Goal: Task Accomplishment & Management: Use online tool/utility

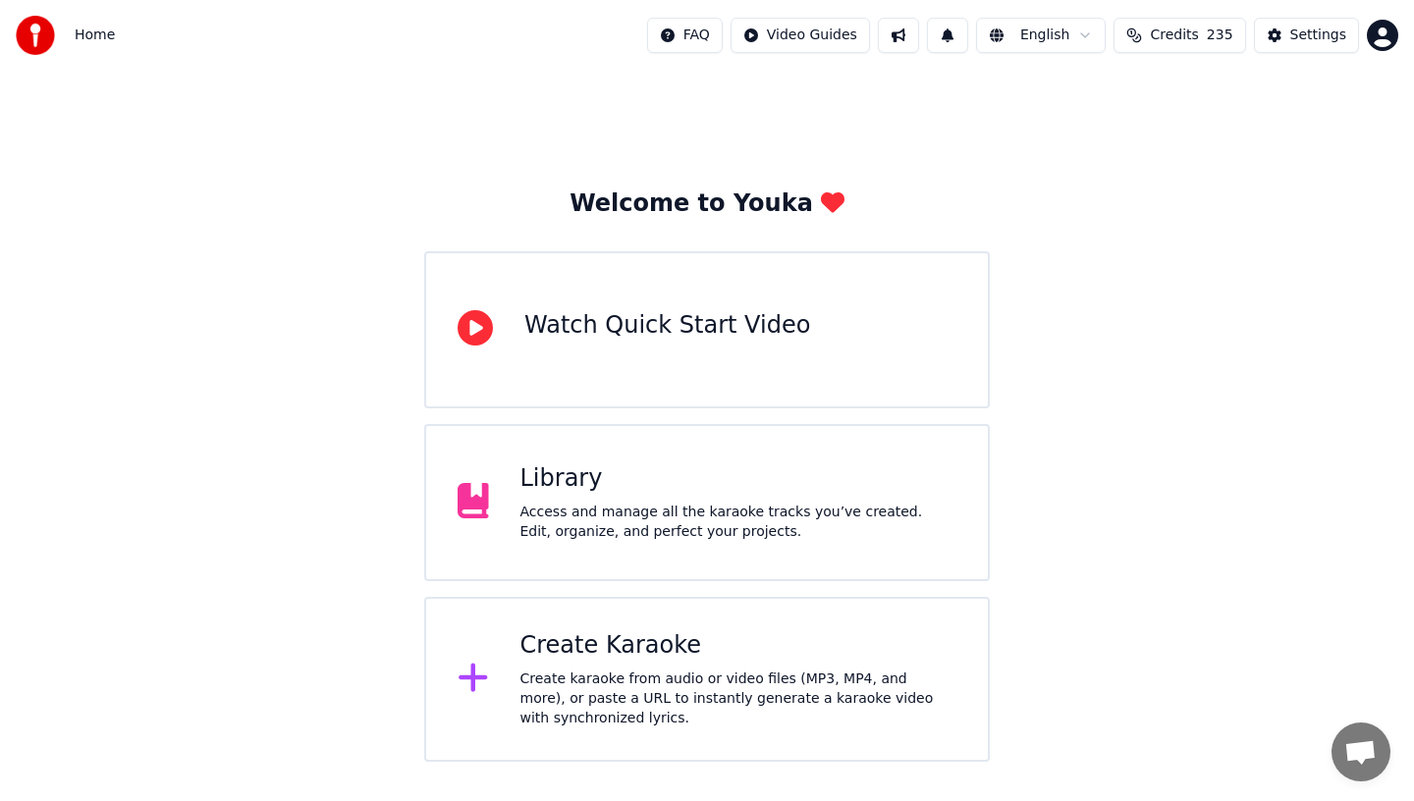
click at [771, 445] on div "Library Access and manage all the karaoke tracks you’ve created. Edit, organize…" at bounding box center [707, 502] width 566 height 157
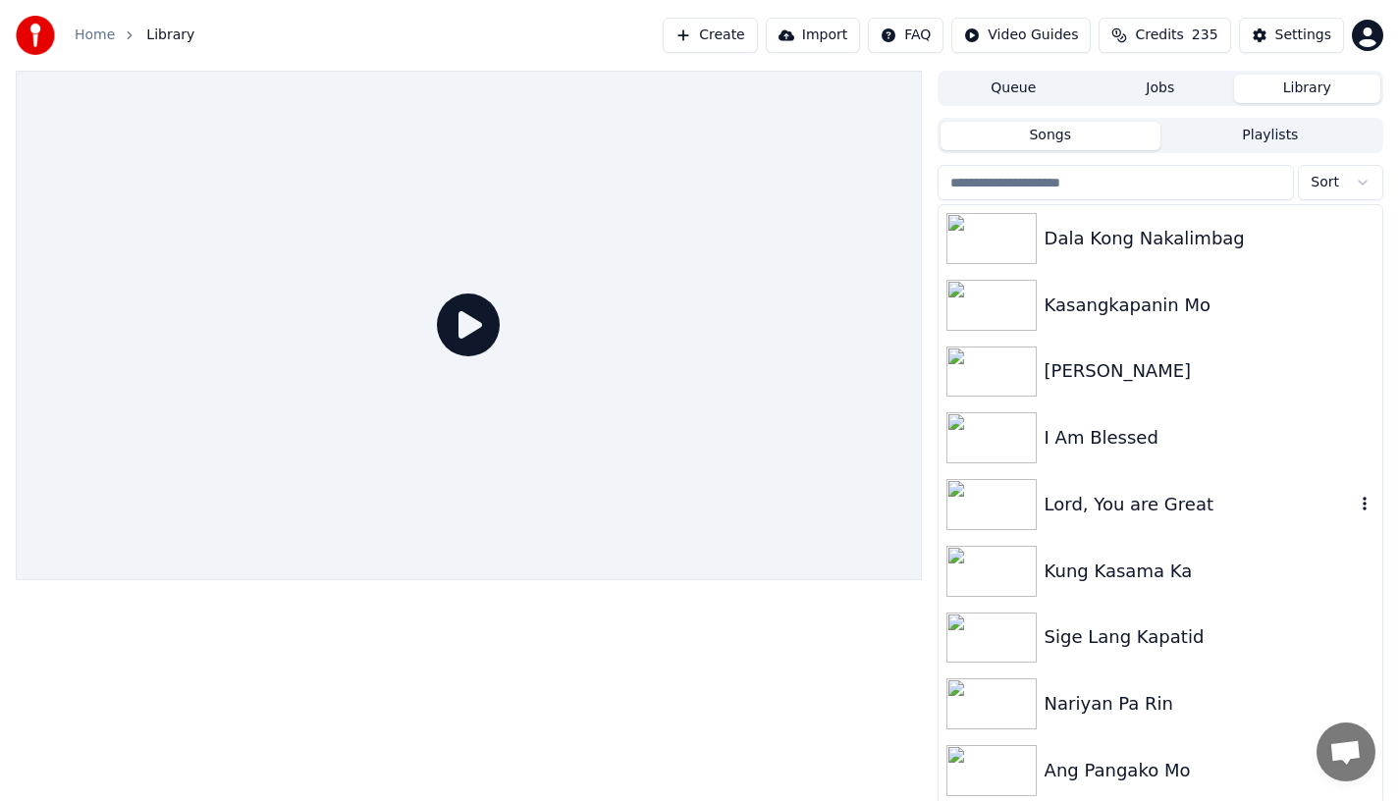
scroll to position [4, 0]
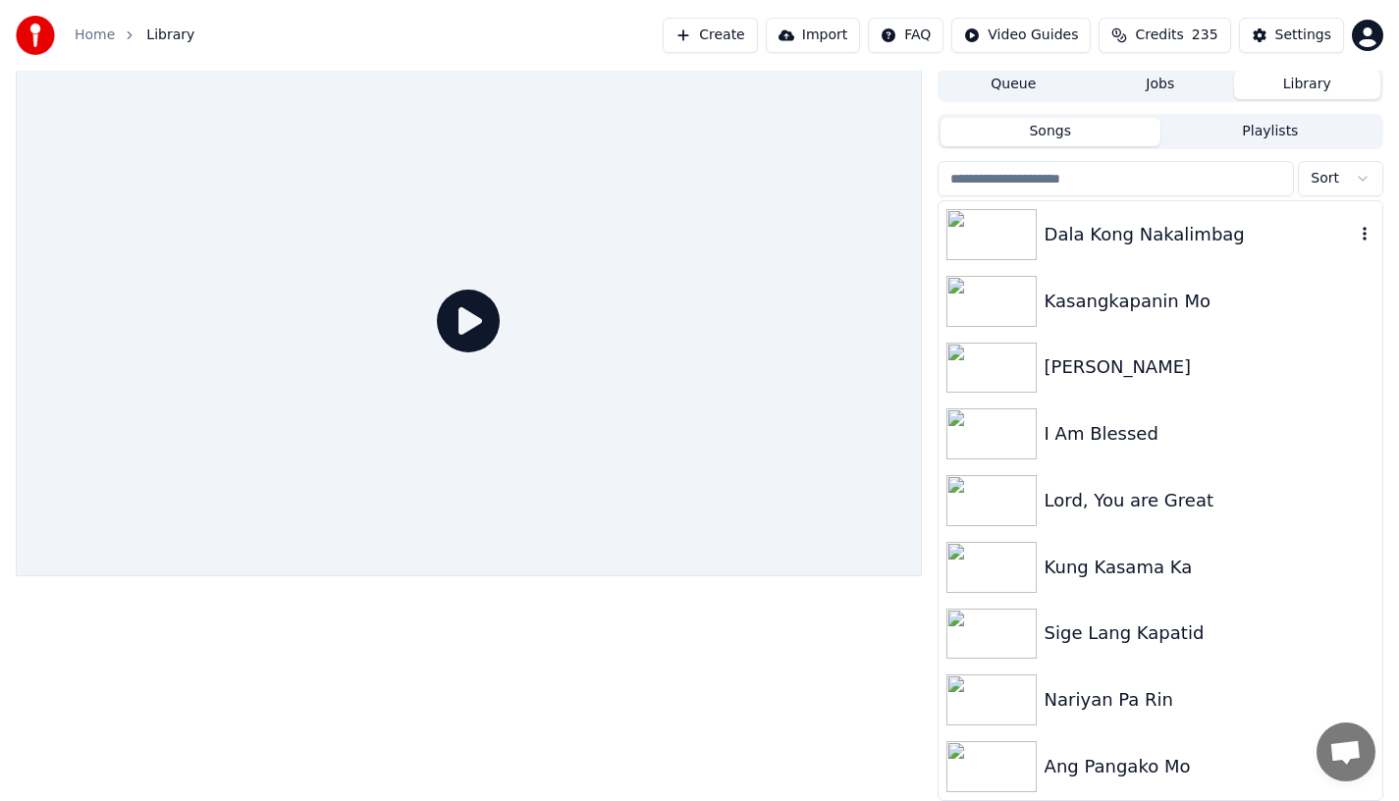
click at [1150, 242] on div "Dala Kong Nakalimbag" at bounding box center [1200, 234] width 310 height 27
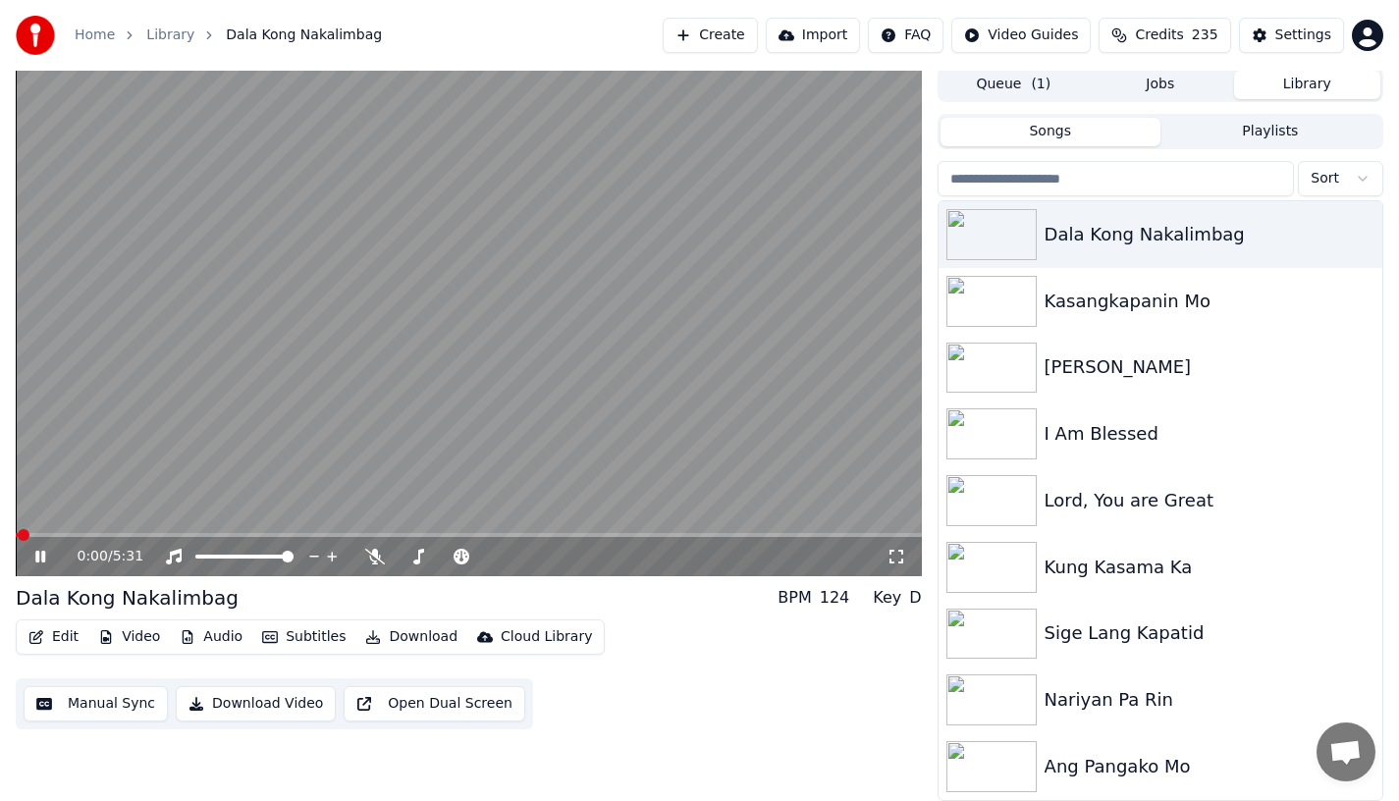
click at [52, 638] on button "Edit" at bounding box center [54, 637] width 66 height 27
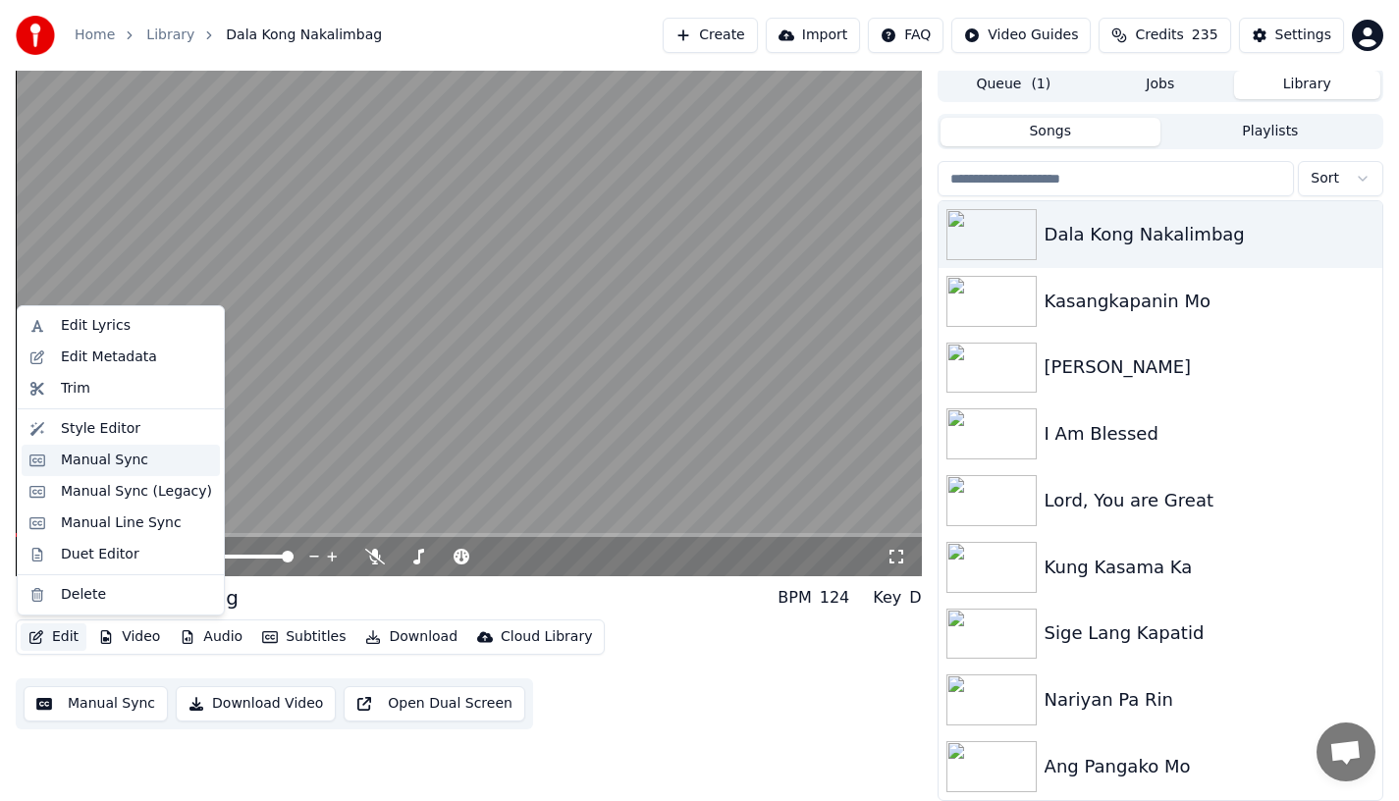
click at [89, 463] on div "Manual Sync" at bounding box center [104, 461] width 87 height 20
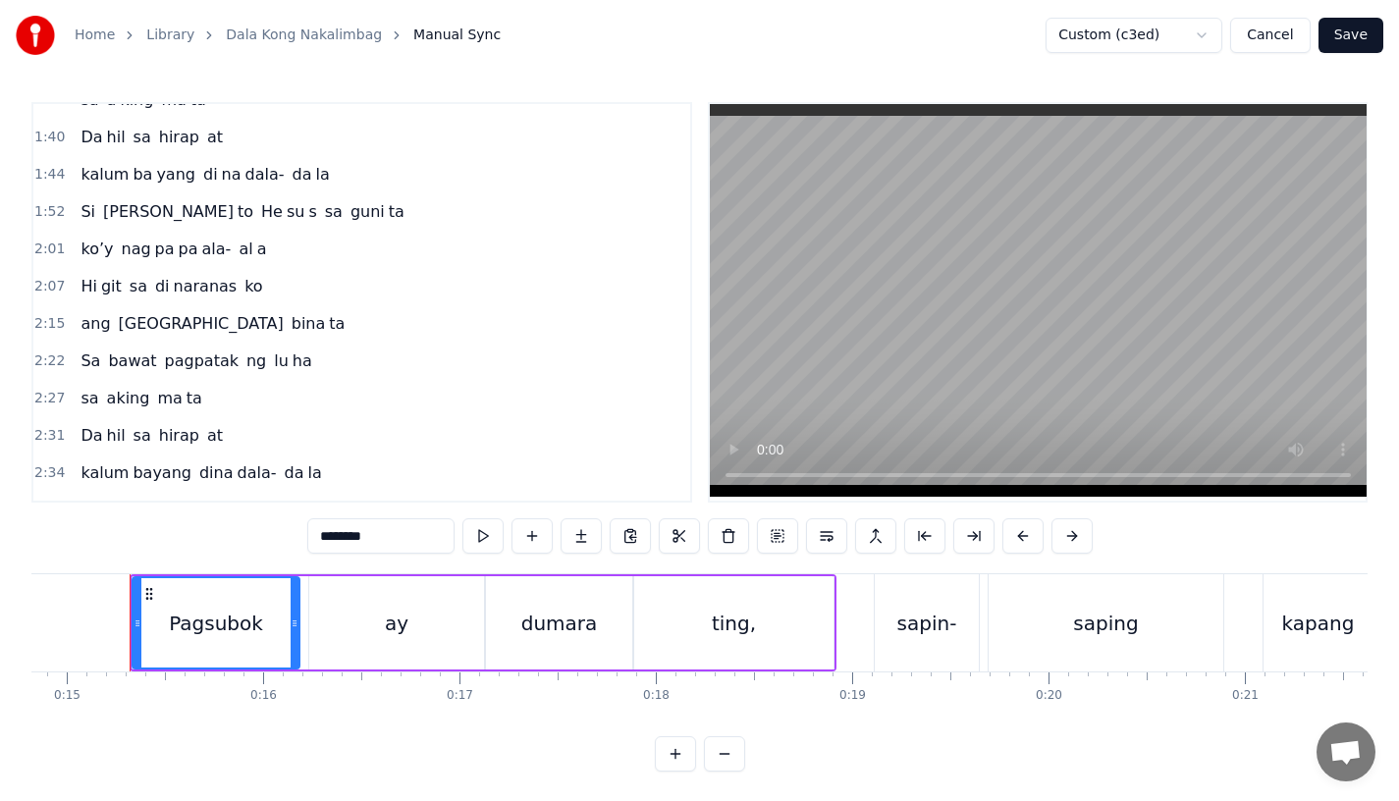
scroll to position [748, 0]
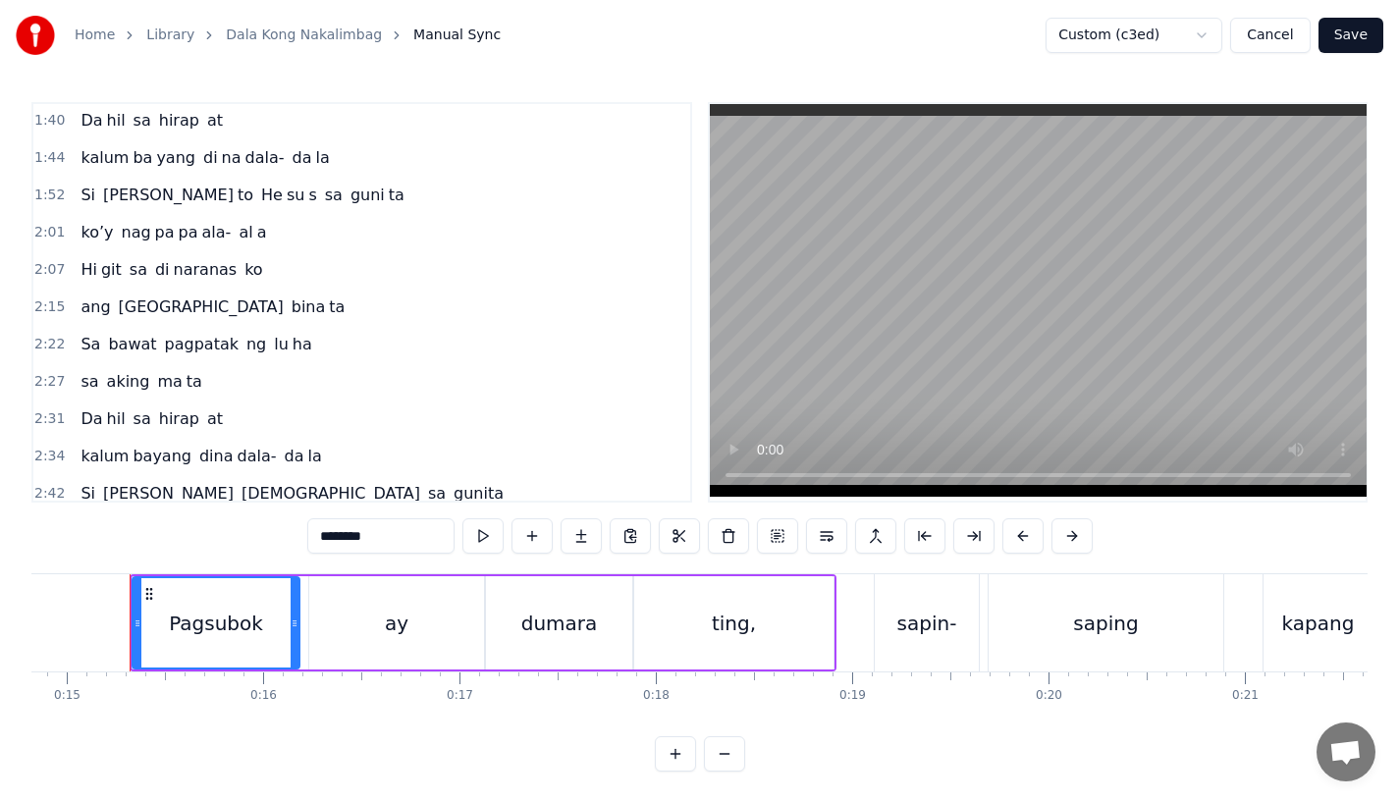
click at [83, 264] on span "Hi" at bounding box center [89, 269] width 20 height 23
type input "**"
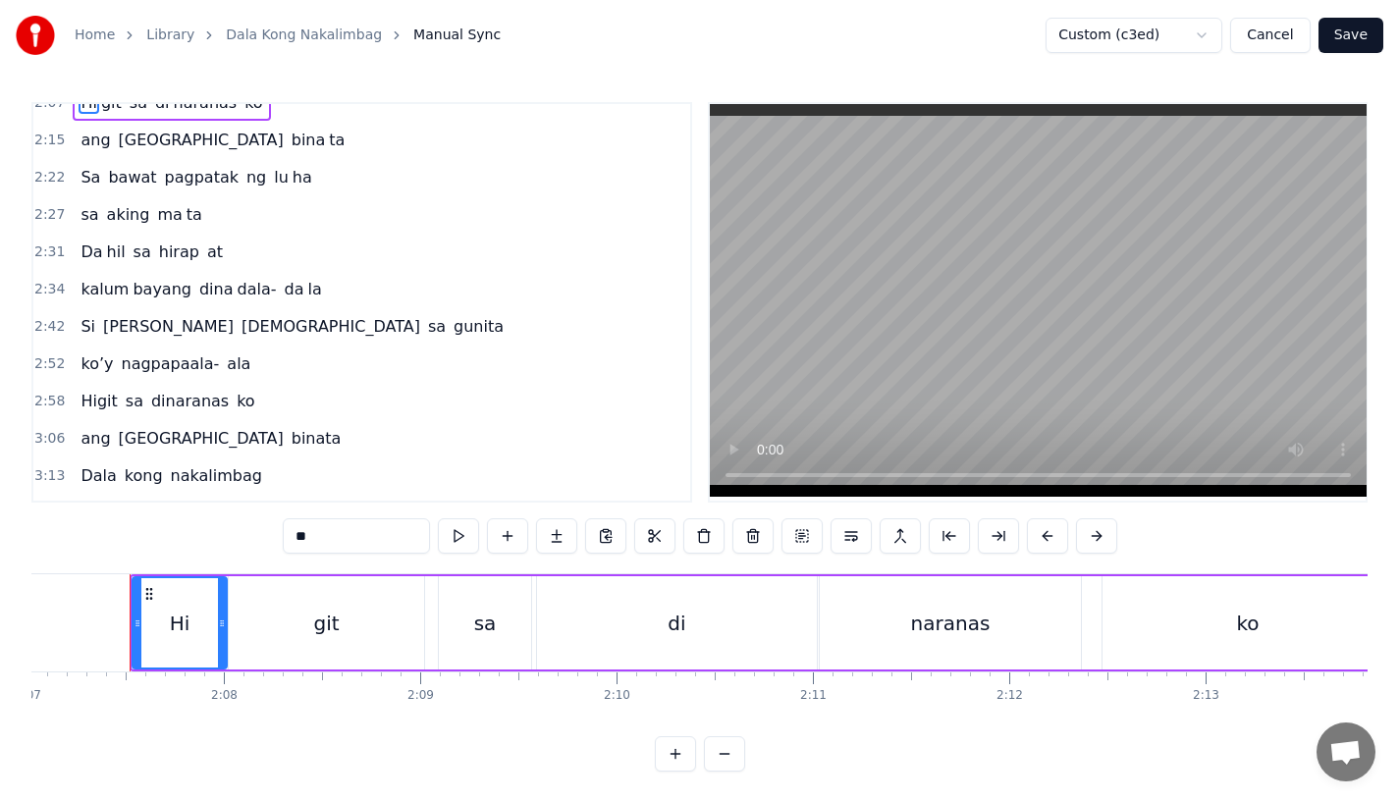
scroll to position [925, 0]
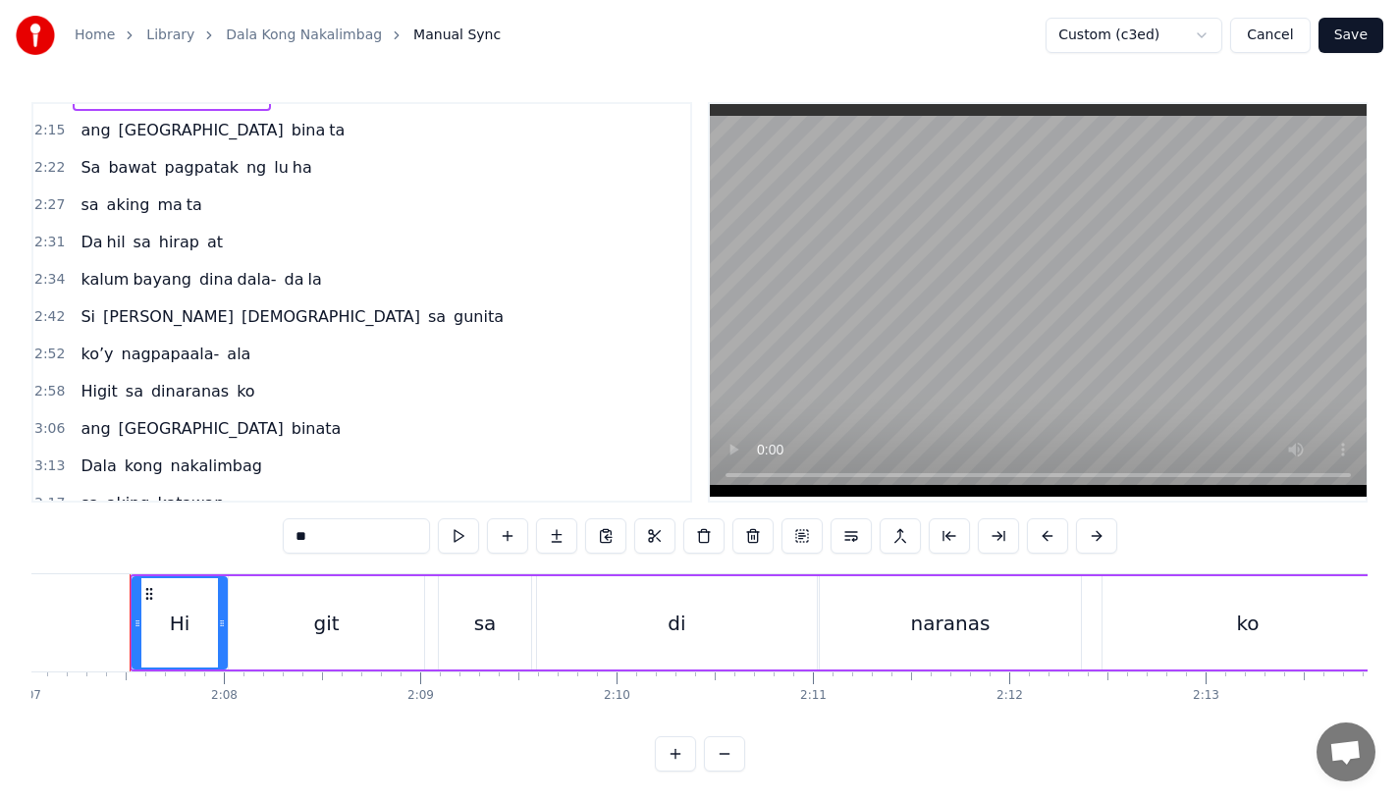
click at [83, 339] on div "ko’y nagpapaala- ala" at bounding box center [166, 354] width 186 height 35
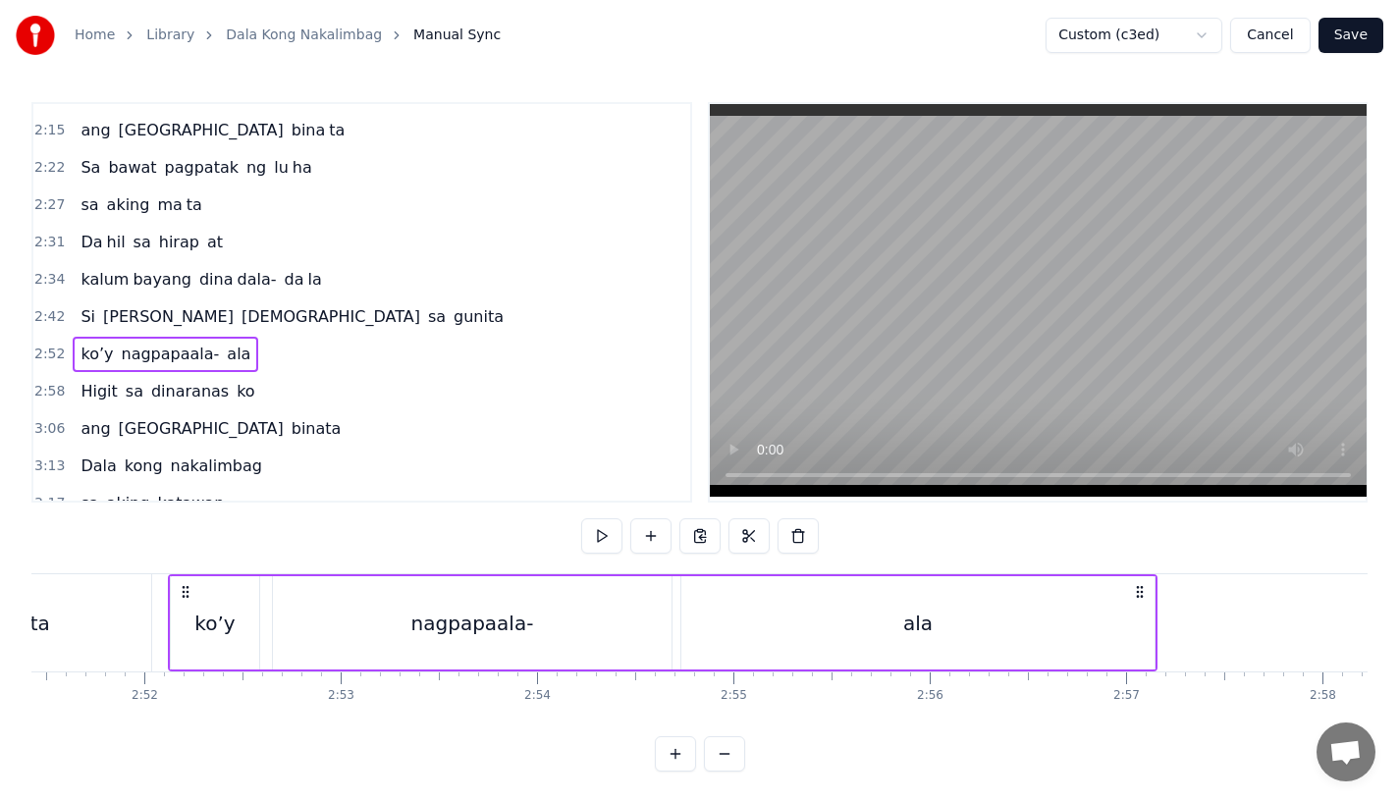
scroll to position [0, 33705]
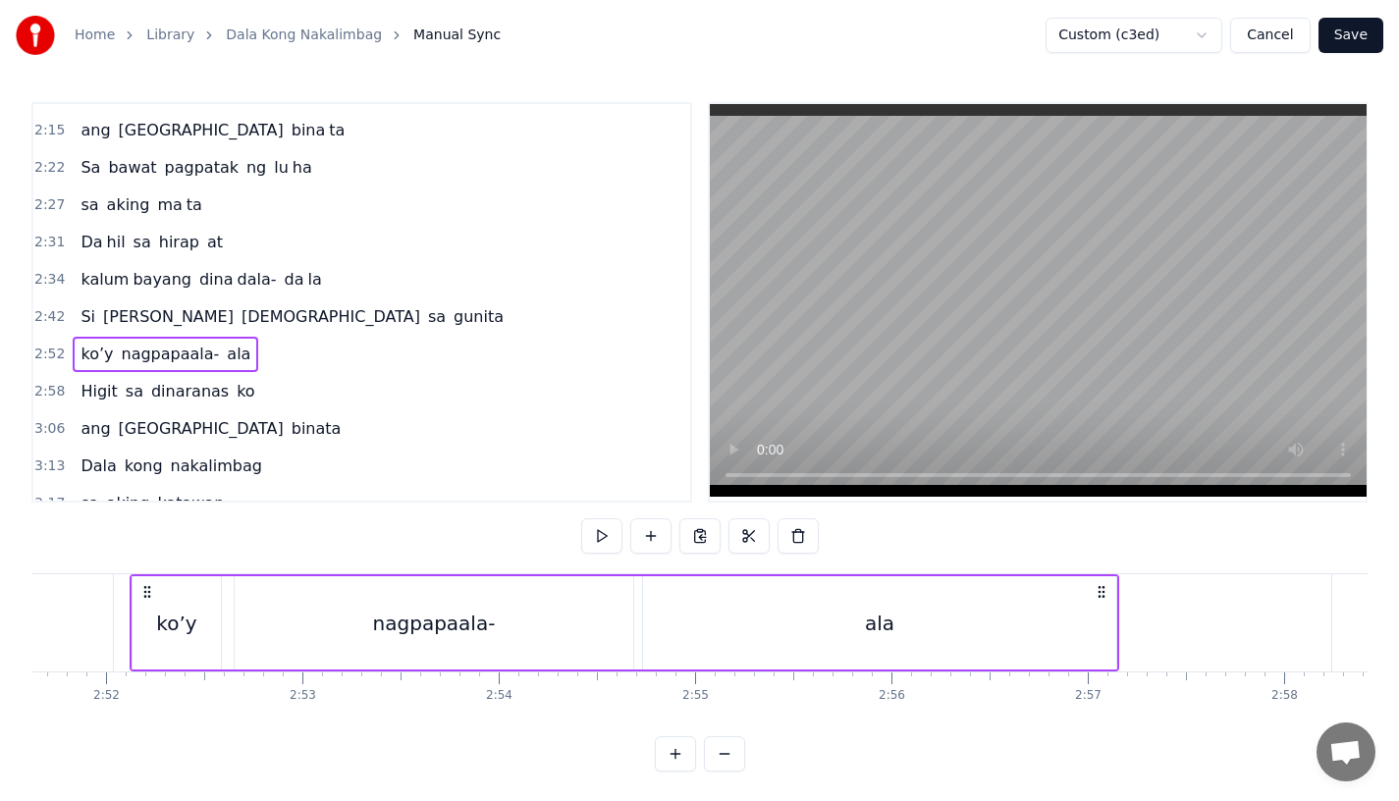
click at [88, 359] on span "ko’y" at bounding box center [97, 354] width 36 height 23
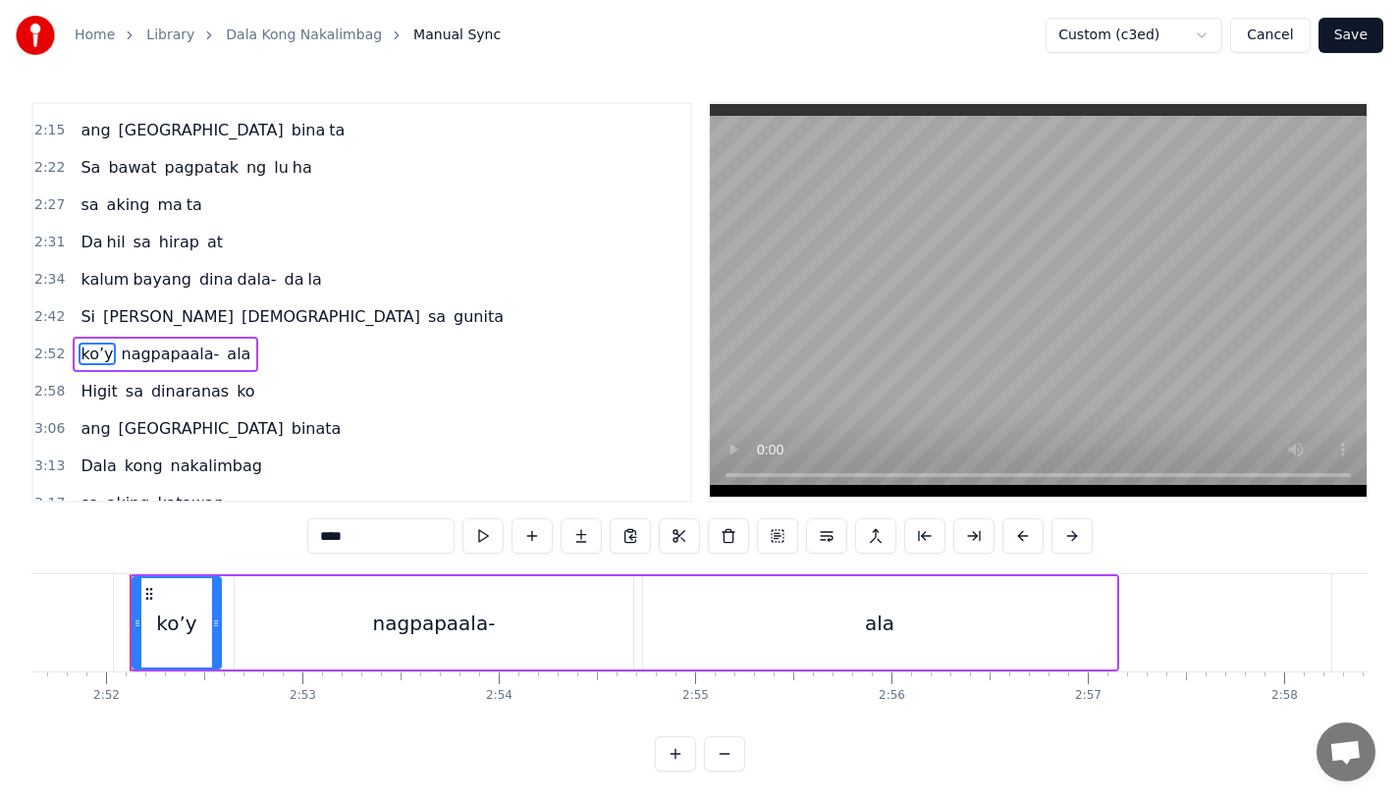
scroll to position [977, 0]
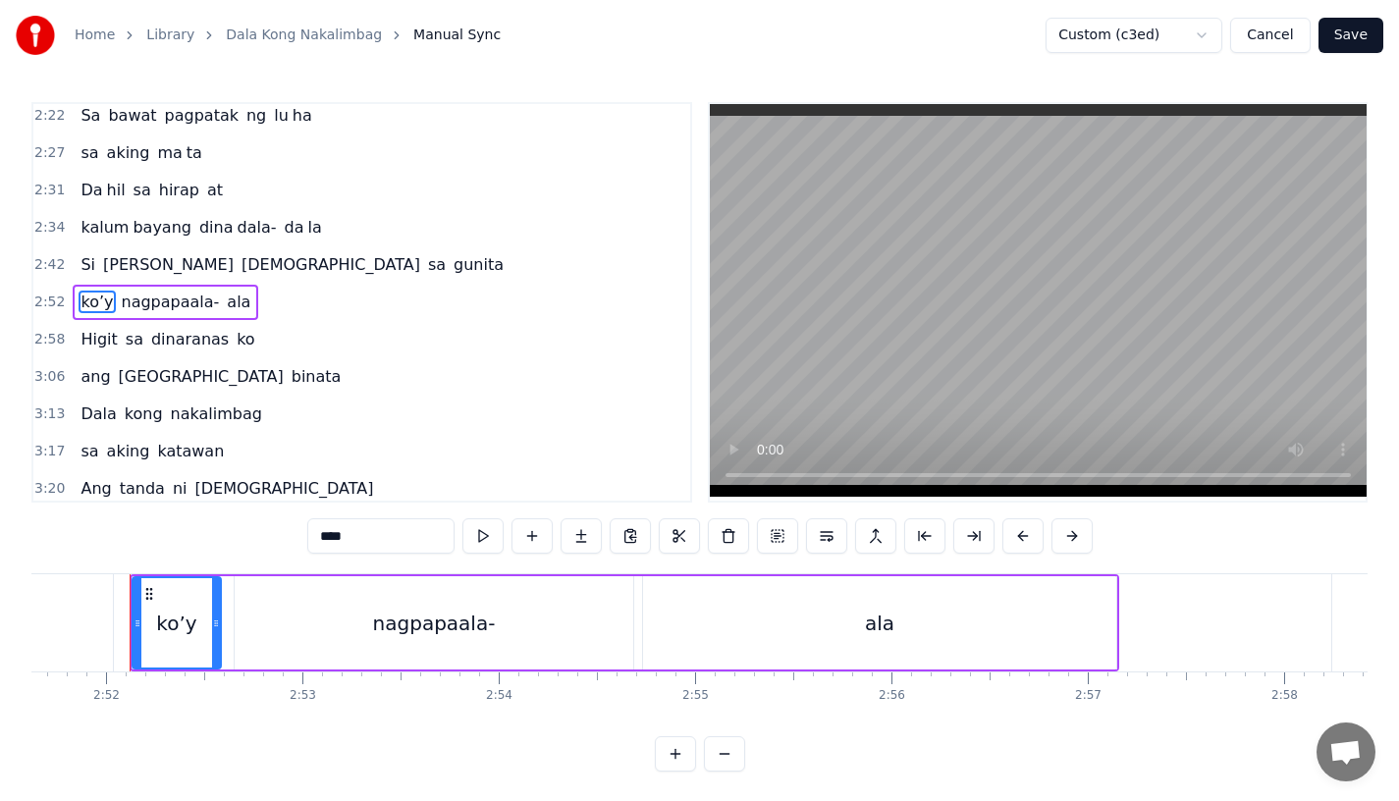
click at [95, 234] on span "kalum" at bounding box center [105, 227] width 52 height 23
type input "*****"
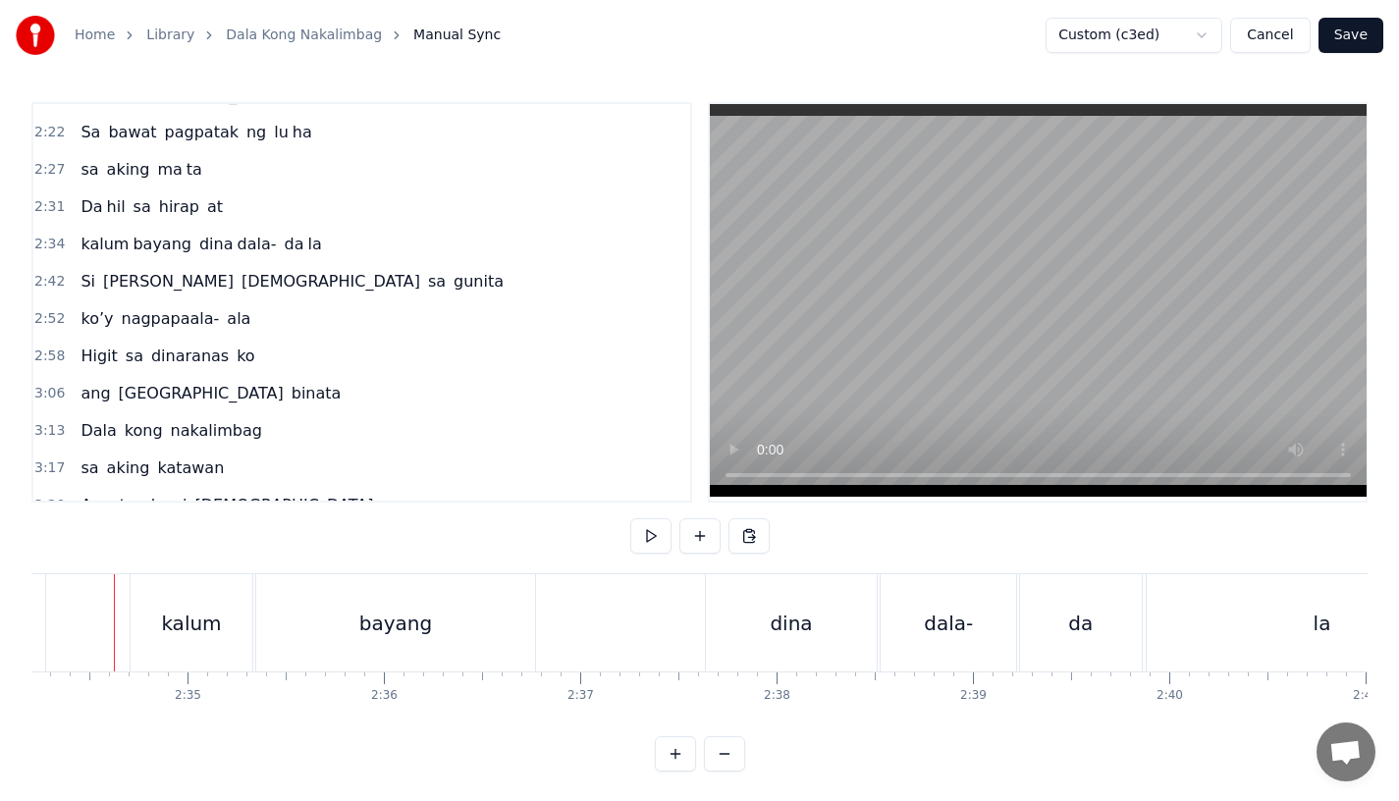
scroll to position [0, 30269]
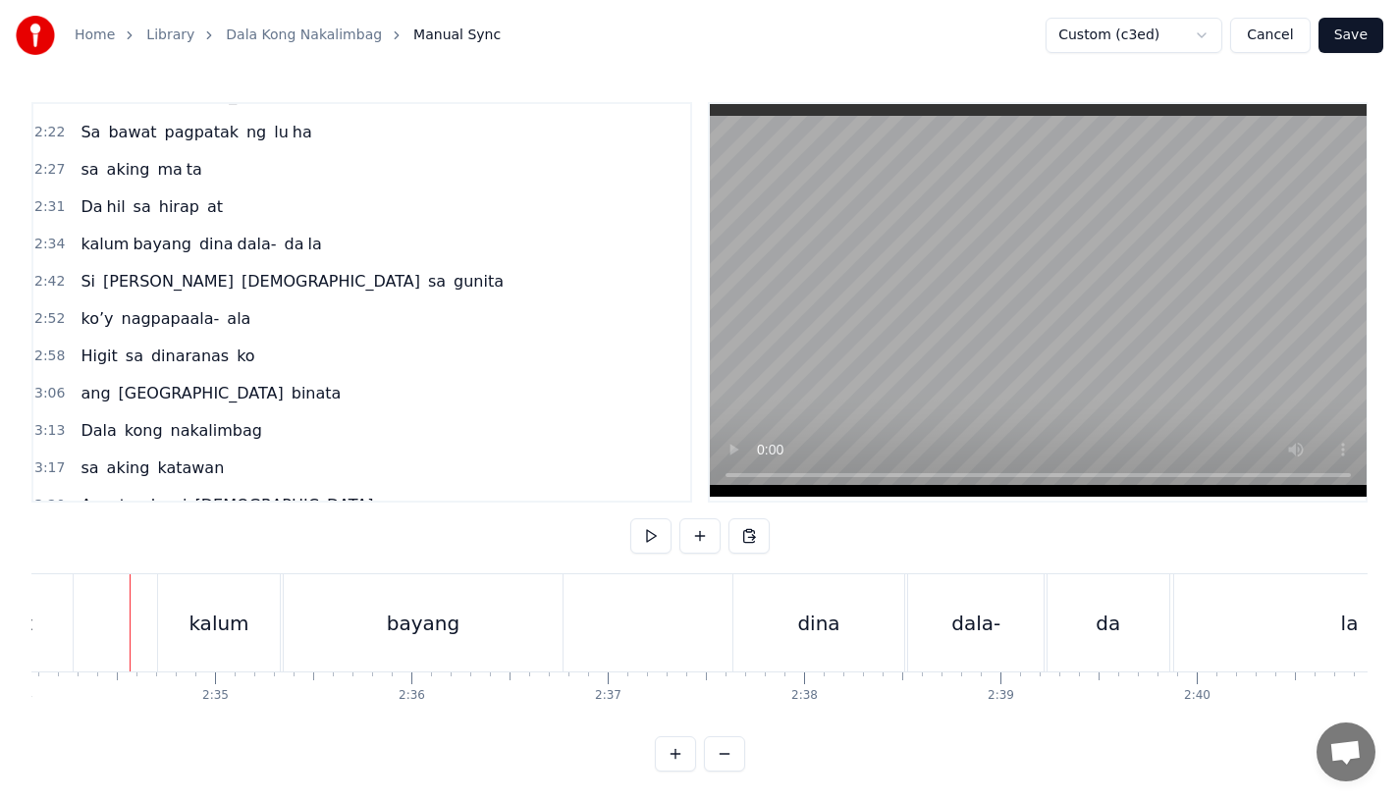
click at [70, 598] on div "at" at bounding box center [23, 622] width 100 height 97
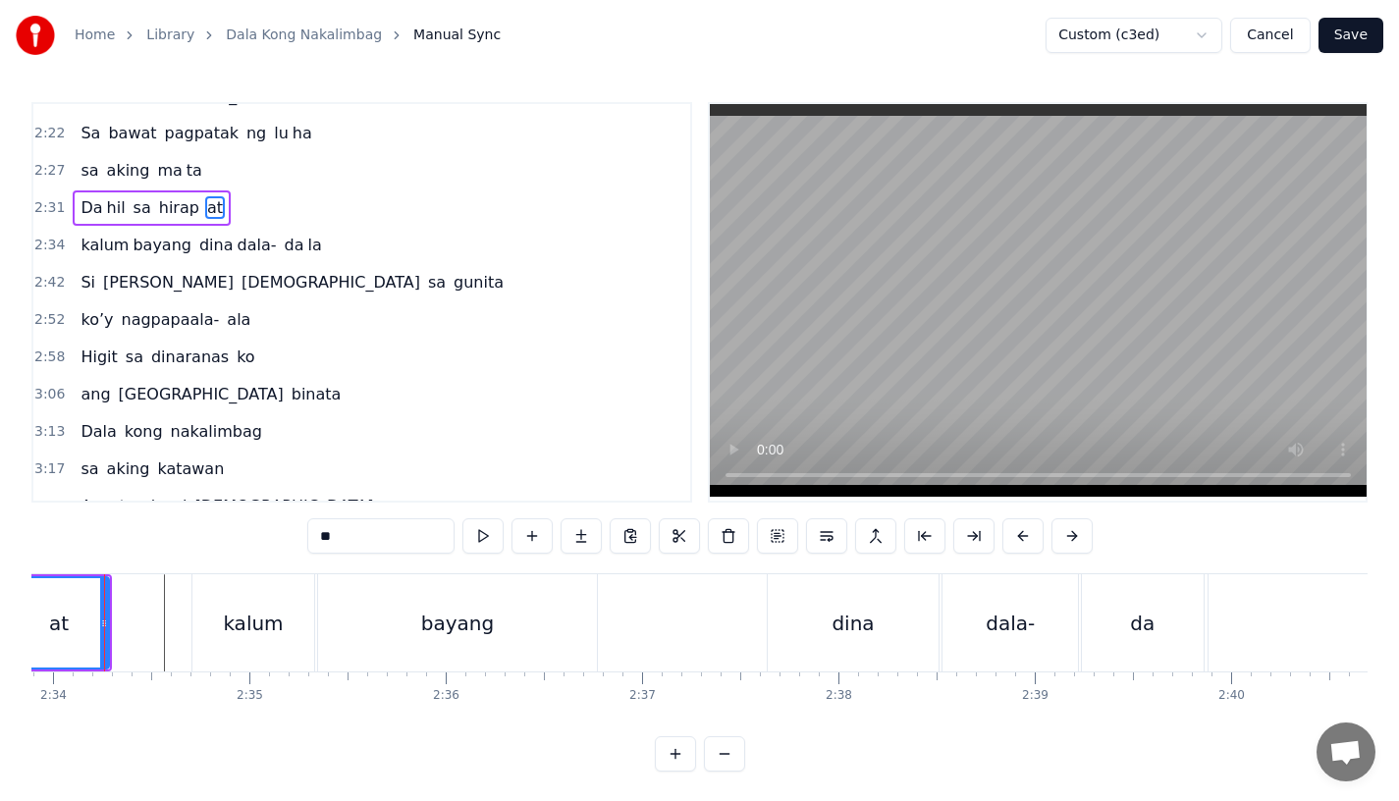
scroll to position [0, 30197]
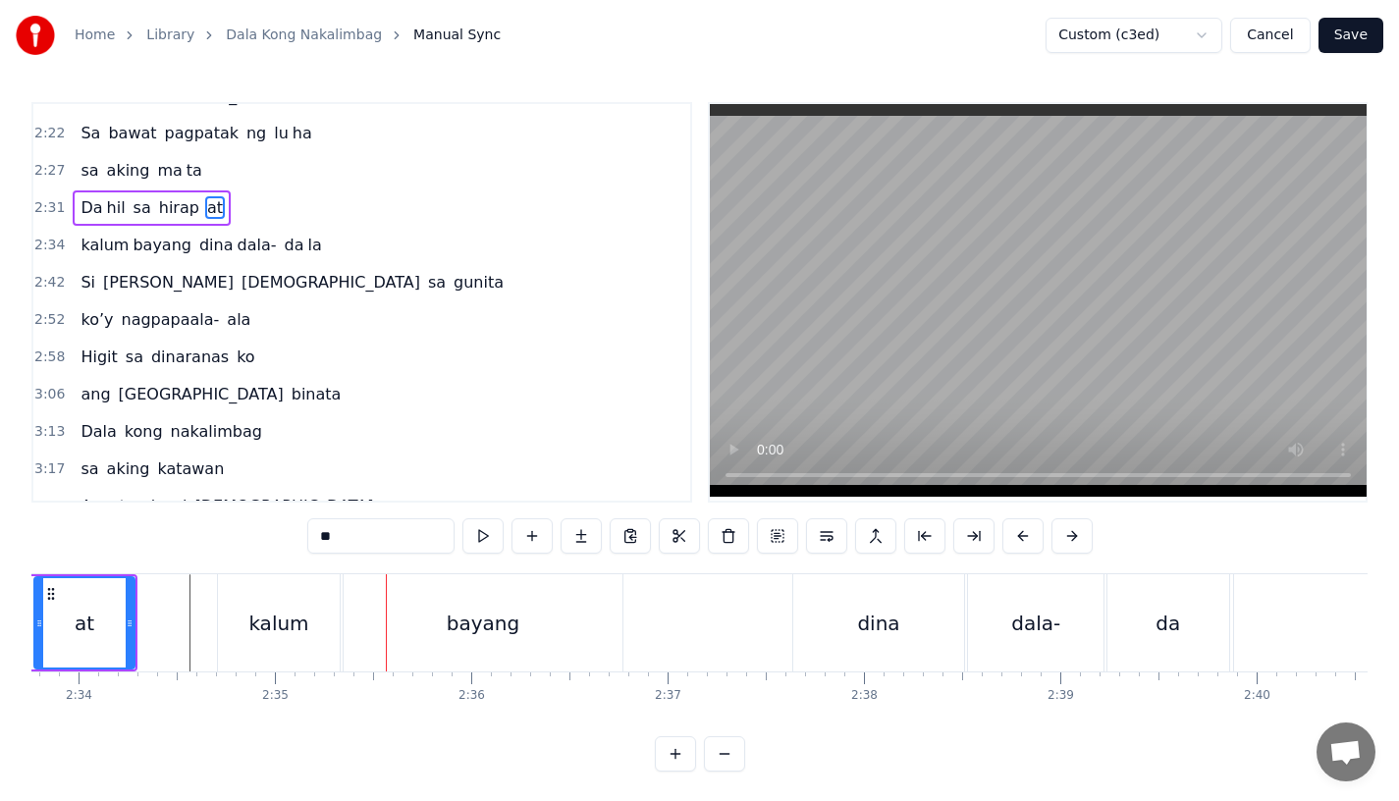
click at [261, 640] on div "kalum" at bounding box center [279, 622] width 122 height 97
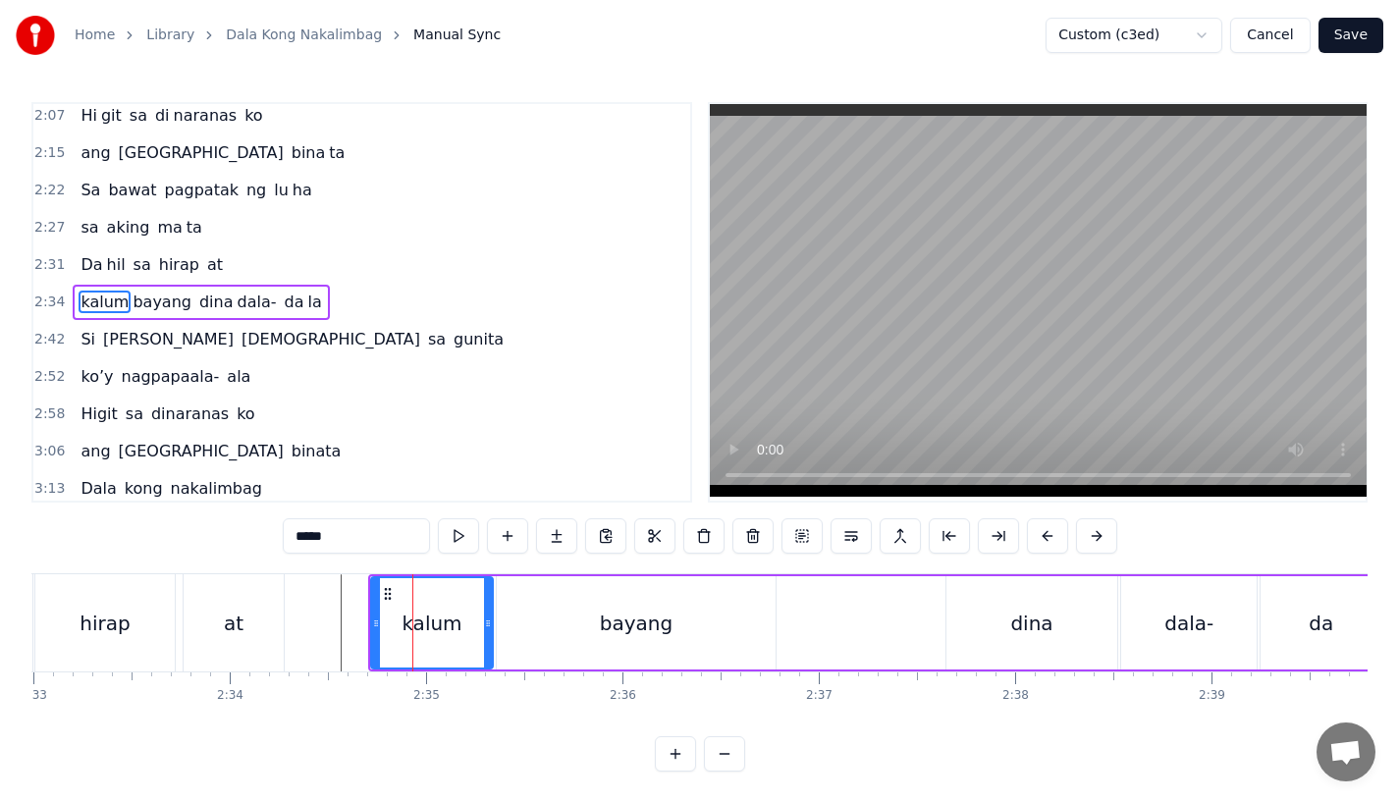
scroll to position [0, 29956]
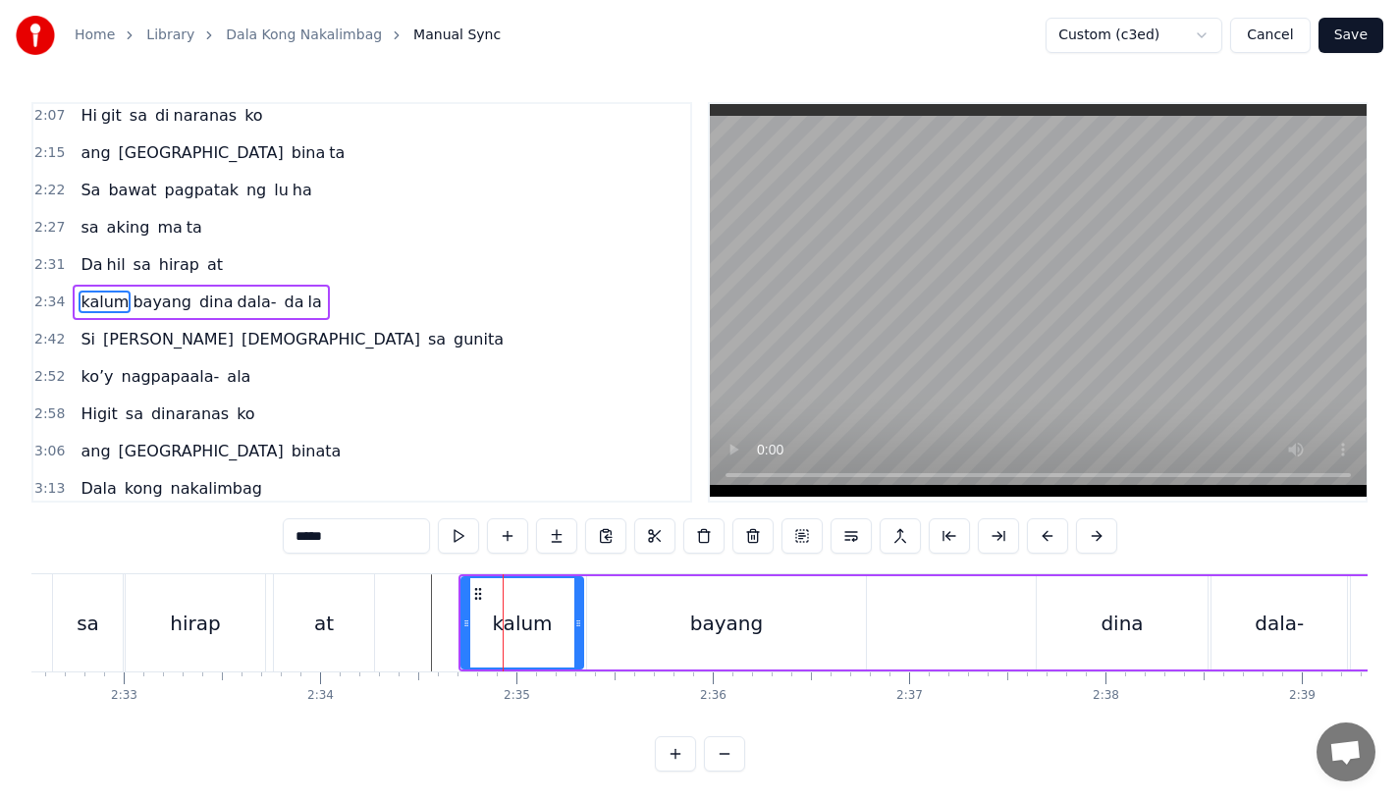
click at [360, 592] on div "at" at bounding box center [324, 622] width 100 height 97
type input "**"
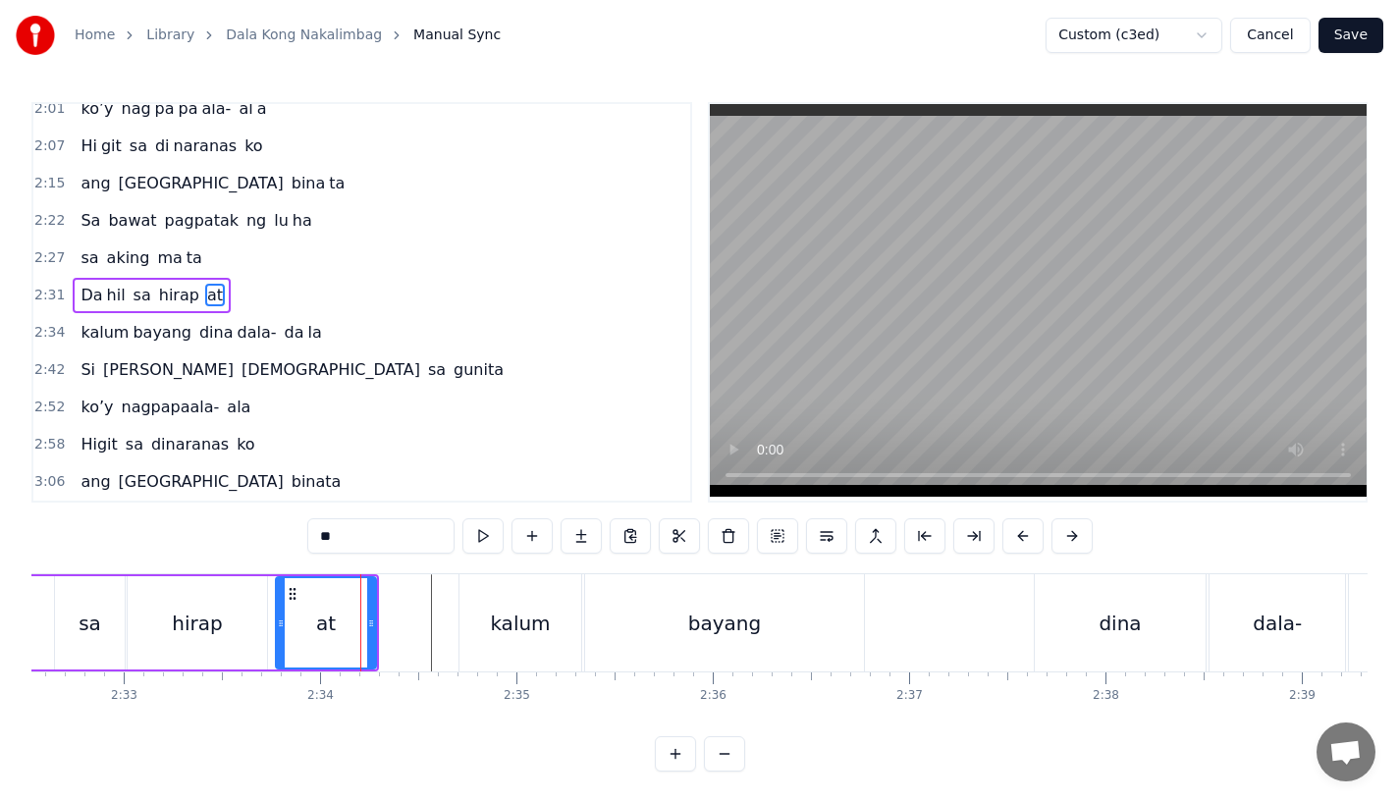
scroll to position [865, 0]
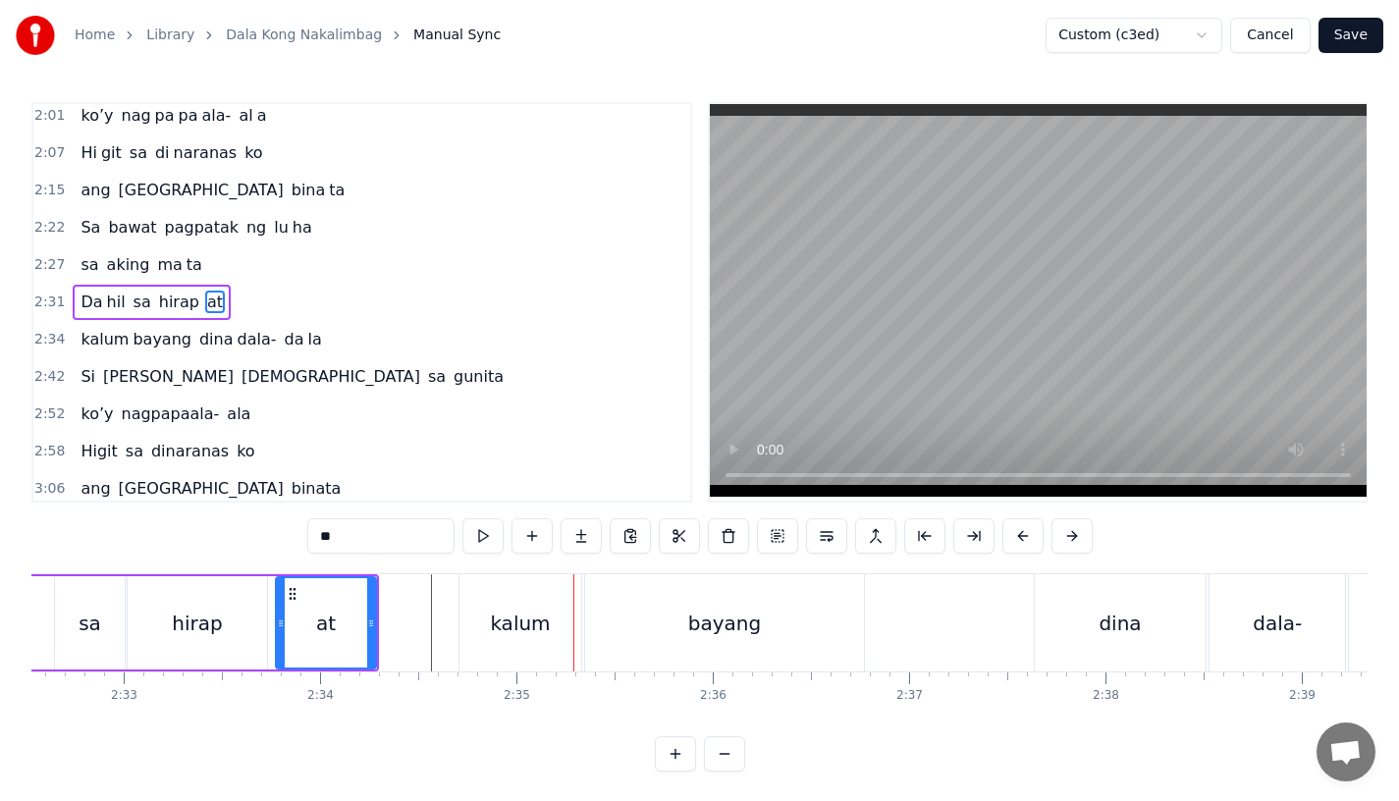
click at [273, 629] on div "Da hil sa hirap at" at bounding box center [61, 622] width 636 height 97
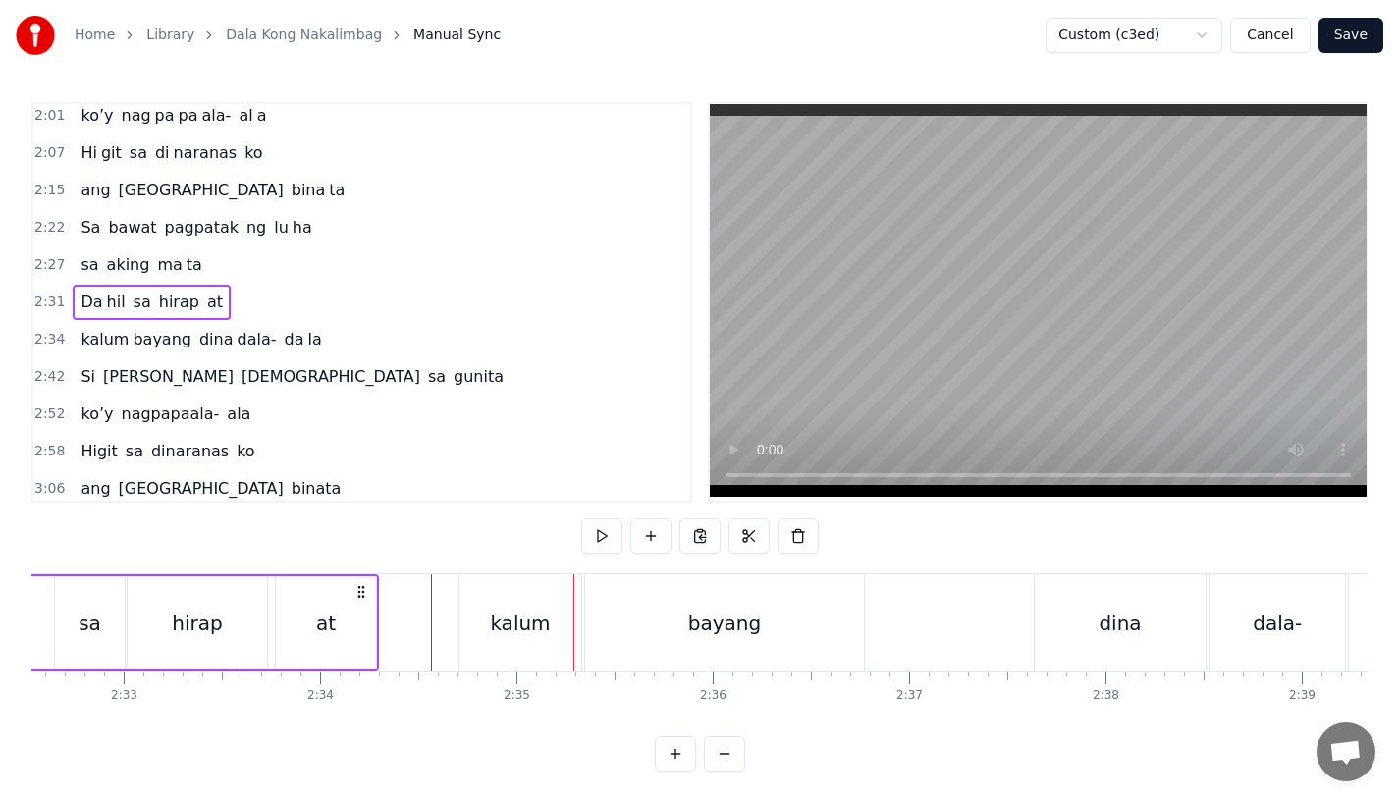
click at [340, 613] on div "at" at bounding box center [326, 622] width 100 height 93
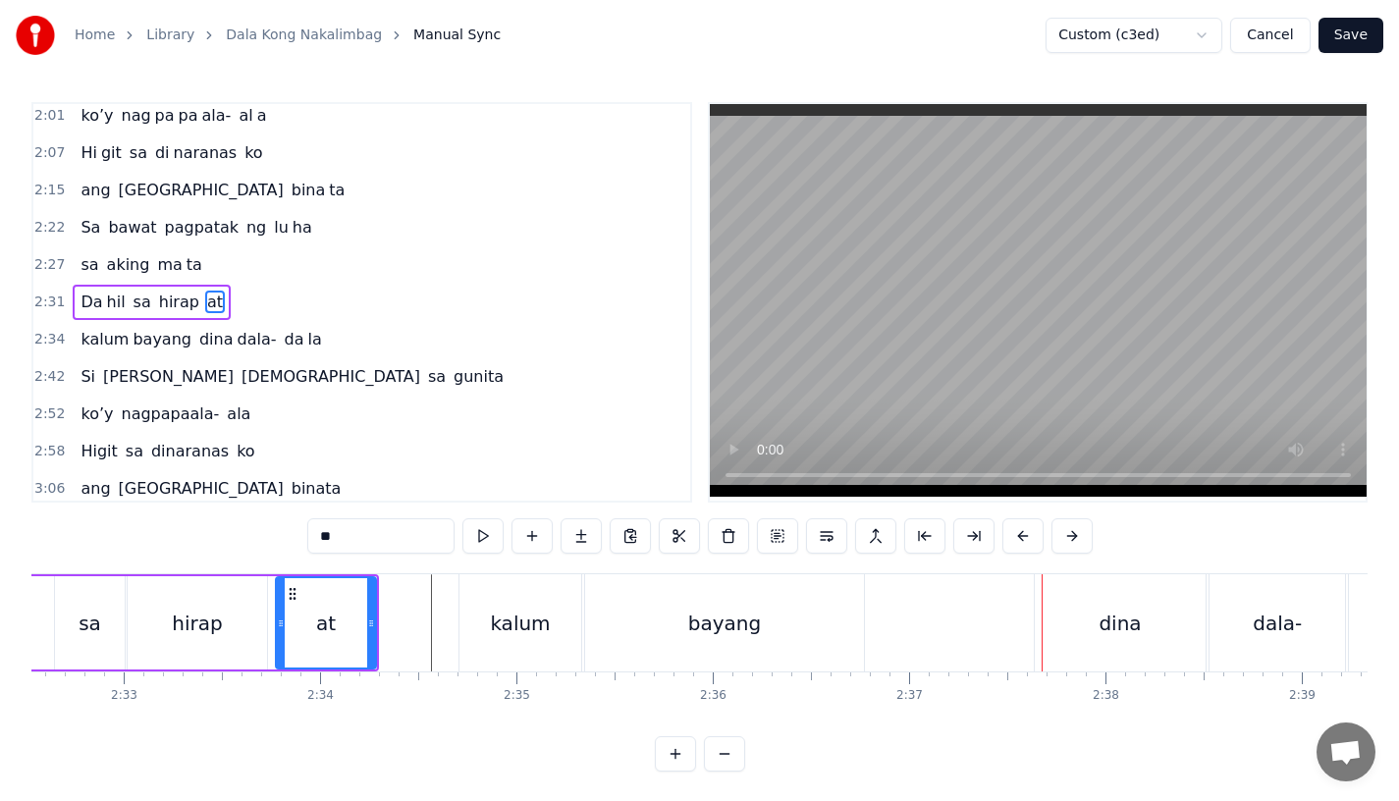
click at [1068, 641] on div "dina" at bounding box center [1120, 622] width 171 height 97
type input "****"
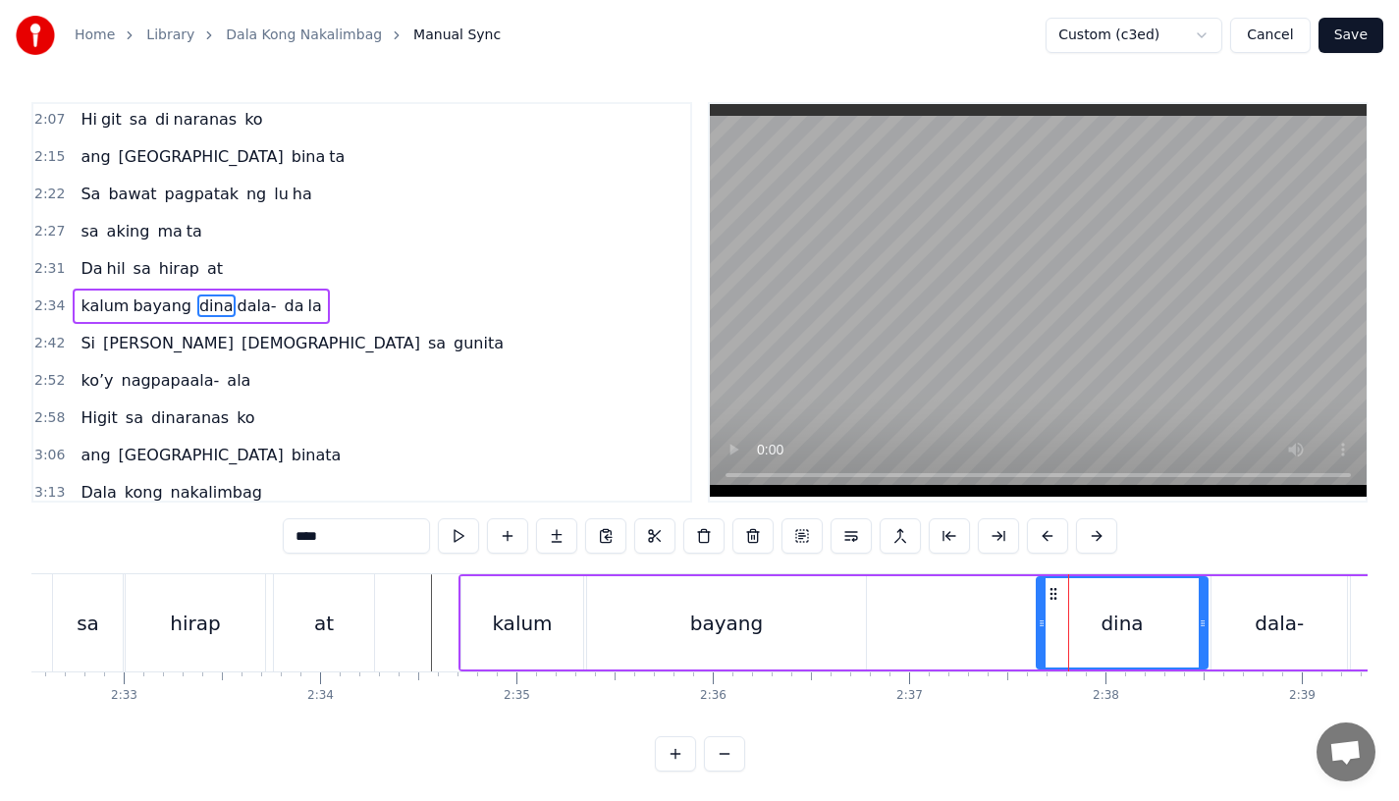
scroll to position [902, 0]
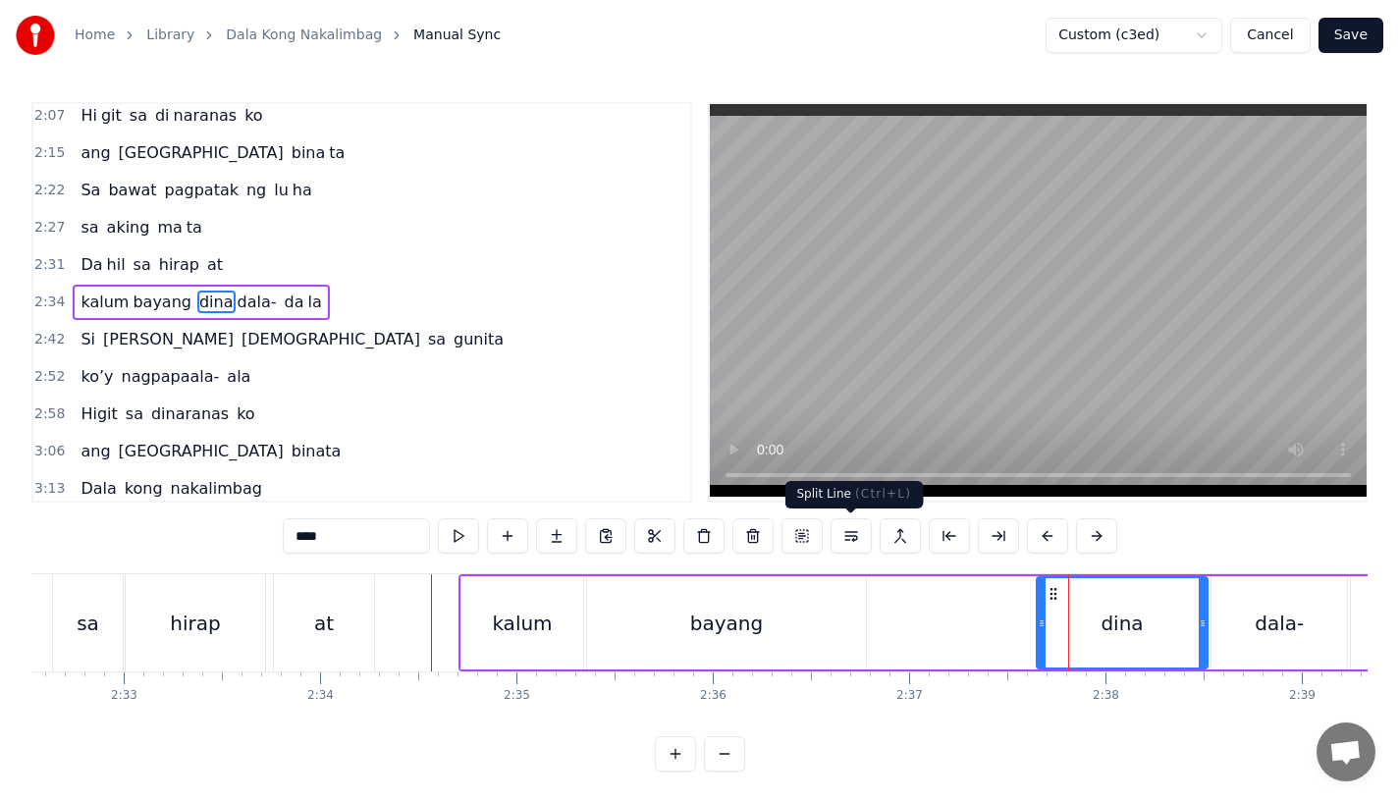
click at [967, 630] on div "kalum [PERSON_NAME] dala- da la" at bounding box center [1145, 622] width 1373 height 97
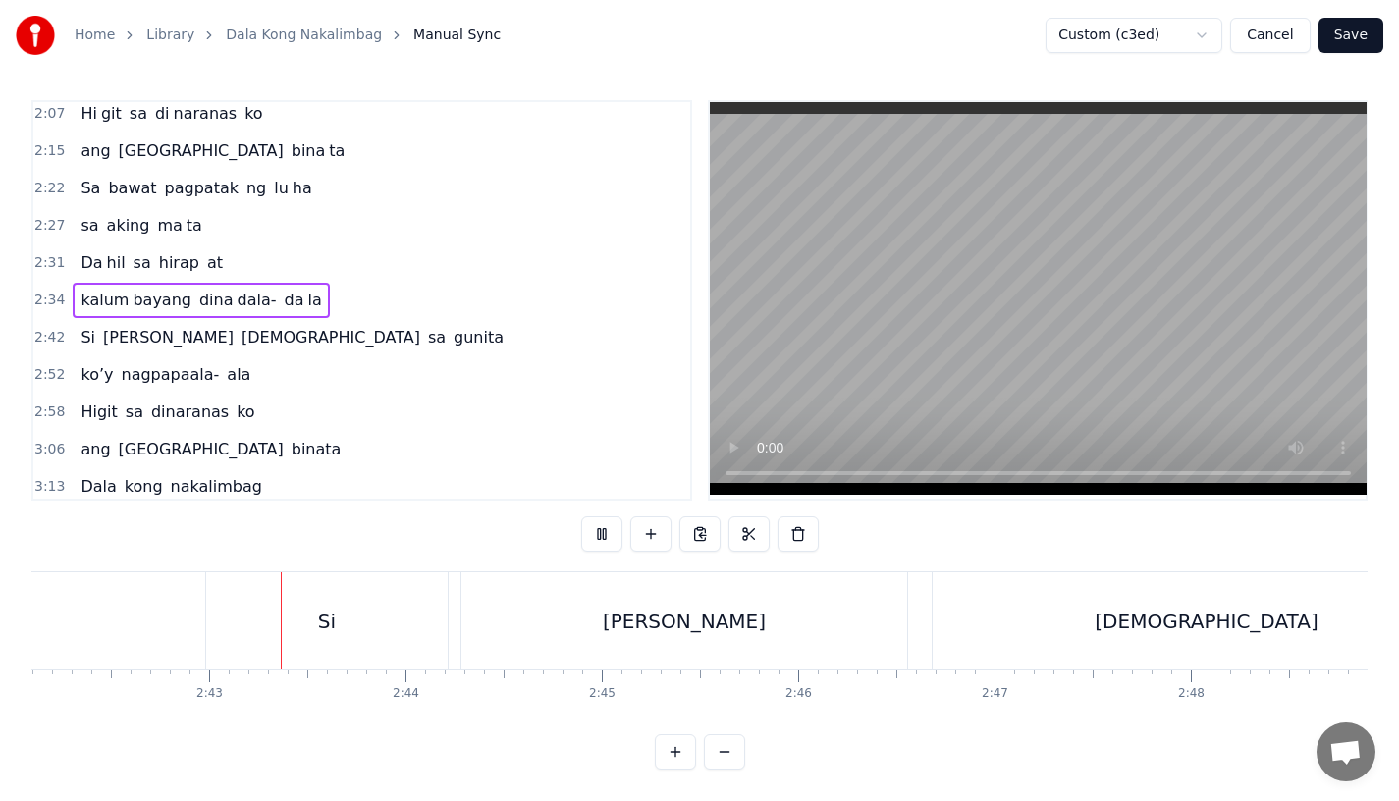
scroll to position [0, 31855]
click at [260, 603] on div "Si" at bounding box center [307, 620] width 242 height 97
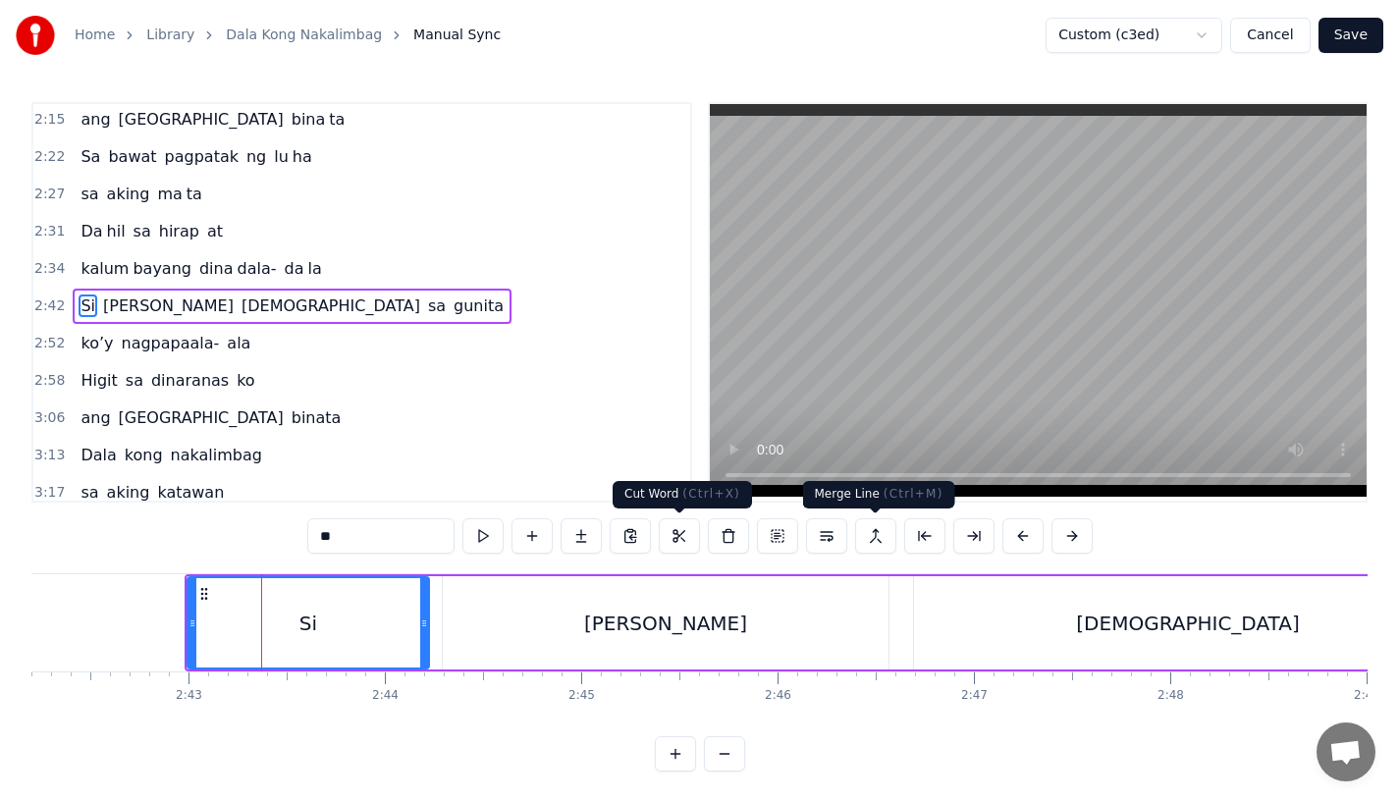
scroll to position [940, 0]
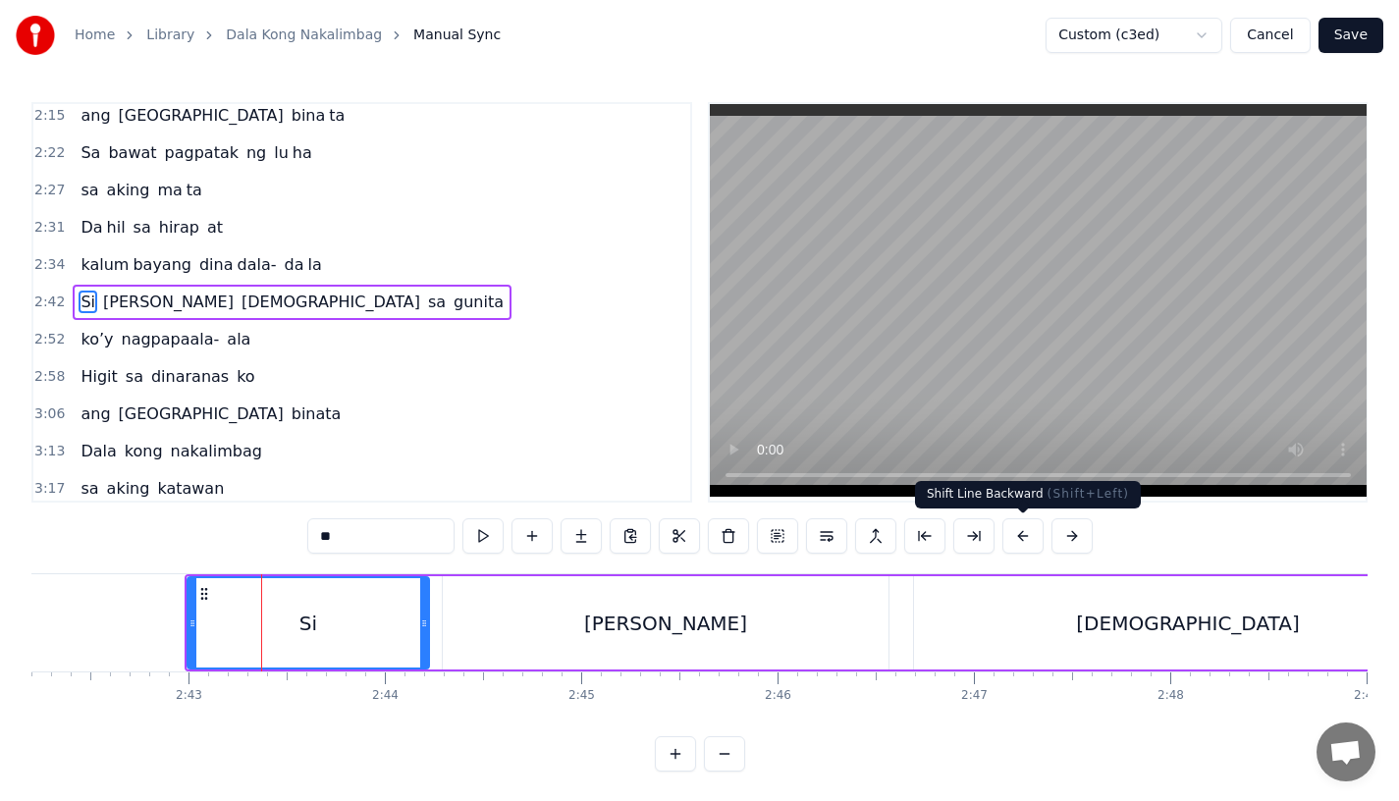
click at [1013, 538] on button at bounding box center [1023, 535] width 41 height 35
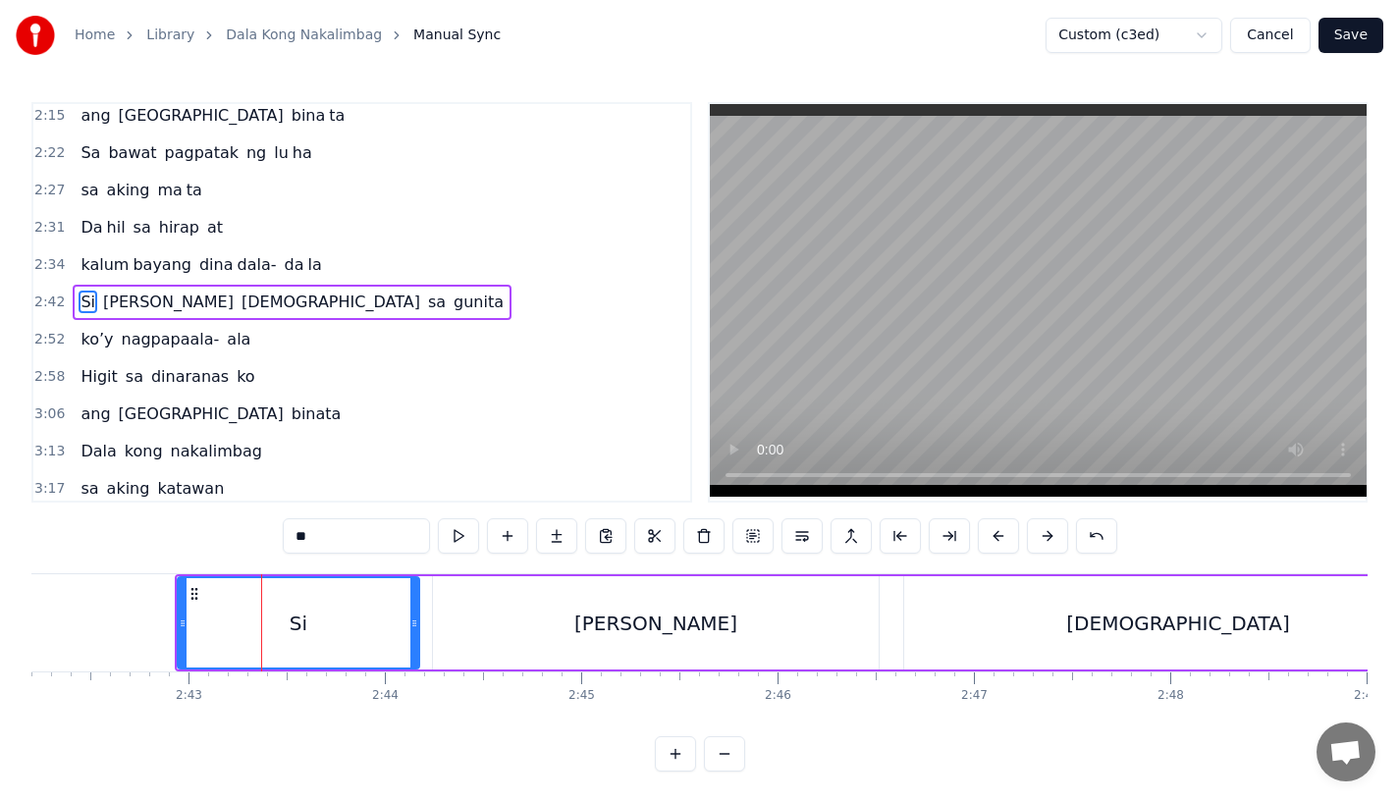
click at [1013, 538] on button at bounding box center [998, 535] width 41 height 35
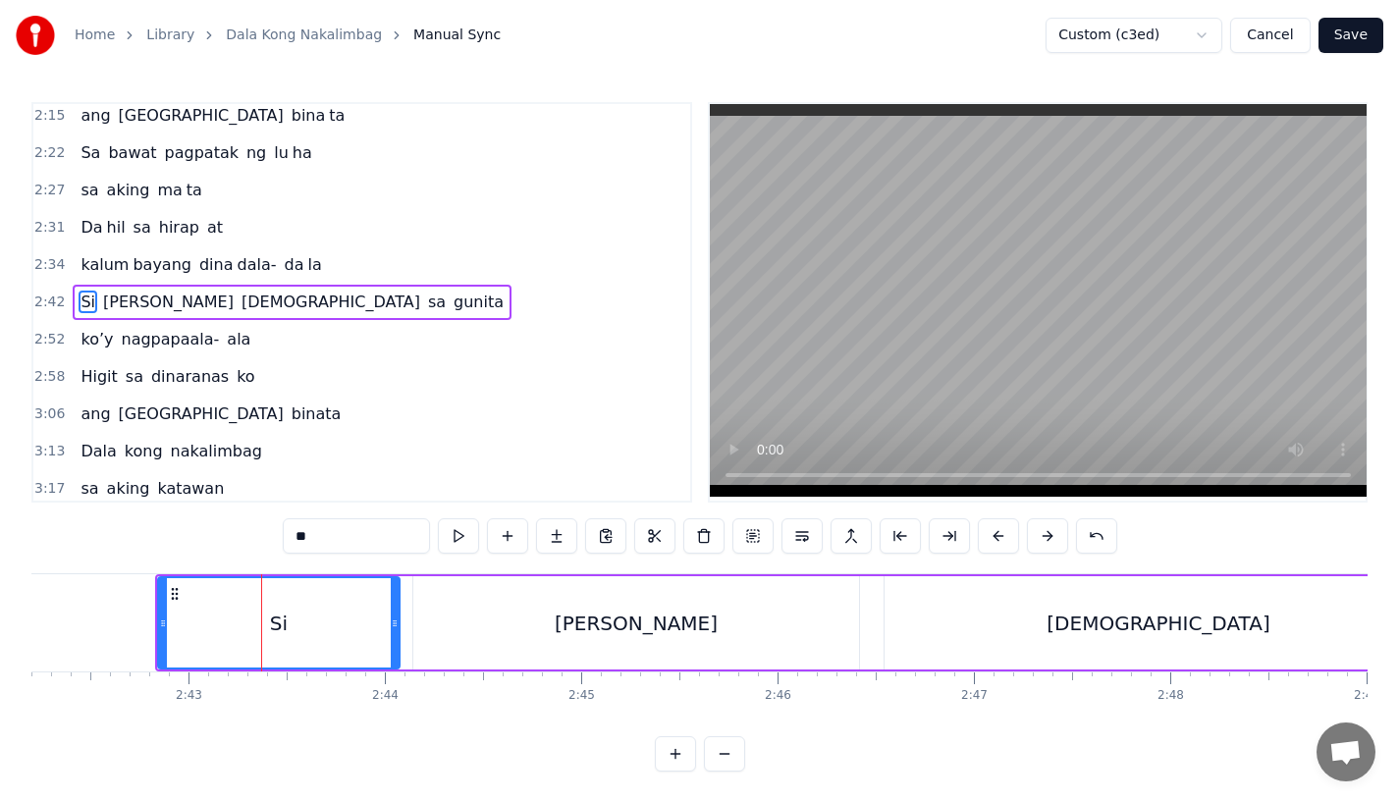
click at [1013, 538] on button at bounding box center [998, 535] width 41 height 35
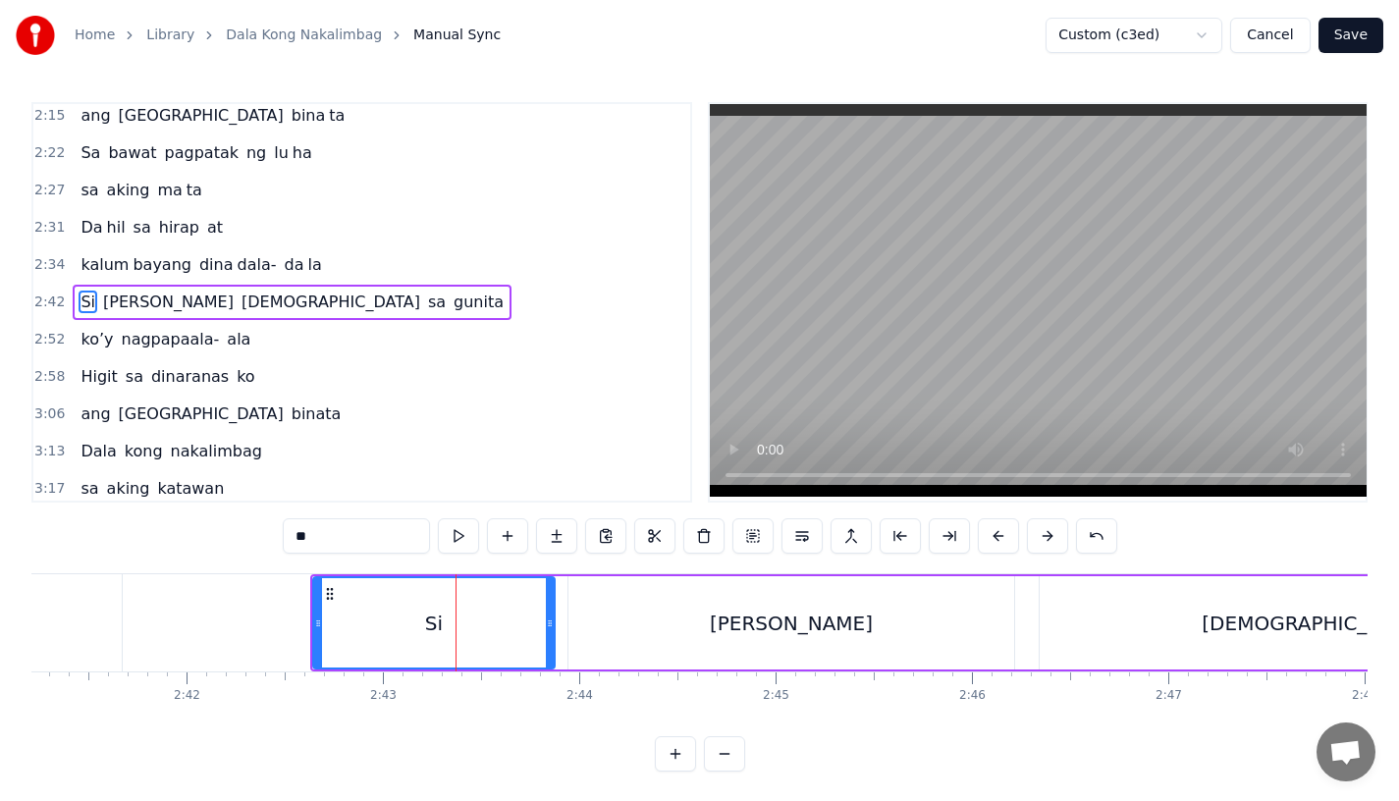
scroll to position [0, 31641]
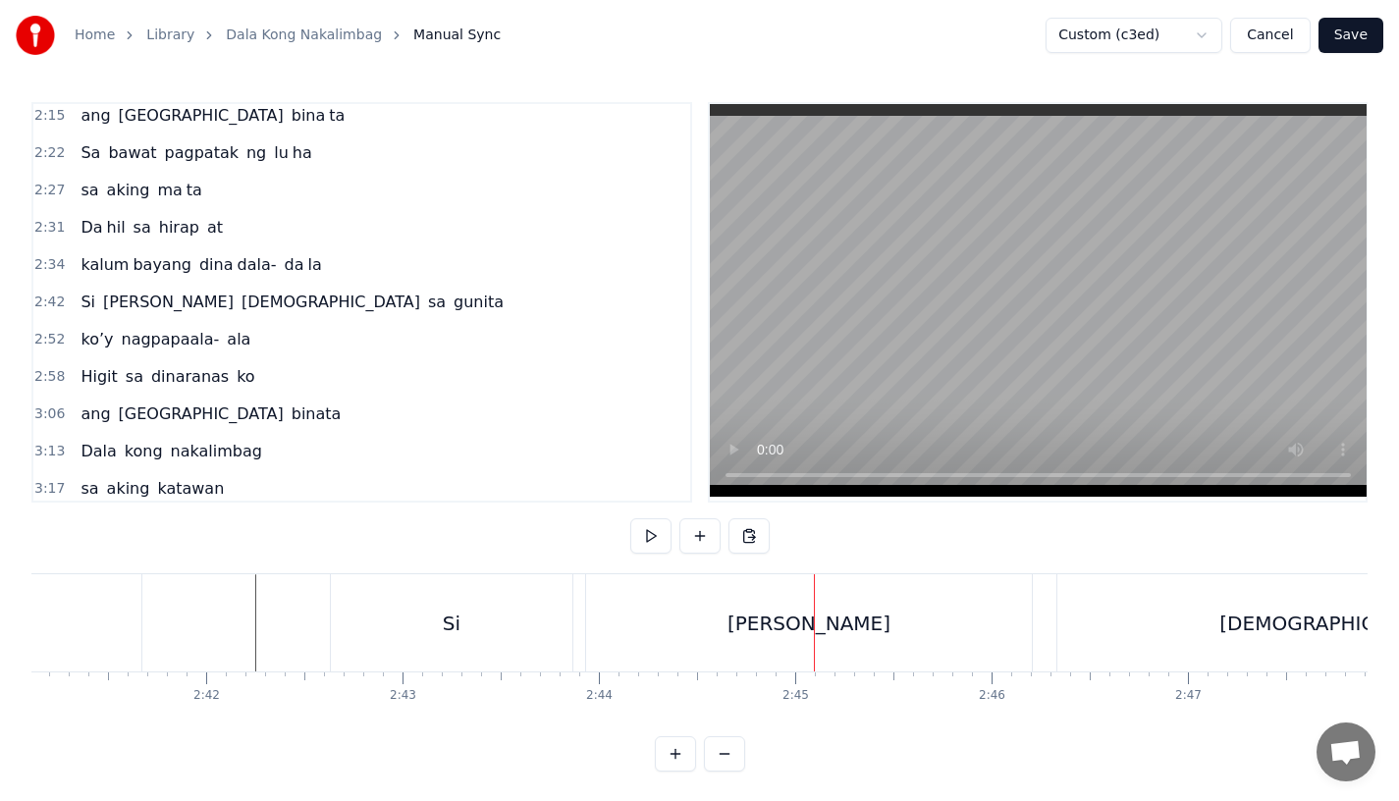
click at [178, 609] on div at bounding box center [913, 622] width 65045 height 97
click at [427, 617] on div "Si" at bounding box center [452, 622] width 242 height 97
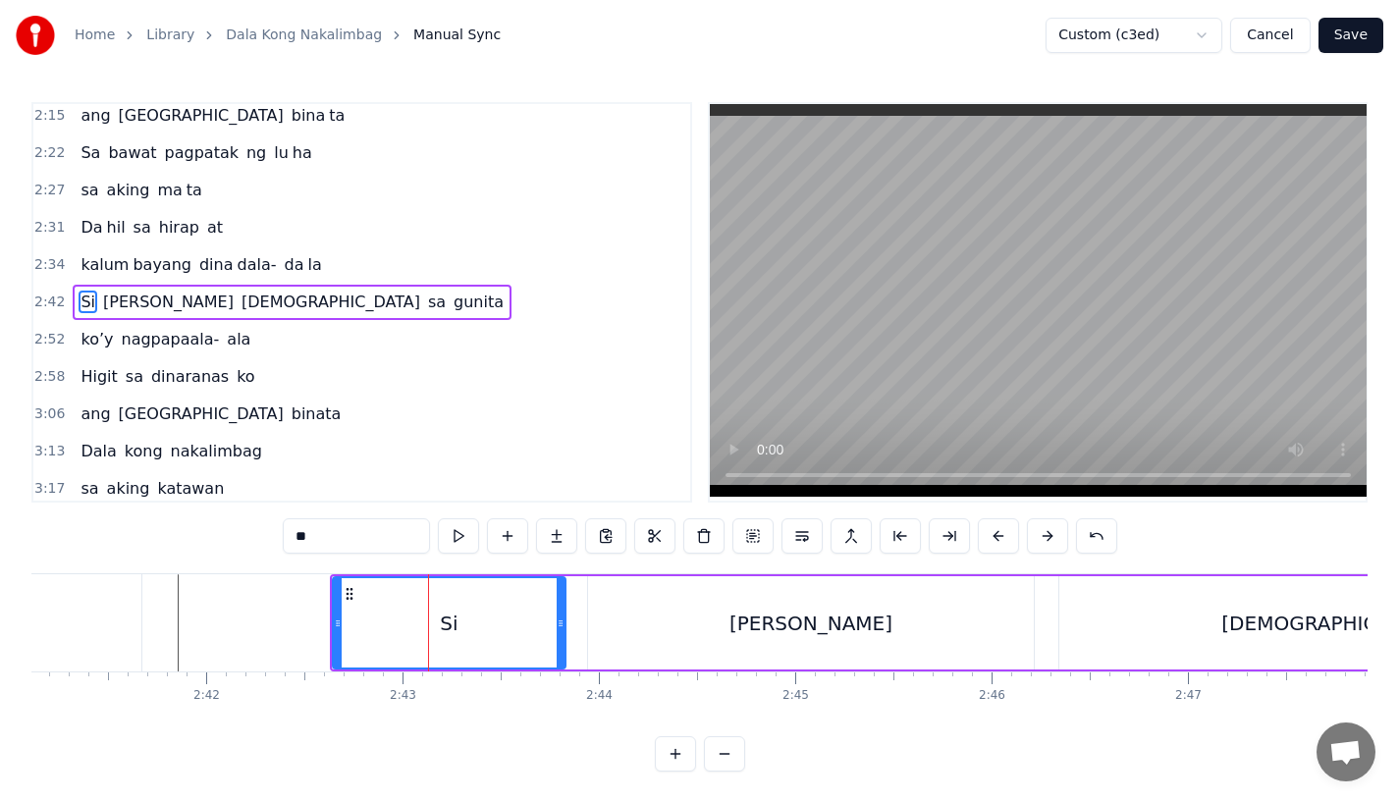
drag, startPoint x: 567, startPoint y: 629, endPoint x: 552, endPoint y: 629, distance: 14.7
click at [557, 629] on icon at bounding box center [561, 624] width 8 height 16
click at [412, 618] on div "Si" at bounding box center [446, 622] width 225 height 89
click at [789, 659] on div "[PERSON_NAME]" at bounding box center [811, 622] width 446 height 93
type input "******"
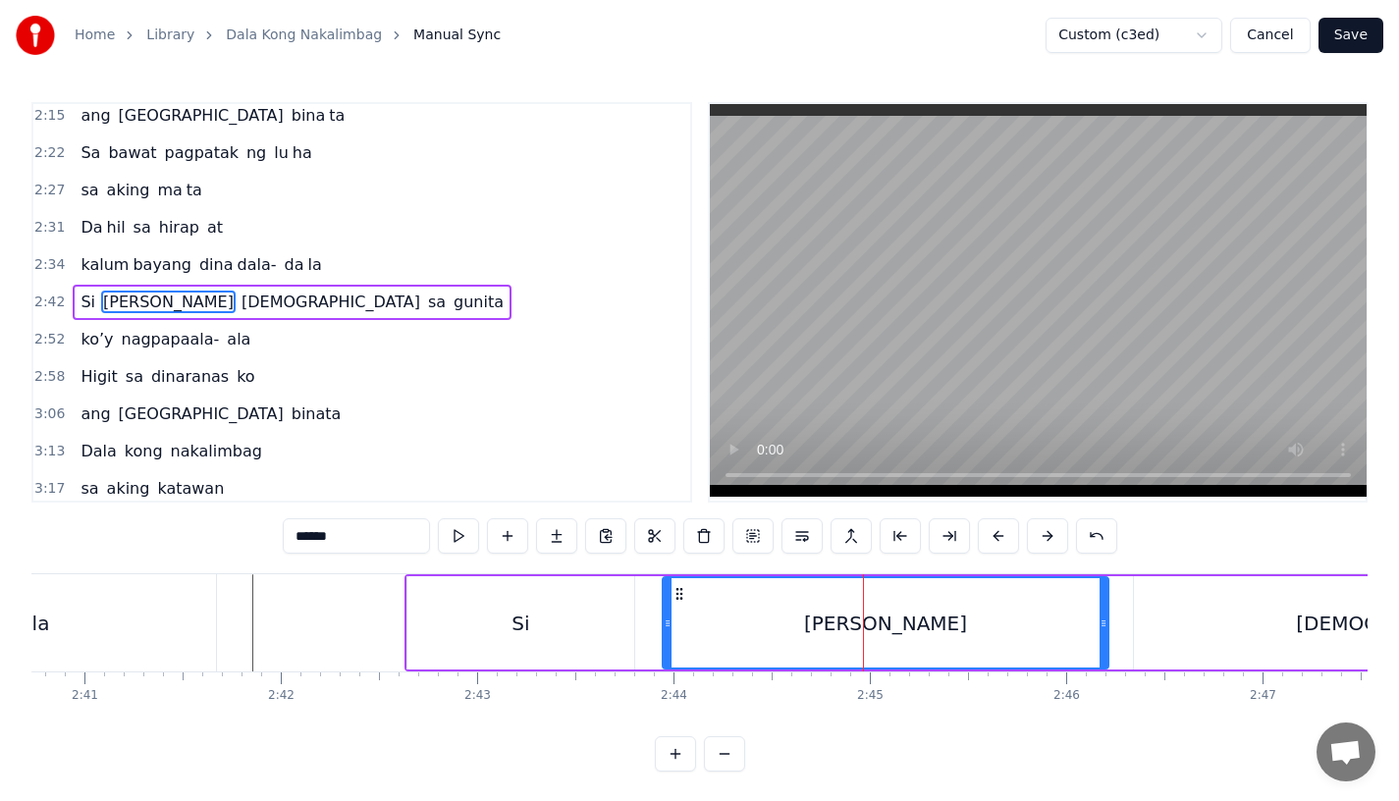
scroll to position [0, 31552]
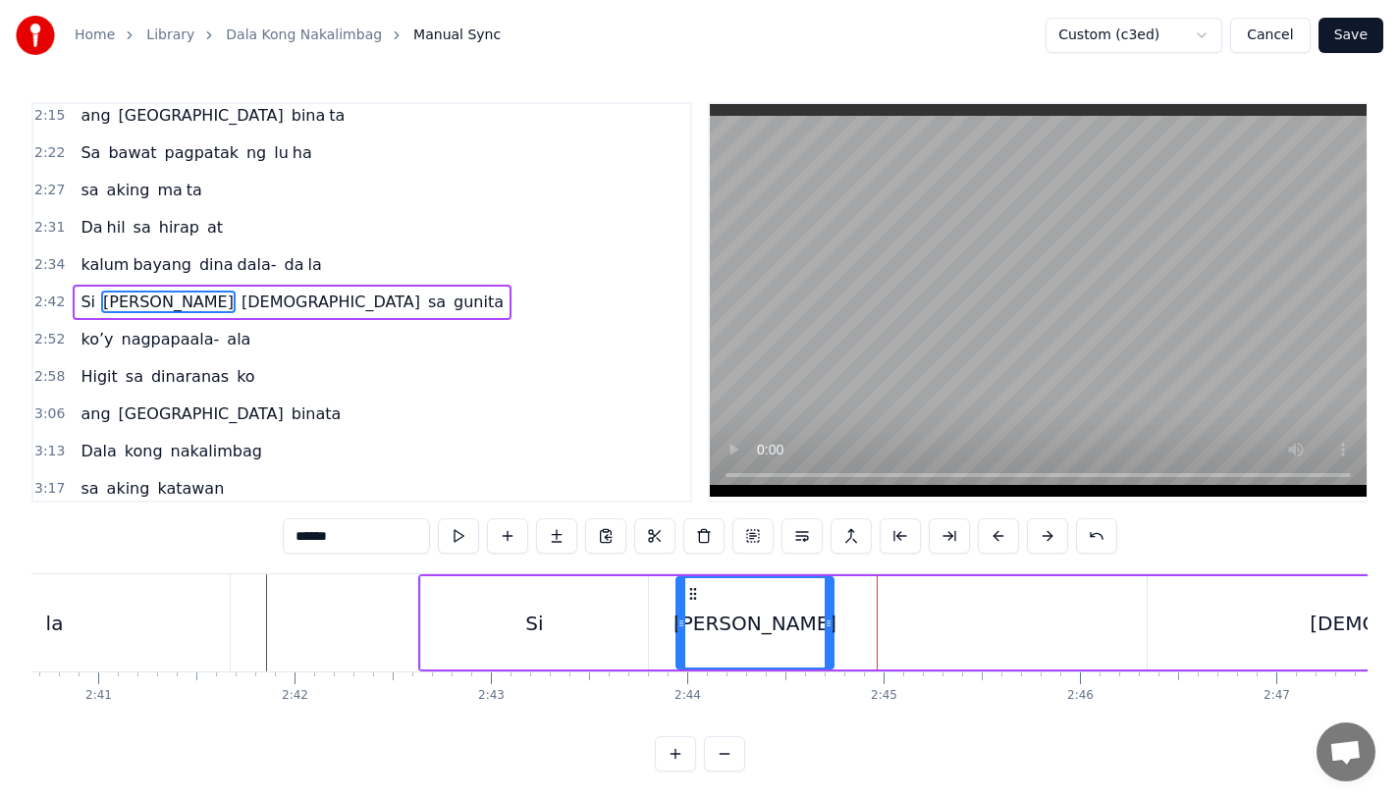
drag, startPoint x: 1115, startPoint y: 632, endPoint x: 828, endPoint y: 635, distance: 286.7
click at [828, 635] on div at bounding box center [829, 622] width 8 height 89
click at [543, 538] on button at bounding box center [556, 535] width 41 height 35
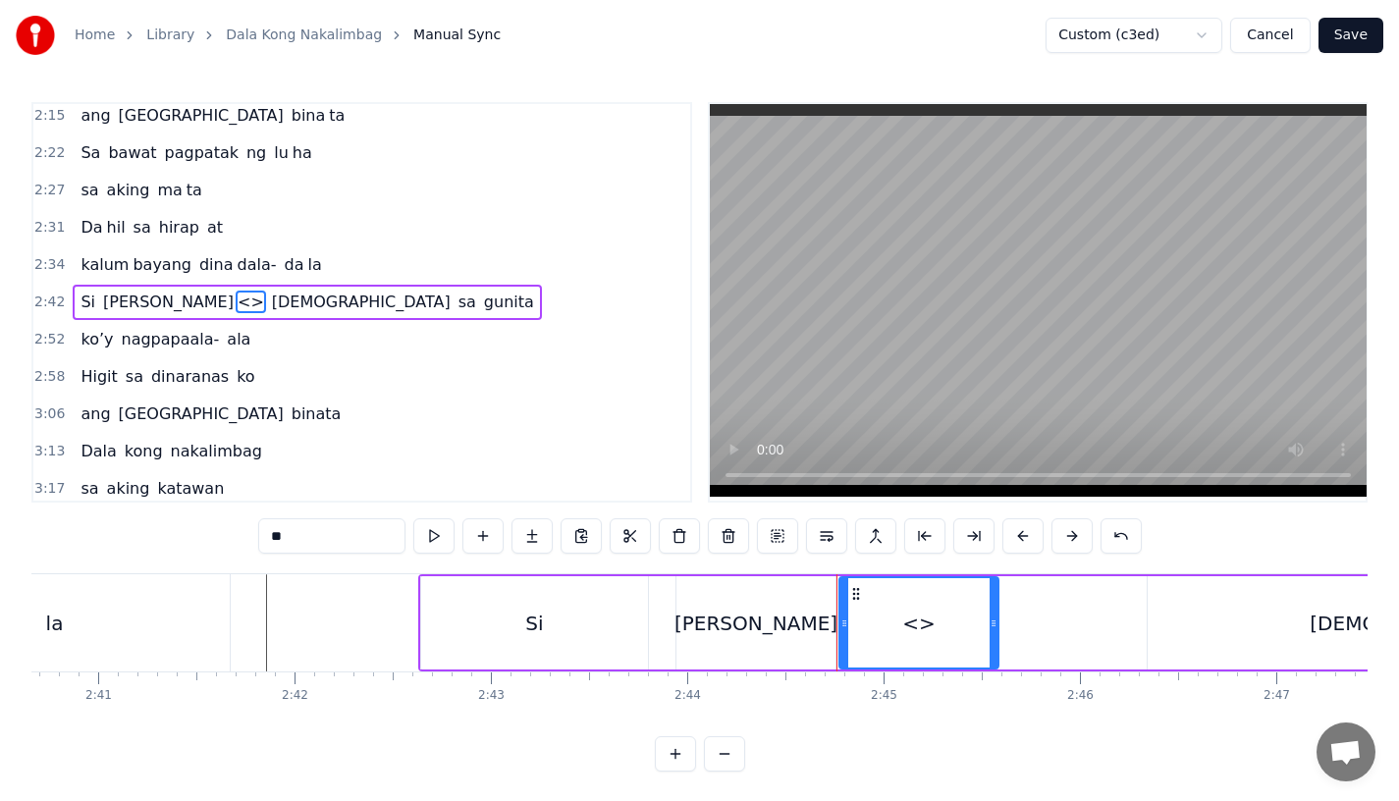
drag, startPoint x: 311, startPoint y: 537, endPoint x: 167, endPoint y: 537, distance: 144.3
click at [167, 537] on div "0:15 Pagsubok ay dumara ting, 0:19 sapin- saping kapang lawan 0:23 Puso’y ibig …" at bounding box center [699, 437] width 1336 height 670
drag, startPoint x: 991, startPoint y: 622, endPoint x: 1135, endPoint y: 622, distance: 144.3
click at [1135, 622] on icon at bounding box center [1138, 624] width 8 height 16
click at [733, 626] on div "[PERSON_NAME]" at bounding box center [756, 623] width 163 height 29
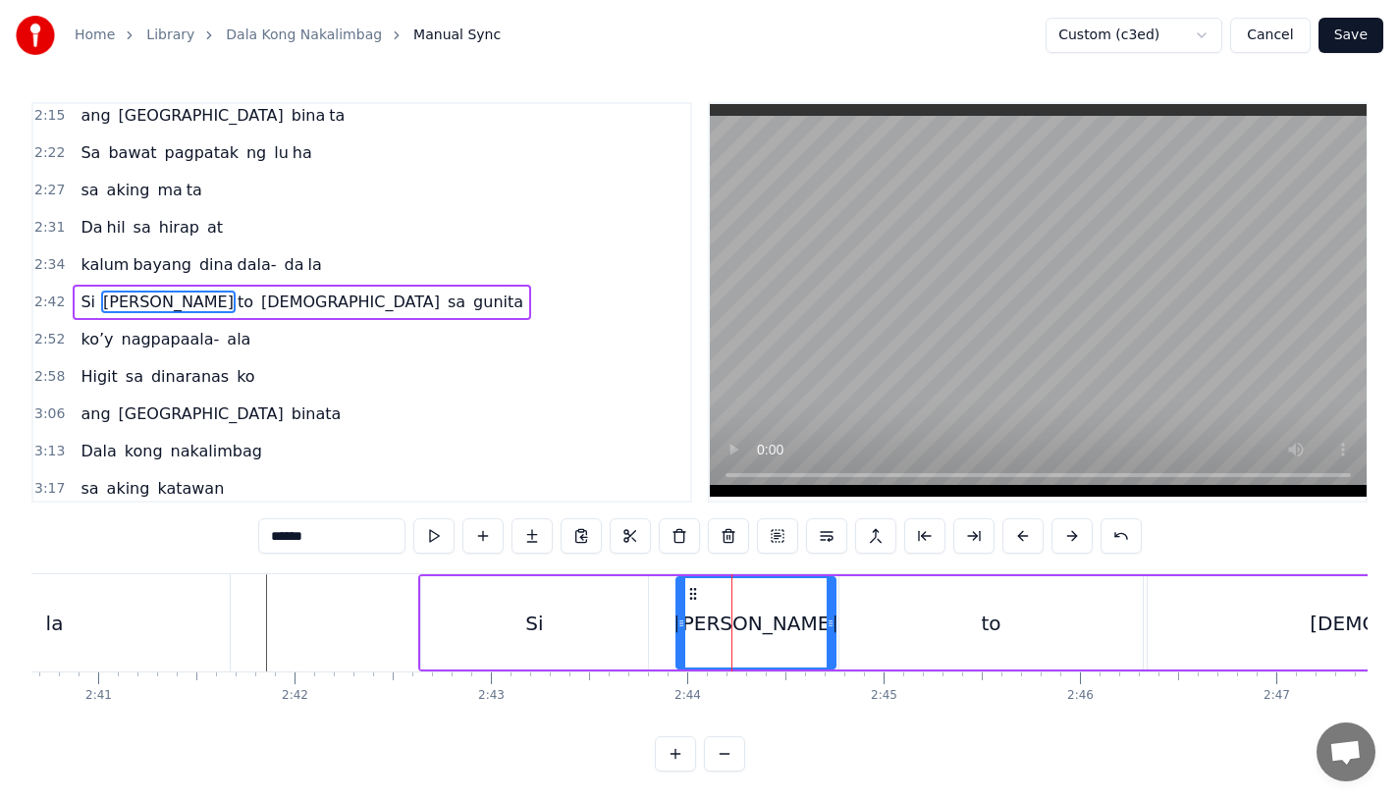
click at [322, 532] on input "******" at bounding box center [331, 535] width 147 height 35
click at [498, 598] on div "Si" at bounding box center [534, 622] width 227 height 93
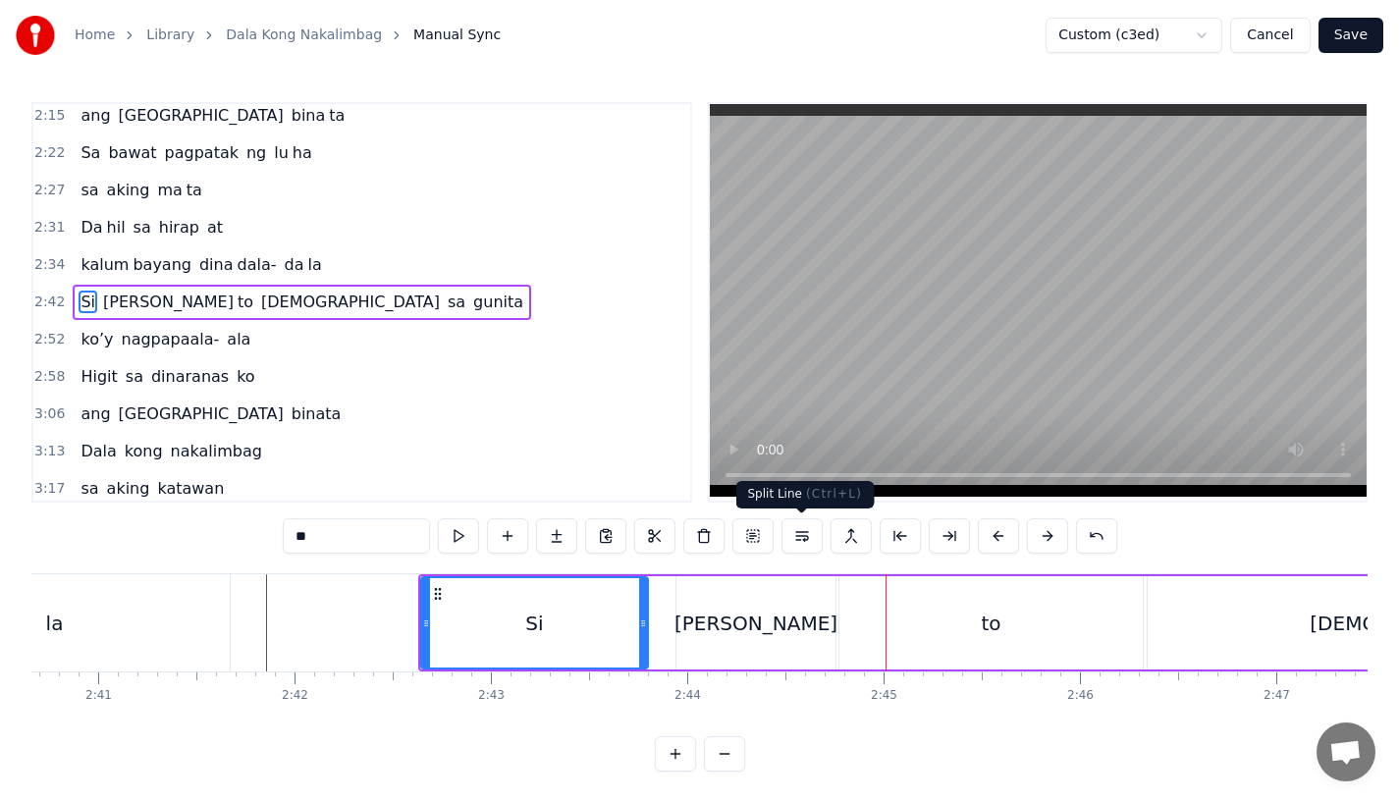
click at [818, 599] on div "[PERSON_NAME]" at bounding box center [756, 622] width 159 height 93
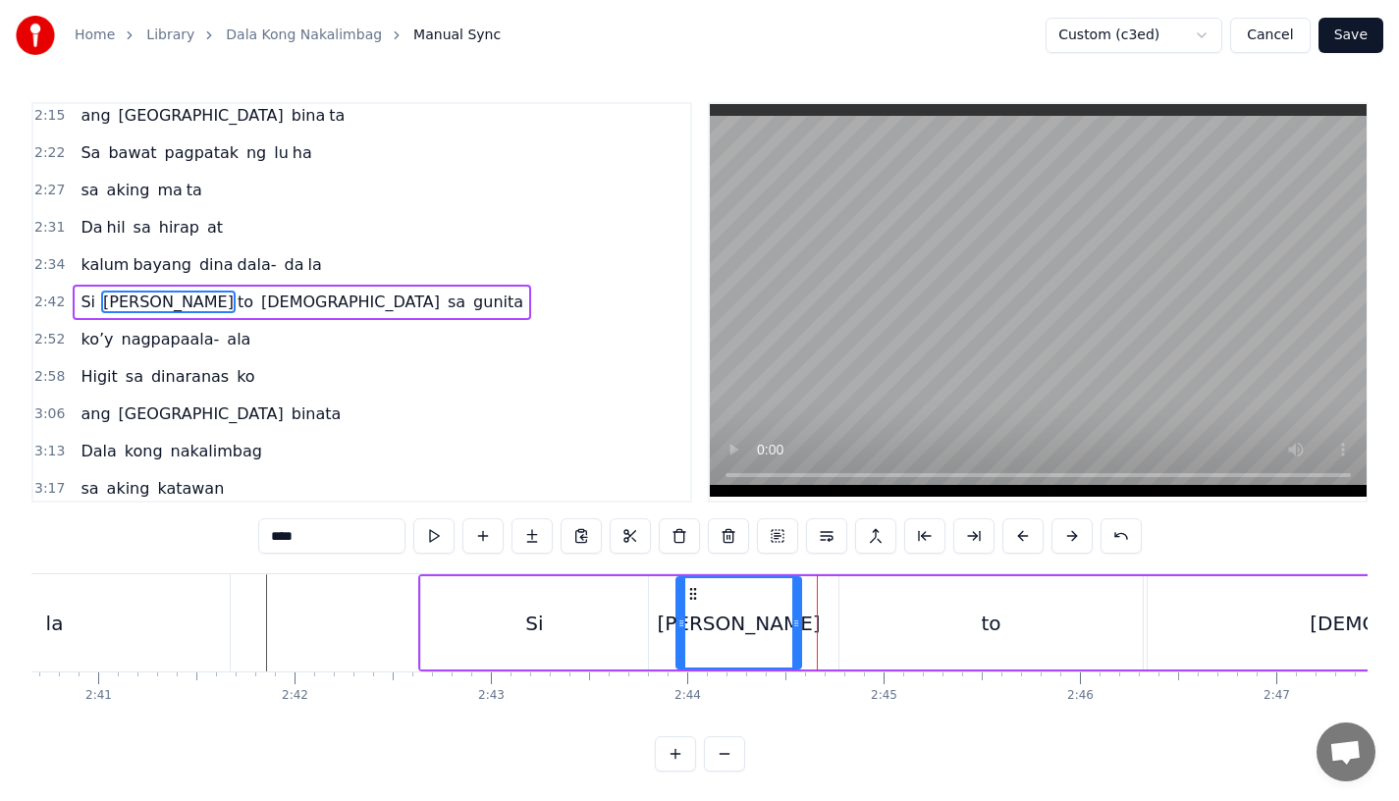
drag, startPoint x: 830, startPoint y: 630, endPoint x: 795, endPoint y: 630, distance: 34.4
click at [795, 630] on div at bounding box center [796, 622] width 8 height 89
click at [893, 626] on div "to" at bounding box center [991, 622] width 303 height 93
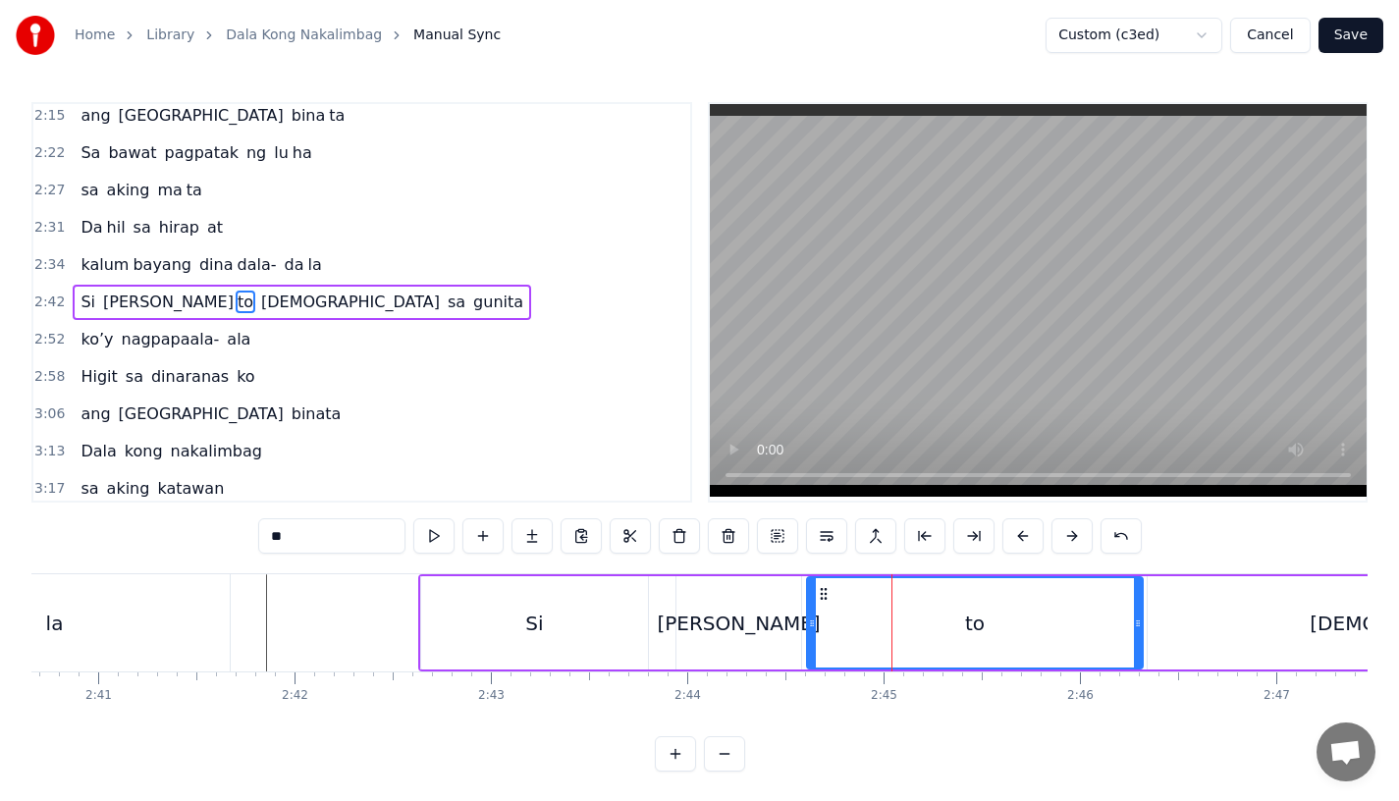
drag, startPoint x: 844, startPoint y: 624, endPoint x: 810, endPoint y: 624, distance: 33.4
click at [810, 624] on icon at bounding box center [812, 624] width 8 height 16
drag, startPoint x: 1135, startPoint y: 626, endPoint x: 1067, endPoint y: 626, distance: 67.8
click at [1078, 626] on icon at bounding box center [1082, 624] width 8 height 16
click at [619, 618] on div "Si" at bounding box center [534, 622] width 227 height 93
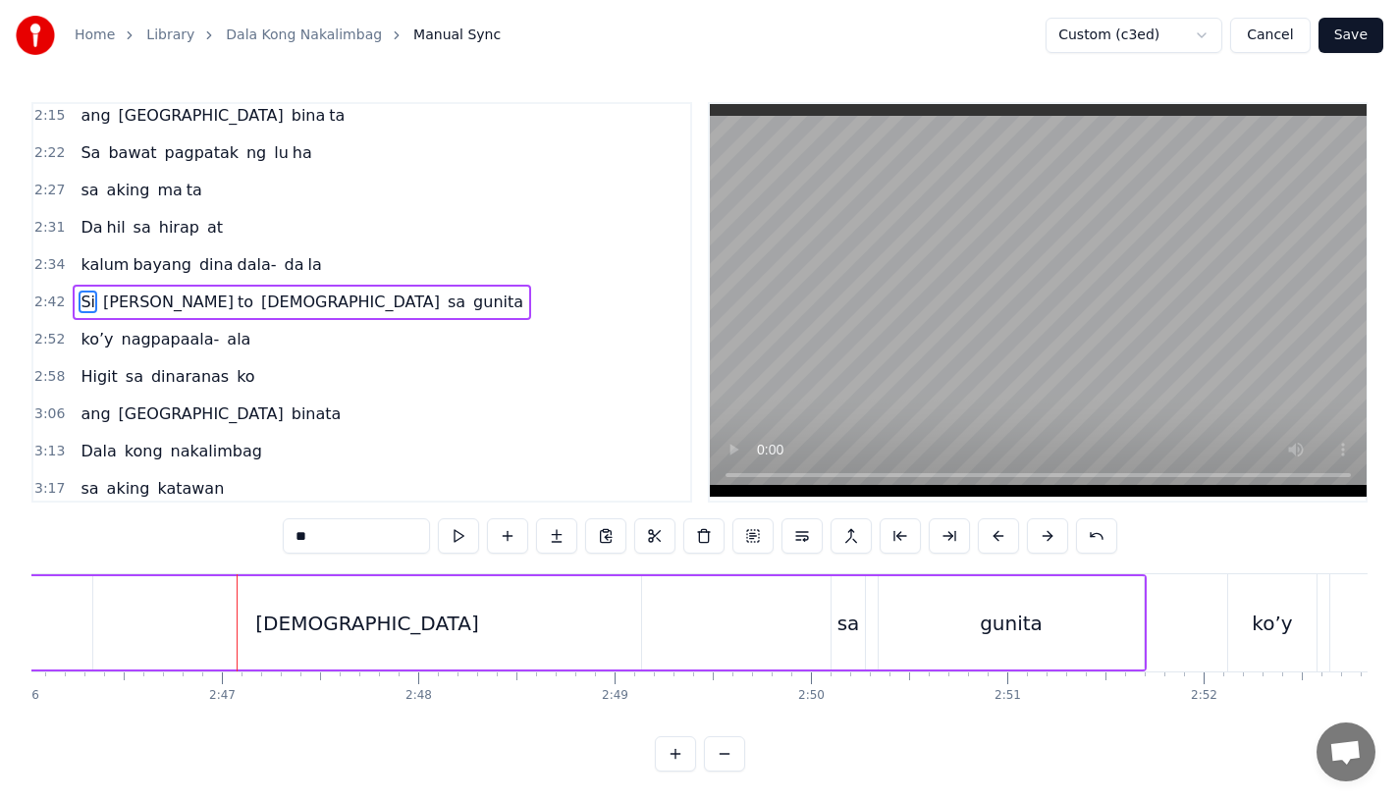
scroll to position [0, 32341]
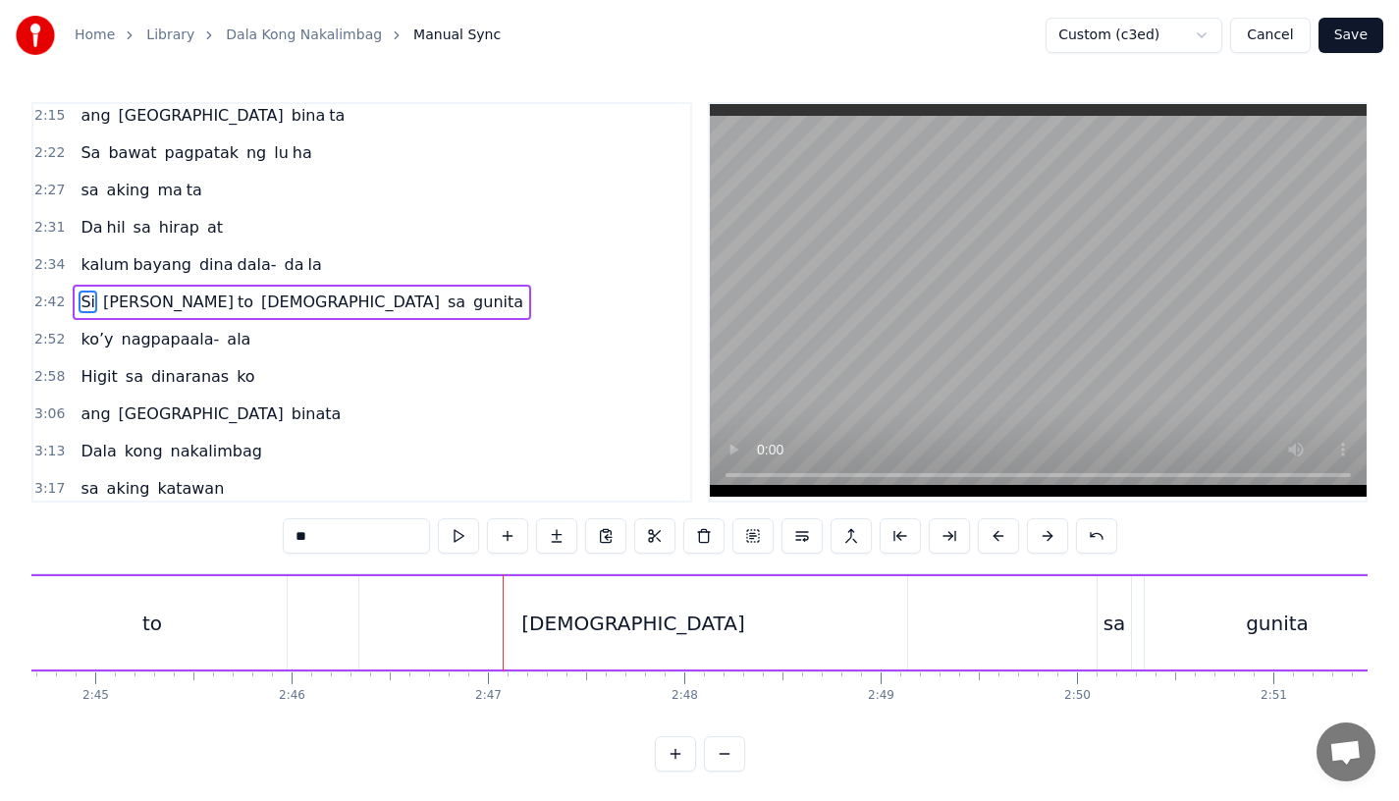
click at [559, 635] on div "[DEMOGRAPHIC_DATA]" at bounding box center [633, 622] width 548 height 93
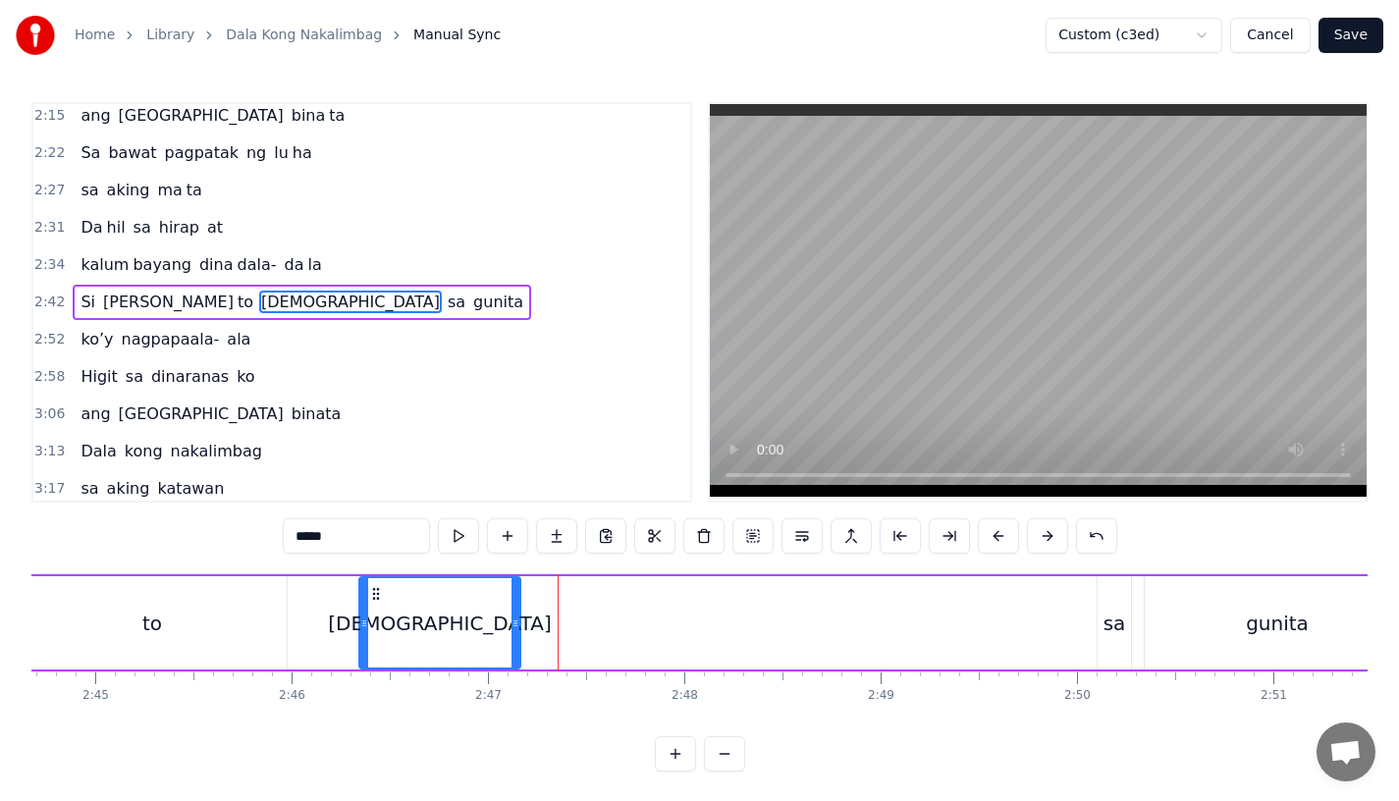
drag, startPoint x: 903, startPoint y: 633, endPoint x: 516, endPoint y: 627, distance: 387.9
click at [516, 627] on div at bounding box center [516, 622] width 8 height 89
click at [349, 539] on input "*****" at bounding box center [356, 535] width 147 height 35
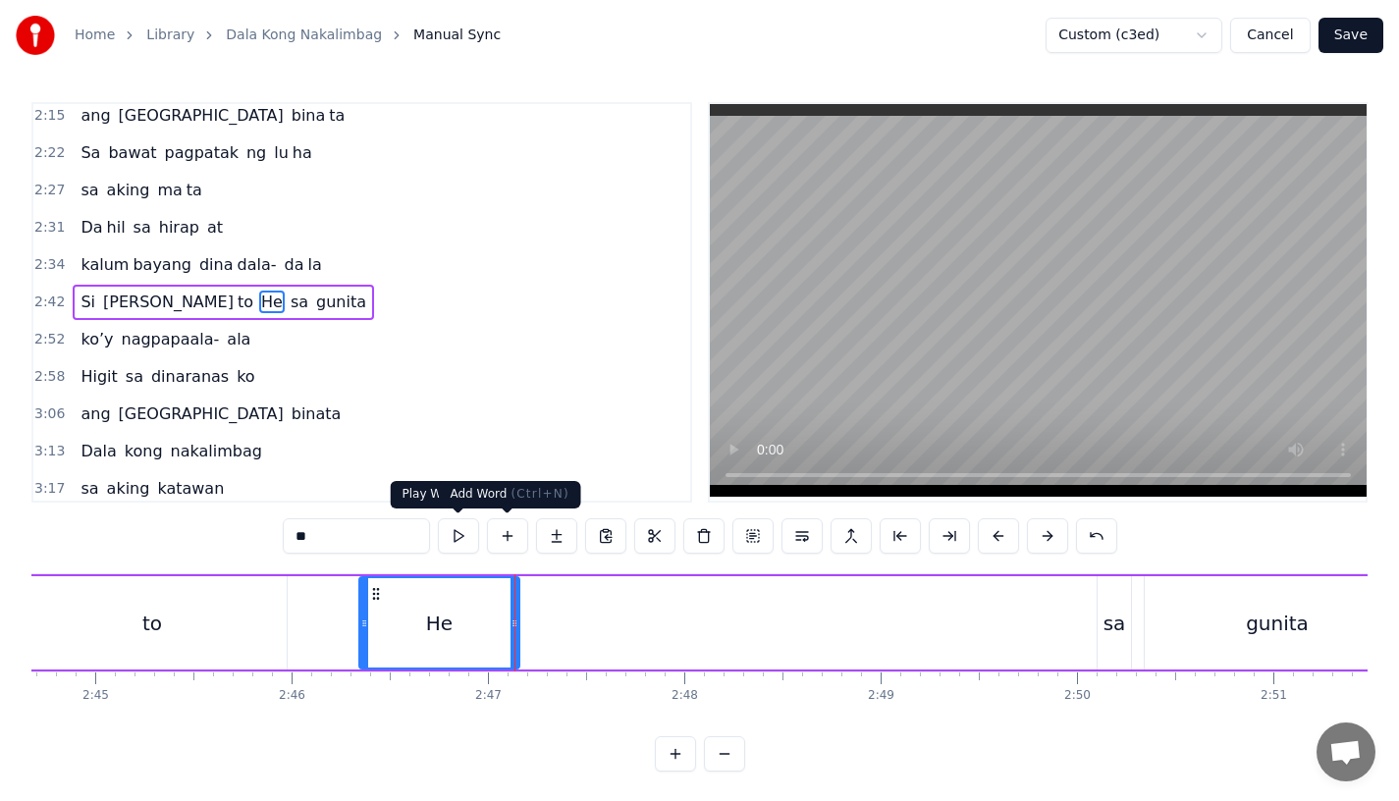
type input "**"
click at [548, 534] on button at bounding box center [556, 535] width 41 height 35
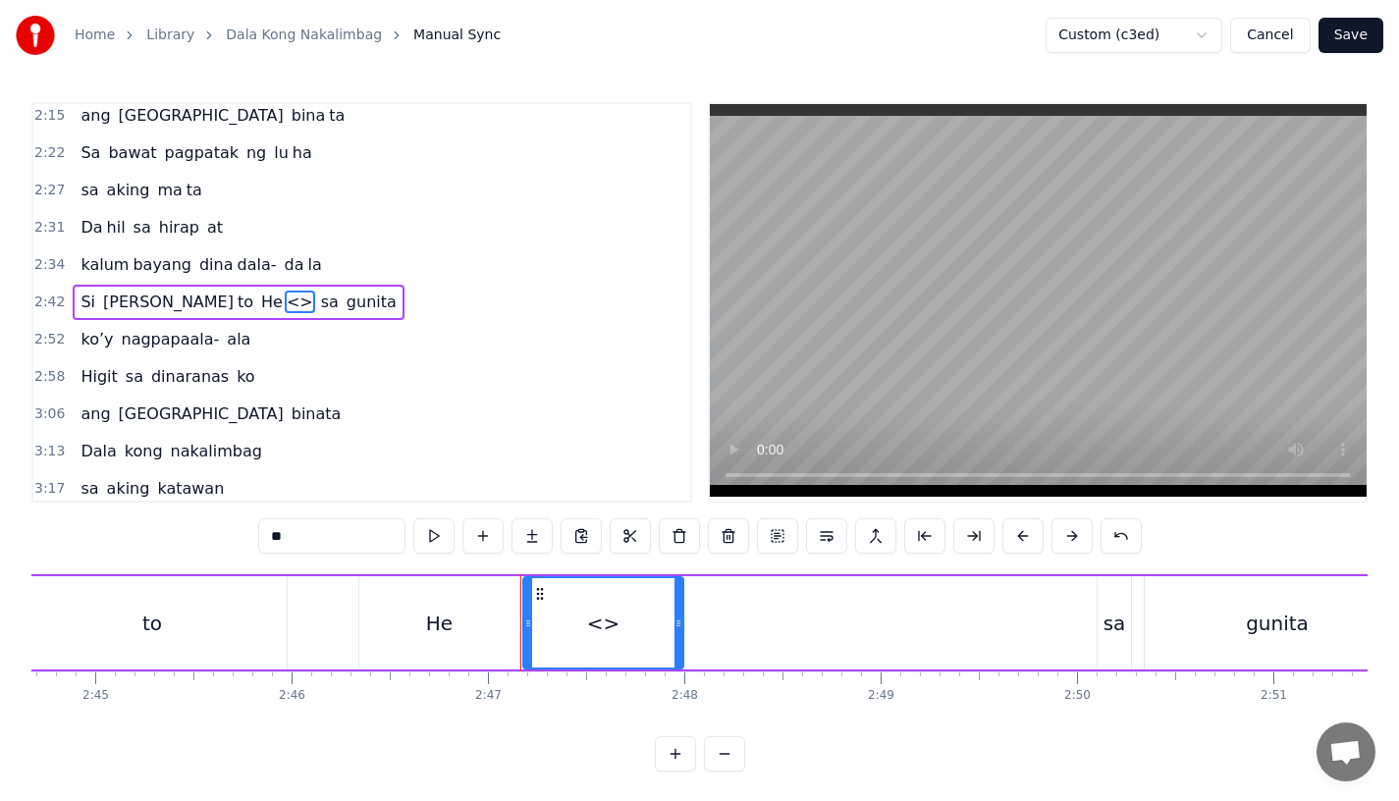
drag, startPoint x: 333, startPoint y: 539, endPoint x: 180, endPoint y: 539, distance: 153.2
click at [180, 539] on div "0:15 Pagsubok ay dumara ting, 0:19 sapin- saping kapang lawan 0:23 Puso’y ibig …" at bounding box center [699, 437] width 1336 height 670
drag, startPoint x: 680, startPoint y: 625, endPoint x: 847, endPoint y: 623, distance: 167.9
click at [835, 623] on icon at bounding box center [831, 624] width 8 height 16
type input "***"
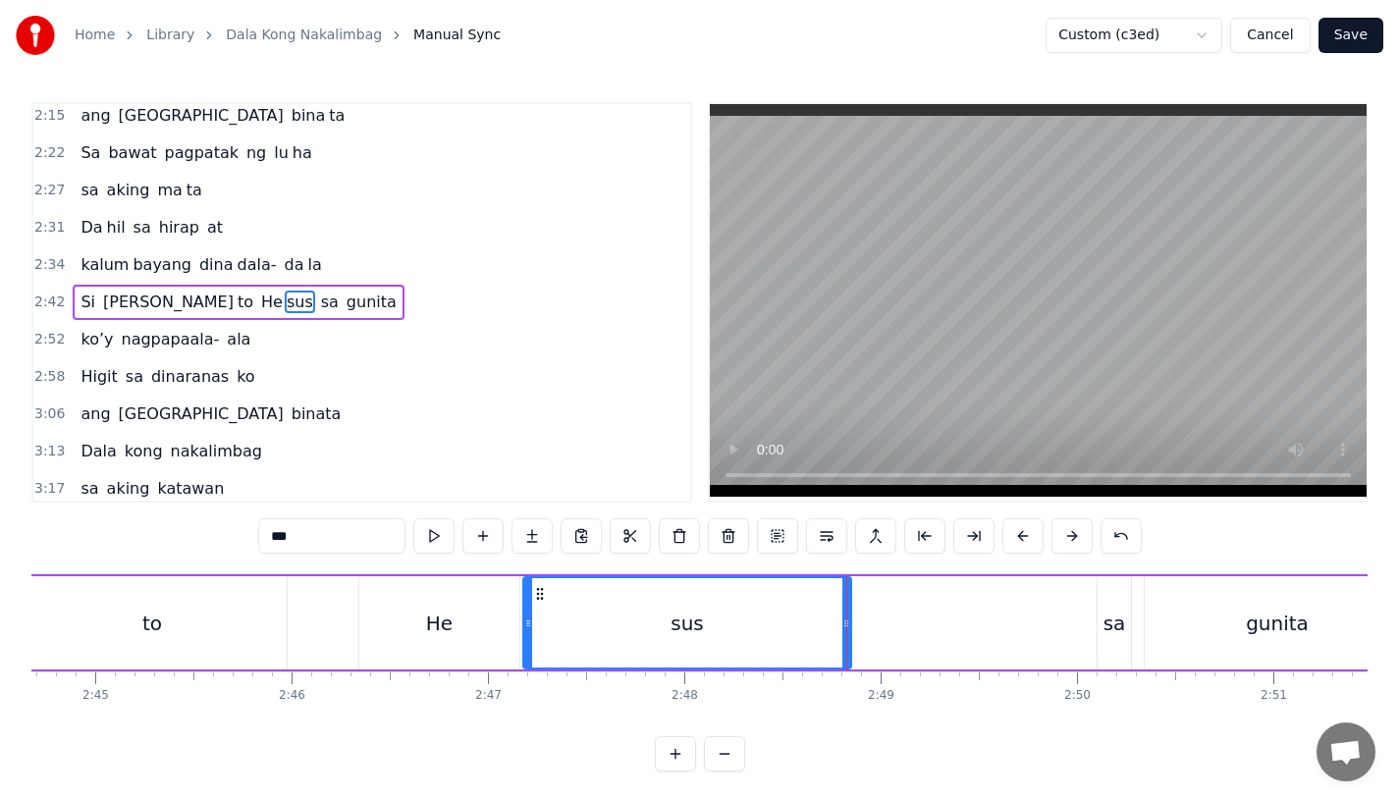
click at [296, 621] on div "Si [PERSON_NAME] to He sus sa gunita" at bounding box center [521, 622] width 1783 height 97
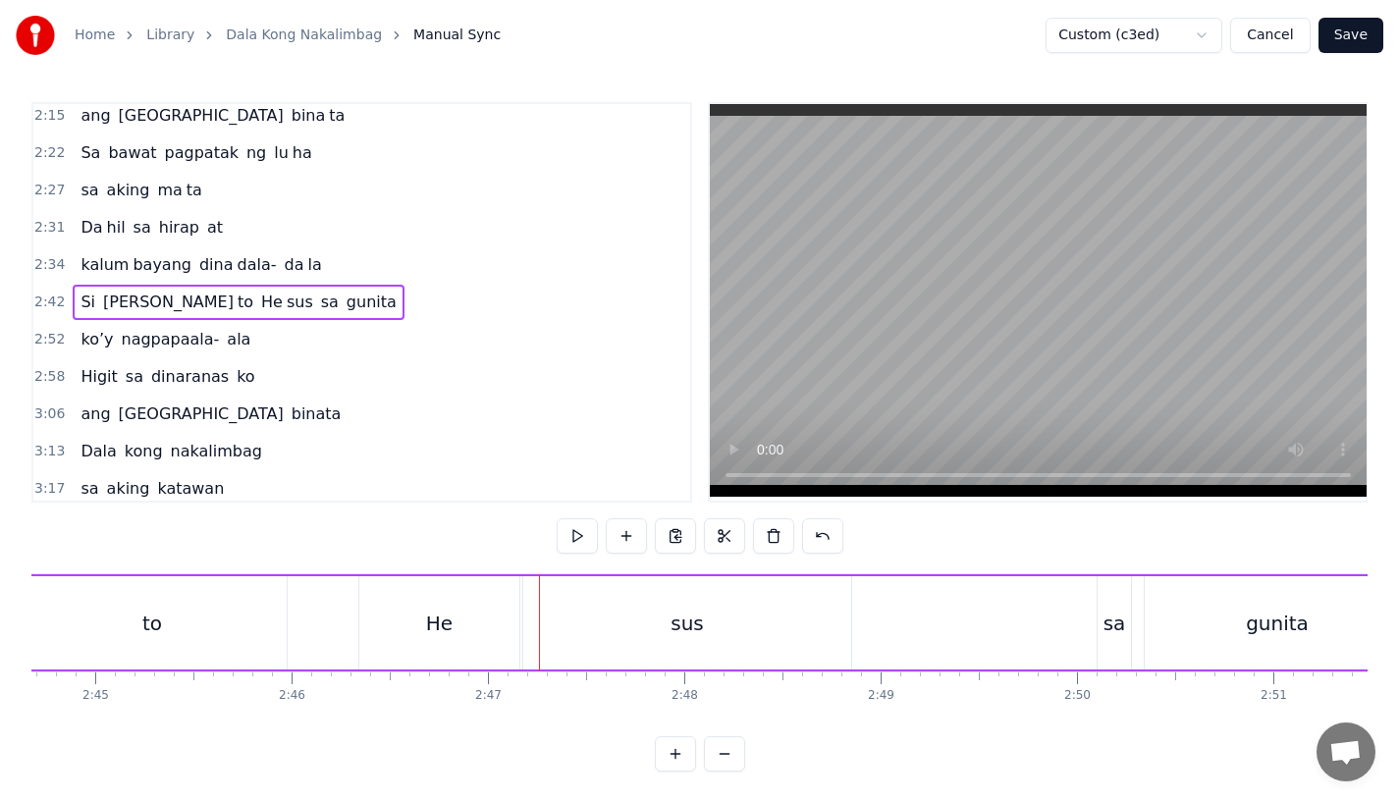
click at [456, 631] on div "He" at bounding box center [439, 622] width 160 height 93
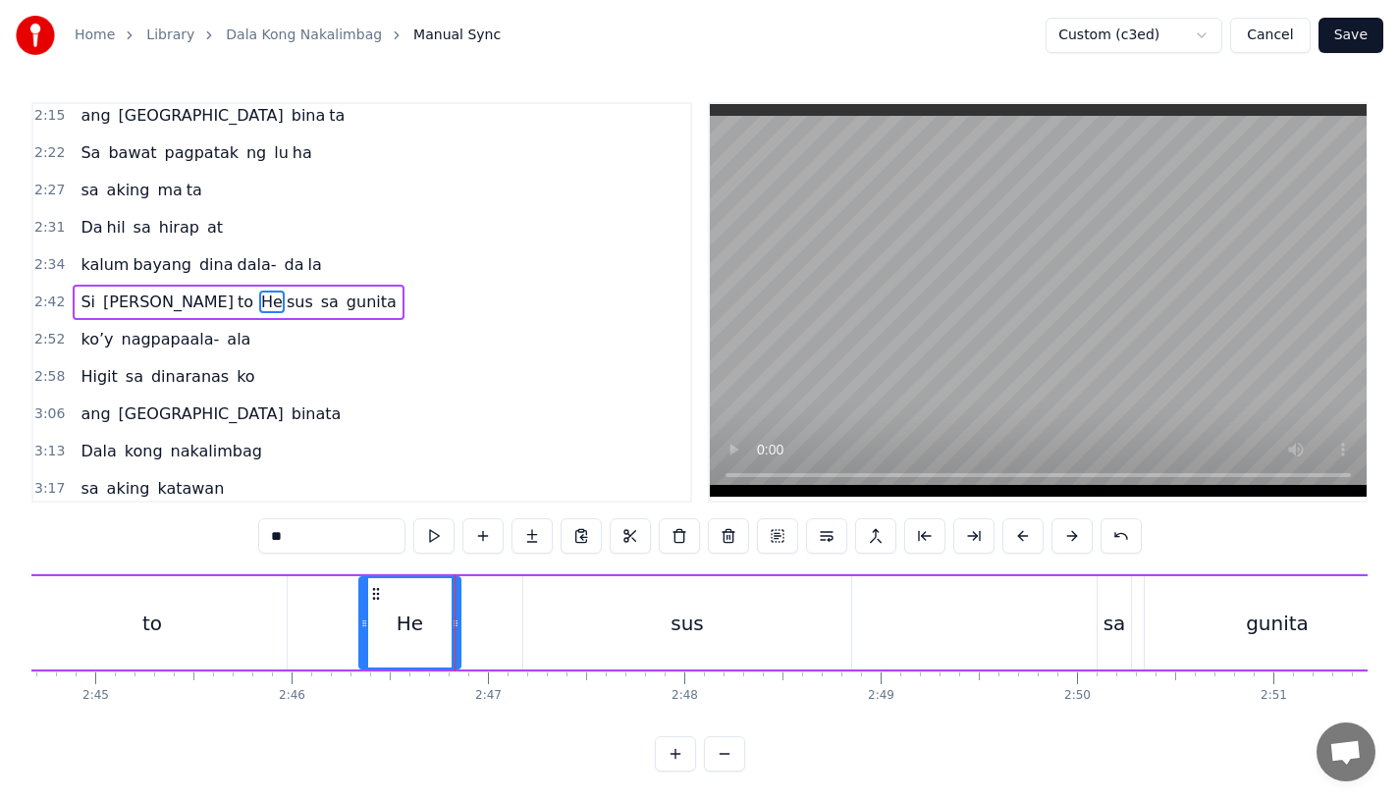
drag, startPoint x: 515, startPoint y: 631, endPoint x: 456, endPoint y: 631, distance: 58.9
click at [456, 631] on div at bounding box center [456, 622] width 8 height 89
click at [539, 631] on div "sus" at bounding box center [687, 622] width 328 height 93
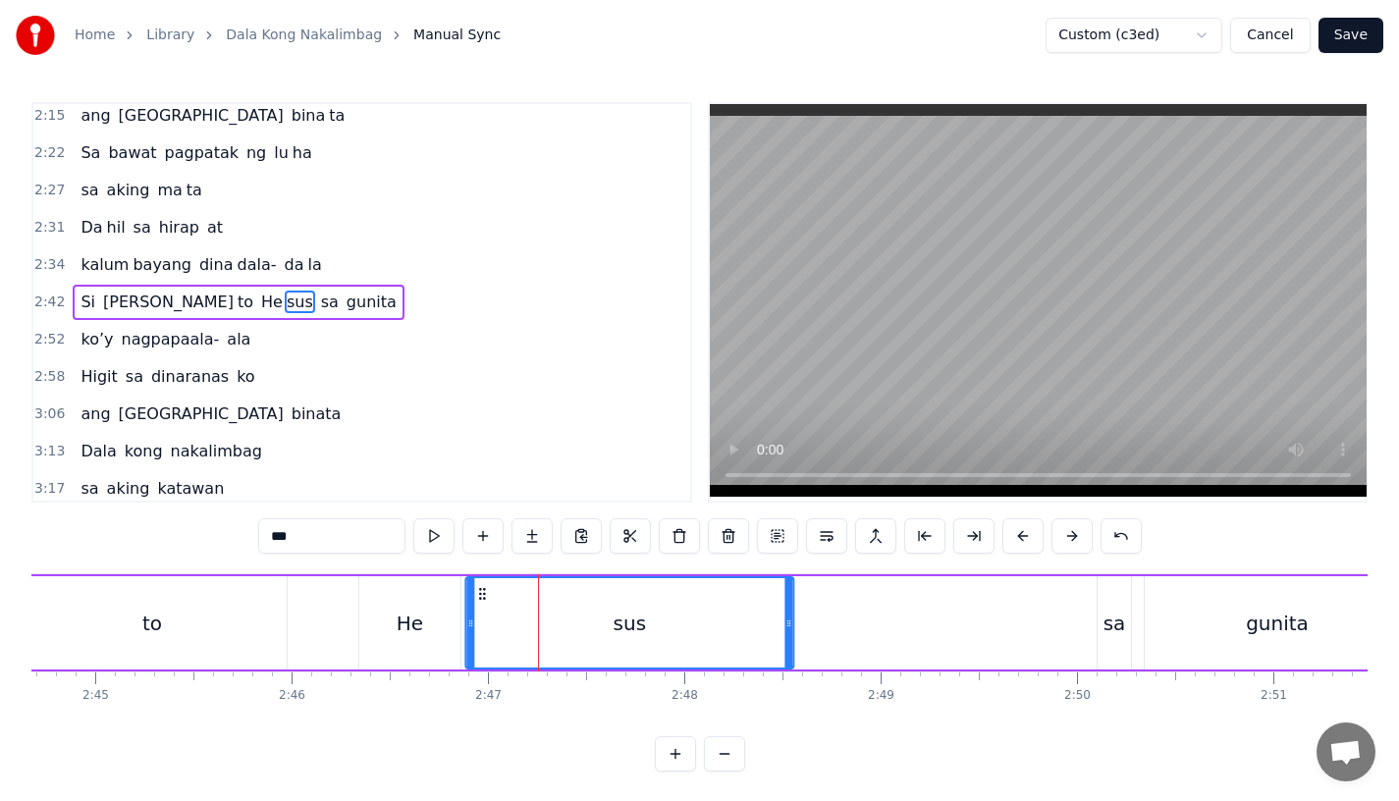
drag, startPoint x: 540, startPoint y: 589, endPoint x: 482, endPoint y: 590, distance: 57.9
click at [482, 590] on icon at bounding box center [482, 594] width 16 height 16
drag, startPoint x: 785, startPoint y: 635, endPoint x: 844, endPoint y: 635, distance: 58.9
click at [844, 635] on div at bounding box center [847, 622] width 8 height 89
click at [243, 597] on div "to" at bounding box center [152, 622] width 269 height 93
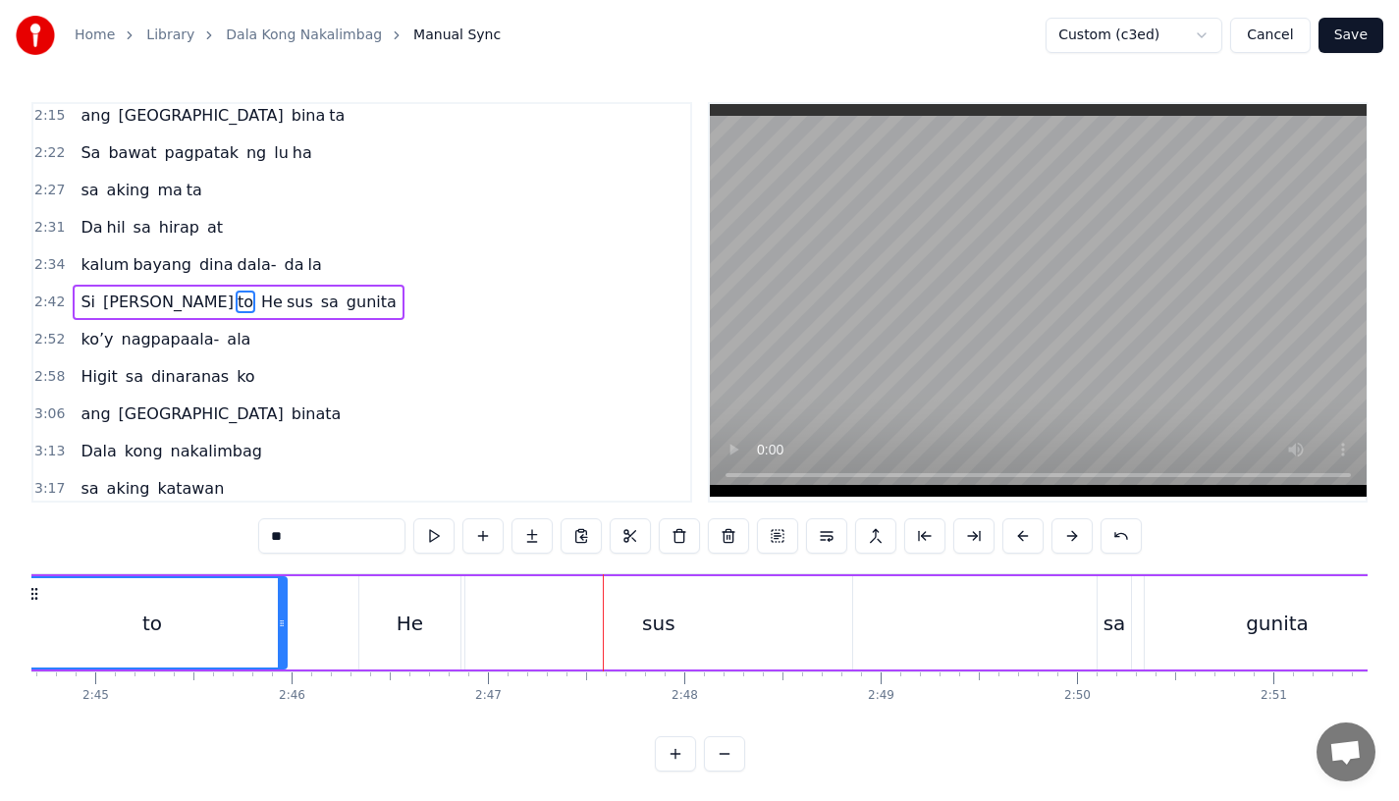
click at [229, 623] on div "to" at bounding box center [152, 622] width 267 height 89
click at [421, 622] on div "He" at bounding box center [409, 622] width 101 height 93
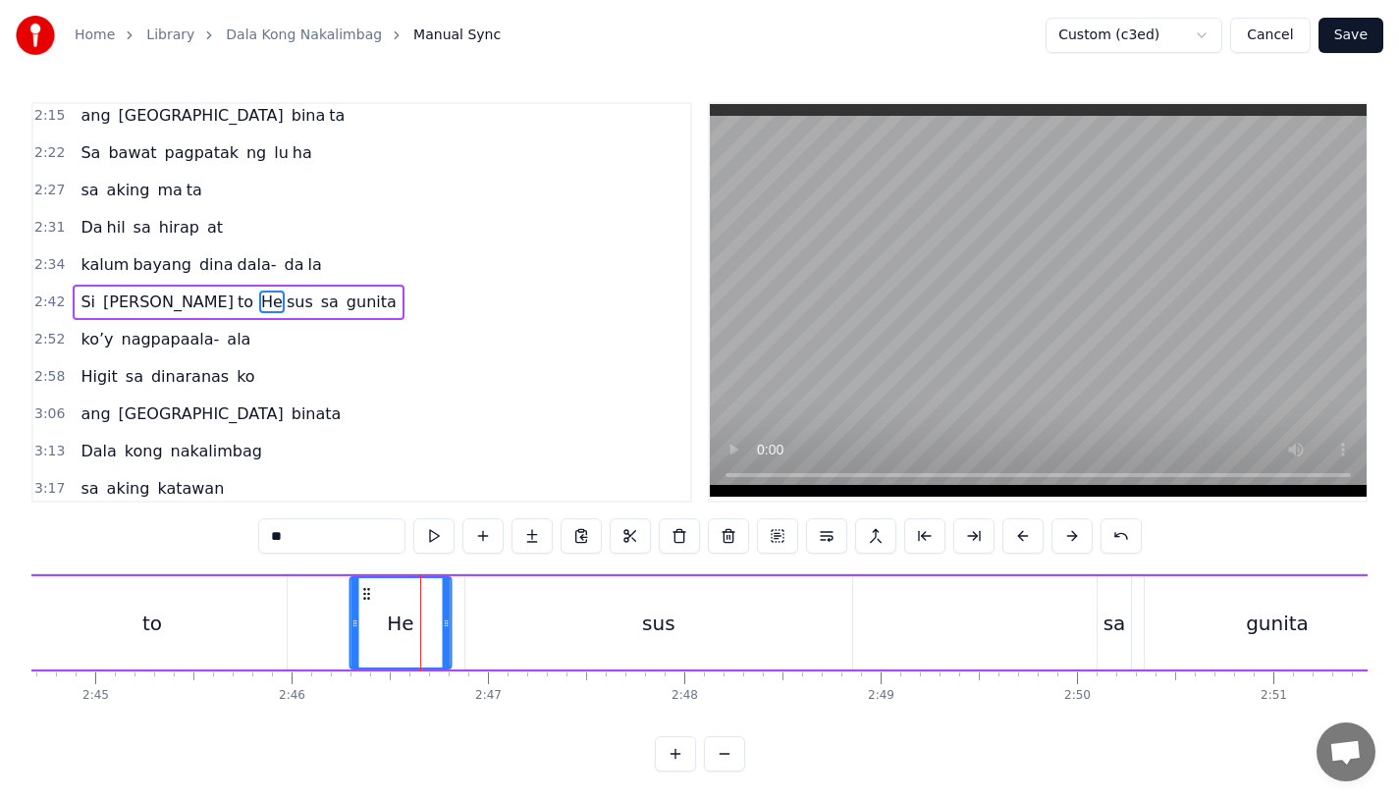
click at [364, 589] on circle at bounding box center [364, 589] width 1 height 1
click at [484, 622] on div "sus" at bounding box center [658, 622] width 387 height 93
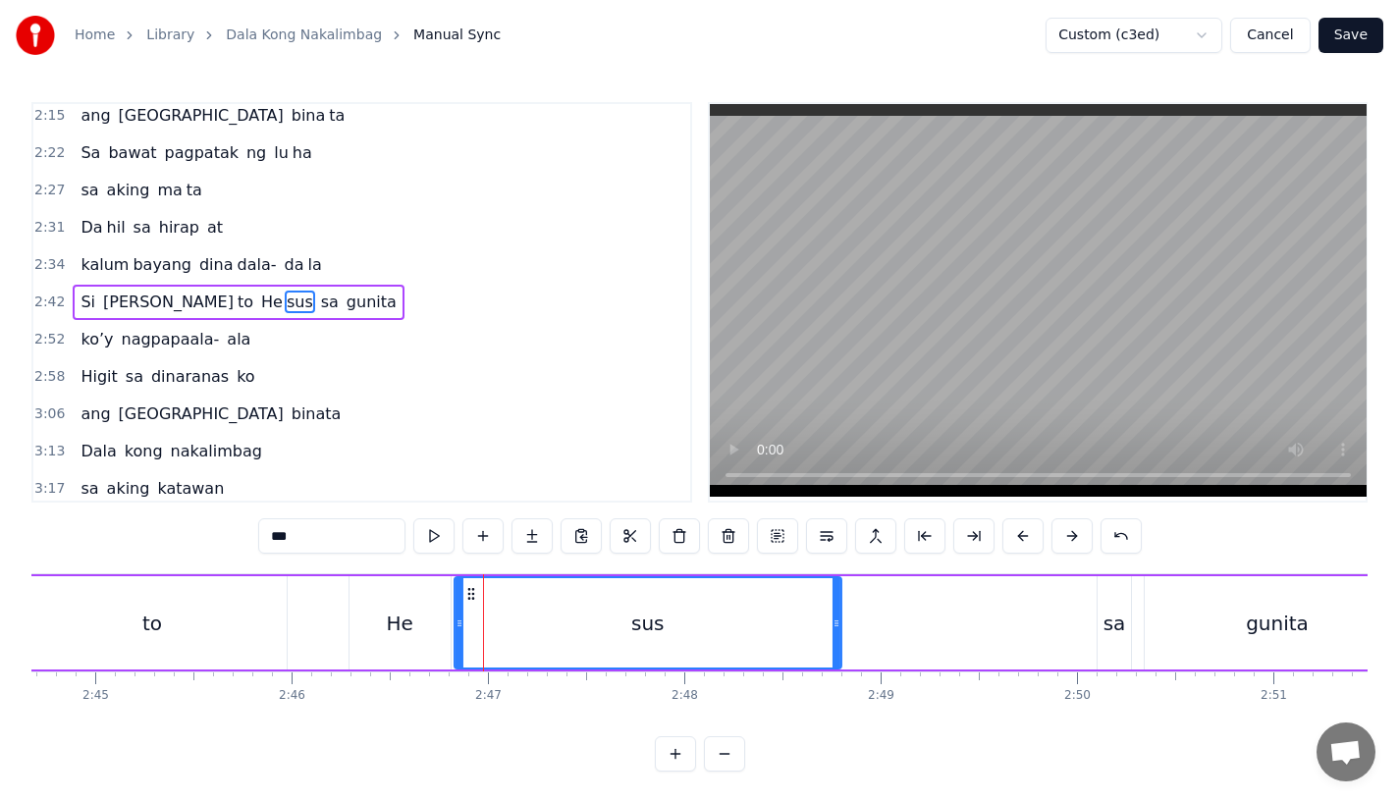
drag, startPoint x: 480, startPoint y: 590, endPoint x: 468, endPoint y: 590, distance: 11.8
click at [469, 590] on icon at bounding box center [471, 594] width 16 height 16
click at [211, 615] on div "to" at bounding box center [152, 622] width 269 height 93
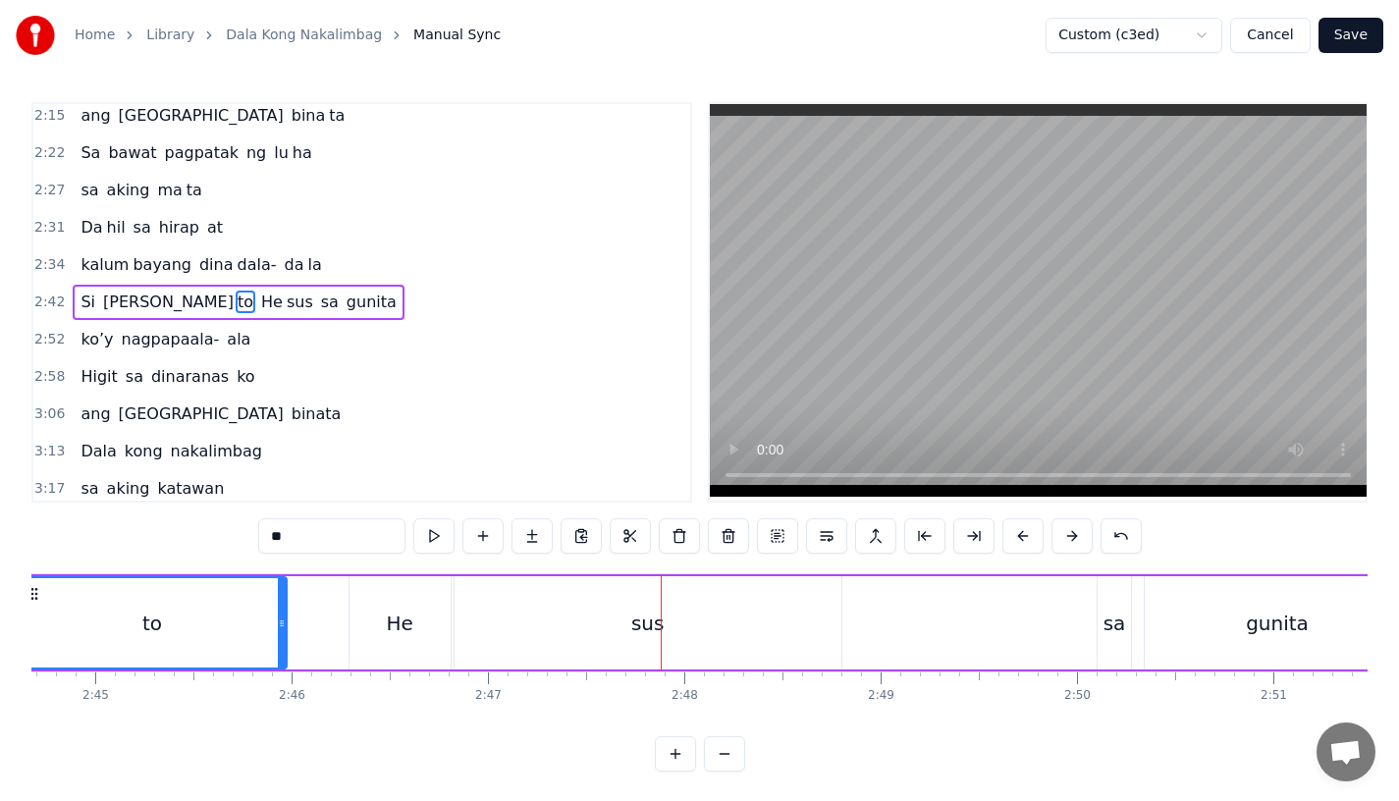
click at [416, 622] on div "He" at bounding box center [400, 622] width 101 height 93
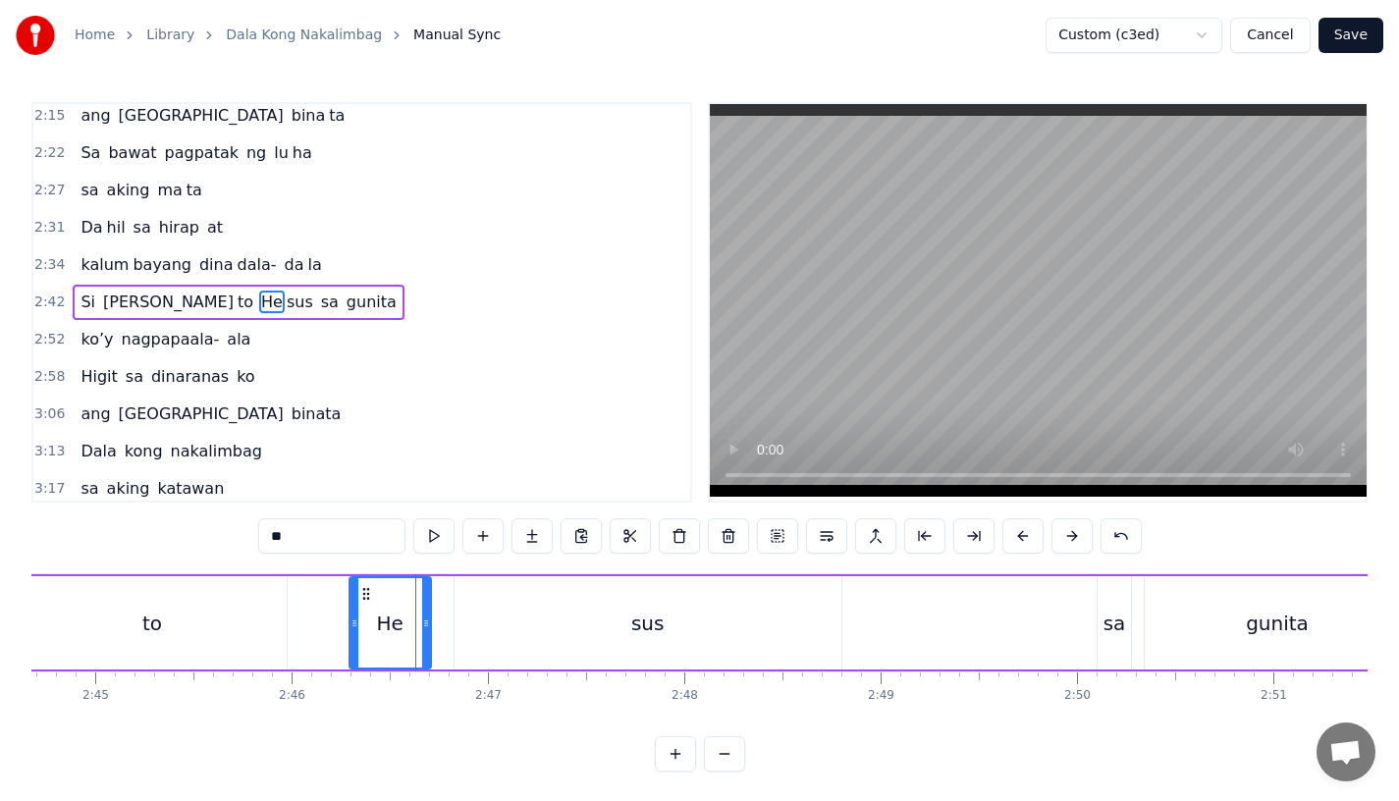
drag, startPoint x: 442, startPoint y: 629, endPoint x: 422, endPoint y: 629, distance: 19.6
click at [422, 629] on icon at bounding box center [426, 624] width 8 height 16
click at [471, 629] on div "sus" at bounding box center [648, 622] width 387 height 93
type input "***"
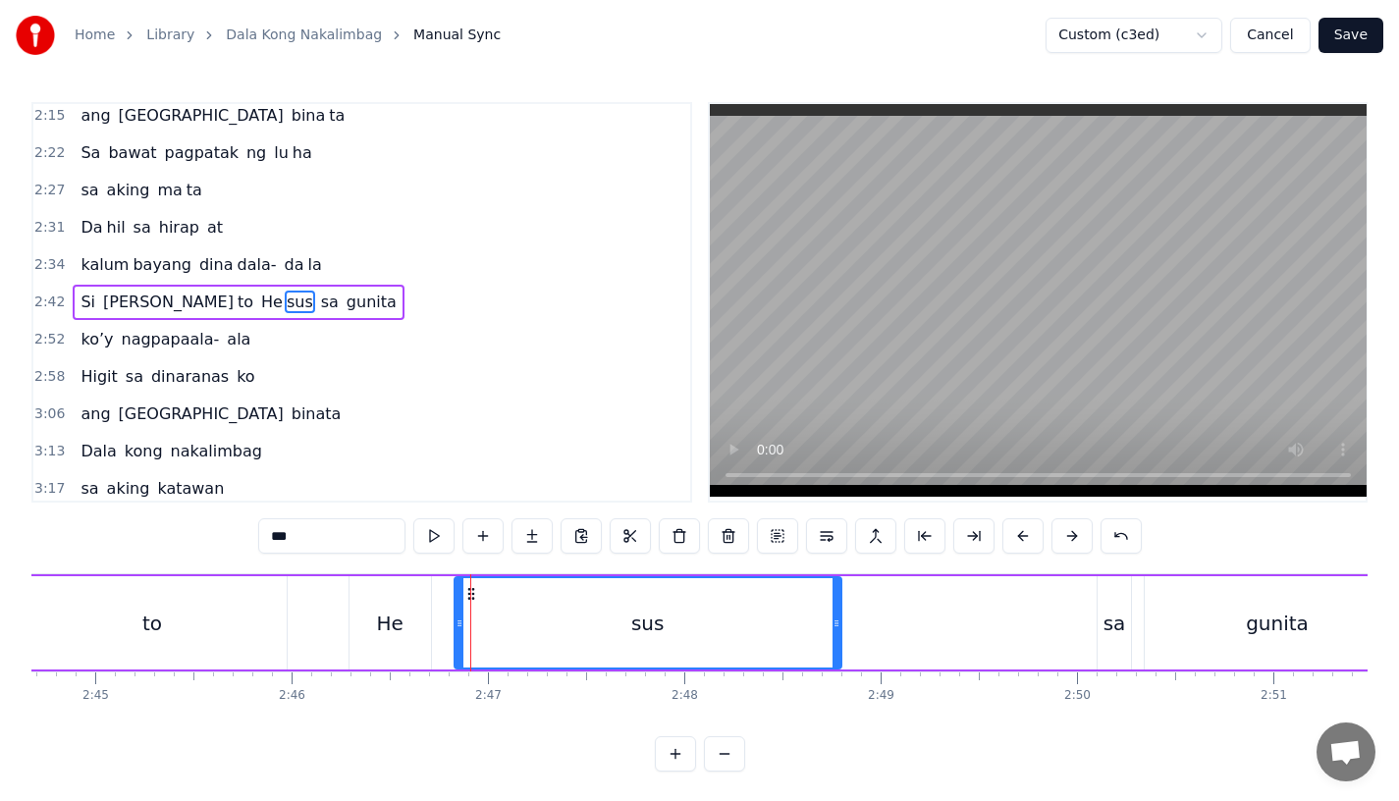
drag, startPoint x: 468, startPoint y: 591, endPoint x: 448, endPoint y: 593, distance: 20.7
click at [448, 593] on div "Pagsubok ay dumara ting, sapin- saping kapang [PERSON_NAME]’y ibig [PERSON_NAME…" at bounding box center [213, 622] width 65045 height 98
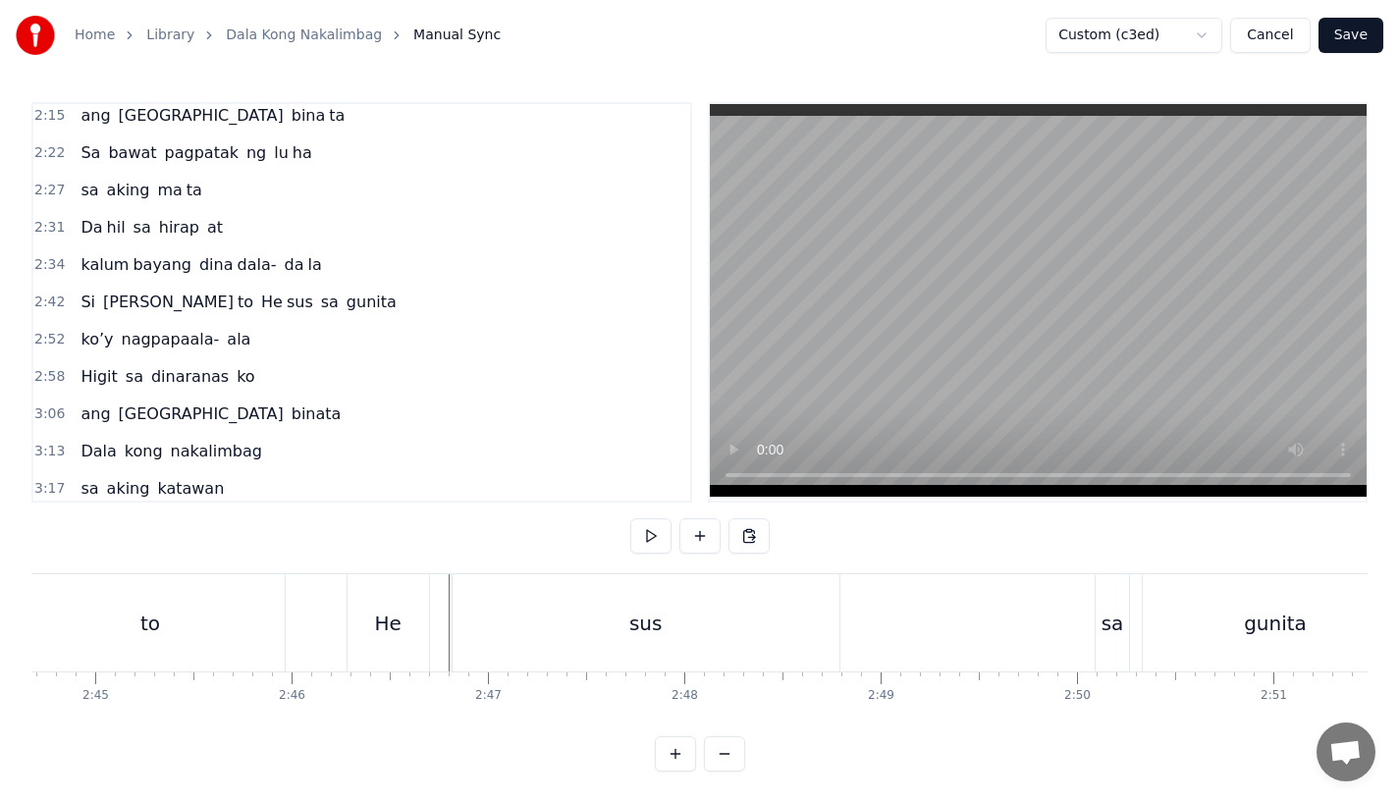
click at [461, 593] on div "sus" at bounding box center [646, 622] width 387 height 97
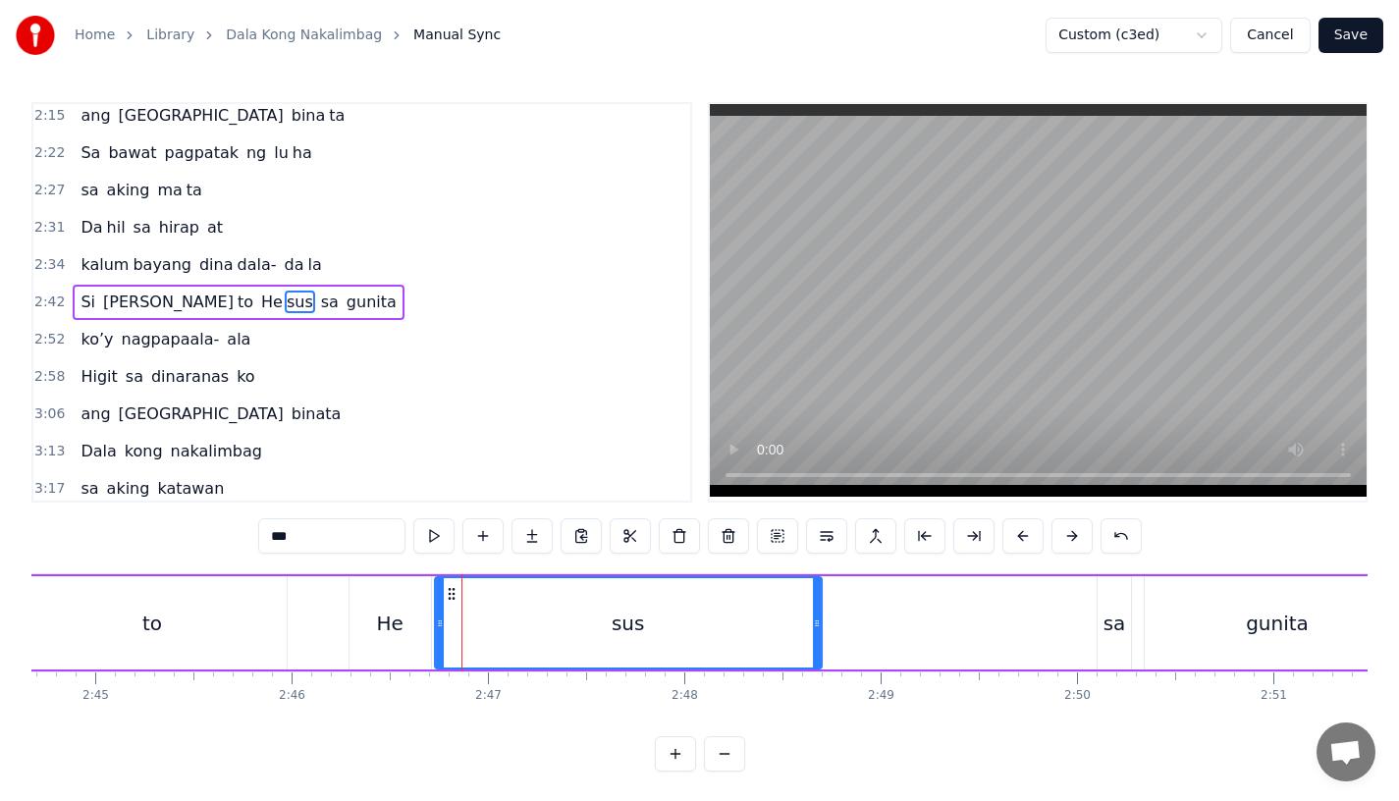
drag, startPoint x: 469, startPoint y: 591, endPoint x: 448, endPoint y: 595, distance: 22.0
click at [448, 595] on icon at bounding box center [452, 594] width 16 height 16
click at [172, 628] on div "to" at bounding box center [152, 622] width 269 height 93
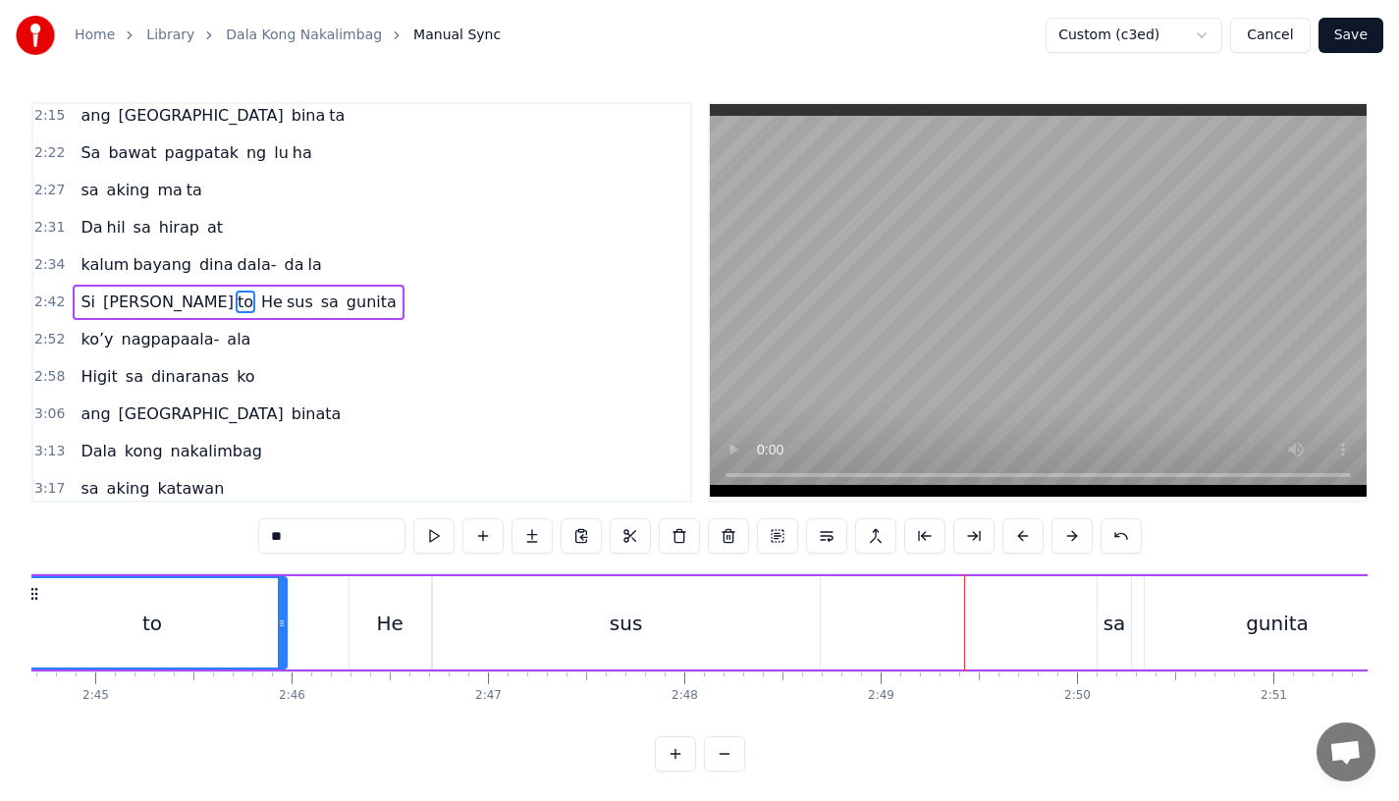
click at [751, 650] on div "sus" at bounding box center [626, 622] width 387 height 93
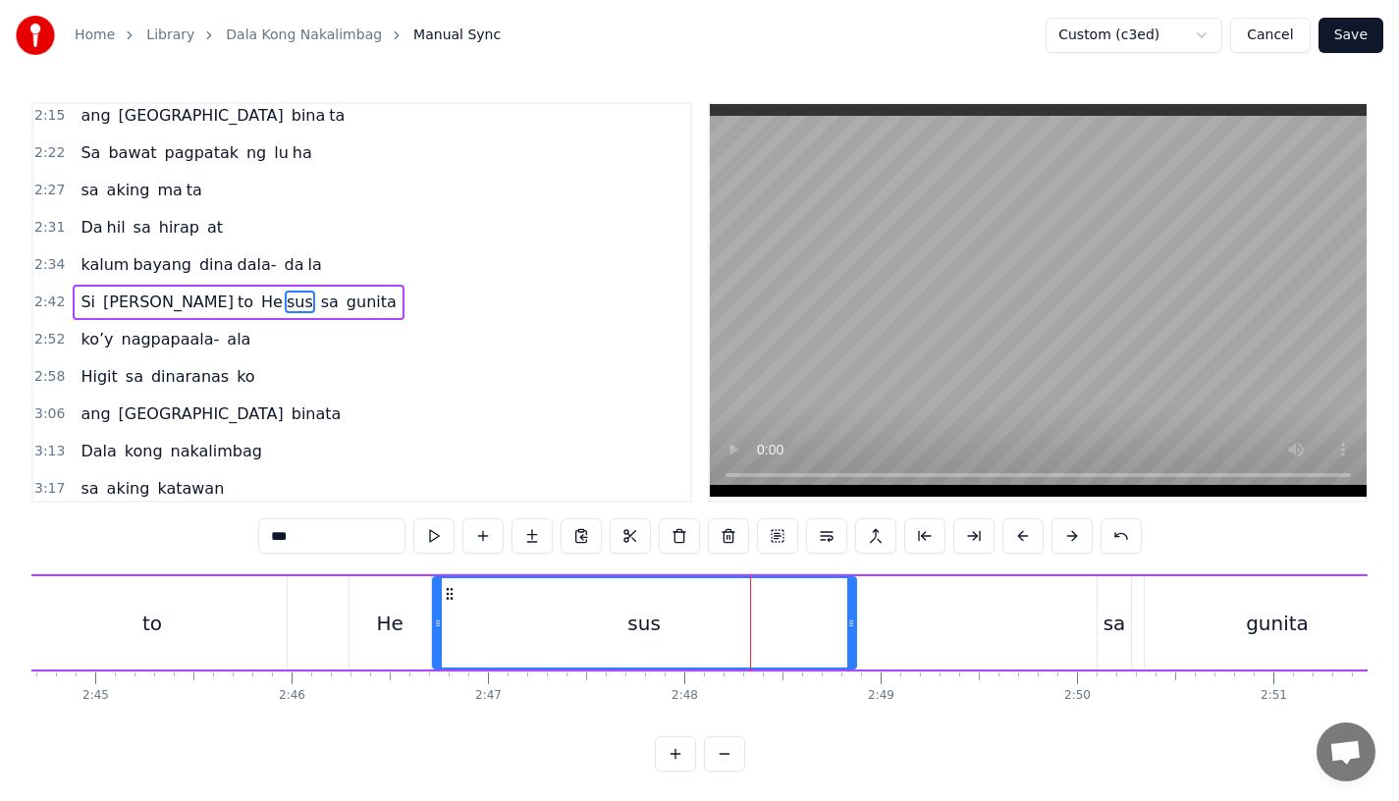
drag, startPoint x: 814, startPoint y: 639, endPoint x: 858, endPoint y: 639, distance: 44.2
click at [855, 639] on div at bounding box center [851, 622] width 8 height 89
click at [453, 607] on div "sus" at bounding box center [648, 622] width 429 height 89
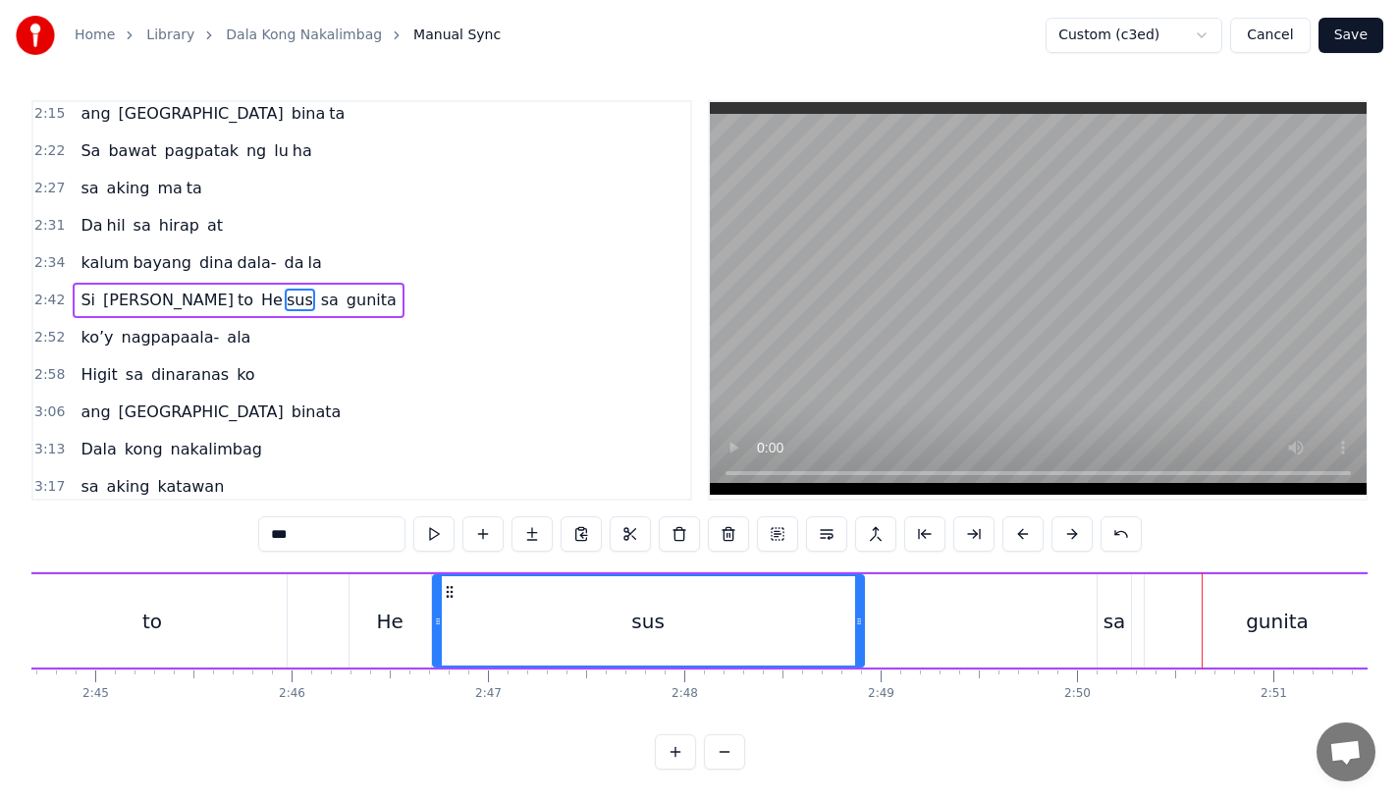
scroll to position [17, 0]
click at [1116, 607] on div "sa" at bounding box center [1115, 621] width 23 height 29
type input "**"
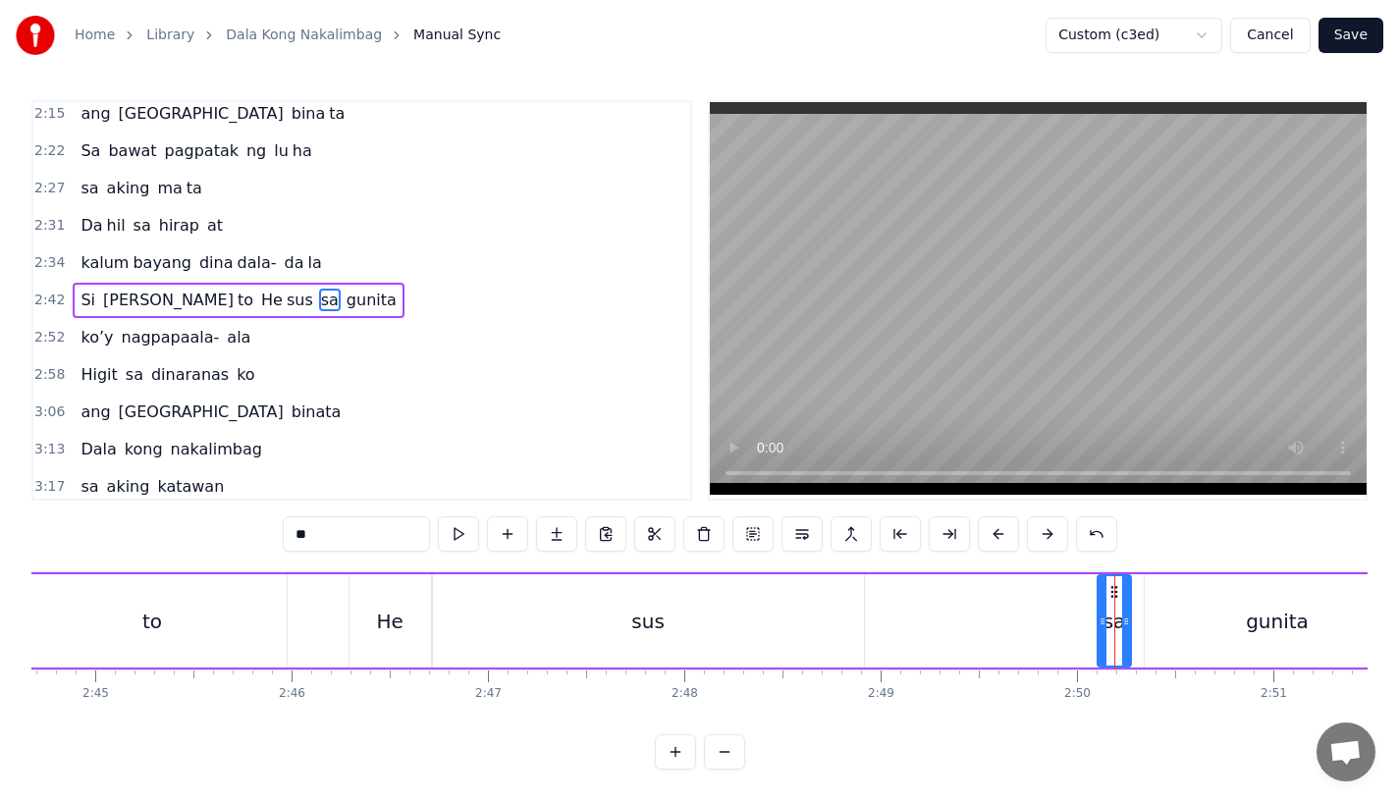
scroll to position [0, 0]
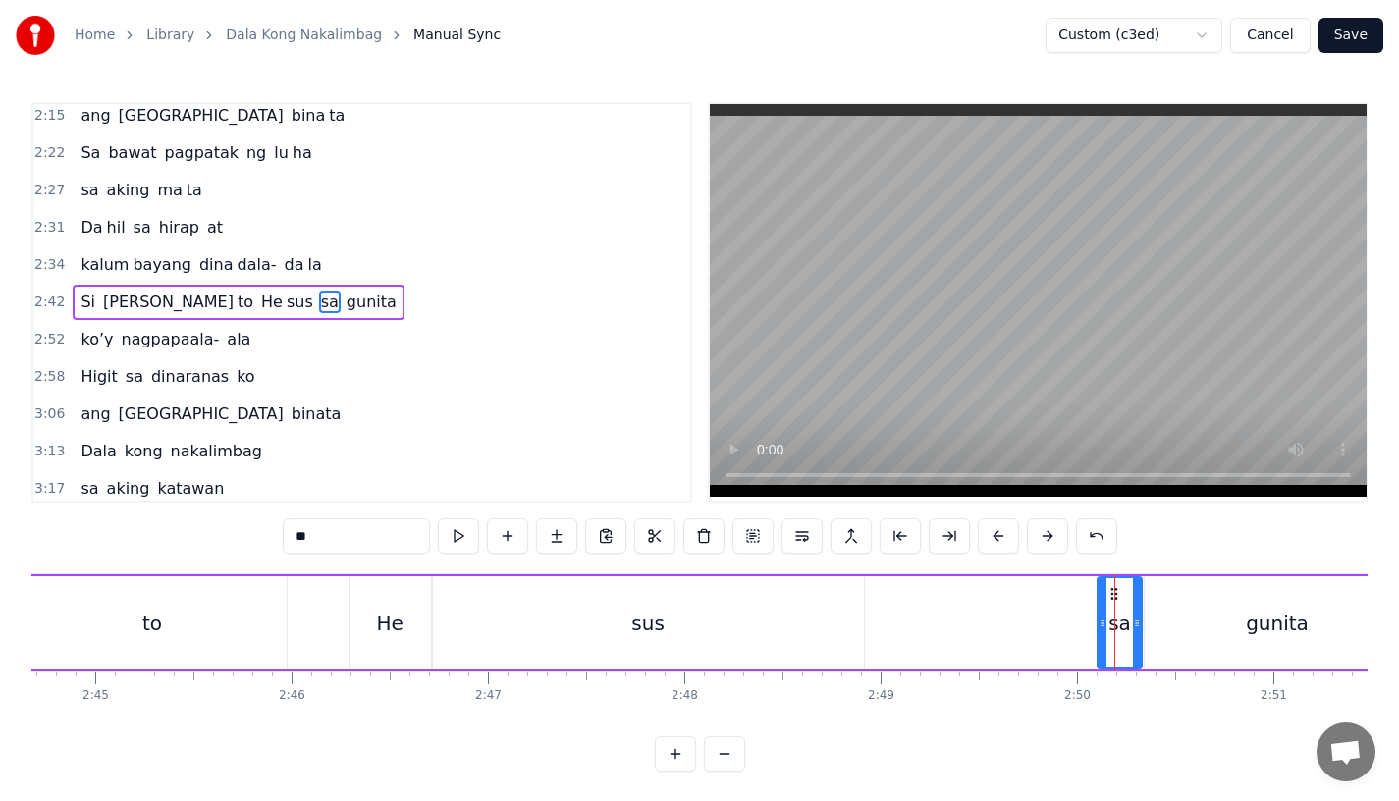
drag, startPoint x: 1127, startPoint y: 617, endPoint x: 1138, endPoint y: 617, distance: 10.8
click at [1138, 617] on icon at bounding box center [1137, 624] width 8 height 16
click at [998, 538] on button at bounding box center [998, 535] width 41 height 35
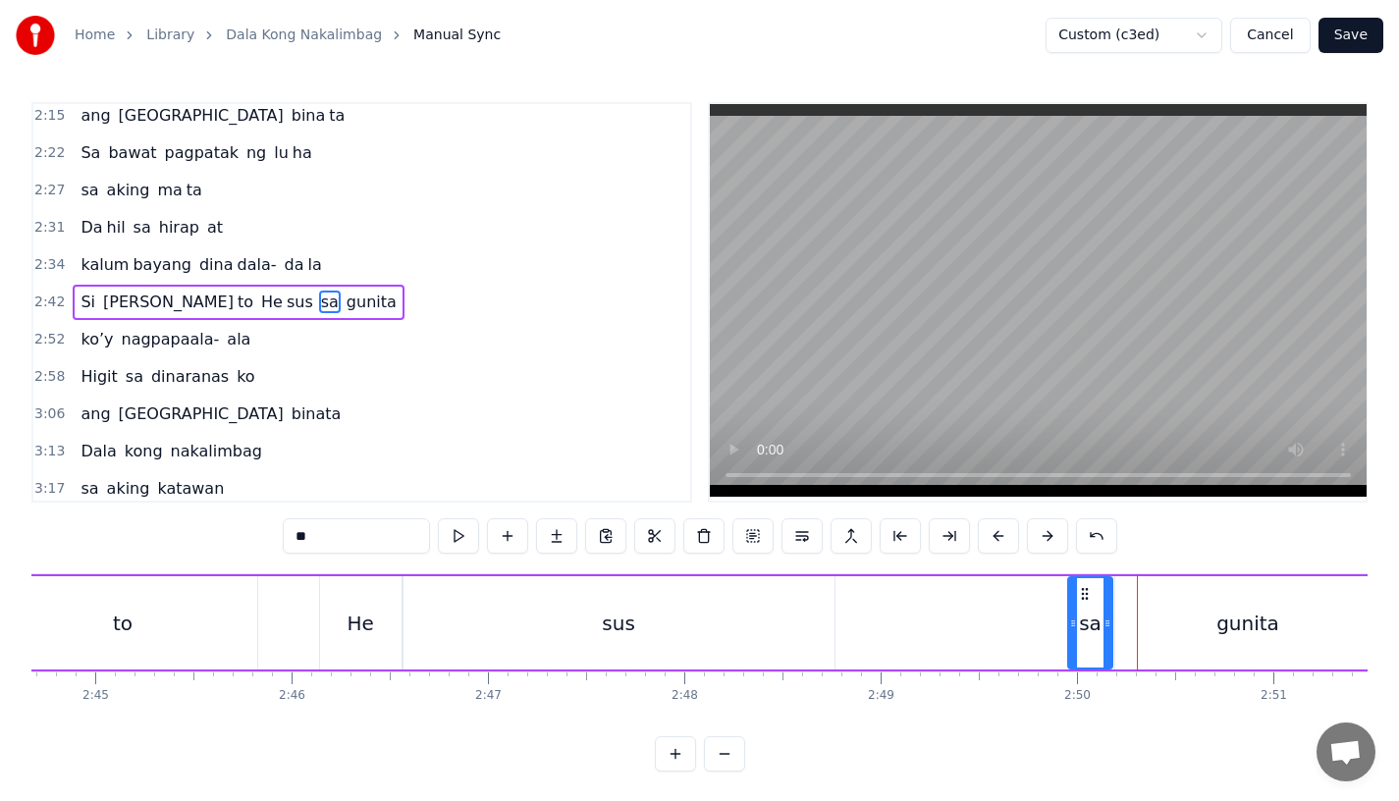
click at [998, 538] on button at bounding box center [998, 535] width 41 height 35
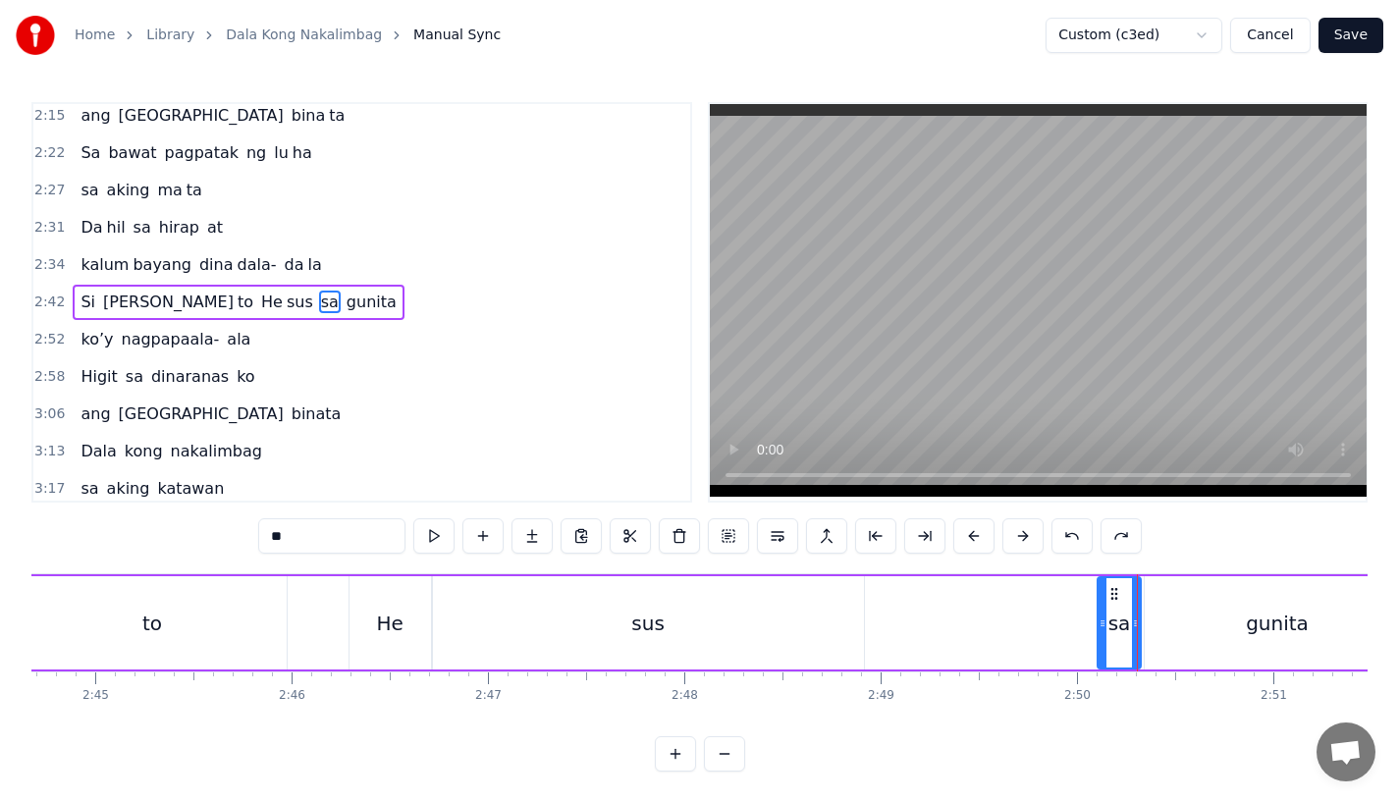
click at [1133, 626] on icon at bounding box center [1136, 624] width 8 height 16
click at [1107, 597] on icon at bounding box center [1111, 594] width 16 height 16
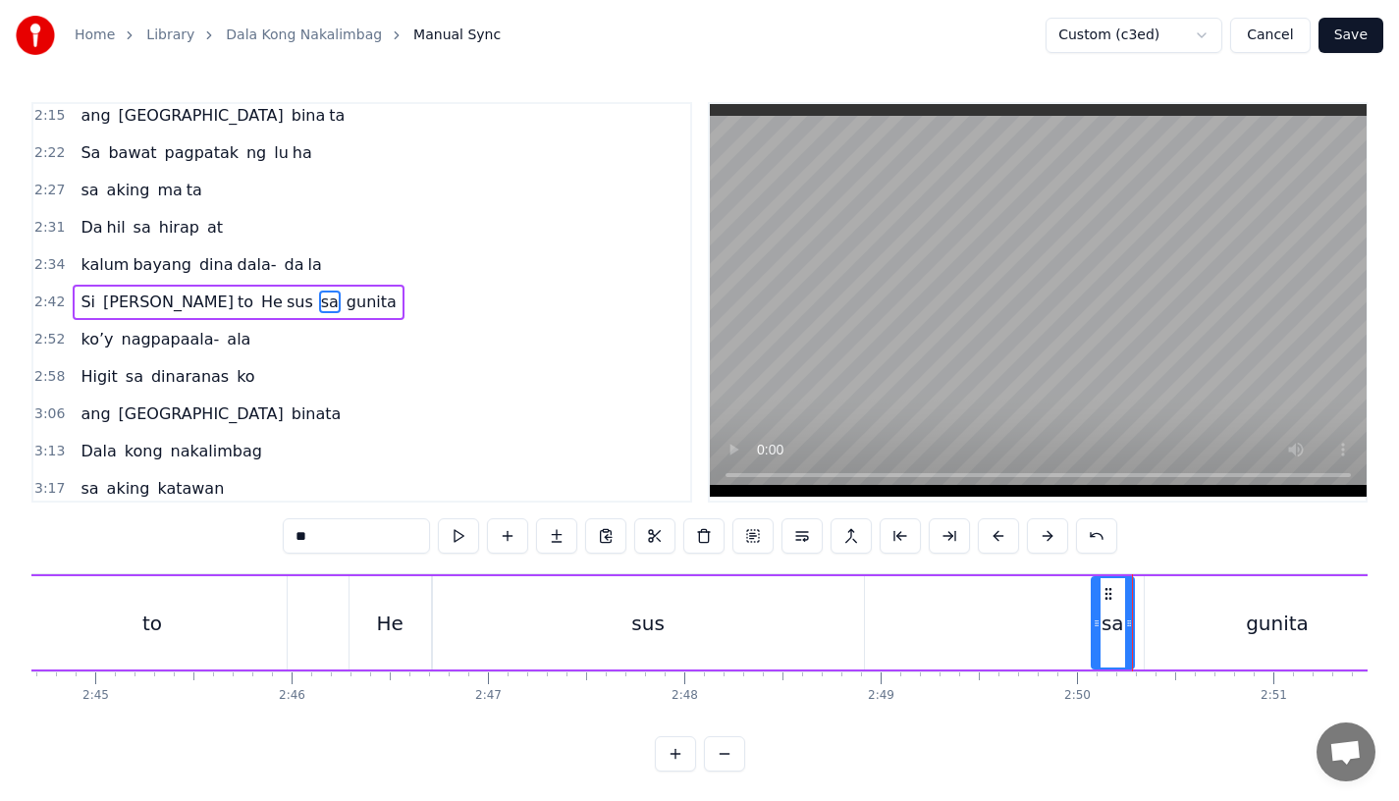
click at [1177, 618] on div "gunita" at bounding box center [1277, 622] width 265 height 93
type input "******"
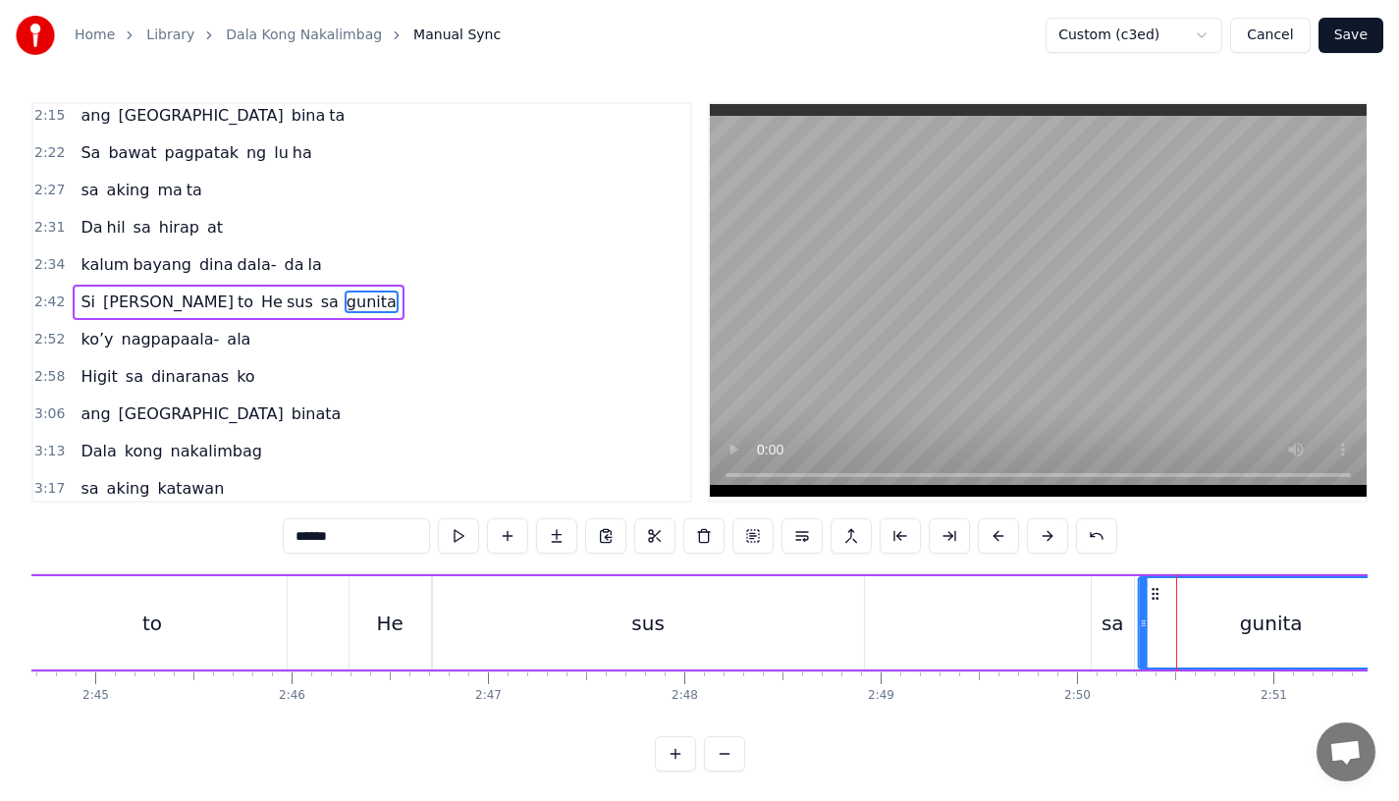
click at [1150, 589] on icon at bounding box center [1156, 594] width 16 height 16
click at [1031, 590] on div "Si [PERSON_NAME] to He sus sa gunita" at bounding box center [517, 622] width 1775 height 97
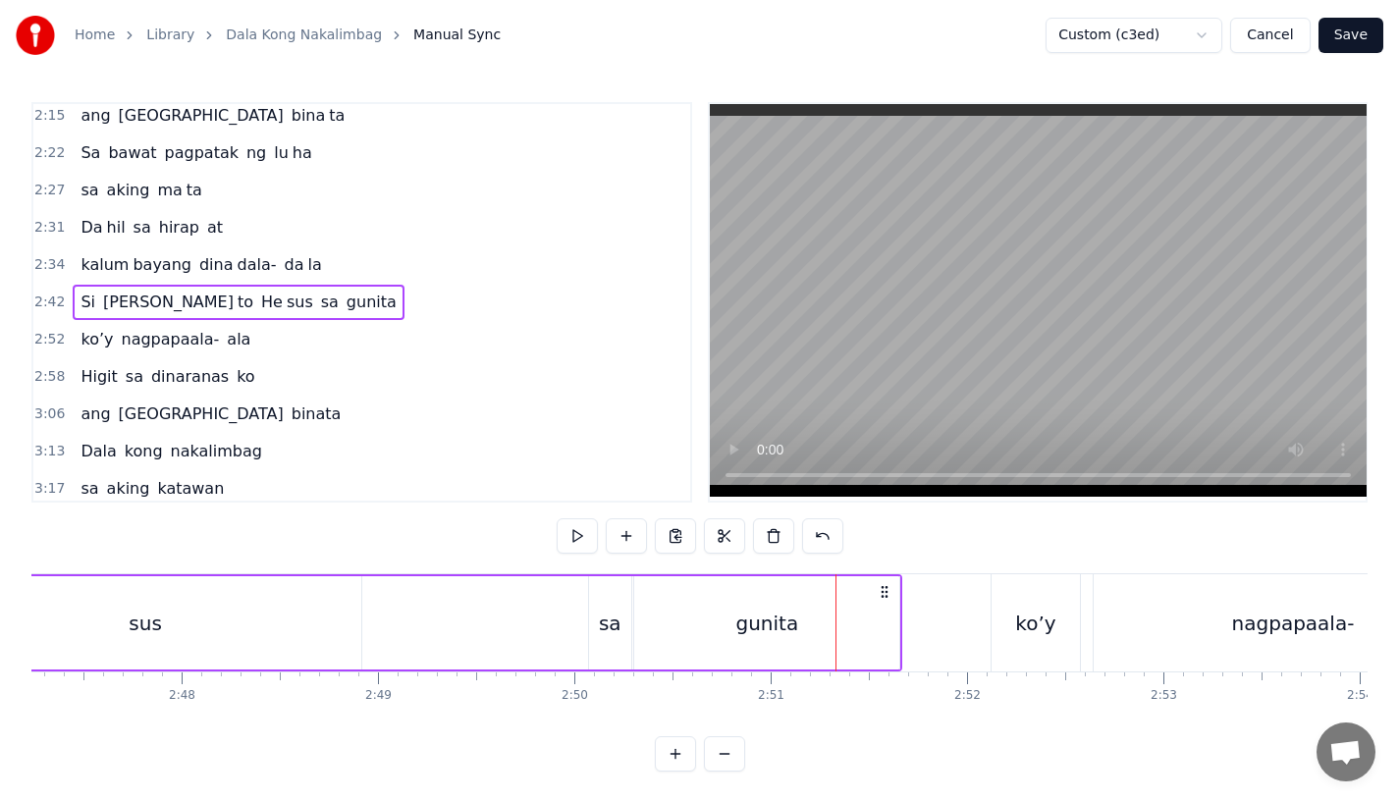
scroll to position [0, 32681]
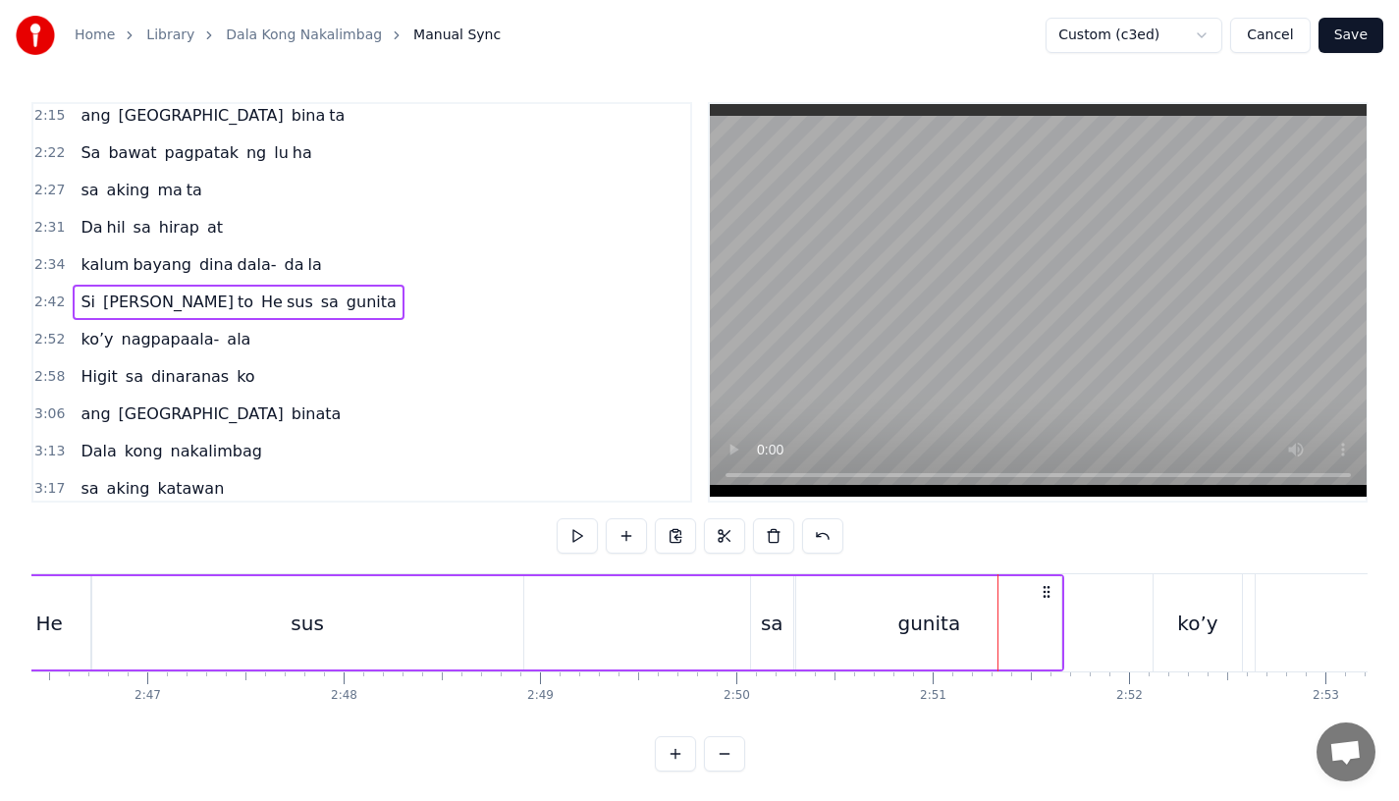
click at [767, 637] on div "sa" at bounding box center [772, 622] width 42 height 93
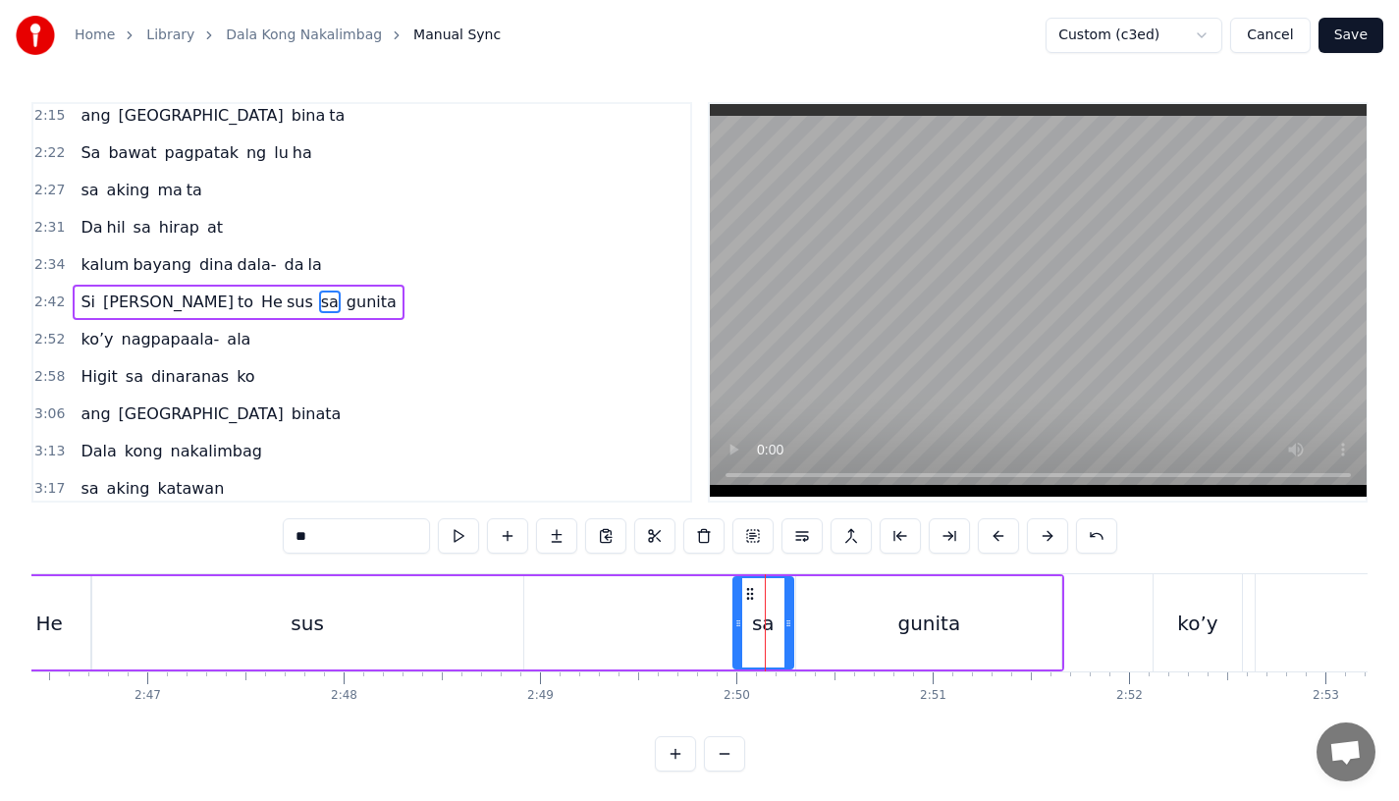
drag, startPoint x: 755, startPoint y: 628, endPoint x: 737, endPoint y: 628, distance: 17.7
click at [737, 628] on icon at bounding box center [739, 624] width 8 height 16
click at [641, 591] on div "Si [PERSON_NAME] to He sus sa gunita" at bounding box center [176, 622] width 1775 height 97
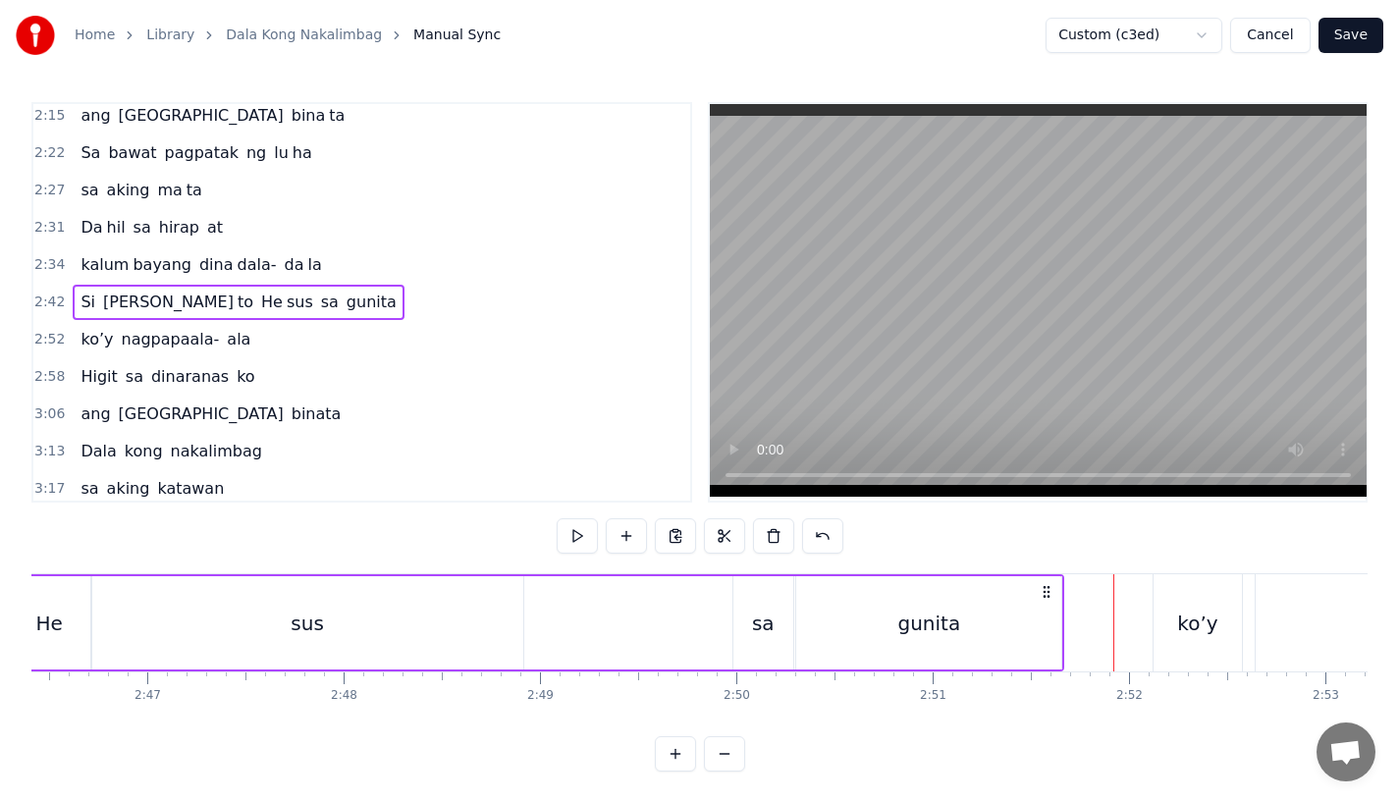
click at [861, 648] on div "gunita" at bounding box center [928, 622] width 265 height 93
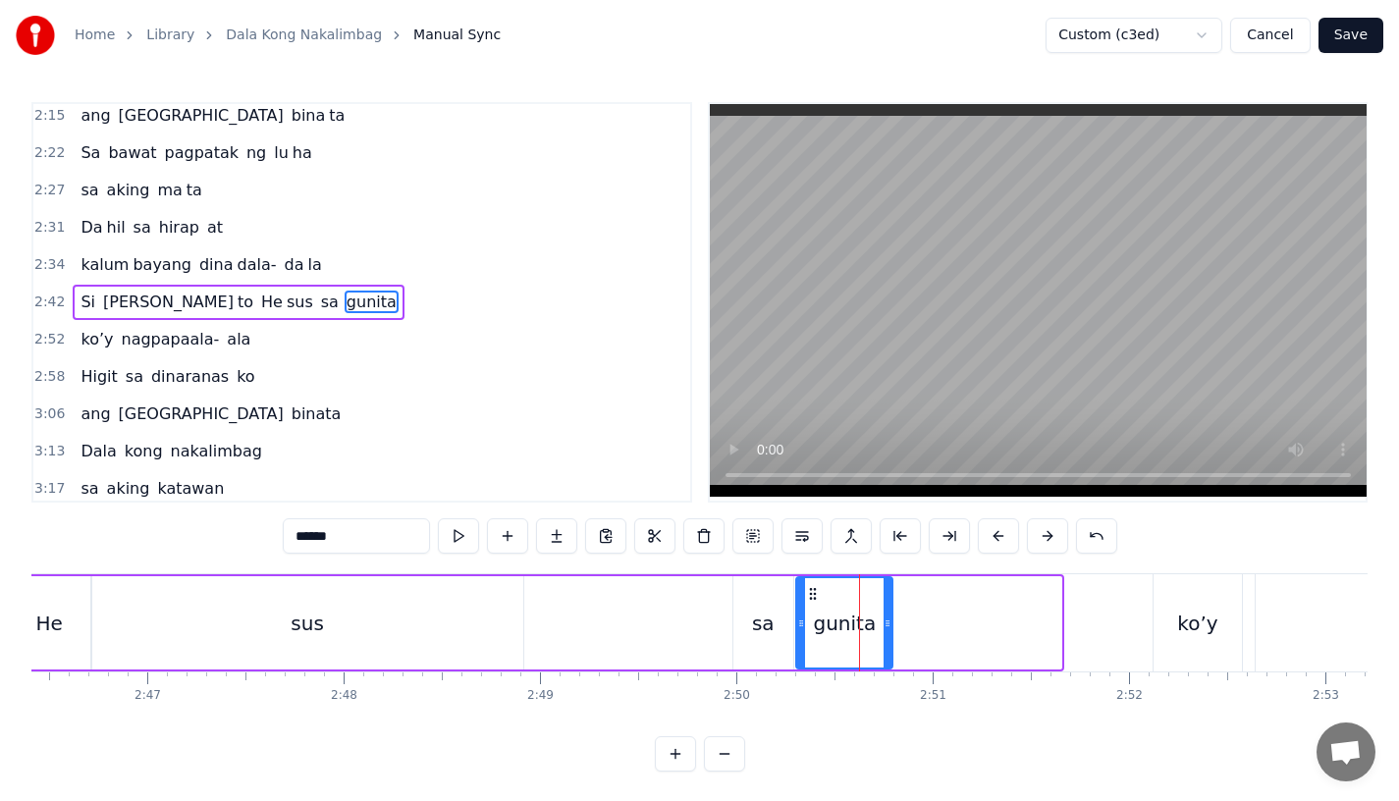
drag, startPoint x: 1056, startPoint y: 628, endPoint x: 886, endPoint y: 628, distance: 169.9
click at [886, 628] on icon at bounding box center [888, 624] width 8 height 16
click at [344, 520] on input "******" at bounding box center [356, 535] width 147 height 35
click at [347, 524] on input "******" at bounding box center [356, 535] width 147 height 35
click at [361, 533] on input "******" at bounding box center [356, 535] width 147 height 35
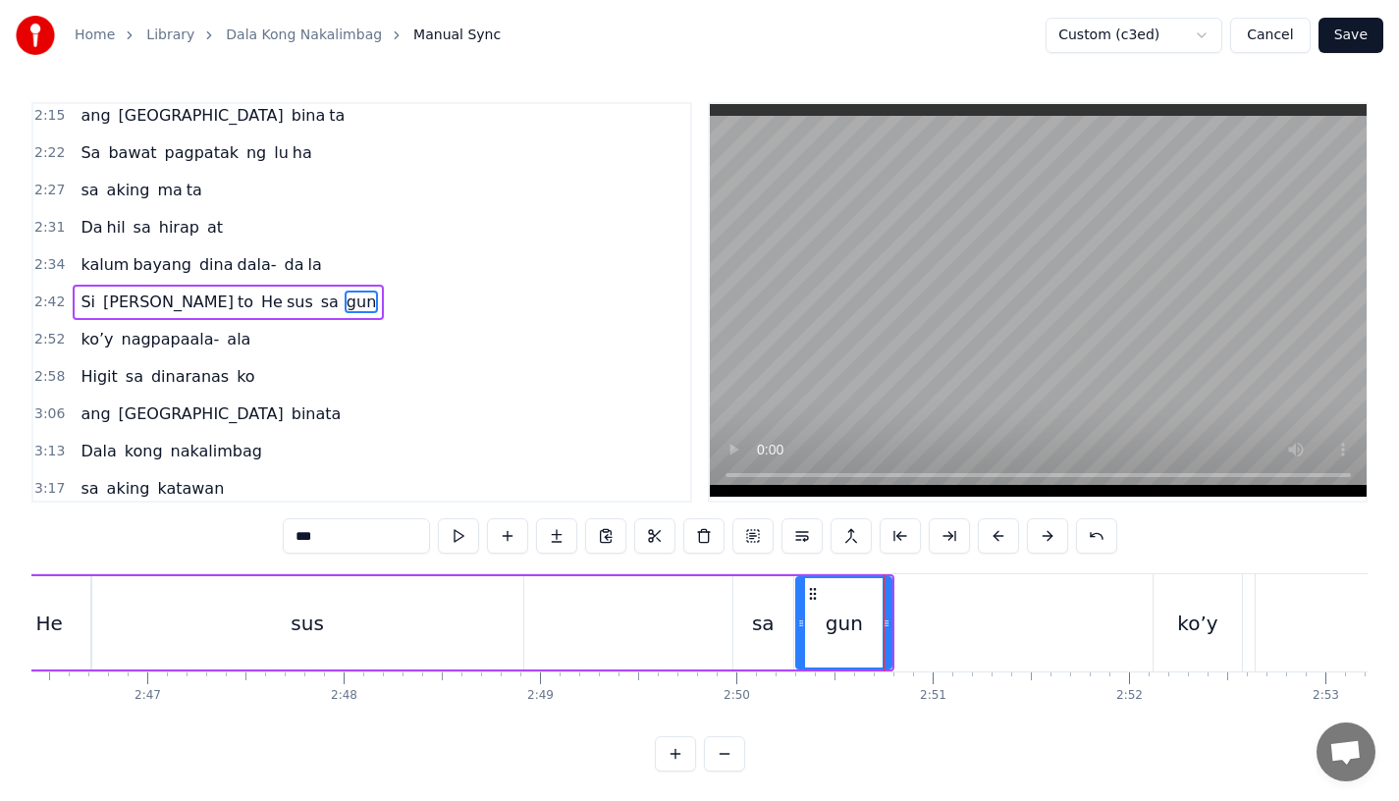
type input "****"
click at [550, 535] on button at bounding box center [556, 535] width 41 height 35
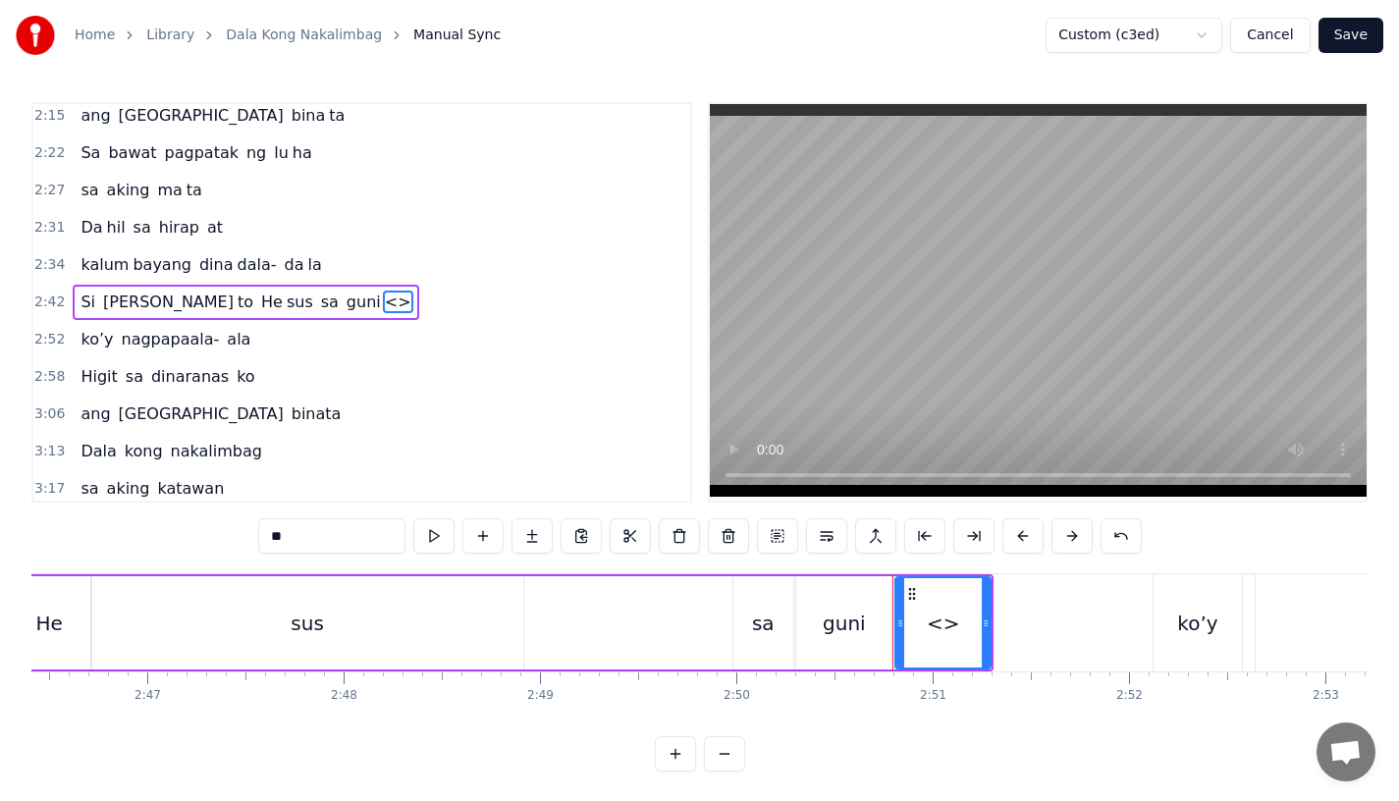
drag, startPoint x: 315, startPoint y: 540, endPoint x: 109, endPoint y: 539, distance: 206.2
click at [109, 539] on div "0:15 Pagsubok ay dumara ting, 0:19 sapin- saping kapang lawan 0:23 Puso’y ibig …" at bounding box center [699, 437] width 1336 height 670
type input "**"
drag, startPoint x: 985, startPoint y: 626, endPoint x: 1082, endPoint y: 626, distance: 97.2
click at [1082, 626] on icon at bounding box center [1083, 624] width 8 height 16
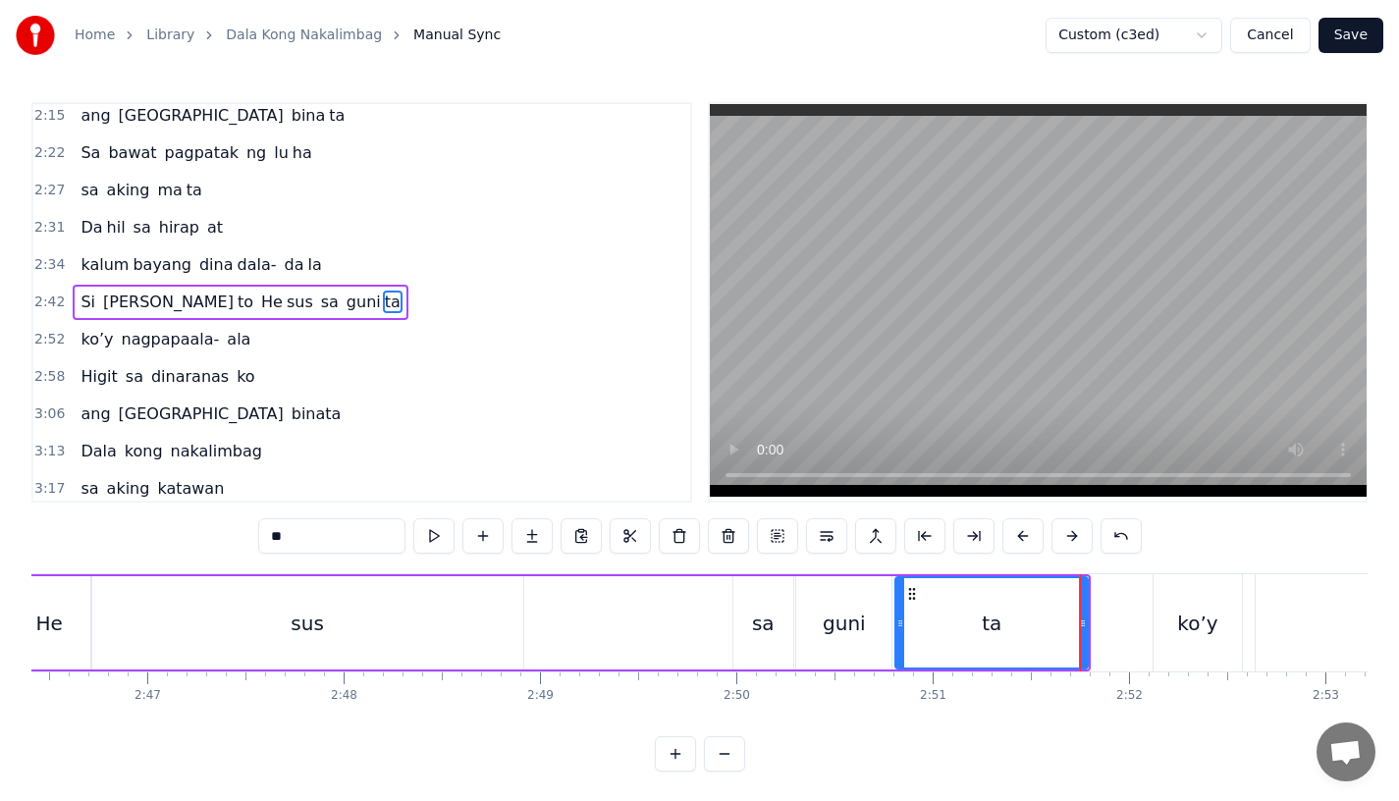
click at [676, 627] on div "Si [PERSON_NAME] to He sus sa guni ta" at bounding box center [190, 622] width 1802 height 97
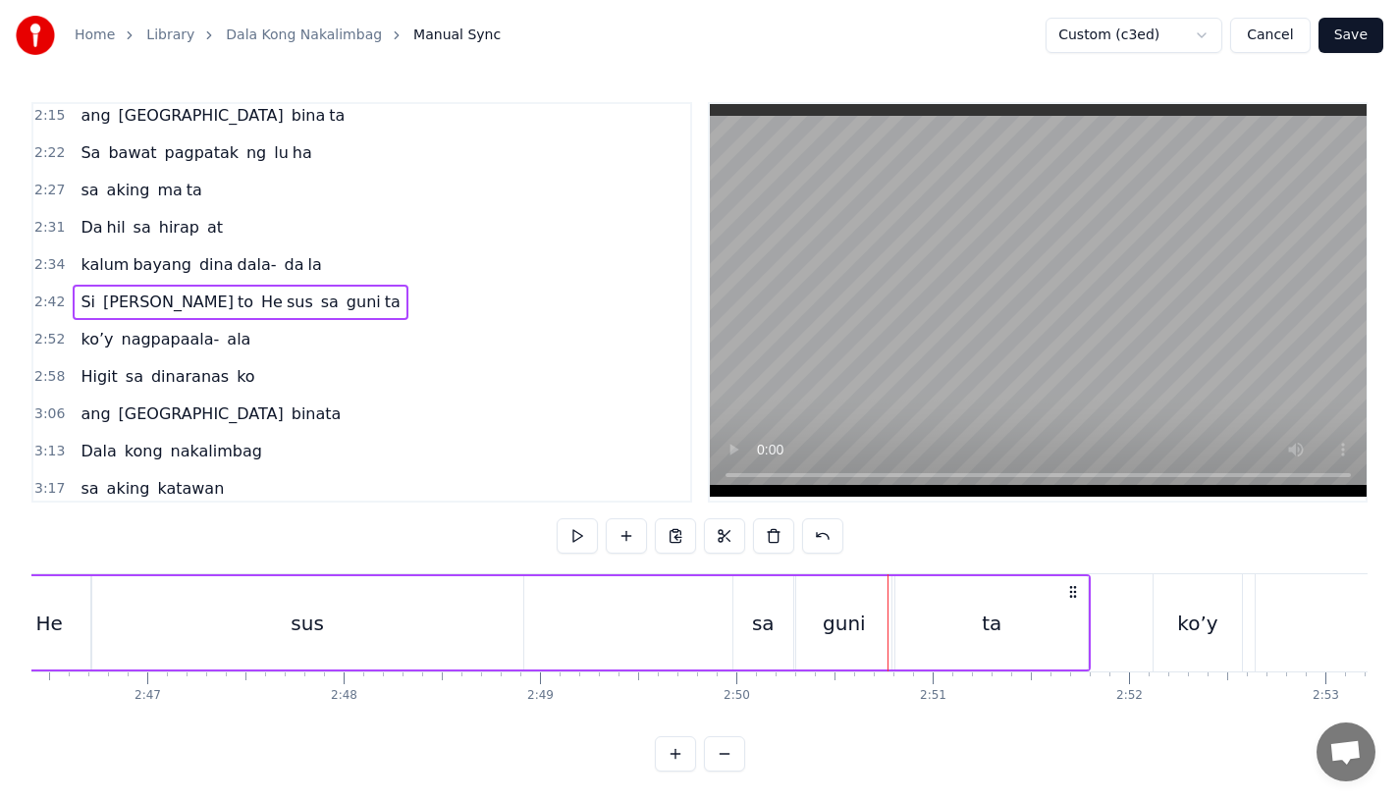
click at [754, 605] on div "sa" at bounding box center [764, 622] width 60 height 93
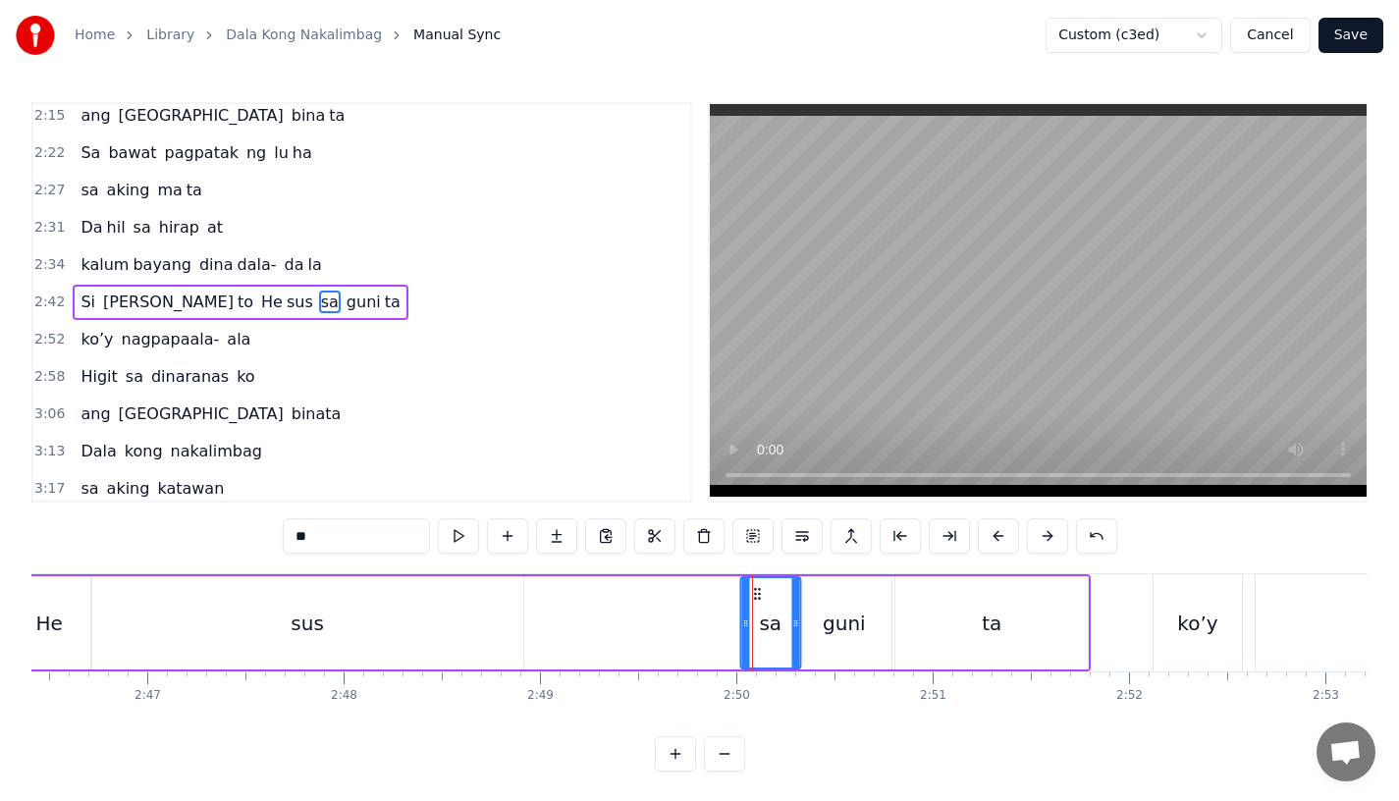
click at [759, 594] on circle at bounding box center [759, 593] width 1 height 1
click at [836, 613] on div "guni" at bounding box center [844, 623] width 43 height 29
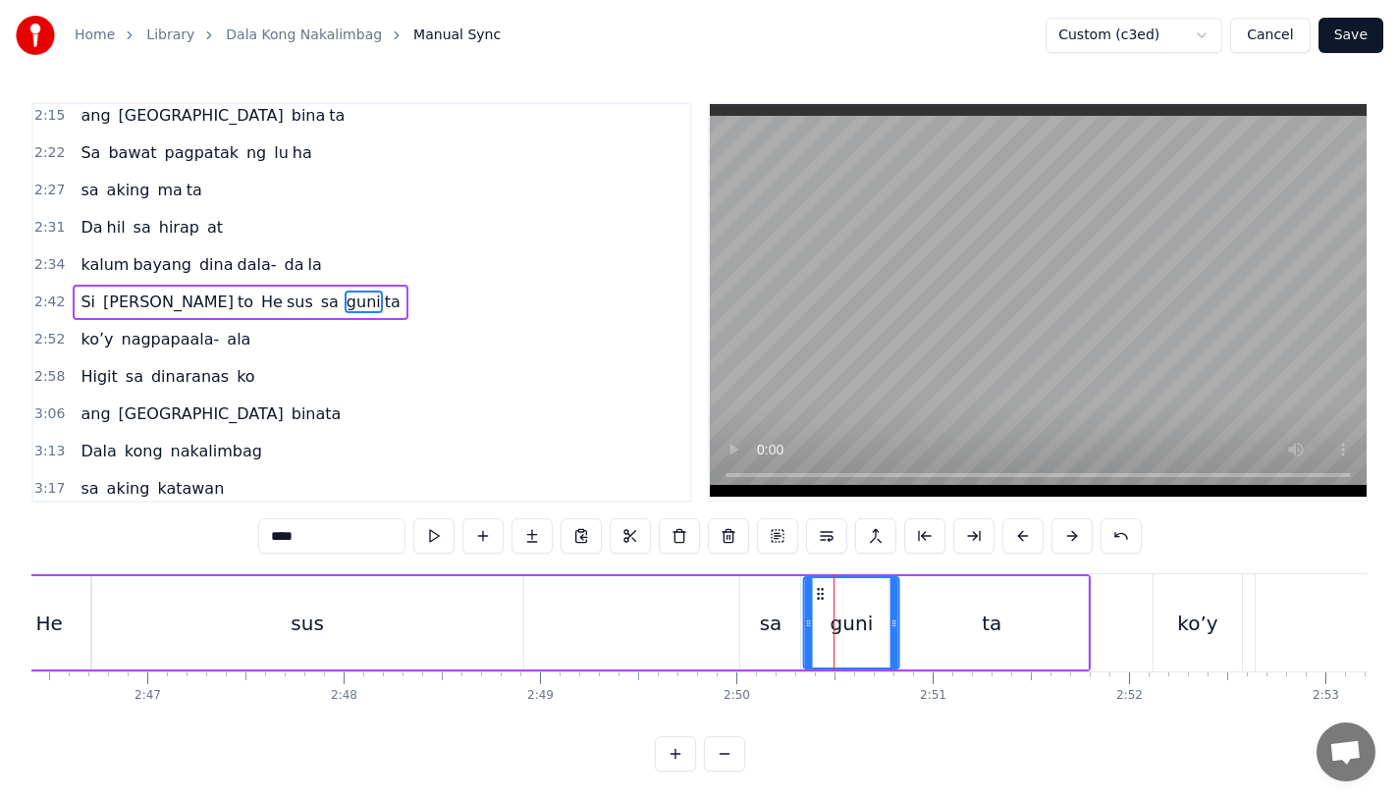
click at [823, 590] on icon at bounding box center [821, 594] width 16 height 16
click at [916, 610] on div "ta" at bounding box center [992, 622] width 192 height 93
type input "**"
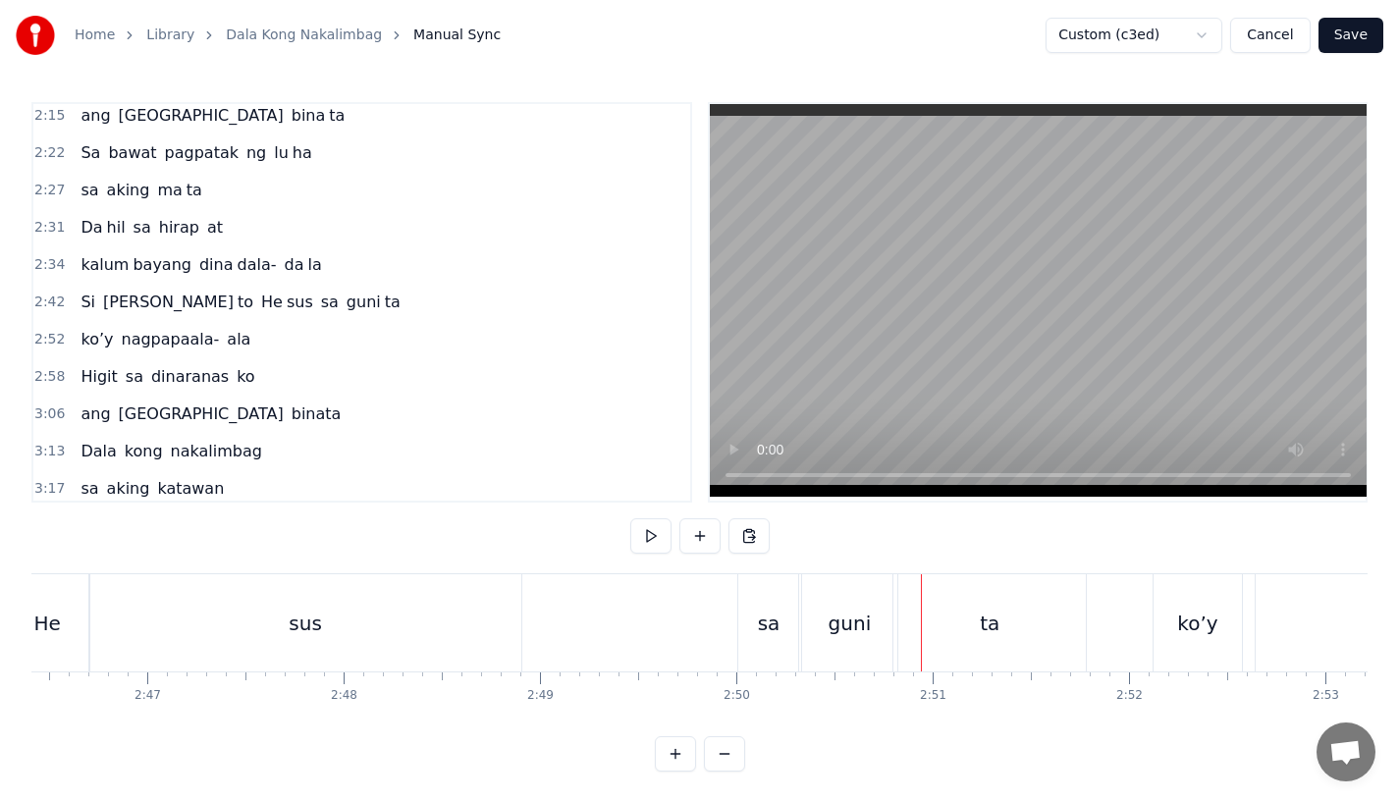
click at [908, 594] on div "ta" at bounding box center [990, 622] width 192 height 97
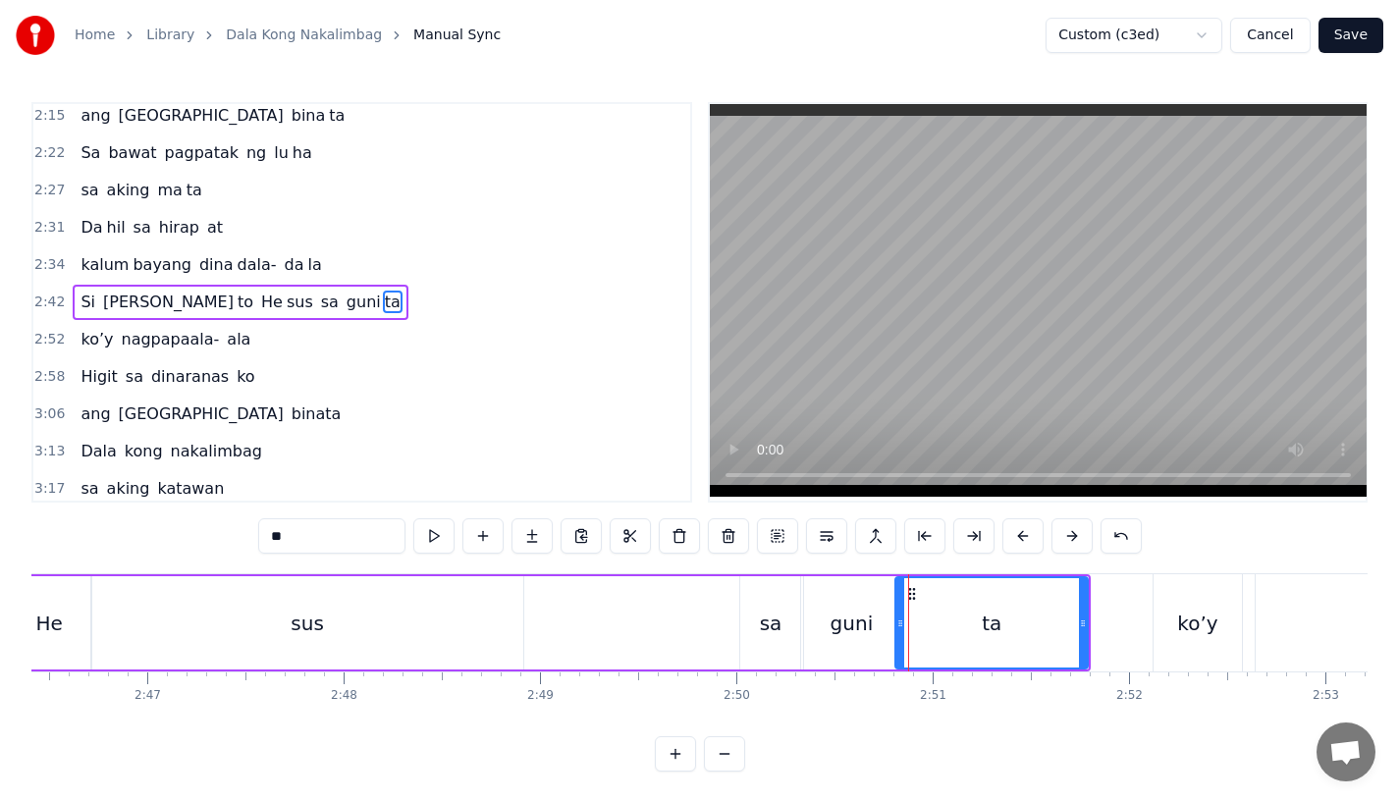
click at [914, 590] on icon at bounding box center [912, 594] width 16 height 16
click at [921, 591] on icon at bounding box center [921, 594] width 16 height 16
click at [629, 609] on div "Si [PERSON_NAME] to He sus sa guni ta" at bounding box center [194, 622] width 1811 height 97
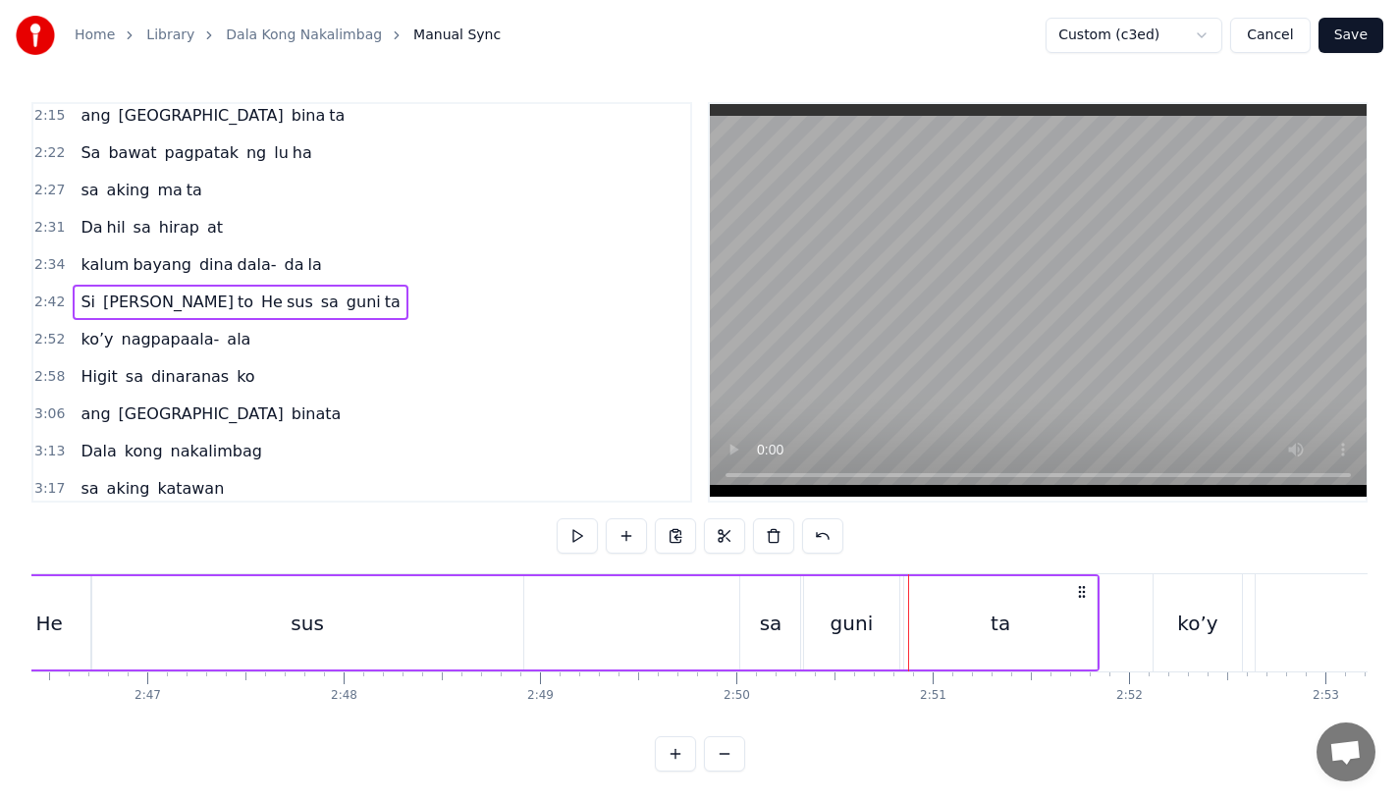
click at [699, 600] on div "Si [PERSON_NAME] to He sus sa guni ta" at bounding box center [194, 622] width 1811 height 97
click at [533, 640] on div "Si [PERSON_NAME] to He sus sa guni ta" at bounding box center [194, 622] width 1811 height 97
click at [614, 613] on div "Si [PERSON_NAME] to He sus sa guni ta" at bounding box center [194, 622] width 1811 height 97
click at [779, 623] on div "sa" at bounding box center [771, 623] width 23 height 29
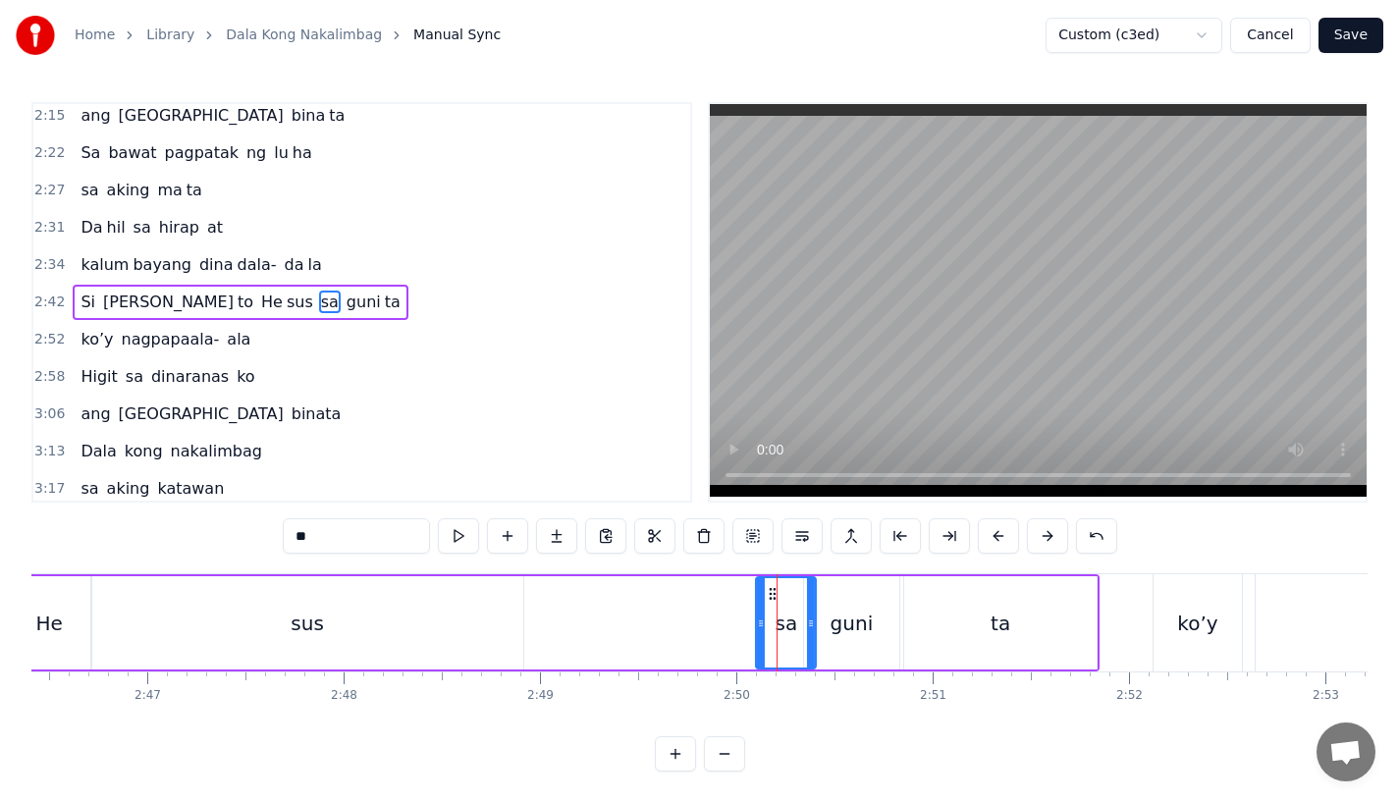
drag, startPoint x: 755, startPoint y: 588, endPoint x: 773, endPoint y: 590, distance: 17.8
click at [772, 590] on circle at bounding box center [771, 589] width 1 height 1
click at [848, 606] on div "guni" at bounding box center [851, 622] width 95 height 93
type input "****"
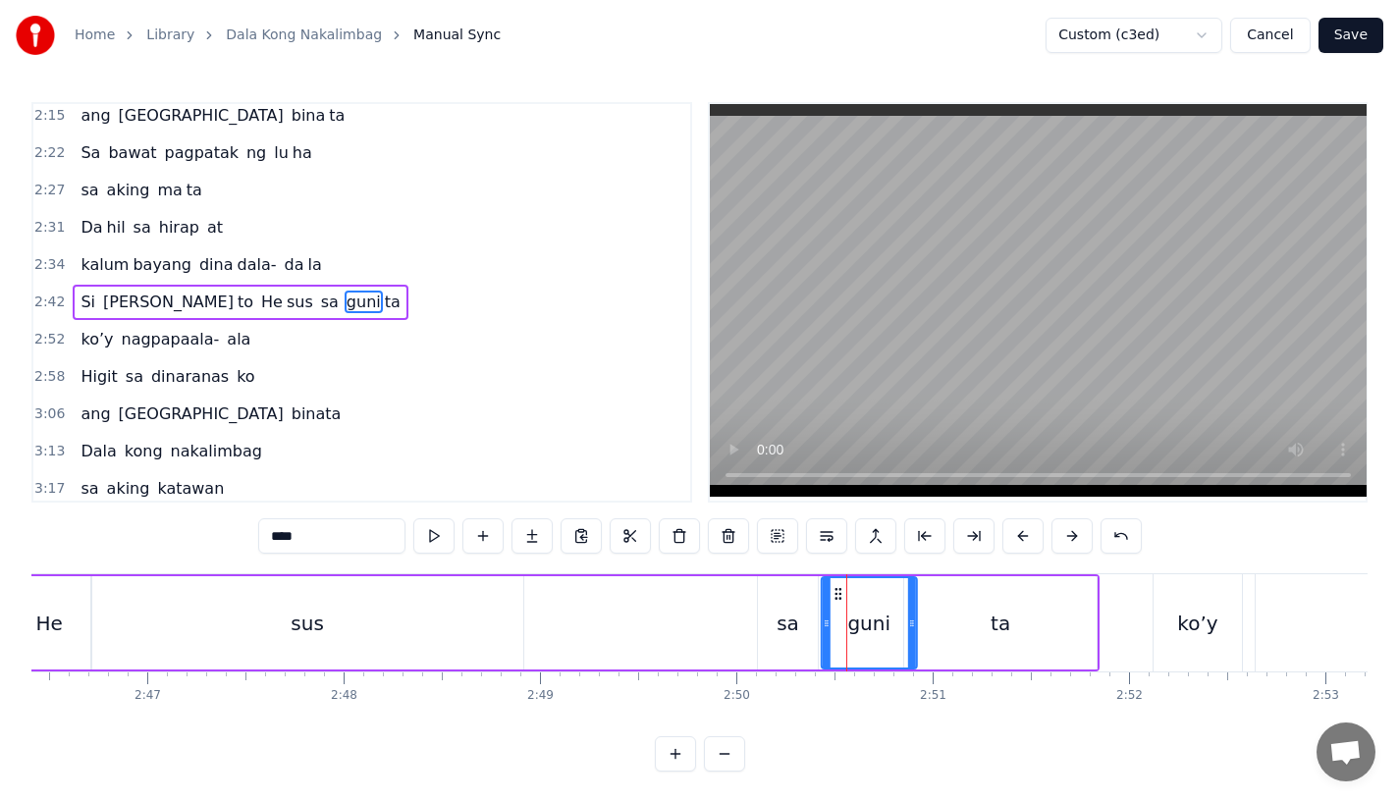
drag, startPoint x: 826, startPoint y: 595, endPoint x: 843, endPoint y: 595, distance: 16.7
click at [843, 595] on icon at bounding box center [839, 594] width 16 height 16
click at [905, 630] on div "guni" at bounding box center [868, 622] width 97 height 93
drag, startPoint x: 909, startPoint y: 626, endPoint x: 893, endPoint y: 626, distance: 16.7
click at [893, 626] on icon at bounding box center [895, 624] width 8 height 16
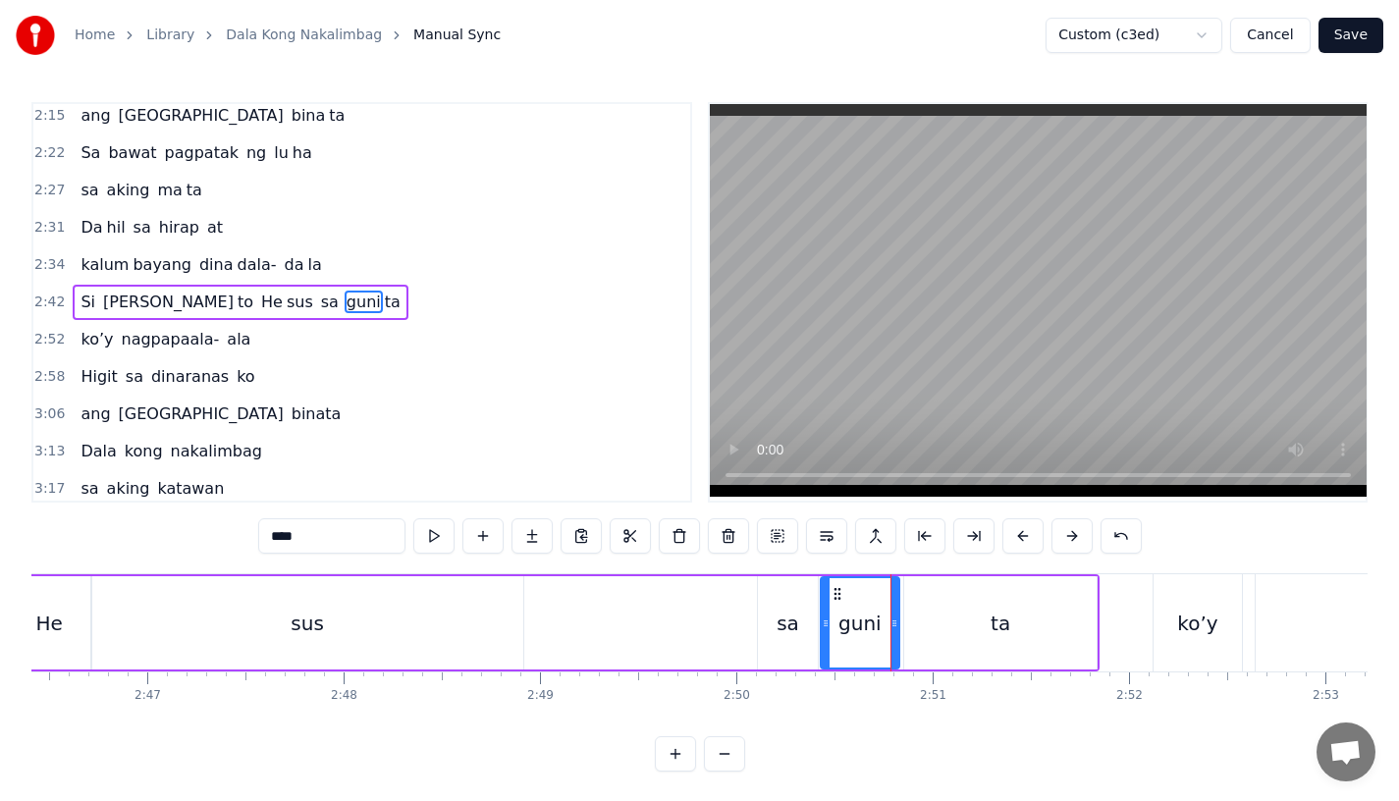
click at [661, 629] on div "Si [PERSON_NAME] to He sus sa guni ta" at bounding box center [194, 622] width 1811 height 97
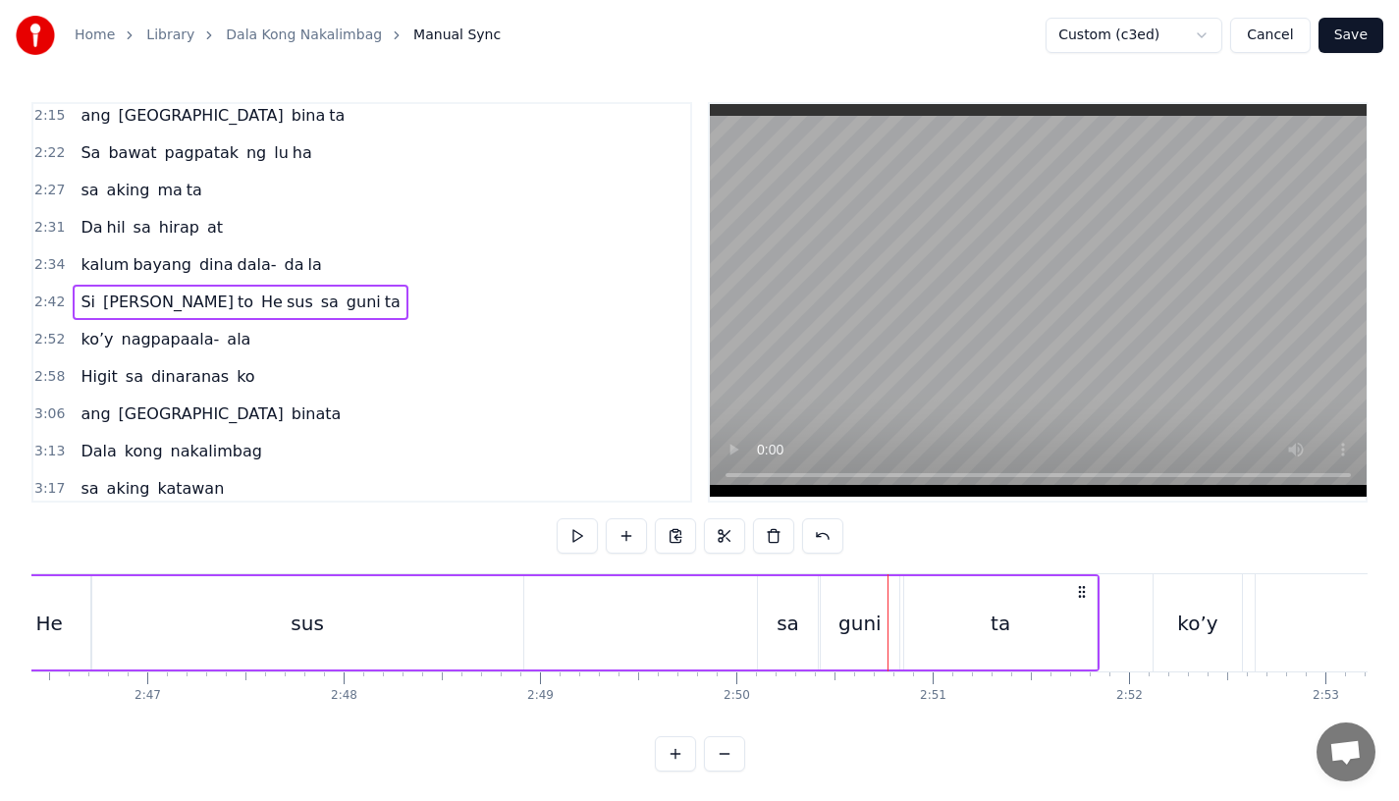
click at [574, 615] on div "Si [PERSON_NAME] to He sus sa guni ta" at bounding box center [194, 622] width 1811 height 97
click at [774, 612] on div "sa" at bounding box center [788, 622] width 60 height 93
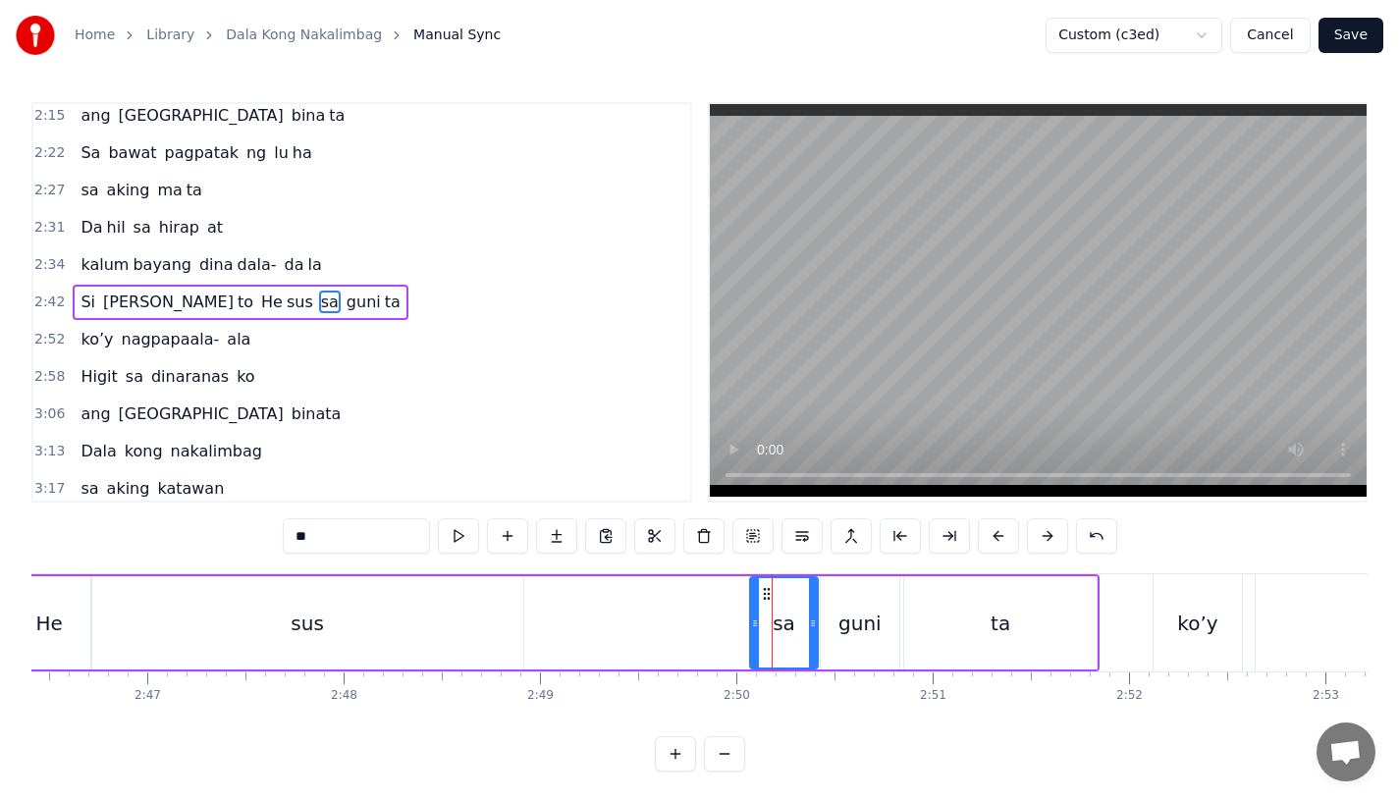
click at [755, 627] on icon at bounding box center [755, 624] width 8 height 16
click at [700, 613] on div "Si [PERSON_NAME] to He sus sa guni ta" at bounding box center [194, 622] width 1811 height 97
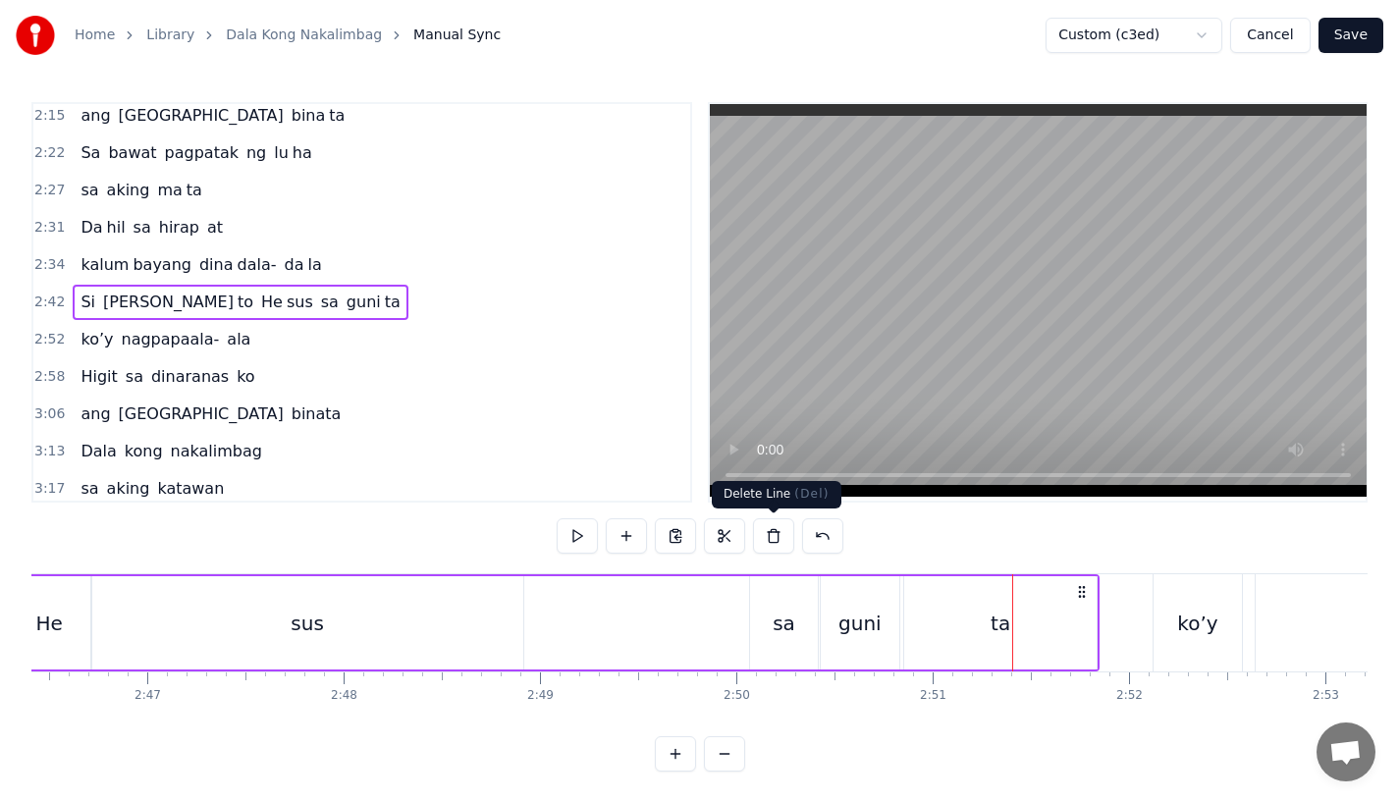
click at [879, 628] on div "guni" at bounding box center [860, 622] width 79 height 93
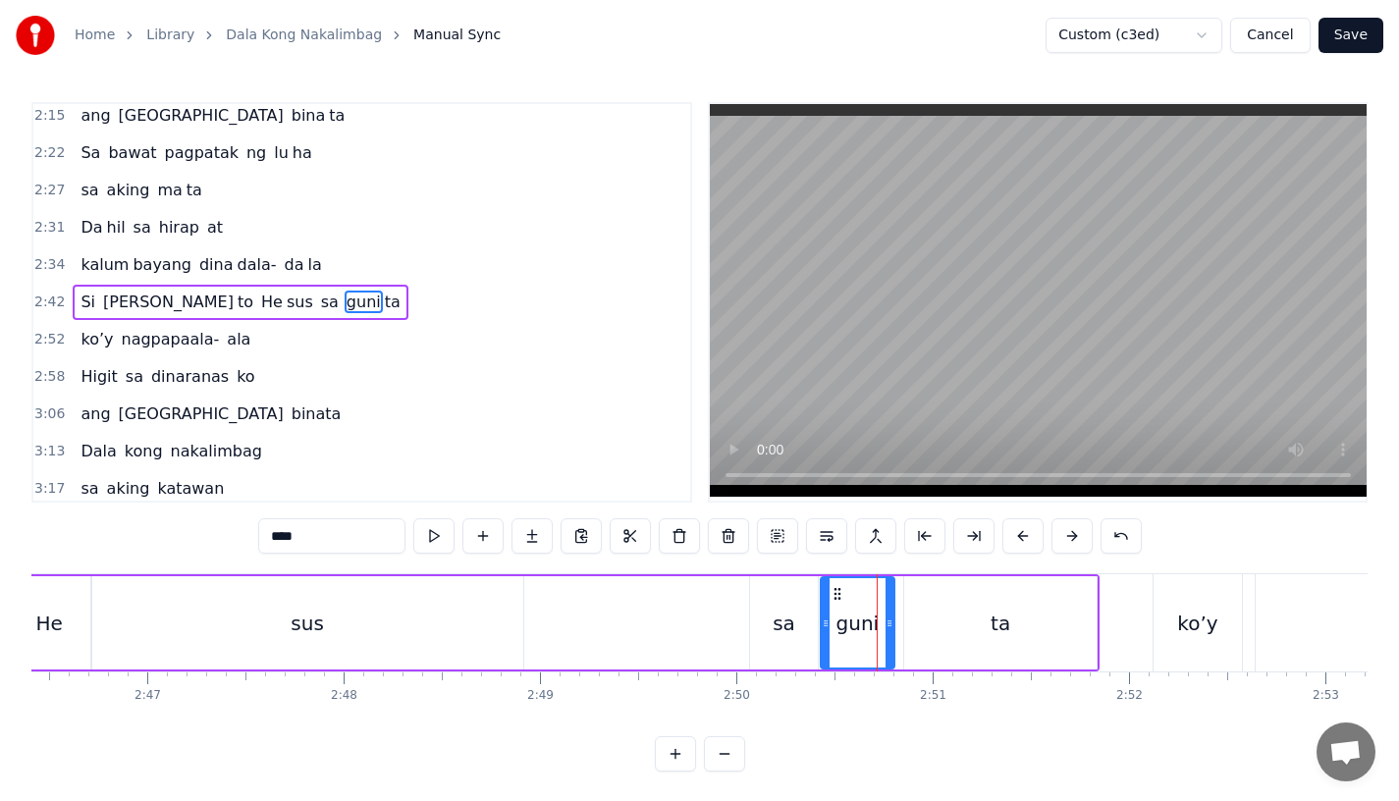
click at [889, 639] on div at bounding box center [890, 622] width 8 height 89
click at [920, 641] on div "ta" at bounding box center [1000, 622] width 192 height 93
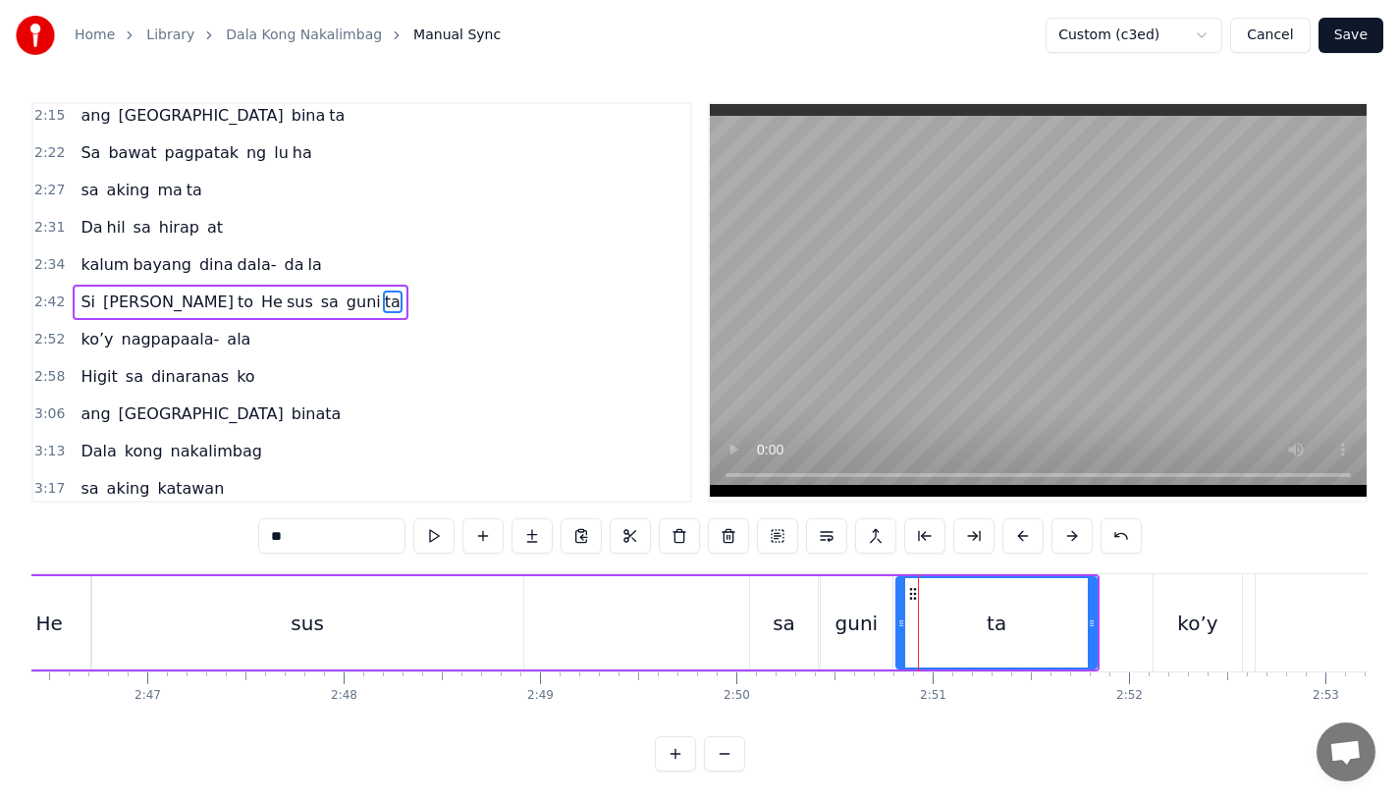
click at [901, 627] on icon at bounding box center [902, 624] width 8 height 16
click at [843, 598] on div "guni" at bounding box center [857, 622] width 72 height 93
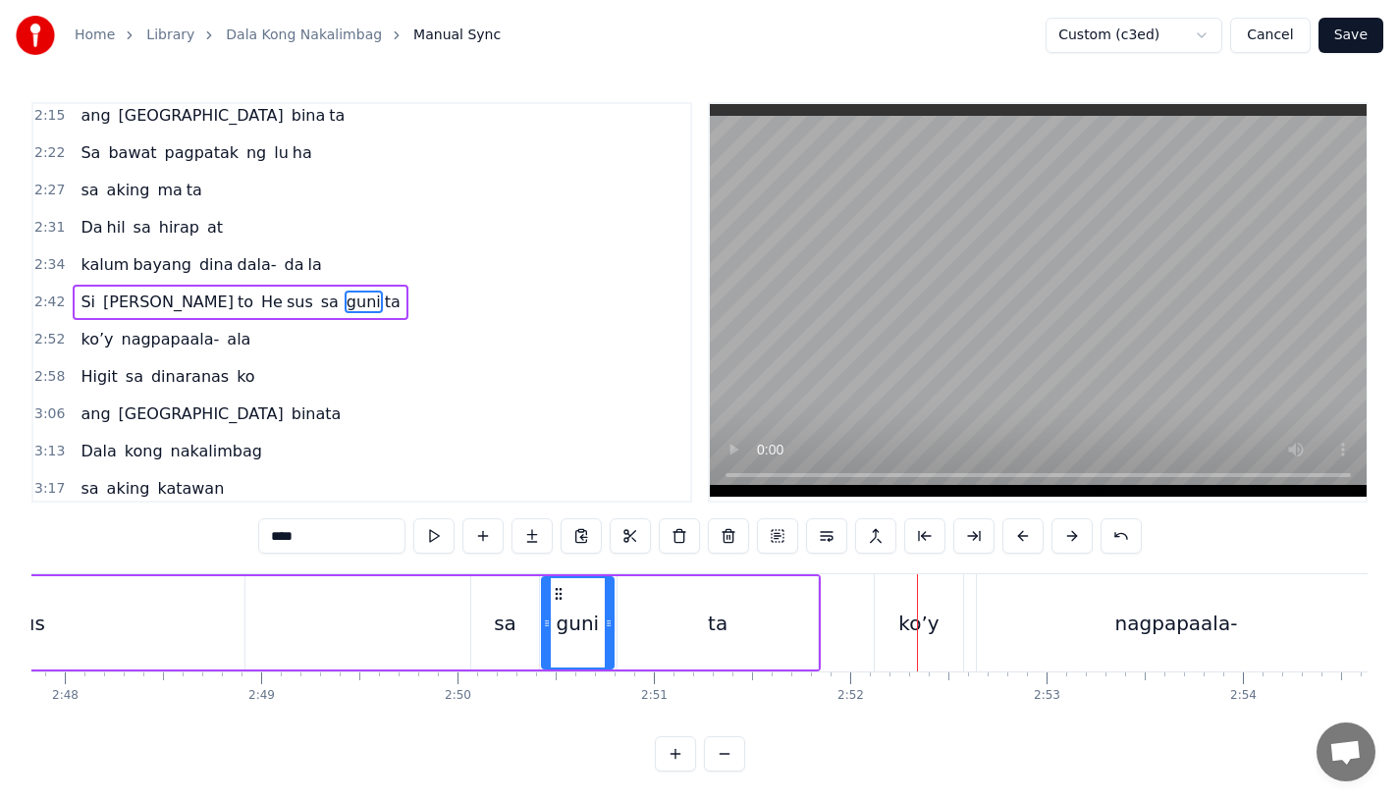
scroll to position [0, 32978]
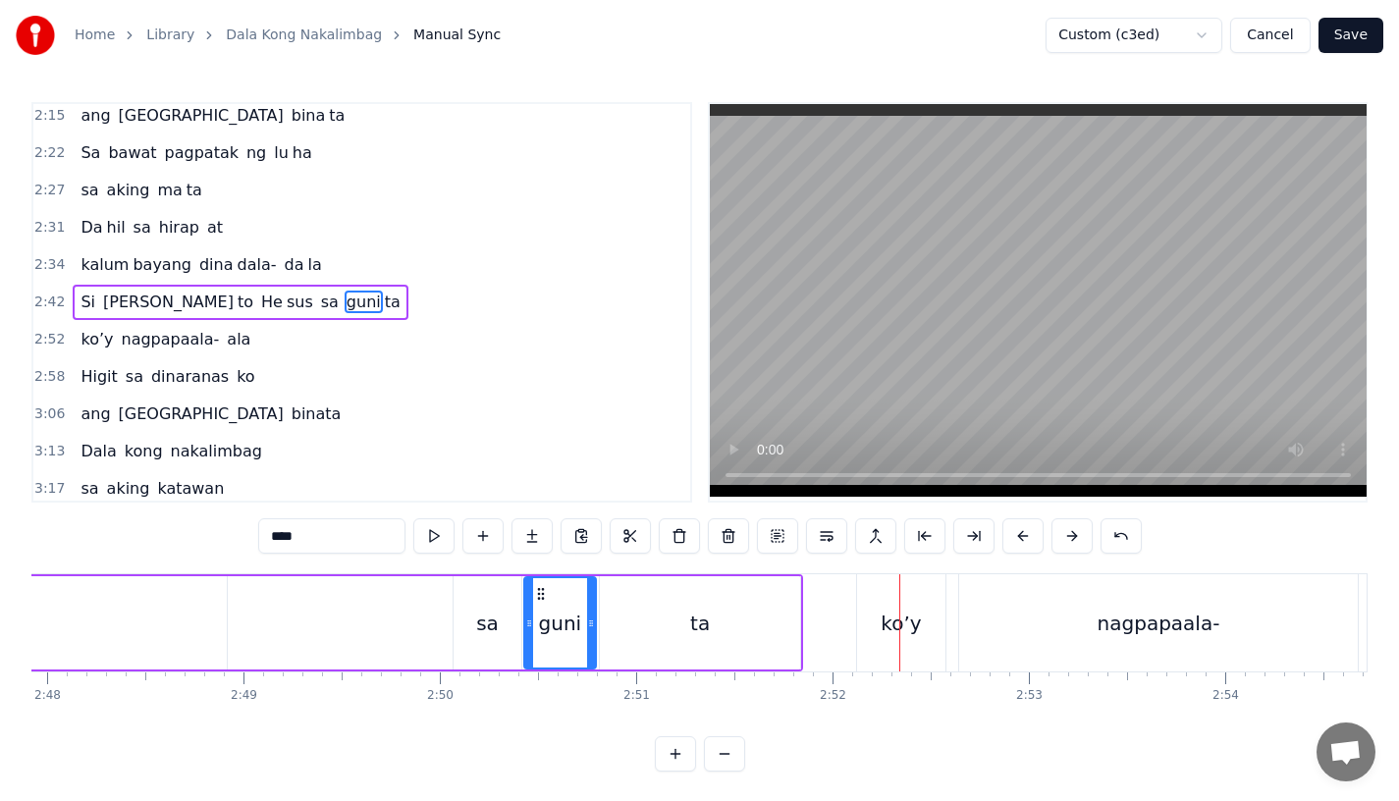
click at [755, 641] on div "ta" at bounding box center [700, 622] width 200 height 93
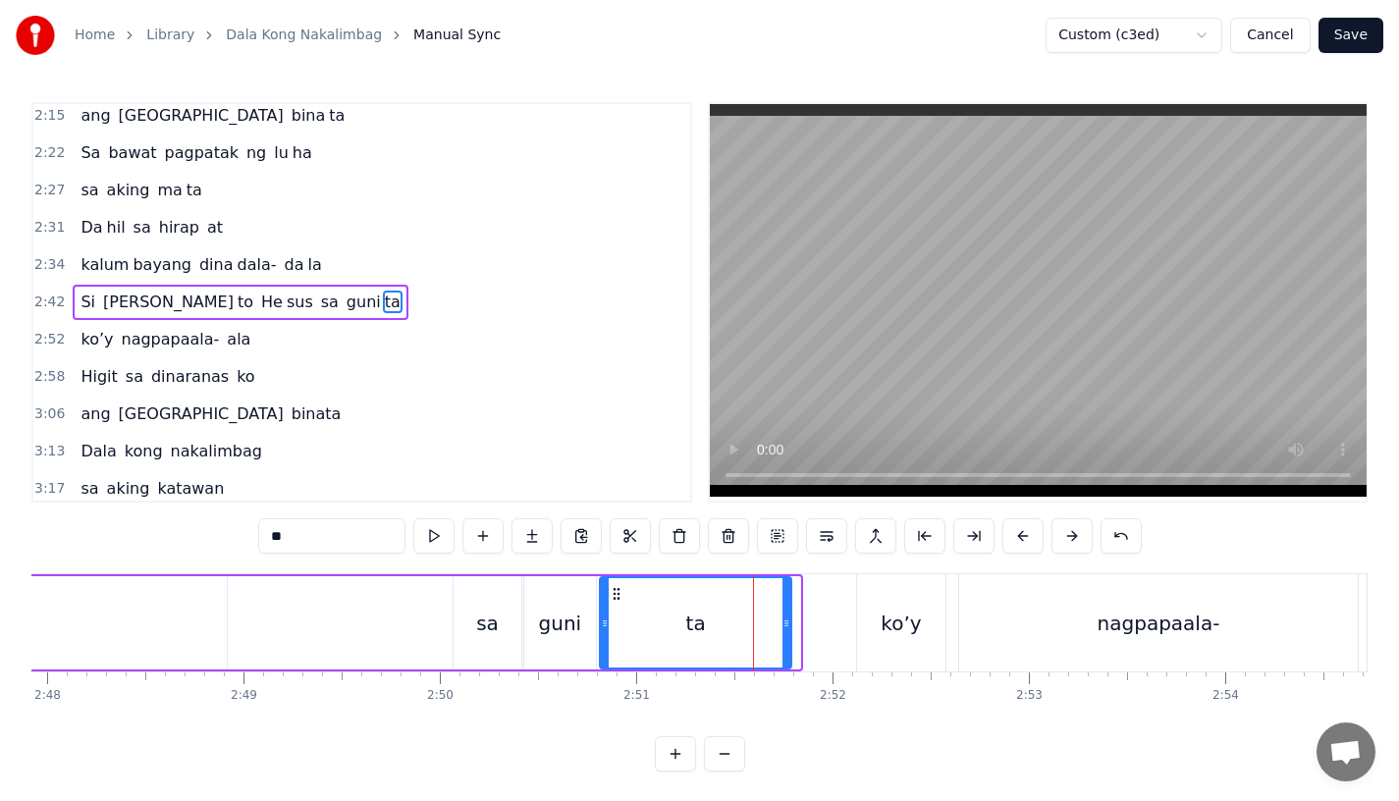
drag, startPoint x: 795, startPoint y: 642, endPoint x: 785, endPoint y: 642, distance: 10.8
click at [786, 642] on div at bounding box center [787, 622] width 8 height 89
click at [880, 635] on div "ko’y" at bounding box center [901, 622] width 88 height 97
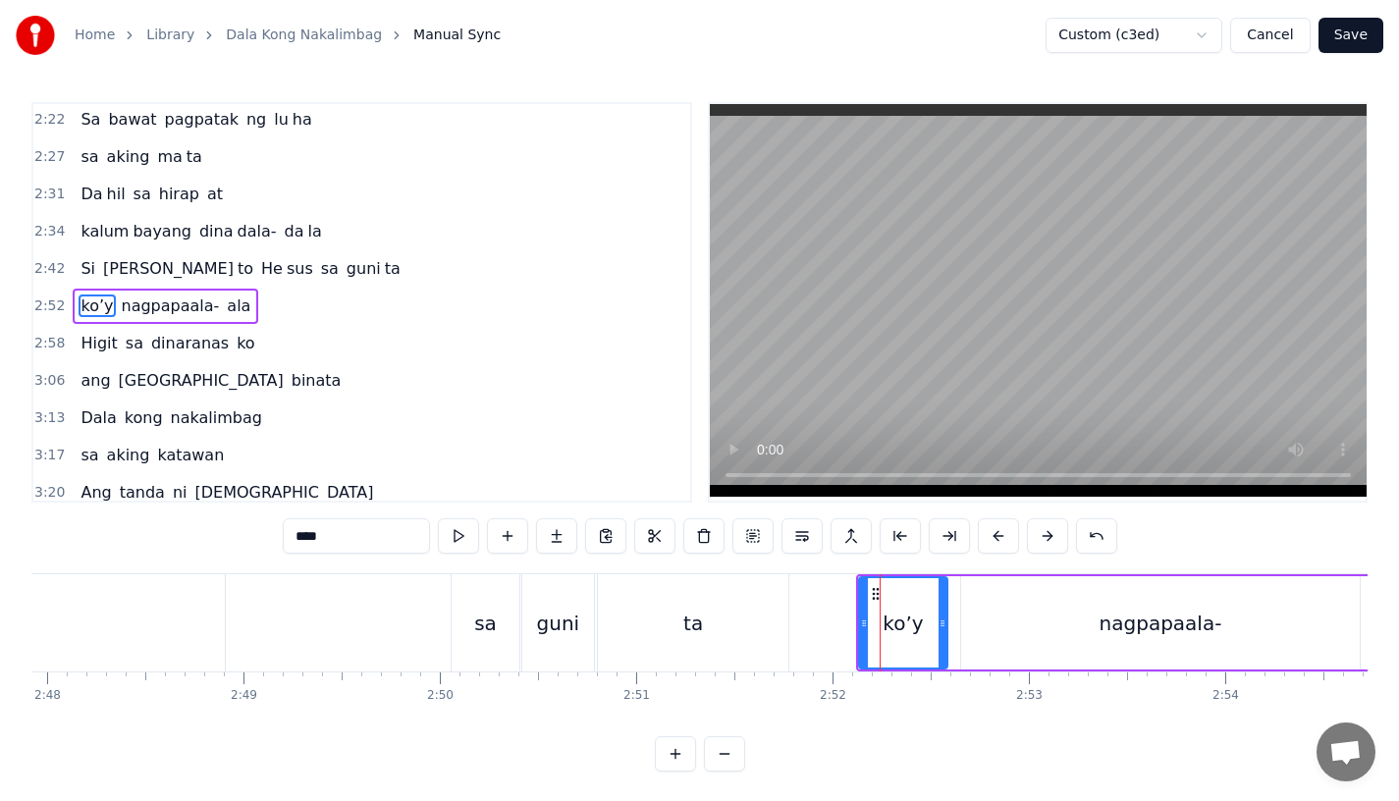
scroll to position [977, 0]
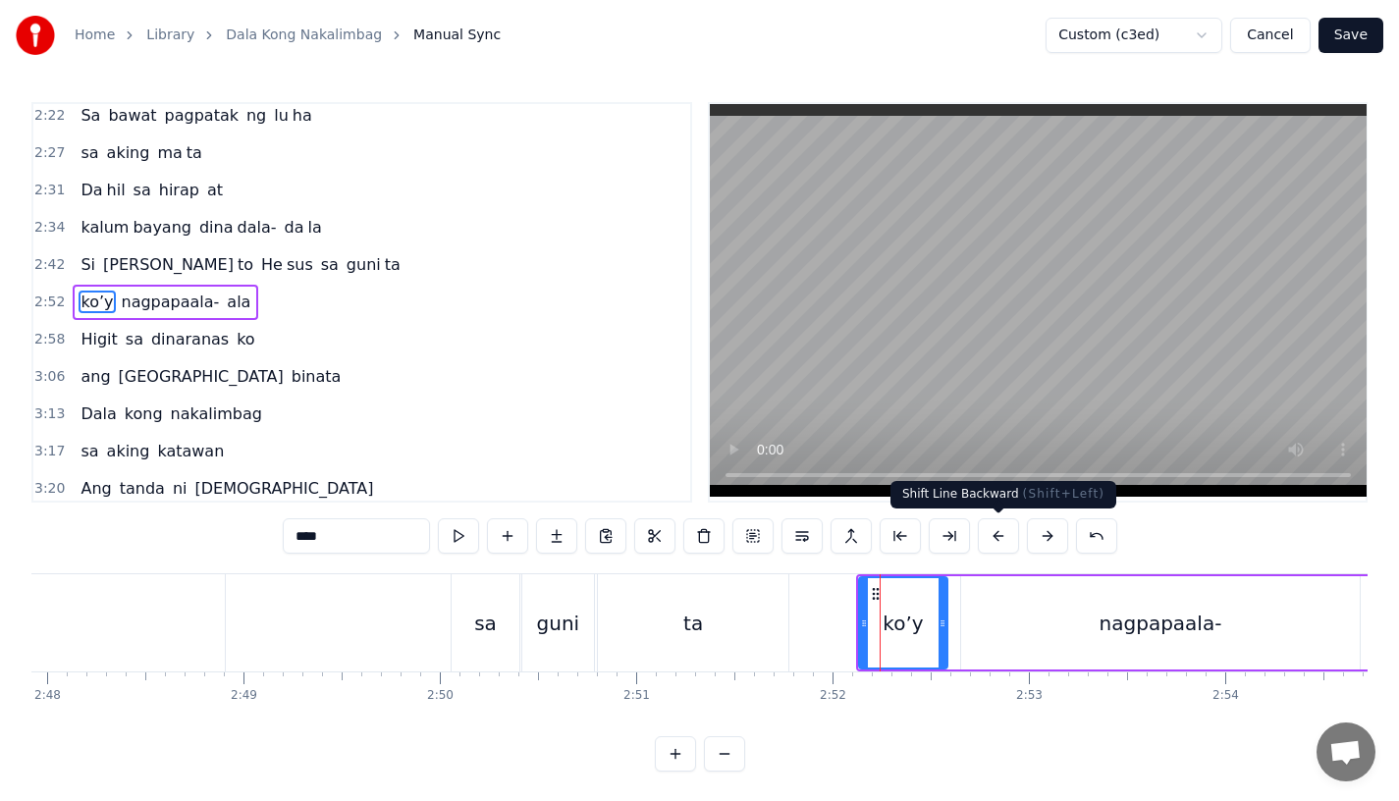
click at [1010, 535] on button at bounding box center [998, 535] width 41 height 35
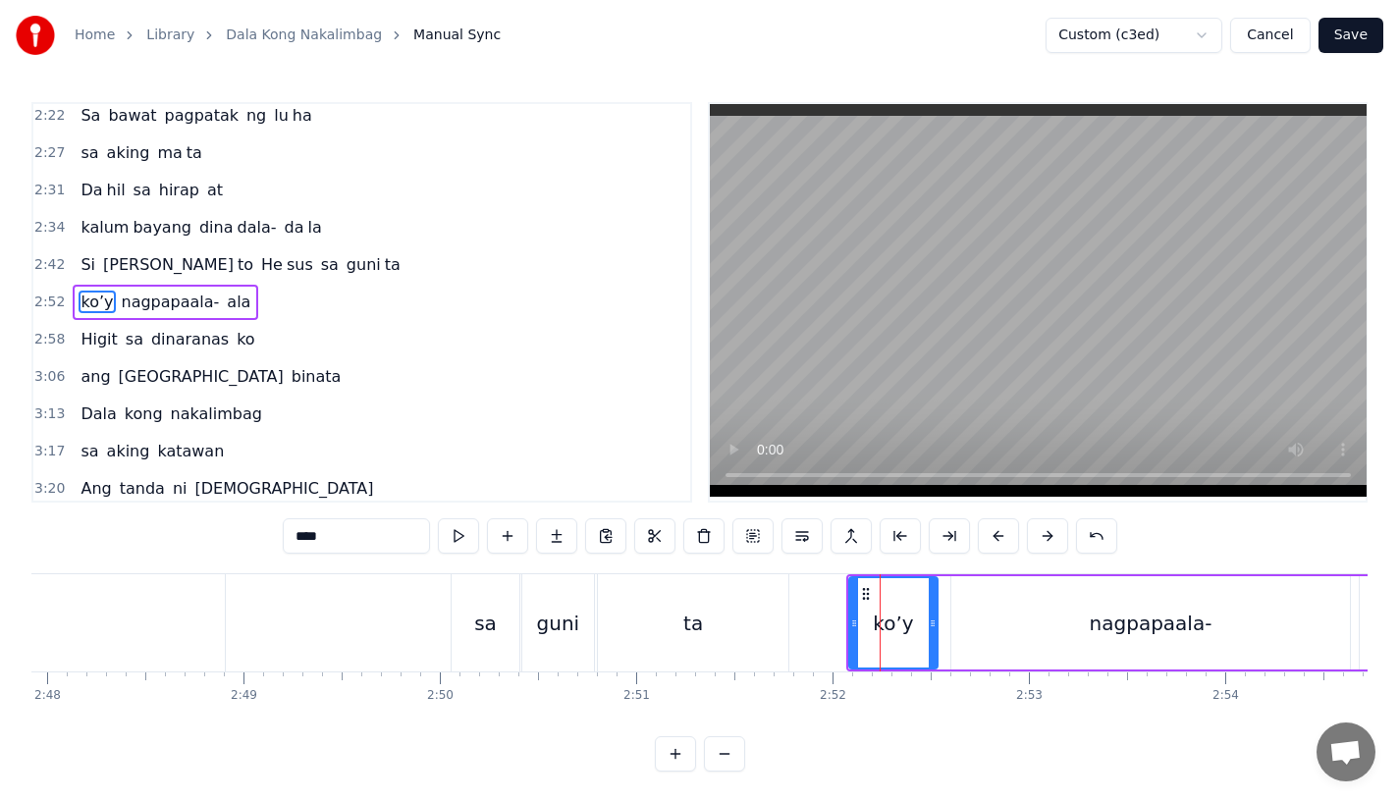
click at [1010, 535] on button at bounding box center [998, 535] width 41 height 35
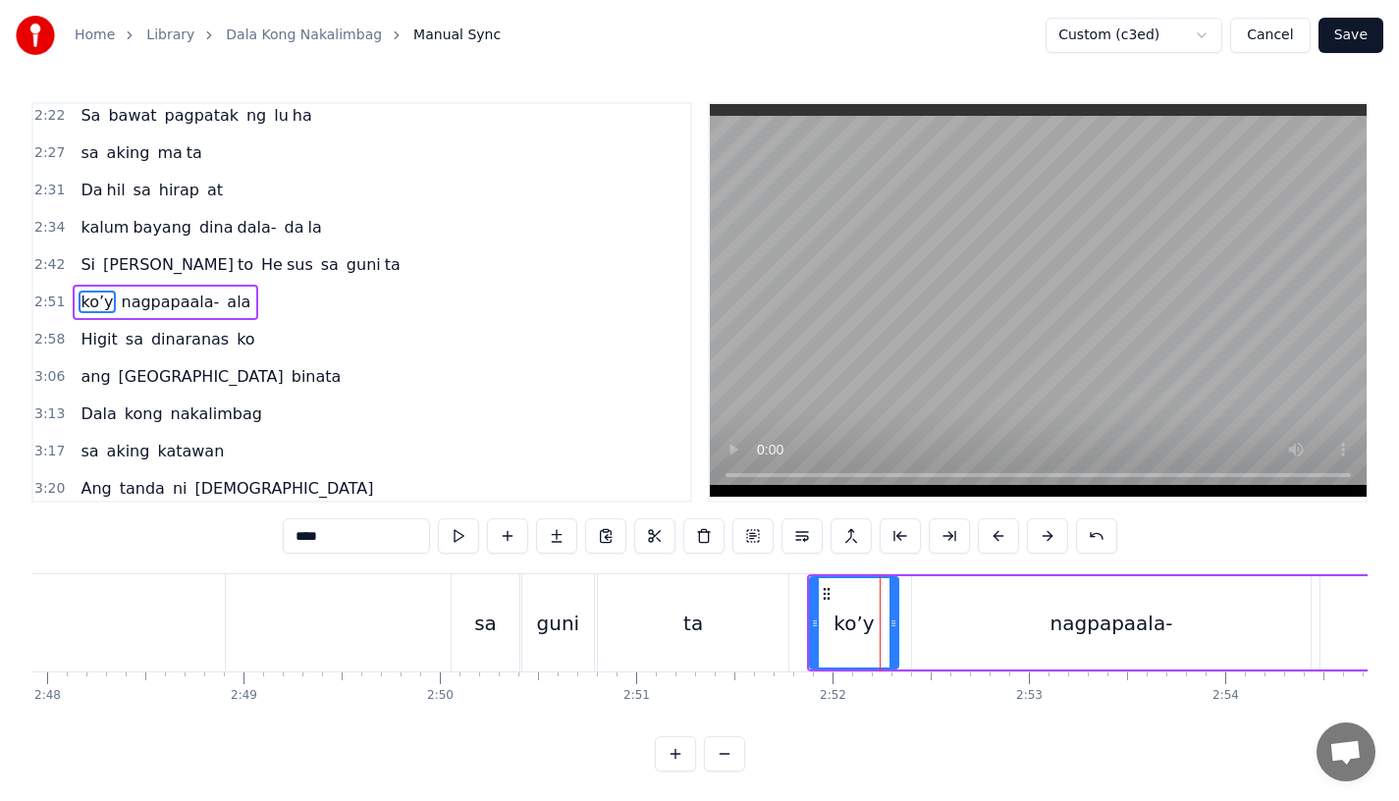
click at [1010, 535] on button at bounding box center [998, 535] width 41 height 35
click at [739, 628] on div "ta" at bounding box center [693, 622] width 190 height 97
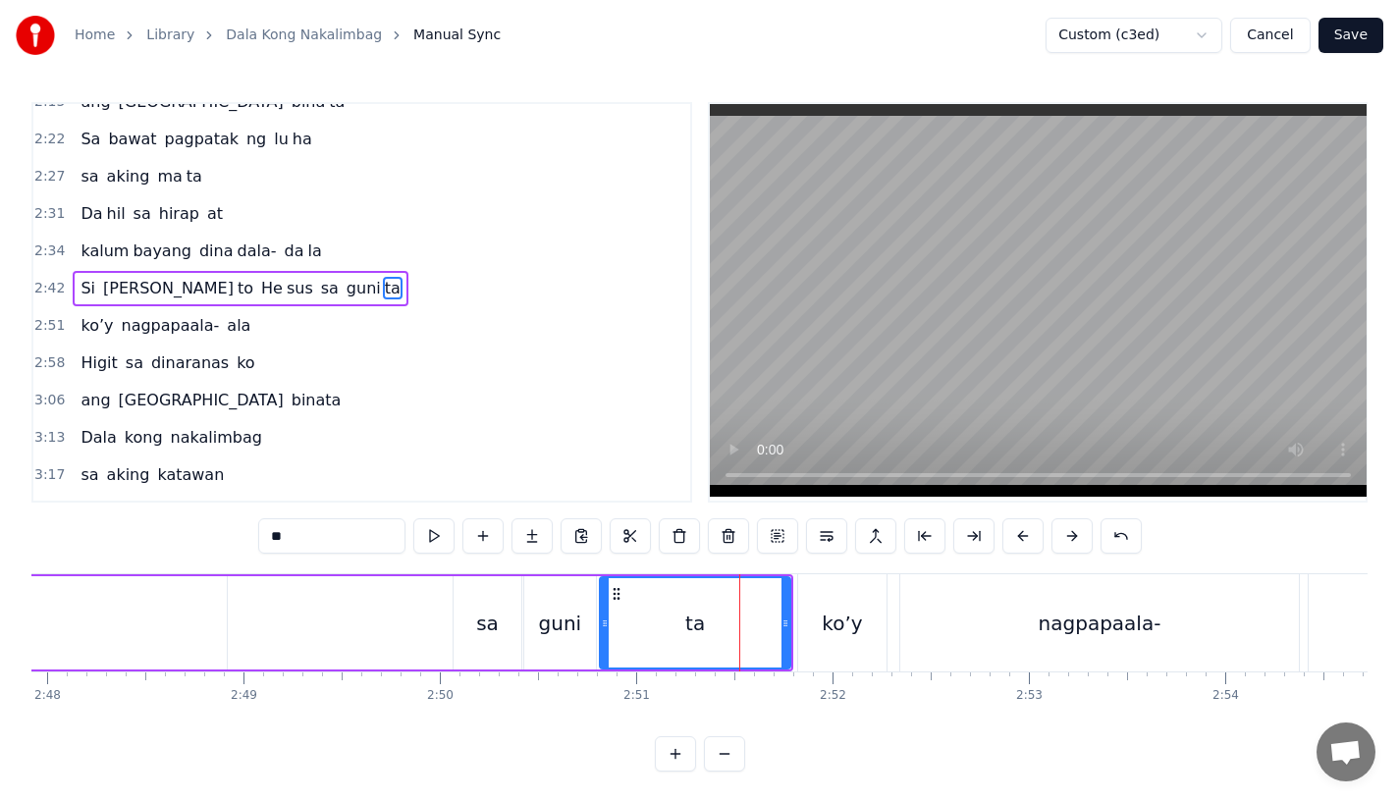
scroll to position [940, 0]
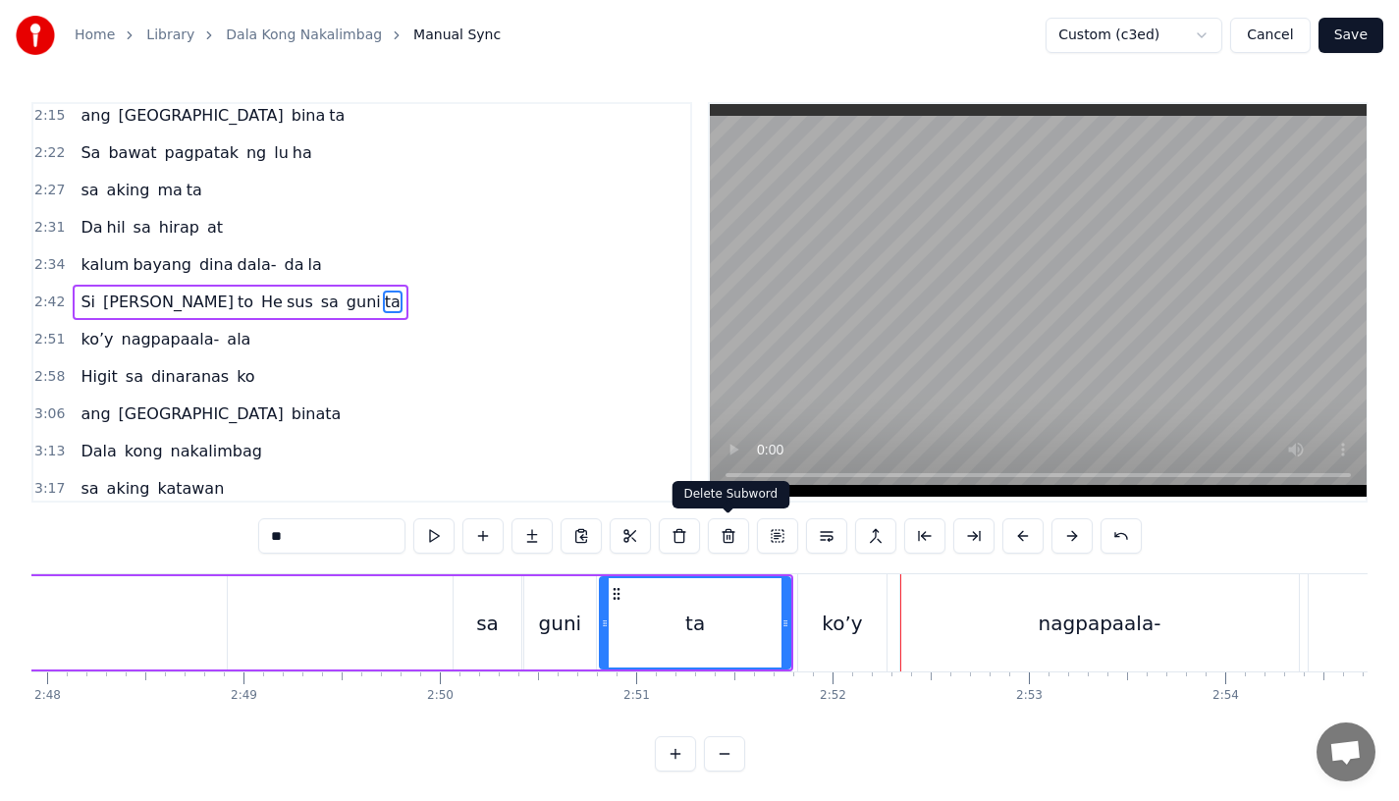
click at [809, 628] on div "ko’y" at bounding box center [842, 622] width 88 height 97
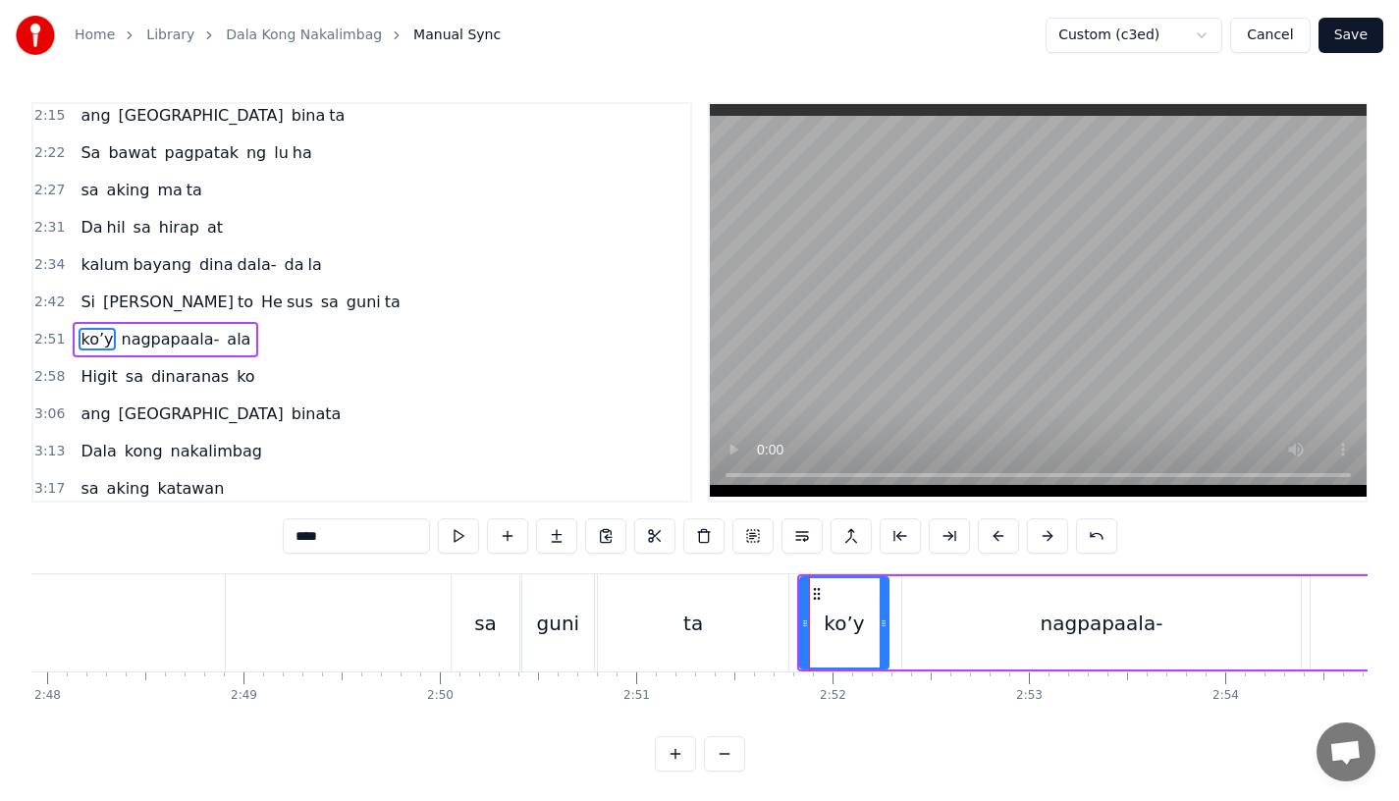
scroll to position [977, 0]
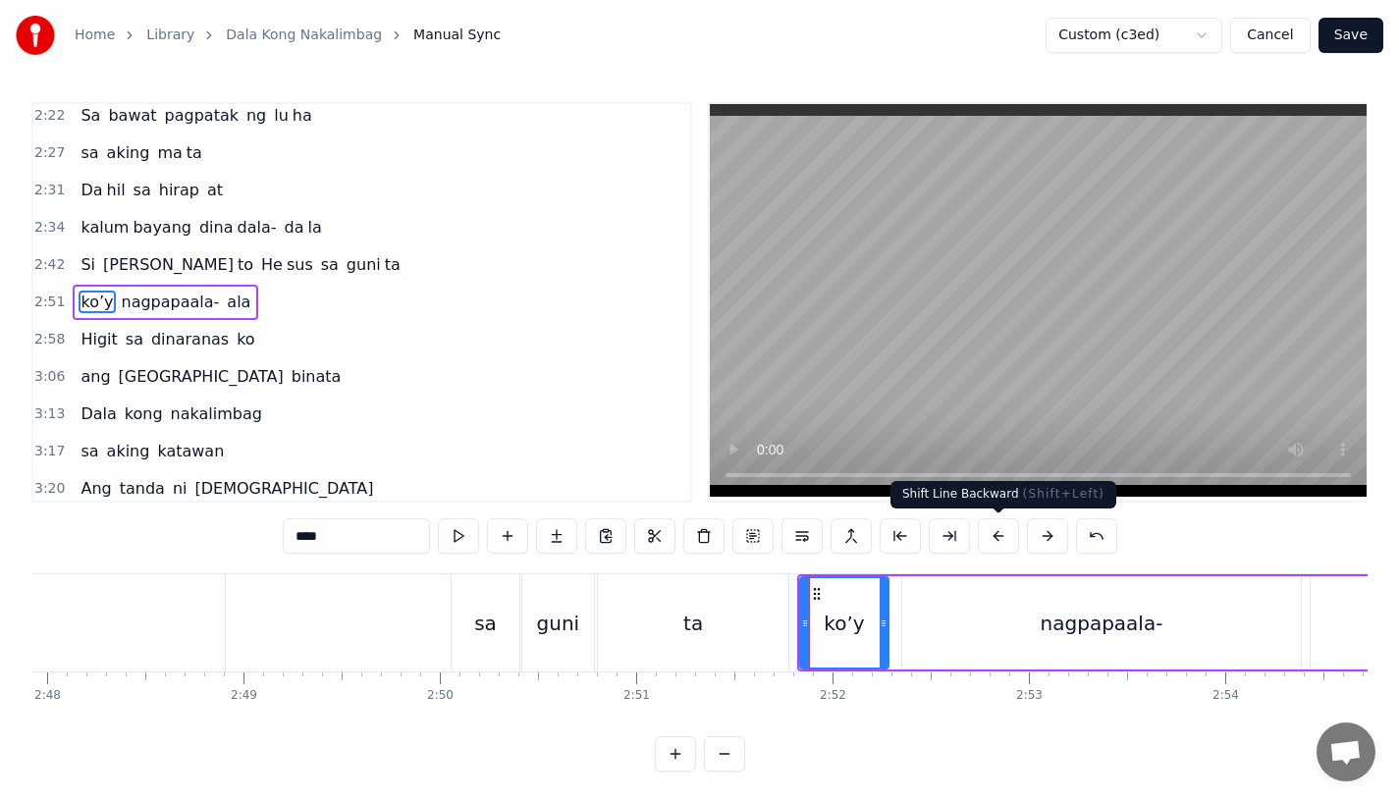
click at [995, 531] on button at bounding box center [998, 535] width 41 height 35
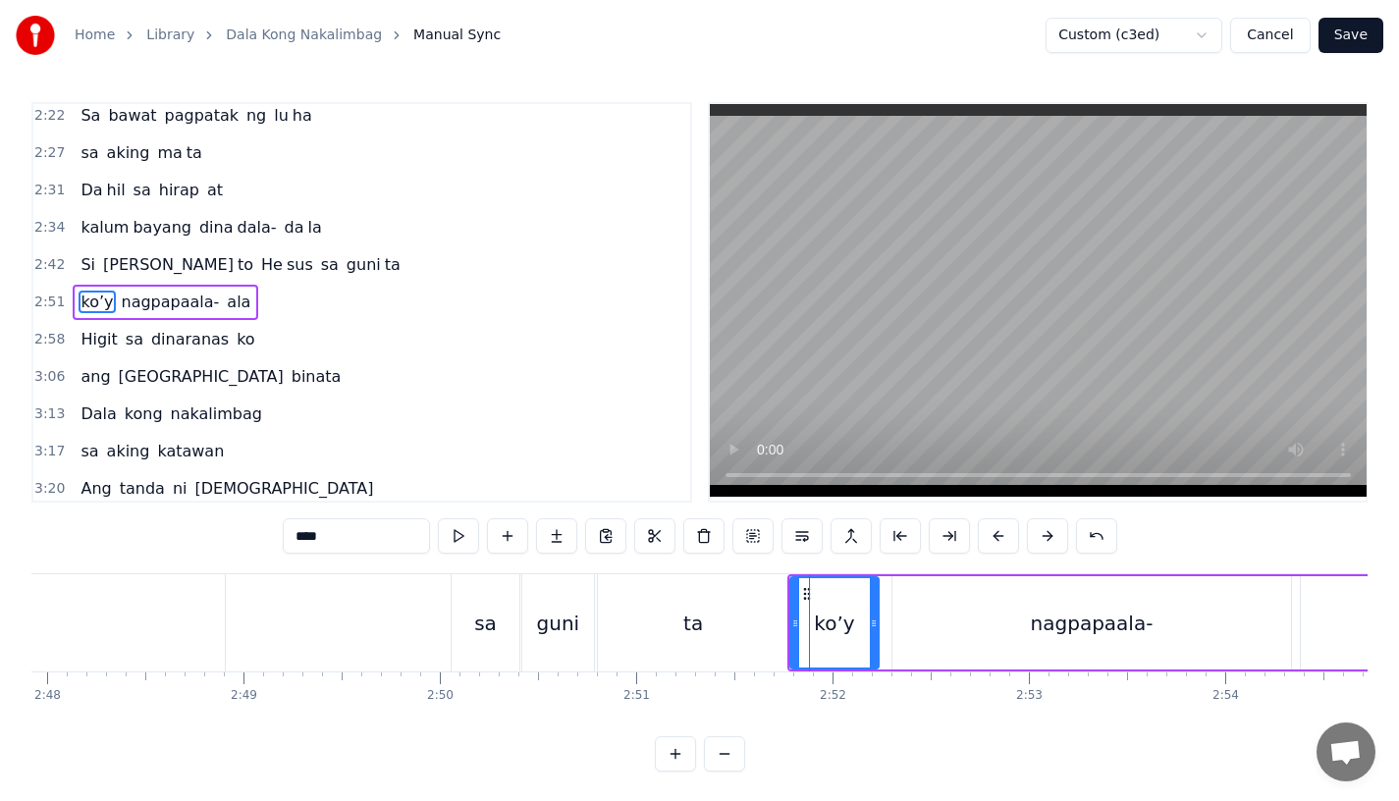
click at [789, 615] on div "ko’y" at bounding box center [834, 622] width 90 height 93
click at [782, 622] on div "ta" at bounding box center [693, 622] width 190 height 97
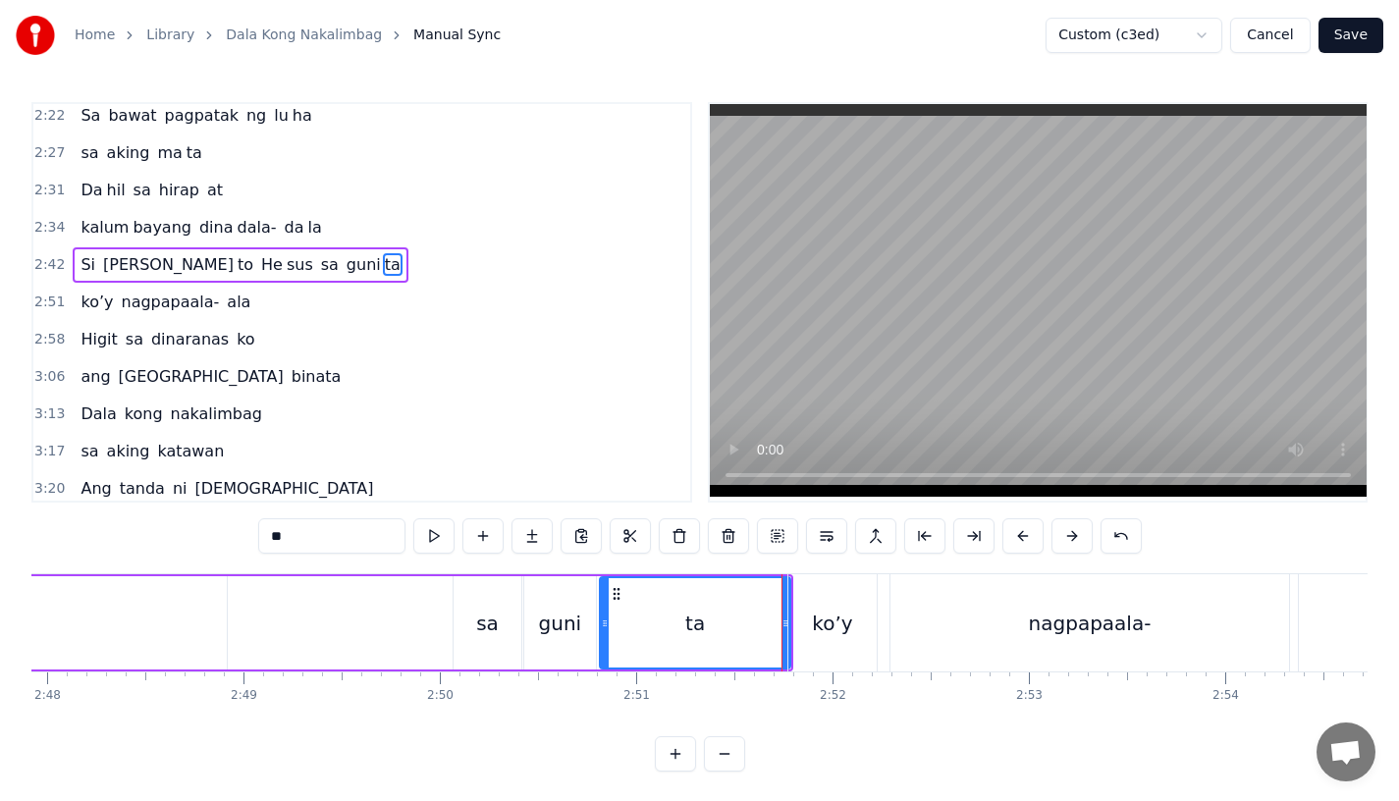
scroll to position [940, 0]
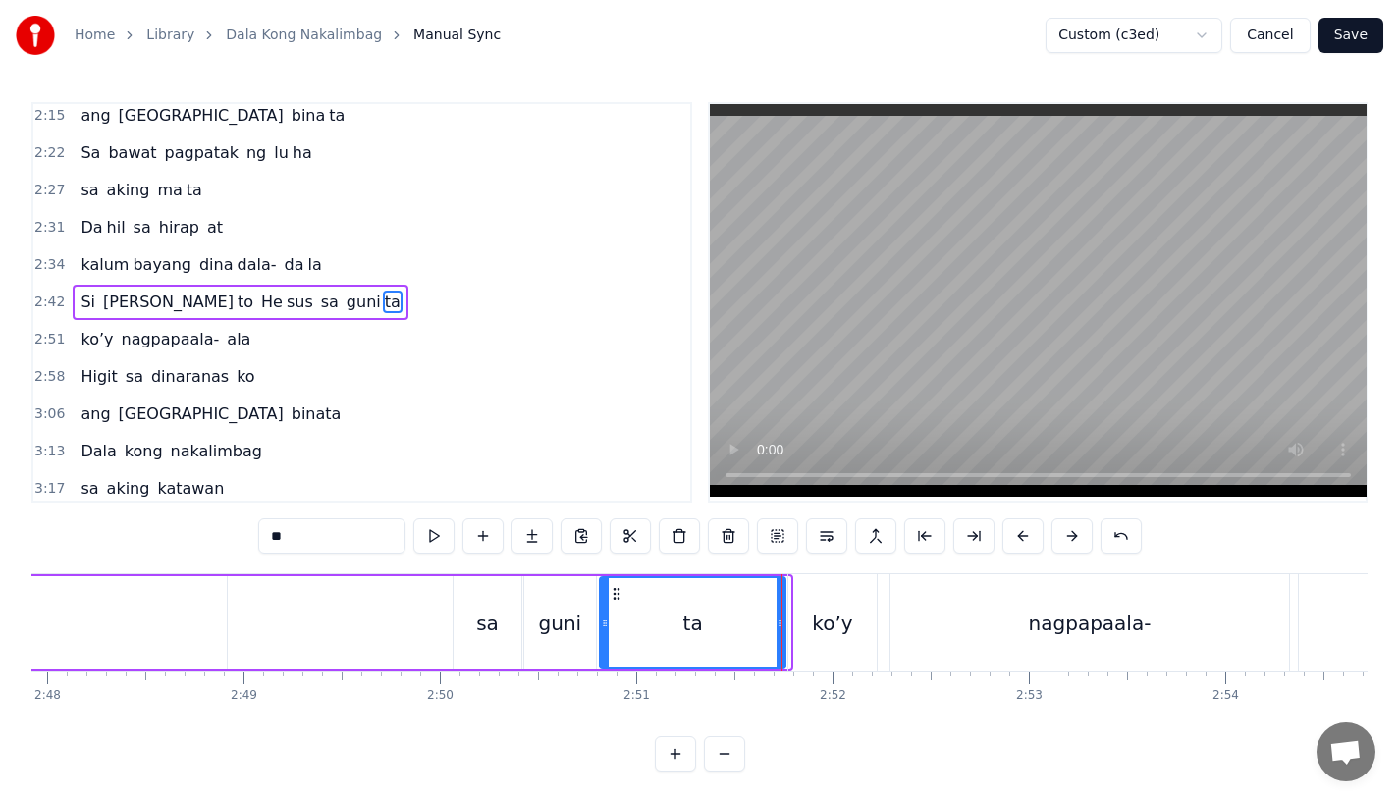
click at [778, 638] on div at bounding box center [781, 622] width 8 height 89
click at [821, 634] on div "ko’y" at bounding box center [832, 623] width 40 height 29
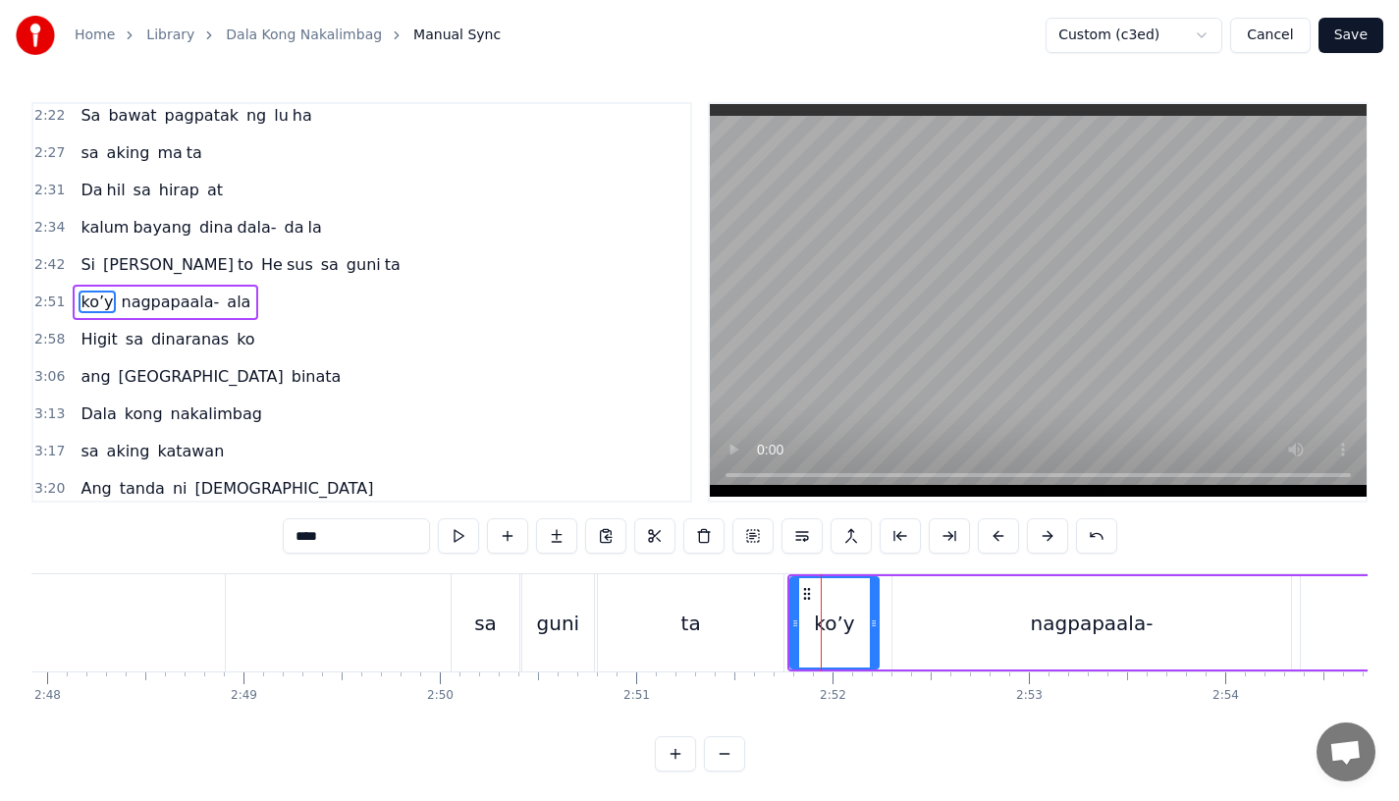
click at [750, 633] on div "ta" at bounding box center [691, 622] width 186 height 97
type input "**"
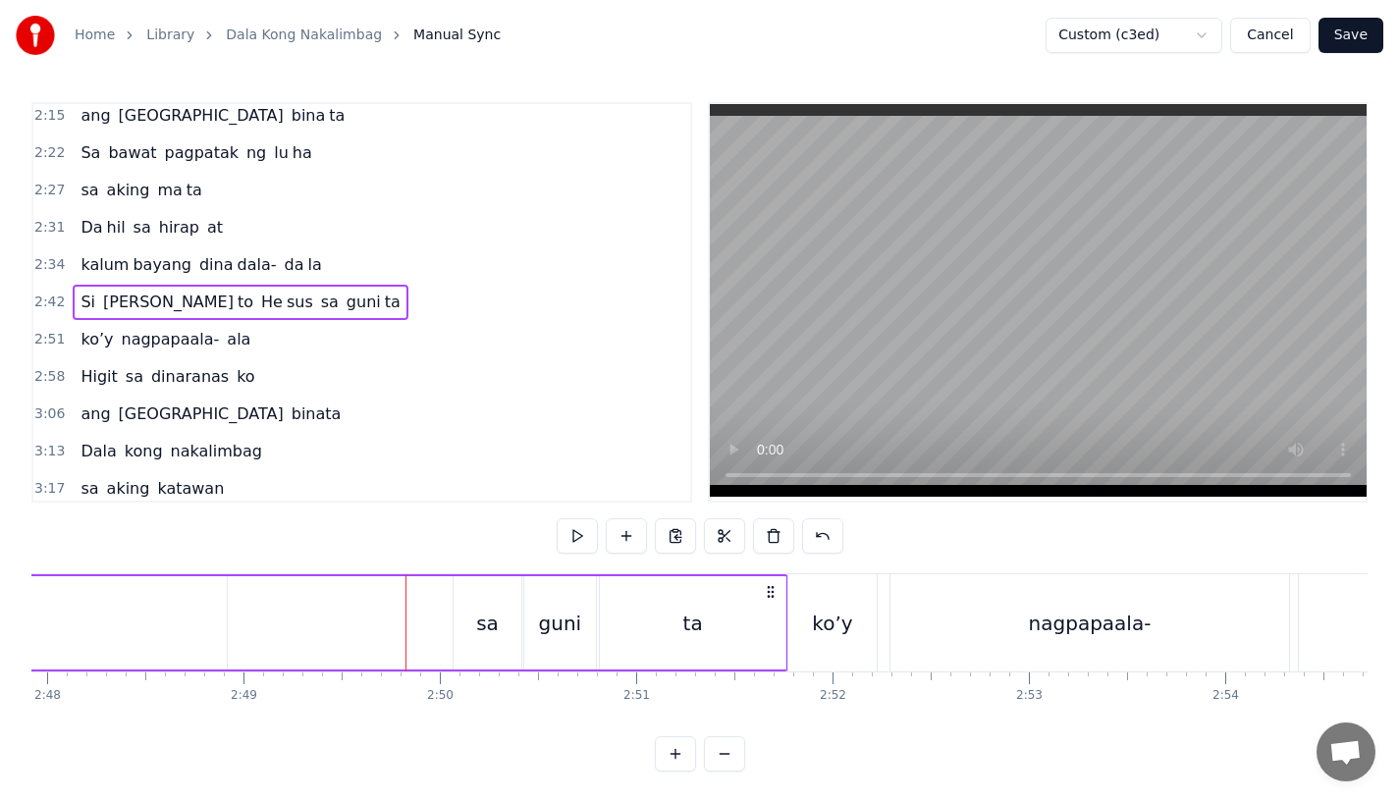
click at [718, 626] on div "ta" at bounding box center [693, 622] width 186 height 93
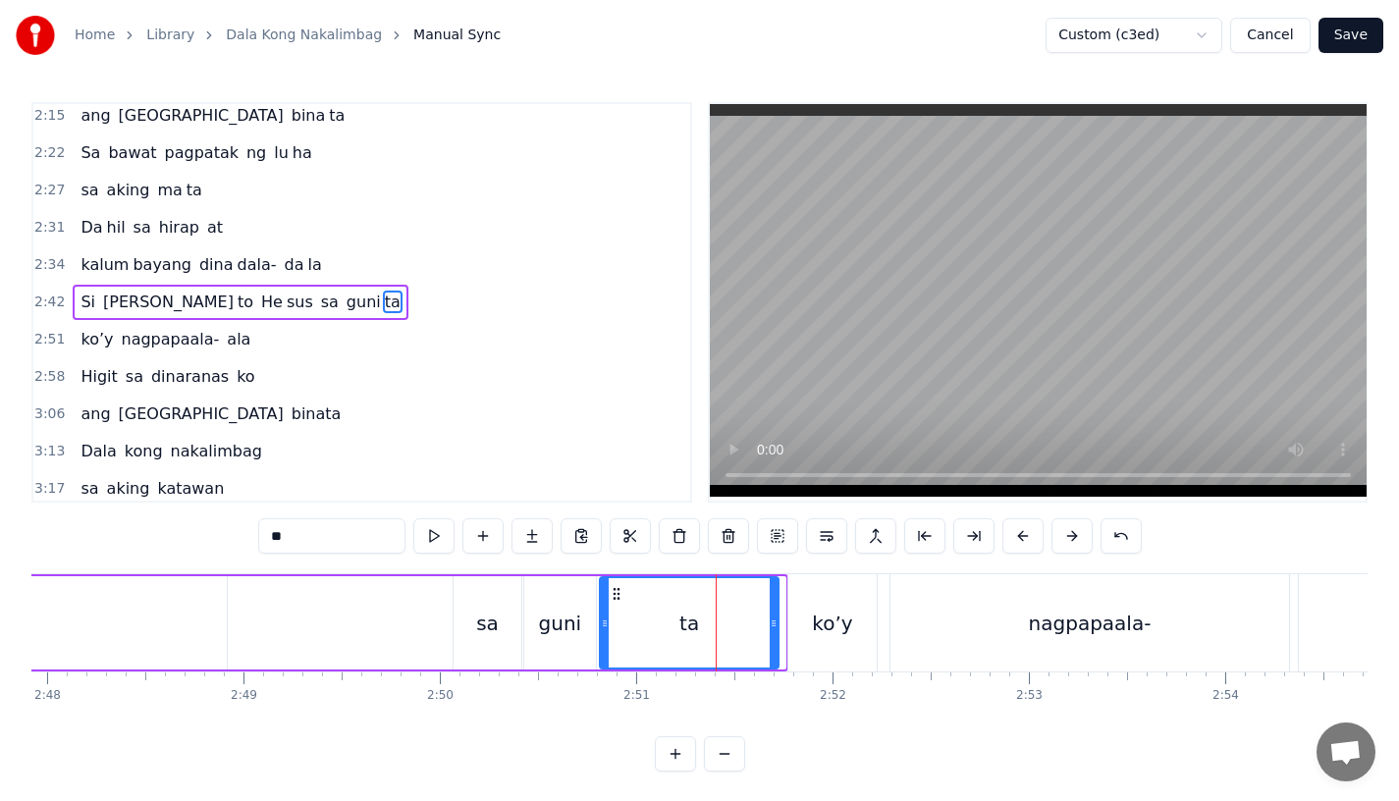
click at [775, 623] on circle at bounding box center [775, 623] width 1 height 1
click at [665, 611] on div "ta" at bounding box center [689, 622] width 177 height 89
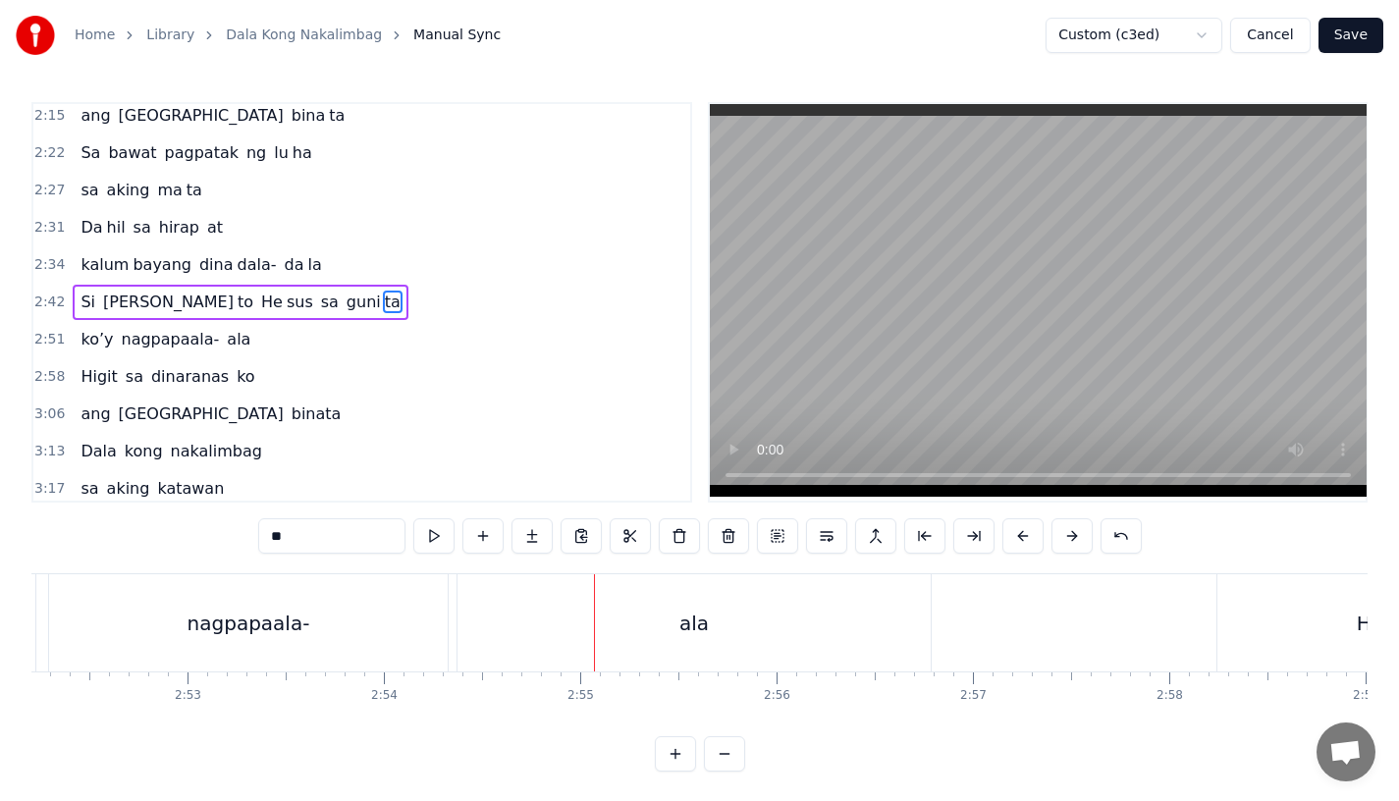
scroll to position [0, 33754]
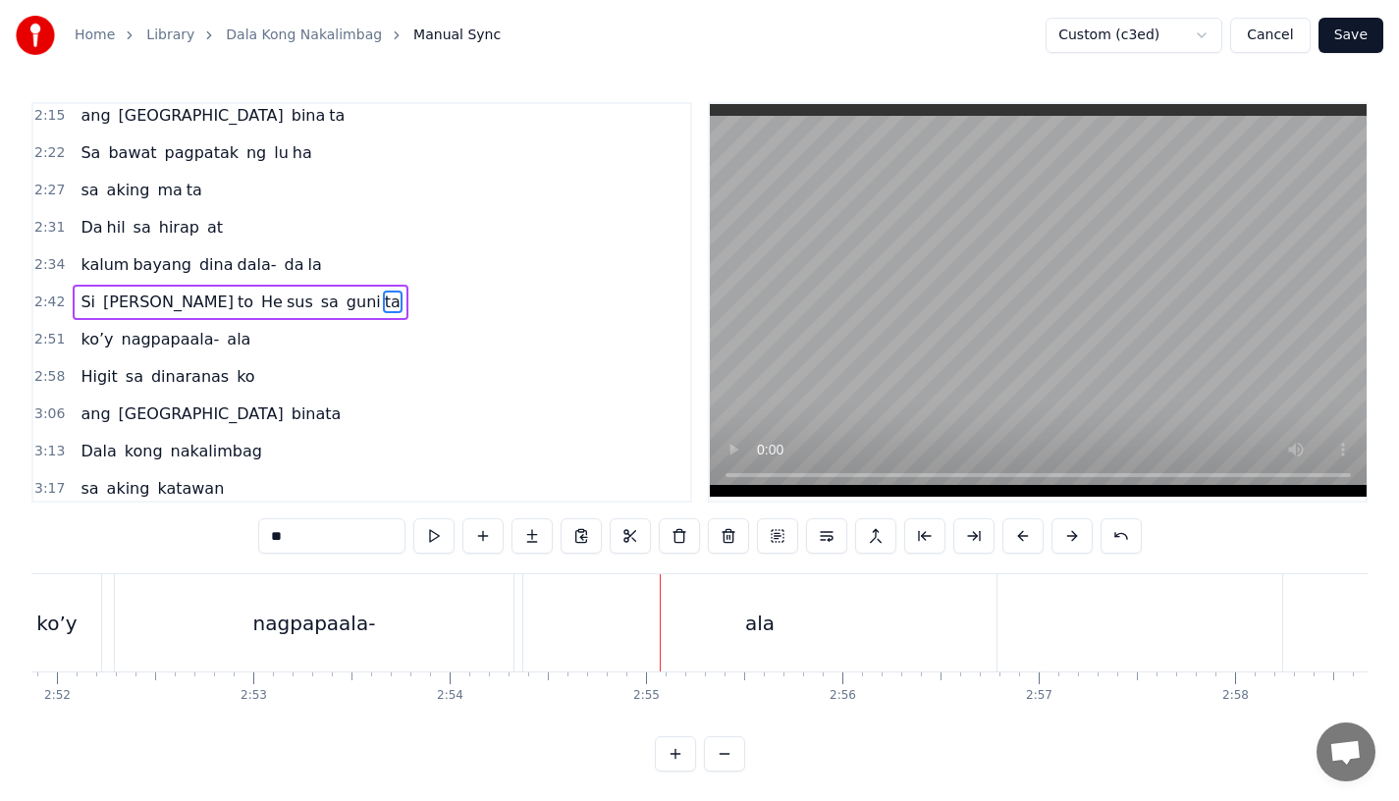
click at [222, 605] on div "nagpapaala-" at bounding box center [314, 622] width 399 height 97
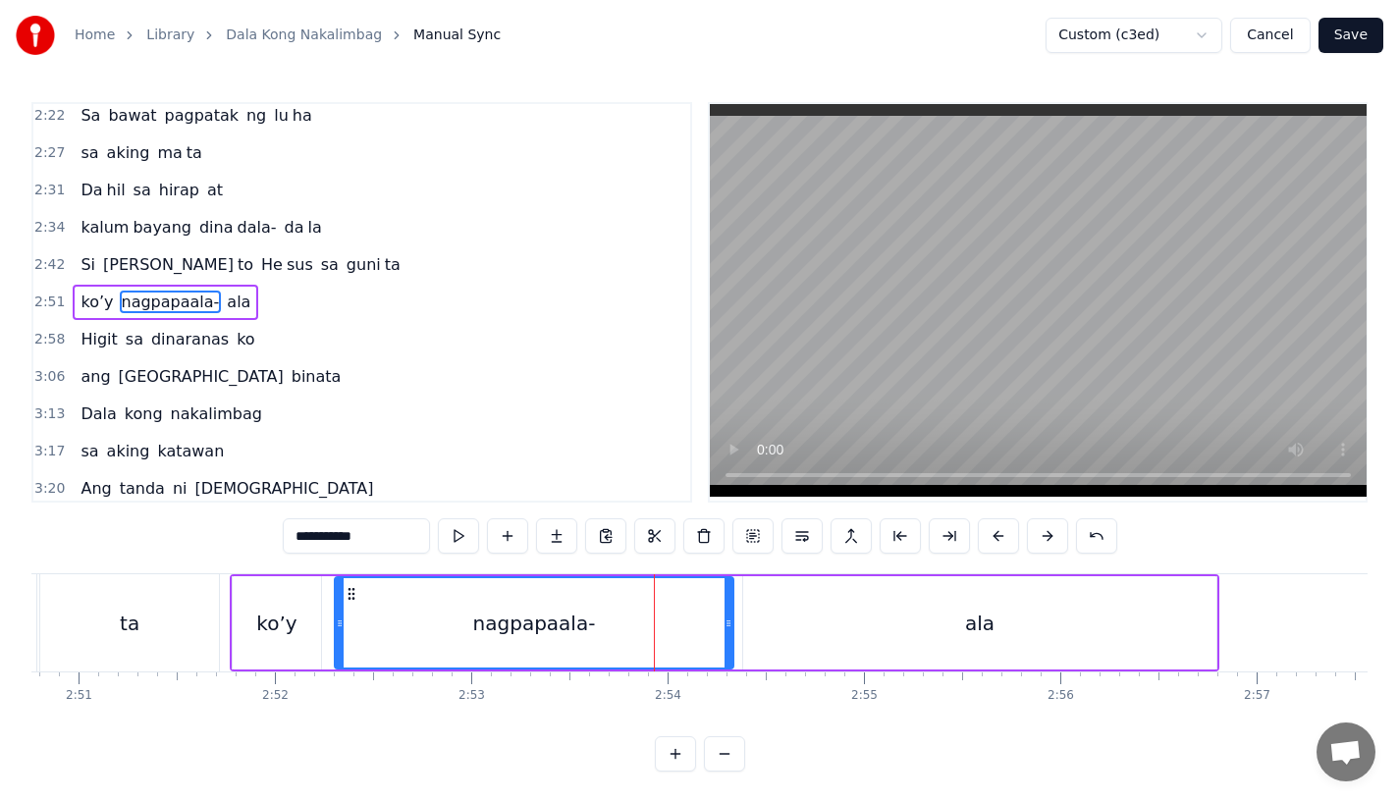
scroll to position [0, 33533]
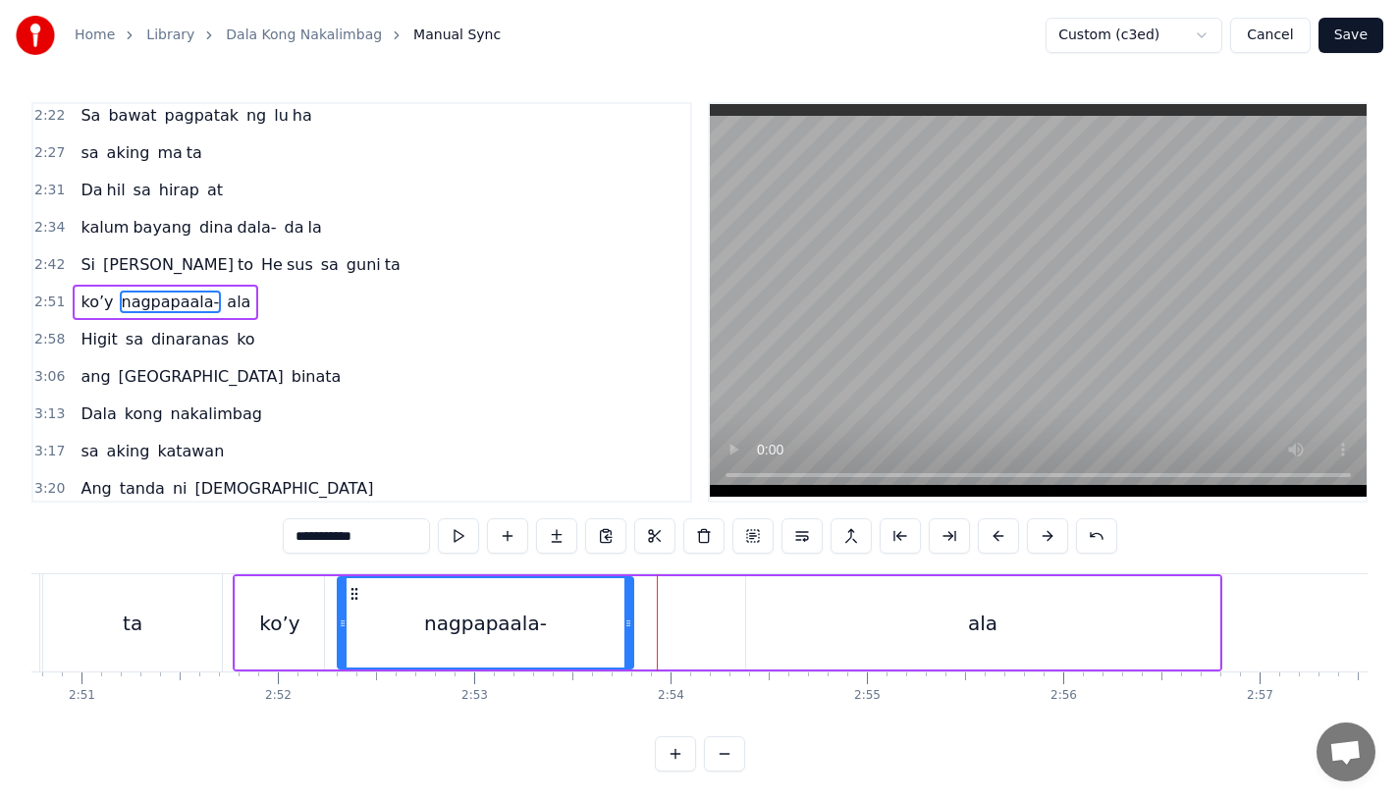
drag, startPoint x: 734, startPoint y: 630, endPoint x: 630, endPoint y: 629, distance: 103.1
click at [630, 629] on div at bounding box center [629, 622] width 8 height 89
drag, startPoint x: 353, startPoint y: 535, endPoint x: 461, endPoint y: 535, distance: 108.0
click at [461, 535] on div "**********" at bounding box center [700, 535] width 835 height 35
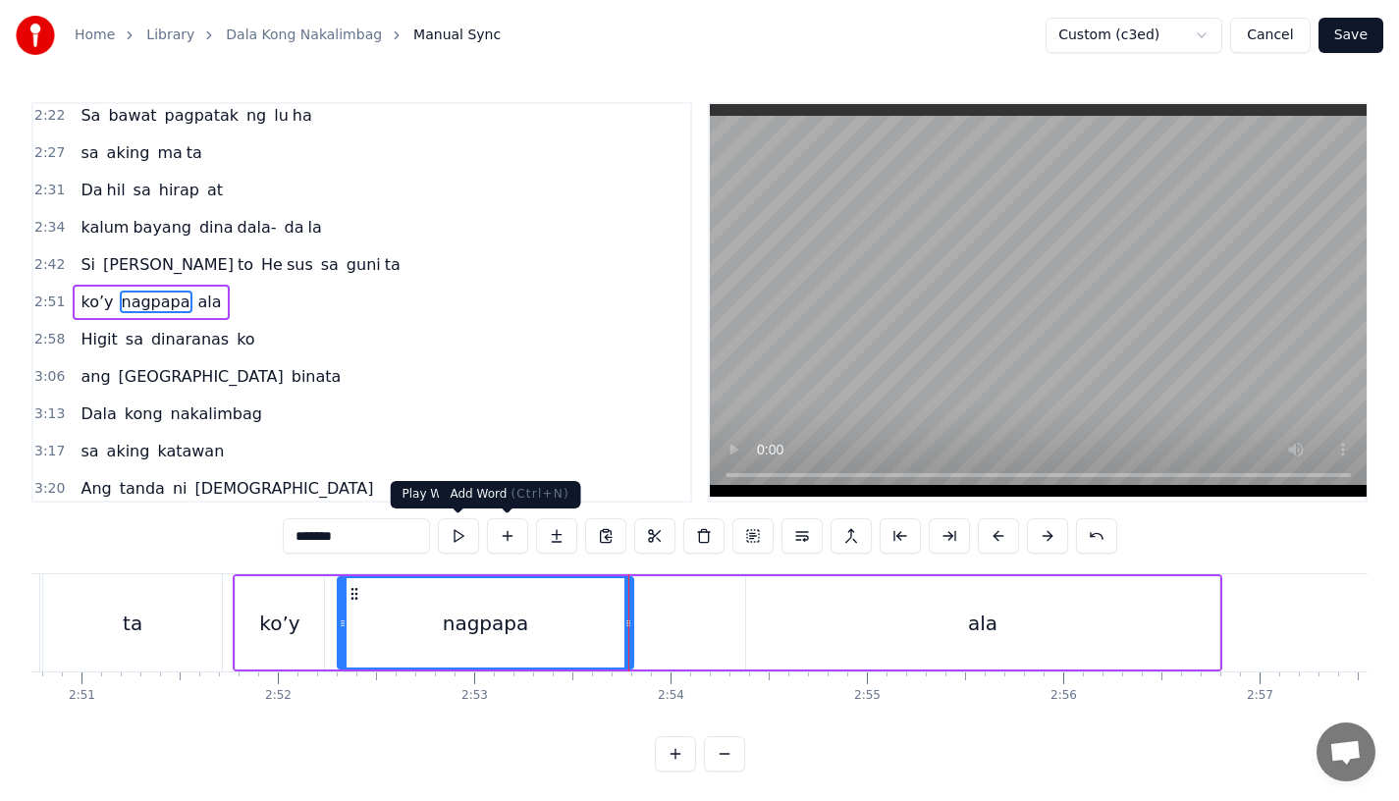
type input "*******"
click at [554, 540] on button at bounding box center [556, 535] width 41 height 35
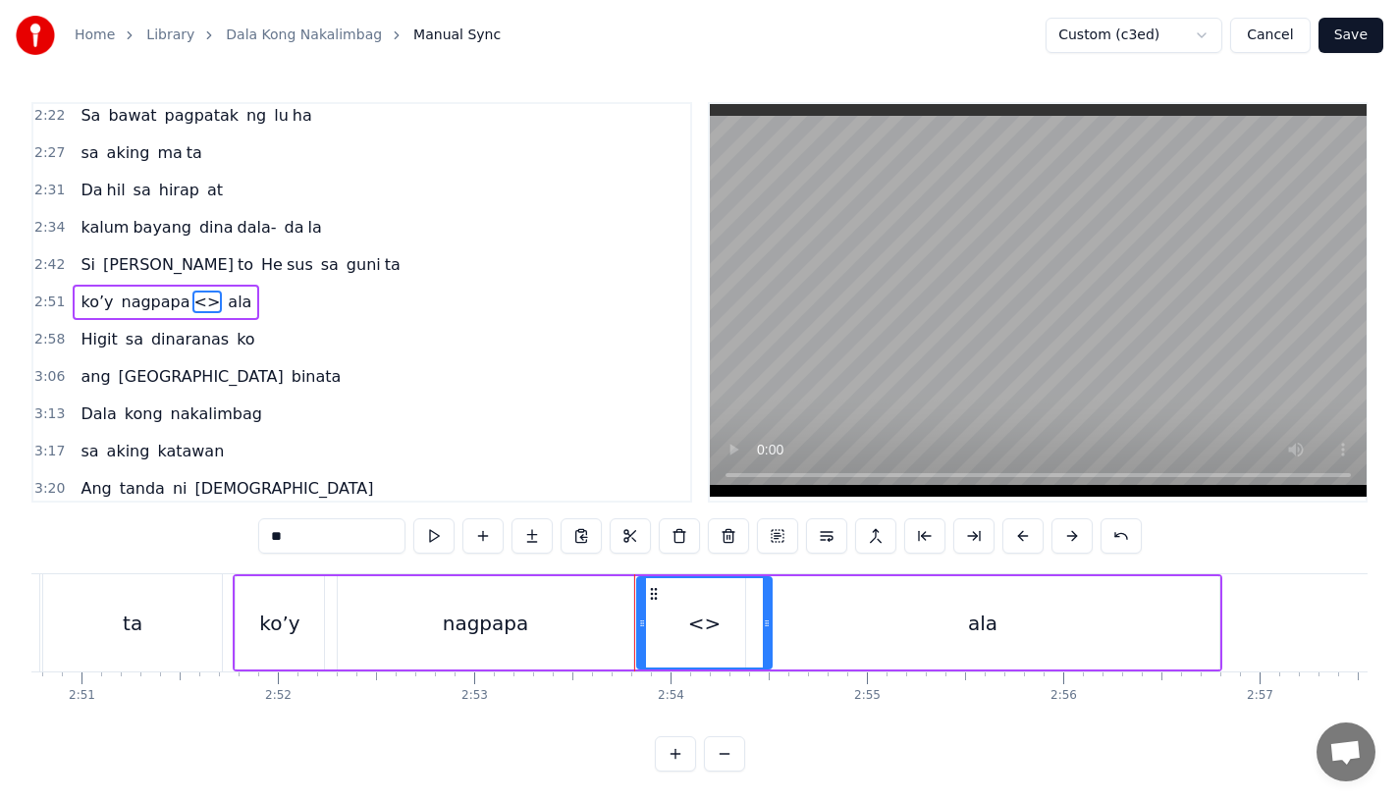
drag, startPoint x: 926, startPoint y: 635, endPoint x: 758, endPoint y: 635, distance: 167.9
click at [763, 635] on div at bounding box center [767, 622] width 8 height 89
drag, startPoint x: 342, startPoint y: 538, endPoint x: 149, endPoint y: 538, distance: 192.5
click at [149, 538] on div "0:15 Pagsubok ay dumara ting, 0:19 sapin- saping kapang lawan 0:23 Puso’y ibig …" at bounding box center [699, 437] width 1336 height 670
paste input "**"
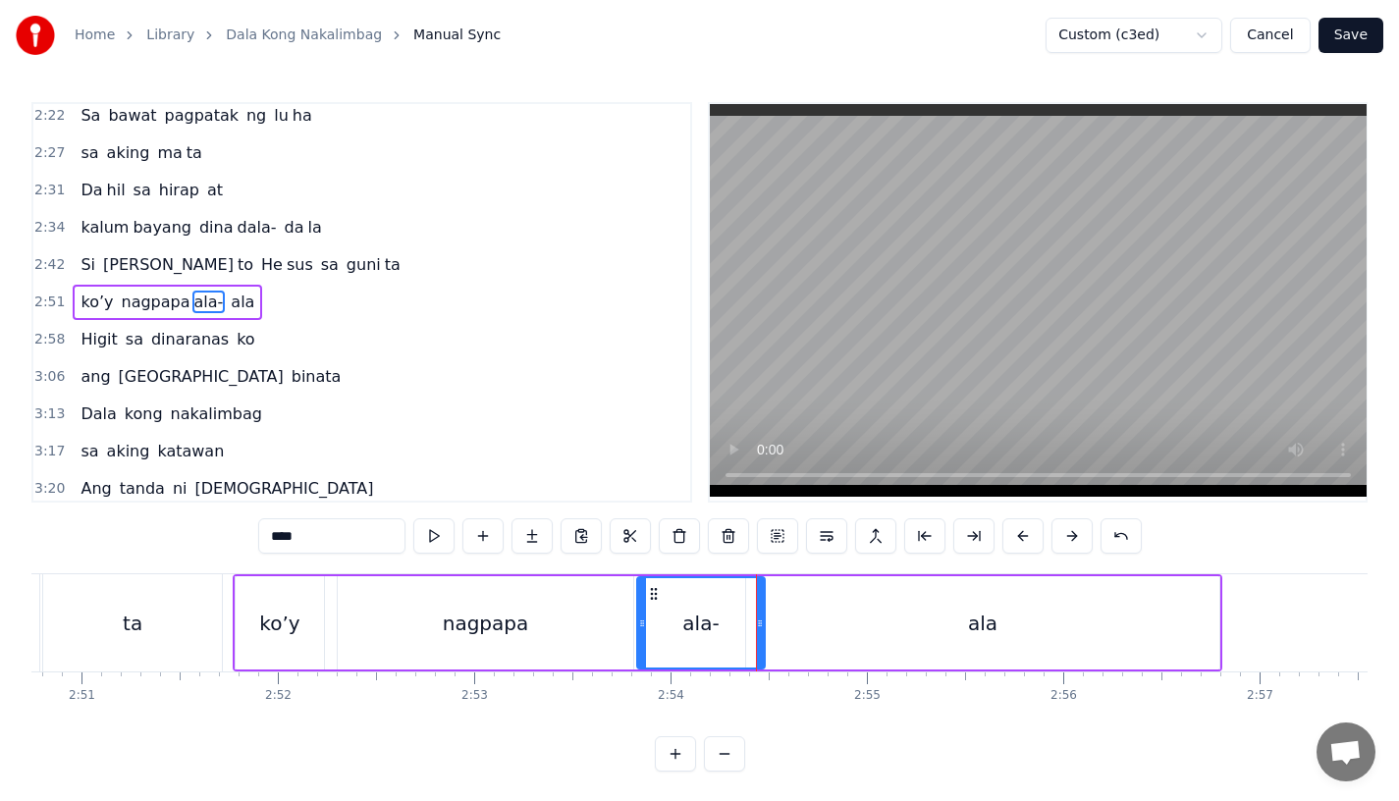
click at [793, 640] on div "ala" at bounding box center [982, 622] width 473 height 93
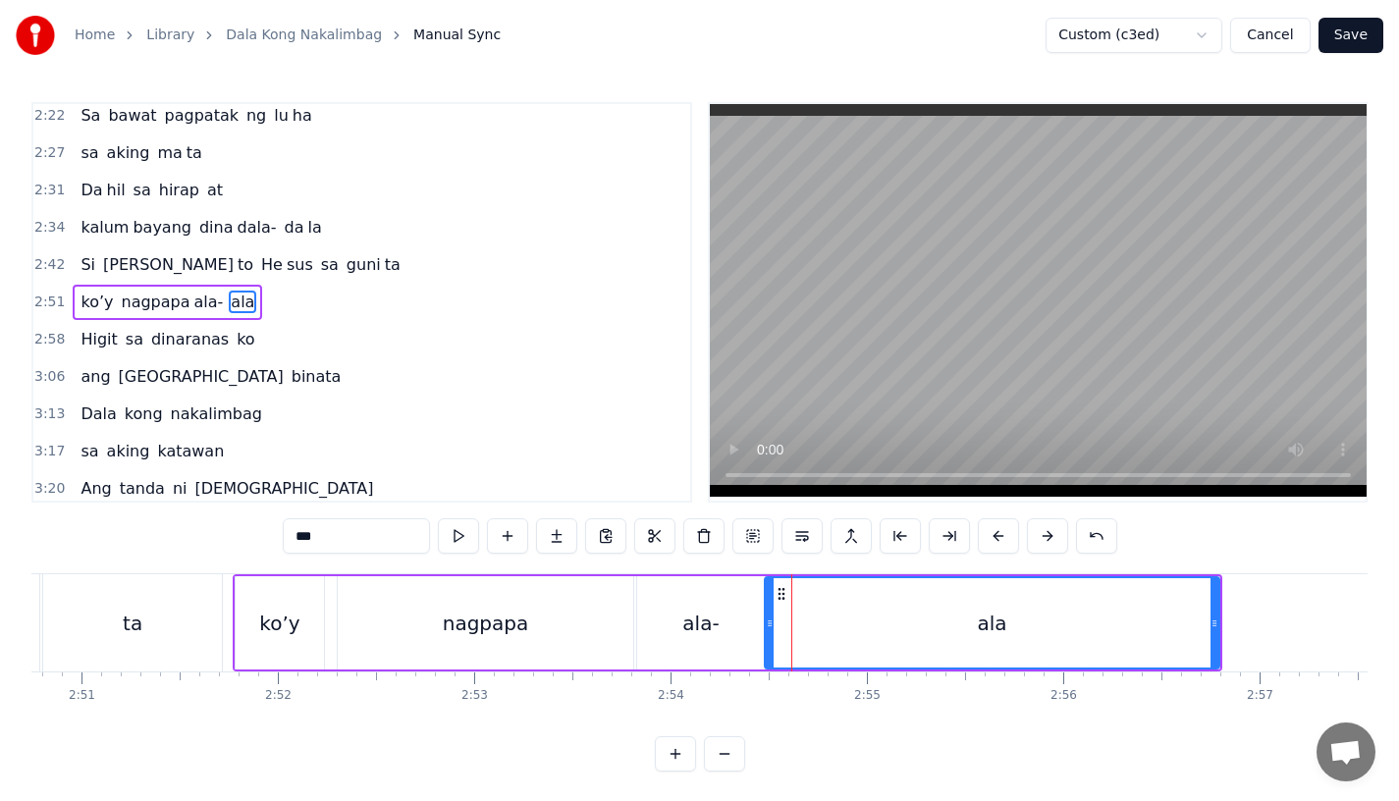
drag, startPoint x: 750, startPoint y: 622, endPoint x: 769, endPoint y: 622, distance: 18.7
click at [769, 622] on icon at bounding box center [770, 624] width 8 height 16
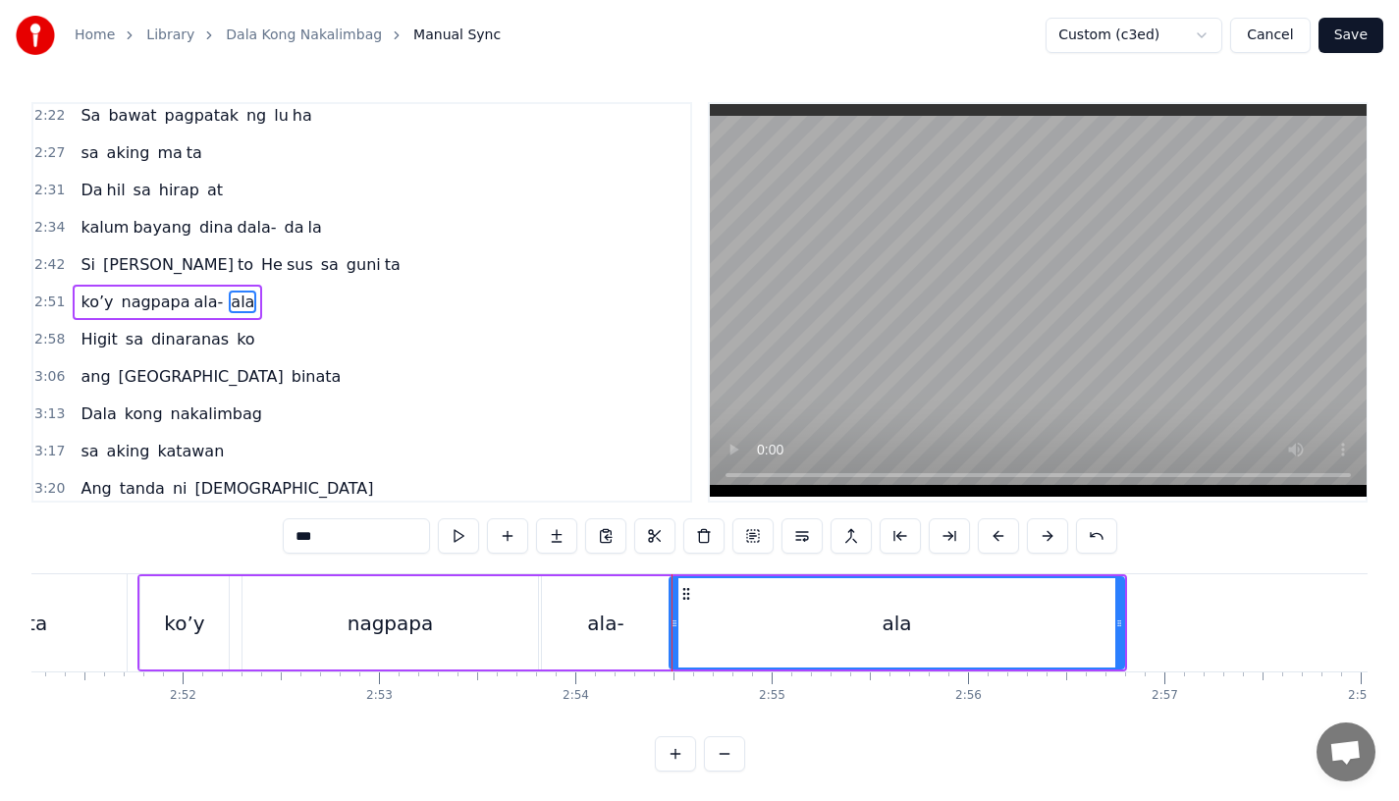
scroll to position [0, 33627]
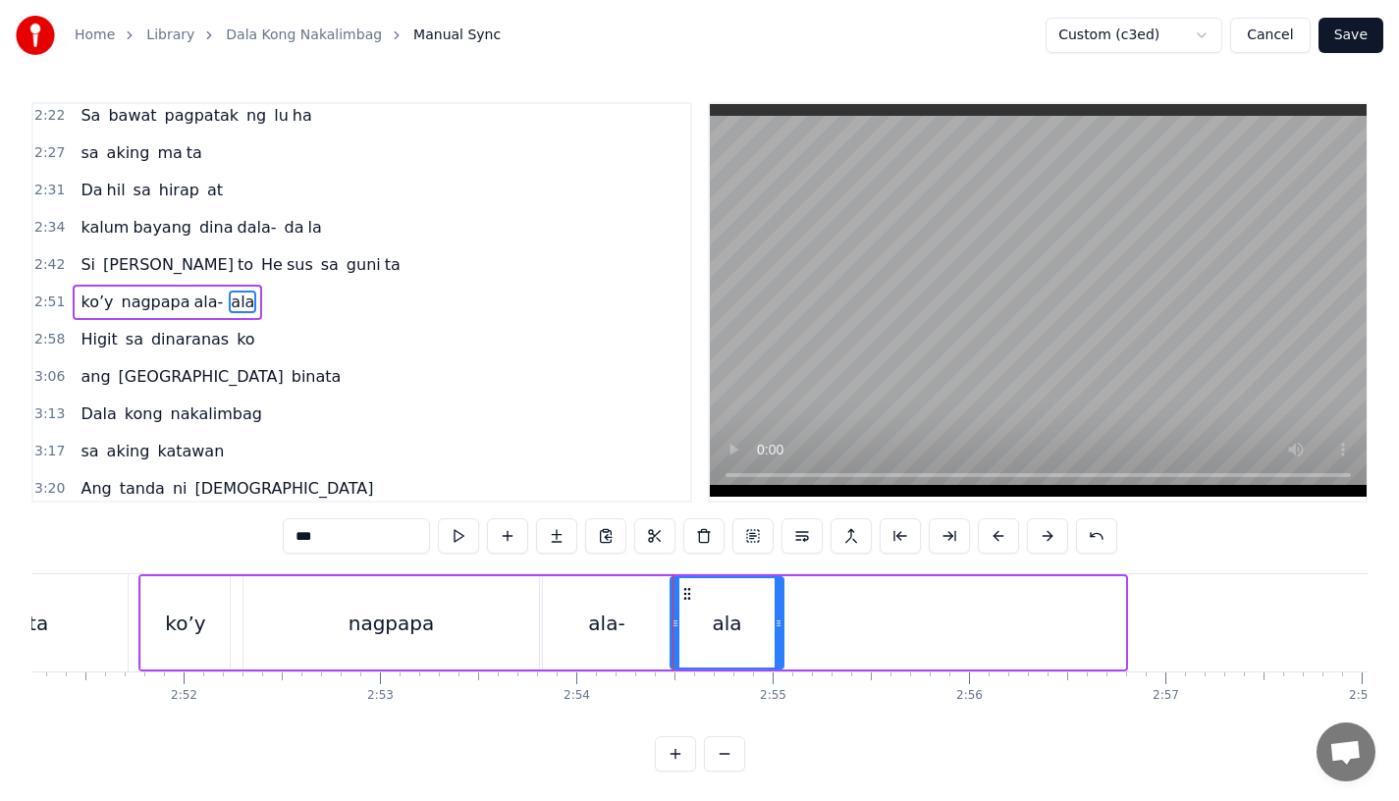
drag, startPoint x: 1108, startPoint y: 613, endPoint x: 789, endPoint y: 613, distance: 319.1
click at [783, 613] on div at bounding box center [779, 622] width 8 height 89
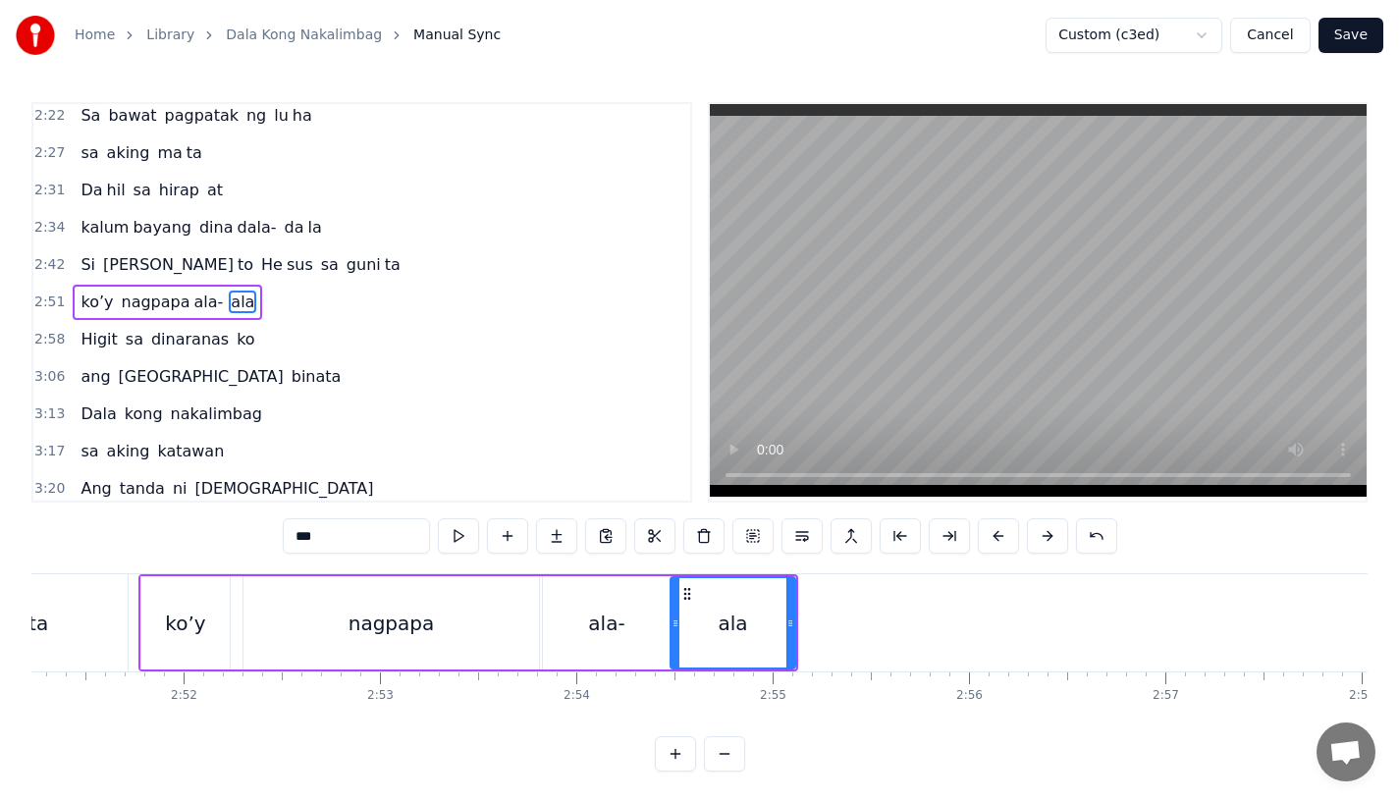
click at [334, 512] on div "0:15 Pagsubok ay dumara ting, 0:19 sapin- saping kapang lawan 0:23 Puso’y ibig …" at bounding box center [699, 437] width 1336 height 670
click at [341, 525] on input "***" at bounding box center [356, 535] width 147 height 35
click at [359, 551] on input "***" at bounding box center [356, 535] width 147 height 35
type input "*"
click at [536, 535] on button at bounding box center [556, 535] width 41 height 35
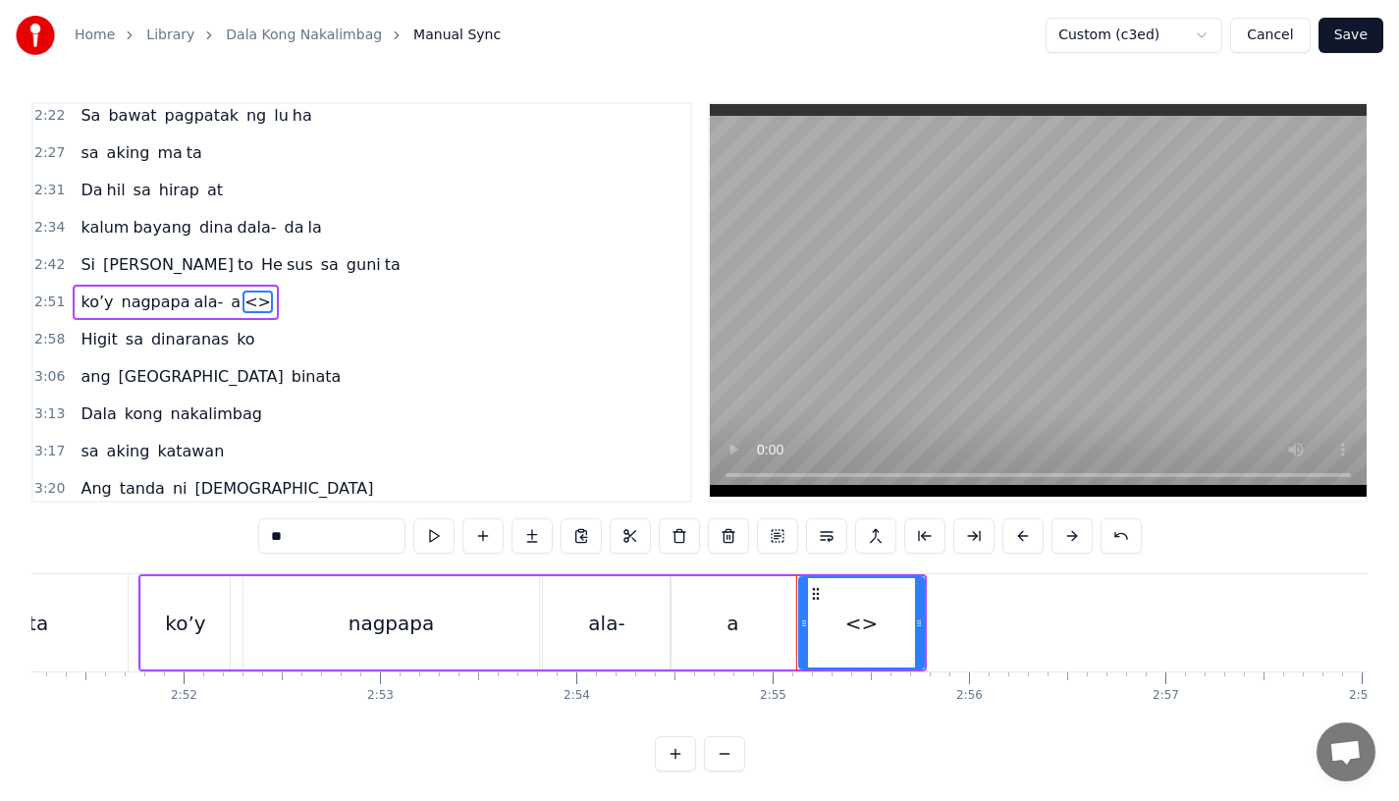
drag, startPoint x: 283, startPoint y: 540, endPoint x: 357, endPoint y: 547, distance: 74.9
click at [357, 547] on input "**" at bounding box center [331, 535] width 147 height 35
type input "*"
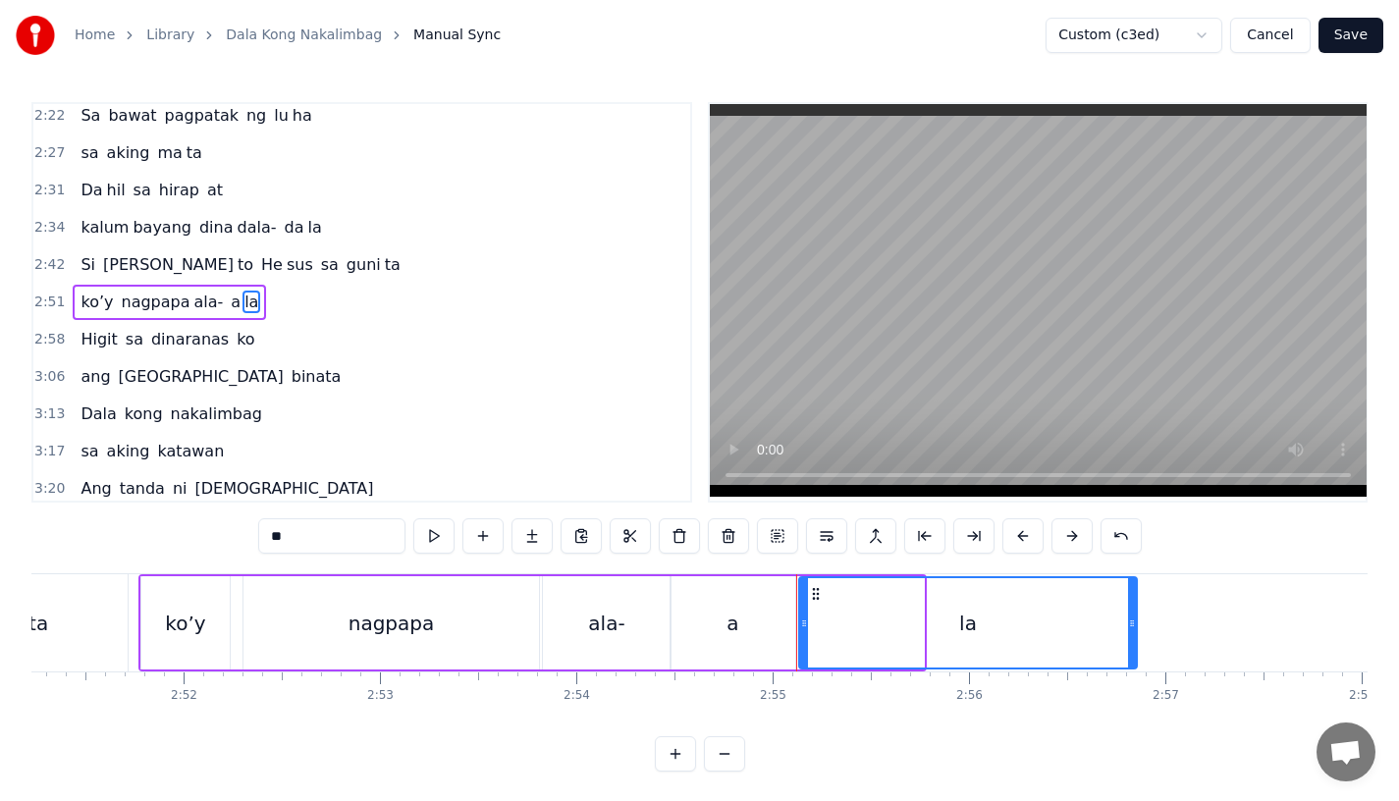
drag, startPoint x: 919, startPoint y: 626, endPoint x: 1135, endPoint y: 626, distance: 216.0
click at [1135, 626] on icon at bounding box center [1132, 624] width 8 height 16
click at [461, 635] on div "nagpapa" at bounding box center [392, 622] width 296 height 93
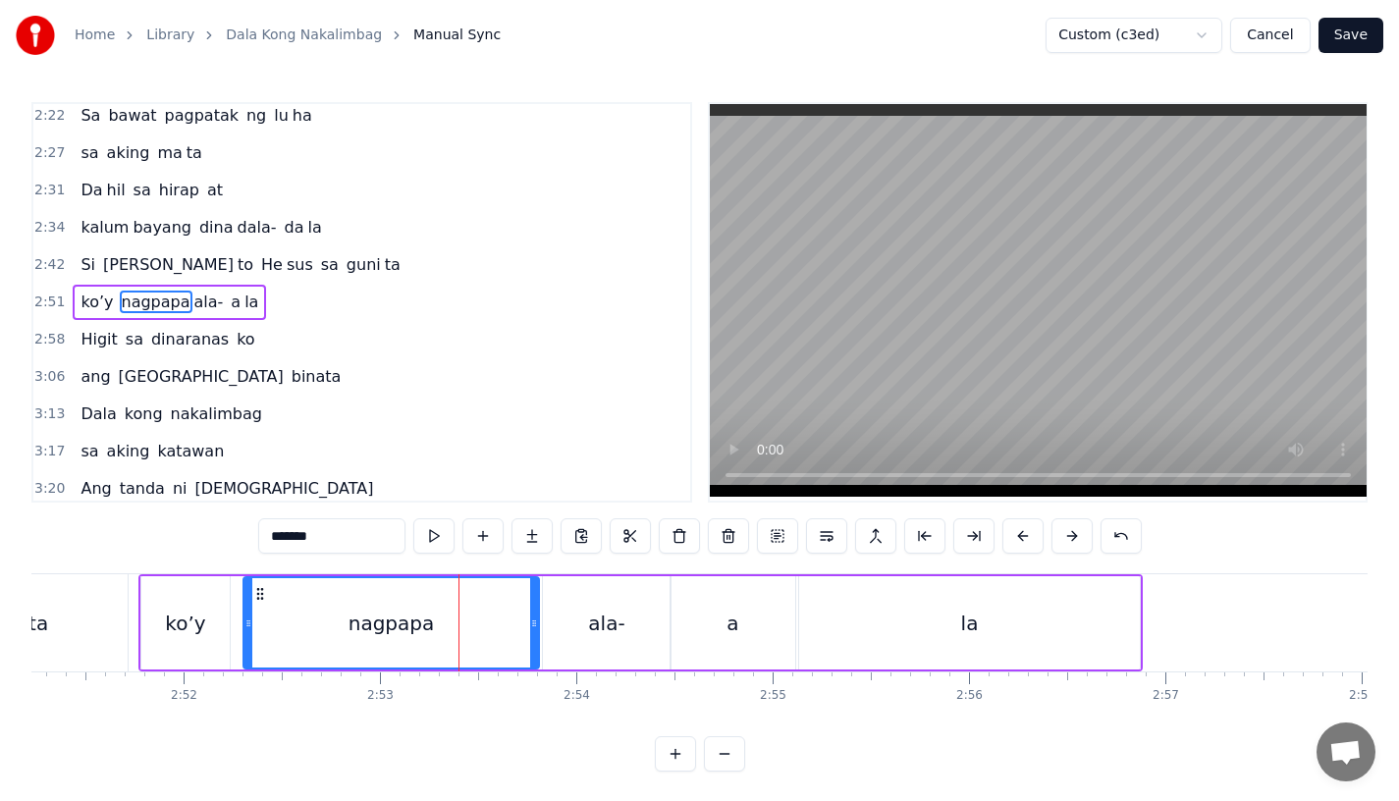
click at [160, 589] on div "ko’y" at bounding box center [185, 622] width 88 height 93
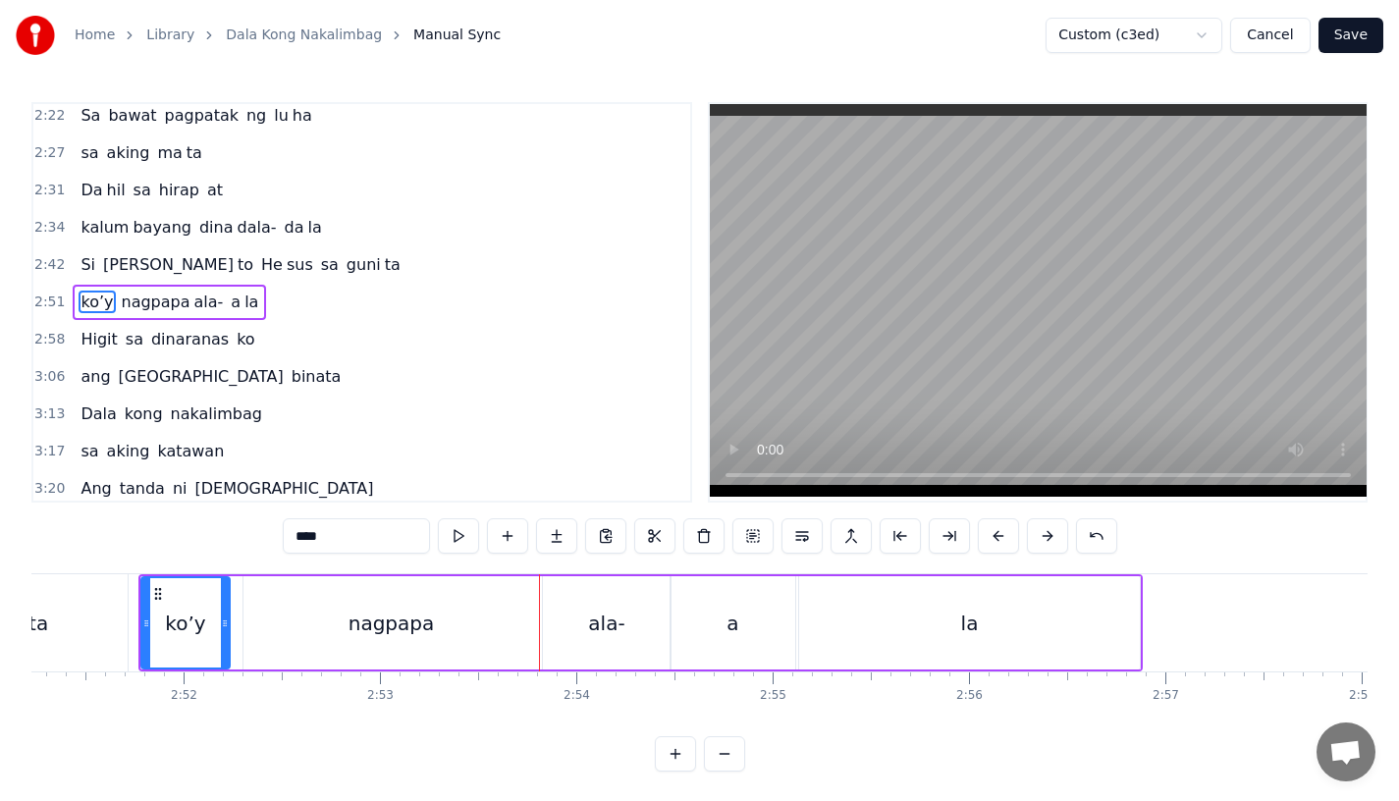
click at [500, 631] on div "nagpapa" at bounding box center [392, 622] width 296 height 93
type input "*******"
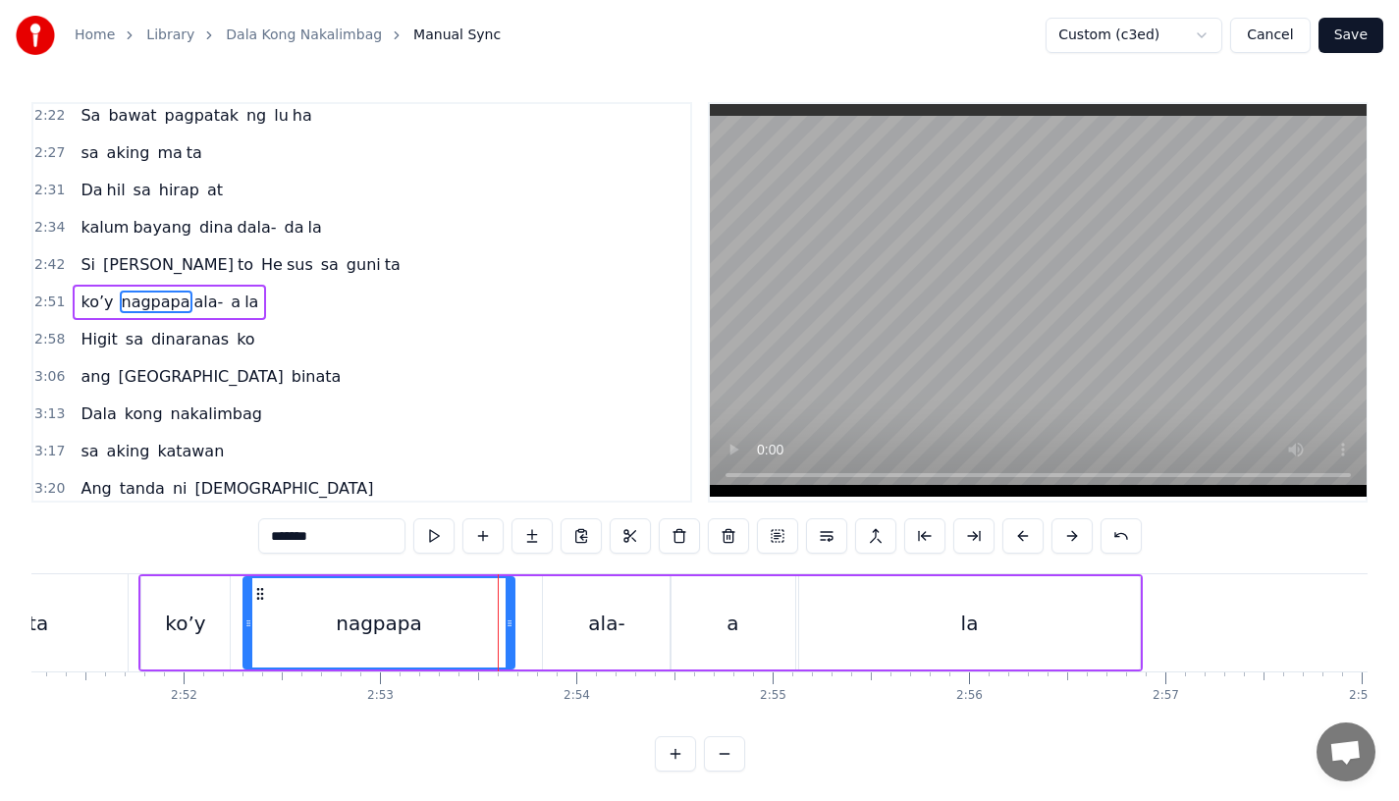
drag, startPoint x: 532, startPoint y: 631, endPoint x: 508, endPoint y: 632, distance: 24.6
click at [508, 632] on div at bounding box center [510, 622] width 8 height 89
click at [303, 633] on div "nagpapa" at bounding box center [379, 622] width 269 height 89
drag, startPoint x: 506, startPoint y: 637, endPoint x: 412, endPoint y: 637, distance: 93.3
click at [412, 637] on div "nagpapa" at bounding box center [333, 622] width 177 height 89
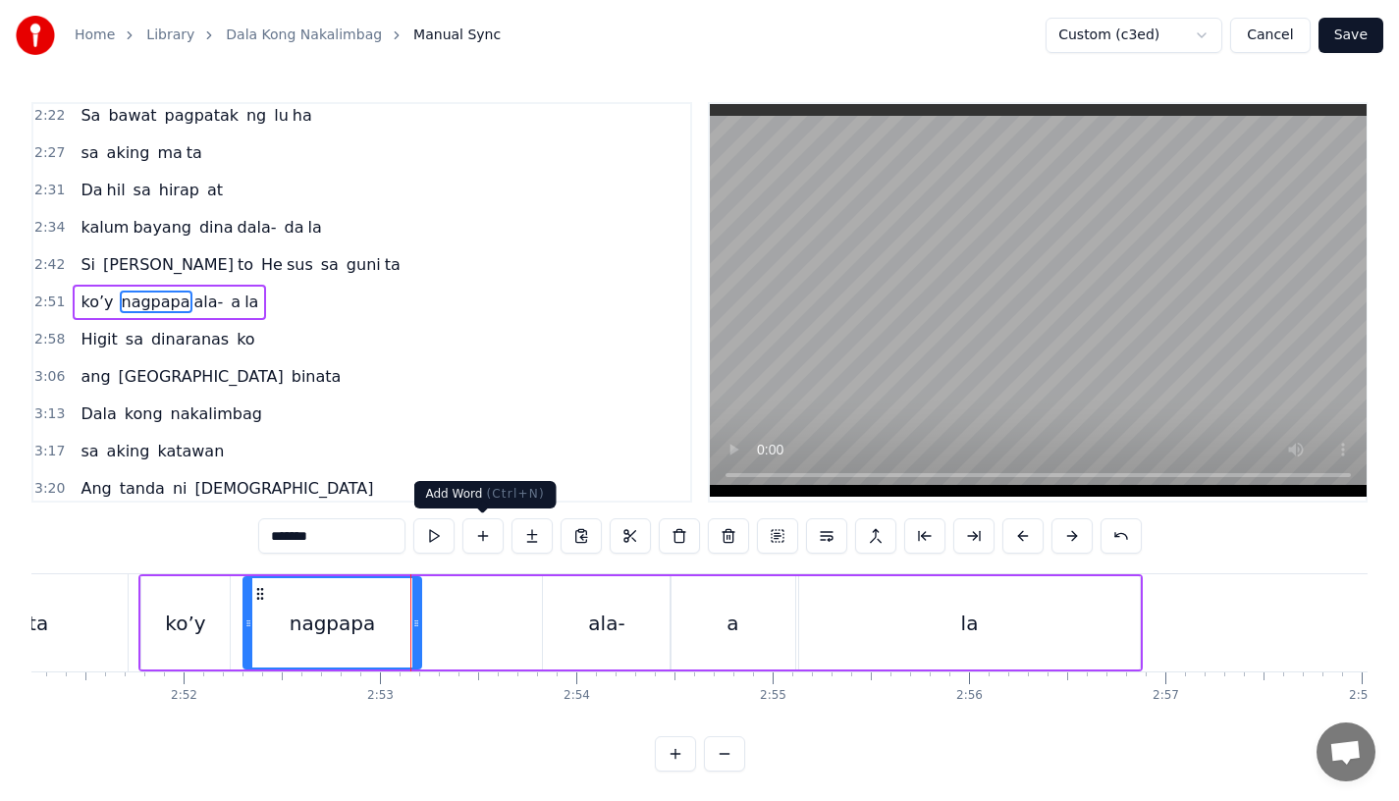
click at [522, 532] on button at bounding box center [532, 535] width 41 height 35
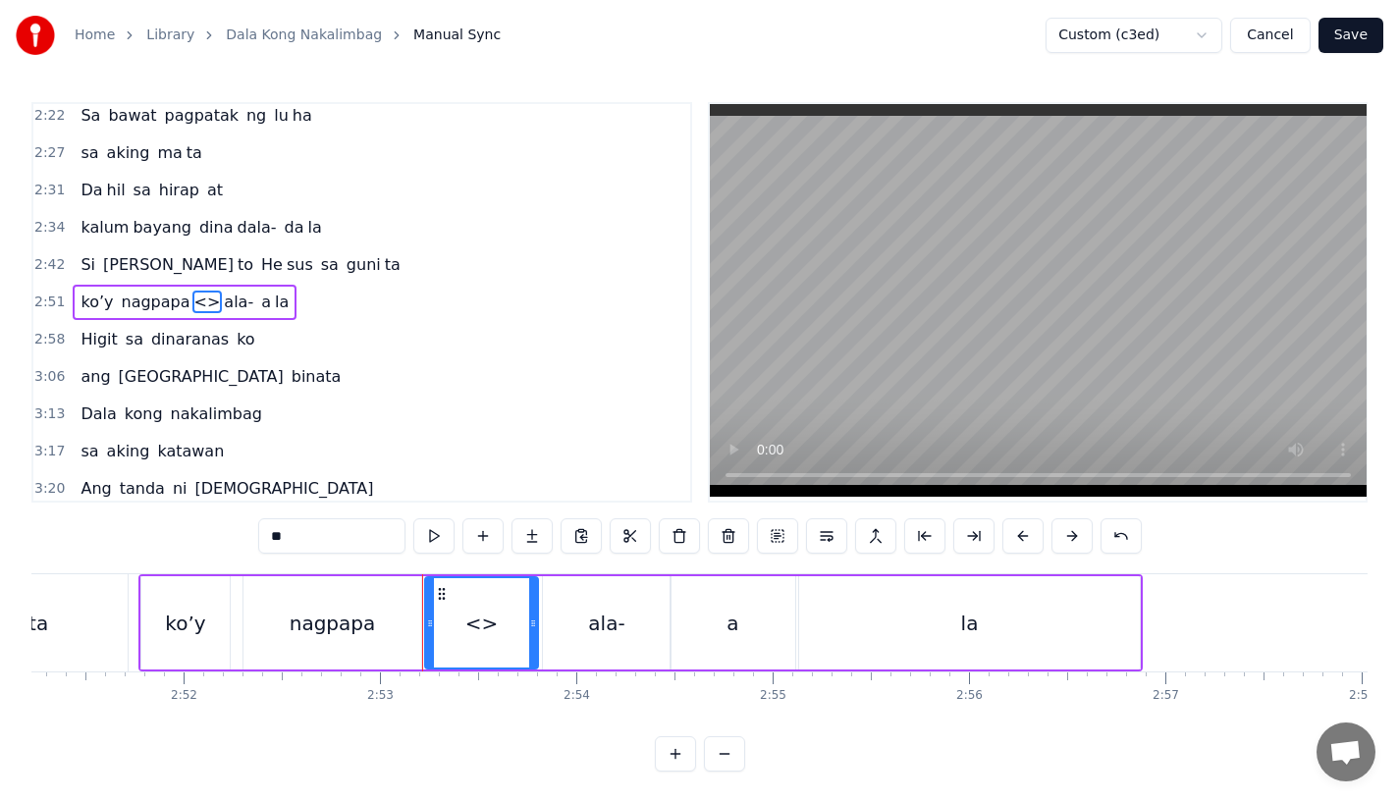
drag, startPoint x: 601, startPoint y: 626, endPoint x: 536, endPoint y: 625, distance: 64.8
click at [536, 625] on icon at bounding box center [533, 624] width 8 height 16
click at [358, 541] on input "**" at bounding box center [331, 535] width 147 height 35
type input "*"
click at [354, 654] on div "nagpapa" at bounding box center [333, 622] width 178 height 93
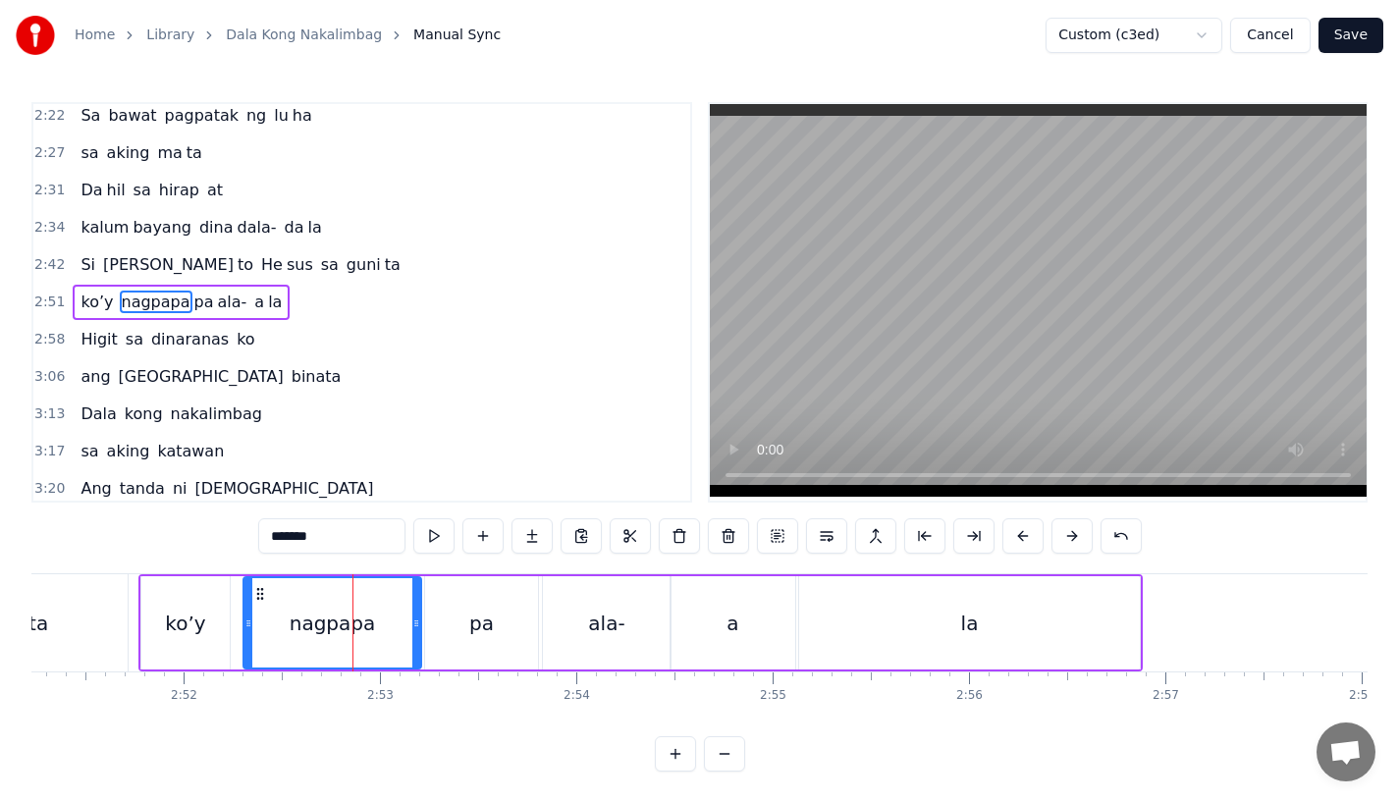
click at [332, 537] on input "*******" at bounding box center [331, 535] width 147 height 35
click at [150, 630] on div "ko’y" at bounding box center [185, 622] width 88 height 93
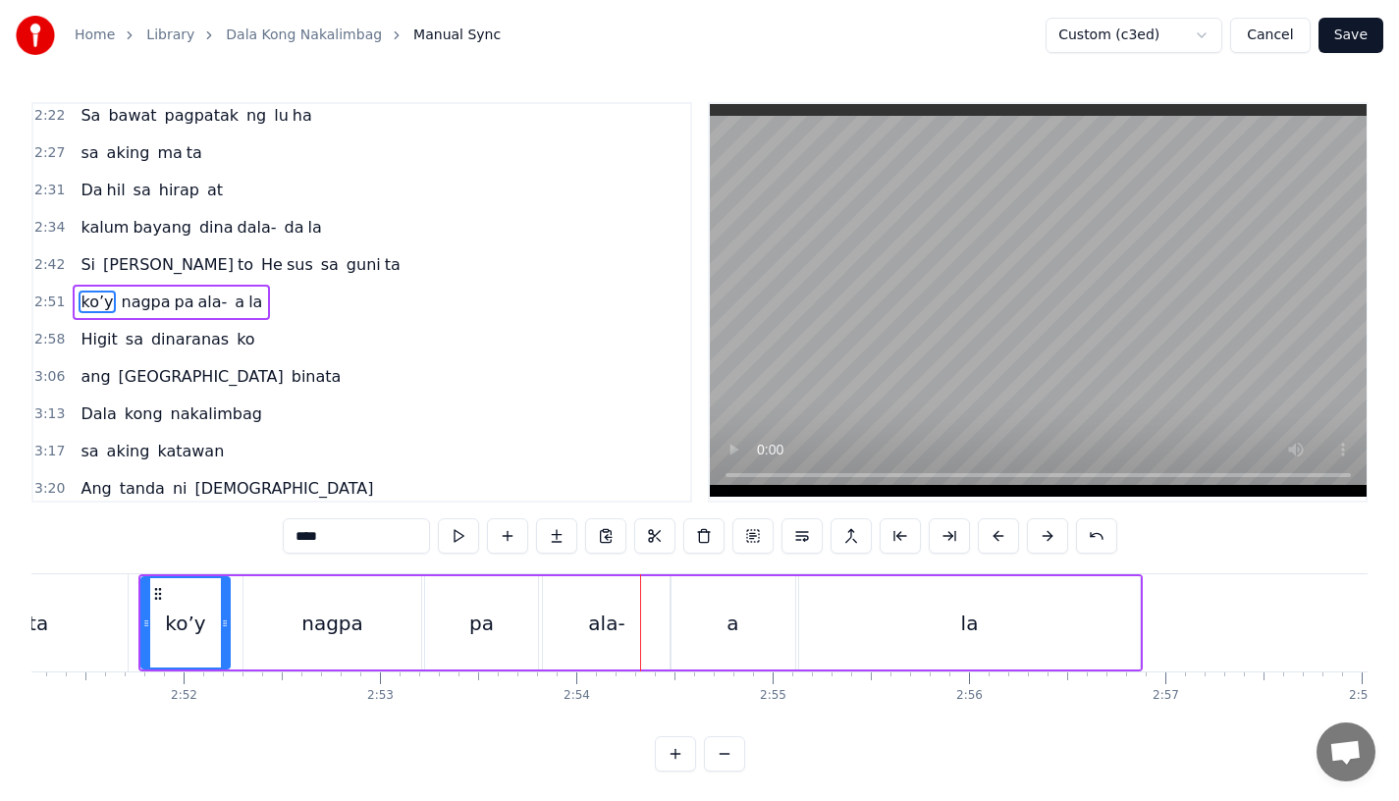
click at [372, 621] on div "nagpa" at bounding box center [333, 622] width 178 height 93
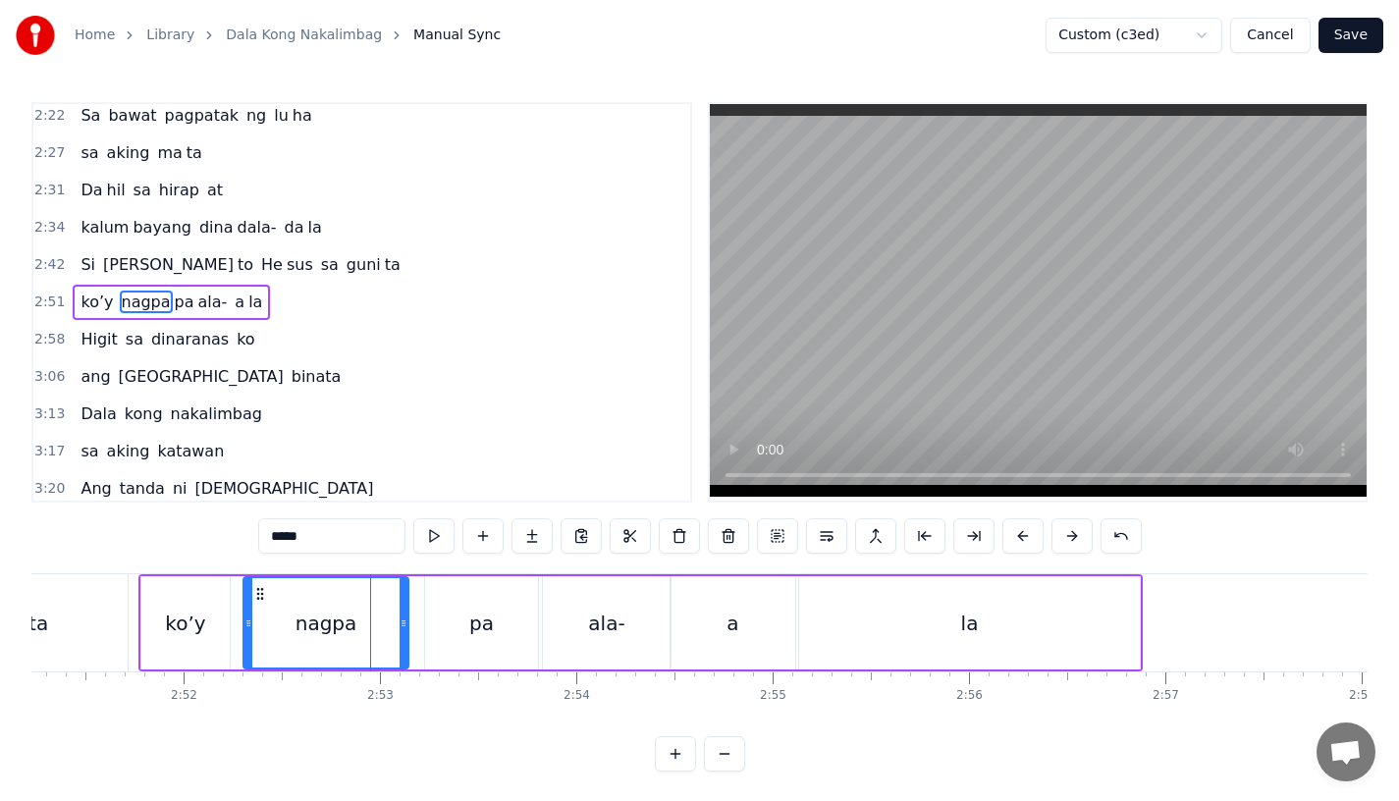
drag, startPoint x: 416, startPoint y: 634, endPoint x: 402, endPoint y: 634, distance: 14.7
click at [402, 634] on div at bounding box center [404, 622] width 8 height 89
click at [450, 634] on div "pa" at bounding box center [481, 622] width 113 height 93
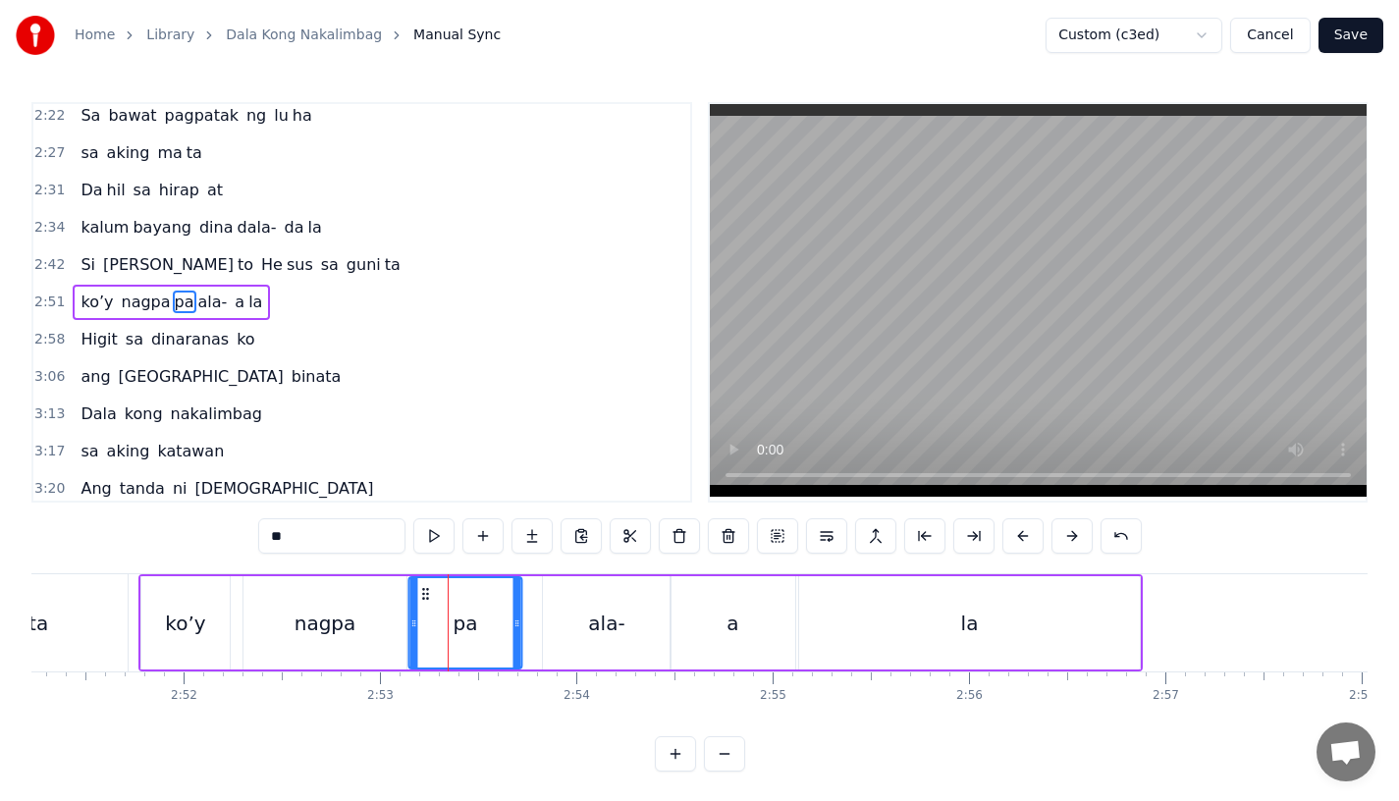
drag, startPoint x: 438, startPoint y: 591, endPoint x: 422, endPoint y: 591, distance: 15.7
click at [422, 591] on icon at bounding box center [425, 594] width 16 height 16
click at [253, 619] on div "nagpa" at bounding box center [325, 622] width 163 height 93
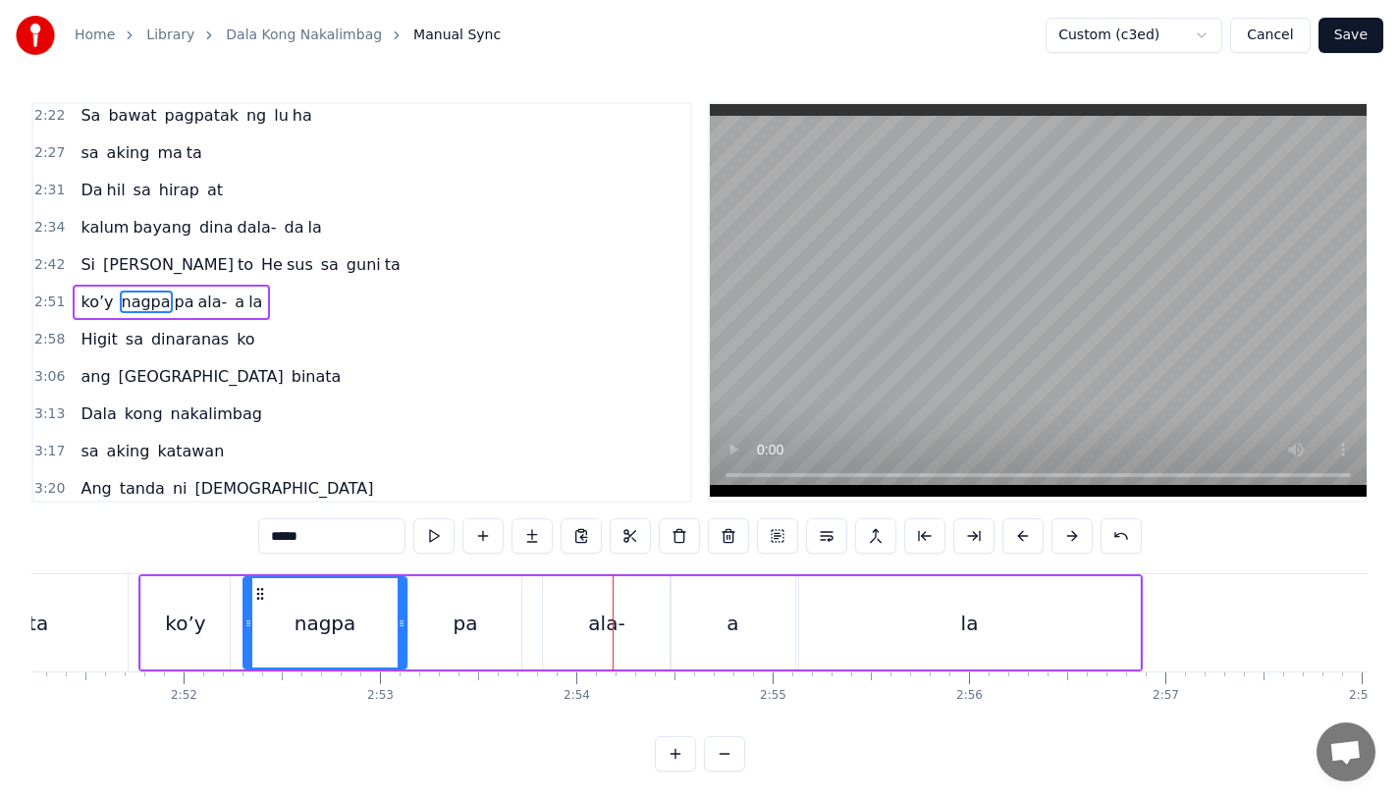
click at [562, 649] on div "ala-" at bounding box center [607, 622] width 128 height 93
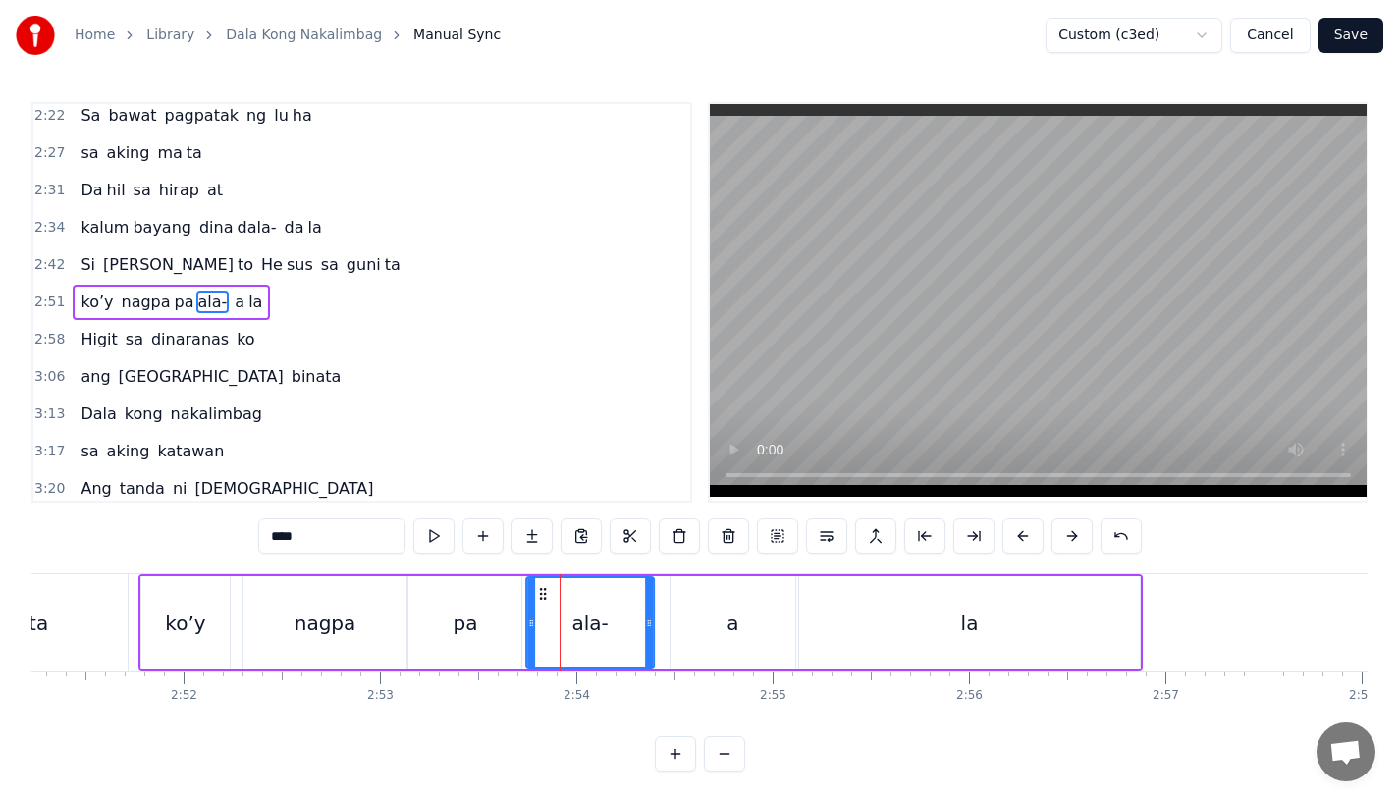
drag, startPoint x: 559, startPoint y: 593, endPoint x: 542, endPoint y: 593, distance: 16.7
click at [542, 593] on icon at bounding box center [543, 594] width 16 height 16
click at [472, 612] on div "pa" at bounding box center [465, 623] width 25 height 29
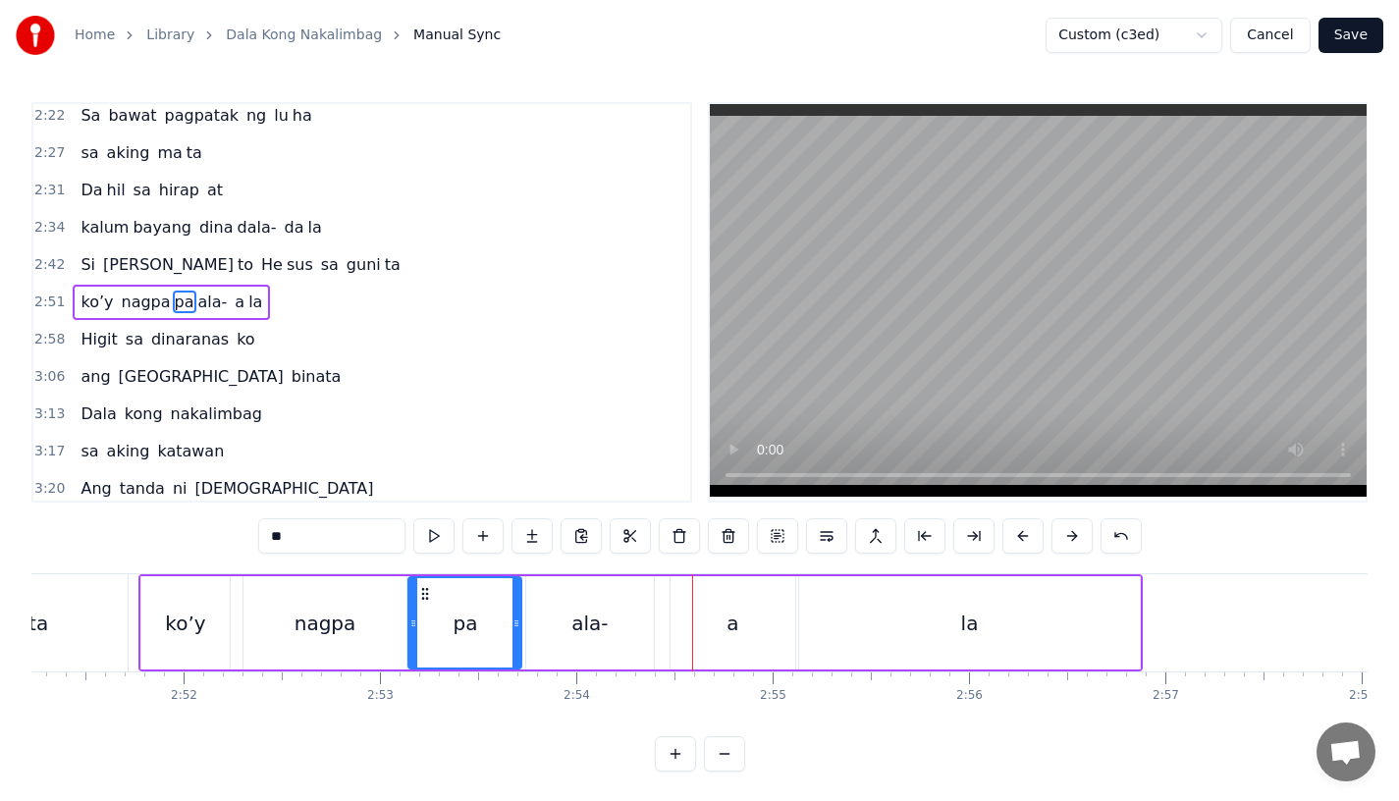
click at [713, 666] on div "a" at bounding box center [733, 622] width 125 height 93
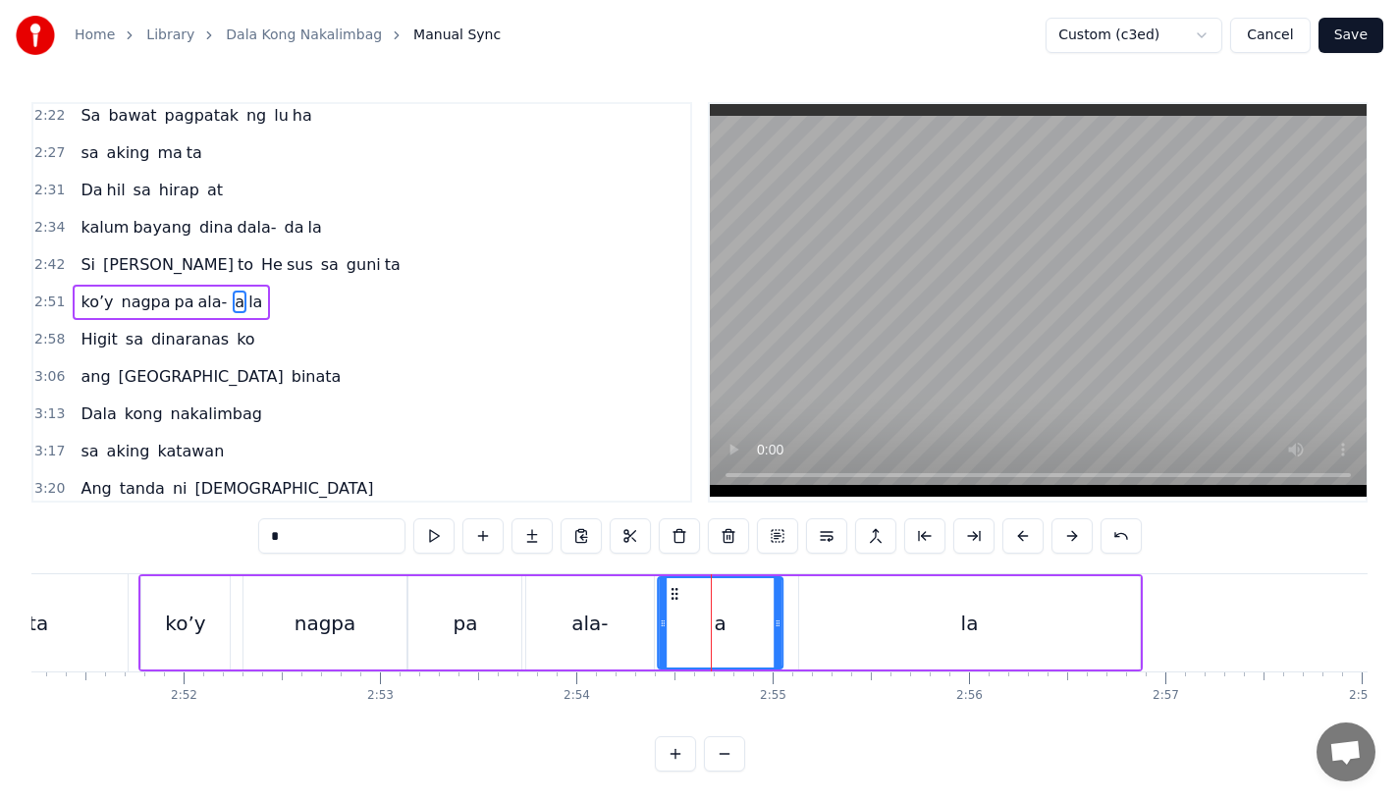
drag, startPoint x: 688, startPoint y: 597, endPoint x: 676, endPoint y: 597, distance: 12.8
click at [676, 597] on icon at bounding box center [675, 594] width 16 height 16
drag, startPoint x: 777, startPoint y: 629, endPoint x: 723, endPoint y: 632, distance: 54.1
click at [723, 632] on div at bounding box center [725, 622] width 8 height 89
click at [833, 625] on div "la" at bounding box center [969, 622] width 341 height 93
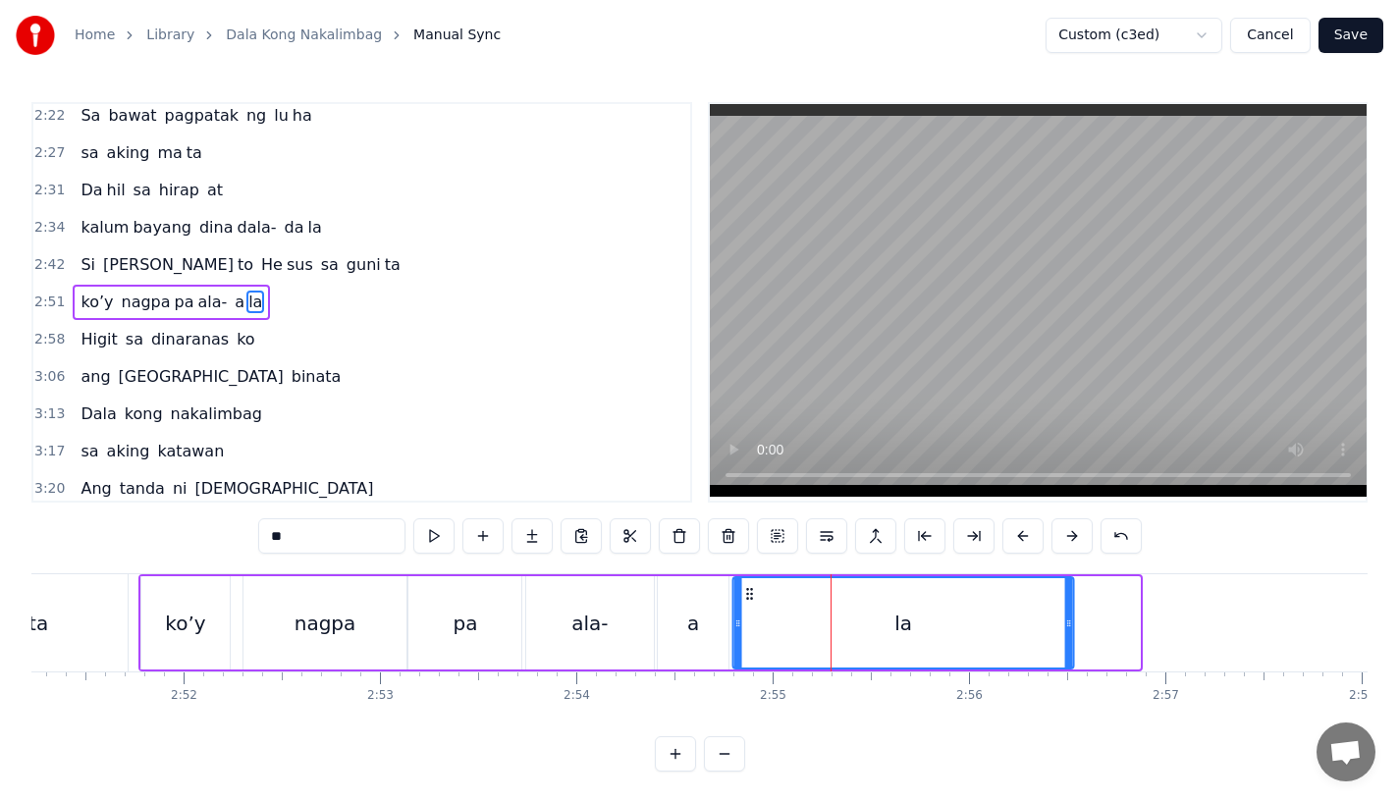
drag, startPoint x: 817, startPoint y: 596, endPoint x: 748, endPoint y: 601, distance: 68.9
click at [748, 601] on icon at bounding box center [750, 594] width 16 height 16
click at [168, 597] on div "ko’y" at bounding box center [185, 622] width 88 height 93
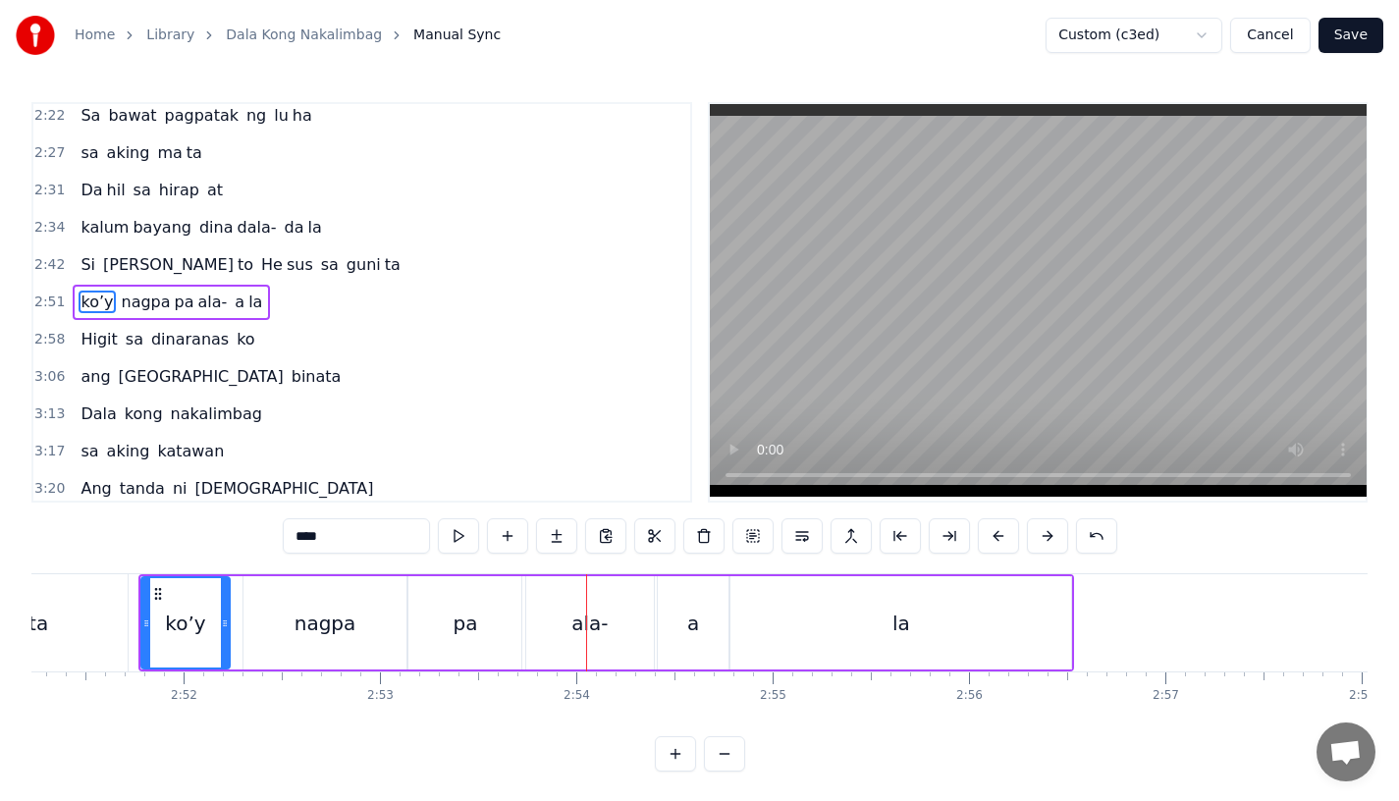
click at [165, 607] on div "ko’y" at bounding box center [185, 622] width 86 height 89
click at [469, 612] on div "pa" at bounding box center [465, 623] width 25 height 29
type input "**"
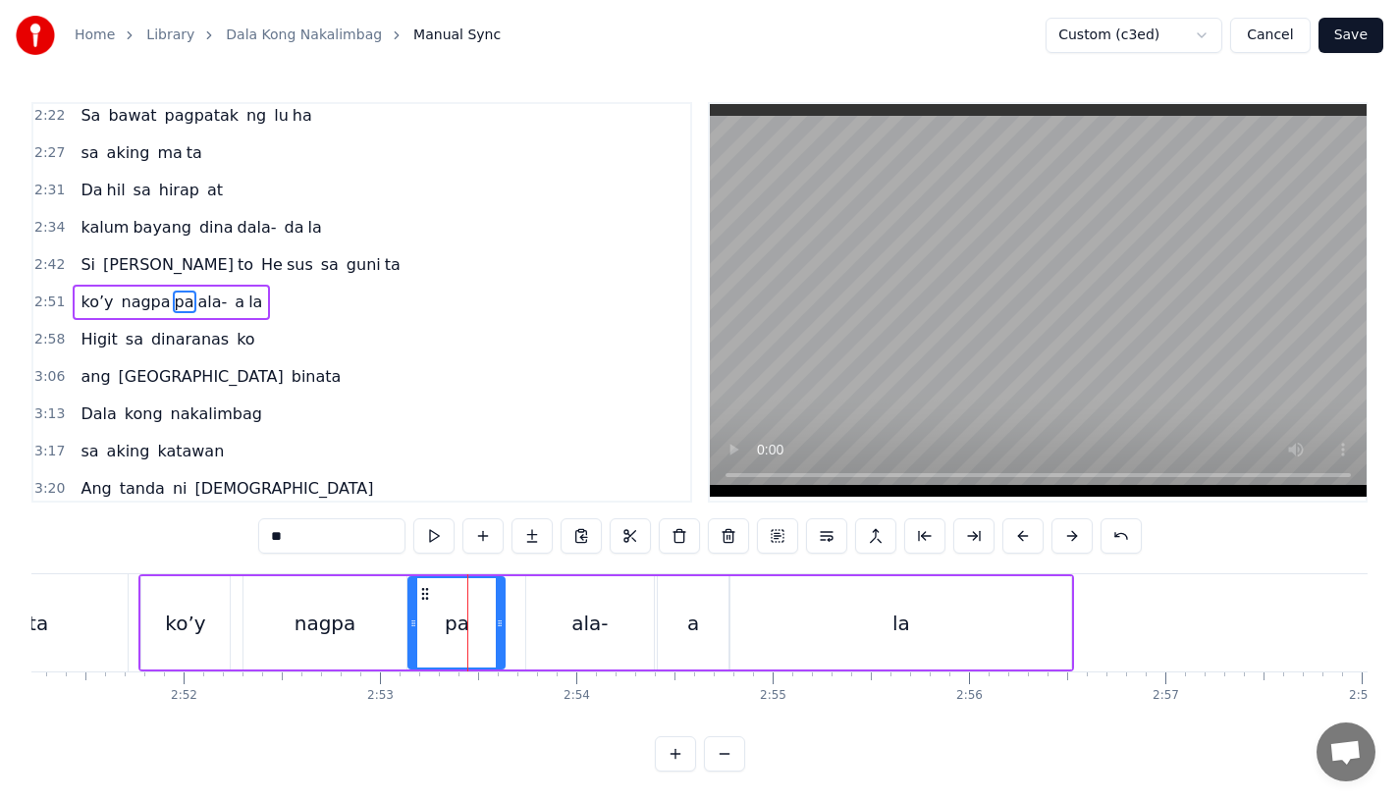
drag, startPoint x: 517, startPoint y: 628, endPoint x: 501, endPoint y: 628, distance: 16.7
click at [501, 628] on icon at bounding box center [500, 624] width 8 height 16
drag, startPoint x: 498, startPoint y: 627, endPoint x: 517, endPoint y: 627, distance: 18.7
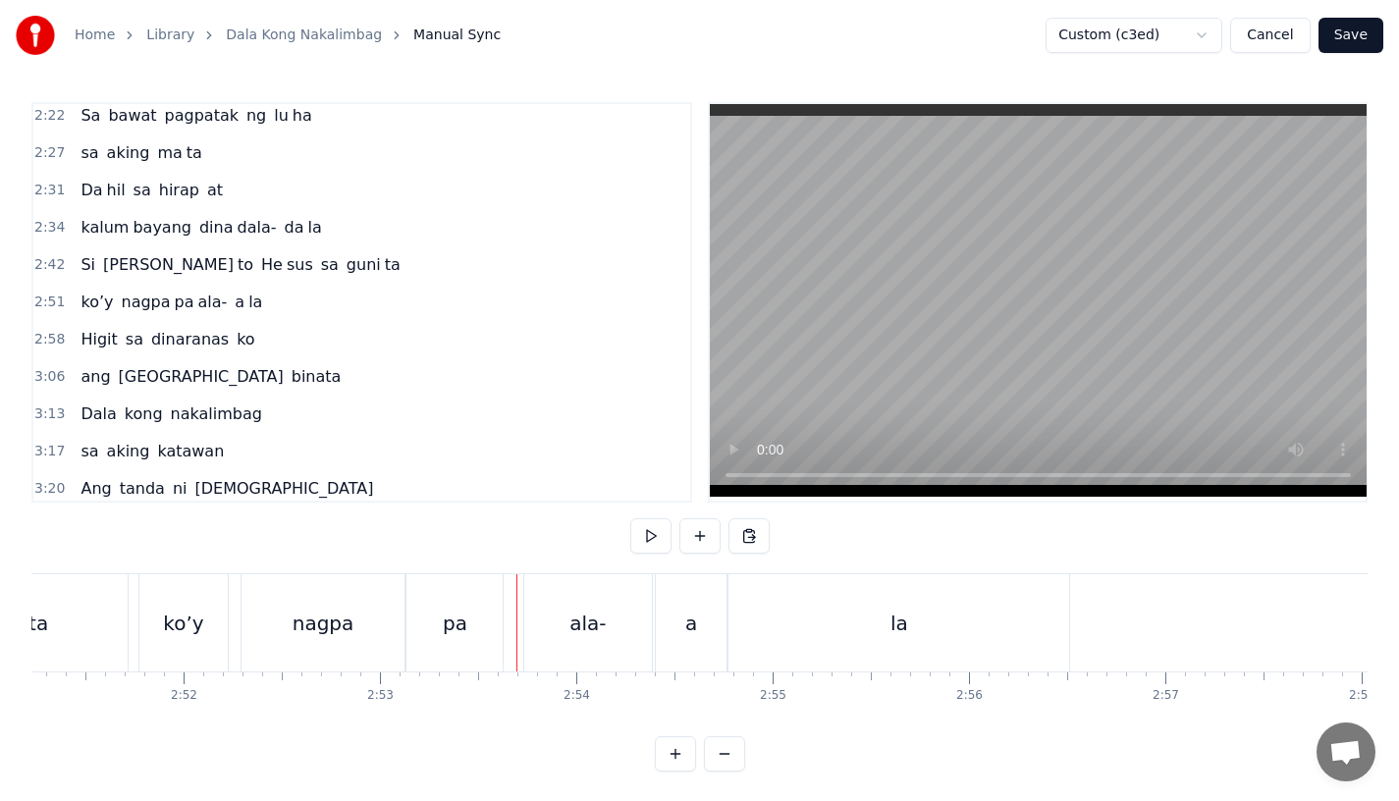
click at [476, 620] on div "pa" at bounding box center [455, 622] width 96 height 97
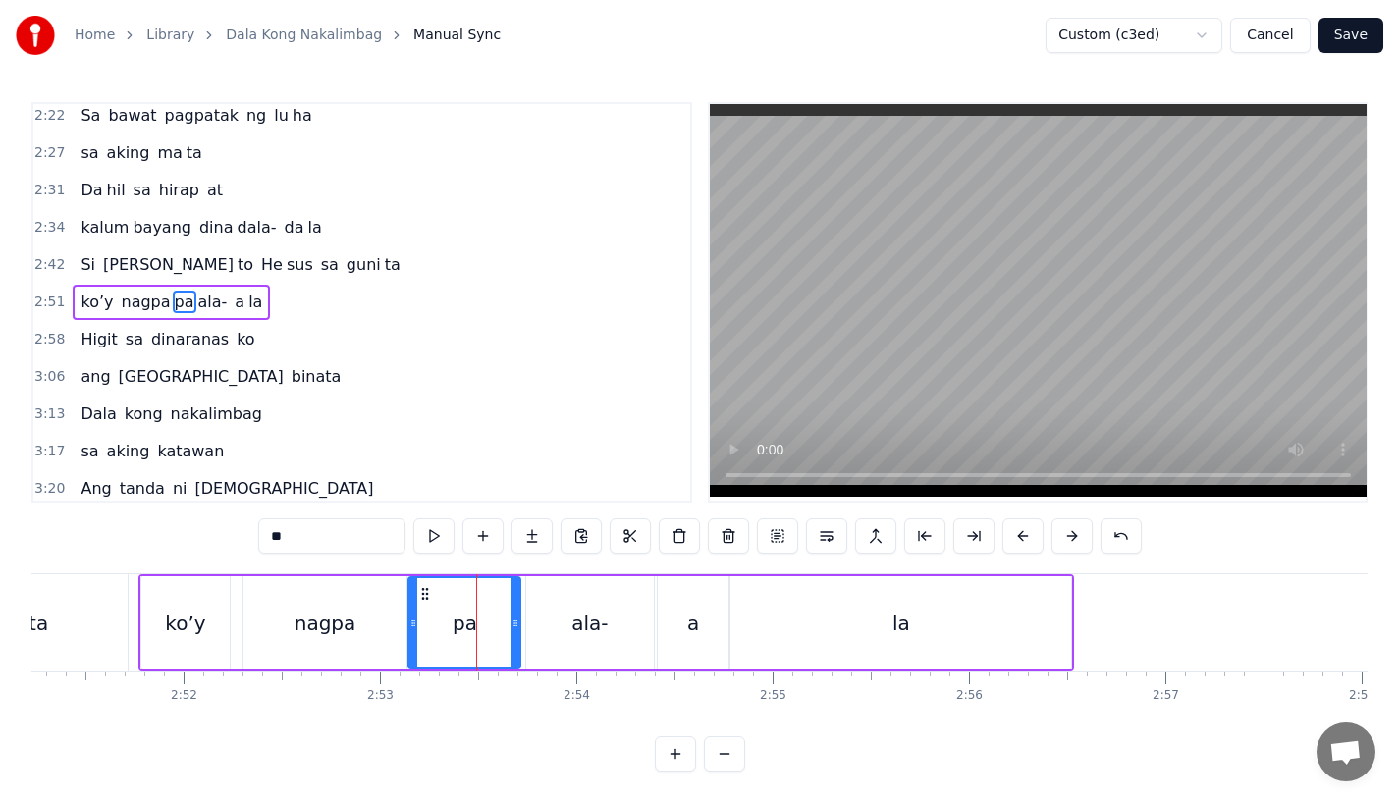
drag, startPoint x: 498, startPoint y: 629, endPoint x: 515, endPoint y: 629, distance: 16.7
click at [515, 629] on icon at bounding box center [516, 624] width 8 height 16
click at [357, 629] on div "nagpa" at bounding box center [325, 622] width 163 height 93
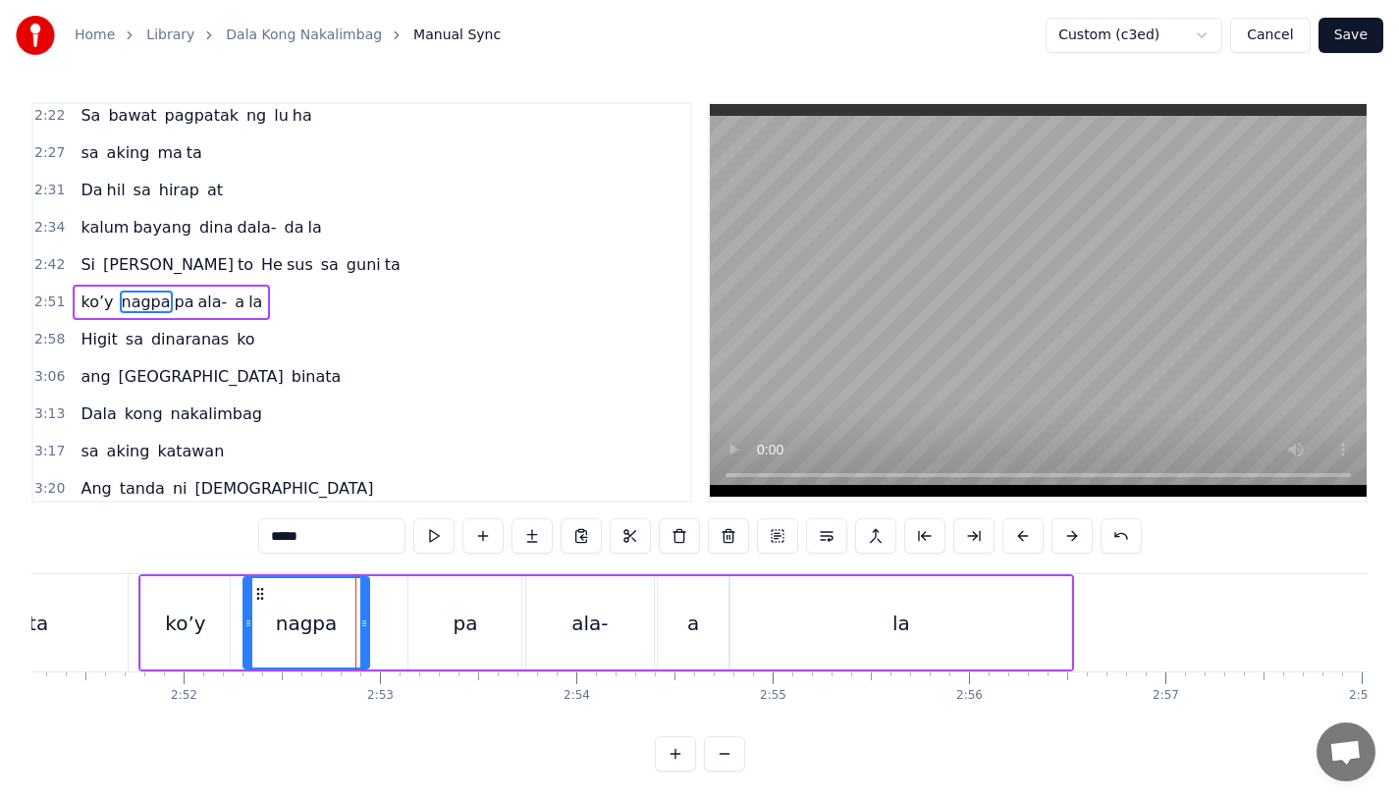
drag, startPoint x: 399, startPoint y: 628, endPoint x: 357, endPoint y: 627, distance: 41.3
click at [360, 627] on icon at bounding box center [364, 624] width 8 height 16
click at [430, 628] on div "pa" at bounding box center [464, 622] width 113 height 93
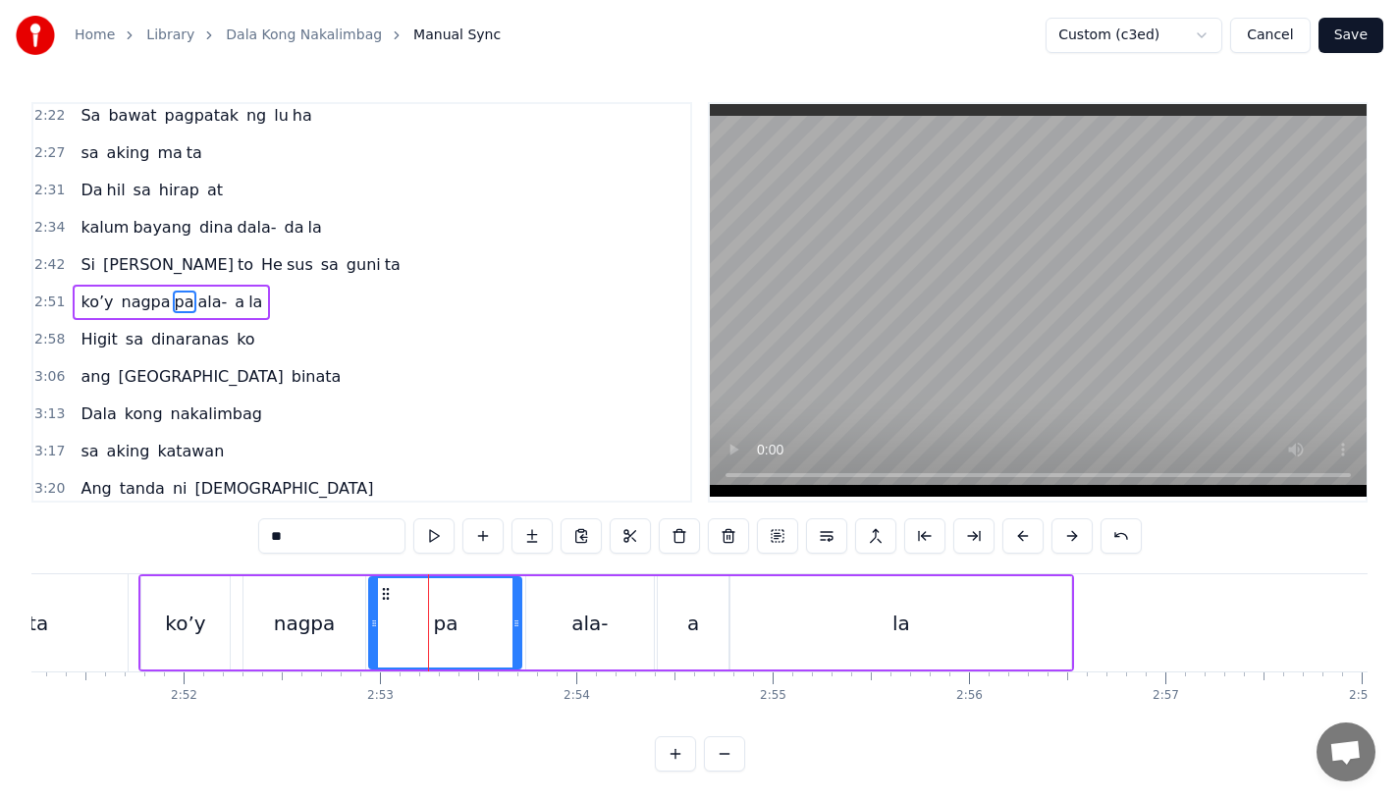
drag, startPoint x: 415, startPoint y: 627, endPoint x: 376, endPoint y: 627, distance: 39.3
click at [376, 627] on icon at bounding box center [374, 624] width 8 height 16
click at [267, 614] on div "nagpa" at bounding box center [305, 622] width 122 height 93
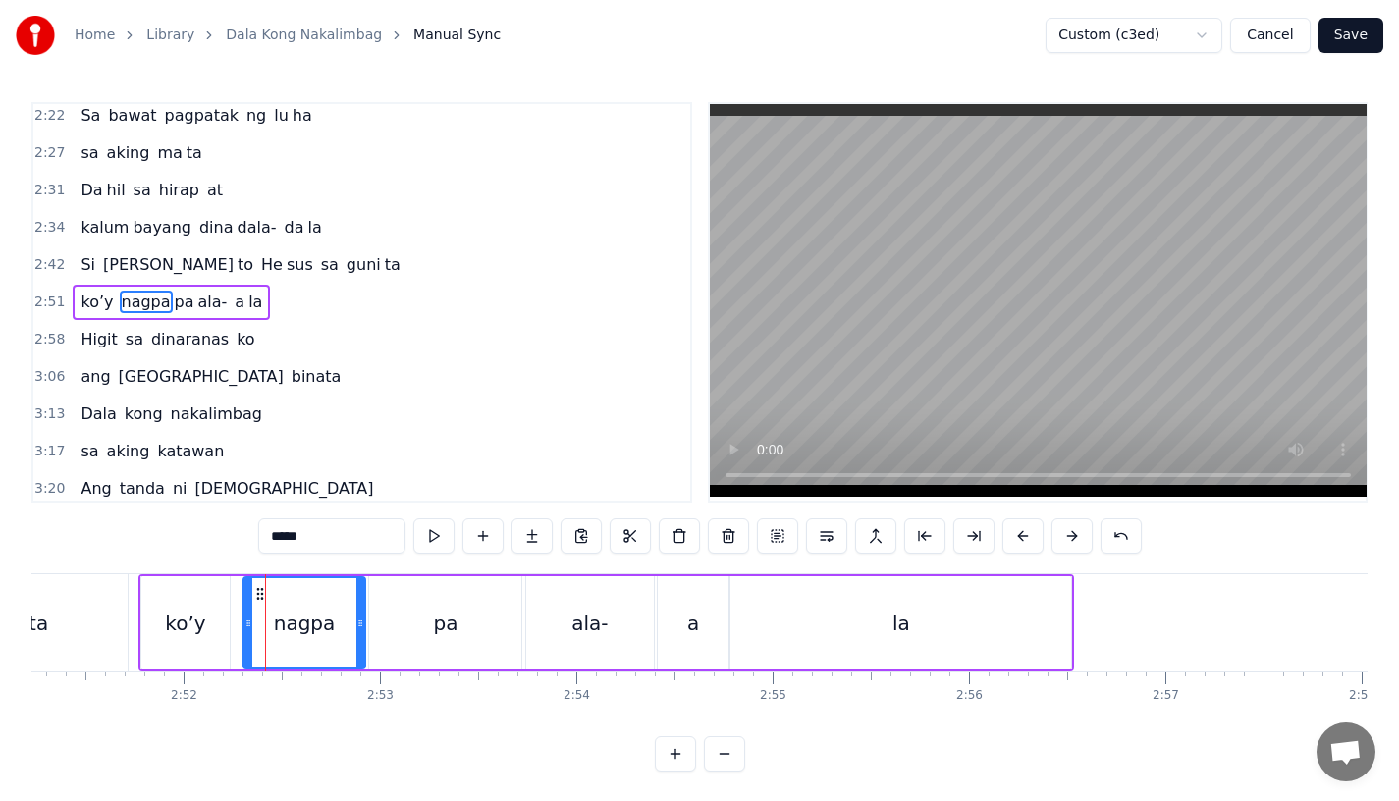
click at [430, 616] on div "pa" at bounding box center [445, 622] width 152 height 93
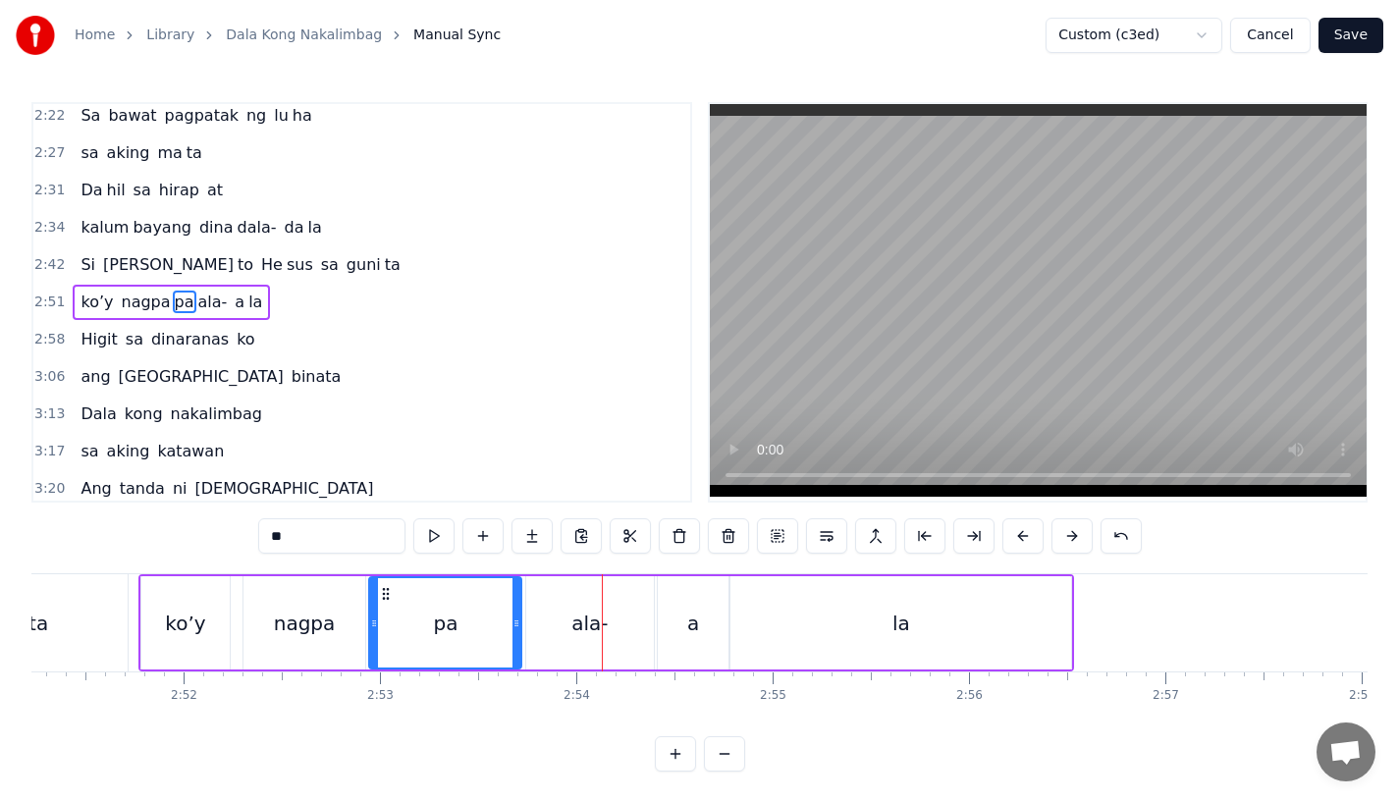
click at [213, 626] on div "ko’y" at bounding box center [185, 622] width 88 height 93
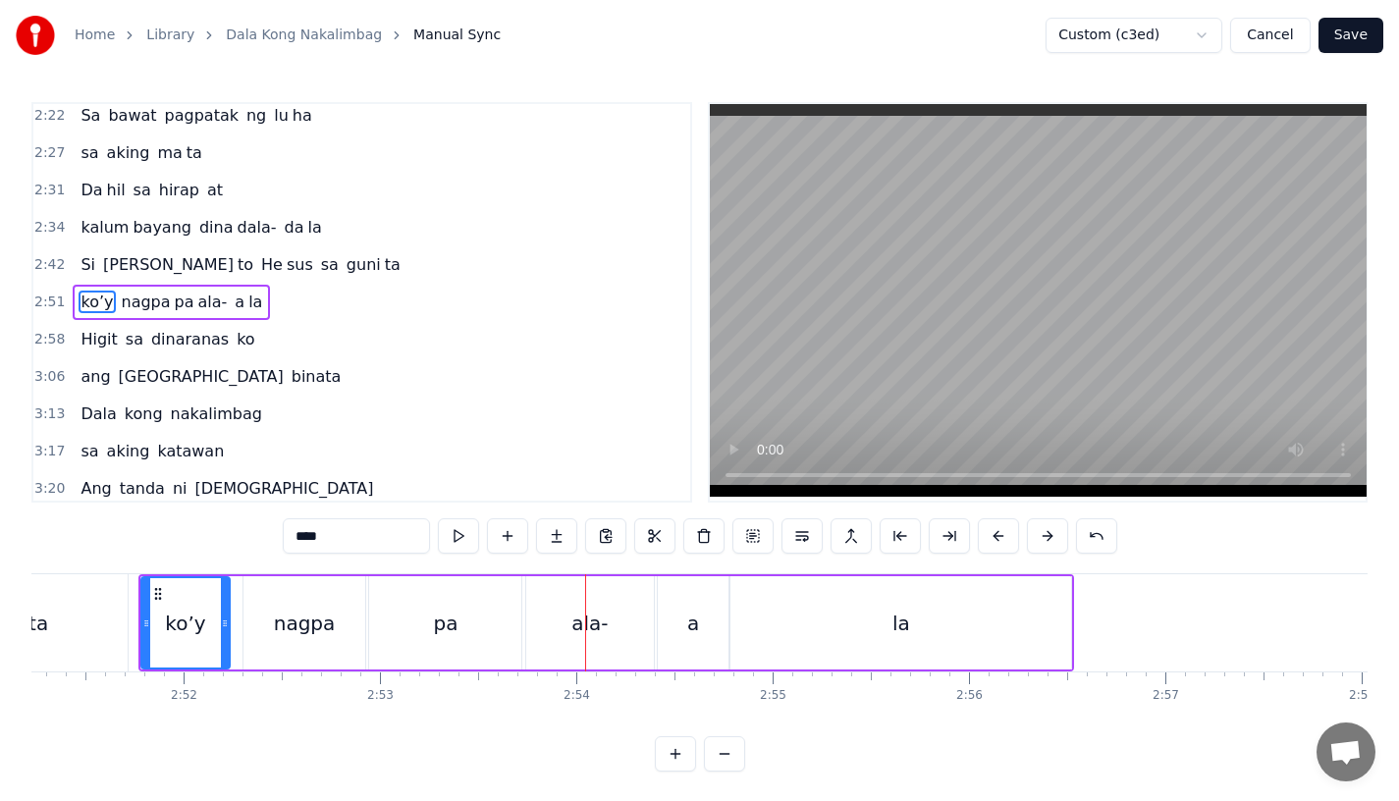
click at [218, 606] on div "ko’y" at bounding box center [185, 622] width 86 height 89
click at [187, 604] on div "ko’y" at bounding box center [185, 622] width 86 height 89
click at [315, 608] on div "nagpa" at bounding box center [305, 622] width 122 height 93
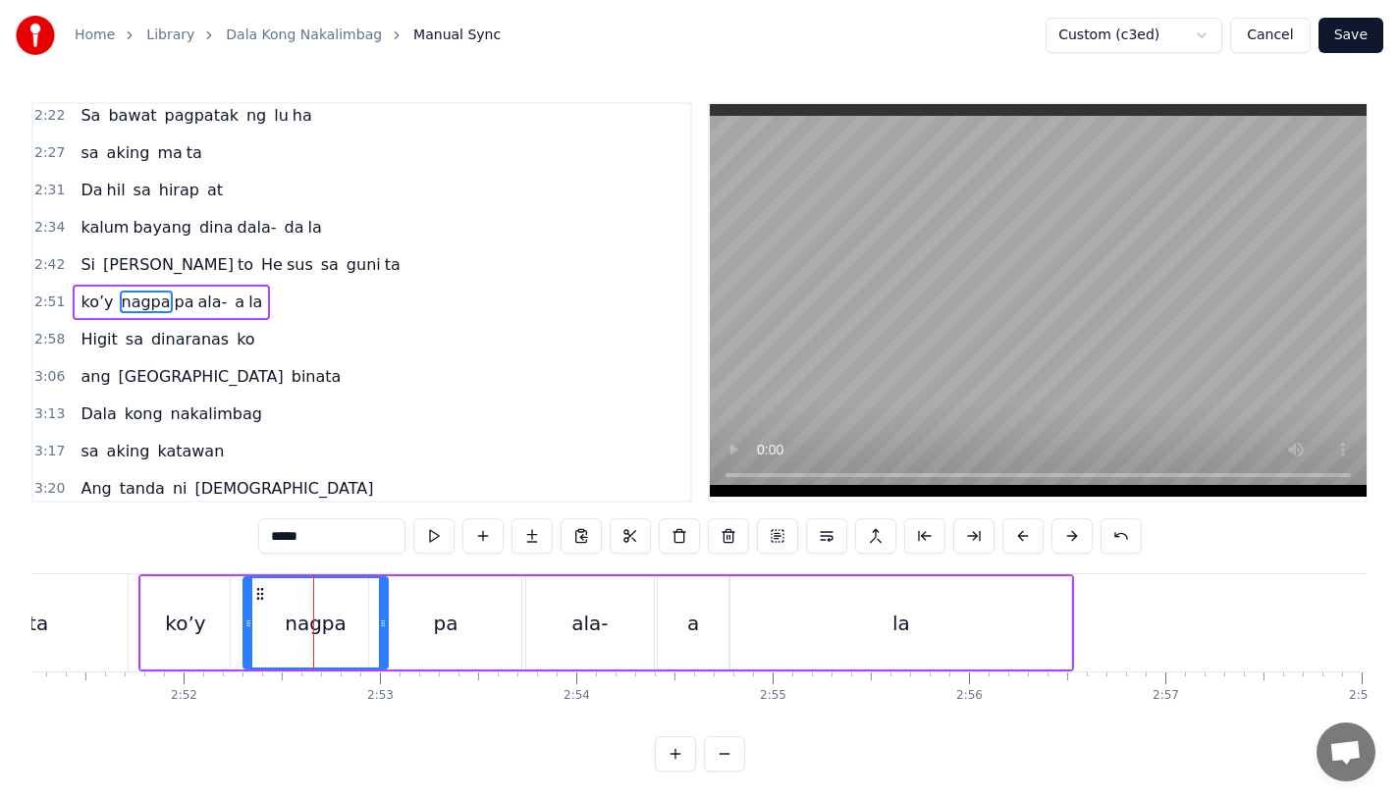
drag, startPoint x: 360, startPoint y: 621, endPoint x: 383, endPoint y: 622, distance: 22.6
click at [383, 622] on icon at bounding box center [383, 624] width 8 height 16
click at [396, 622] on div "pa" at bounding box center [445, 622] width 152 height 93
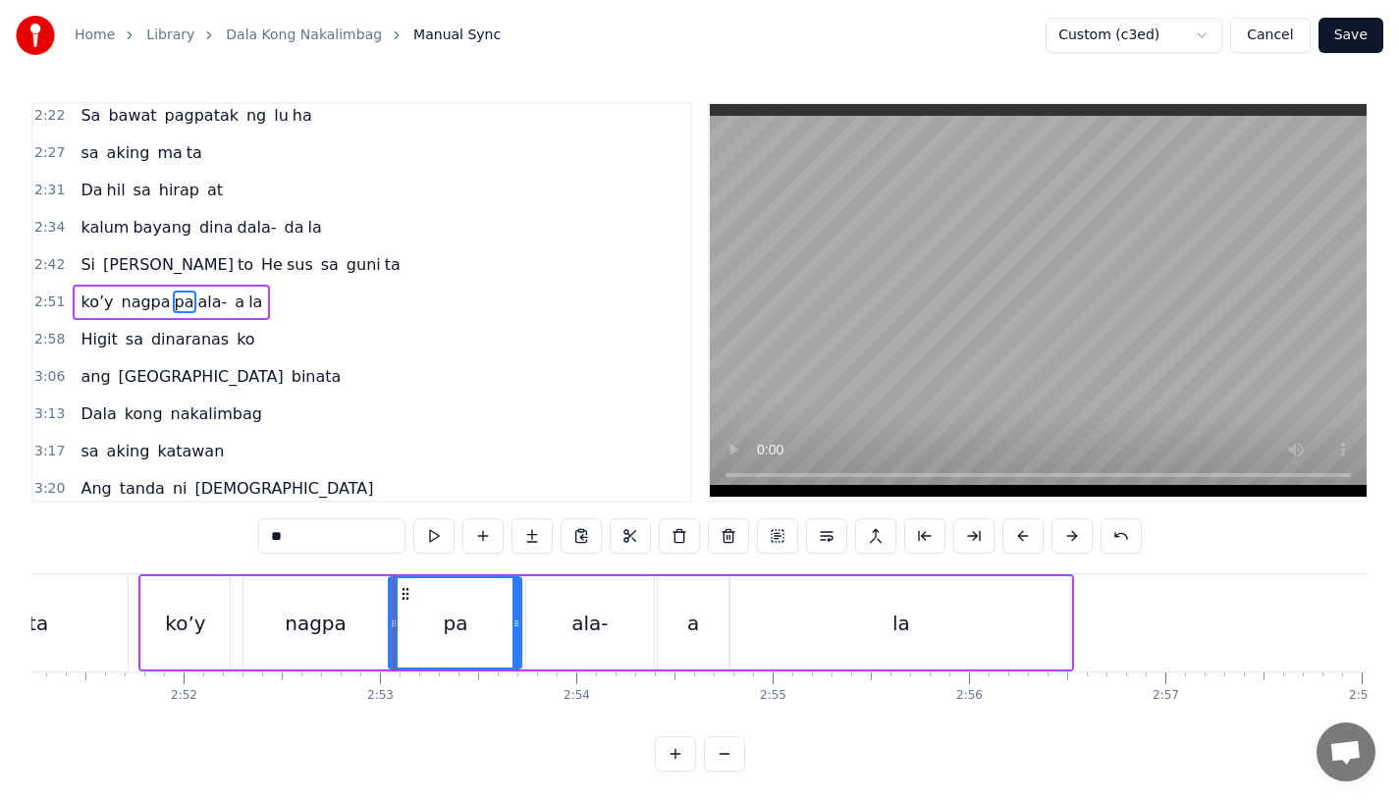
drag, startPoint x: 375, startPoint y: 622, endPoint x: 395, endPoint y: 622, distance: 19.6
click at [395, 622] on icon at bounding box center [394, 624] width 8 height 16
click at [143, 621] on div "ko’y" at bounding box center [185, 622] width 88 height 93
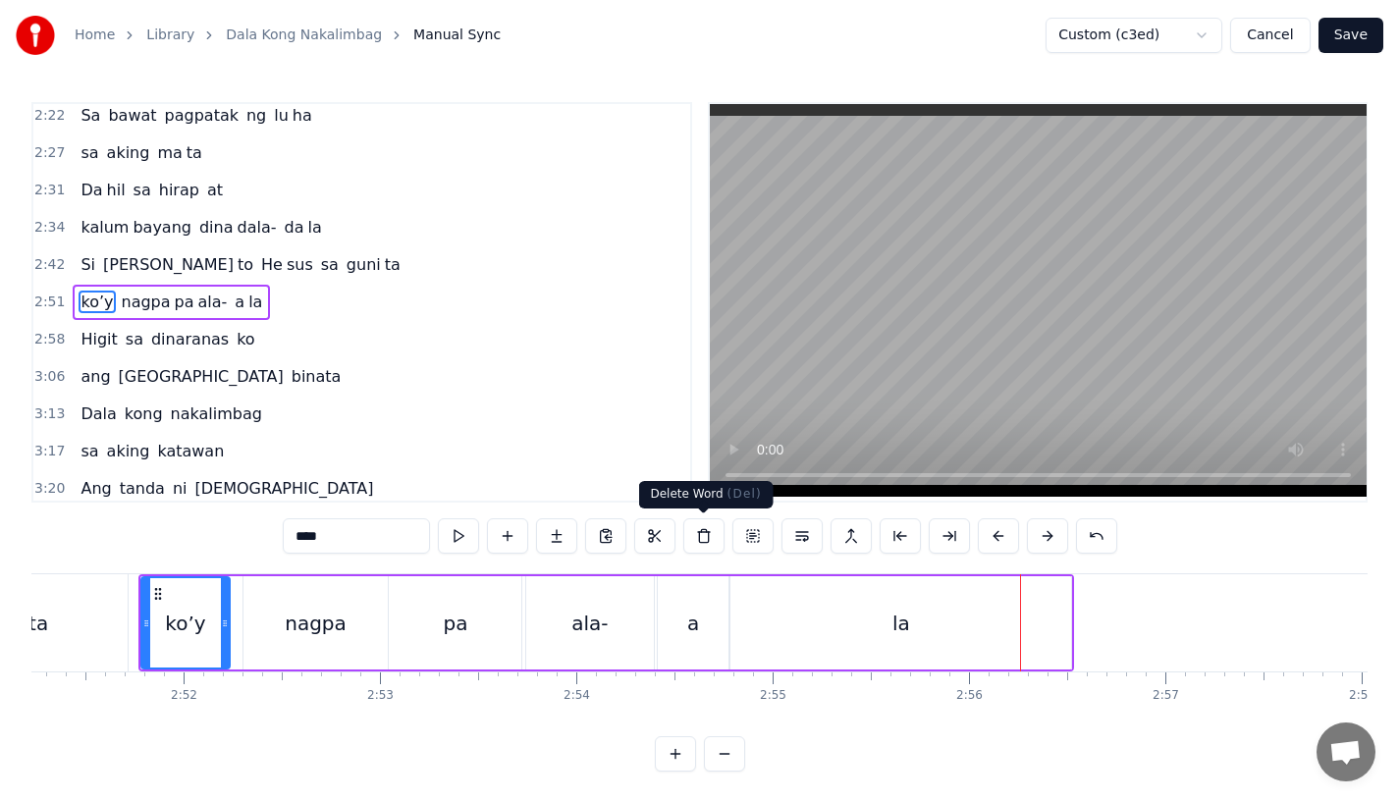
click at [691, 631] on div "a" at bounding box center [693, 623] width 12 height 29
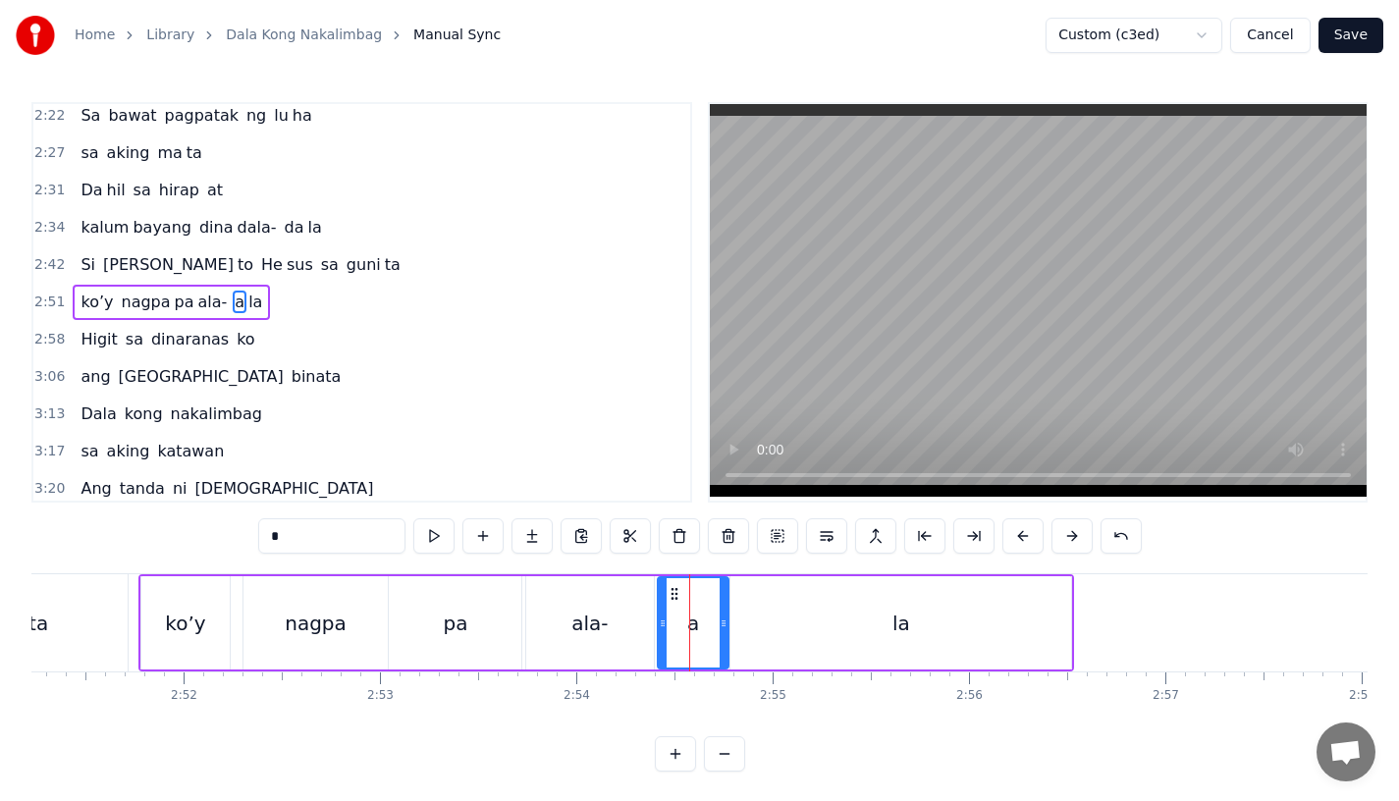
click at [644, 624] on div "ala-" at bounding box center [590, 622] width 128 height 93
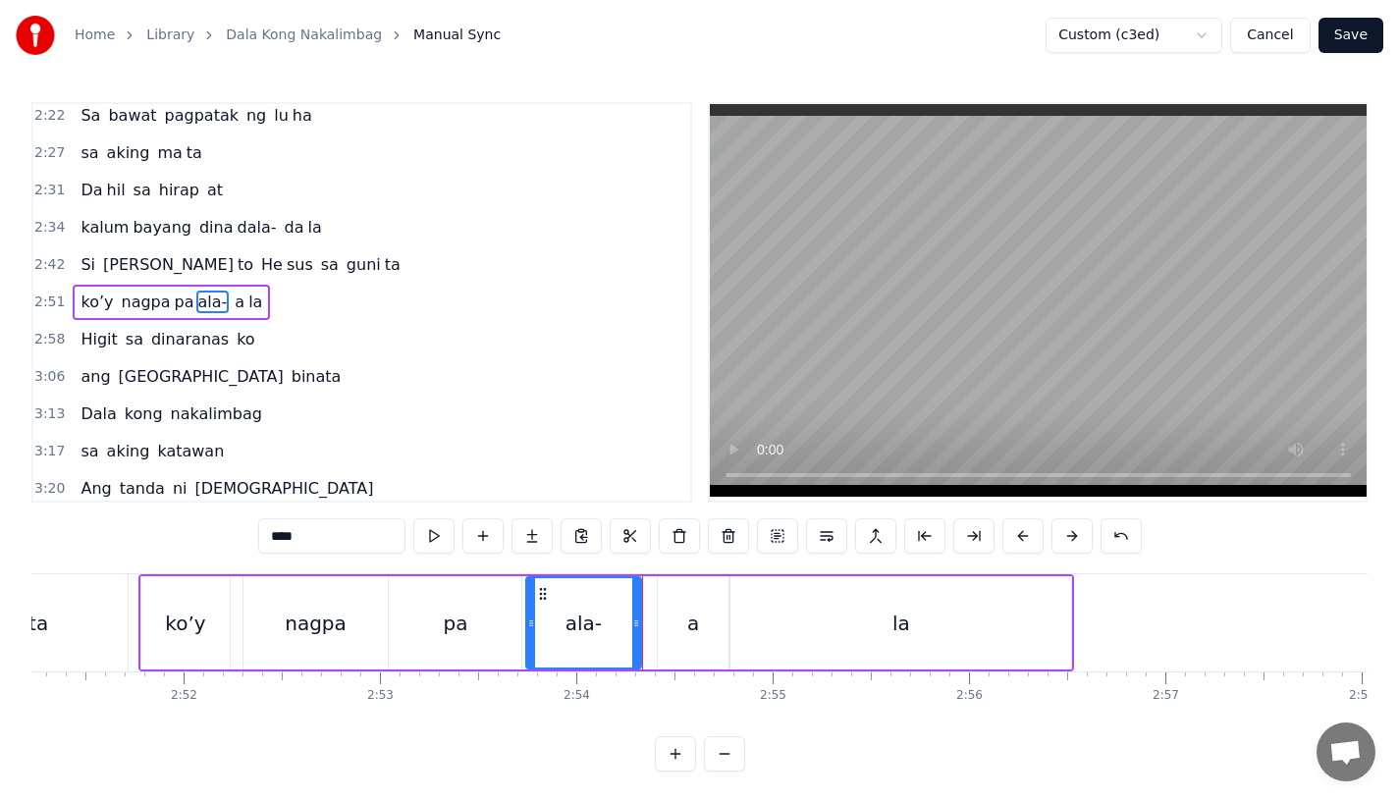
drag, startPoint x: 645, startPoint y: 627, endPoint x: 632, endPoint y: 627, distance: 12.8
click at [632, 627] on icon at bounding box center [636, 624] width 8 height 16
click at [686, 591] on div "a" at bounding box center [693, 622] width 71 height 93
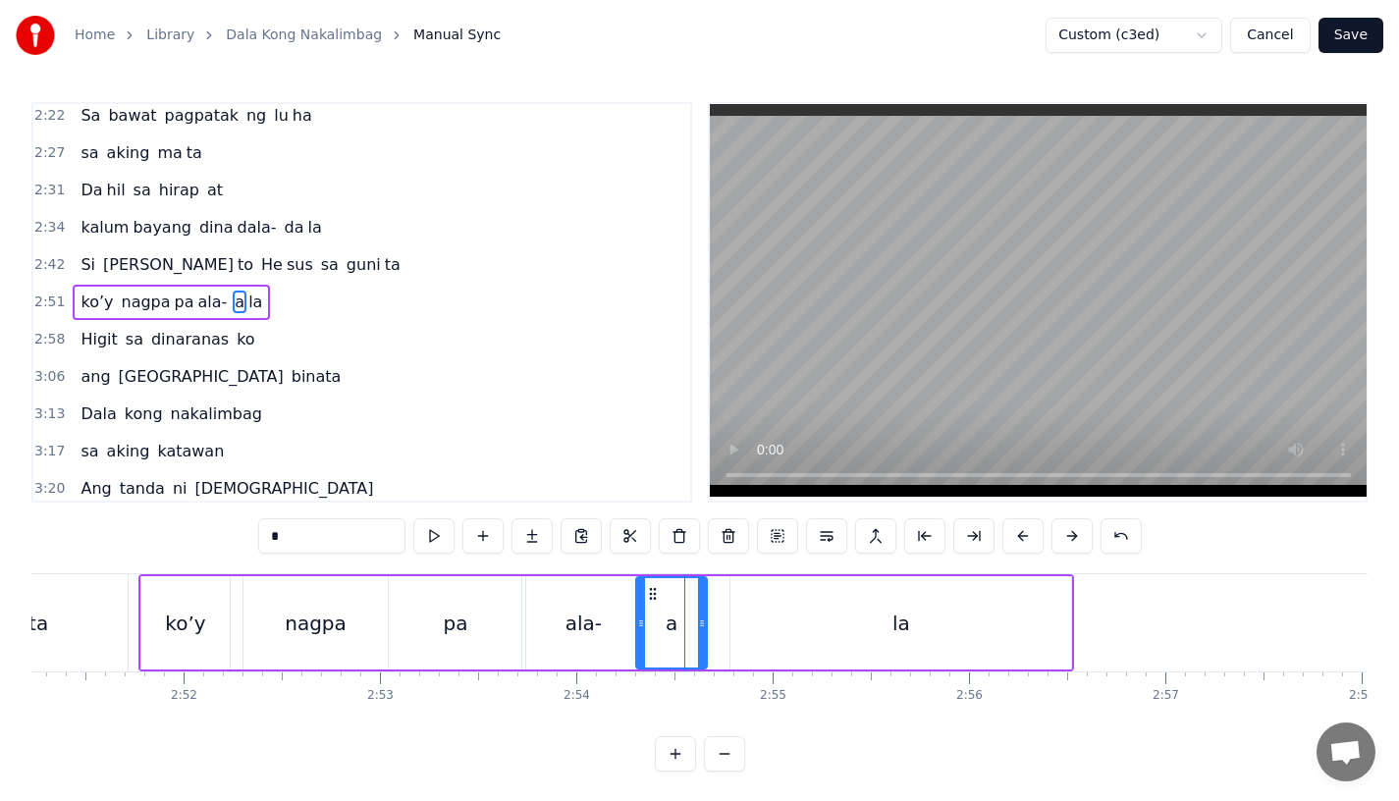
drag, startPoint x: 675, startPoint y: 591, endPoint x: 651, endPoint y: 594, distance: 23.8
click at [651, 594] on icon at bounding box center [653, 594] width 16 height 16
click at [612, 622] on div "ala-" at bounding box center [583, 622] width 115 height 93
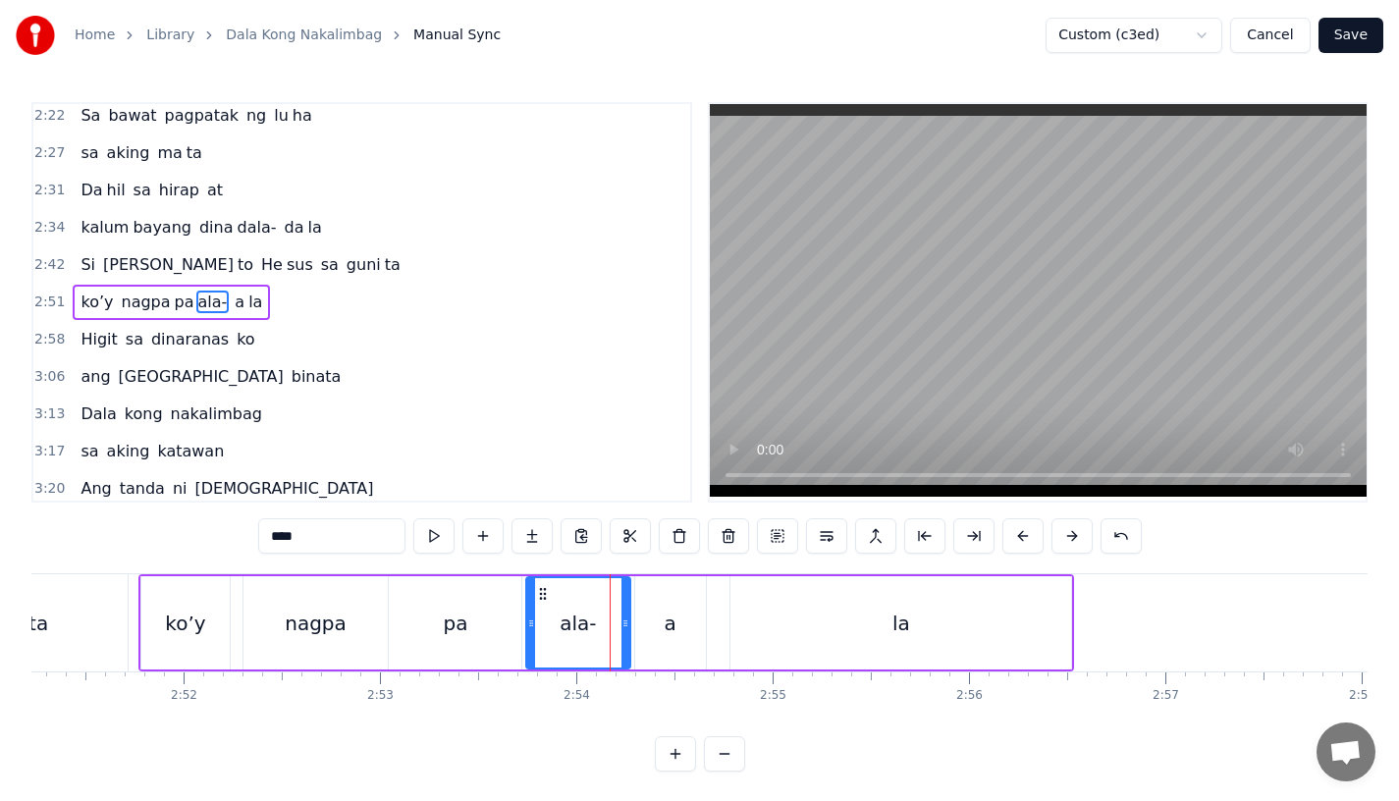
drag, startPoint x: 634, startPoint y: 632, endPoint x: 624, endPoint y: 632, distance: 10.8
click at [624, 632] on div at bounding box center [626, 622] width 8 height 89
click at [773, 631] on div "la" at bounding box center [901, 622] width 341 height 93
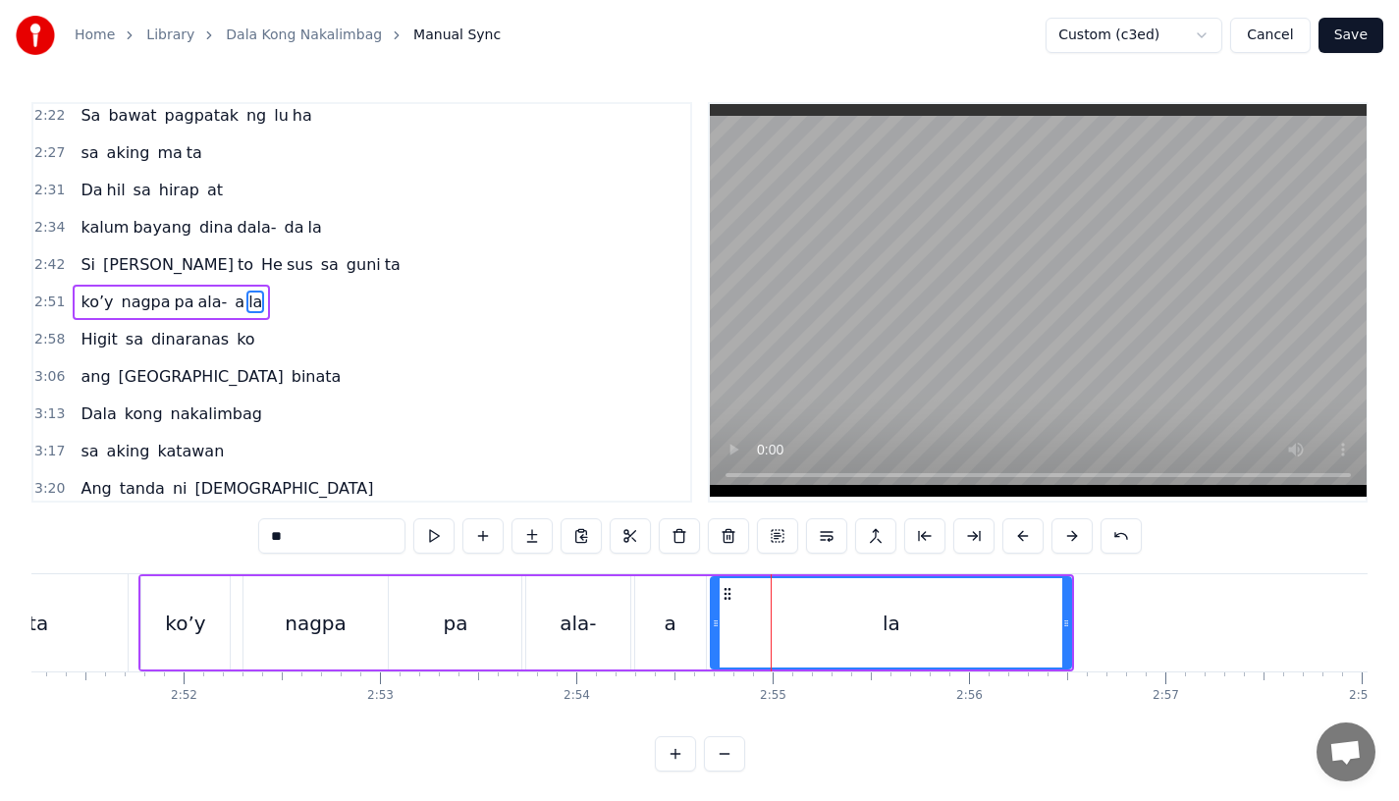
drag, startPoint x: 734, startPoint y: 626, endPoint x: 712, endPoint y: 626, distance: 21.6
click at [712, 626] on icon at bounding box center [716, 624] width 8 height 16
click at [576, 600] on div "ala-" at bounding box center [578, 622] width 104 height 93
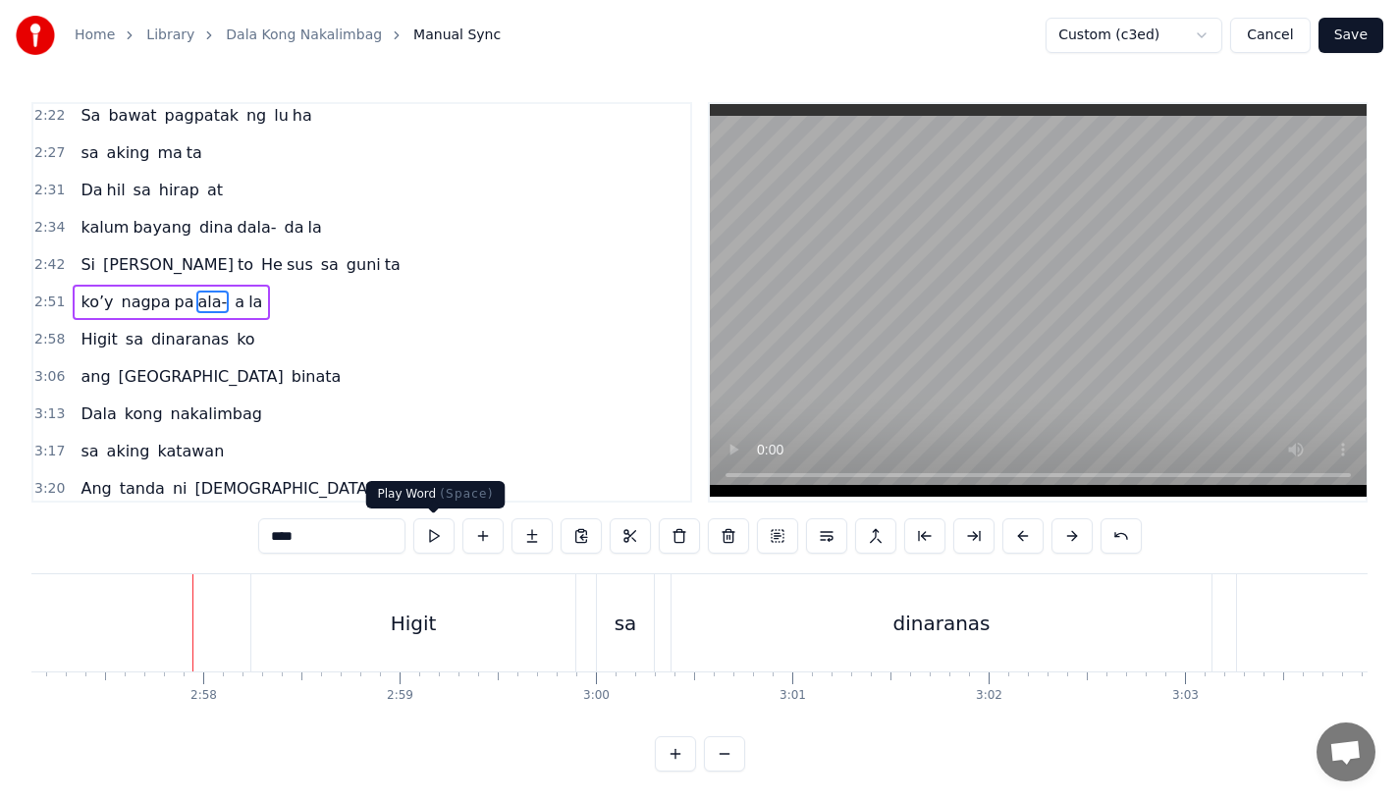
scroll to position [0, 34787]
click at [311, 597] on div "Higit" at bounding box center [412, 622] width 324 height 97
type input "*****"
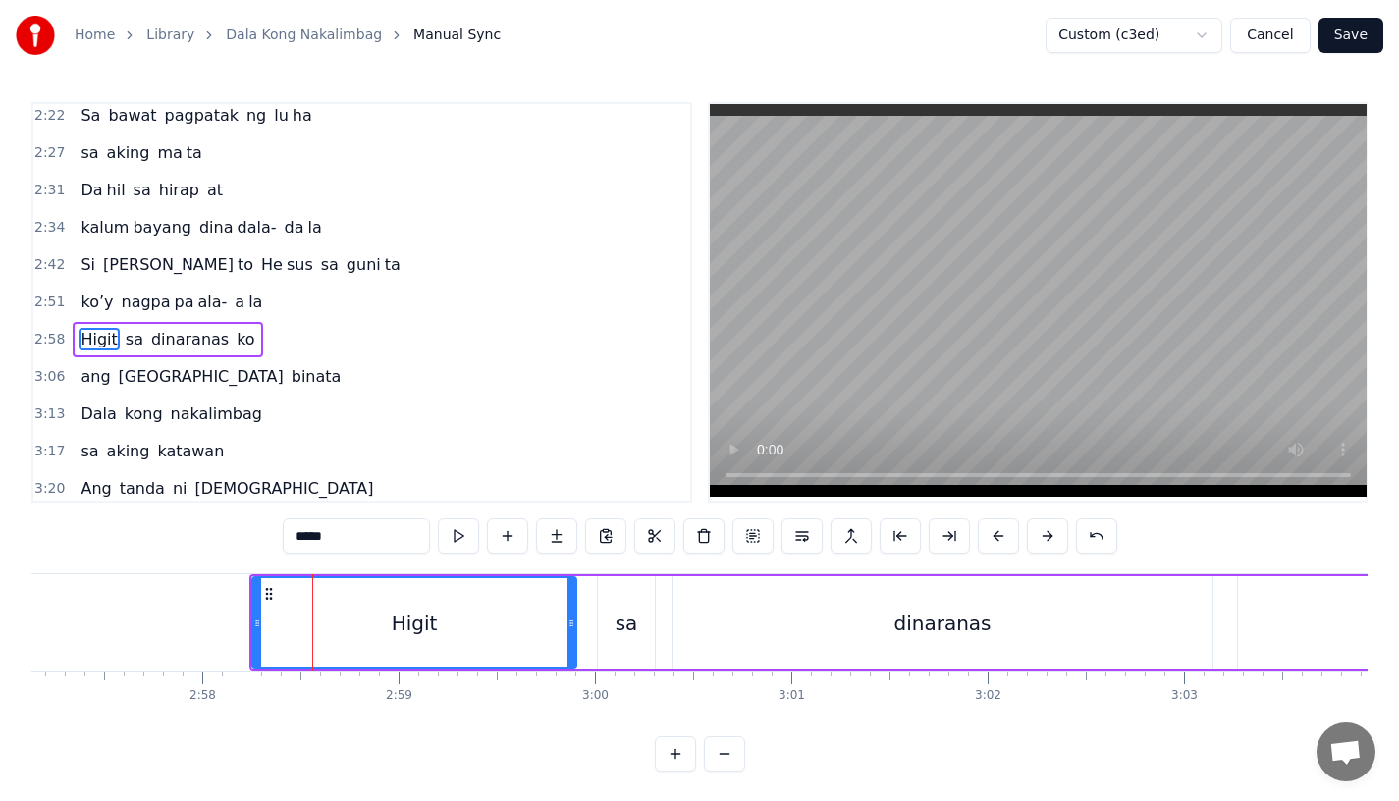
scroll to position [1014, 0]
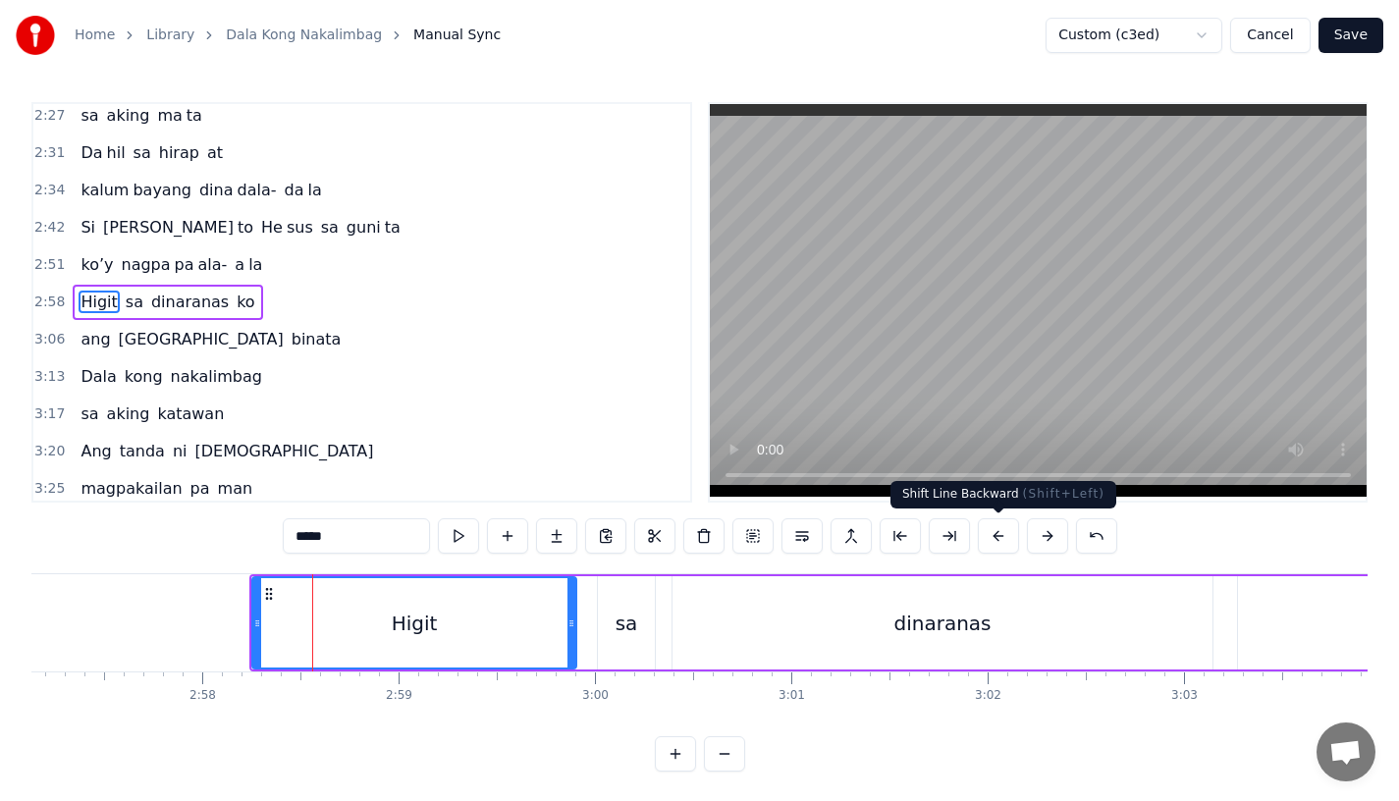
click at [993, 536] on button at bounding box center [998, 535] width 41 height 35
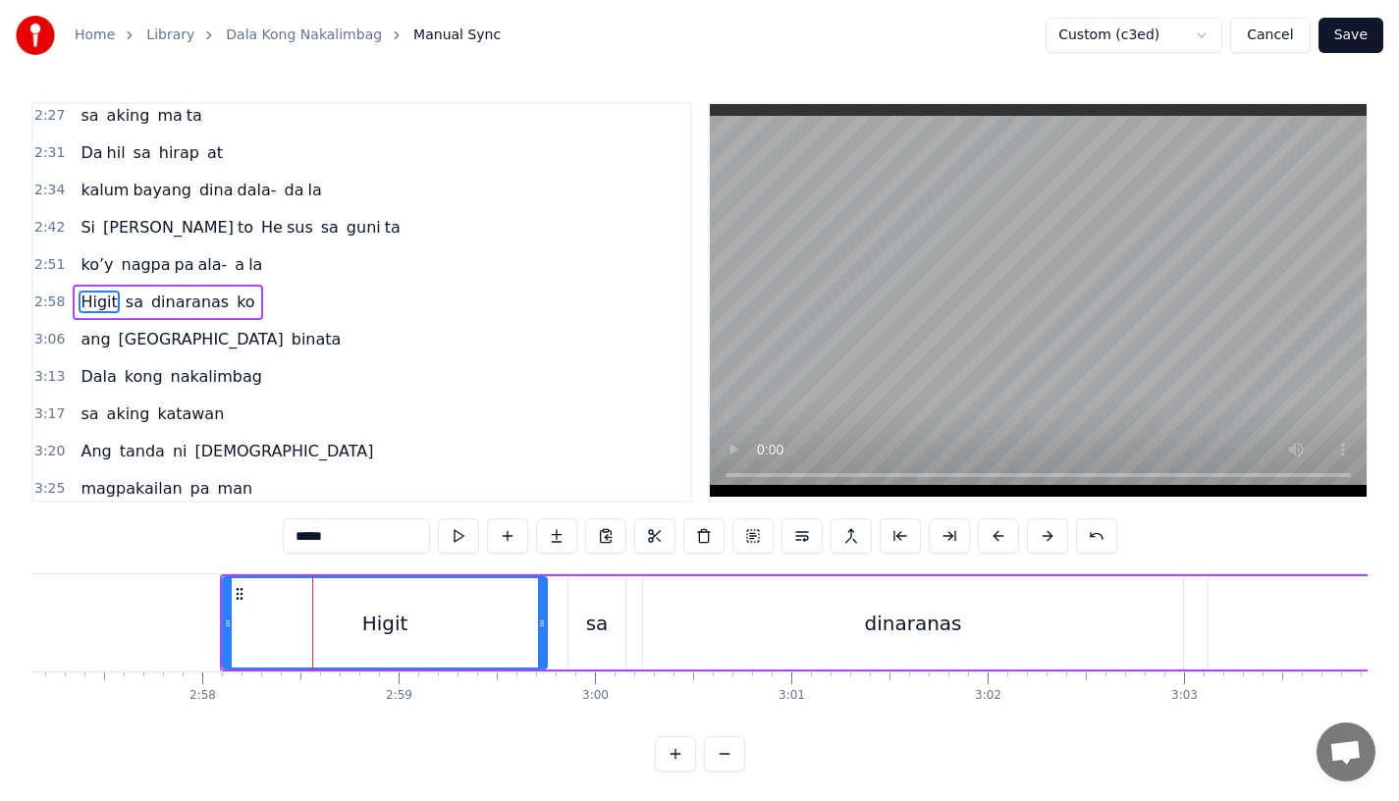
click at [993, 536] on button at bounding box center [998, 535] width 41 height 35
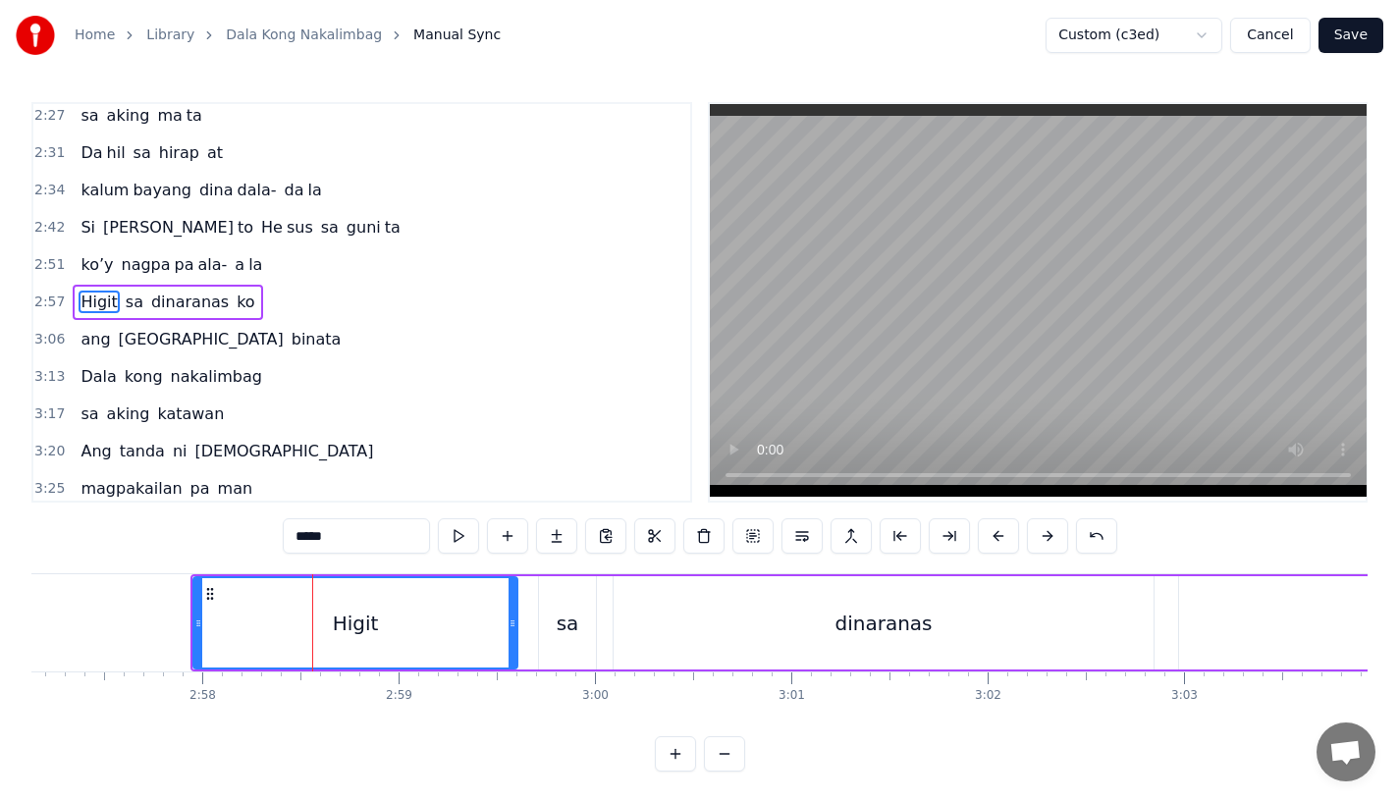
click at [993, 536] on button at bounding box center [998, 535] width 41 height 35
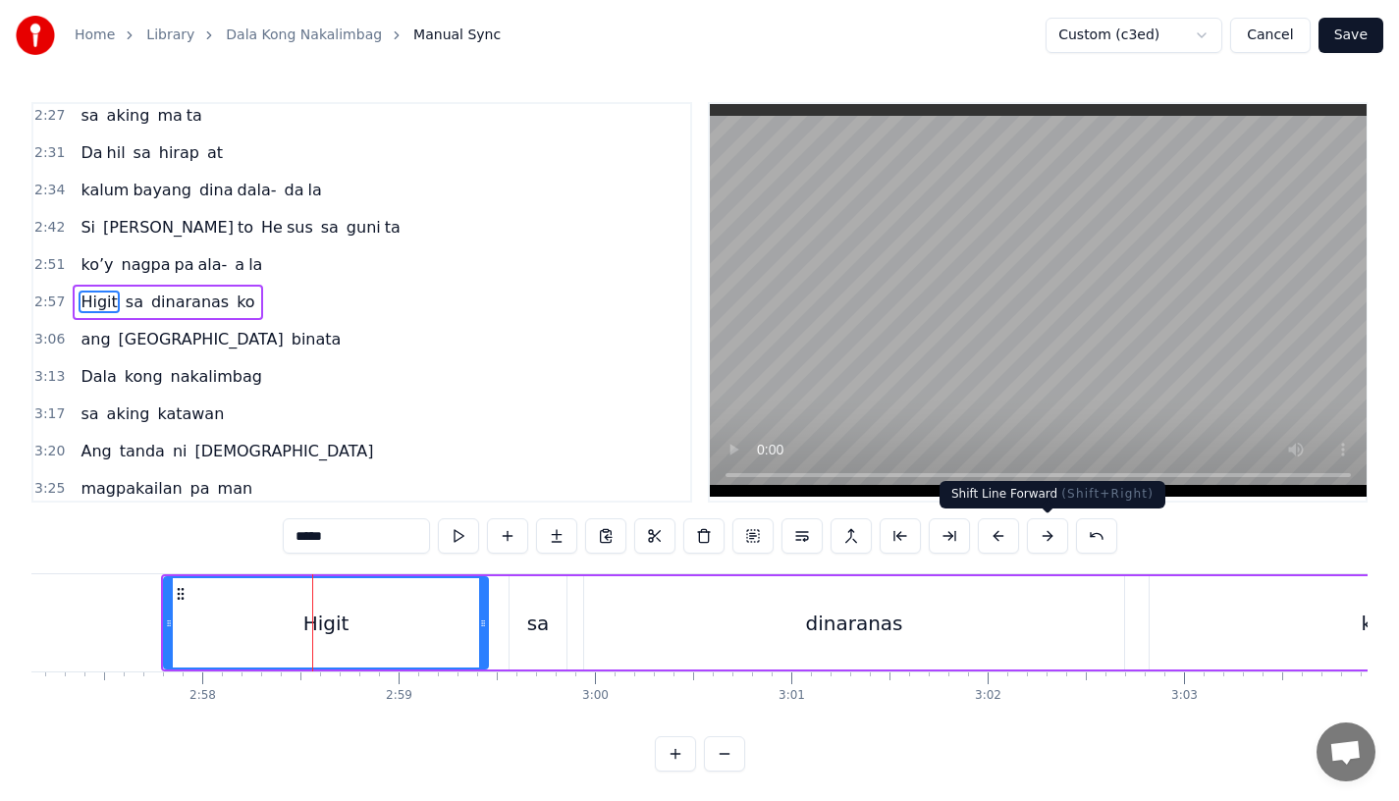
click at [1053, 550] on button at bounding box center [1047, 535] width 41 height 35
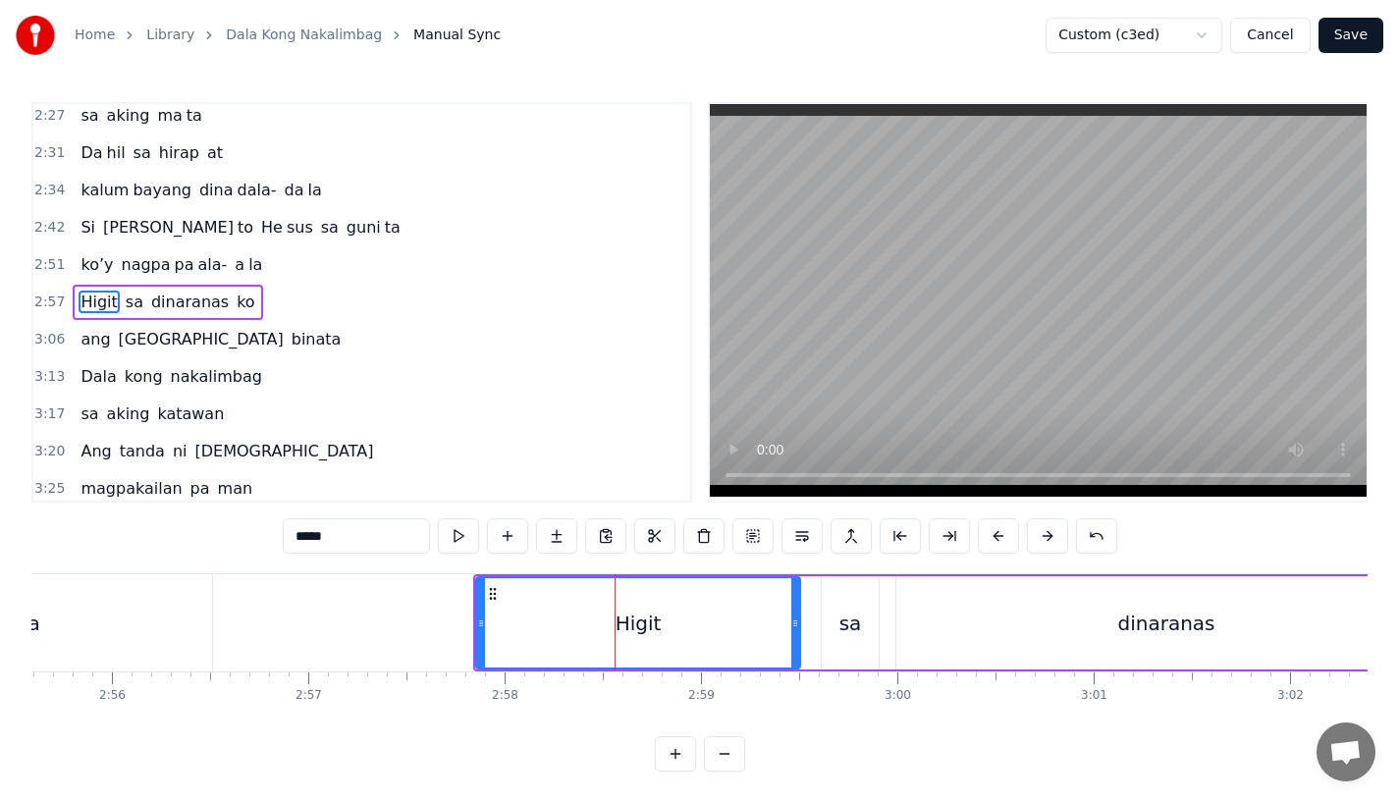
scroll to position [0, 34396]
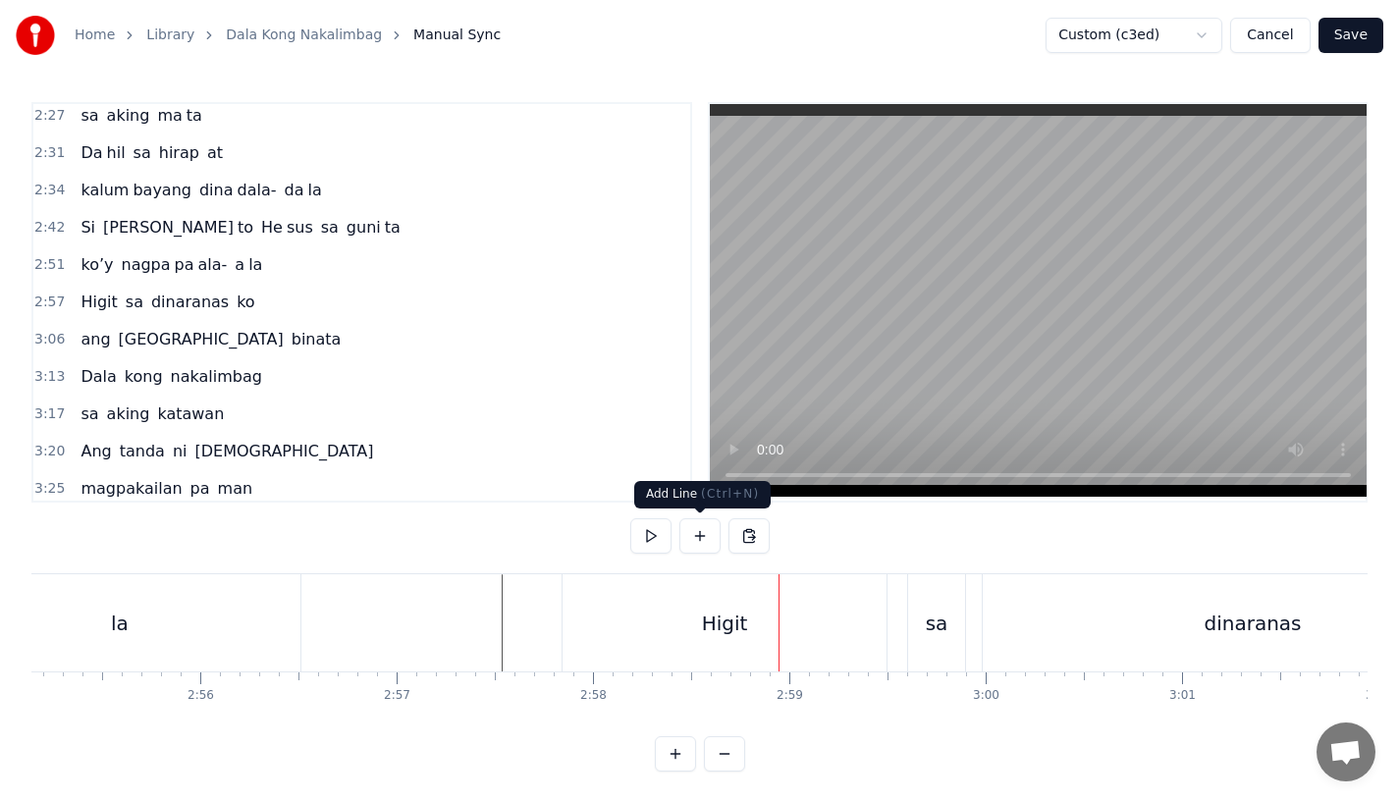
click at [700, 640] on div "Higit" at bounding box center [725, 622] width 324 height 97
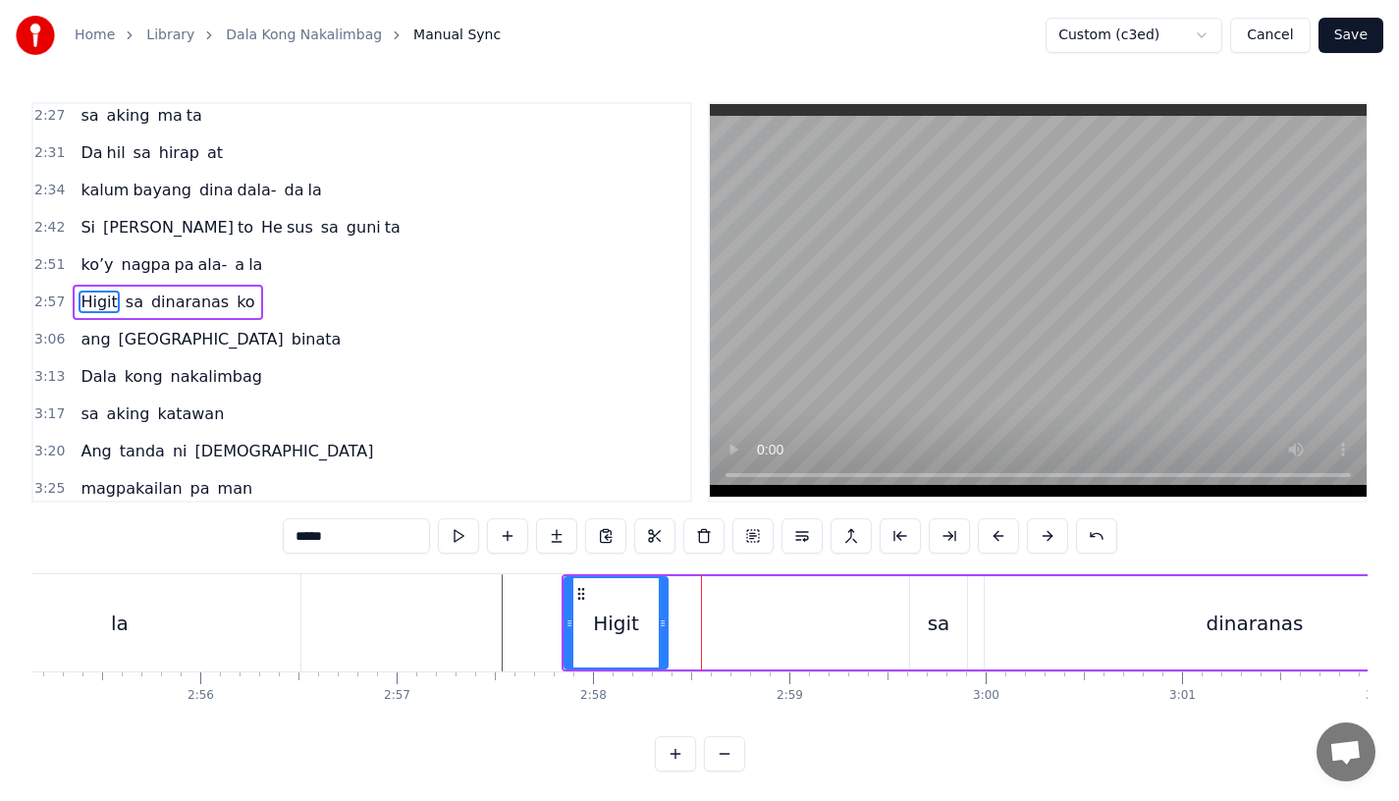
drag, startPoint x: 884, startPoint y: 617, endPoint x: 653, endPoint y: 620, distance: 230.8
click at [659, 620] on icon at bounding box center [663, 624] width 8 height 16
click at [559, 538] on button at bounding box center [556, 535] width 41 height 35
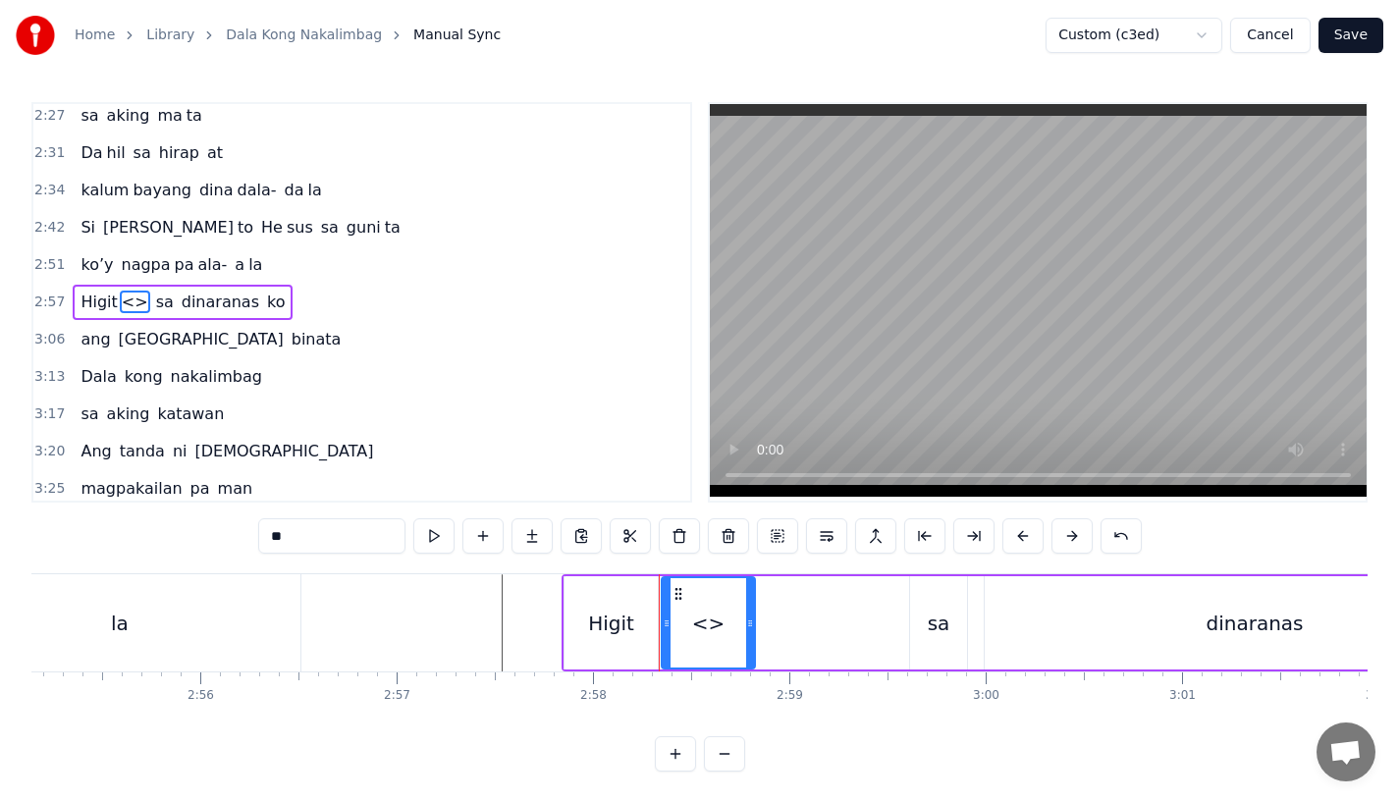
drag, startPoint x: 340, startPoint y: 550, endPoint x: 223, endPoint y: 548, distance: 116.9
click at [223, 548] on div "0:15 Pagsubok ay dumara ting, 0:19 sapin- saping kapang lawan 0:23 Puso’y ibig …" at bounding box center [699, 437] width 1336 height 670
type input "*"
drag, startPoint x: 749, startPoint y: 628, endPoint x: 899, endPoint y: 626, distance: 150.3
click at [899, 626] on icon at bounding box center [900, 624] width 8 height 16
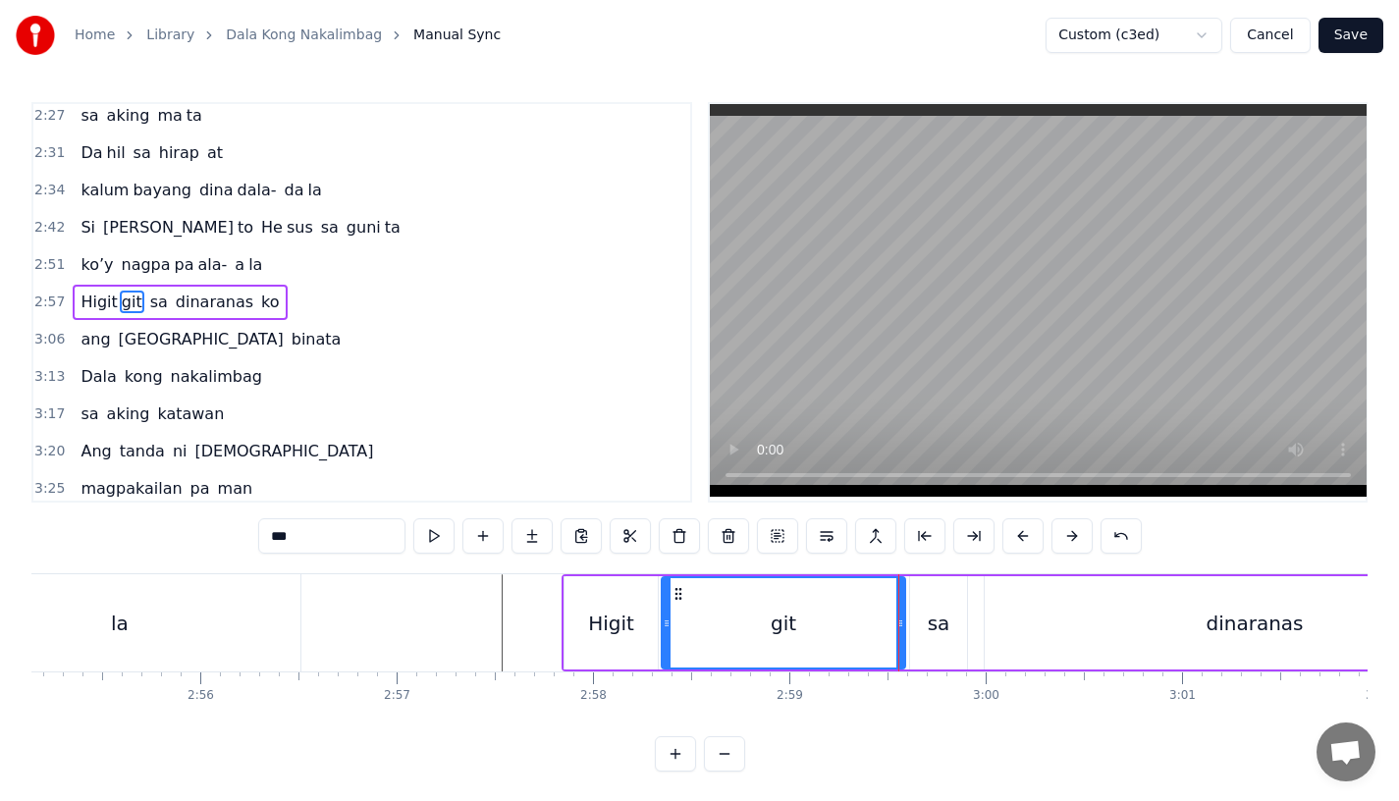
click at [594, 619] on div "Higit" at bounding box center [611, 623] width 46 height 29
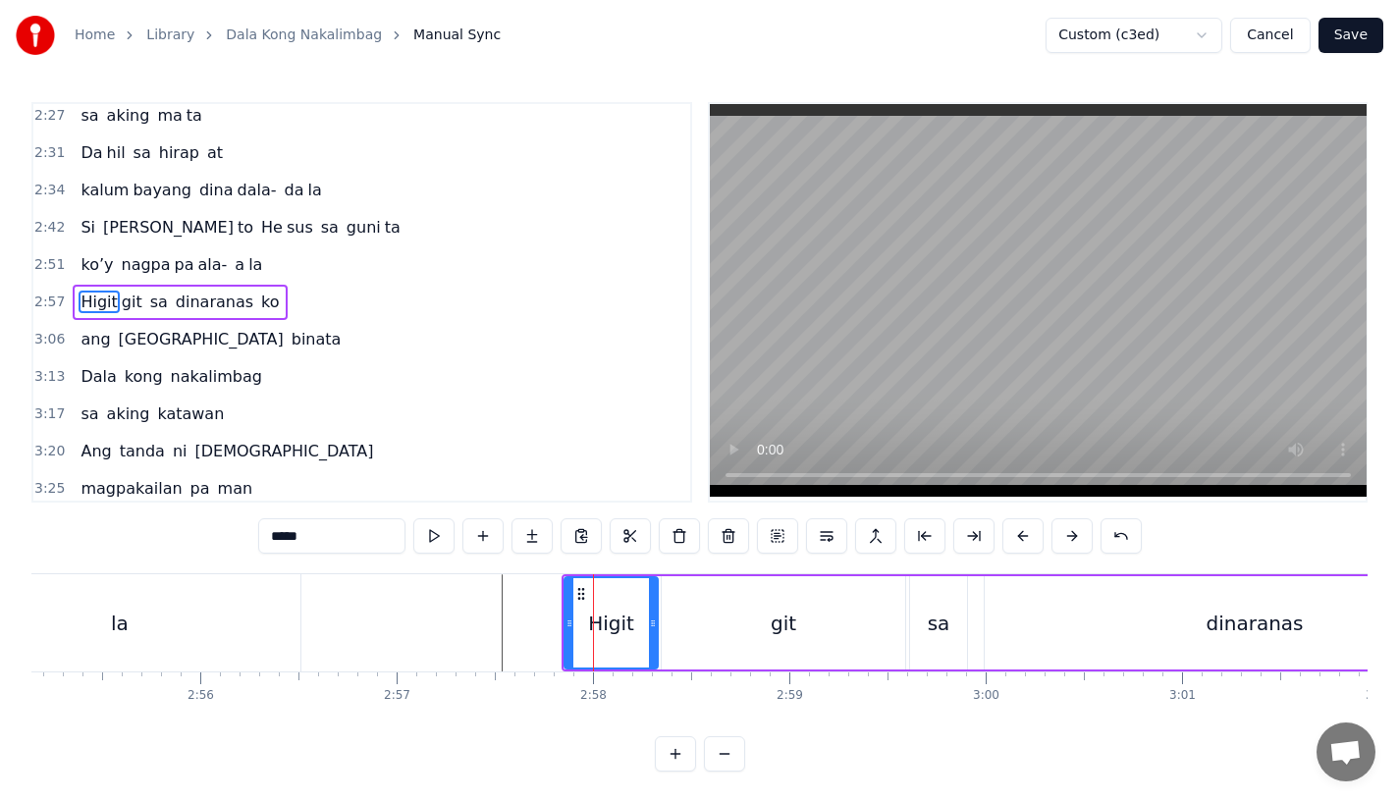
click at [336, 548] on input "*****" at bounding box center [331, 535] width 147 height 35
type input "**"
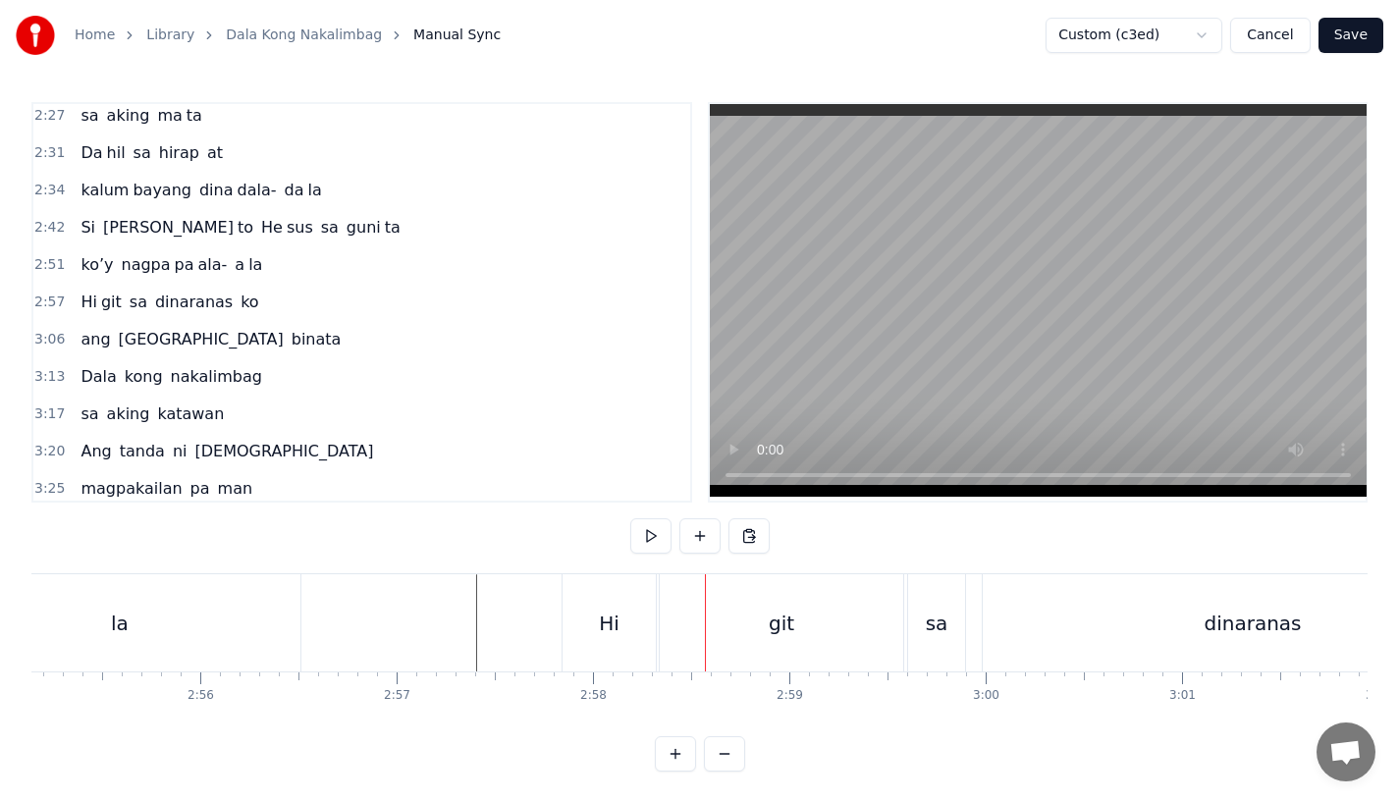
click at [633, 647] on div "Hi" at bounding box center [609, 622] width 93 height 97
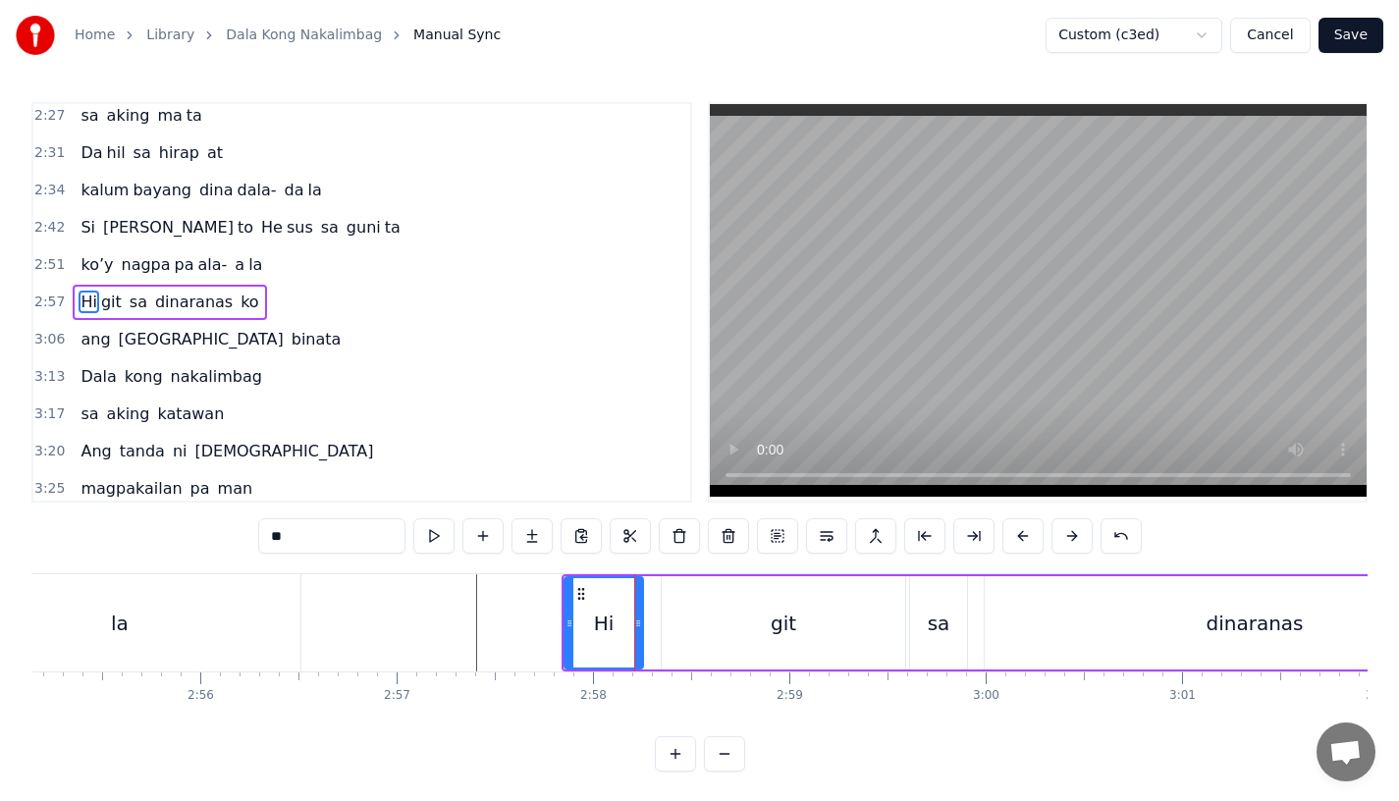
drag, startPoint x: 653, startPoint y: 645, endPoint x: 638, endPoint y: 645, distance: 14.7
click at [638, 645] on div at bounding box center [638, 622] width 8 height 89
click at [696, 636] on div "git" at bounding box center [784, 622] width 244 height 93
type input "***"
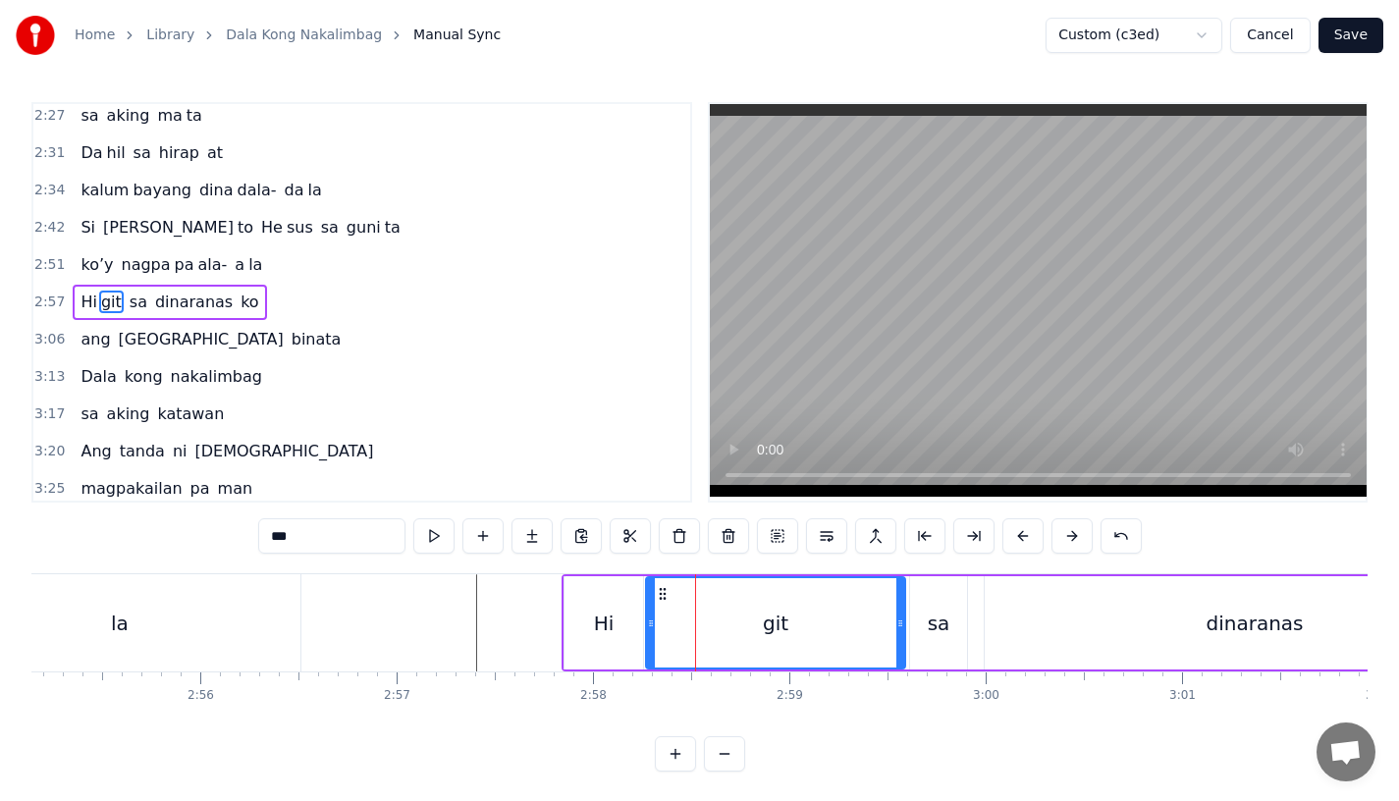
drag, startPoint x: 668, startPoint y: 630, endPoint x: 651, endPoint y: 632, distance: 16.8
click at [651, 632] on div at bounding box center [651, 622] width 8 height 89
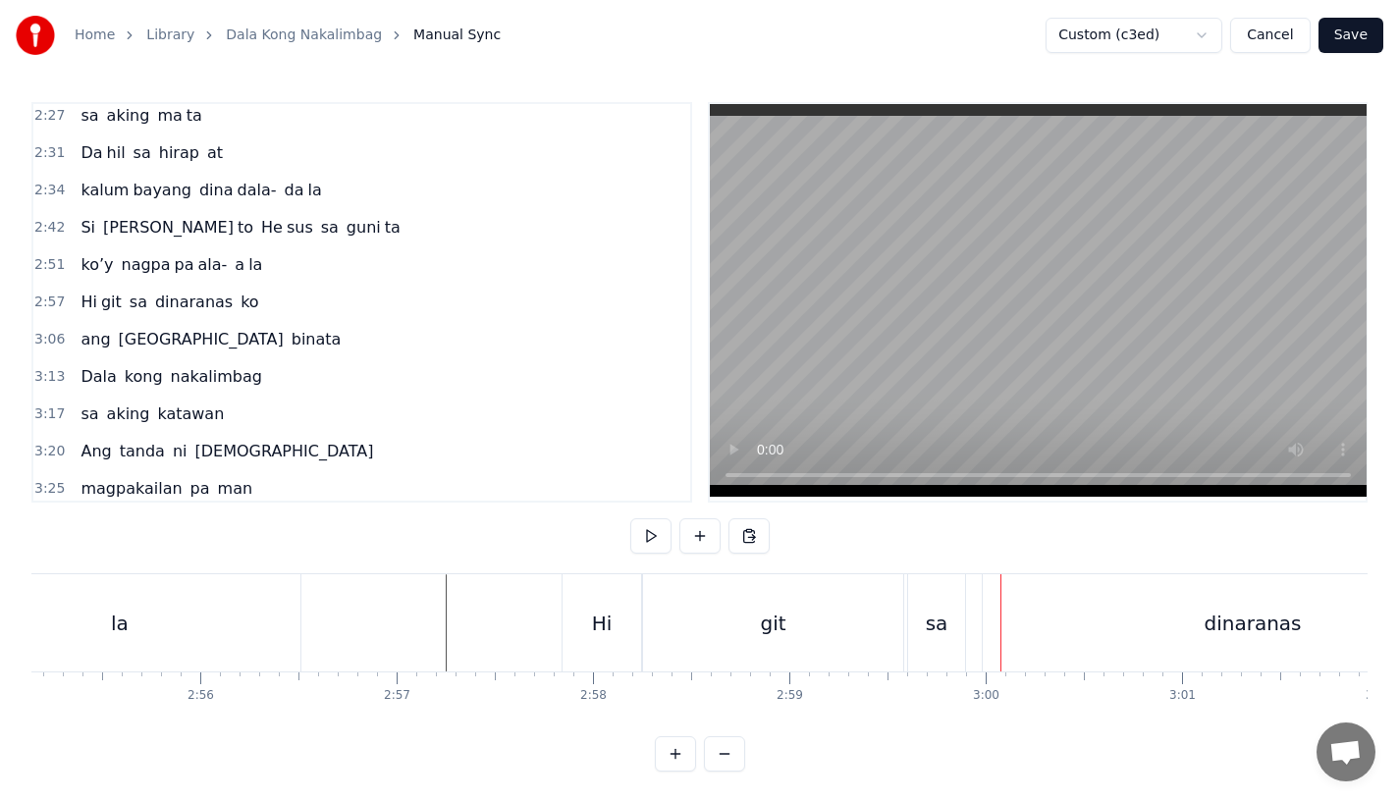
click at [920, 623] on div "sa" at bounding box center [936, 622] width 57 height 97
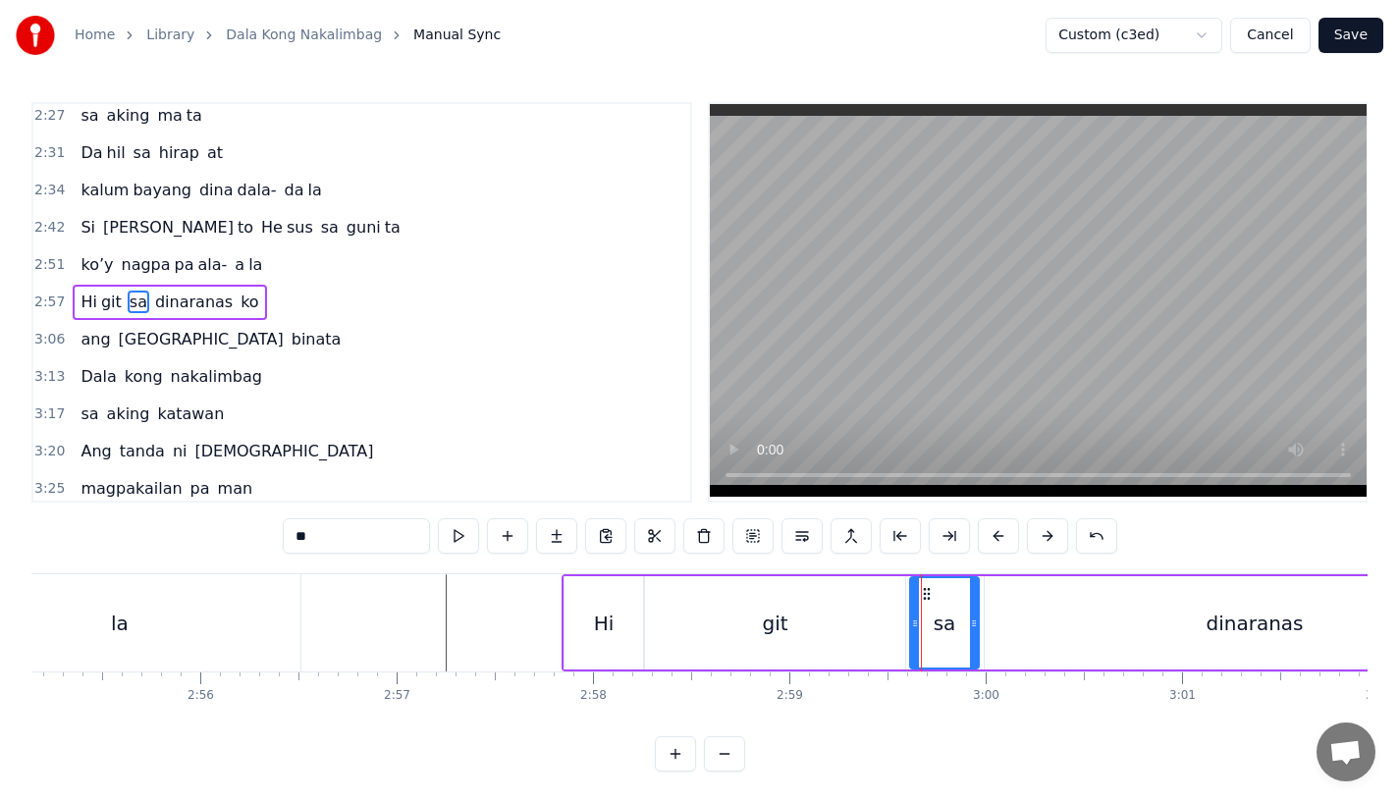
drag, startPoint x: 959, startPoint y: 620, endPoint x: 972, endPoint y: 620, distance: 12.8
click at [972, 620] on icon at bounding box center [974, 624] width 8 height 16
click at [897, 634] on div "git" at bounding box center [775, 622] width 260 height 93
type input "***"
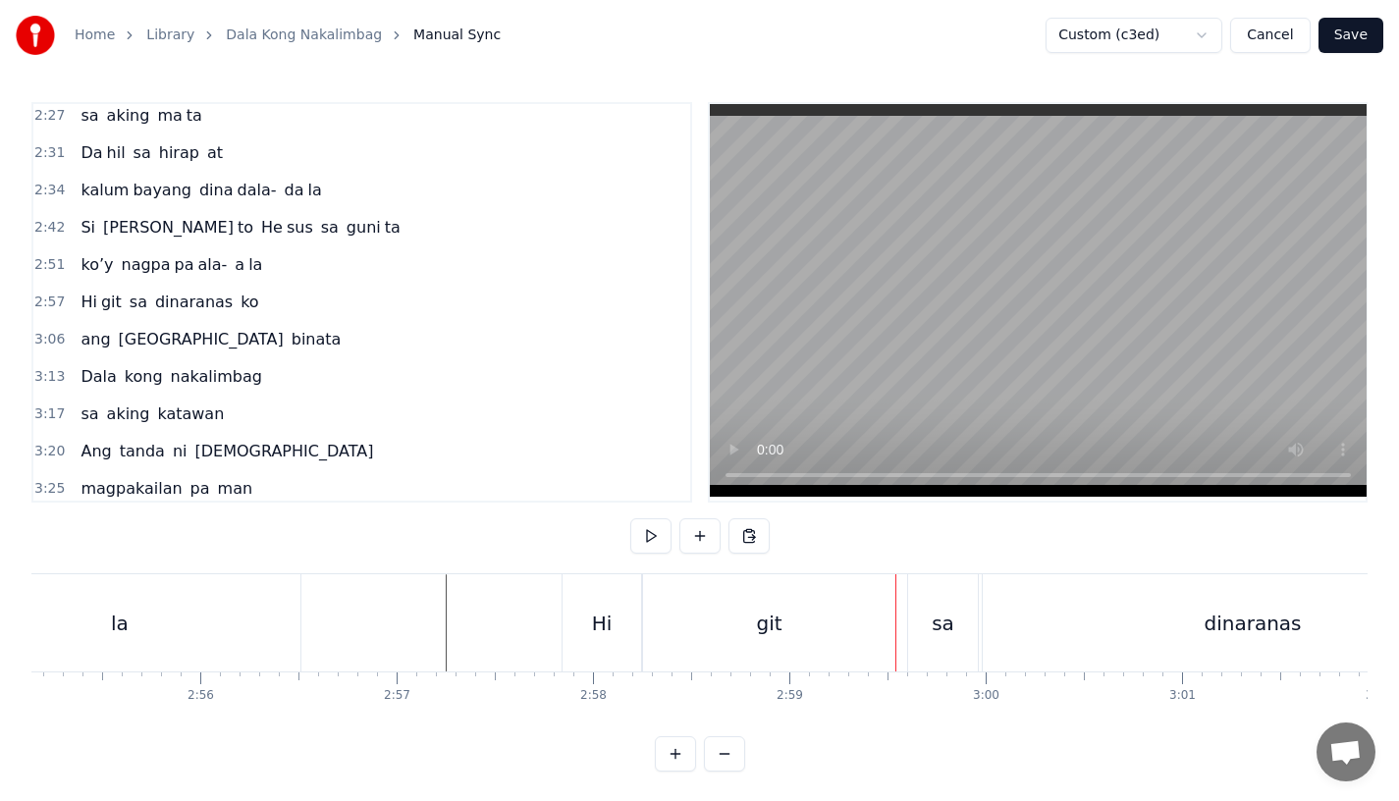
click at [936, 633] on div "sa" at bounding box center [943, 623] width 23 height 29
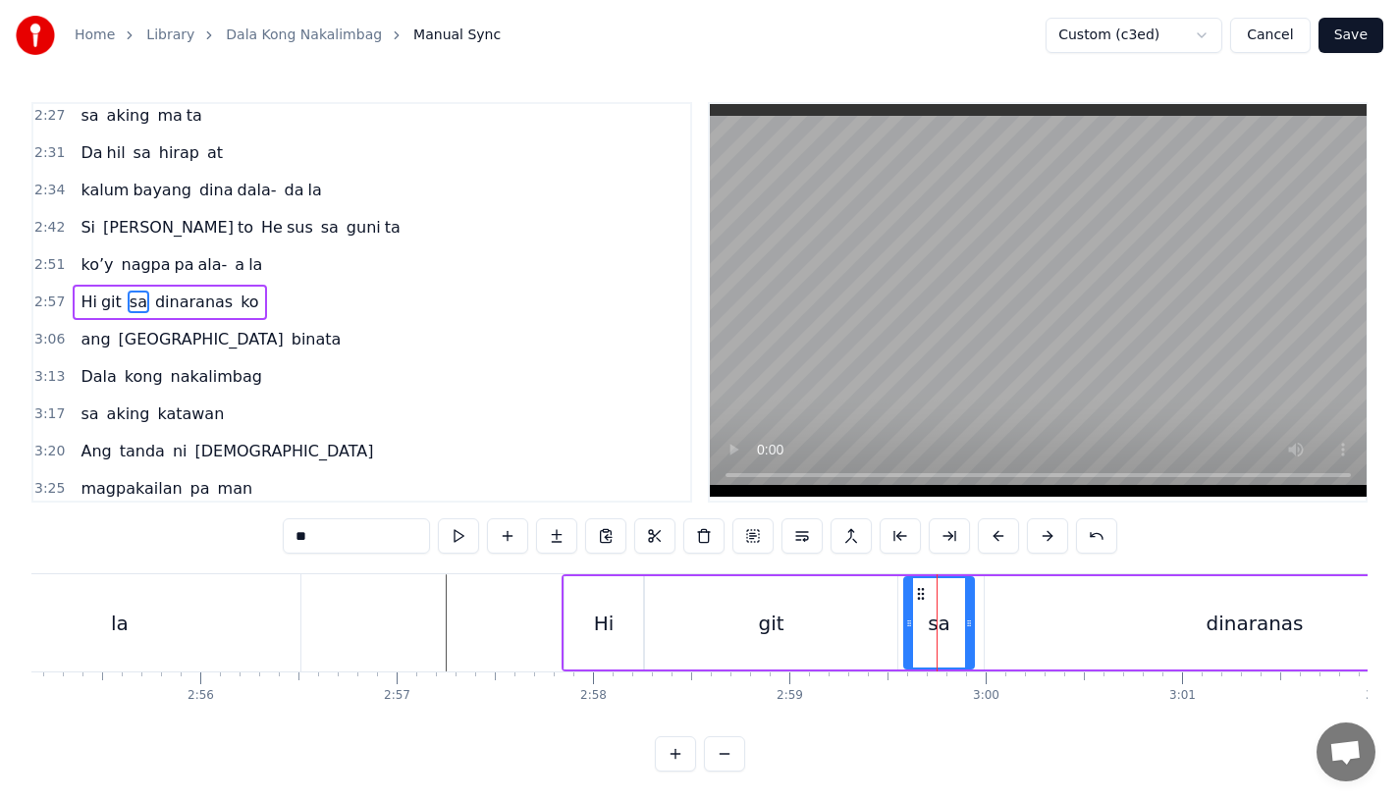
click at [917, 591] on icon at bounding box center [921, 594] width 16 height 16
drag, startPoint x: 965, startPoint y: 625, endPoint x: 979, endPoint y: 625, distance: 13.7
click at [979, 625] on icon at bounding box center [980, 624] width 8 height 16
click at [901, 626] on icon at bounding box center [905, 624] width 8 height 16
click at [849, 599] on div "git" at bounding box center [771, 622] width 252 height 93
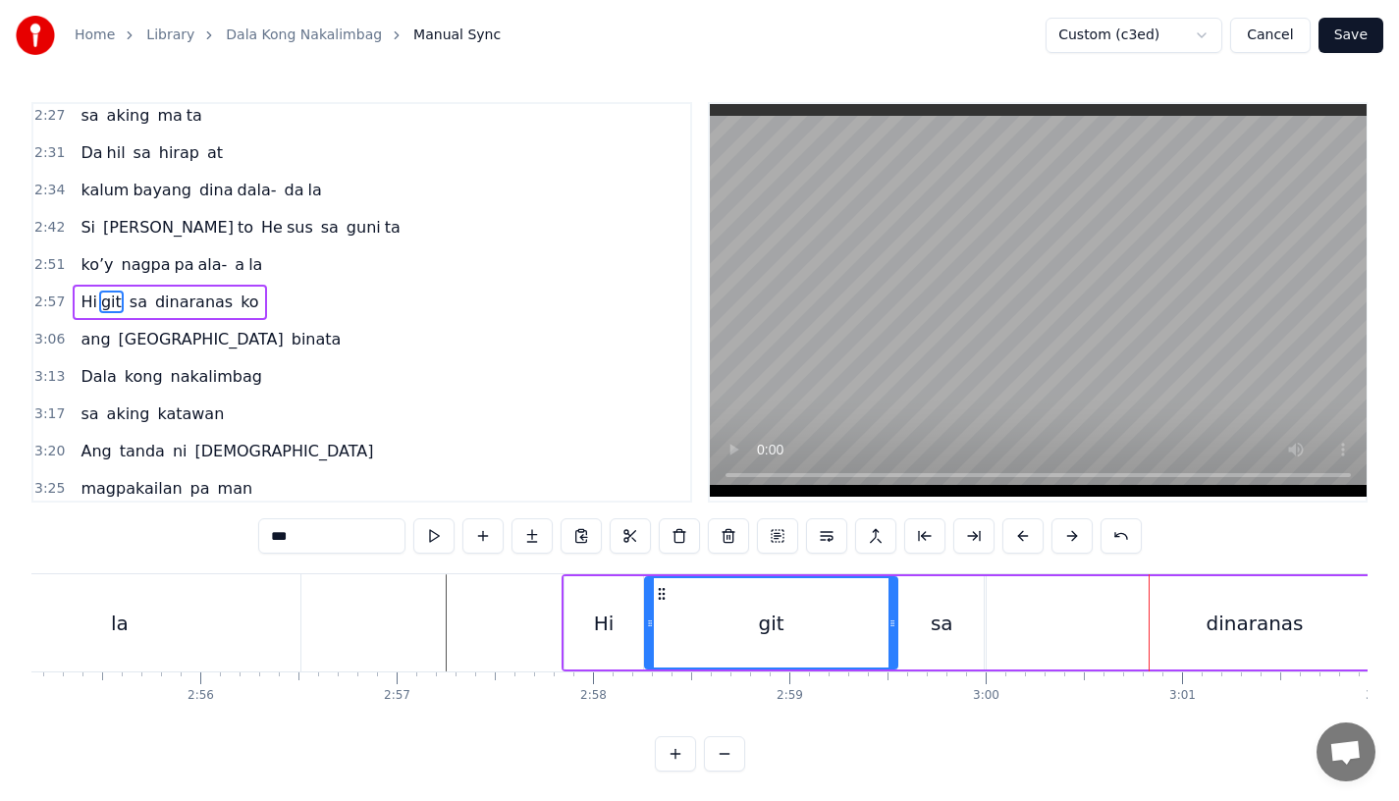
click at [893, 647] on div at bounding box center [893, 622] width 8 height 89
click at [914, 629] on div "sa" at bounding box center [942, 622] width 88 height 93
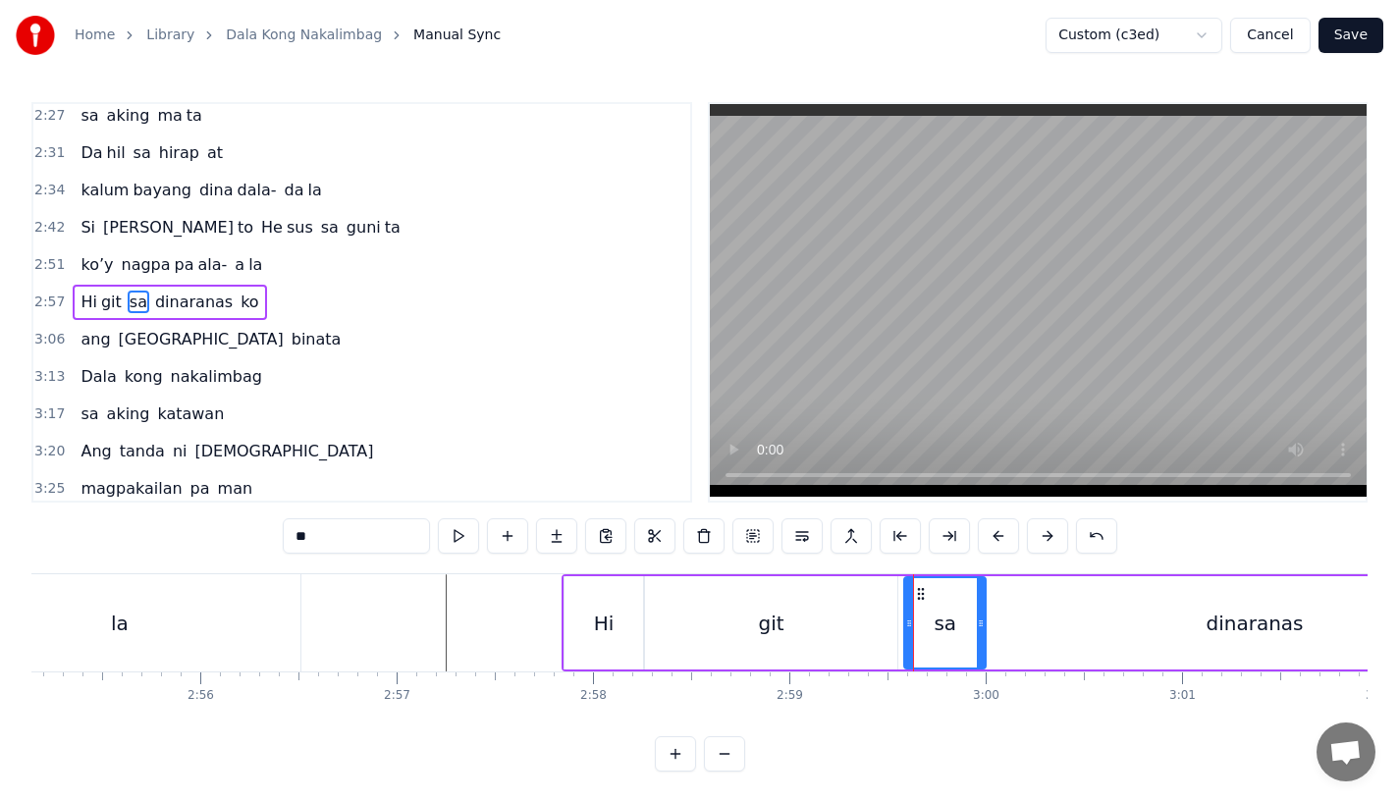
click at [908, 622] on icon at bounding box center [909, 624] width 8 height 16
click at [844, 620] on div "git" at bounding box center [771, 622] width 252 height 93
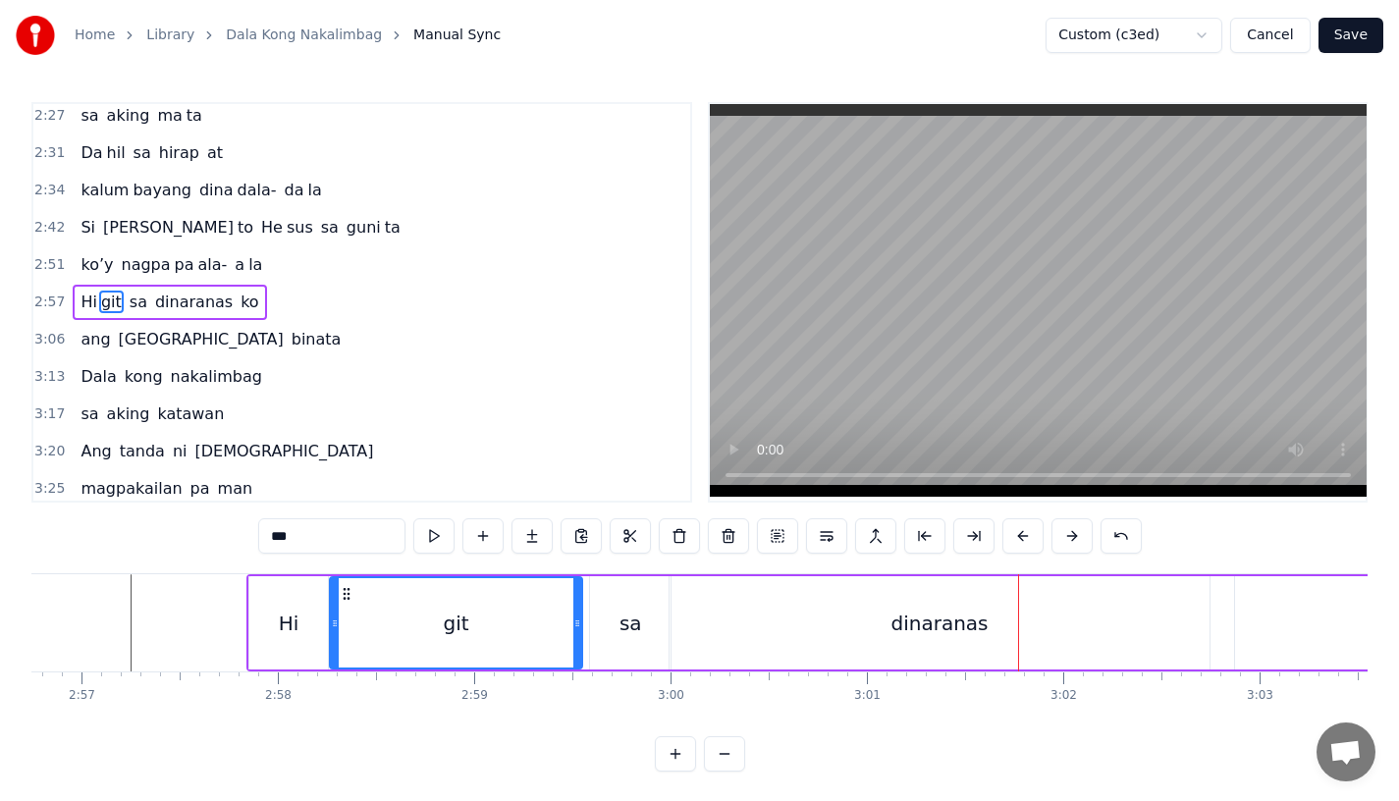
scroll to position [0, 34823]
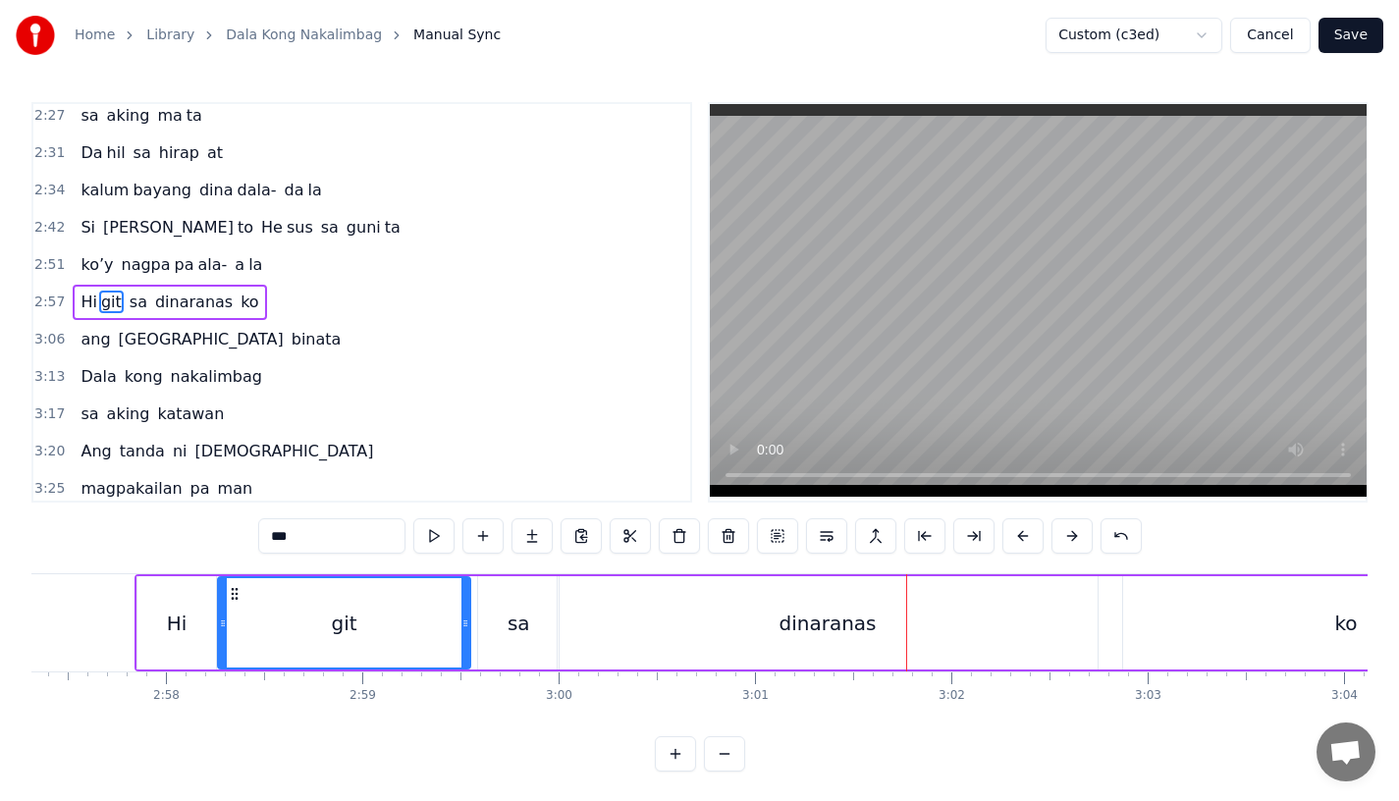
click at [800, 607] on div "dinaranas" at bounding box center [828, 622] width 540 height 93
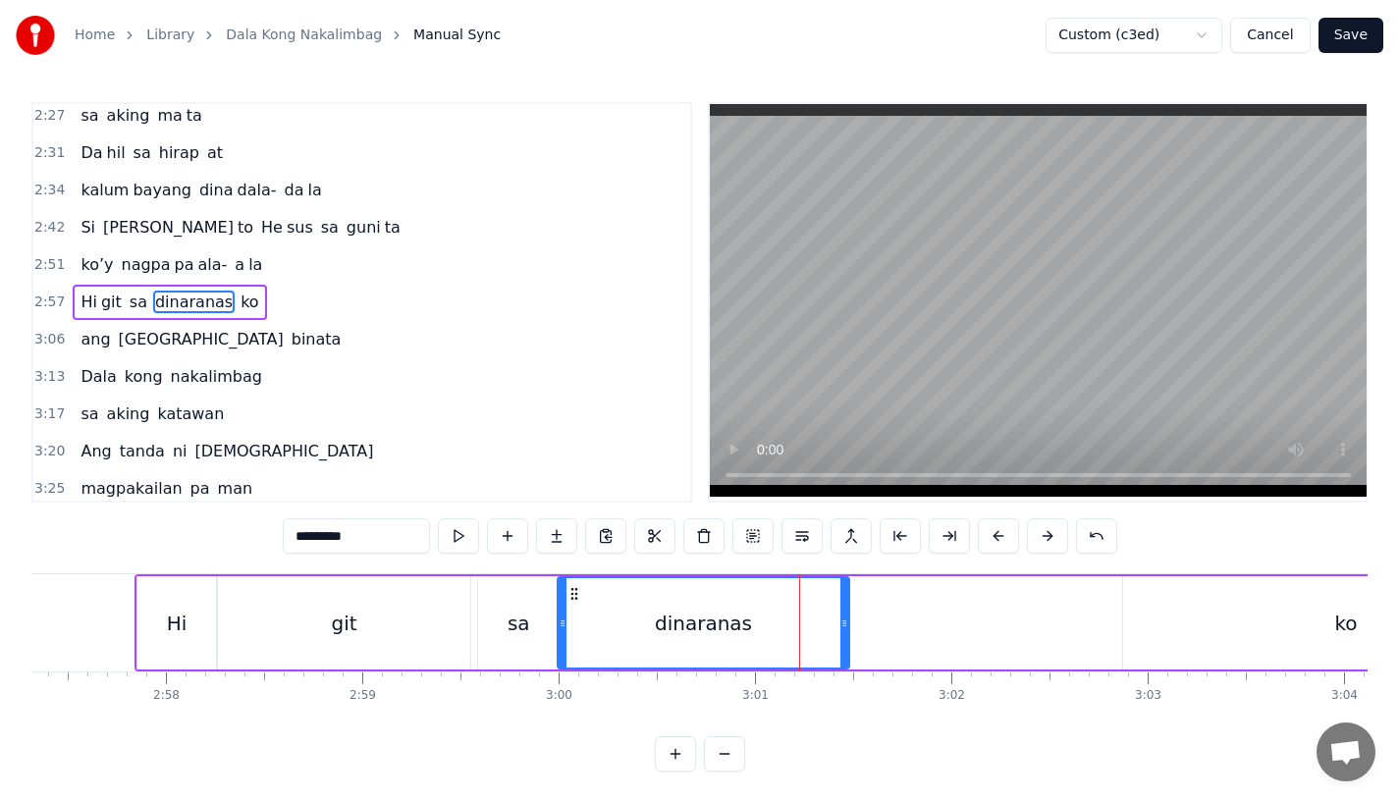
drag, startPoint x: 1093, startPoint y: 618, endPoint x: 844, endPoint y: 620, distance: 248.4
click at [844, 620] on icon at bounding box center [845, 624] width 8 height 16
drag, startPoint x: 307, startPoint y: 537, endPoint x: 502, endPoint y: 537, distance: 194.4
click at [501, 537] on div "*********" at bounding box center [700, 535] width 835 height 35
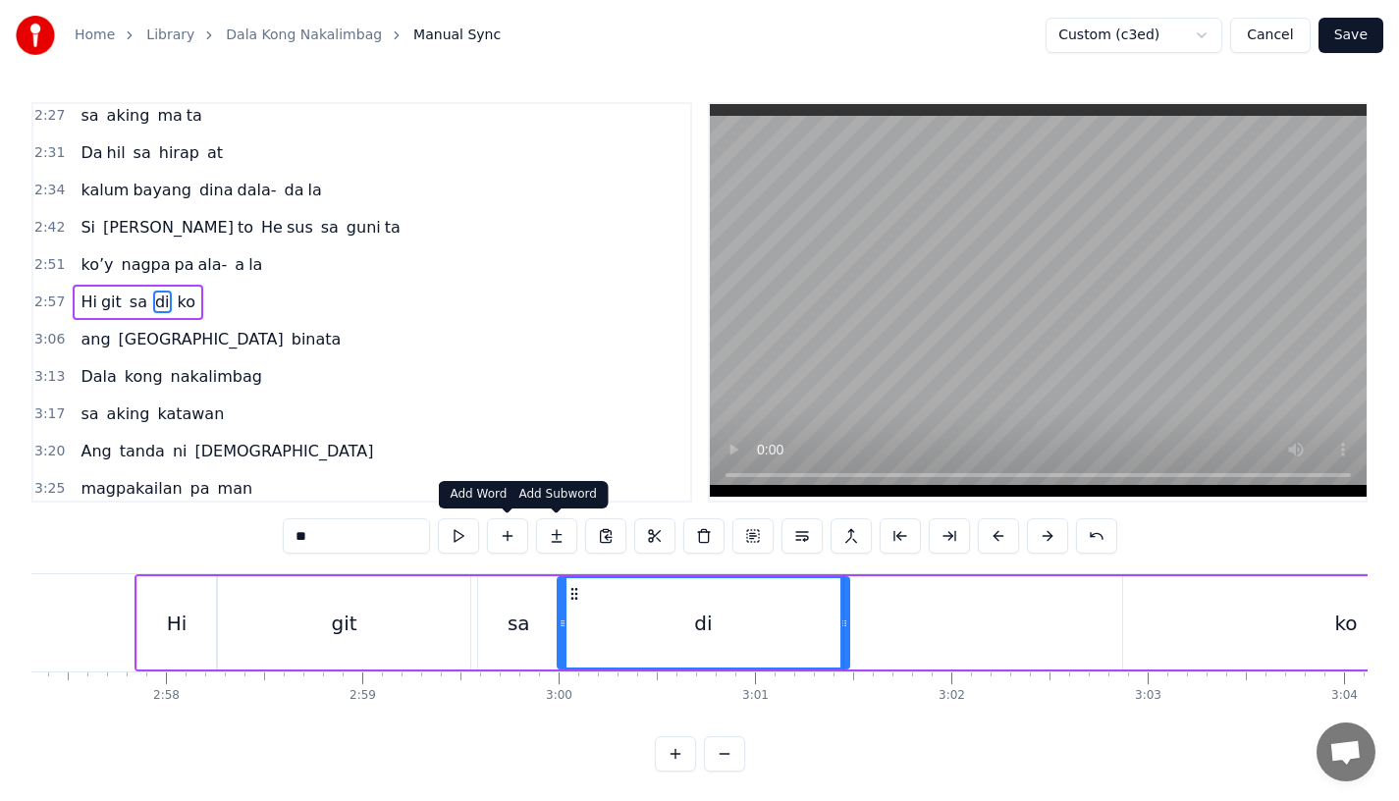
type input "**"
click at [556, 543] on button at bounding box center [556, 535] width 41 height 35
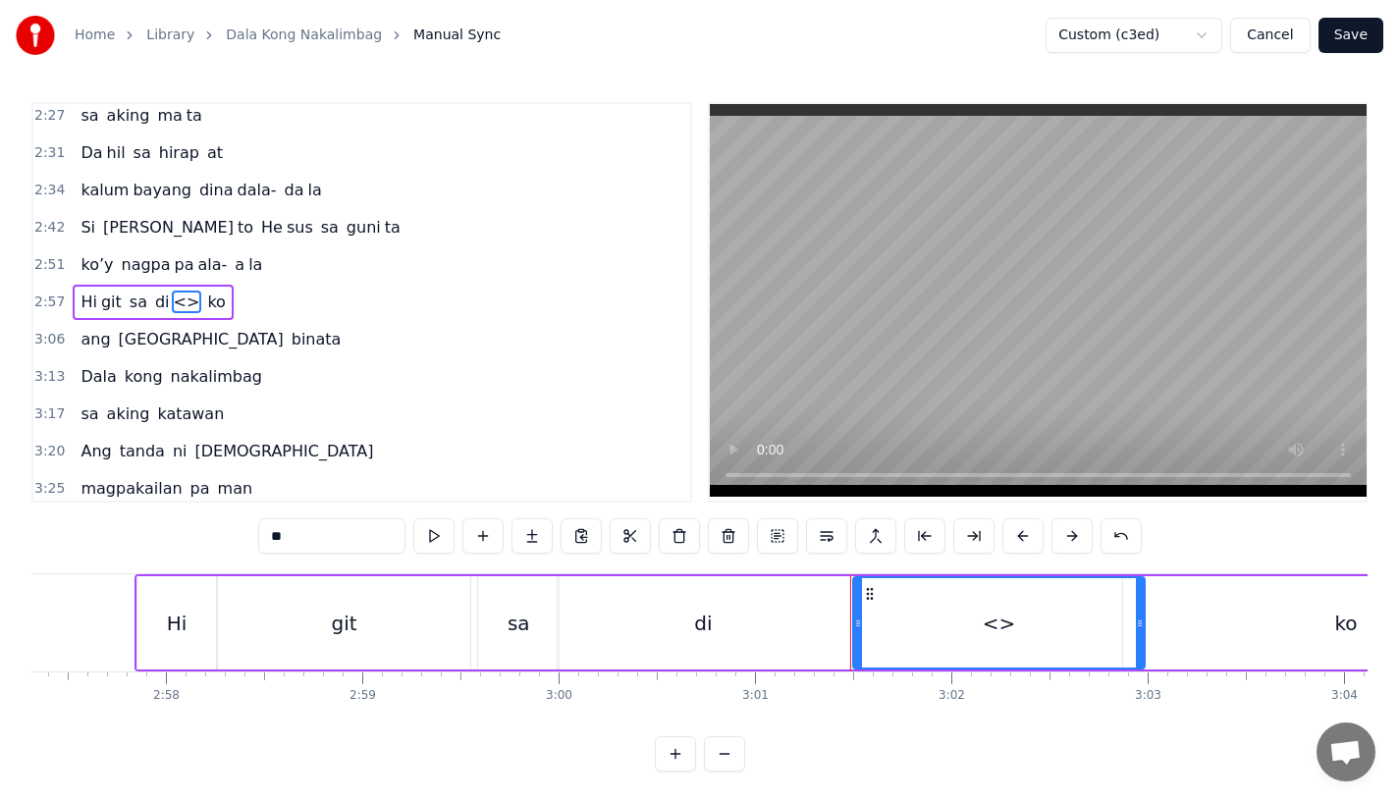
drag, startPoint x: 310, startPoint y: 536, endPoint x: 143, endPoint y: 520, distance: 167.7
click at [143, 520] on div "0:15 Pagsubok ay dumara ting, 0:19 sapin- saping kapang lawan 0:23 Puso’y ibig …" at bounding box center [699, 437] width 1336 height 670
paste input "*****"
drag, startPoint x: 1142, startPoint y: 627, endPoint x: 1112, endPoint y: 626, distance: 30.5
click at [1112, 626] on icon at bounding box center [1109, 624] width 8 height 16
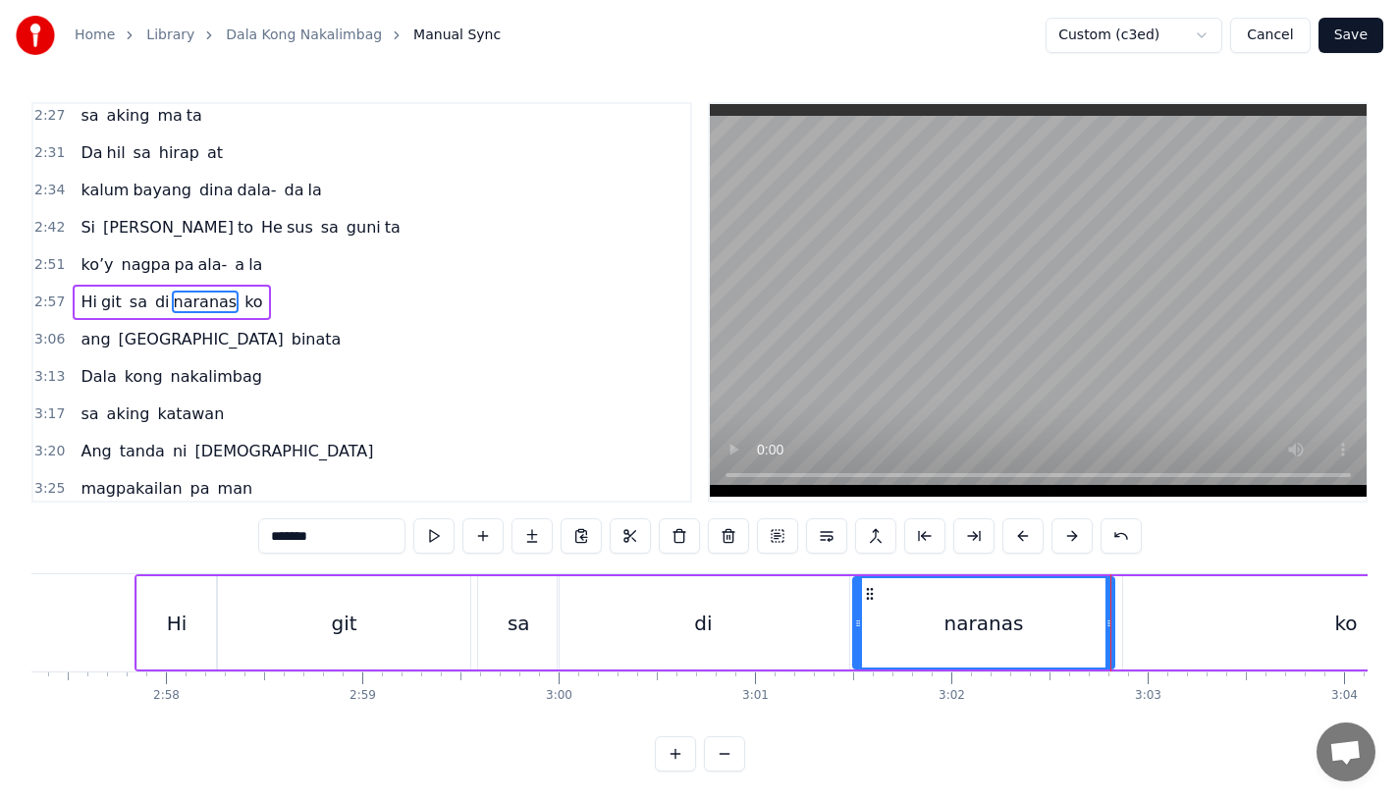
click at [587, 608] on div "di" at bounding box center [704, 622] width 292 height 93
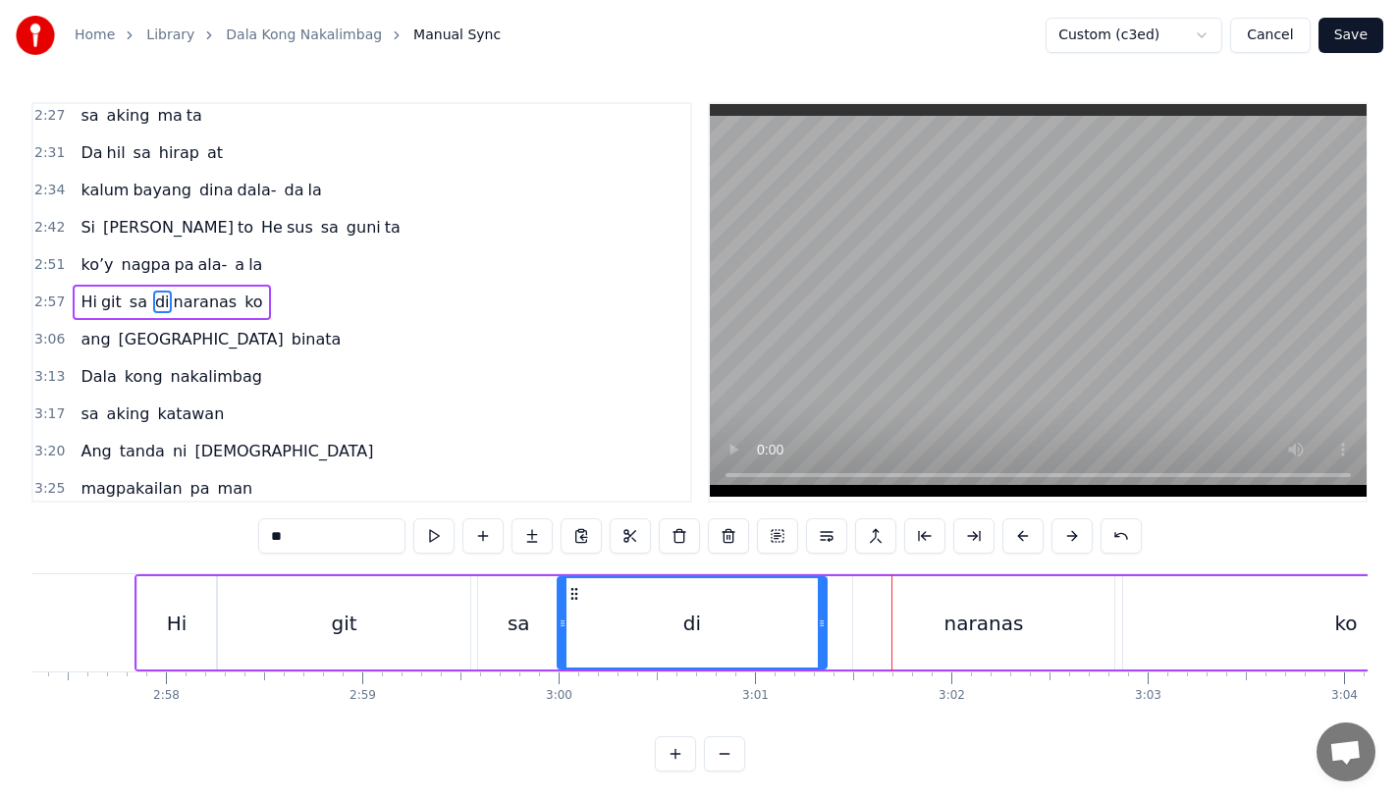
drag, startPoint x: 842, startPoint y: 633, endPoint x: 819, endPoint y: 633, distance: 22.6
click at [819, 633] on div at bounding box center [822, 622] width 8 height 89
click at [889, 629] on div "naranas" at bounding box center [983, 622] width 261 height 93
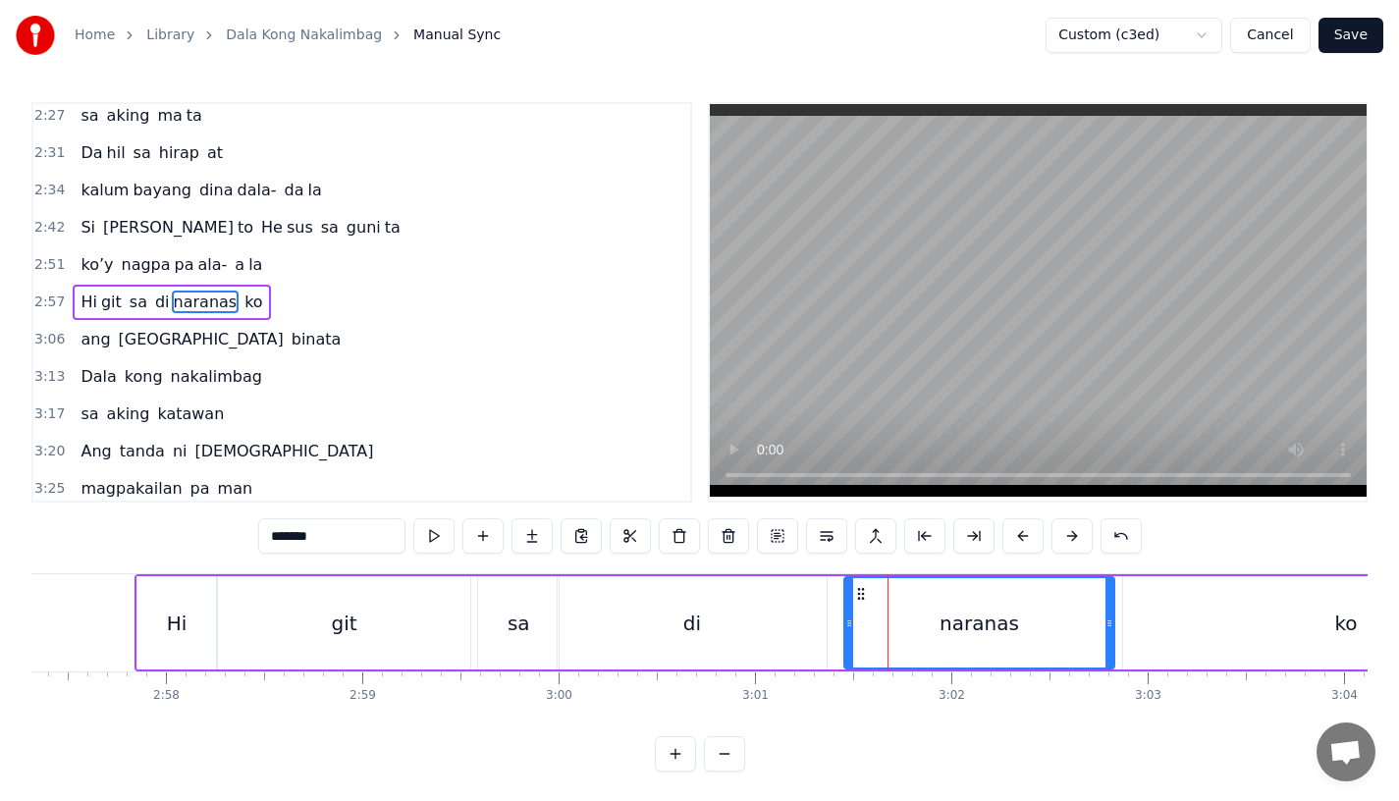
click at [851, 629] on icon at bounding box center [849, 624] width 8 height 16
click at [728, 616] on div "di" at bounding box center [692, 622] width 269 height 93
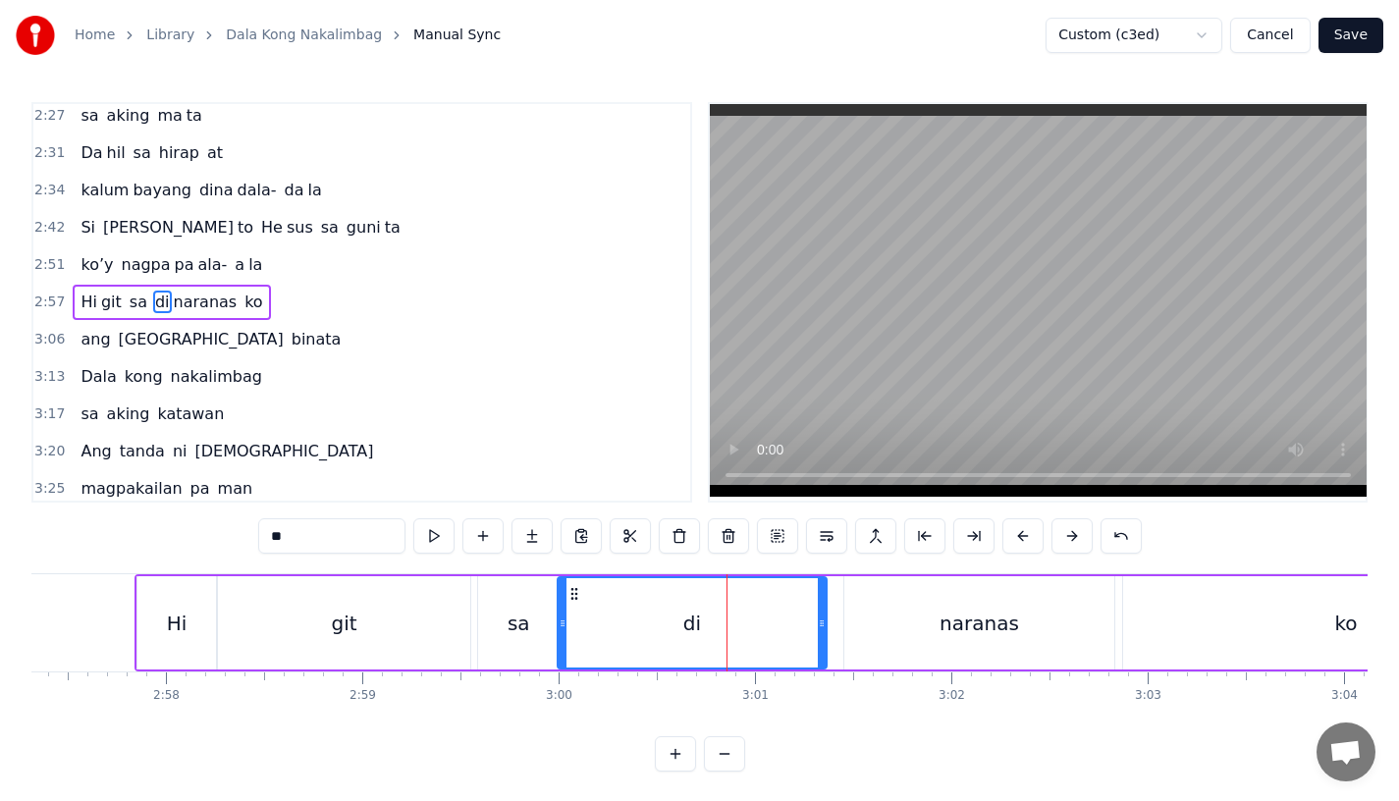
click at [651, 625] on div "di" at bounding box center [692, 622] width 267 height 89
click at [749, 656] on div "di" at bounding box center [692, 622] width 267 height 89
drag, startPoint x: 820, startPoint y: 640, endPoint x: 804, endPoint y: 640, distance: 15.7
click at [804, 640] on div at bounding box center [806, 622] width 8 height 89
click at [619, 626] on div "di" at bounding box center [684, 622] width 251 height 89
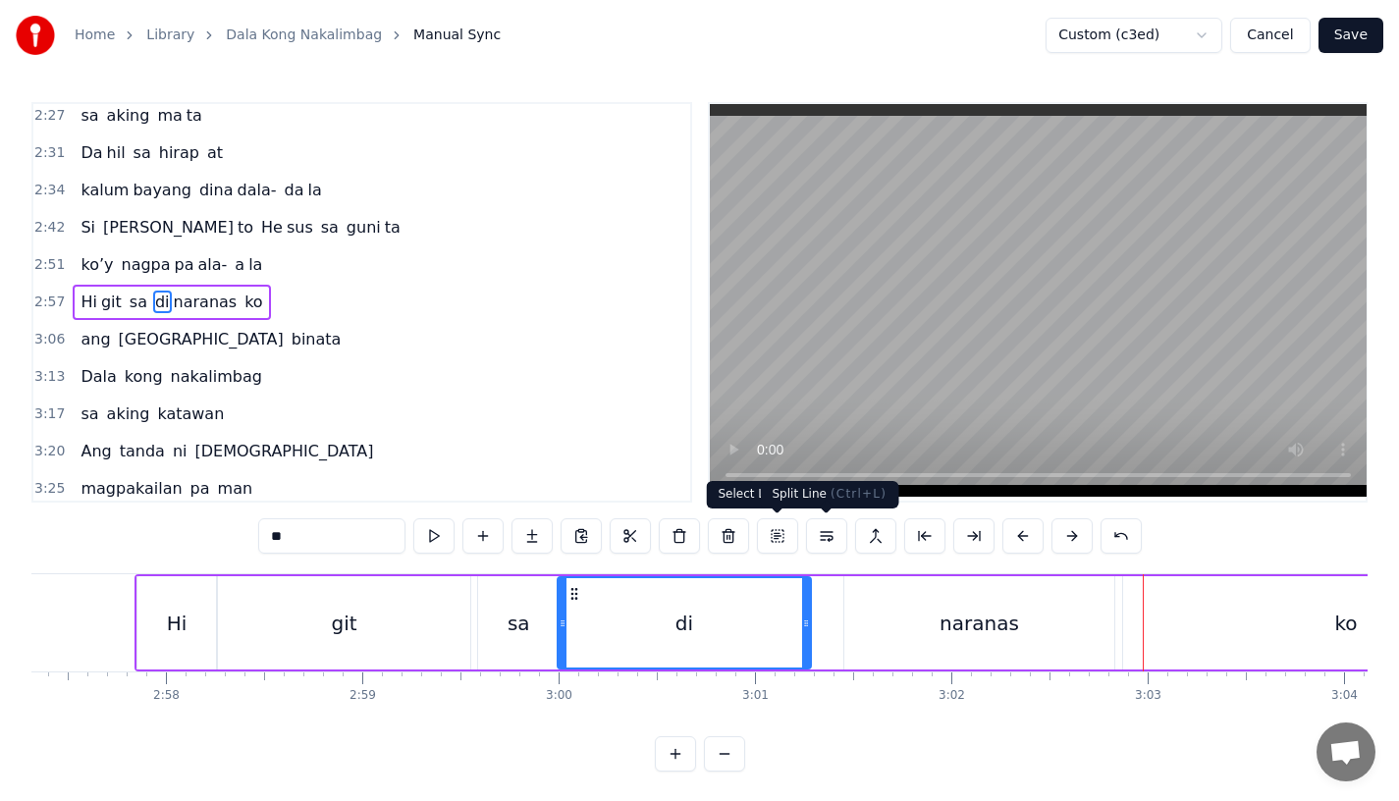
click at [901, 625] on div "naranas" at bounding box center [979, 622] width 270 height 93
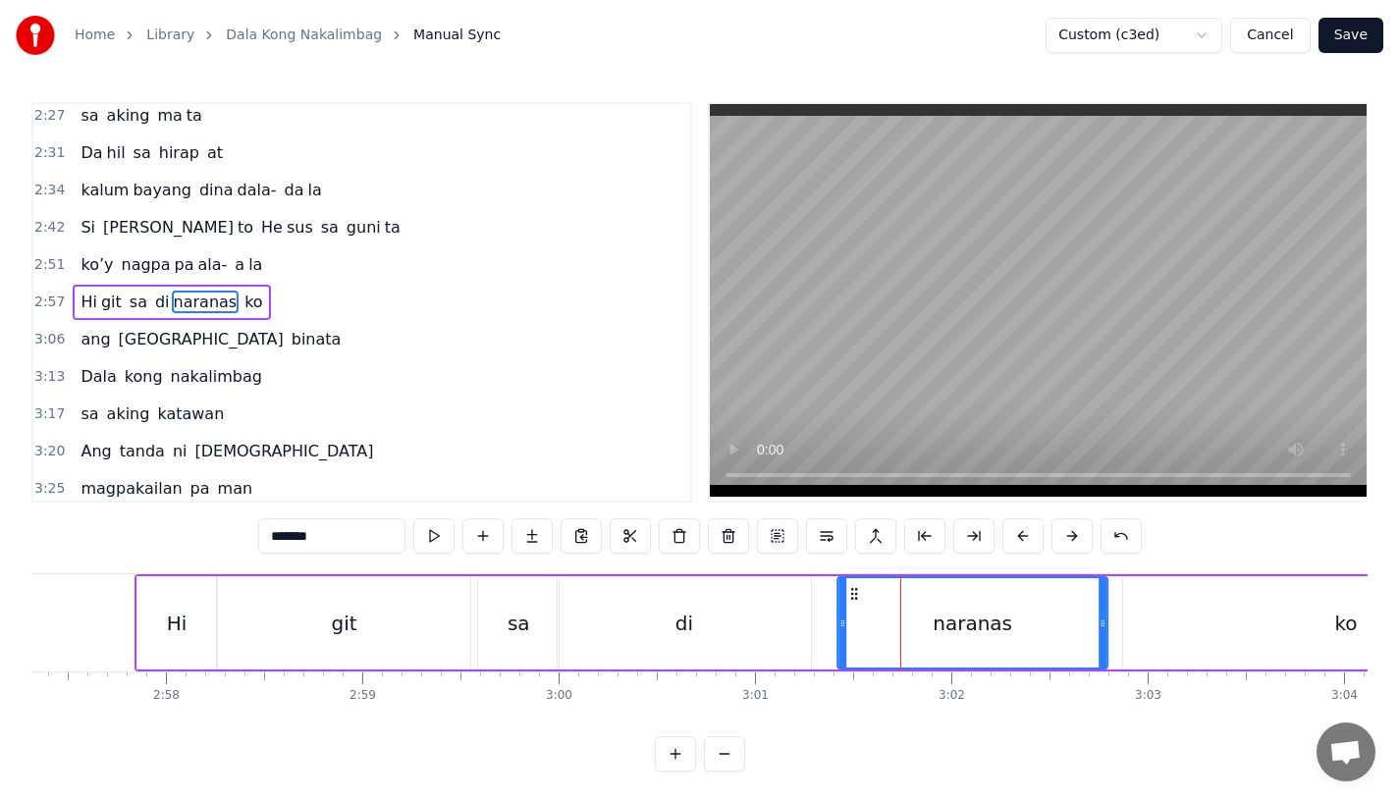
click at [852, 594] on icon at bounding box center [854, 594] width 16 height 16
click at [698, 622] on div "di" at bounding box center [684, 622] width 253 height 93
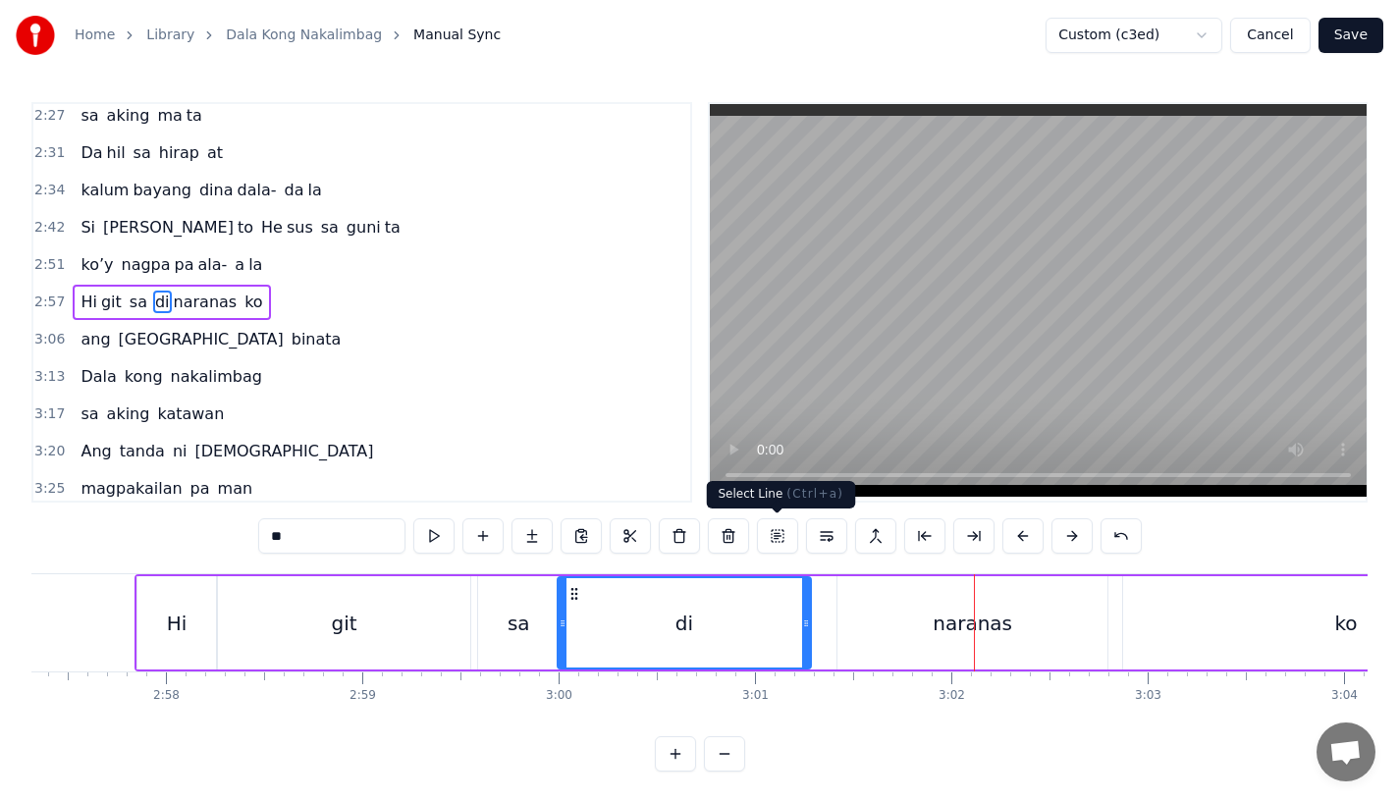
click at [852, 605] on div "naranas" at bounding box center [973, 622] width 270 height 93
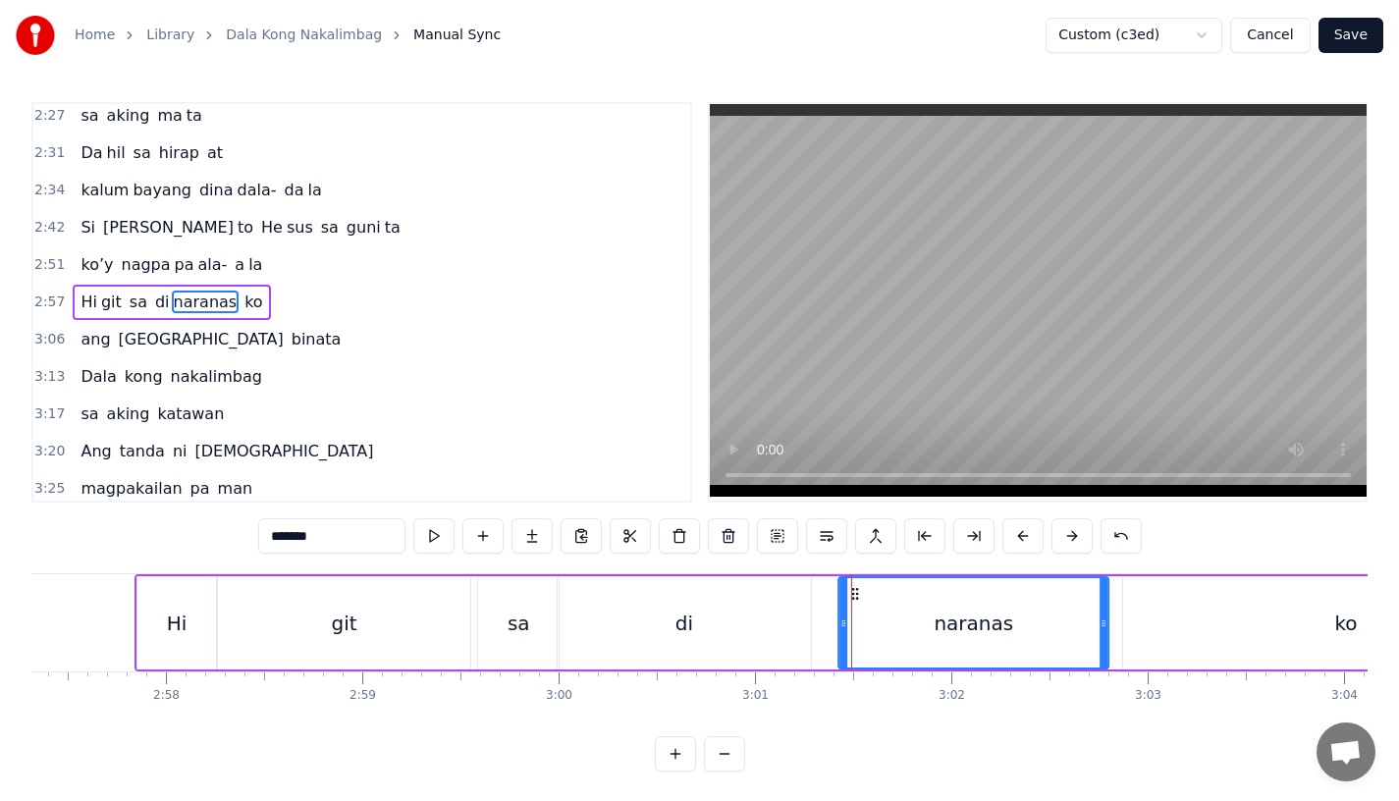
click at [855, 591] on icon at bounding box center [855, 594] width 16 height 16
click at [723, 612] on div "di" at bounding box center [684, 622] width 253 height 93
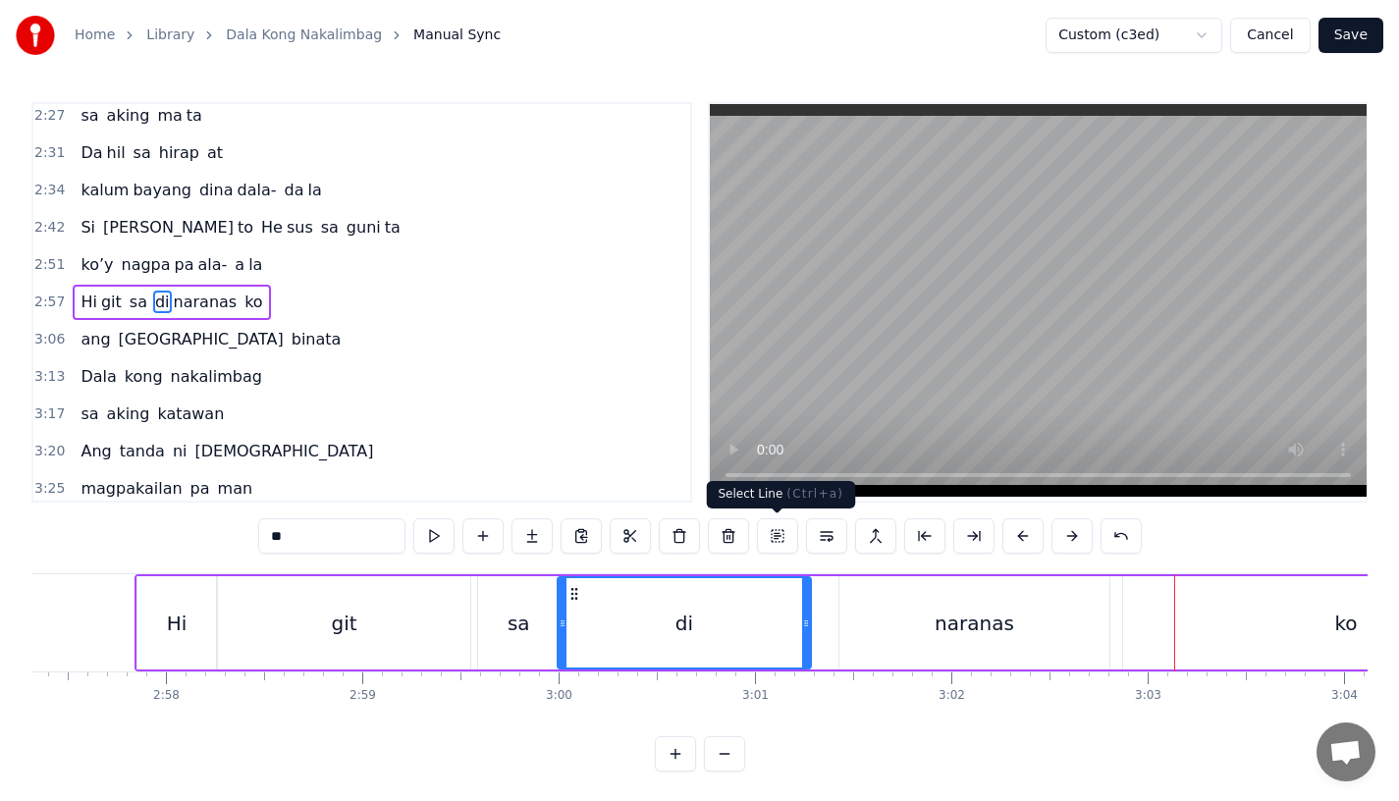
click at [978, 599] on div "naranas" at bounding box center [975, 622] width 270 height 93
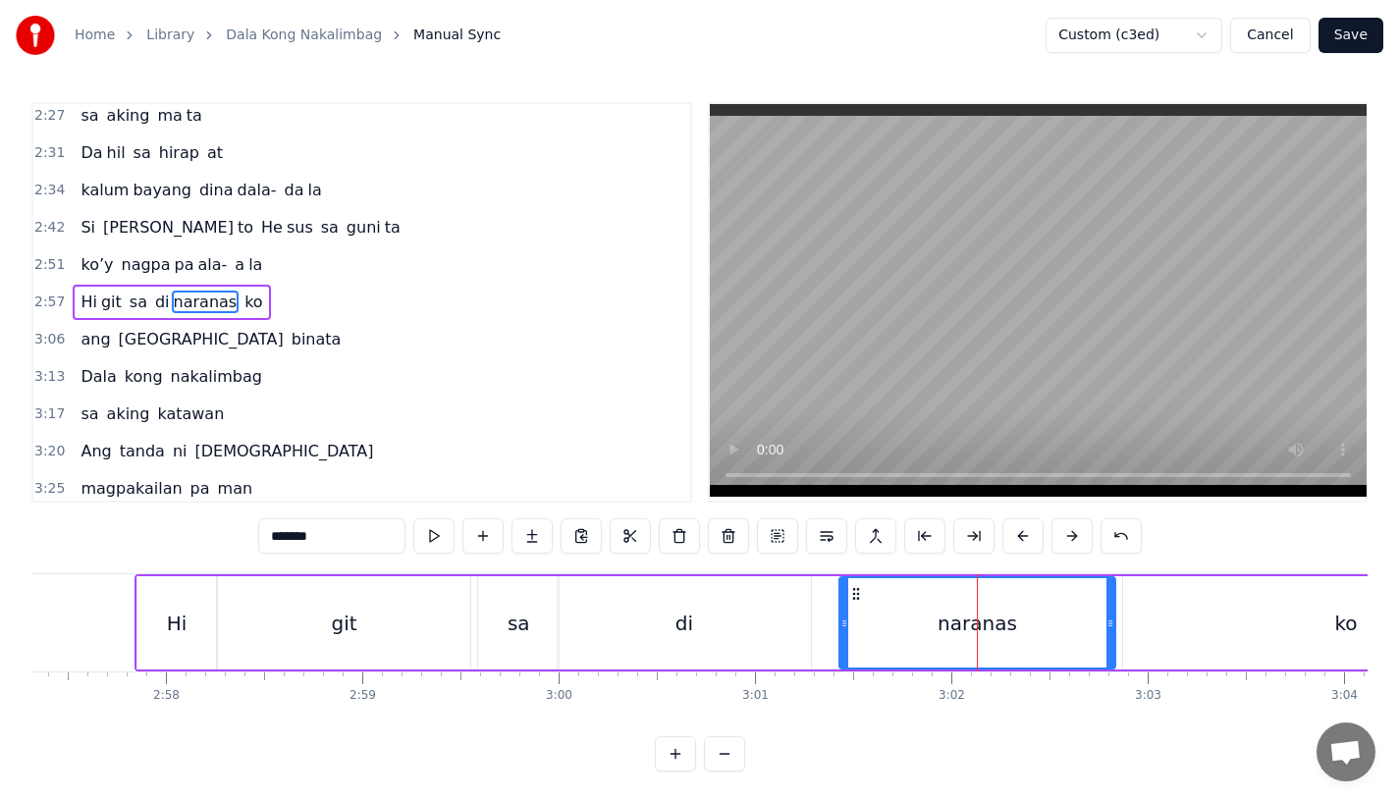
click at [1107, 626] on icon at bounding box center [1111, 624] width 8 height 16
click at [749, 646] on div "di" at bounding box center [684, 622] width 253 height 93
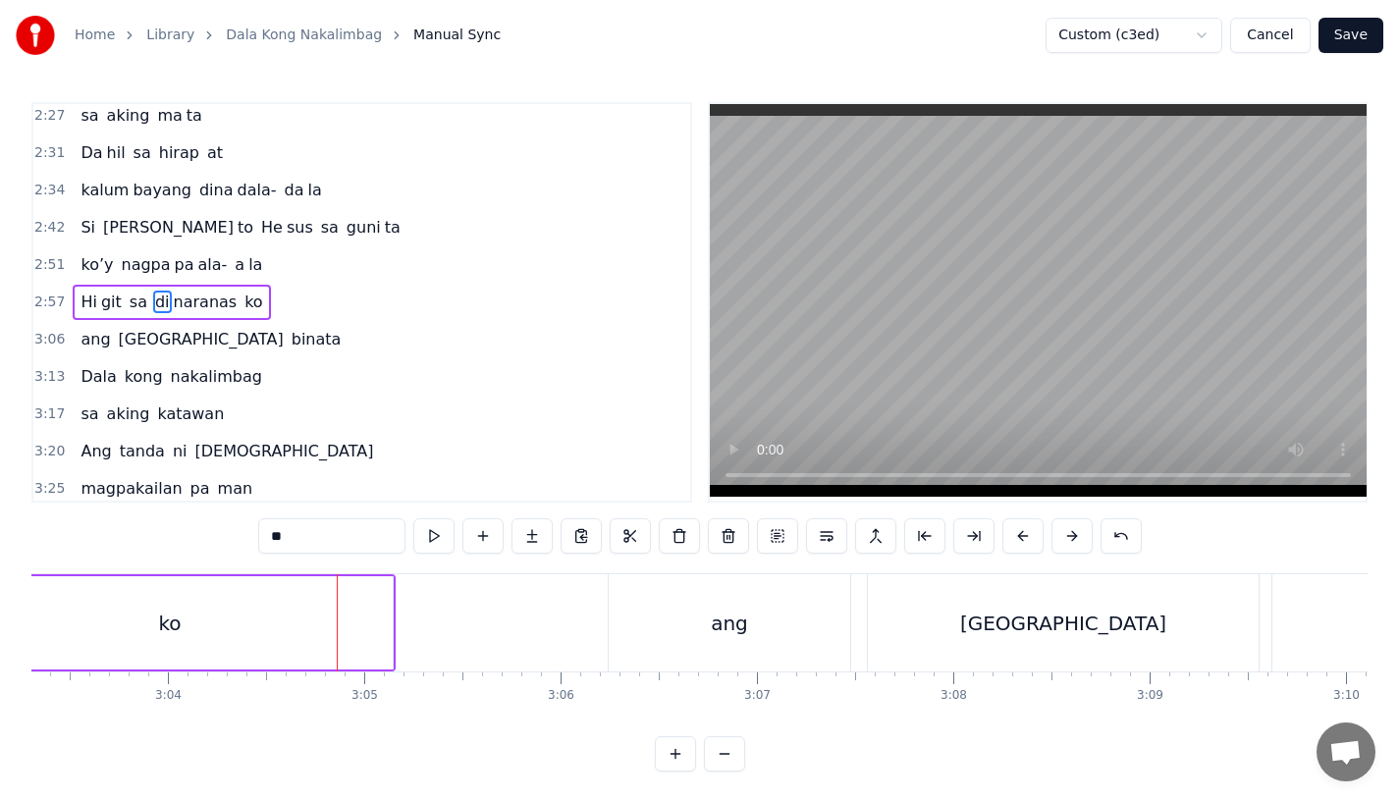
scroll to position [0, 35857]
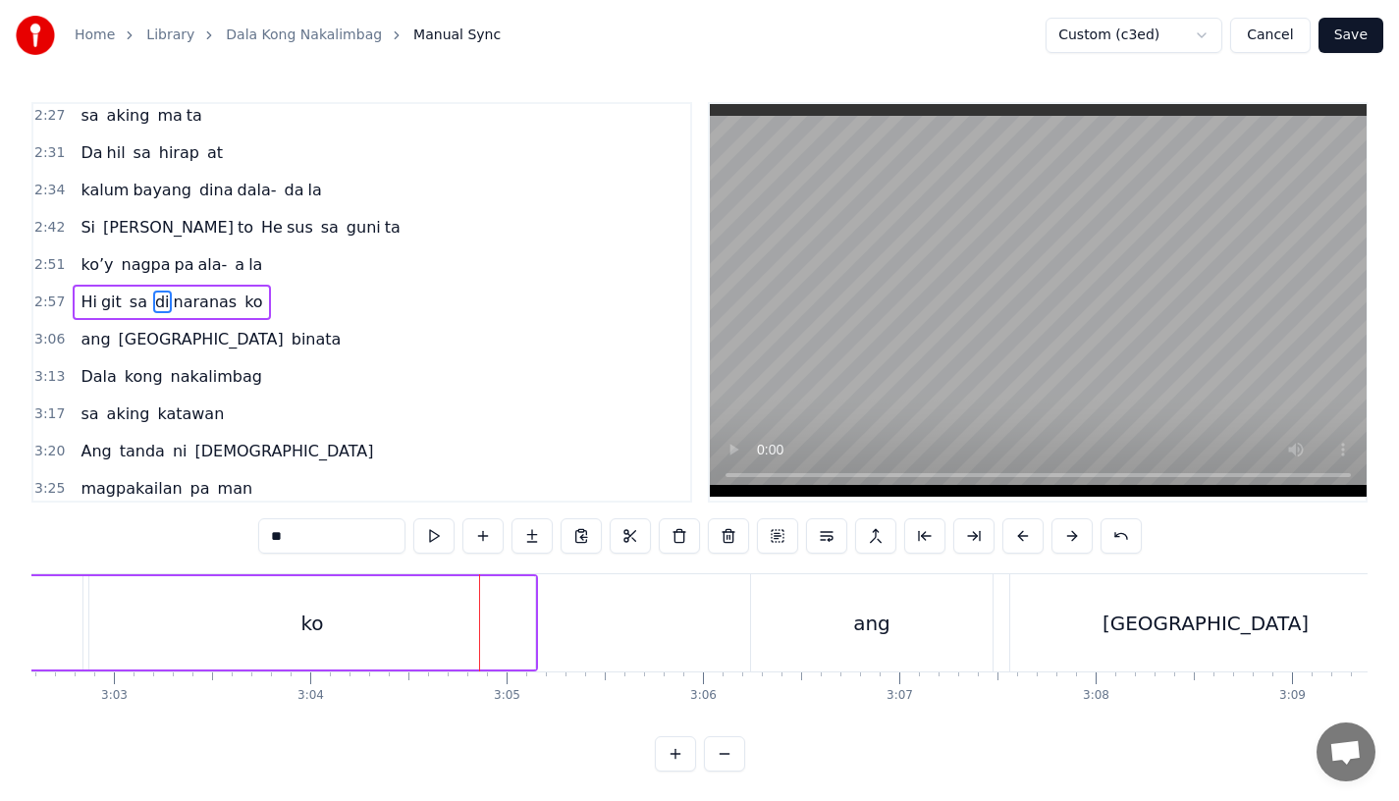
click at [217, 608] on div "ko" at bounding box center [312, 622] width 446 height 93
type input "**"
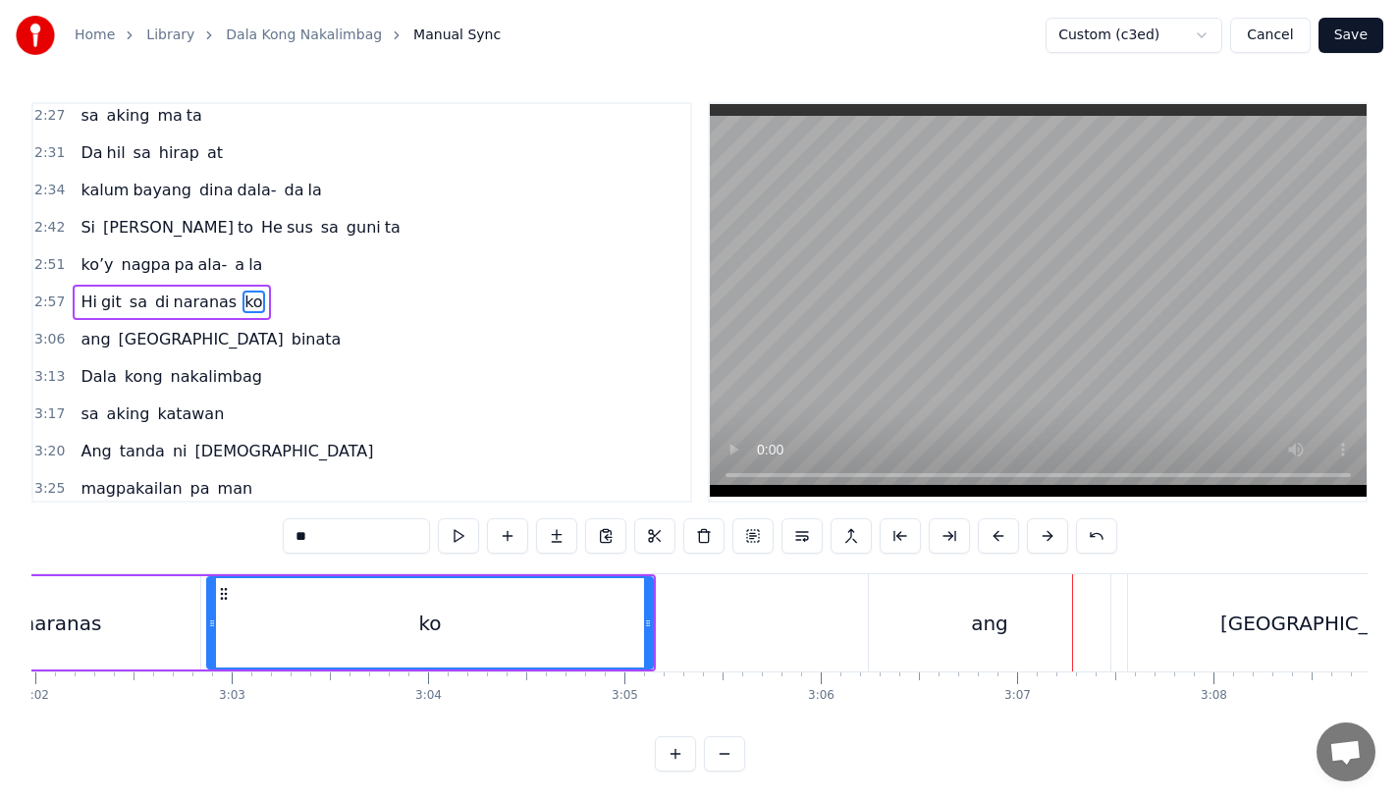
scroll to position [0, 35675]
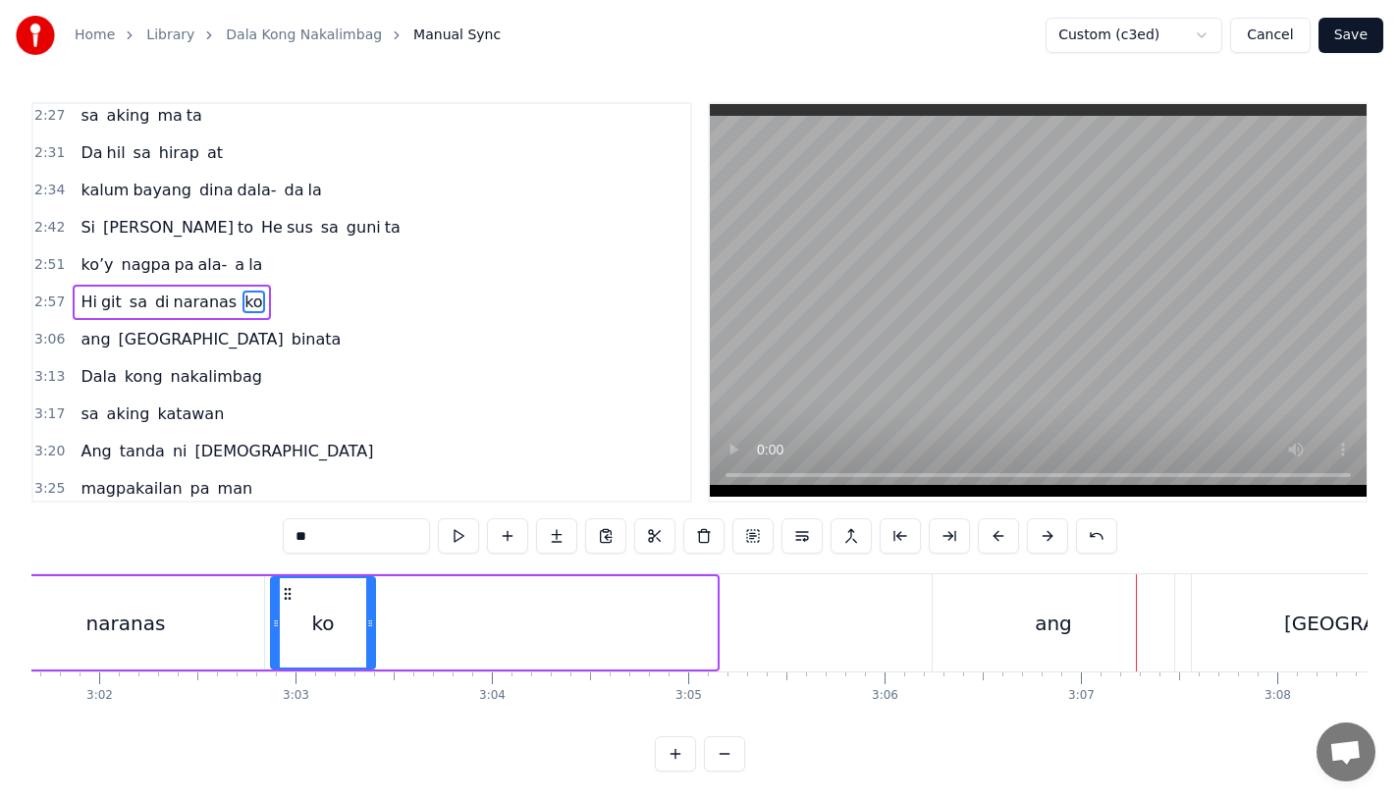
drag, startPoint x: 712, startPoint y: 629, endPoint x: 369, endPoint y: 621, distance: 342.8
click at [369, 621] on icon at bounding box center [370, 624] width 8 height 16
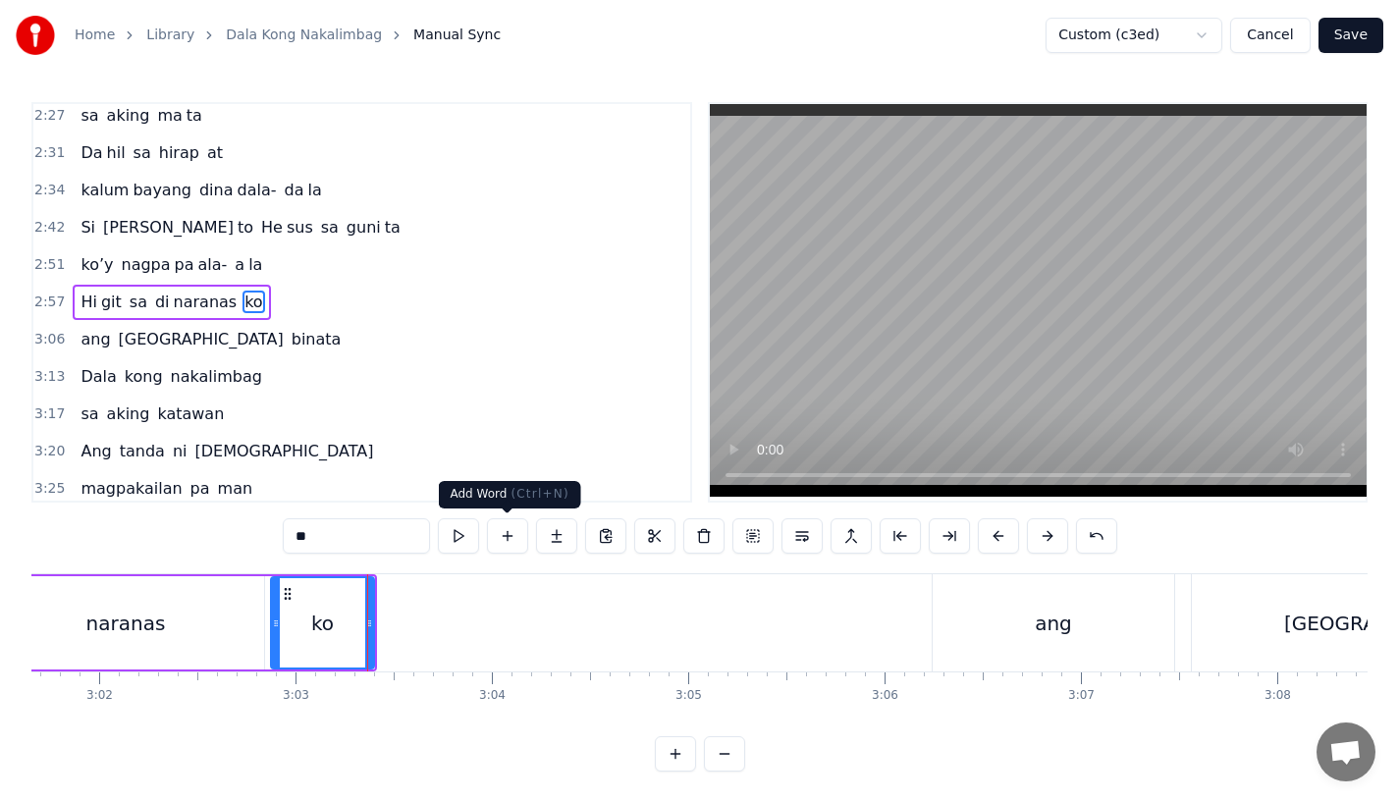
click at [510, 539] on button at bounding box center [507, 535] width 41 height 35
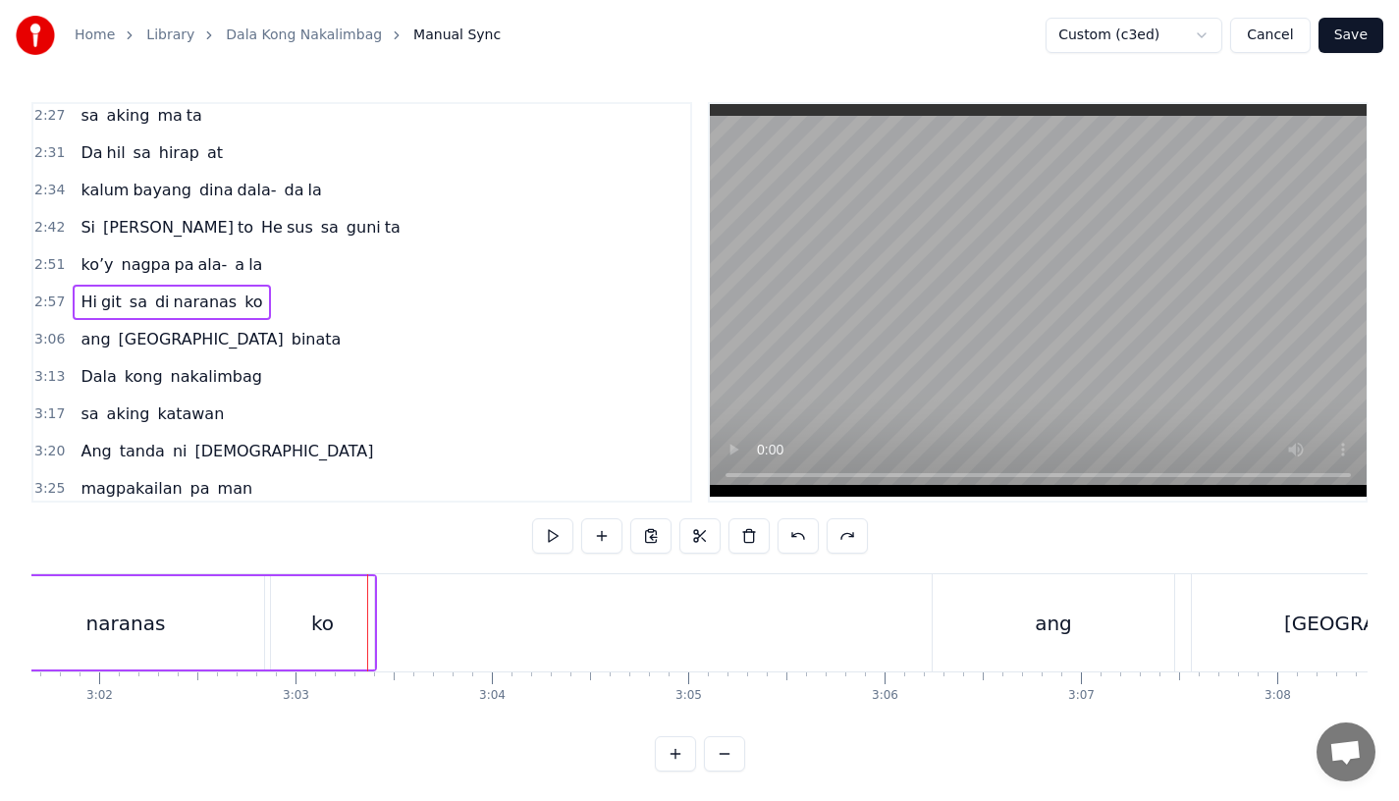
click at [323, 669] on div "ko" at bounding box center [322, 622] width 105 height 93
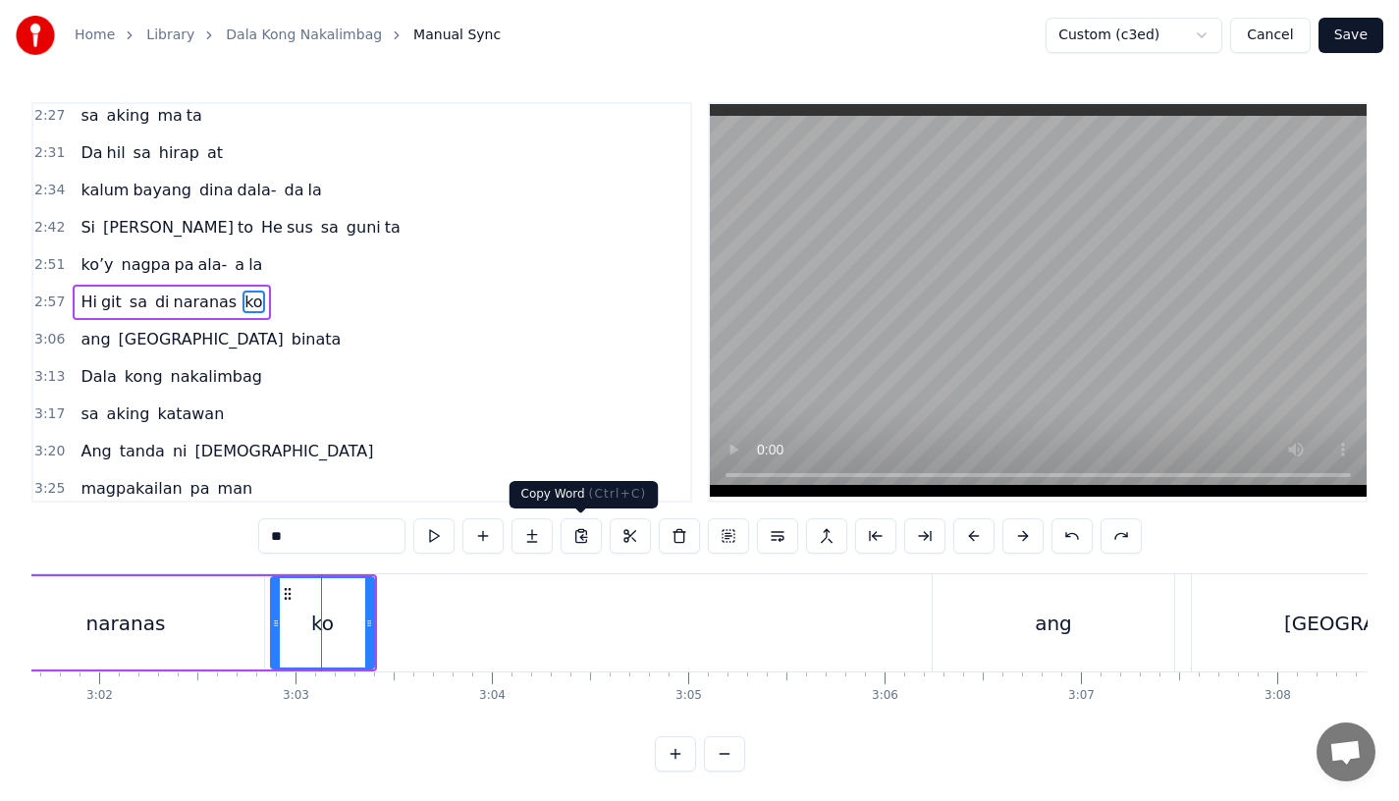
click at [541, 541] on button at bounding box center [532, 535] width 41 height 35
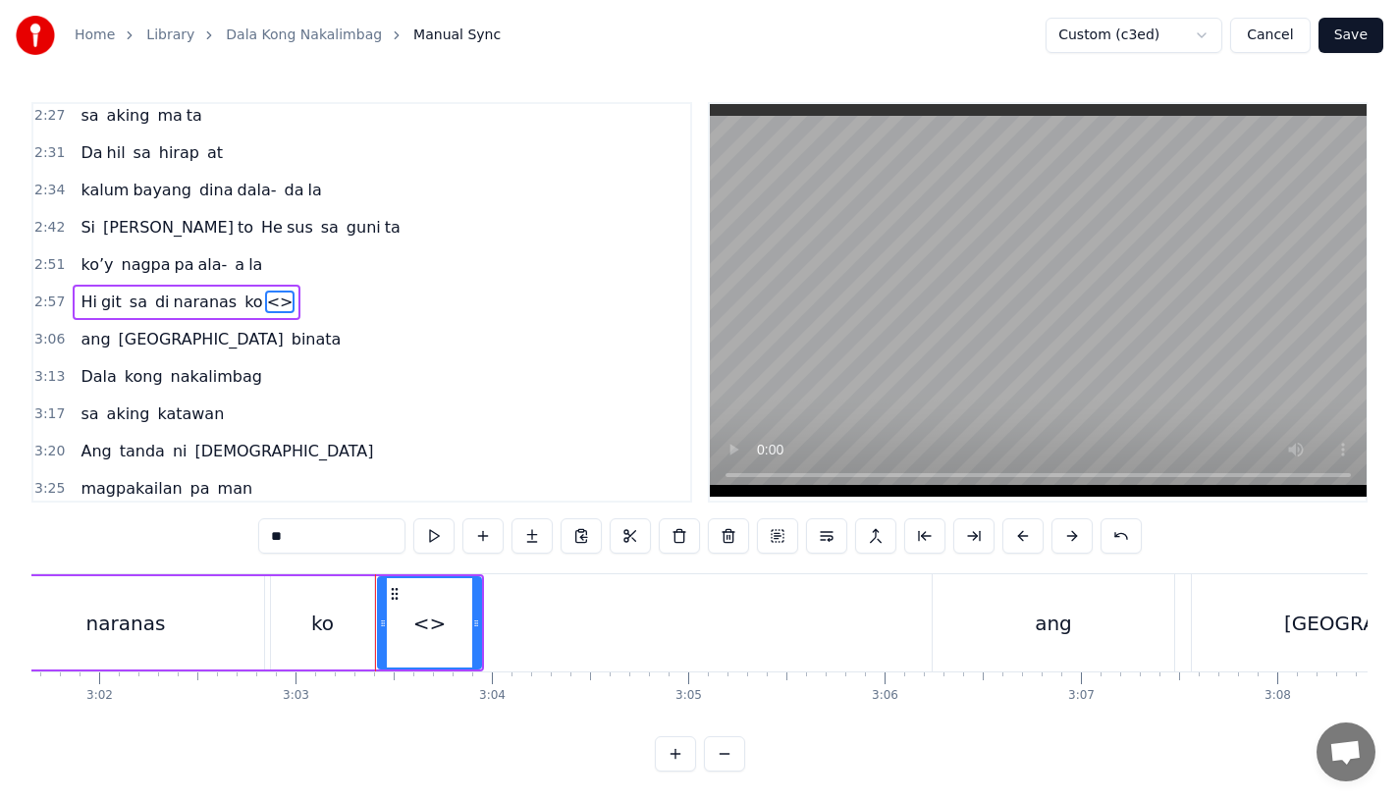
drag, startPoint x: 255, startPoint y: 529, endPoint x: 326, endPoint y: 545, distance: 72.4
click at [326, 545] on div "0:15 Pagsubok ay dumara ting, 0:19 sapin- saping kapang lawan 0:23 Puso’y ibig …" at bounding box center [699, 437] width 1336 height 670
click at [326, 545] on input "**" at bounding box center [331, 535] width 147 height 35
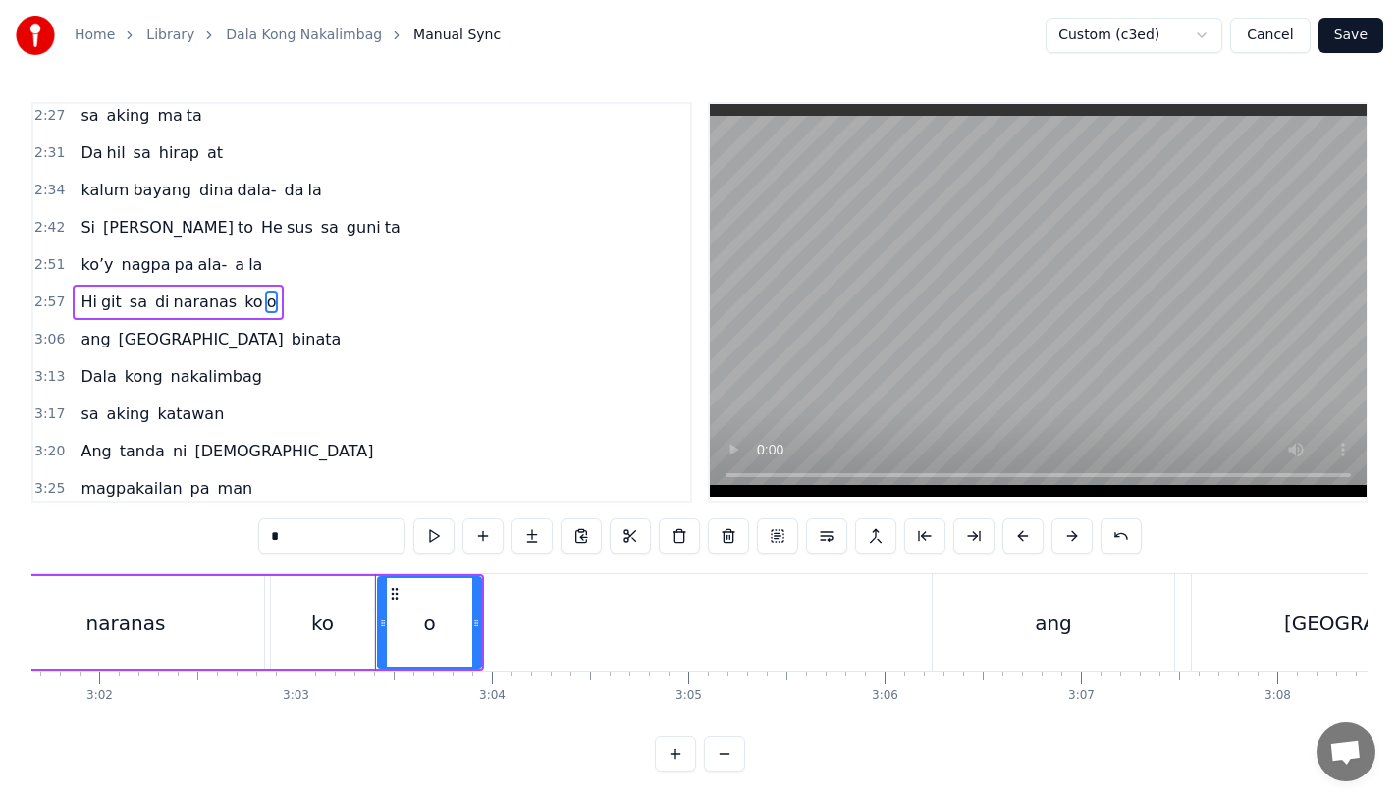
click at [321, 637] on div "ko" at bounding box center [322, 622] width 103 height 93
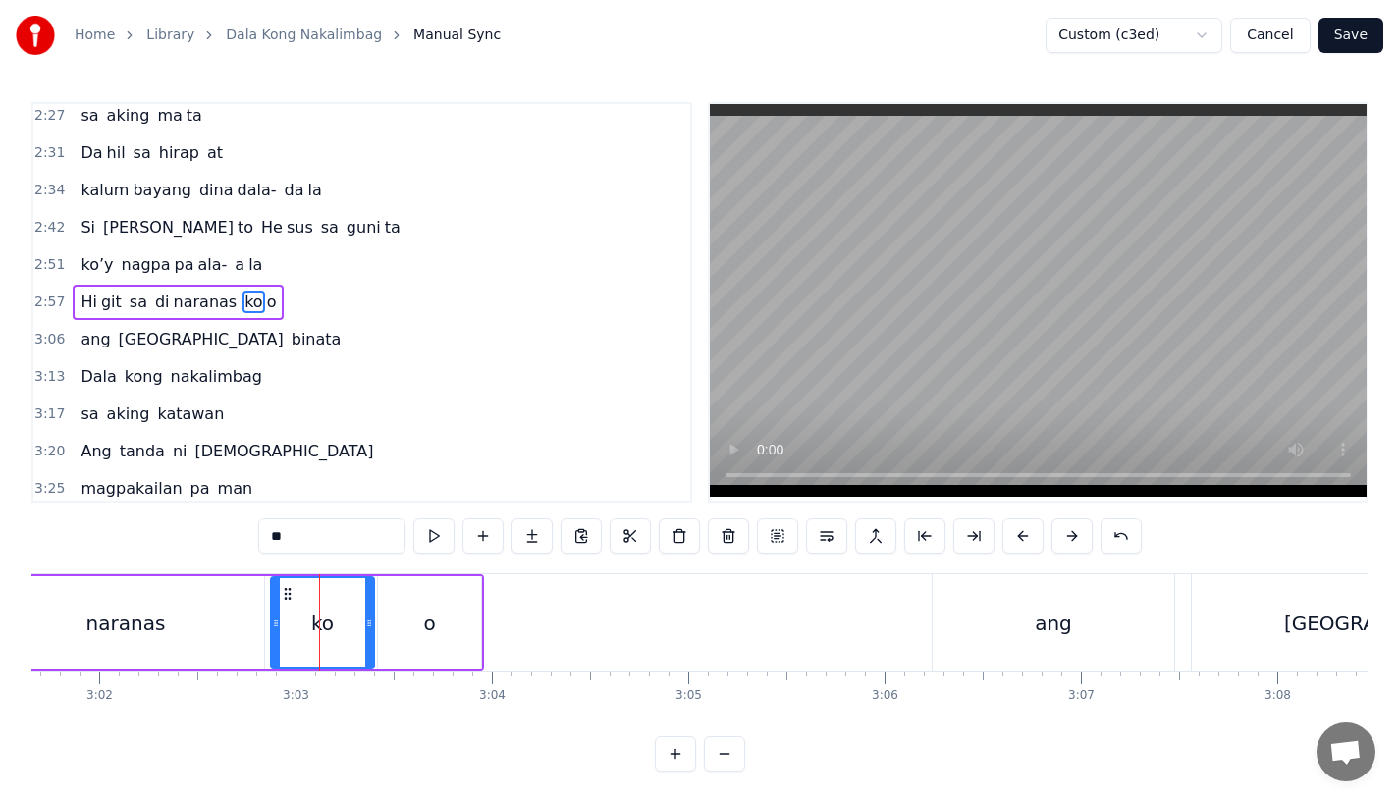
click at [313, 545] on input "**" at bounding box center [331, 535] width 147 height 35
click at [427, 634] on div "o" at bounding box center [429, 623] width 12 height 29
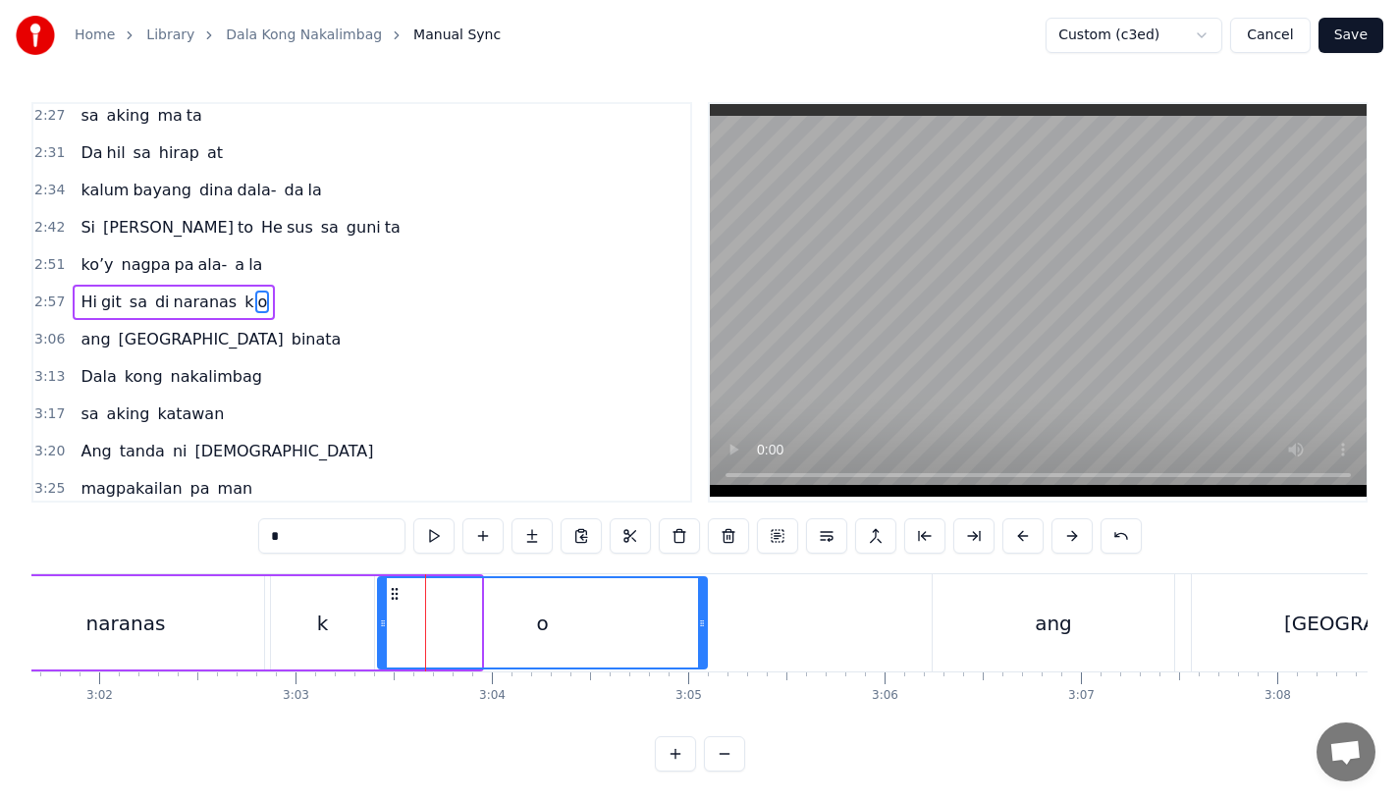
drag, startPoint x: 474, startPoint y: 634, endPoint x: 715, endPoint y: 640, distance: 240.7
click at [706, 640] on div at bounding box center [702, 622] width 8 height 89
click at [136, 588] on div "naranas" at bounding box center [125, 622] width 277 height 93
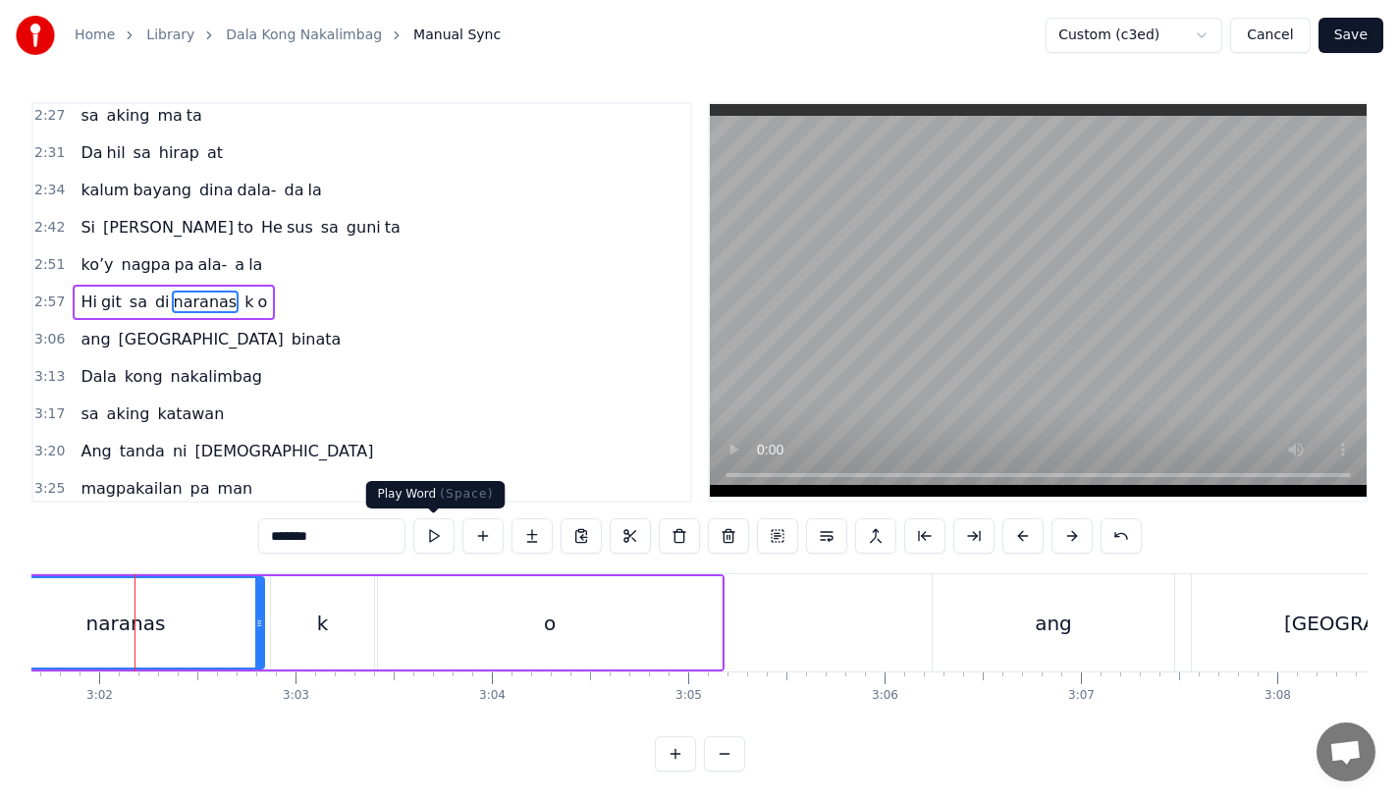
click at [344, 617] on div "k" at bounding box center [322, 622] width 103 height 93
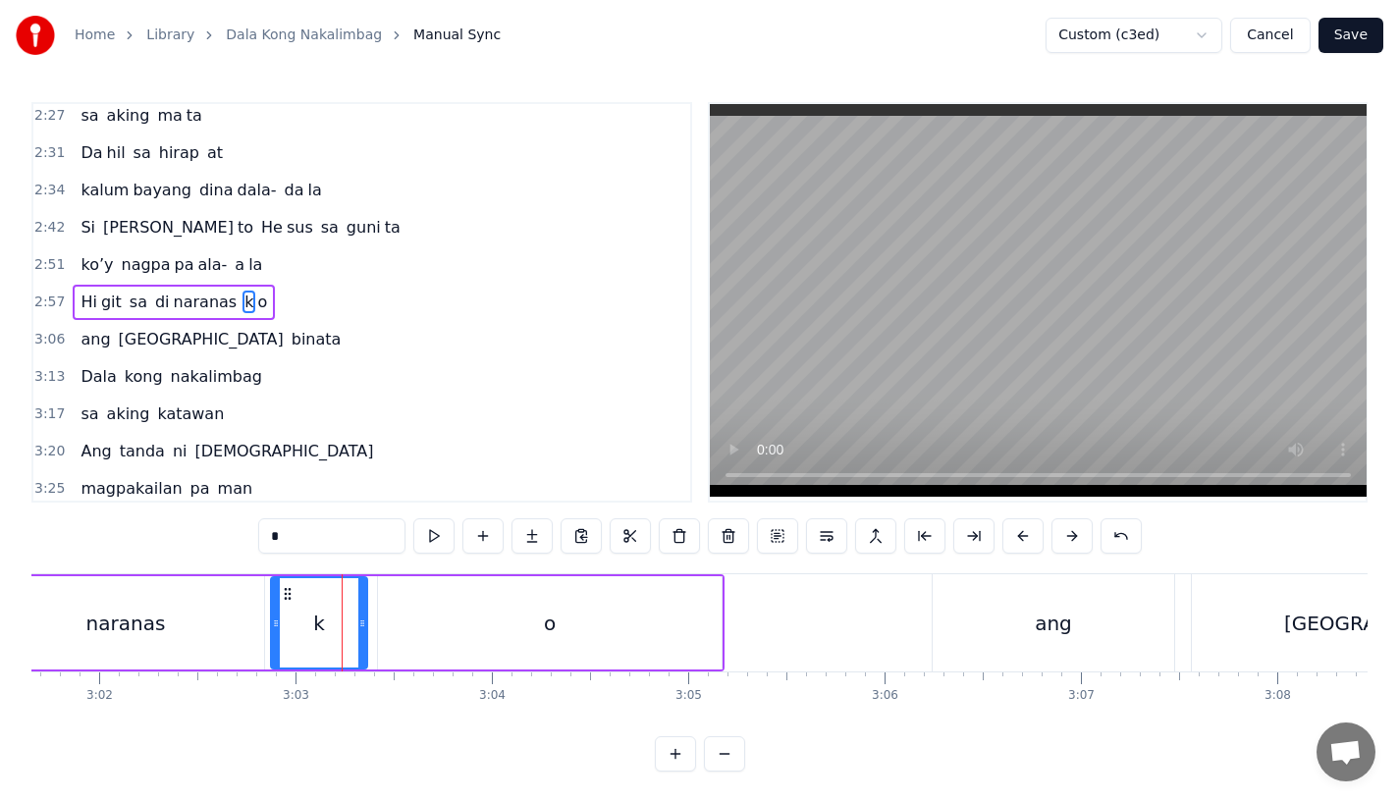
click at [361, 632] on div at bounding box center [362, 622] width 8 height 89
click at [406, 632] on div "o" at bounding box center [550, 622] width 344 height 93
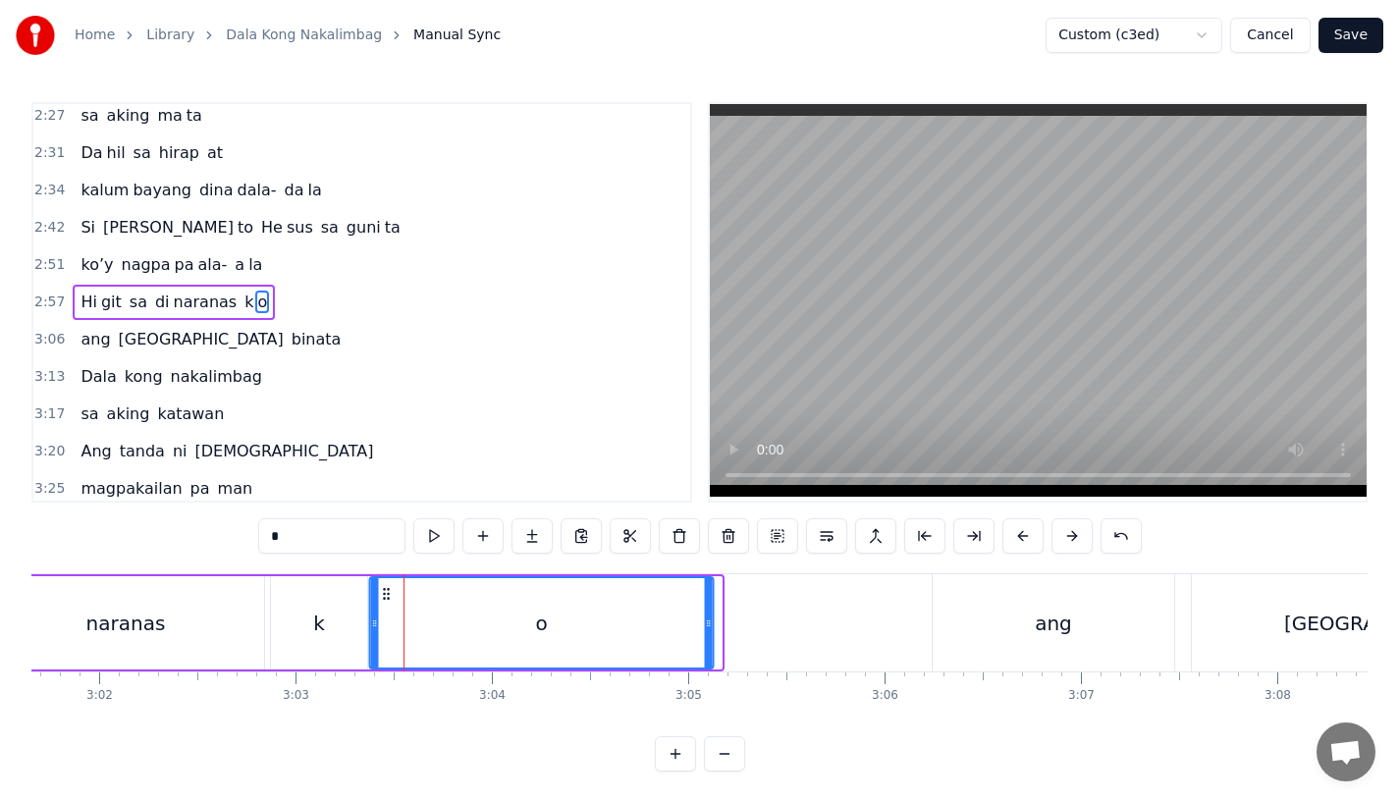
click at [388, 590] on circle at bounding box center [388, 589] width 1 height 1
click at [124, 626] on div "naranas" at bounding box center [126, 623] width 80 height 29
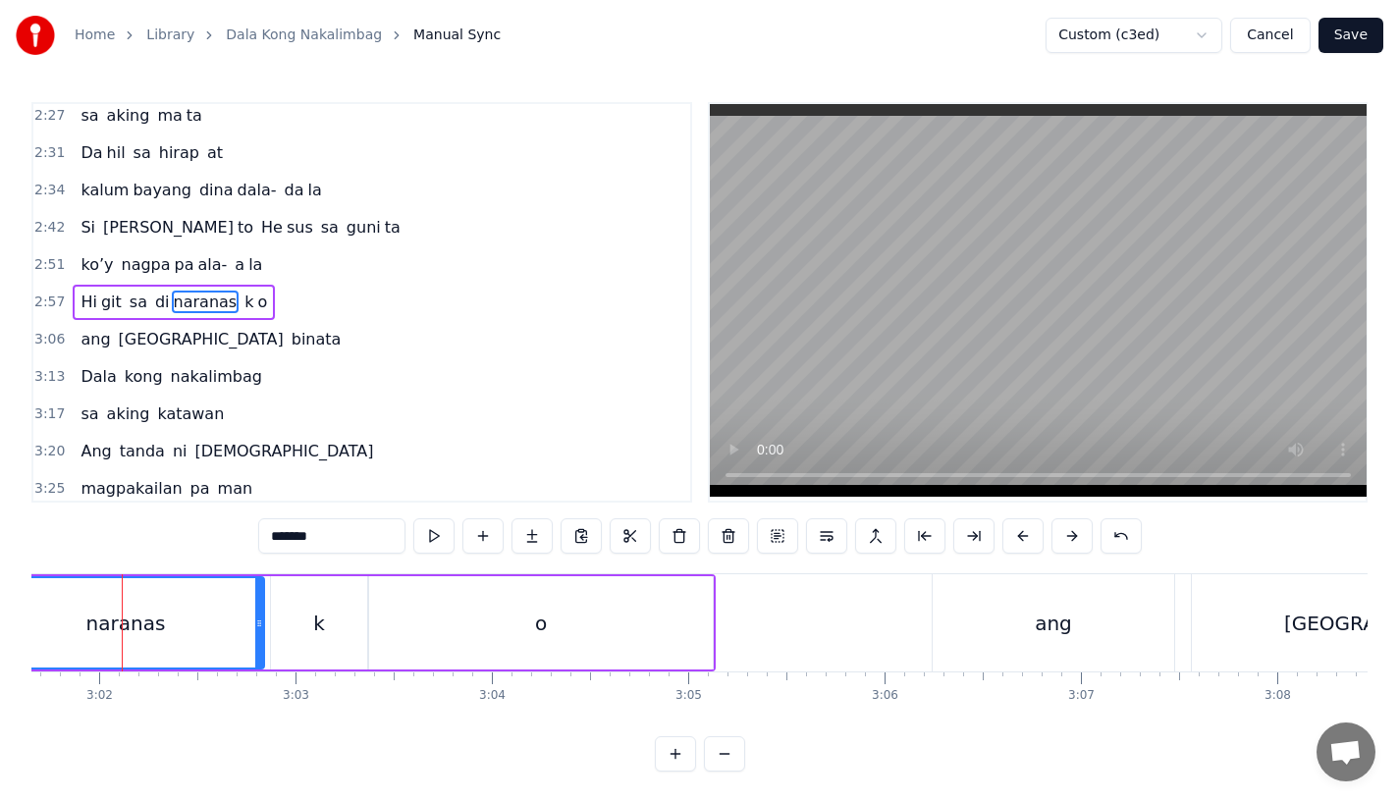
scroll to position [0, 35668]
click at [952, 635] on div "ang" at bounding box center [1062, 622] width 242 height 97
type input "***"
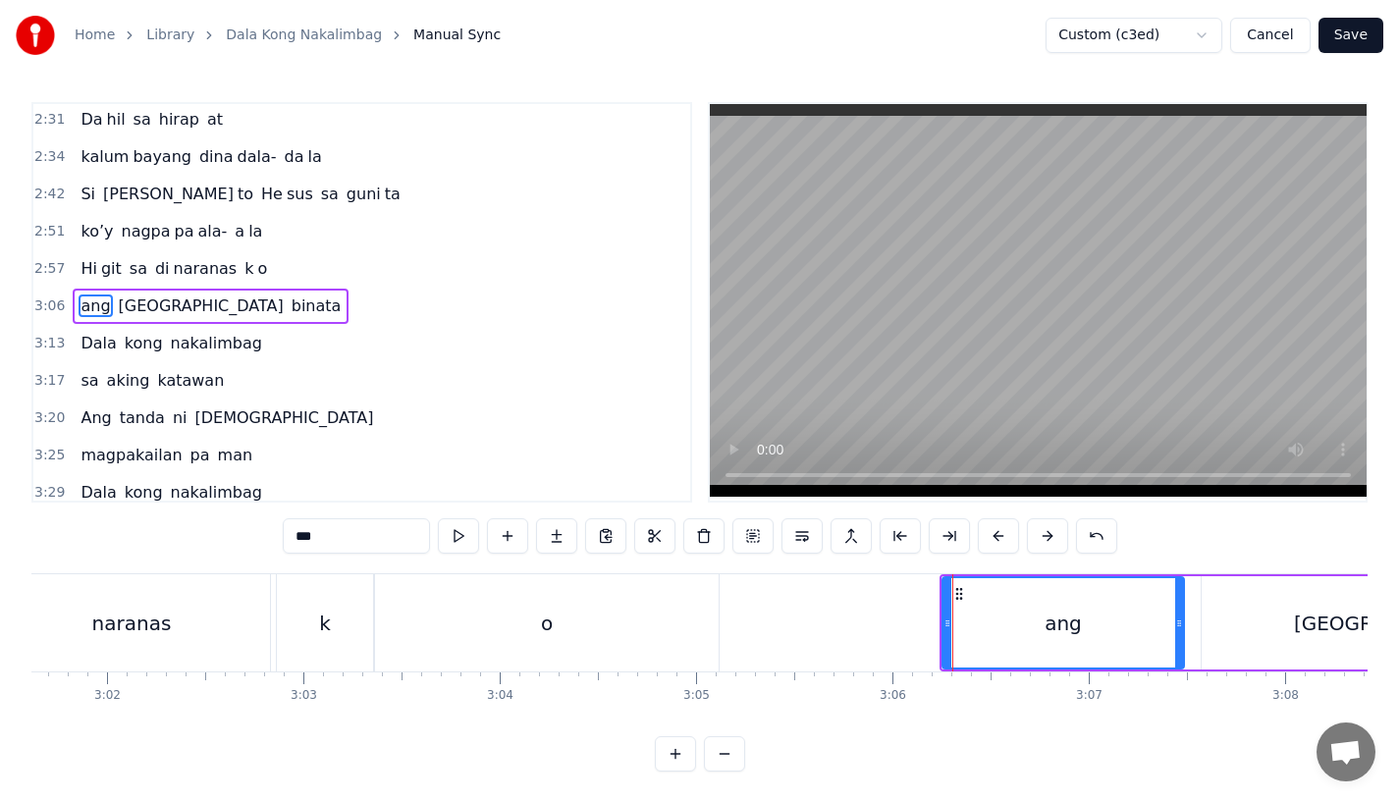
scroll to position [1052, 0]
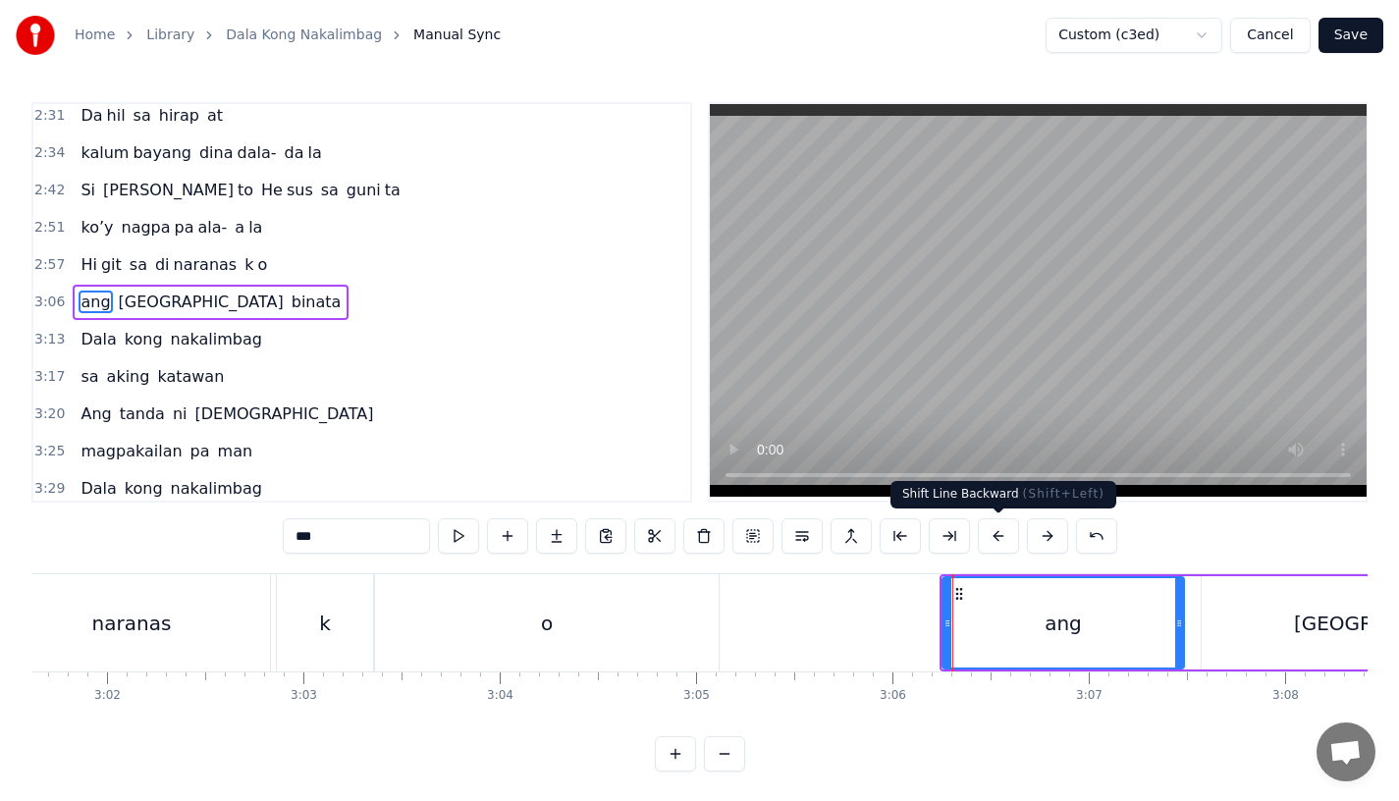
click at [993, 542] on button at bounding box center [998, 535] width 41 height 35
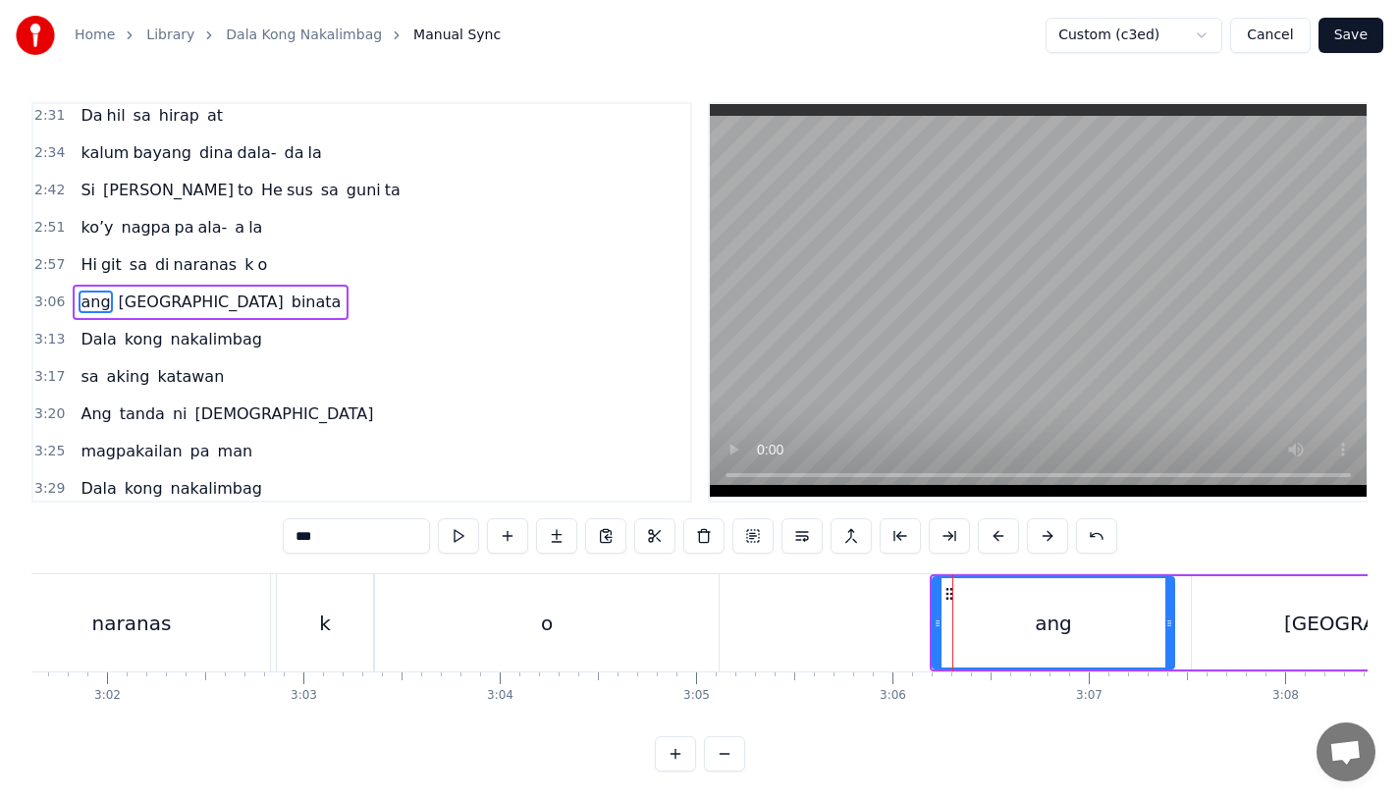
click at [993, 542] on button at bounding box center [998, 535] width 41 height 35
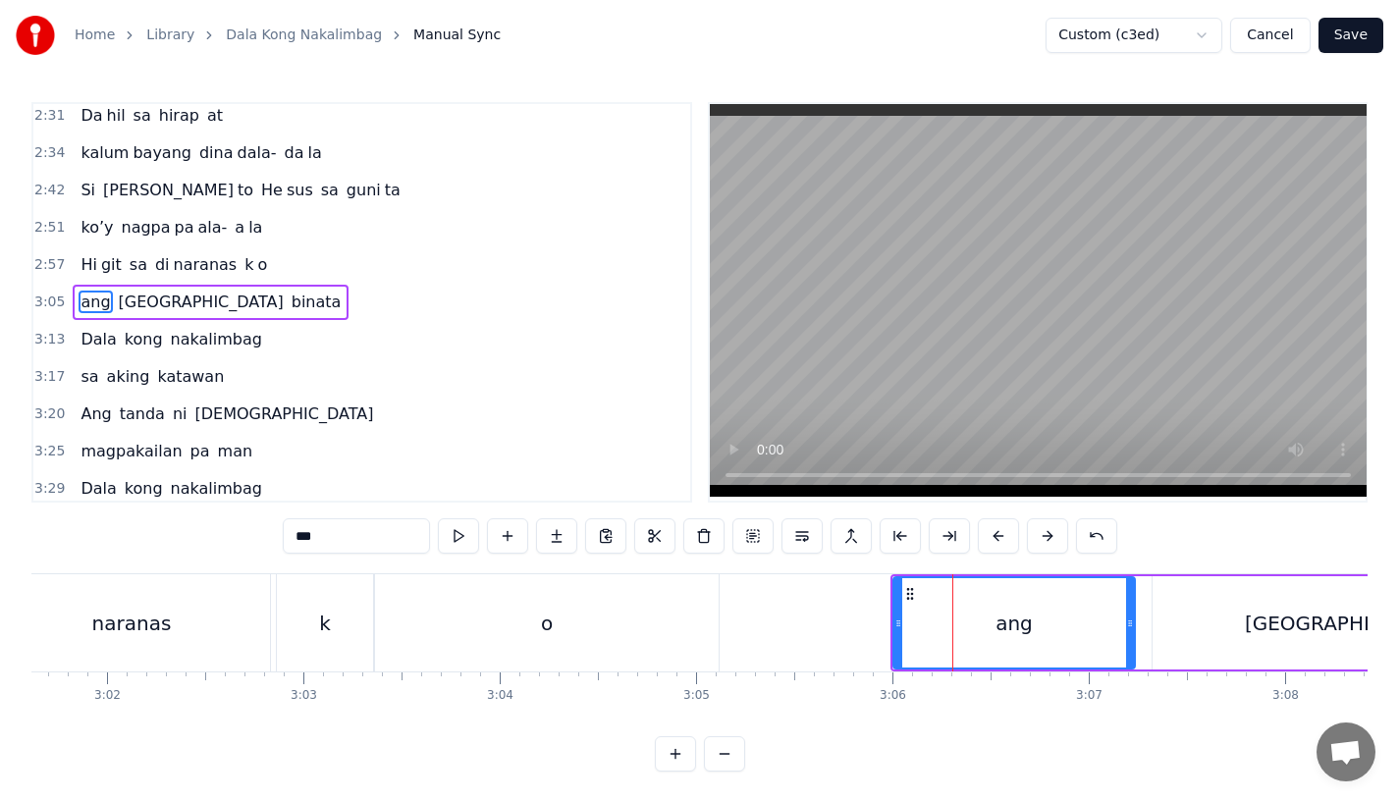
click at [993, 542] on button at bounding box center [998, 535] width 41 height 35
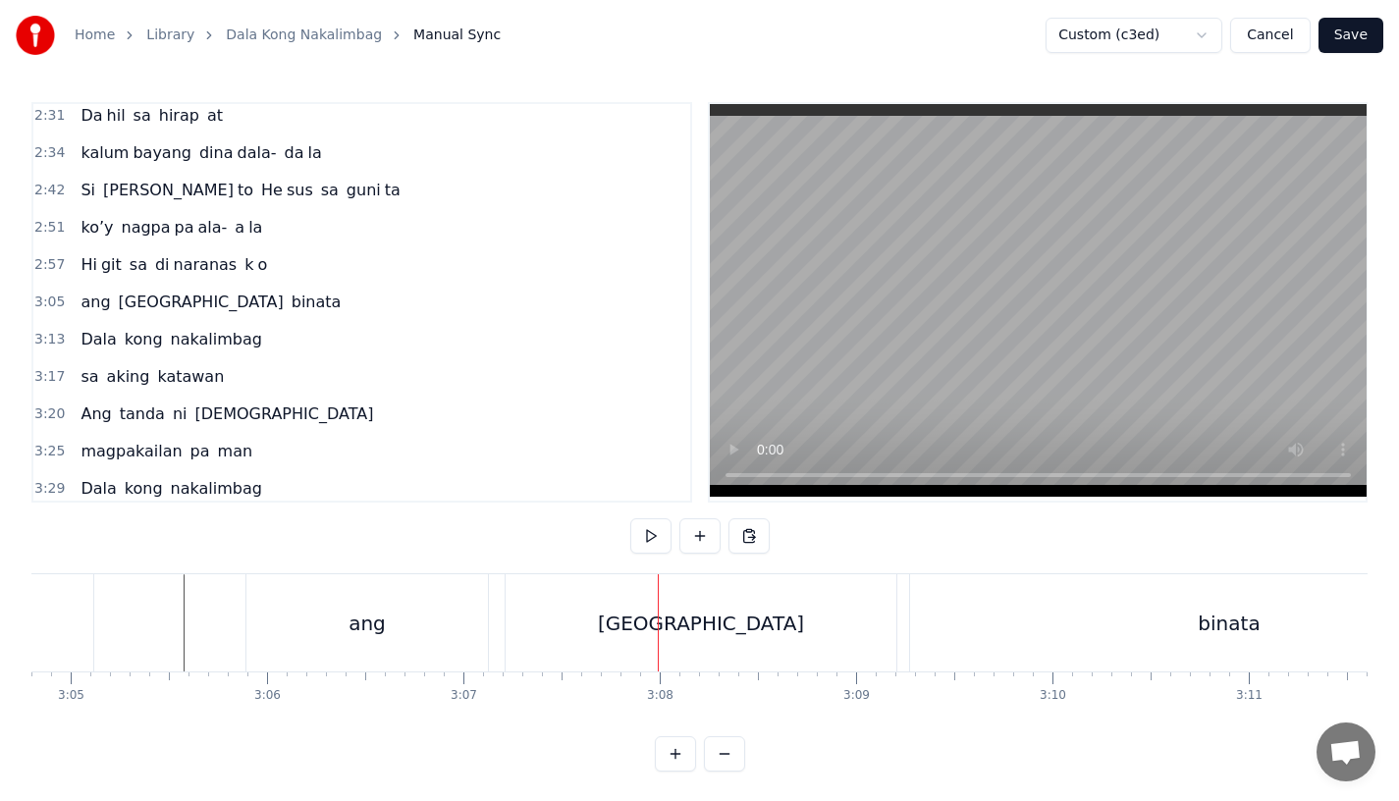
scroll to position [0, 36187]
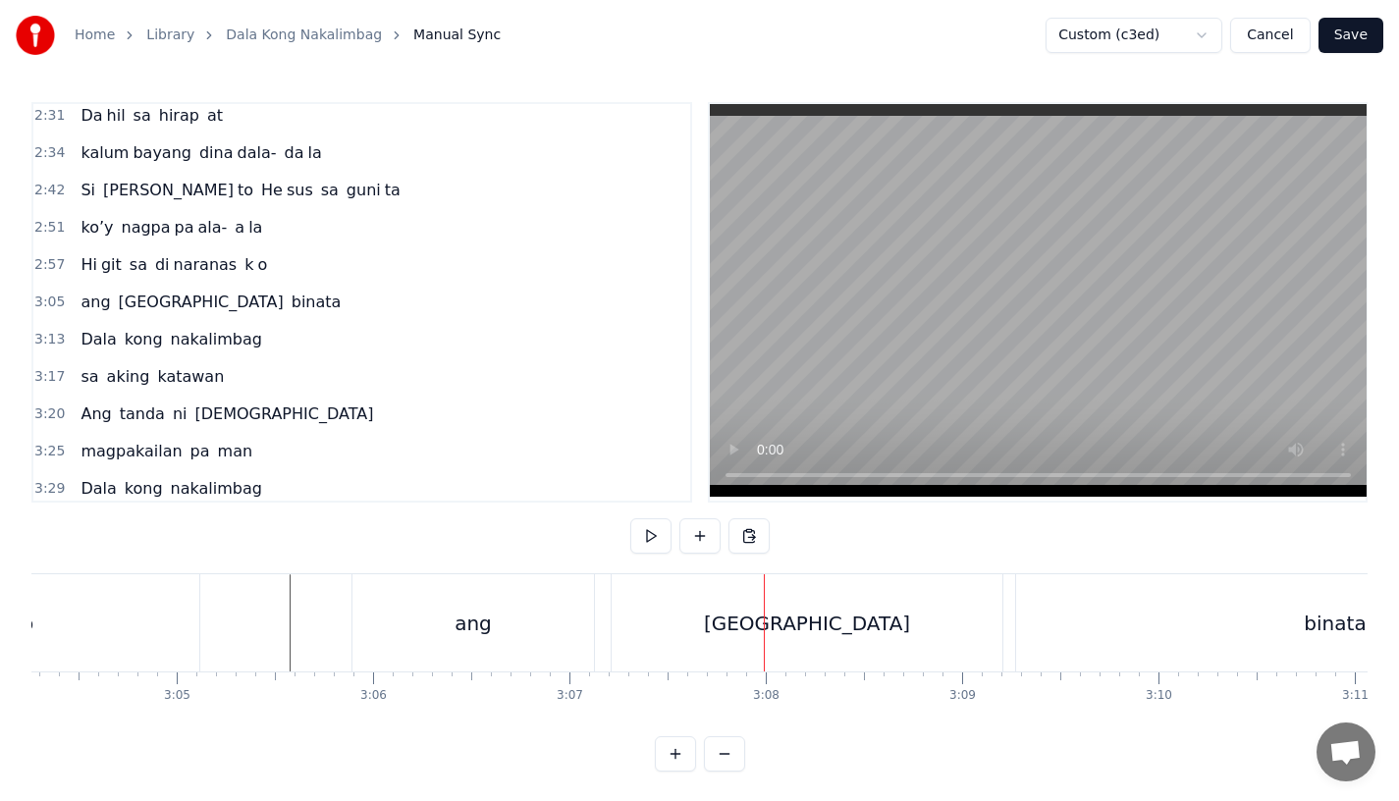
click at [784, 628] on div "[GEOGRAPHIC_DATA]" at bounding box center [807, 623] width 206 height 29
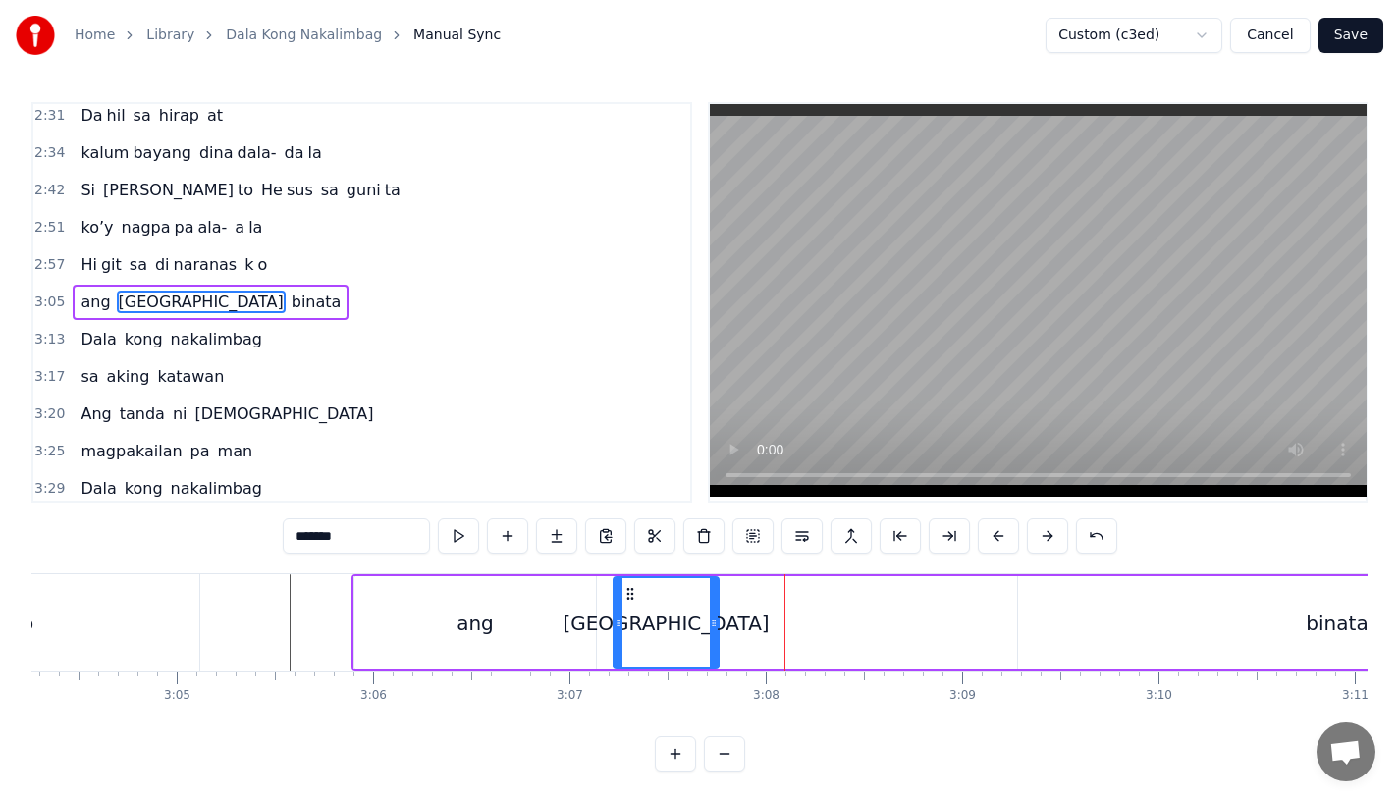
drag, startPoint x: 998, startPoint y: 633, endPoint x: 712, endPoint y: 627, distance: 285.8
click at [712, 627] on div at bounding box center [714, 622] width 8 height 89
click at [542, 535] on button at bounding box center [556, 535] width 41 height 35
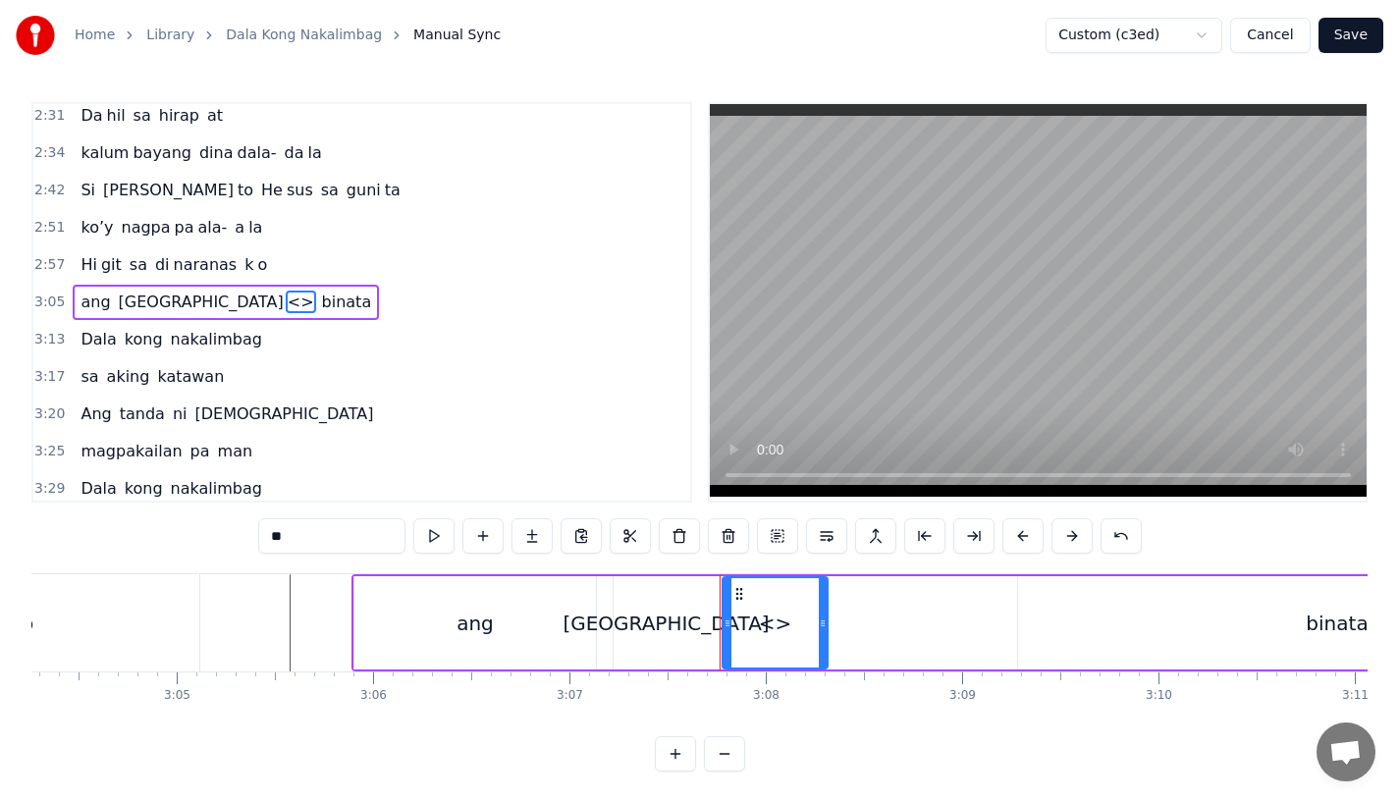
drag, startPoint x: 318, startPoint y: 533, endPoint x: 172, endPoint y: 533, distance: 146.3
click at [172, 533] on div "0:15 Pagsubok ay dumara ting, 0:19 sapin- saping kapang lawan 0:23 Puso’y ibig …" at bounding box center [699, 437] width 1336 height 670
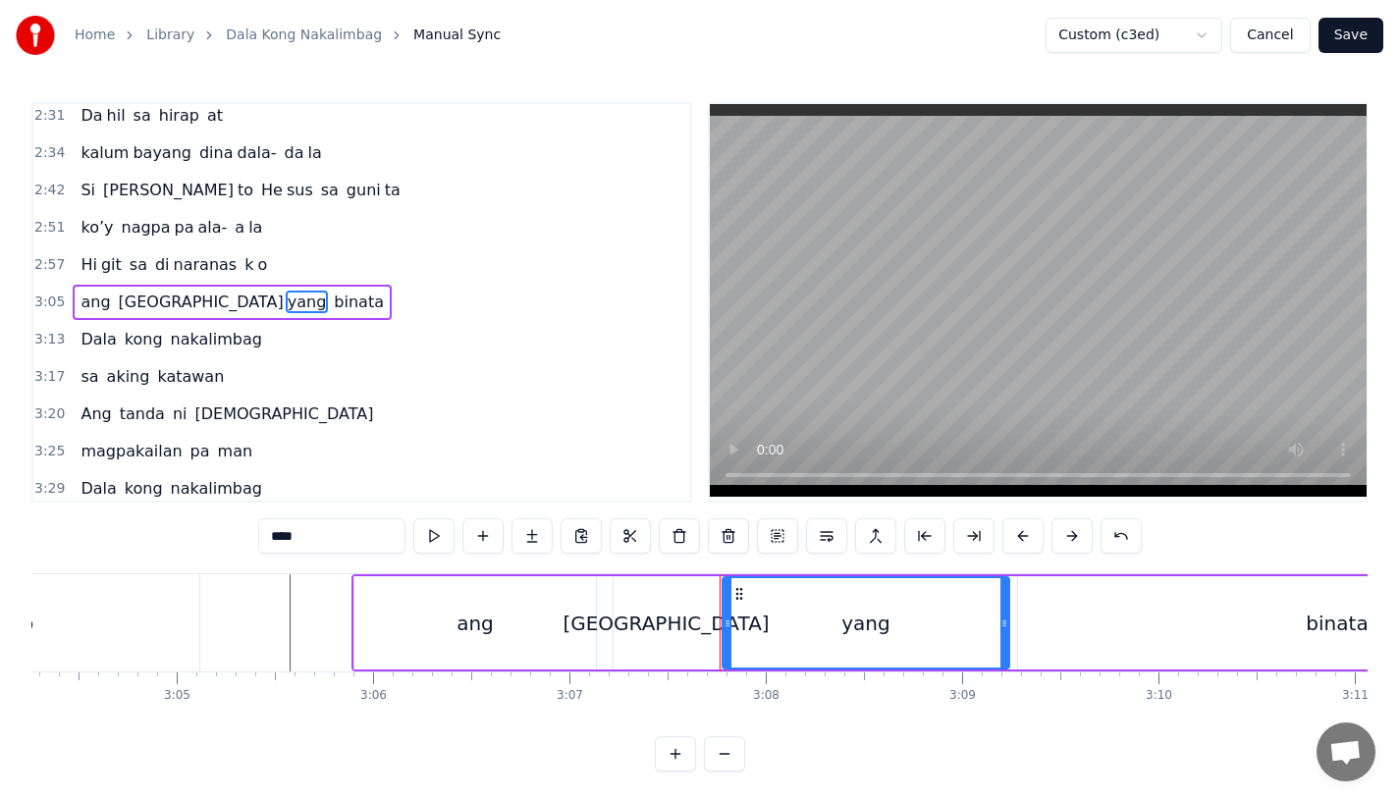
drag, startPoint x: 821, startPoint y: 629, endPoint x: 1002, endPoint y: 635, distance: 180.8
click at [1002, 635] on div at bounding box center [1005, 622] width 8 height 89
click at [672, 617] on div "[GEOGRAPHIC_DATA]" at bounding box center [666, 623] width 206 height 29
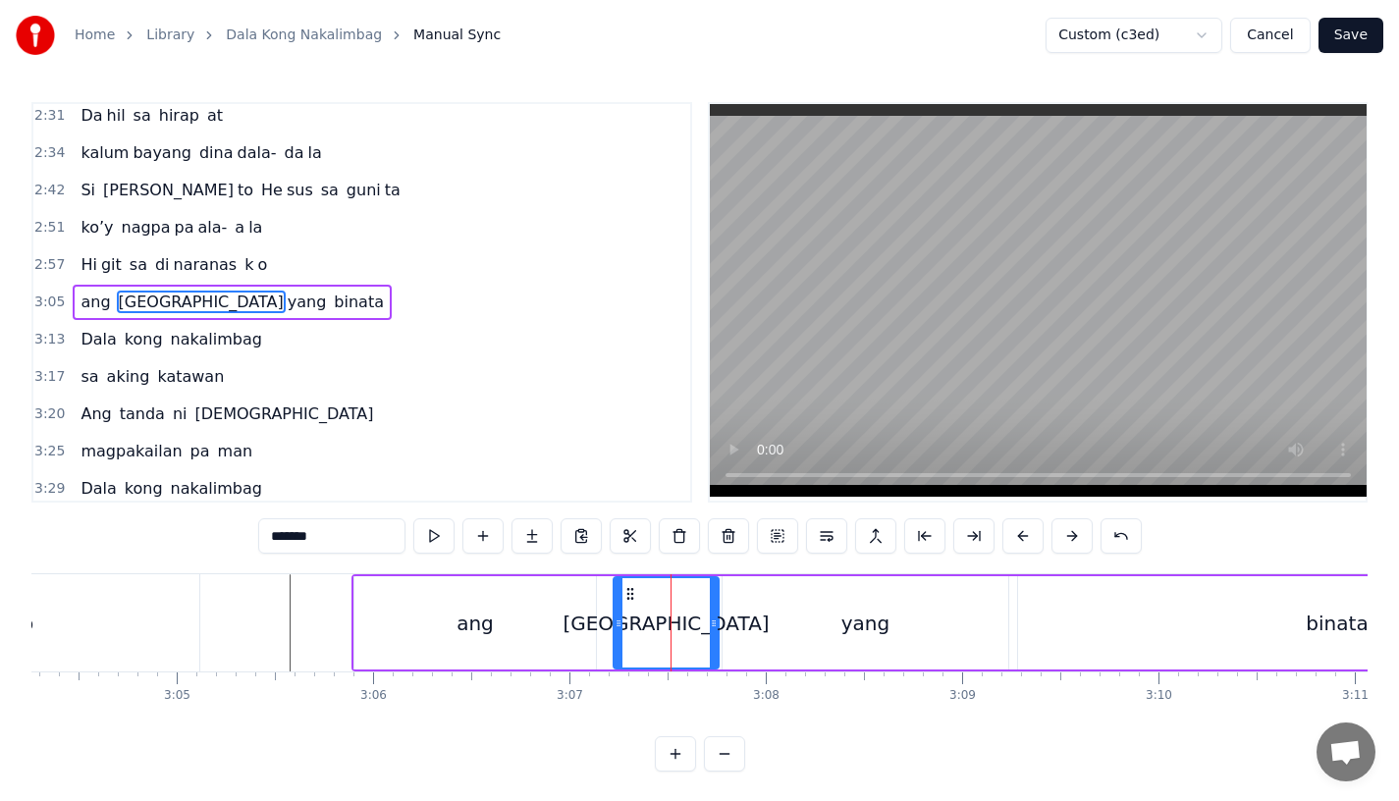
click at [341, 548] on input "*******" at bounding box center [331, 535] width 147 height 35
click at [450, 633] on div "ang" at bounding box center [475, 622] width 242 height 93
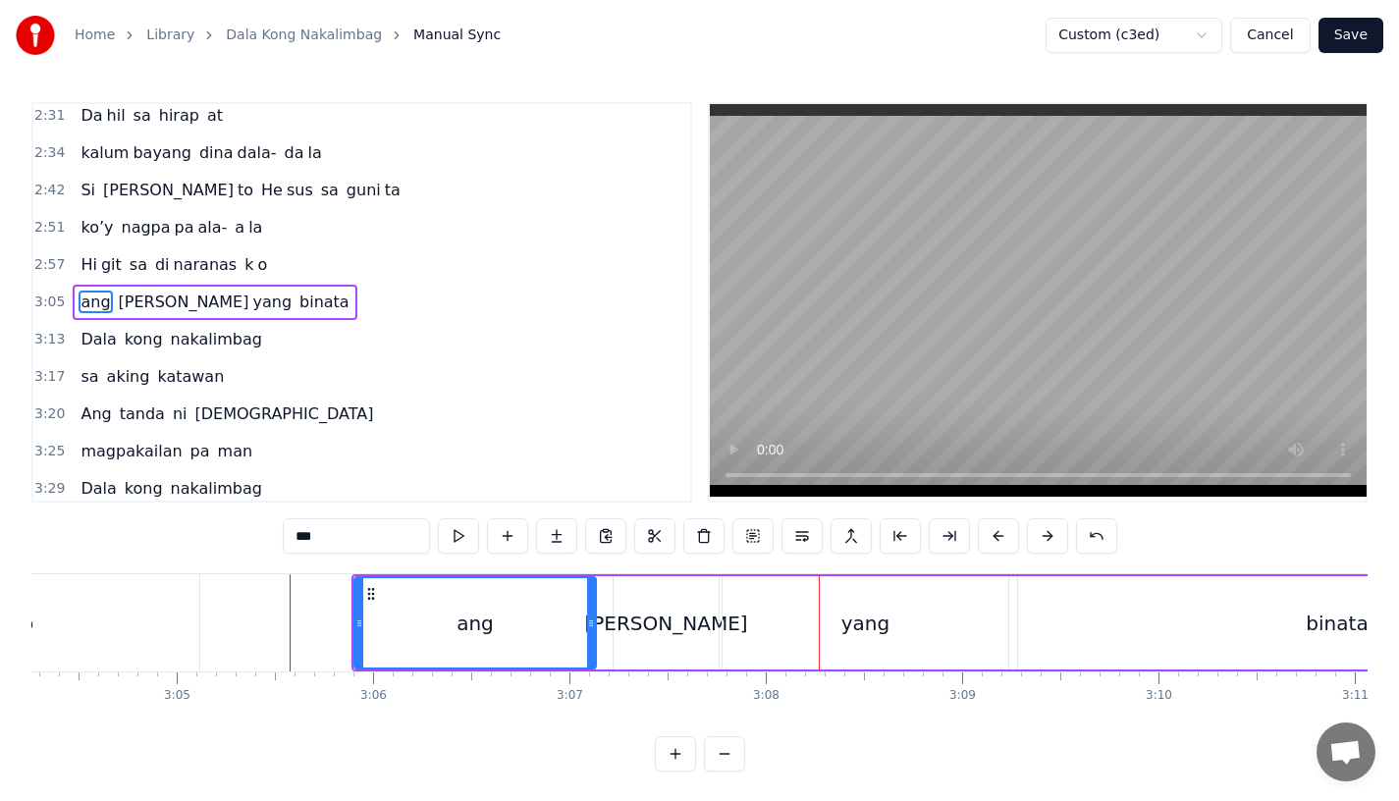
click at [677, 622] on div "[PERSON_NAME]" at bounding box center [665, 623] width 163 height 29
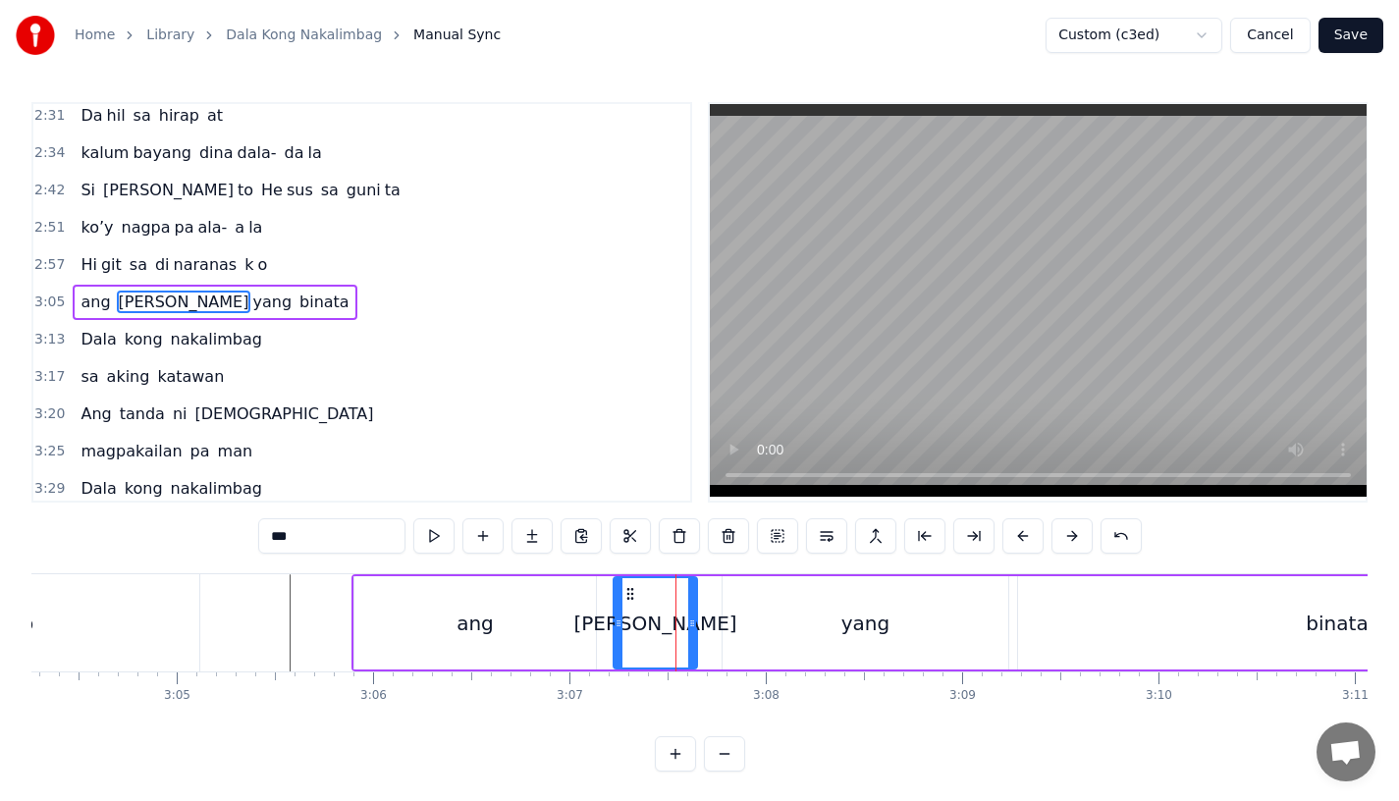
drag, startPoint x: 710, startPoint y: 626, endPoint x: 685, endPoint y: 627, distance: 24.6
click at [688, 627] on icon at bounding box center [692, 624] width 8 height 16
click at [763, 628] on div "yang" at bounding box center [866, 622] width 286 height 93
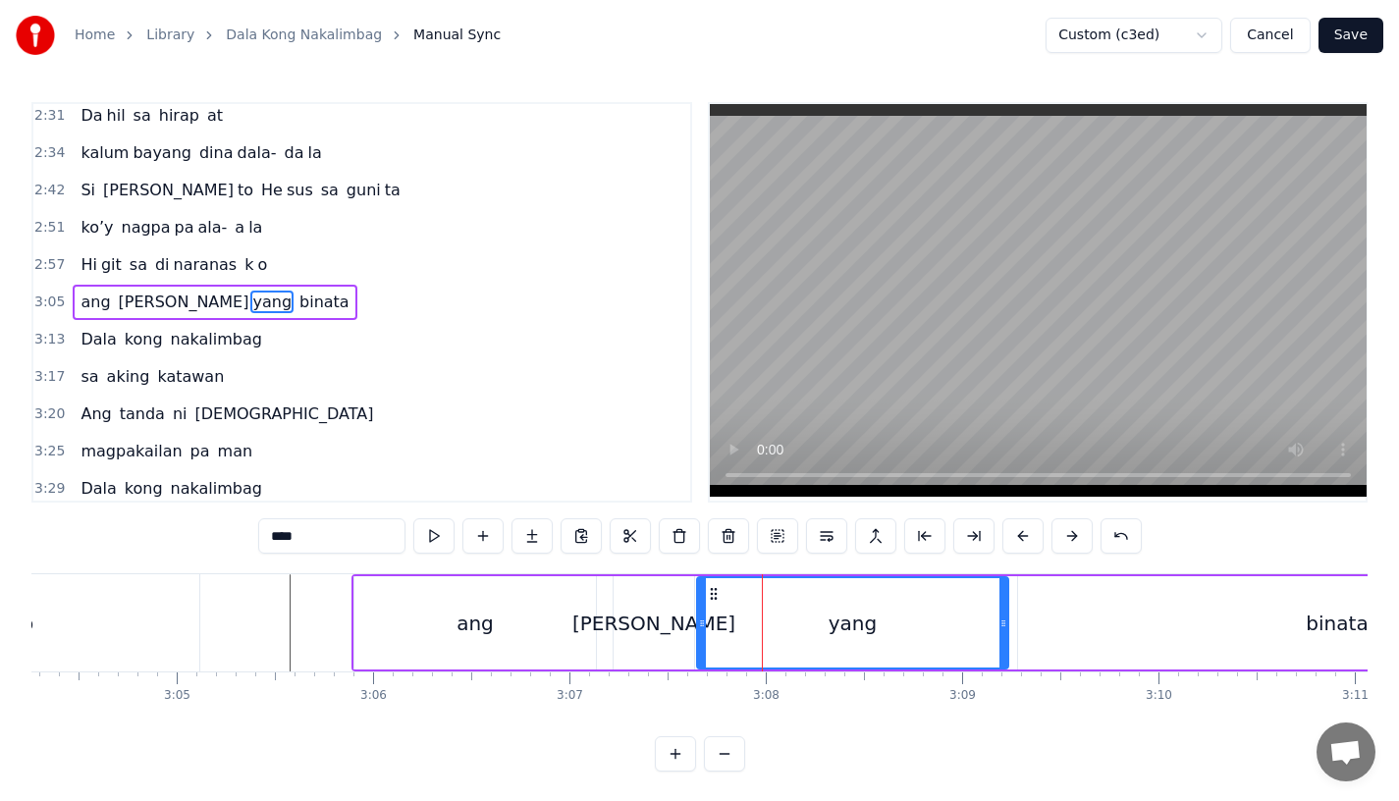
drag, startPoint x: 729, startPoint y: 626, endPoint x: 703, endPoint y: 627, distance: 25.5
click at [703, 627] on icon at bounding box center [702, 624] width 8 height 16
click at [534, 621] on div "ang" at bounding box center [475, 622] width 242 height 93
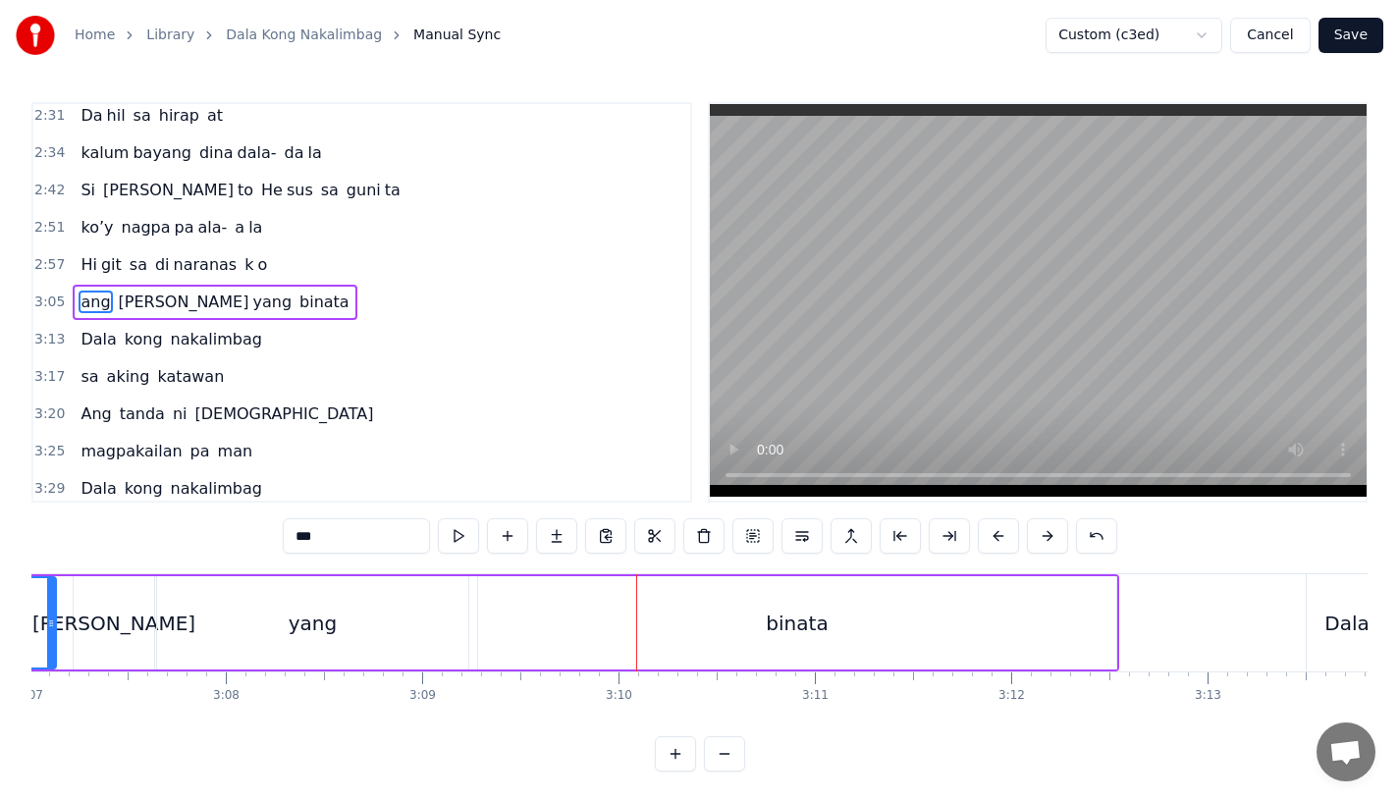
scroll to position [0, 36730]
click at [994, 631] on div "binata" at bounding box center [794, 622] width 638 height 93
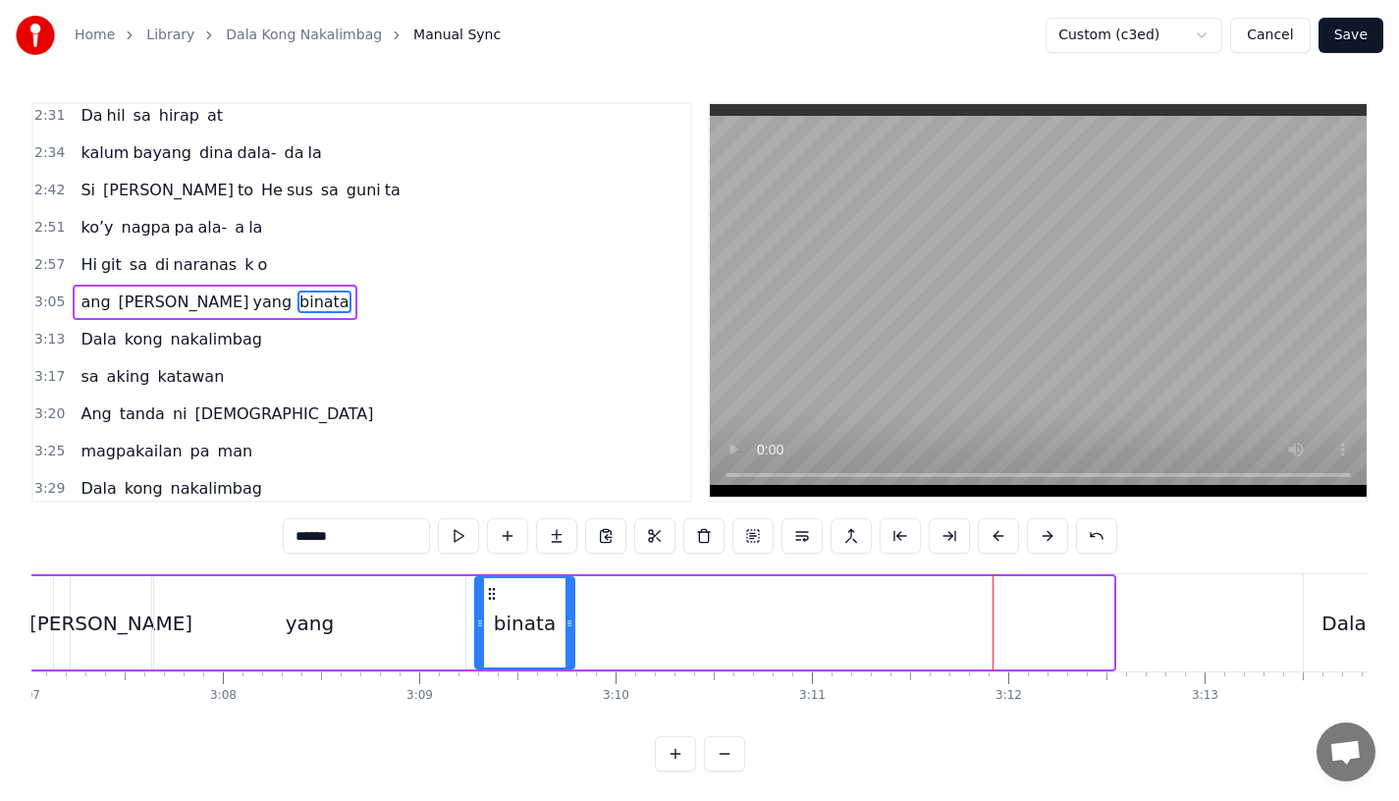
drag, startPoint x: 1105, startPoint y: 631, endPoint x: 565, endPoint y: 632, distance: 540.1
click at [566, 632] on div at bounding box center [570, 622] width 8 height 89
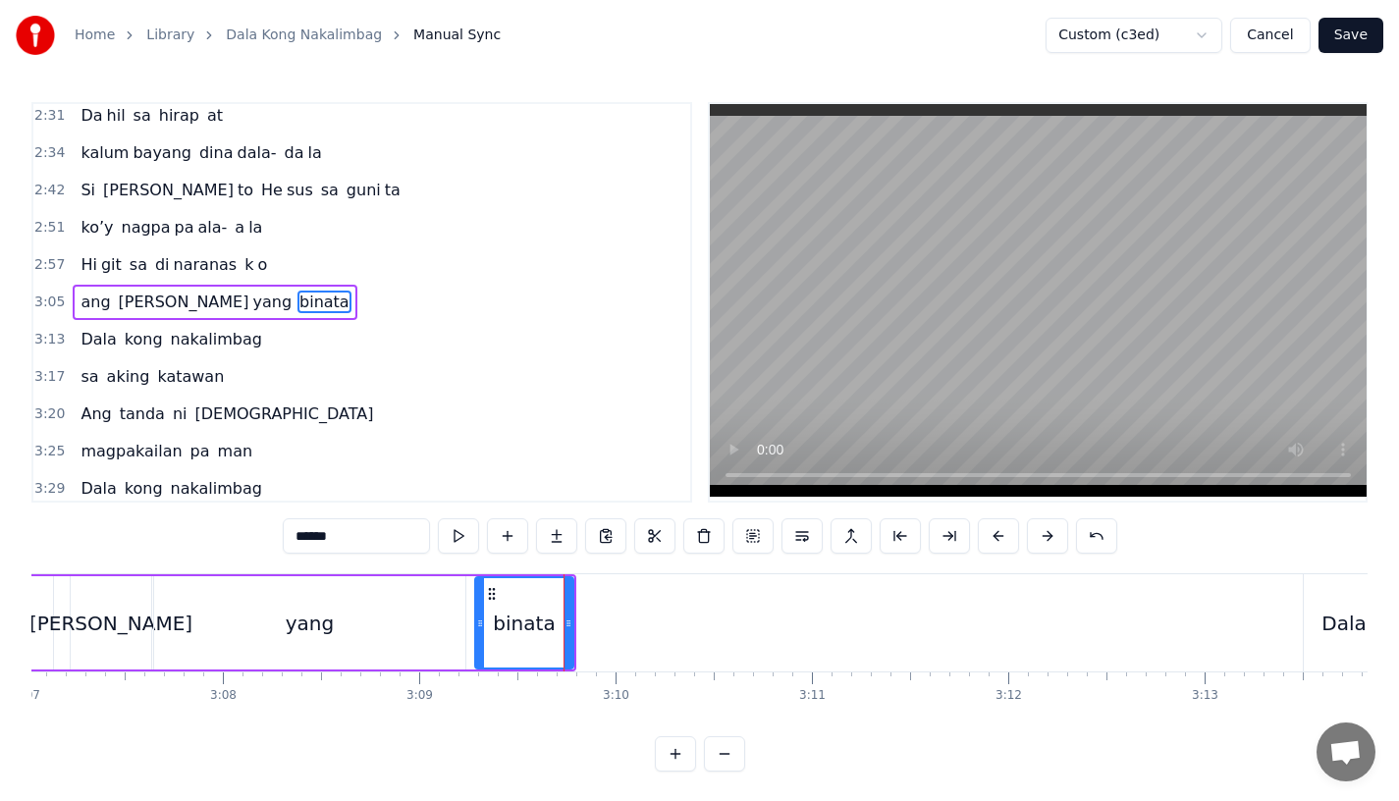
click at [351, 538] on input "******" at bounding box center [356, 535] width 147 height 35
type input "****"
click at [547, 537] on button at bounding box center [556, 535] width 41 height 35
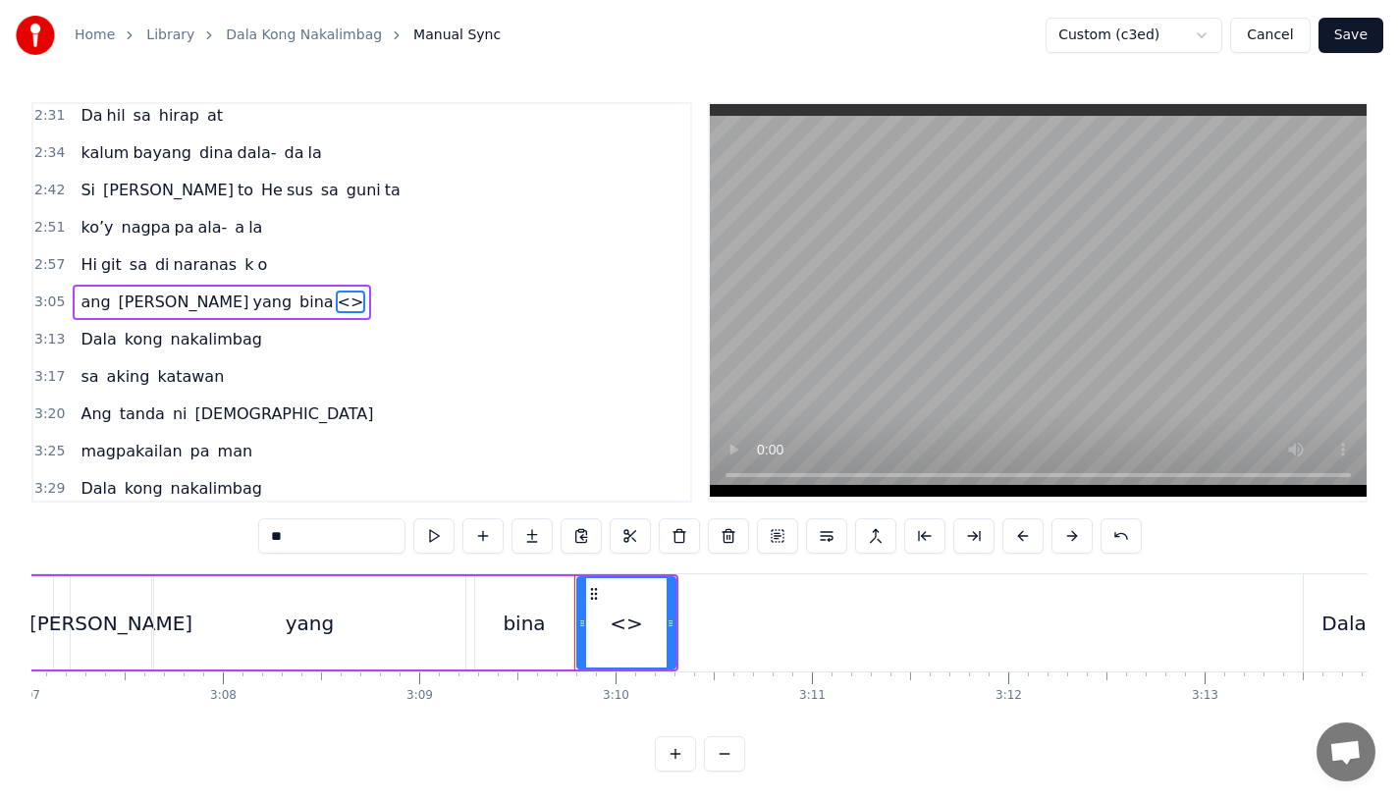
drag, startPoint x: 307, startPoint y: 525, endPoint x: 418, endPoint y: 555, distance: 114.8
click at [418, 555] on div "**" at bounding box center [700, 537] width 884 height 39
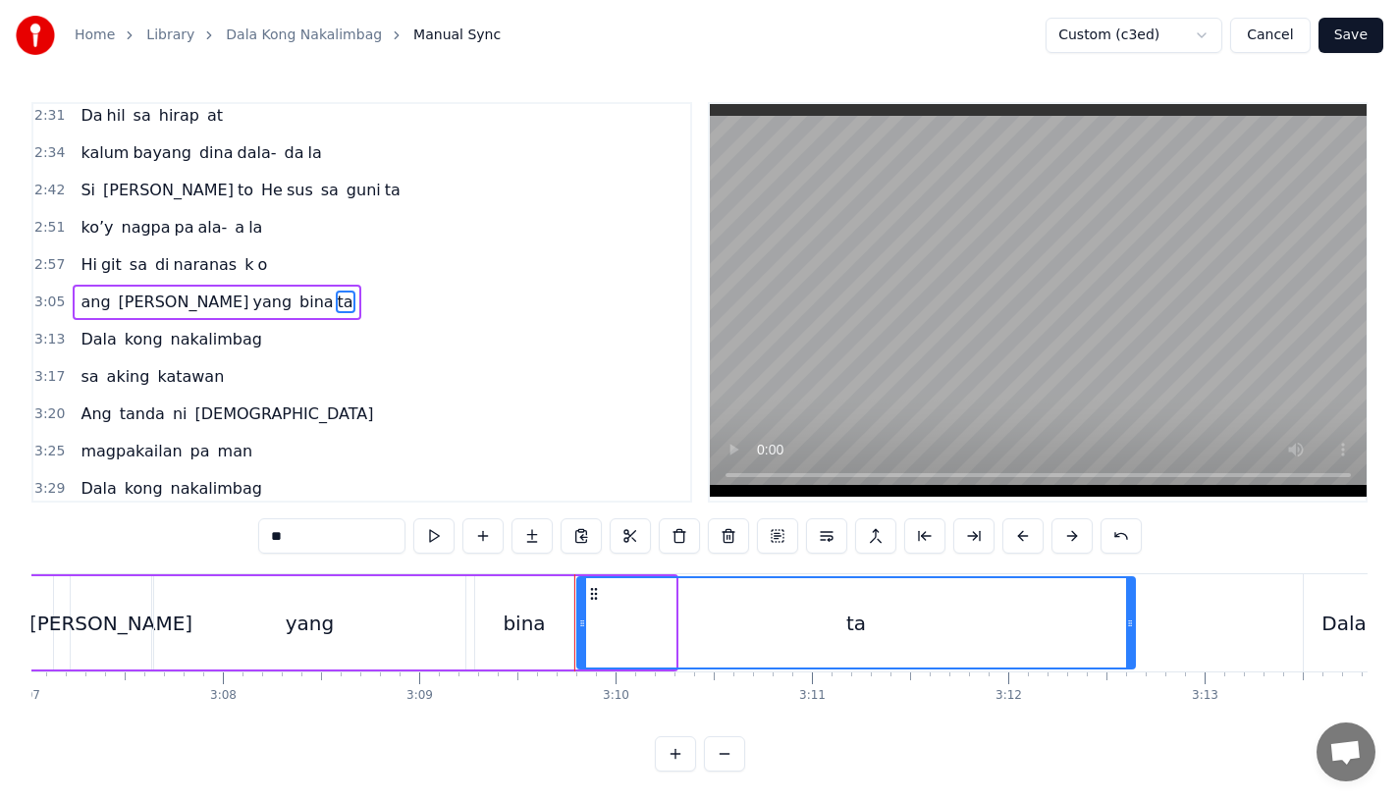
drag, startPoint x: 669, startPoint y: 629, endPoint x: 1127, endPoint y: 627, distance: 458.6
click at [1127, 627] on icon at bounding box center [1130, 624] width 8 height 16
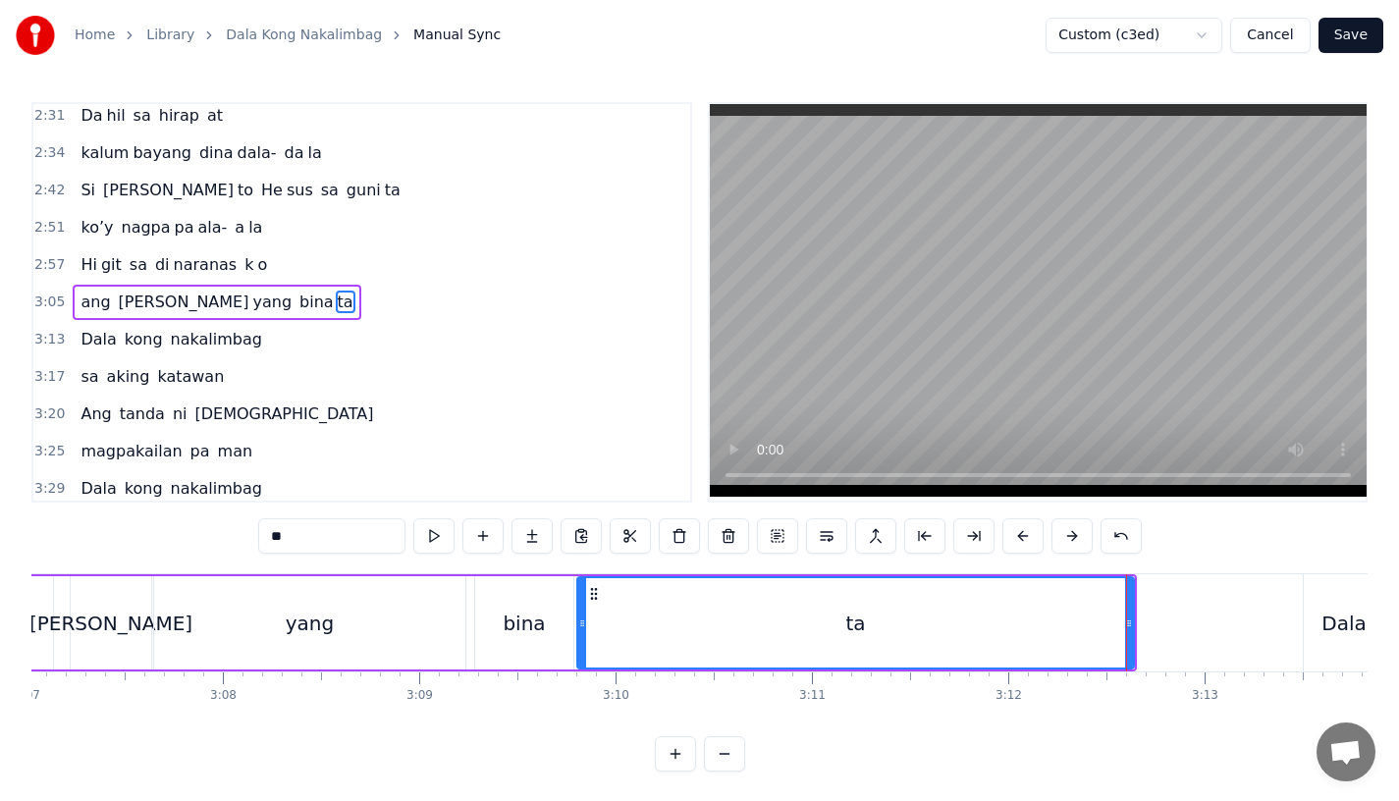
click at [393, 643] on div "yang" at bounding box center [309, 622] width 311 height 93
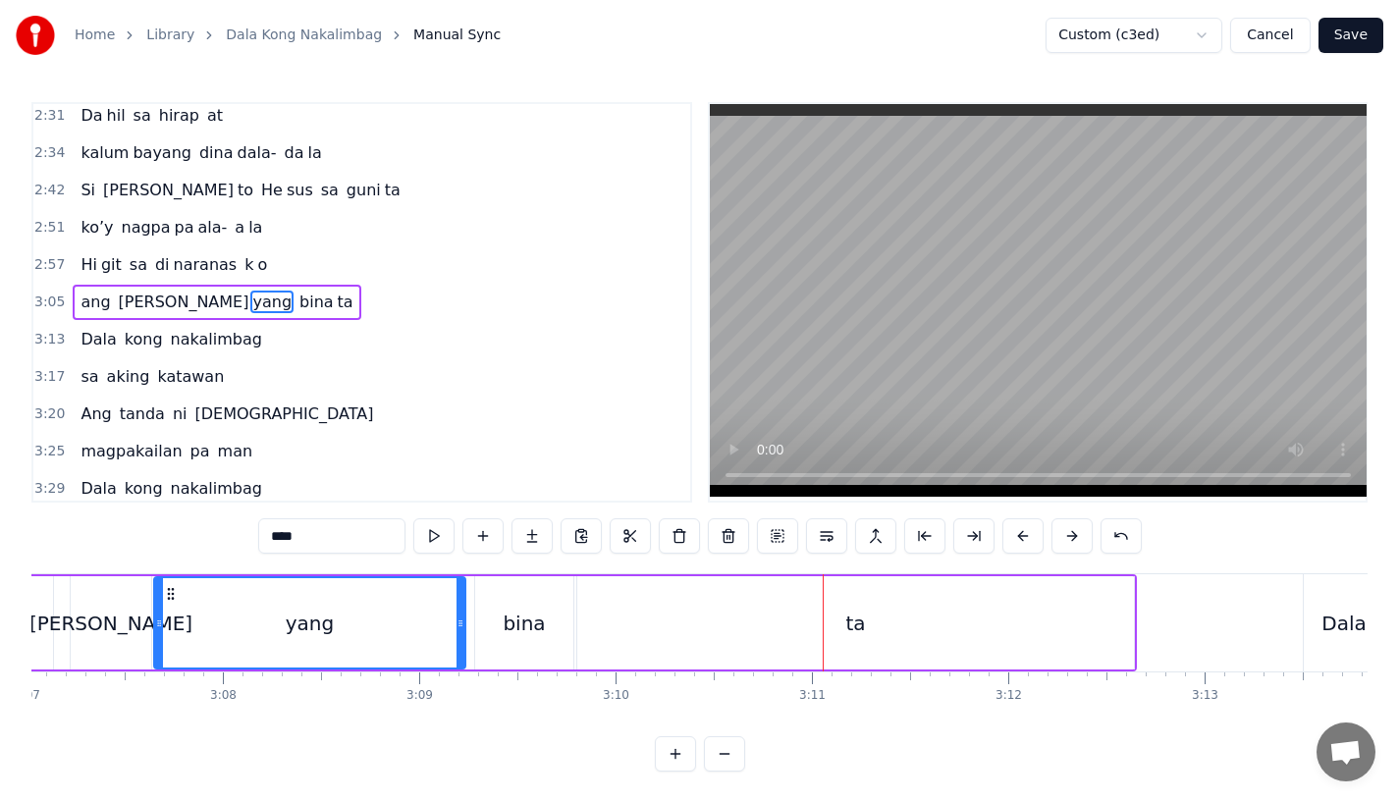
click at [623, 615] on div "ta" at bounding box center [855, 622] width 557 height 93
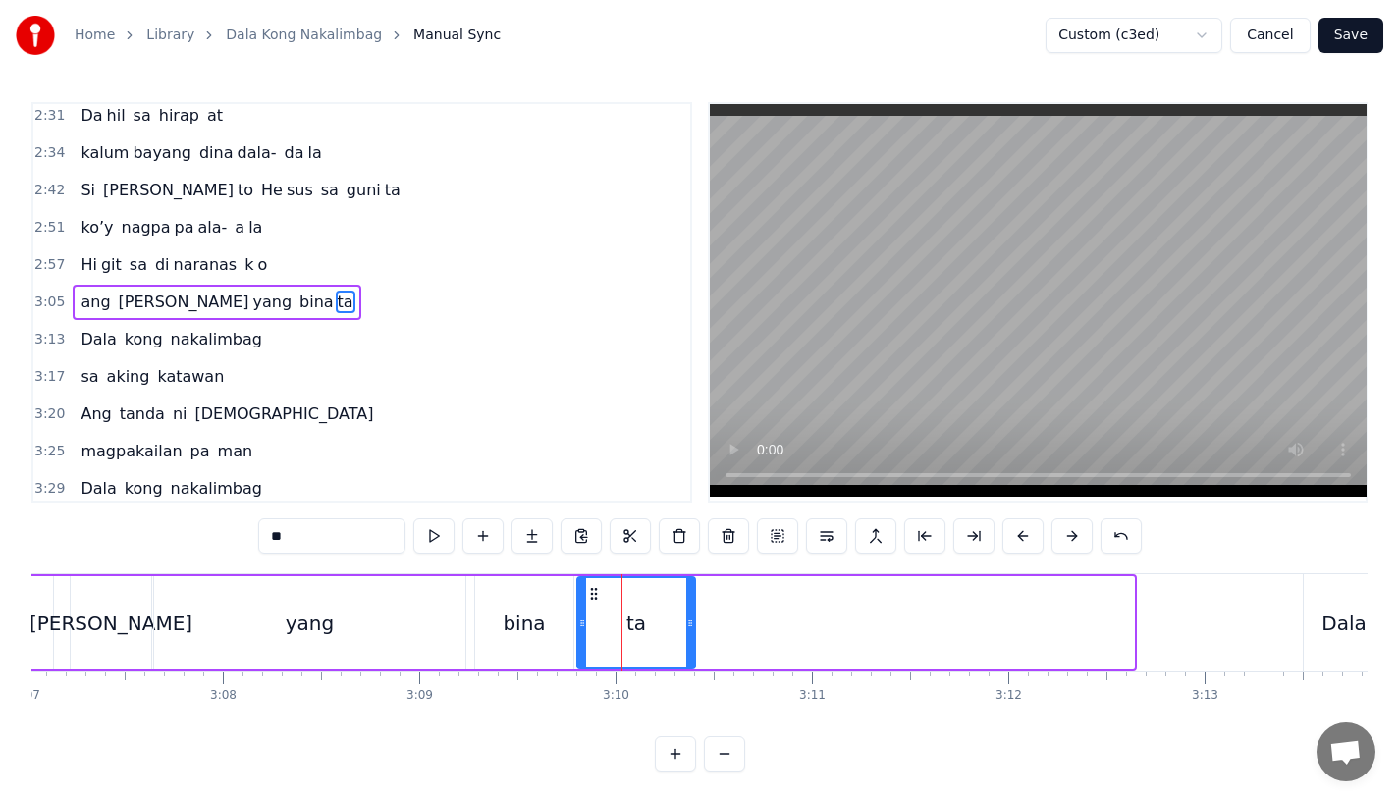
drag, startPoint x: 1126, startPoint y: 630, endPoint x: 687, endPoint y: 630, distance: 438.9
click at [687, 630] on icon at bounding box center [690, 624] width 8 height 16
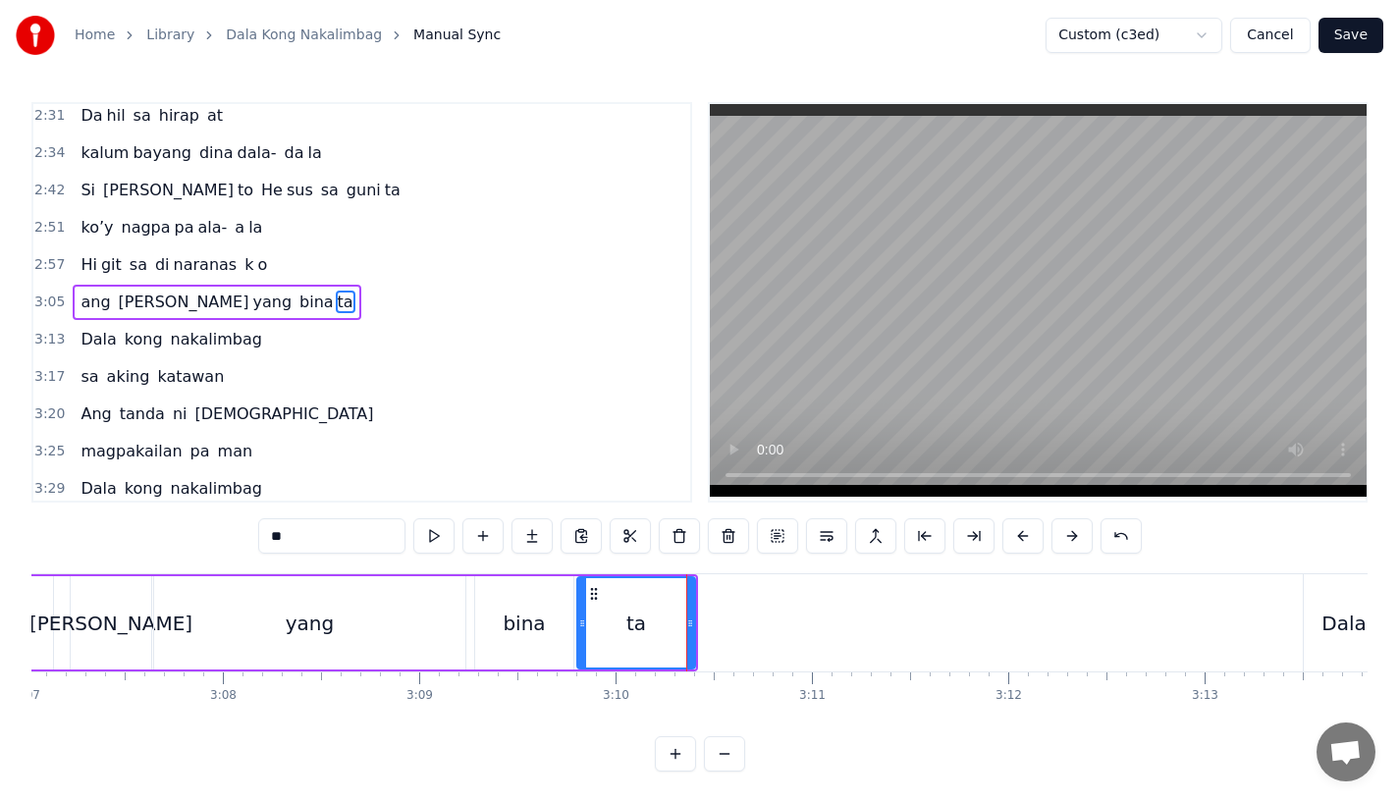
click at [334, 540] on input "**" at bounding box center [331, 535] width 147 height 35
type input "*"
click at [520, 537] on button at bounding box center [532, 535] width 41 height 35
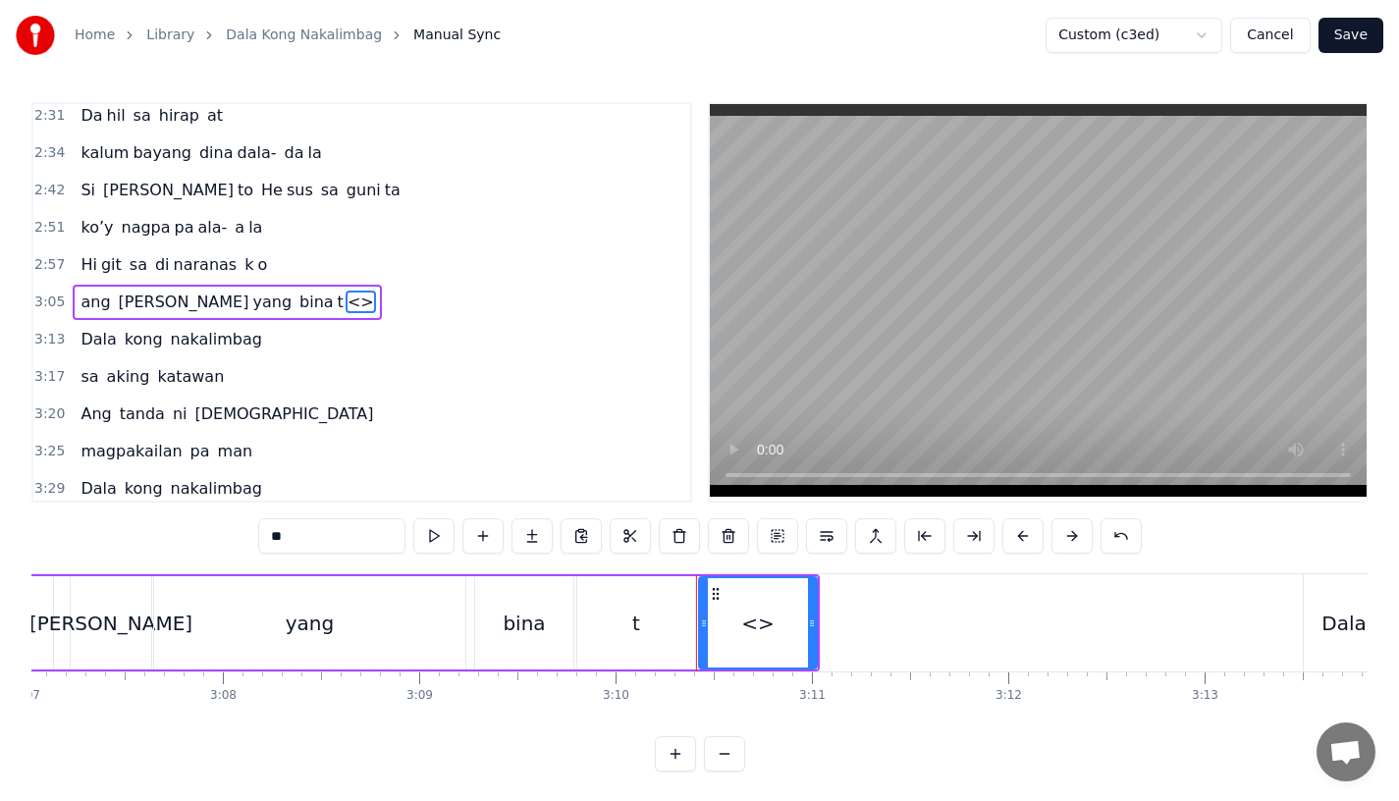
drag, startPoint x: 304, startPoint y: 536, endPoint x: 189, endPoint y: 536, distance: 115.9
click at [189, 536] on div "0:15 Pagsubok ay dumara ting, 0:19 sapin- saping kapang lawan 0:23 Puso’y ibig …" at bounding box center [699, 437] width 1336 height 670
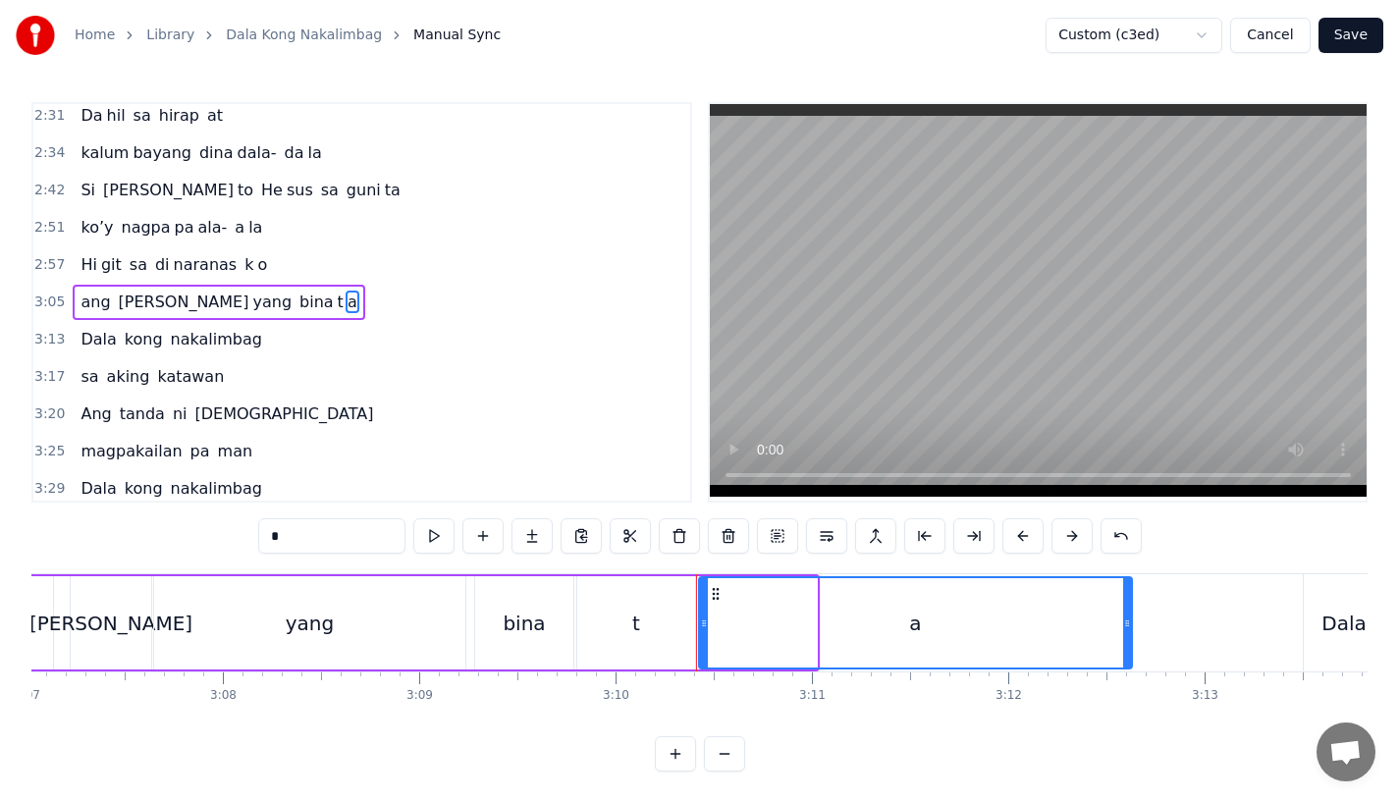
drag, startPoint x: 815, startPoint y: 632, endPoint x: 1130, endPoint y: 627, distance: 315.2
click at [1130, 627] on div "a" at bounding box center [915, 622] width 435 height 93
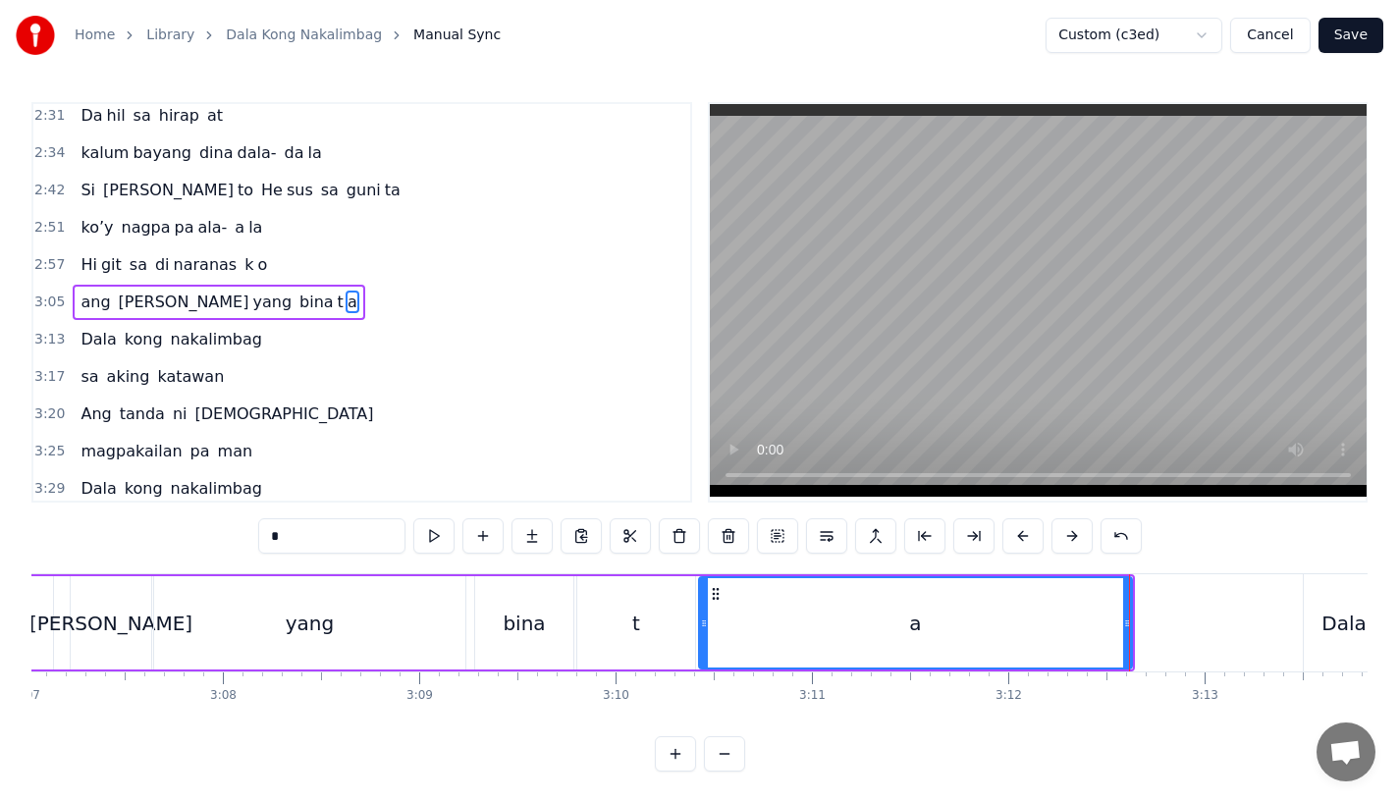
click at [448, 641] on div "yang" at bounding box center [309, 622] width 311 height 93
type input "****"
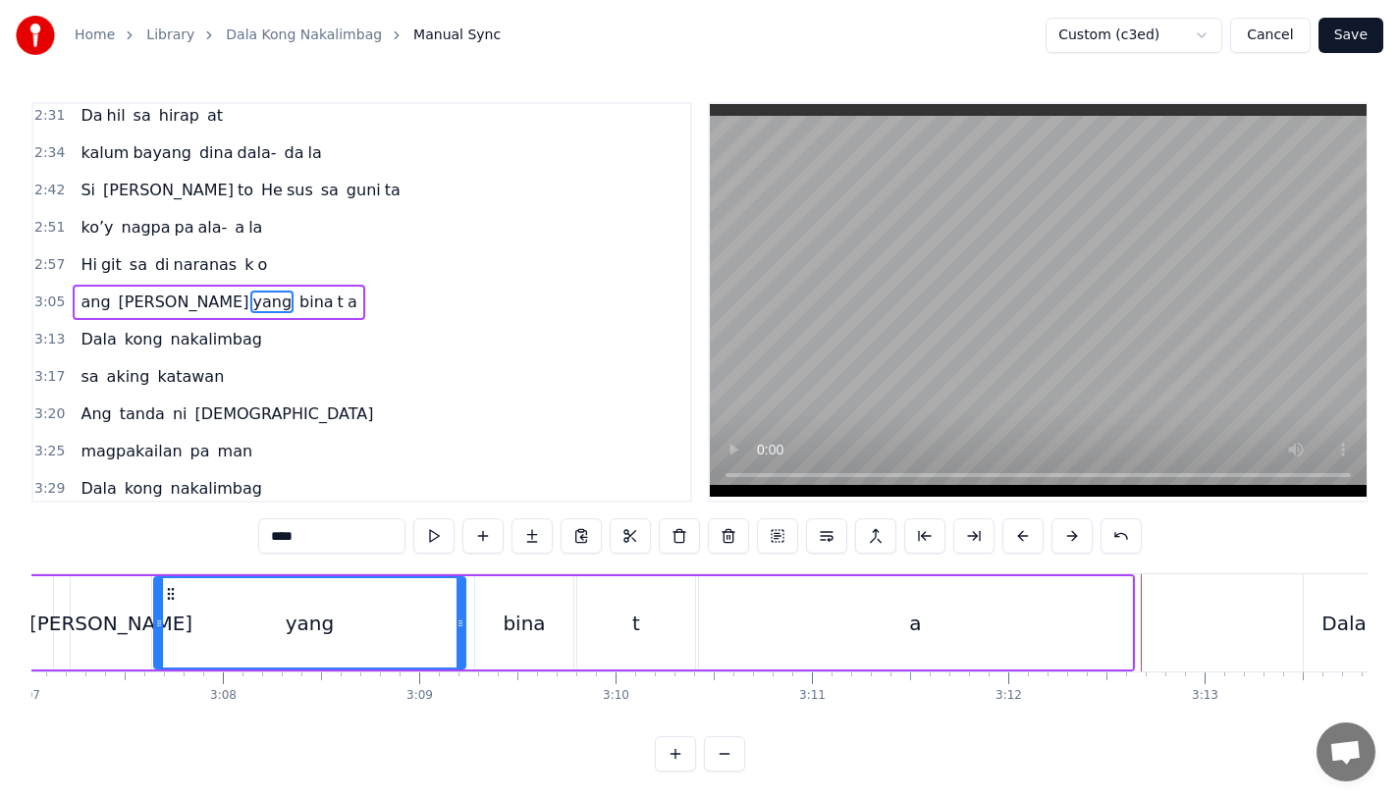
click at [338, 625] on div "yang" at bounding box center [309, 622] width 309 height 89
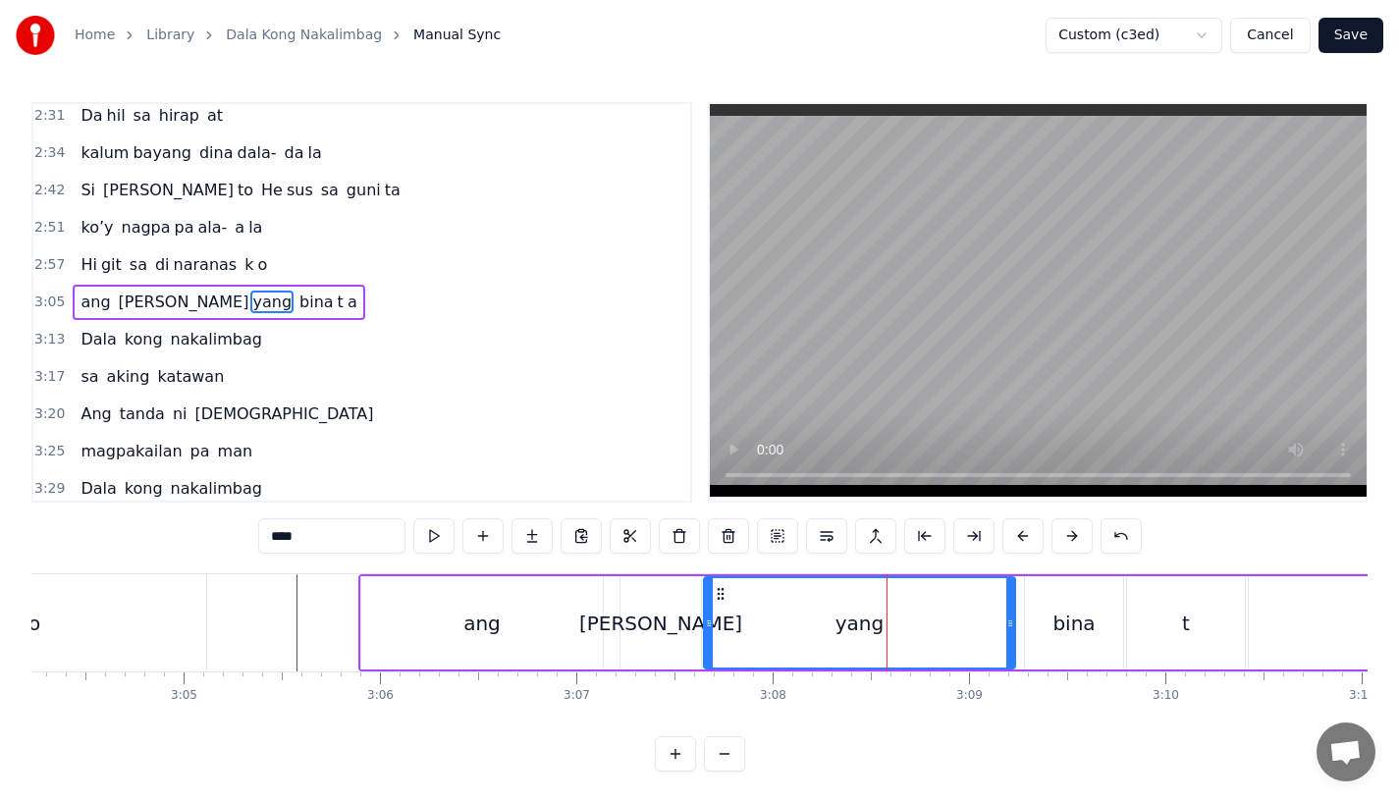
scroll to position [0, 36111]
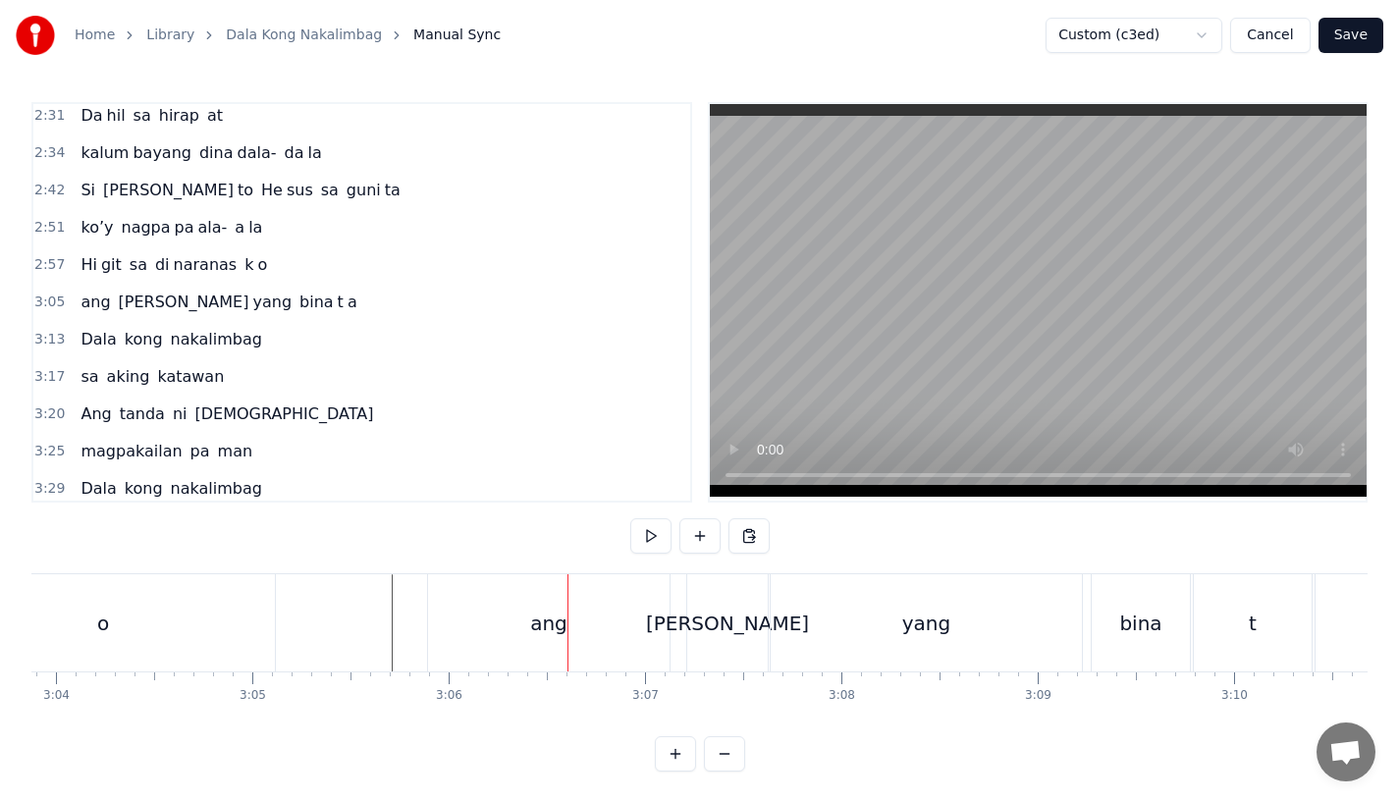
click at [543, 641] on div "ang" at bounding box center [549, 622] width 242 height 97
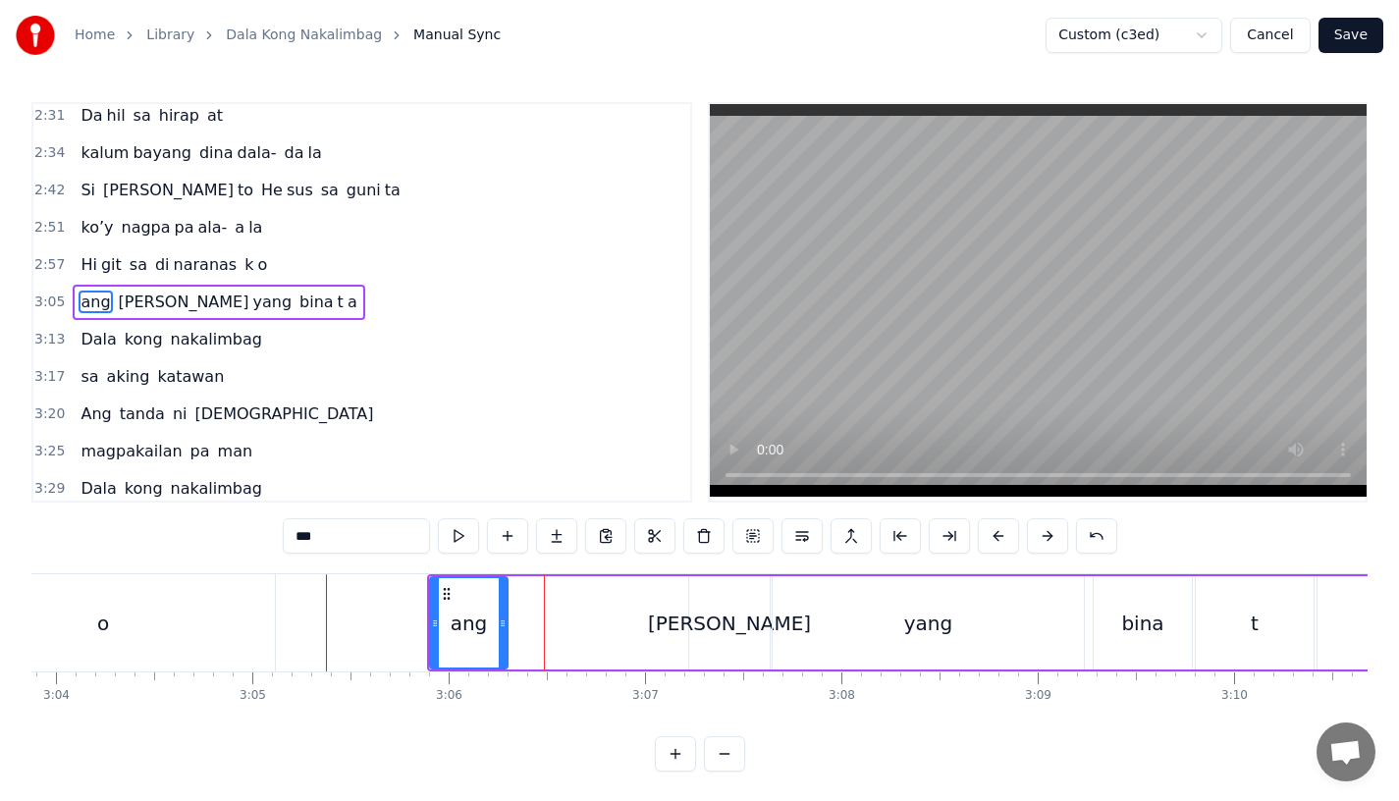
drag, startPoint x: 663, startPoint y: 637, endPoint x: 499, endPoint y: 630, distance: 164.1
click at [499, 630] on div at bounding box center [503, 622] width 8 height 89
click at [372, 523] on input "***" at bounding box center [356, 535] width 147 height 35
click at [372, 536] on input "***" at bounding box center [356, 535] width 147 height 35
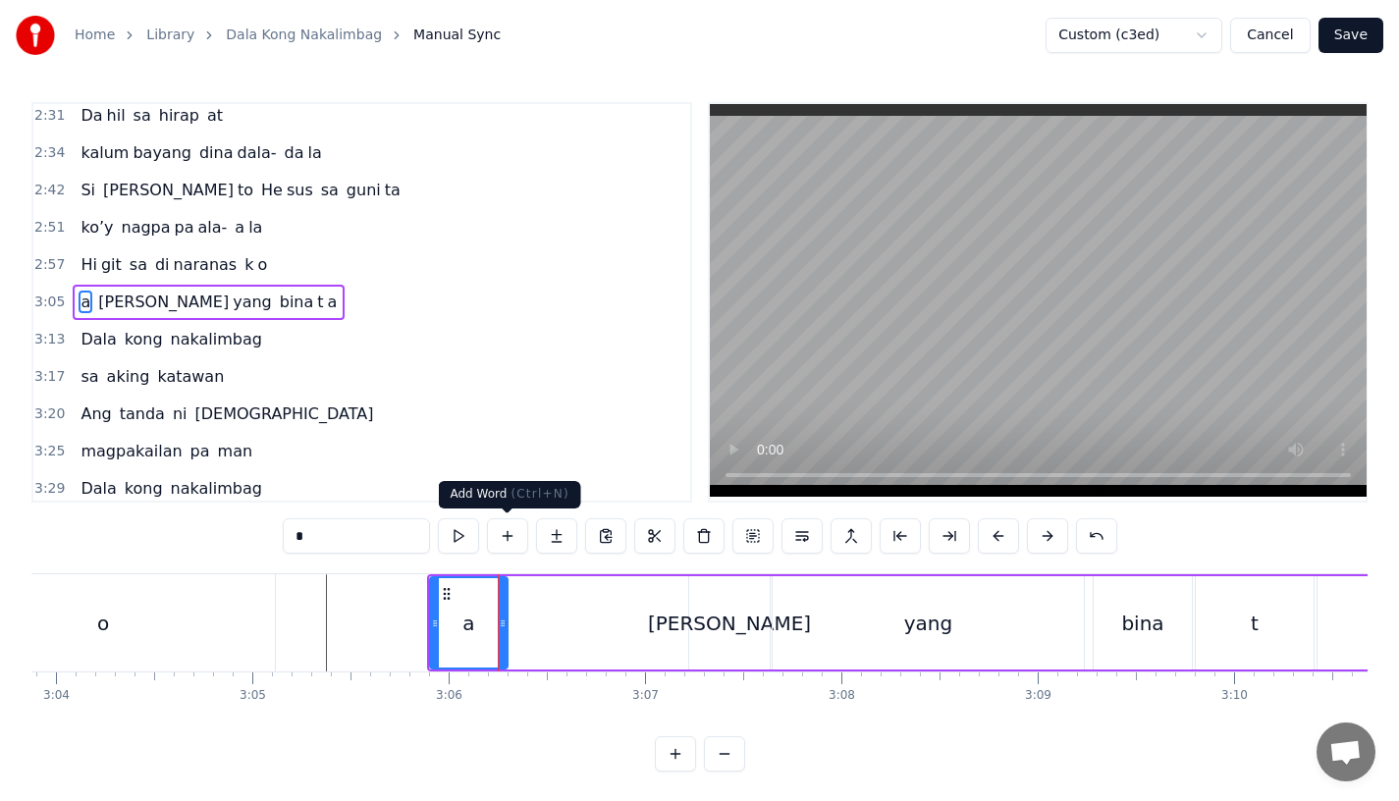
type input "*"
click at [550, 534] on button at bounding box center [556, 535] width 41 height 35
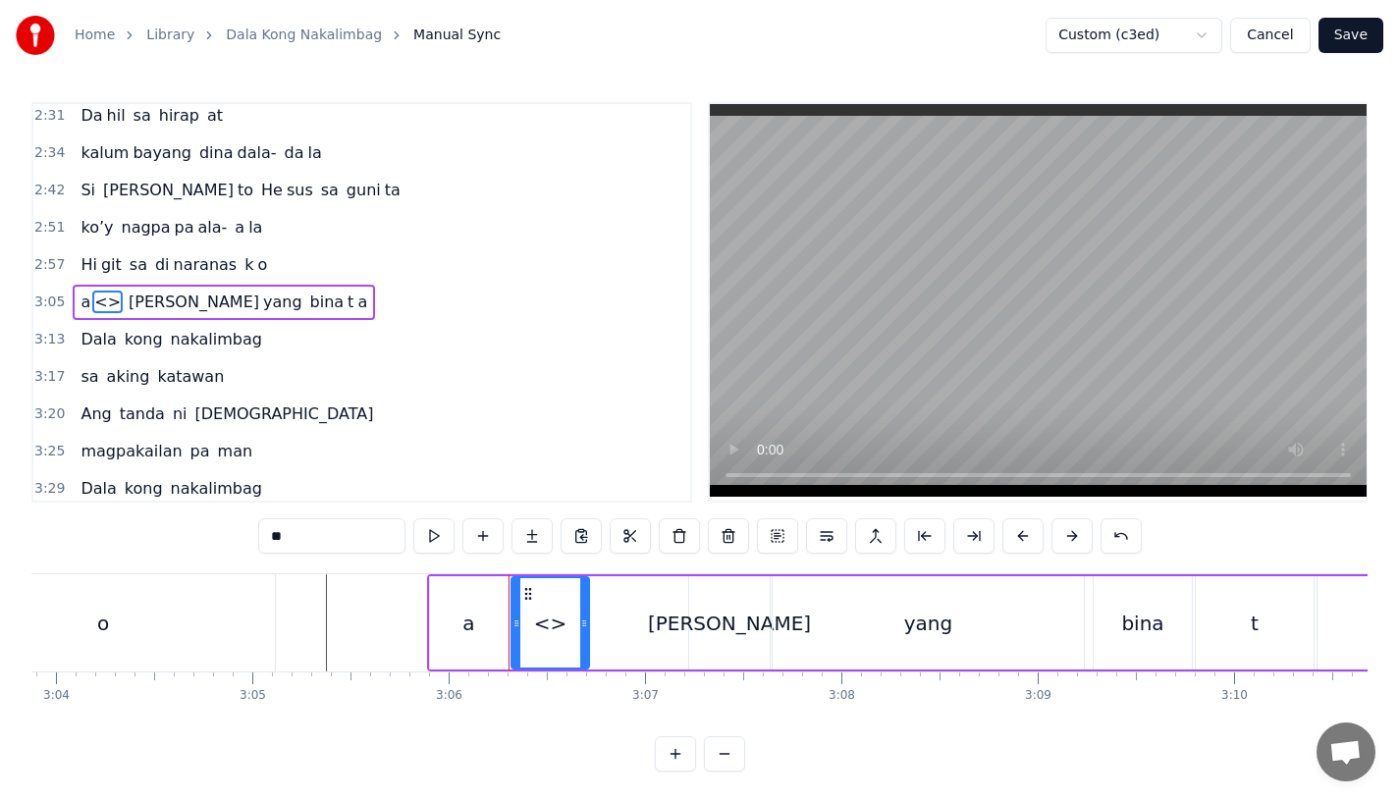
drag, startPoint x: 369, startPoint y: 535, endPoint x: 155, endPoint y: 533, distance: 214.1
click at [155, 535] on div "0:15 Pagsubok ay dumara ting, 0:19 sapin- saping kapang lawan 0:23 Puso’y ibig …" at bounding box center [699, 437] width 1336 height 670
drag, startPoint x: 585, startPoint y: 637, endPoint x: 673, endPoint y: 637, distance: 87.4
click at [673, 637] on div at bounding box center [671, 622] width 8 height 89
type input "**"
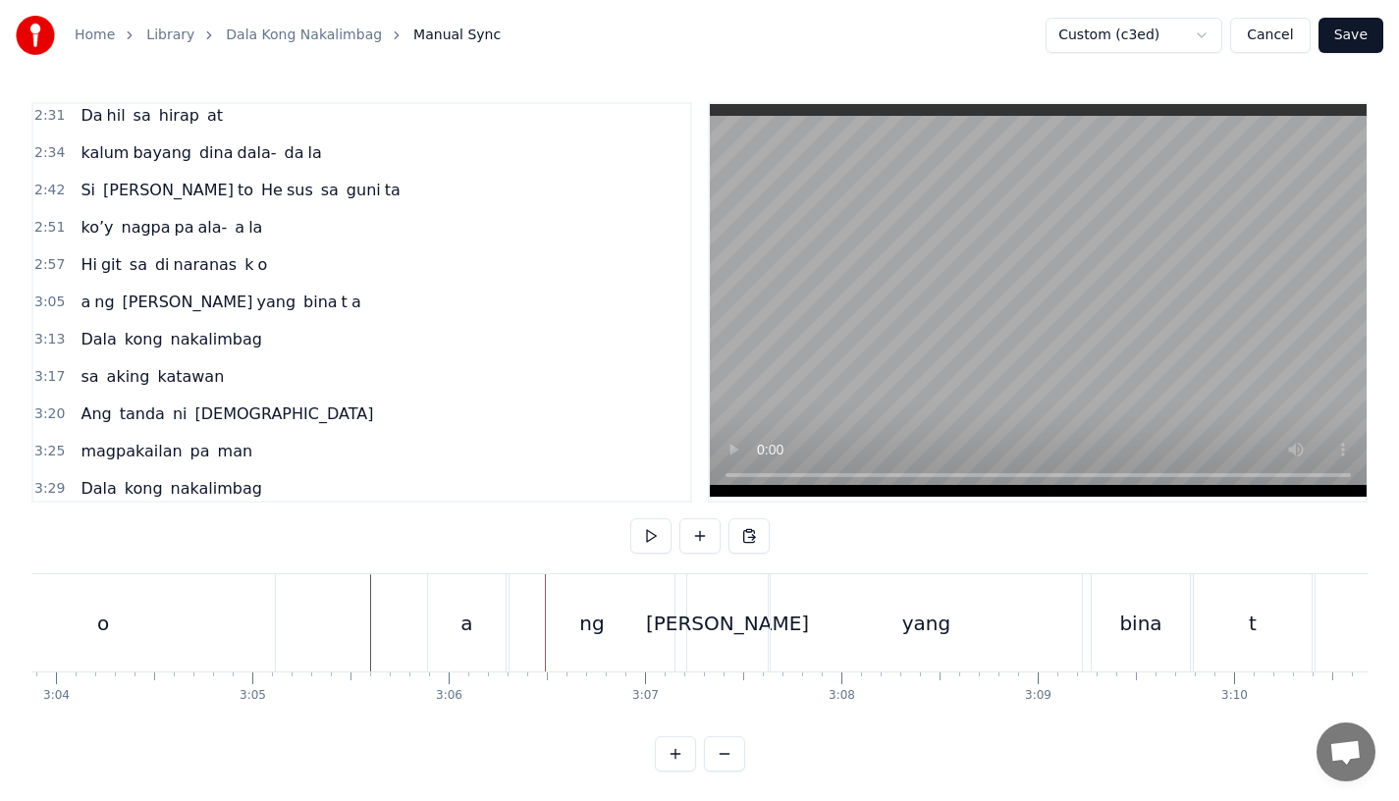
click at [631, 632] on div "ng" at bounding box center [592, 622] width 165 height 97
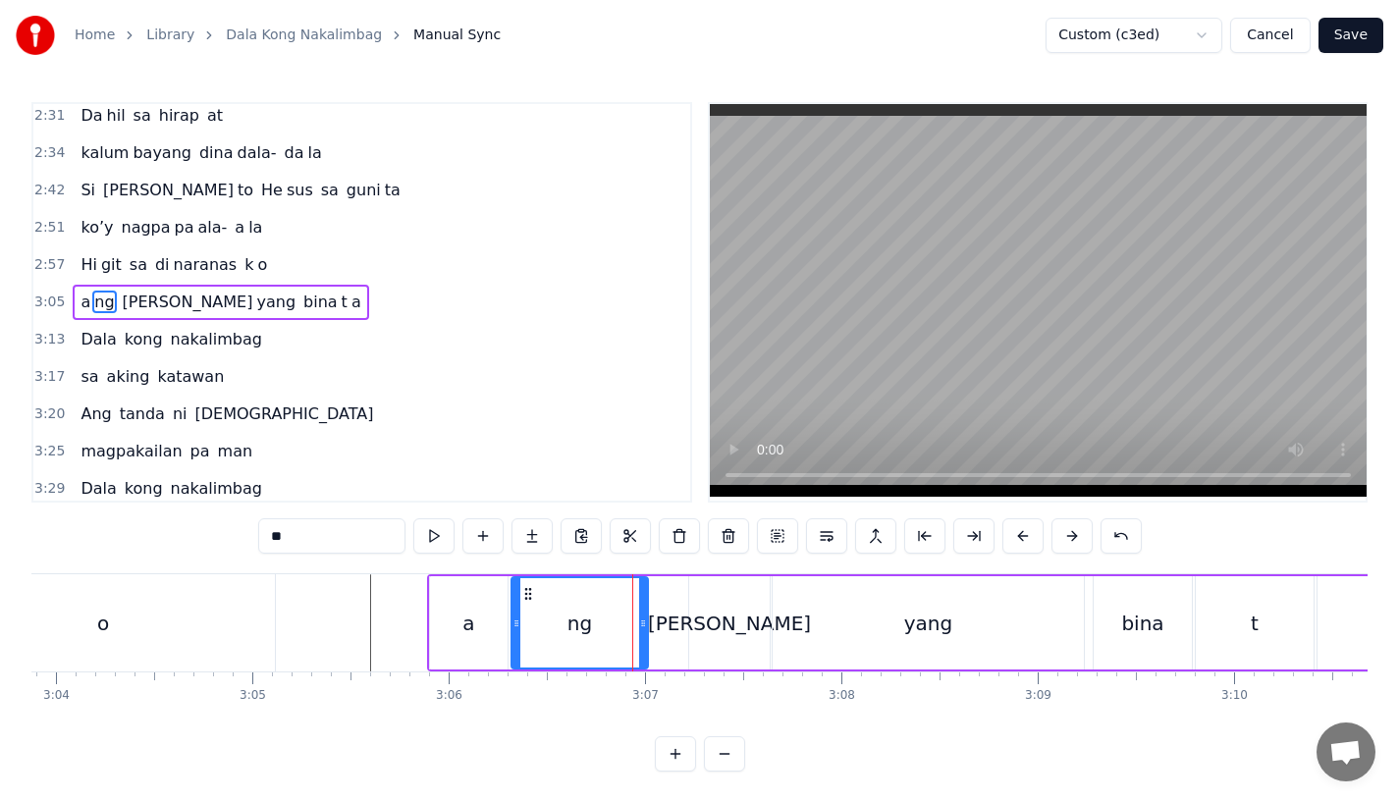
drag, startPoint x: 672, startPoint y: 634, endPoint x: 643, endPoint y: 634, distance: 28.5
click at [643, 634] on div at bounding box center [643, 622] width 8 height 89
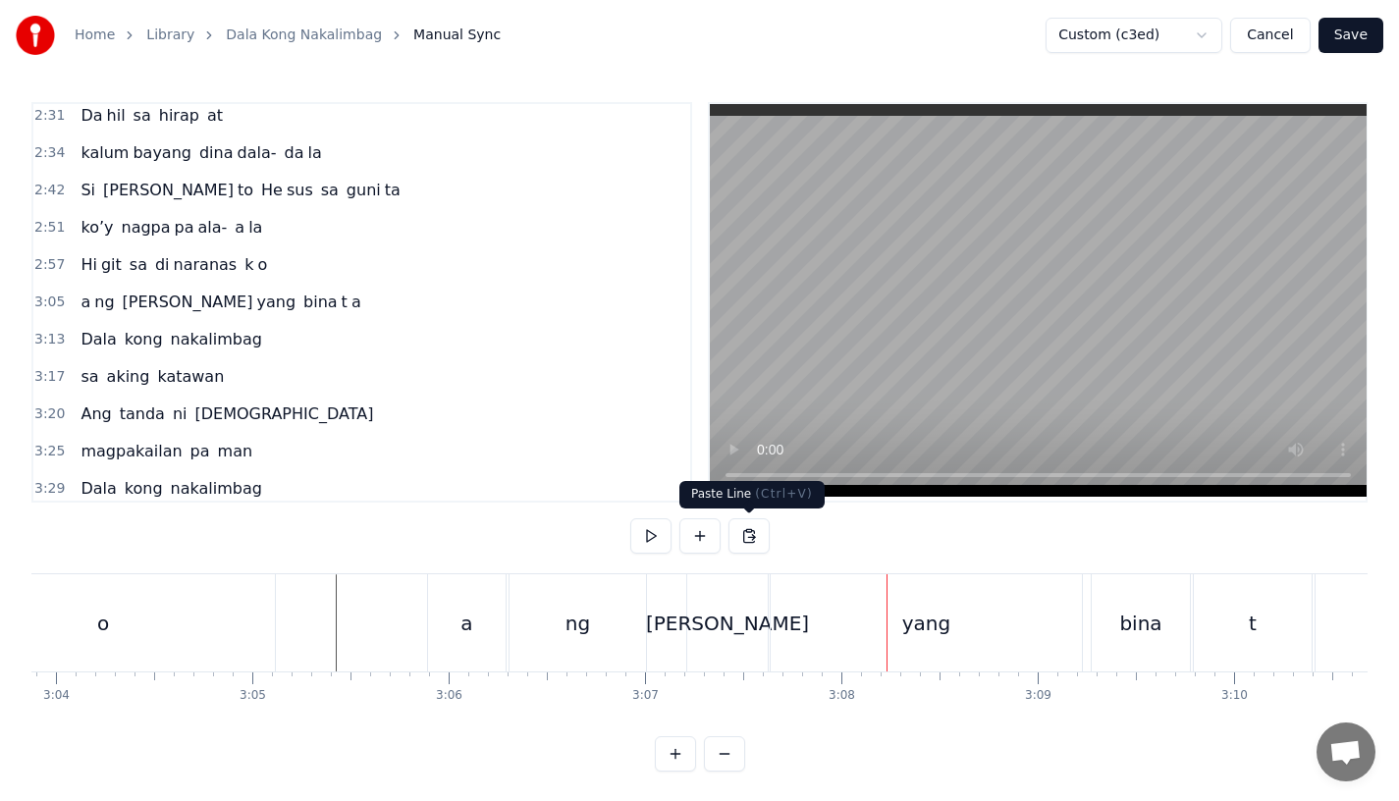
click at [710, 640] on div "[PERSON_NAME]" at bounding box center [727, 622] width 81 height 97
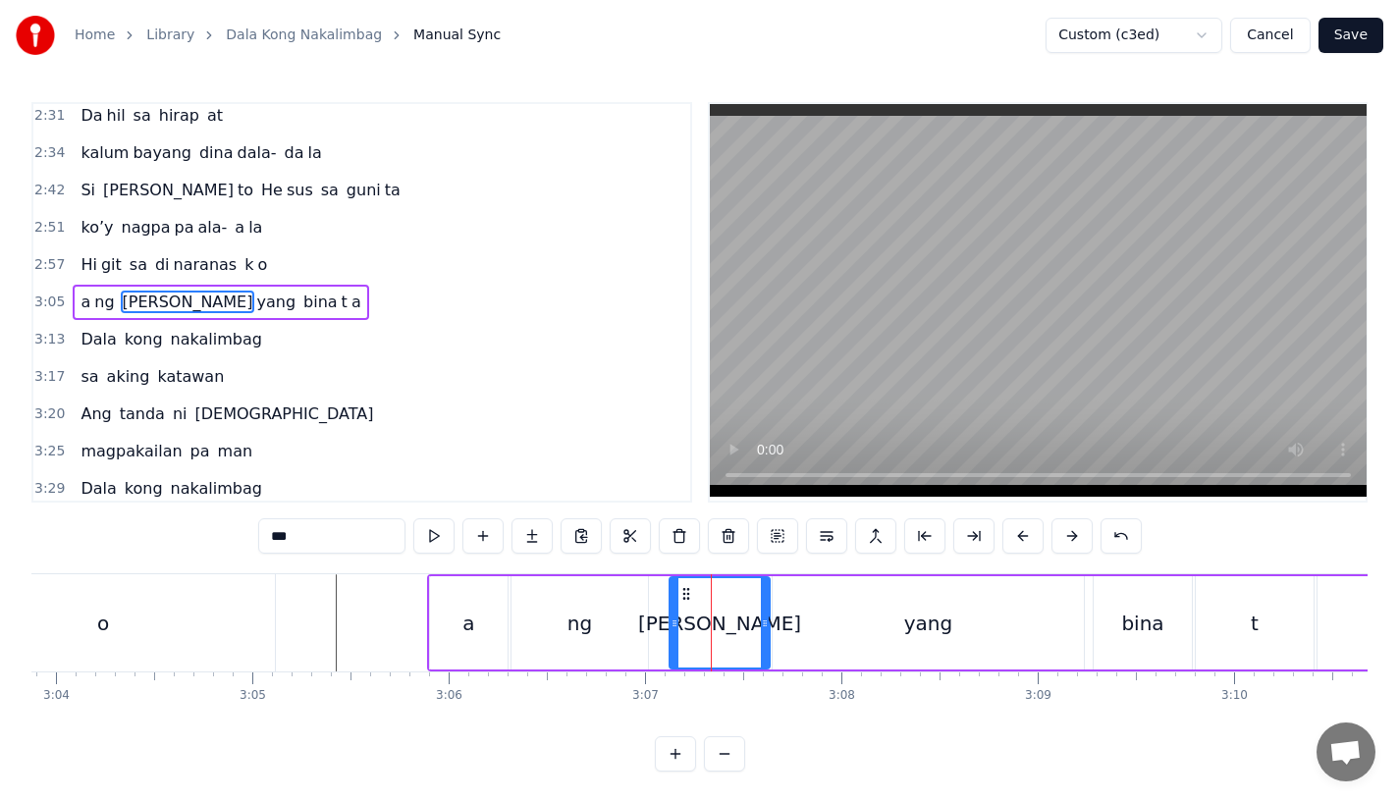
drag, startPoint x: 691, startPoint y: 621, endPoint x: 672, endPoint y: 622, distance: 19.7
click at [672, 622] on icon at bounding box center [675, 624] width 8 height 16
click at [585, 622] on div "ng" at bounding box center [580, 623] width 25 height 29
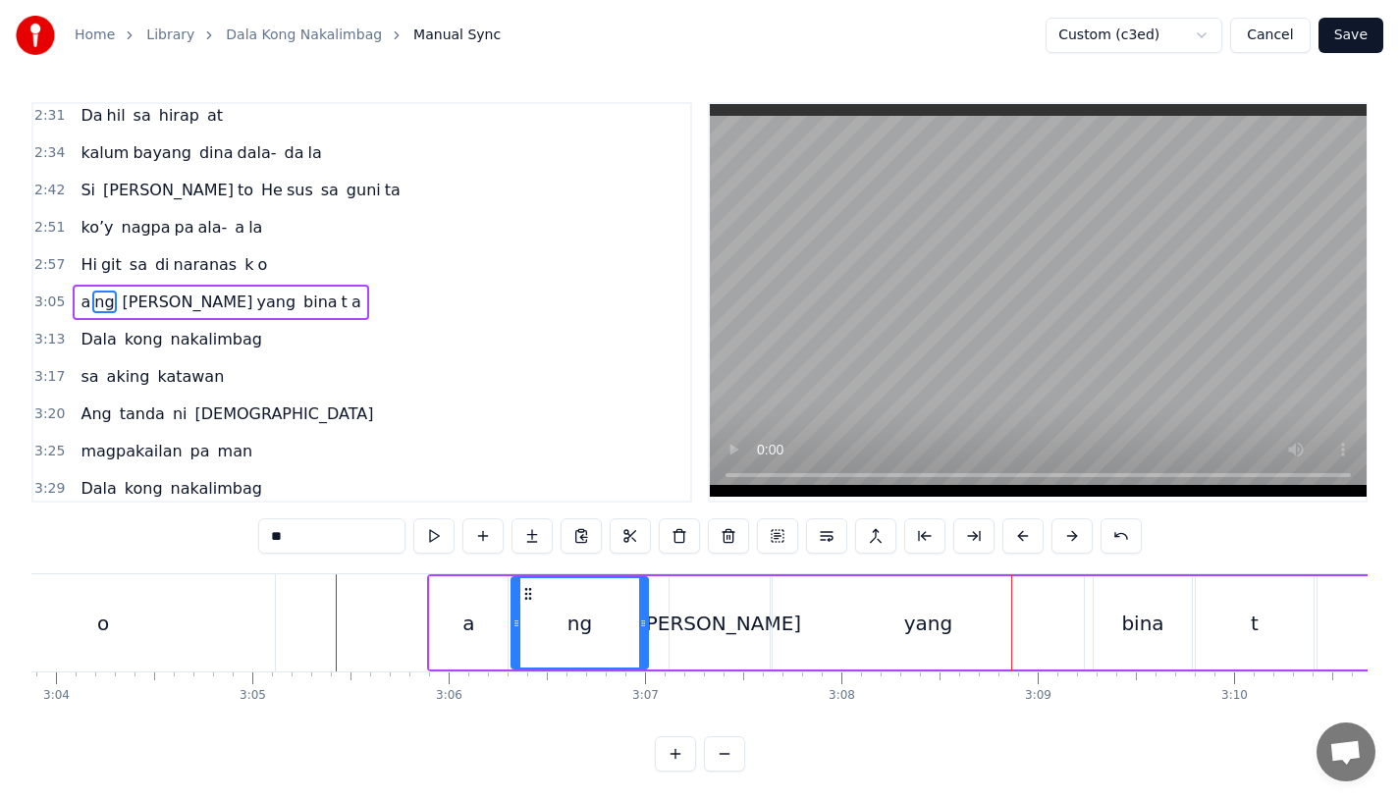
click at [704, 664] on div "[PERSON_NAME]" at bounding box center [720, 622] width 100 height 93
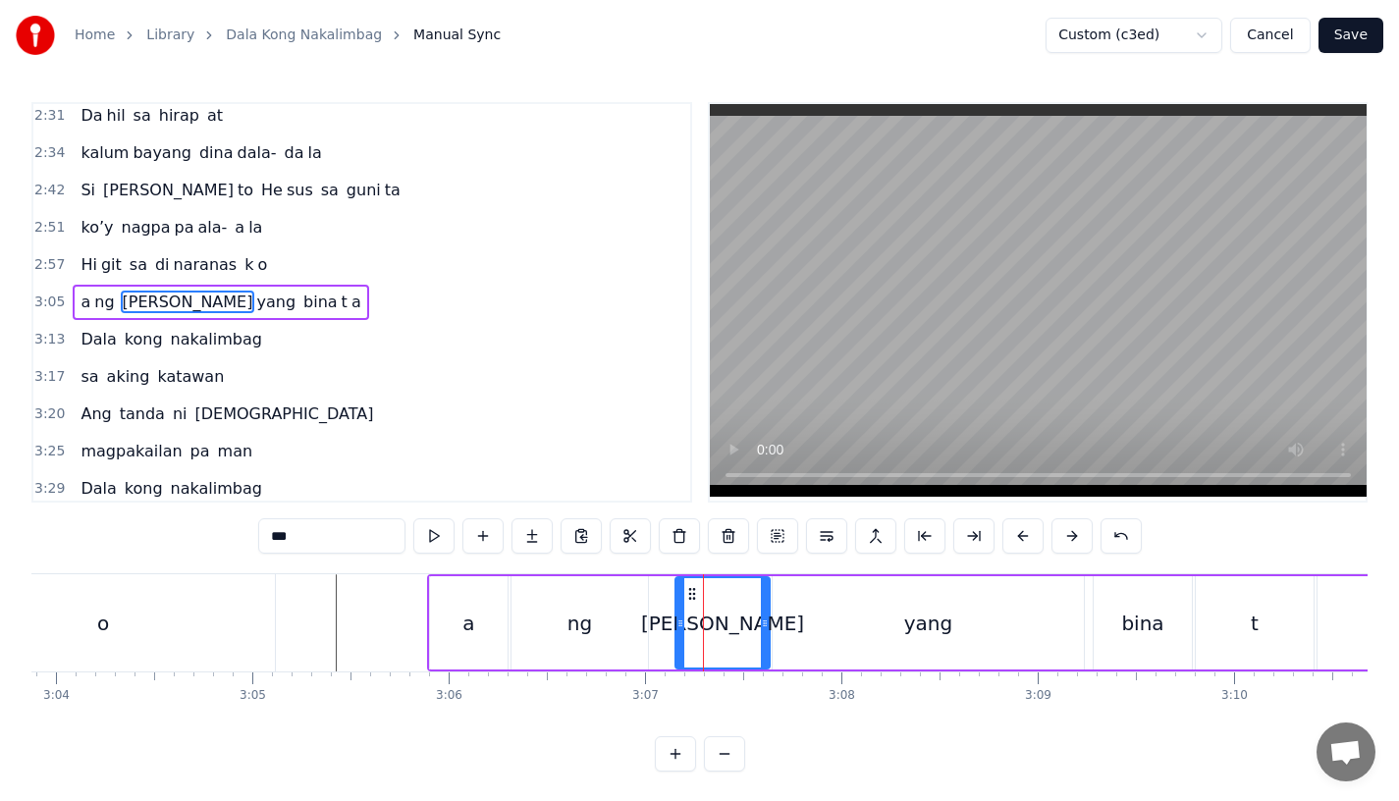
click at [682, 621] on icon at bounding box center [681, 624] width 8 height 16
click at [609, 620] on div "ng" at bounding box center [580, 622] width 136 height 93
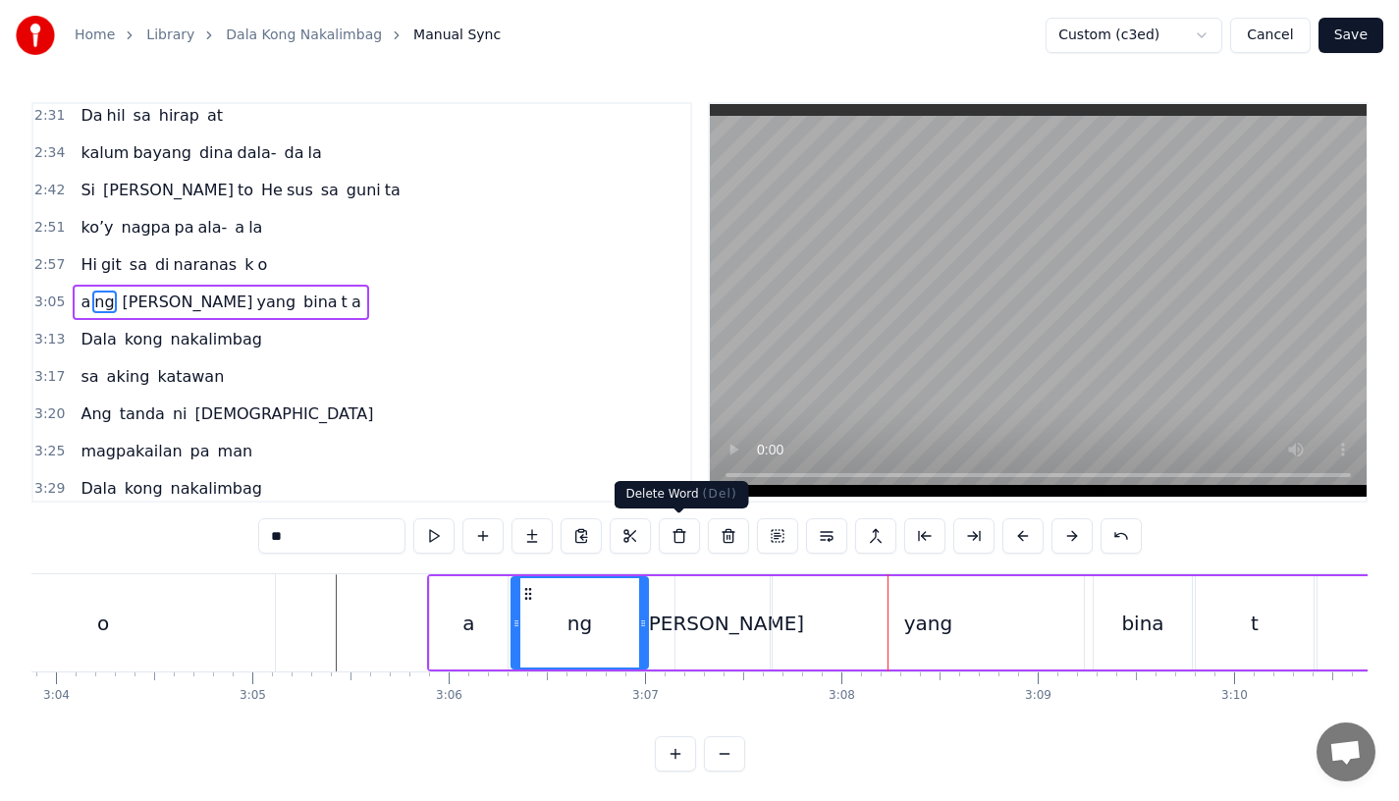
click at [697, 627] on div "[PERSON_NAME]" at bounding box center [723, 622] width 94 height 93
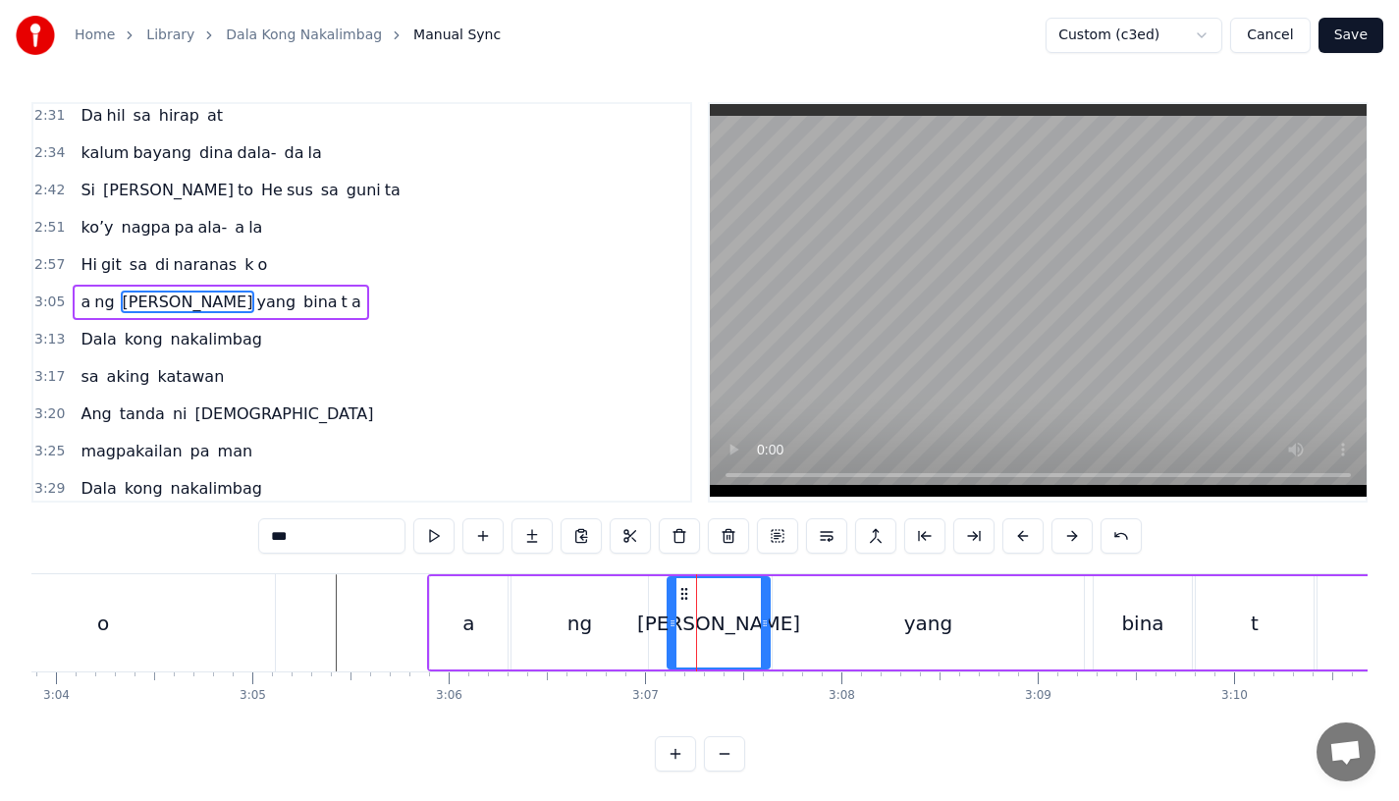
click at [673, 624] on icon at bounding box center [673, 624] width 8 height 16
click at [588, 622] on div "ng" at bounding box center [580, 623] width 25 height 29
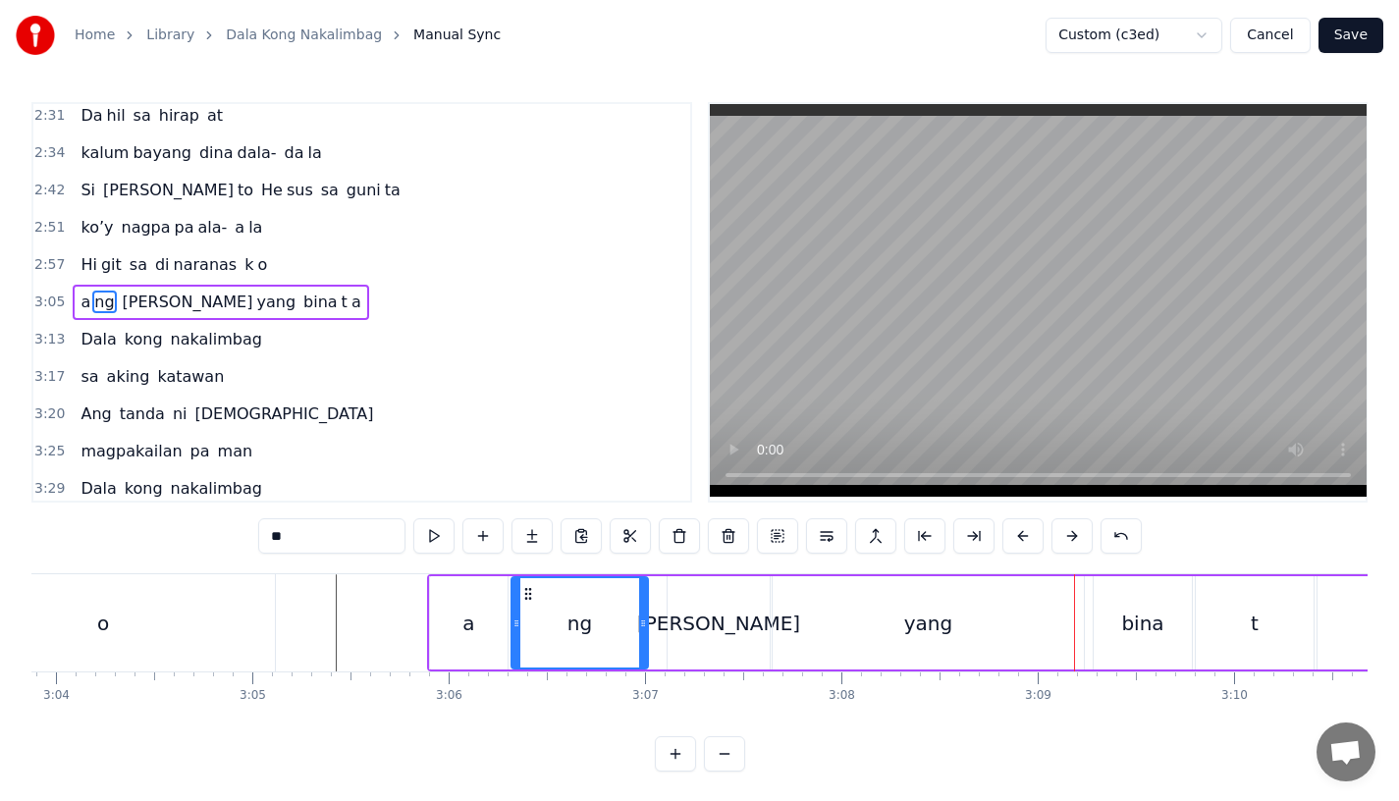
click at [725, 584] on div "[PERSON_NAME]" at bounding box center [719, 622] width 102 height 93
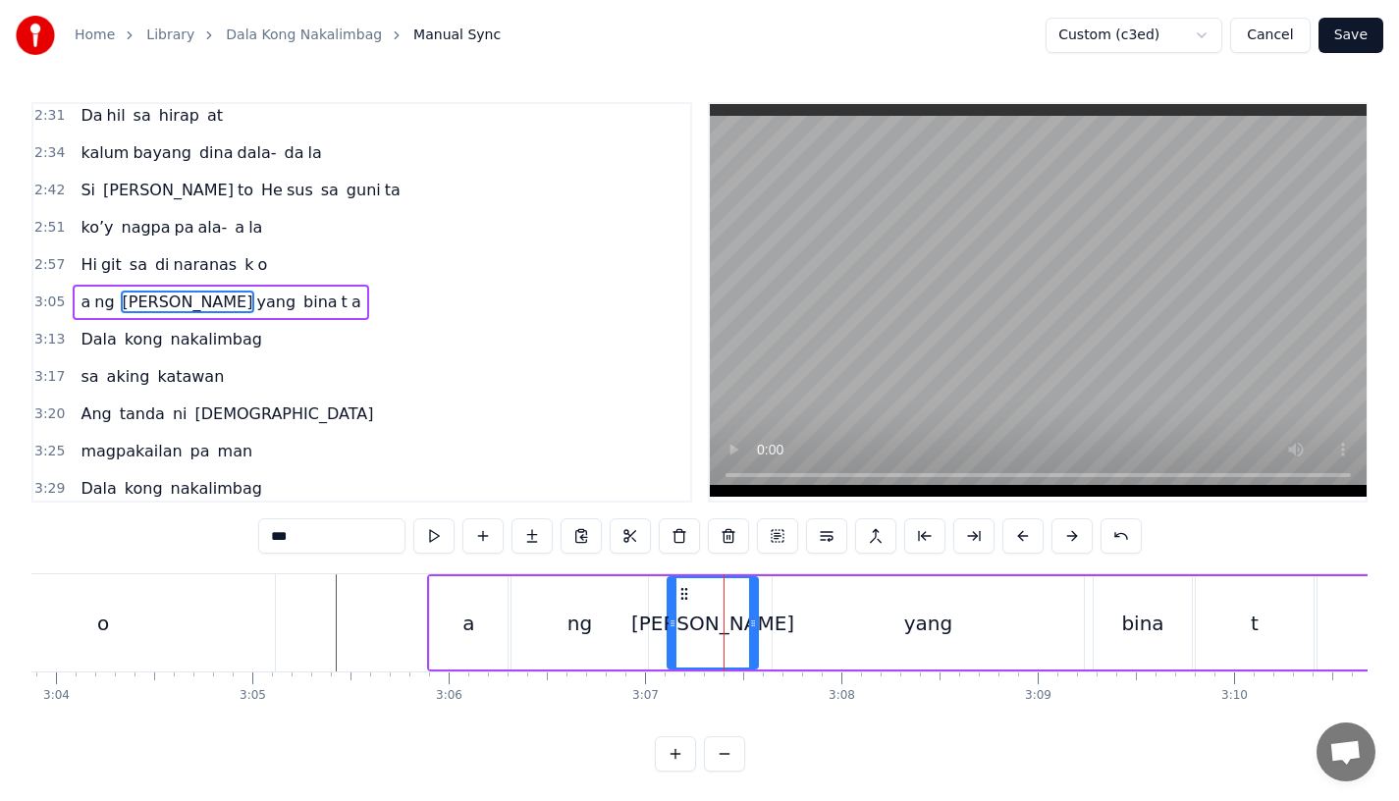
drag, startPoint x: 761, startPoint y: 632, endPoint x: 749, endPoint y: 632, distance: 11.8
click at [749, 632] on div at bounding box center [753, 622] width 8 height 89
click at [789, 632] on div "yang" at bounding box center [928, 622] width 311 height 93
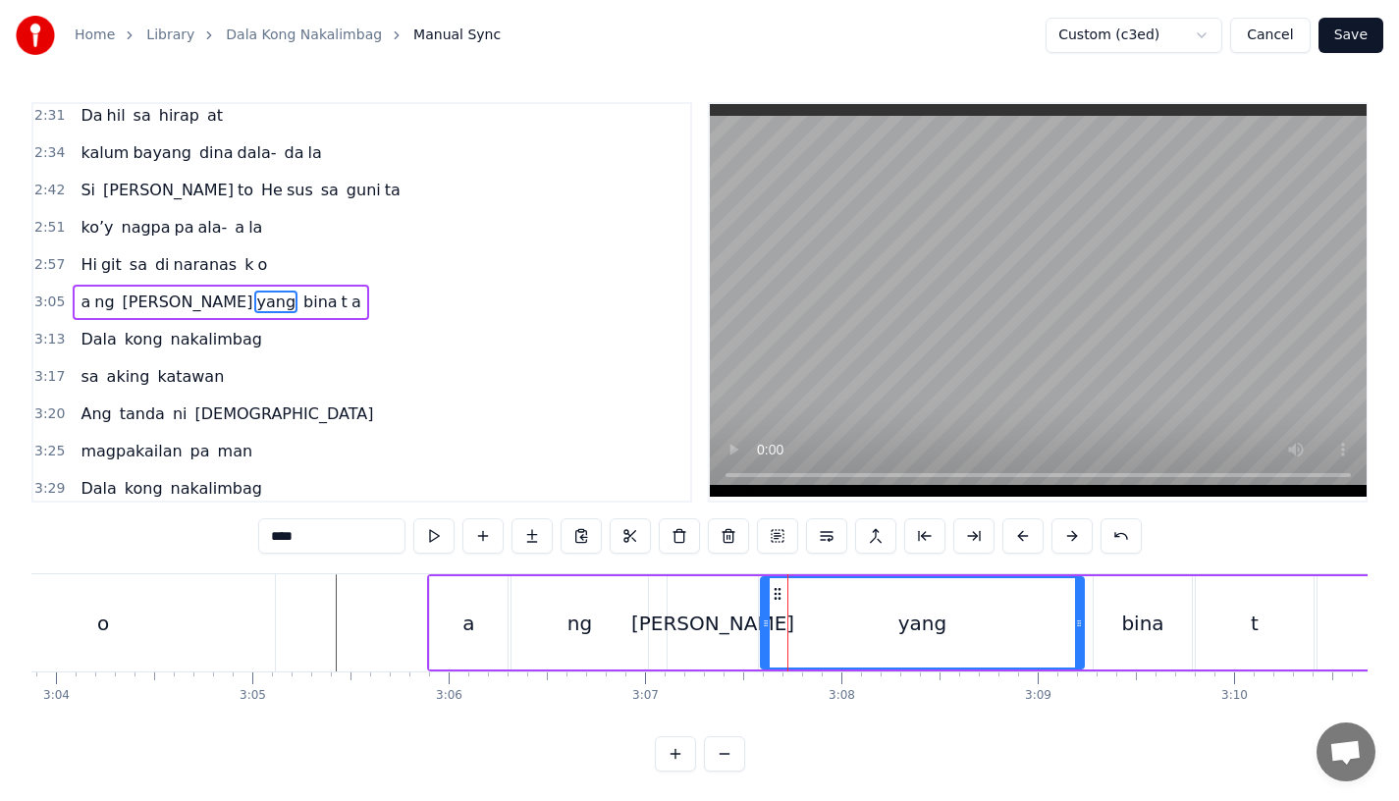
drag, startPoint x: 776, startPoint y: 631, endPoint x: 763, endPoint y: 631, distance: 12.8
click at [764, 631] on div at bounding box center [766, 622] width 8 height 89
click at [704, 623] on div "[PERSON_NAME]" at bounding box center [712, 623] width 163 height 29
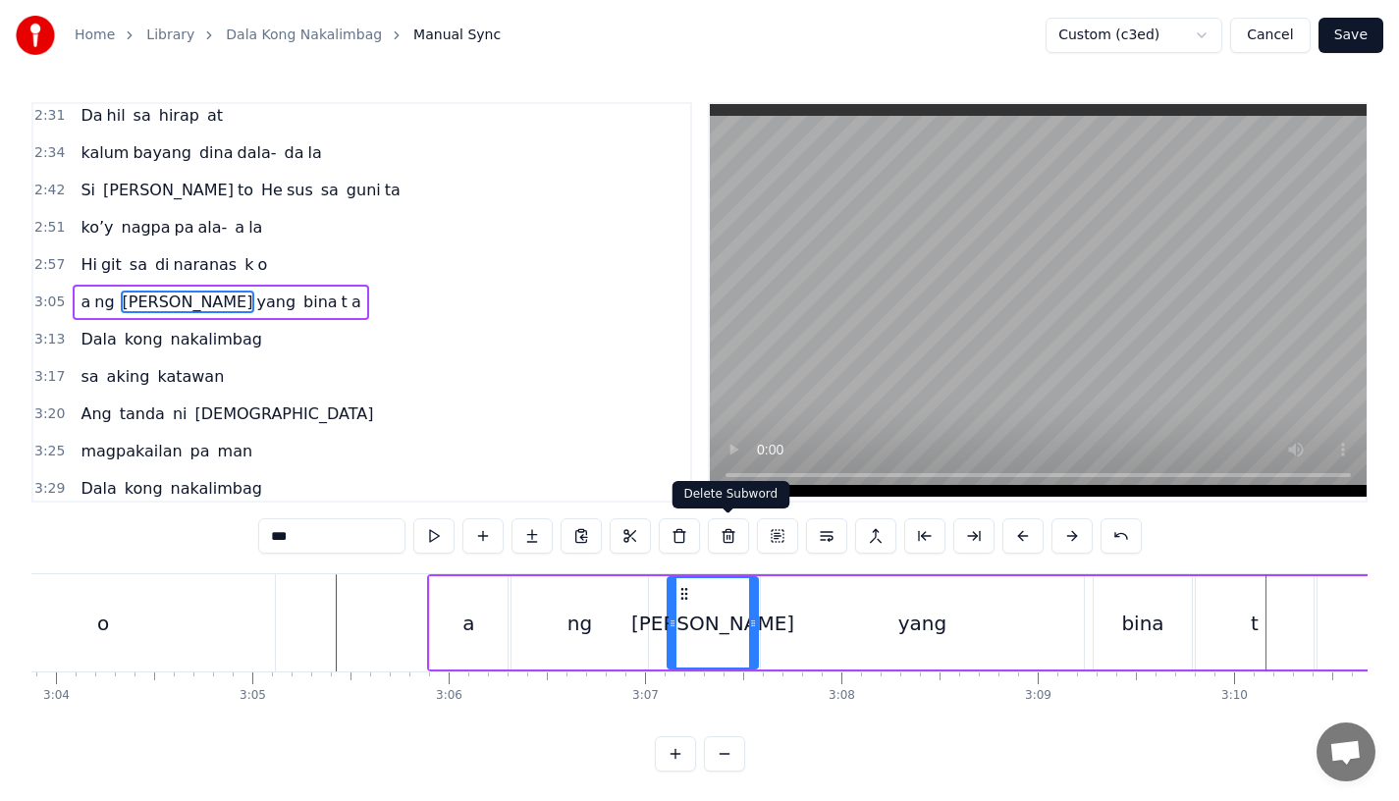
click at [890, 666] on div "yang" at bounding box center [922, 622] width 323 height 93
type input "****"
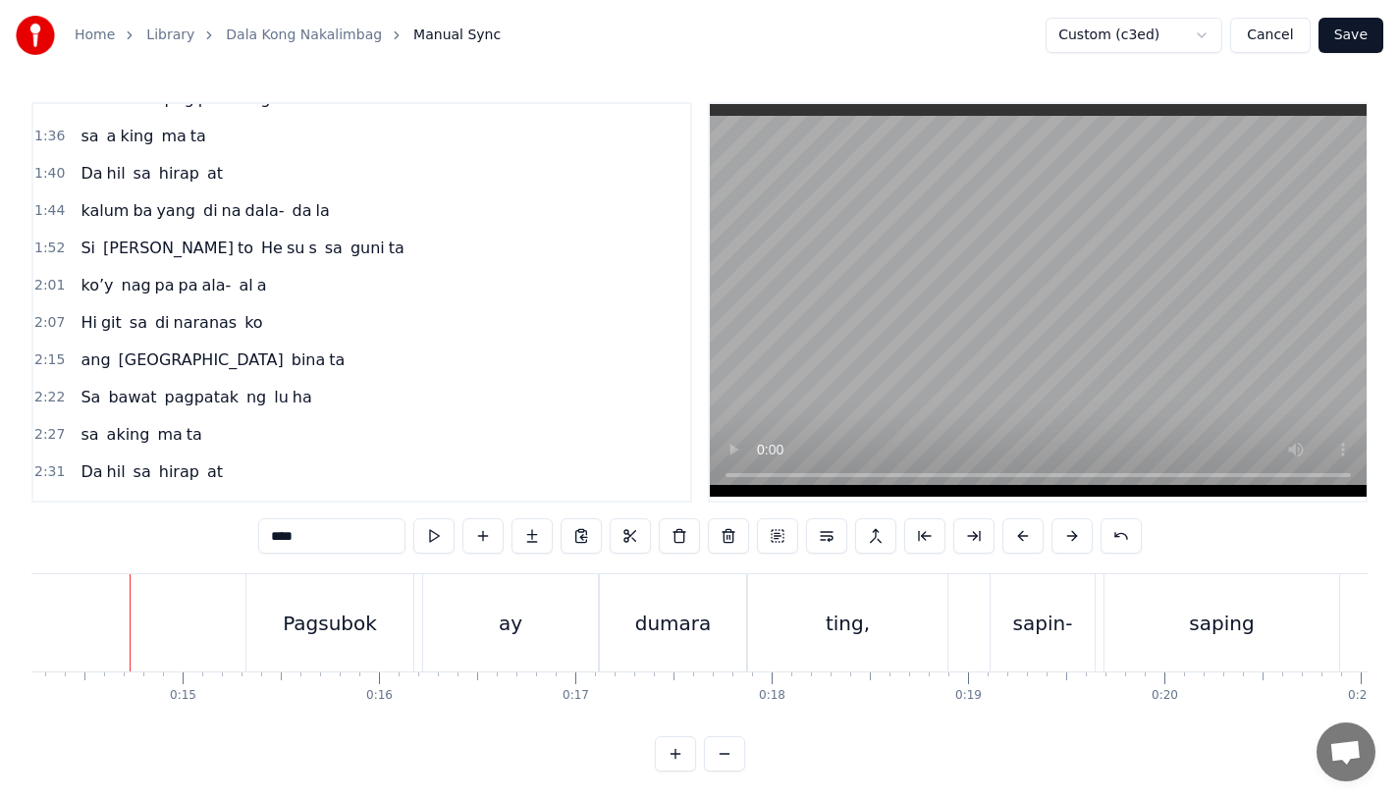
scroll to position [780, 0]
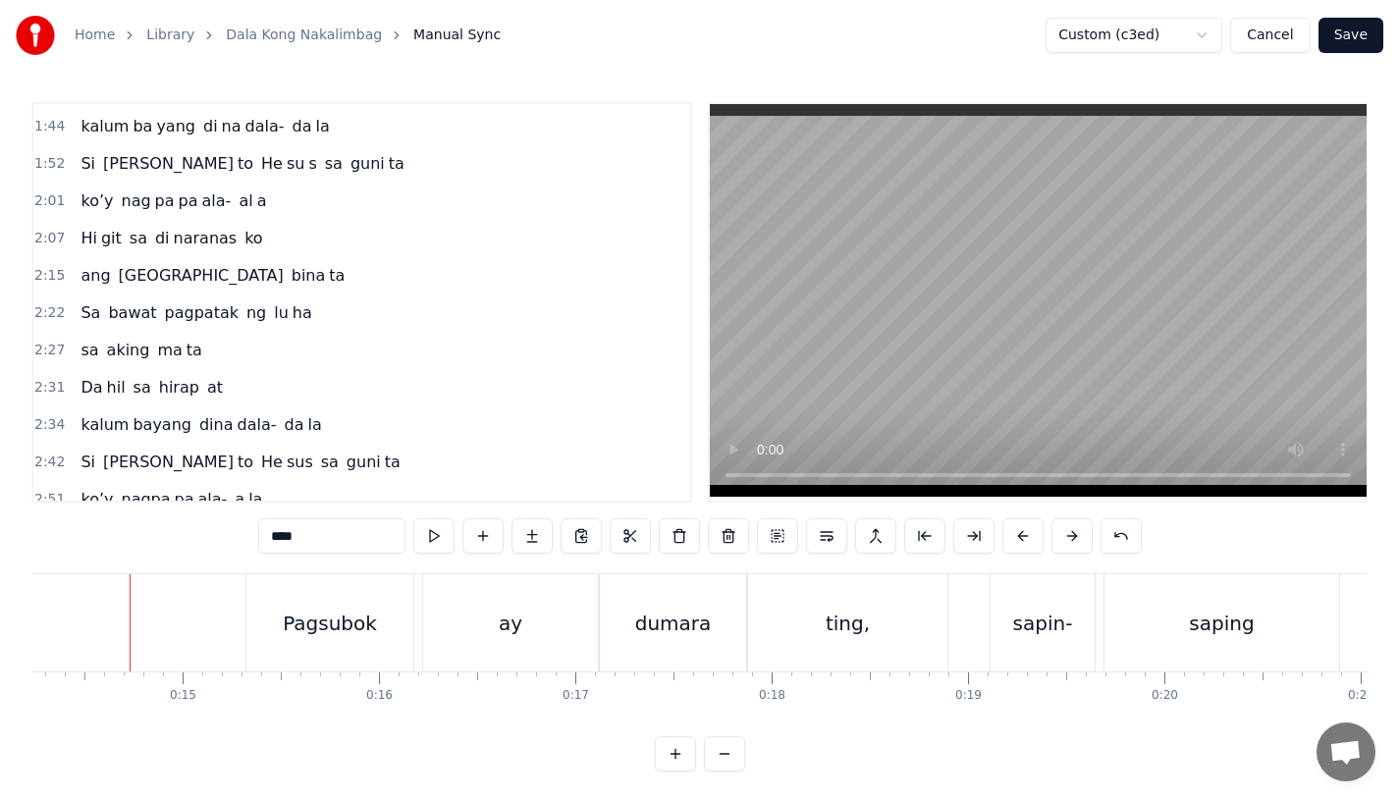
click at [290, 280] on span "bina" at bounding box center [309, 275] width 38 height 23
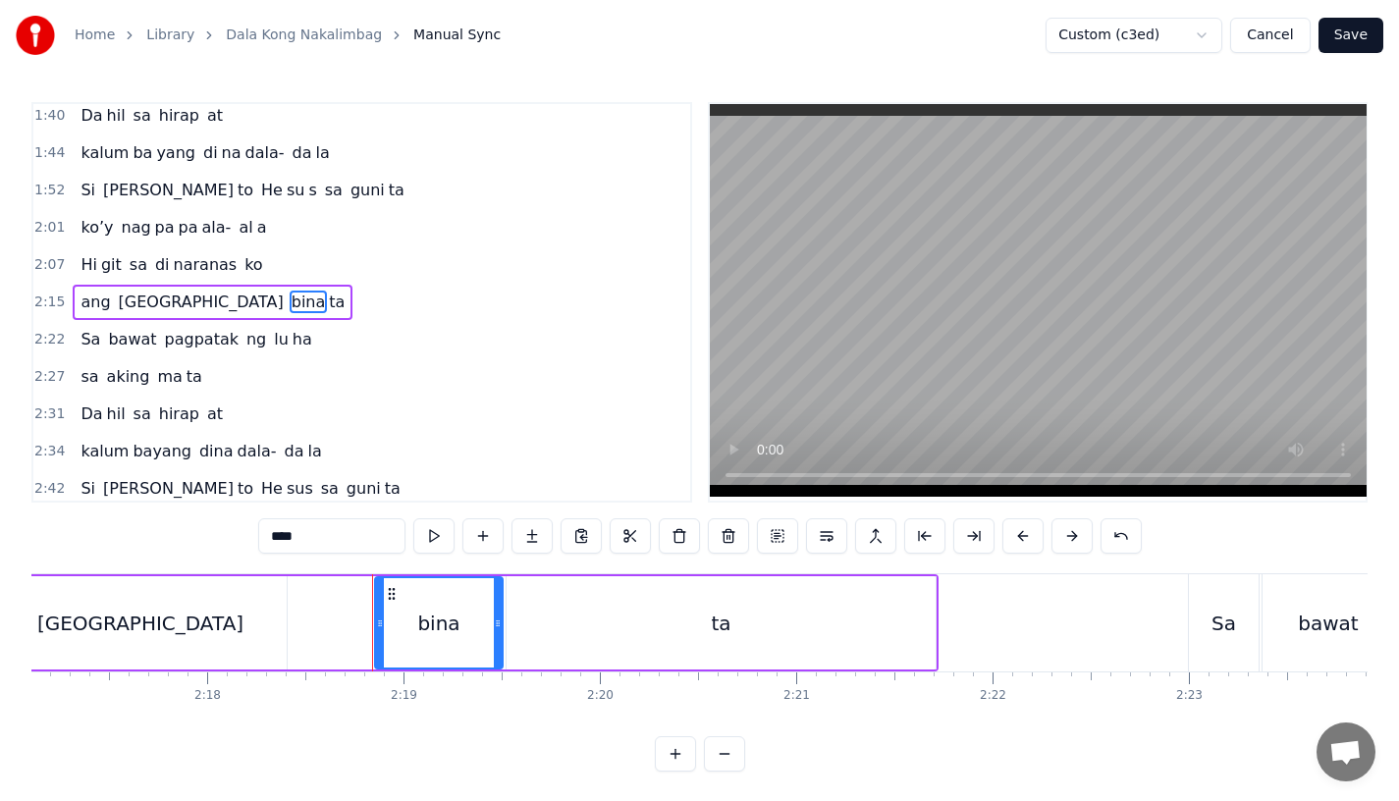
scroll to position [0, 27169]
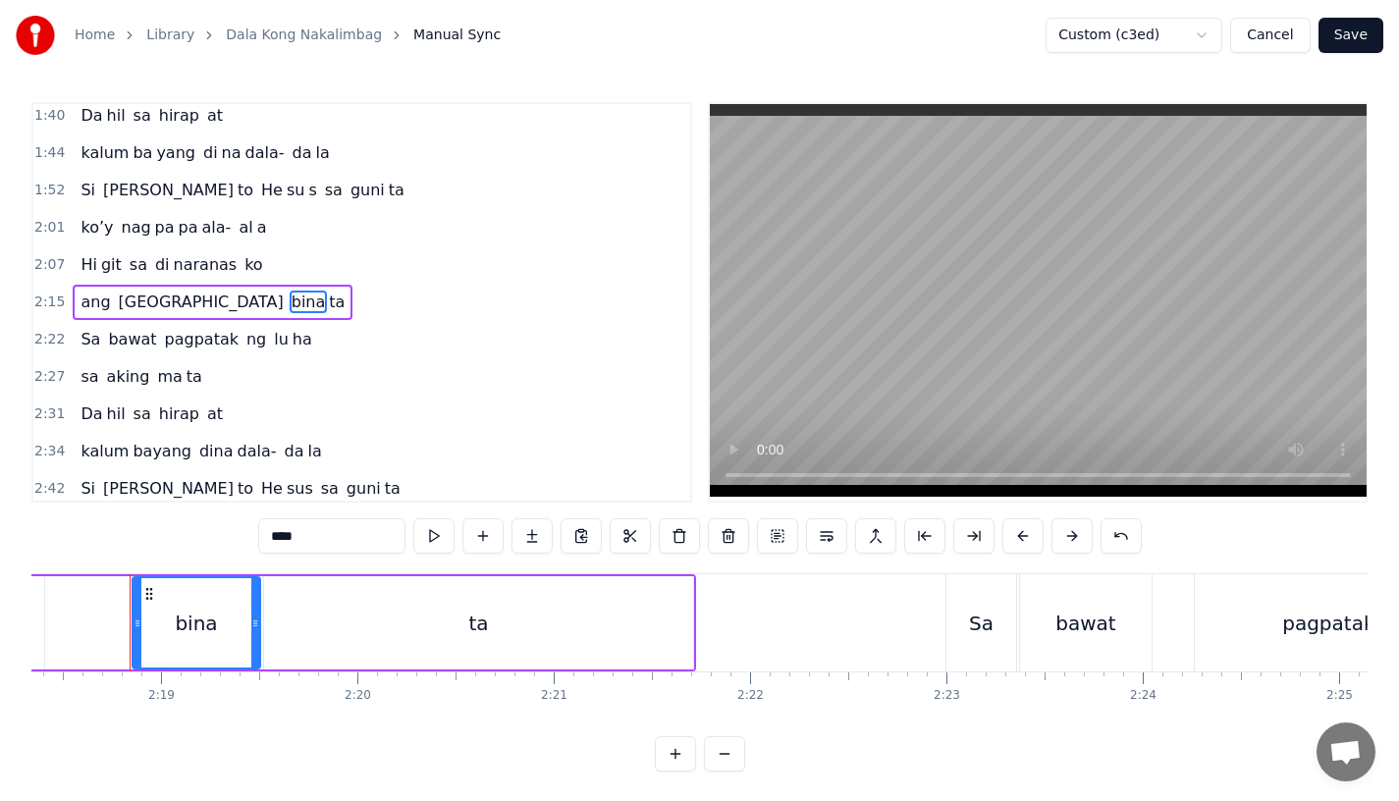
click at [199, 621] on div "bina" at bounding box center [196, 623] width 42 height 29
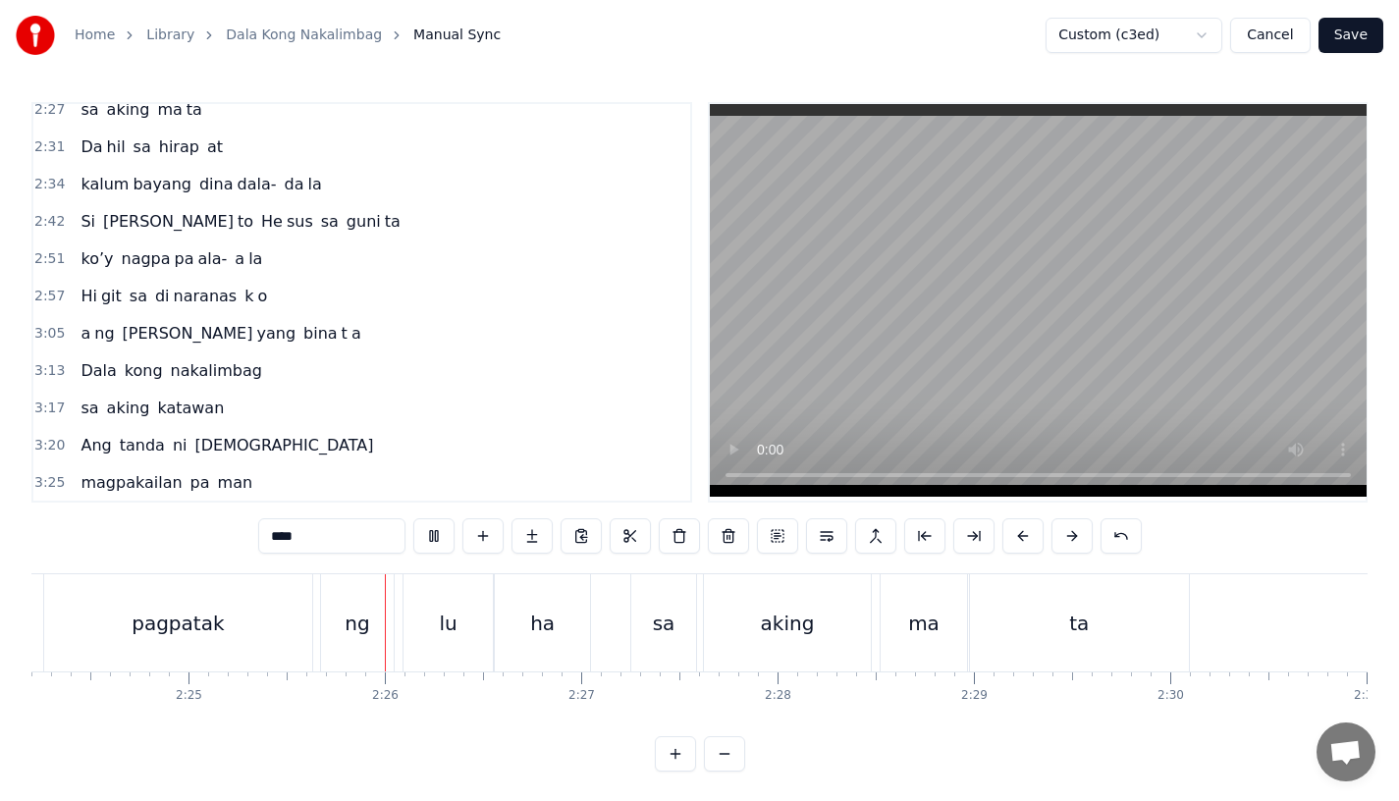
scroll to position [995, 0]
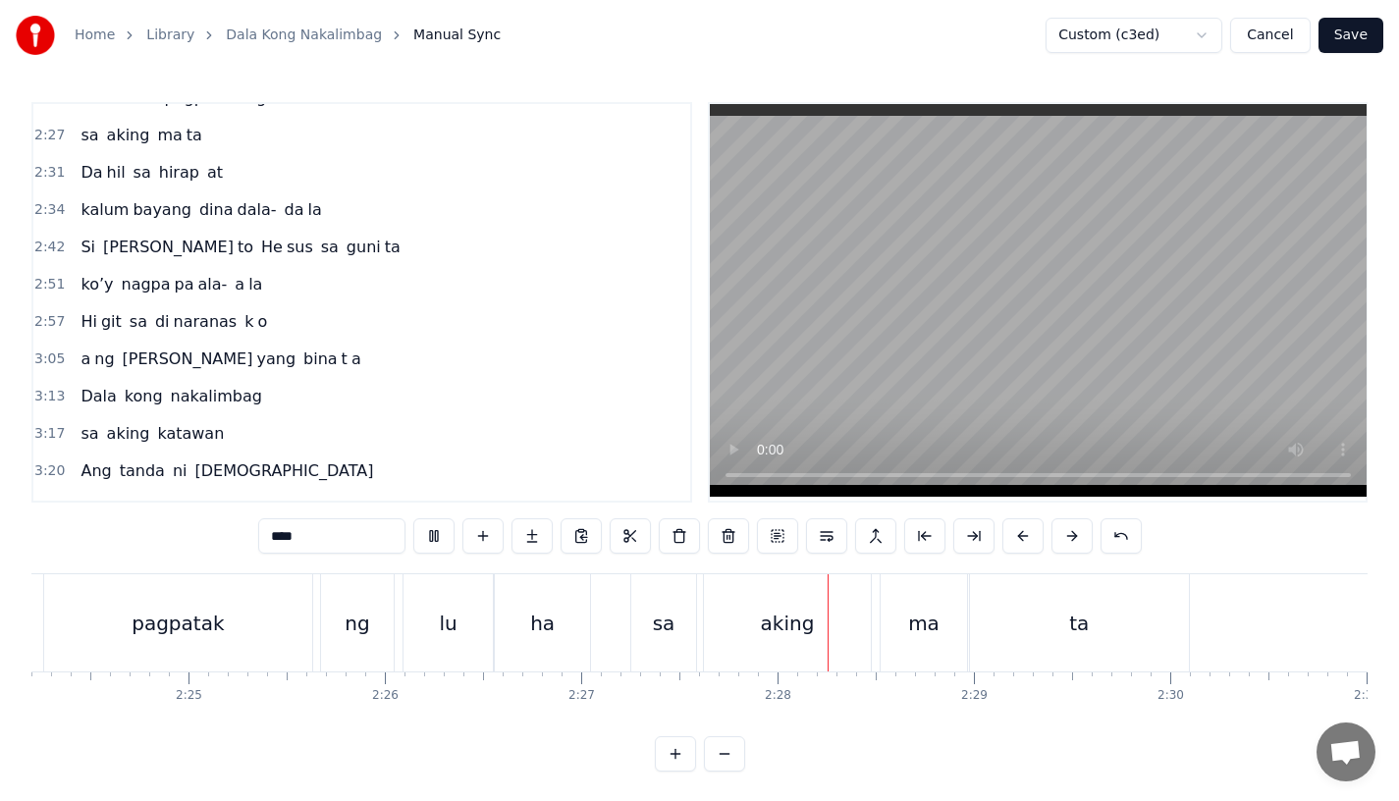
click at [301, 356] on span "bina" at bounding box center [320, 359] width 38 height 23
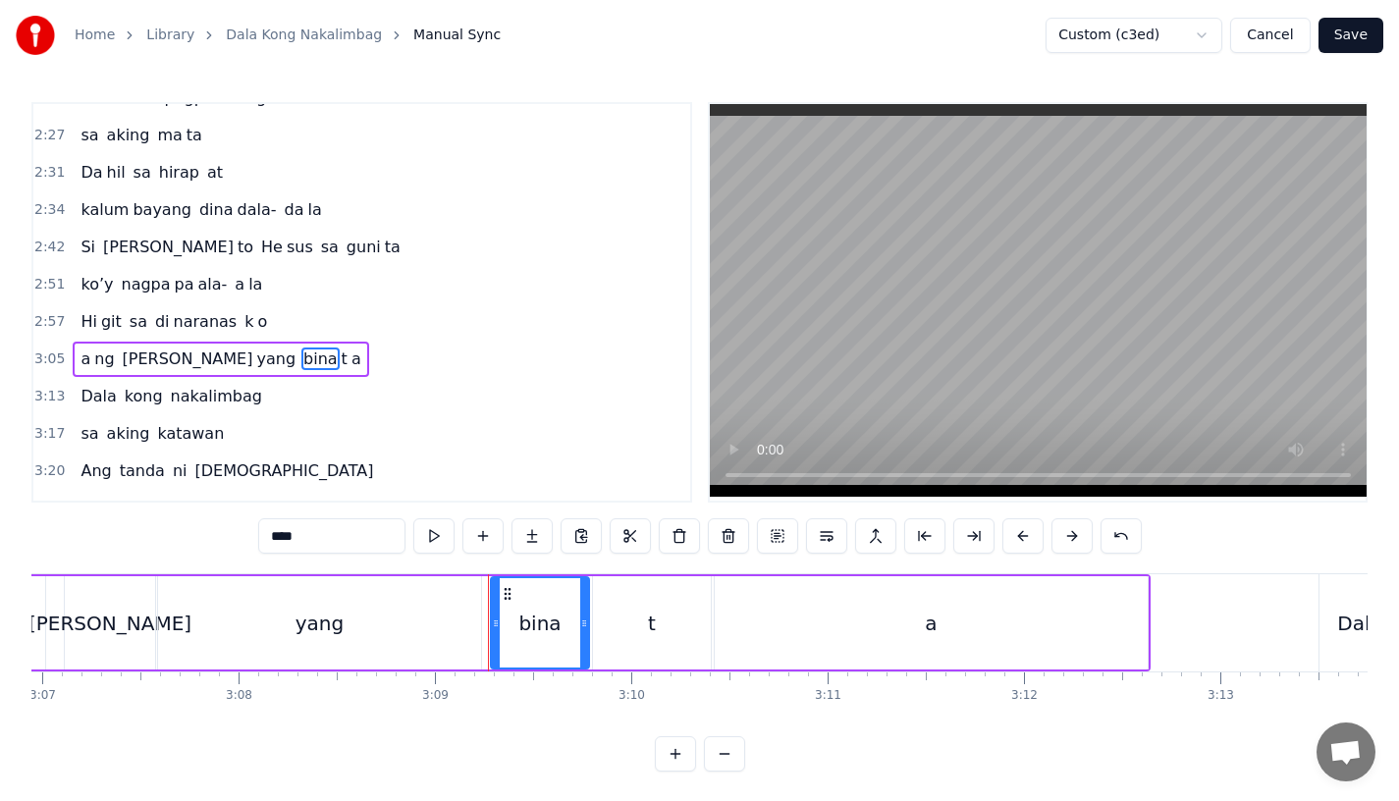
scroll to position [0, 37073]
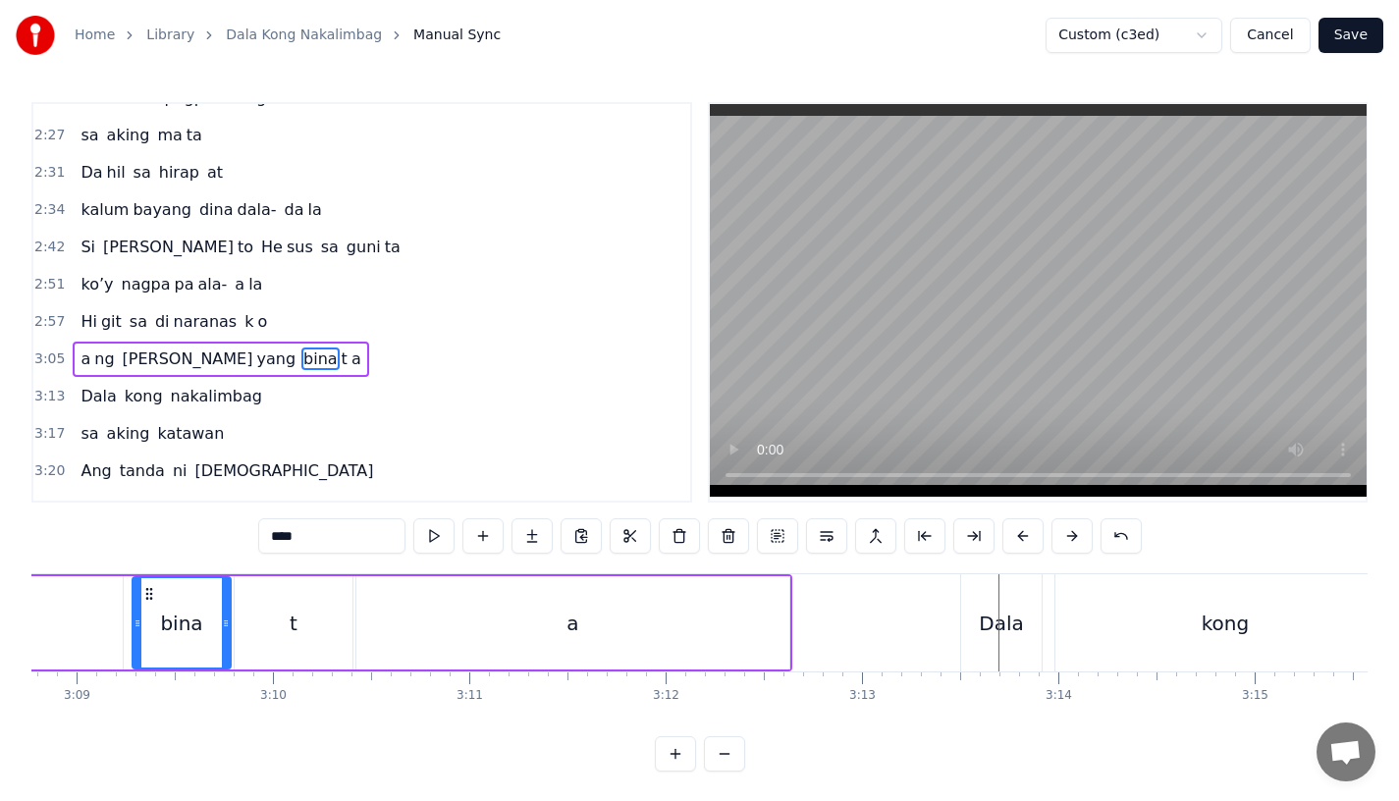
click at [986, 634] on div "Dala" at bounding box center [1001, 623] width 44 height 29
type input "****"
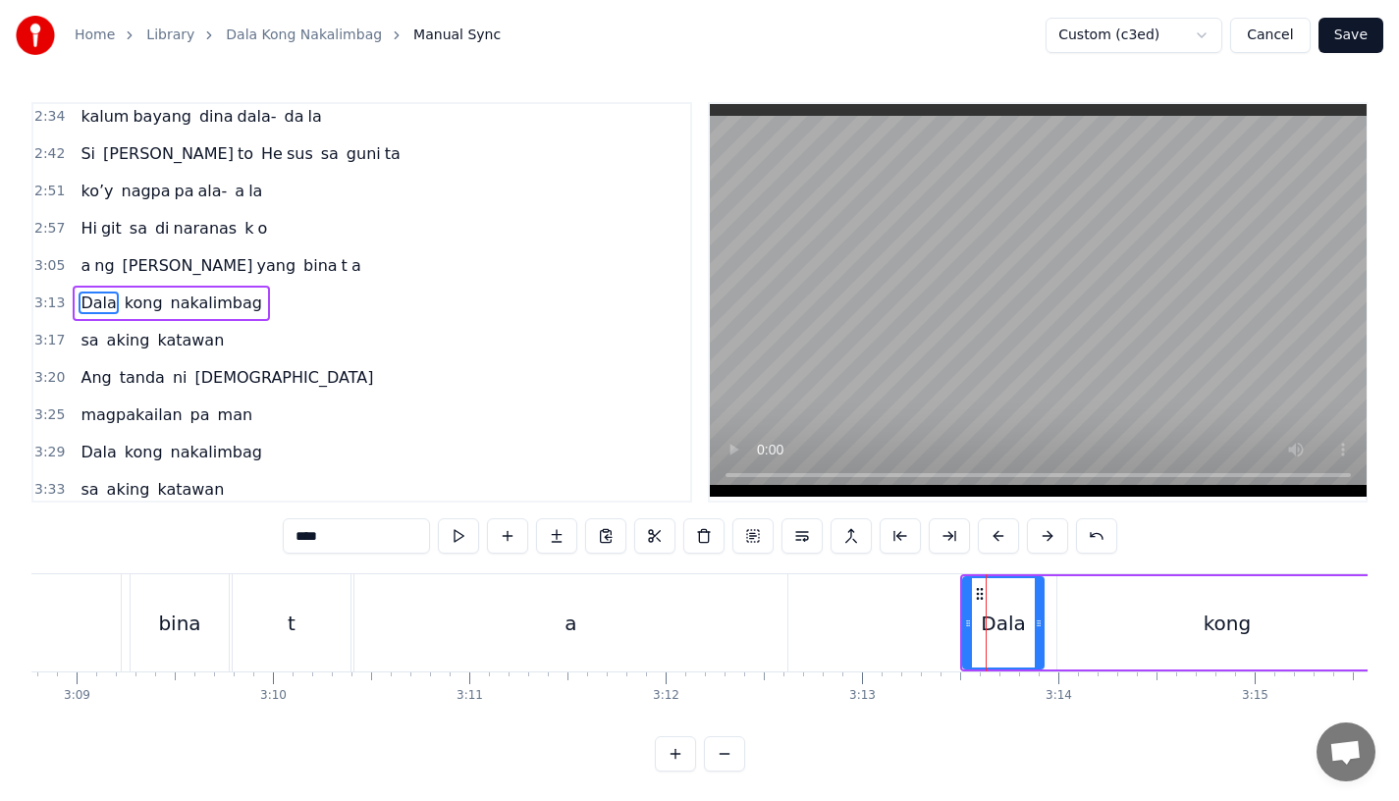
scroll to position [1089, 0]
click at [994, 538] on button at bounding box center [998, 535] width 41 height 35
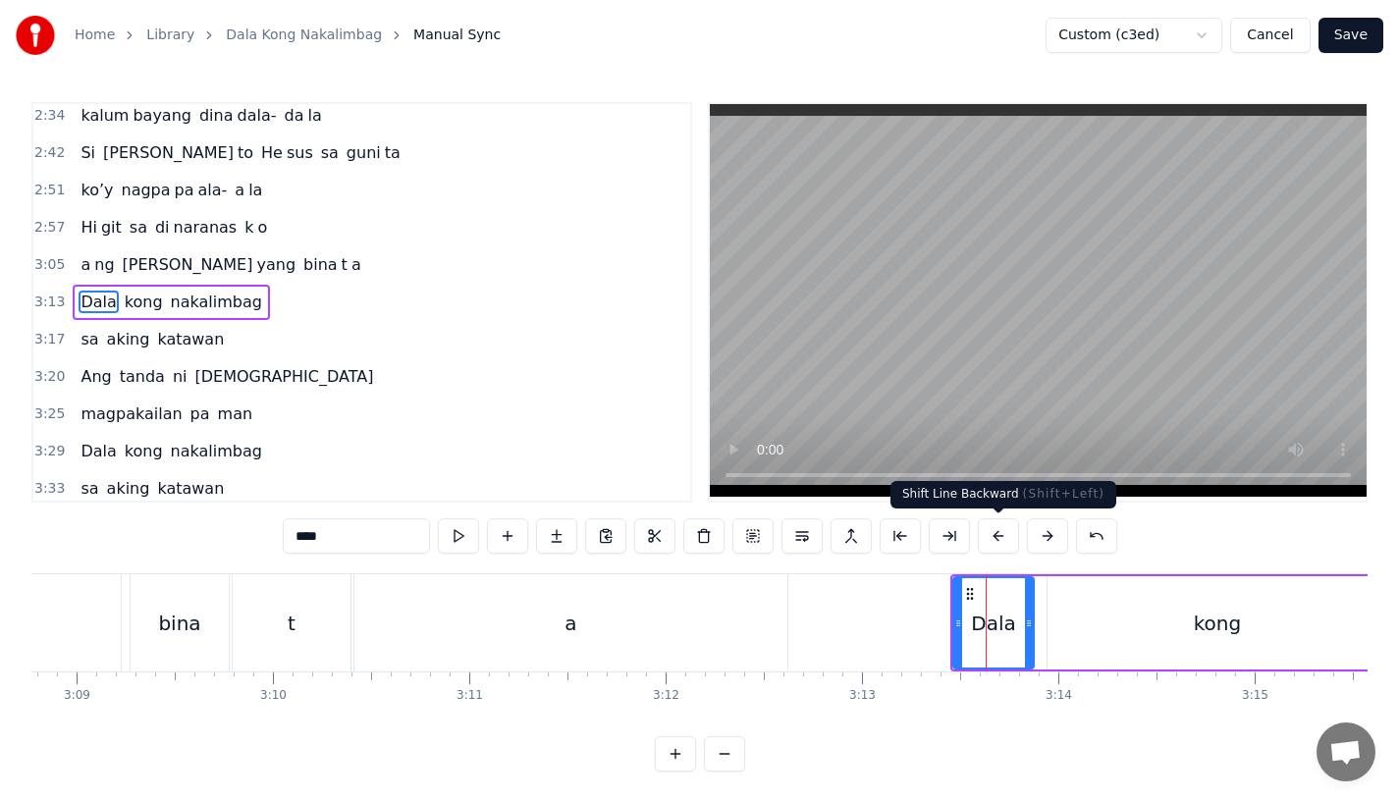
click at [994, 538] on button at bounding box center [998, 535] width 41 height 35
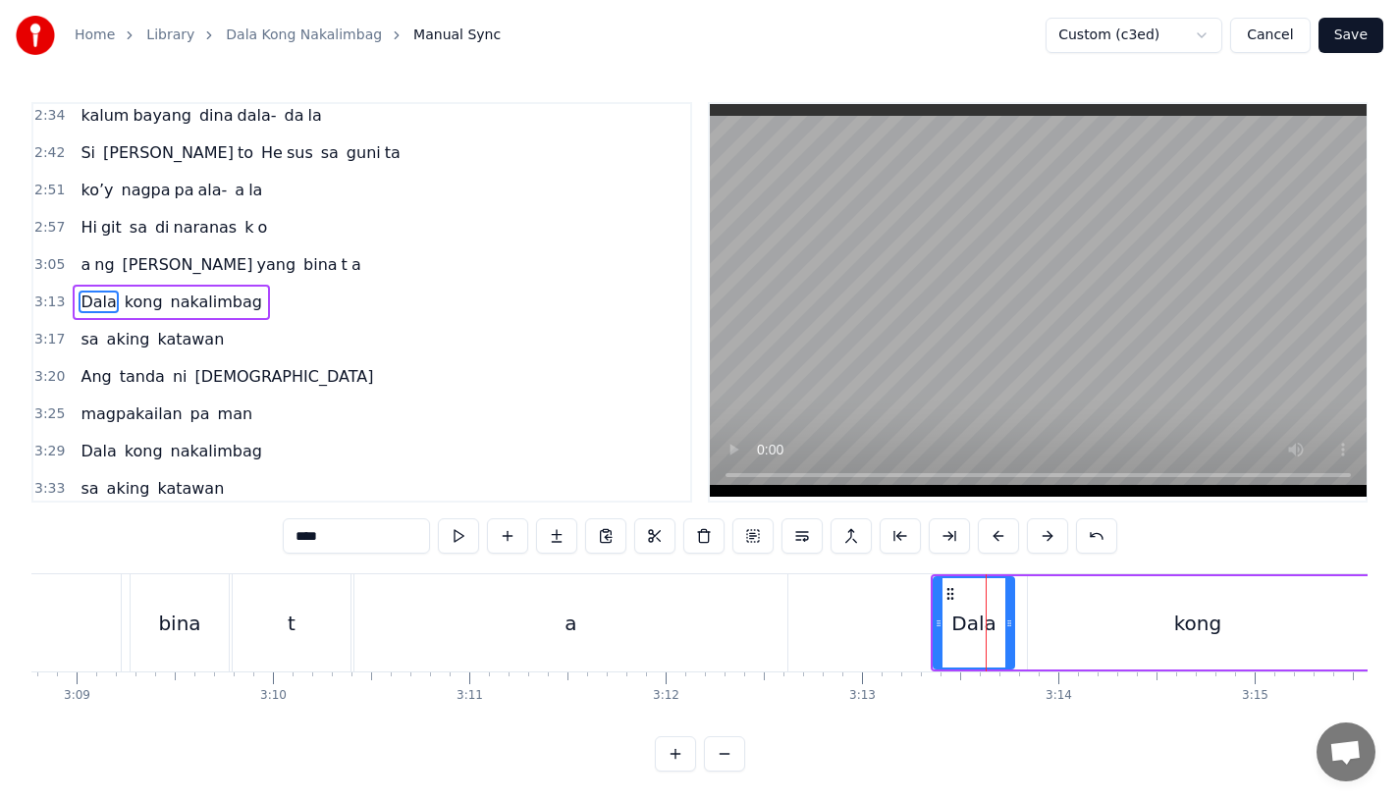
click at [994, 538] on button at bounding box center [998, 535] width 41 height 35
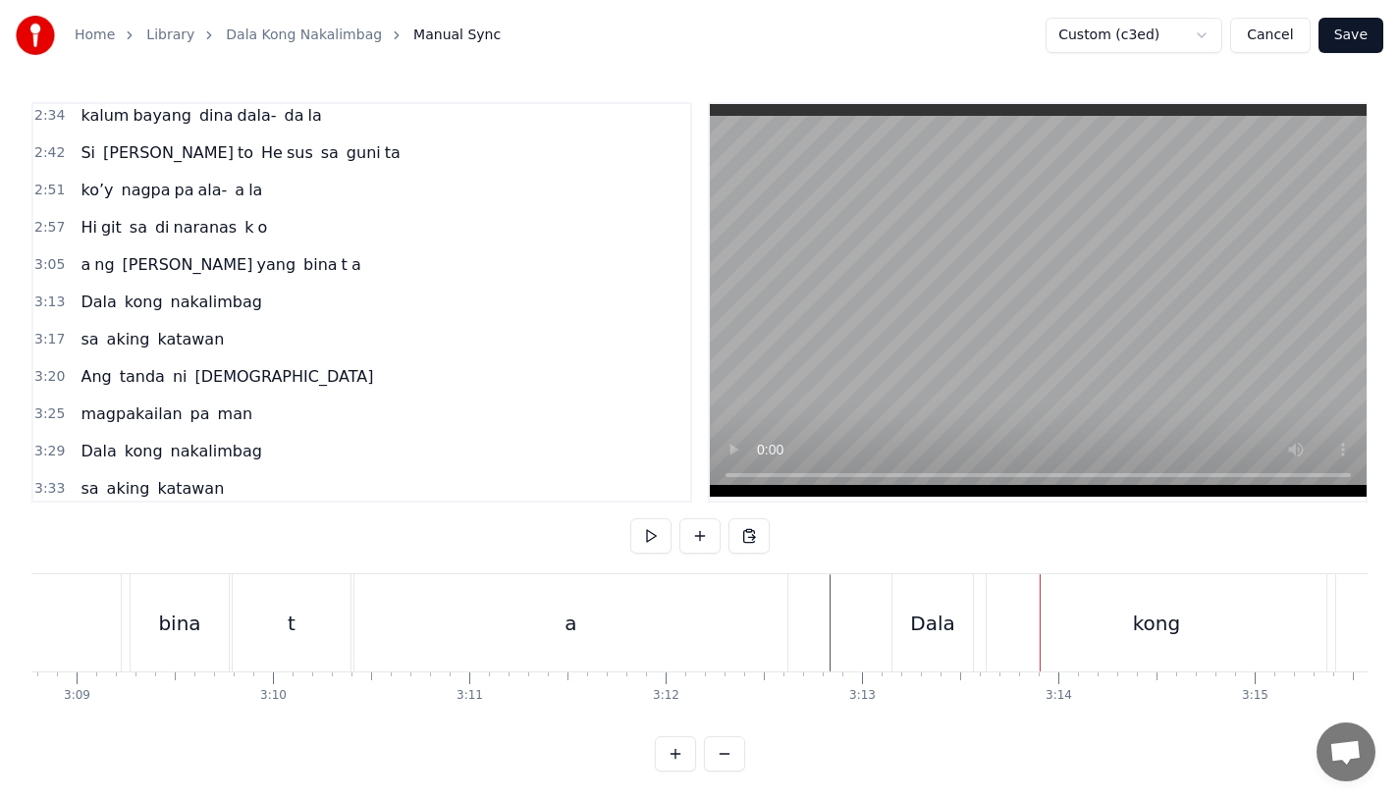
click at [964, 637] on div "Dala" at bounding box center [933, 622] width 81 height 97
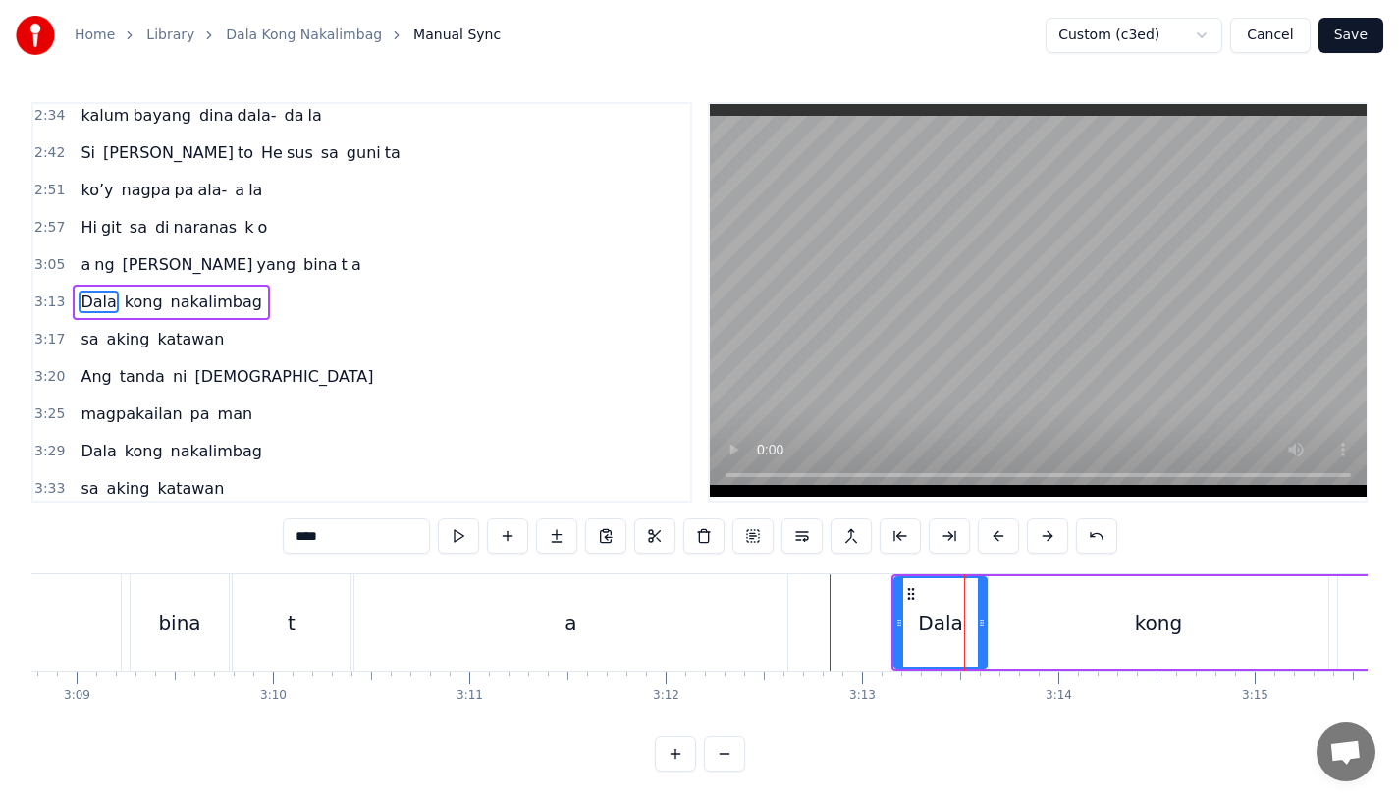
drag, startPoint x: 970, startPoint y: 626, endPoint x: 982, endPoint y: 626, distance: 11.8
click at [982, 626] on icon at bounding box center [982, 624] width 8 height 16
drag, startPoint x: 896, startPoint y: 631, endPoint x: 886, endPoint y: 632, distance: 9.9
click at [889, 632] on div at bounding box center [893, 622] width 8 height 89
click at [1032, 540] on button at bounding box center [1047, 535] width 41 height 35
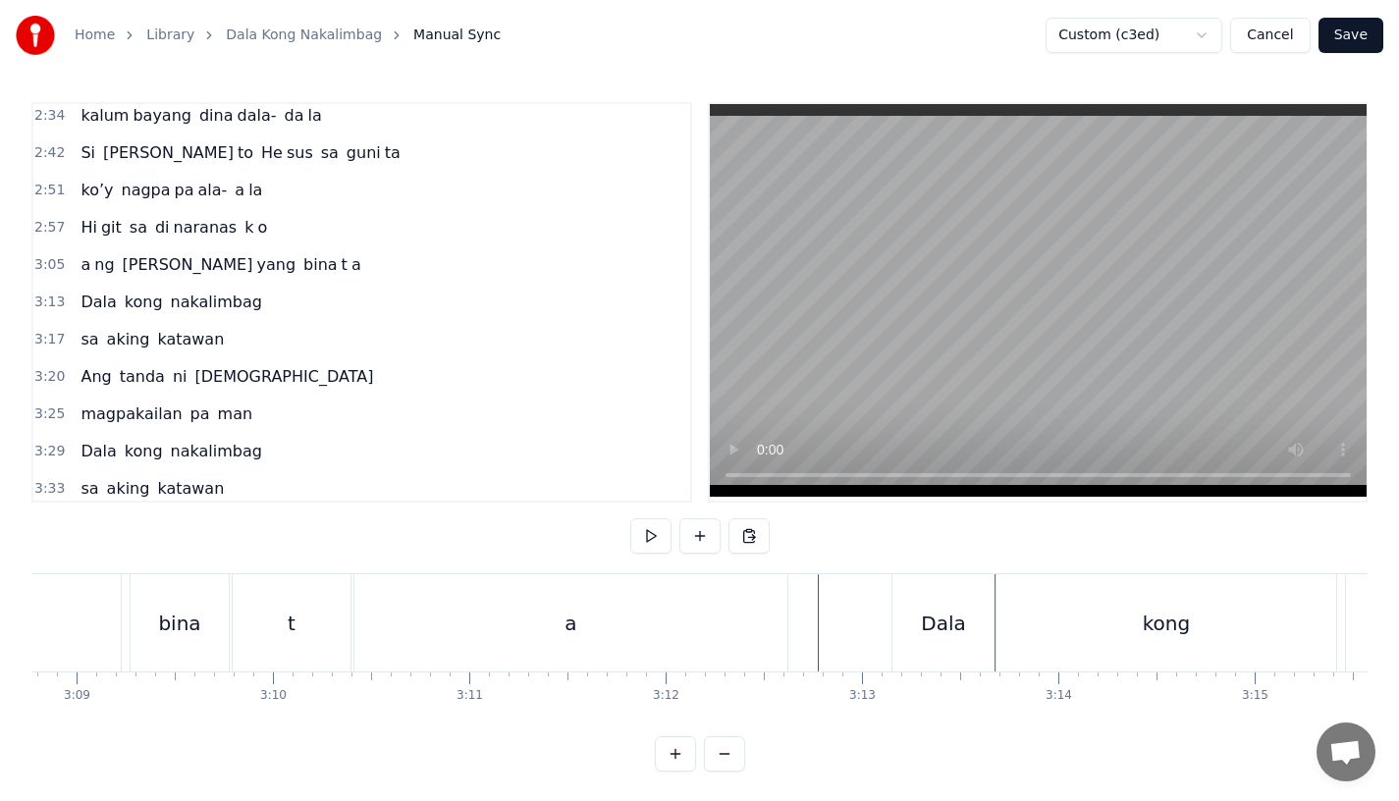
click at [944, 671] on div "Pagsubok ay dumara ting, sapin- saping kapang [PERSON_NAME]’y ibig [PERSON_NAME…" at bounding box center [699, 646] width 1336 height 147
click at [931, 578] on div "Dala" at bounding box center [944, 622] width 102 height 97
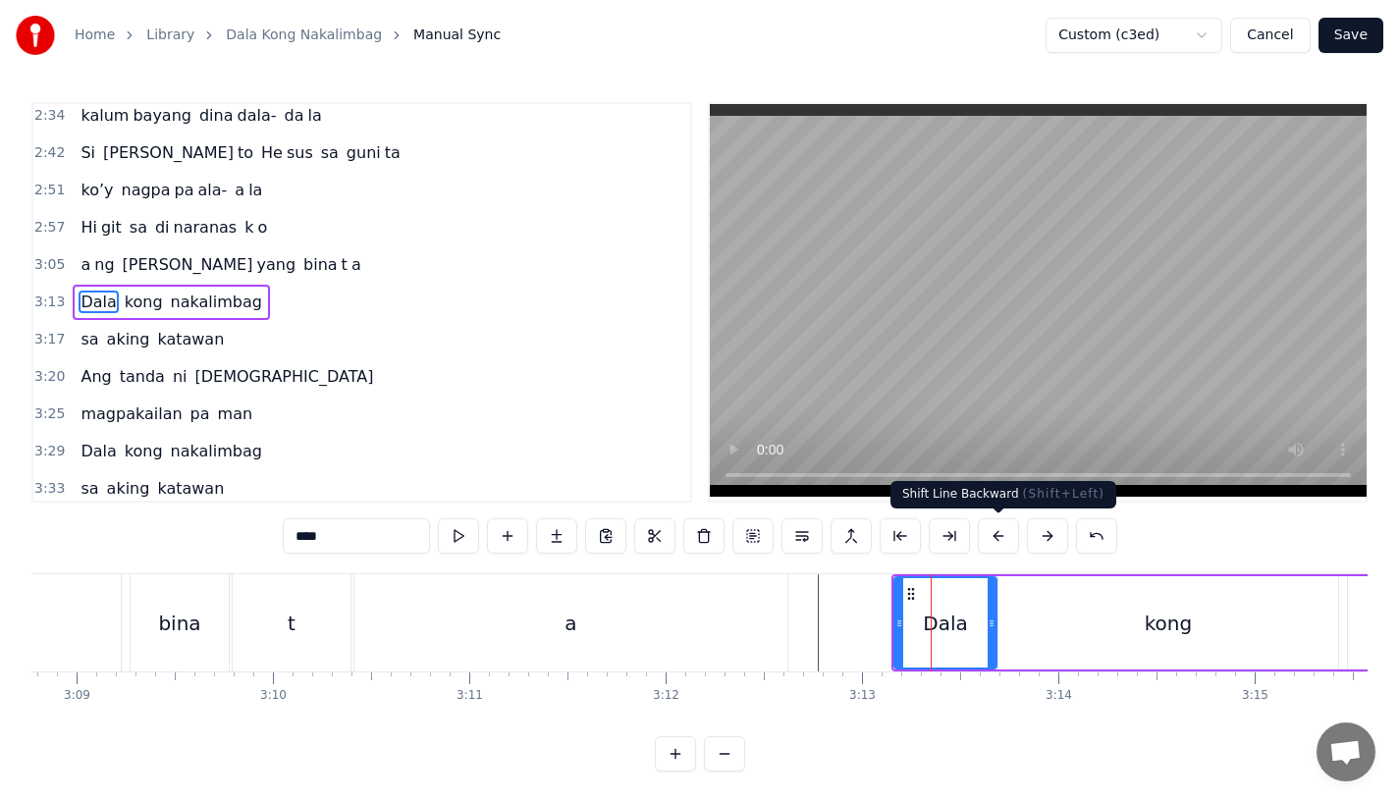
click at [1042, 542] on button at bounding box center [1047, 535] width 41 height 35
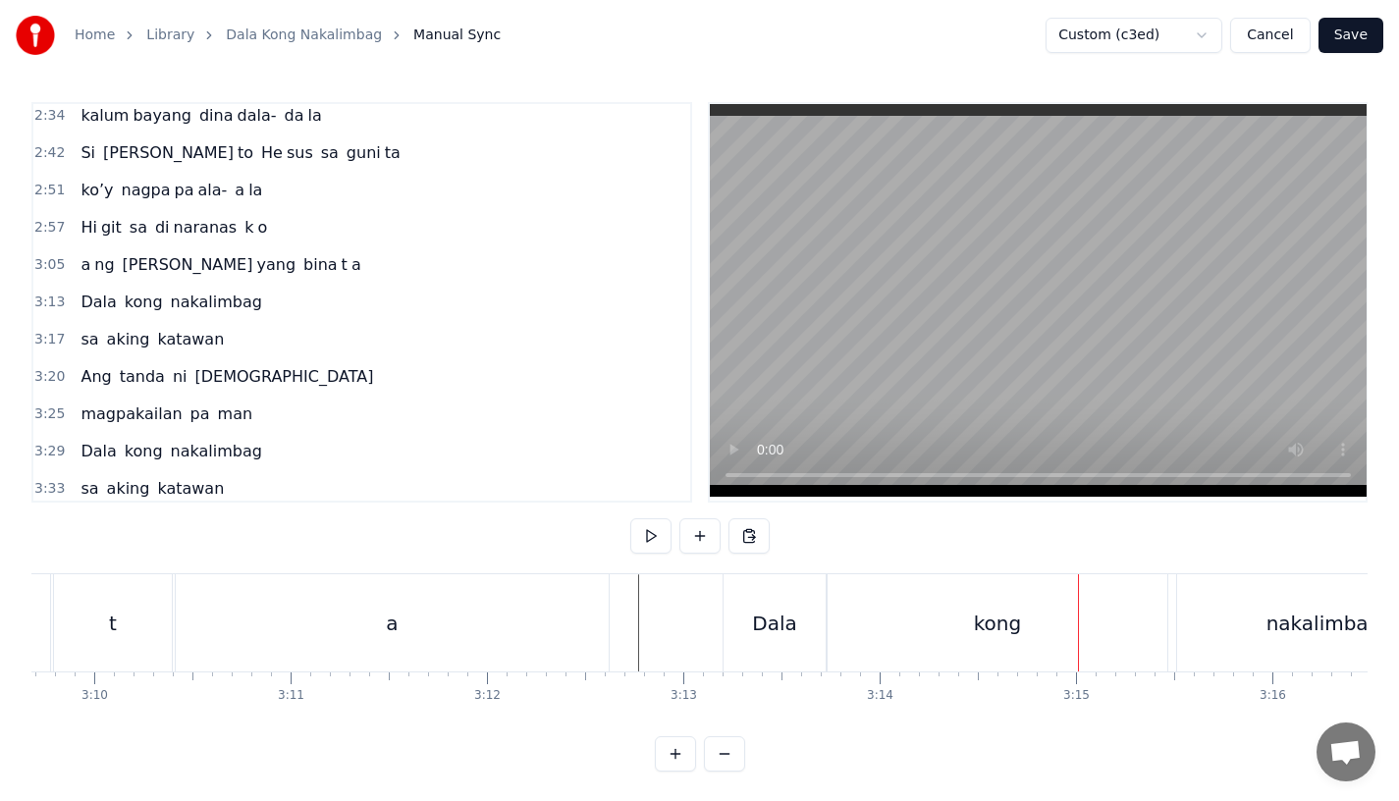
scroll to position [0, 37319]
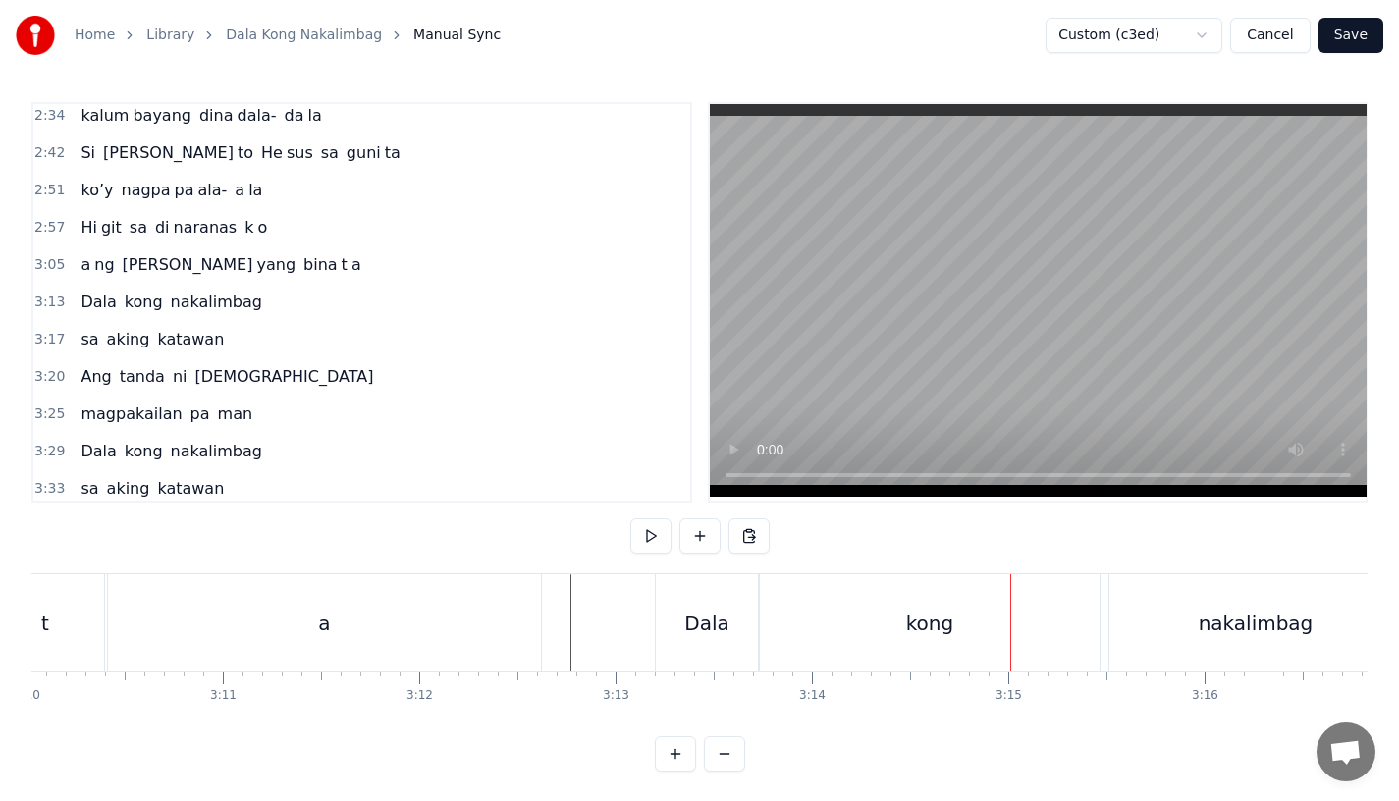
click at [941, 634] on div "kong" at bounding box center [929, 623] width 47 height 29
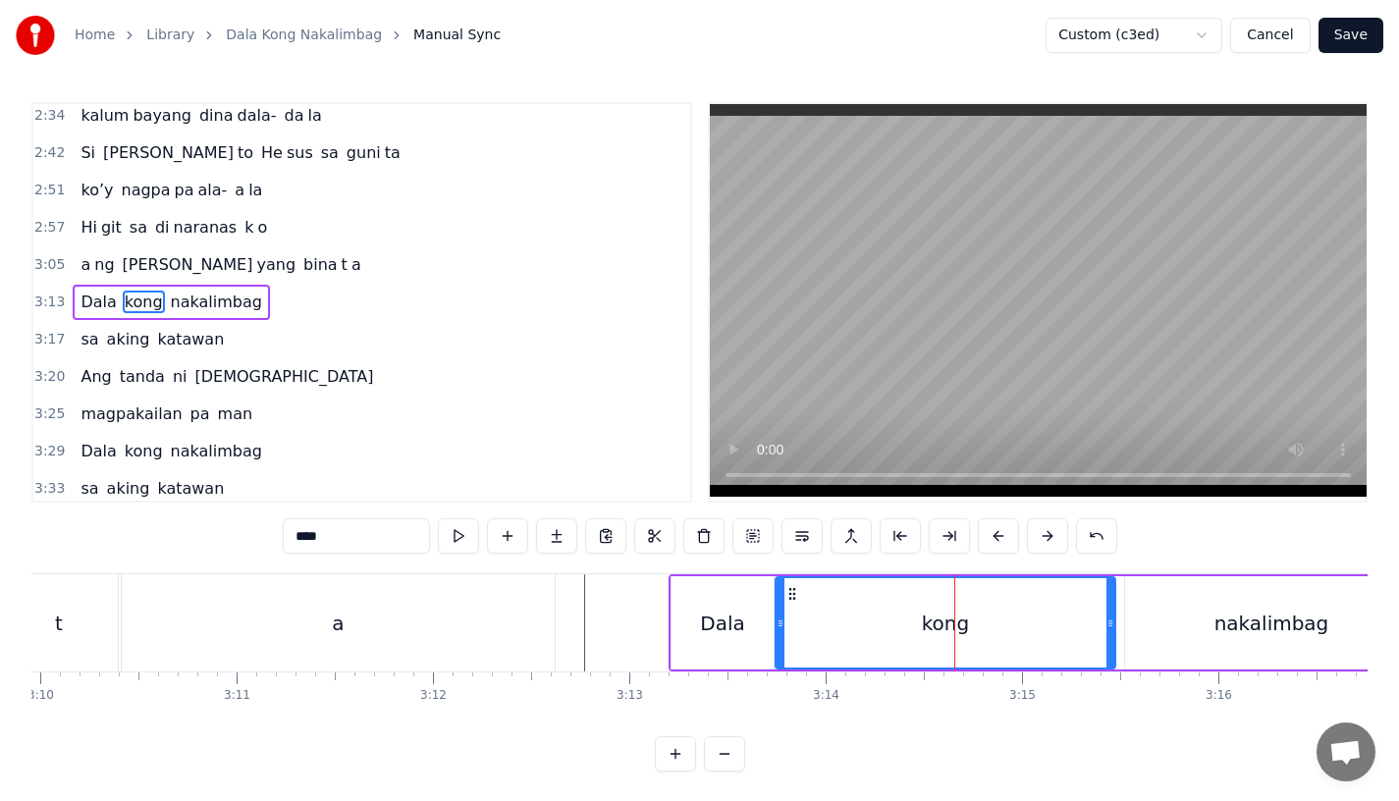
scroll to position [0, 37305]
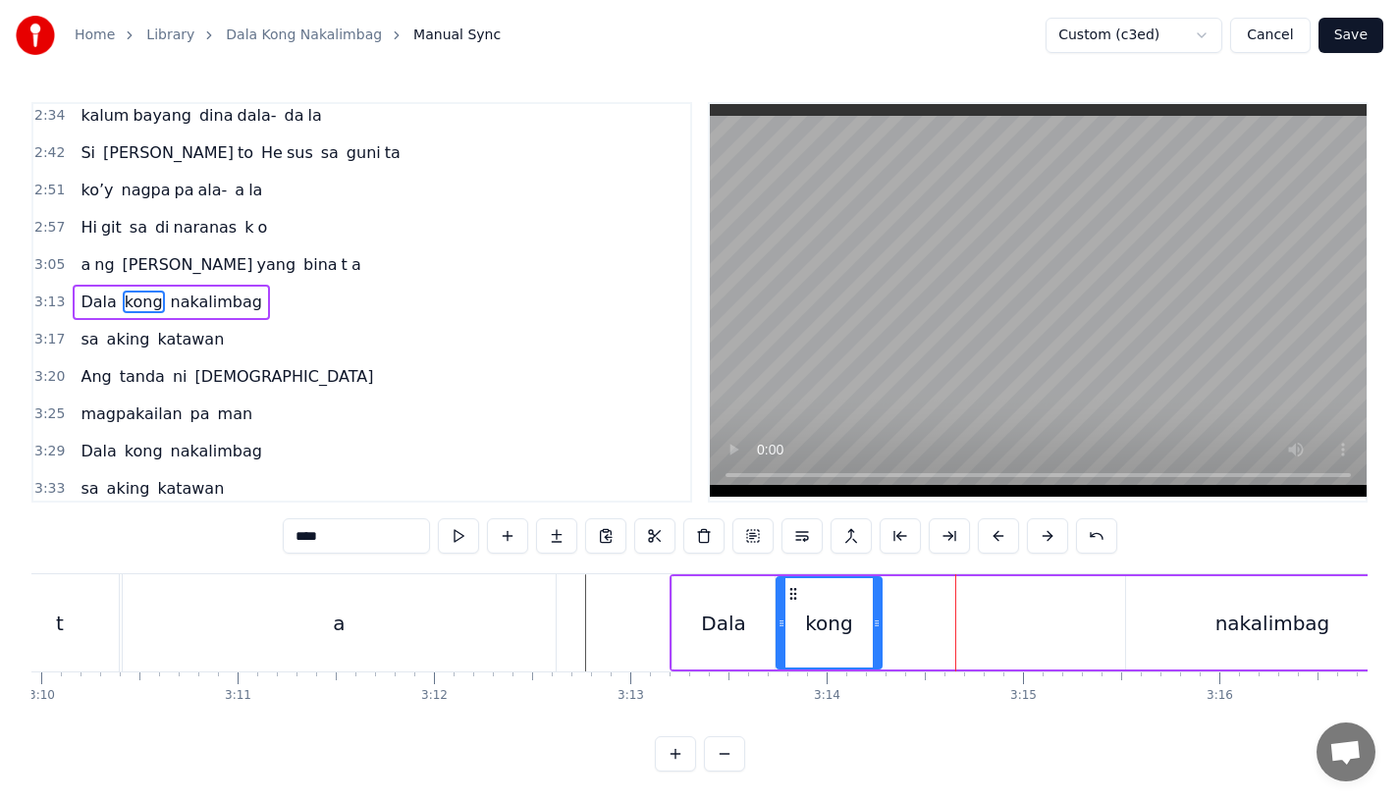
drag, startPoint x: 1114, startPoint y: 627, endPoint x: 878, endPoint y: 626, distance: 235.7
click at [879, 627] on icon at bounding box center [877, 624] width 8 height 16
click at [333, 533] on input "****" at bounding box center [356, 535] width 147 height 35
type input "**"
click at [554, 535] on button at bounding box center [556, 535] width 41 height 35
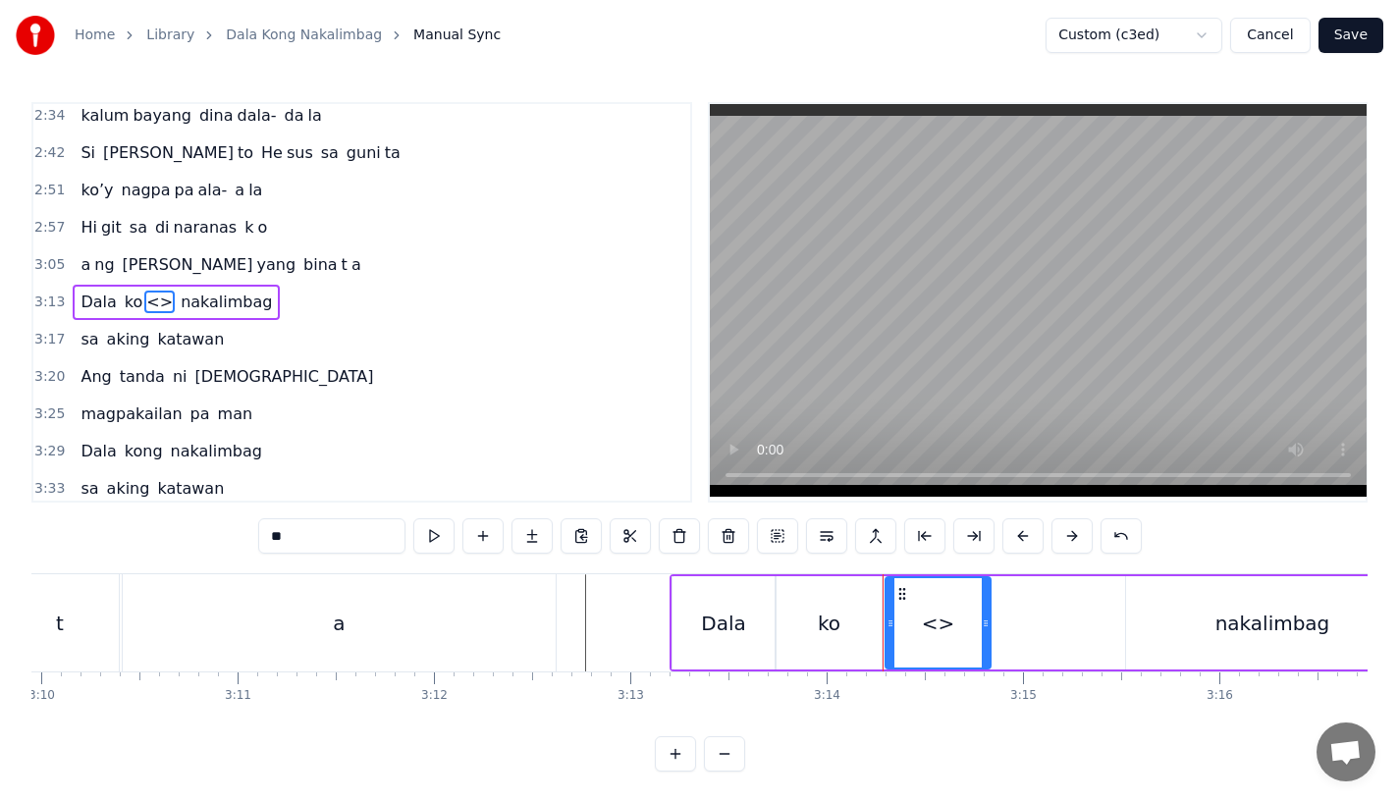
drag, startPoint x: 346, startPoint y: 528, endPoint x: 186, endPoint y: 528, distance: 160.1
click at [186, 528] on div "0:15 Pagsubok ay dumara ting, 0:19 sapin- saping kapang lawan 0:23 Puso’y ibig …" at bounding box center [699, 437] width 1336 height 670
click at [808, 621] on div "ko" at bounding box center [829, 622] width 105 height 93
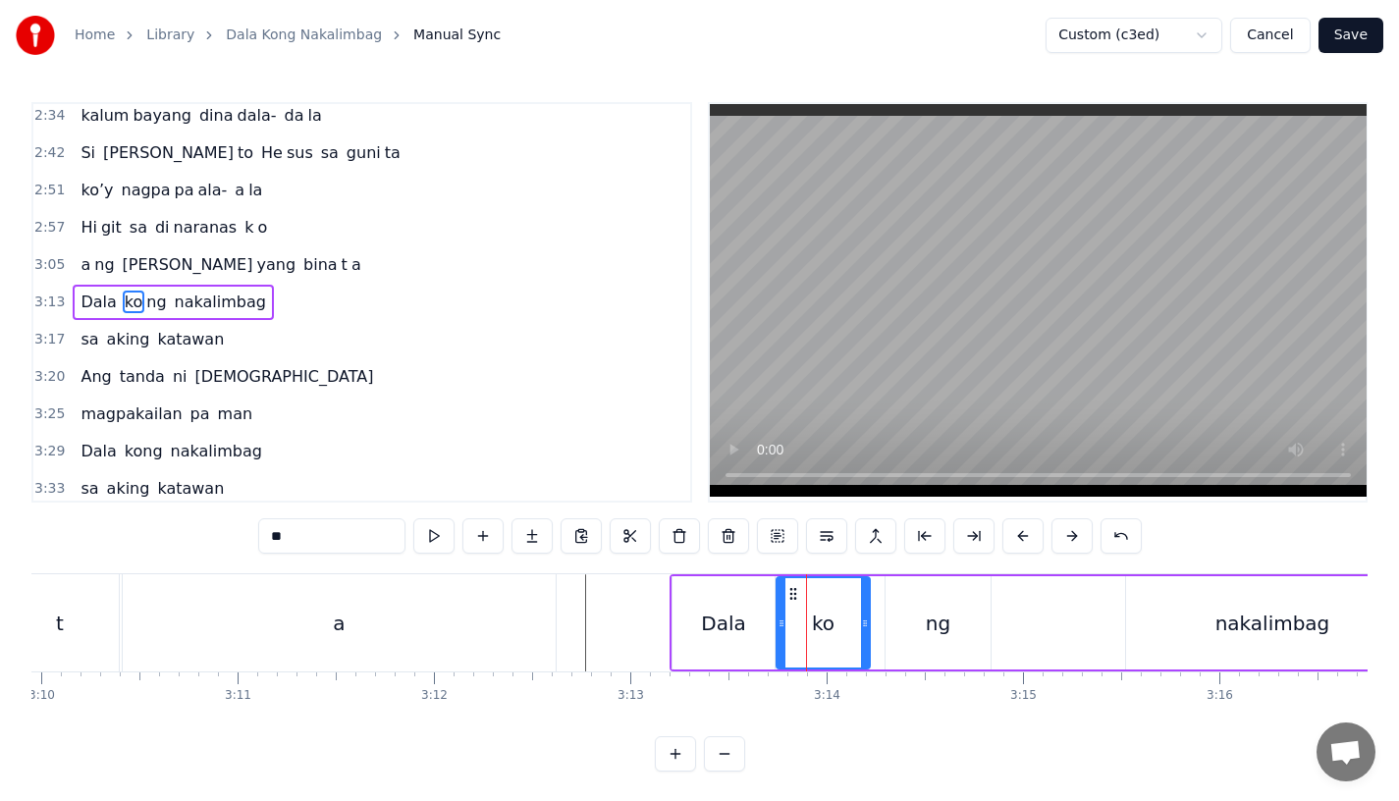
drag, startPoint x: 876, startPoint y: 630, endPoint x: 864, endPoint y: 630, distance: 11.8
click at [864, 630] on div at bounding box center [865, 622] width 8 height 89
click at [935, 634] on div "ng" at bounding box center [938, 623] width 25 height 29
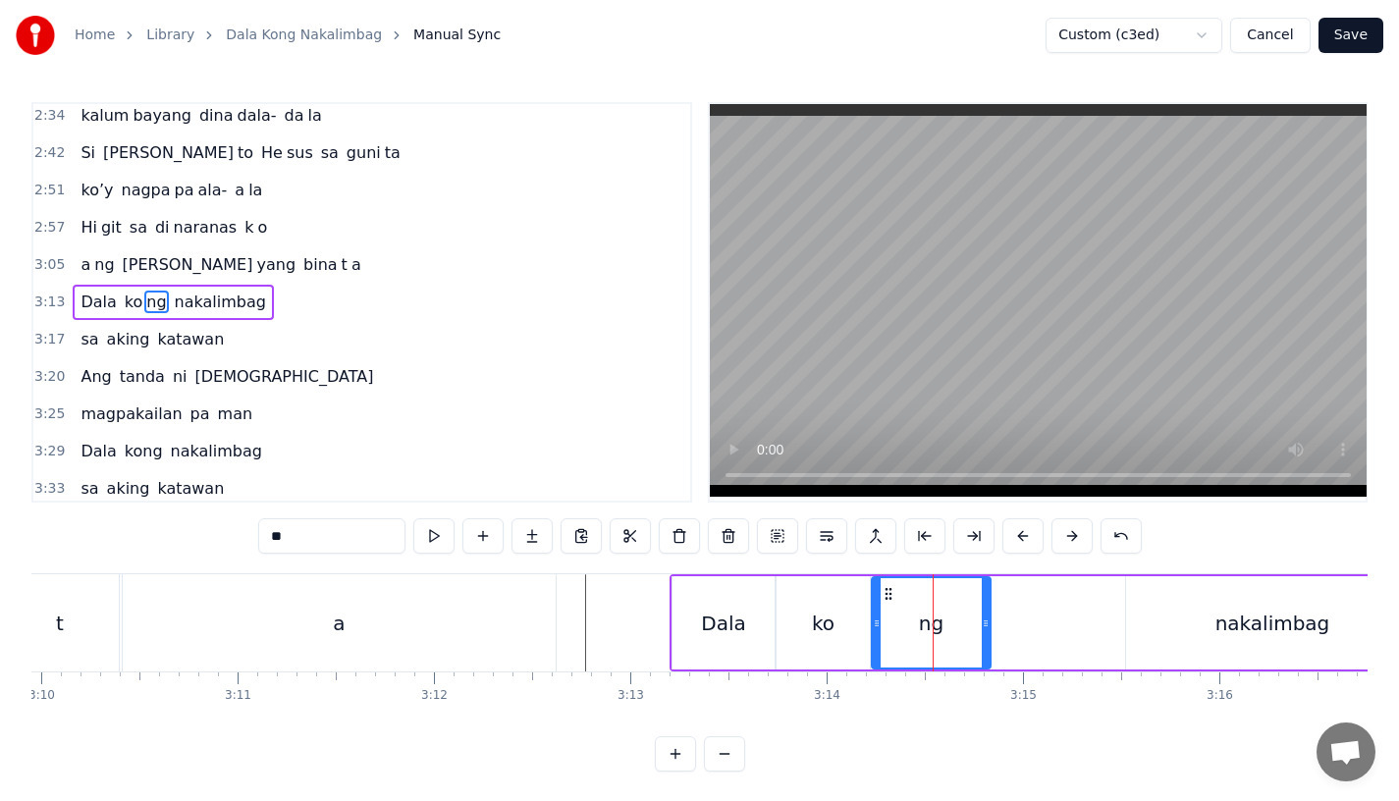
drag, startPoint x: 894, startPoint y: 632, endPoint x: 879, endPoint y: 632, distance: 14.7
click at [879, 632] on div at bounding box center [877, 622] width 8 height 89
drag, startPoint x: 983, startPoint y: 632, endPoint x: 1111, endPoint y: 638, distance: 127.8
click at [1111, 638] on div at bounding box center [1114, 622] width 8 height 89
click at [699, 607] on div "Dala" at bounding box center [724, 622] width 102 height 93
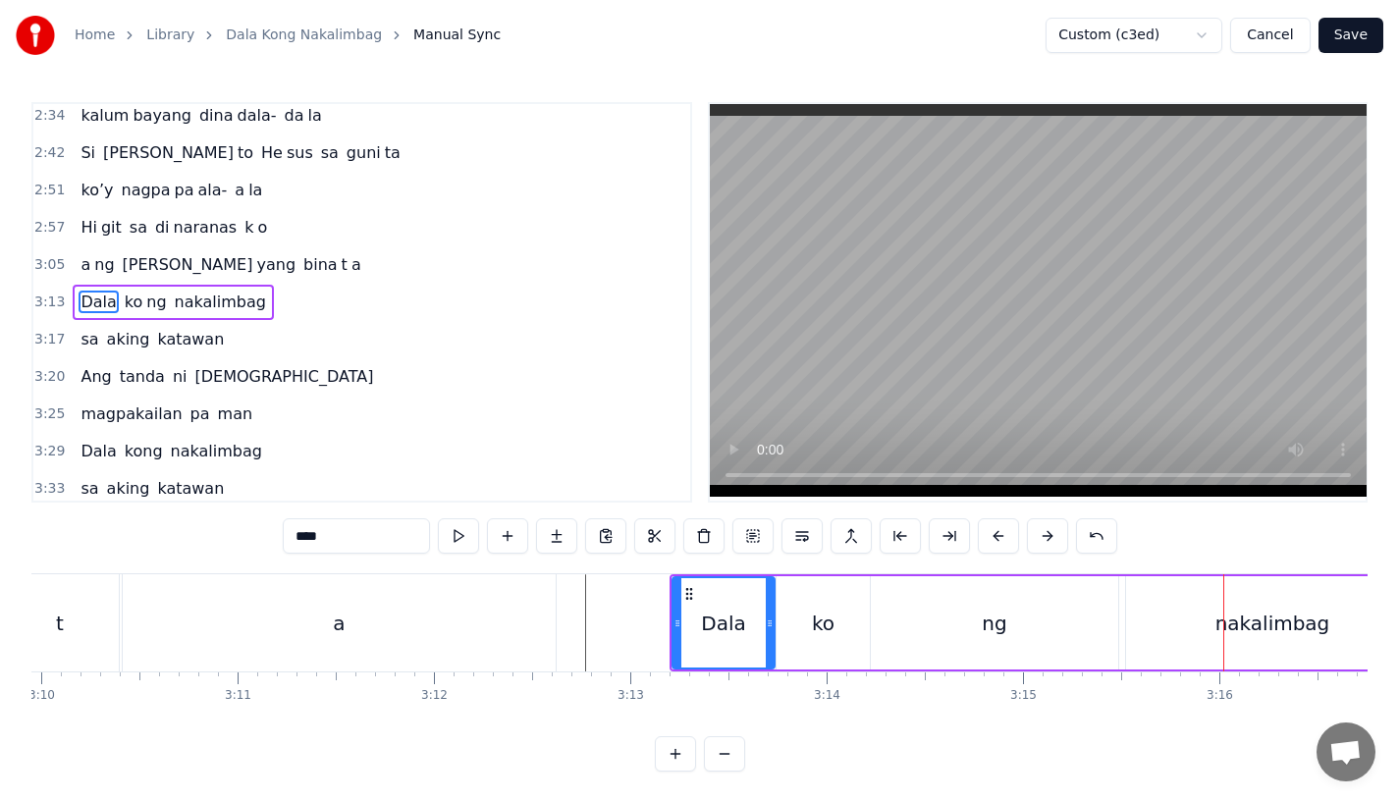
click at [1086, 624] on div "ng" at bounding box center [994, 622] width 247 height 93
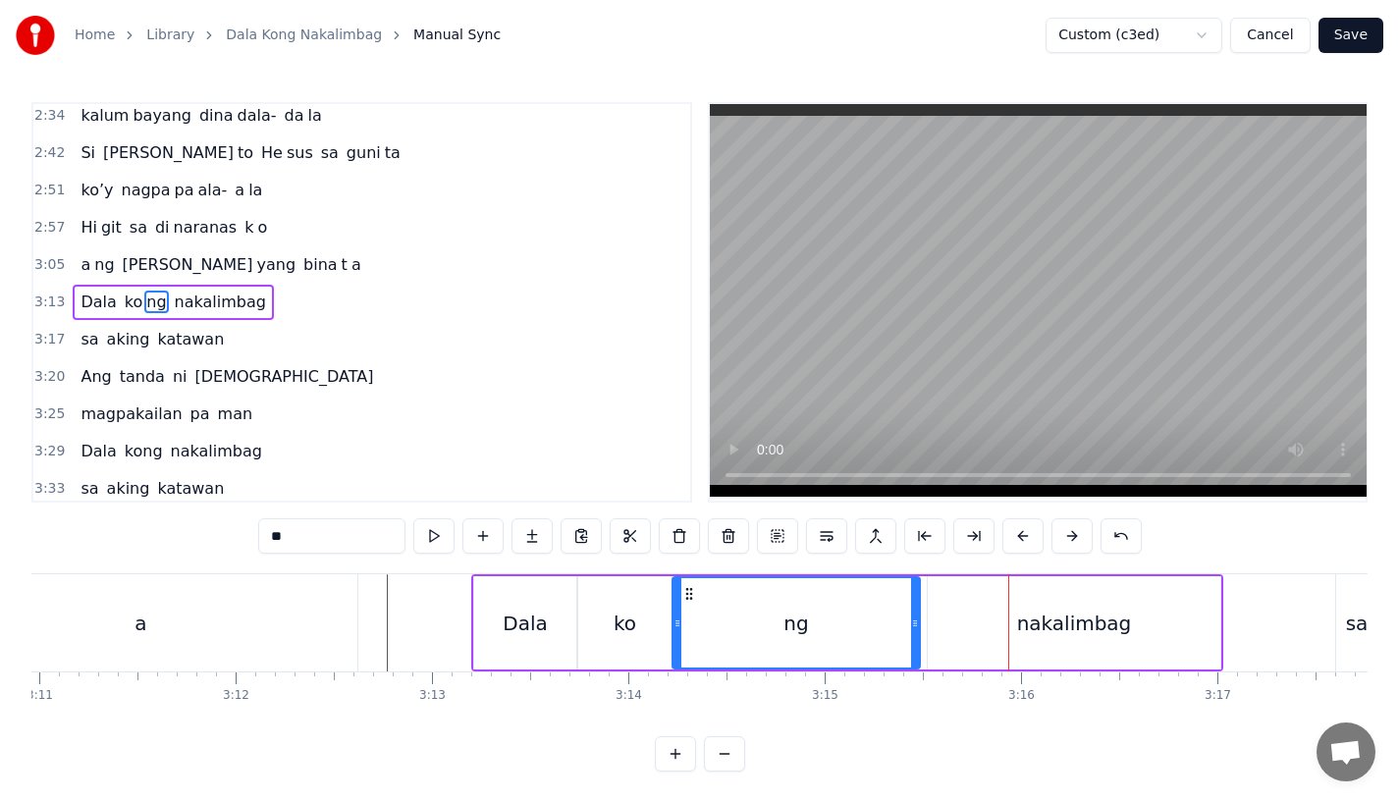
click at [986, 627] on div "nakalimbag" at bounding box center [1074, 622] width 293 height 93
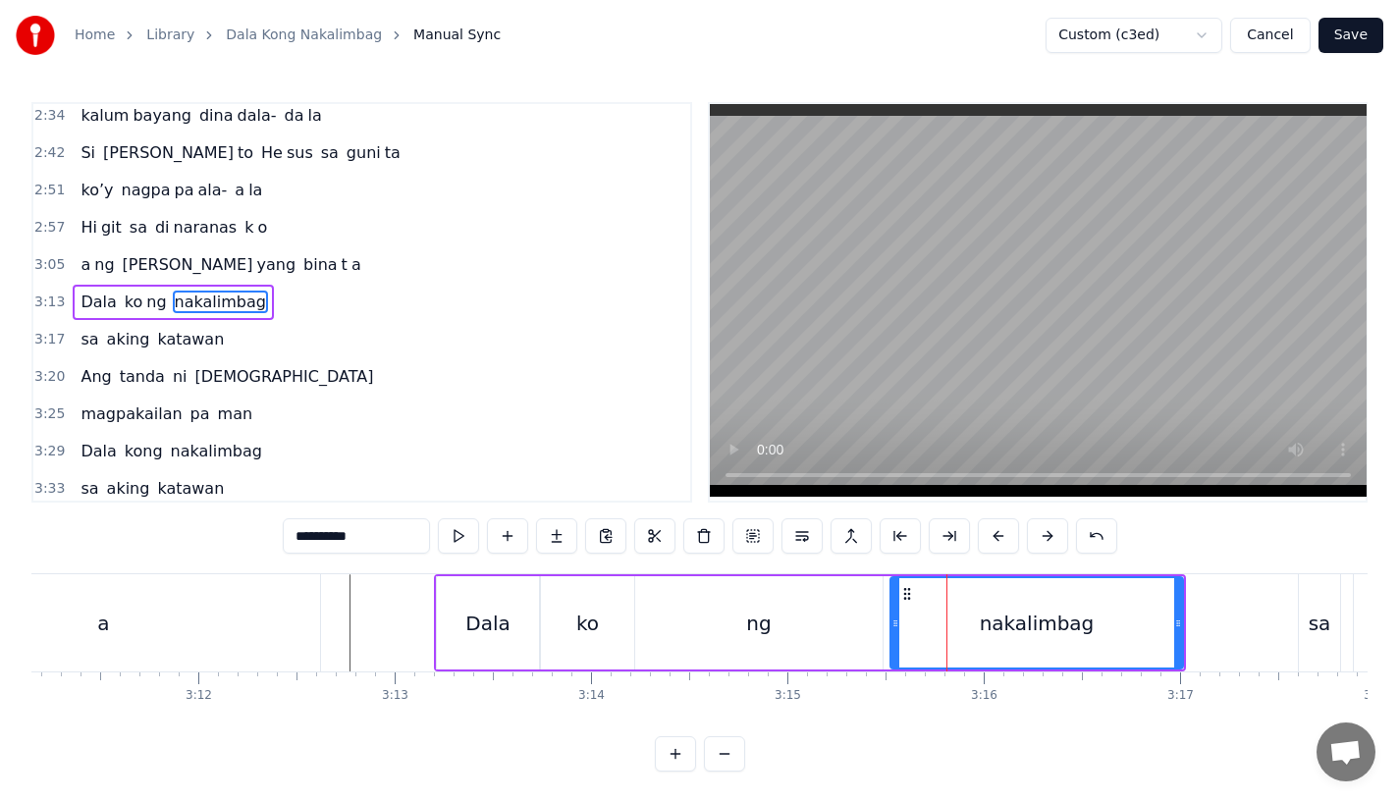
scroll to position [0, 37551]
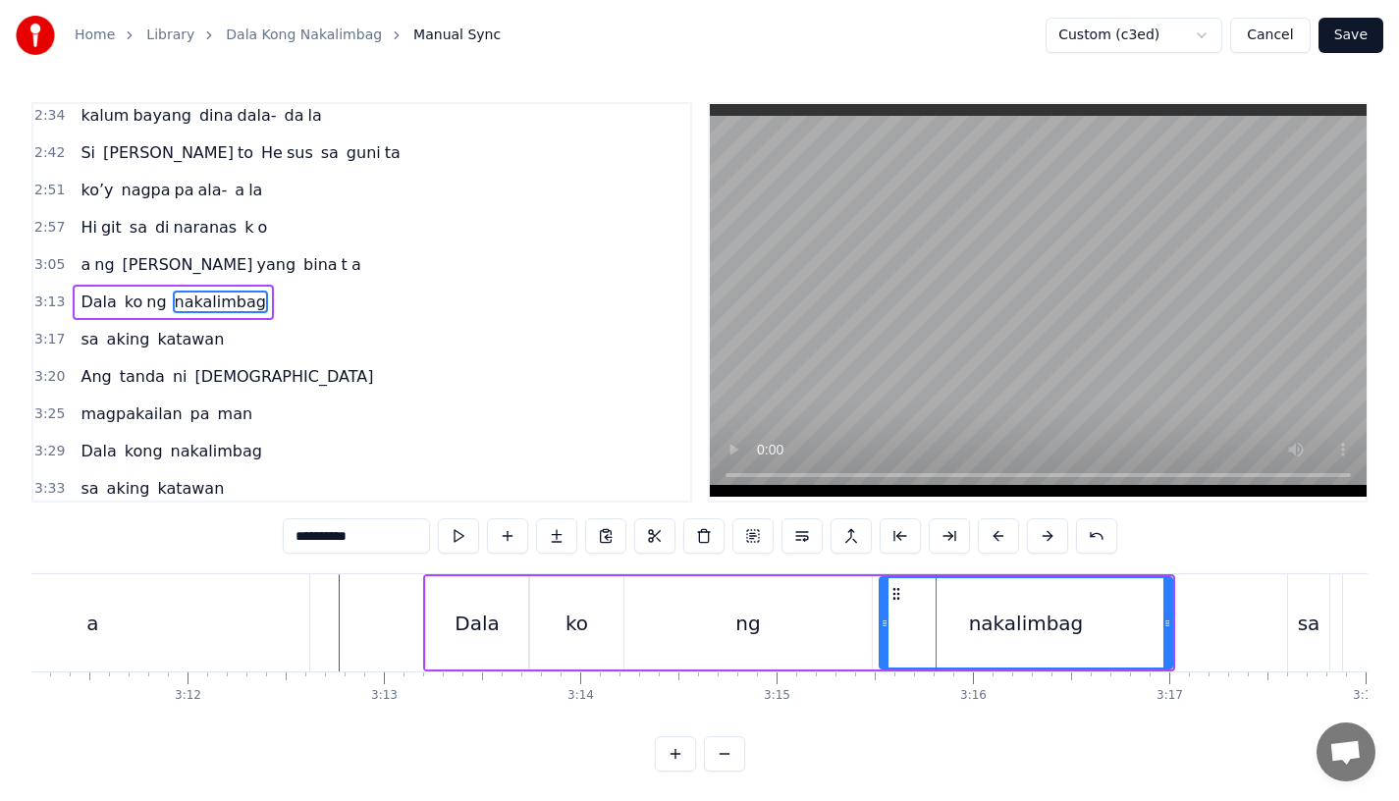
click at [765, 623] on div "ng" at bounding box center [748, 622] width 247 height 93
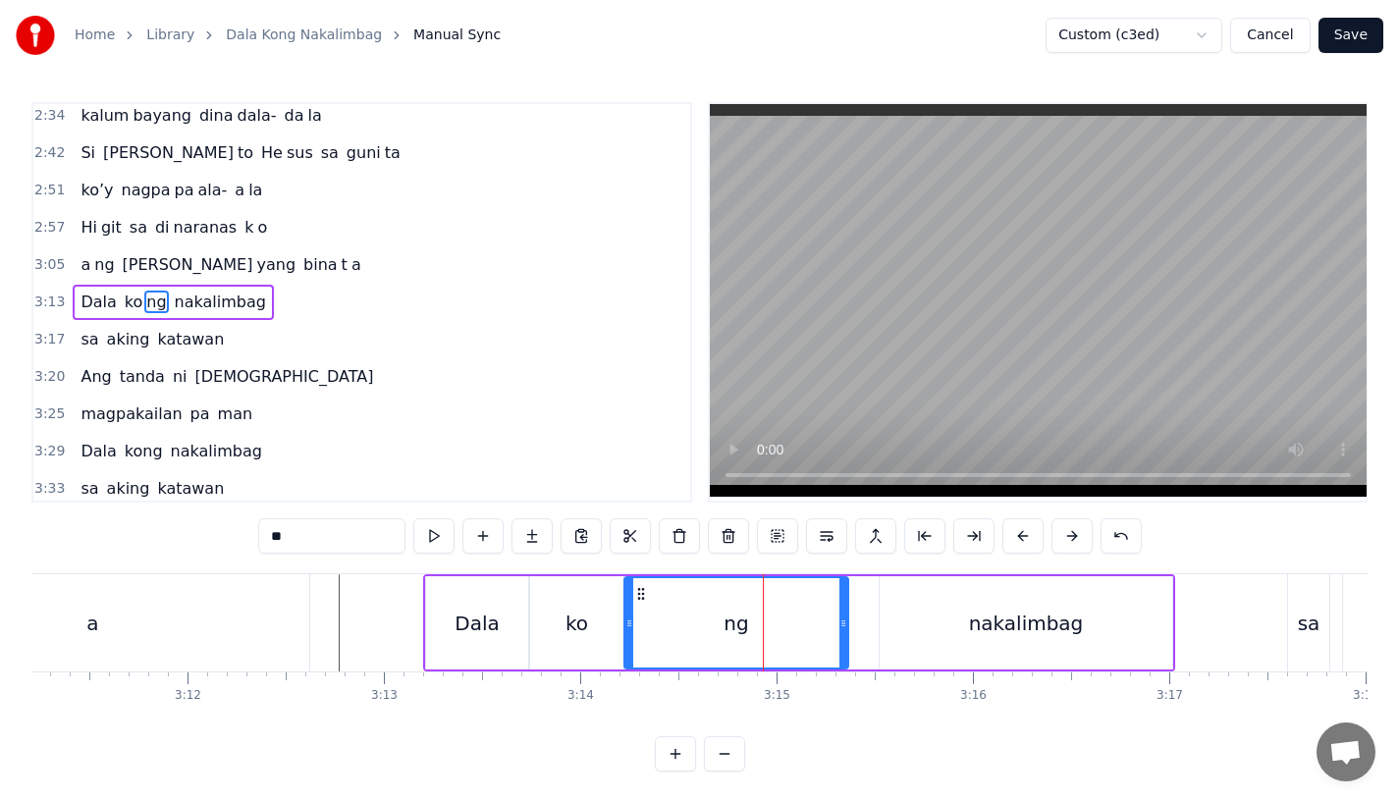
drag, startPoint x: 864, startPoint y: 634, endPoint x: 836, endPoint y: 635, distance: 28.5
click at [840, 635] on div at bounding box center [844, 622] width 8 height 89
click at [908, 634] on div "nakalimbag" at bounding box center [1026, 622] width 293 height 93
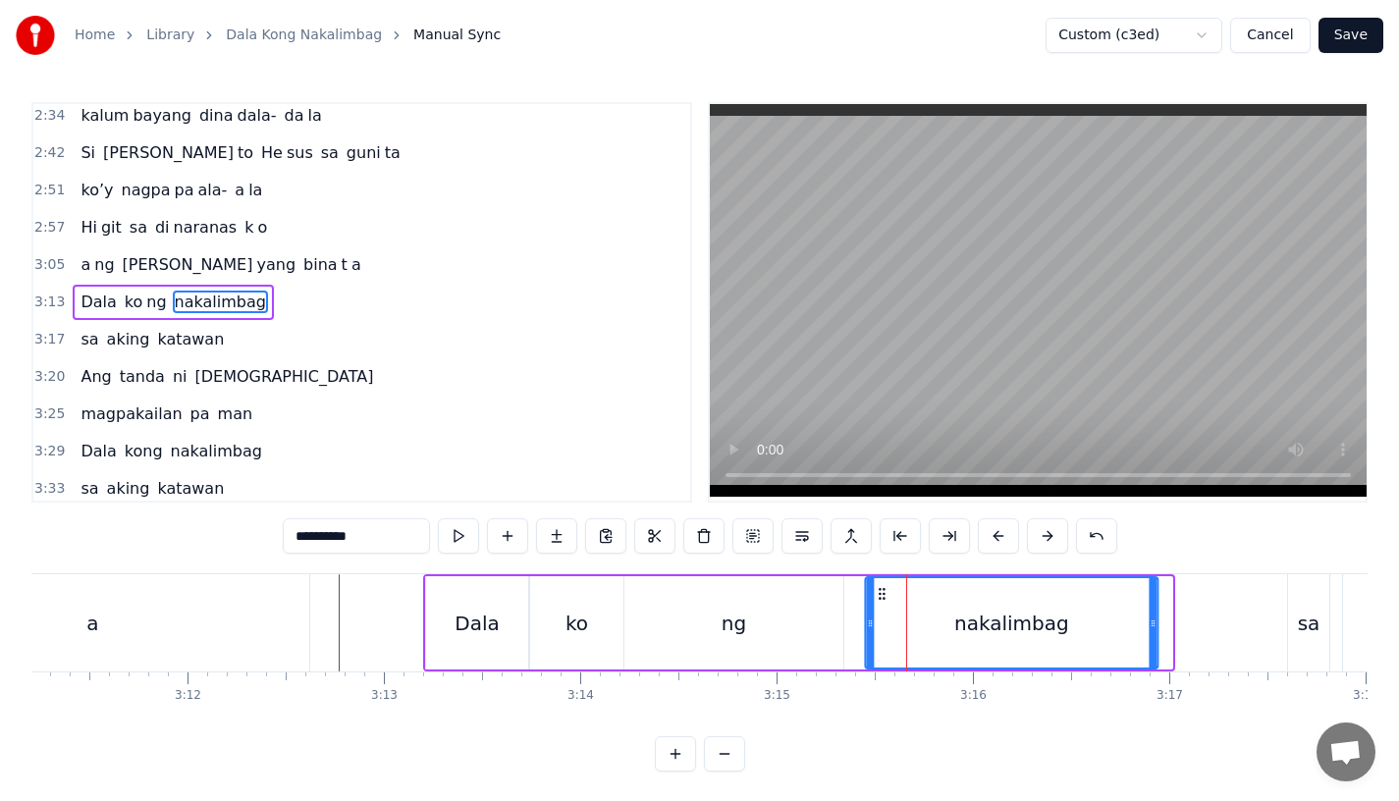
drag, startPoint x: 896, startPoint y: 589, endPoint x: 881, endPoint y: 592, distance: 15.0
click at [881, 592] on icon at bounding box center [882, 594] width 16 height 16
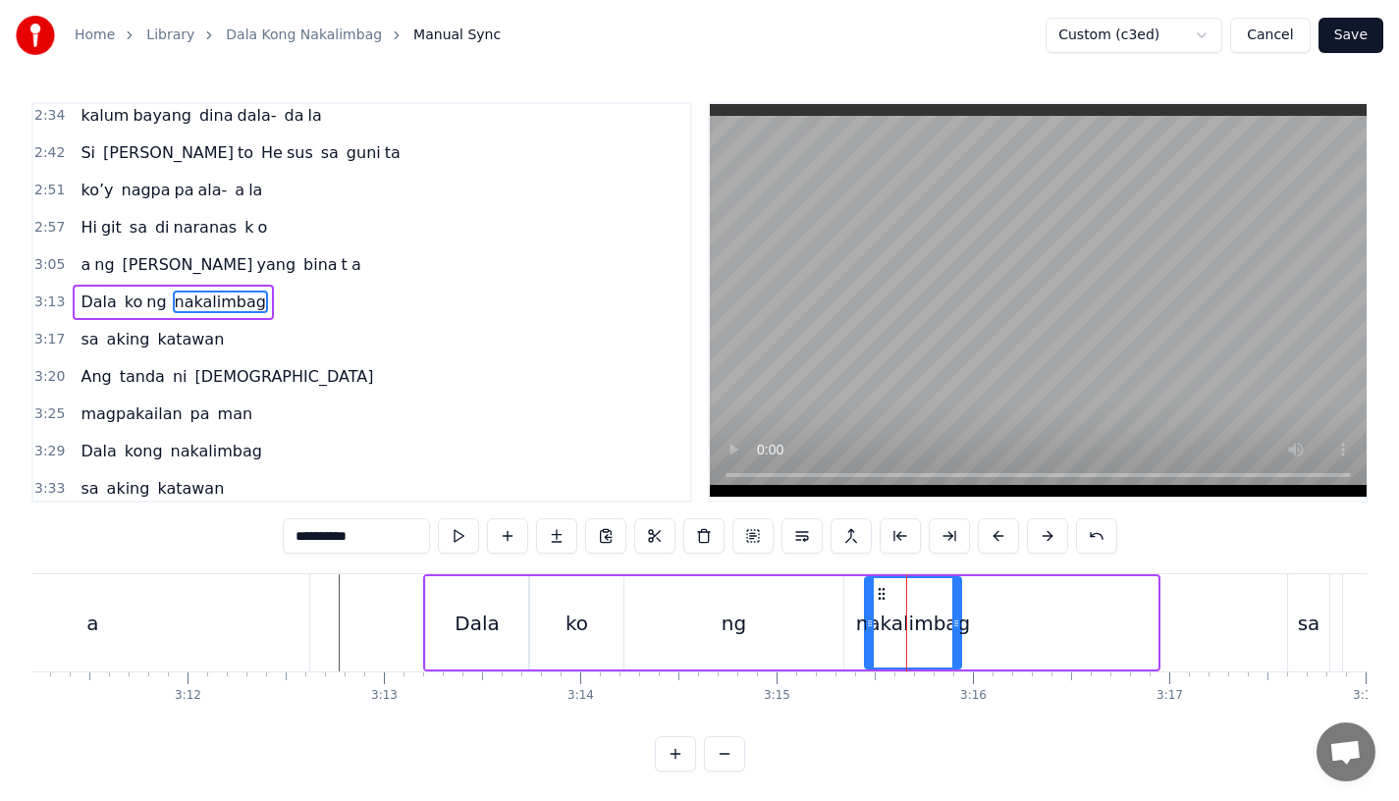
drag, startPoint x: 1153, startPoint y: 635, endPoint x: 950, endPoint y: 635, distance: 203.3
click at [952, 635] on div at bounding box center [956, 622] width 8 height 89
drag, startPoint x: 346, startPoint y: 535, endPoint x: 451, endPoint y: 535, distance: 105.1
click at [451, 535] on div "**********" at bounding box center [700, 535] width 835 height 35
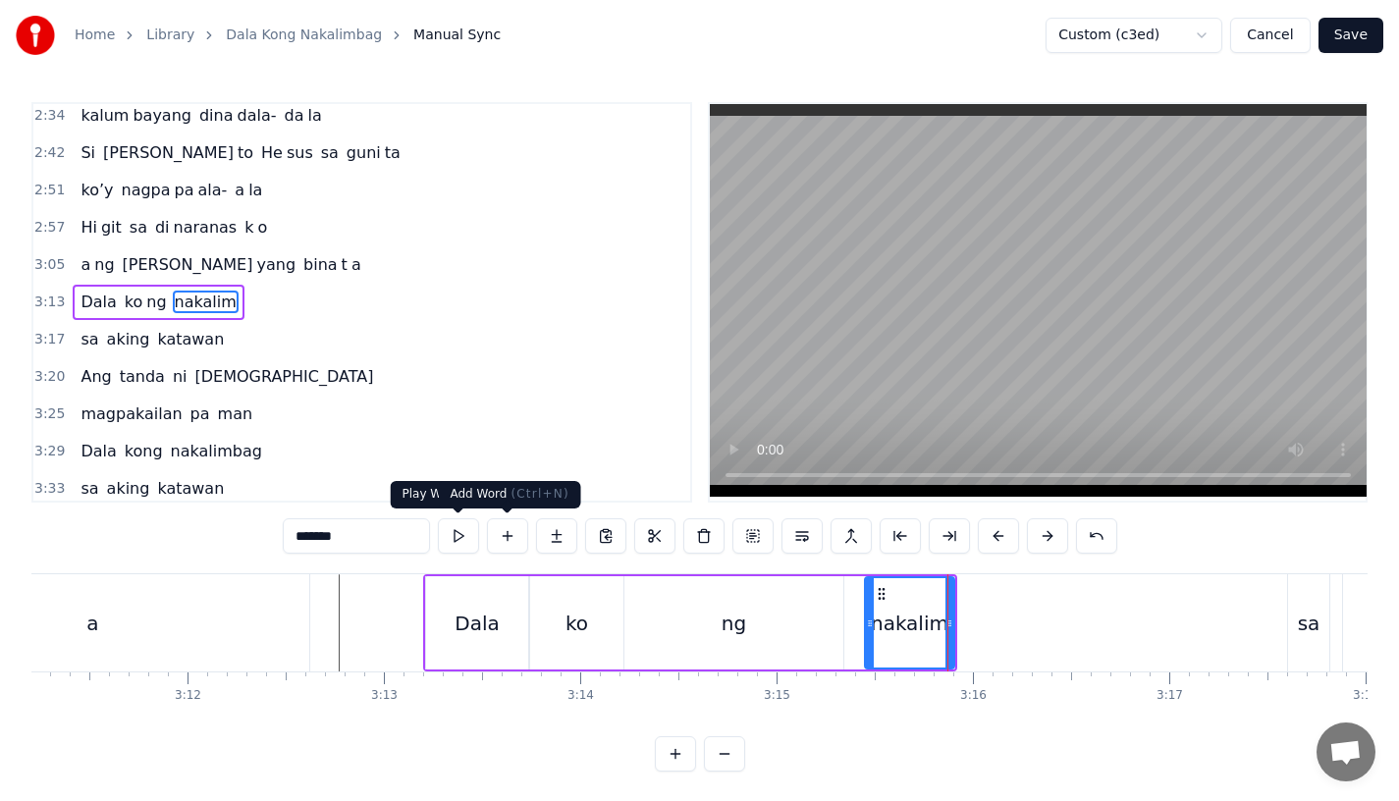
type input "*******"
click at [552, 530] on button at bounding box center [556, 535] width 41 height 35
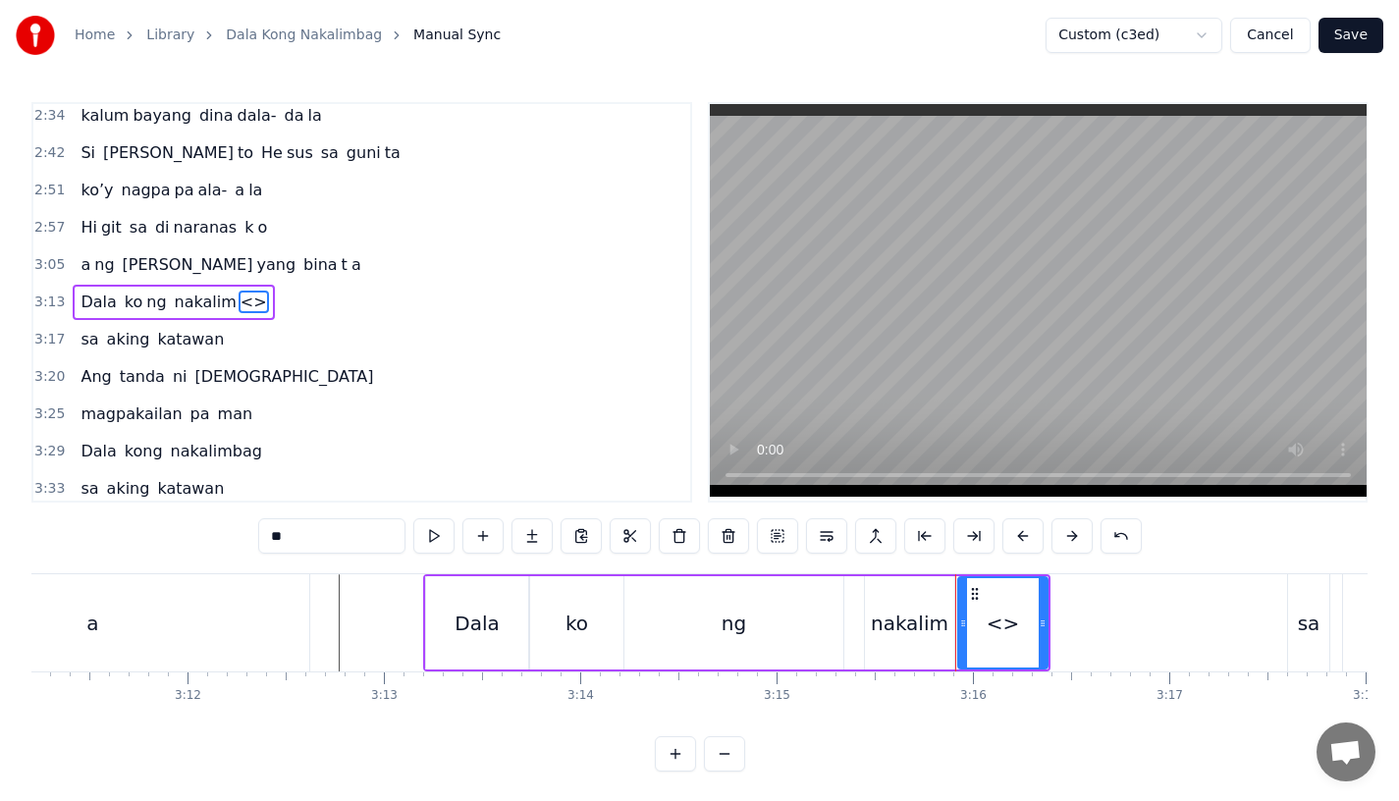
drag, startPoint x: 321, startPoint y: 536, endPoint x: 198, endPoint y: 528, distance: 123.0
click at [190, 535] on div "0:15 Pagsubok ay dumara ting, 0:19 sapin- saping kapang lawan 0:23 Puso’y ibig …" at bounding box center [699, 437] width 1336 height 670
paste input "***"
click at [280, 542] on input "****" at bounding box center [331, 535] width 147 height 35
click at [269, 531] on input "****" at bounding box center [331, 535] width 147 height 35
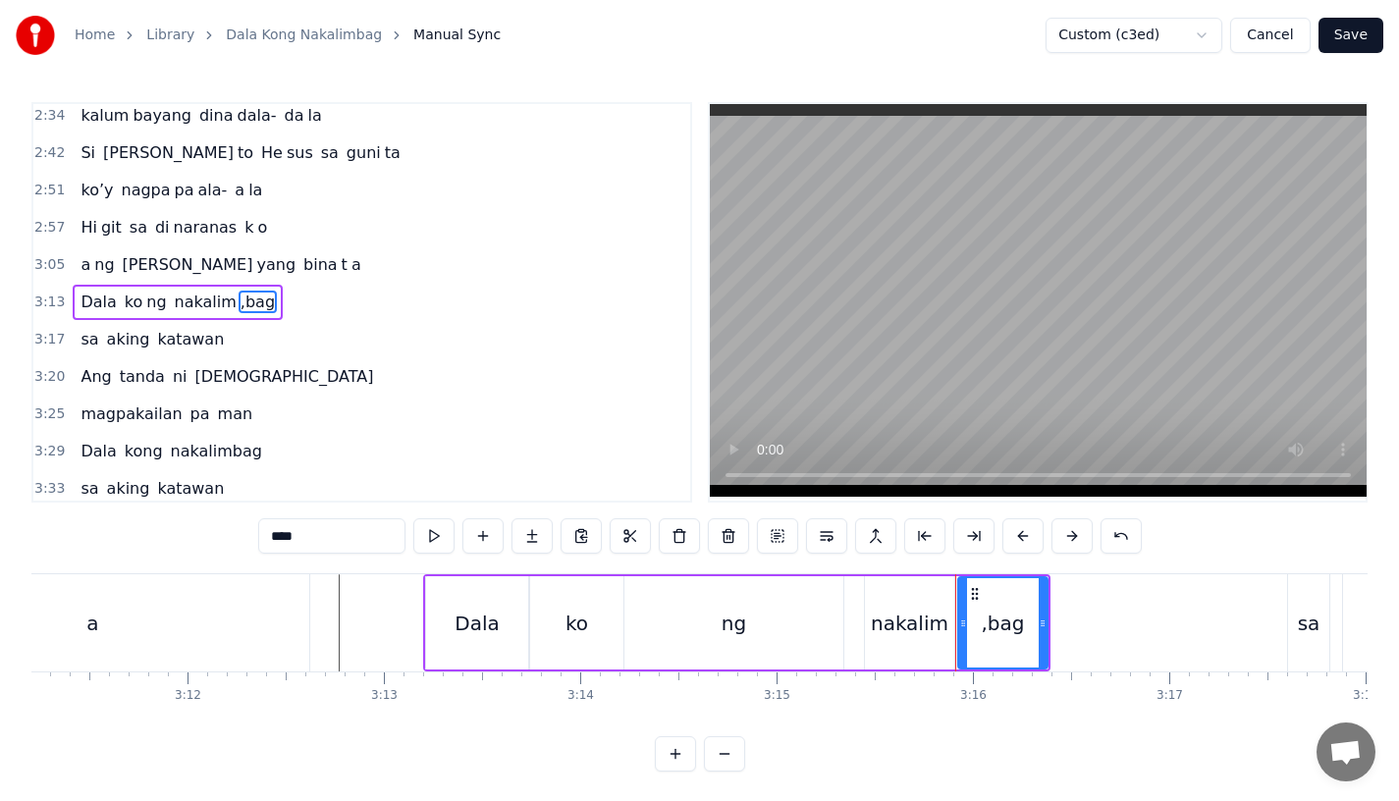
click at [274, 537] on input "****" at bounding box center [331, 535] width 147 height 35
drag, startPoint x: 1041, startPoint y: 620, endPoint x: 1143, endPoint y: 626, distance: 102.4
click at [1143, 626] on icon at bounding box center [1145, 624] width 8 height 16
click at [717, 626] on div "ng" at bounding box center [734, 622] width 219 height 93
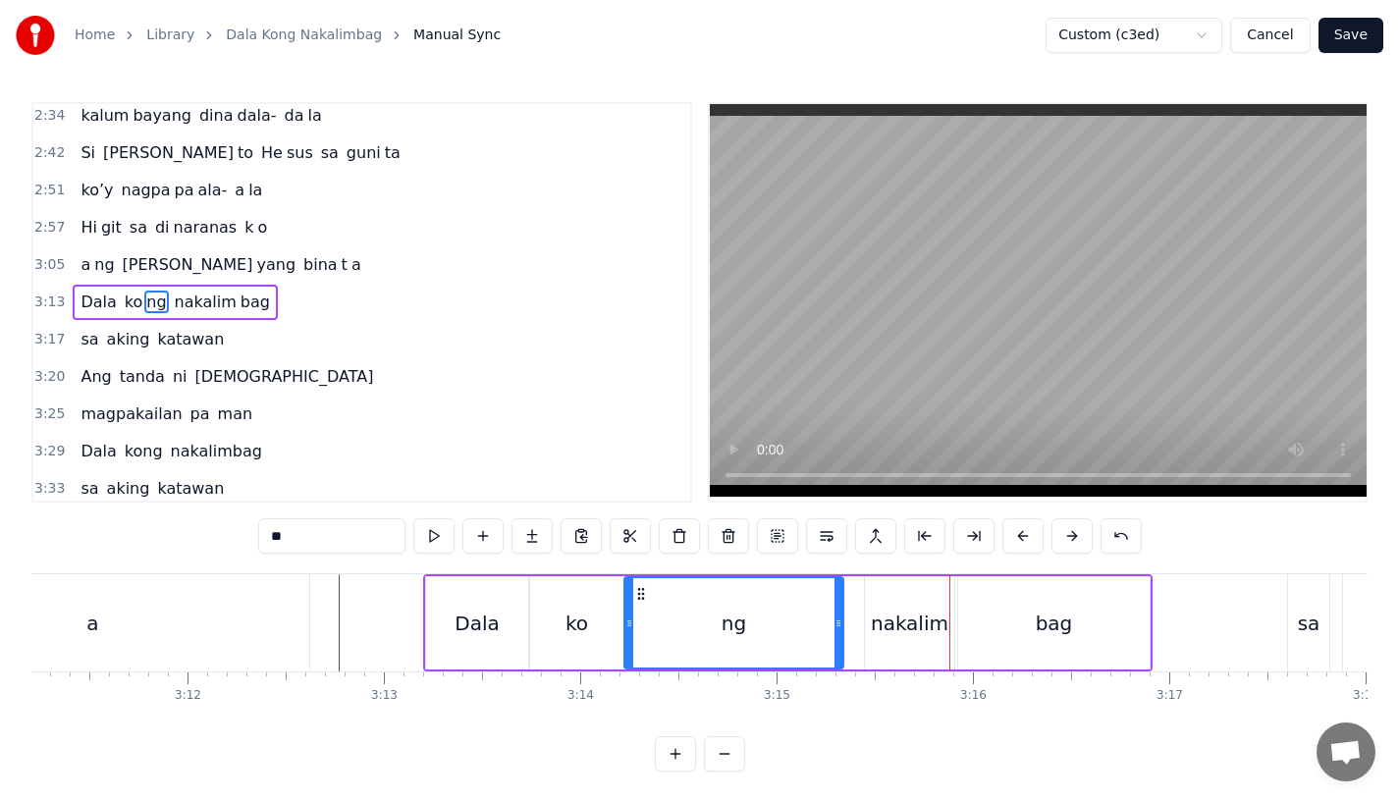
click at [889, 635] on div "nakalim" at bounding box center [910, 623] width 78 height 29
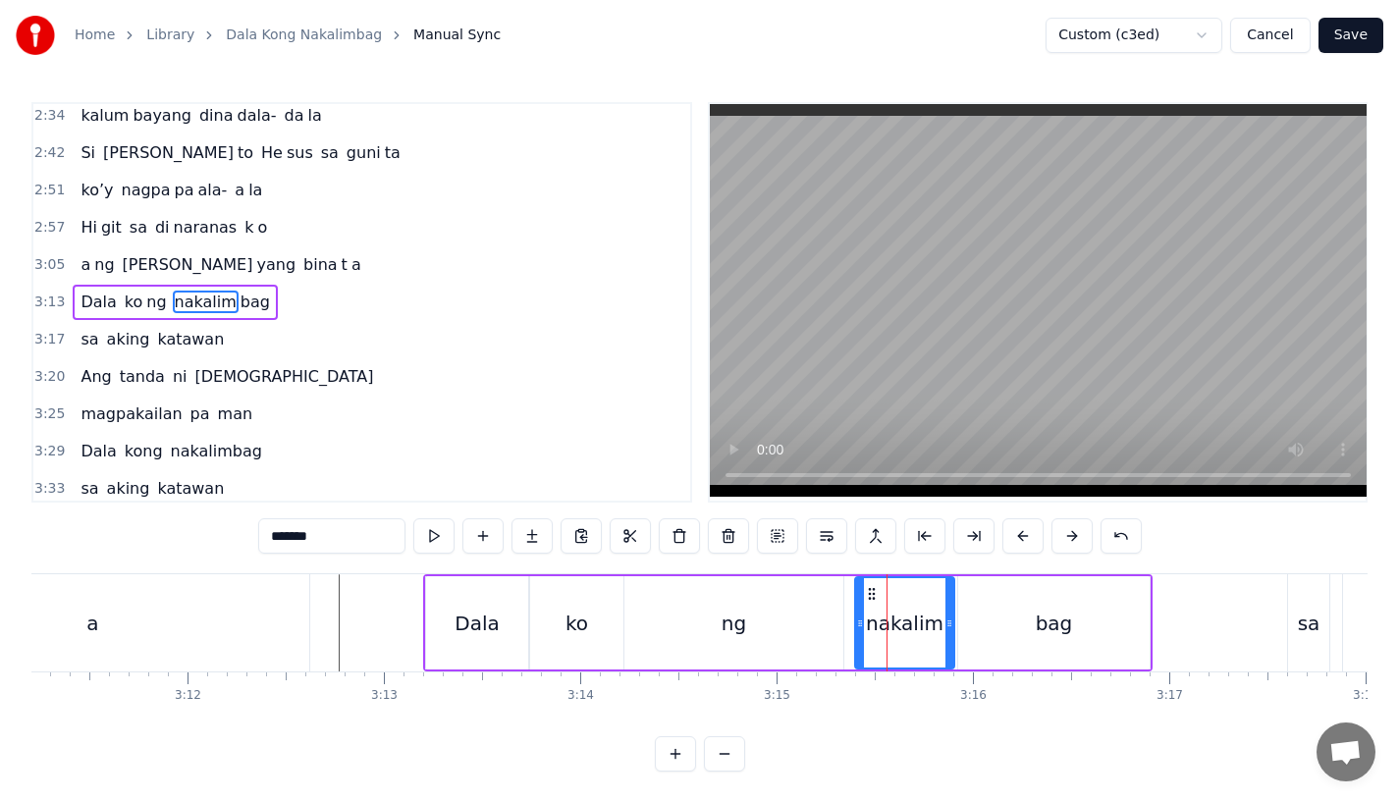
click at [859, 633] on div at bounding box center [860, 622] width 8 height 89
drag, startPoint x: 952, startPoint y: 633, endPoint x: 981, endPoint y: 633, distance: 29.5
click at [966, 633] on div at bounding box center [962, 622] width 8 height 89
click at [1028, 628] on div "bag" at bounding box center [1053, 622] width 191 height 93
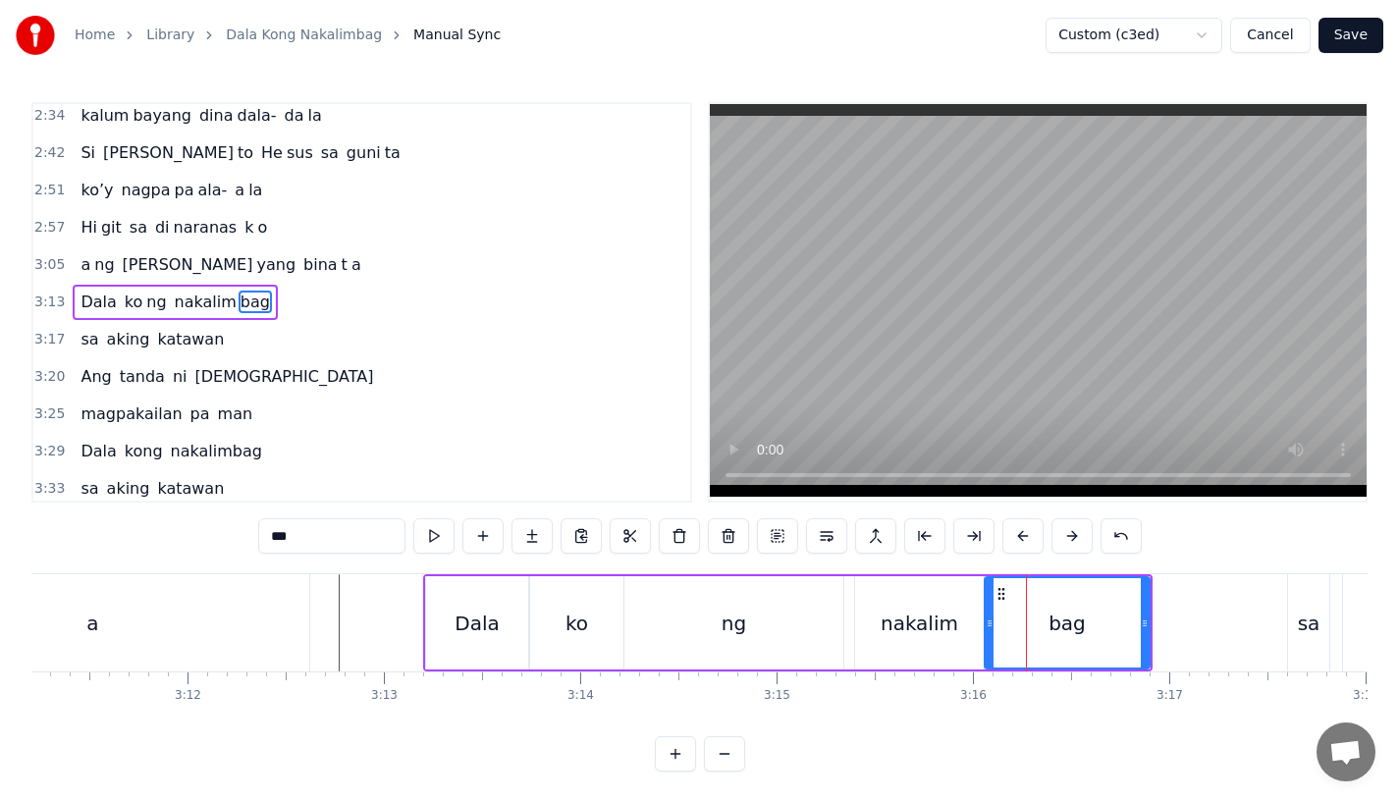
drag, startPoint x: 964, startPoint y: 628, endPoint x: 991, endPoint y: 628, distance: 26.5
click at [991, 628] on icon at bounding box center [990, 624] width 8 height 16
click at [738, 632] on div "ng" at bounding box center [734, 623] width 25 height 29
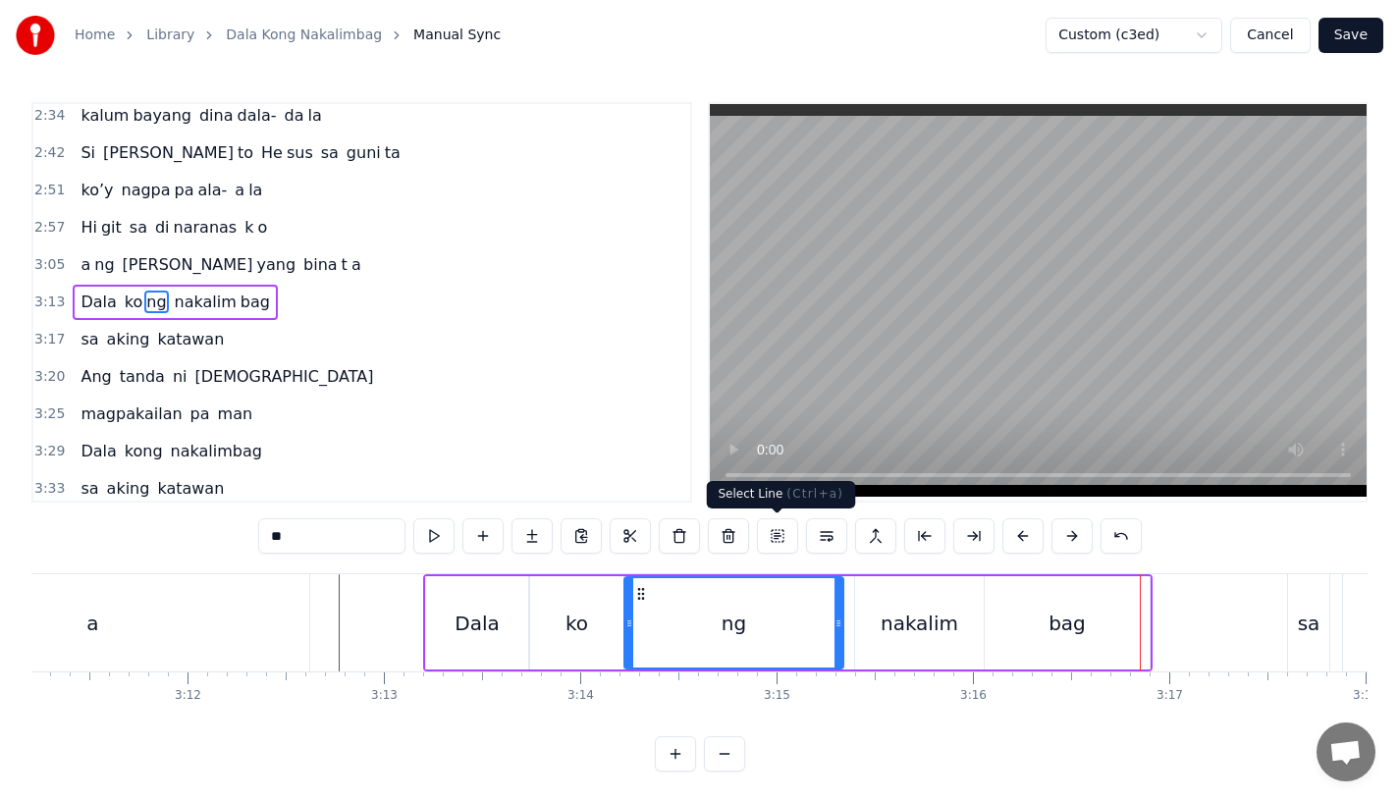
click at [708, 641] on div "ng" at bounding box center [734, 622] width 217 height 89
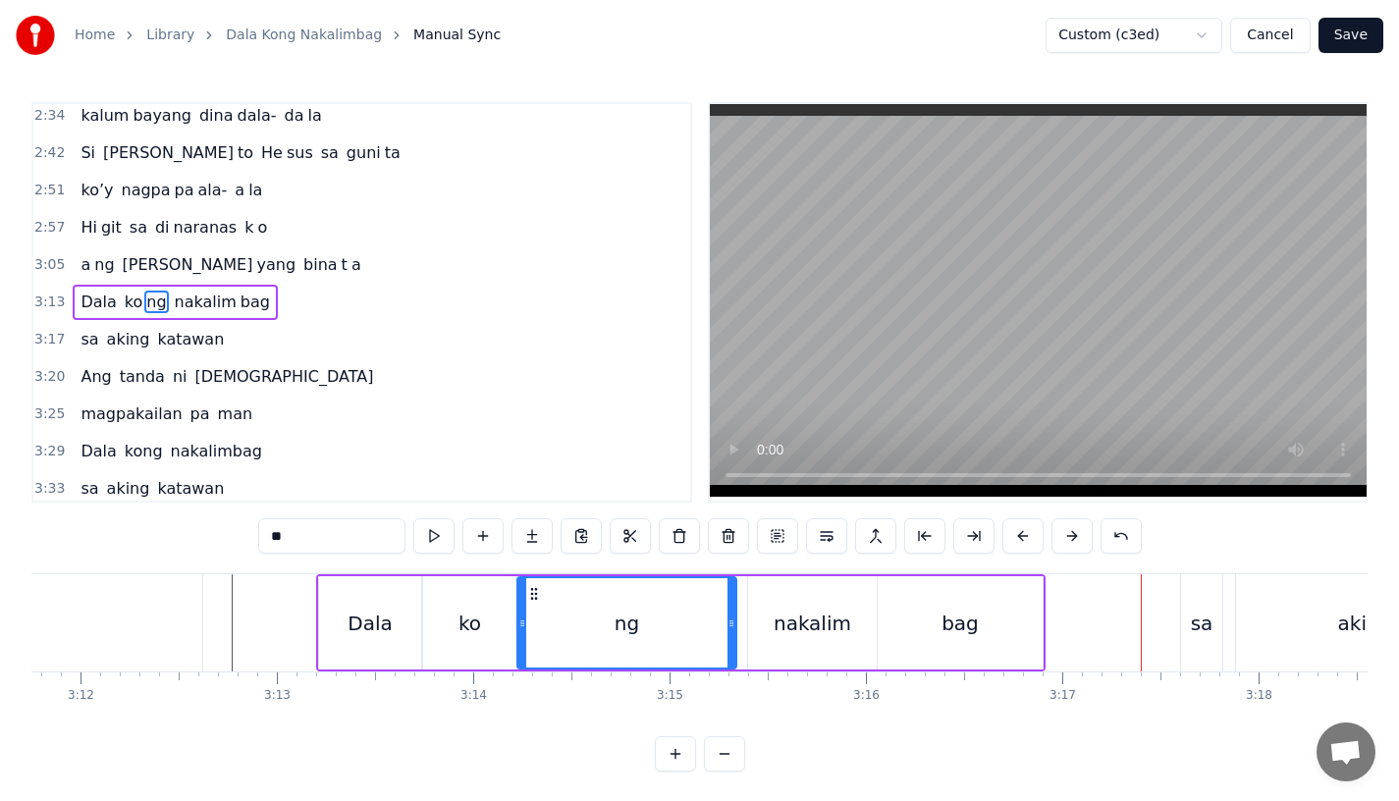
scroll to position [0, 37687]
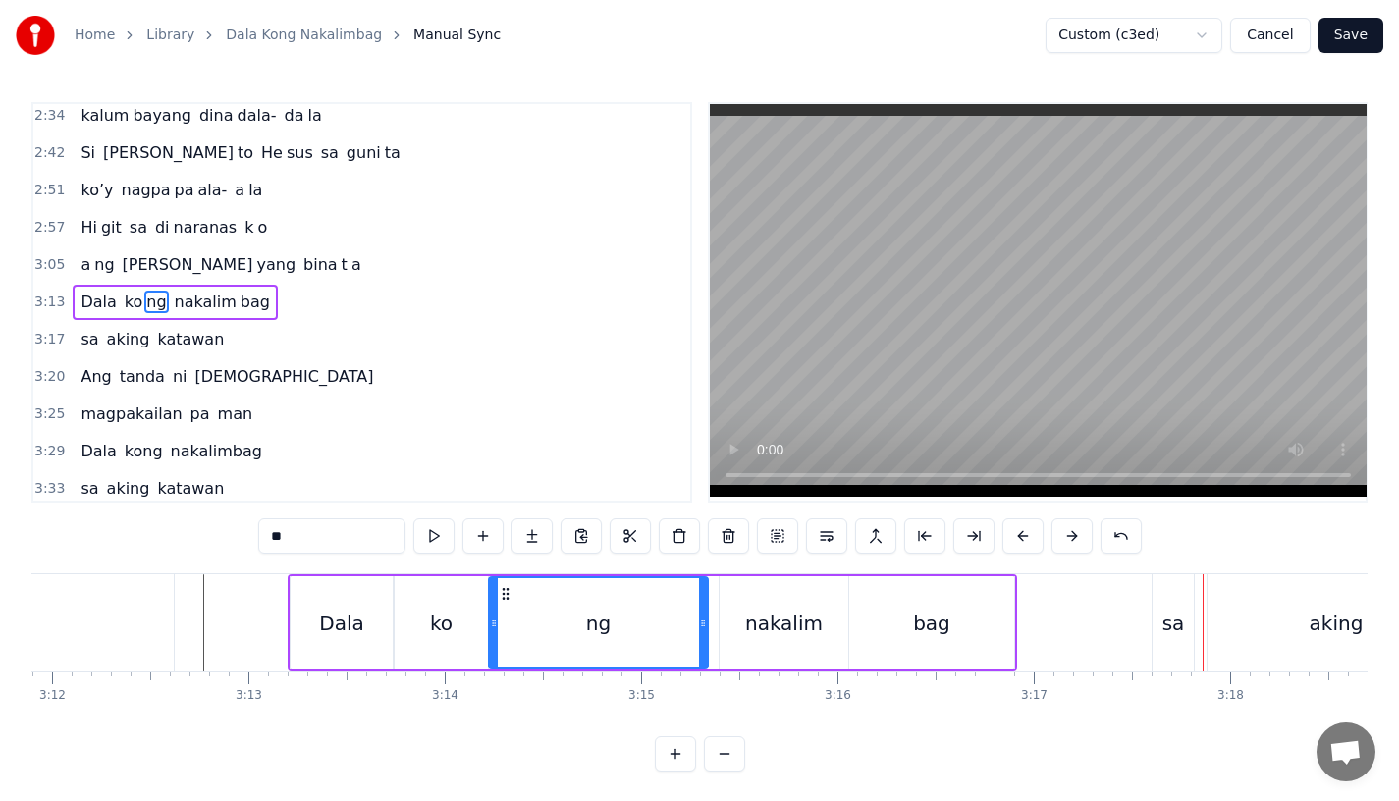
click at [1190, 633] on div "sa" at bounding box center [1173, 622] width 41 height 97
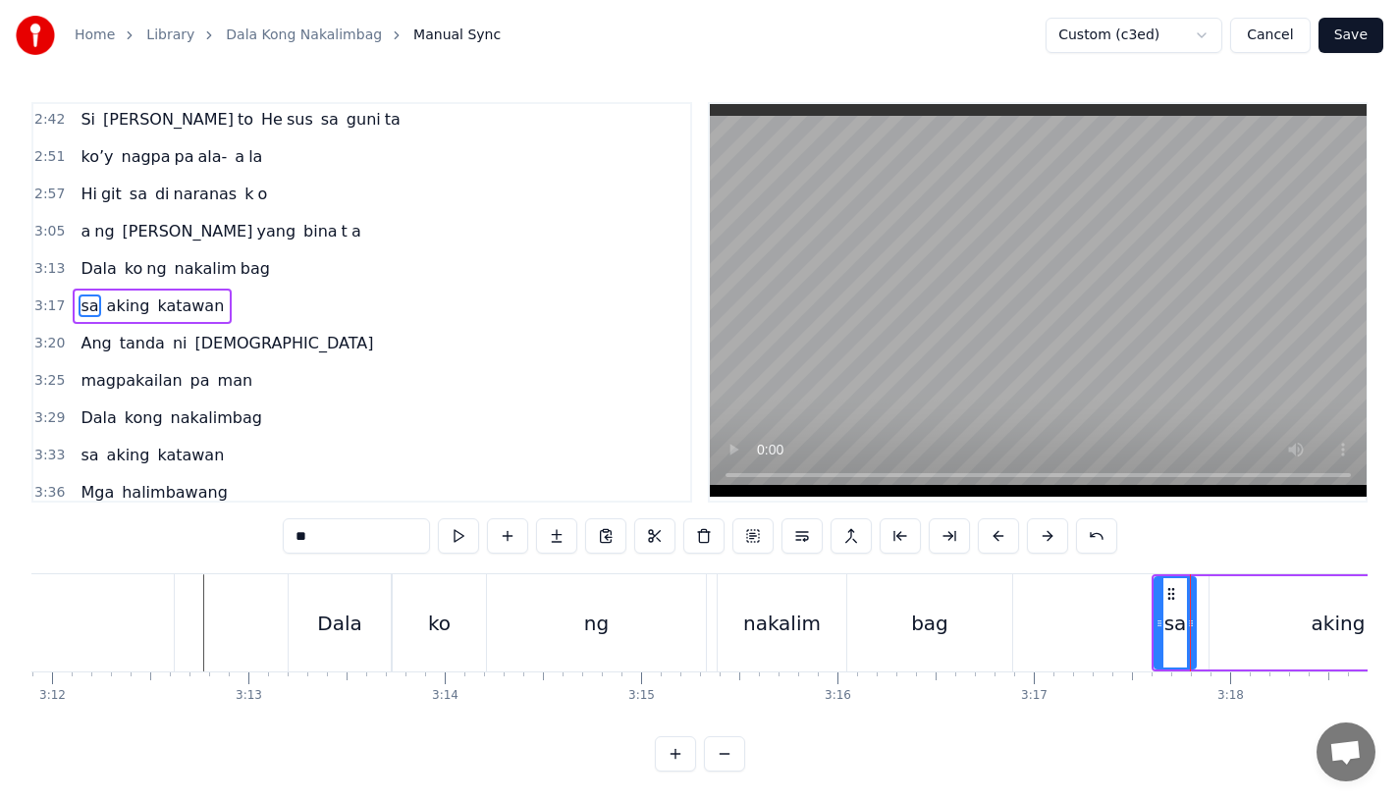
scroll to position [1126, 0]
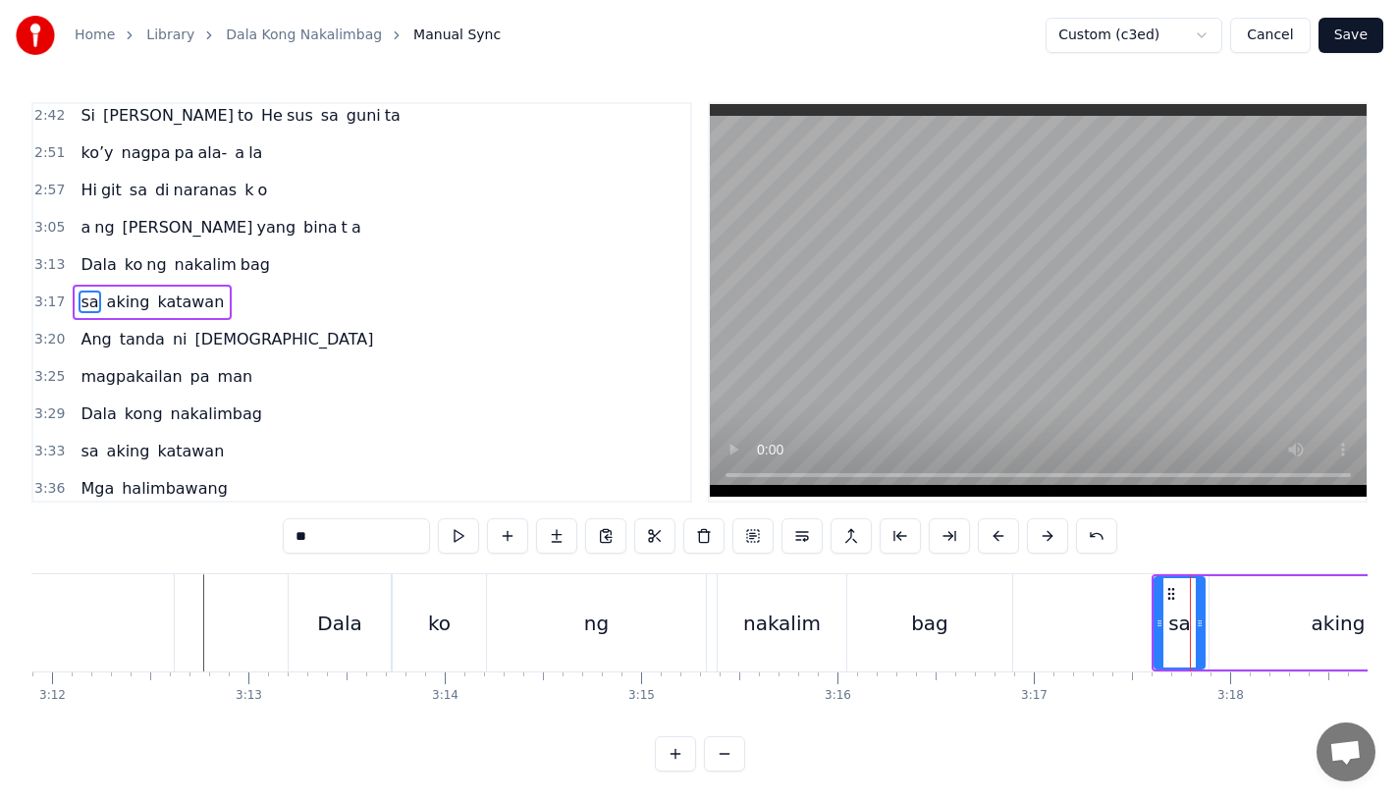
drag, startPoint x: 1188, startPoint y: 633, endPoint x: 1199, endPoint y: 632, distance: 10.8
click at [1199, 632] on div at bounding box center [1200, 622] width 8 height 89
drag, startPoint x: 1157, startPoint y: 630, endPoint x: 1132, endPoint y: 630, distance: 24.5
click at [1132, 630] on icon at bounding box center [1136, 624] width 8 height 16
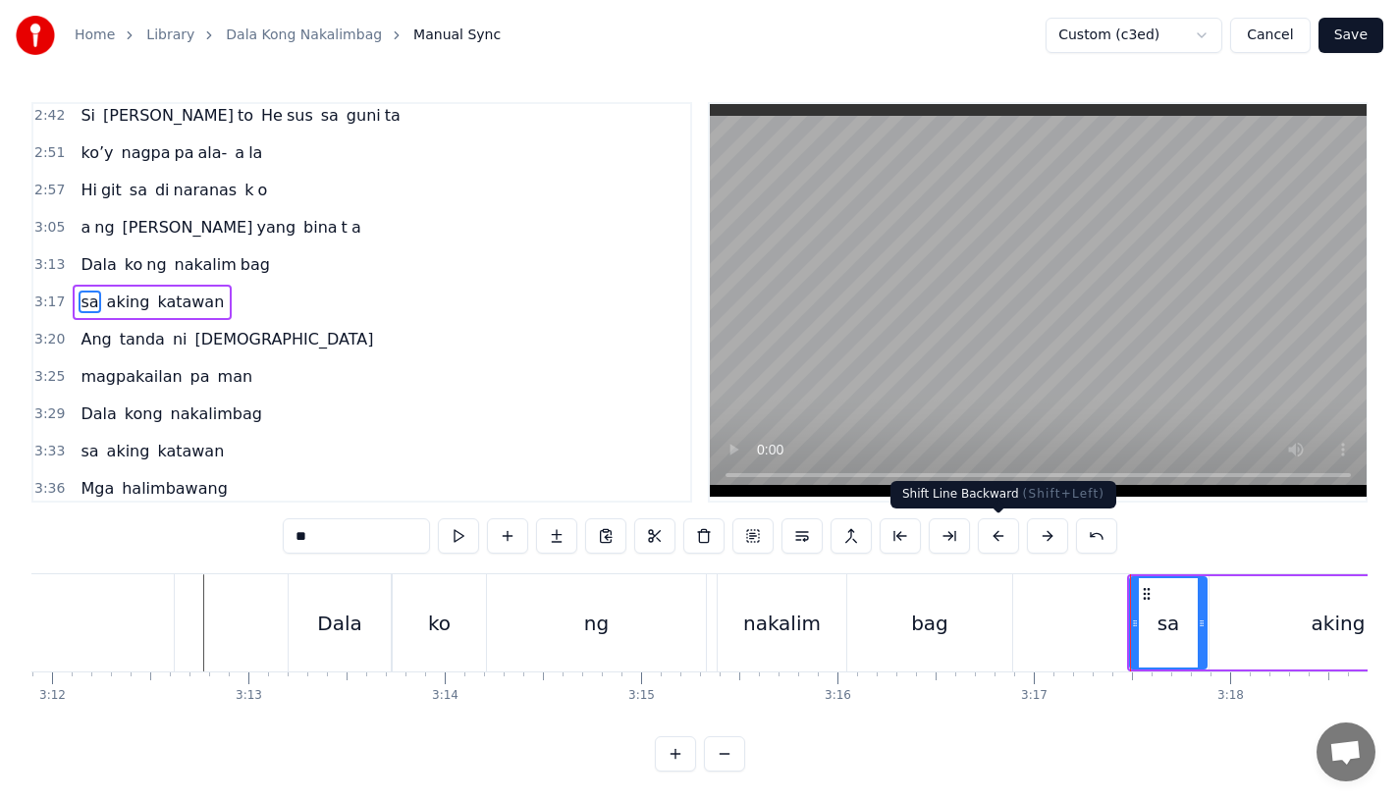
click at [993, 532] on button at bounding box center [998, 535] width 41 height 35
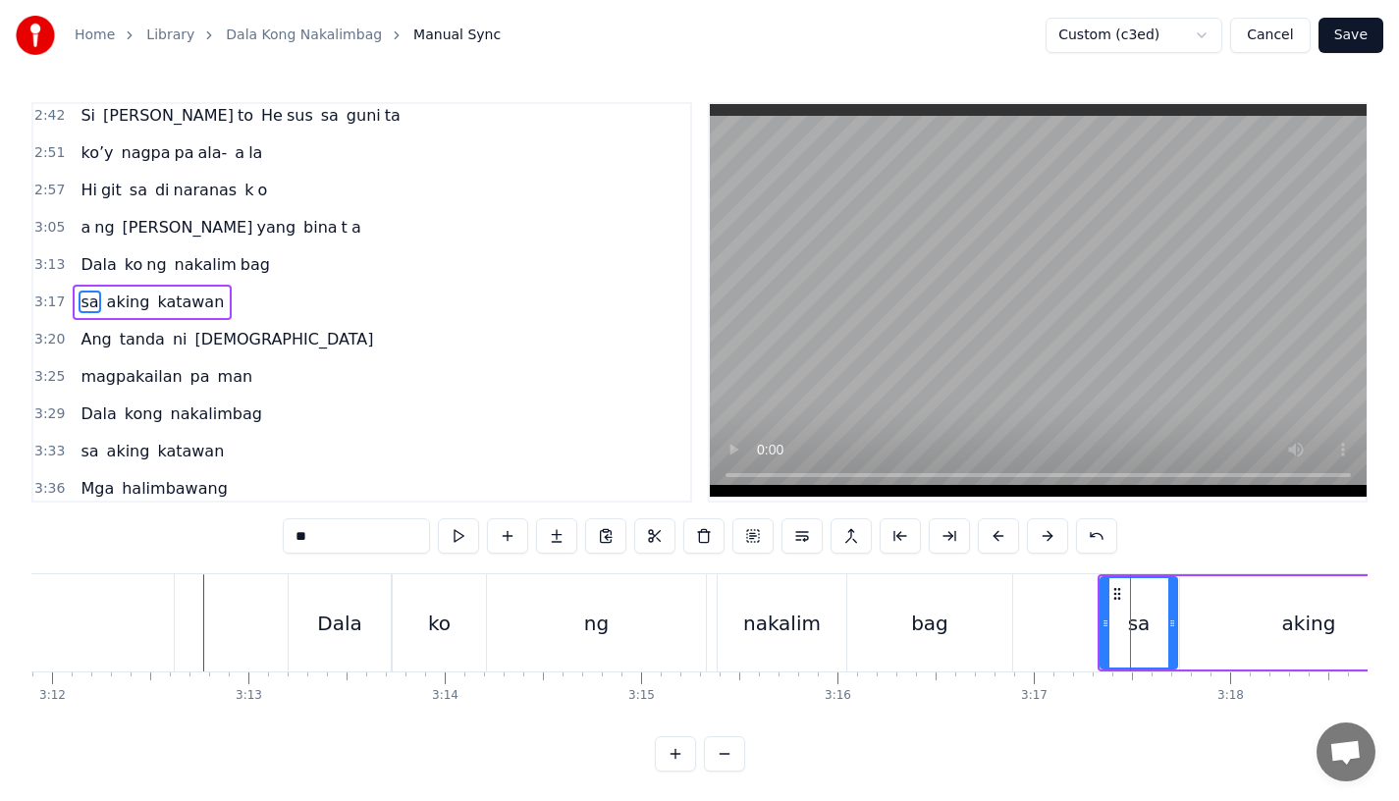
click at [993, 532] on button at bounding box center [998, 535] width 41 height 35
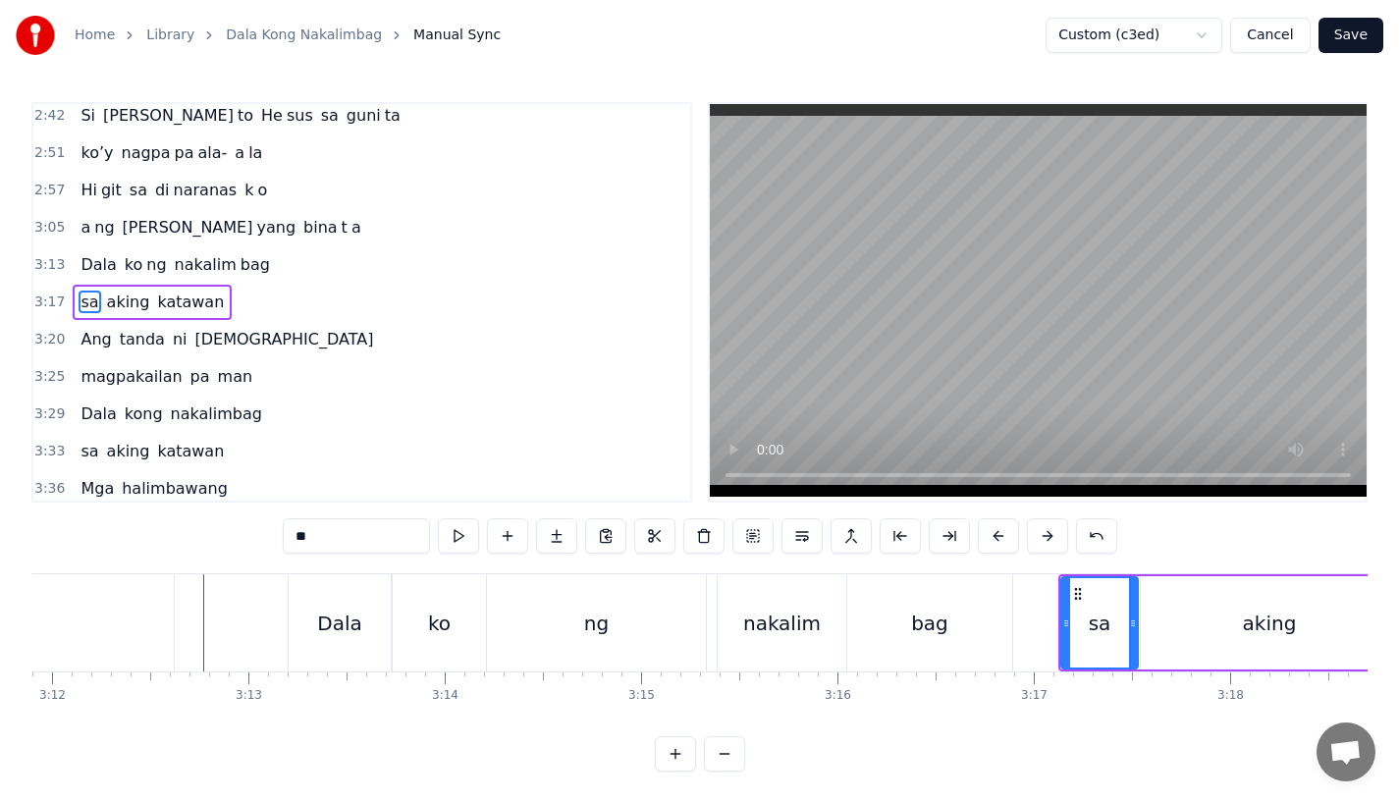
click at [957, 625] on div "bag" at bounding box center [929, 622] width 165 height 97
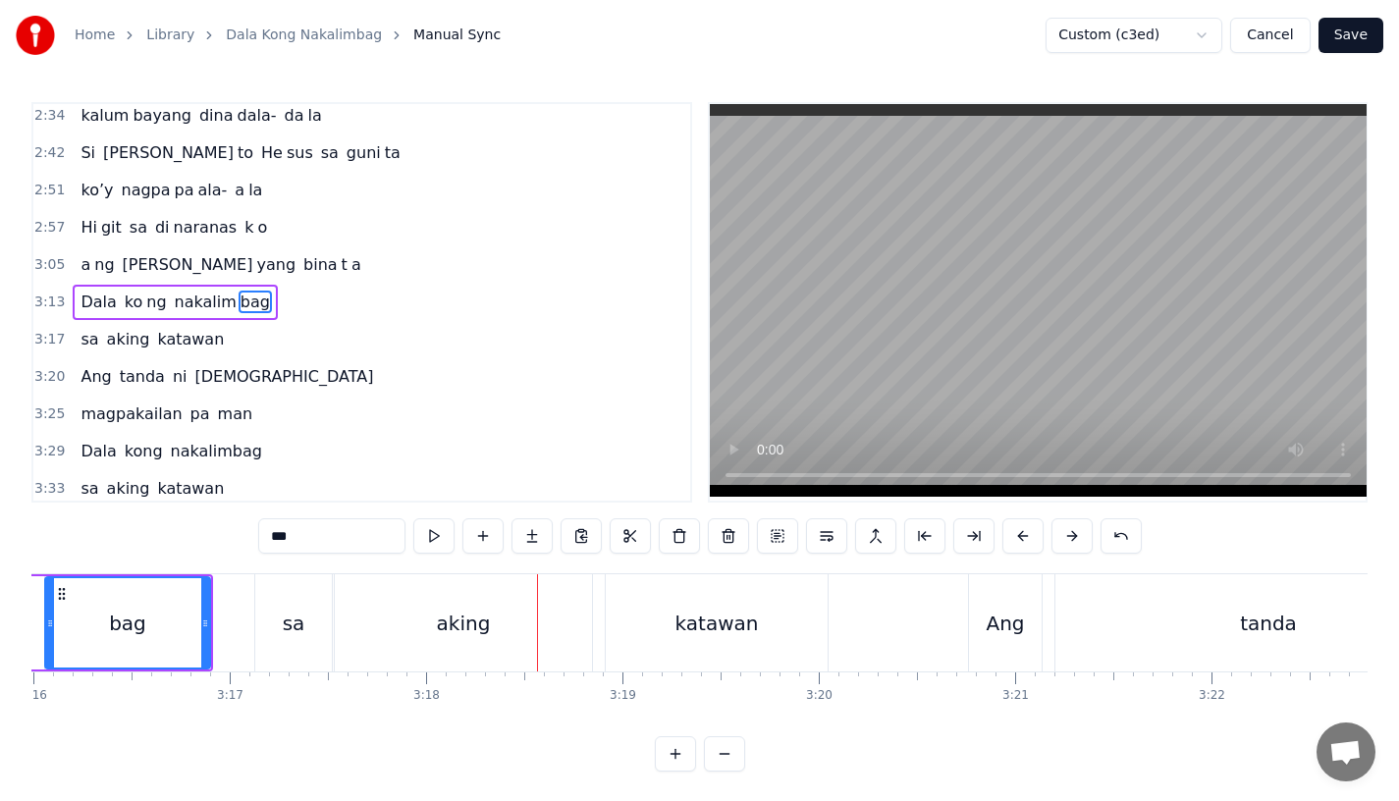
scroll to position [0, 38386]
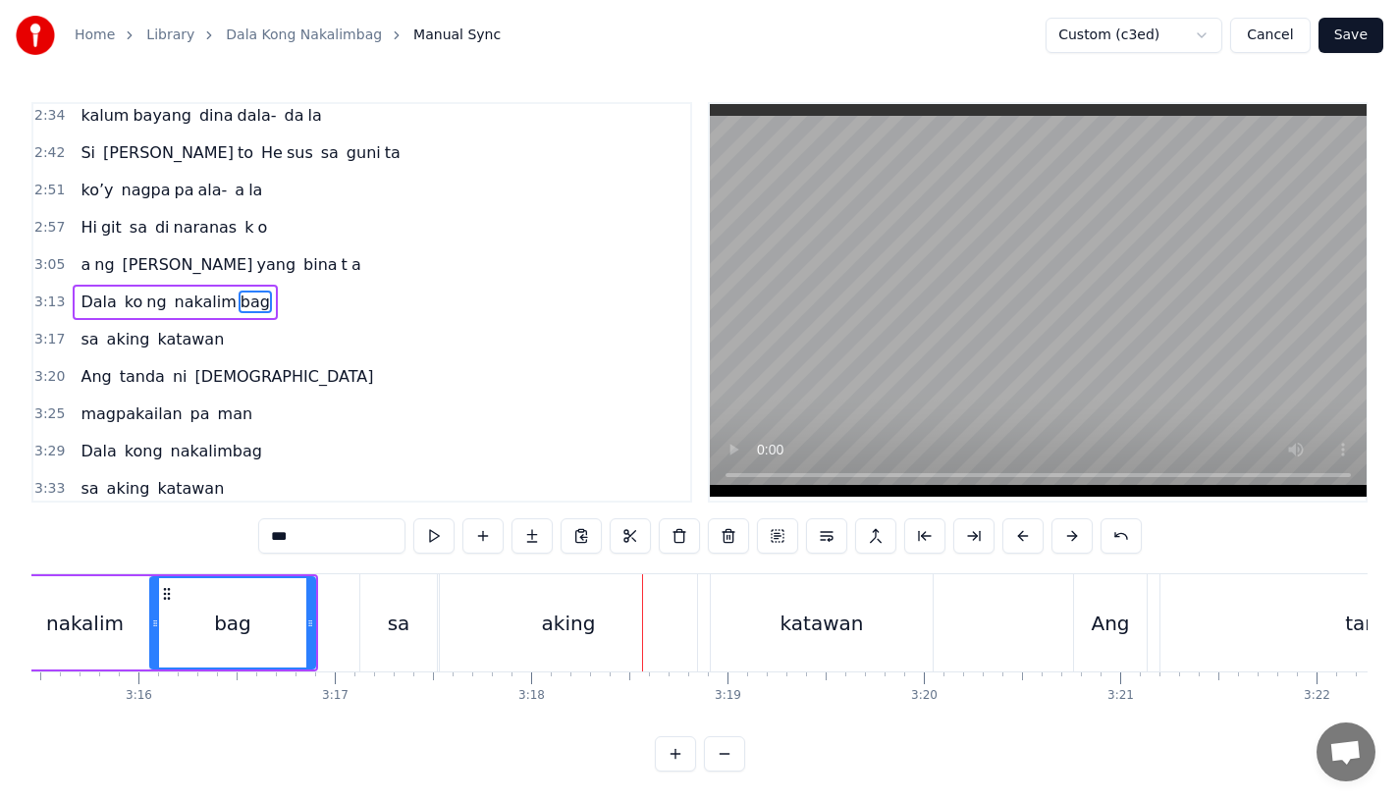
click at [612, 625] on div "aking" at bounding box center [568, 622] width 257 height 97
type input "*****"
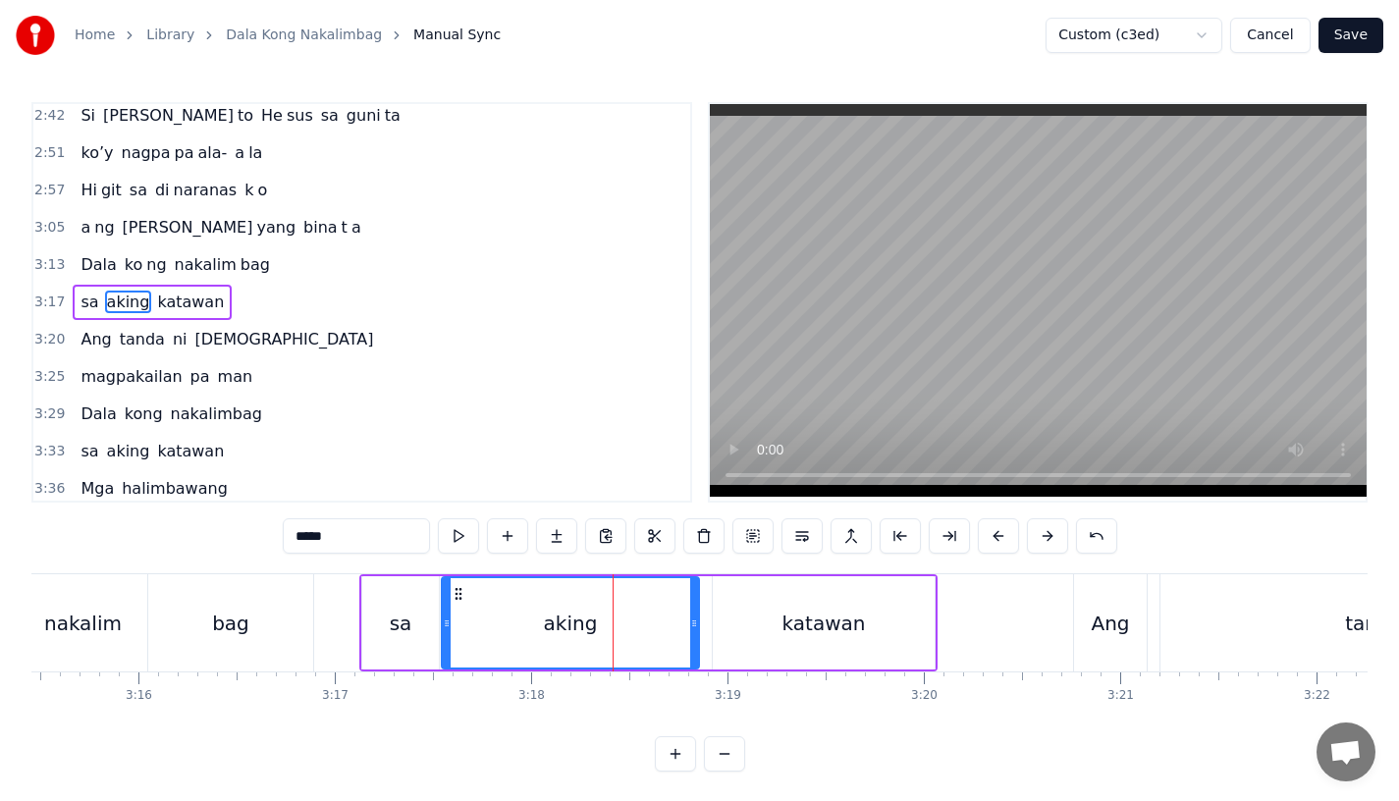
scroll to position [0, 38361]
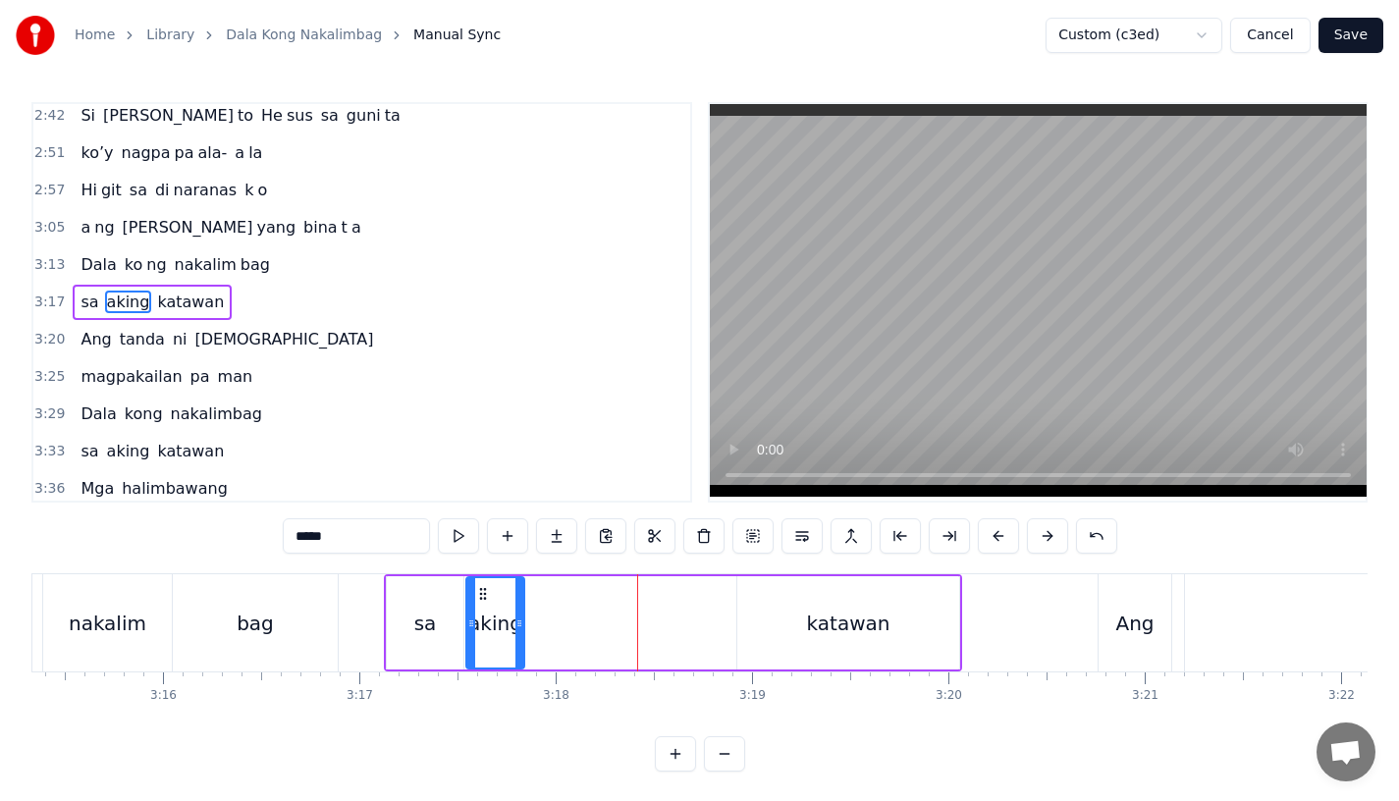
drag, startPoint x: 717, startPoint y: 626, endPoint x: 516, endPoint y: 624, distance: 201.3
click at [517, 624] on icon at bounding box center [520, 624] width 8 height 16
drag, startPoint x: 303, startPoint y: 538, endPoint x: 405, endPoint y: 538, distance: 101.1
click at [405, 538] on input "*****" at bounding box center [356, 535] width 147 height 35
click at [328, 530] on input "*****" at bounding box center [356, 535] width 147 height 35
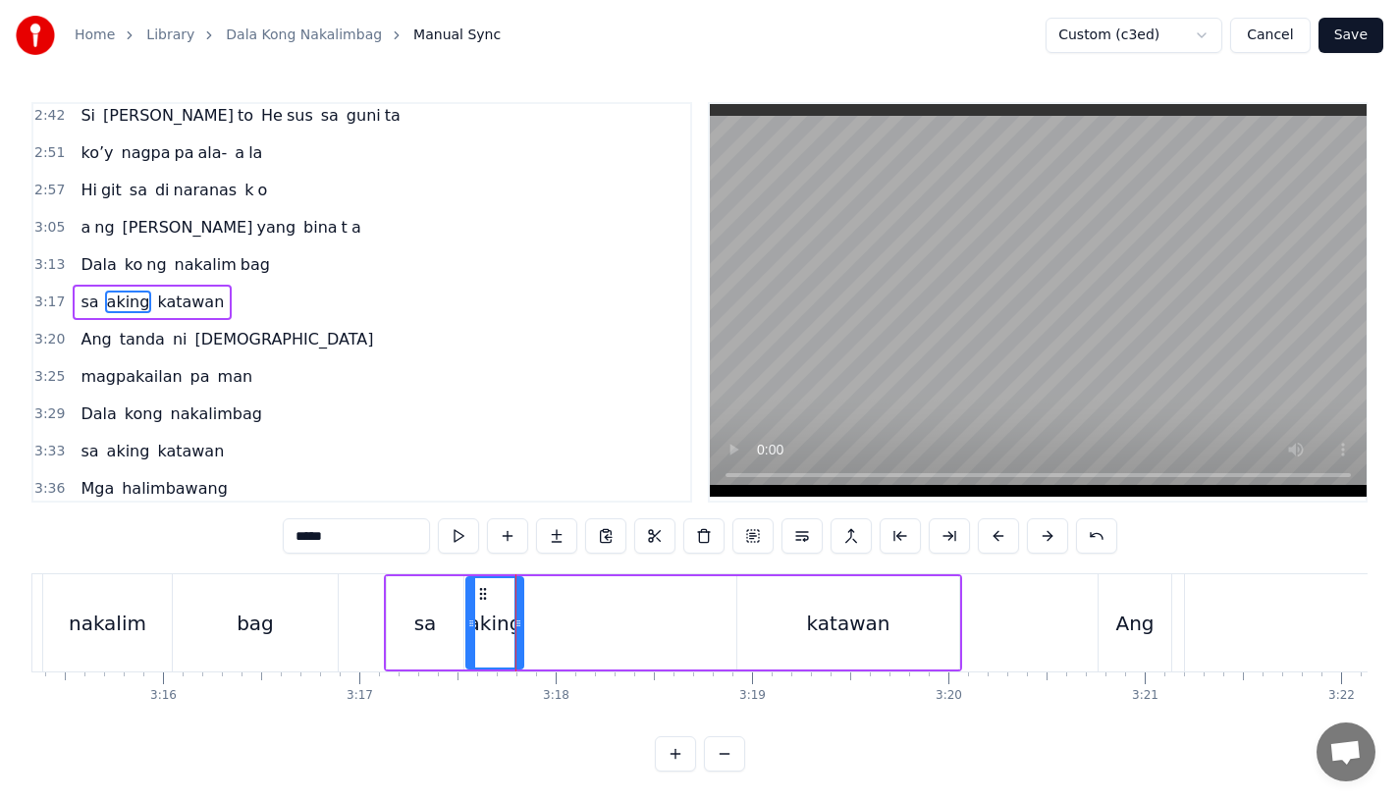
drag, startPoint x: 335, startPoint y: 533, endPoint x: 305, endPoint y: 534, distance: 29.5
click at [305, 534] on input "*****" at bounding box center [356, 535] width 147 height 35
click at [331, 537] on input "*****" at bounding box center [356, 535] width 147 height 35
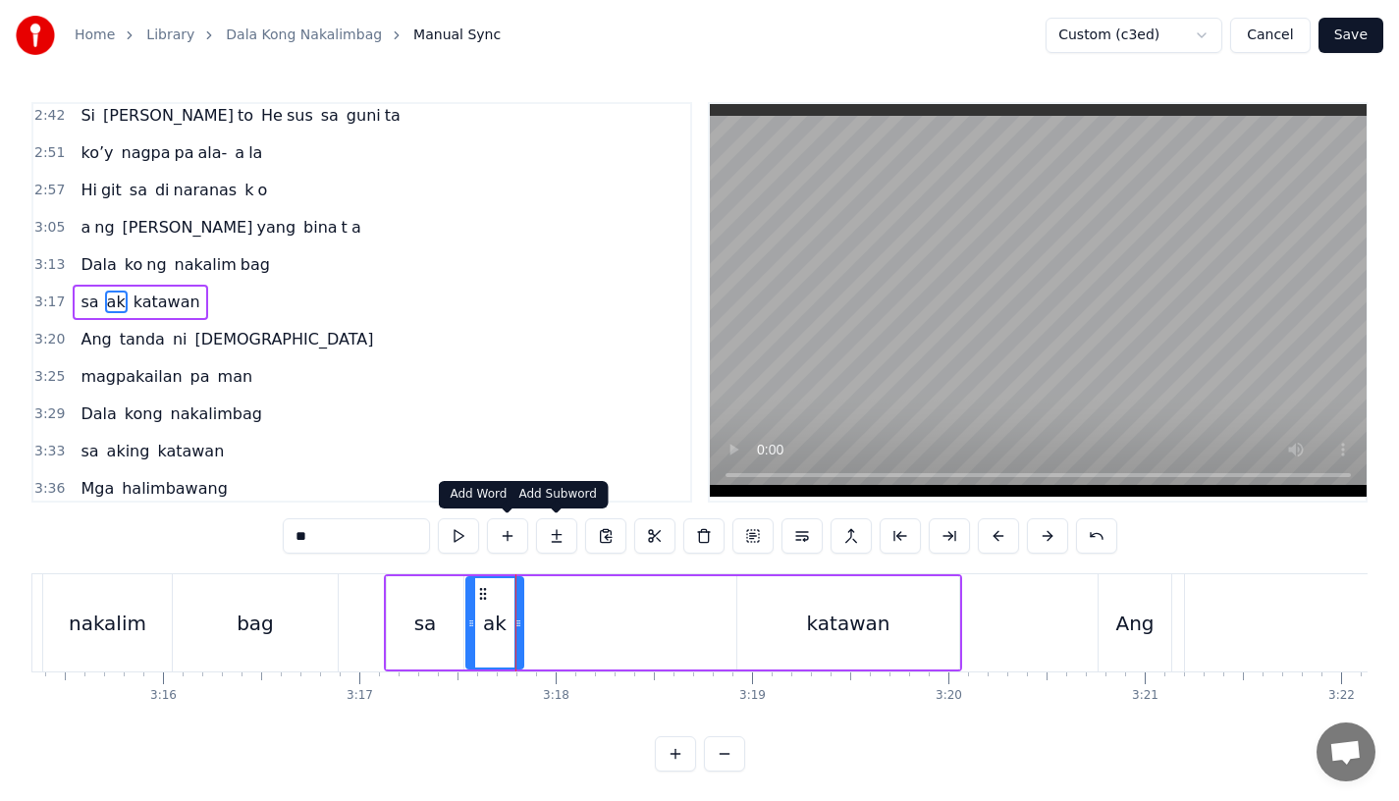
type input "**"
click at [550, 544] on button at bounding box center [556, 535] width 41 height 35
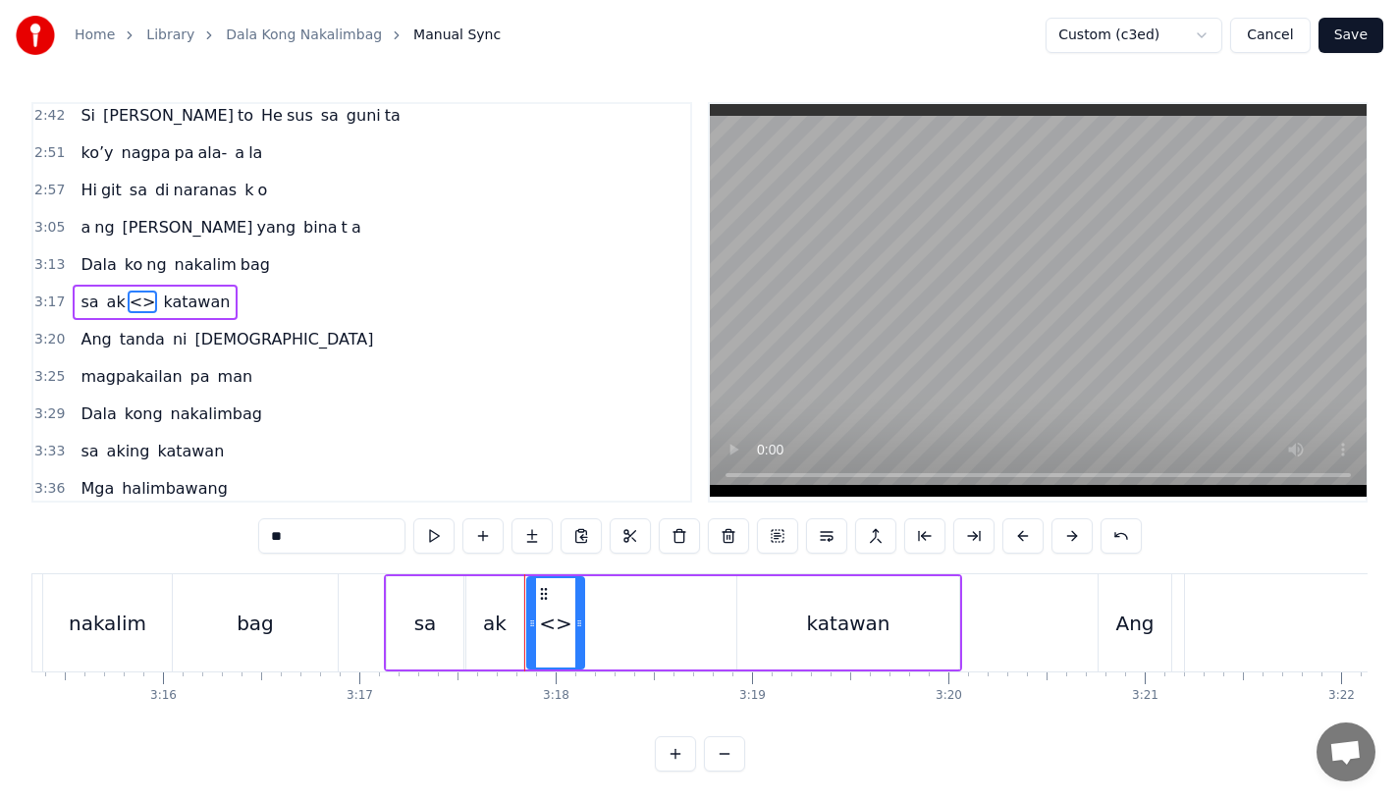
drag, startPoint x: 348, startPoint y: 526, endPoint x: 119, endPoint y: 525, distance: 228.8
click at [119, 525] on div "0:15 Pagsubok ay dumara ting, 0:19 sapin- saping kapang lawan 0:23 Puso’y ibig …" at bounding box center [699, 437] width 1336 height 670
drag, startPoint x: 253, startPoint y: 539, endPoint x: 281, endPoint y: 539, distance: 27.5
click at [282, 539] on div "0:15 Pagsubok ay dumara ting, 0:19 sapin- saping kapang lawan 0:23 Puso’y ibig …" at bounding box center [699, 437] width 1336 height 670
click at [281, 539] on input "**" at bounding box center [331, 535] width 147 height 35
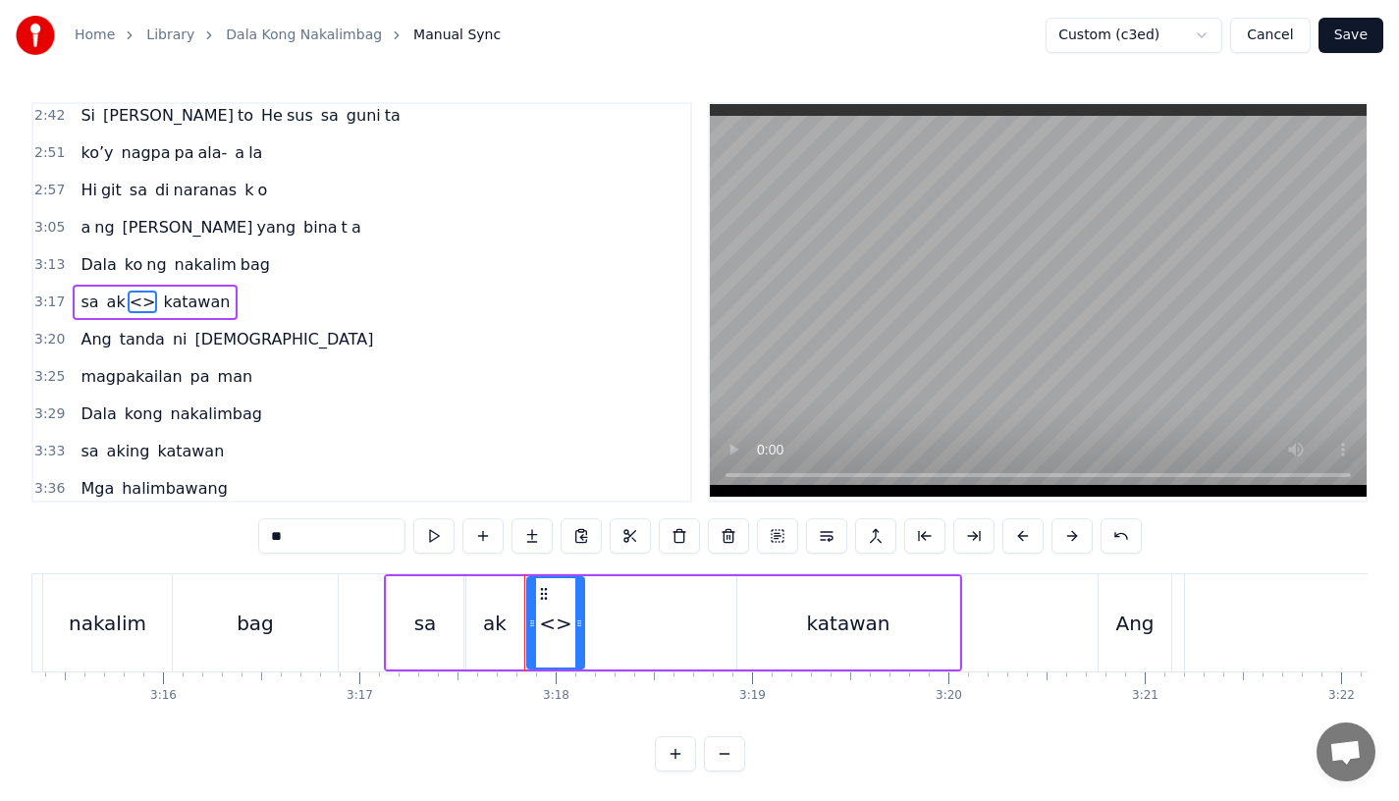
click at [281, 539] on input "**" at bounding box center [331, 535] width 147 height 35
drag, startPoint x: 576, startPoint y: 639, endPoint x: 723, endPoint y: 640, distance: 146.3
click at [723, 640] on div at bounding box center [726, 622] width 8 height 89
click at [429, 617] on div "sa" at bounding box center [425, 623] width 23 height 29
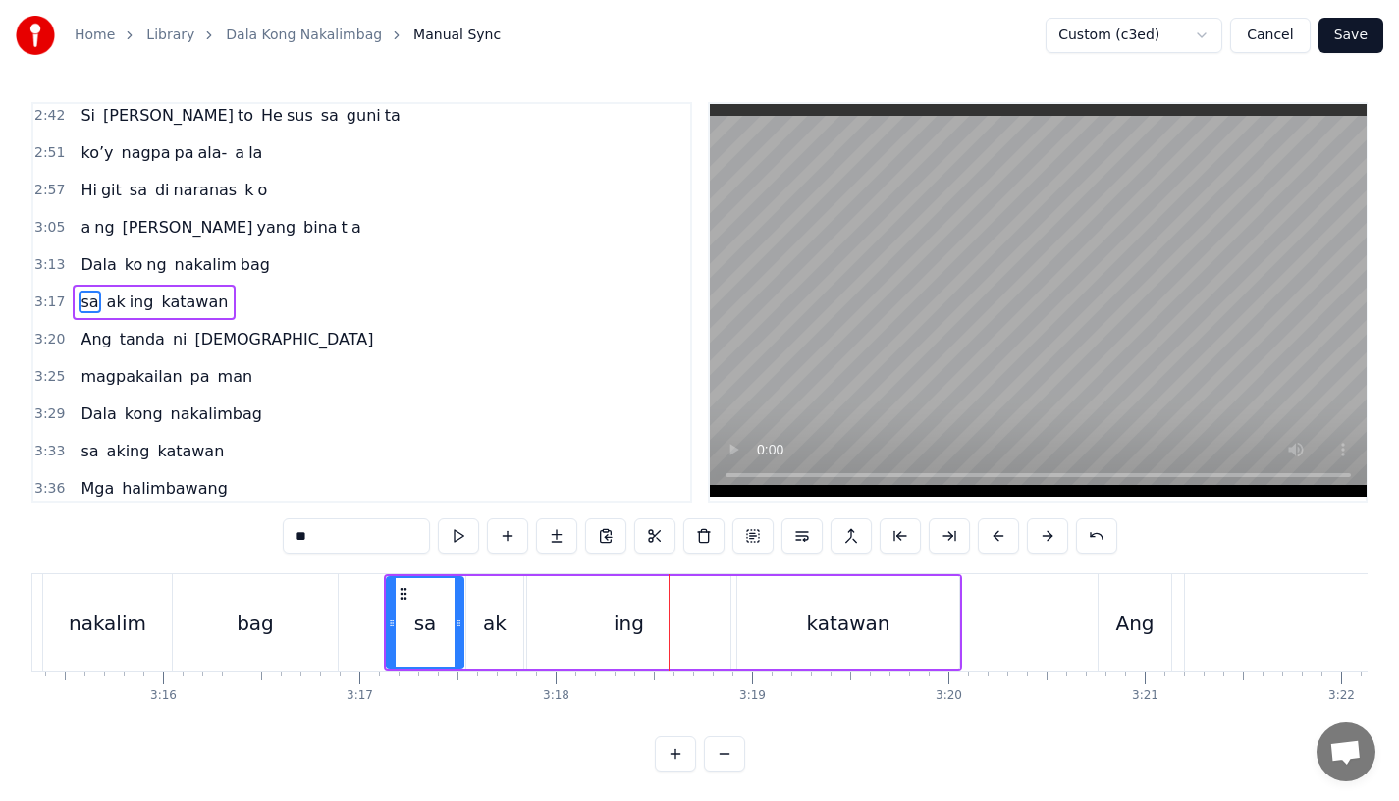
click at [517, 617] on div "ak" at bounding box center [494, 622] width 57 height 93
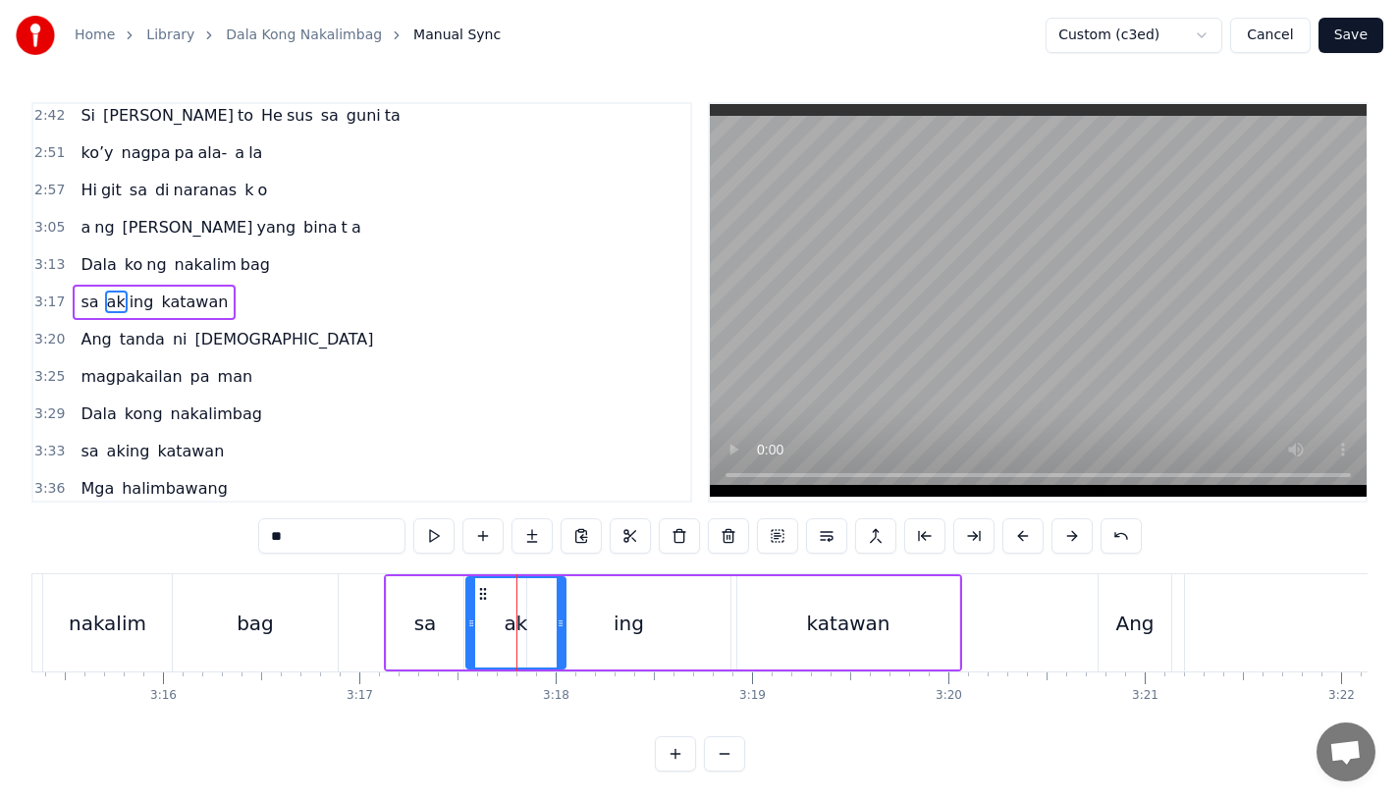
drag, startPoint x: 519, startPoint y: 633, endPoint x: 564, endPoint y: 634, distance: 44.2
click at [564, 634] on div at bounding box center [561, 622] width 8 height 89
click at [582, 633] on div "ing" at bounding box center [628, 622] width 203 height 93
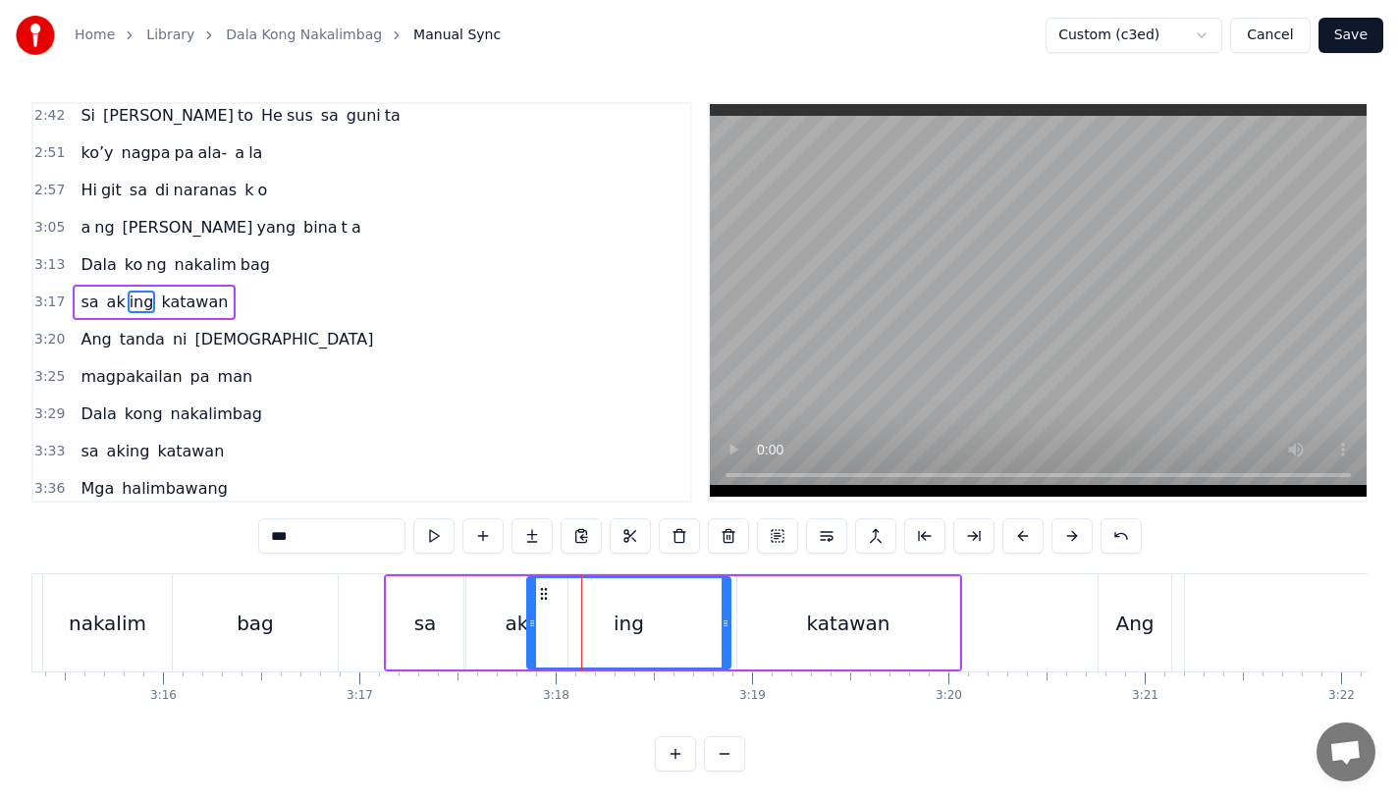
click at [526, 632] on div "ing" at bounding box center [628, 622] width 205 height 93
drag, startPoint x: 529, startPoint y: 632, endPoint x: 574, endPoint y: 632, distance: 45.2
click at [574, 632] on div at bounding box center [577, 622] width 8 height 89
click at [414, 624] on div "sa" at bounding box center [425, 623] width 23 height 29
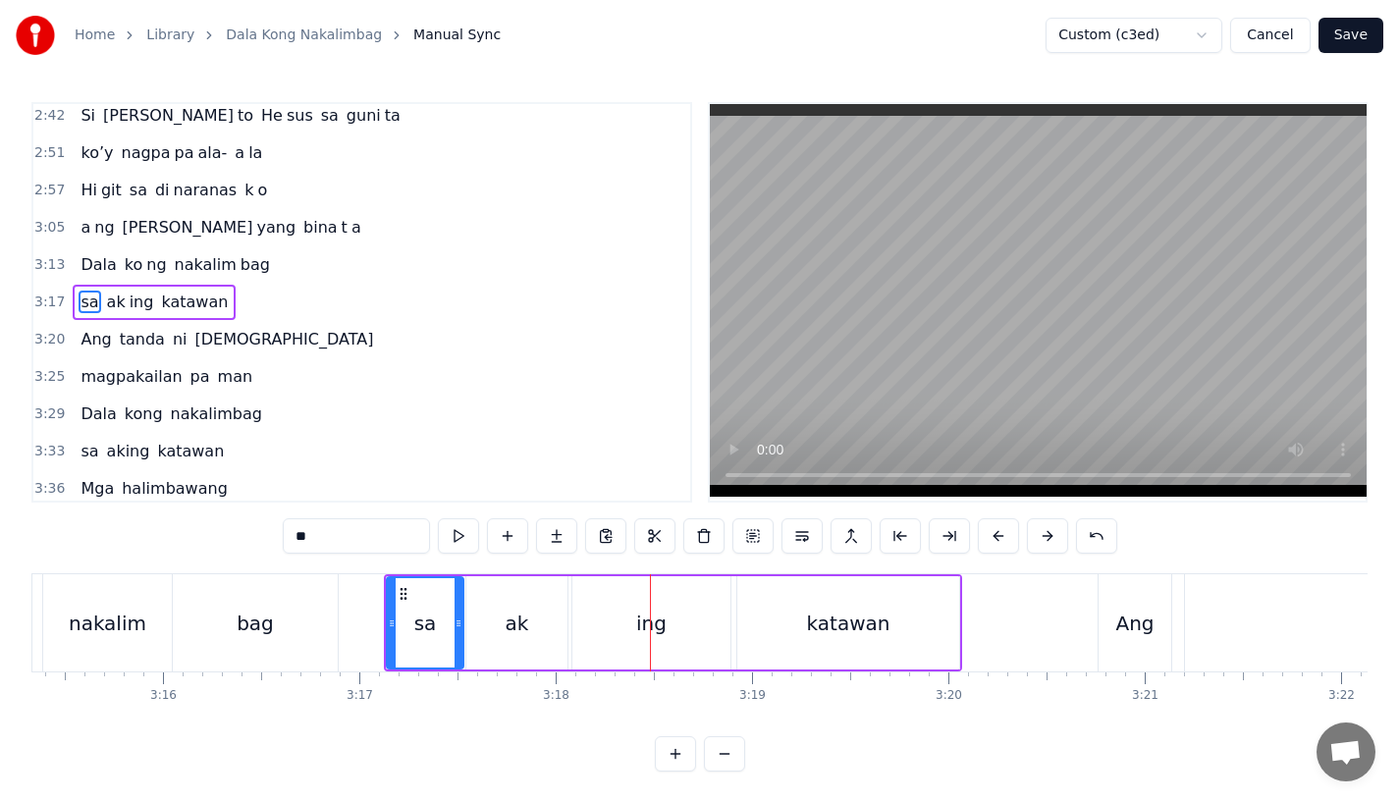
click at [546, 609] on div "ak" at bounding box center [516, 622] width 101 height 93
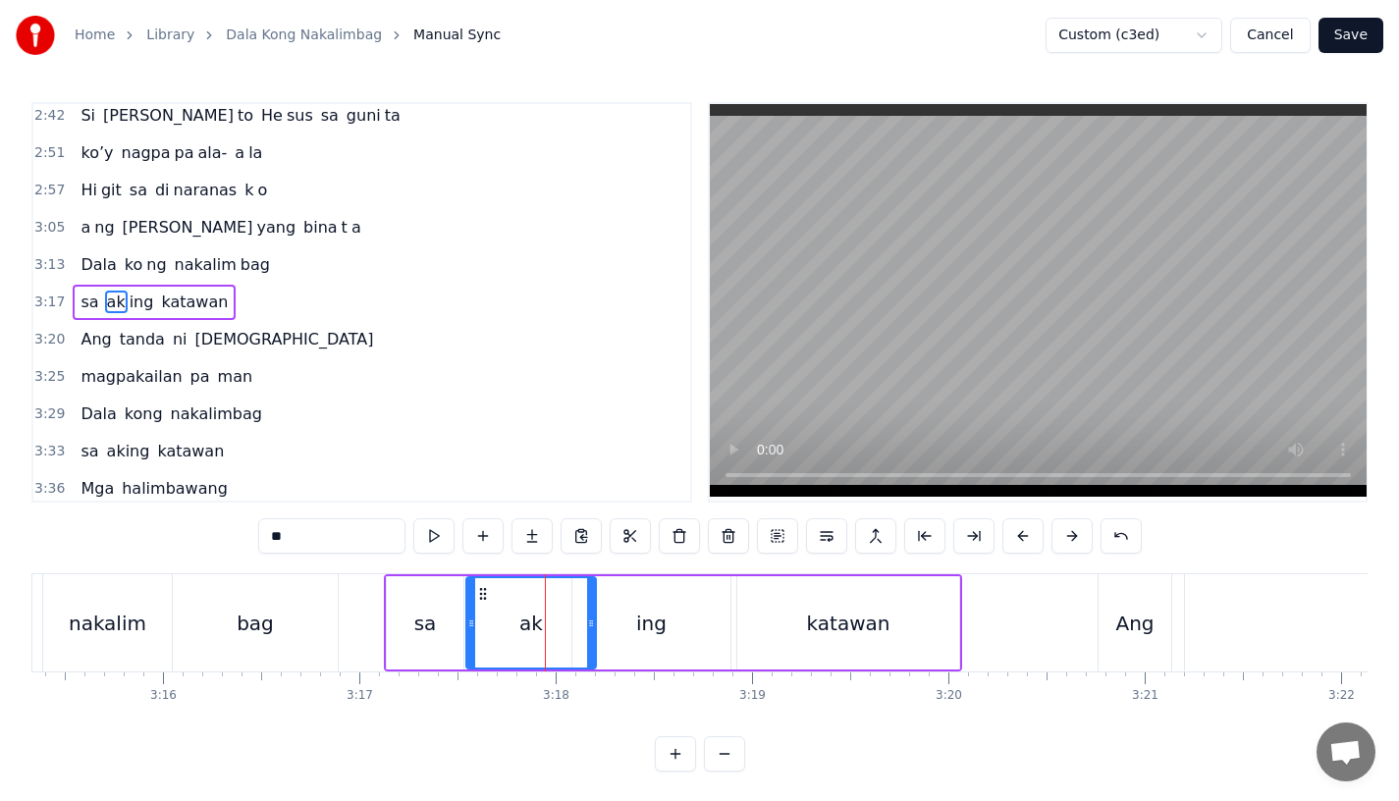
drag, startPoint x: 565, startPoint y: 620, endPoint x: 593, endPoint y: 621, distance: 28.5
click at [593, 621] on icon at bounding box center [591, 624] width 8 height 16
click at [618, 621] on div "ing" at bounding box center [651, 622] width 158 height 93
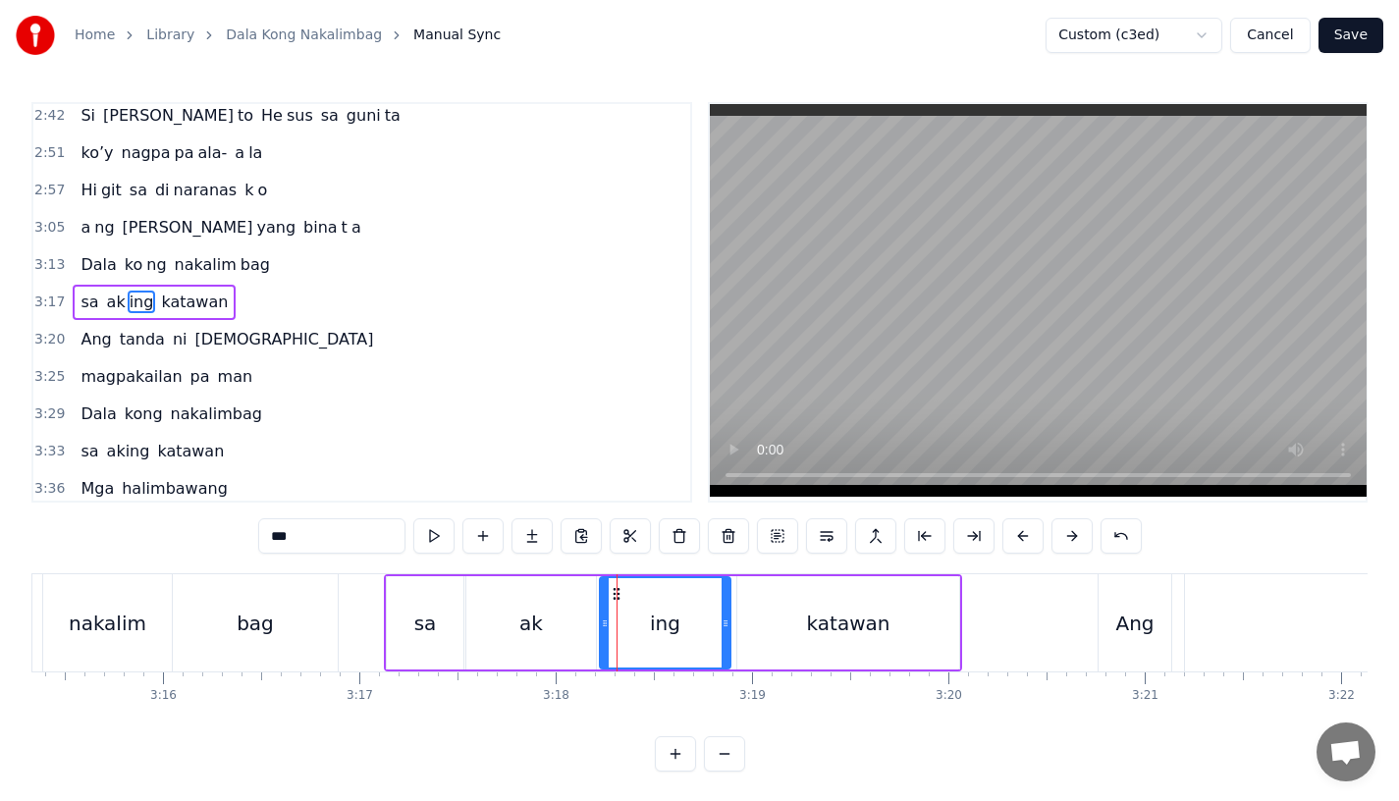
drag, startPoint x: 575, startPoint y: 621, endPoint x: 603, endPoint y: 622, distance: 27.5
click at [603, 622] on icon at bounding box center [605, 624] width 8 height 16
click at [420, 641] on div "sa" at bounding box center [425, 622] width 77 height 93
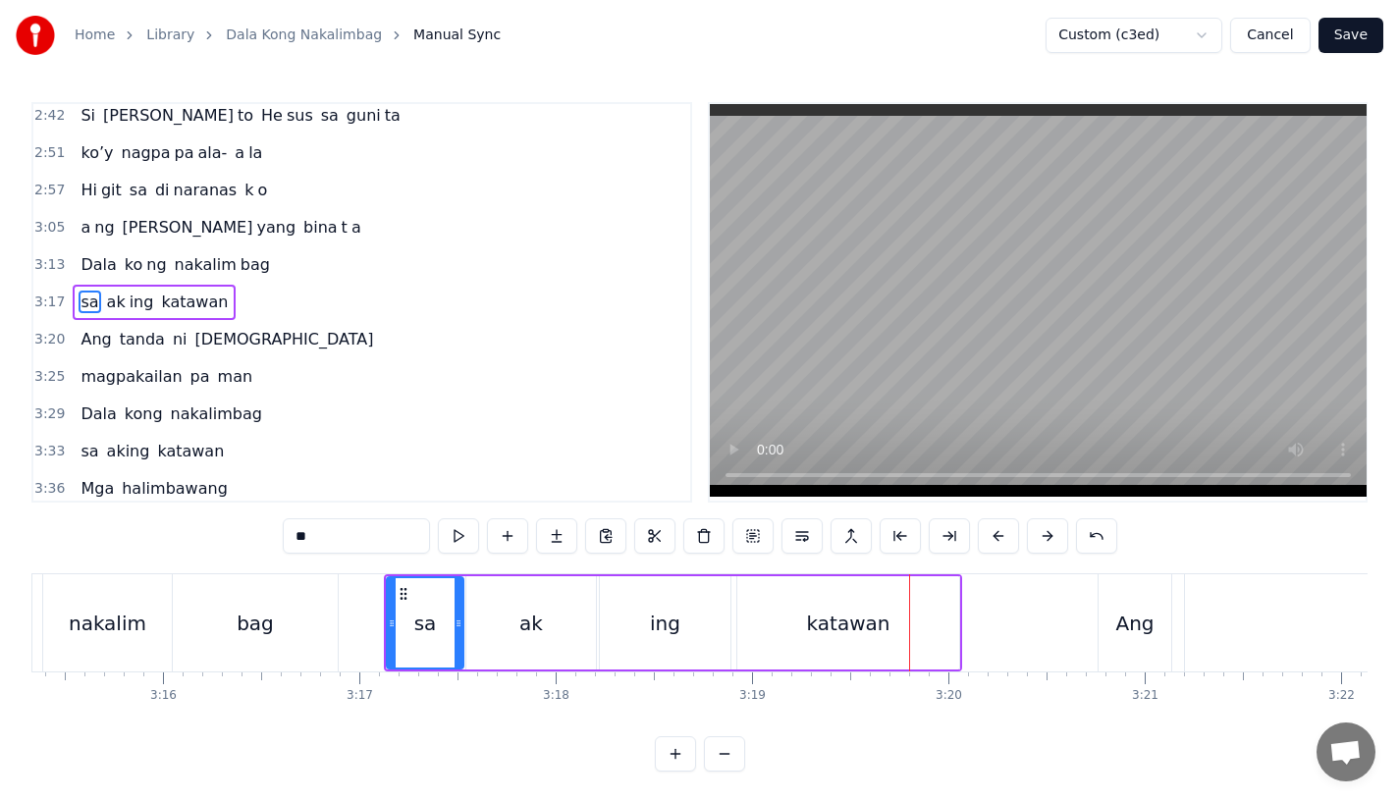
click at [650, 634] on div "ing" at bounding box center [665, 622] width 131 height 93
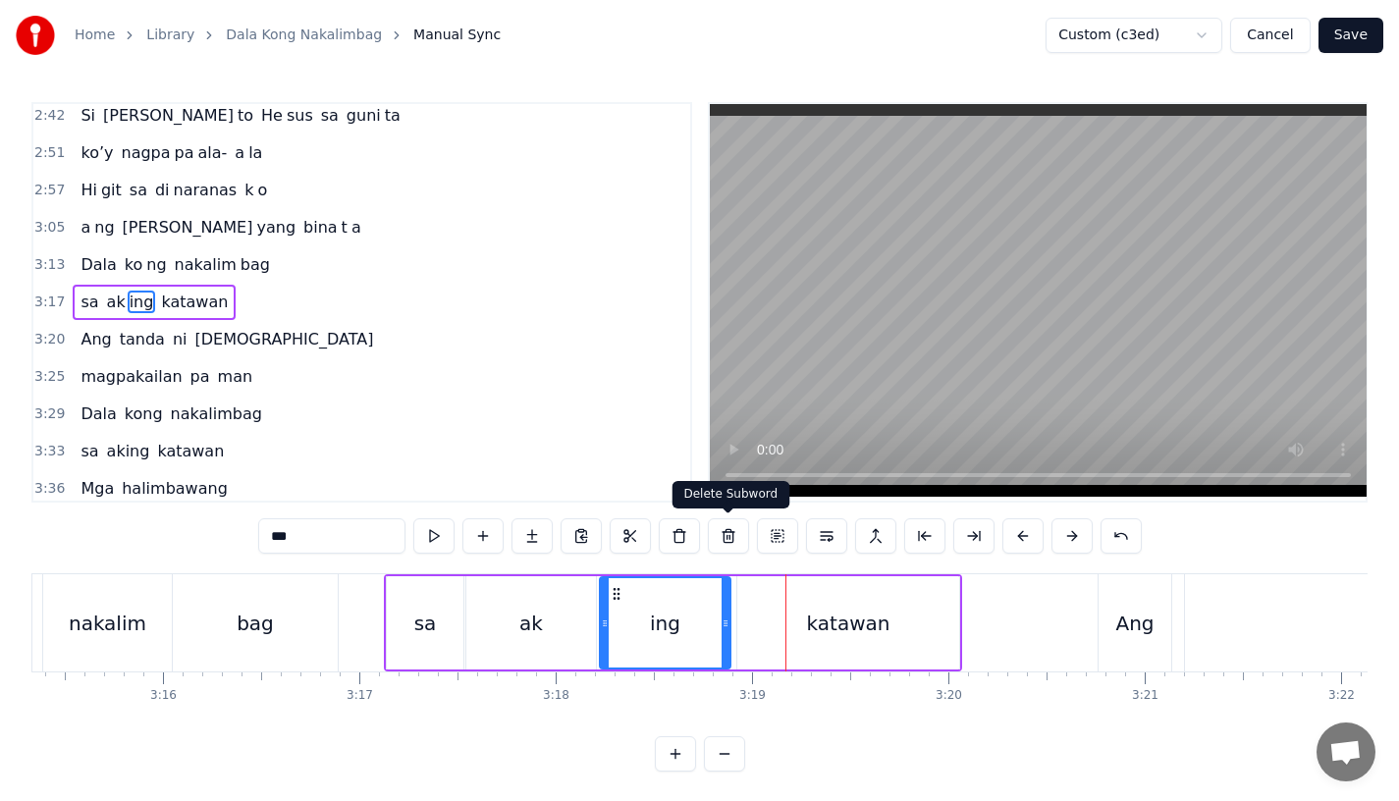
click at [800, 613] on div "katawan" at bounding box center [848, 622] width 222 height 93
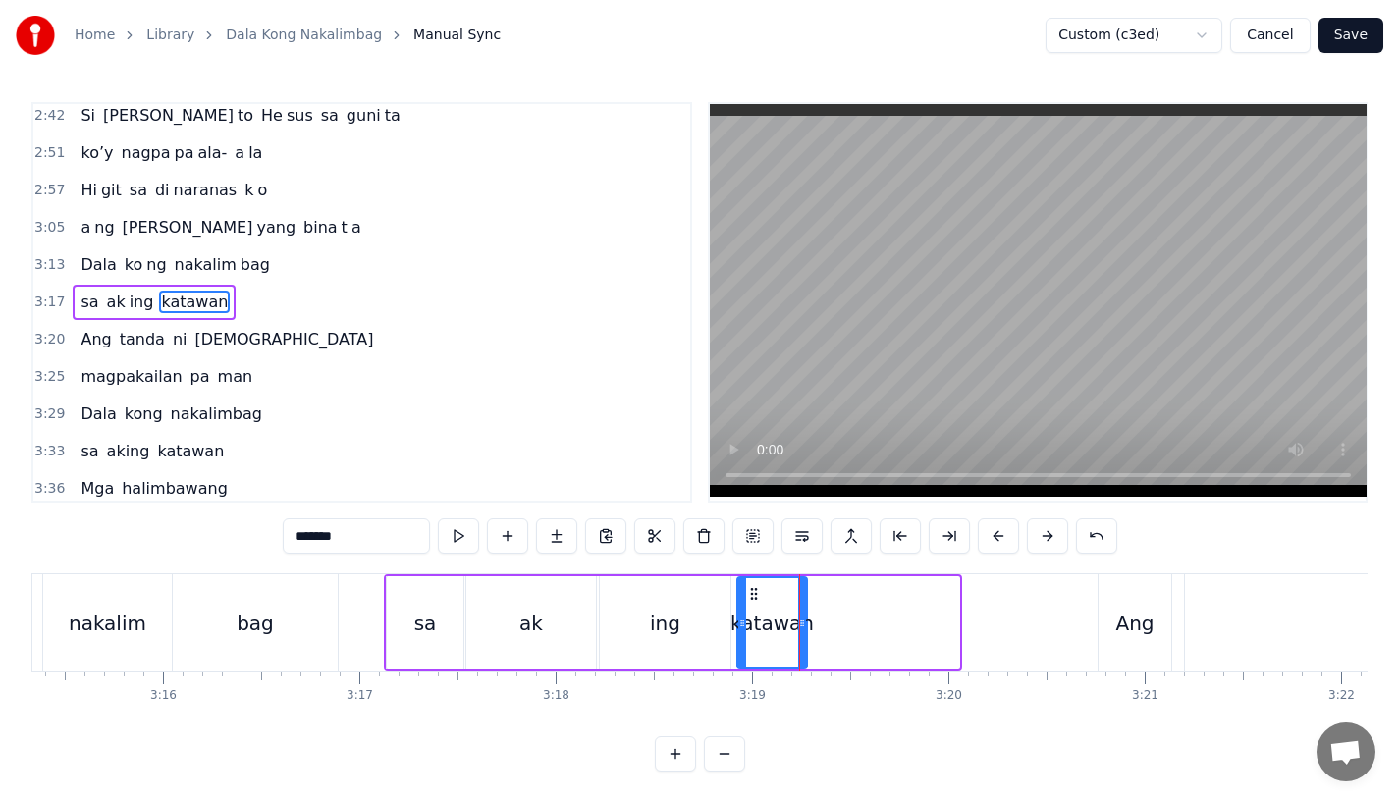
drag, startPoint x: 955, startPoint y: 616, endPoint x: 803, endPoint y: 615, distance: 152.2
click at [803, 616] on icon at bounding box center [802, 624] width 8 height 16
click at [365, 535] on input "*******" at bounding box center [356, 535] width 147 height 35
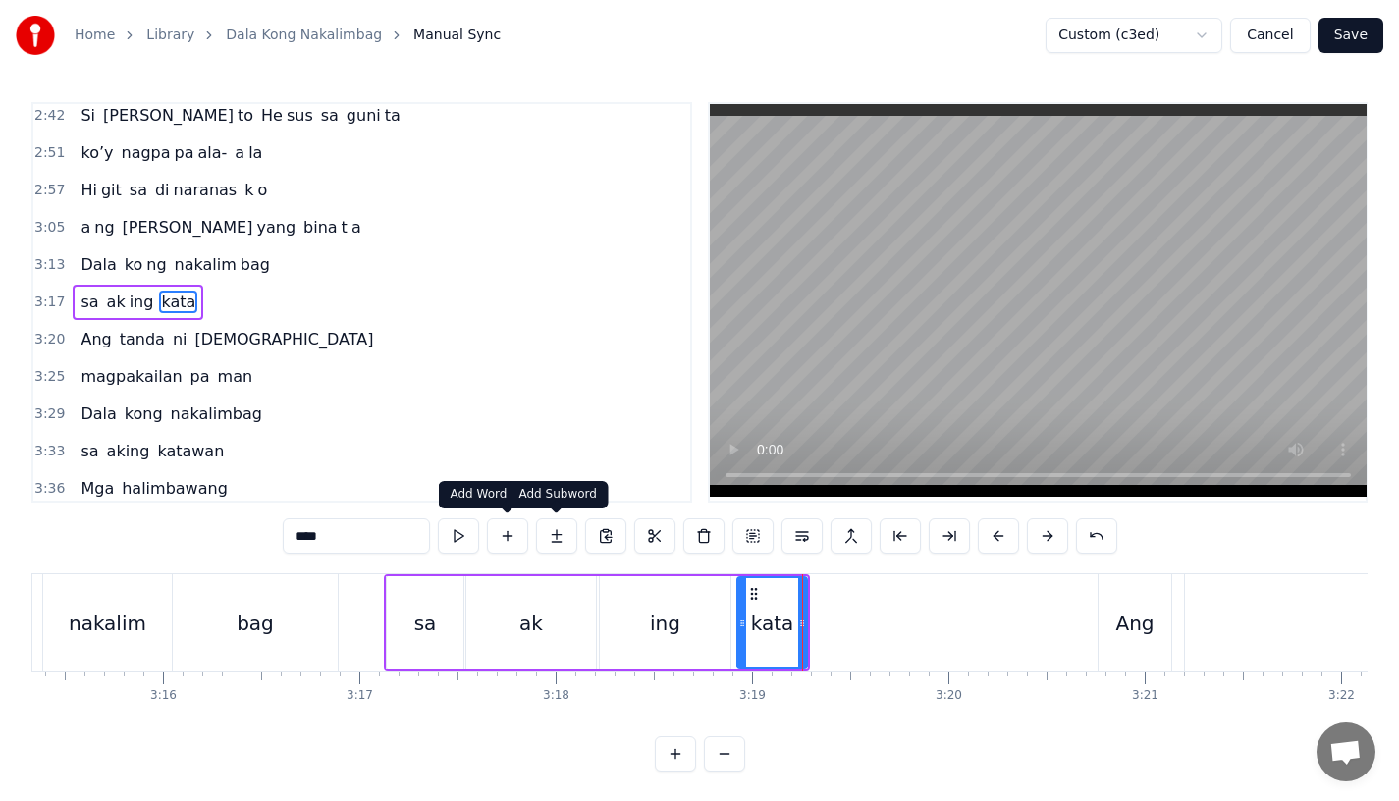
type input "****"
click at [553, 536] on button at bounding box center [556, 535] width 41 height 35
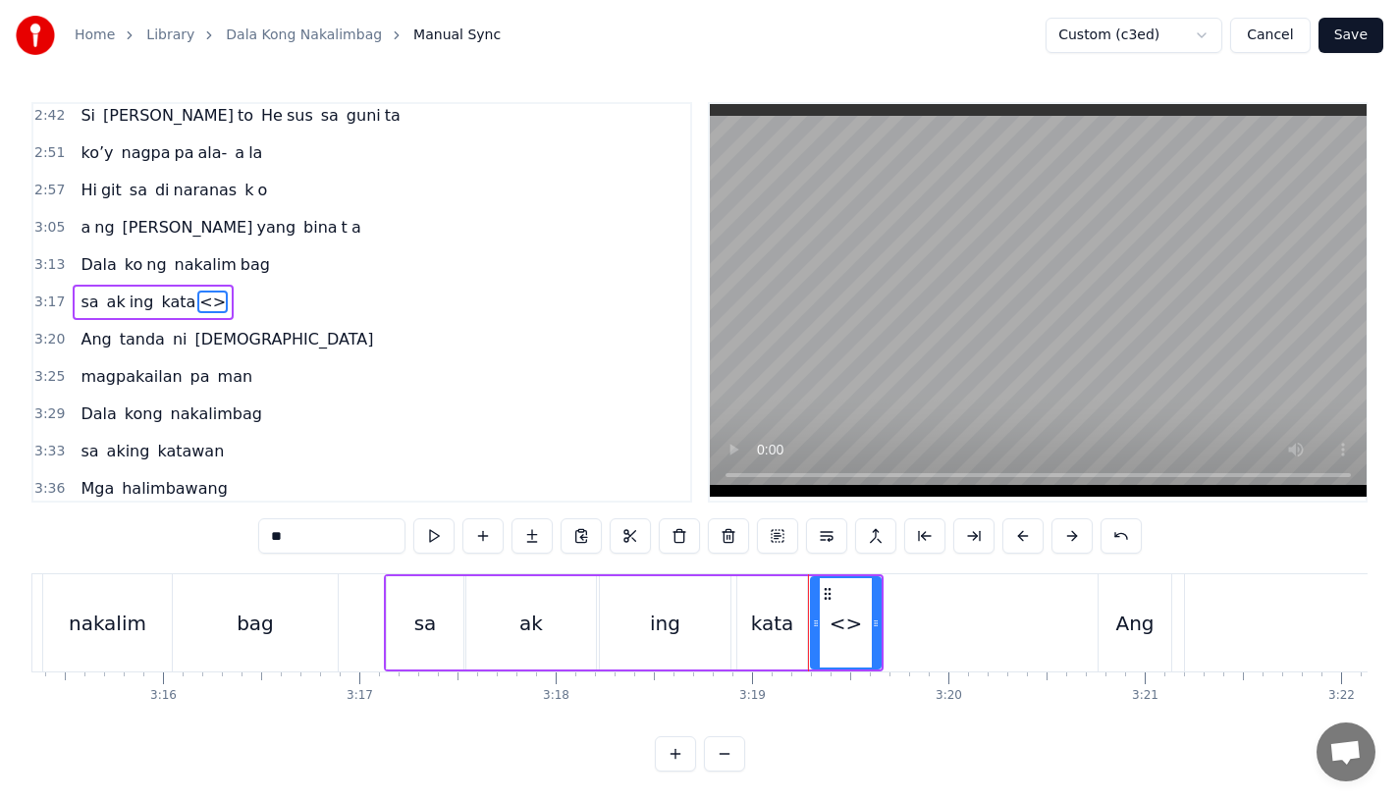
drag, startPoint x: 358, startPoint y: 543, endPoint x: 202, endPoint y: 542, distance: 156.1
click at [202, 542] on div "0:15 Pagsubok ay dumara ting, 0:19 sapin- saping kapang lawan 0:23 Puso’y ibig …" at bounding box center [699, 437] width 1336 height 670
drag, startPoint x: 877, startPoint y: 632, endPoint x: 991, endPoint y: 635, distance: 113.9
click at [987, 635] on div at bounding box center [983, 622] width 8 height 89
click at [647, 625] on div "ing" at bounding box center [665, 622] width 131 height 93
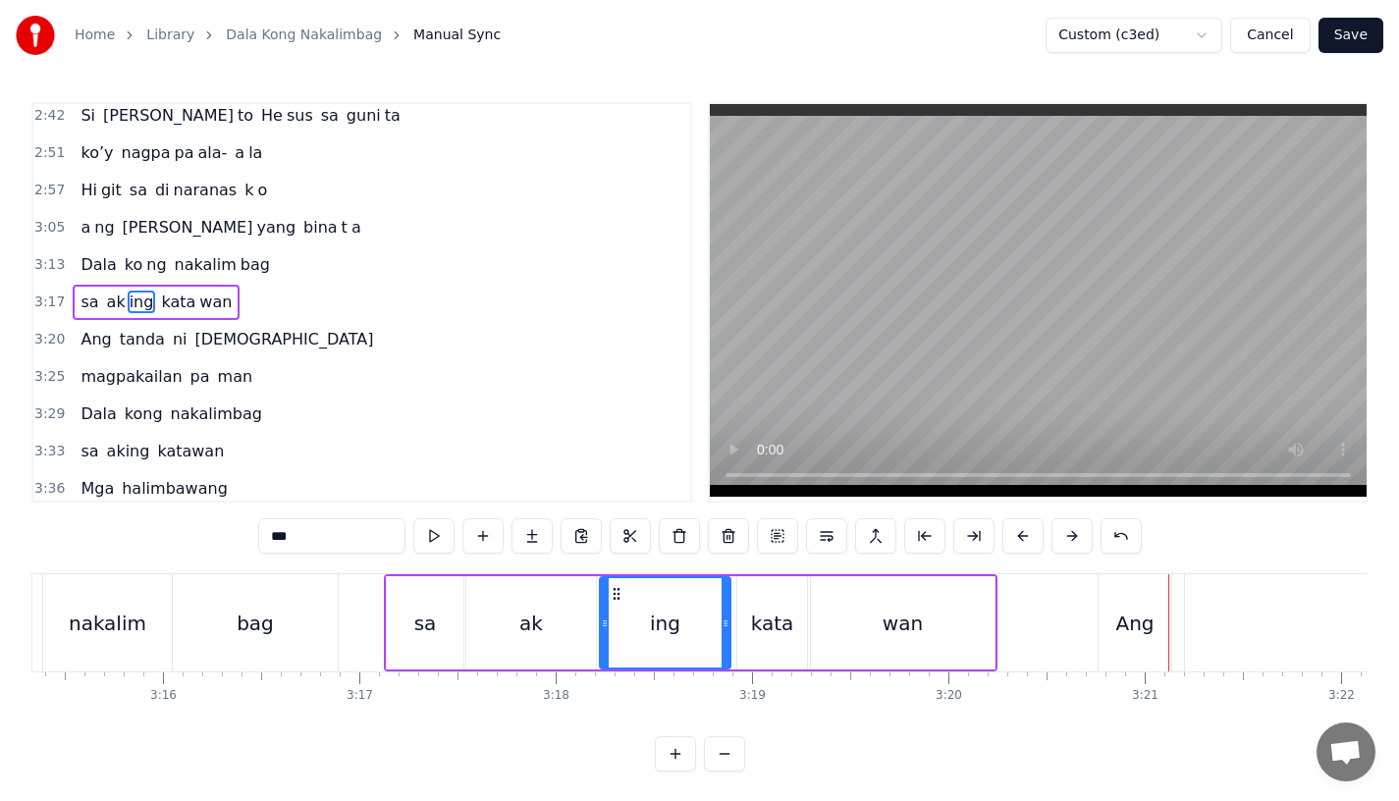
click at [1115, 622] on div "Ang" at bounding box center [1135, 622] width 73 height 97
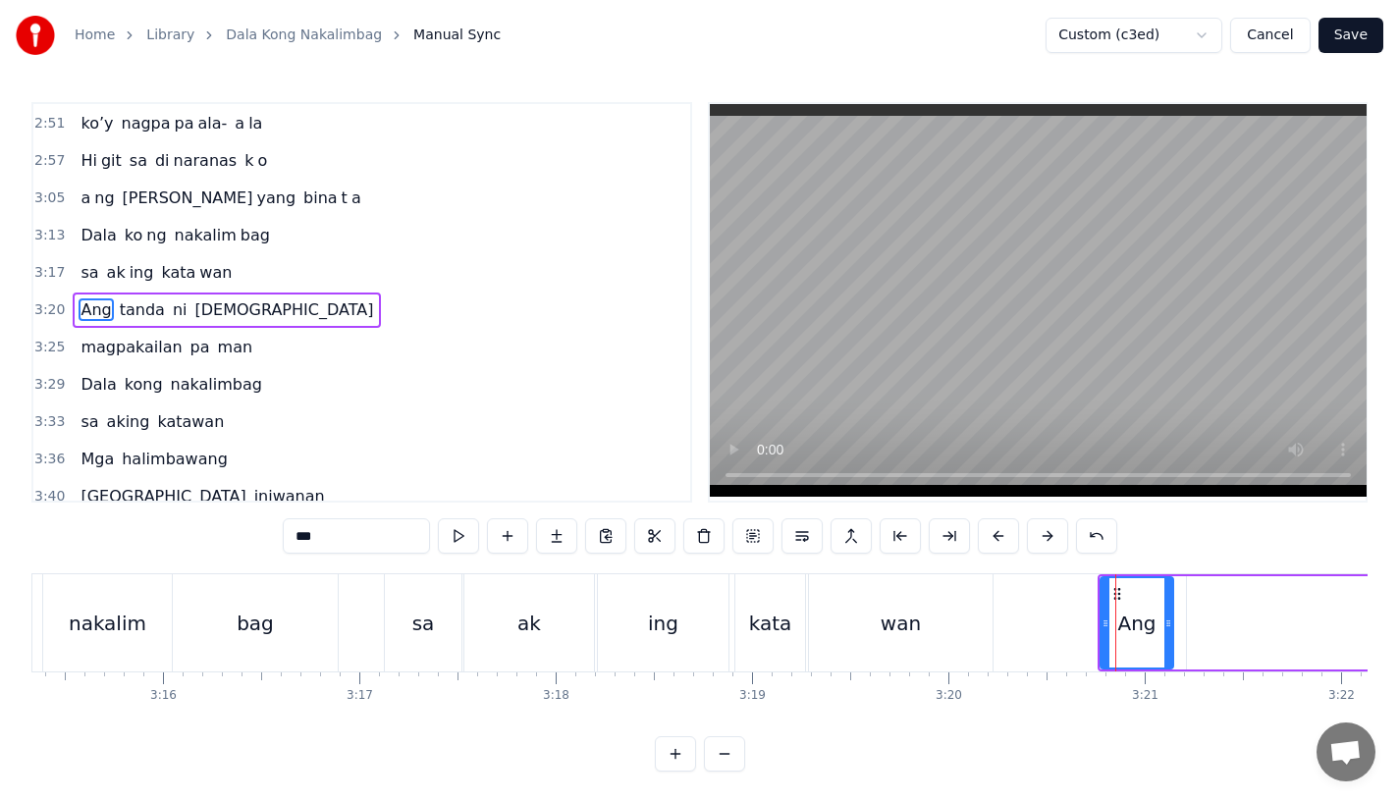
scroll to position [1164, 0]
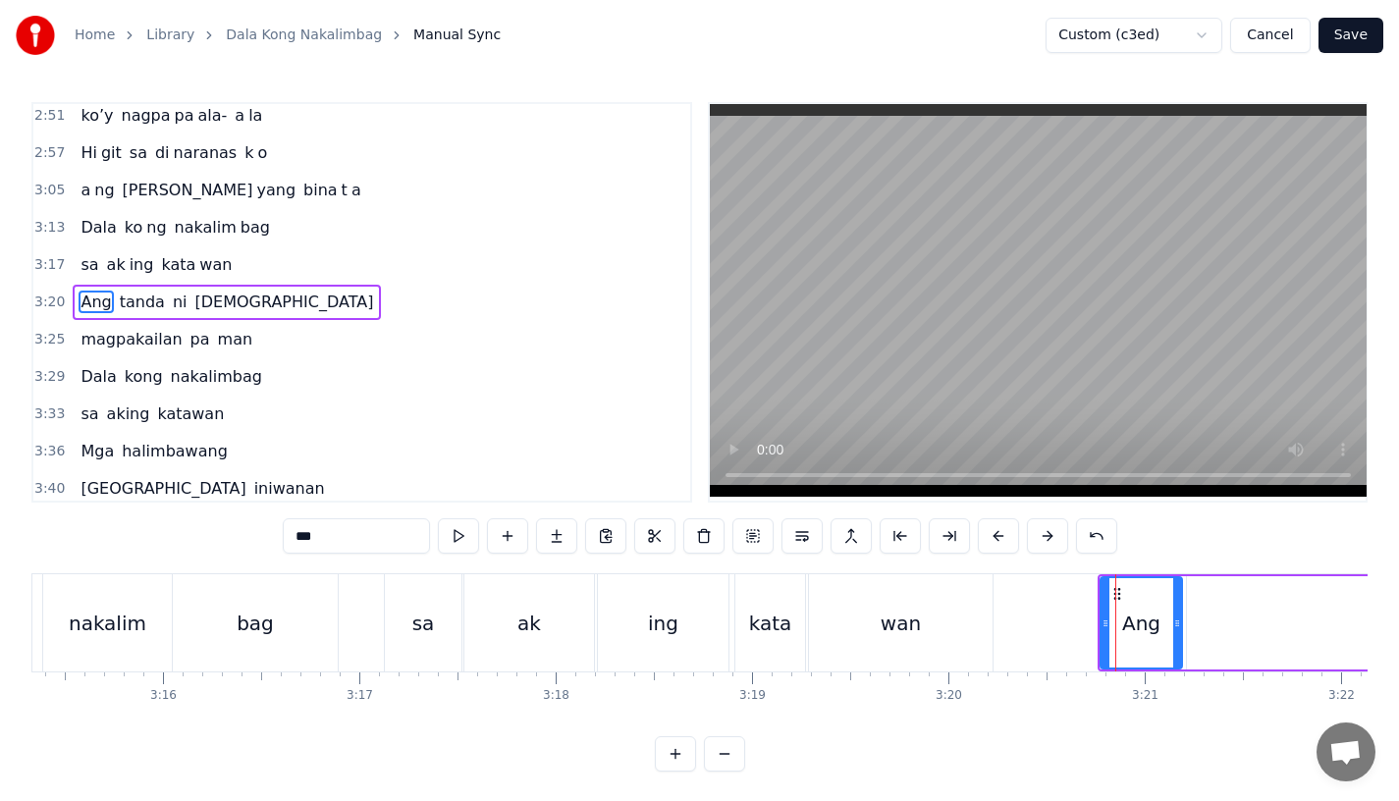
drag, startPoint x: 1166, startPoint y: 626, endPoint x: 1177, endPoint y: 625, distance: 11.8
click at [1177, 625] on icon at bounding box center [1177, 624] width 8 height 16
click at [1012, 545] on button at bounding box center [998, 535] width 41 height 35
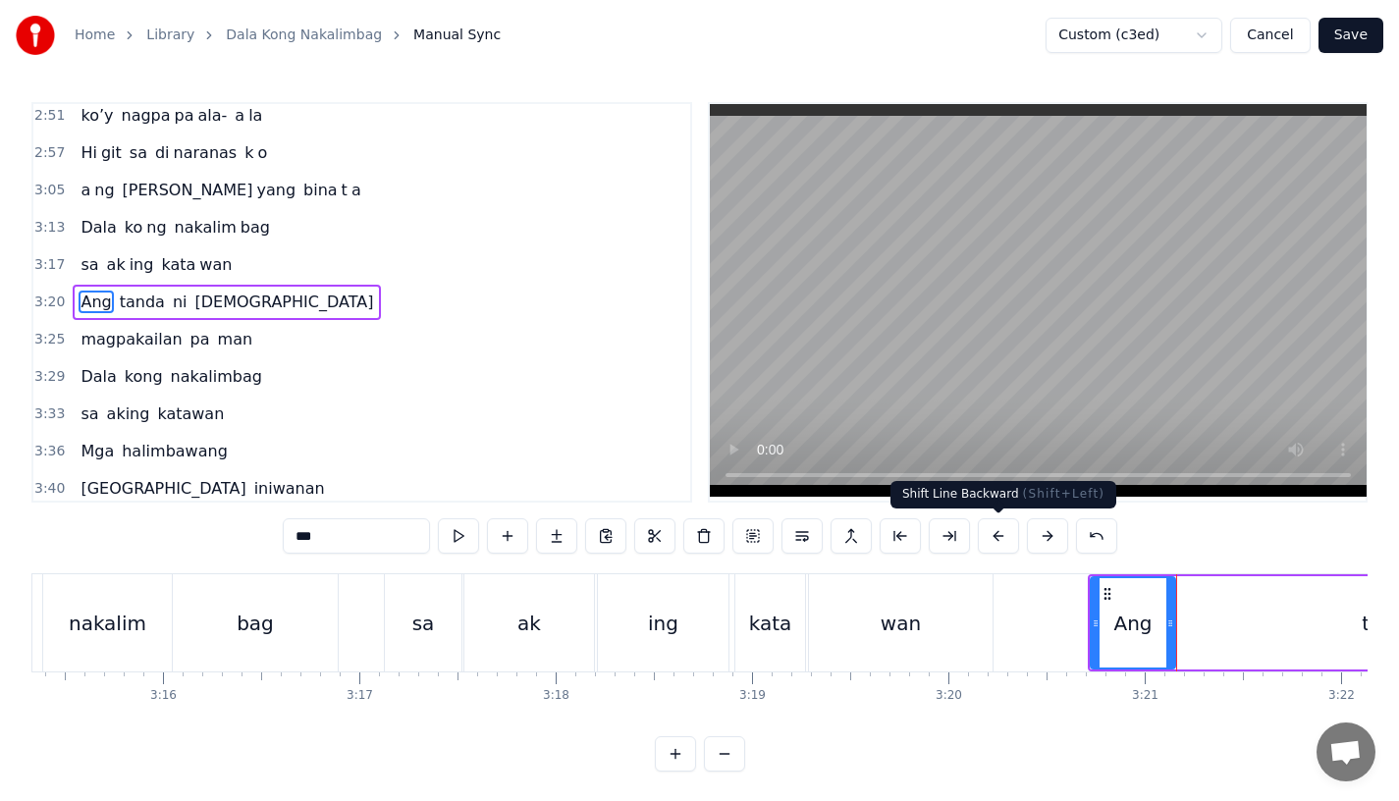
click at [1012, 545] on button at bounding box center [998, 535] width 41 height 35
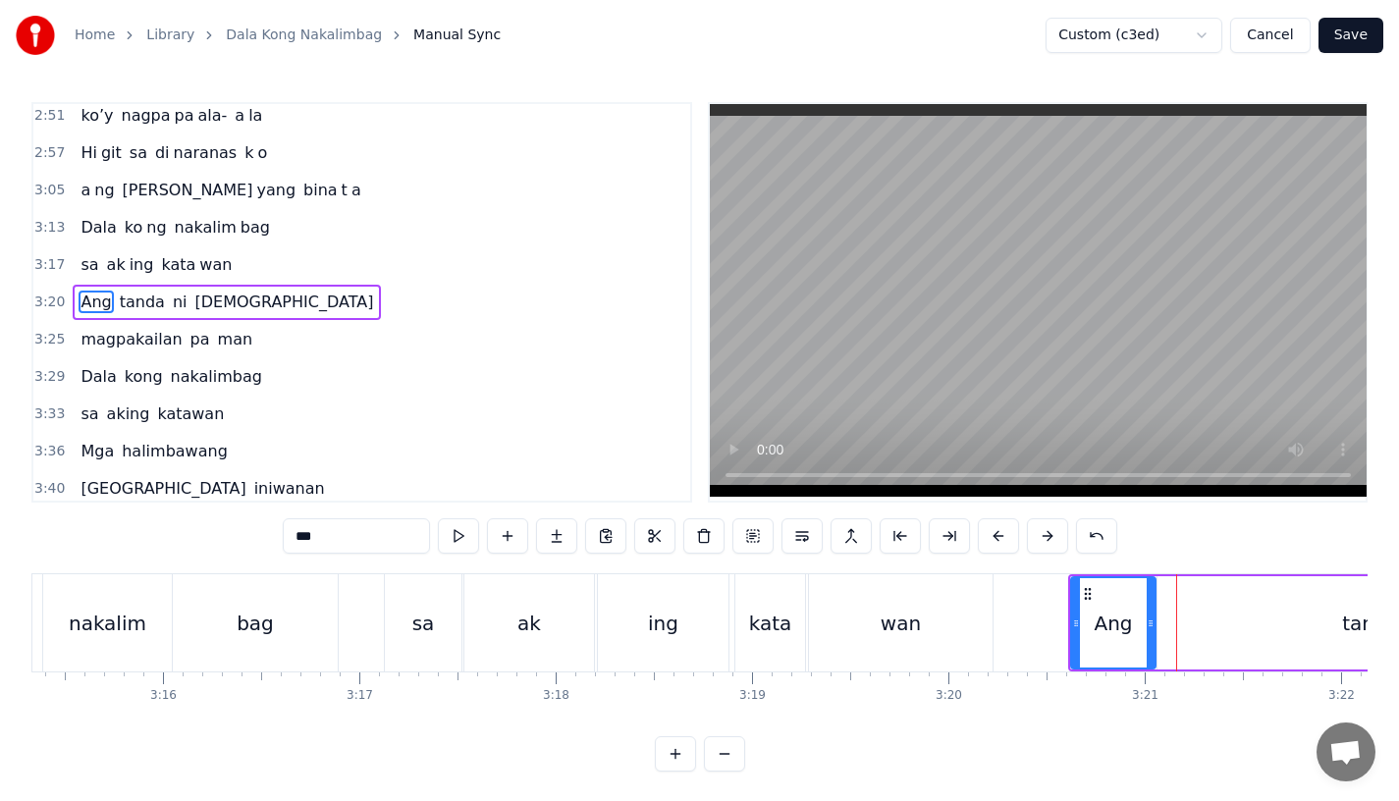
click at [1012, 545] on button at bounding box center [998, 535] width 41 height 35
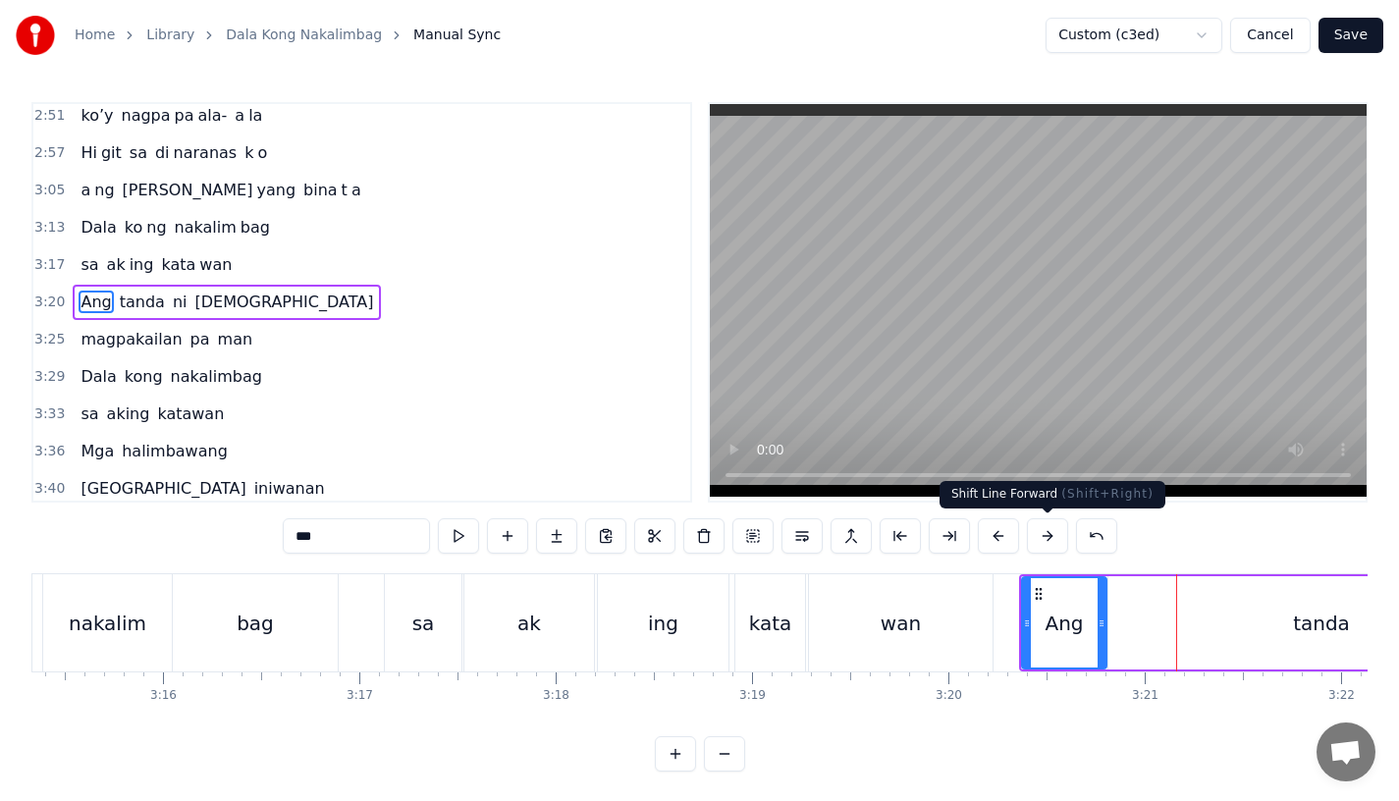
click at [1045, 541] on button at bounding box center [1047, 535] width 41 height 35
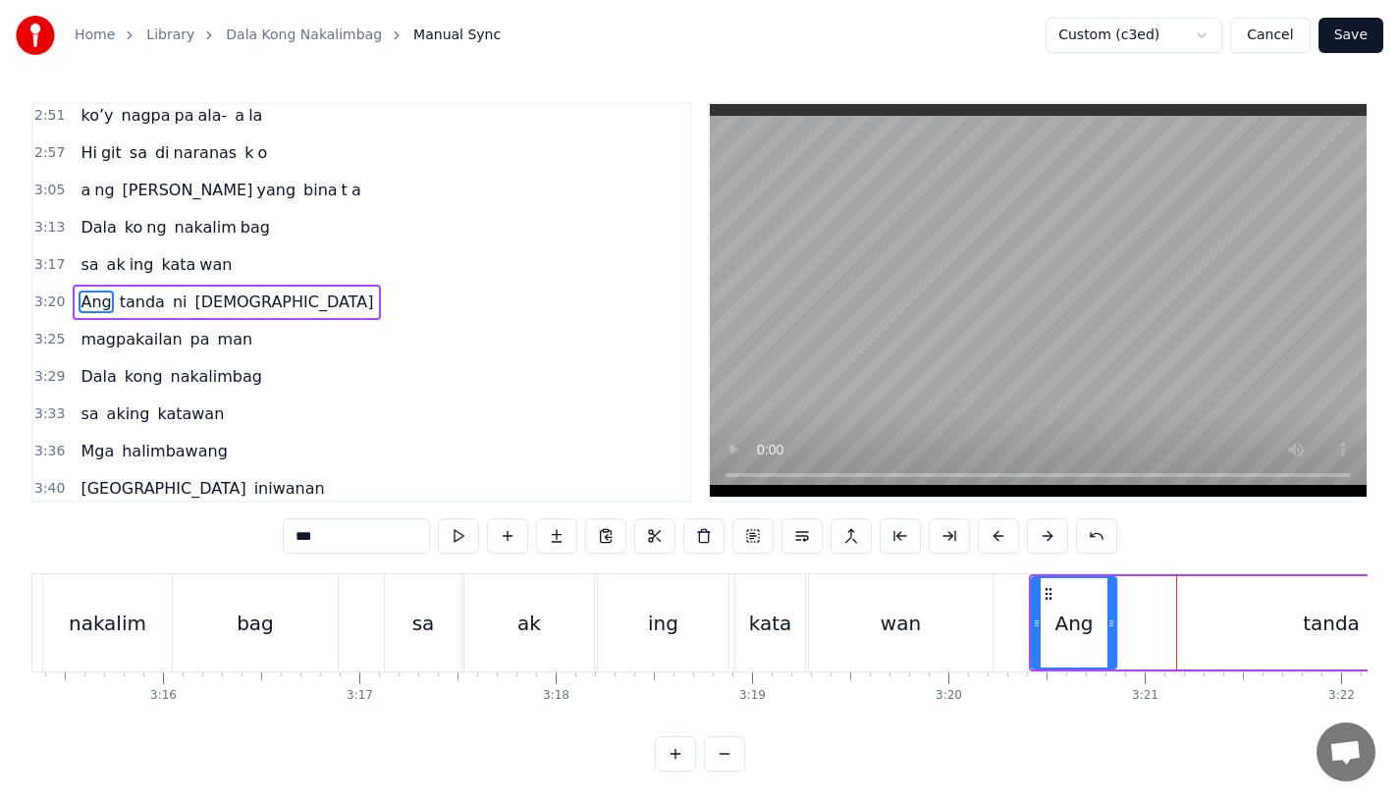
click at [943, 690] on div "3:20" at bounding box center [949, 696] width 27 height 16
click at [886, 626] on div "wan" at bounding box center [901, 623] width 40 height 29
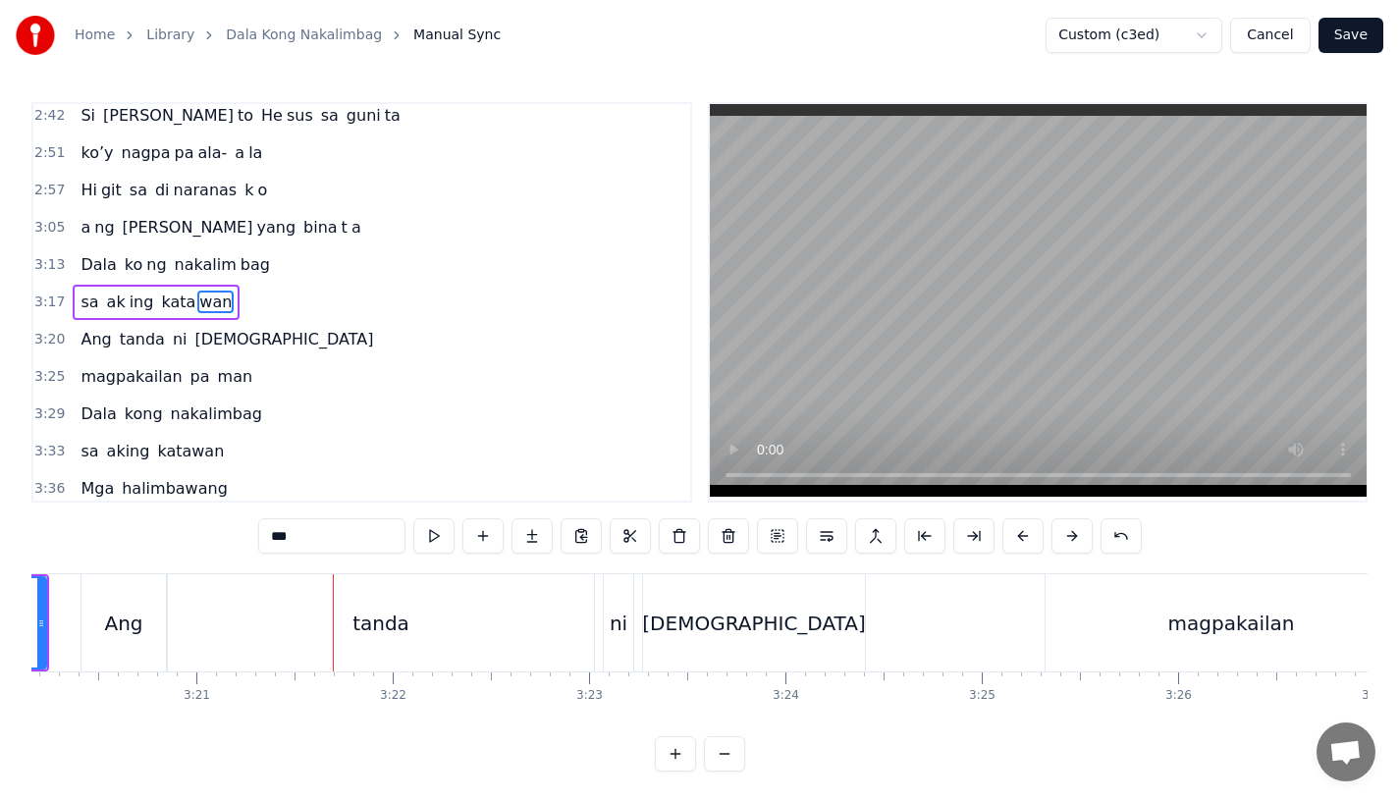
scroll to position [0, 39240]
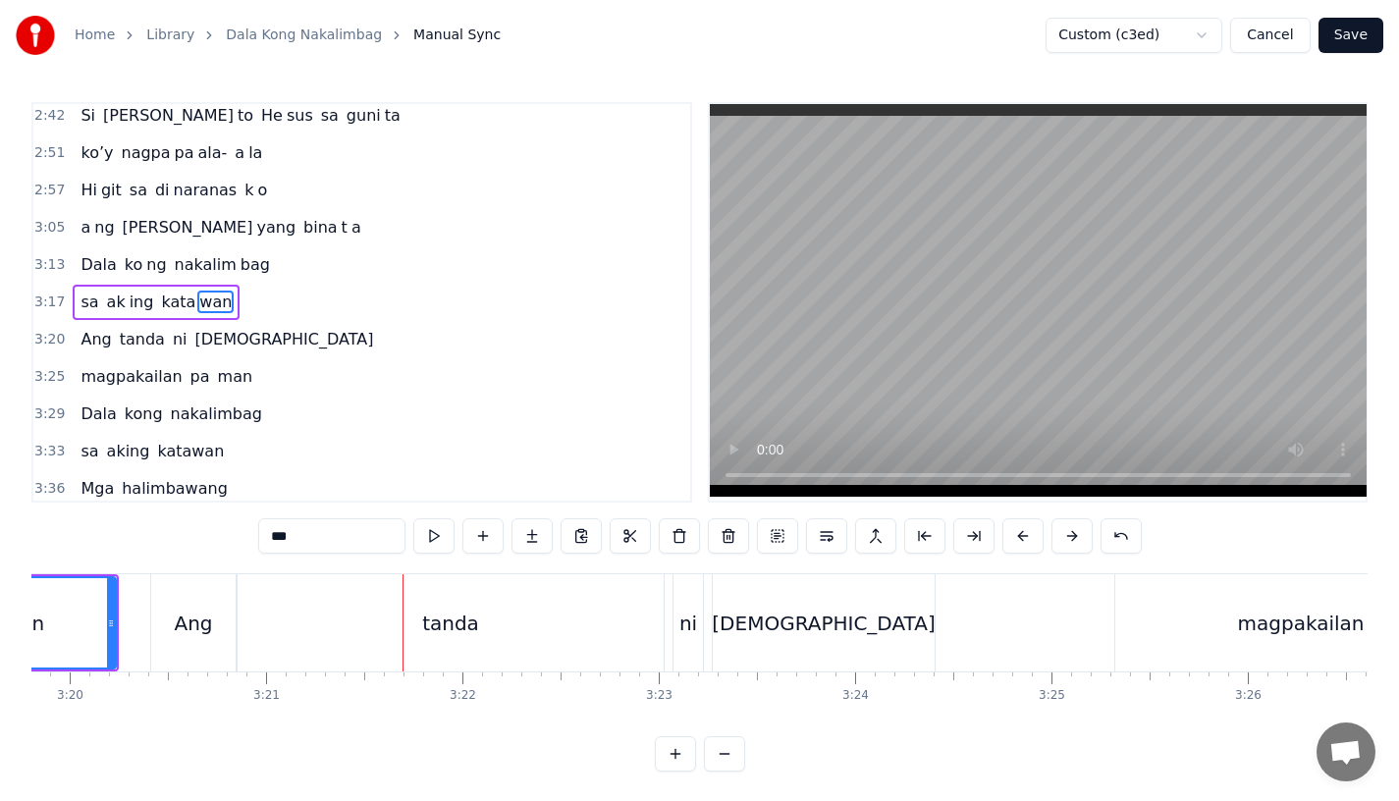
click at [541, 614] on div "tanda" at bounding box center [451, 622] width 426 height 97
type input "*****"
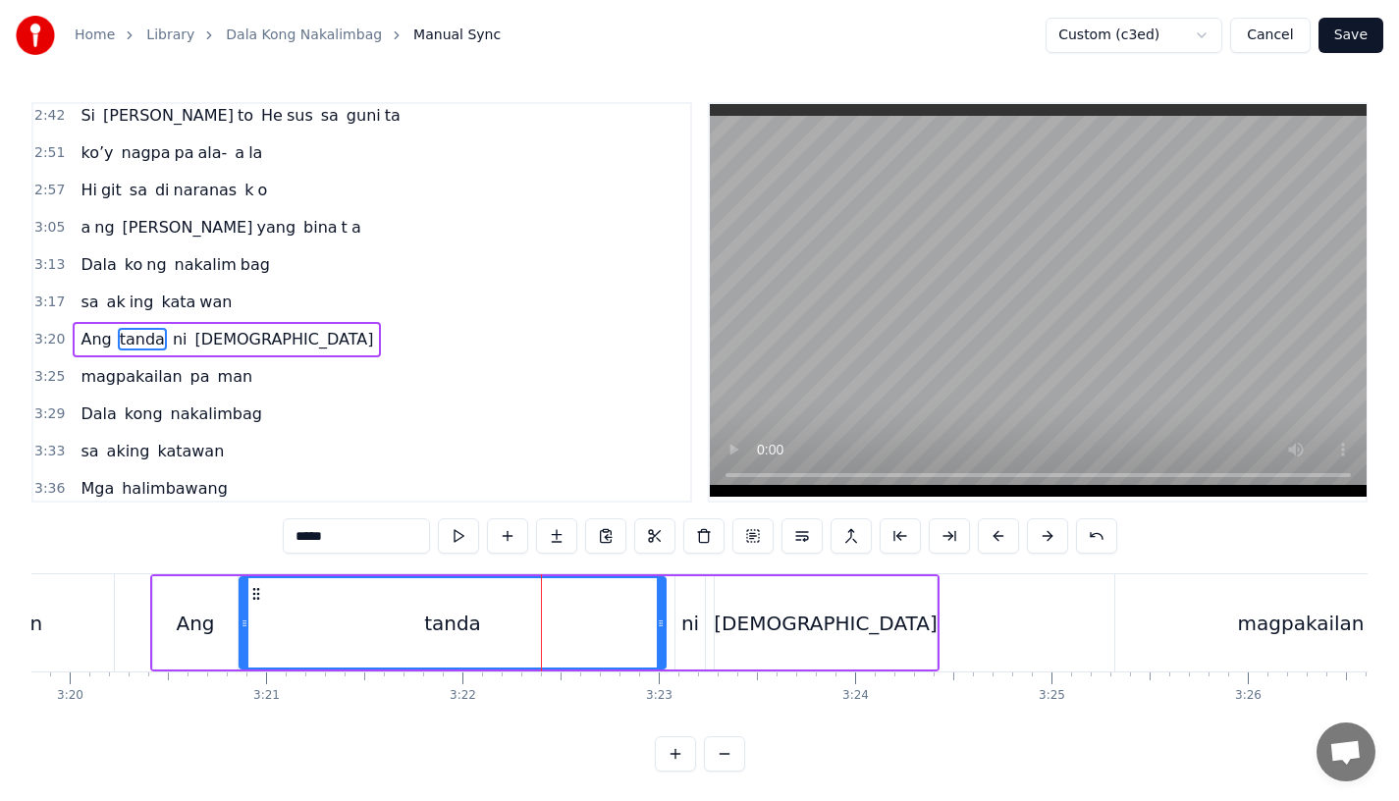
scroll to position [1164, 0]
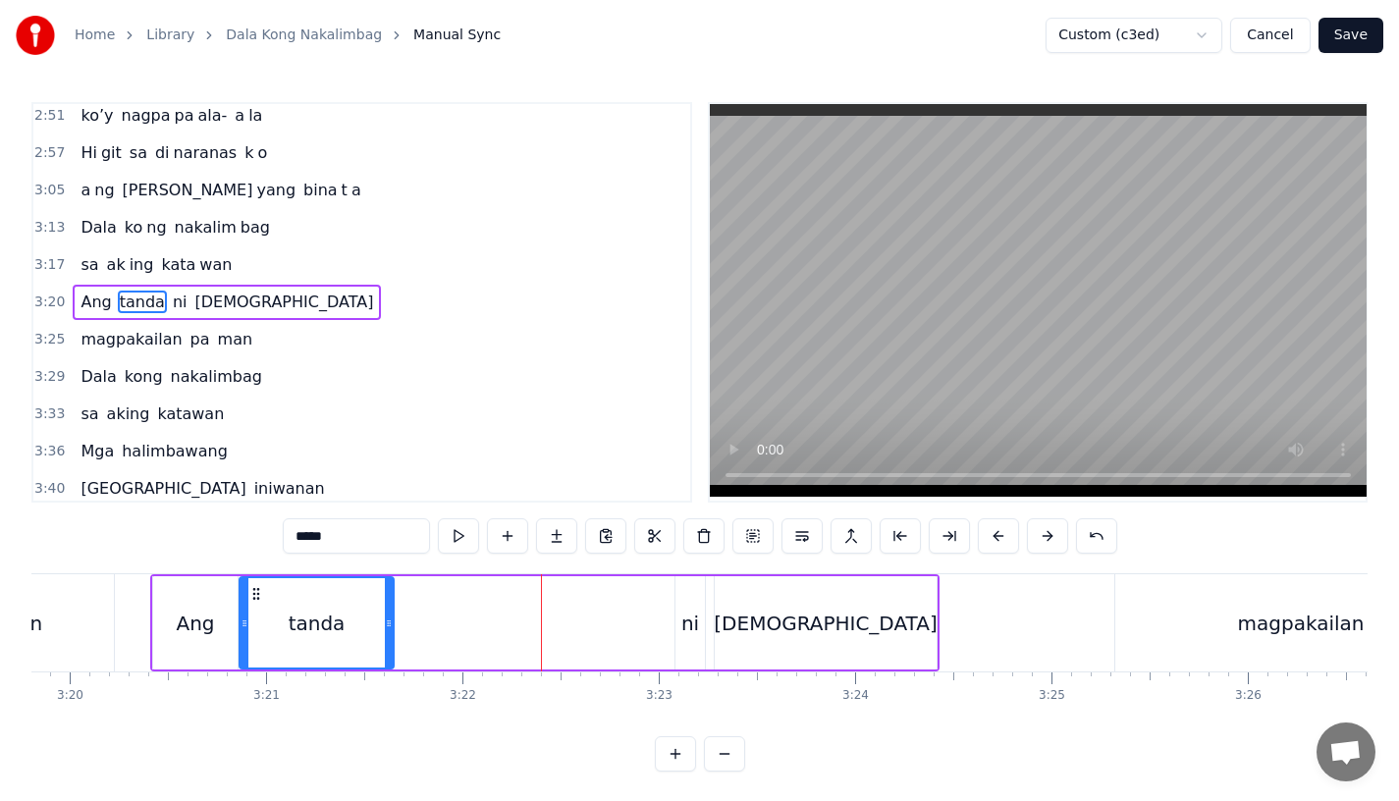
drag, startPoint x: 658, startPoint y: 626, endPoint x: 385, endPoint y: 631, distance: 273.0
click at [385, 631] on div at bounding box center [389, 622] width 8 height 89
click at [546, 537] on button at bounding box center [556, 535] width 41 height 35
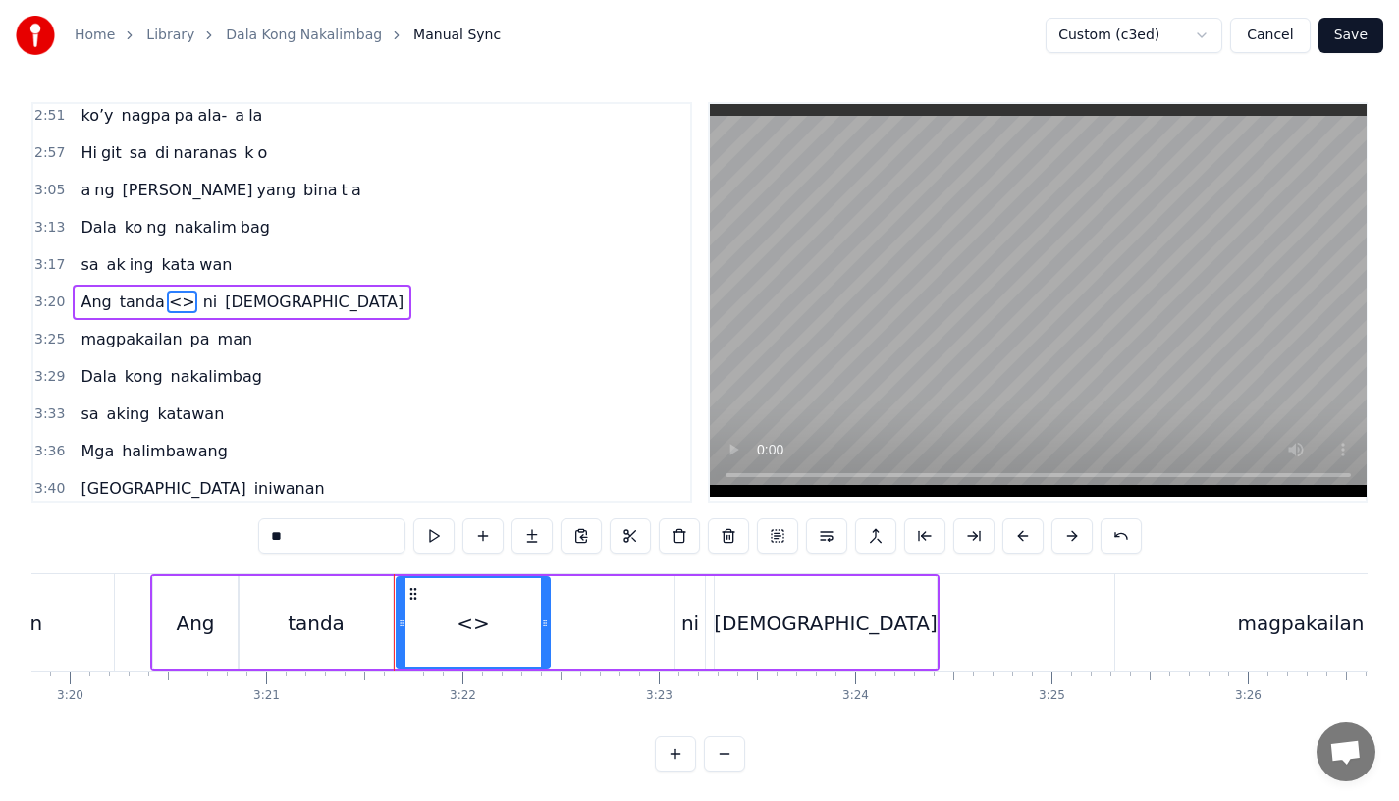
drag, startPoint x: 362, startPoint y: 539, endPoint x: 168, endPoint y: 531, distance: 194.6
click at [168, 531] on div "0:15 Pagsubok ay dumara ting, 0:19 sapin- saping kapang lawan 0:23 Puso’y ibig …" at bounding box center [699, 437] width 1336 height 670
drag, startPoint x: 544, startPoint y: 630, endPoint x: 666, endPoint y: 633, distance: 121.8
click at [666, 633] on div at bounding box center [667, 622] width 8 height 89
click at [362, 625] on div "tanda" at bounding box center [316, 622] width 153 height 93
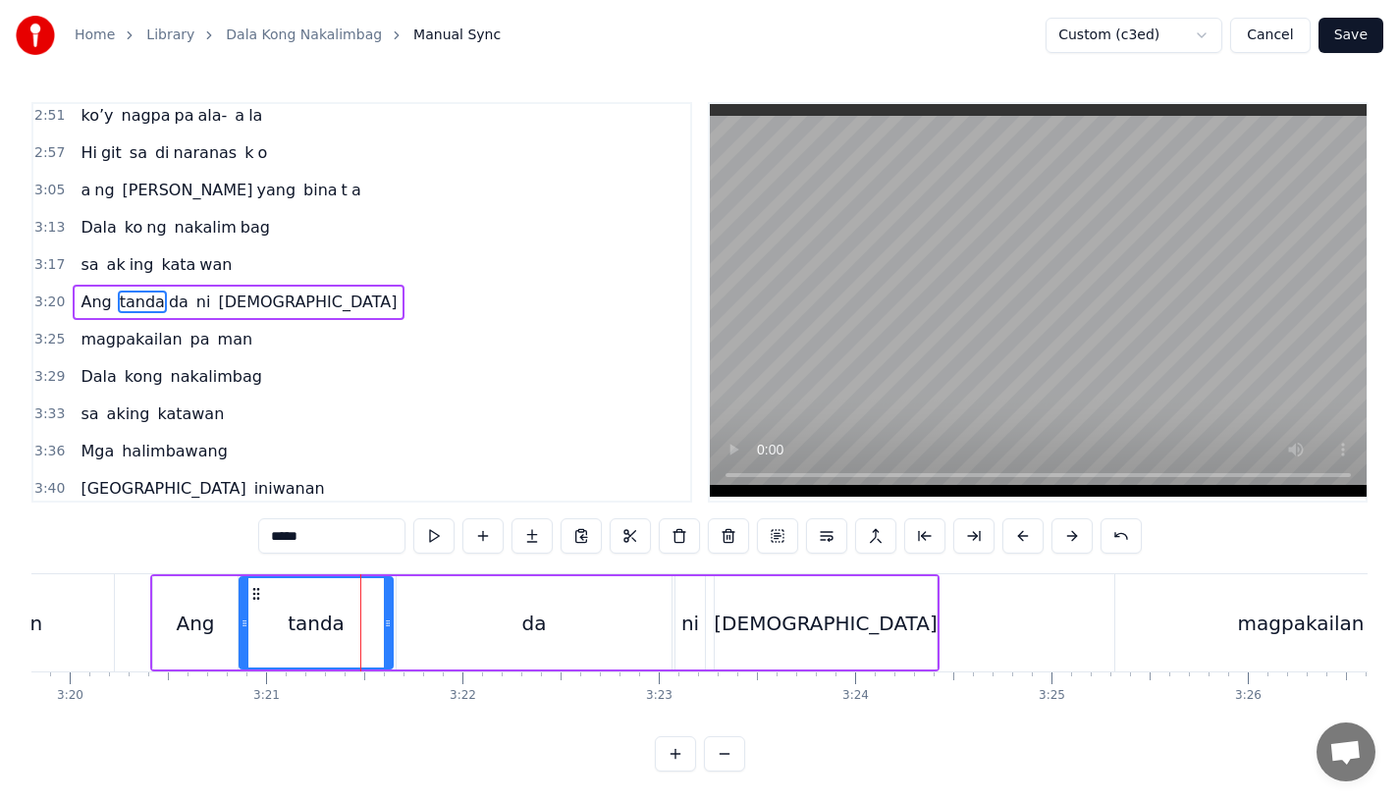
click at [329, 536] on input "*****" at bounding box center [331, 535] width 147 height 35
click at [197, 618] on div "Ang" at bounding box center [195, 623] width 38 height 29
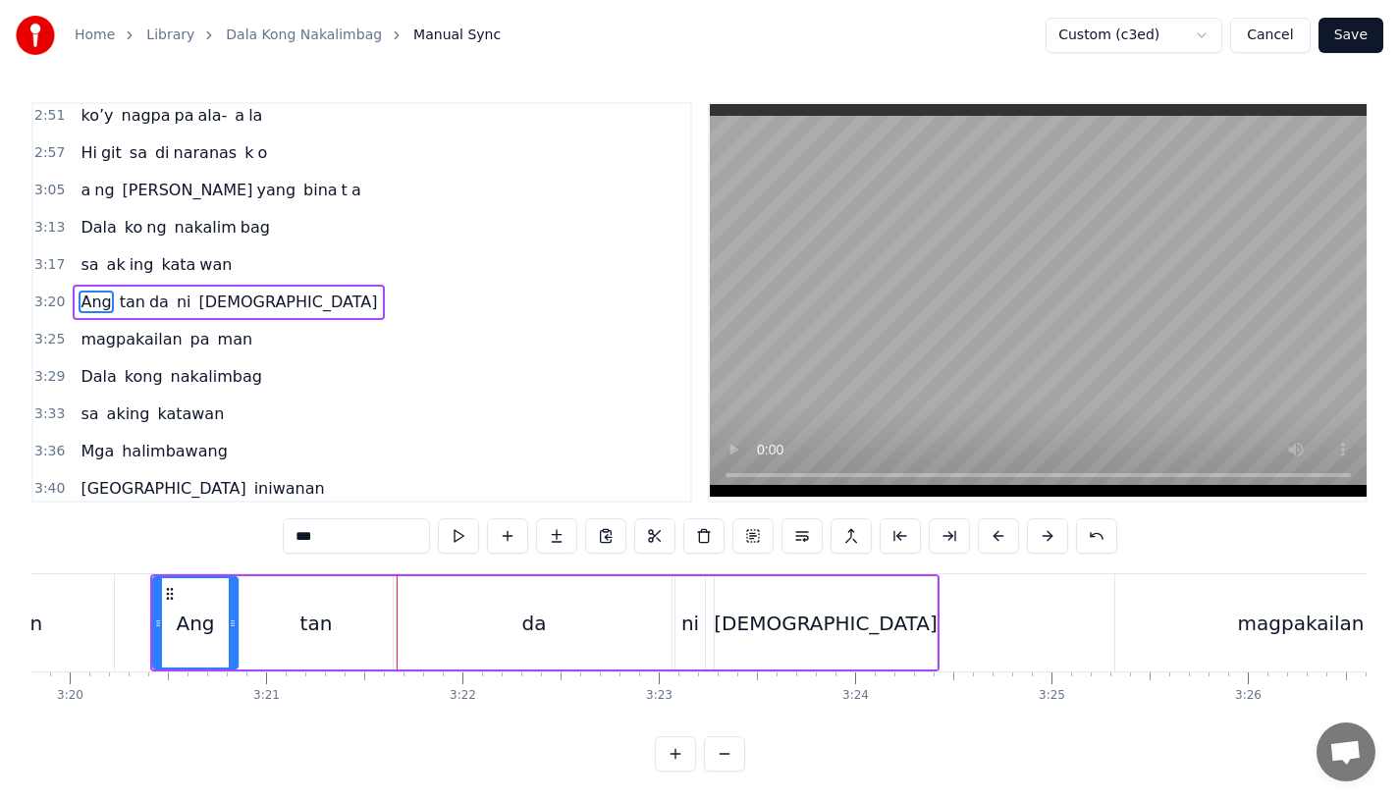
click at [276, 623] on div "tan" at bounding box center [316, 622] width 153 height 93
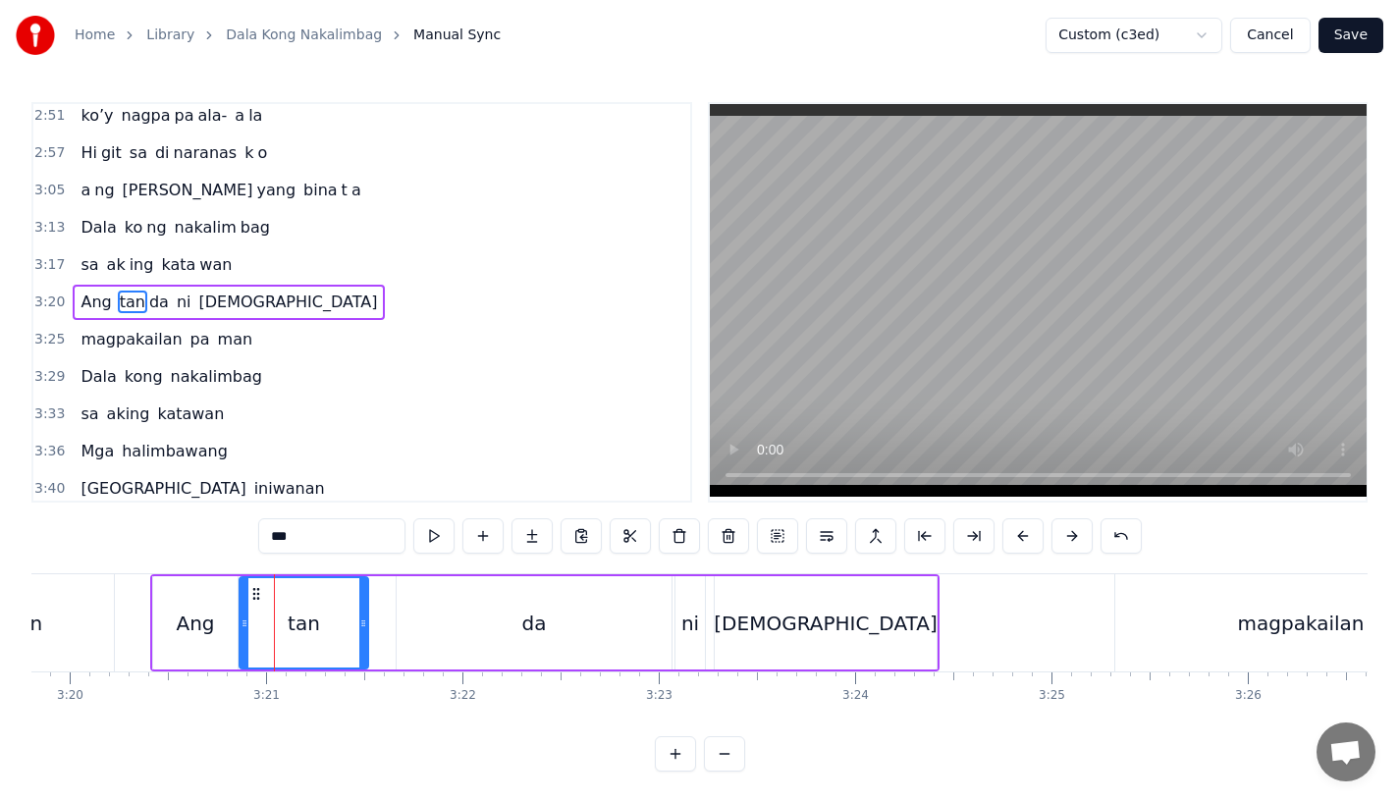
drag, startPoint x: 385, startPoint y: 633, endPoint x: 354, endPoint y: 635, distance: 30.5
click at [355, 635] on div "tan" at bounding box center [304, 622] width 127 height 89
click at [417, 635] on div "da" at bounding box center [534, 622] width 275 height 93
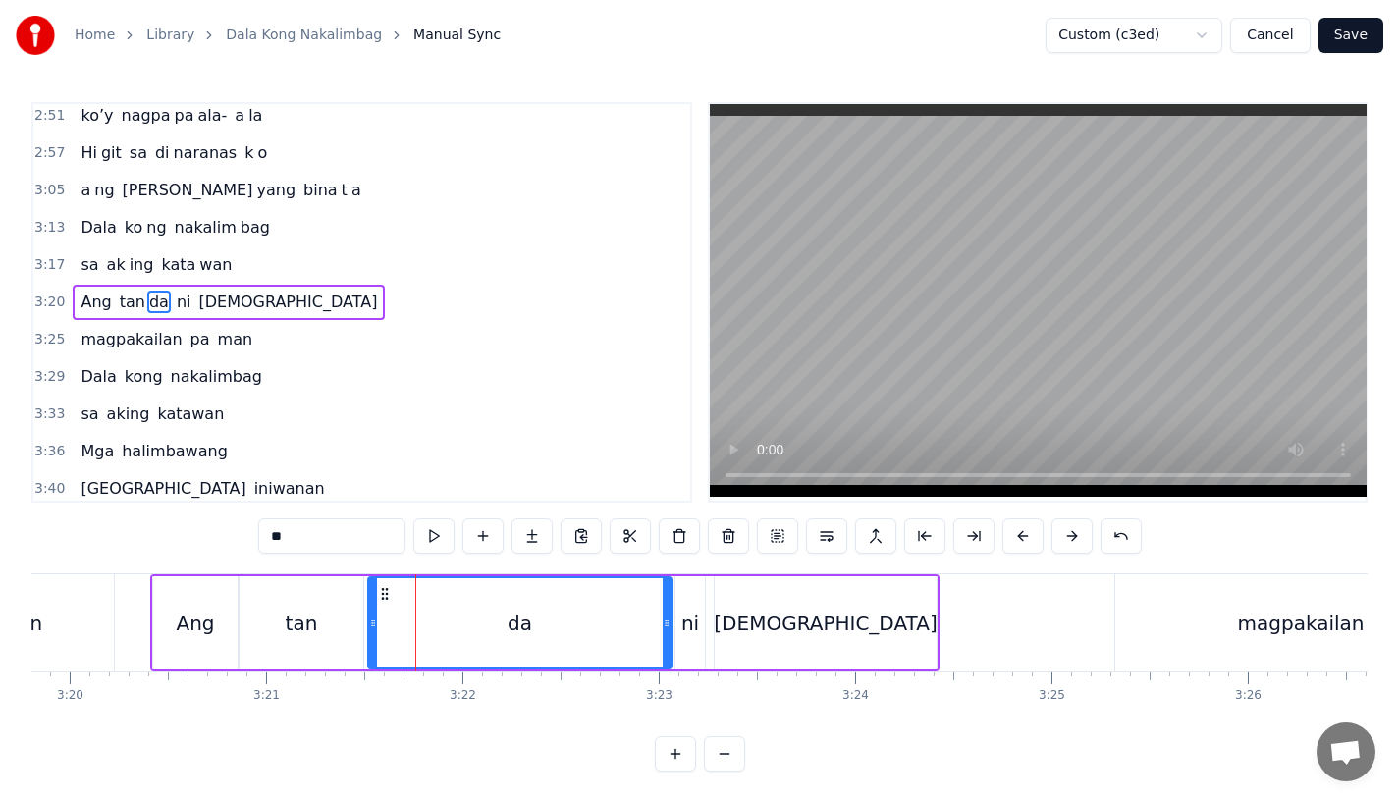
drag, startPoint x: 401, startPoint y: 635, endPoint x: 372, endPoint y: 635, distance: 28.5
click at [372, 635] on div at bounding box center [373, 622] width 8 height 89
drag, startPoint x: 663, startPoint y: 631, endPoint x: 646, endPoint y: 633, distance: 16.8
click at [651, 633] on div at bounding box center [655, 622] width 8 height 89
click at [229, 639] on div "Ang" at bounding box center [195, 622] width 84 height 93
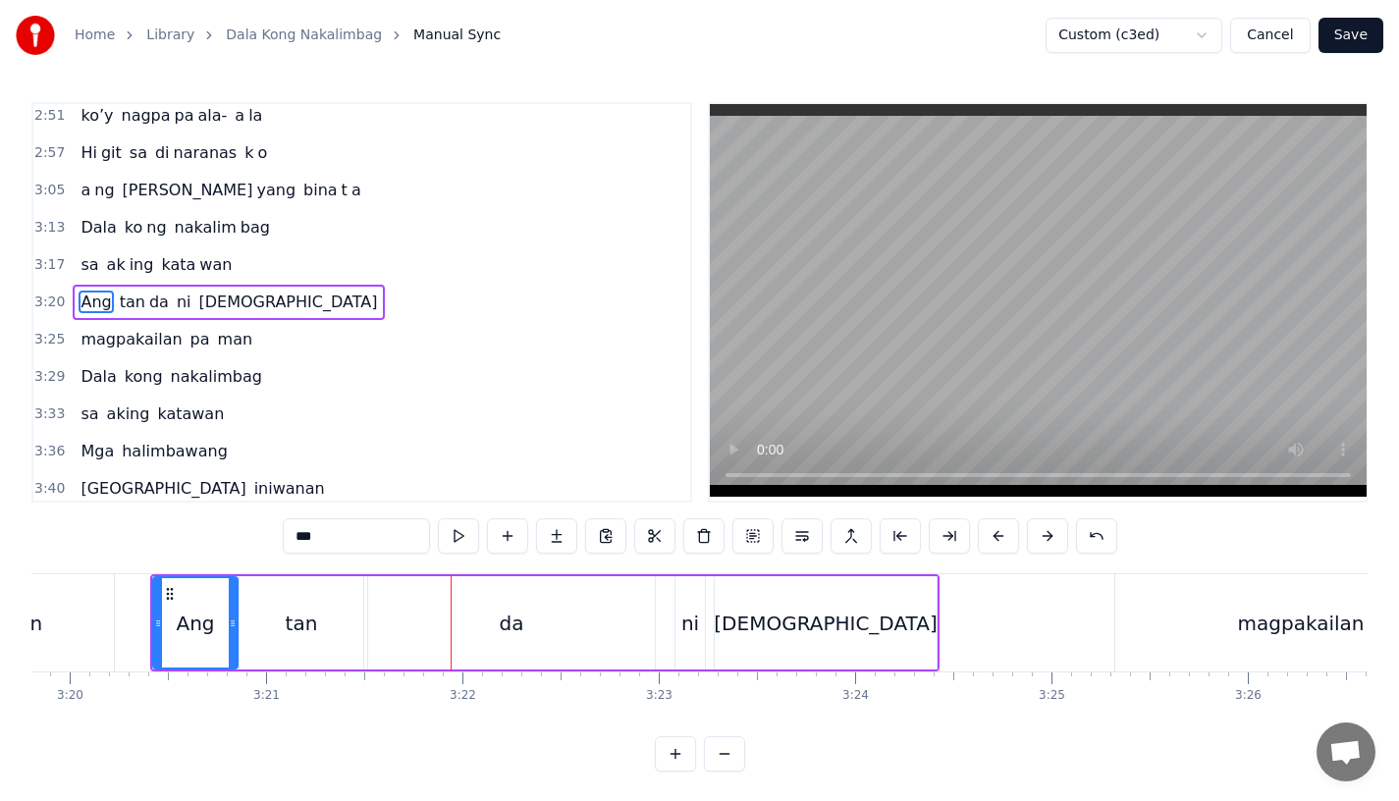
click at [244, 608] on div "tan" at bounding box center [302, 622] width 124 height 93
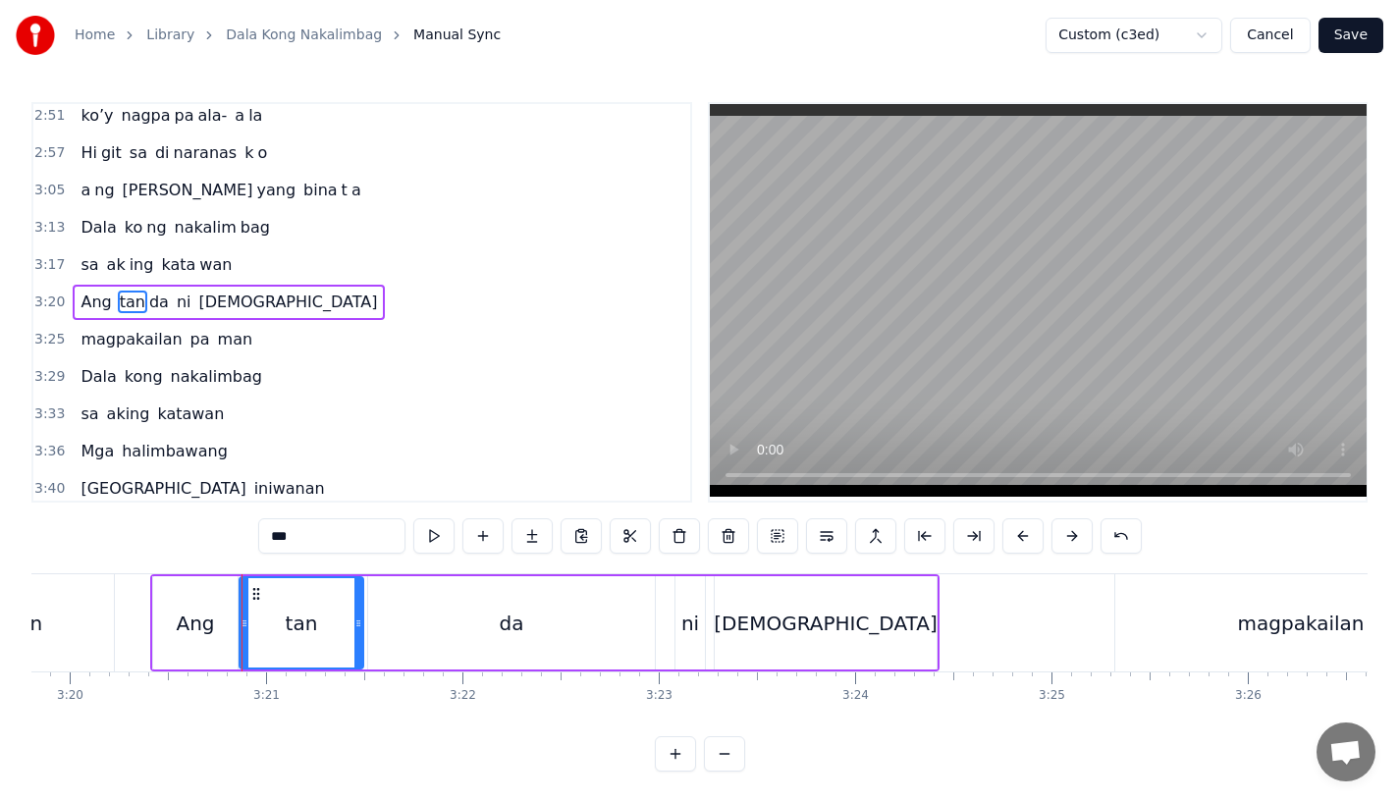
click at [181, 609] on div "Ang" at bounding box center [195, 623] width 38 height 29
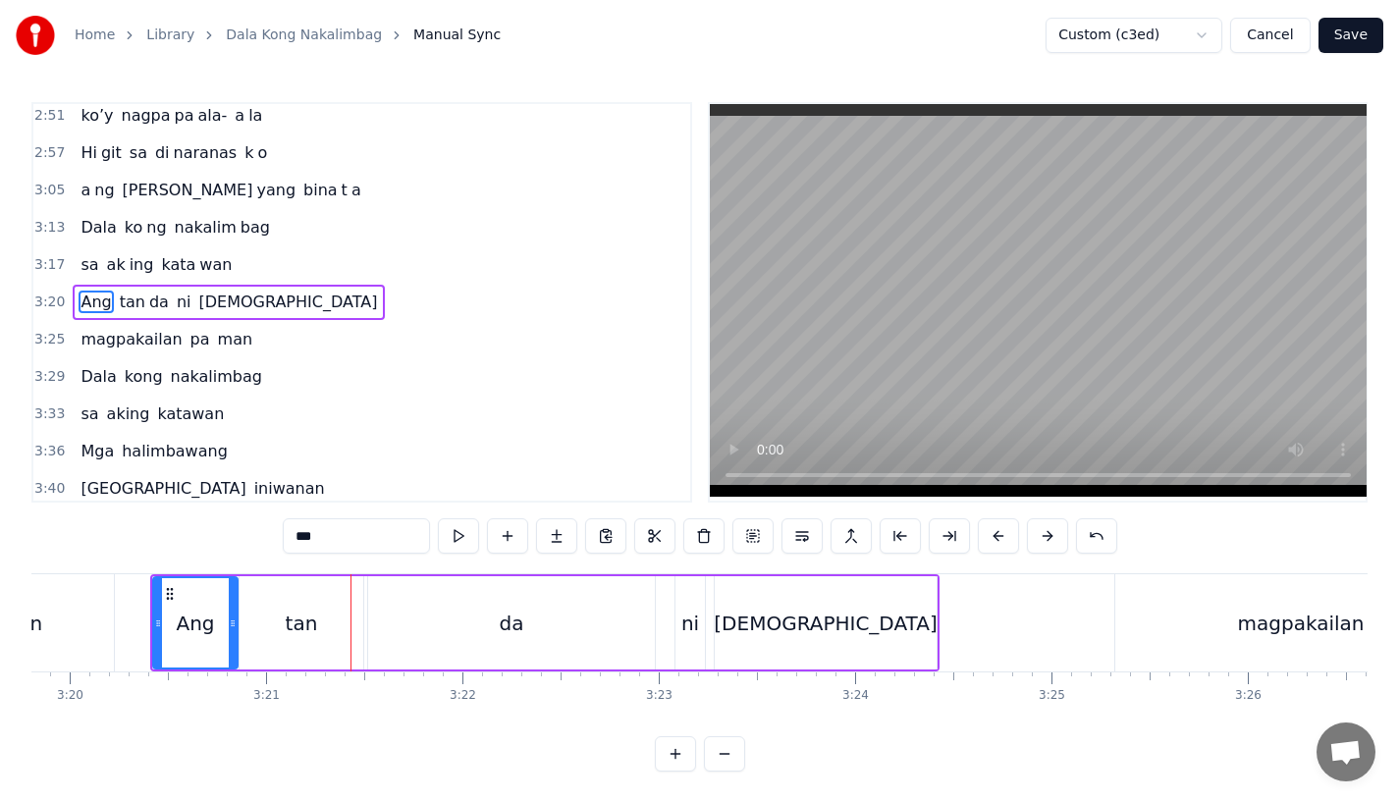
click at [323, 599] on div "tan" at bounding box center [302, 622] width 124 height 93
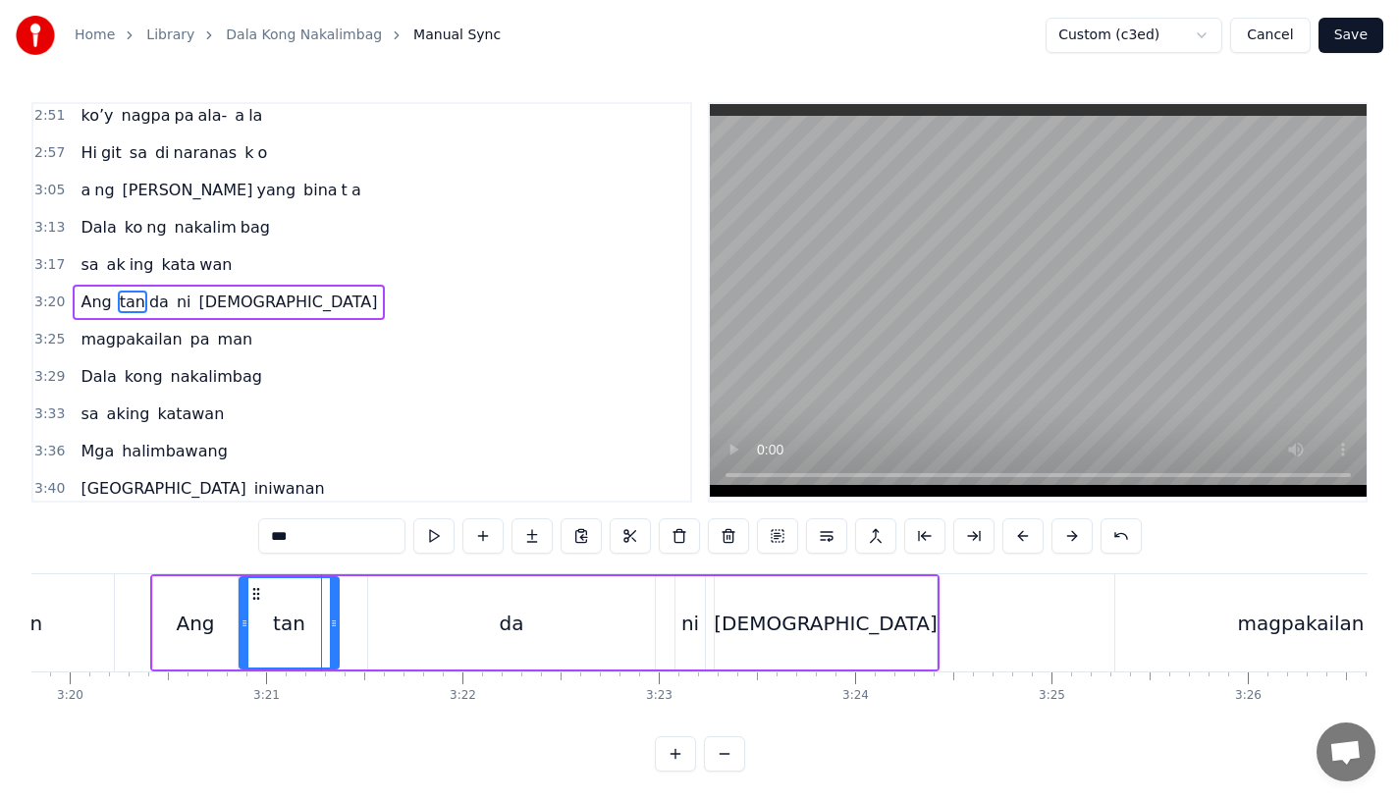
drag, startPoint x: 356, startPoint y: 630, endPoint x: 332, endPoint y: 630, distance: 24.5
click at [332, 630] on div at bounding box center [334, 622] width 8 height 89
click at [399, 630] on div "da" at bounding box center [511, 622] width 287 height 93
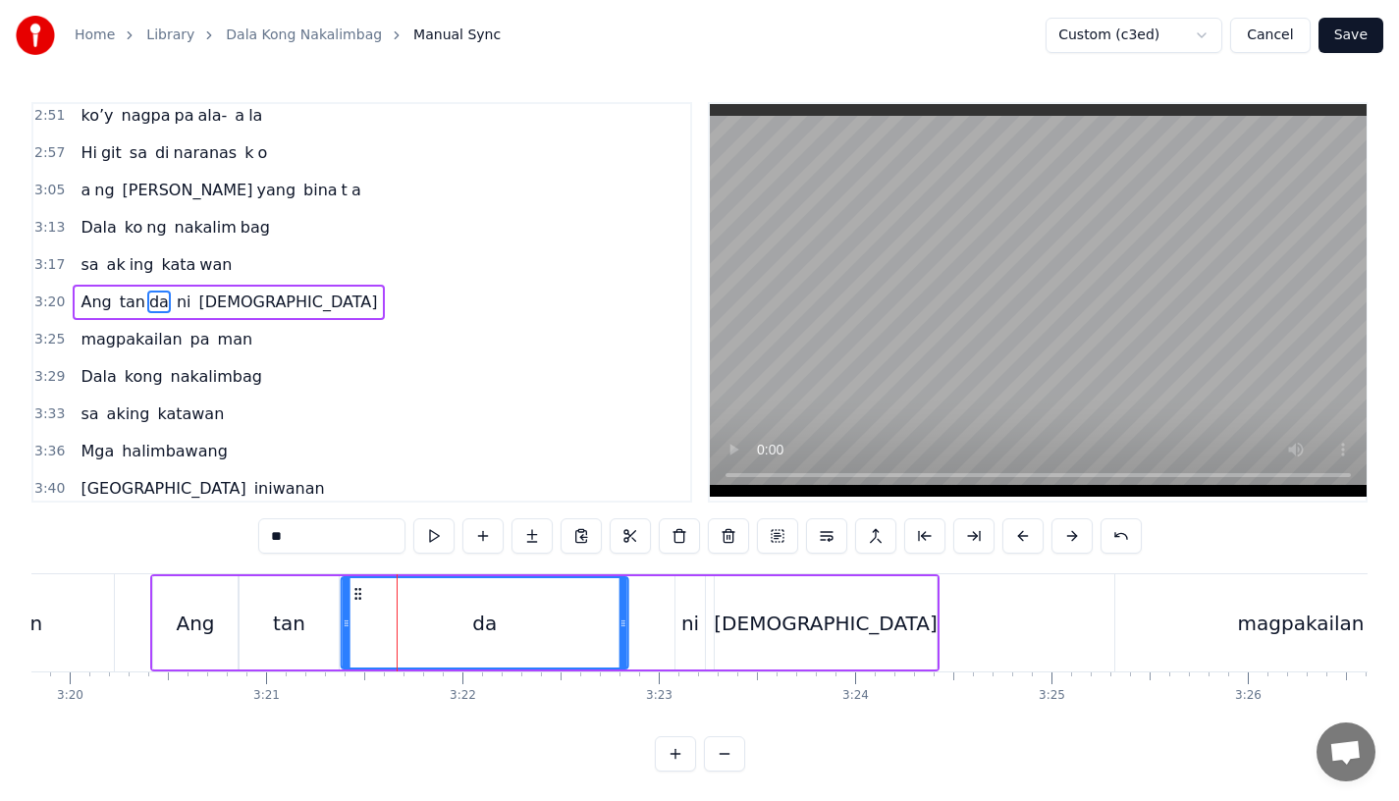
drag, startPoint x: 386, startPoint y: 590, endPoint x: 358, endPoint y: 592, distance: 27.6
click at [358, 592] on icon at bounding box center [359, 594] width 16 height 16
click at [203, 609] on div "Ang" at bounding box center [195, 623] width 38 height 29
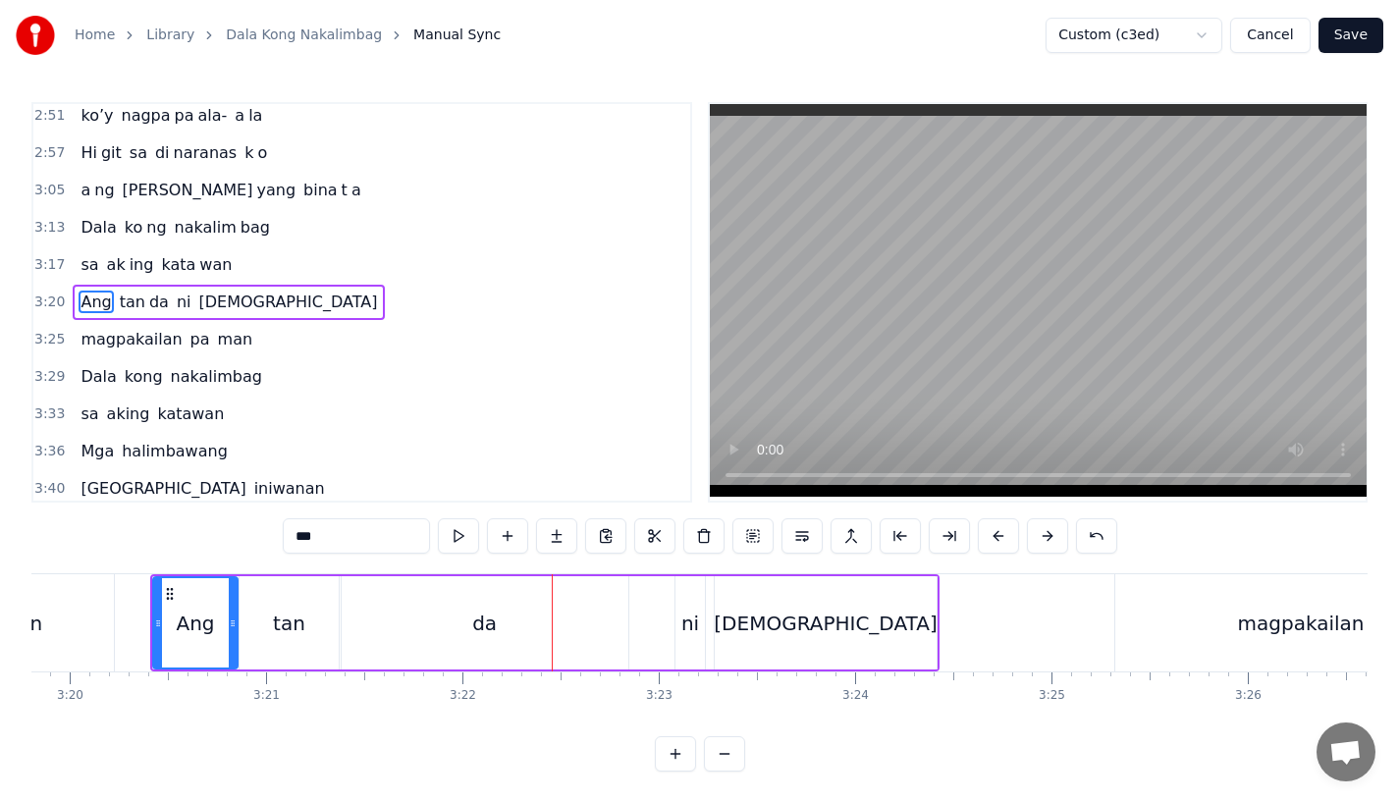
click at [556, 626] on div "da" at bounding box center [485, 622] width 287 height 93
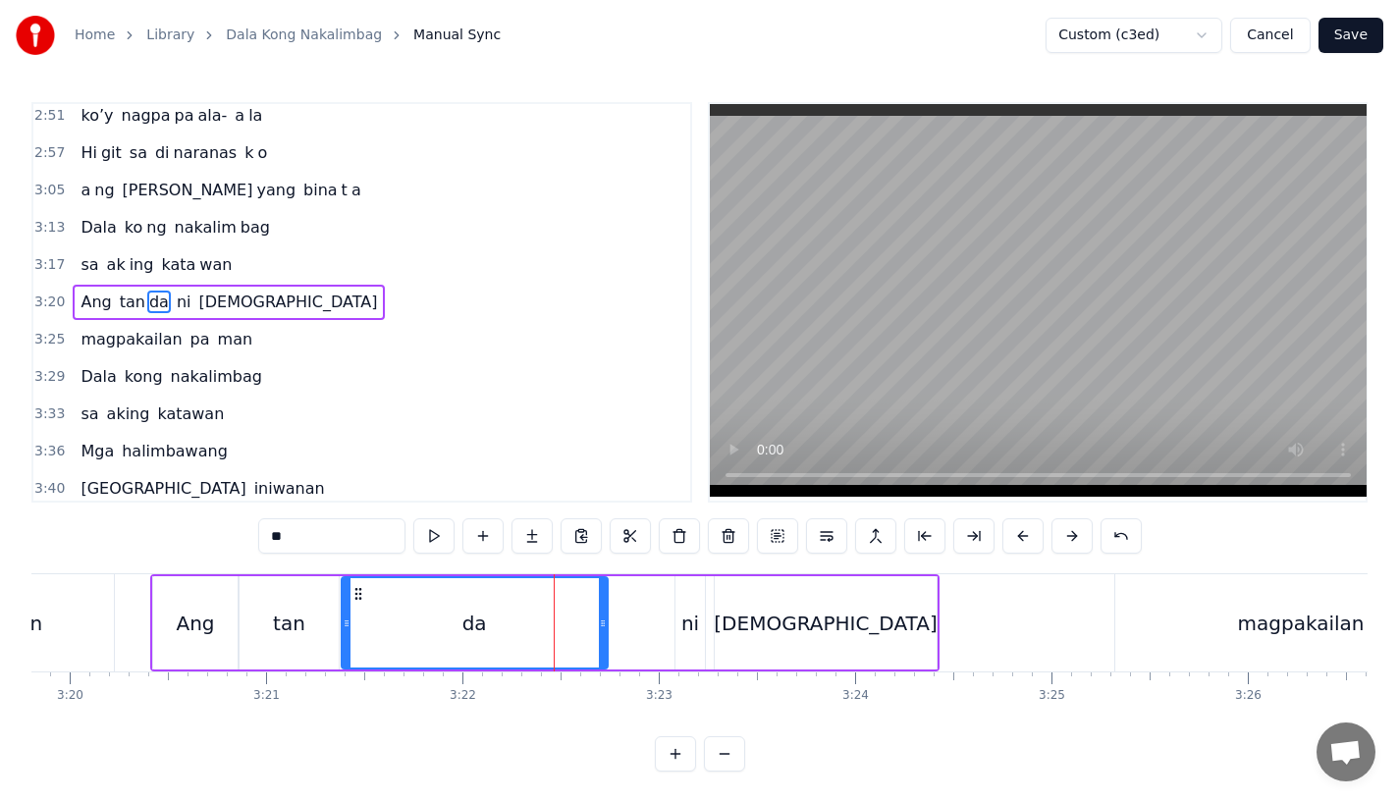
drag, startPoint x: 624, startPoint y: 628, endPoint x: 590, endPoint y: 629, distance: 33.4
click at [599, 629] on icon at bounding box center [603, 624] width 8 height 16
click at [188, 615] on div "Ang" at bounding box center [195, 623] width 38 height 29
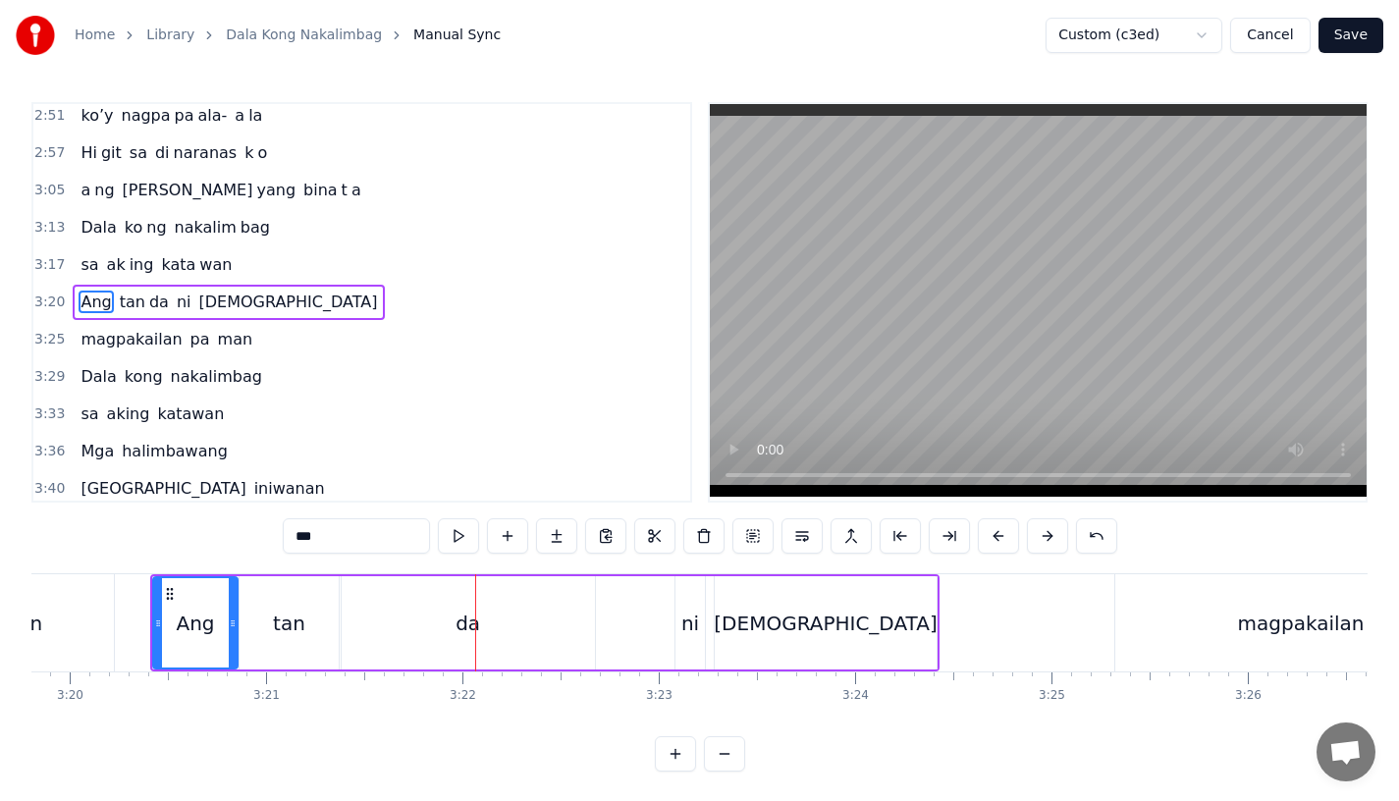
click at [299, 633] on div "tan" at bounding box center [289, 623] width 32 height 29
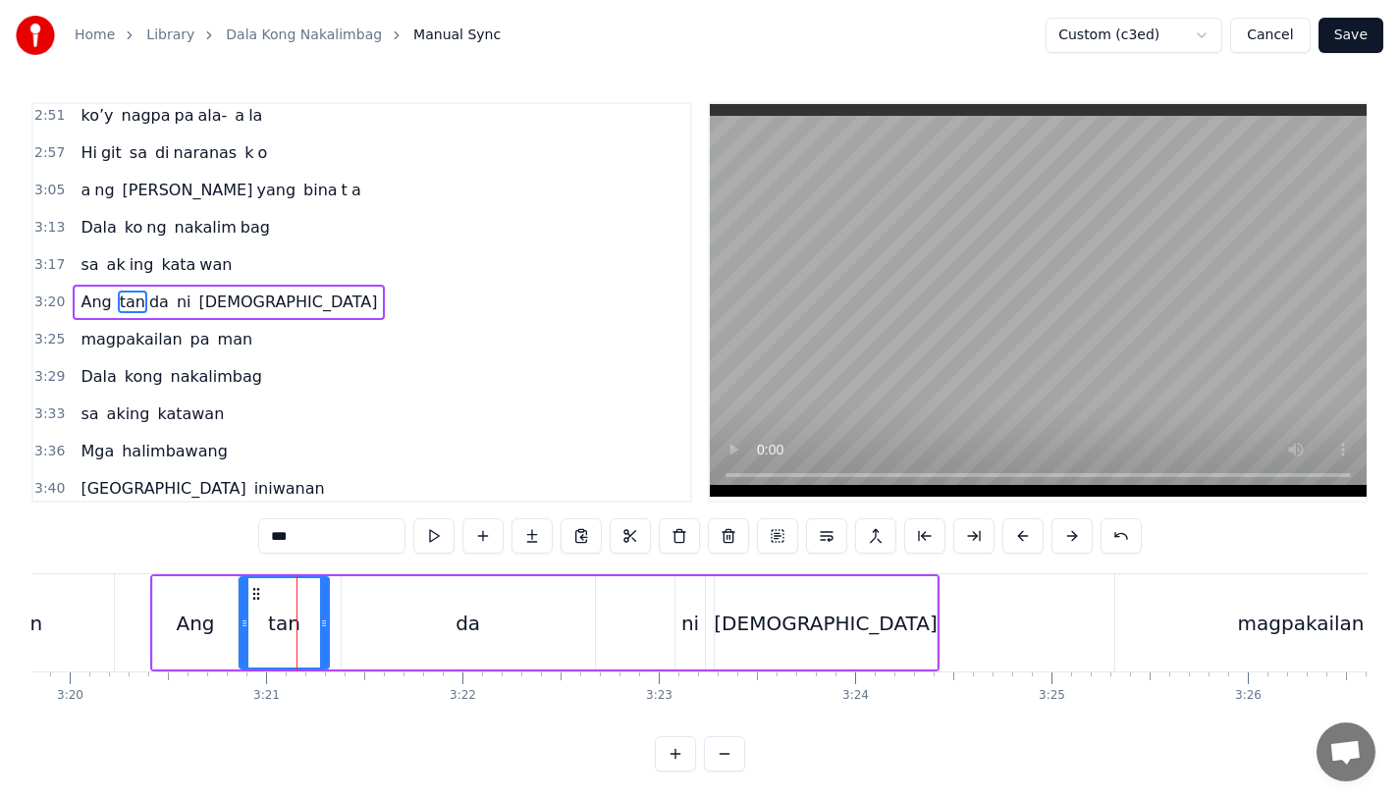
drag, startPoint x: 330, startPoint y: 632, endPoint x: 320, endPoint y: 634, distance: 10.0
click at [320, 634] on div at bounding box center [324, 622] width 8 height 89
click at [371, 633] on div "da" at bounding box center [468, 622] width 253 height 93
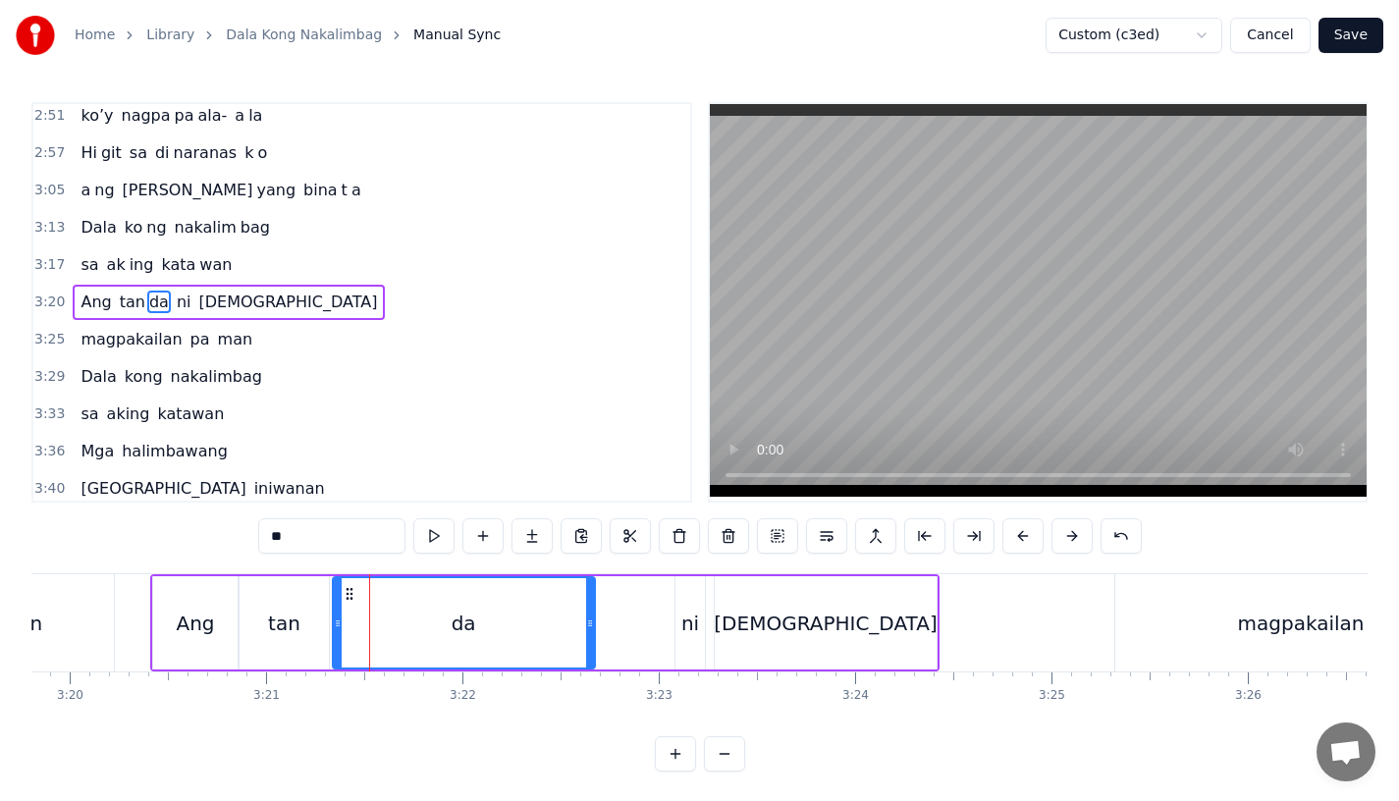
drag, startPoint x: 349, startPoint y: 633, endPoint x: 338, endPoint y: 637, distance: 11.5
click at [339, 636] on div at bounding box center [338, 622] width 8 height 89
click at [197, 634] on div "Ang" at bounding box center [195, 623] width 38 height 29
type input "***"
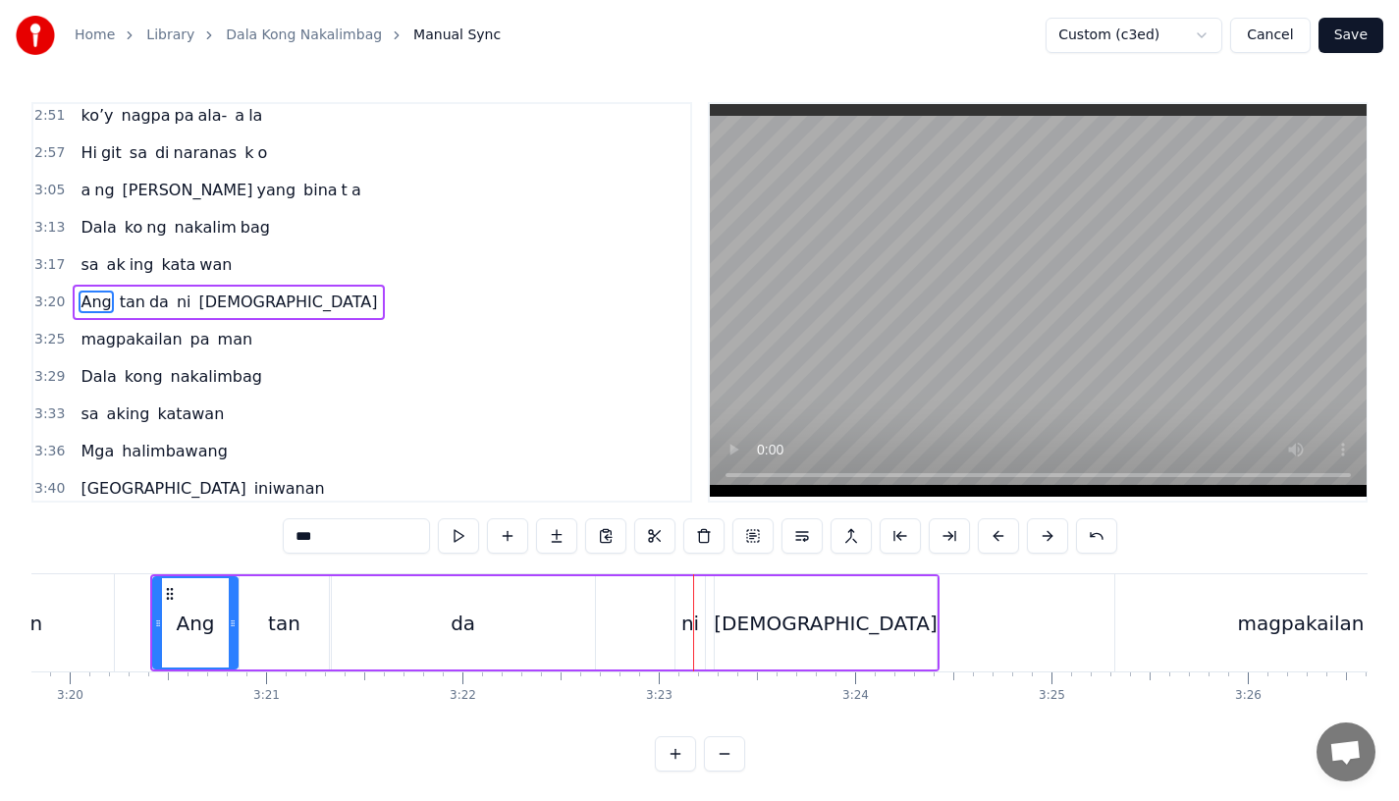
click at [609, 634] on div "Ang tan da ni [DEMOGRAPHIC_DATA]" at bounding box center [544, 622] width 789 height 97
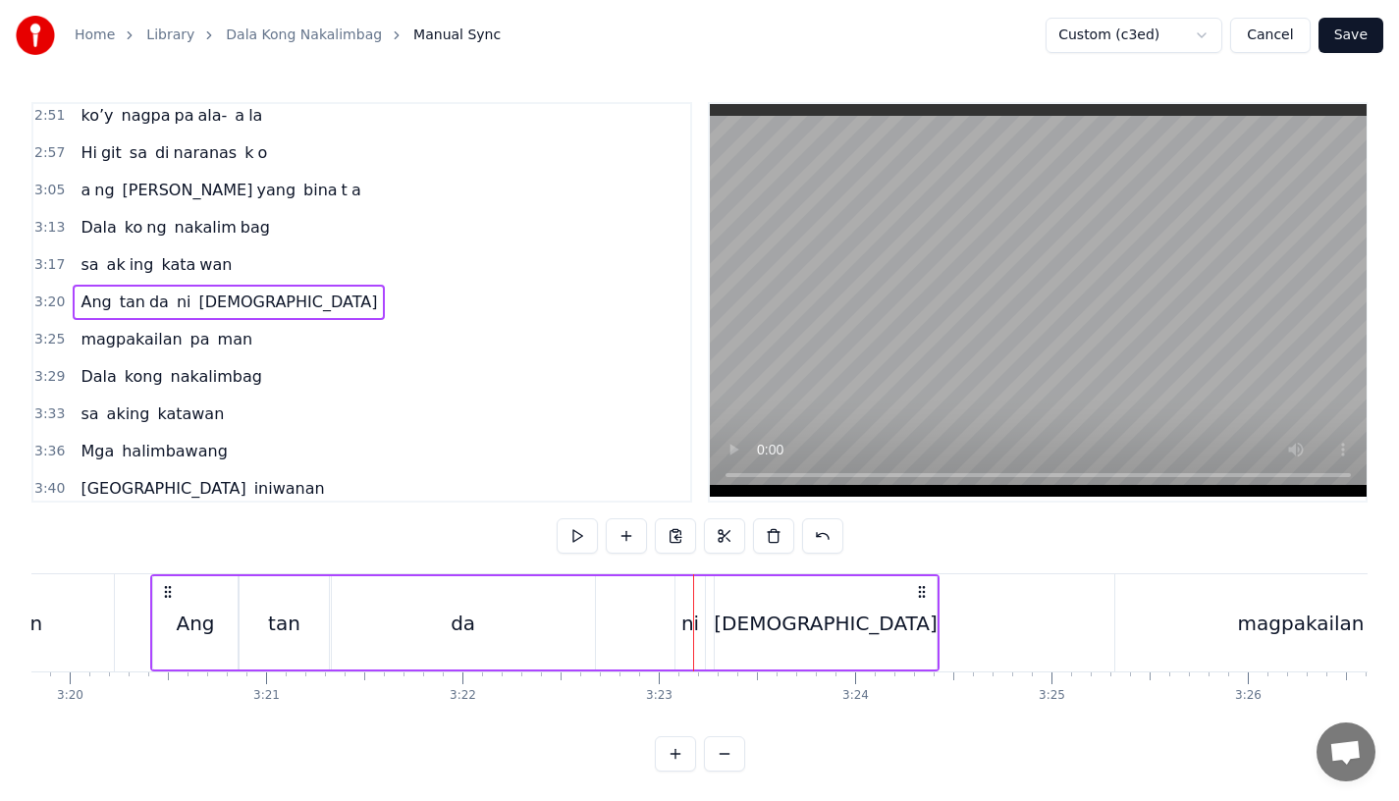
click at [535, 636] on div "da" at bounding box center [463, 622] width 263 height 93
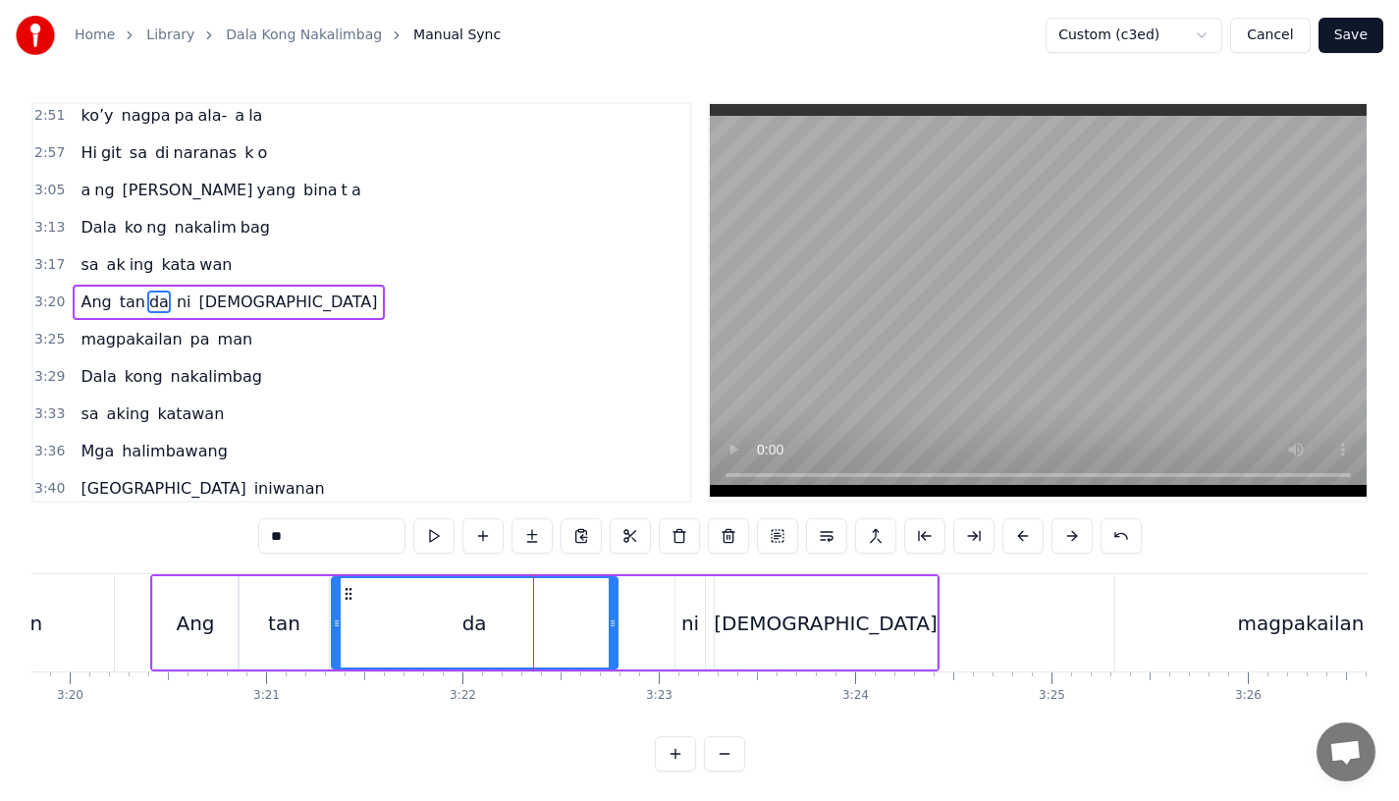
drag, startPoint x: 588, startPoint y: 635, endPoint x: 612, endPoint y: 635, distance: 23.6
click at [612, 635] on div at bounding box center [613, 622] width 8 height 89
click at [483, 629] on div "da" at bounding box center [475, 623] width 25 height 29
click at [684, 638] on div "ni" at bounding box center [690, 622] width 29 height 93
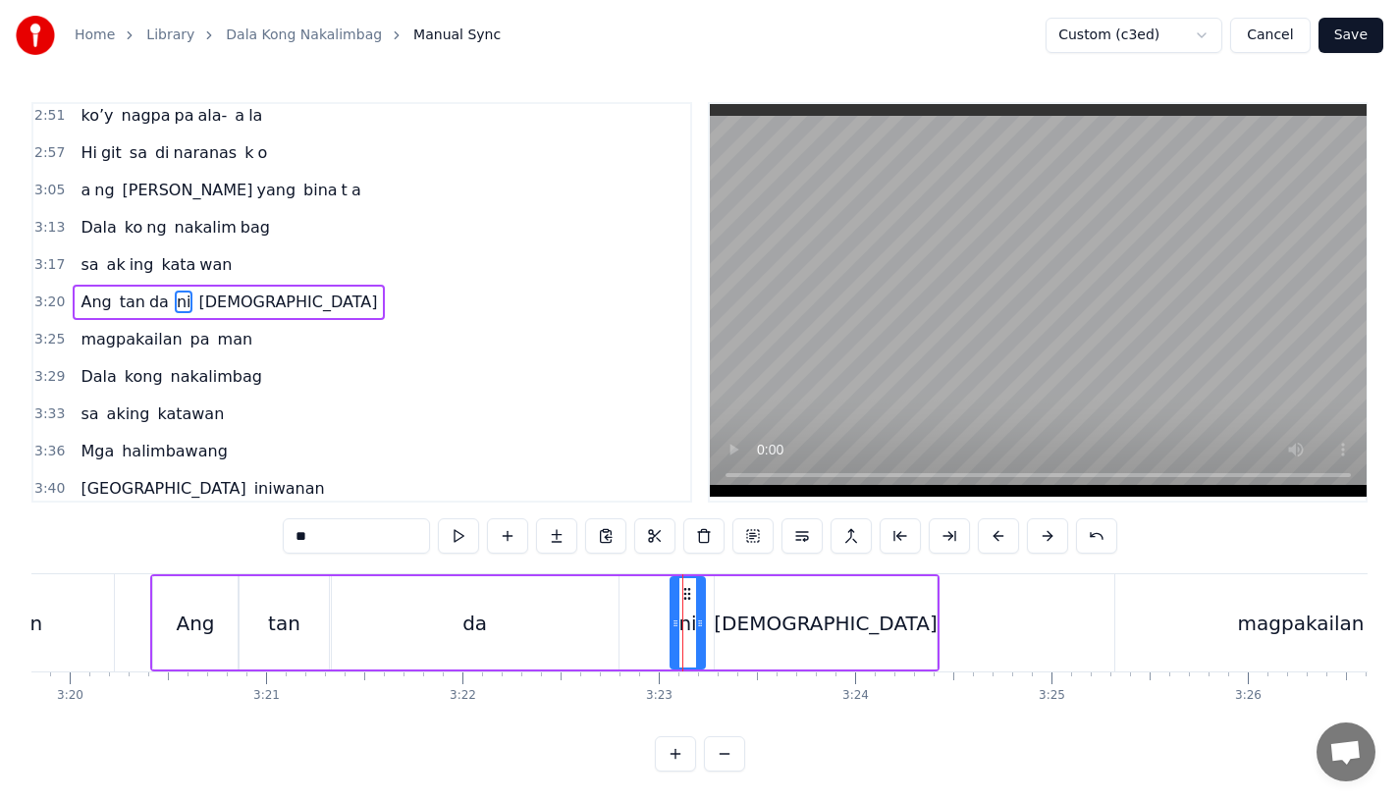
click at [672, 622] on icon at bounding box center [676, 624] width 8 height 16
drag, startPoint x: 668, startPoint y: 622, endPoint x: 652, endPoint y: 622, distance: 15.7
click at [652, 622] on icon at bounding box center [655, 624] width 8 height 16
click at [707, 623] on icon at bounding box center [708, 624] width 8 height 16
click at [763, 621] on div "[DEMOGRAPHIC_DATA]" at bounding box center [826, 622] width 222 height 93
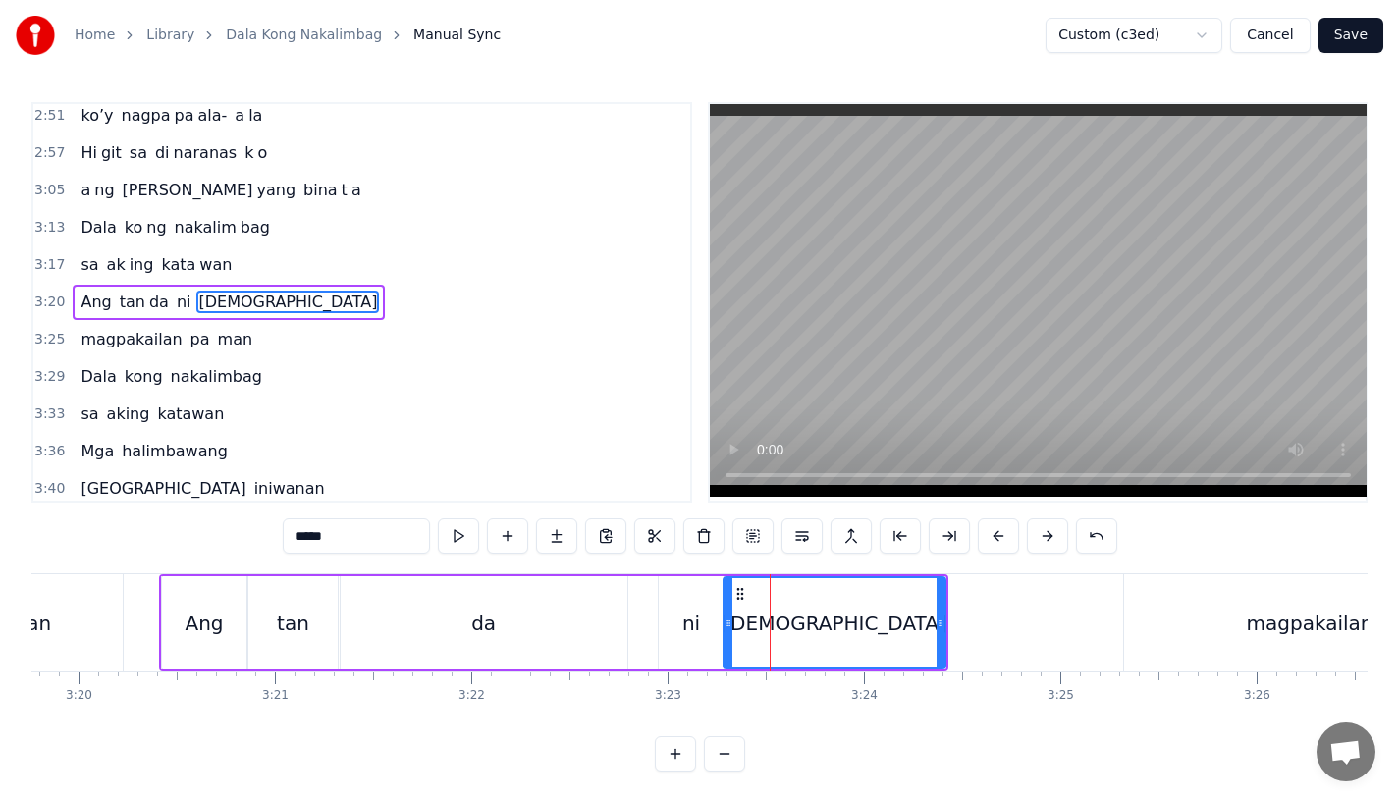
scroll to position [0, 39228]
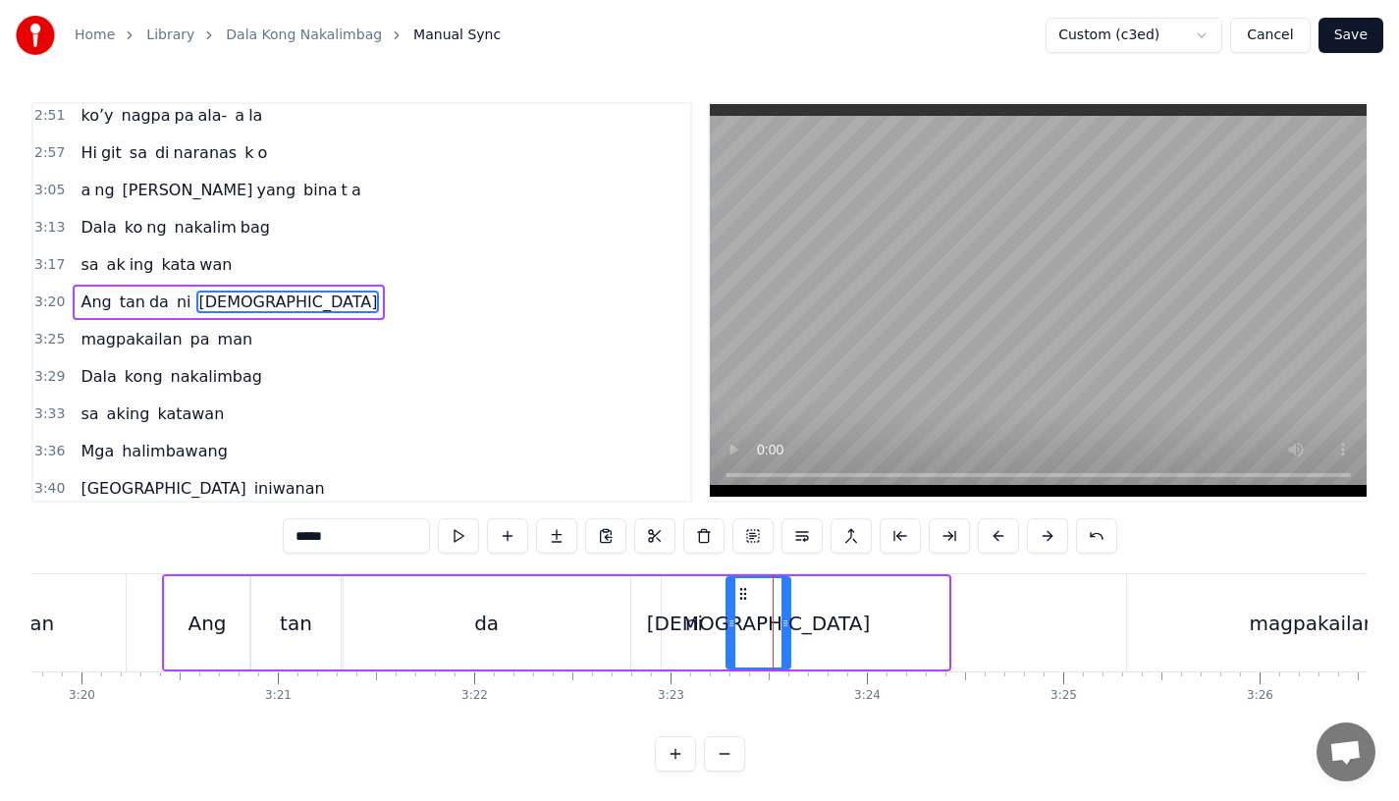
drag, startPoint x: 945, startPoint y: 621, endPoint x: 787, endPoint y: 623, distance: 158.1
click at [787, 623] on icon at bounding box center [786, 624] width 8 height 16
click at [357, 546] on input "*****" at bounding box center [356, 535] width 147 height 35
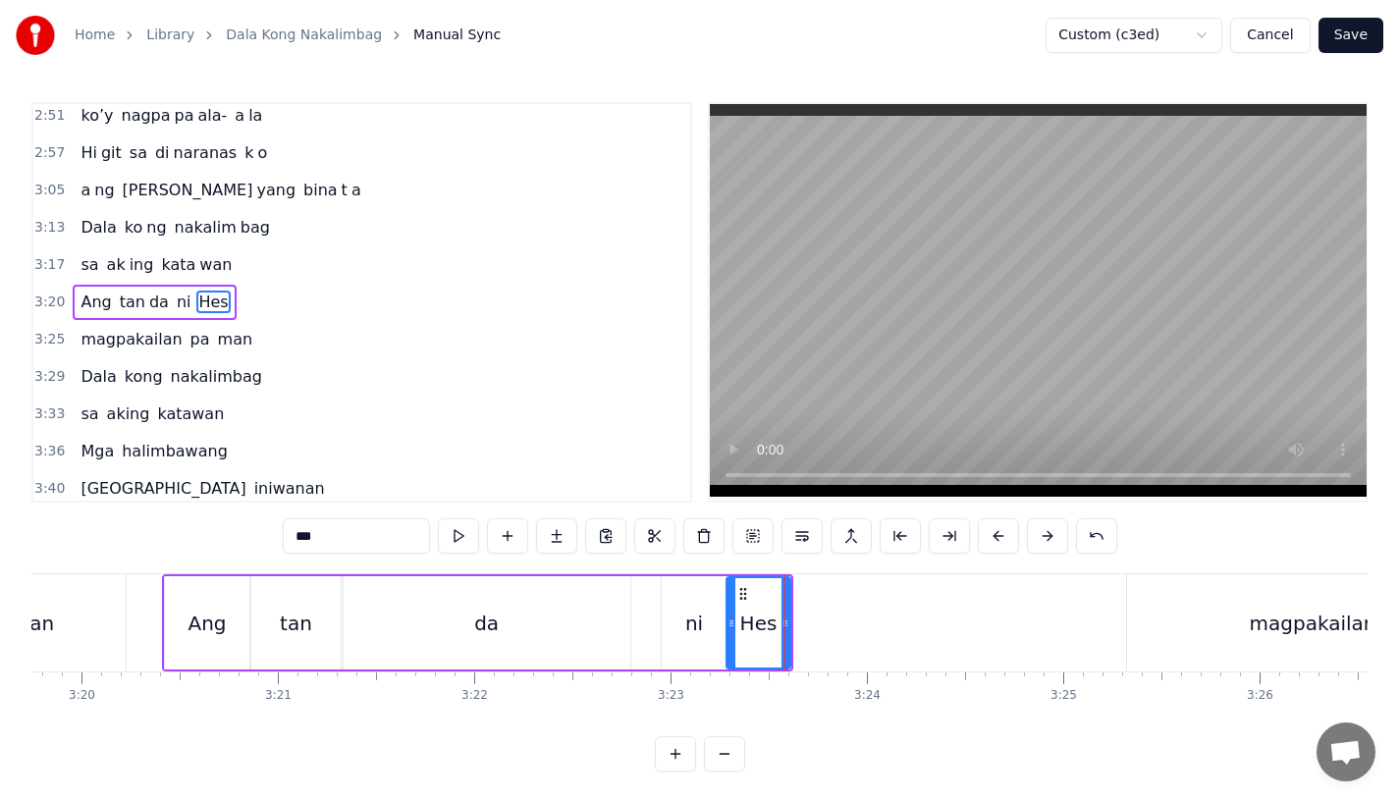
type input "**"
click at [562, 543] on button at bounding box center [556, 535] width 41 height 35
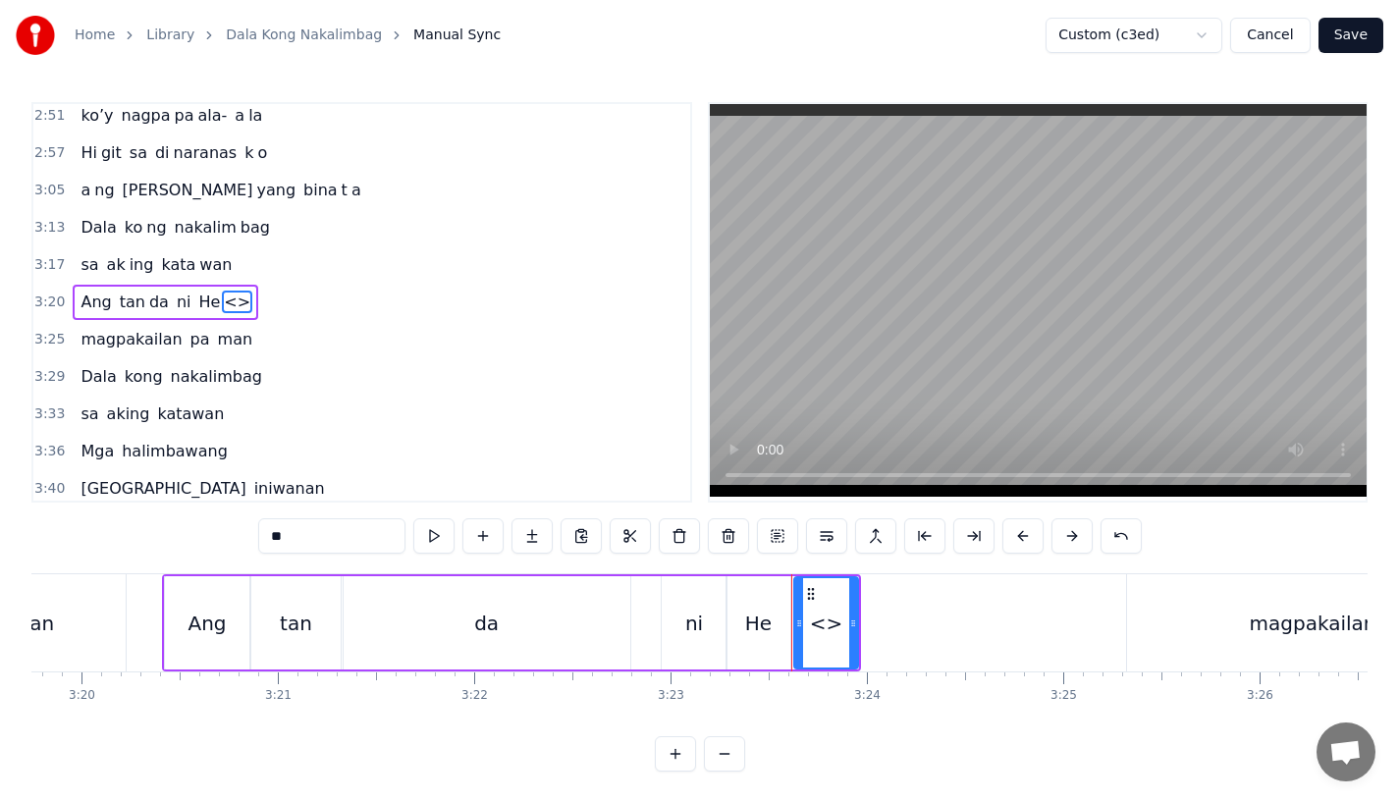
drag, startPoint x: 324, startPoint y: 540, endPoint x: 236, endPoint y: 539, distance: 88.4
click at [236, 539] on div "0:15 Pagsubok ay dumara ting, 0:19 sapin- saping kapang lawan 0:23 Puso’y ibig …" at bounding box center [699, 437] width 1336 height 670
drag, startPoint x: 855, startPoint y: 623, endPoint x: 959, endPoint y: 623, distance: 104.1
click at [946, 623] on icon at bounding box center [942, 624] width 8 height 16
click at [525, 624] on div "da" at bounding box center [487, 622] width 287 height 93
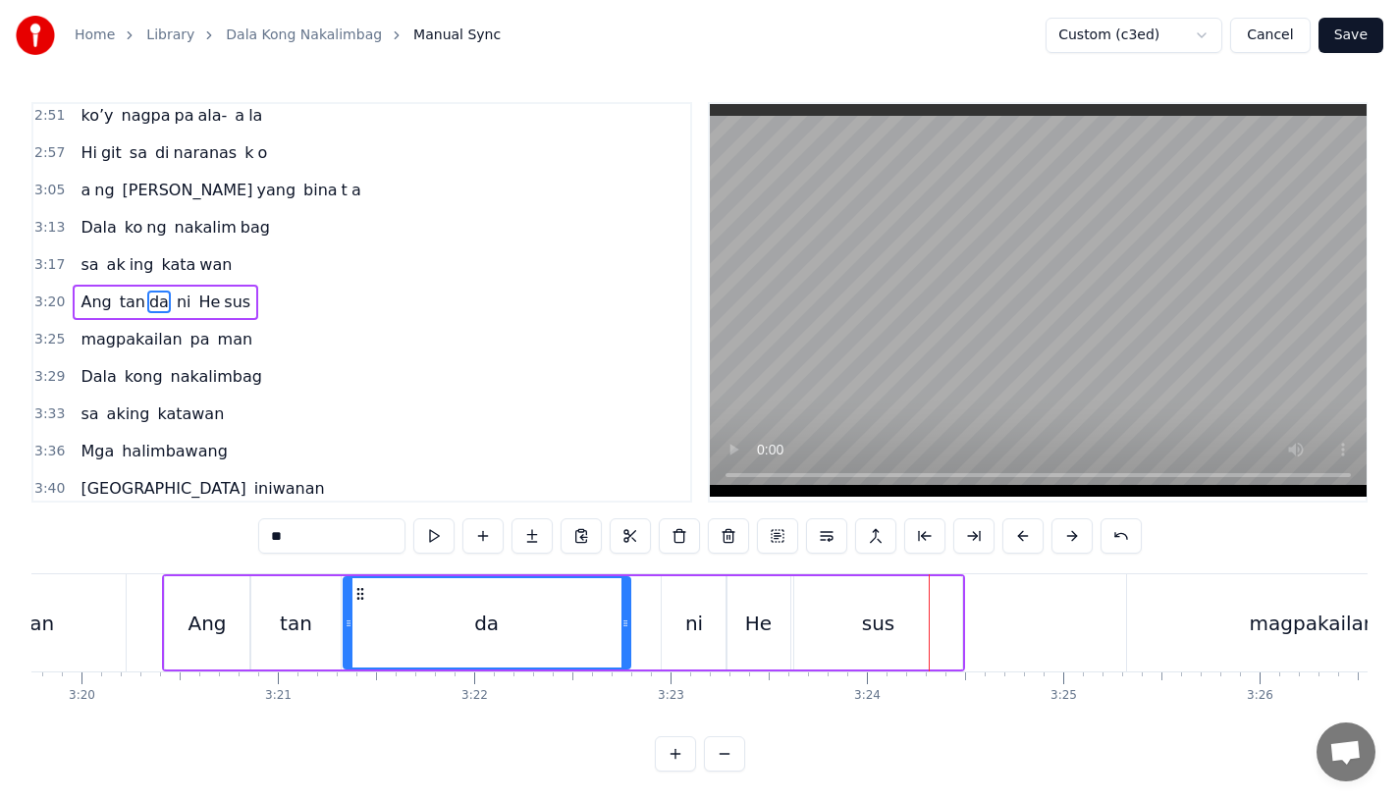
click at [523, 628] on div "da" at bounding box center [487, 622] width 285 height 89
click at [675, 637] on div "ni" at bounding box center [694, 622] width 65 height 93
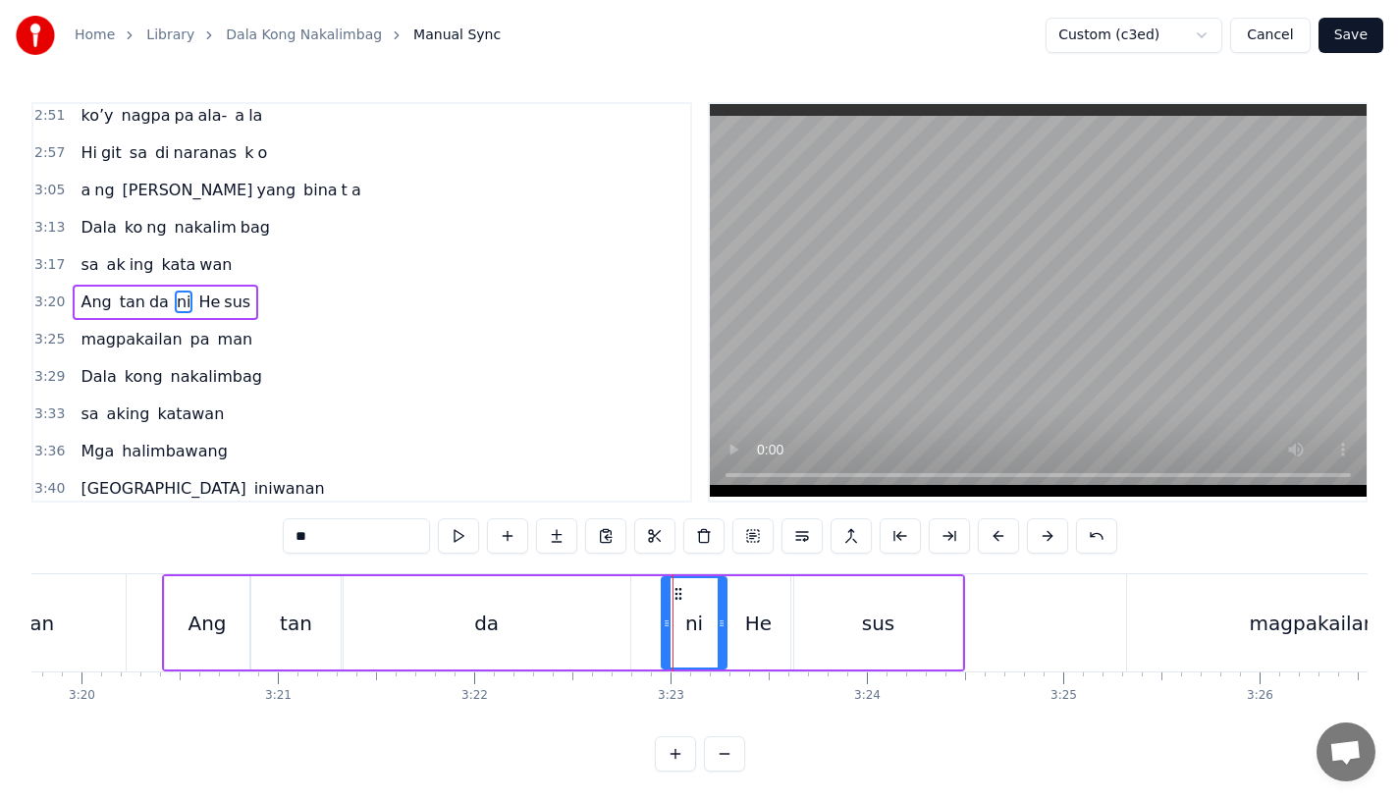
click at [746, 612] on div "He" at bounding box center [758, 623] width 27 height 29
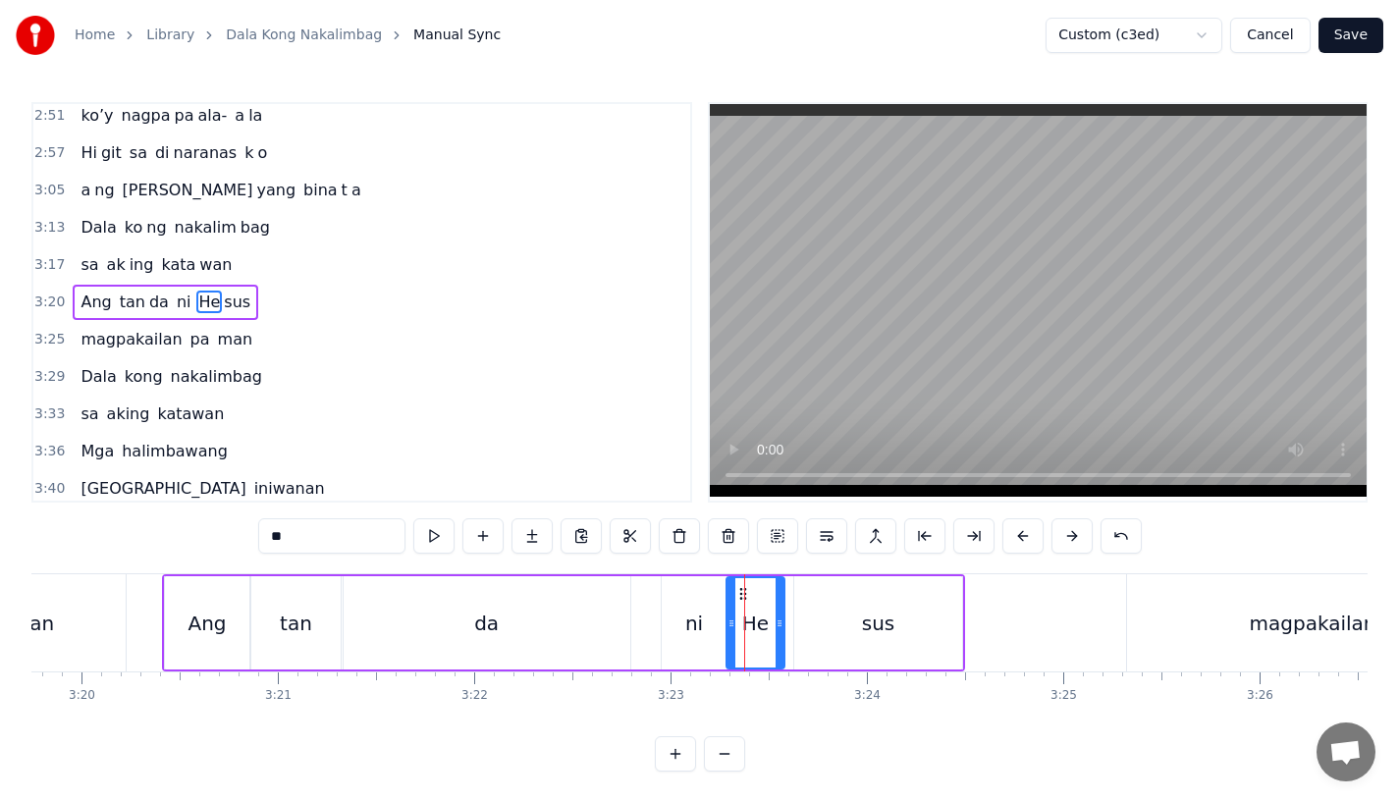
click at [778, 619] on icon at bounding box center [780, 624] width 8 height 16
click at [815, 619] on div "sus" at bounding box center [878, 622] width 168 height 93
type input "***"
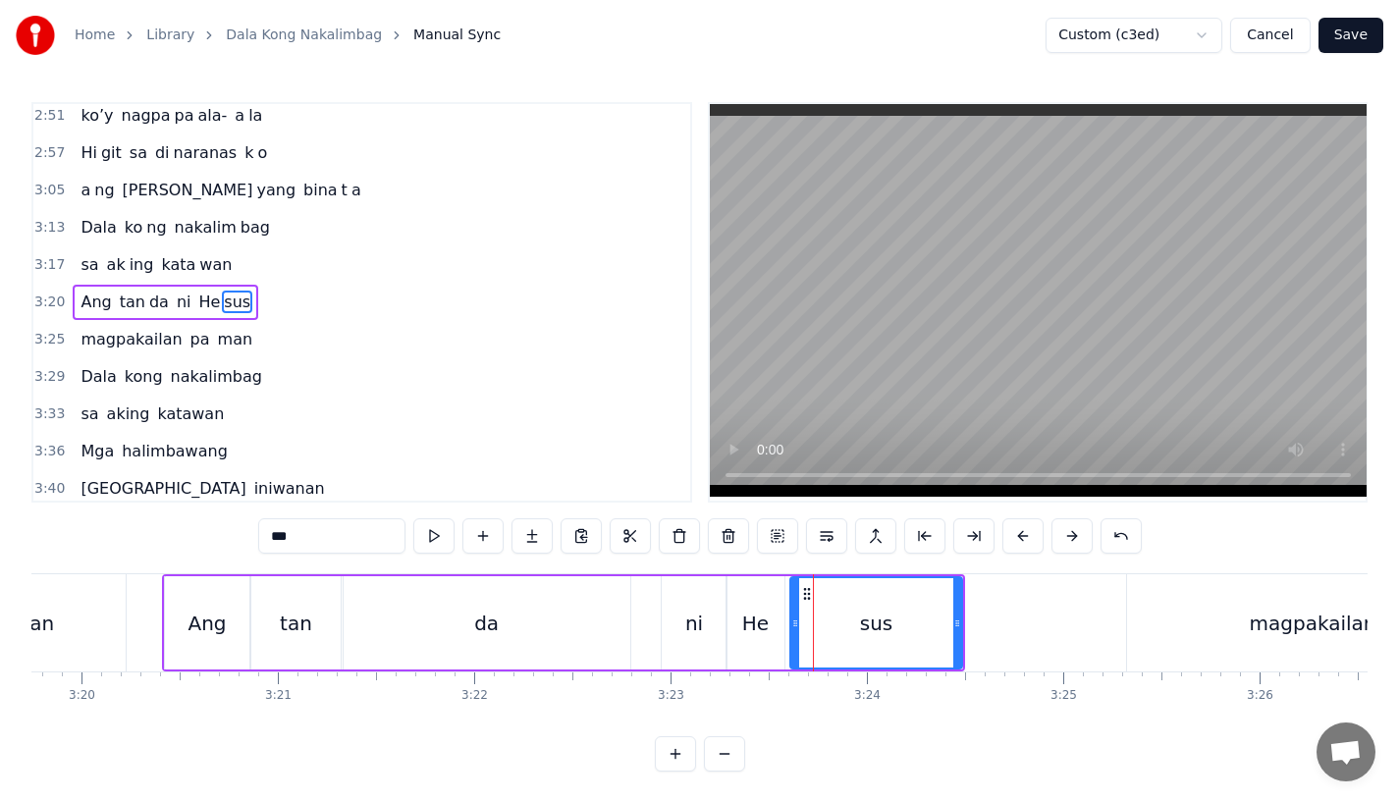
click at [795, 620] on icon at bounding box center [795, 624] width 8 height 16
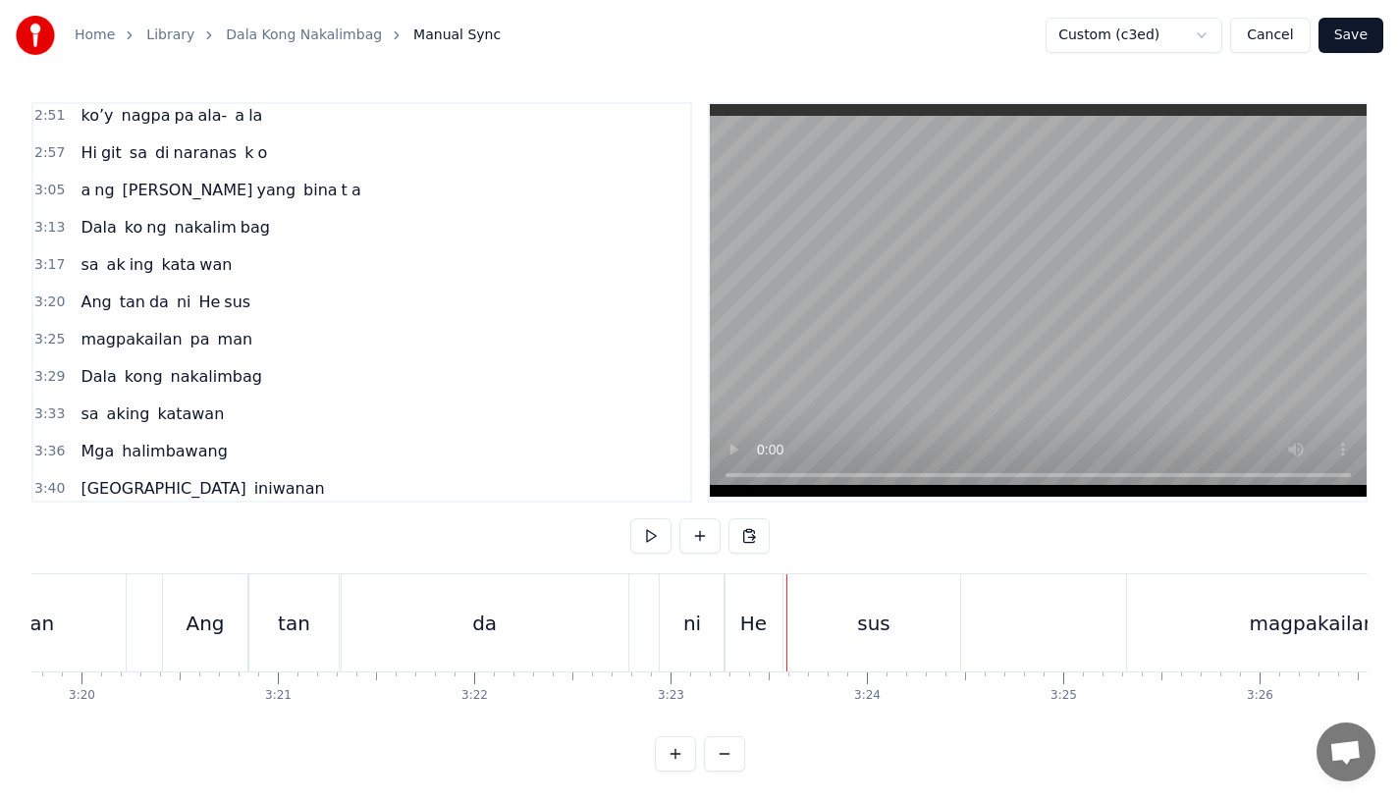
click at [793, 625] on div "sus" at bounding box center [874, 622] width 173 height 97
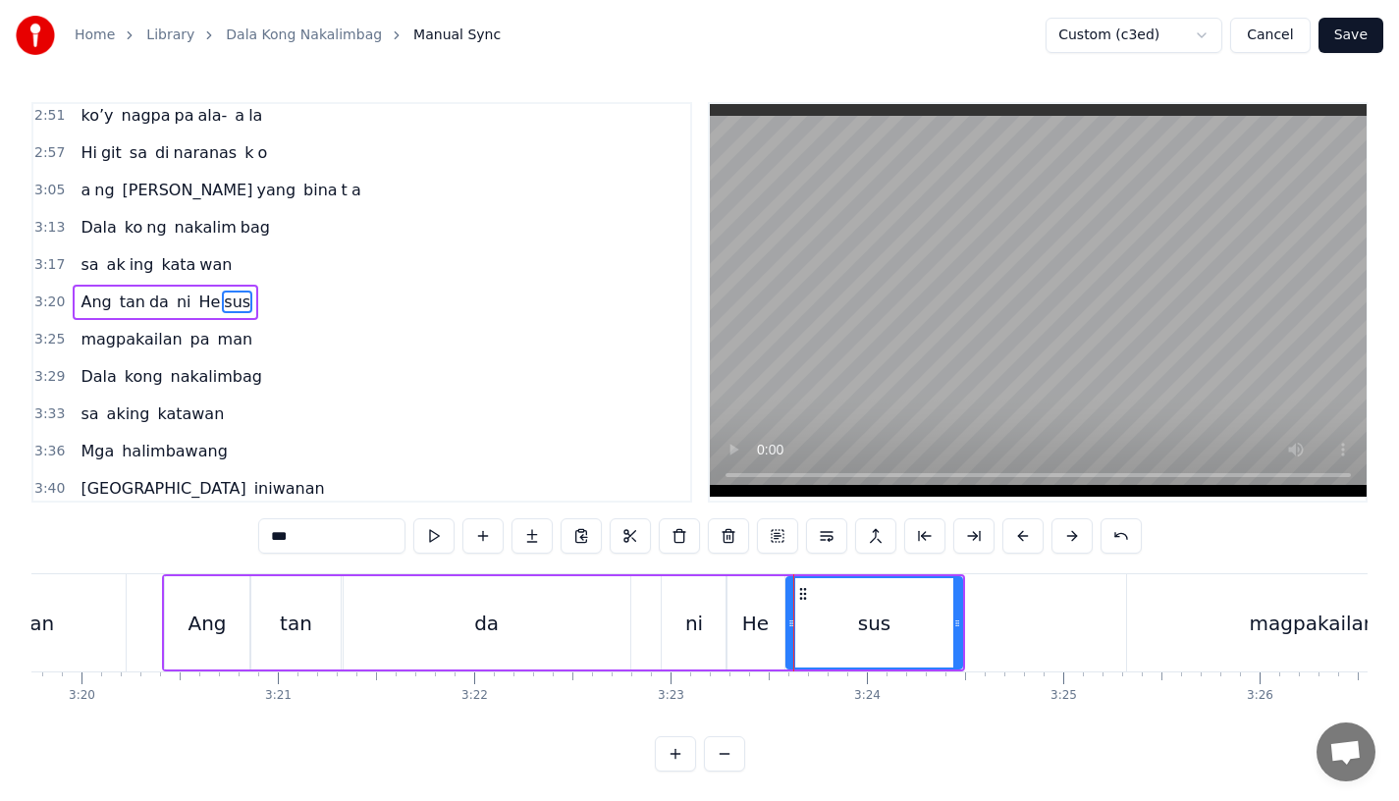
click at [791, 625] on icon at bounding box center [792, 624] width 8 height 16
click at [583, 620] on div "da" at bounding box center [487, 622] width 287 height 93
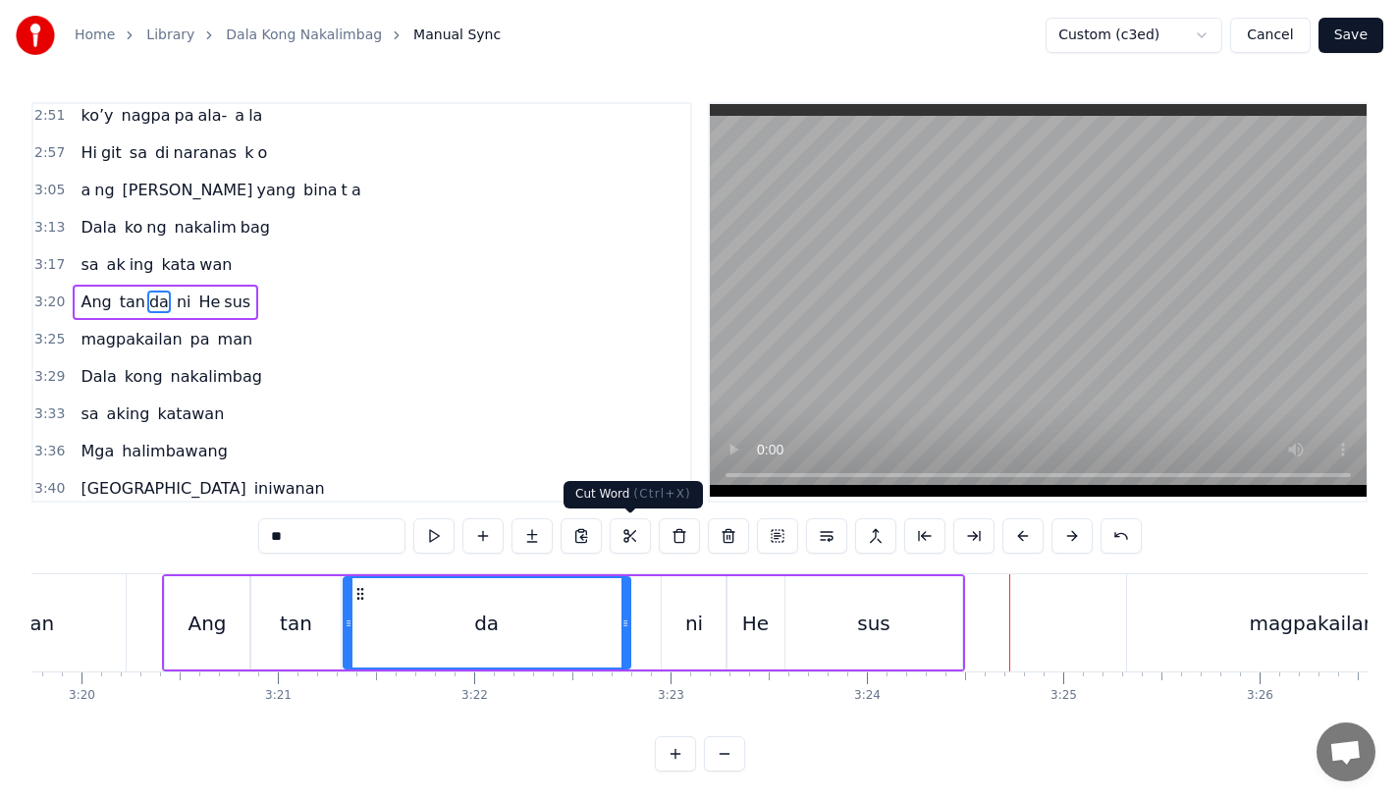
click at [668, 612] on div "ni" at bounding box center [694, 622] width 65 height 93
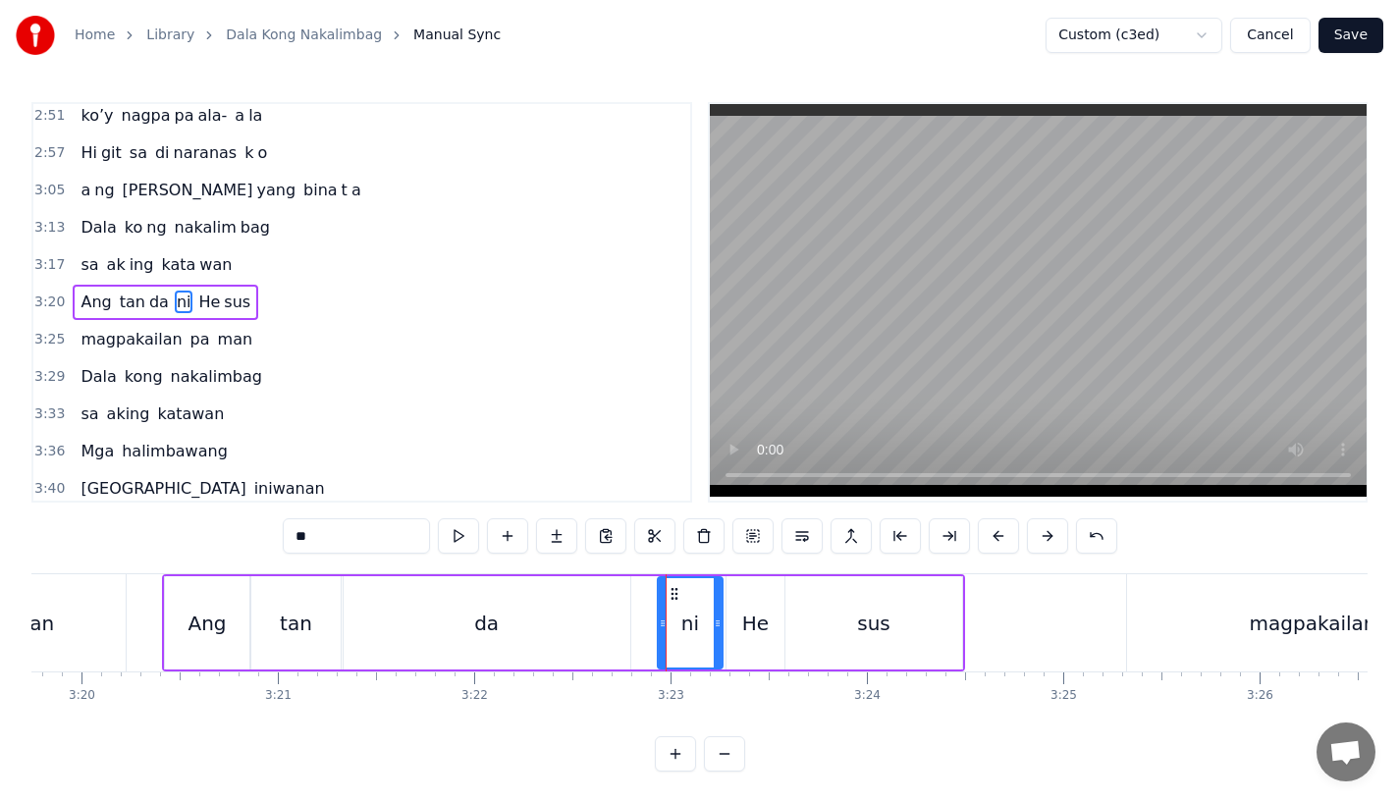
click at [669, 590] on icon at bounding box center [675, 594] width 16 height 16
click at [566, 619] on div "da" at bounding box center [487, 622] width 287 height 93
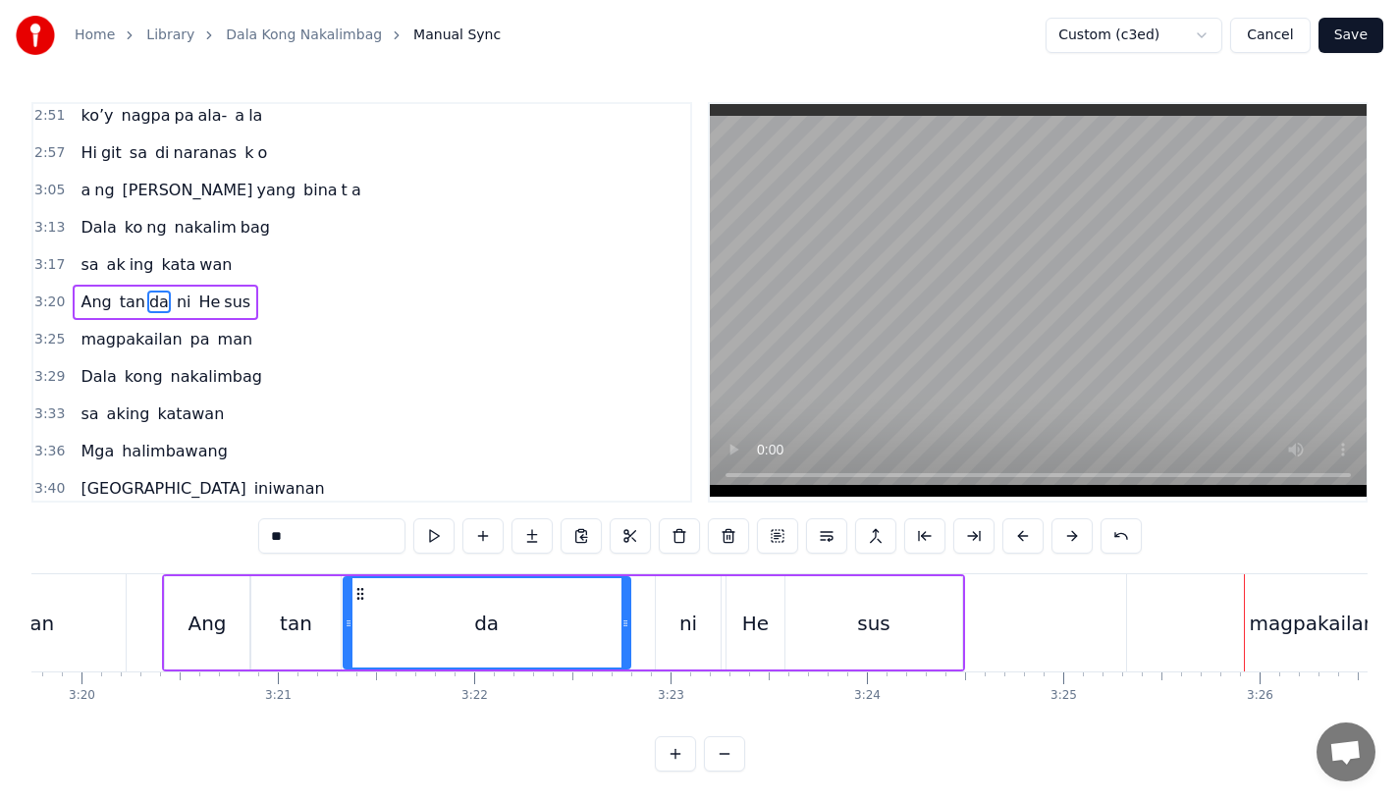
click at [1201, 660] on div "magpakailan" at bounding box center [1312, 622] width 371 height 97
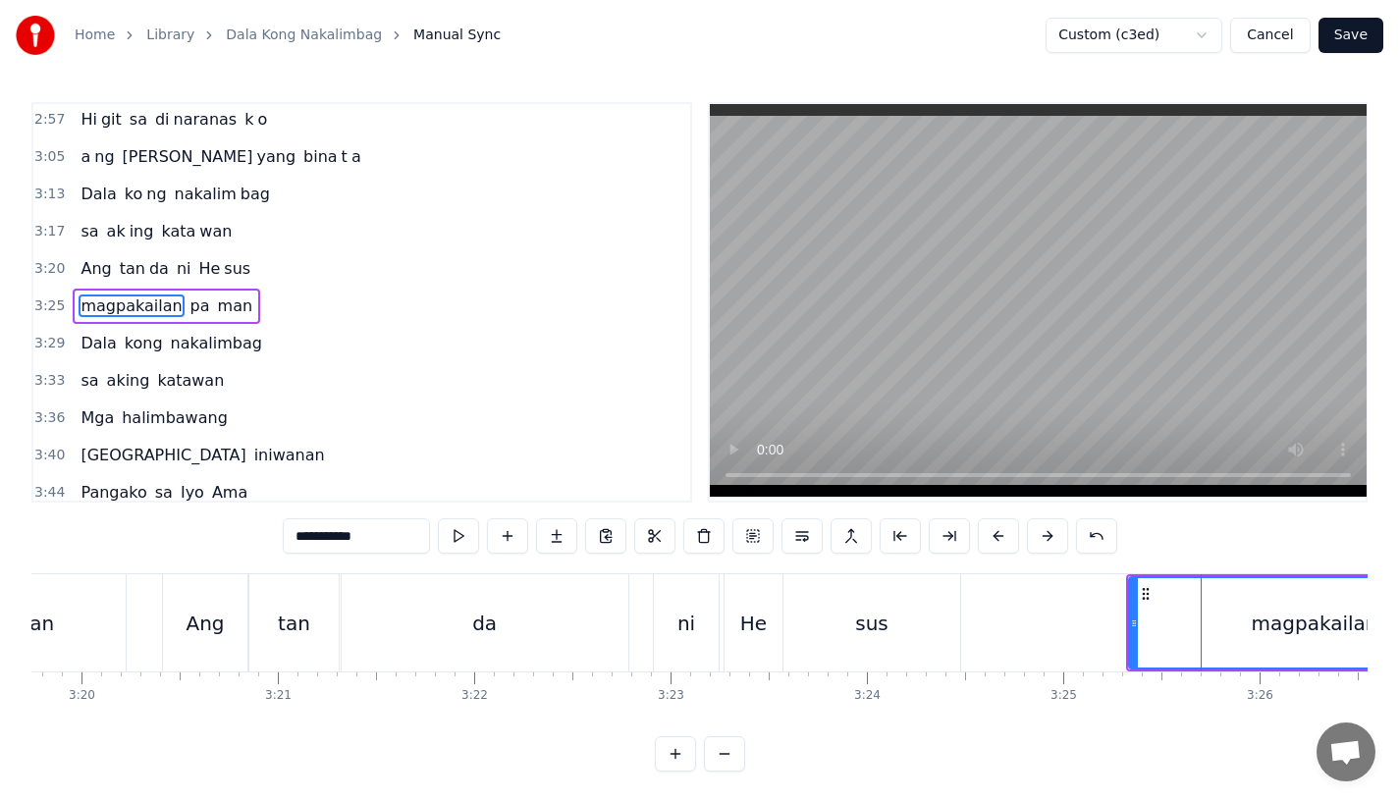
scroll to position [1201, 0]
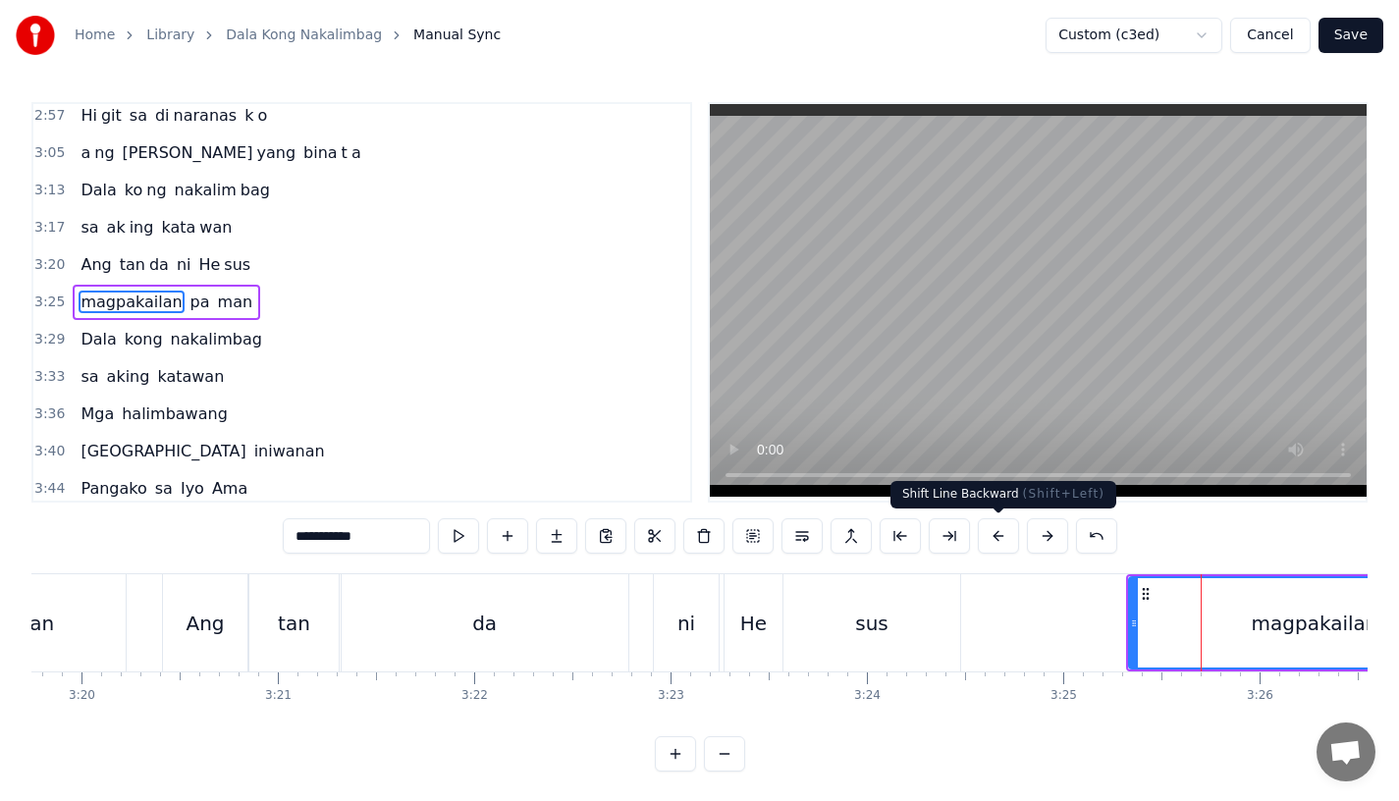
click at [1007, 531] on button at bounding box center [998, 535] width 41 height 35
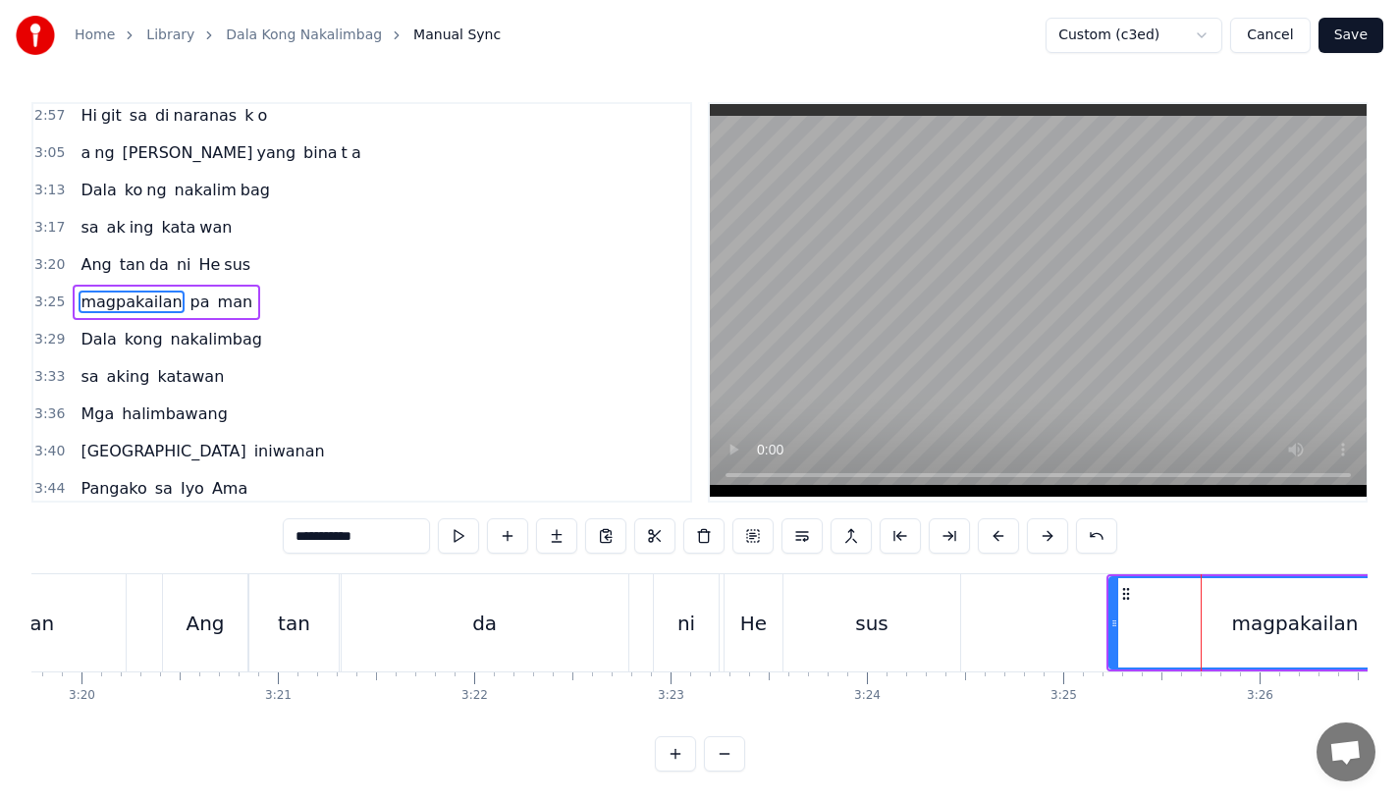
click at [1007, 531] on button at bounding box center [998, 535] width 41 height 35
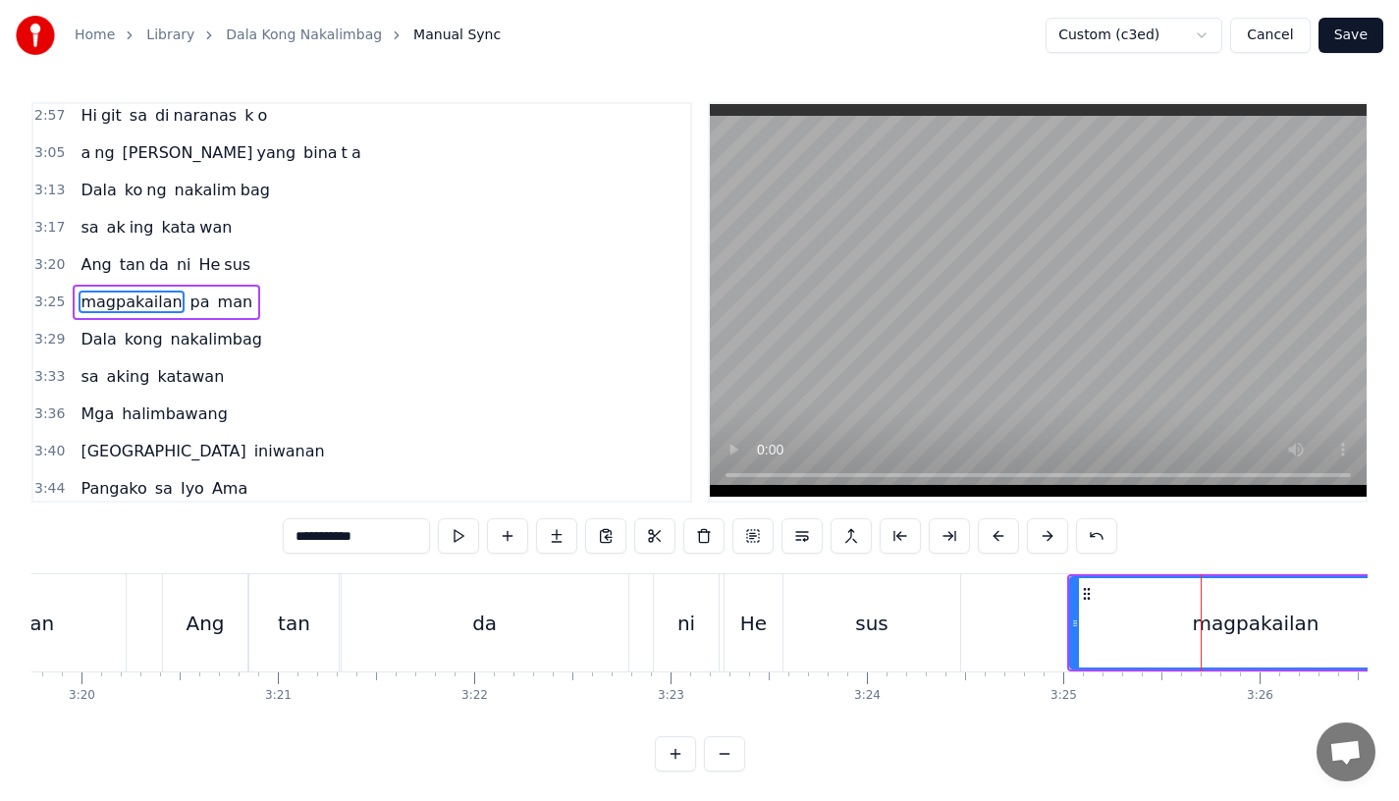
click at [1007, 531] on button at bounding box center [998, 535] width 41 height 35
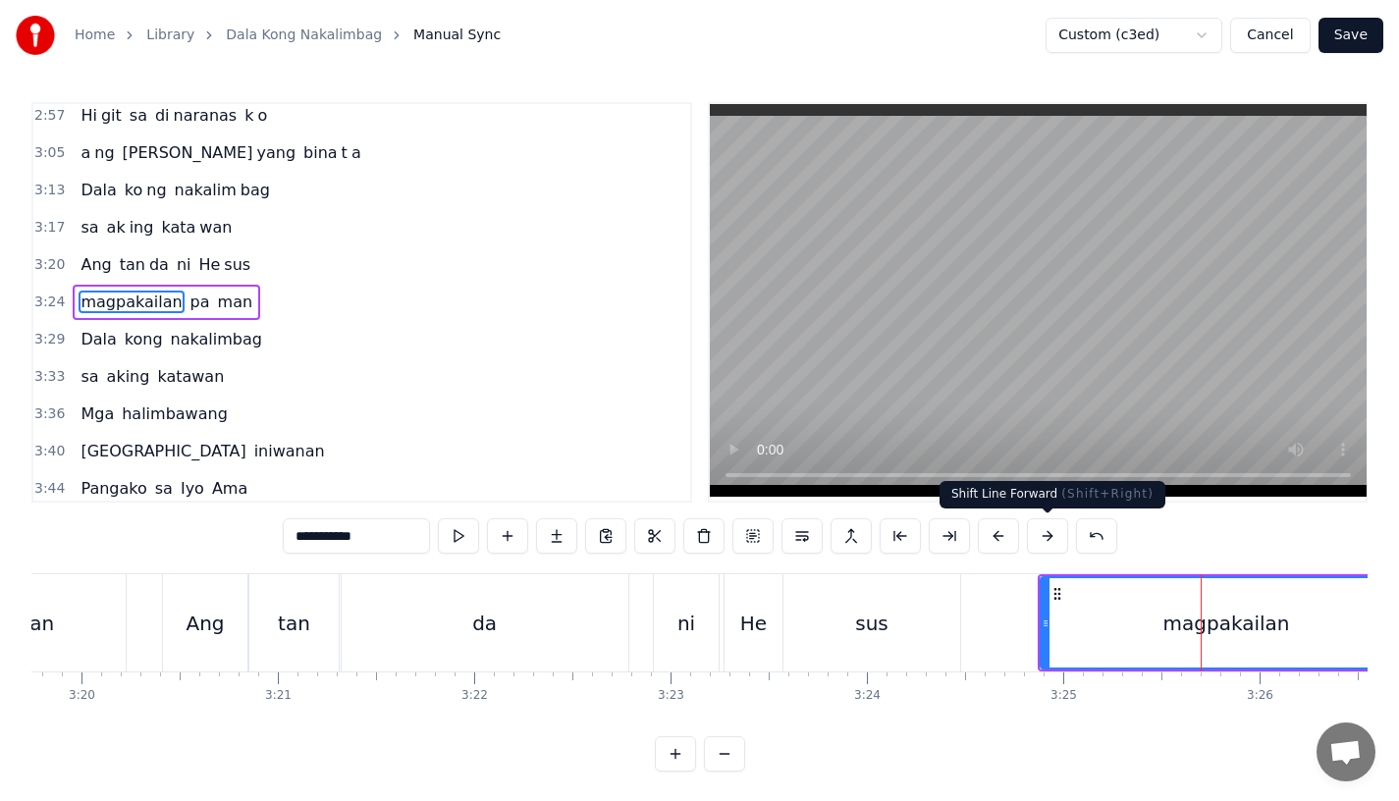
click at [1032, 535] on button at bounding box center [1047, 535] width 41 height 35
click at [906, 644] on div "sus" at bounding box center [872, 622] width 177 height 97
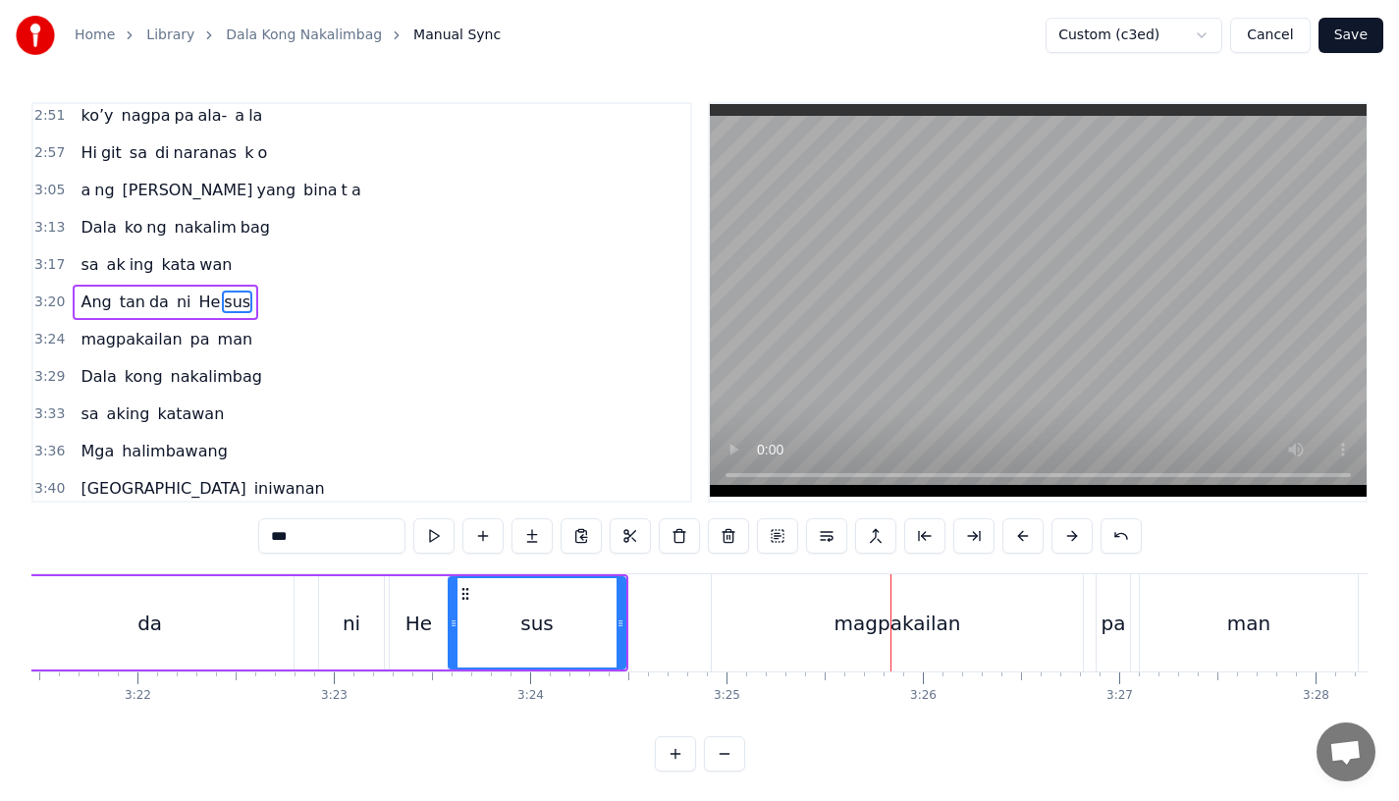
scroll to position [0, 39592]
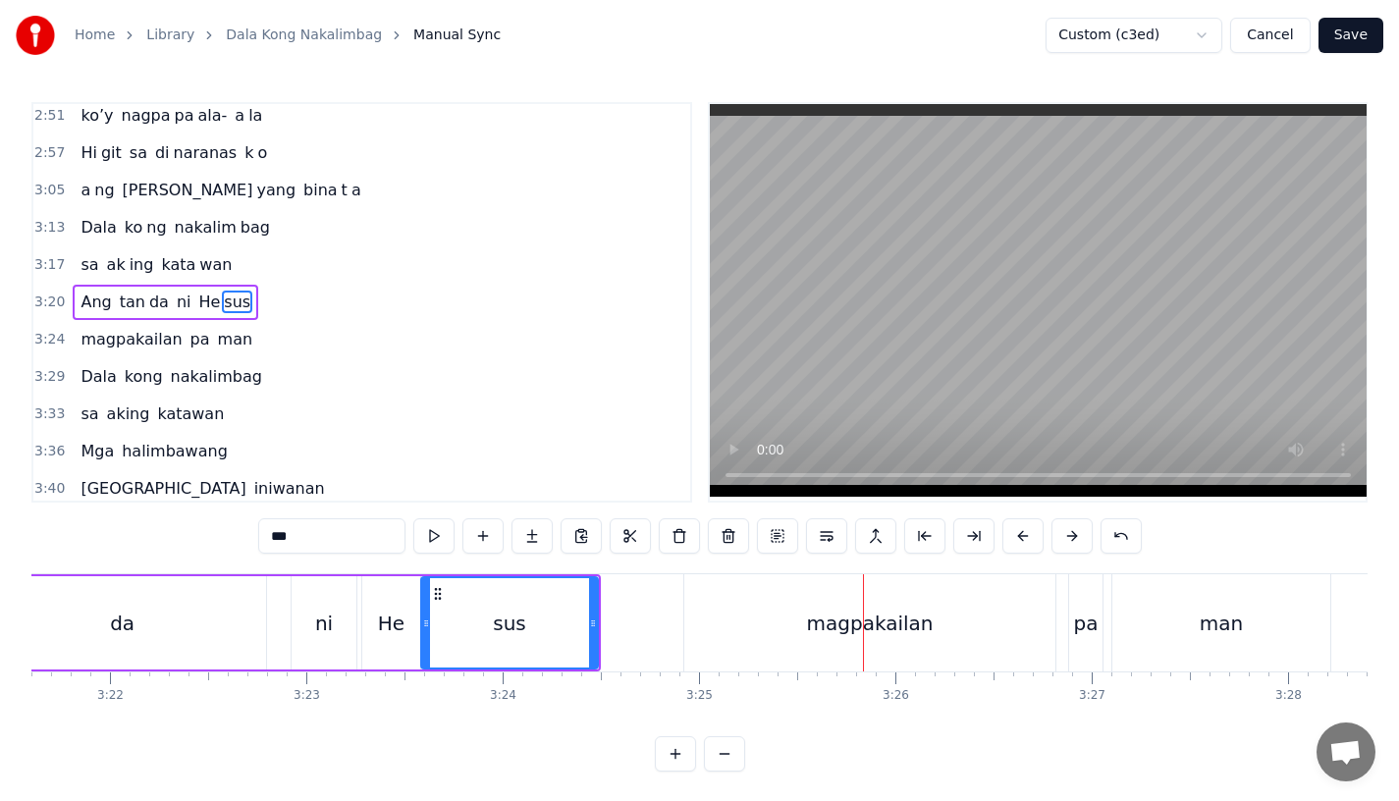
click at [844, 621] on div "magpakailan" at bounding box center [870, 623] width 127 height 29
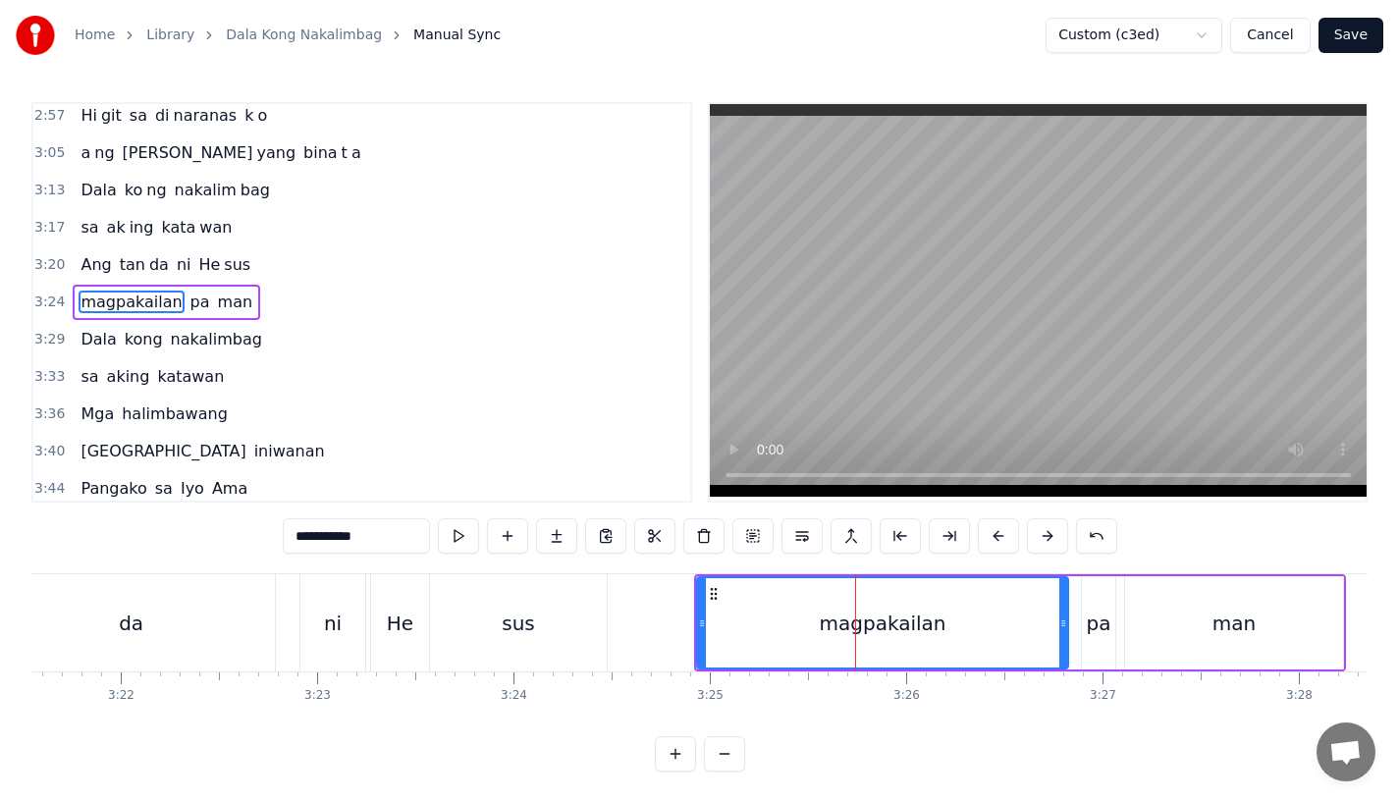
scroll to position [0, 39581]
click at [1060, 623] on div "magpakailan" at bounding box center [883, 622] width 369 height 89
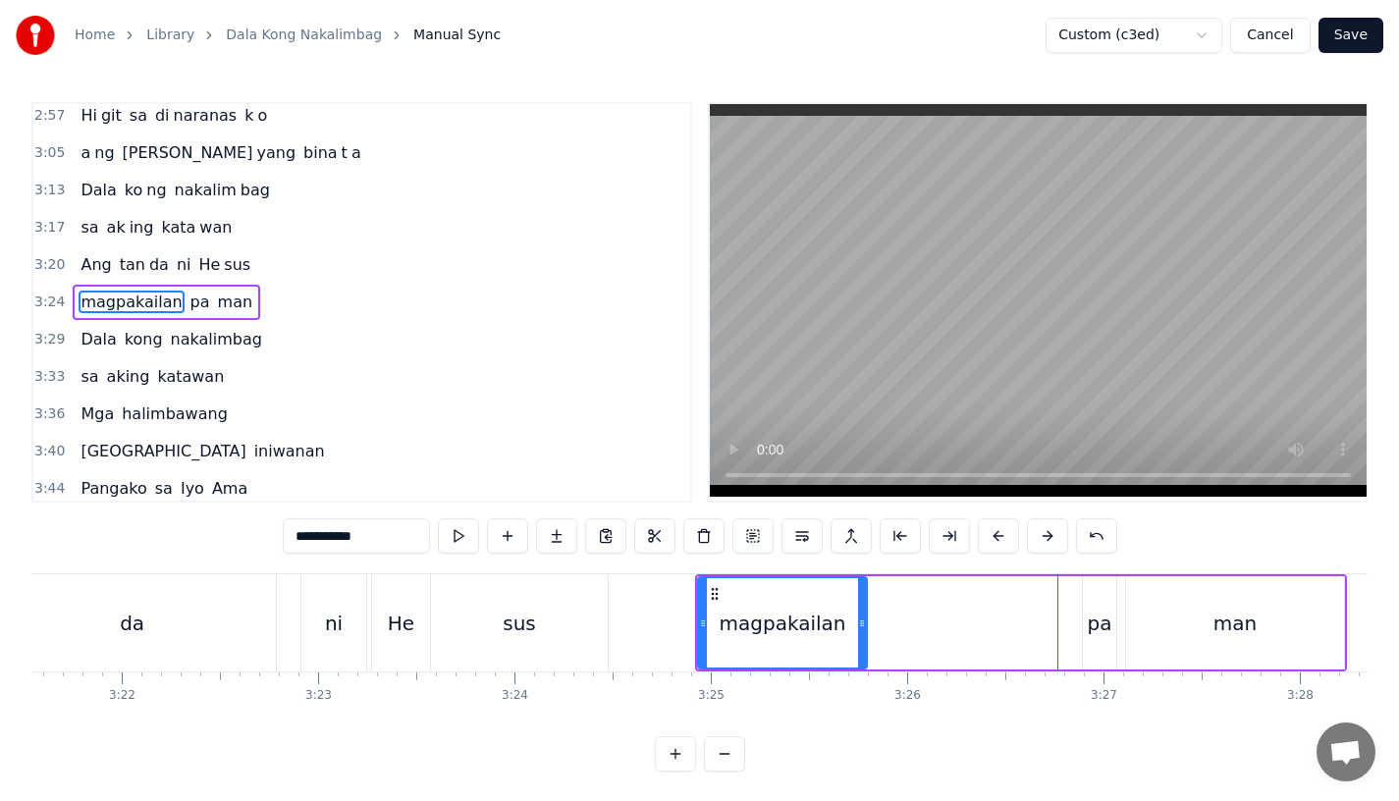
drag, startPoint x: 1065, startPoint y: 624, endPoint x: 866, endPoint y: 624, distance: 199.3
click at [866, 624] on icon at bounding box center [862, 624] width 8 height 16
click at [336, 534] on input "**********" at bounding box center [356, 535] width 147 height 35
drag, startPoint x: 339, startPoint y: 537, endPoint x: 403, endPoint y: 537, distance: 63.8
click at [403, 537] on input "**********" at bounding box center [356, 535] width 147 height 35
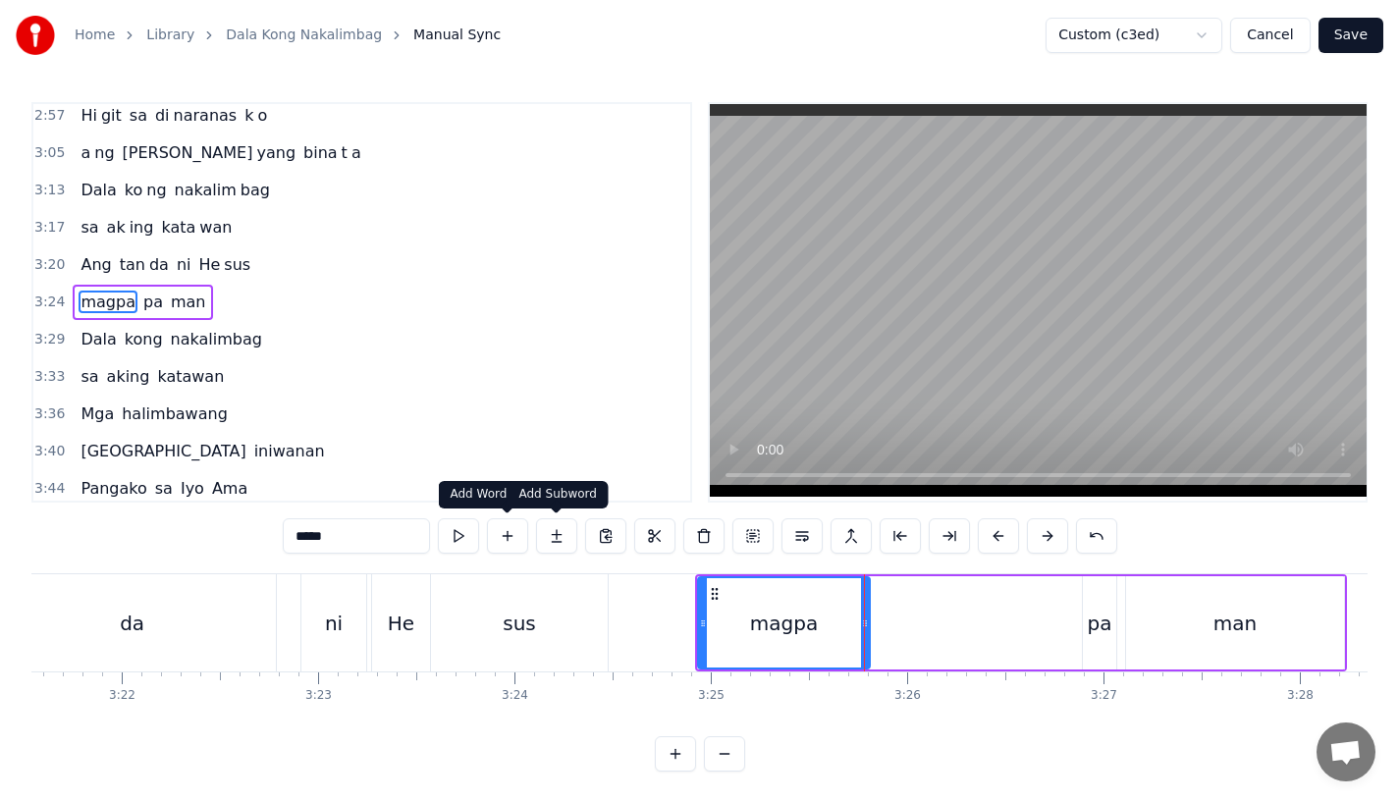
type input "*****"
click at [550, 544] on button at bounding box center [556, 535] width 41 height 35
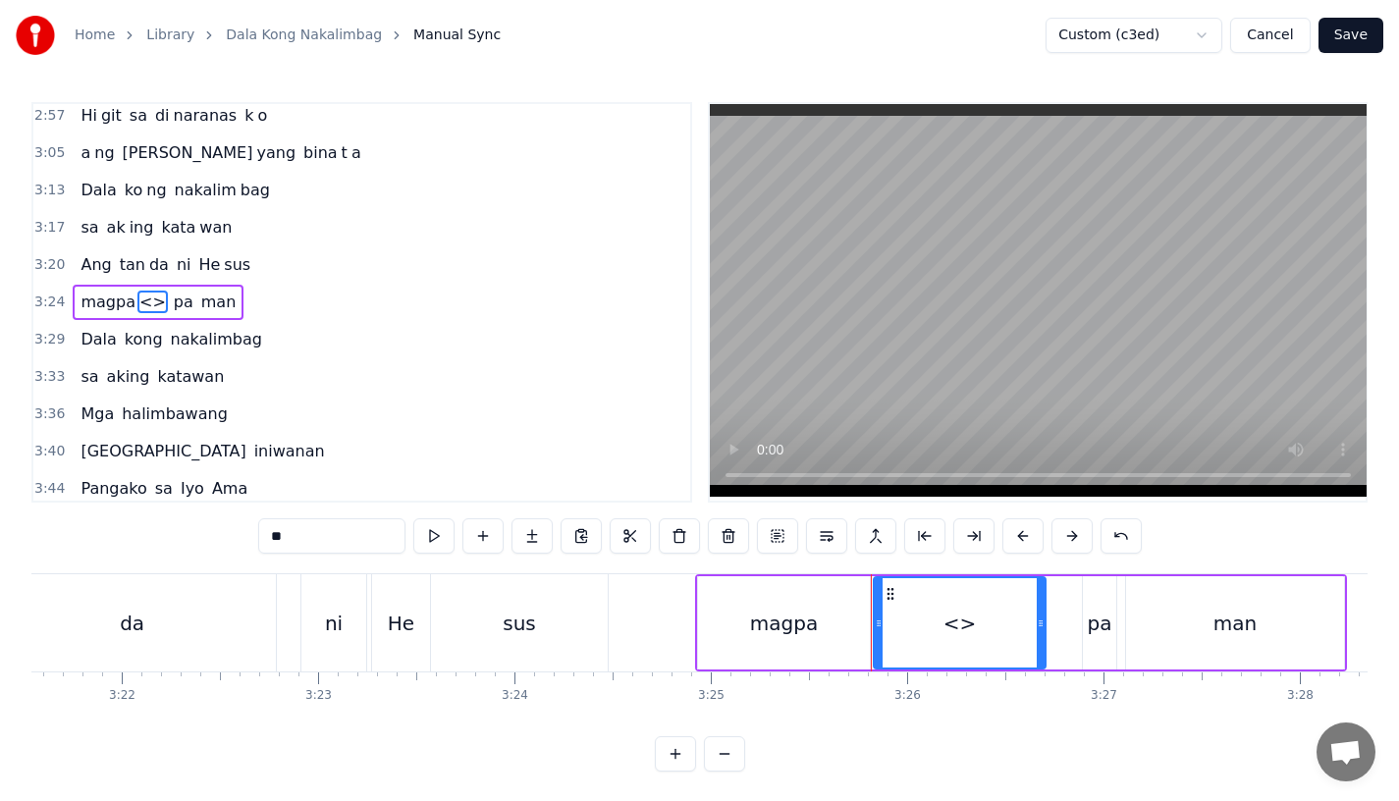
drag, startPoint x: 281, startPoint y: 530, endPoint x: 340, endPoint y: 537, distance: 59.3
click at [340, 537] on input "**" at bounding box center [331, 535] width 147 height 35
type input "*"
paste input "******"
drag, startPoint x: 1041, startPoint y: 626, endPoint x: 1068, endPoint y: 626, distance: 27.5
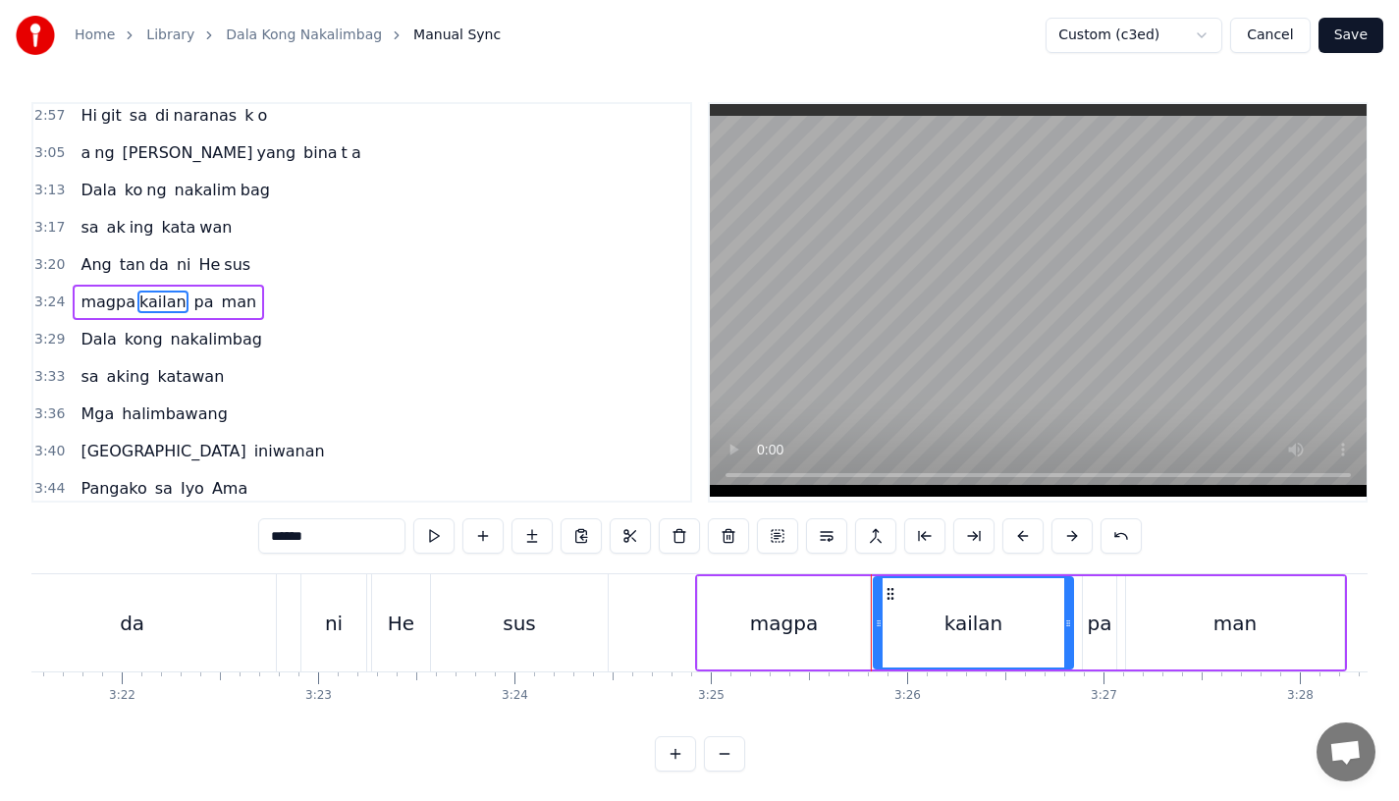
click at [1068, 626] on icon at bounding box center [1068, 624] width 8 height 16
type input "******"
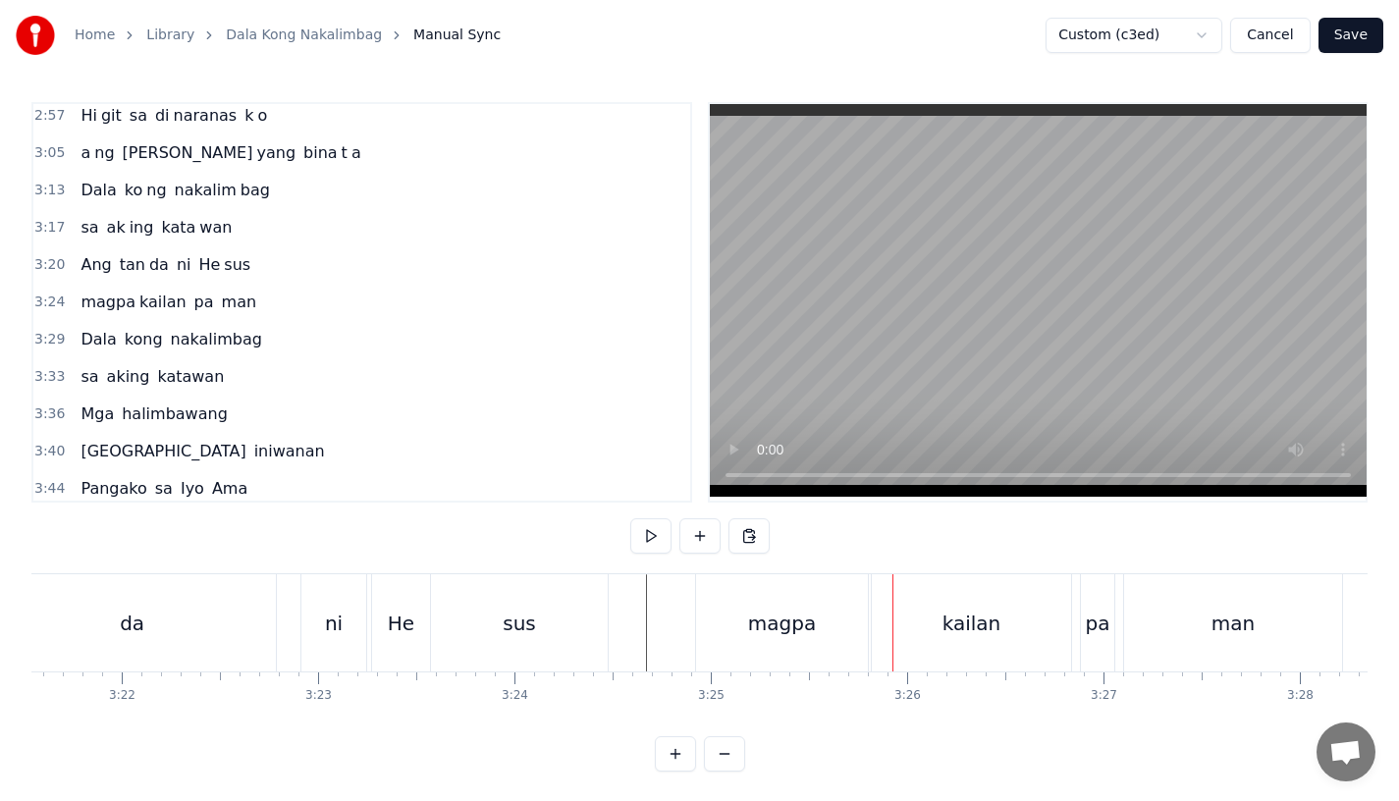
click at [798, 615] on div "magpa" at bounding box center [782, 623] width 68 height 29
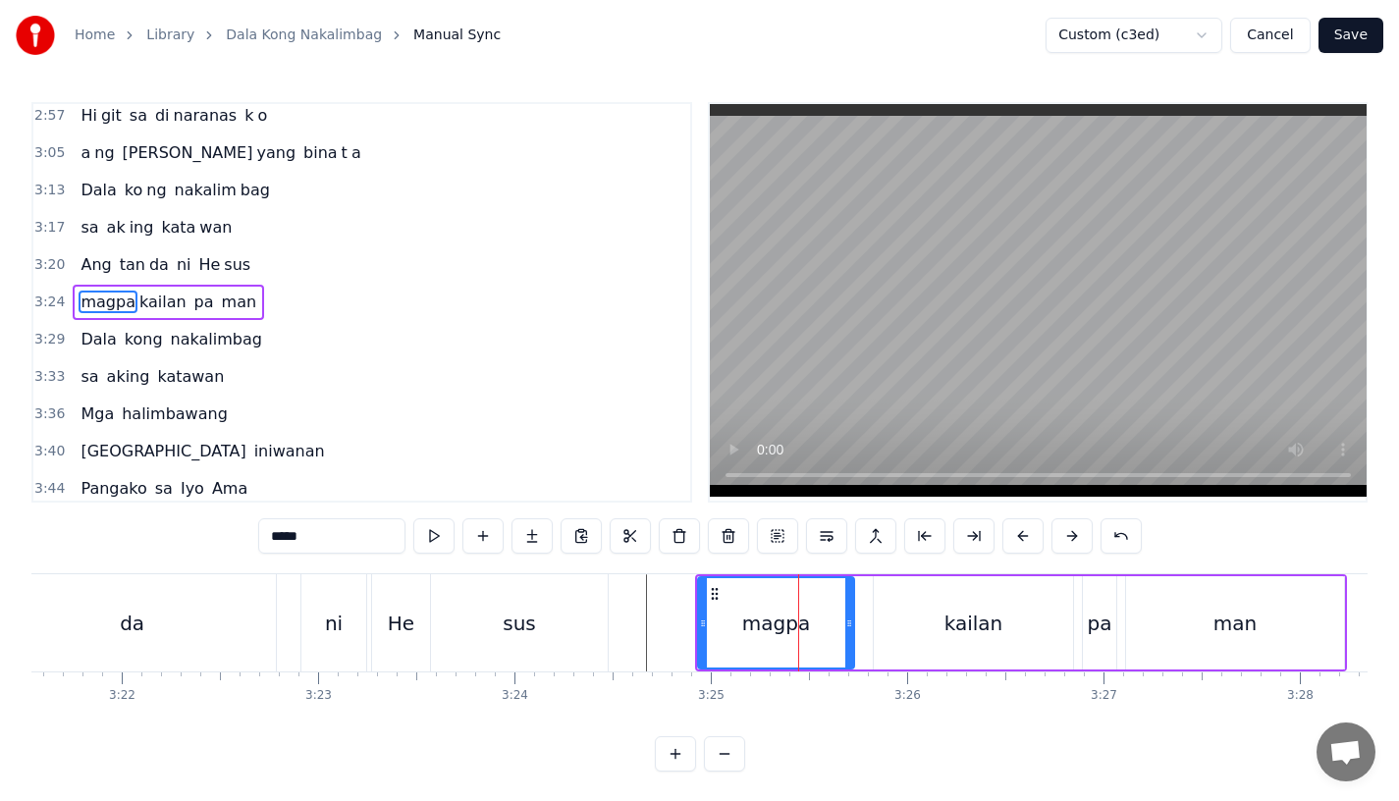
drag, startPoint x: 864, startPoint y: 632, endPoint x: 846, endPoint y: 632, distance: 17.7
click at [846, 632] on div at bounding box center [849, 622] width 8 height 89
click at [903, 630] on div "kailan" at bounding box center [973, 622] width 199 height 93
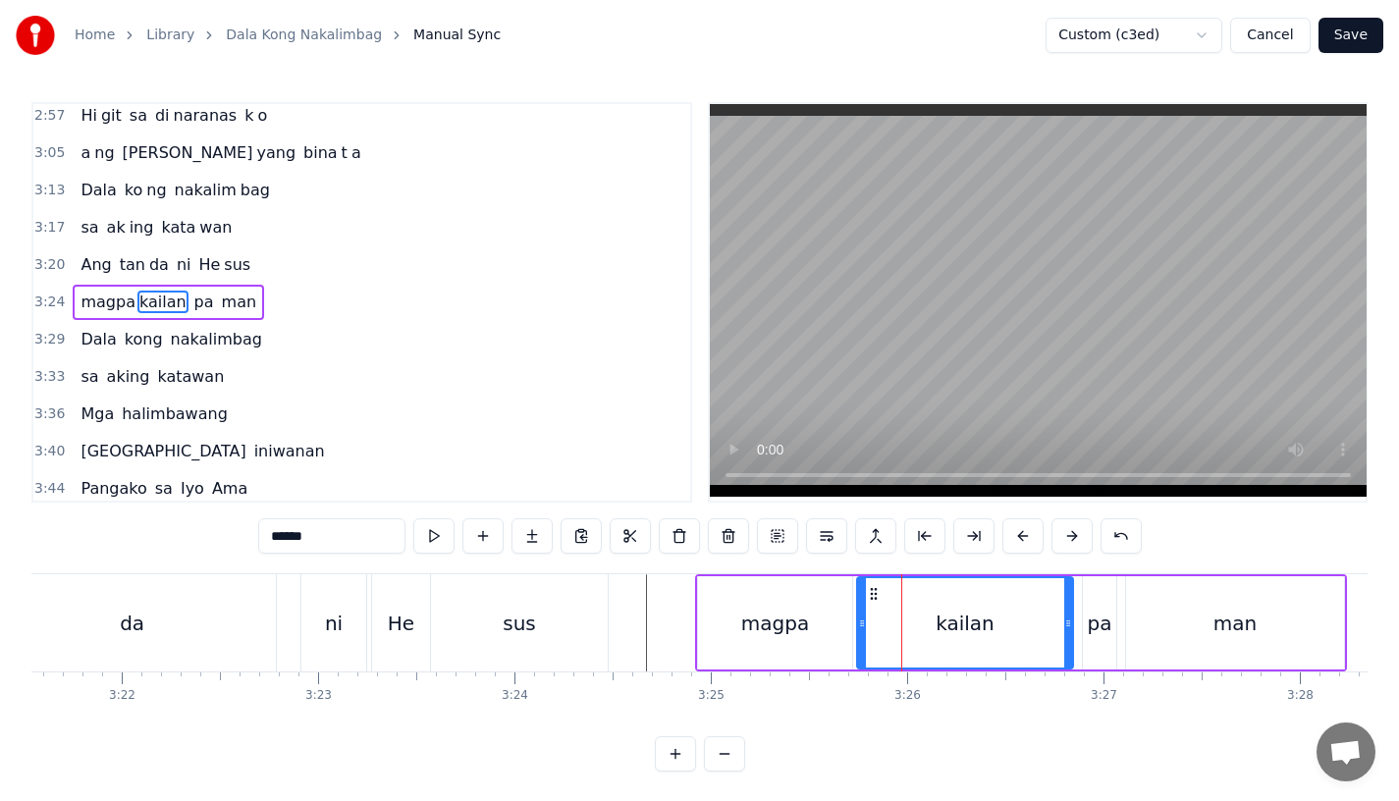
drag, startPoint x: 882, startPoint y: 630, endPoint x: 865, endPoint y: 630, distance: 16.7
click at [865, 630] on icon at bounding box center [862, 624] width 8 height 16
click at [580, 619] on div "sus" at bounding box center [519, 622] width 177 height 97
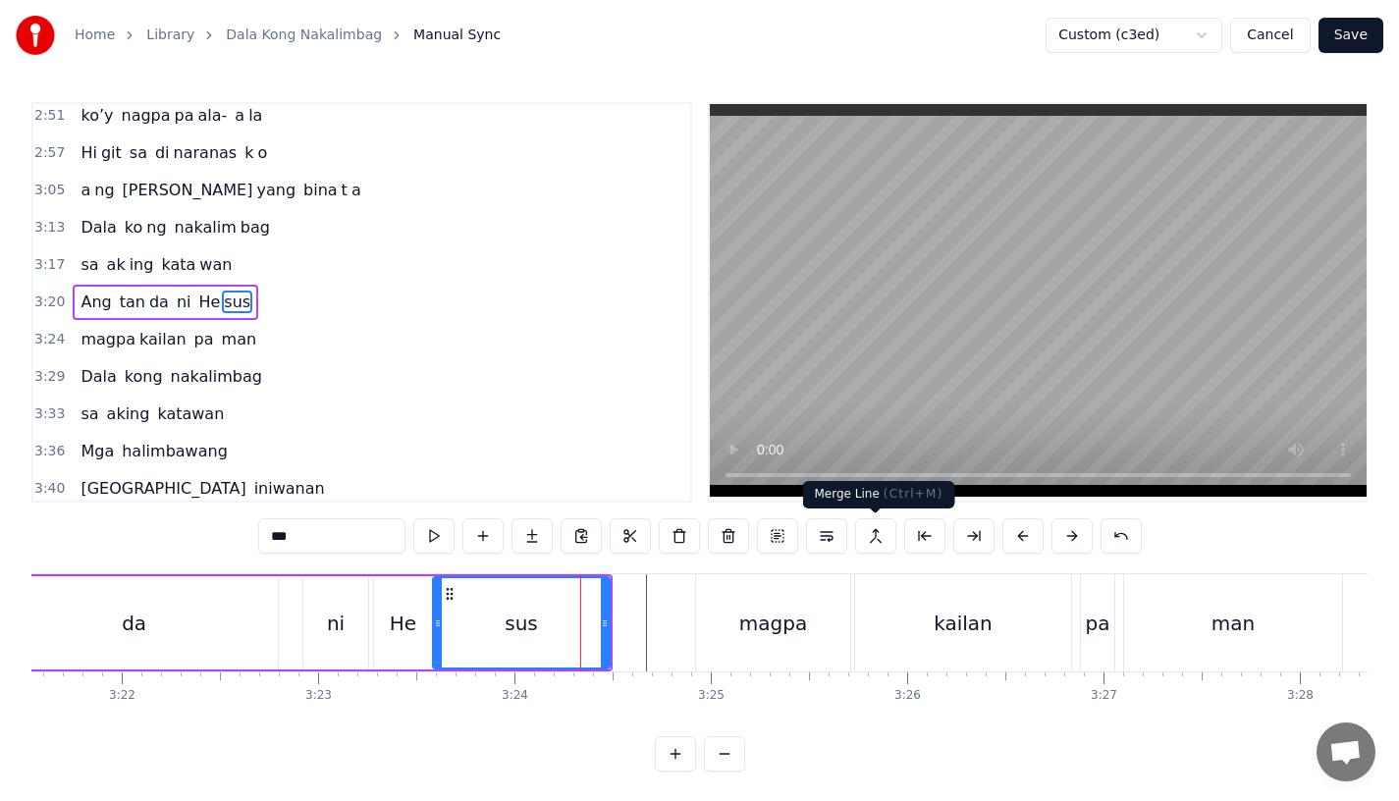
click at [953, 656] on div "kailan" at bounding box center [963, 622] width 216 height 97
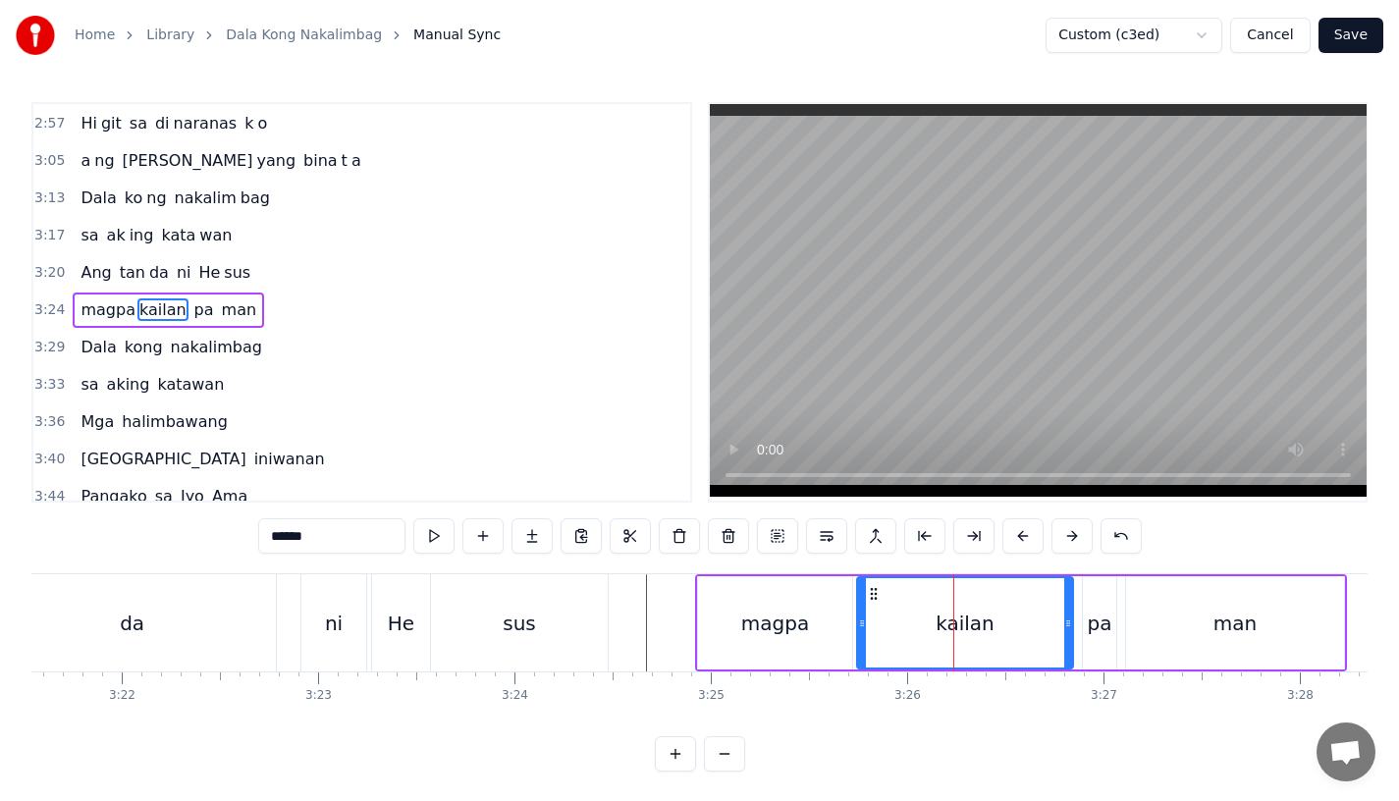
scroll to position [1201, 0]
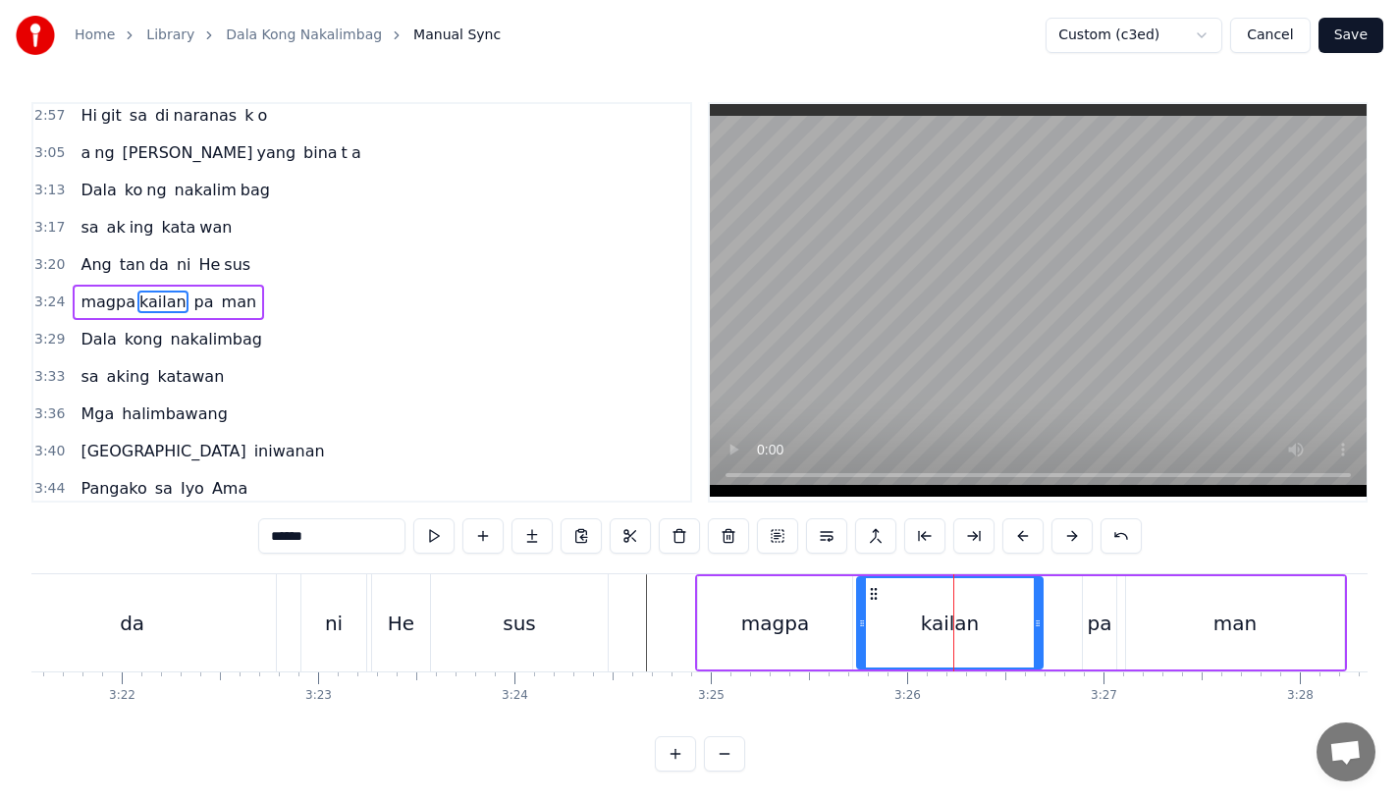
drag, startPoint x: 1065, startPoint y: 628, endPoint x: 1035, endPoint y: 628, distance: 30.4
click at [1035, 628] on icon at bounding box center [1038, 624] width 8 height 16
click at [1085, 626] on div "pa" at bounding box center [1099, 622] width 33 height 93
type input "**"
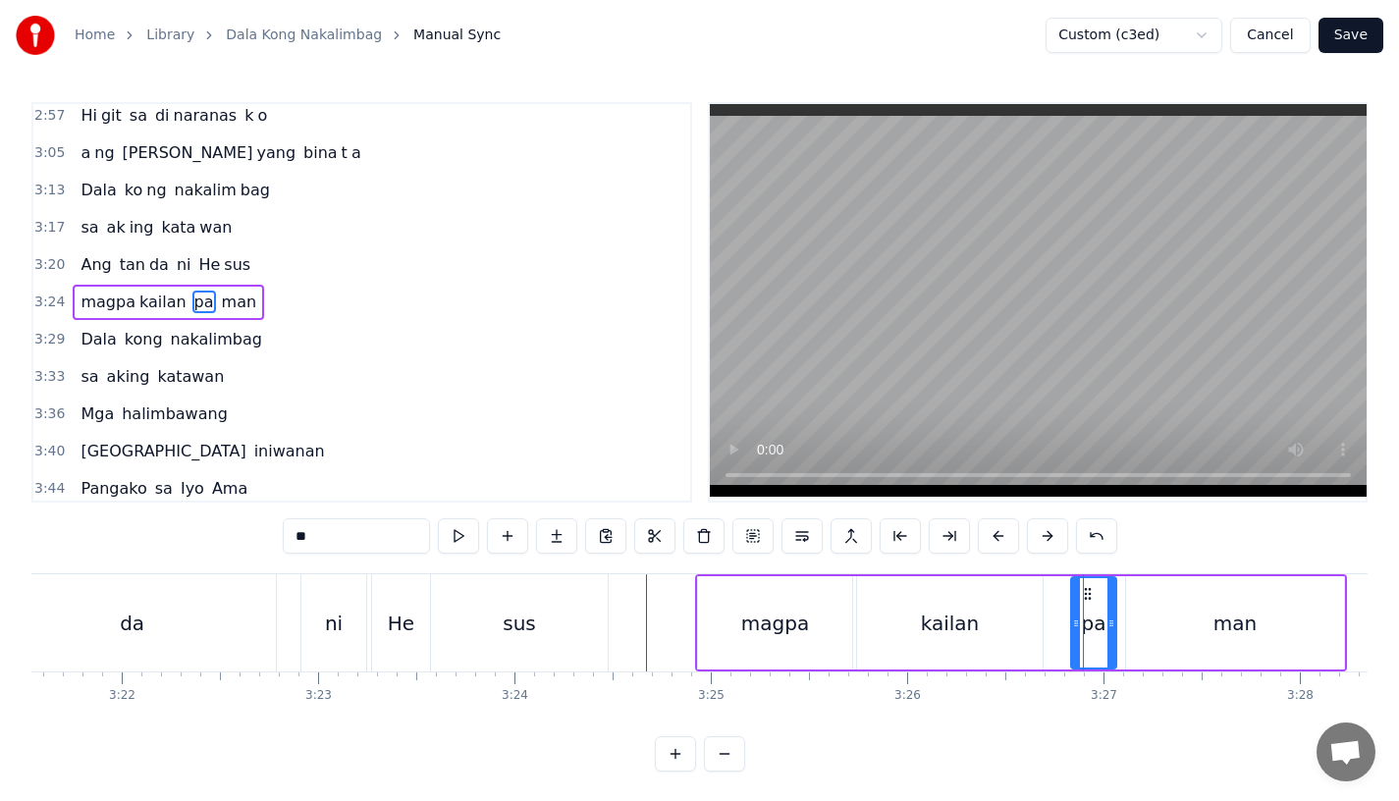
drag, startPoint x: 1085, startPoint y: 630, endPoint x: 1064, endPoint y: 634, distance: 21.0
click at [1072, 634] on div at bounding box center [1076, 622] width 8 height 89
click at [1116, 632] on div at bounding box center [1118, 622] width 8 height 89
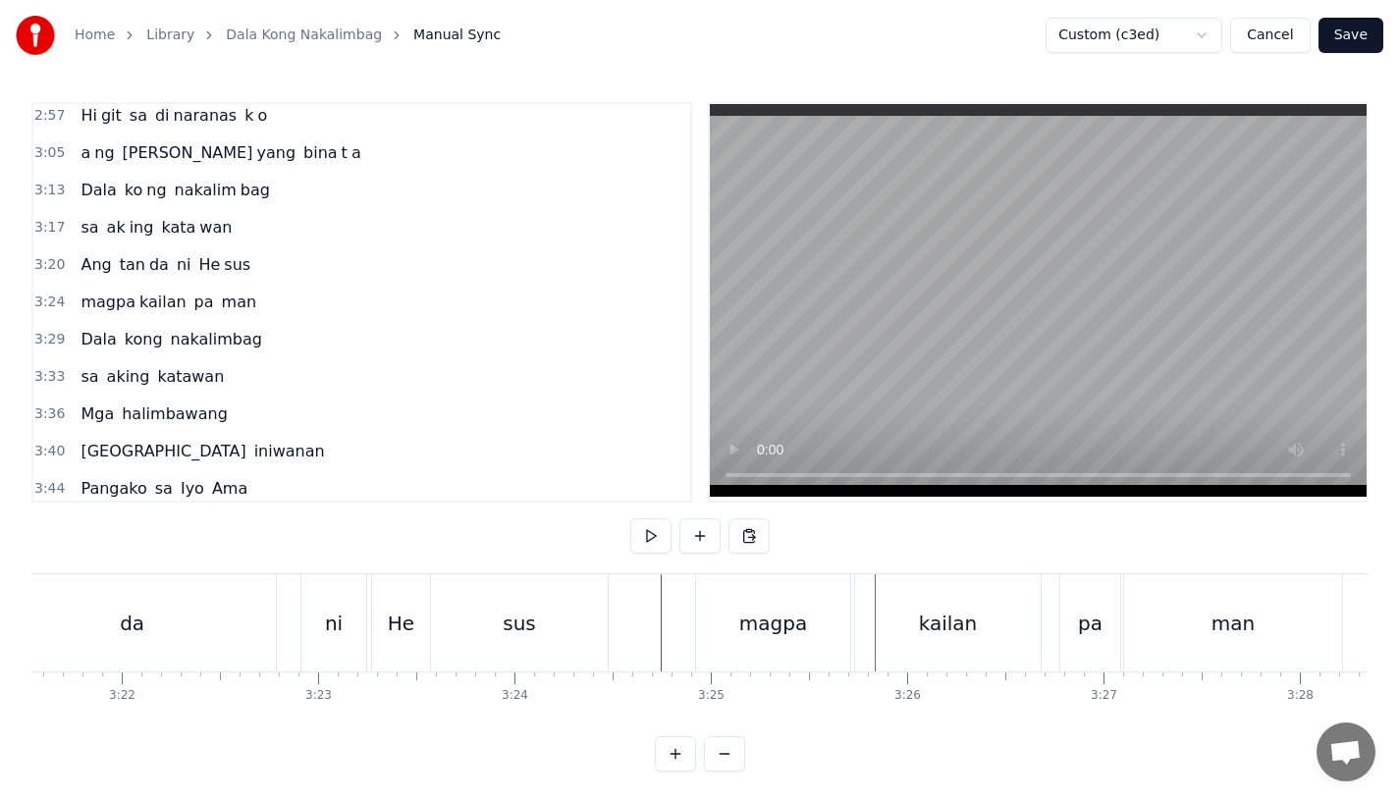
click at [504, 628] on div "sus" at bounding box center [519, 622] width 177 height 97
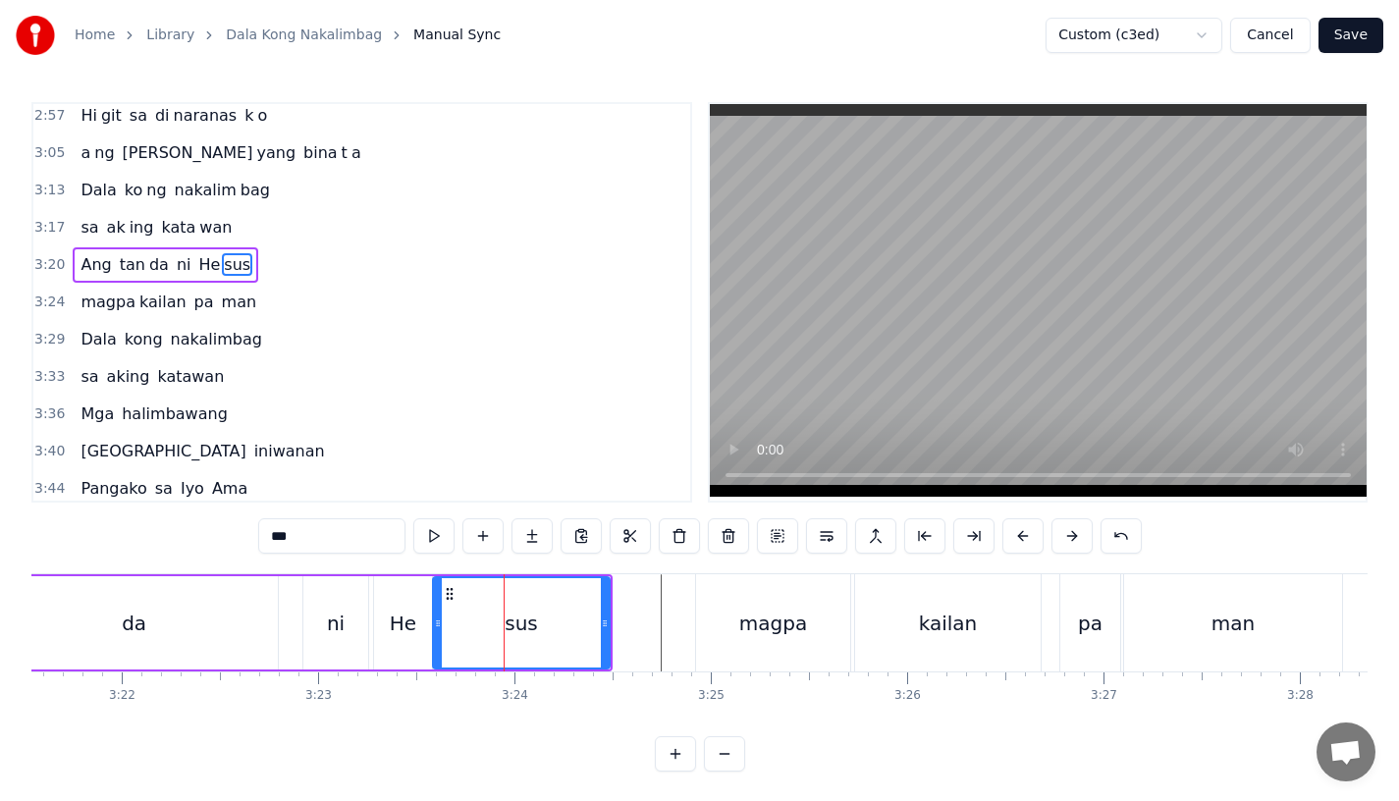
scroll to position [1164, 0]
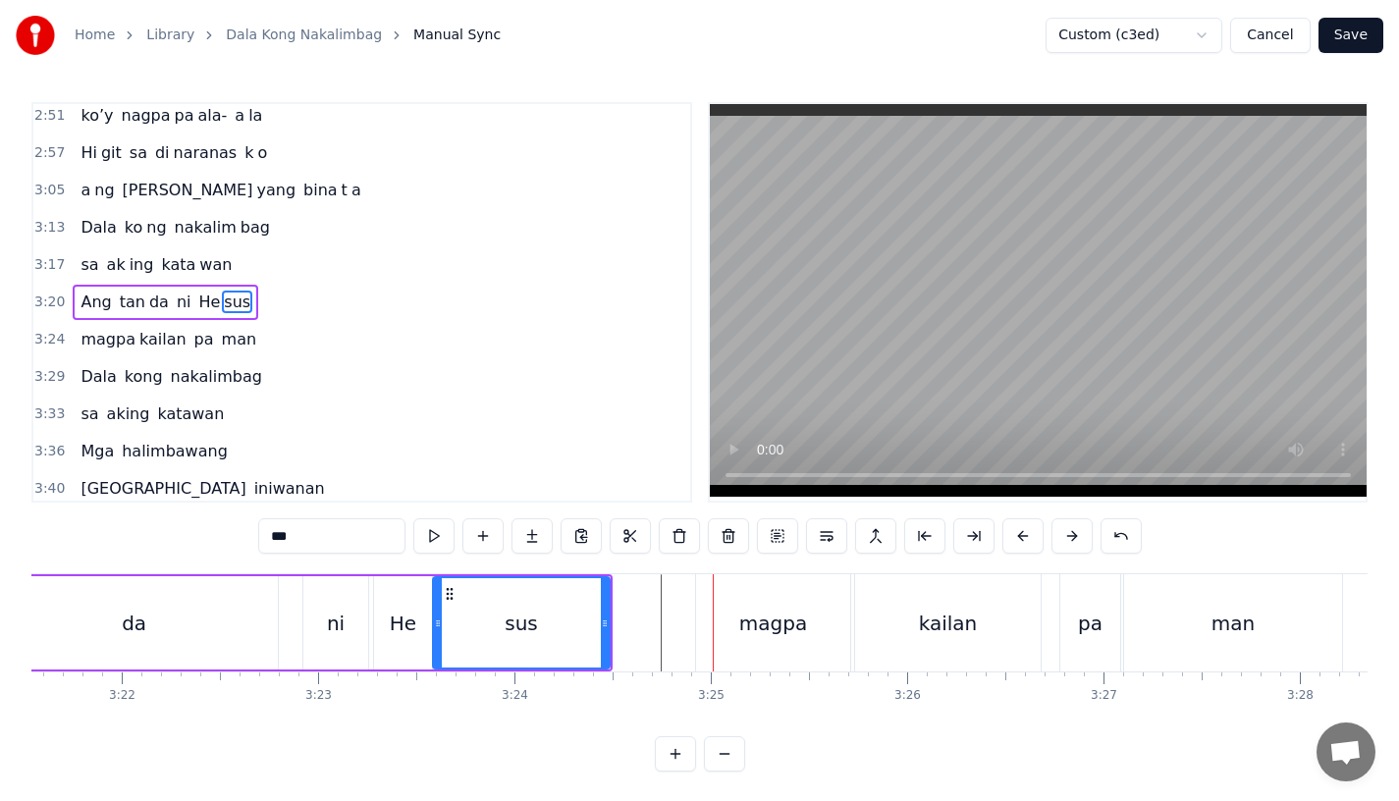
click at [741, 644] on div "magpa" at bounding box center [773, 622] width 154 height 97
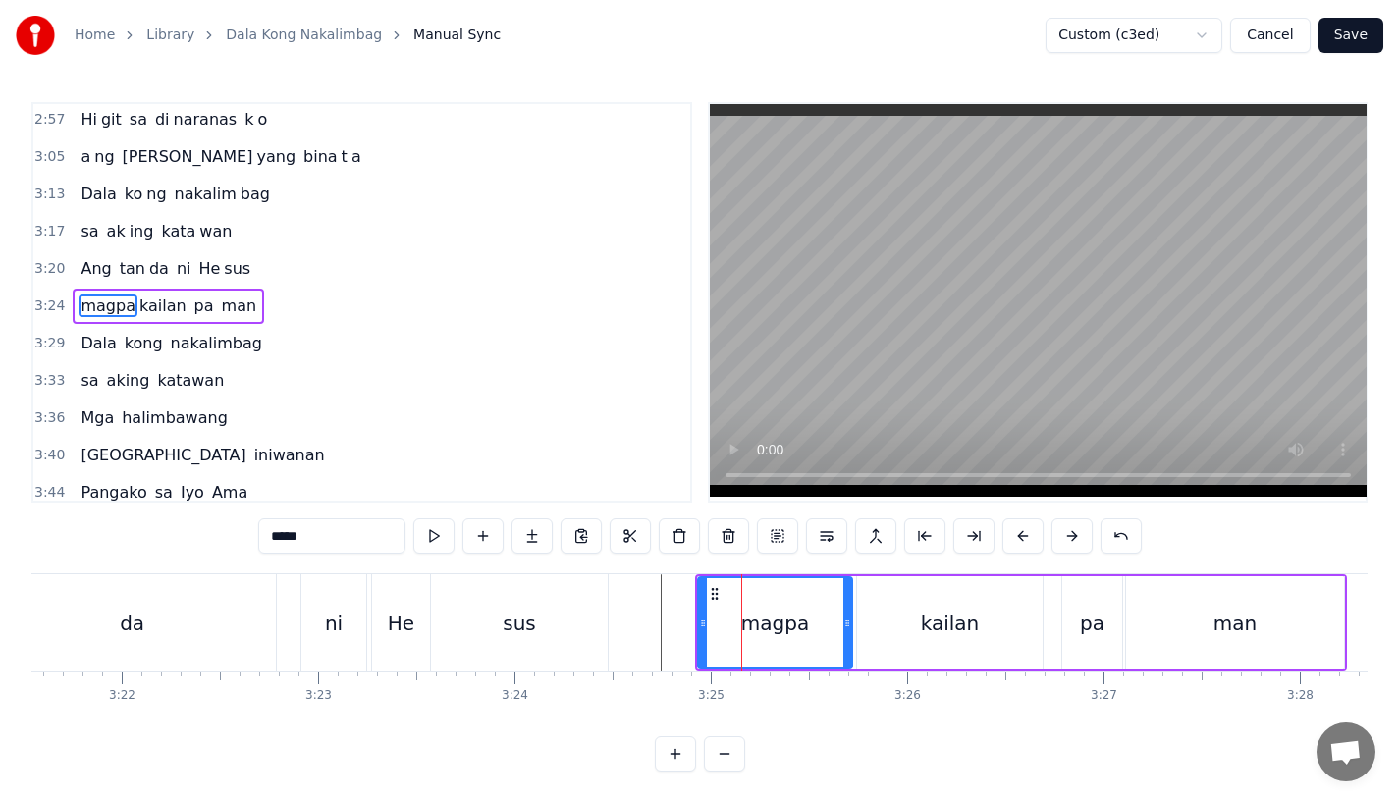
scroll to position [1201, 0]
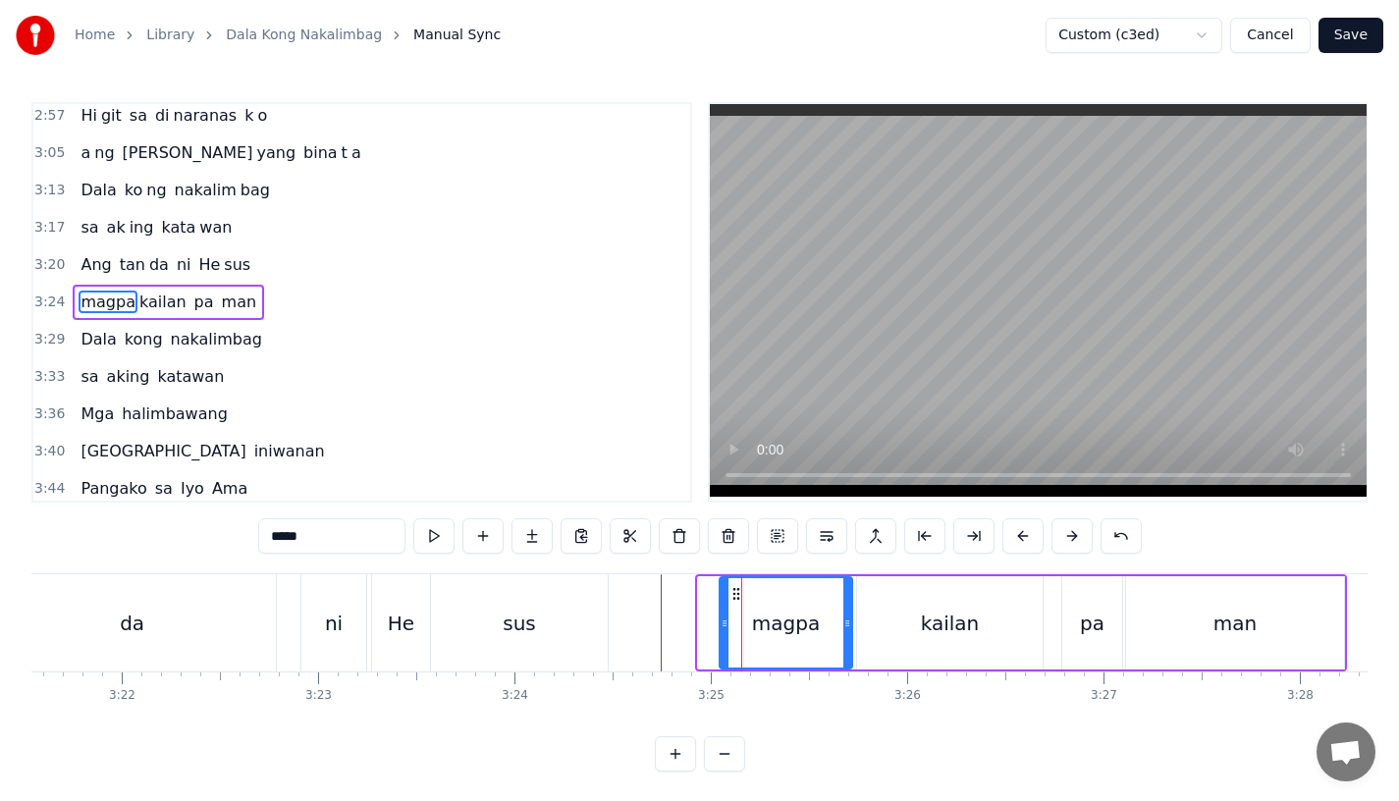
drag, startPoint x: 703, startPoint y: 626, endPoint x: 726, endPoint y: 626, distance: 22.6
click at [725, 626] on icon at bounding box center [725, 624] width 8 height 16
click at [584, 618] on div "sus" at bounding box center [519, 622] width 177 height 97
type input "***"
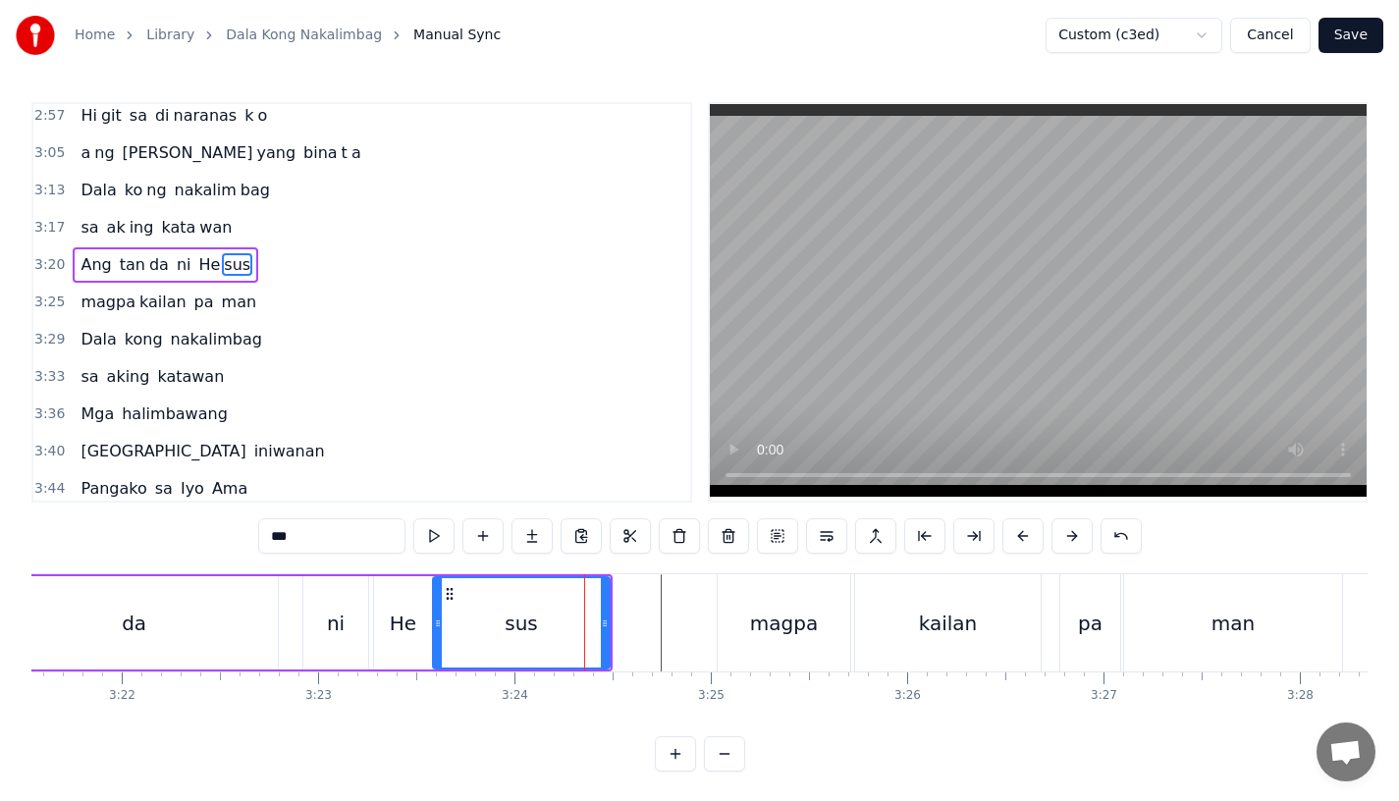
scroll to position [1164, 0]
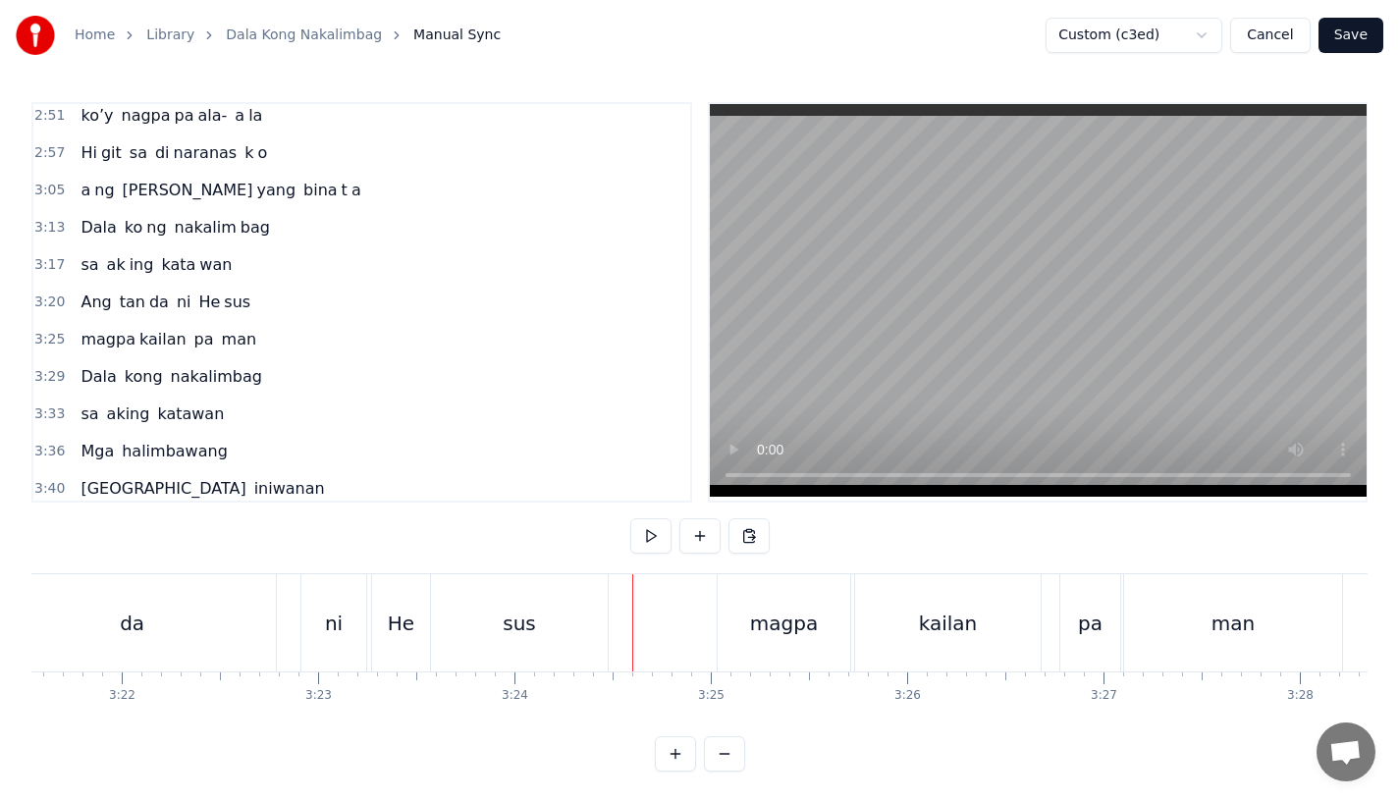
click at [580, 618] on div "sus" at bounding box center [519, 622] width 177 height 97
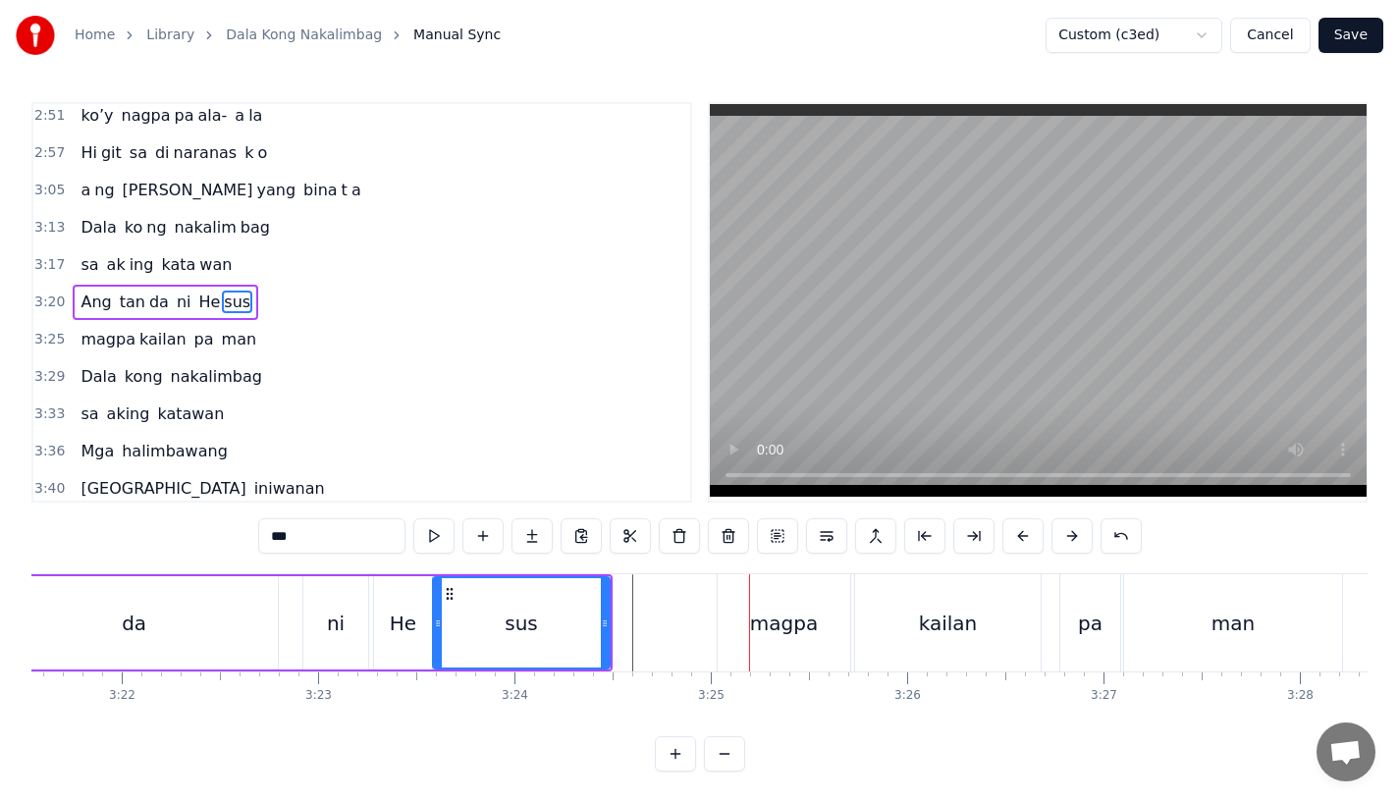
click at [588, 551] on button at bounding box center [581, 535] width 41 height 35
click at [586, 603] on div "sus" at bounding box center [521, 622] width 175 height 89
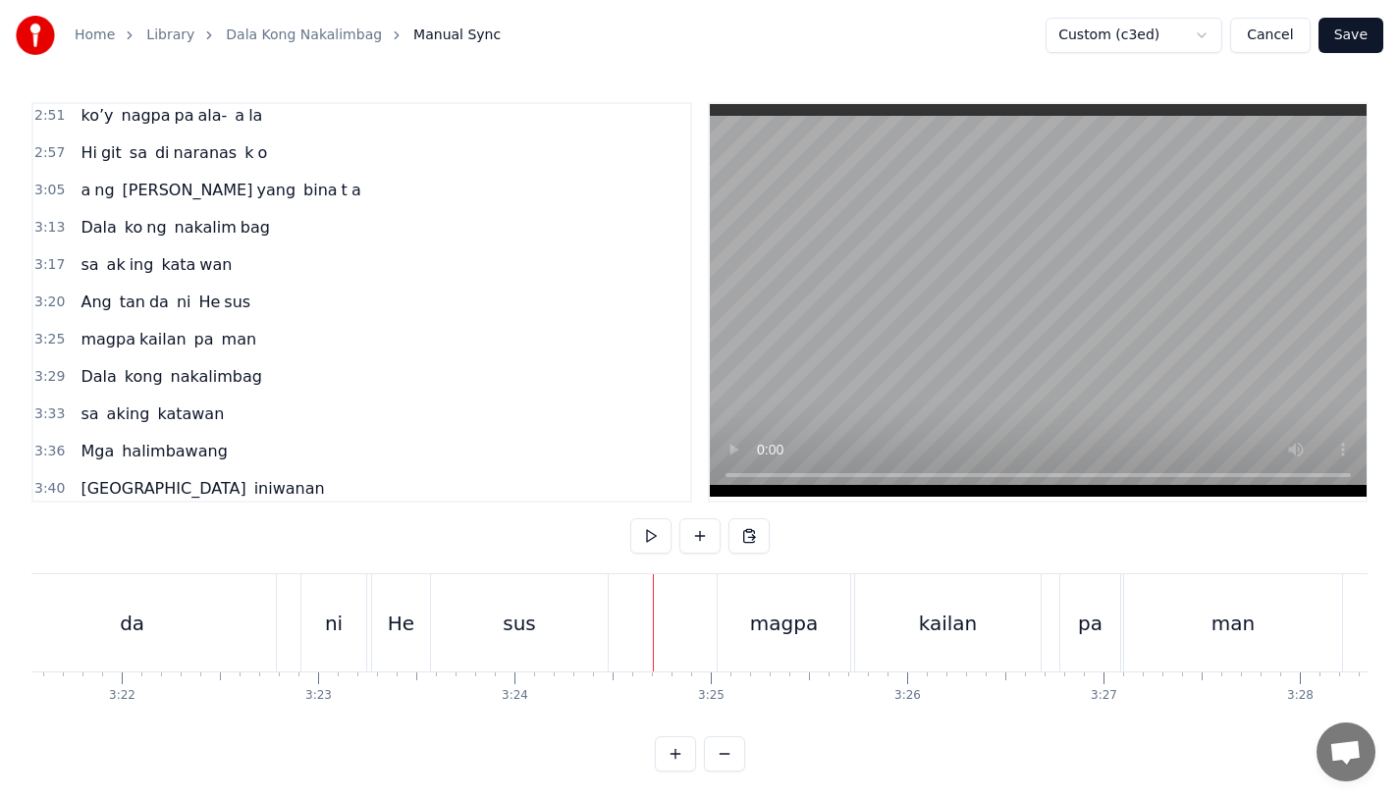
click at [554, 607] on div "sus" at bounding box center [519, 622] width 177 height 97
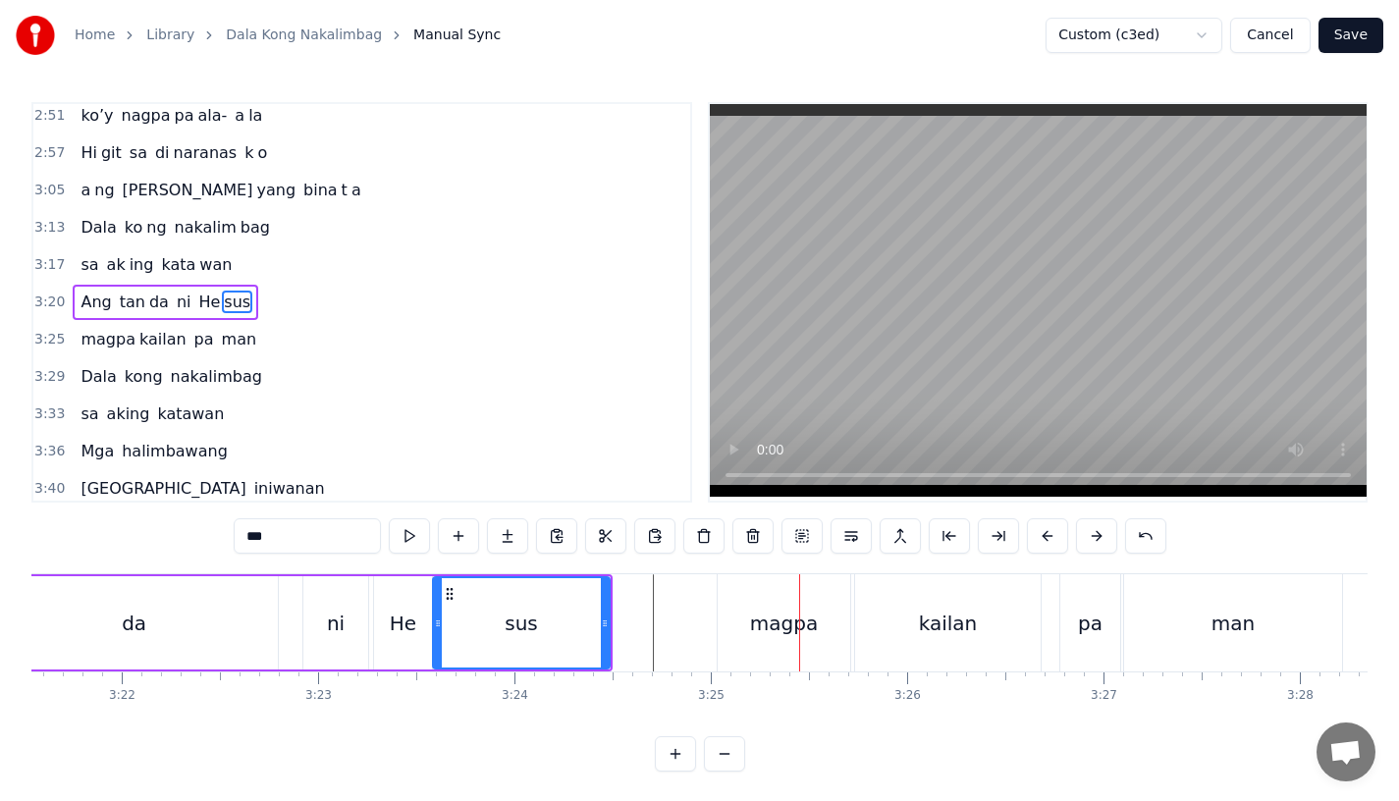
click at [561, 612] on div "sus" at bounding box center [521, 622] width 175 height 89
click at [761, 656] on div "magpa" at bounding box center [784, 622] width 133 height 97
type input "*****"
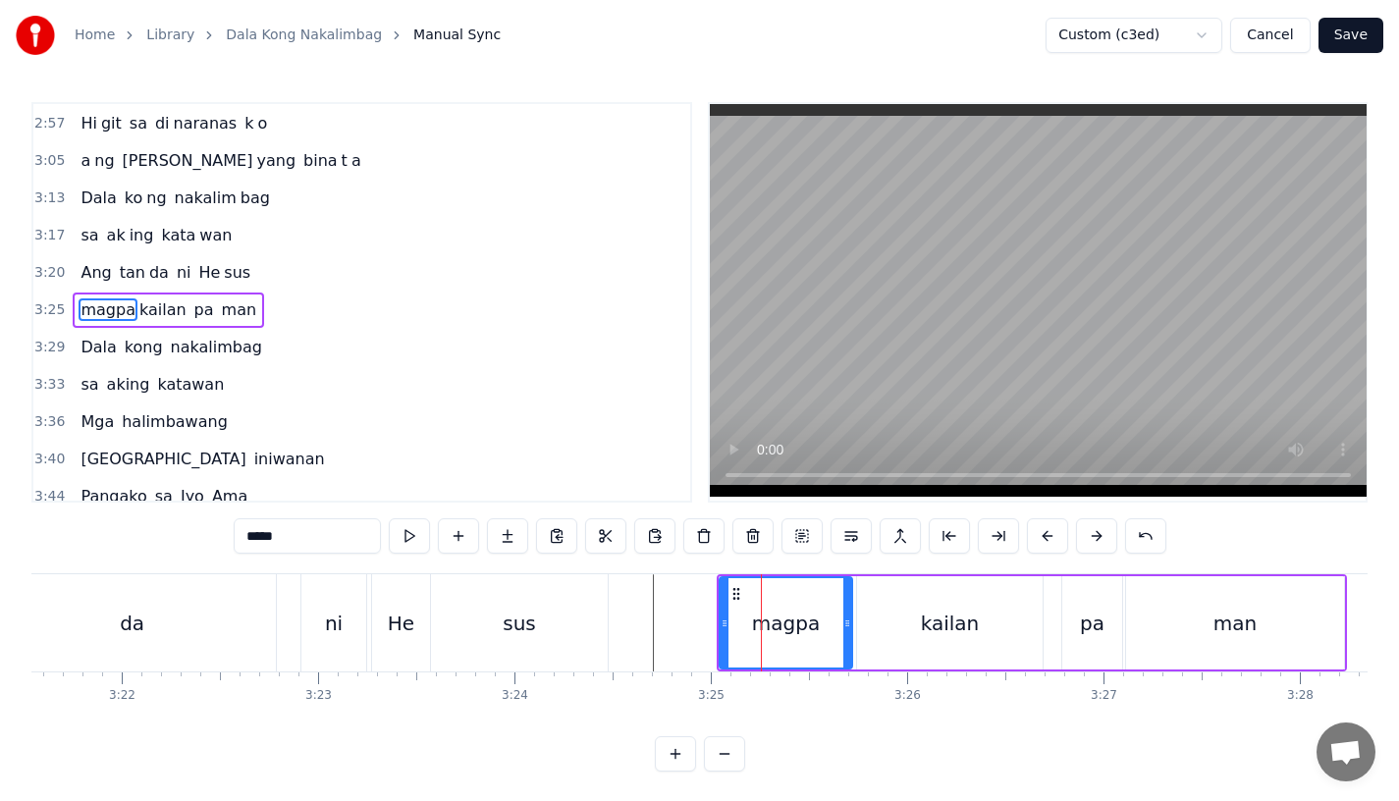
scroll to position [1201, 0]
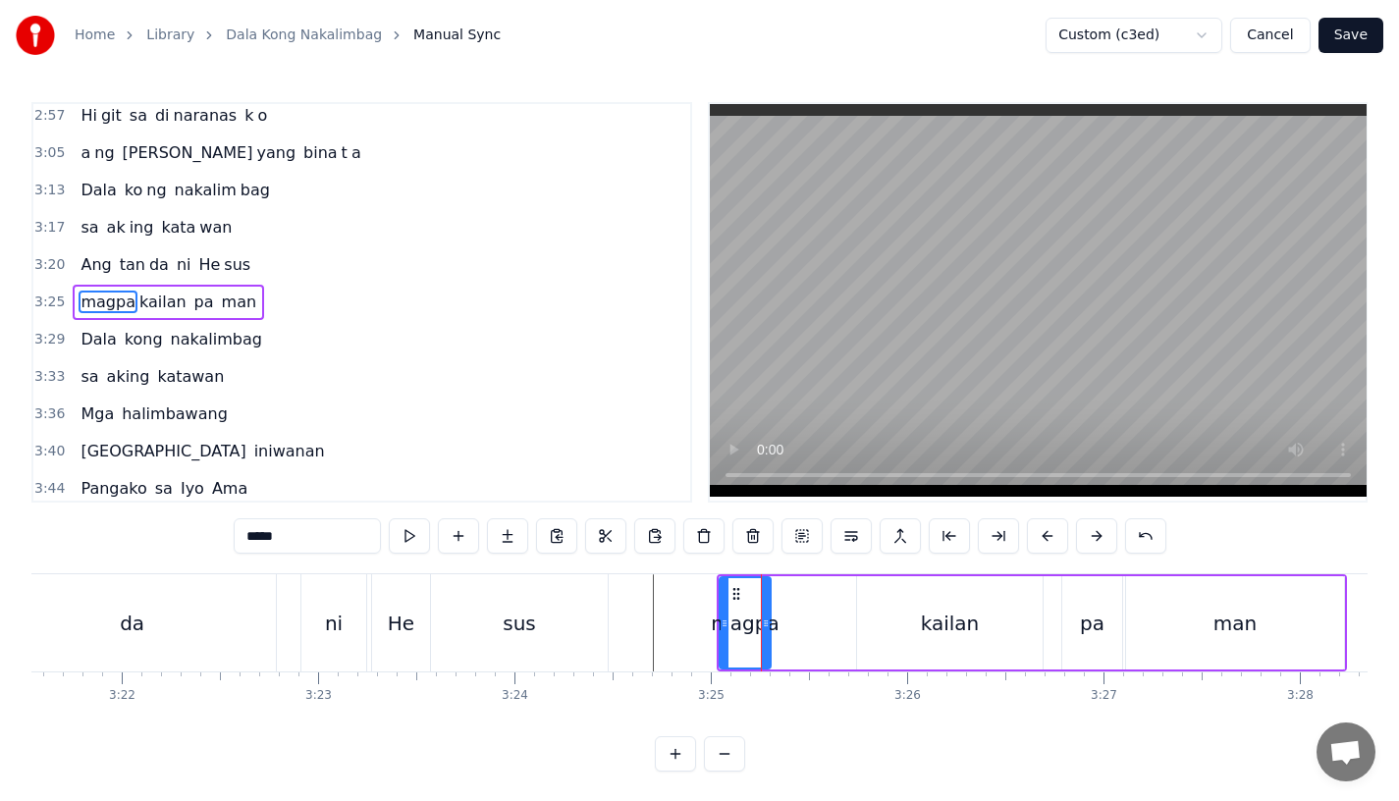
drag, startPoint x: 846, startPoint y: 639, endPoint x: 765, endPoint y: 640, distance: 81.5
click at [765, 640] on div at bounding box center [766, 622] width 8 height 89
click at [507, 531] on button at bounding box center [507, 535] width 41 height 35
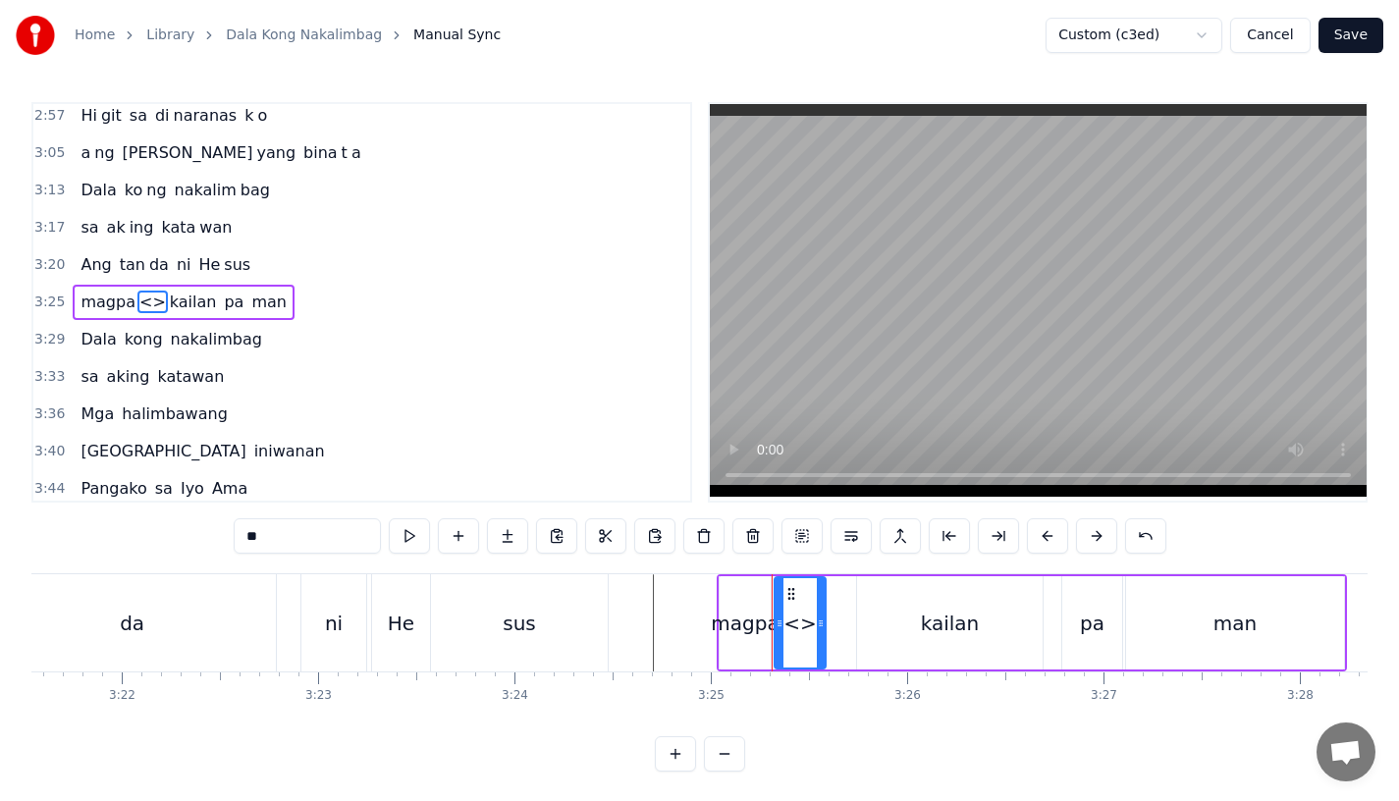
drag, startPoint x: 270, startPoint y: 544, endPoint x: 172, endPoint y: 544, distance: 98.2
click at [172, 544] on div "0:15 Pagsubok ay dumara ting, 0:19 sapin- saping kapang lawan 0:23 Puso’y ibig …" at bounding box center [699, 437] width 1336 height 670
type input "*"
drag, startPoint x: 823, startPoint y: 637, endPoint x: 849, endPoint y: 637, distance: 26.5
click at [849, 637] on div at bounding box center [848, 622] width 8 height 89
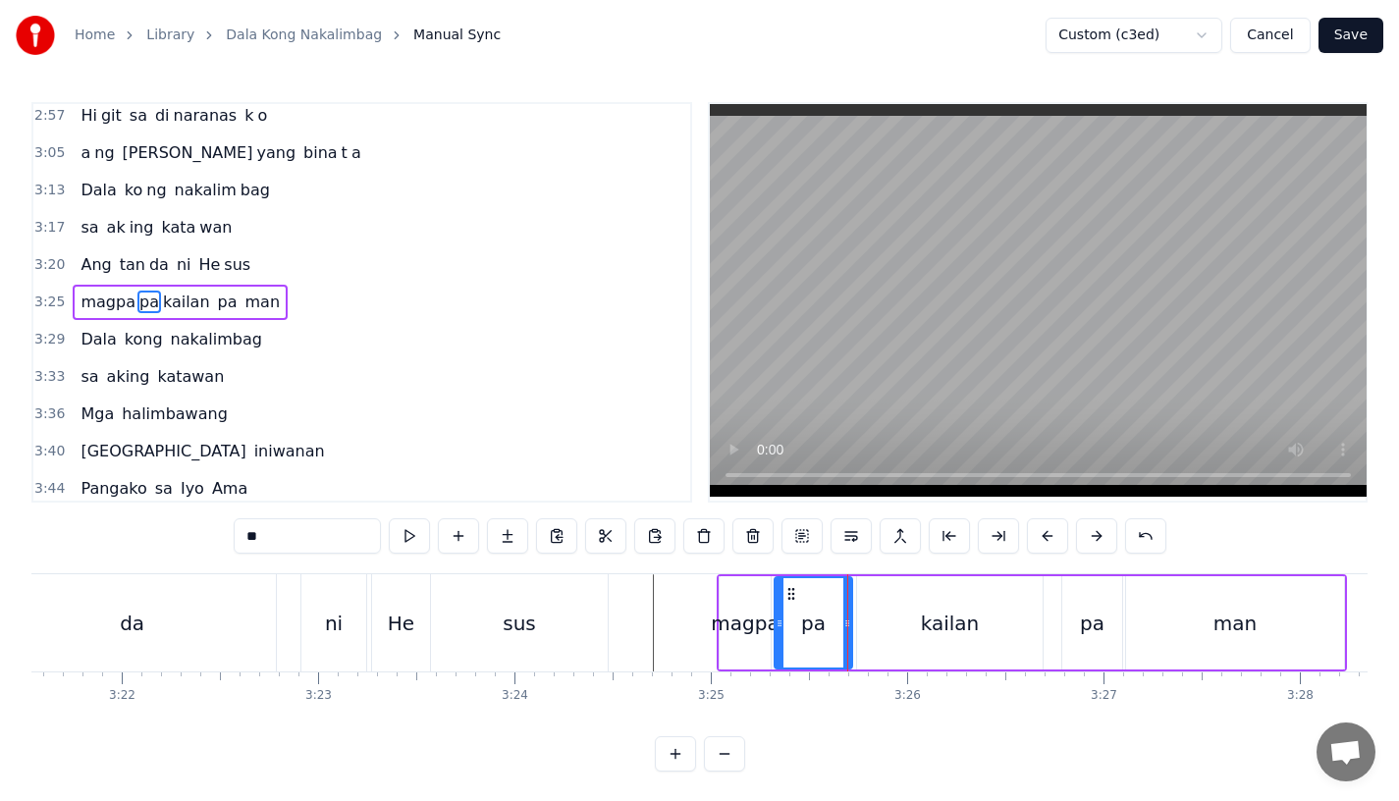
click at [763, 639] on div "magpa" at bounding box center [745, 622] width 51 height 93
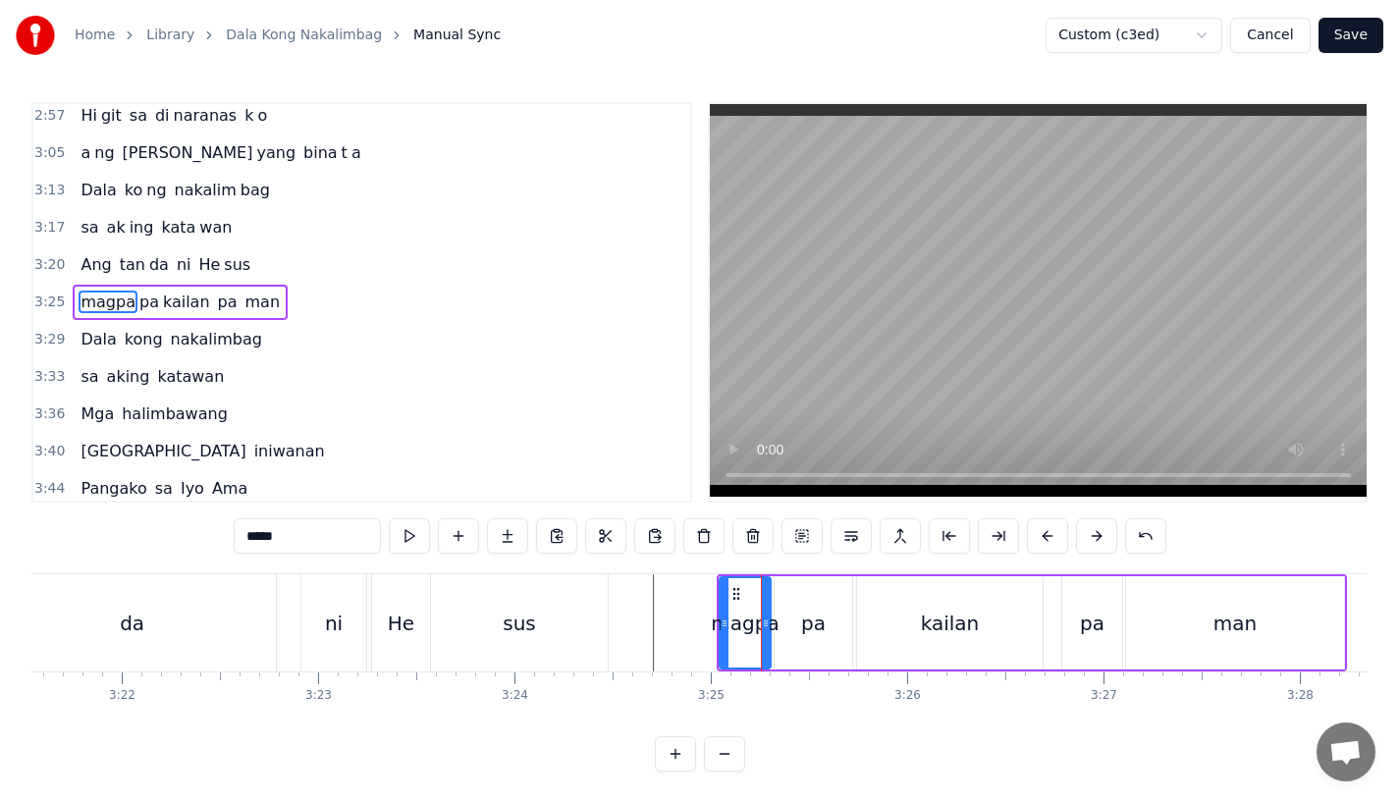
click at [327, 542] on input "*****" at bounding box center [307, 535] width 147 height 35
click at [574, 609] on div "sus" at bounding box center [519, 622] width 177 height 97
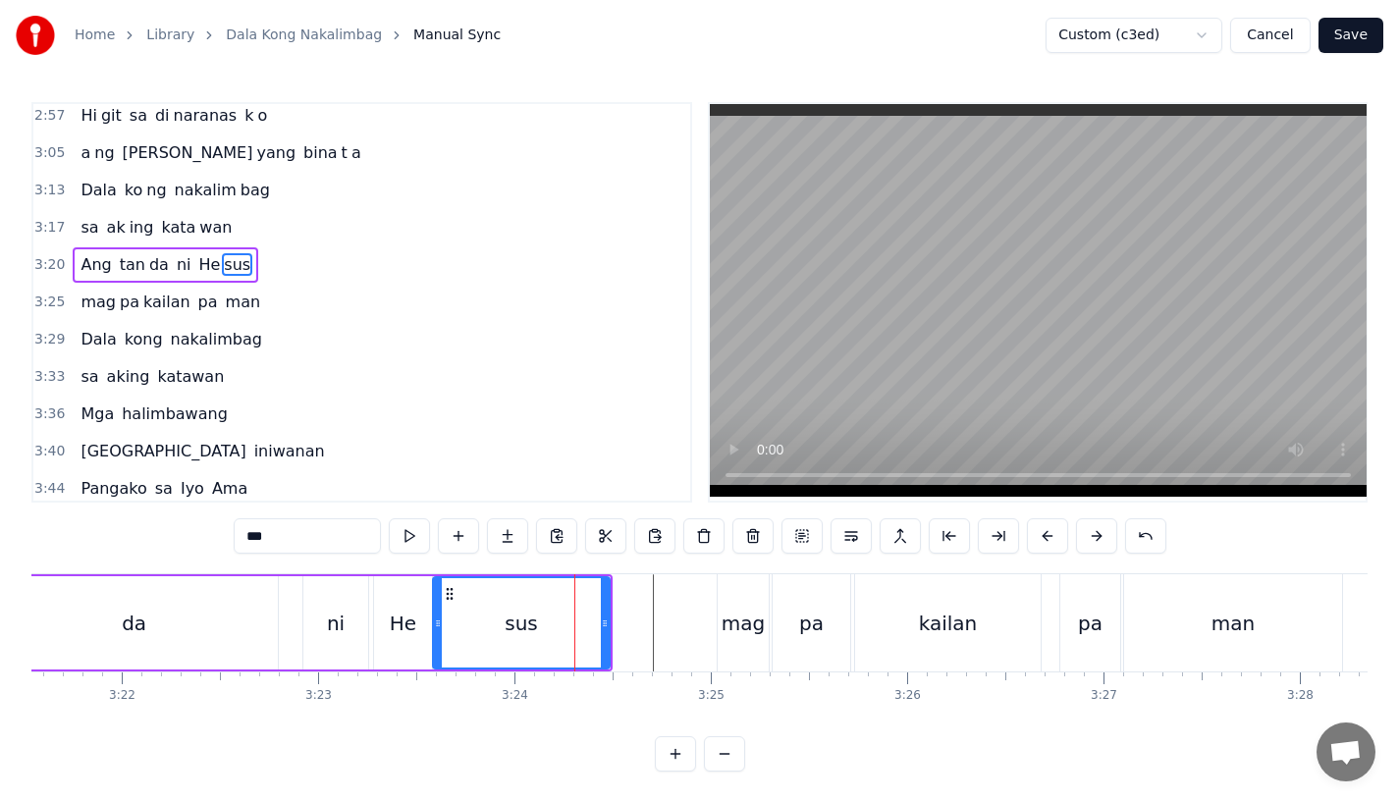
scroll to position [1164, 0]
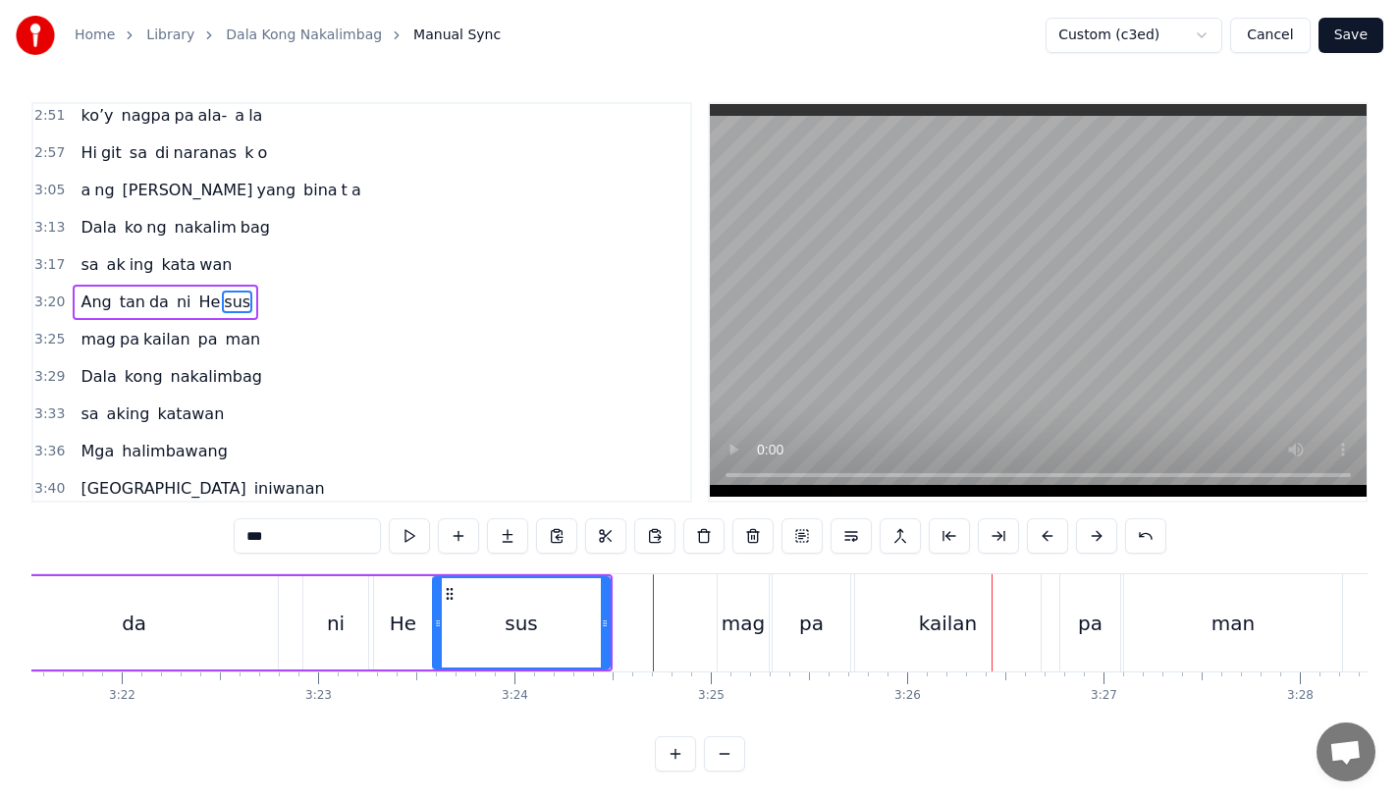
click at [748, 626] on div "mag" at bounding box center [743, 623] width 43 height 29
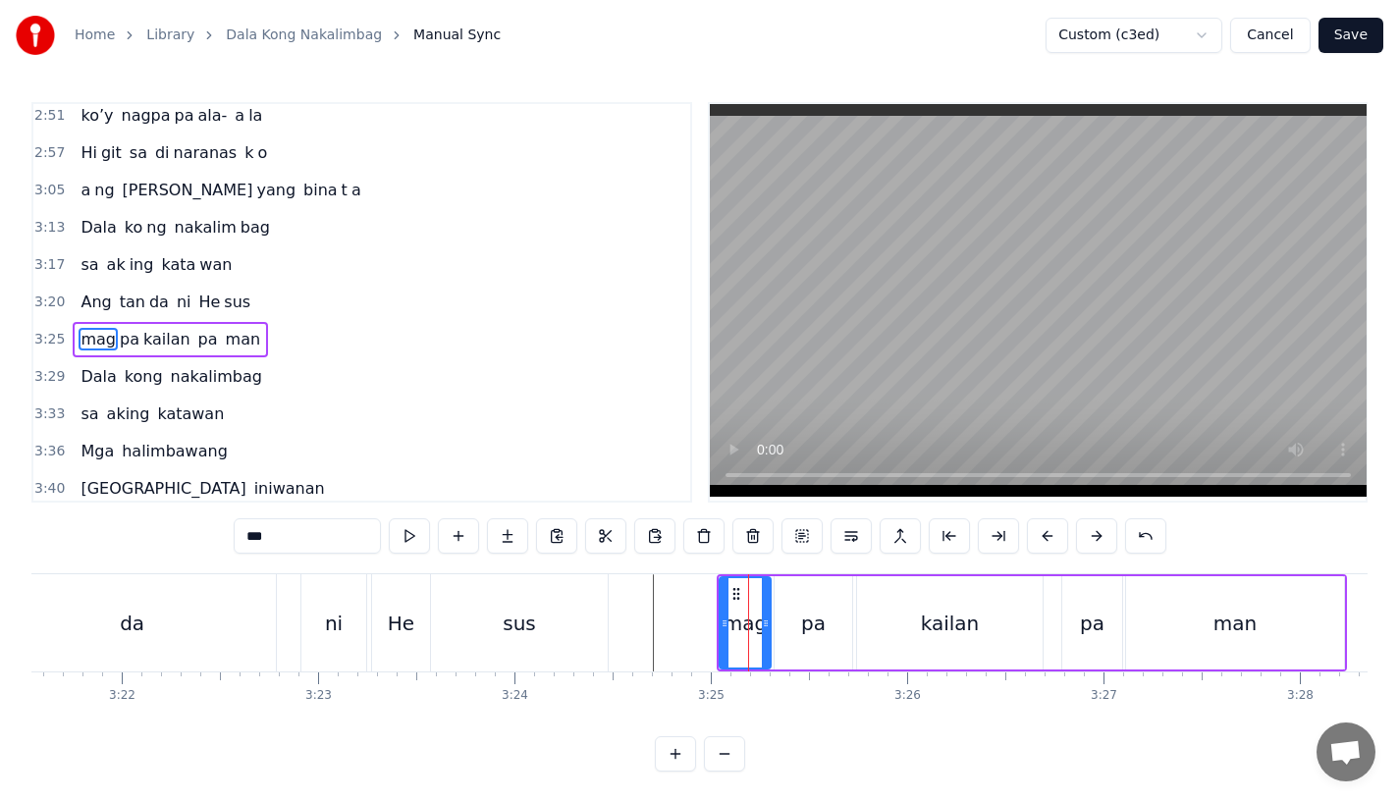
scroll to position [1201, 0]
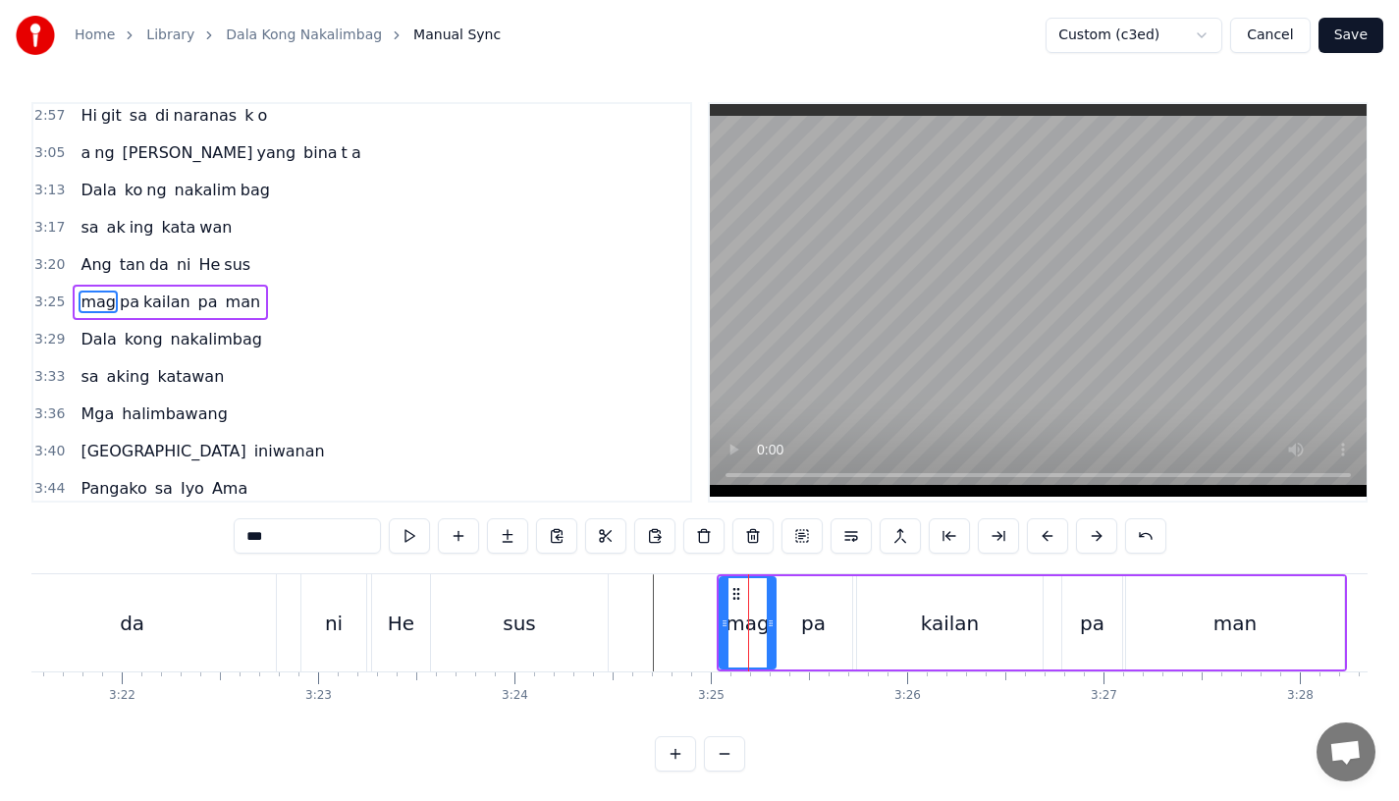
drag, startPoint x: 766, startPoint y: 627, endPoint x: 777, endPoint y: 627, distance: 10.8
click at [775, 627] on icon at bounding box center [771, 624] width 8 height 16
click at [797, 627] on div "pa" at bounding box center [814, 622] width 78 height 93
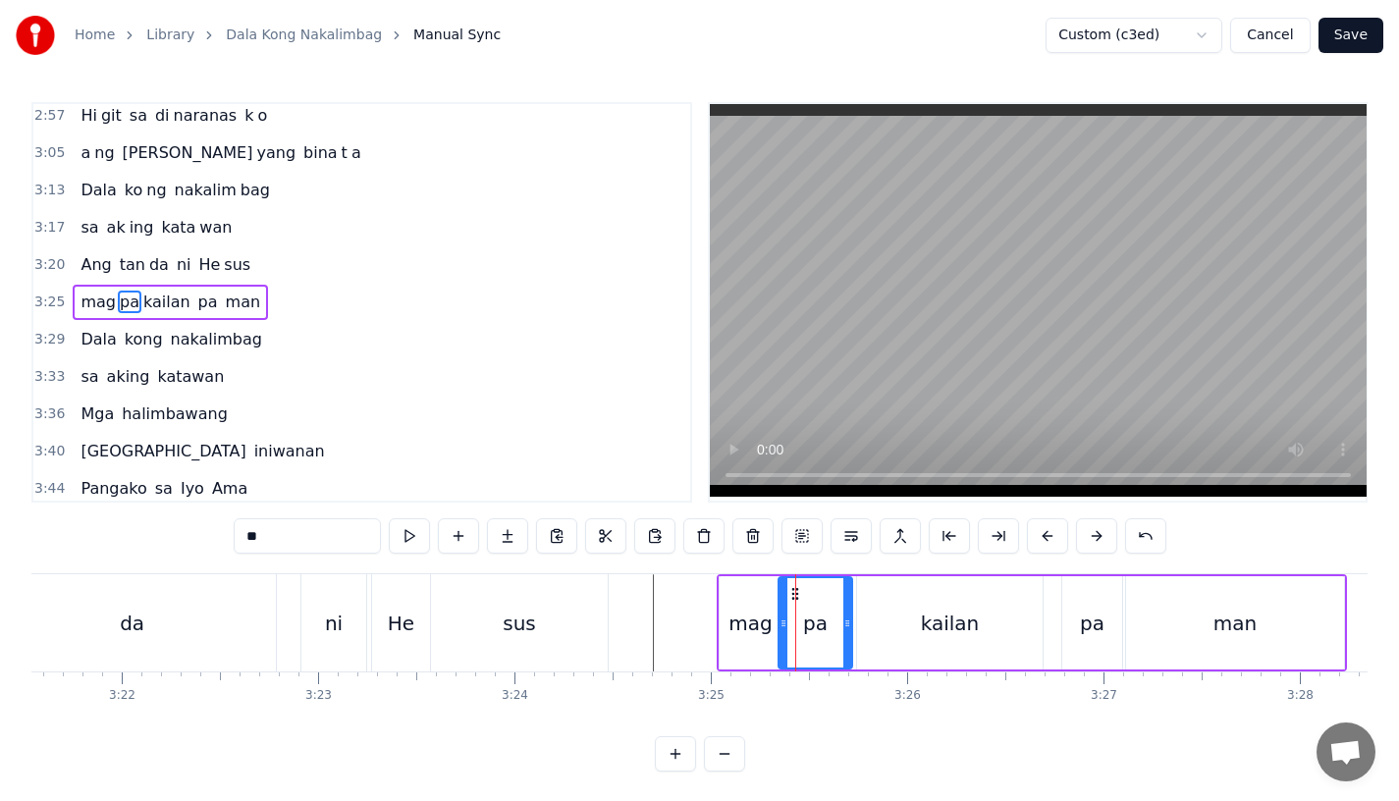
click at [781, 626] on icon at bounding box center [784, 624] width 8 height 16
click at [755, 637] on div "mag" at bounding box center [751, 622] width 62 height 93
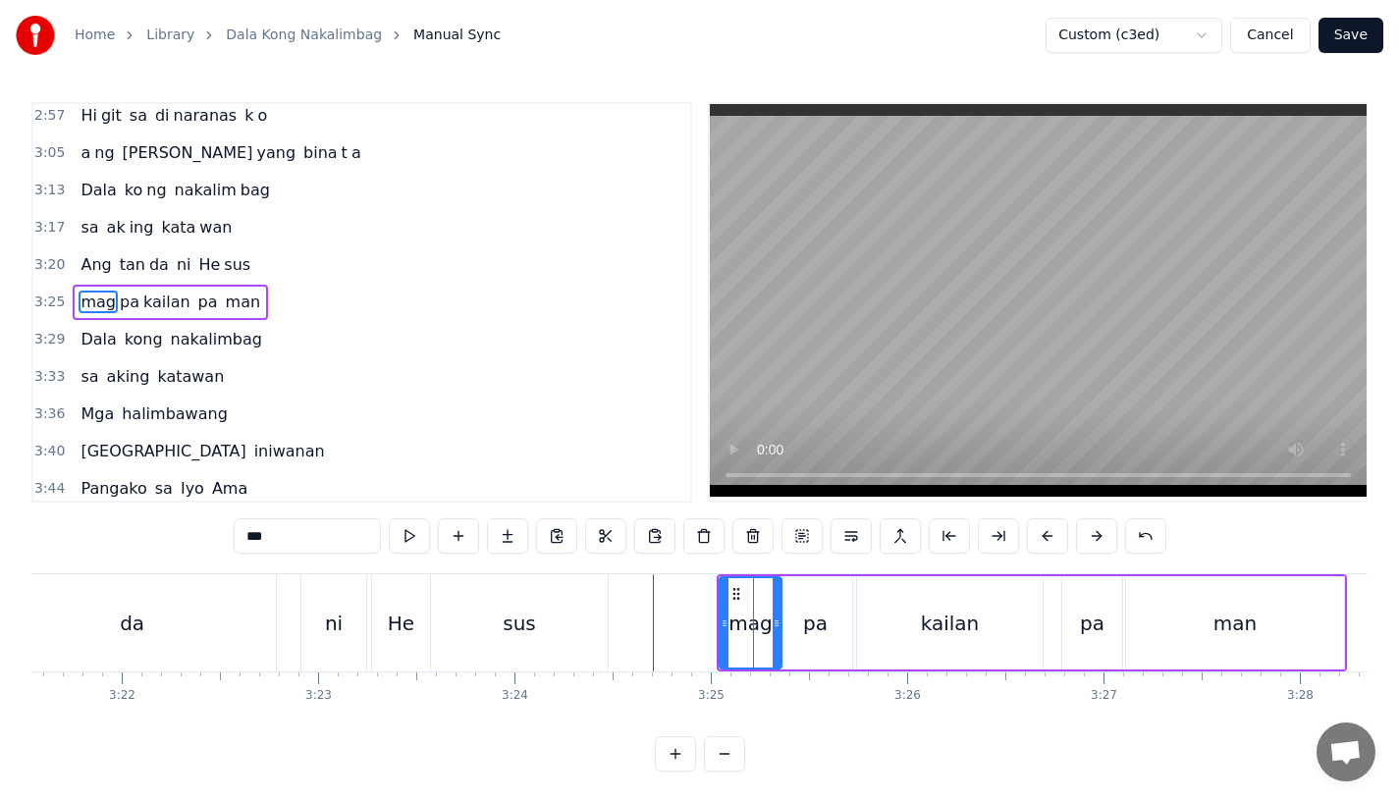
click at [806, 635] on div "pa" at bounding box center [815, 623] width 25 height 29
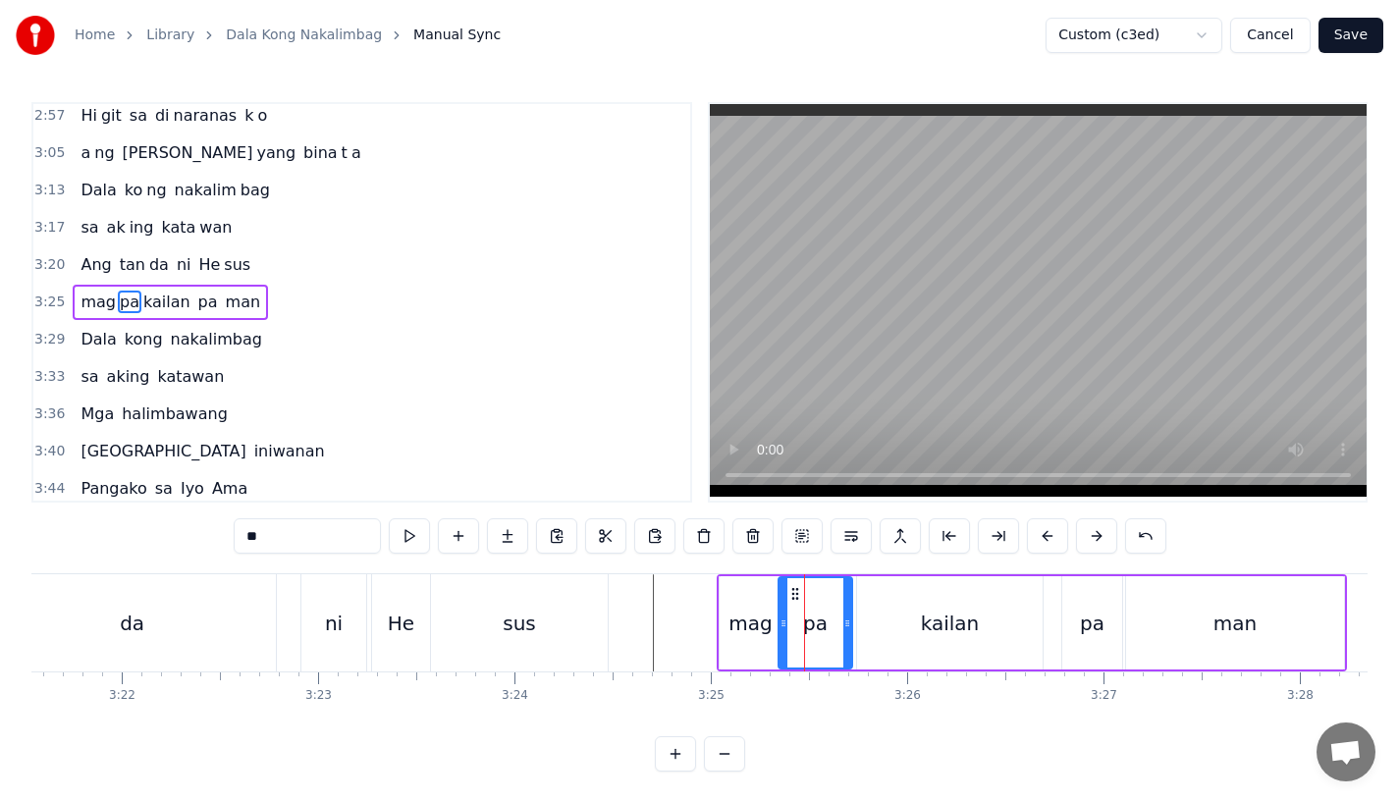
click at [574, 644] on div "sus" at bounding box center [519, 622] width 177 height 97
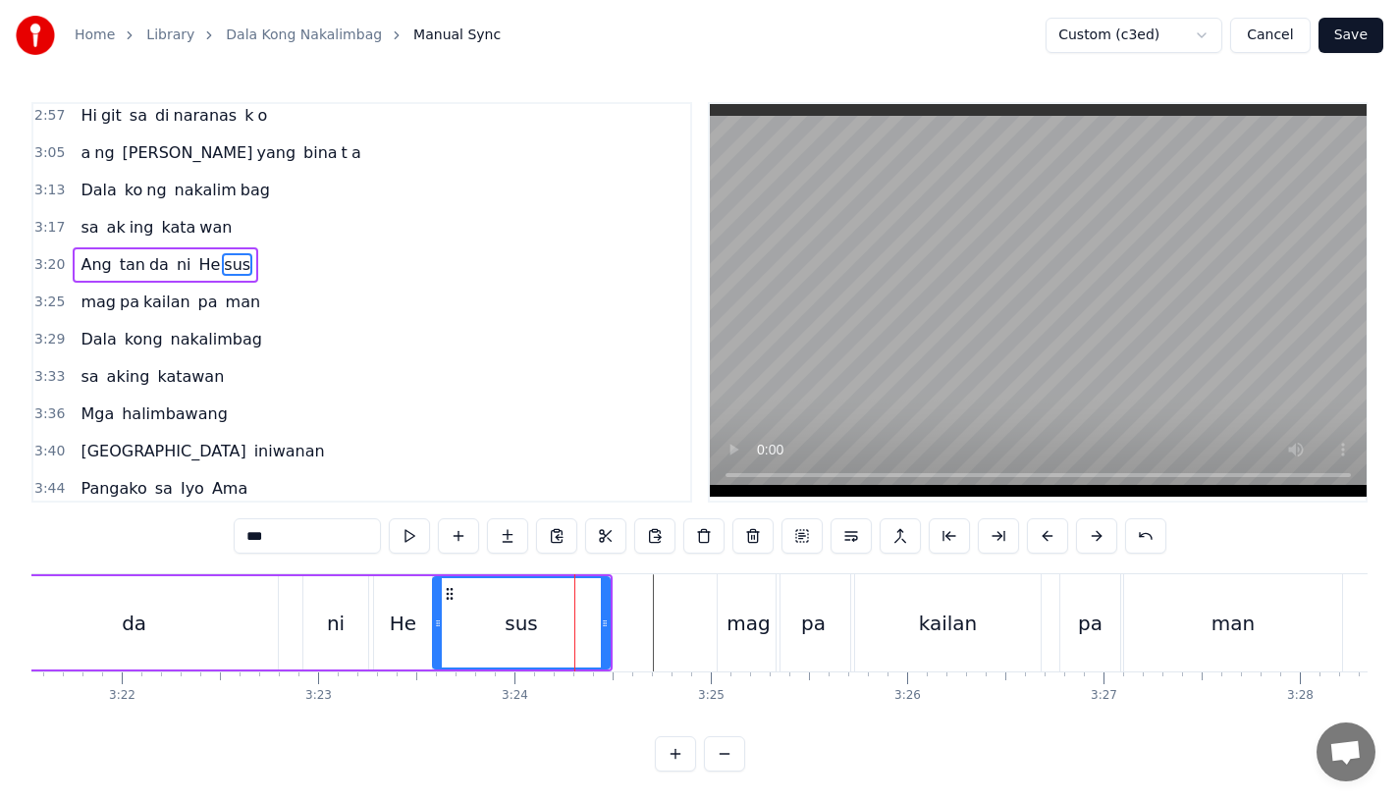
scroll to position [1164, 0]
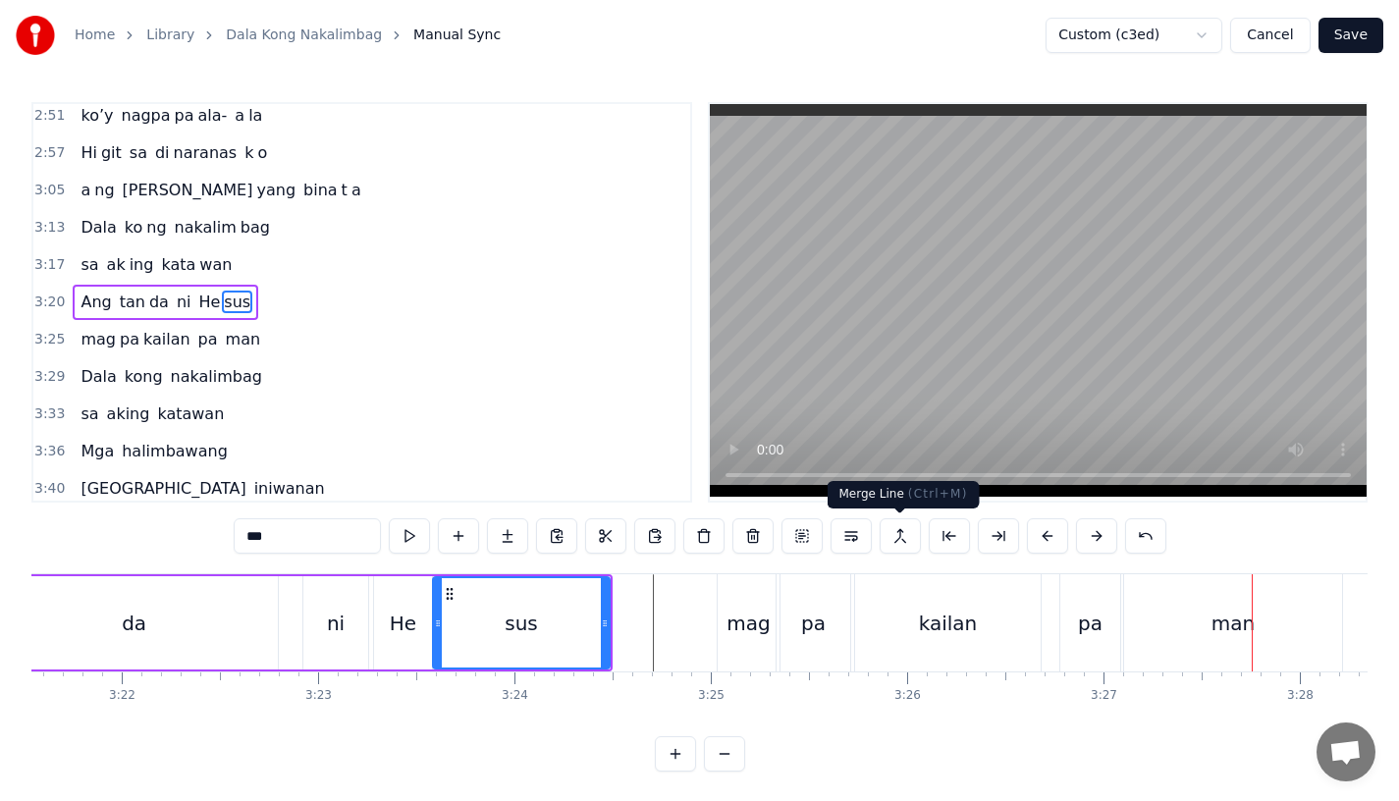
click at [951, 580] on div "kailan" at bounding box center [948, 622] width 186 height 97
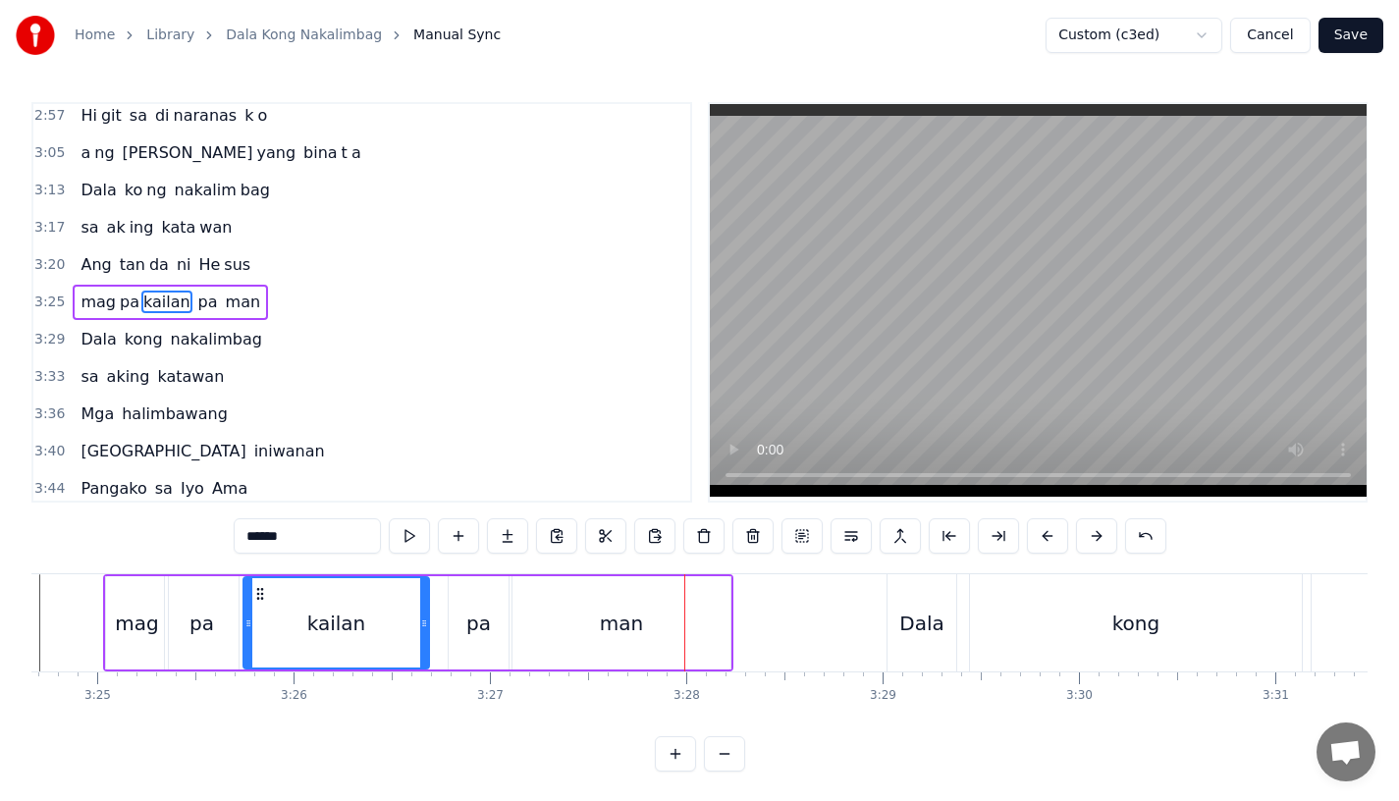
scroll to position [0, 40178]
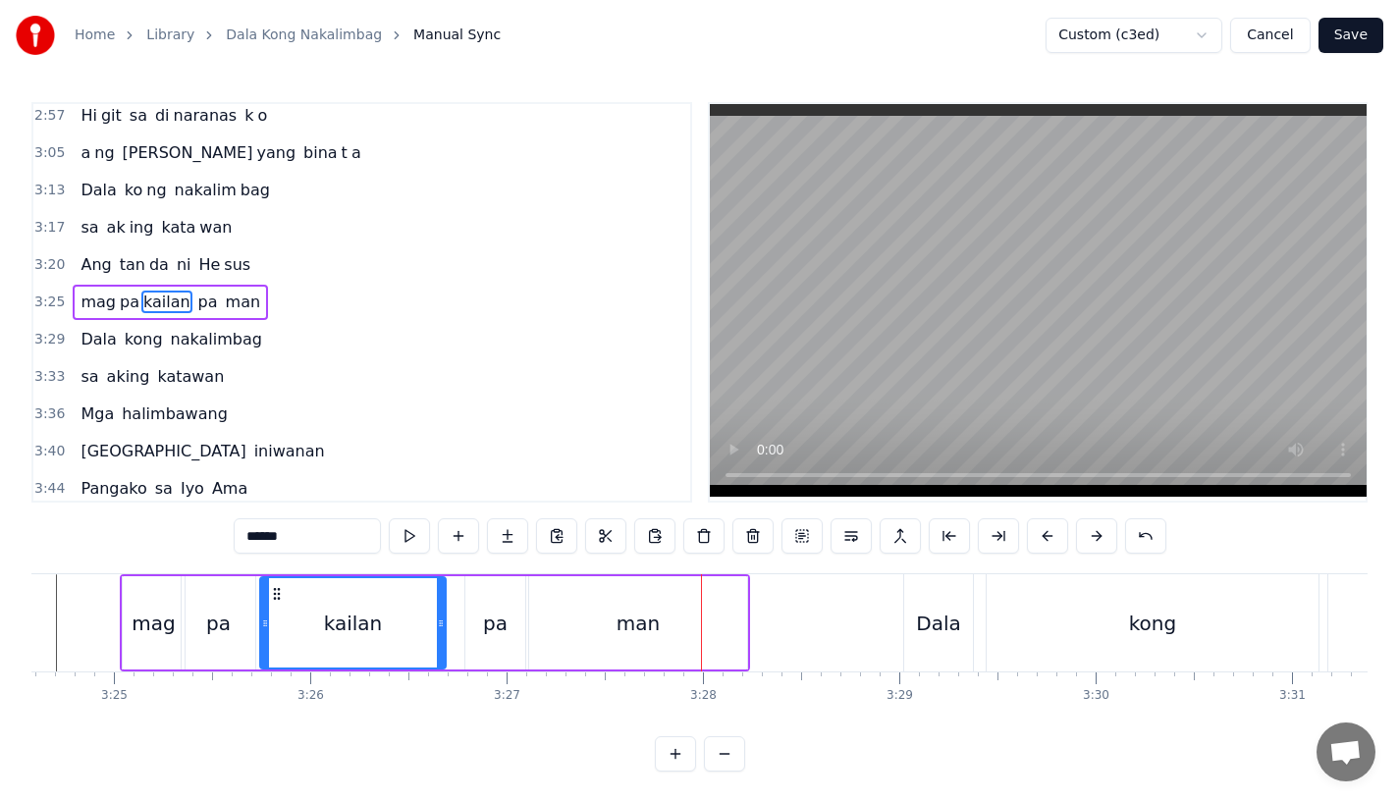
click at [687, 617] on div "man" at bounding box center [638, 622] width 218 height 93
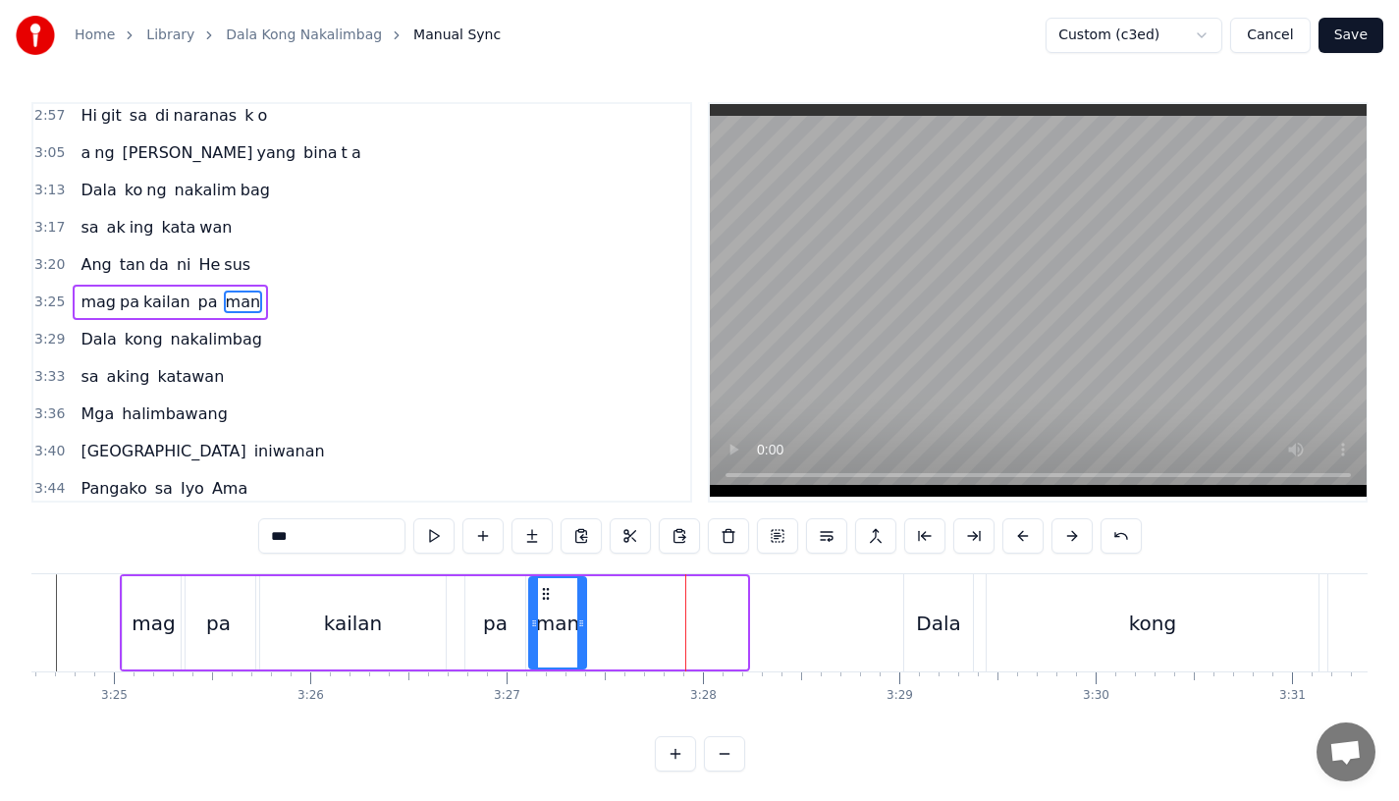
drag, startPoint x: 742, startPoint y: 620, endPoint x: 588, endPoint y: 615, distance: 154.2
click at [585, 616] on icon at bounding box center [581, 624] width 8 height 16
click at [321, 536] on input "***" at bounding box center [331, 535] width 147 height 35
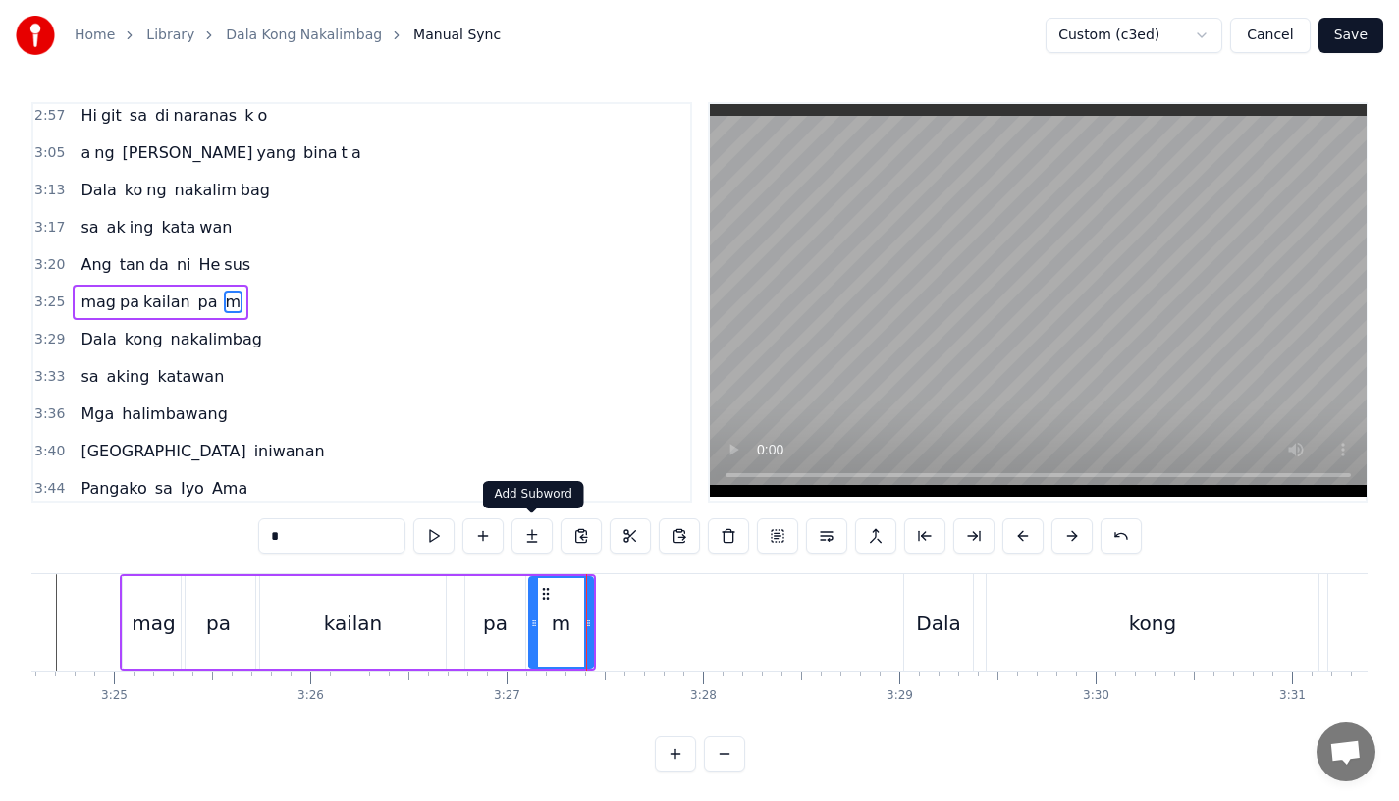
type input "*"
click at [537, 535] on button at bounding box center [532, 535] width 41 height 35
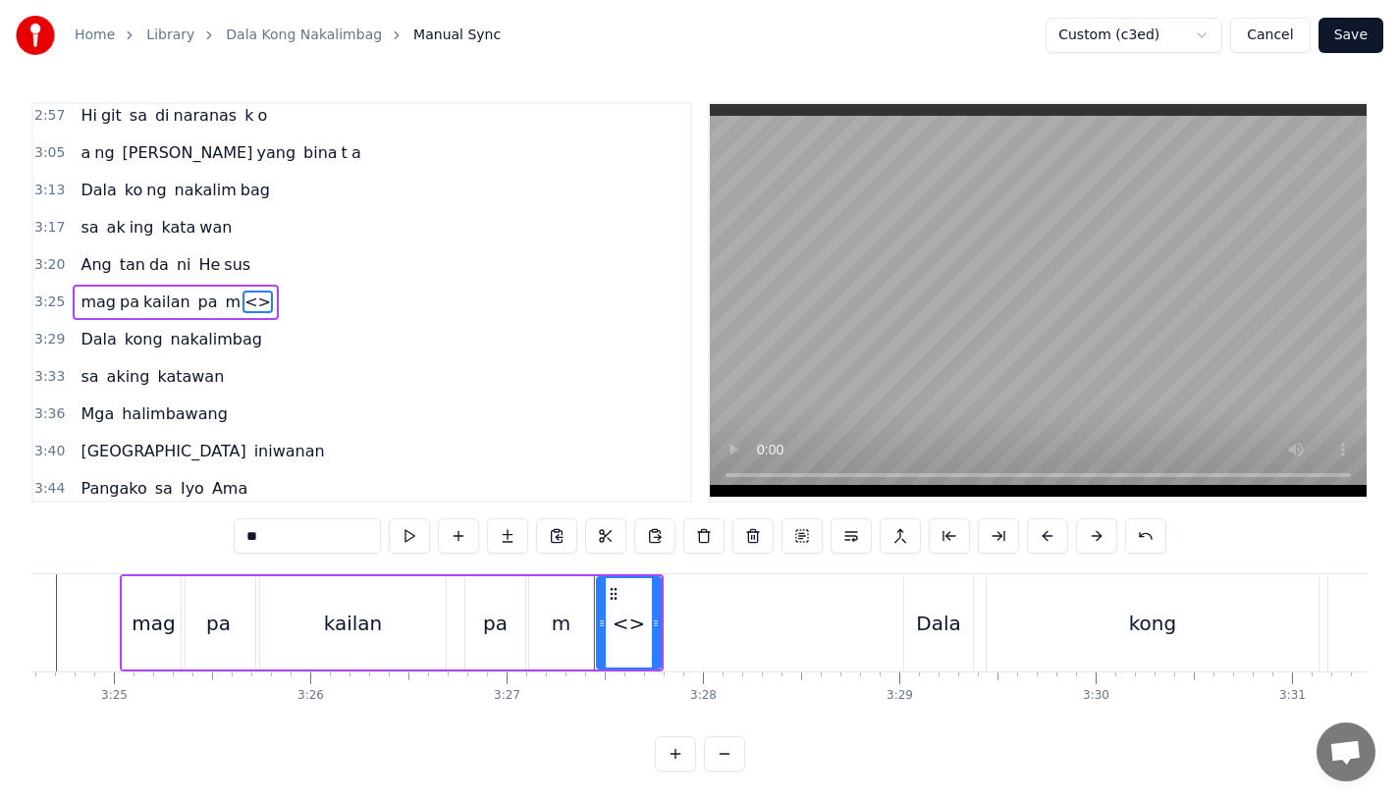
drag, startPoint x: 271, startPoint y: 538, endPoint x: 167, endPoint y: 534, distance: 104.2
click at [167, 538] on div "0:15 Pagsubok ay dumara ting, 0:19 sapin- saping kapang lawan 0:23 Puso’y ibig …" at bounding box center [699, 437] width 1336 height 670
drag, startPoint x: 655, startPoint y: 617, endPoint x: 770, endPoint y: 620, distance: 114.9
click at [770, 620] on icon at bounding box center [771, 624] width 8 height 16
click at [425, 632] on div "kailan" at bounding box center [353, 622] width 186 height 93
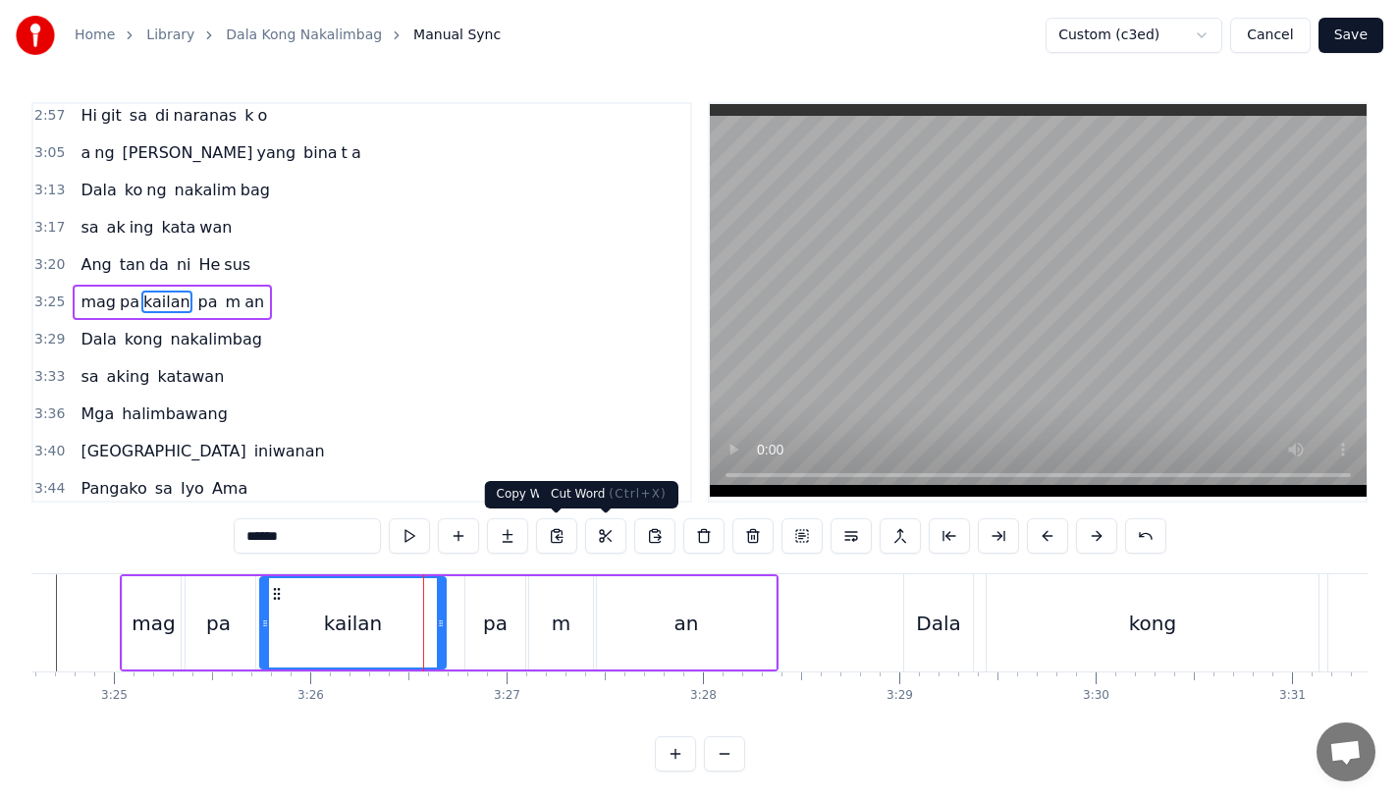
click at [707, 454] on div "0:15 Pagsubok ay dumara ting, 0:19 sapin- saping kapang lawan 0:23 Puso’y ibig …" at bounding box center [699, 302] width 1336 height 401
click at [925, 630] on div "Dala" at bounding box center [938, 623] width 44 height 29
type input "****"
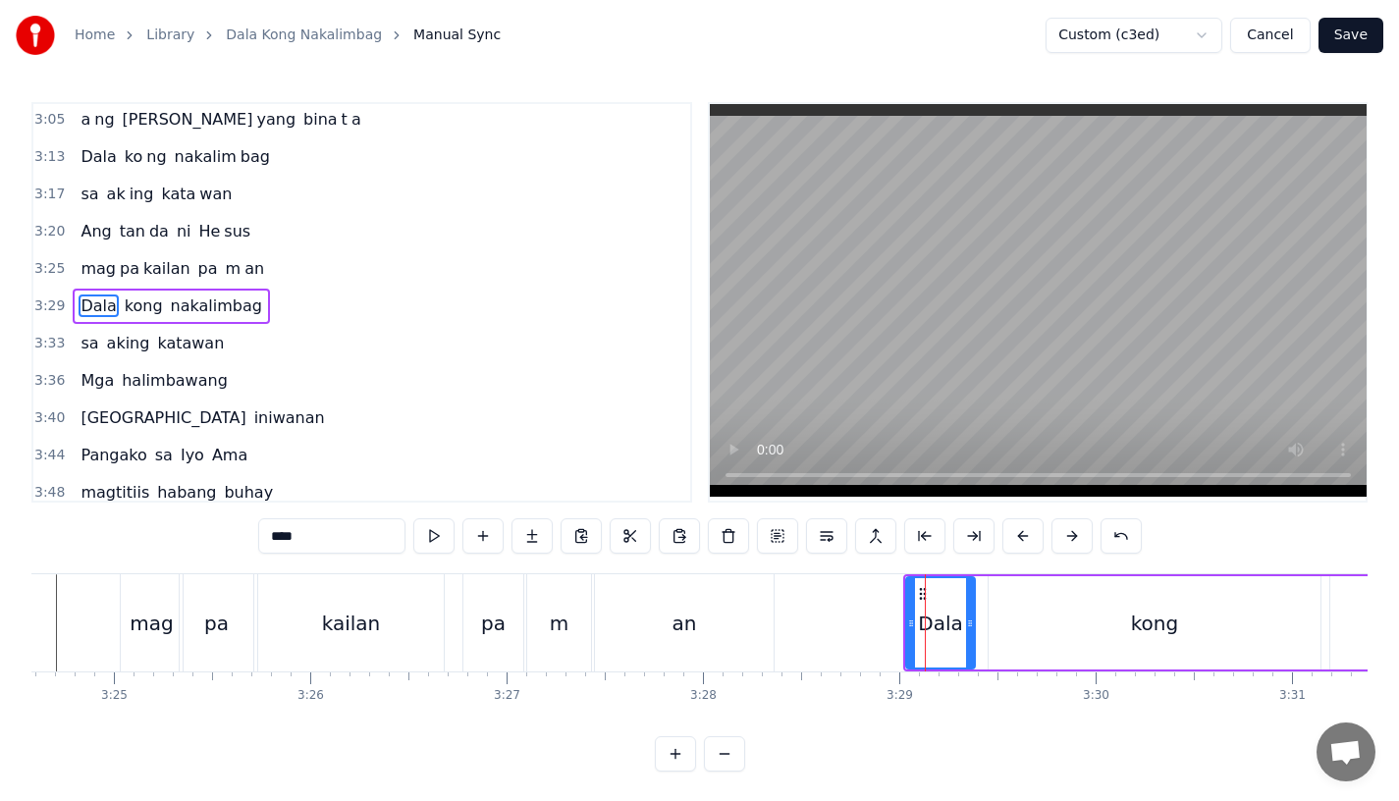
scroll to position [1238, 0]
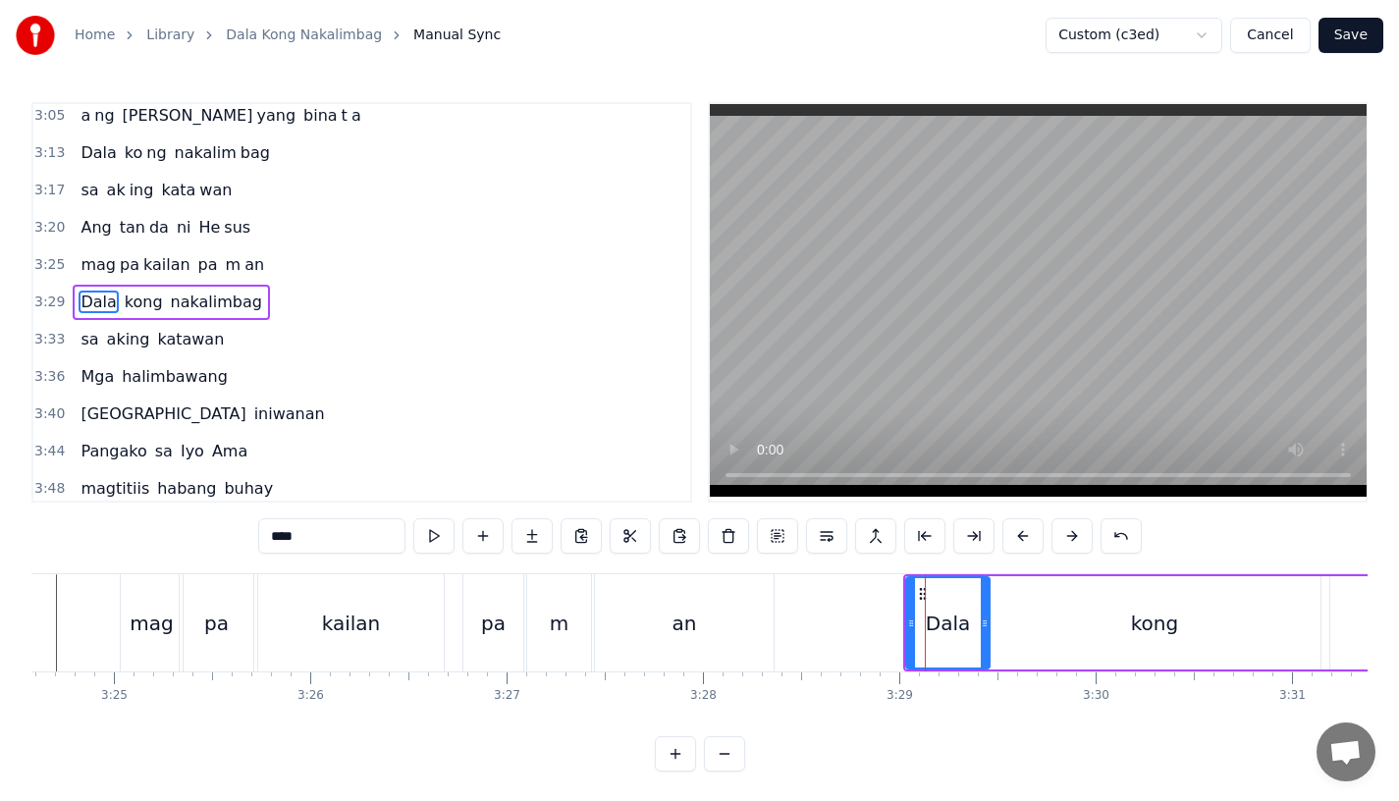
drag, startPoint x: 966, startPoint y: 628, endPoint x: 981, endPoint y: 628, distance: 14.7
click at [981, 628] on icon at bounding box center [985, 624] width 8 height 16
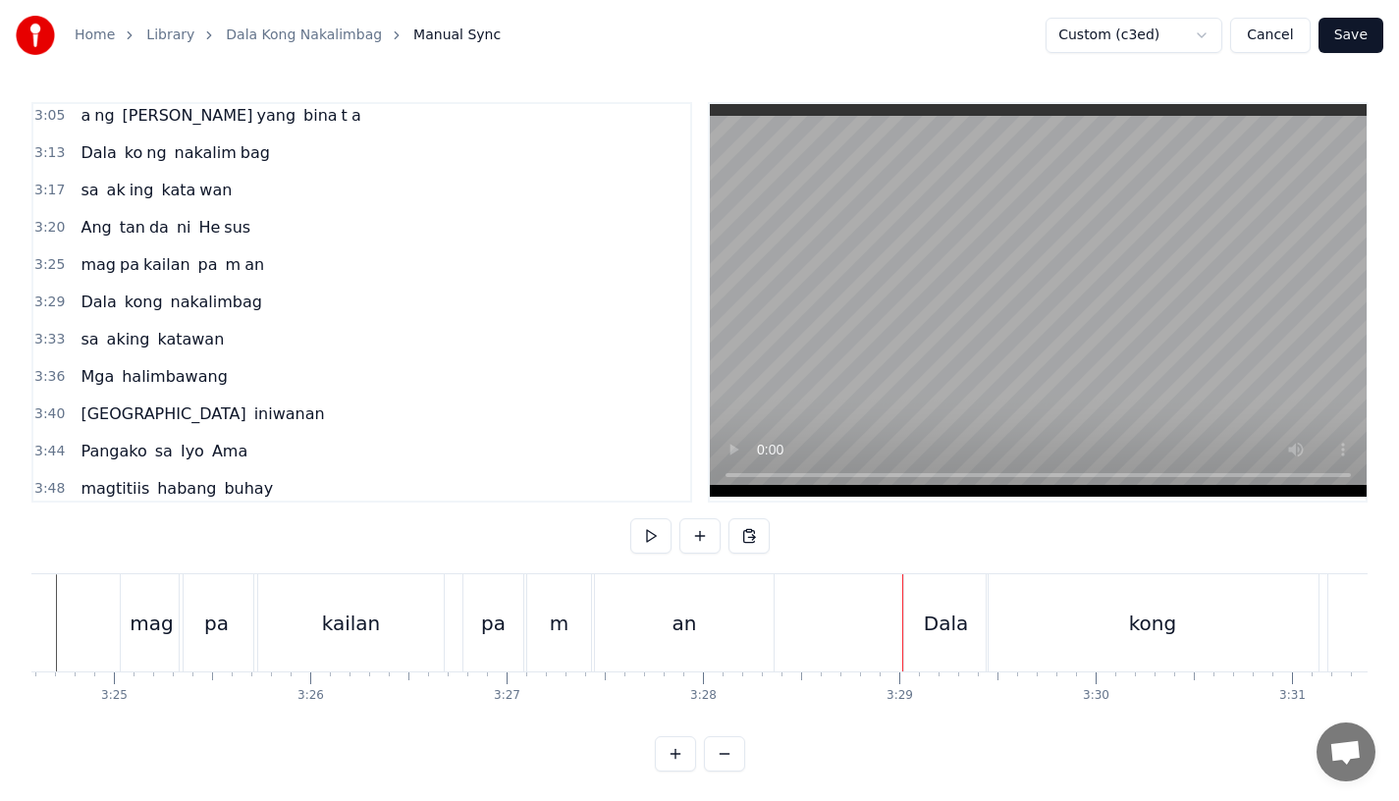
click at [909, 627] on div "Dala" at bounding box center [945, 622] width 83 height 97
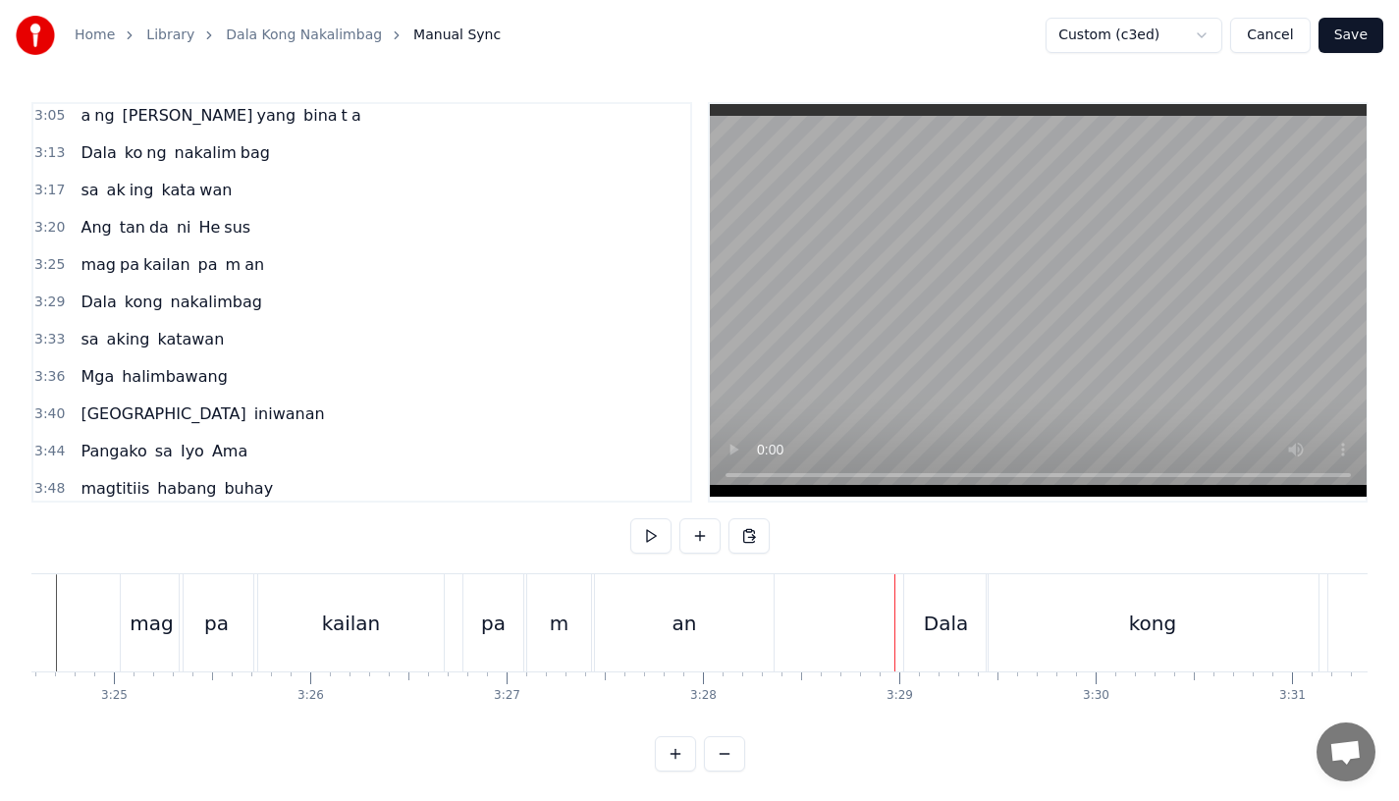
click at [914, 626] on div "Dala" at bounding box center [945, 622] width 83 height 97
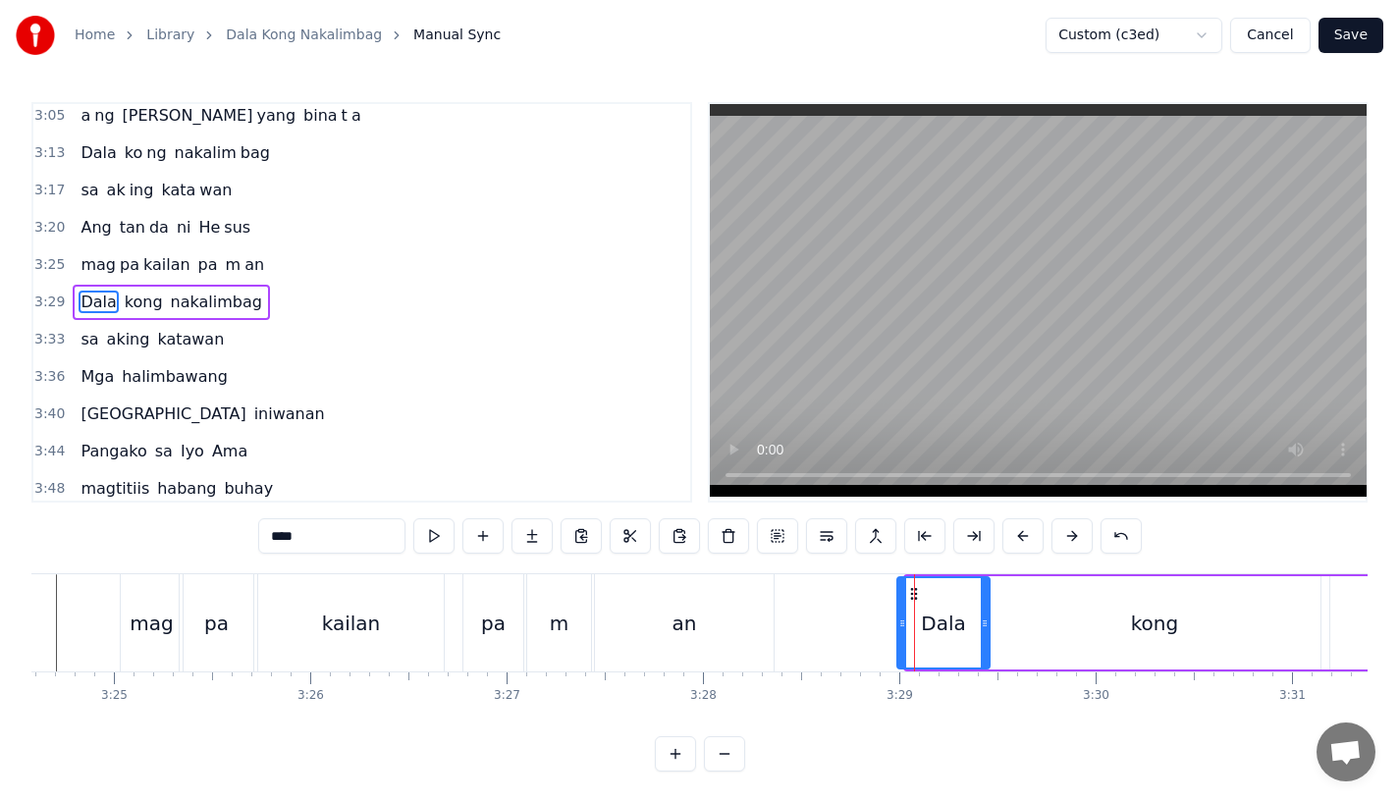
drag, startPoint x: 908, startPoint y: 623, endPoint x: 896, endPoint y: 624, distance: 12.8
click at [898, 624] on icon at bounding box center [902, 624] width 8 height 16
click at [1012, 537] on button at bounding box center [1023, 535] width 41 height 35
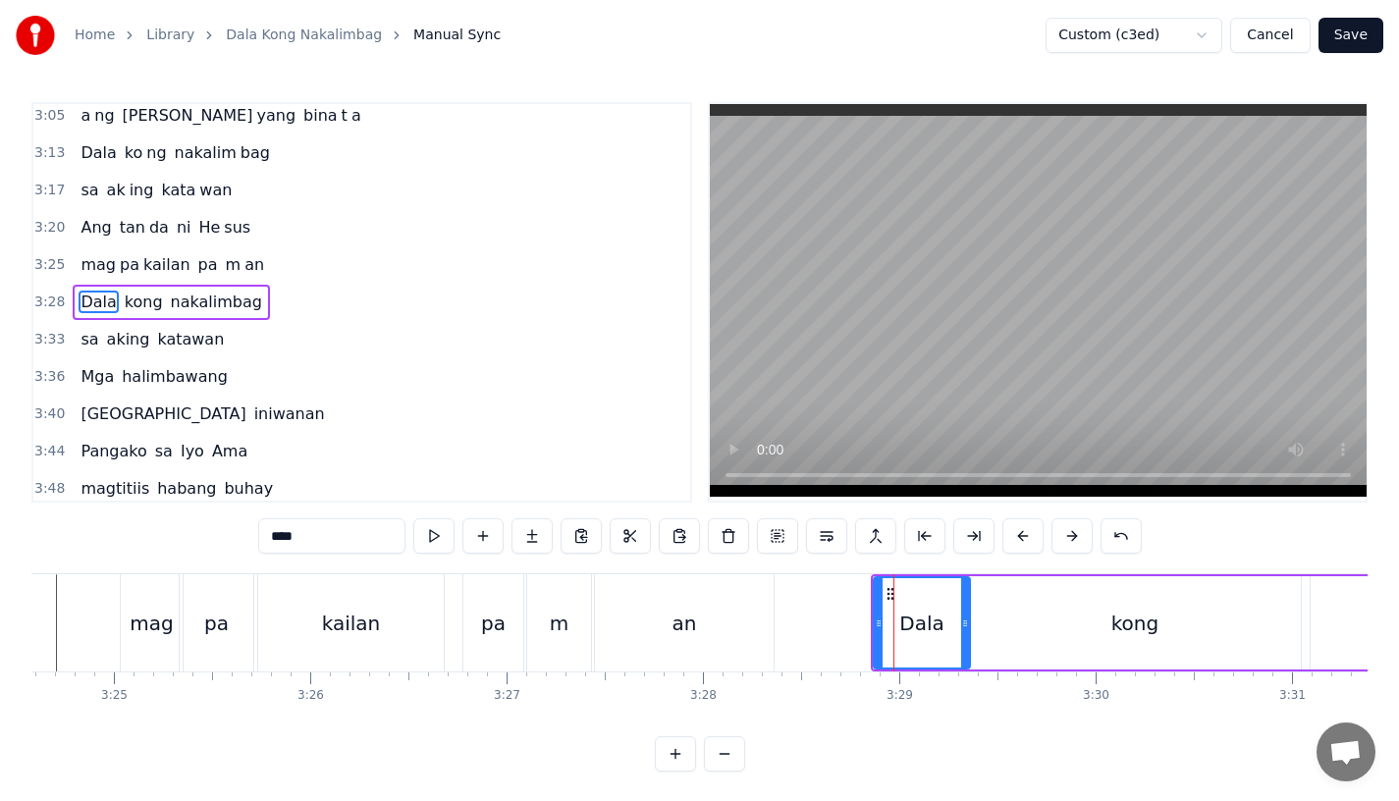
click at [1012, 537] on button at bounding box center [1023, 535] width 41 height 35
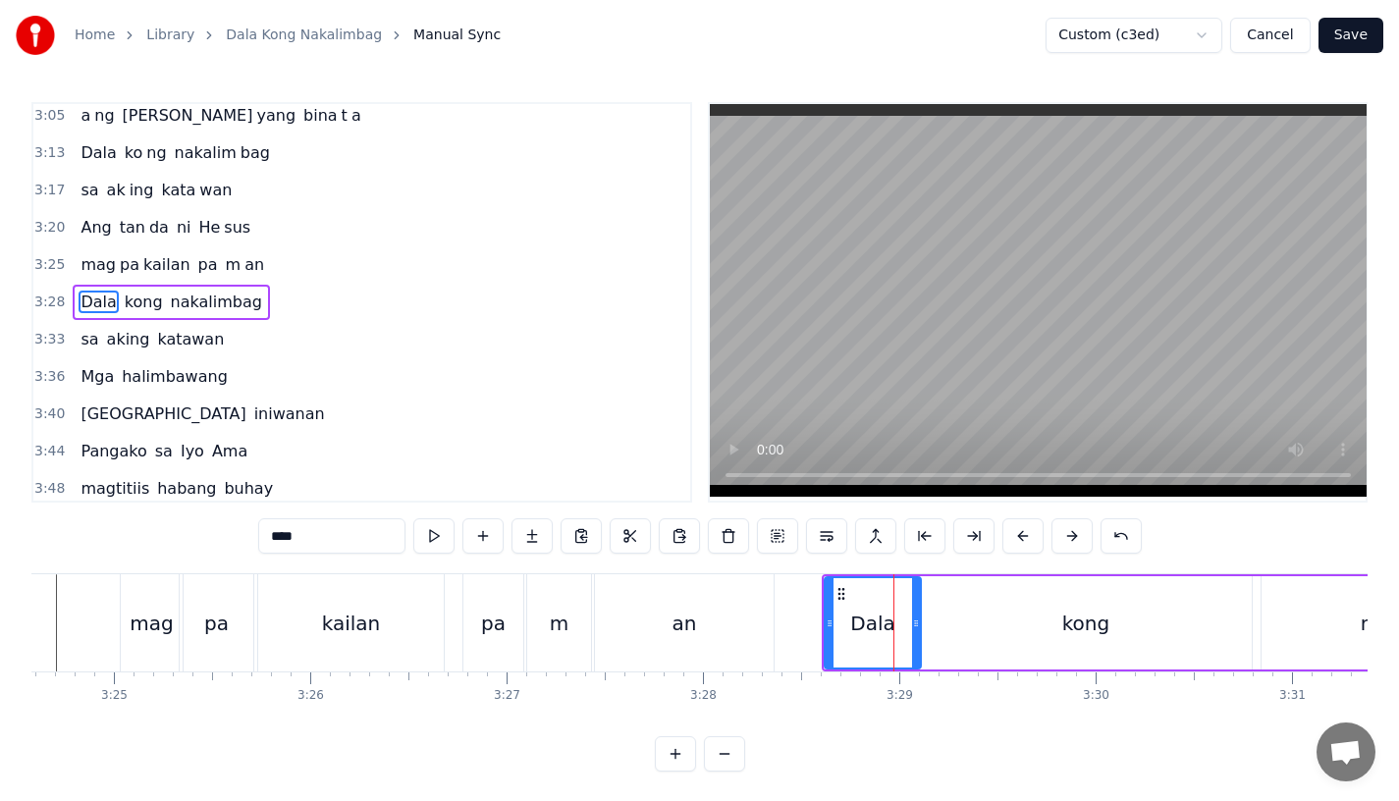
click at [1012, 537] on button at bounding box center [1023, 535] width 41 height 35
click at [693, 617] on div "an" at bounding box center [685, 623] width 25 height 29
type input "**"
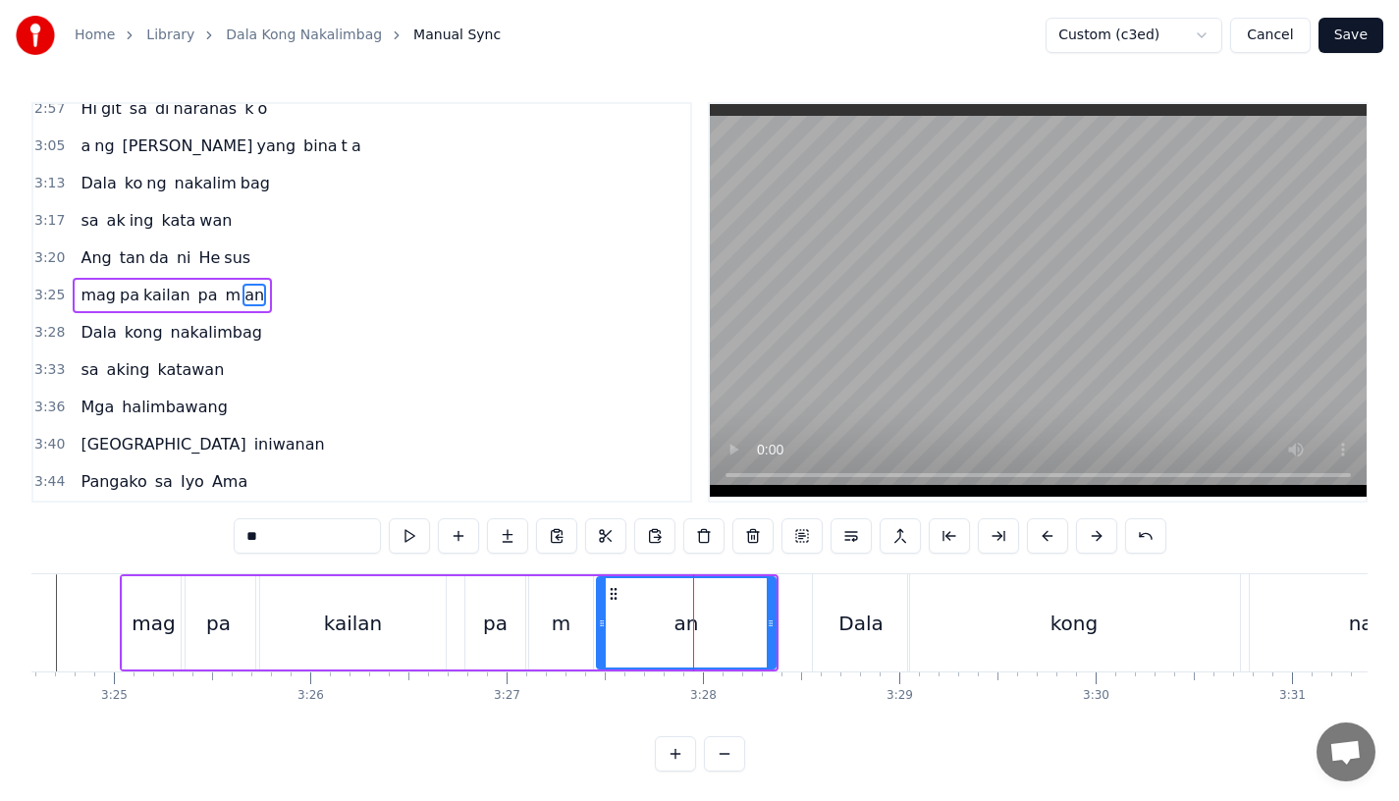
scroll to position [1201, 0]
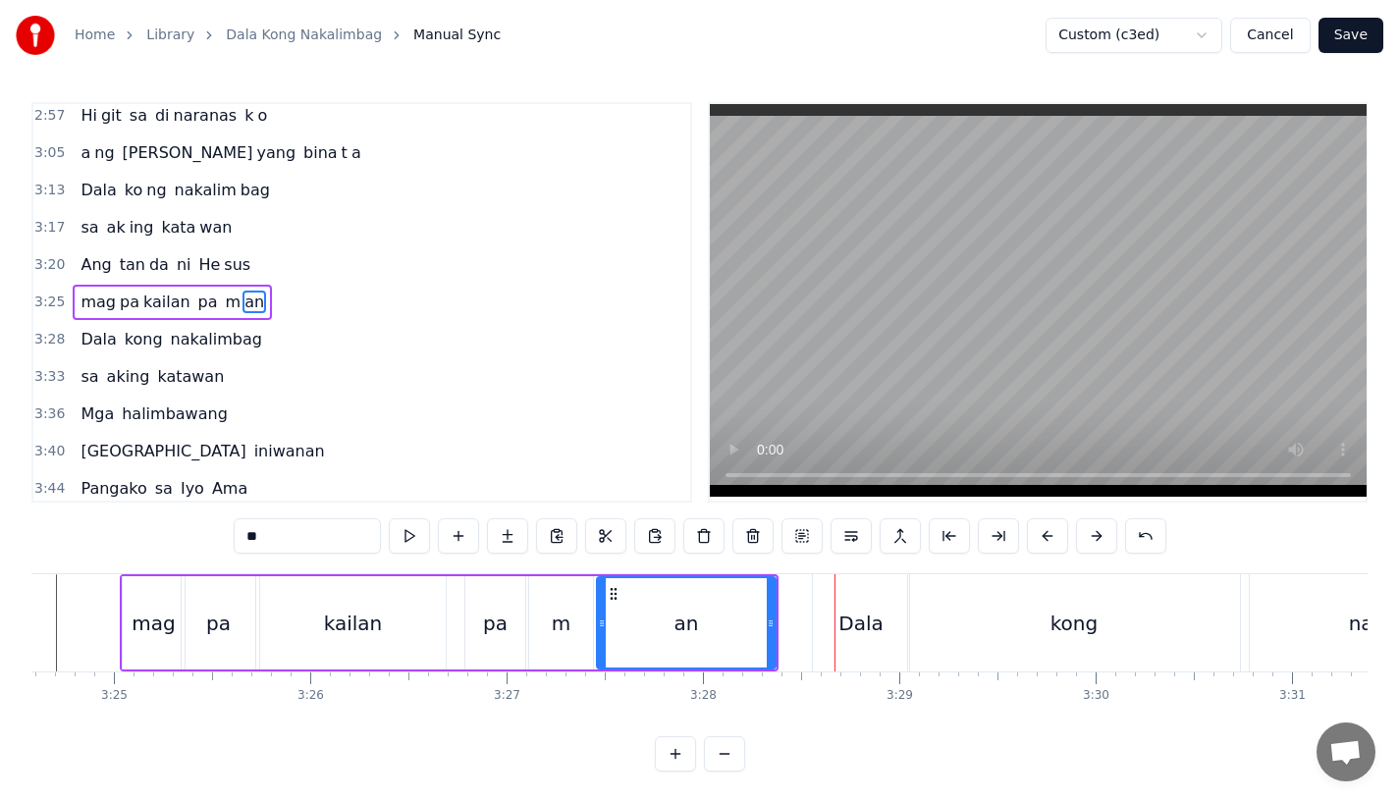
click at [835, 615] on div at bounding box center [835, 622] width 1 height 97
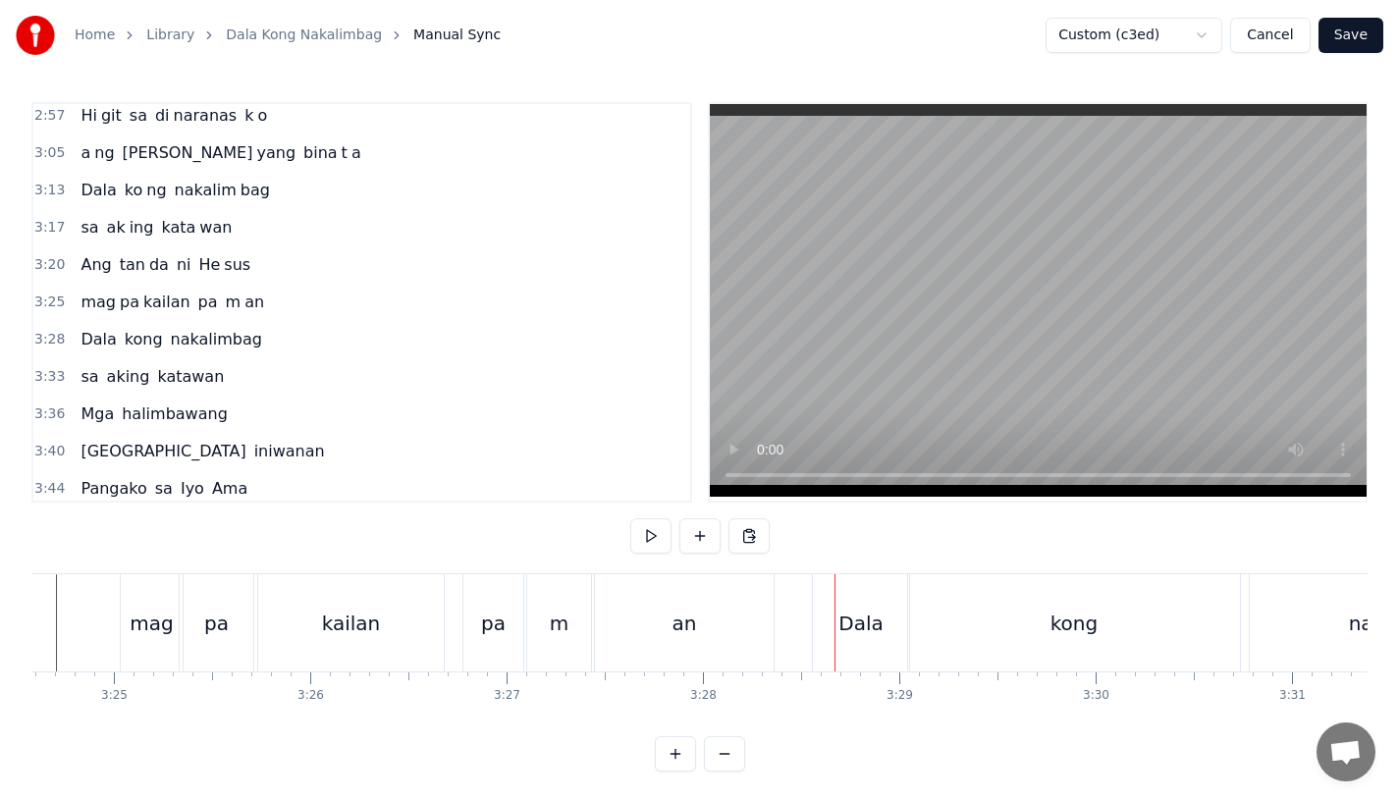
click at [858, 616] on div "Dala" at bounding box center [861, 623] width 44 height 29
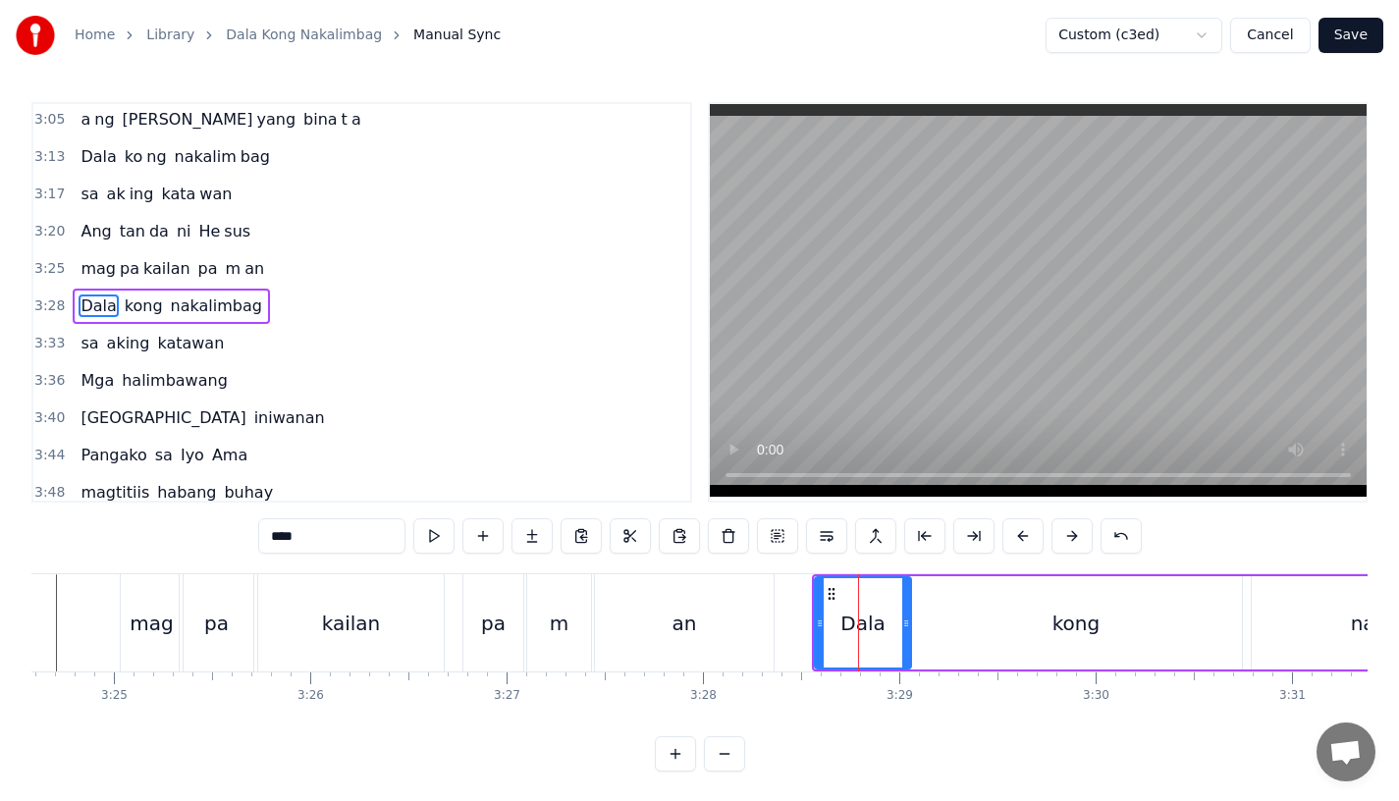
scroll to position [1238, 0]
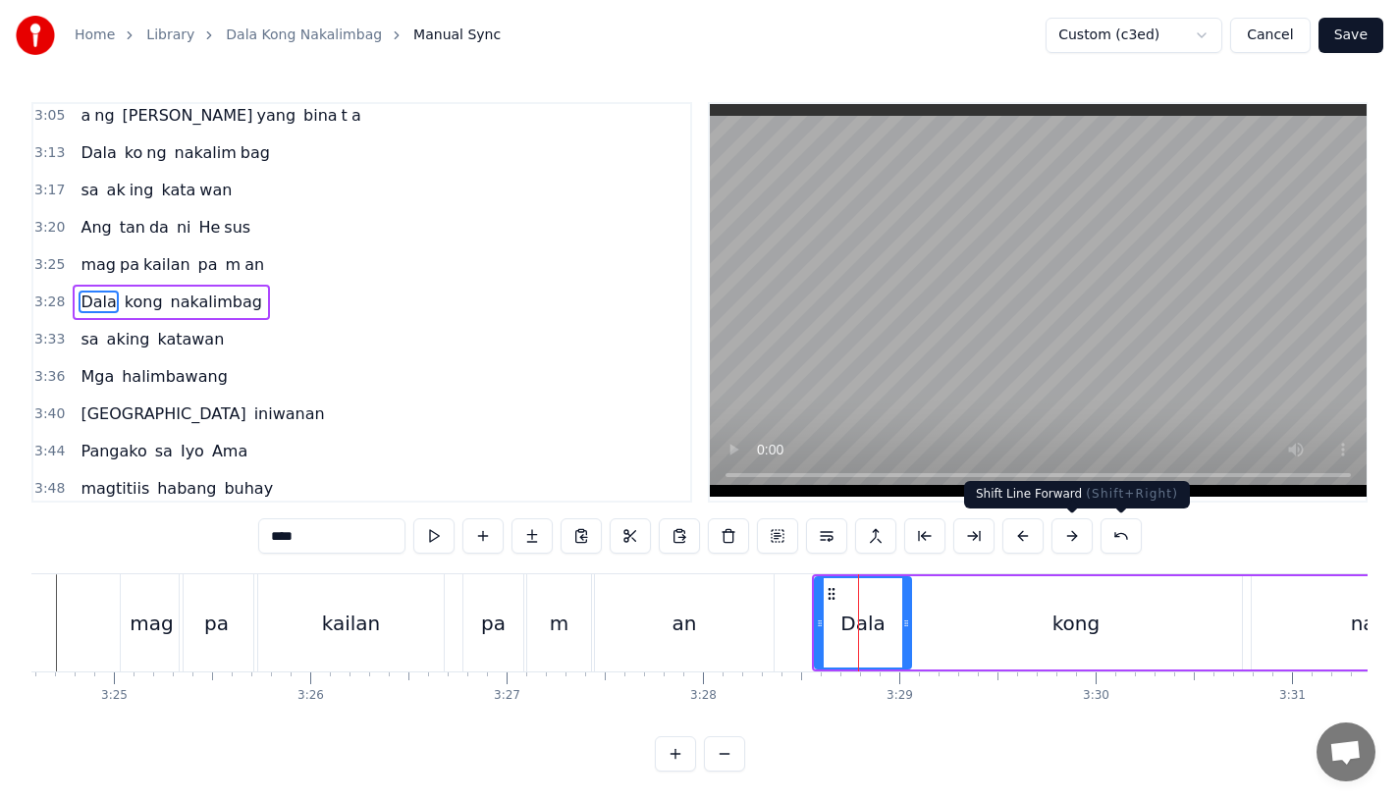
click at [1081, 538] on button at bounding box center [1072, 535] width 41 height 35
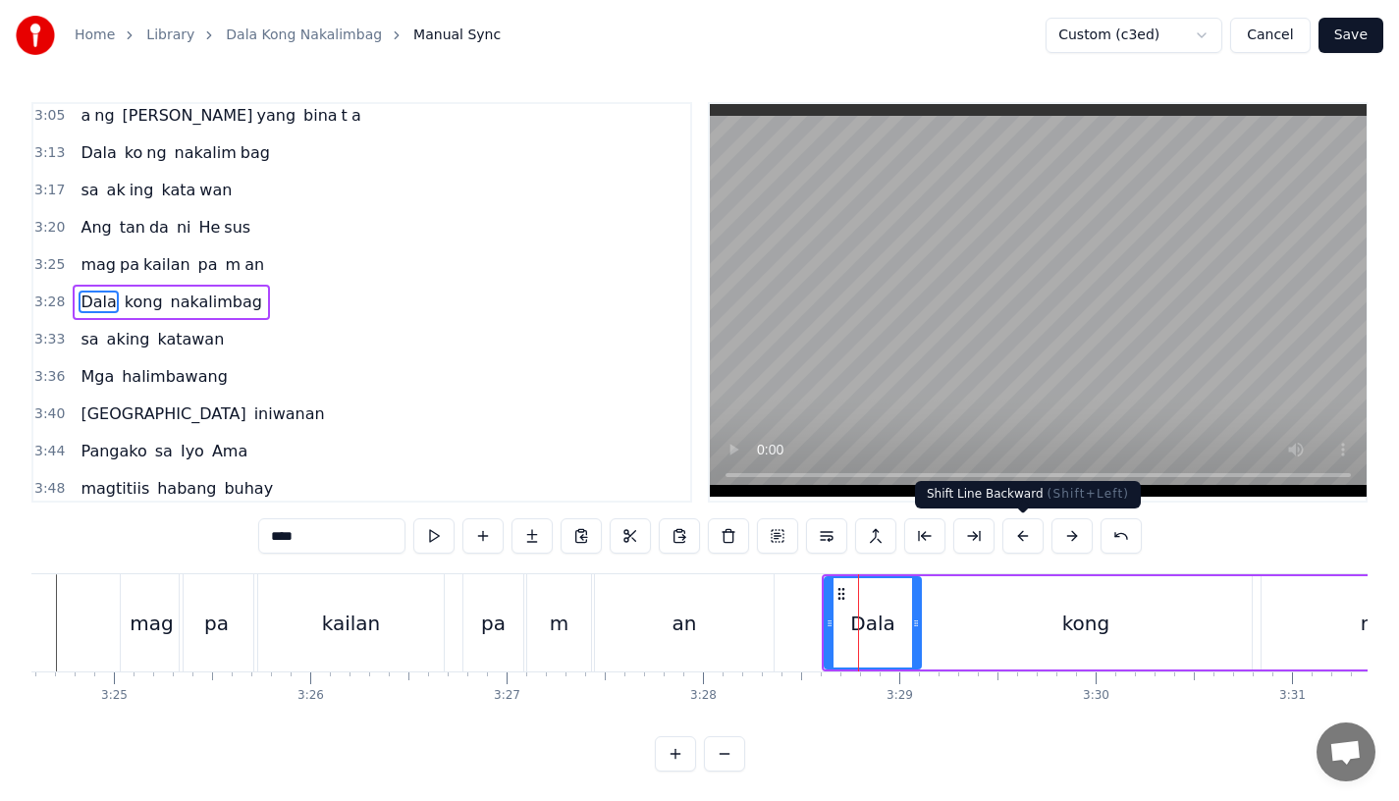
click at [646, 605] on div "an" at bounding box center [684, 622] width 179 height 97
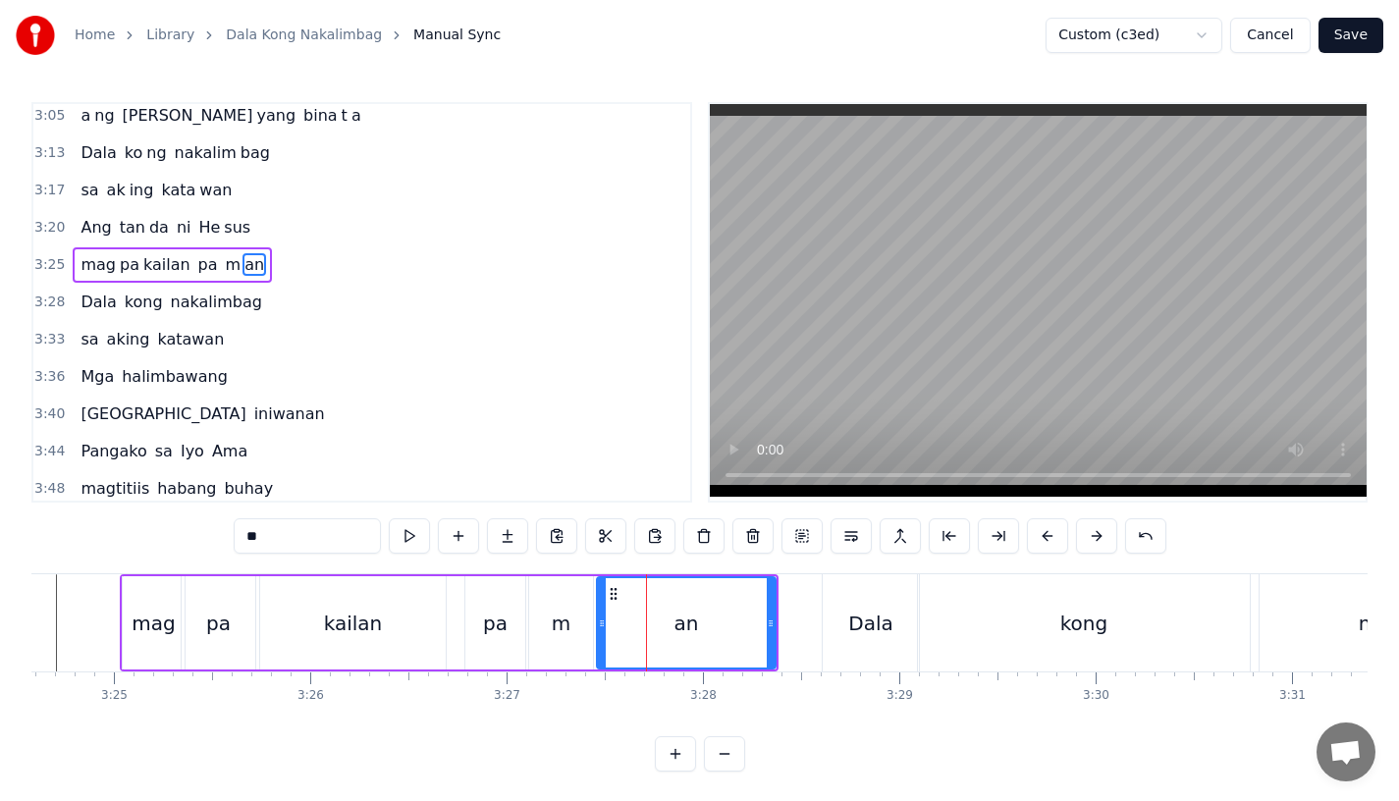
scroll to position [1201, 0]
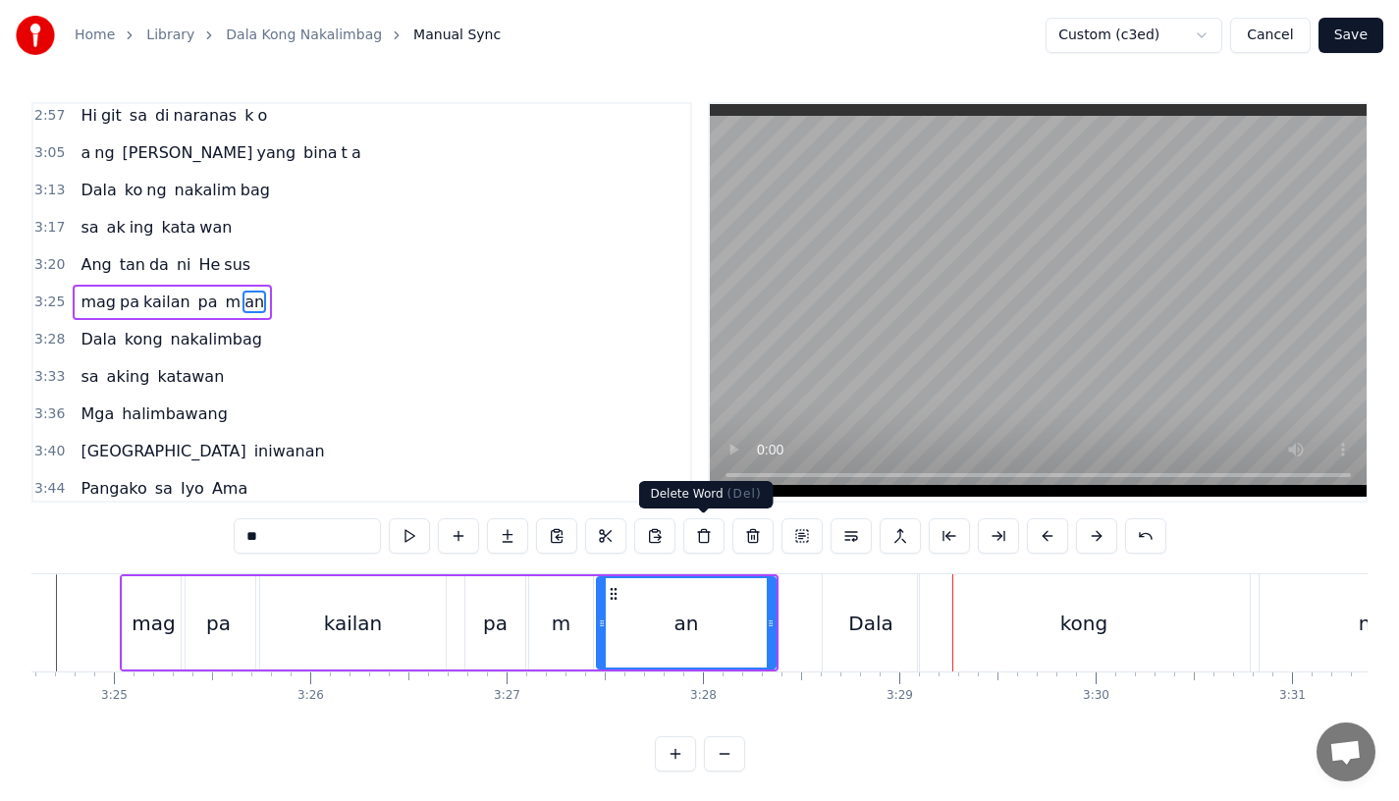
click at [846, 652] on div "Dala" at bounding box center [871, 622] width 96 height 97
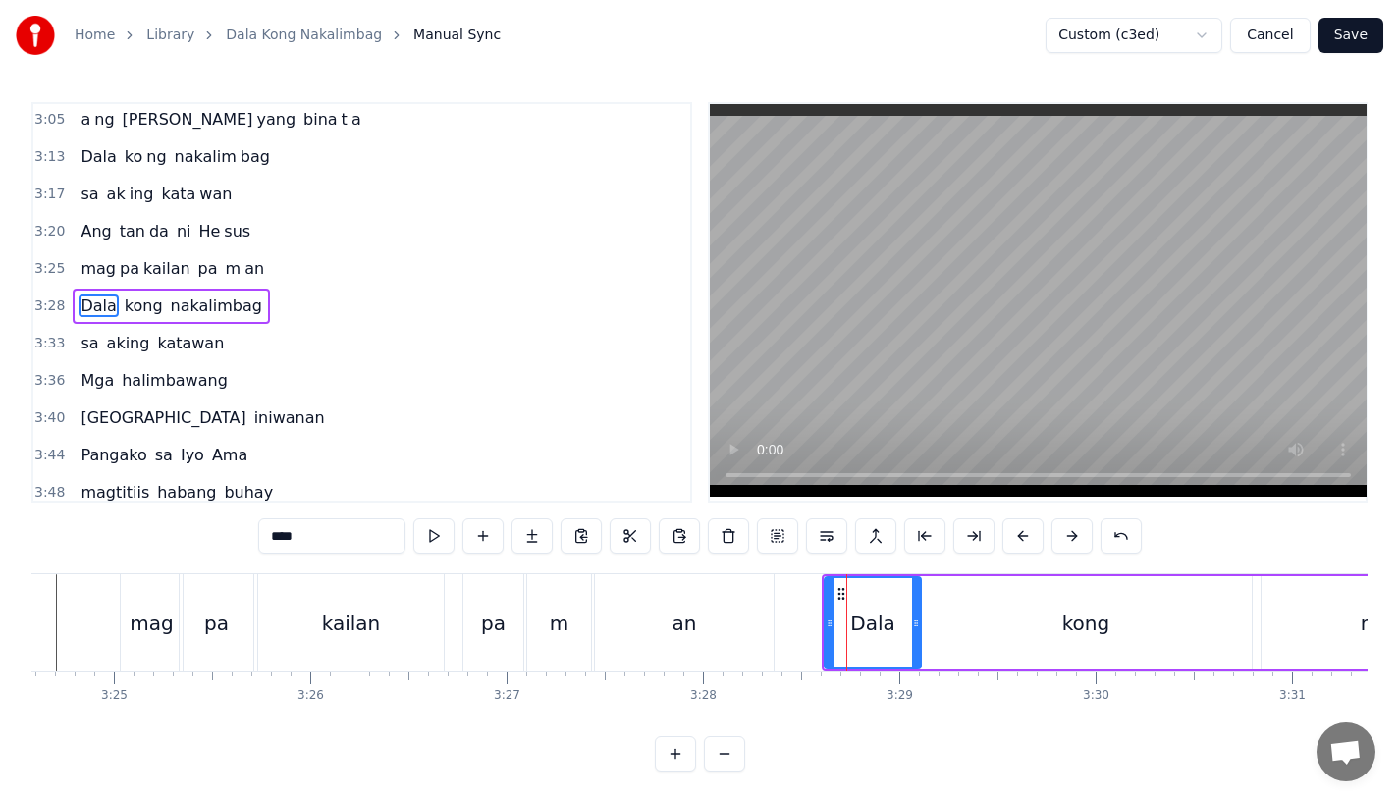
scroll to position [1238, 0]
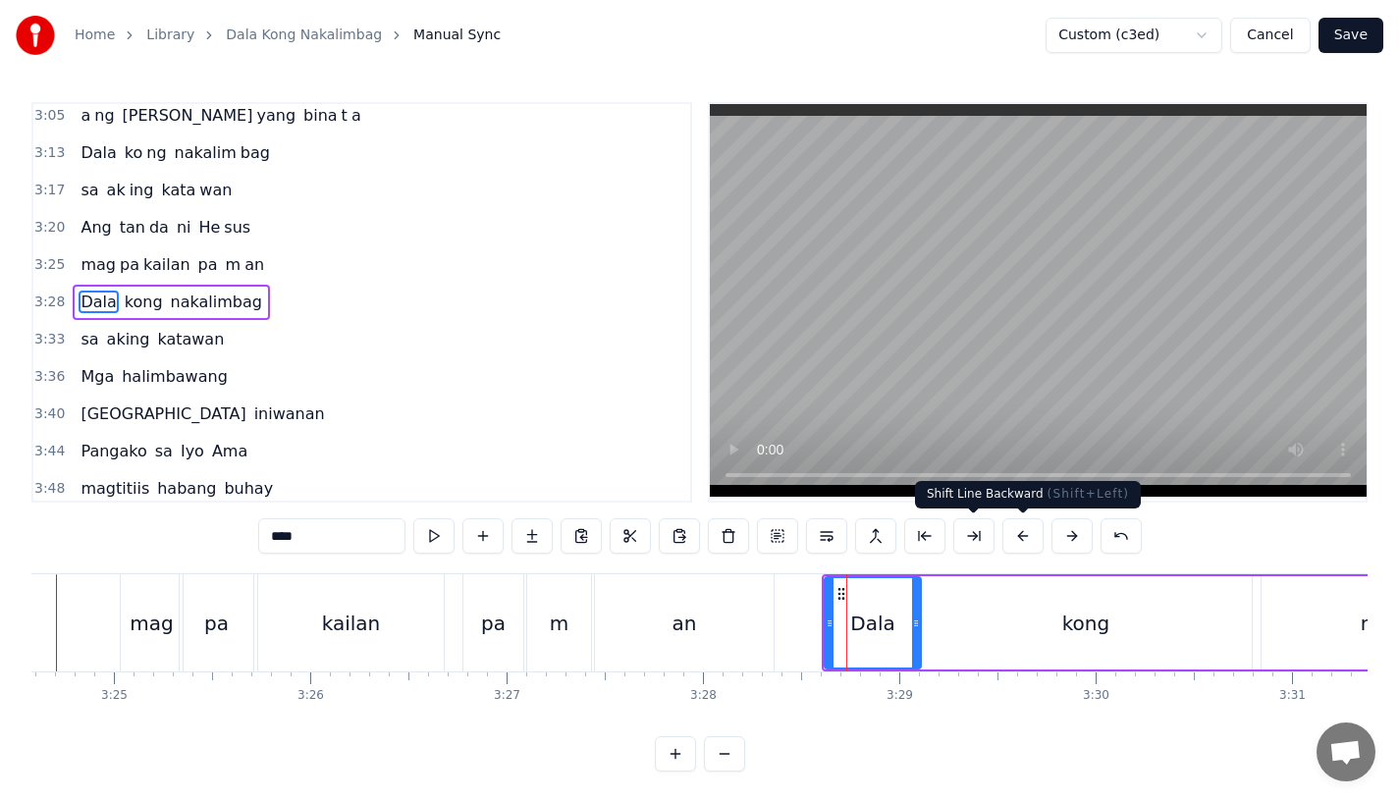
click at [1065, 536] on button at bounding box center [1072, 535] width 41 height 35
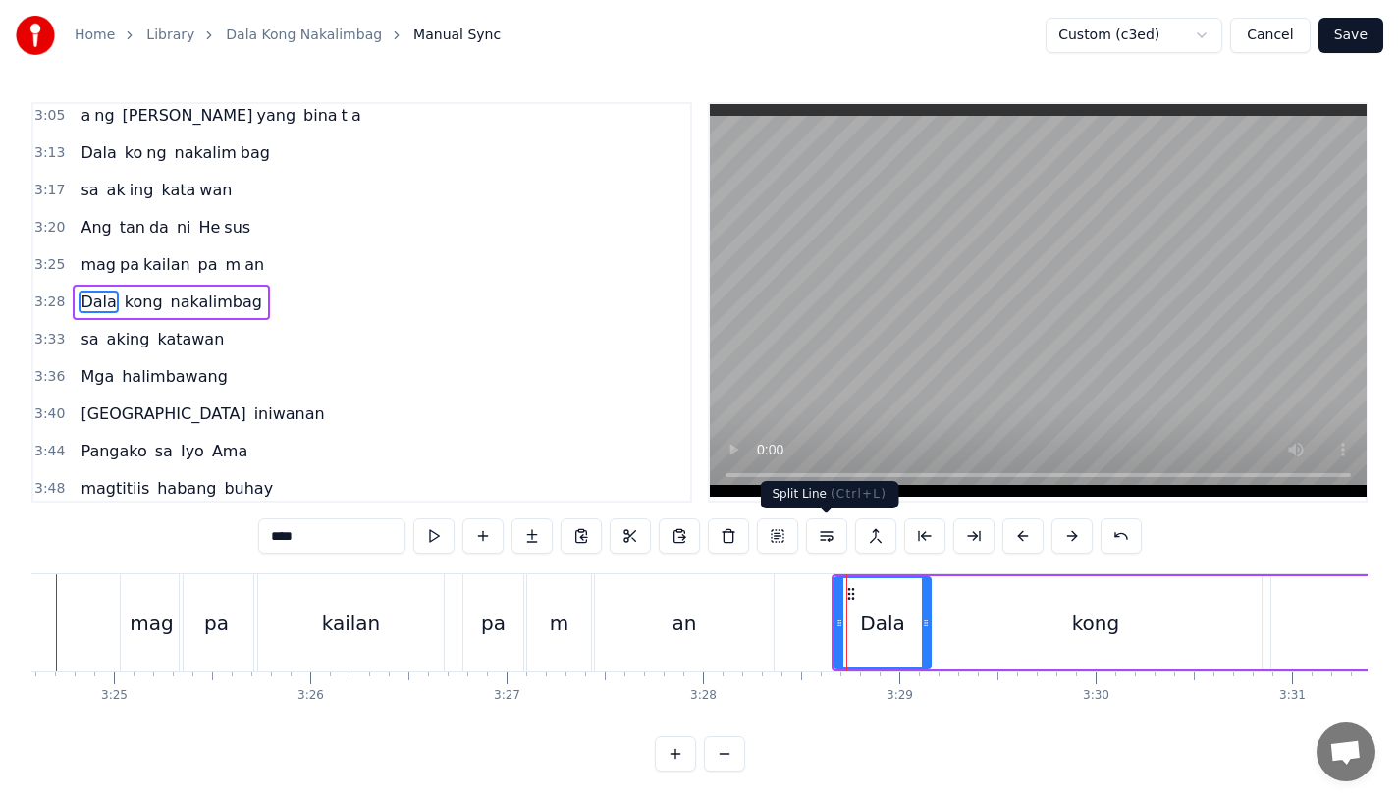
click at [711, 610] on div "an" at bounding box center [684, 622] width 179 height 97
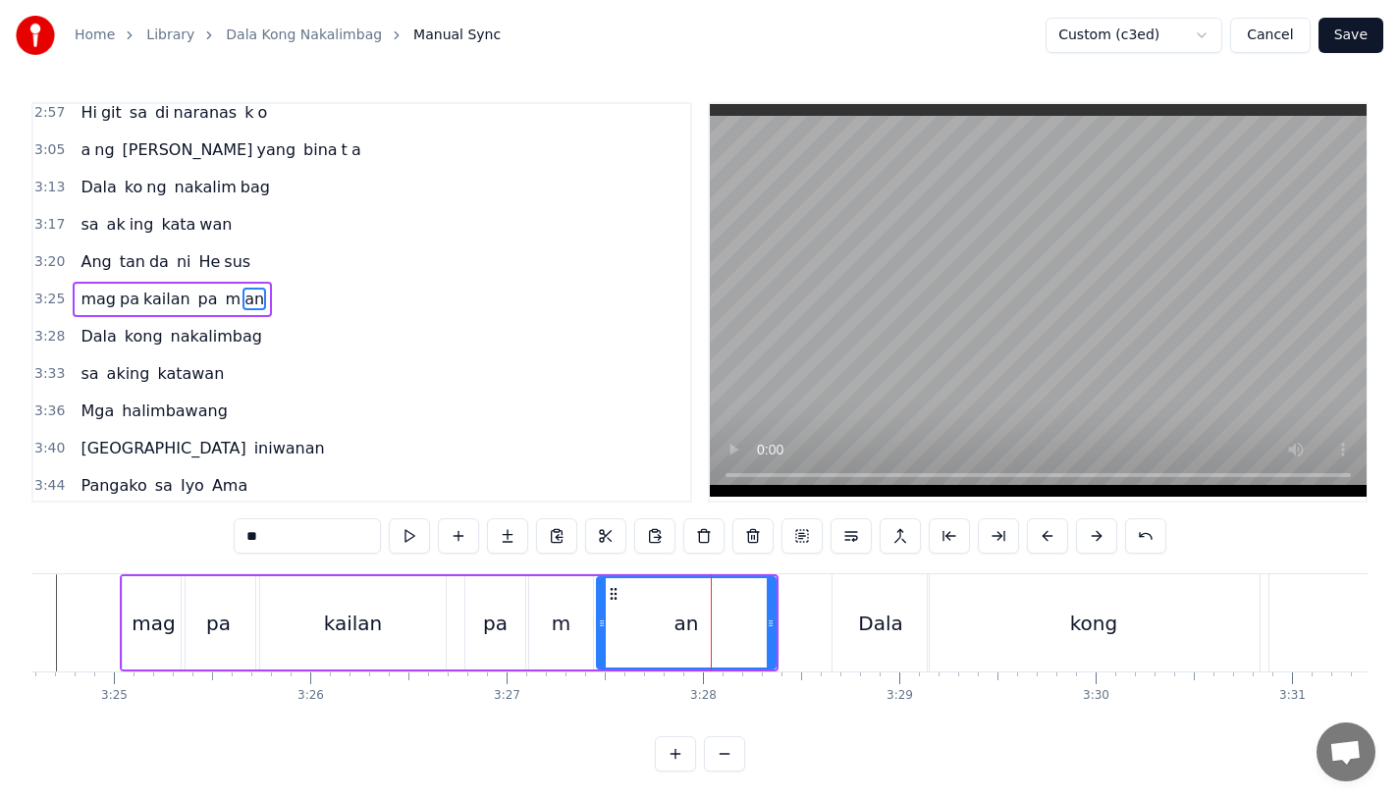
scroll to position [1201, 0]
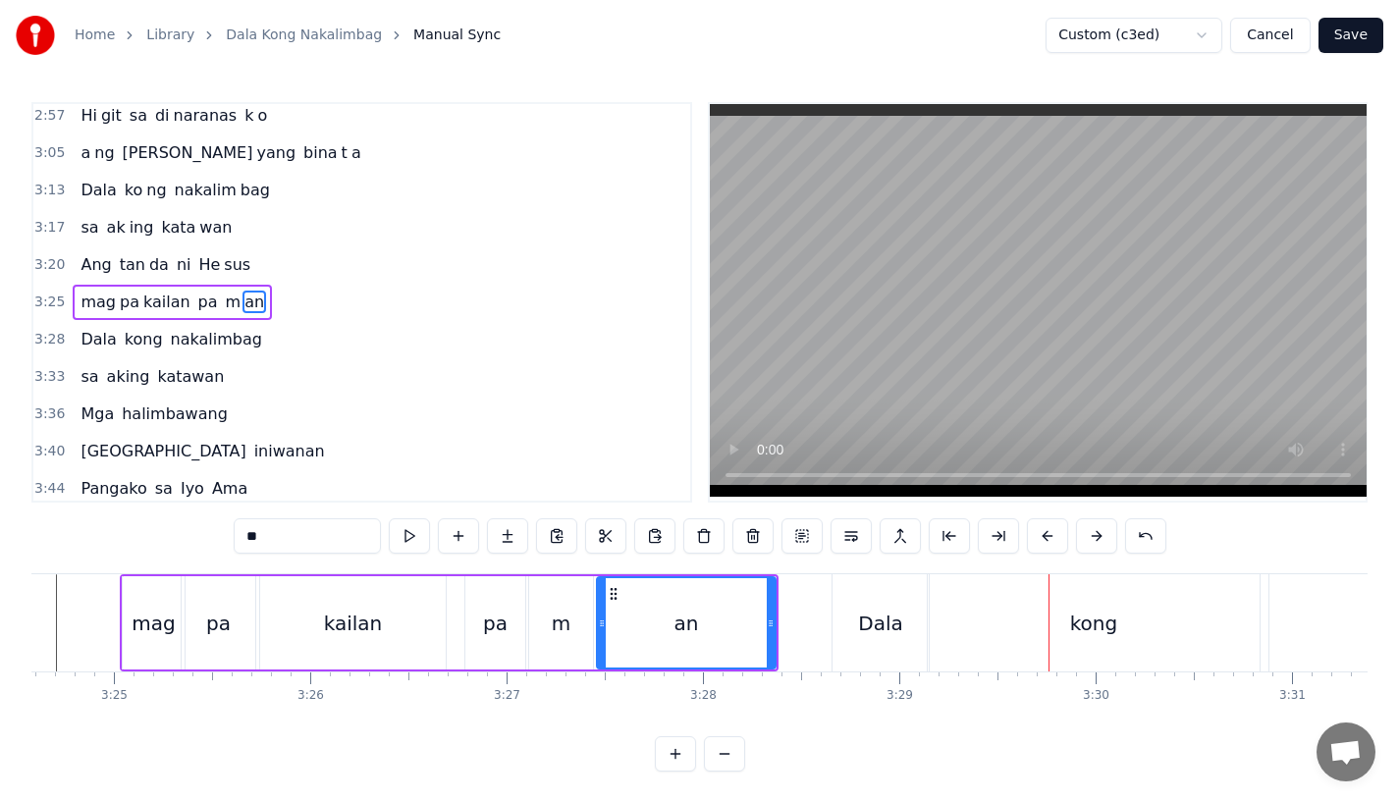
click at [402, 653] on div "kailan" at bounding box center [353, 622] width 186 height 93
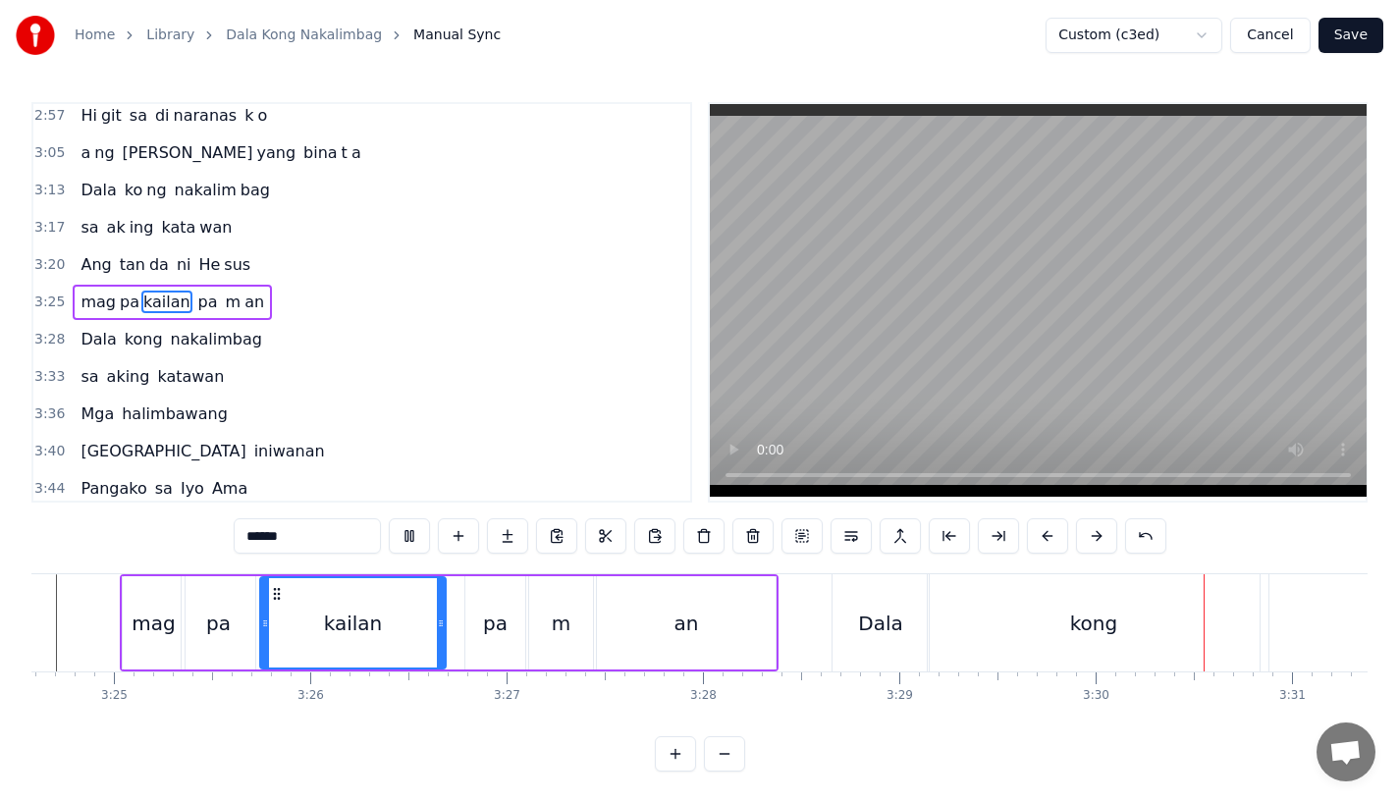
click at [570, 601] on div "m" at bounding box center [561, 622] width 64 height 93
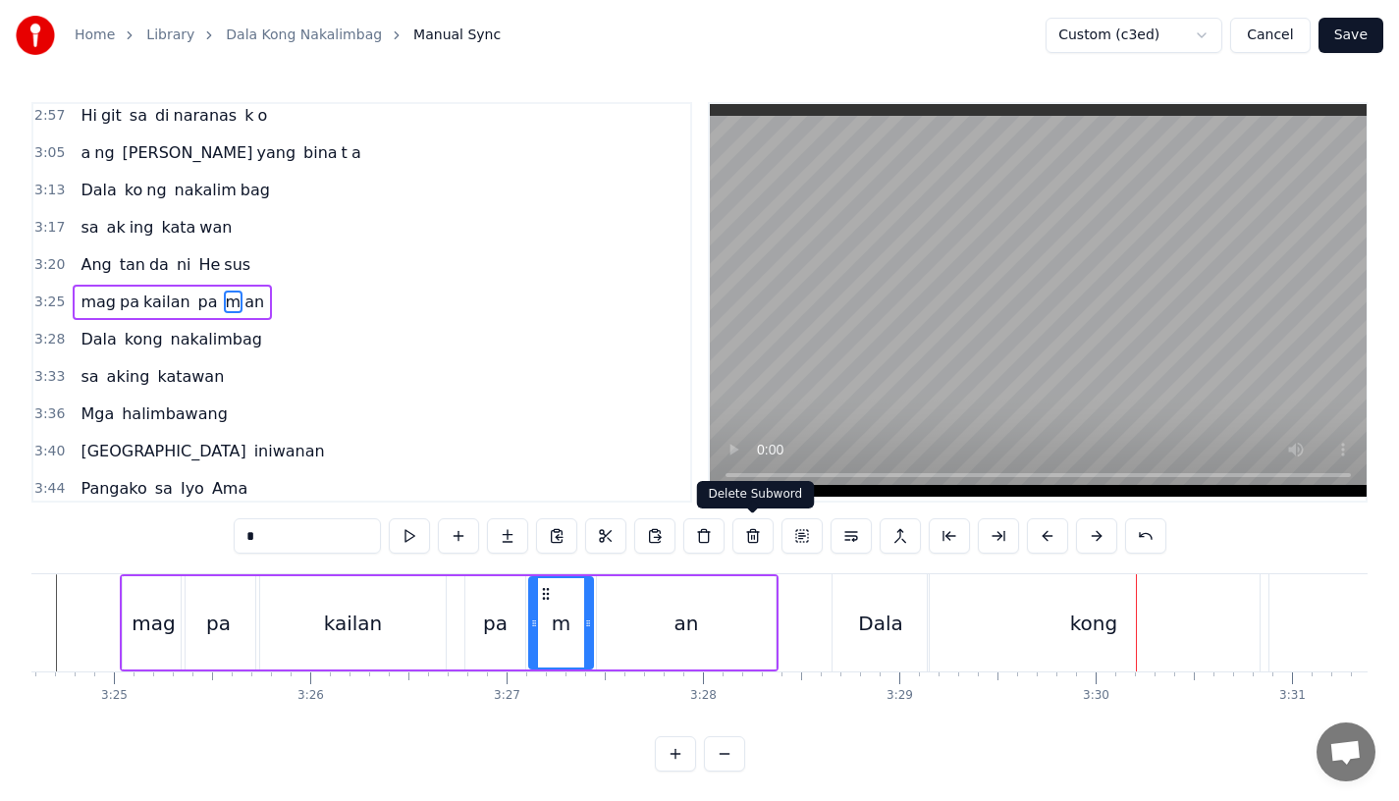
click at [985, 630] on div "kong" at bounding box center [1094, 622] width 332 height 97
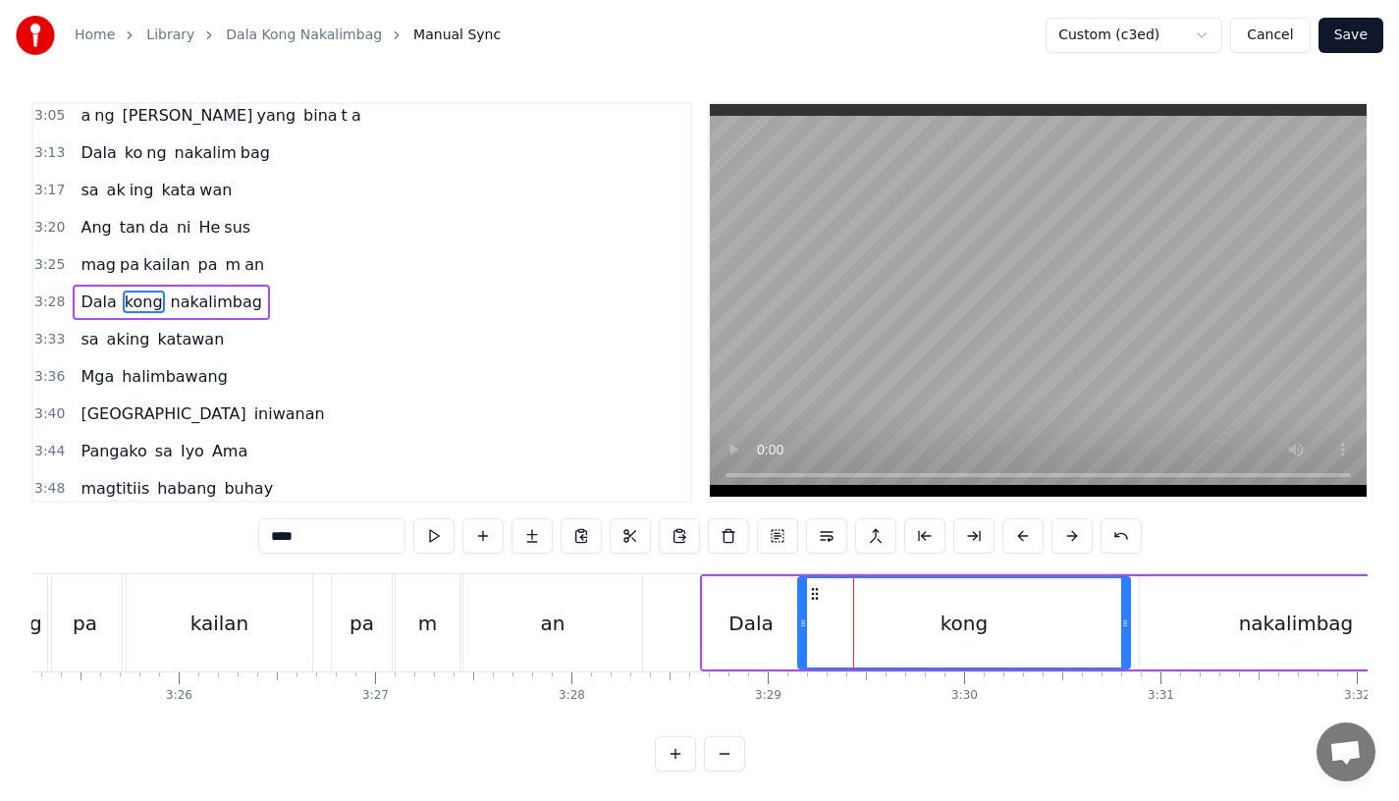
scroll to position [0, 40300]
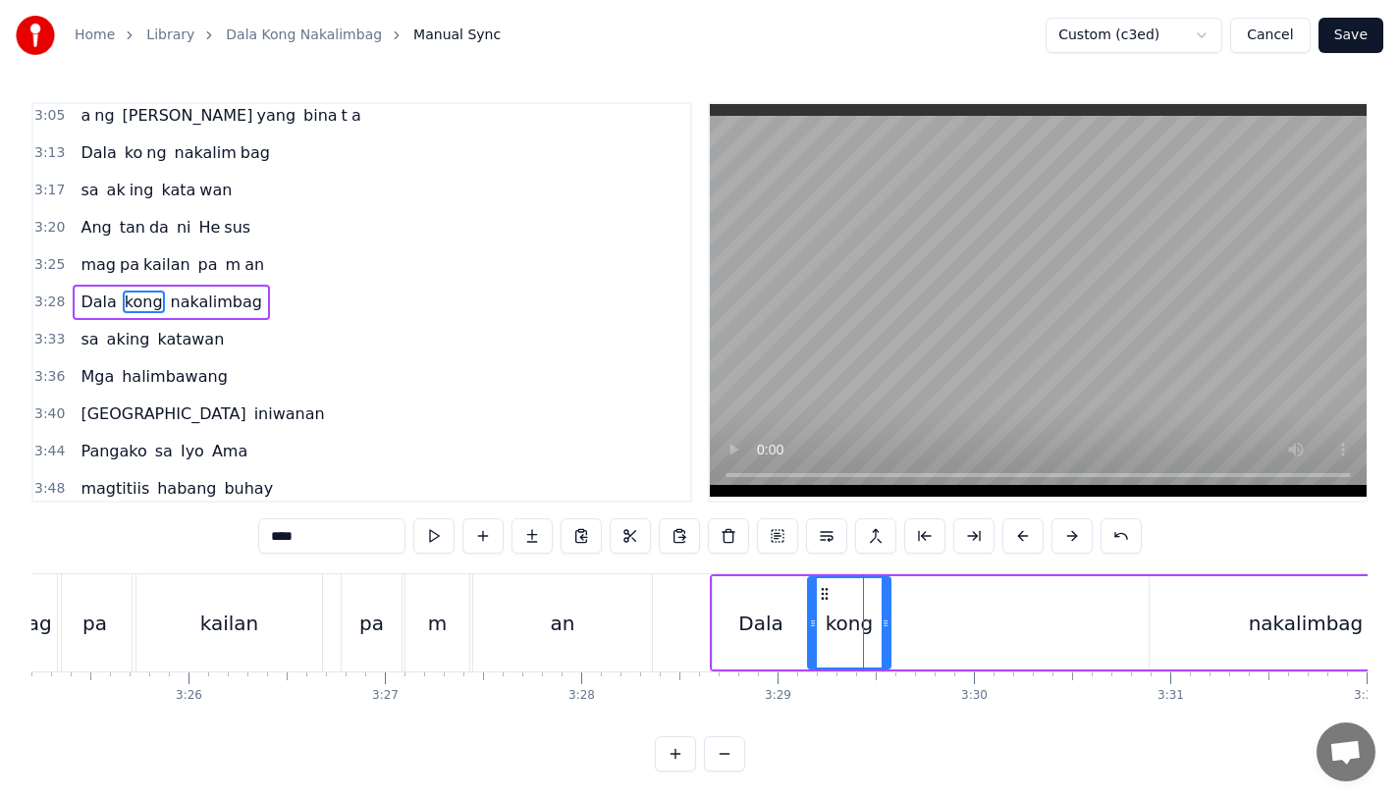
drag, startPoint x: 1130, startPoint y: 627, endPoint x: 881, endPoint y: 626, distance: 249.4
click at [882, 626] on icon at bounding box center [886, 624] width 8 height 16
drag, startPoint x: 287, startPoint y: 537, endPoint x: 339, endPoint y: 537, distance: 52.0
click at [338, 537] on input "****" at bounding box center [331, 535] width 147 height 35
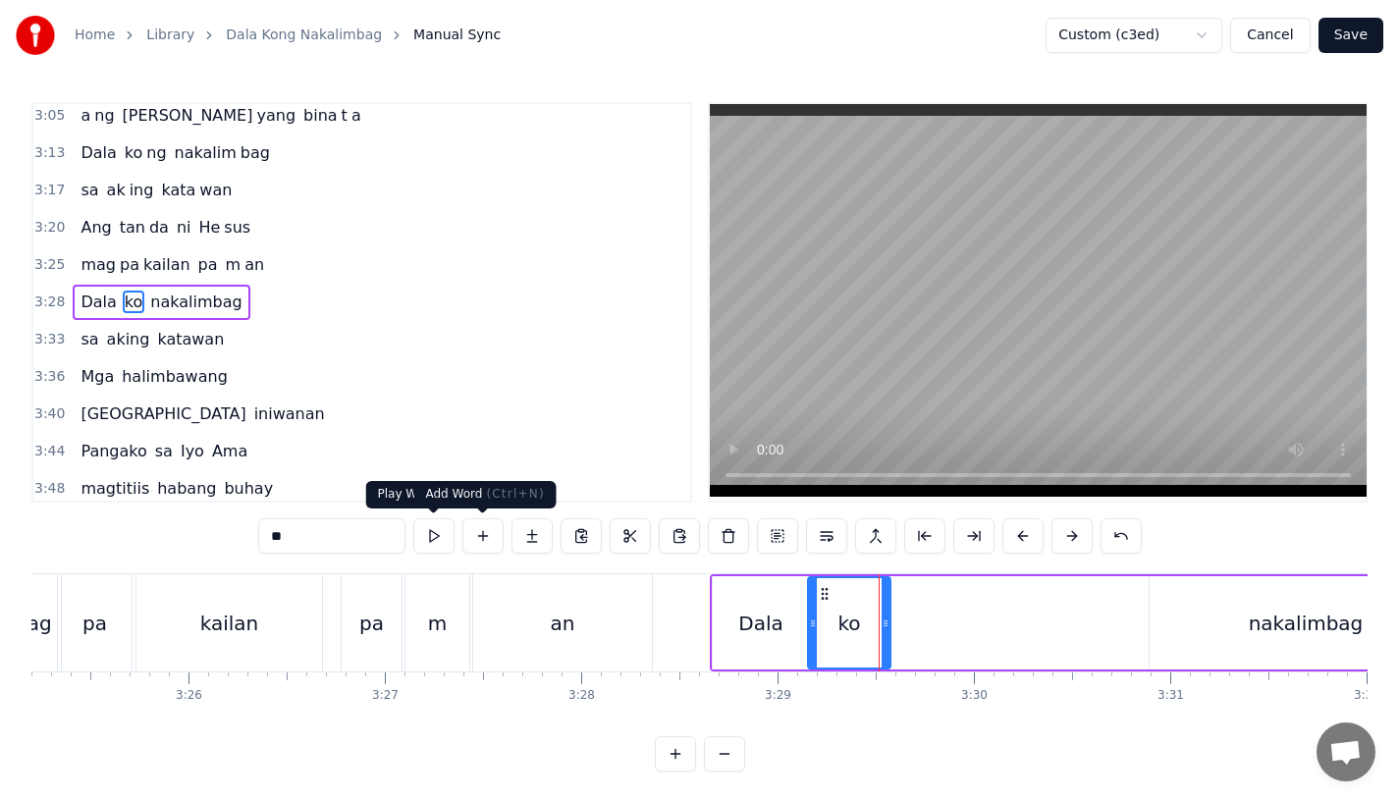
type input "**"
click at [532, 542] on button at bounding box center [532, 535] width 41 height 35
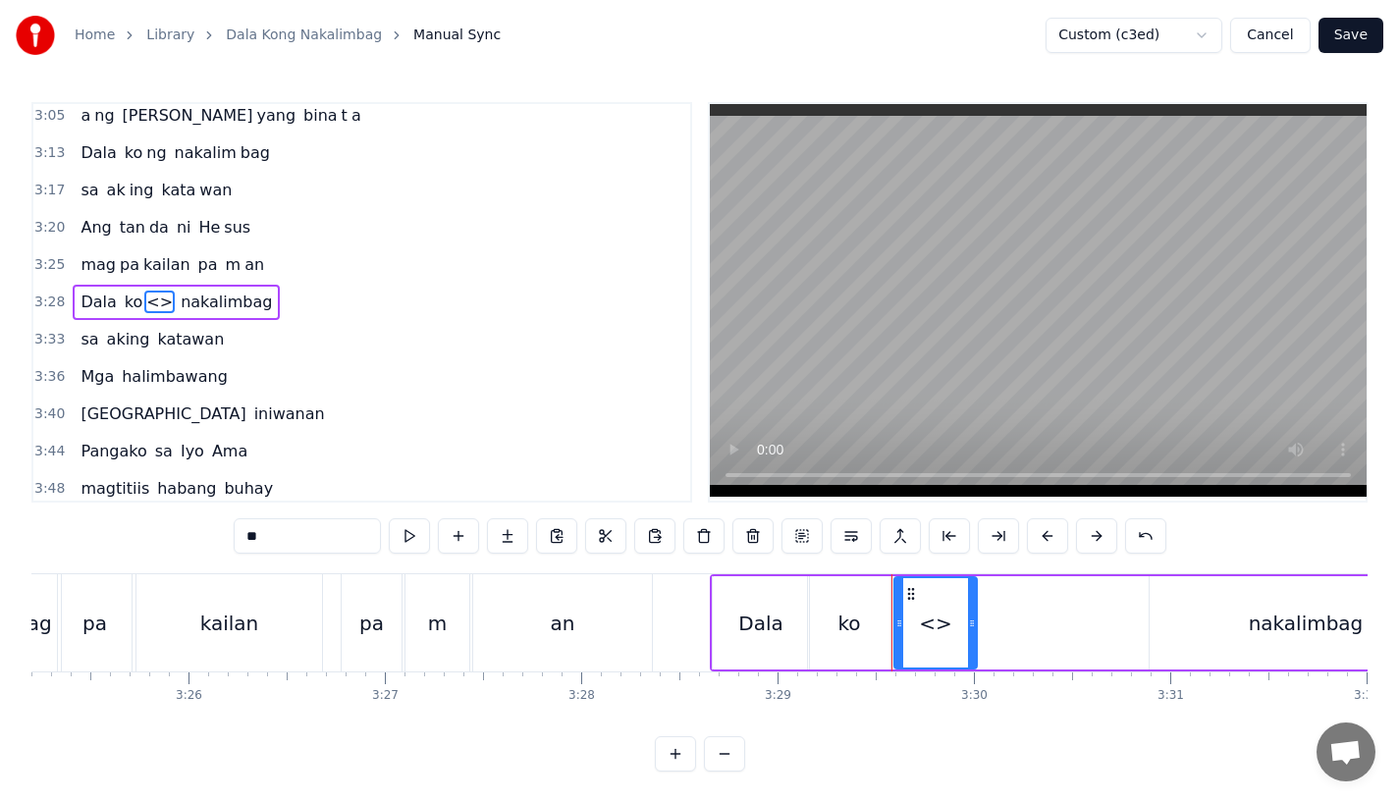
drag, startPoint x: 221, startPoint y: 547, endPoint x: 184, endPoint y: 547, distance: 37.3
click at [184, 547] on div "0:15 Pagsubok ay dumara ting, 0:19 sapin- saping kapang lawan 0:23 Puso’y ibig …" at bounding box center [699, 437] width 1336 height 670
type input "*"
paste input "**"
drag, startPoint x: 969, startPoint y: 621, endPoint x: 1107, endPoint y: 619, distance: 137.5
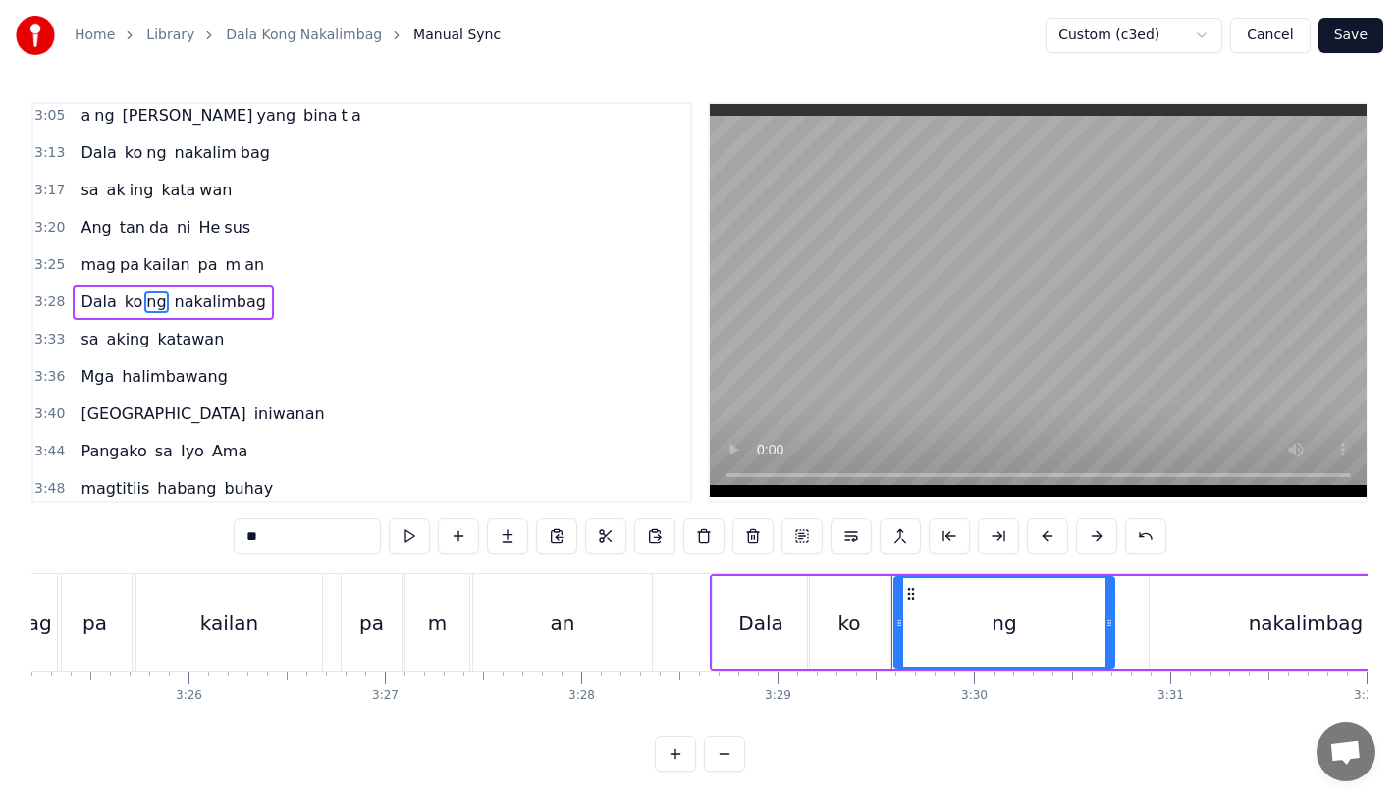
click at [1107, 619] on icon at bounding box center [1110, 624] width 8 height 16
click at [724, 621] on div "Dala" at bounding box center [761, 622] width 96 height 93
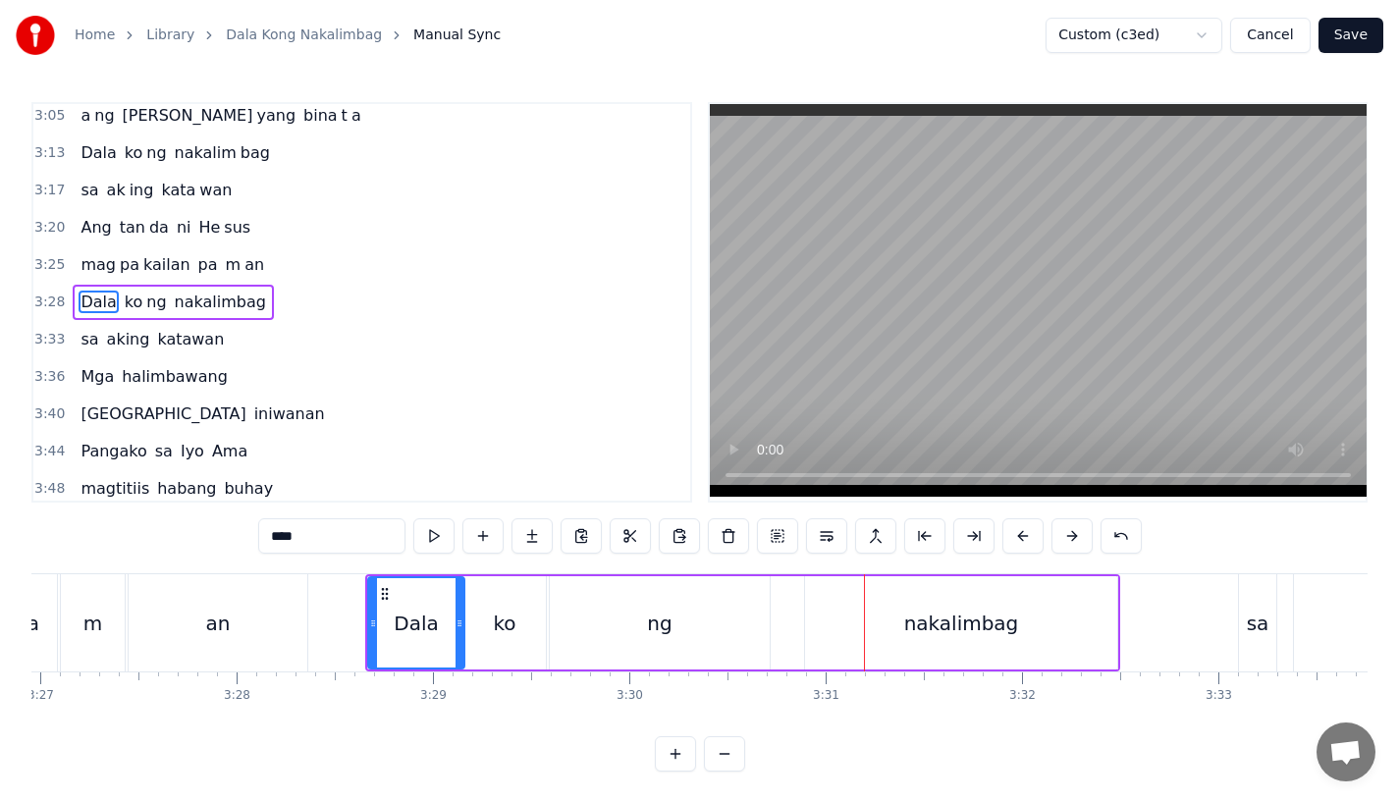
scroll to position [0, 40637]
click at [956, 629] on div "nakalimbag" at bounding box center [968, 623] width 115 height 29
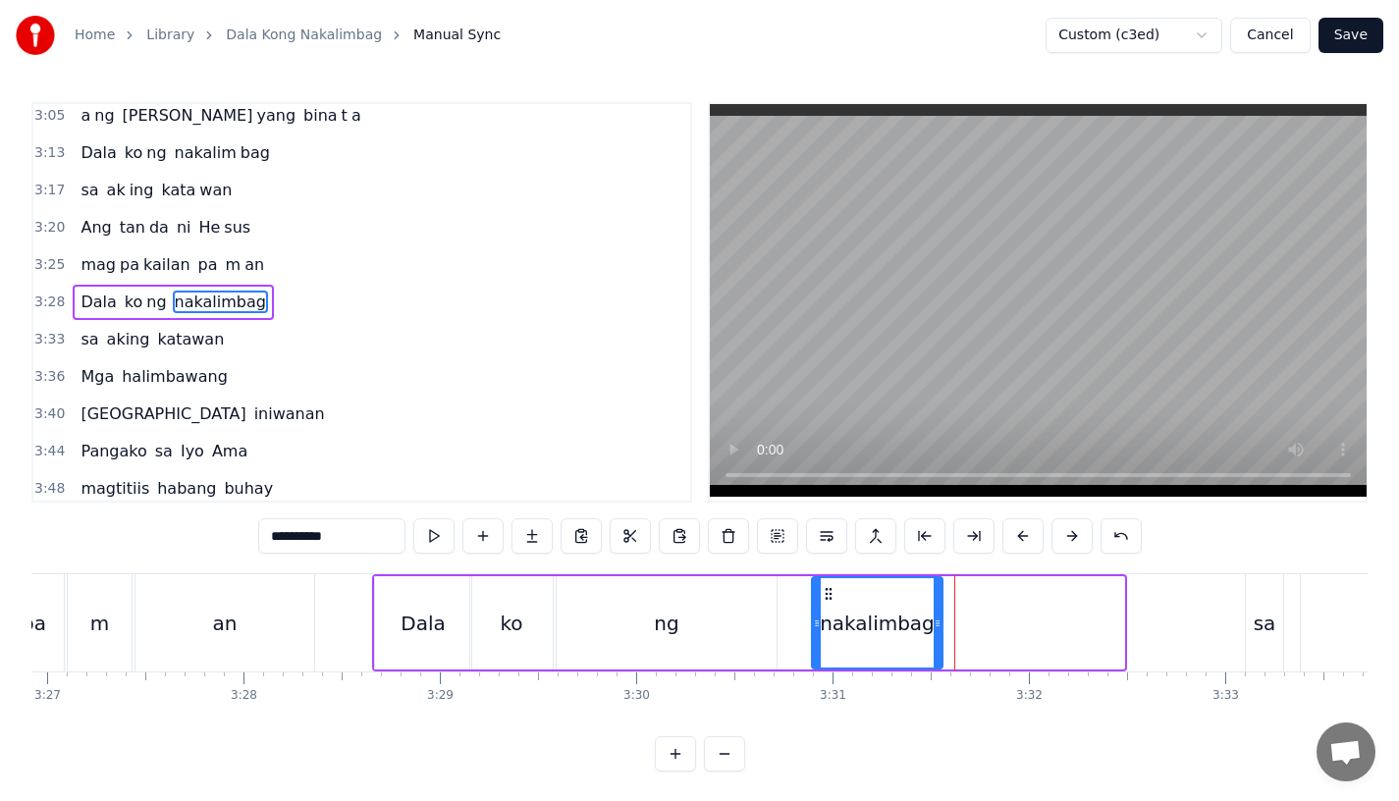
drag, startPoint x: 1121, startPoint y: 634, endPoint x: 940, endPoint y: 633, distance: 181.7
click at [940, 633] on div at bounding box center [938, 622] width 8 height 89
click at [348, 536] on input "**********" at bounding box center [331, 535] width 147 height 35
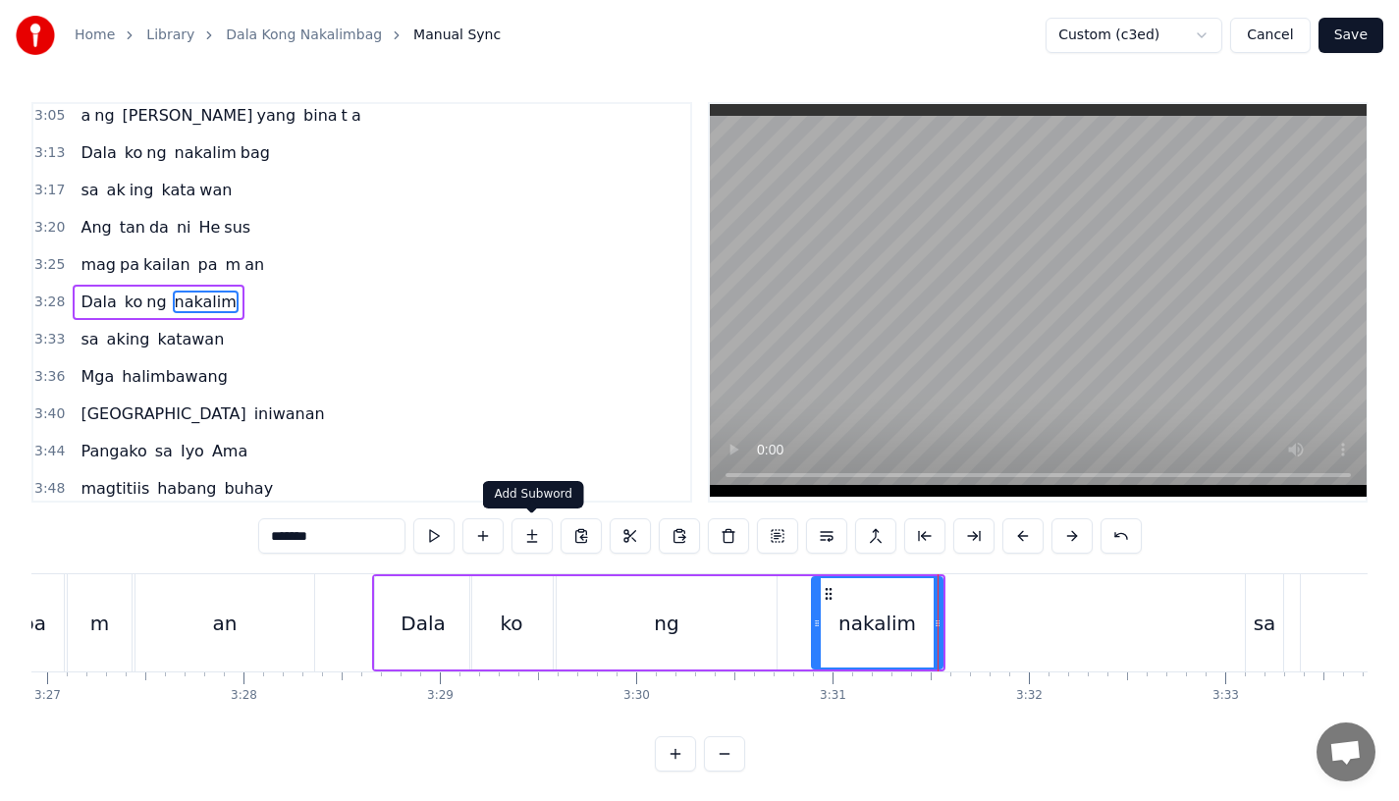
type input "*******"
click at [548, 539] on button at bounding box center [532, 535] width 41 height 35
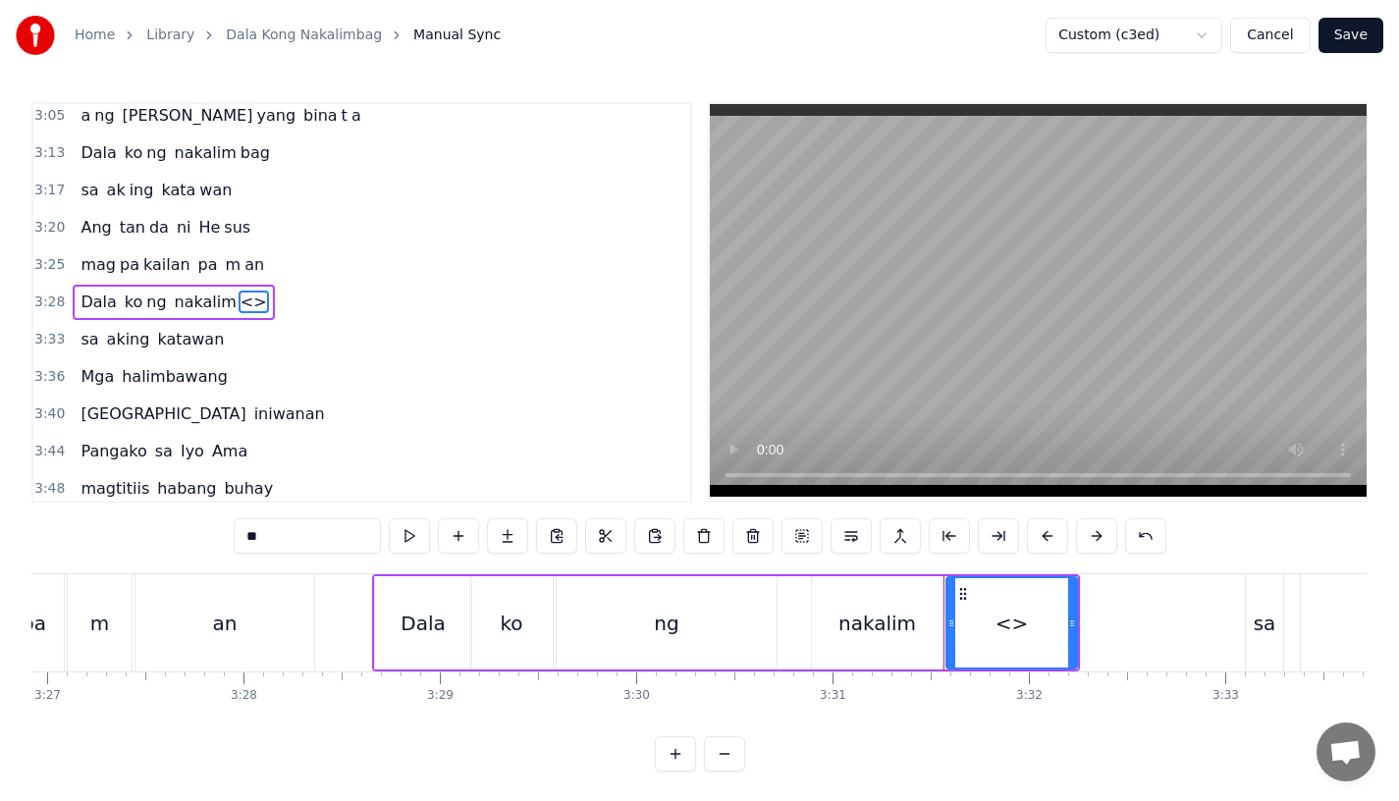
drag, startPoint x: 276, startPoint y: 534, endPoint x: 147, endPoint y: 532, distance: 128.7
click at [147, 532] on div "0:15 Pagsubok ay dumara ting, 0:19 sapin- saping kapang lawan 0:23 Puso’y ibig …" at bounding box center [699, 437] width 1336 height 670
drag, startPoint x: 1072, startPoint y: 632, endPoint x: 1159, endPoint y: 632, distance: 86.4
click at [1159, 632] on div at bounding box center [1156, 622] width 8 height 89
click at [764, 639] on div "ng" at bounding box center [667, 622] width 220 height 93
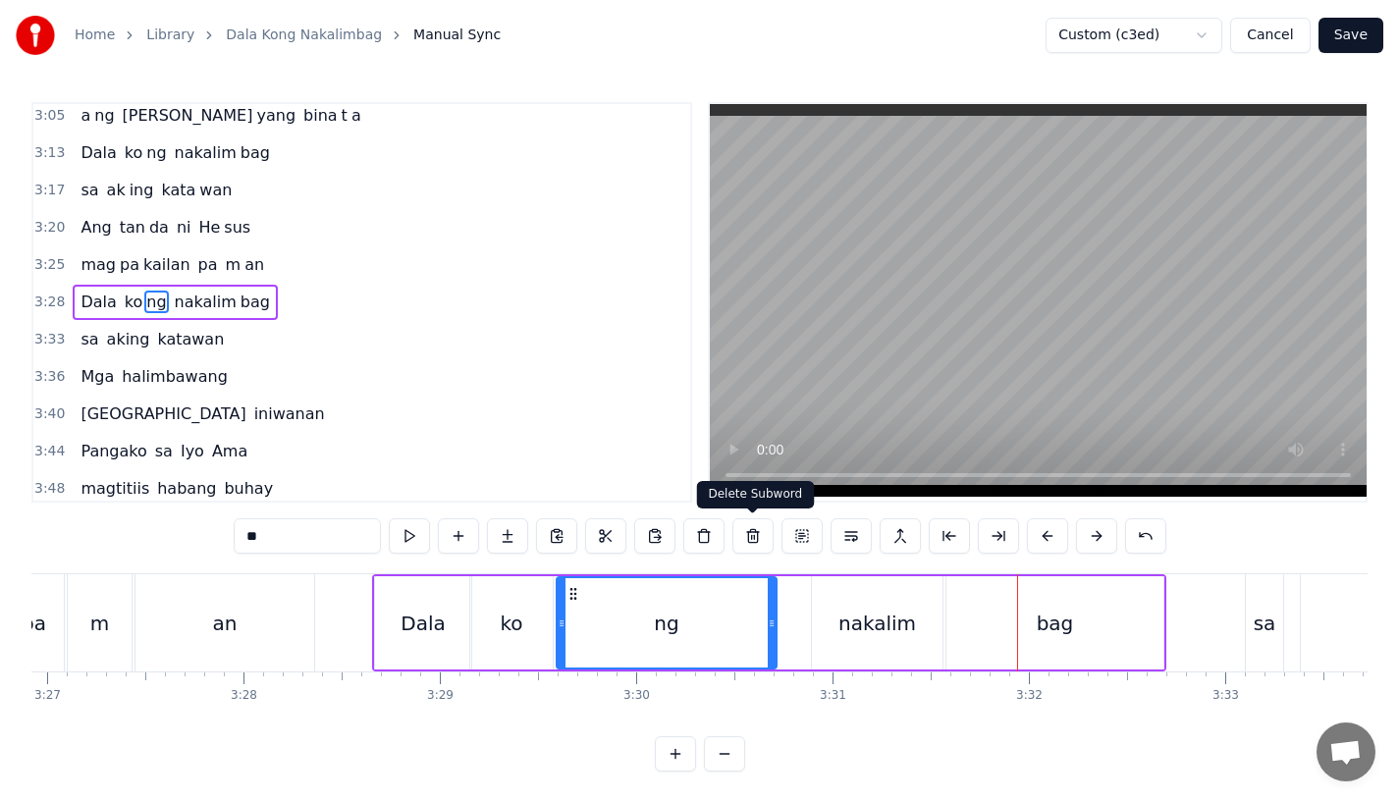
click at [847, 606] on div "nakalim" at bounding box center [877, 622] width 131 height 93
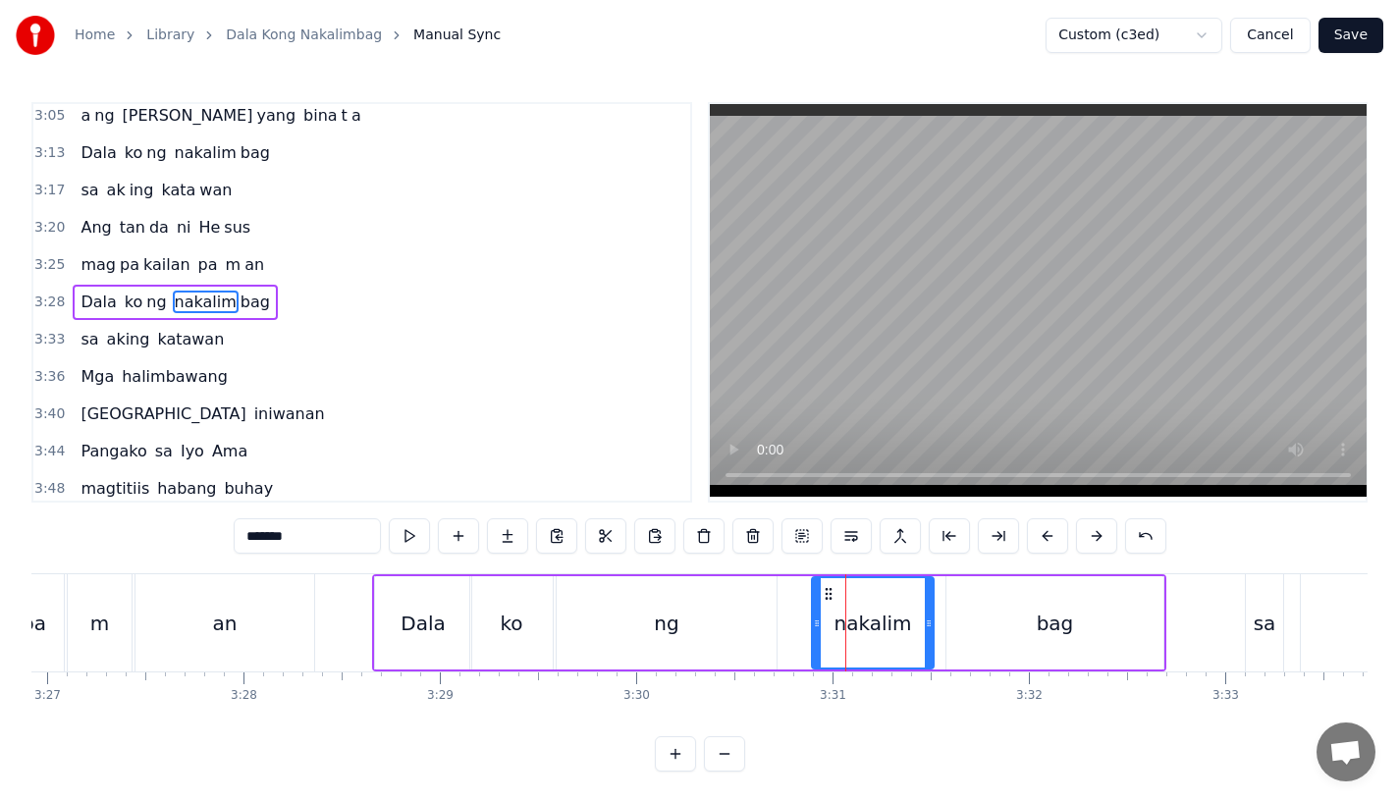
drag, startPoint x: 936, startPoint y: 634, endPoint x: 926, endPoint y: 636, distance: 10.0
click at [926, 636] on div at bounding box center [929, 622] width 8 height 89
click at [962, 635] on div "bag" at bounding box center [1055, 622] width 217 height 93
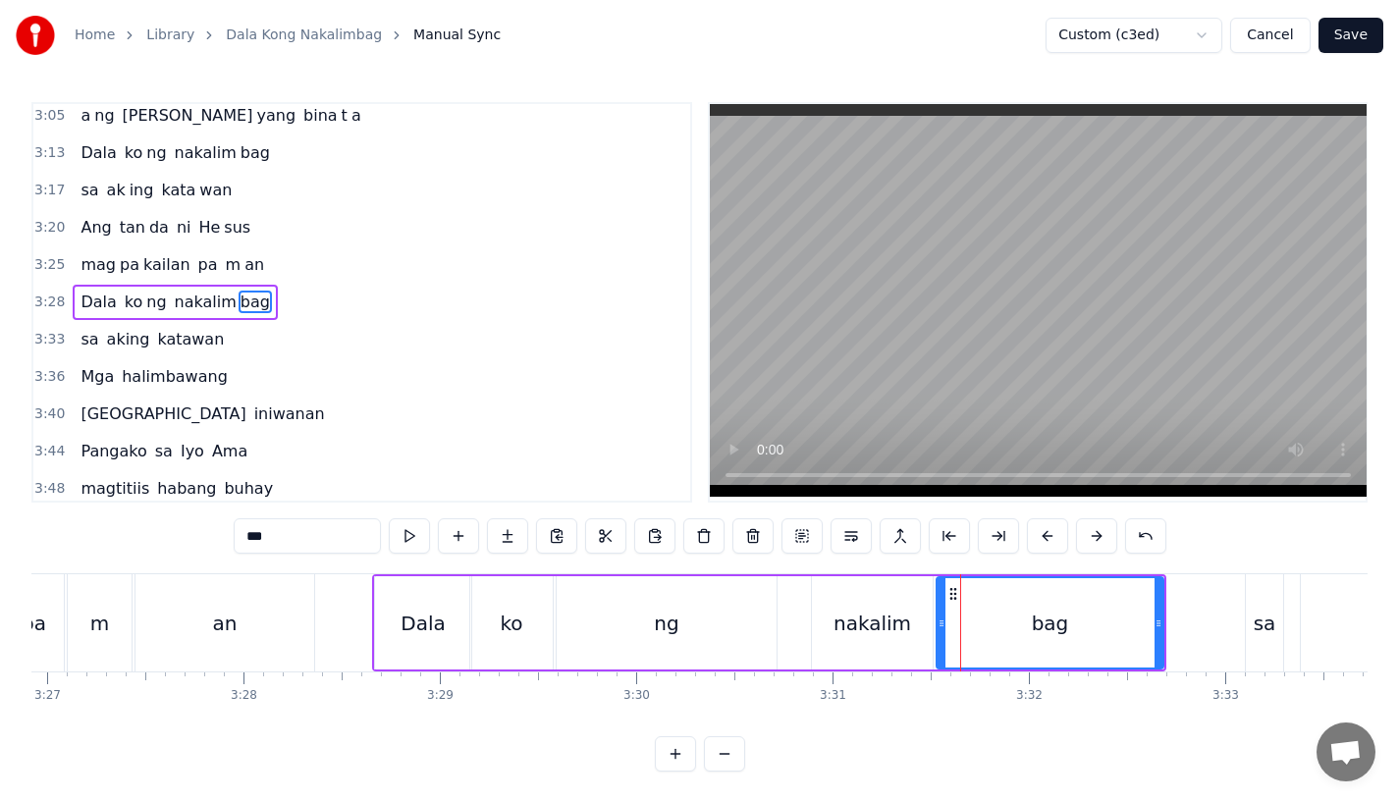
drag, startPoint x: 953, startPoint y: 635, endPoint x: 941, endPoint y: 639, distance: 13.4
click at [941, 639] on div at bounding box center [942, 622] width 8 height 89
click at [698, 638] on div "ng" at bounding box center [667, 622] width 220 height 93
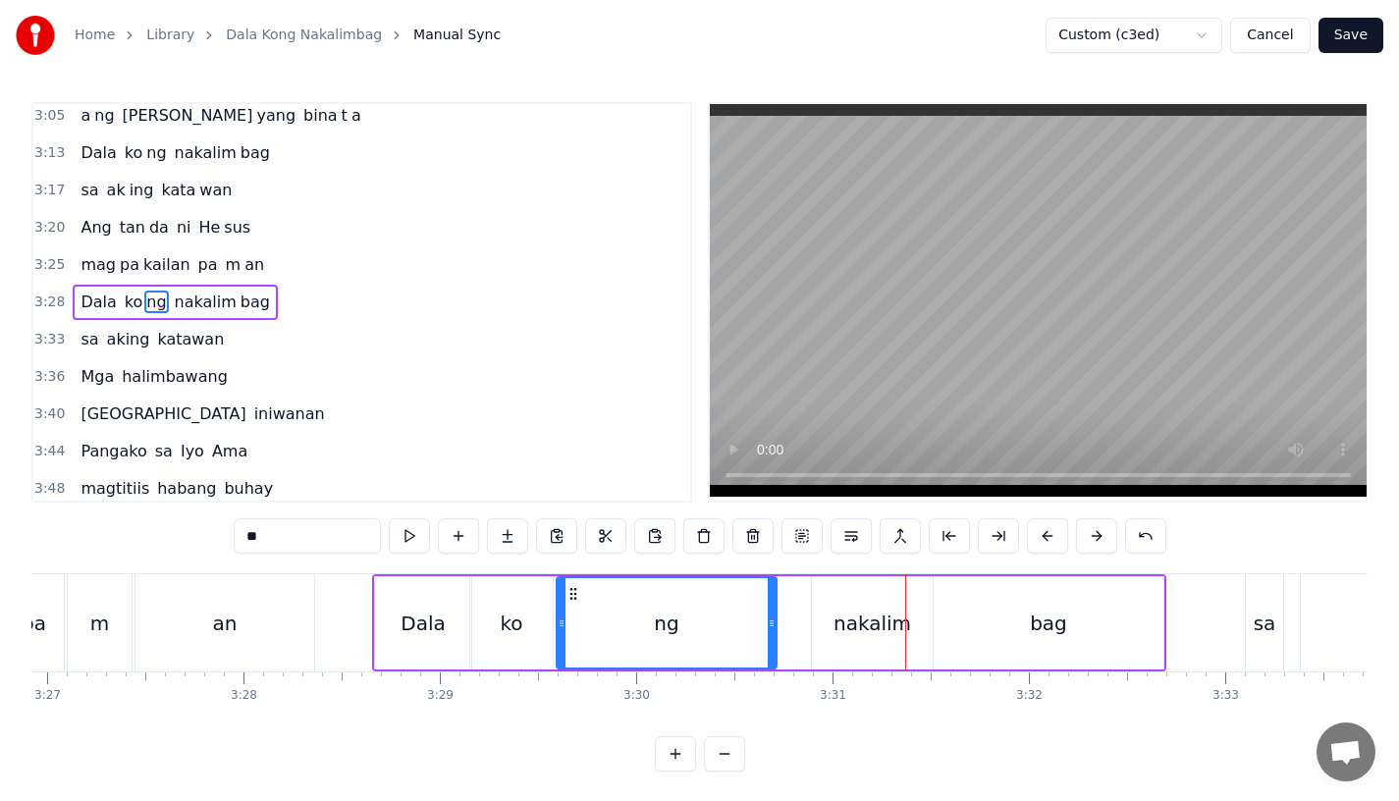
click at [842, 600] on div "nakalim" at bounding box center [872, 622] width 121 height 93
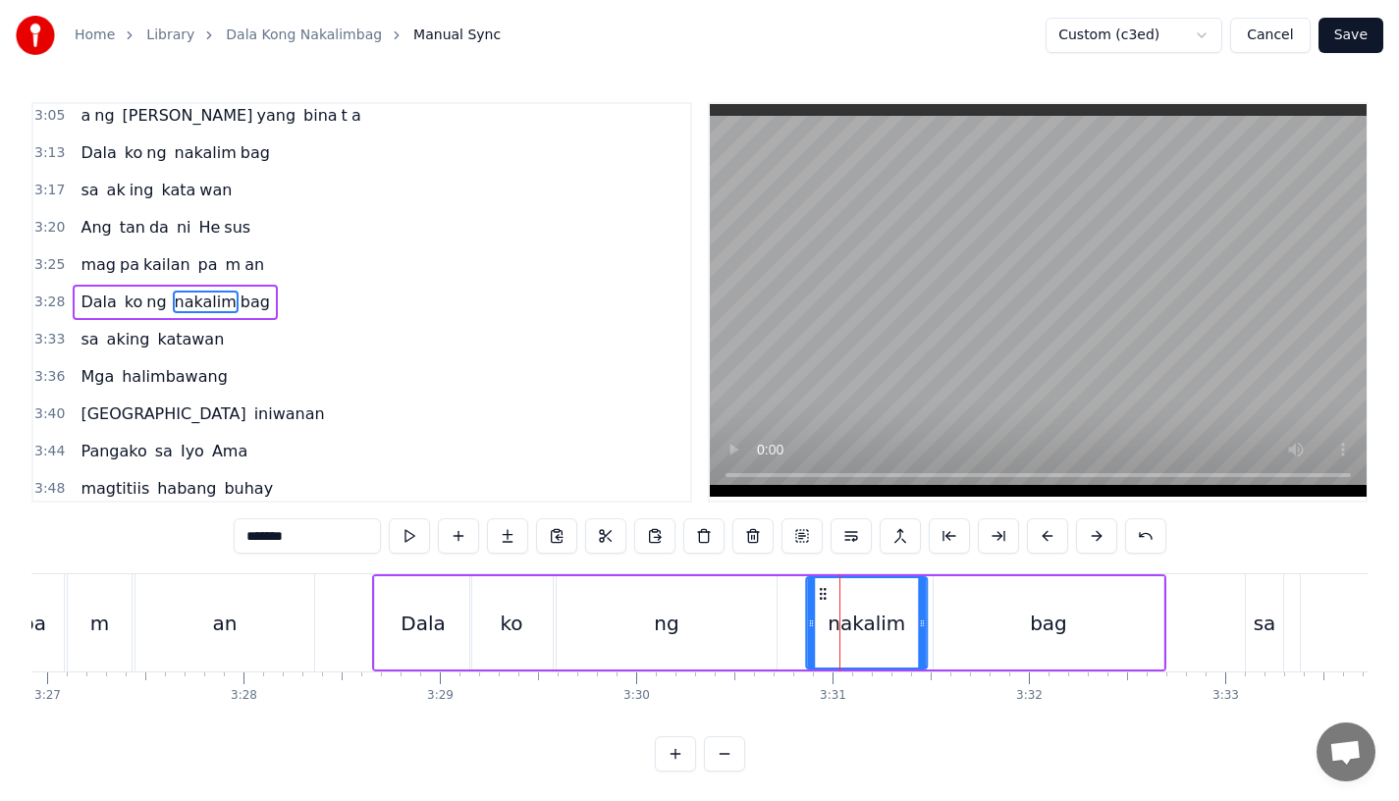
click at [818, 588] on icon at bounding box center [823, 594] width 16 height 16
click at [927, 632] on div at bounding box center [926, 622] width 8 height 89
click at [612, 636] on div "ng" at bounding box center [667, 622] width 220 height 93
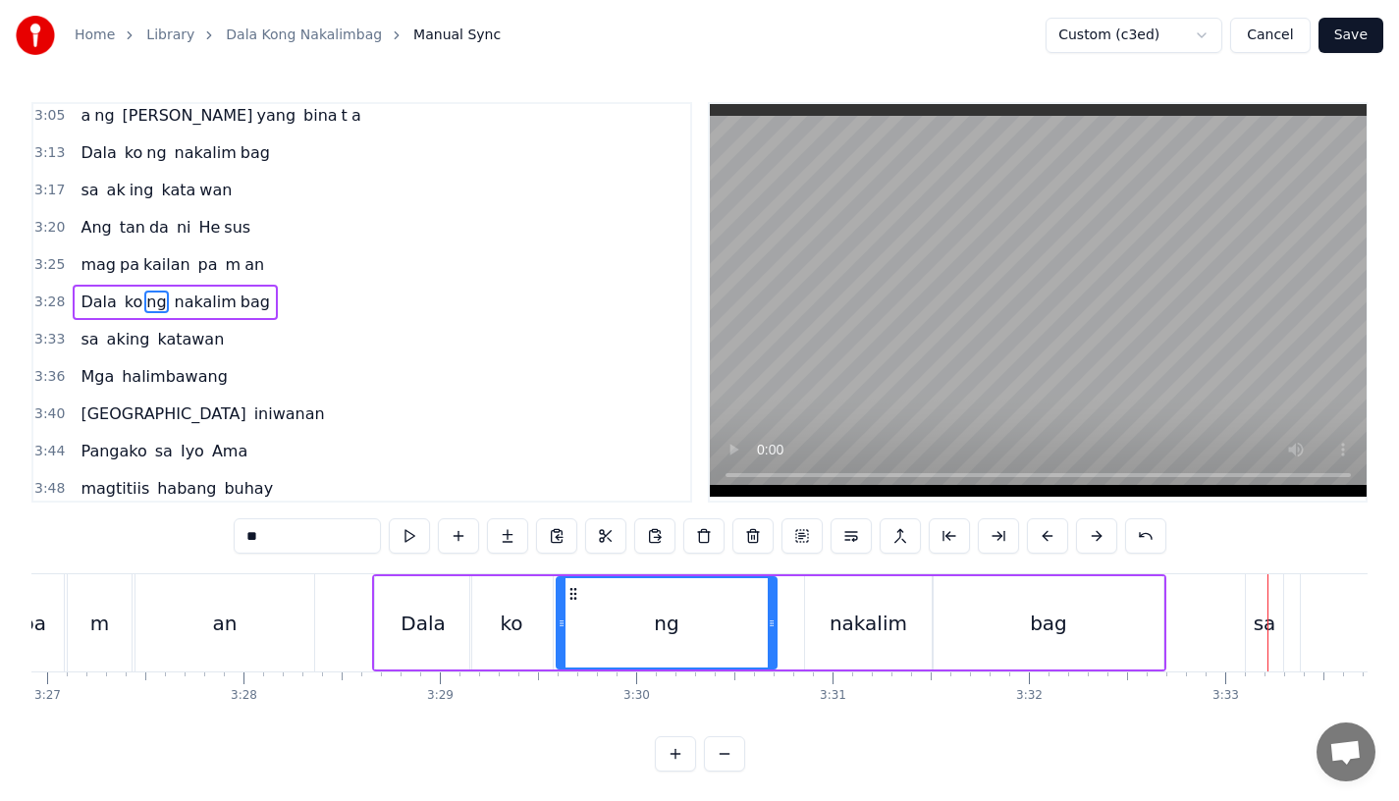
click at [1280, 649] on div "sa" at bounding box center [1264, 622] width 37 height 97
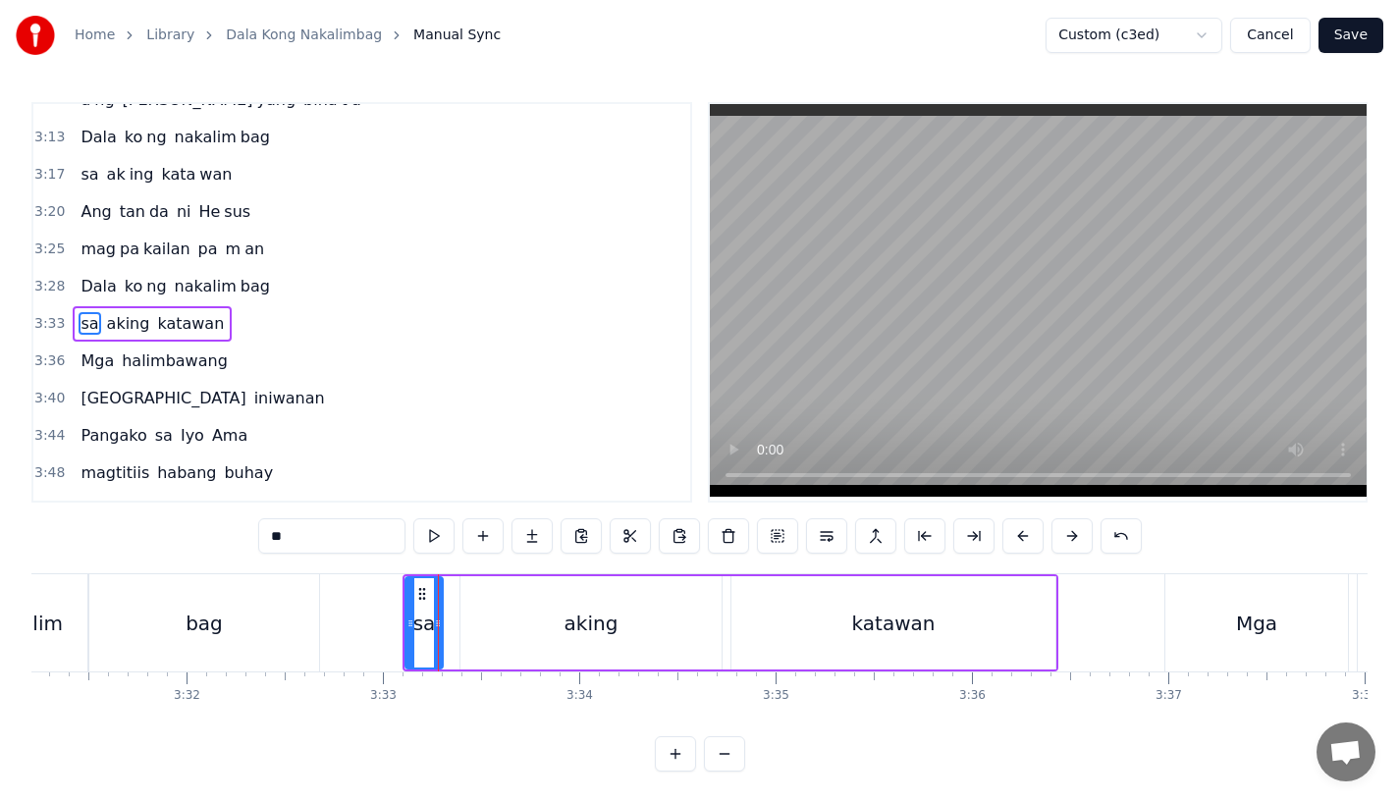
scroll to position [0, 41424]
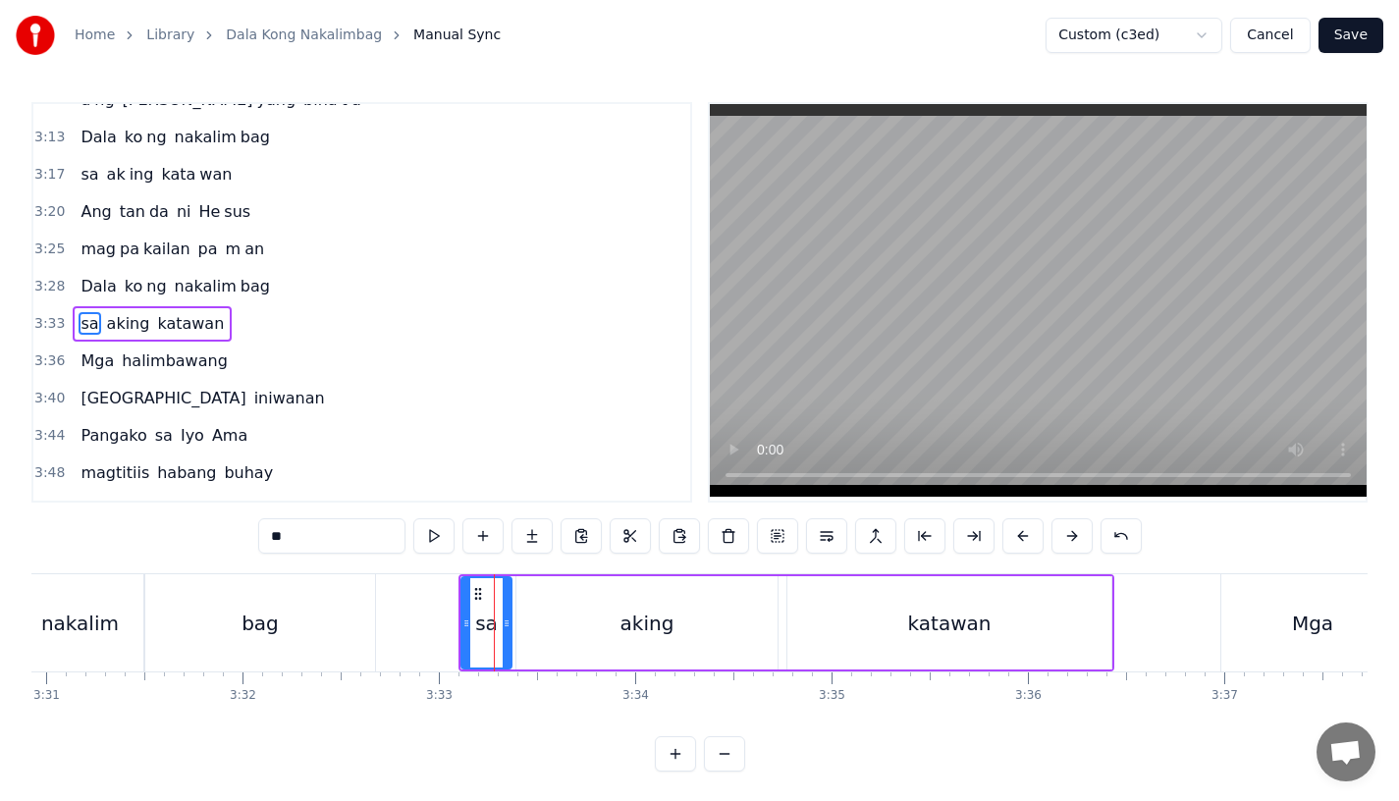
drag, startPoint x: 496, startPoint y: 631, endPoint x: 510, endPoint y: 631, distance: 13.7
click at [510, 631] on div at bounding box center [507, 622] width 8 height 89
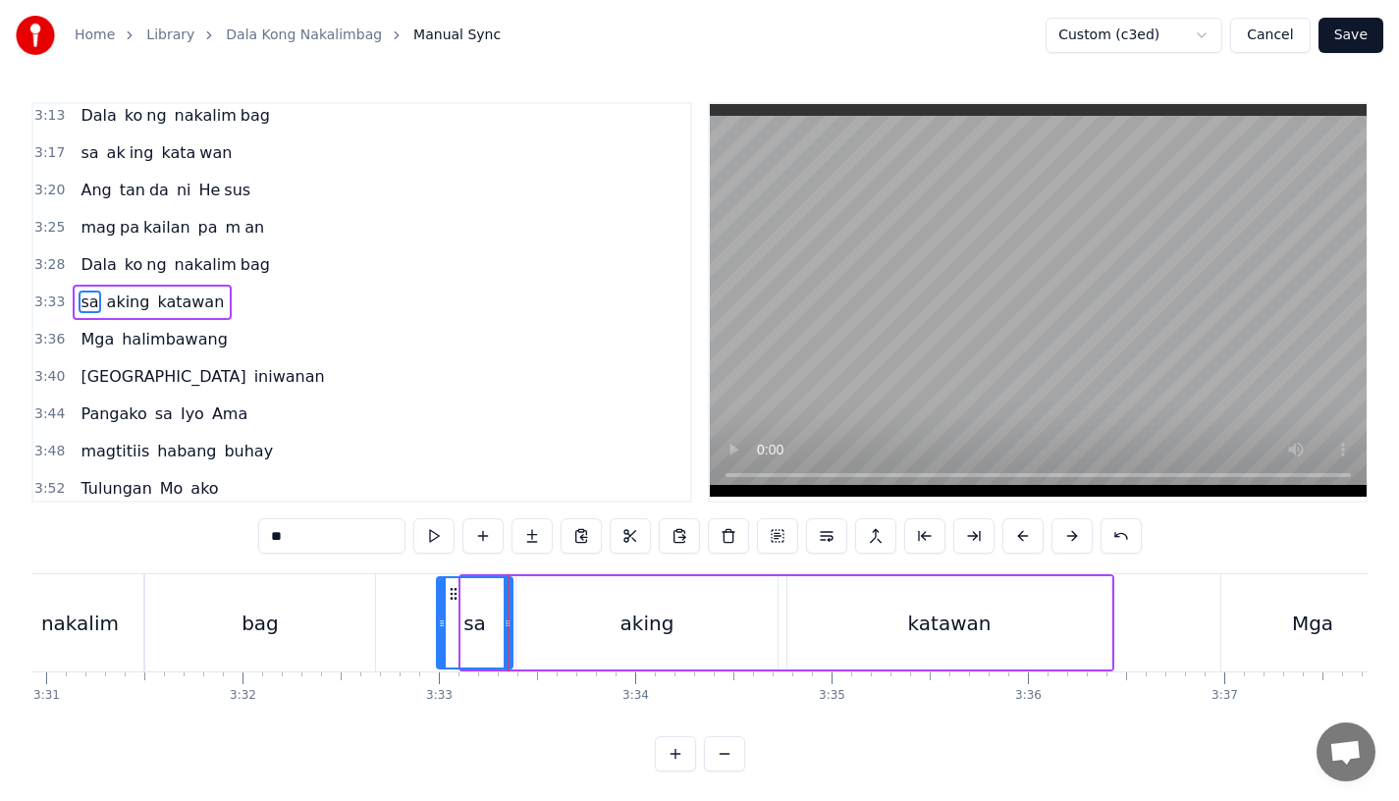
drag, startPoint x: 466, startPoint y: 626, endPoint x: 442, endPoint y: 626, distance: 24.5
click at [442, 626] on icon at bounding box center [442, 624] width 8 height 16
click at [1009, 537] on button at bounding box center [1023, 535] width 41 height 35
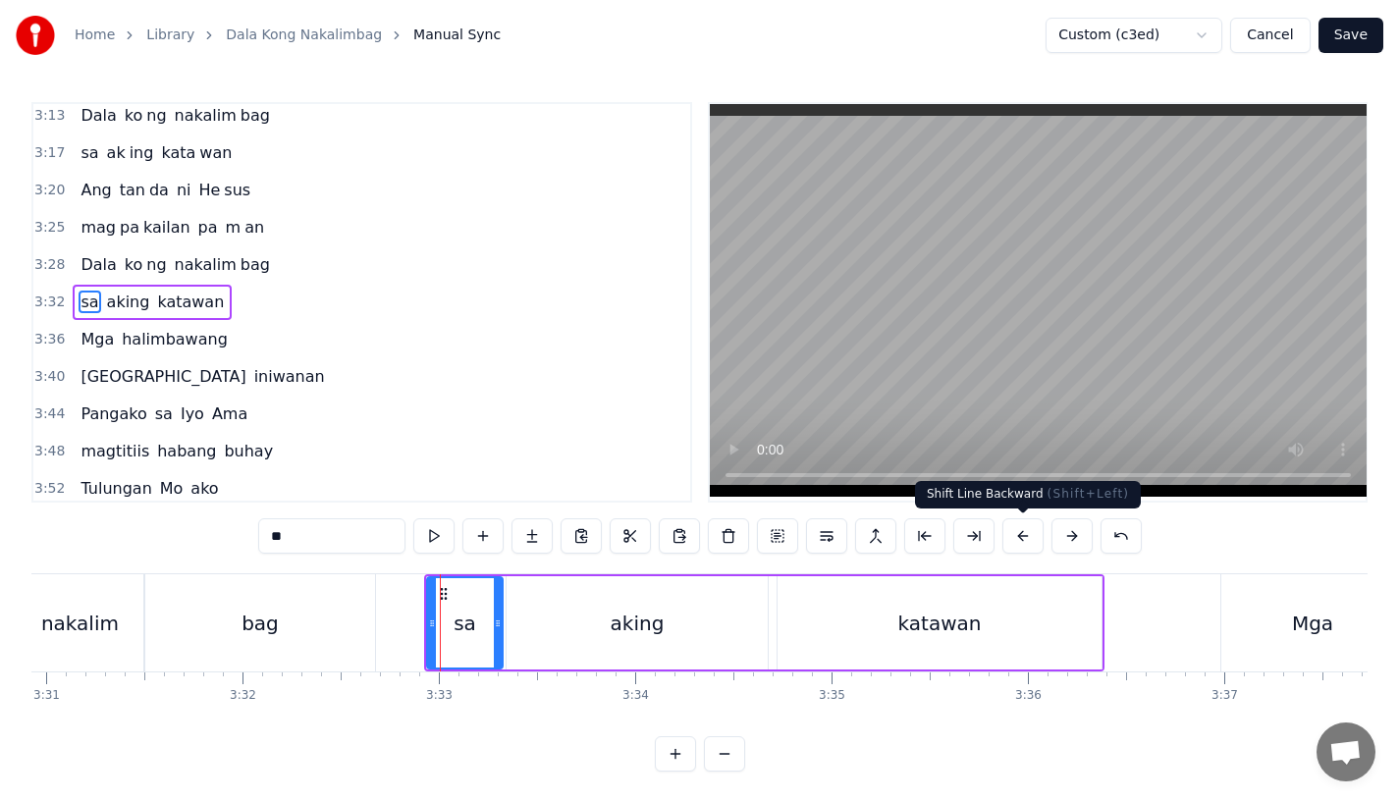
click at [1009, 537] on button at bounding box center [1023, 535] width 41 height 35
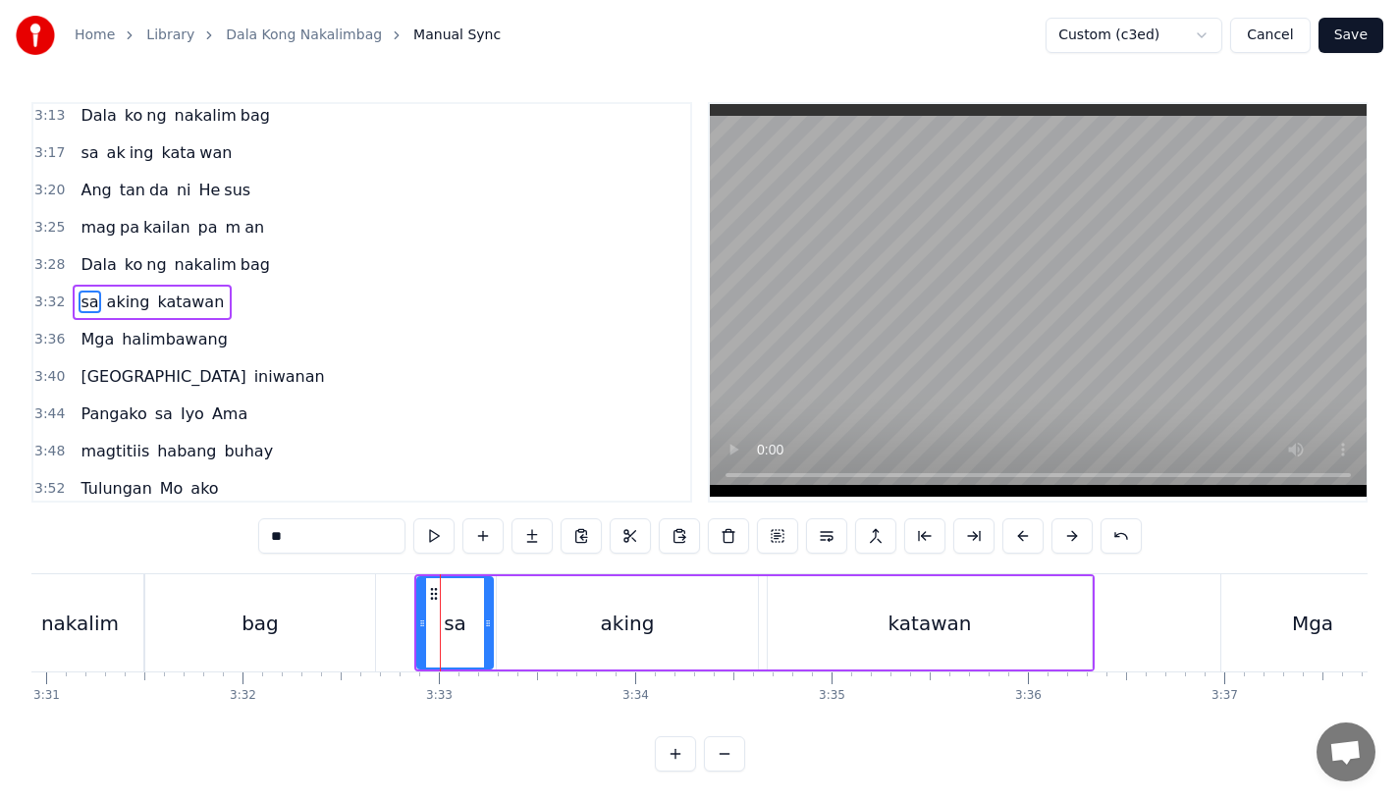
click at [1009, 537] on button at bounding box center [1023, 535] width 41 height 35
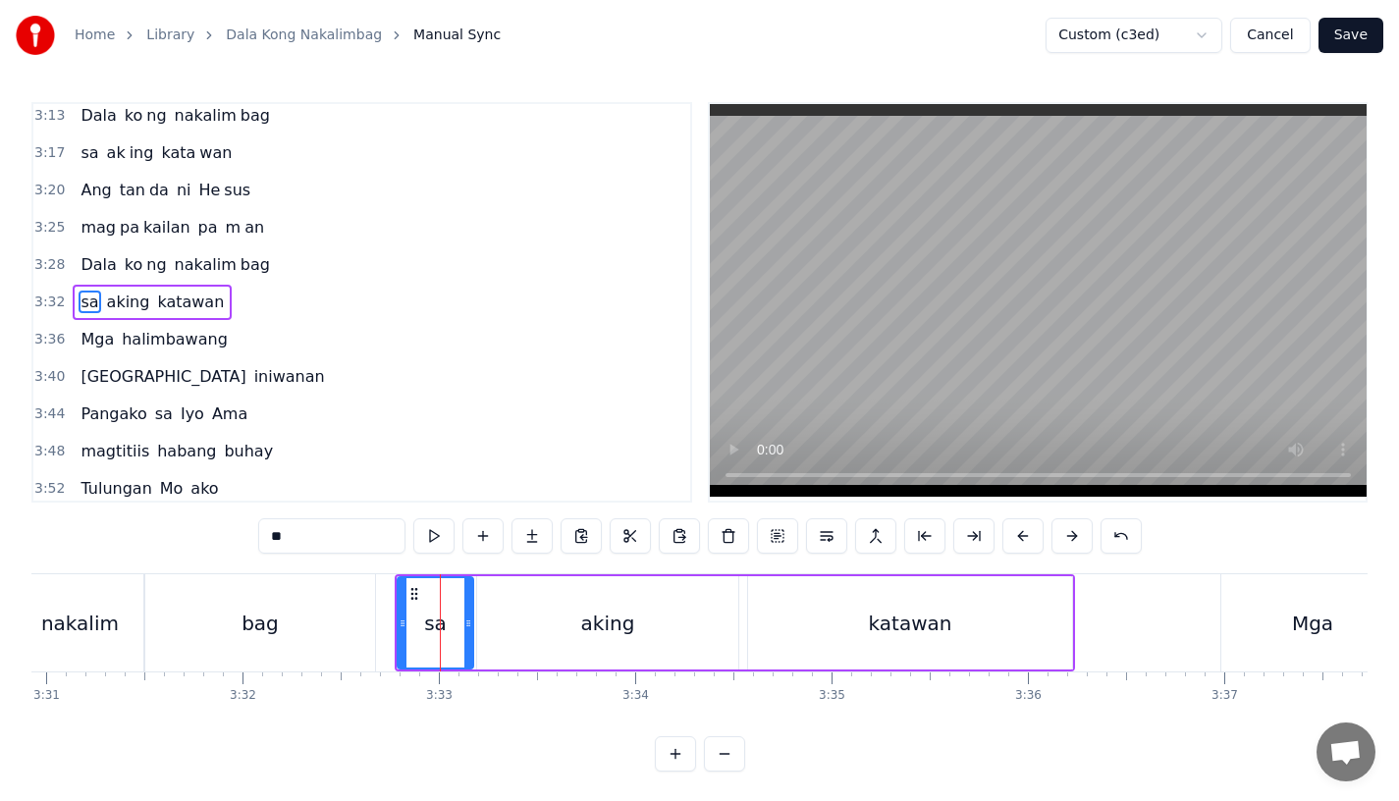
click at [1009, 537] on button at bounding box center [1023, 535] width 41 height 35
click at [248, 615] on div "bag" at bounding box center [260, 623] width 37 height 29
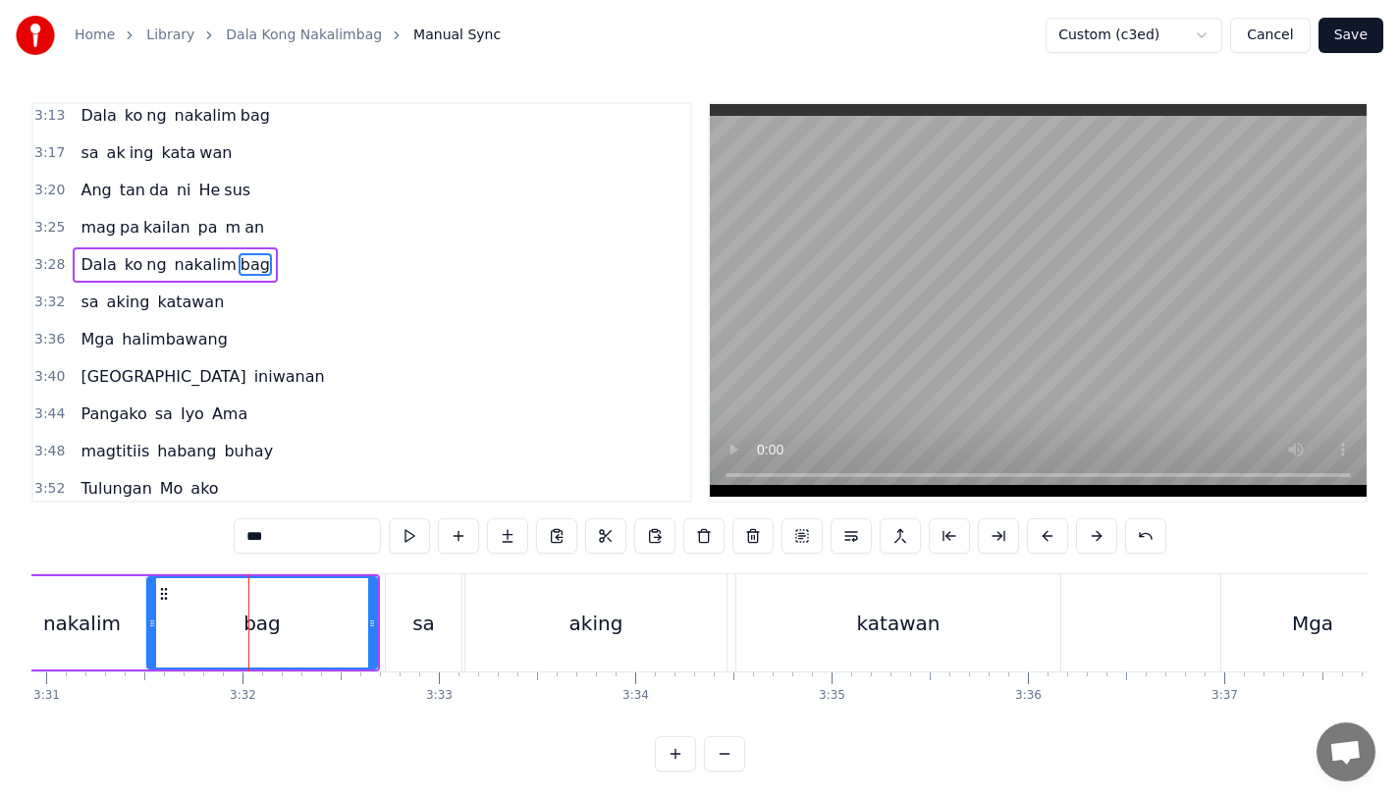
scroll to position [1238, 0]
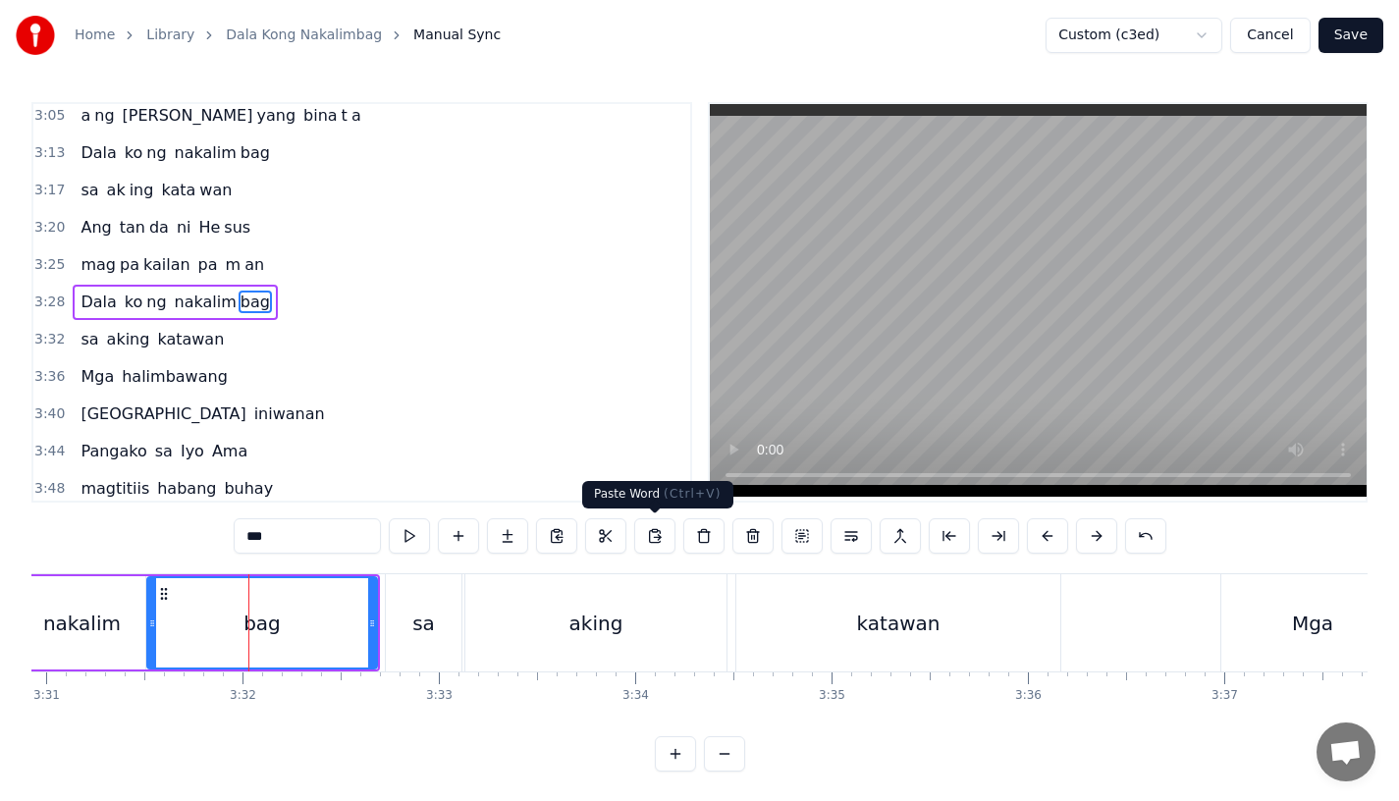
click at [584, 628] on div "aking" at bounding box center [597, 623] width 54 height 29
type input "*****"
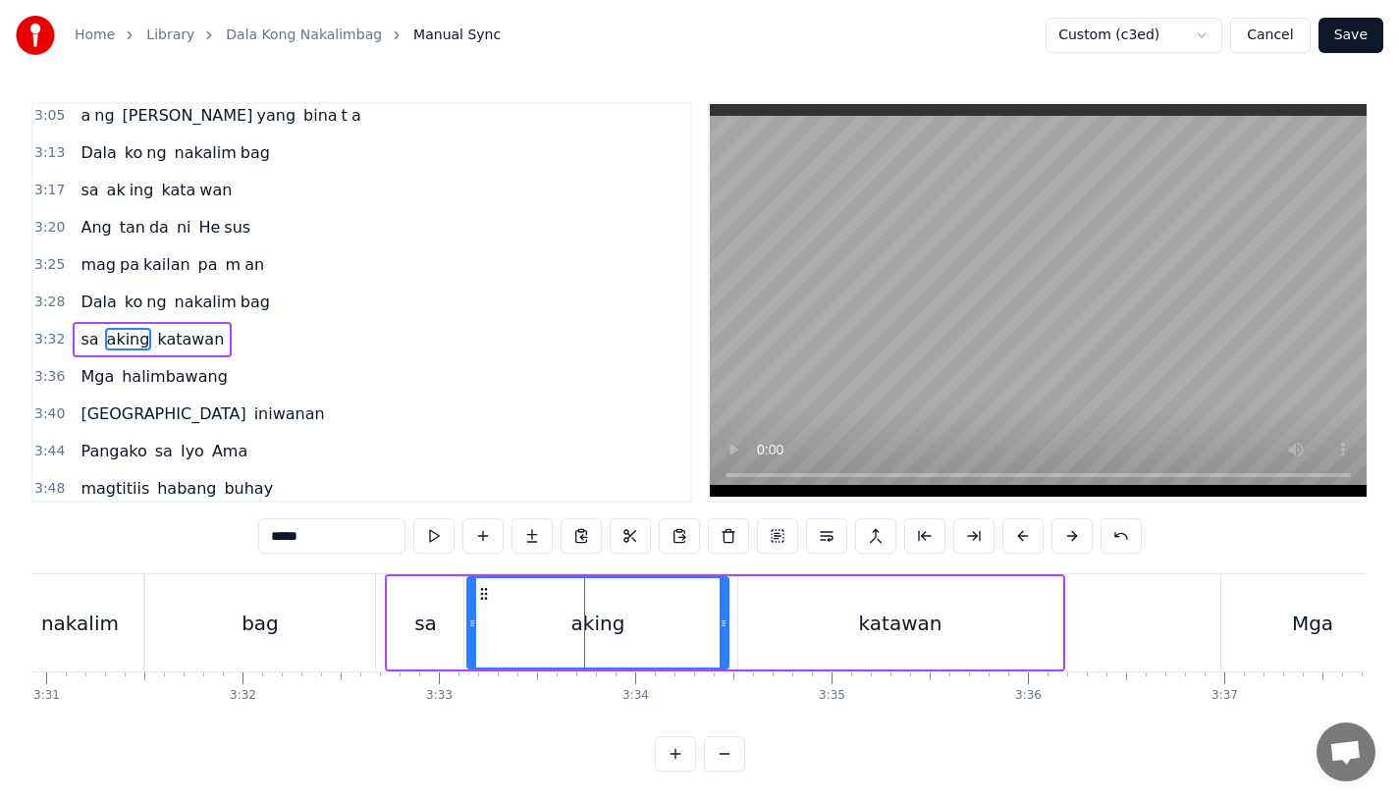
scroll to position [1276, 0]
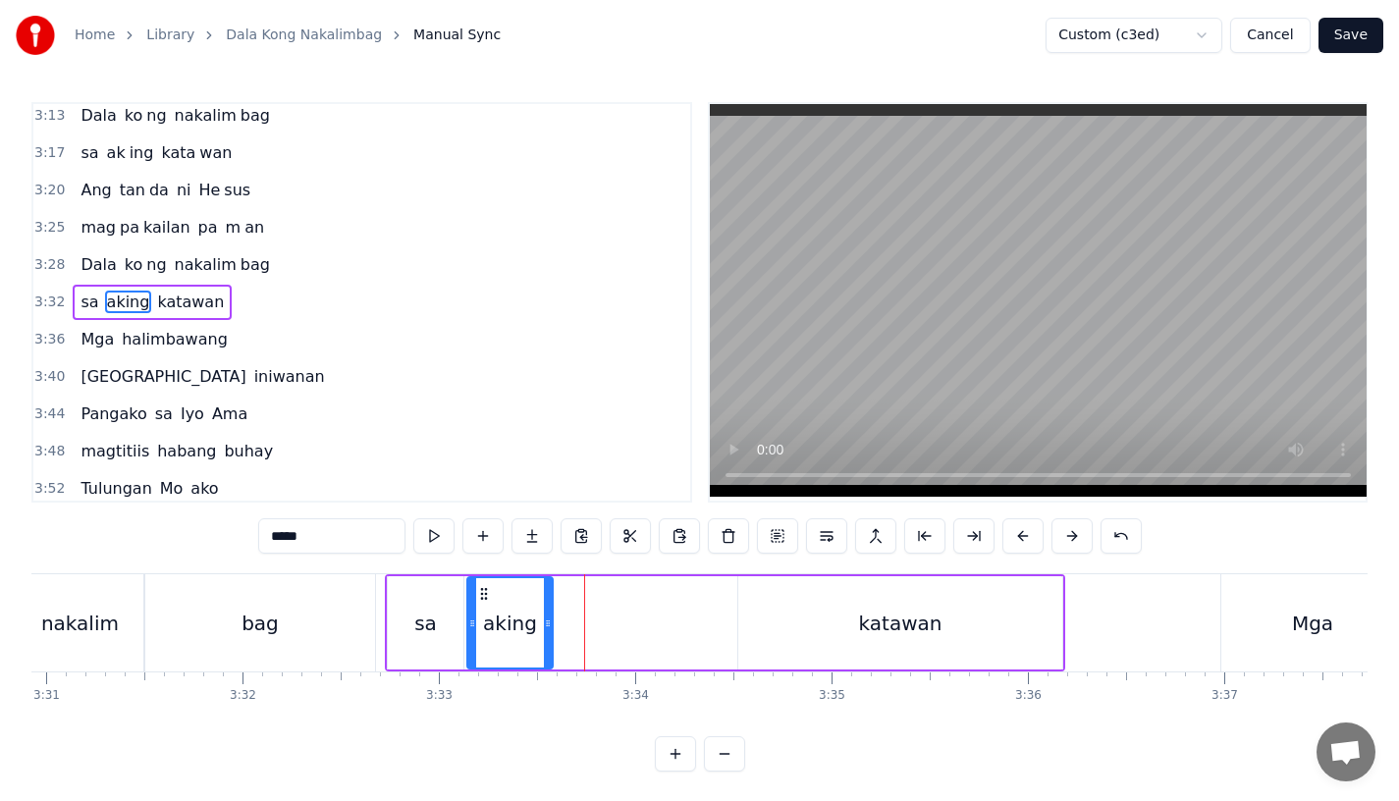
drag, startPoint x: 723, startPoint y: 634, endPoint x: 545, endPoint y: 638, distance: 177.8
click at [545, 638] on div at bounding box center [548, 622] width 8 height 89
click at [529, 539] on button at bounding box center [532, 535] width 41 height 35
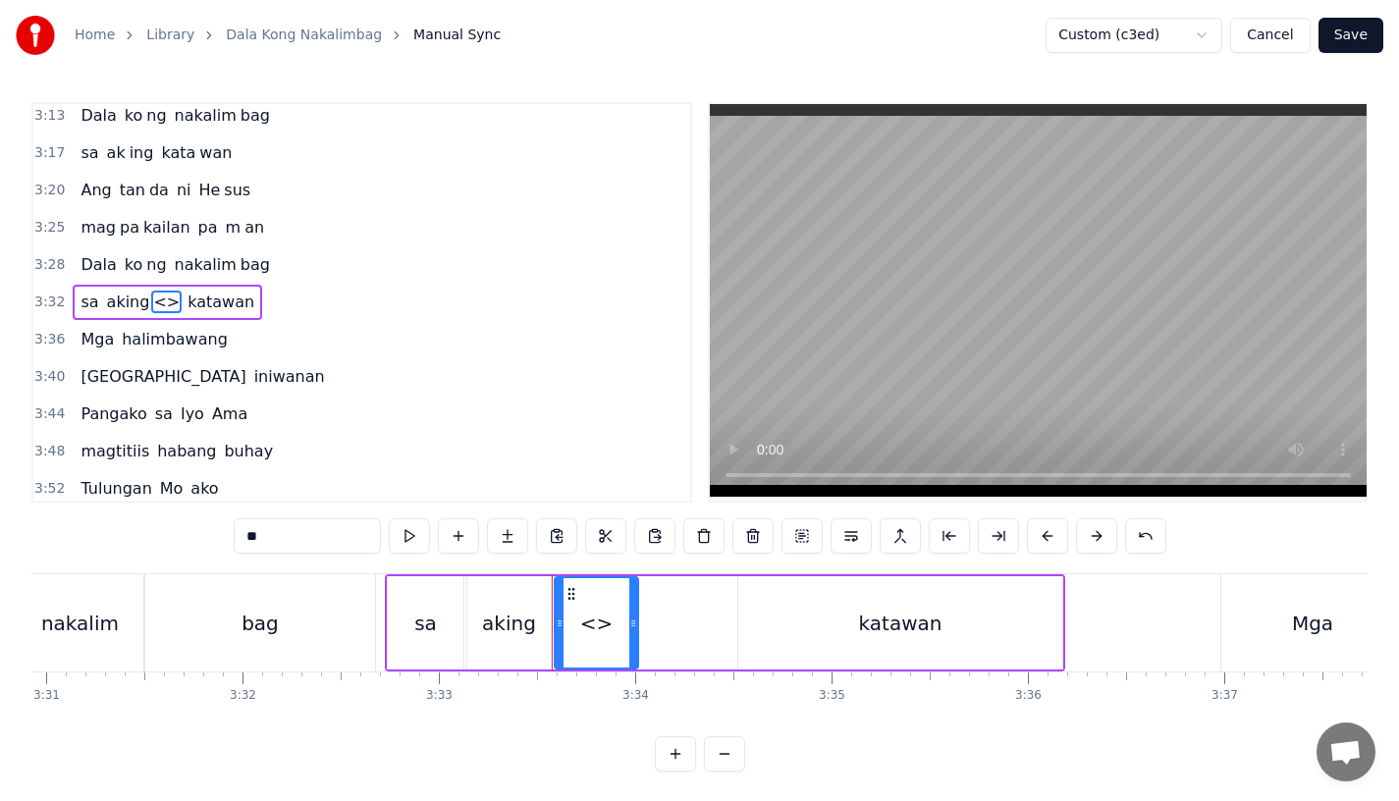
drag, startPoint x: 319, startPoint y: 535, endPoint x: 206, endPoint y: 533, distance: 112.9
click at [206, 533] on div "0:15 Pagsubok ay dumara ting, 0:19 sapin- saping kapang lawan 0:23 Puso’y ibig …" at bounding box center [699, 437] width 1336 height 670
drag, startPoint x: 629, startPoint y: 635, endPoint x: 726, endPoint y: 637, distance: 96.3
click at [726, 637] on div at bounding box center [730, 622] width 8 height 89
click at [505, 635] on div "aking" at bounding box center [509, 623] width 54 height 29
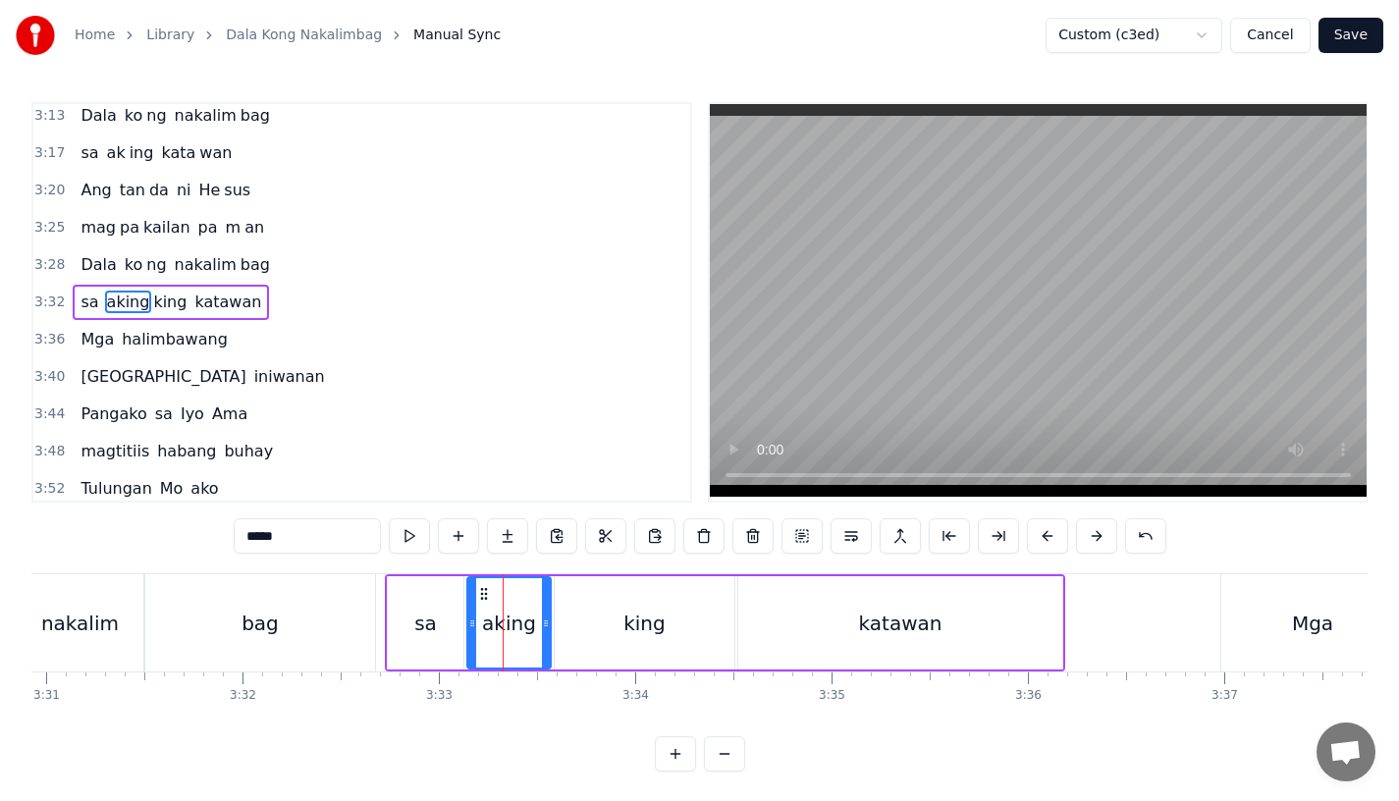
click at [336, 553] on input "*****" at bounding box center [307, 535] width 147 height 35
click at [332, 612] on div "bag" at bounding box center [260, 622] width 230 height 97
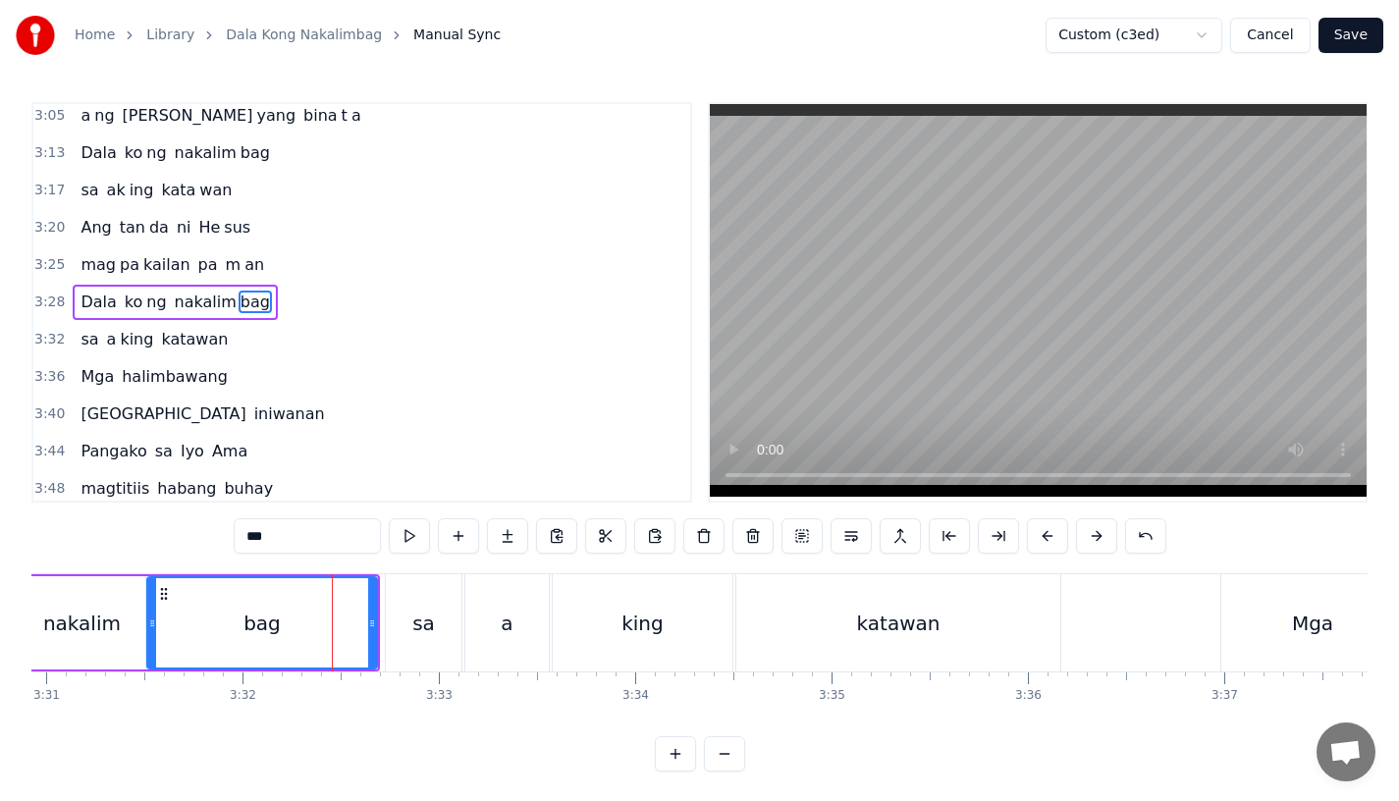
click at [799, 610] on div "katawan" at bounding box center [898, 622] width 324 height 97
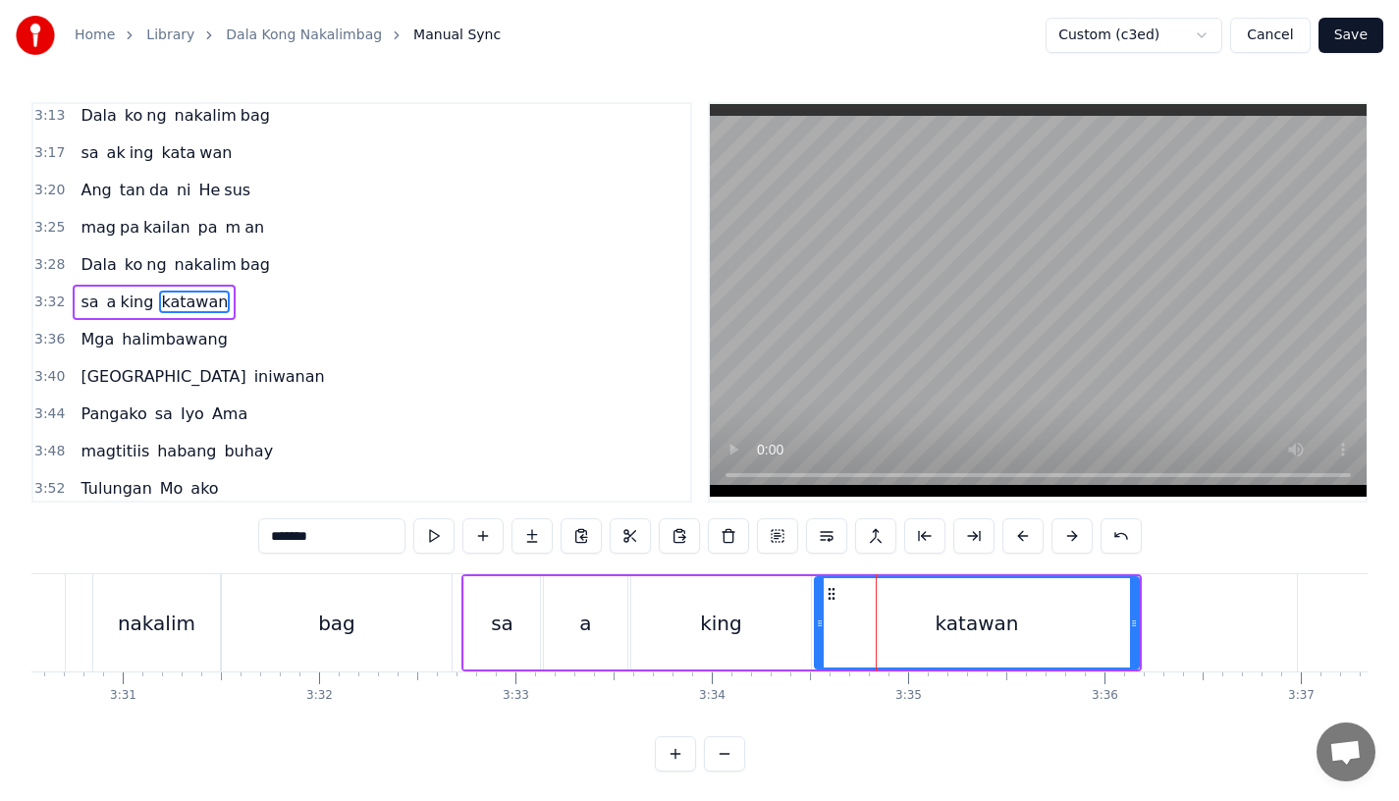
scroll to position [0, 41341]
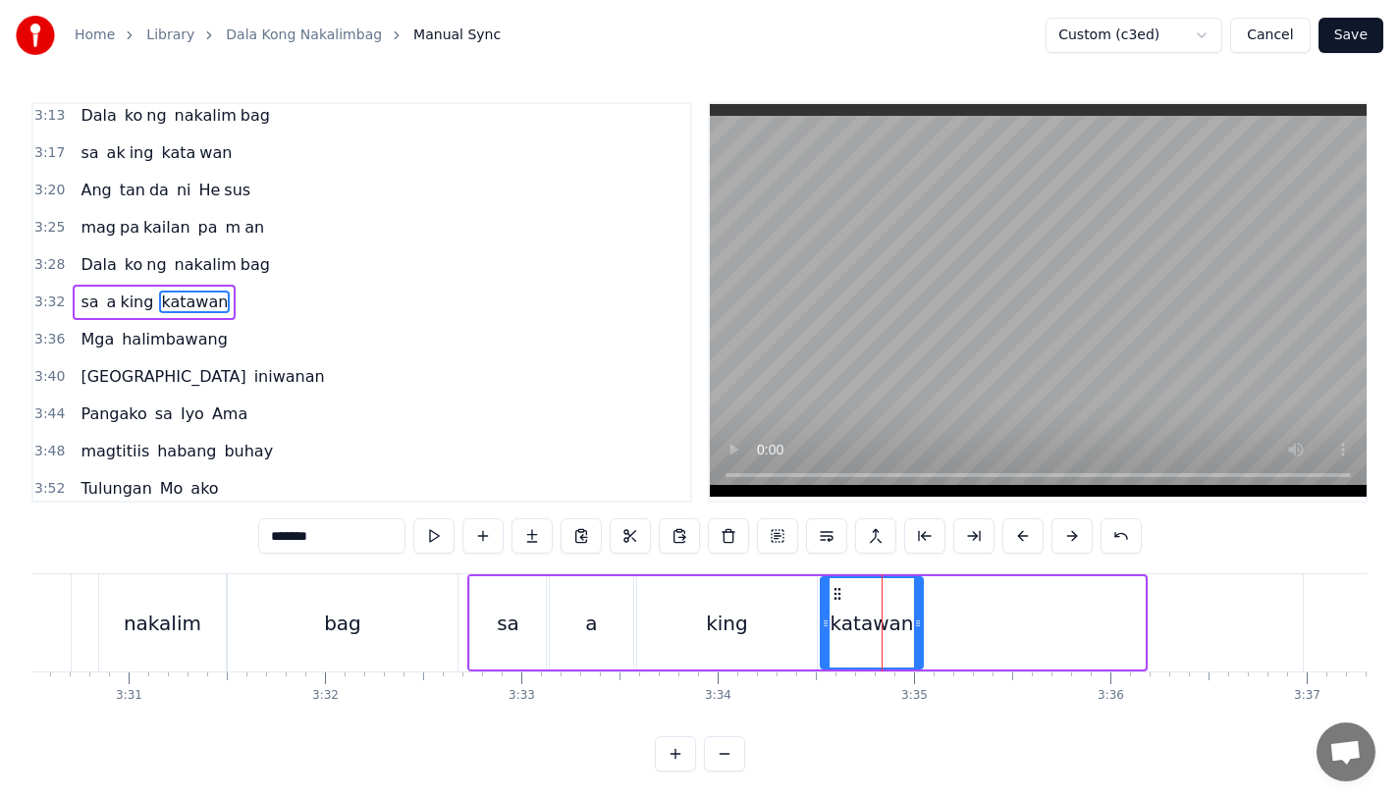
drag, startPoint x: 1139, startPoint y: 622, endPoint x: 917, endPoint y: 625, distance: 221.9
click at [917, 625] on icon at bounding box center [918, 624] width 8 height 16
click at [337, 539] on input "*******" at bounding box center [331, 535] width 147 height 35
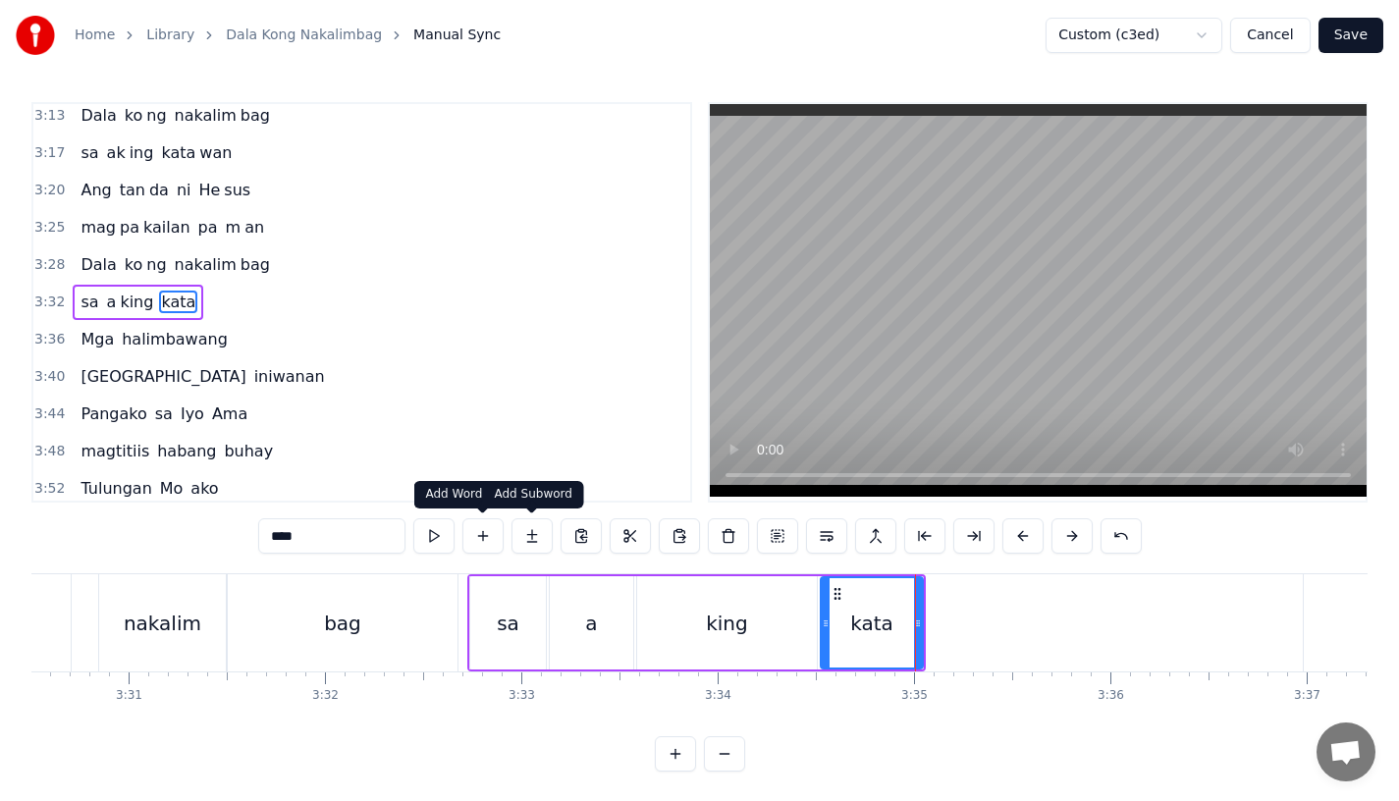
type input "****"
click at [538, 537] on button at bounding box center [532, 535] width 41 height 35
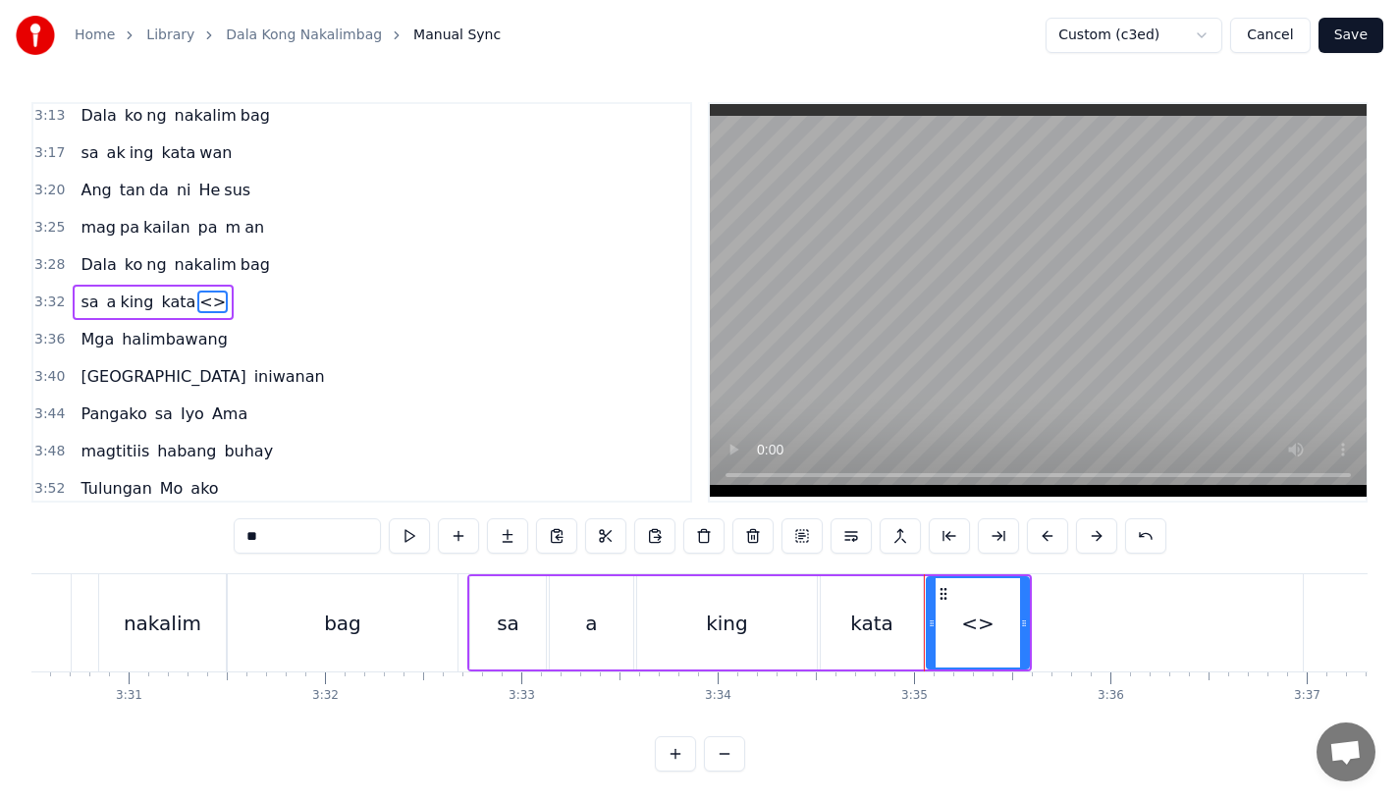
drag, startPoint x: 312, startPoint y: 533, endPoint x: 200, endPoint y: 530, distance: 112.0
click at [200, 530] on div "0:15 Pagsubok ay dumara ting, 0:19 sapin- saping kapang lawan 0:23 Puso’y ibig …" at bounding box center [699, 437] width 1336 height 670
drag, startPoint x: 1023, startPoint y: 629, endPoint x: 1160, endPoint y: 631, distance: 136.5
click at [1160, 631] on div at bounding box center [1162, 622] width 8 height 89
click at [363, 631] on div "bag" at bounding box center [343, 622] width 230 height 97
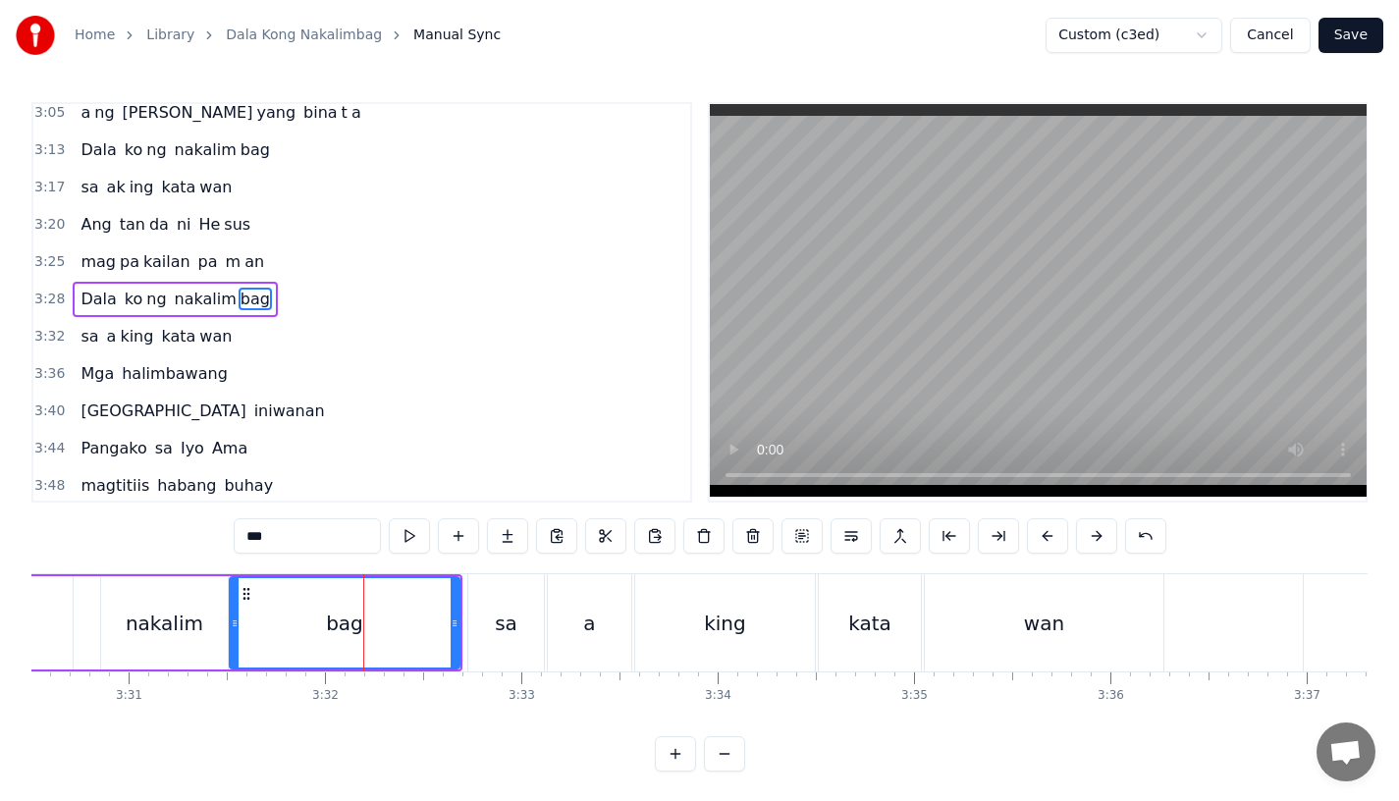
scroll to position [1238, 0]
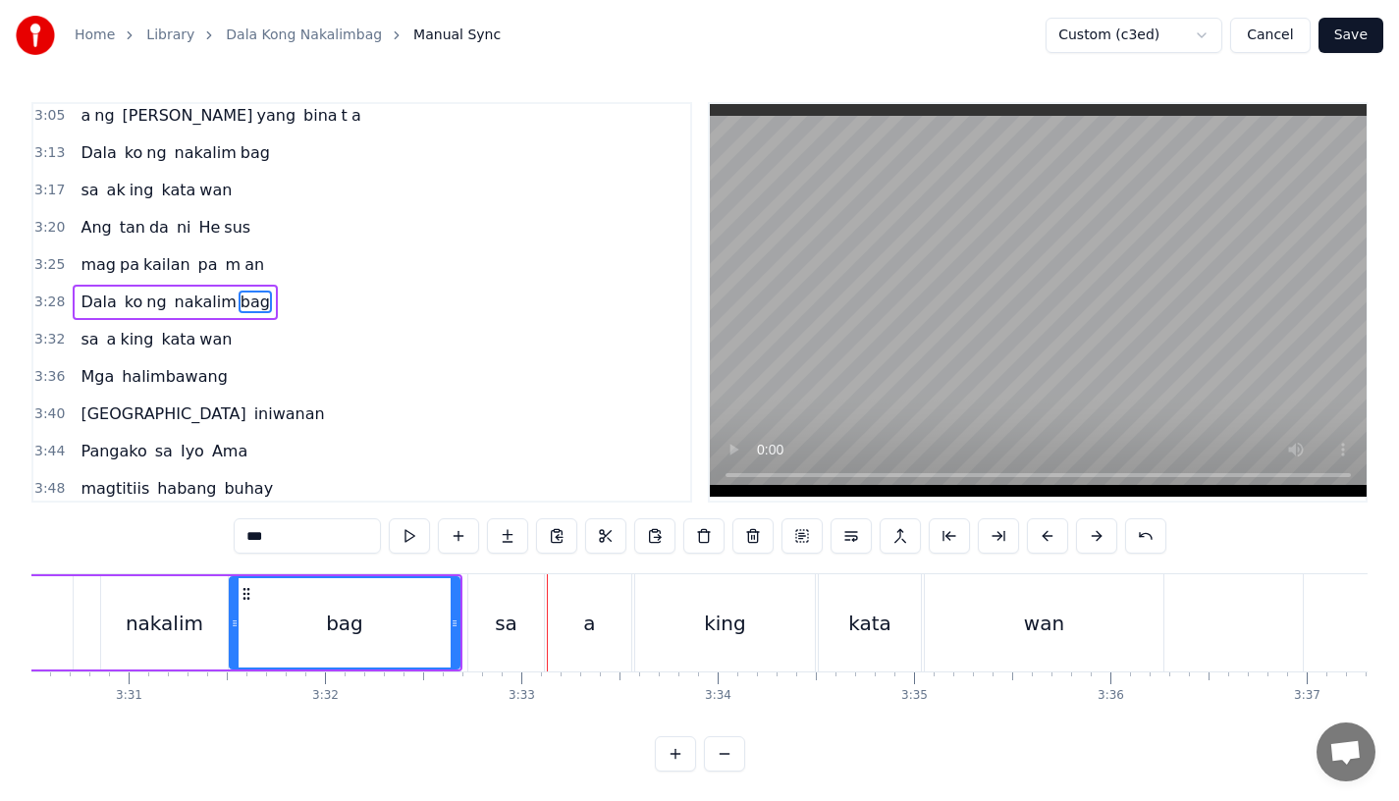
click at [486, 602] on div "sa" at bounding box center [506, 622] width 76 height 97
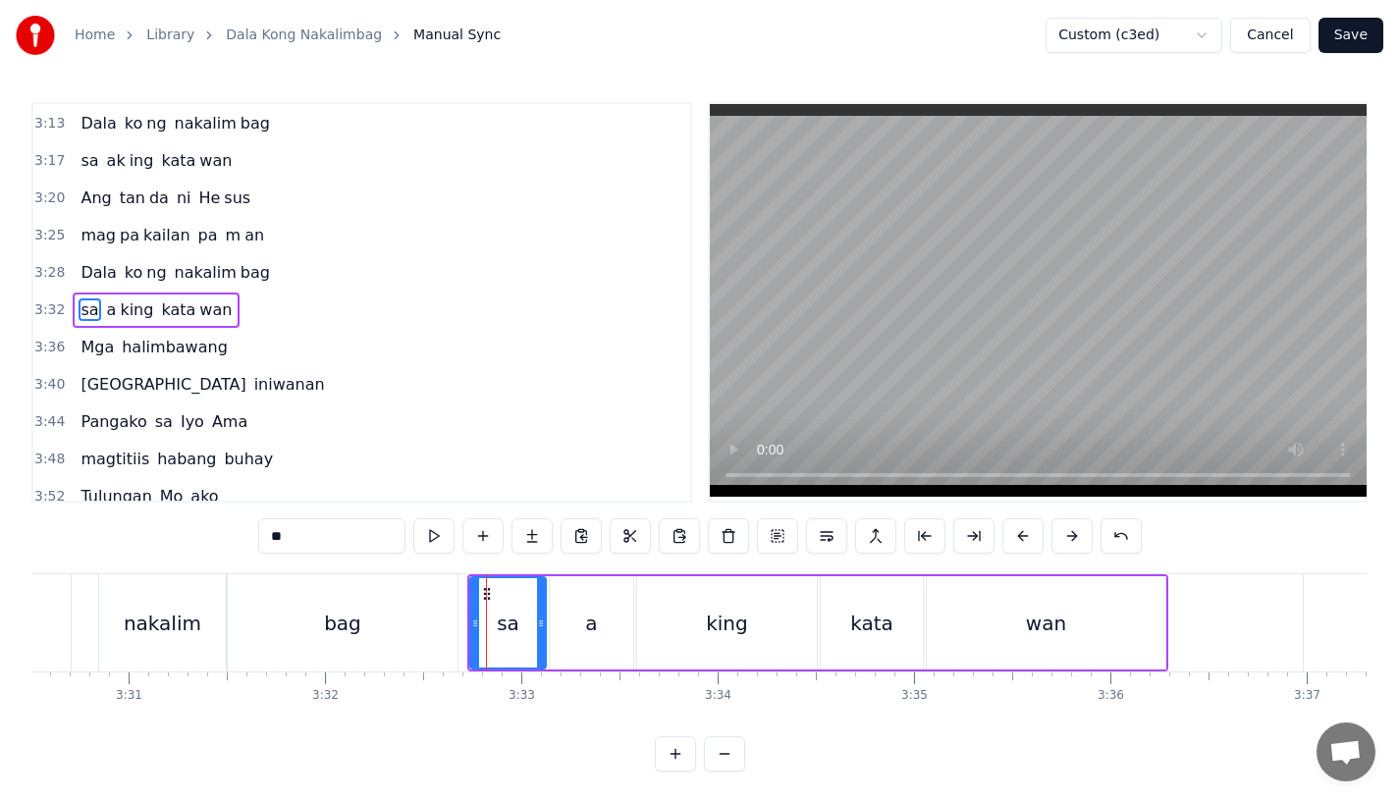
scroll to position [1276, 0]
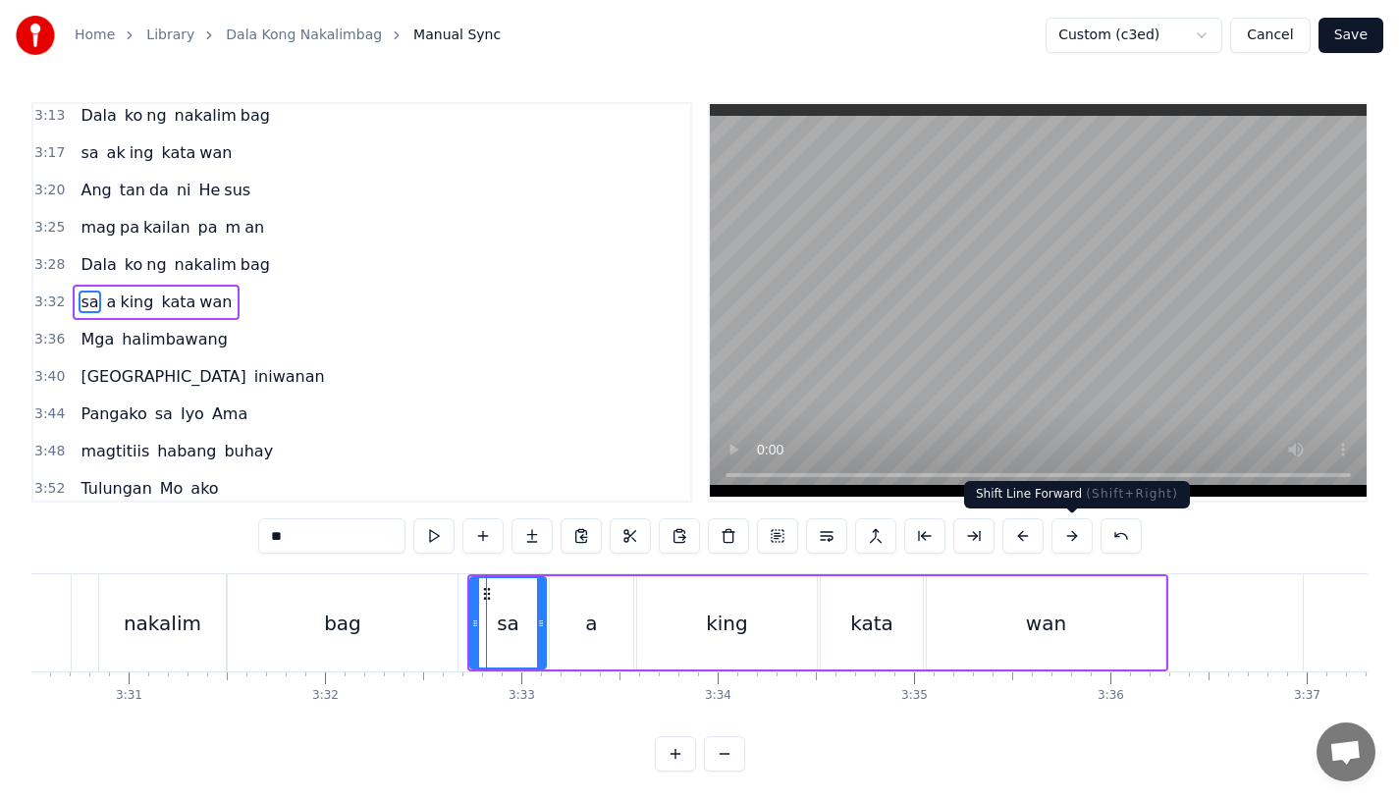
click at [1076, 529] on button at bounding box center [1072, 535] width 41 height 35
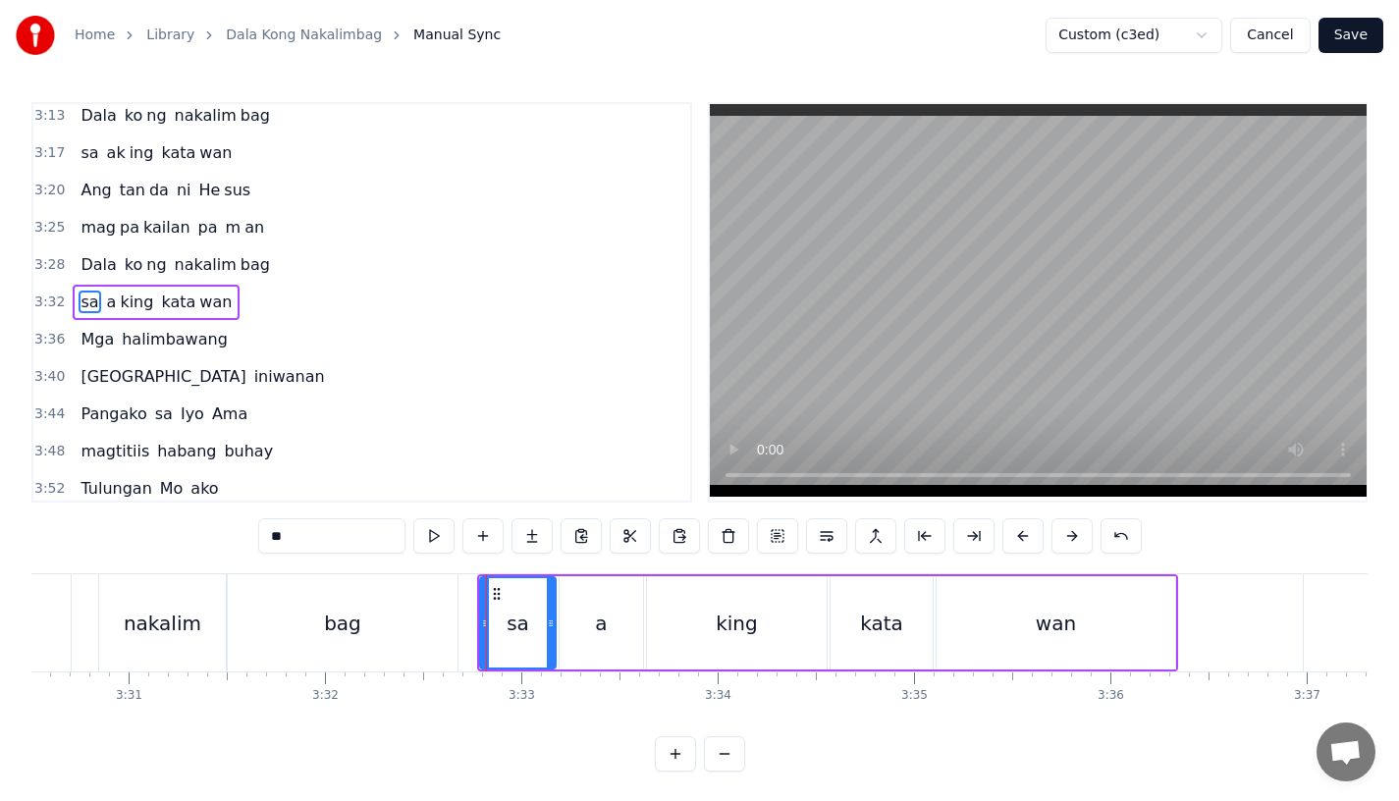
click at [409, 615] on div "bag" at bounding box center [343, 622] width 230 height 97
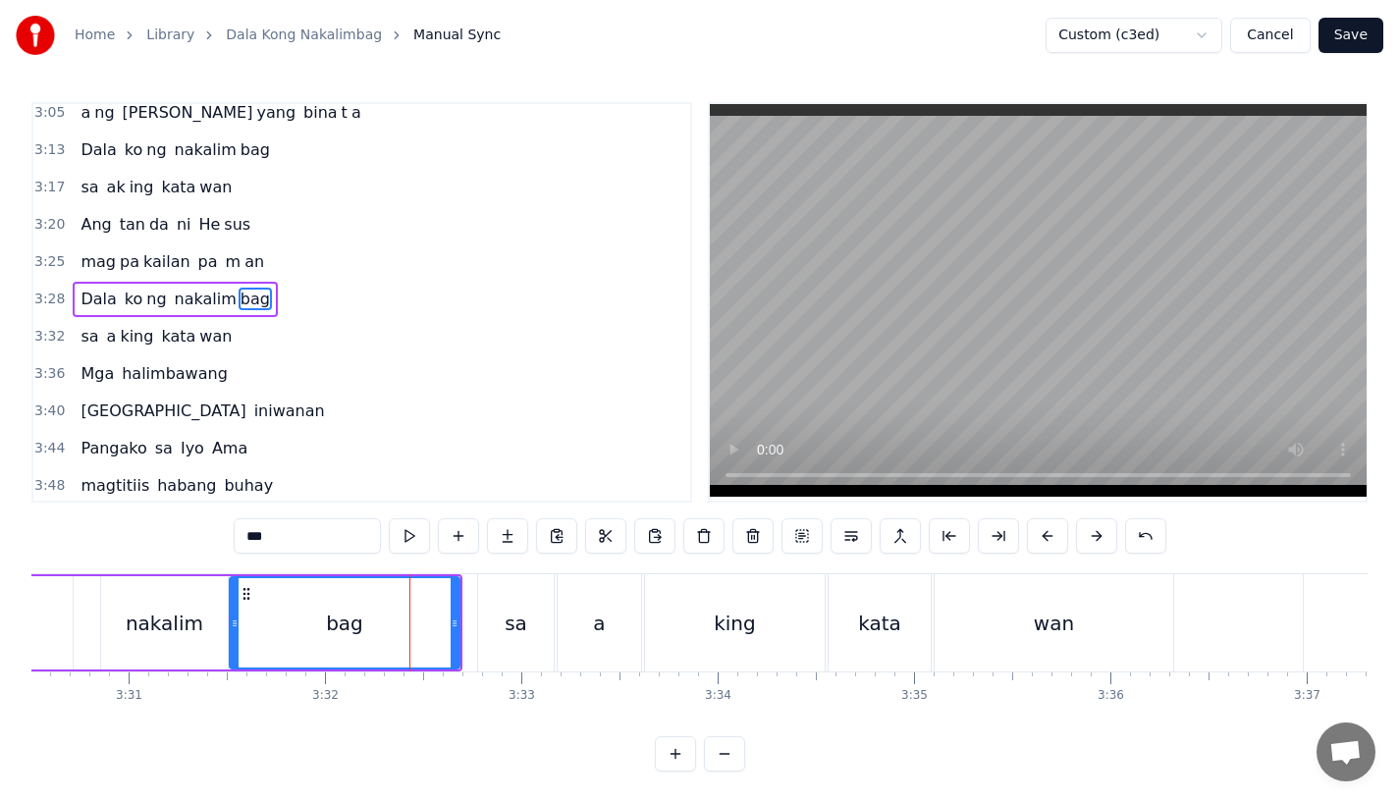
scroll to position [1238, 0]
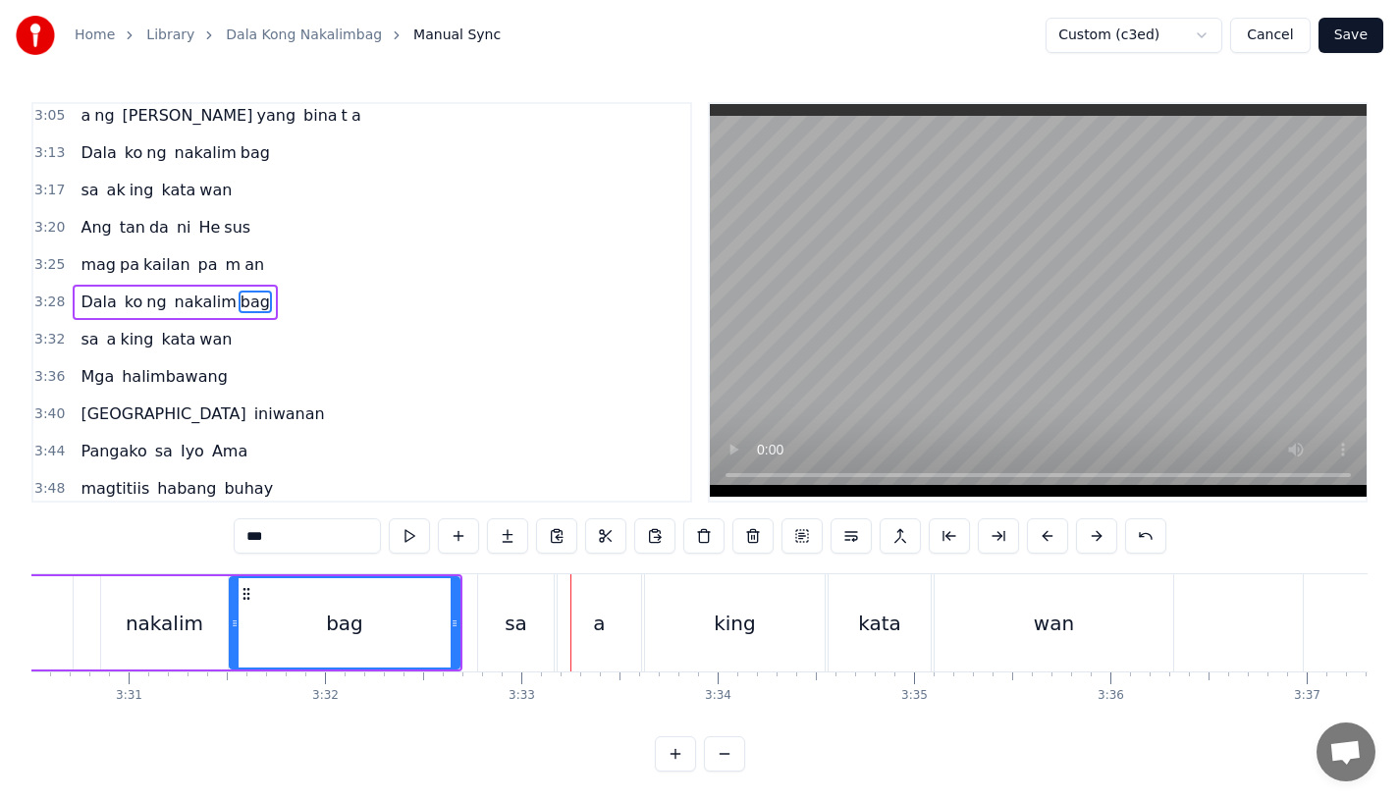
click at [362, 660] on div "bag" at bounding box center [345, 622] width 228 height 89
click at [583, 619] on div "a" at bounding box center [599, 622] width 83 height 97
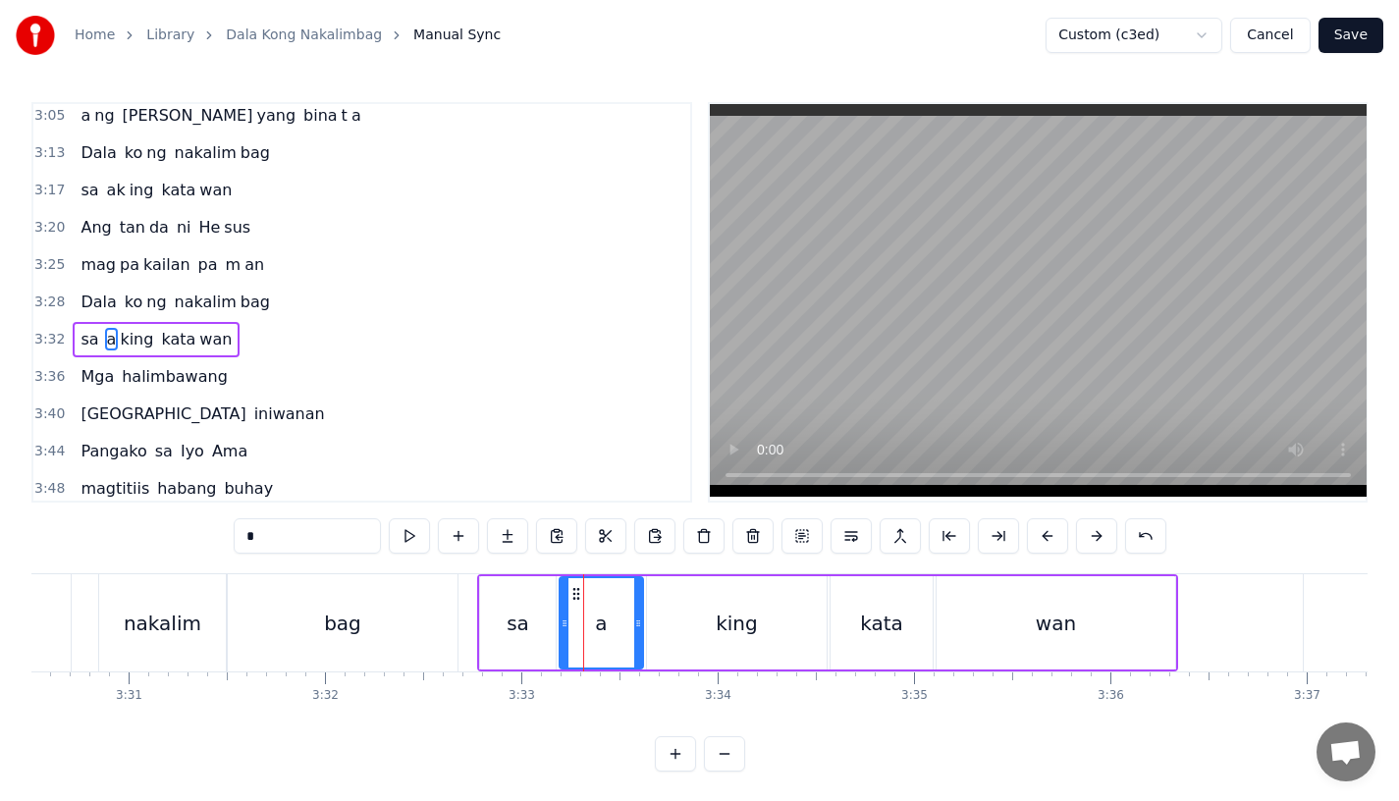
scroll to position [1276, 0]
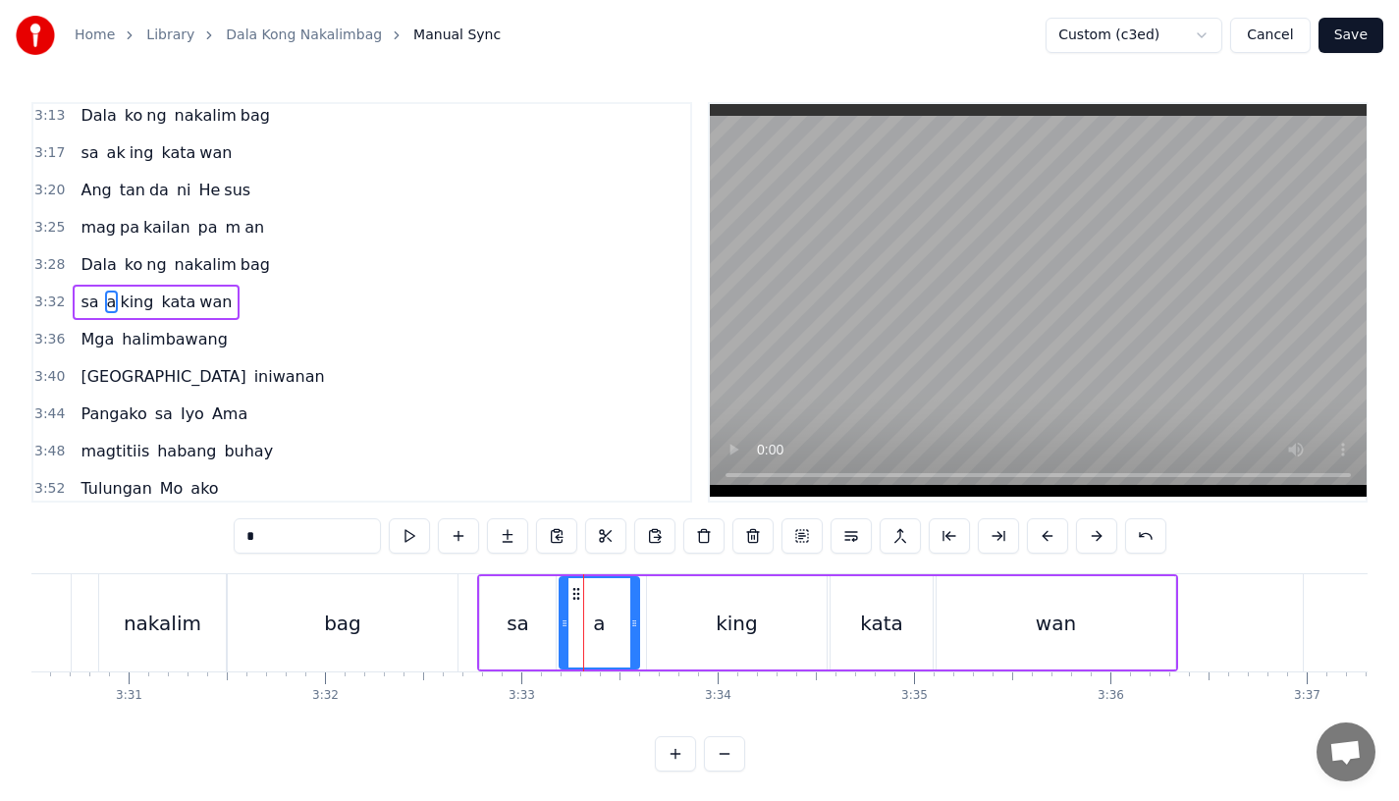
click at [630, 630] on icon at bounding box center [634, 624] width 8 height 16
click at [681, 630] on div "king" at bounding box center [737, 622] width 180 height 93
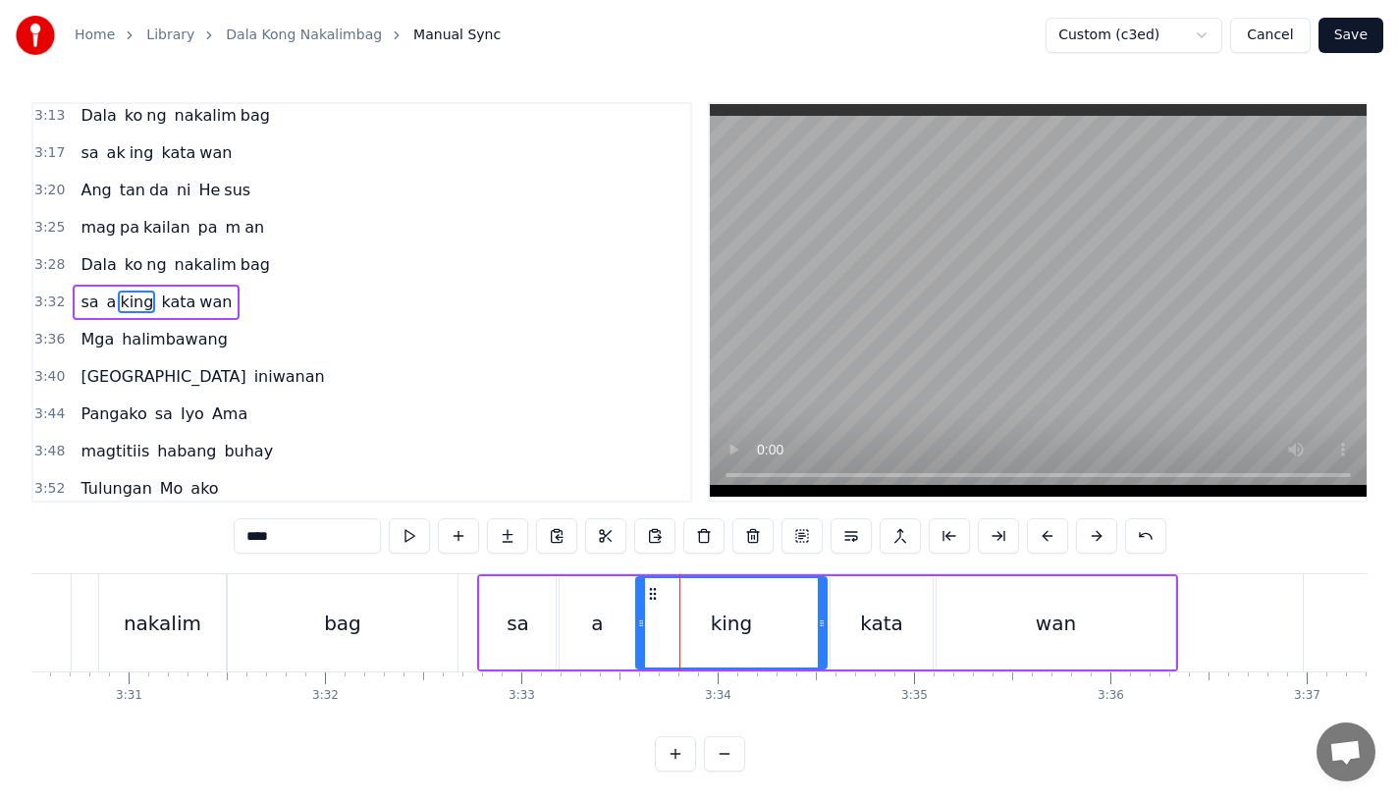
drag, startPoint x: 653, startPoint y: 630, endPoint x: 642, endPoint y: 630, distance: 10.8
click at [642, 630] on icon at bounding box center [641, 624] width 8 height 16
click at [513, 630] on div "sa" at bounding box center [518, 623] width 23 height 29
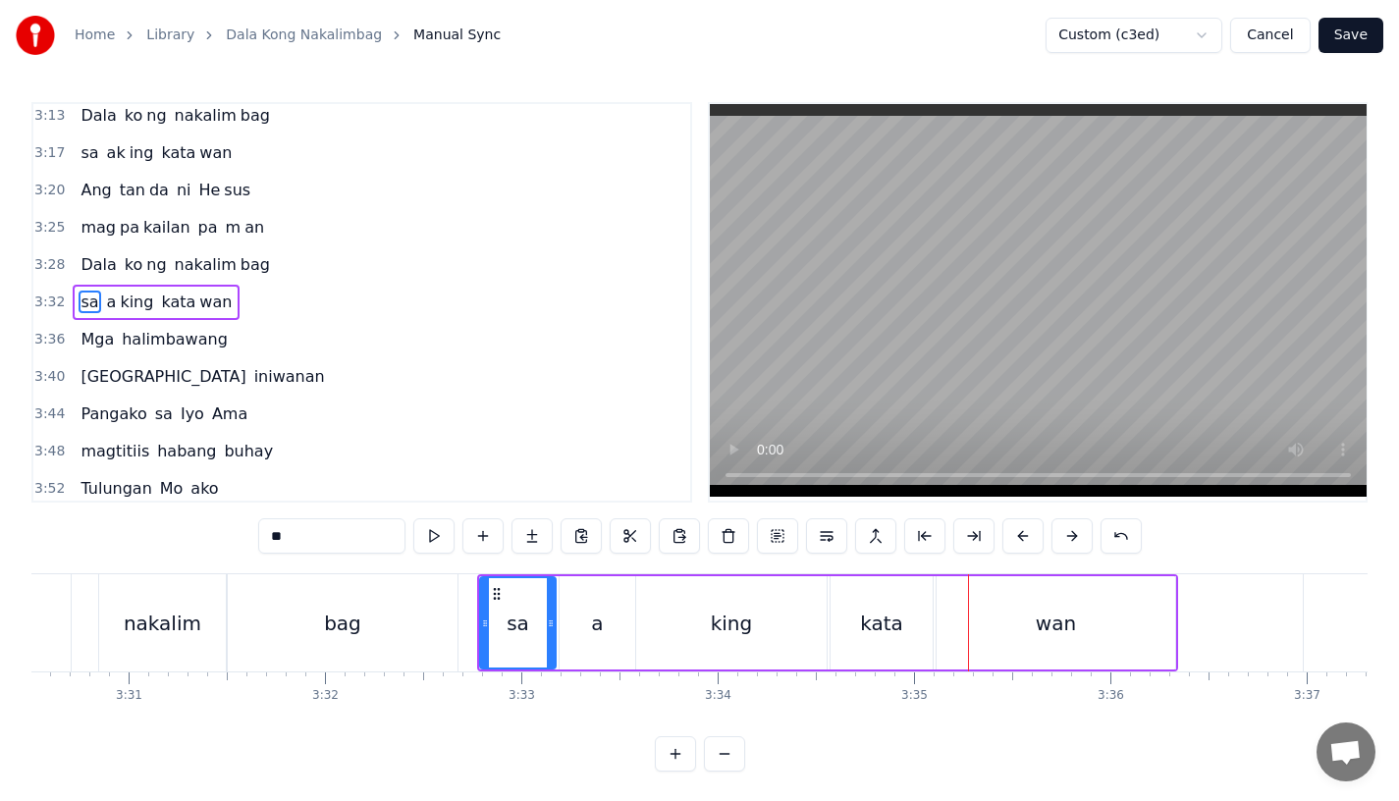
click at [871, 614] on div "kata" at bounding box center [881, 623] width 43 height 29
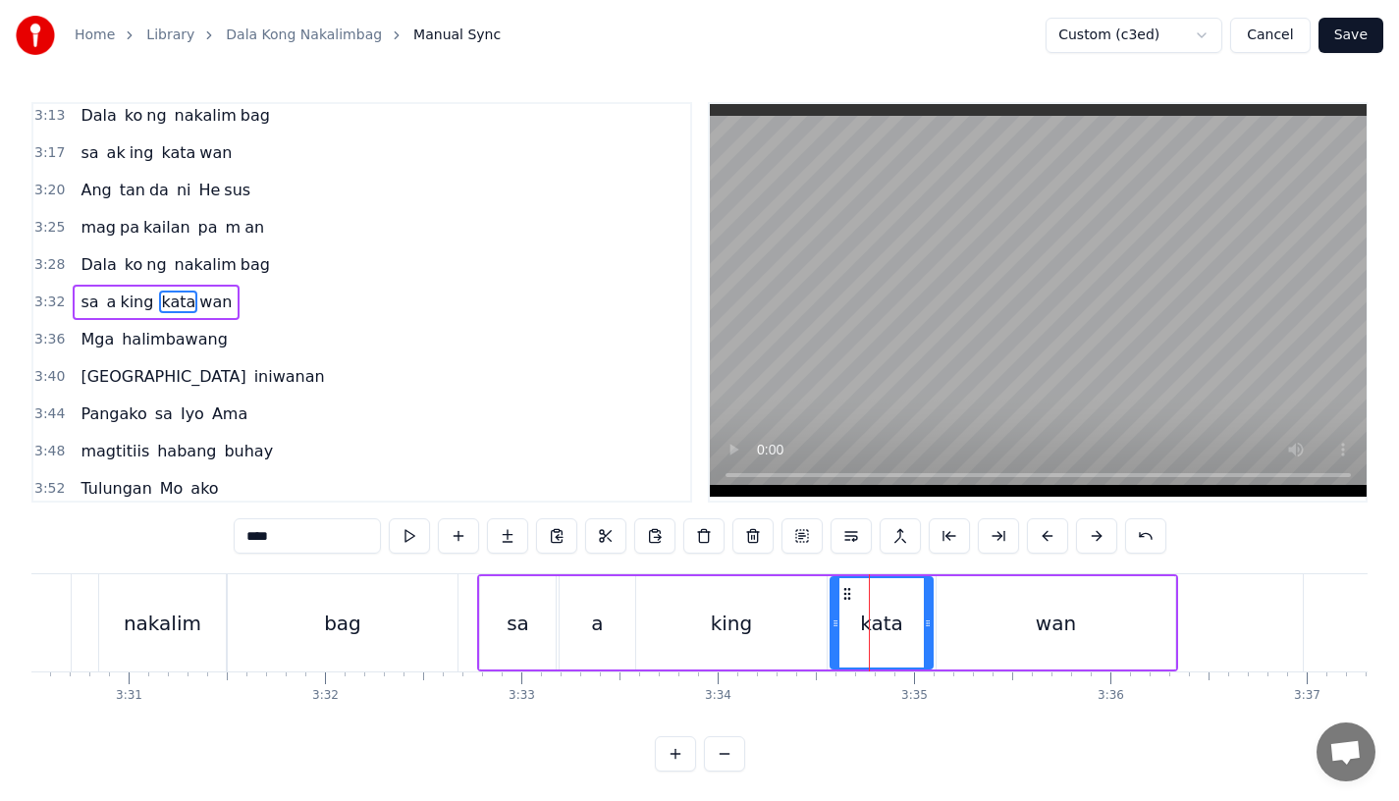
click at [923, 624] on div "kata" at bounding box center [882, 622] width 100 height 89
click at [698, 631] on div "king" at bounding box center [731, 622] width 190 height 93
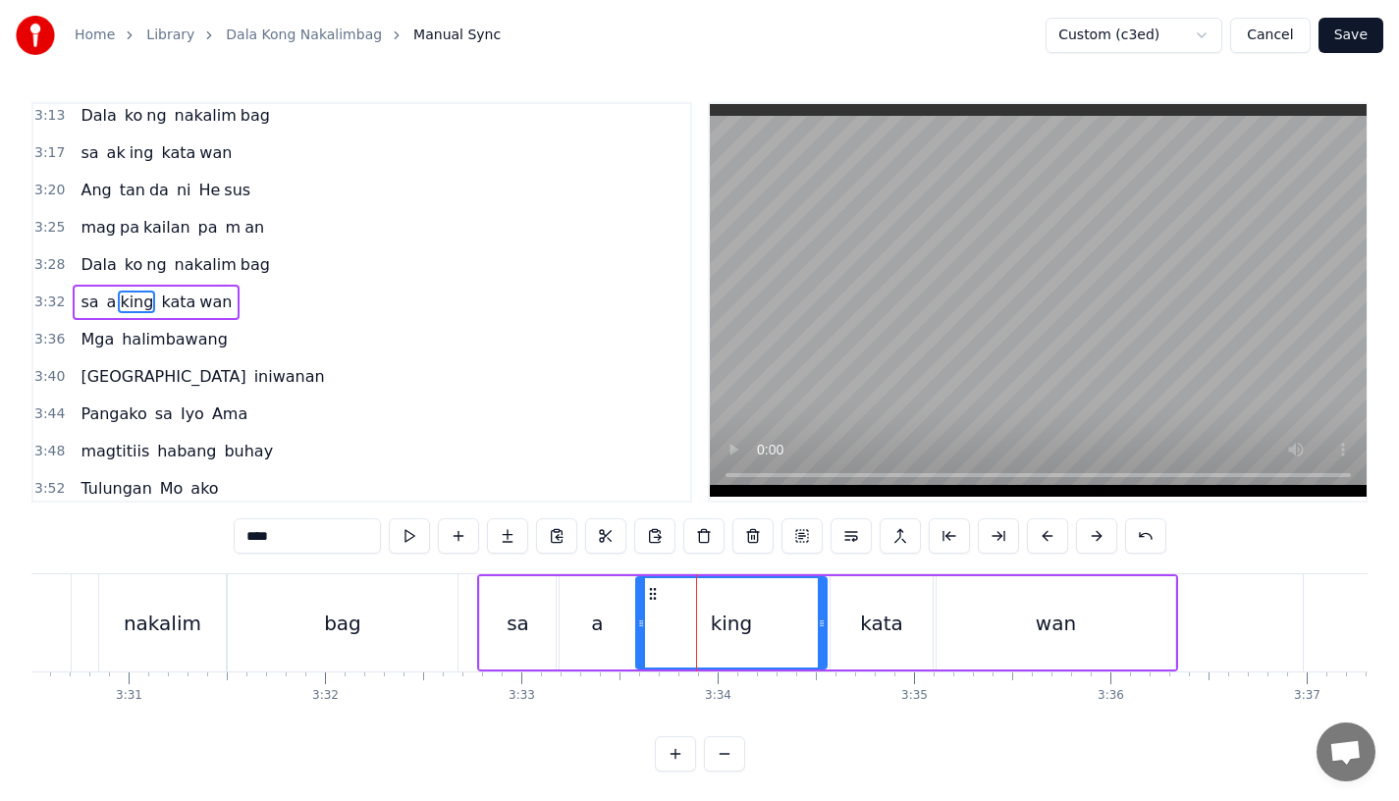
click at [515, 630] on div "sa" at bounding box center [518, 623] width 23 height 29
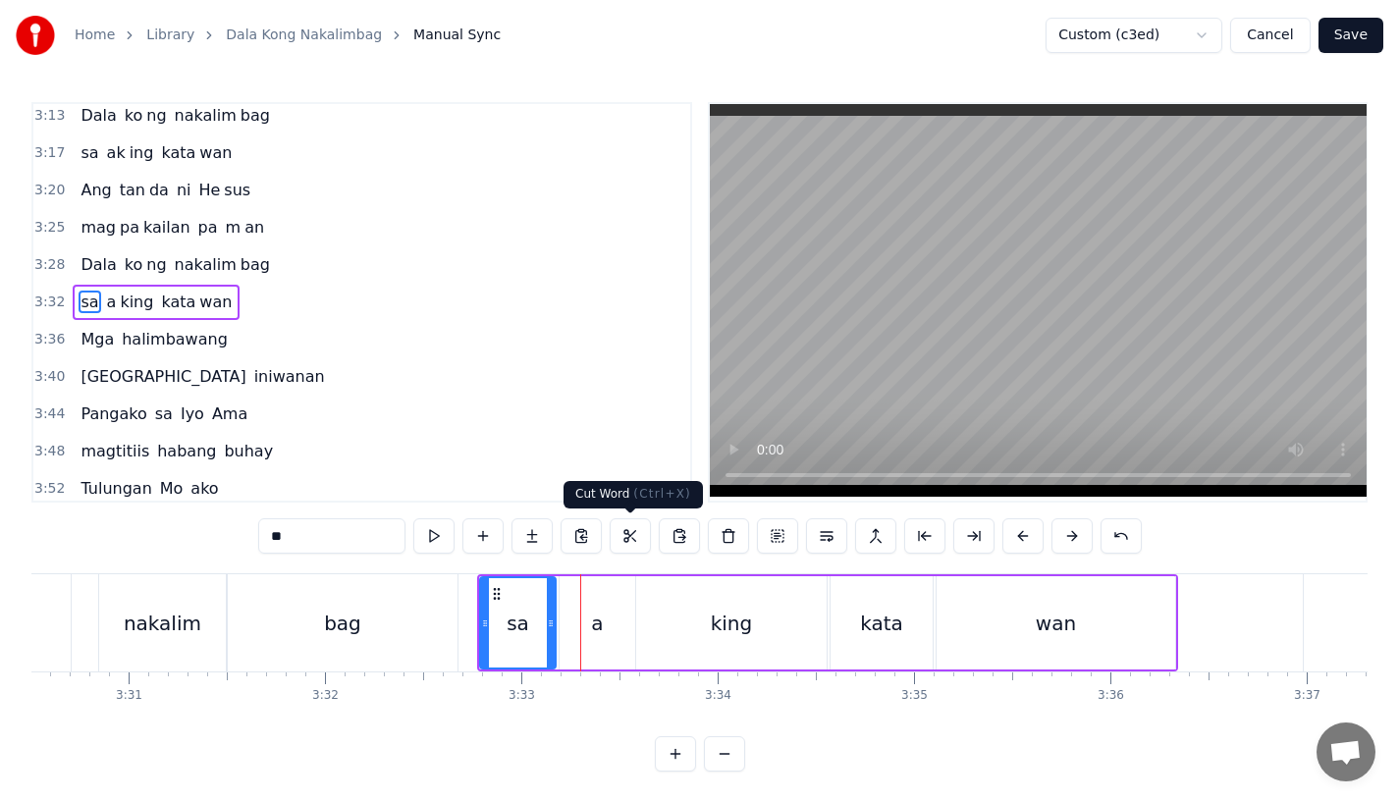
click at [611, 620] on div "a" at bounding box center [598, 622] width 76 height 93
type input "*"
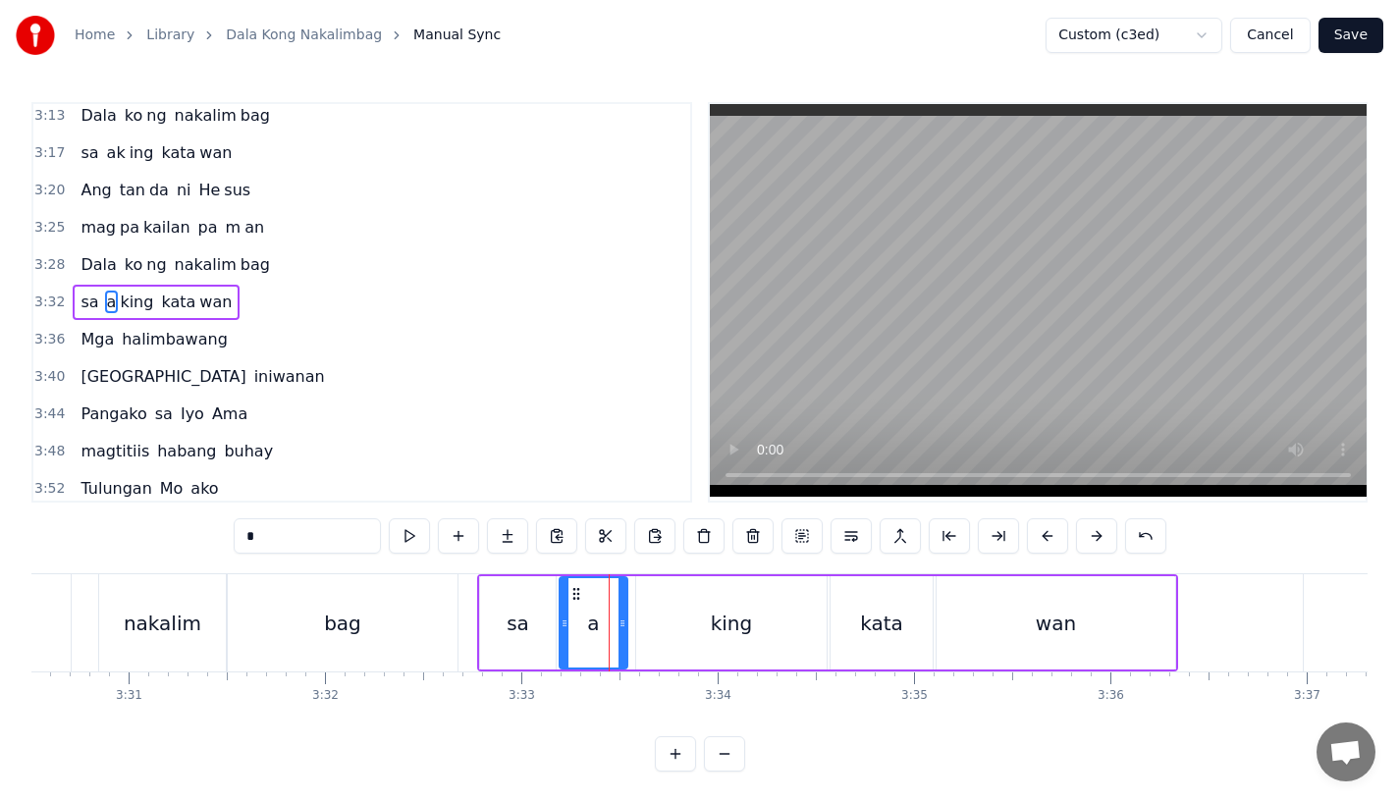
click at [623, 636] on div at bounding box center [623, 622] width 8 height 89
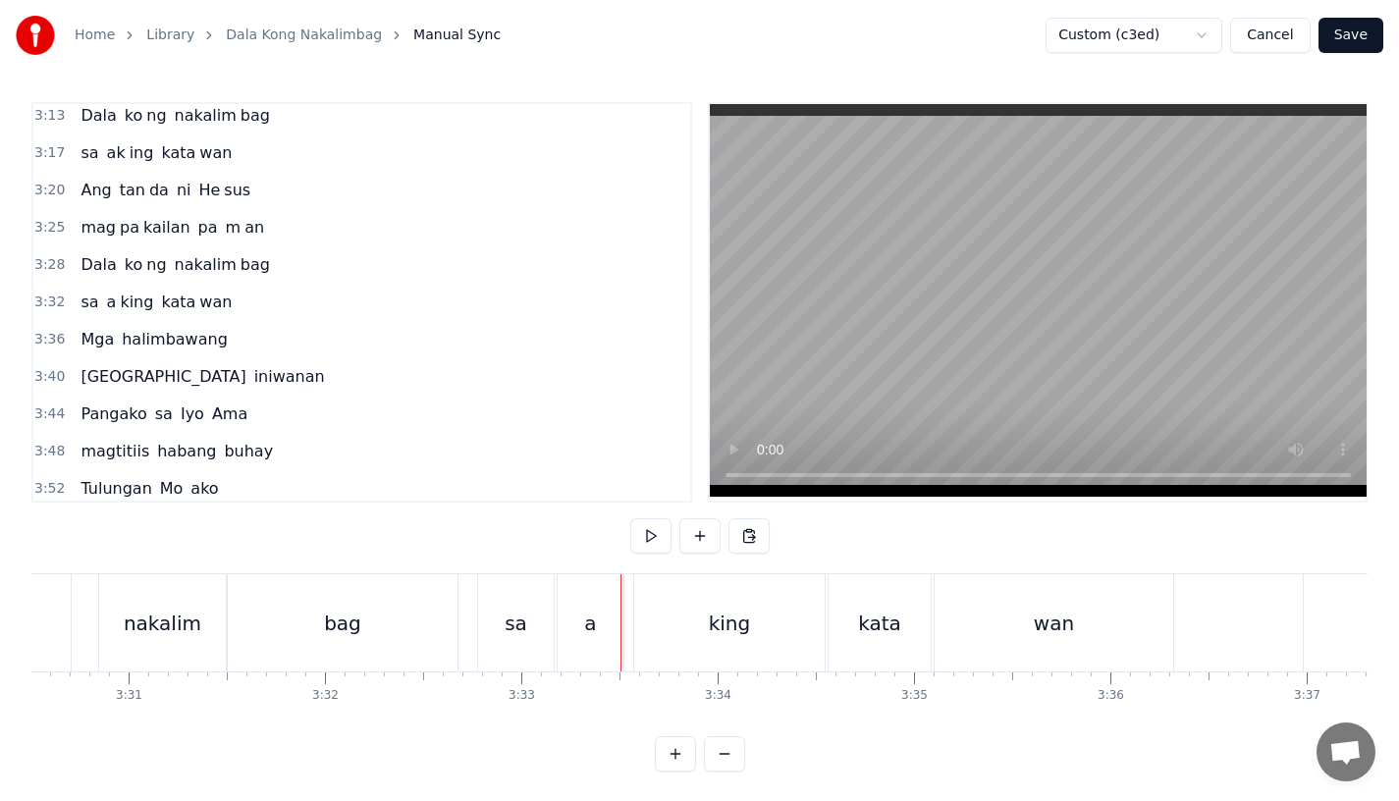
click at [658, 636] on div "king" at bounding box center [729, 622] width 190 height 97
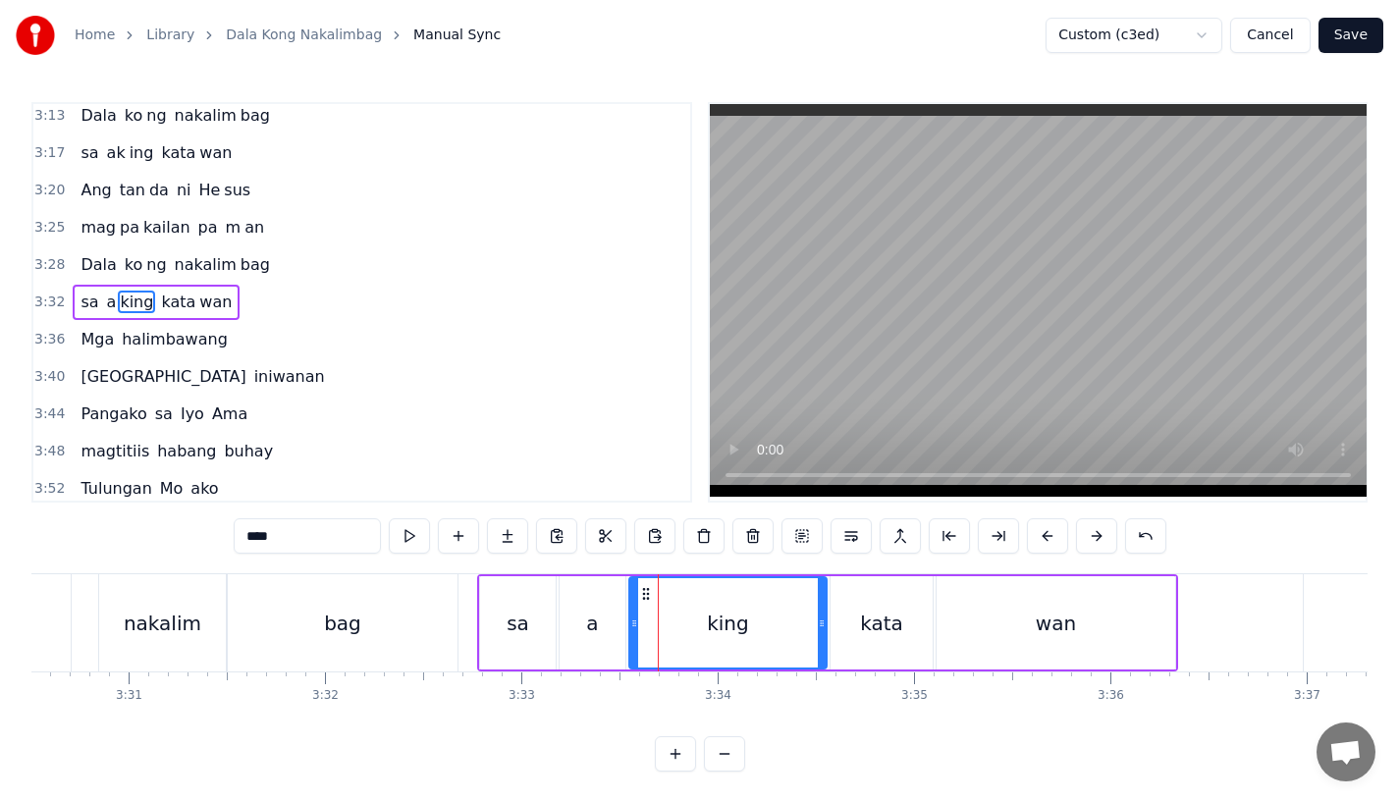
click at [634, 624] on icon at bounding box center [634, 624] width 8 height 16
drag, startPoint x: 821, startPoint y: 626, endPoint x: 795, endPoint y: 626, distance: 25.5
click at [811, 626] on icon at bounding box center [815, 624] width 8 height 16
click at [868, 622] on div "kata" at bounding box center [881, 623] width 43 height 29
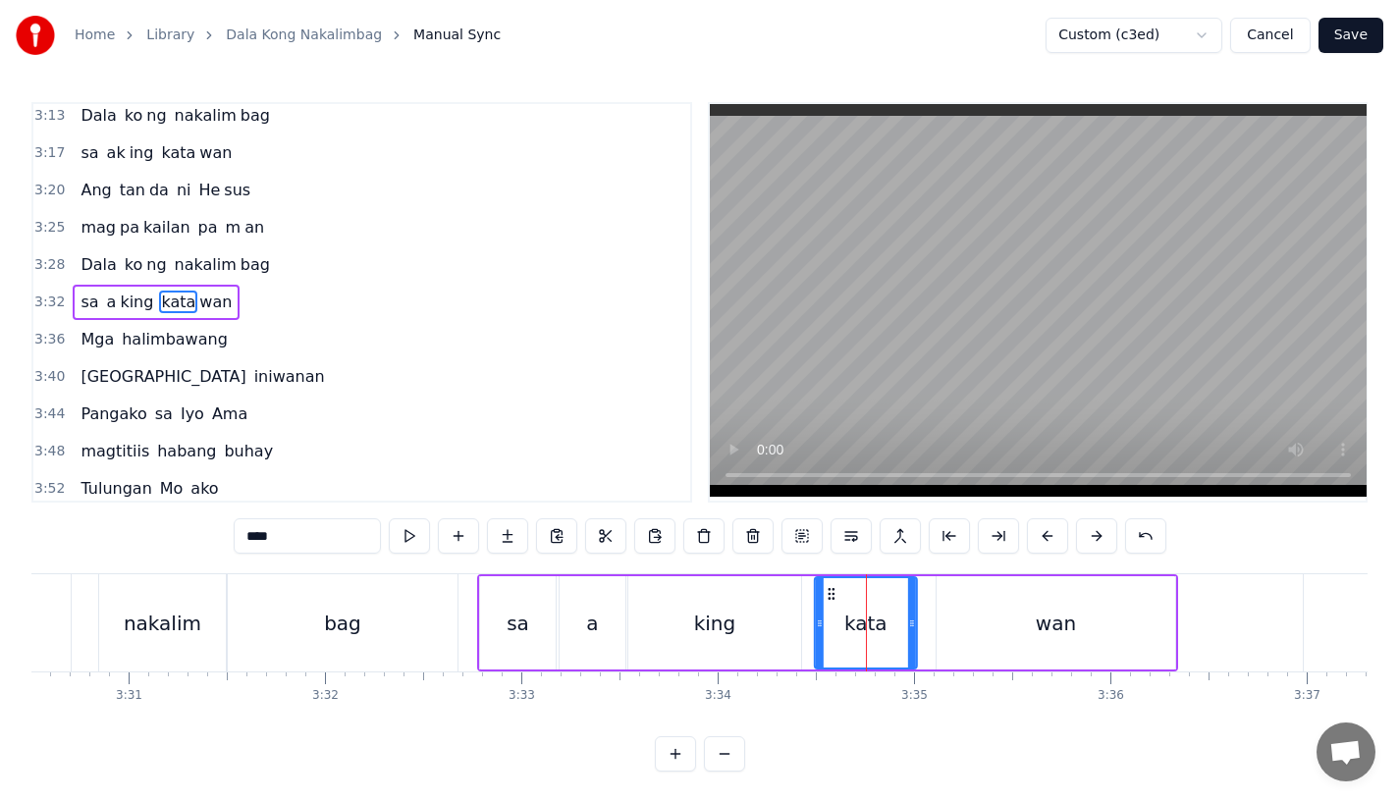
drag, startPoint x: 848, startPoint y: 598, endPoint x: 833, endPoint y: 599, distance: 15.7
click at [833, 599] on circle at bounding box center [833, 598] width 1 height 1
click at [915, 621] on icon at bounding box center [917, 624] width 8 height 16
click at [952, 621] on div "wan" at bounding box center [1056, 622] width 239 height 93
type input "***"
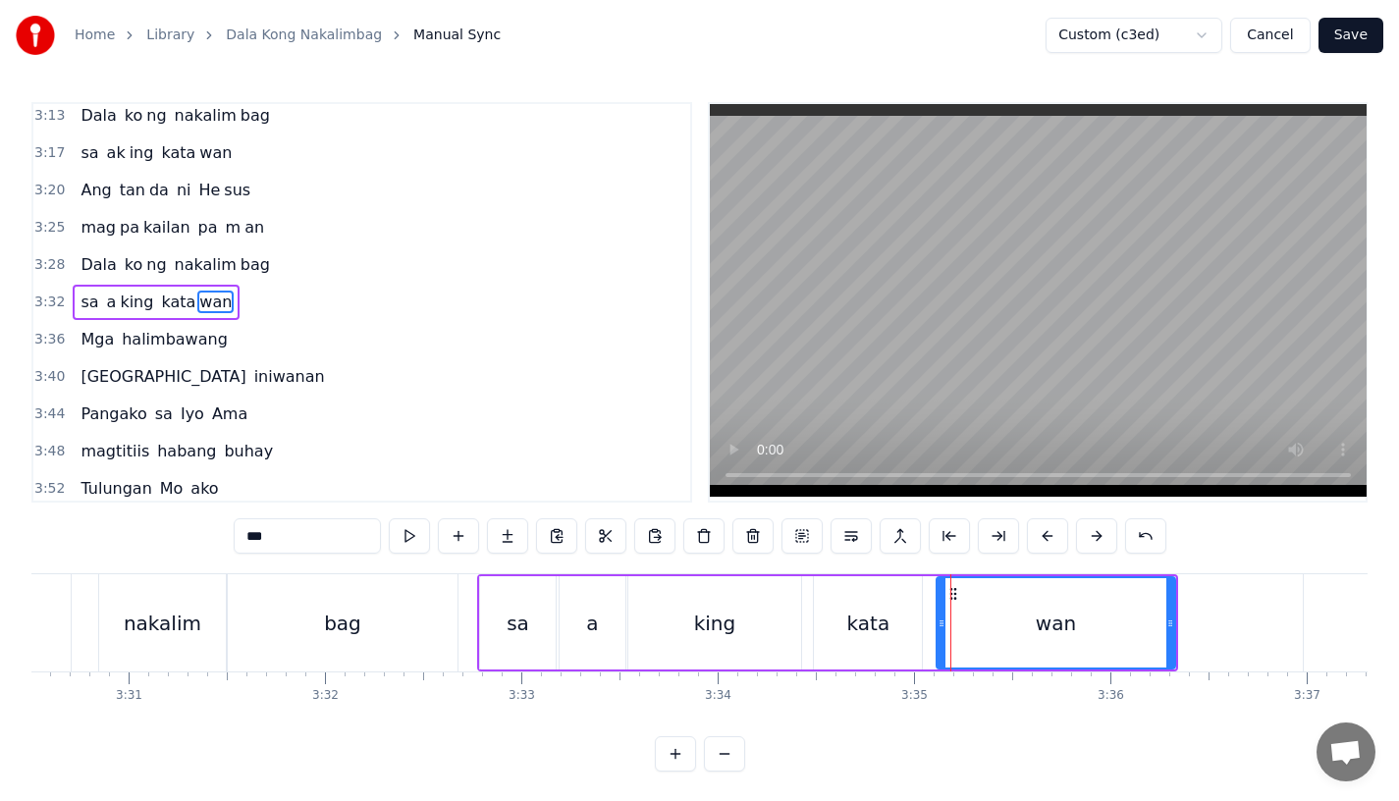
drag, startPoint x: 951, startPoint y: 596, endPoint x: 941, endPoint y: 597, distance: 9.9
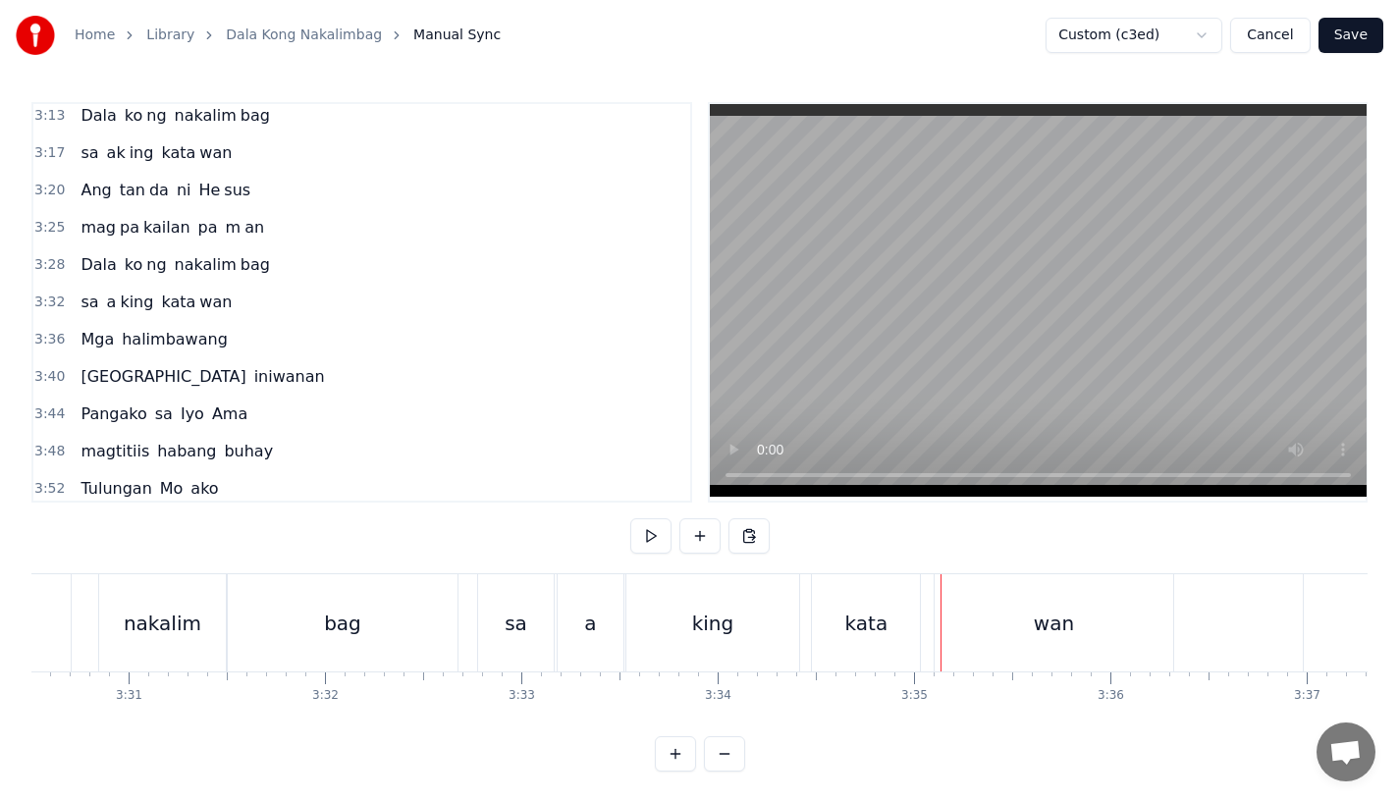
click at [940, 624] on div "wan" at bounding box center [1054, 622] width 239 height 97
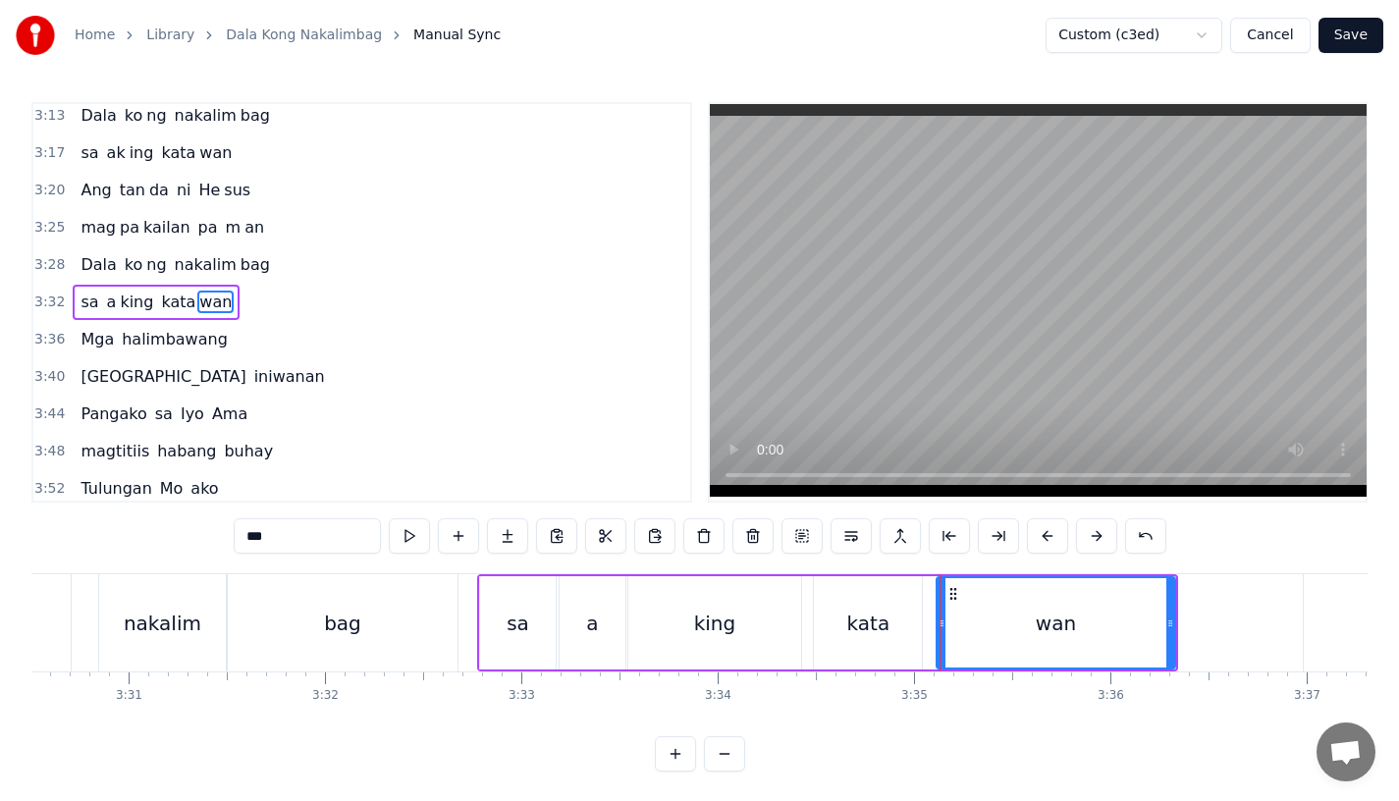
click at [939, 634] on div at bounding box center [942, 622] width 8 height 89
drag, startPoint x: 940, startPoint y: 630, endPoint x: 928, endPoint y: 631, distance: 11.8
click at [928, 631] on div at bounding box center [930, 622] width 8 height 89
click at [595, 623] on div "a" at bounding box center [592, 623] width 12 height 29
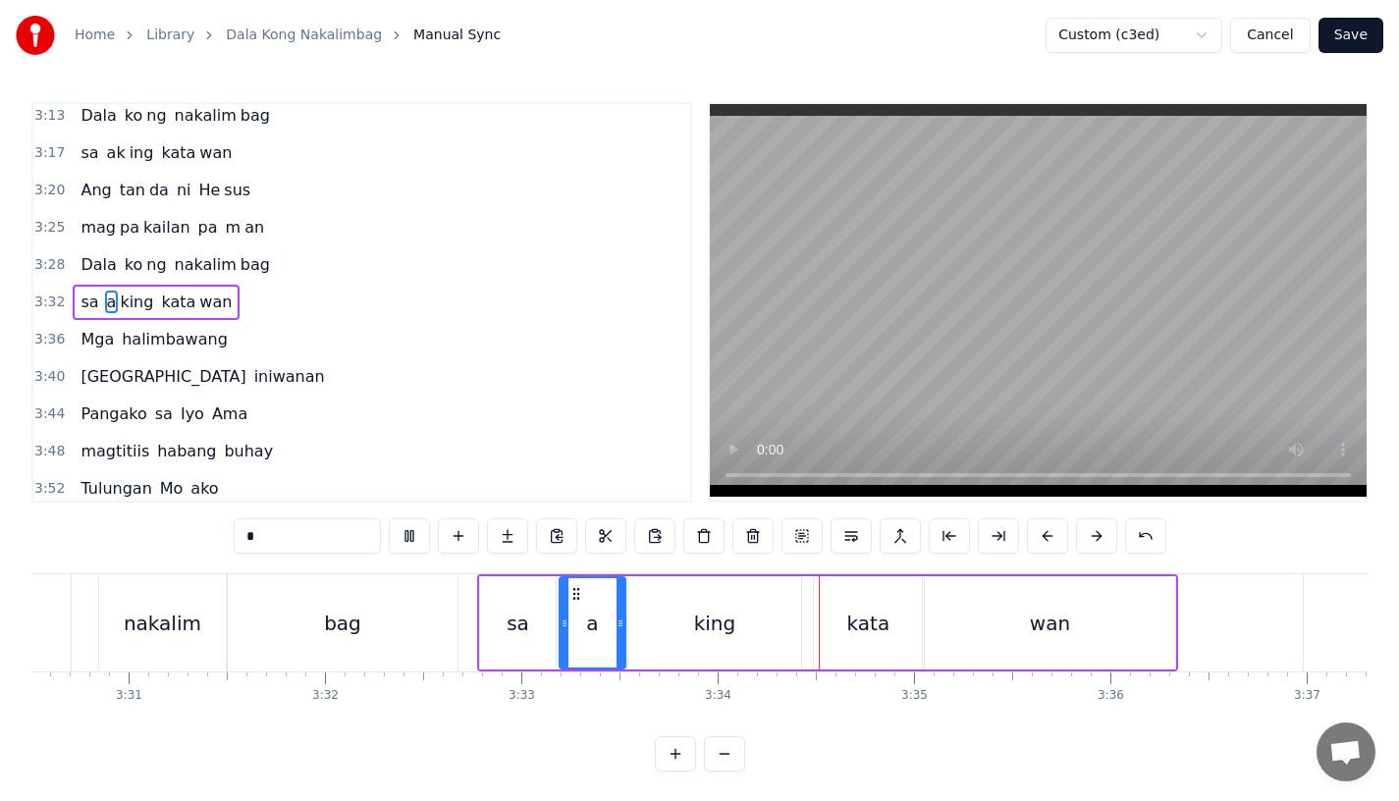
click at [403, 626] on div "bag" at bounding box center [343, 622] width 230 height 97
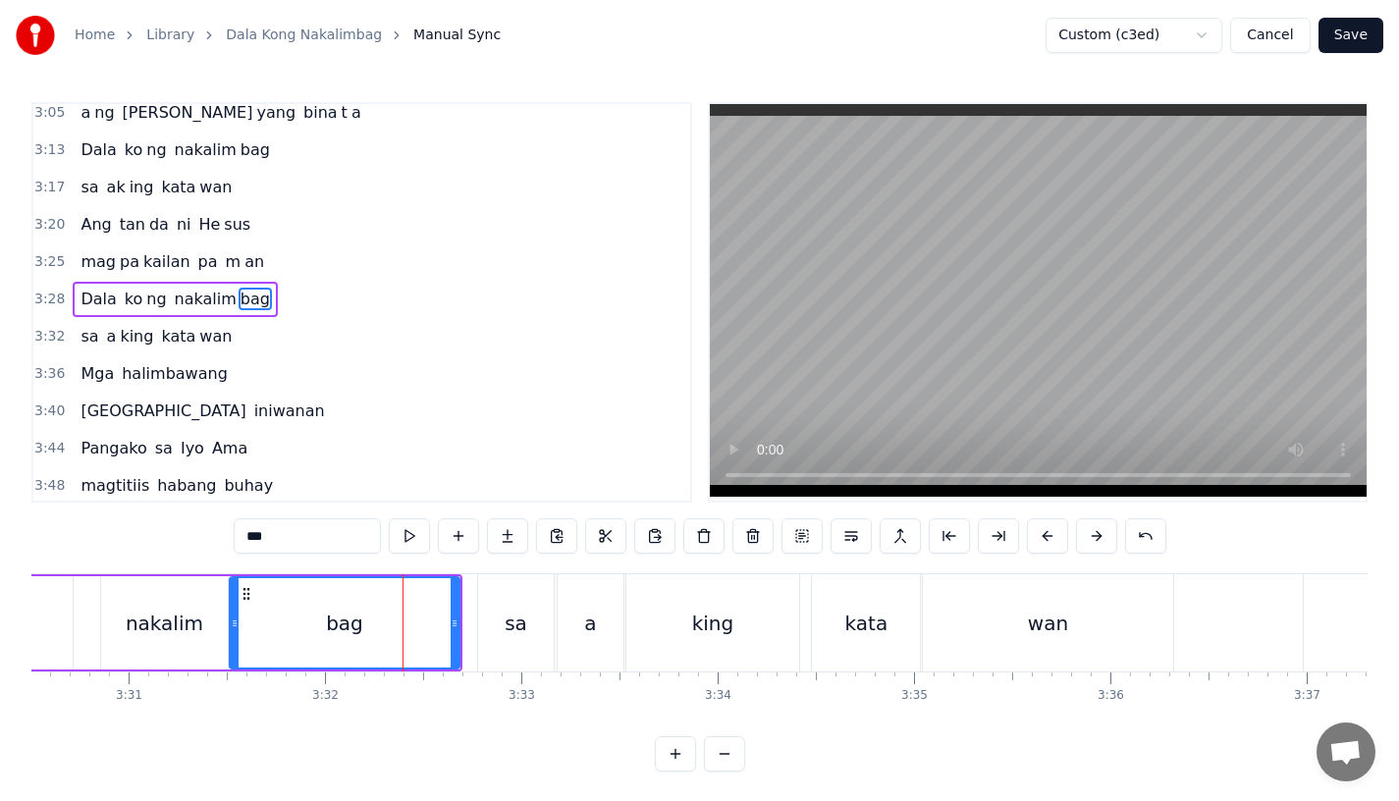
scroll to position [1238, 0]
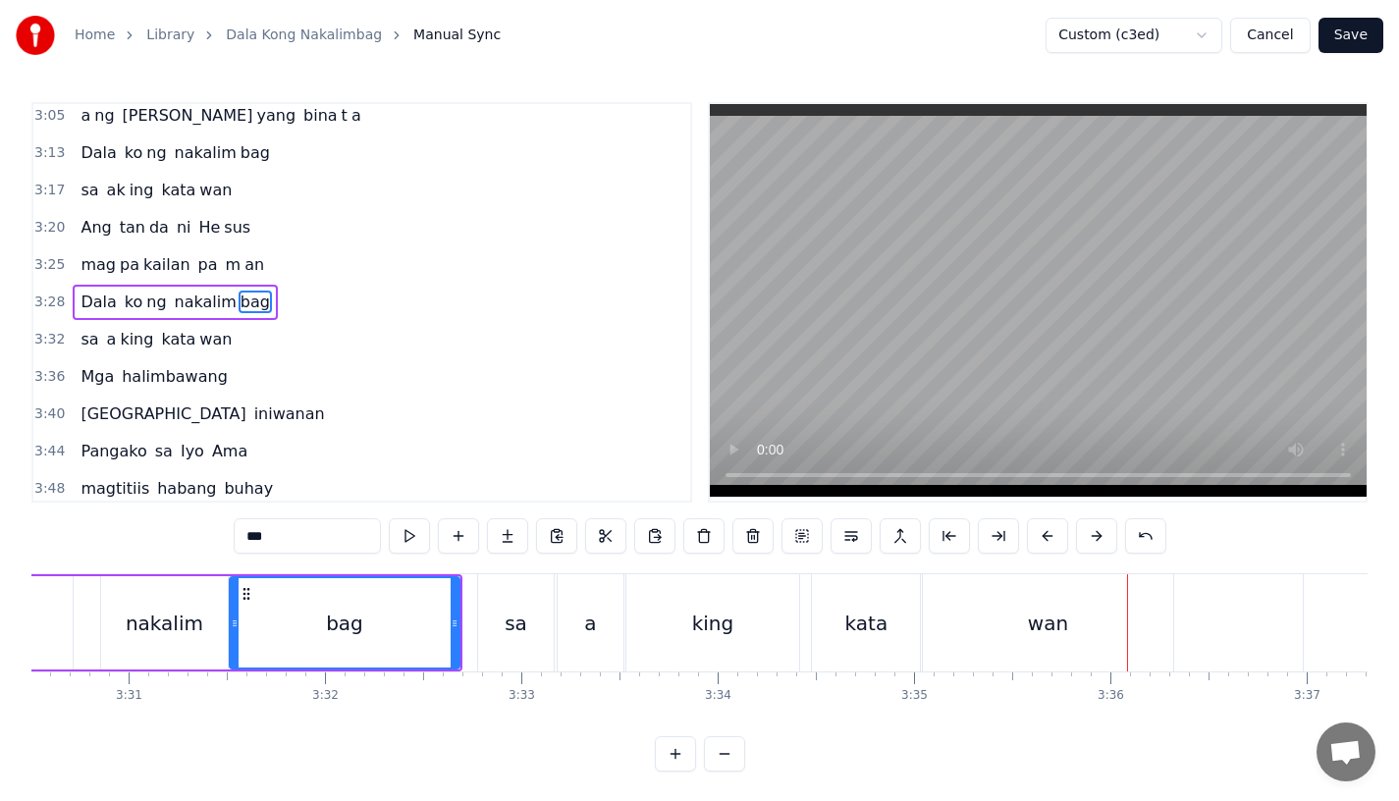
click at [729, 627] on div "king" at bounding box center [713, 623] width 42 height 29
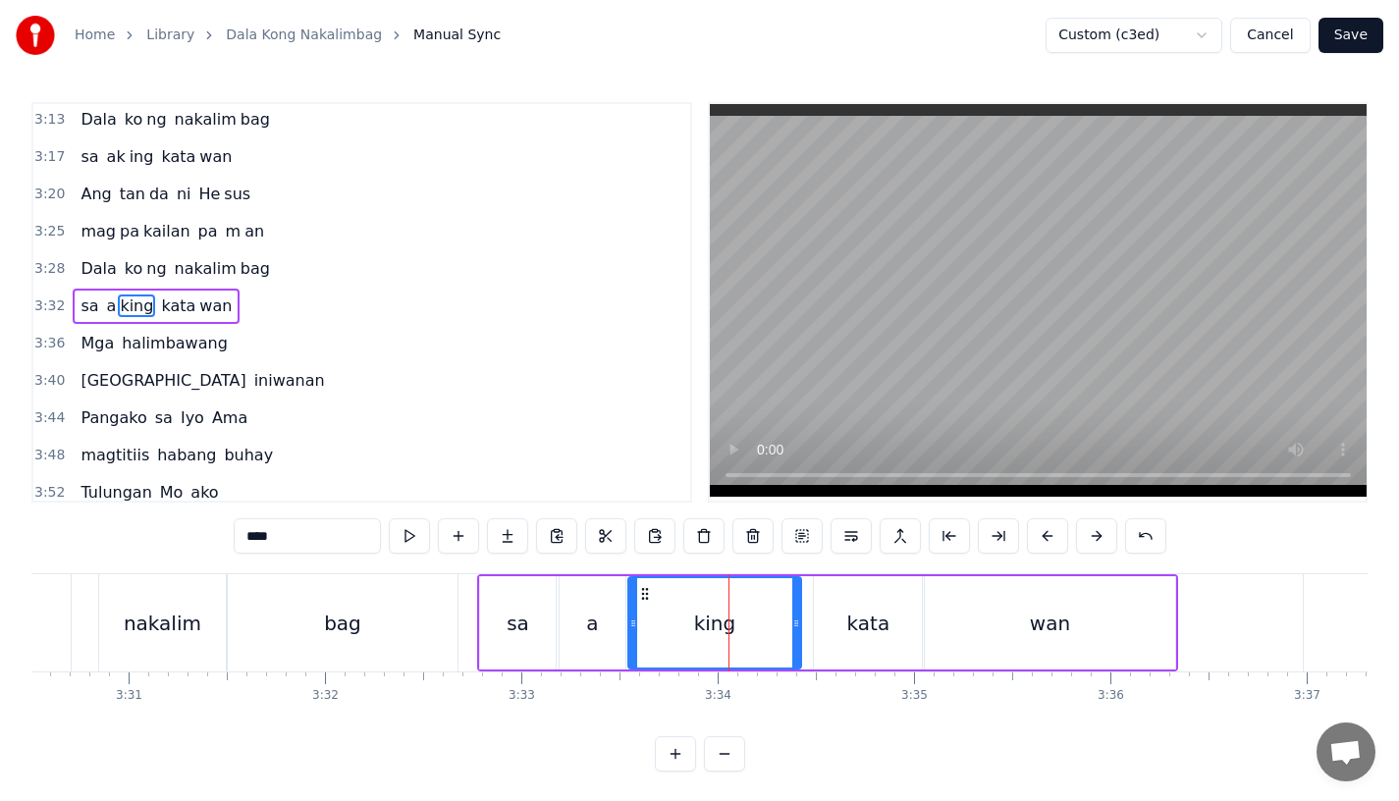
scroll to position [1276, 0]
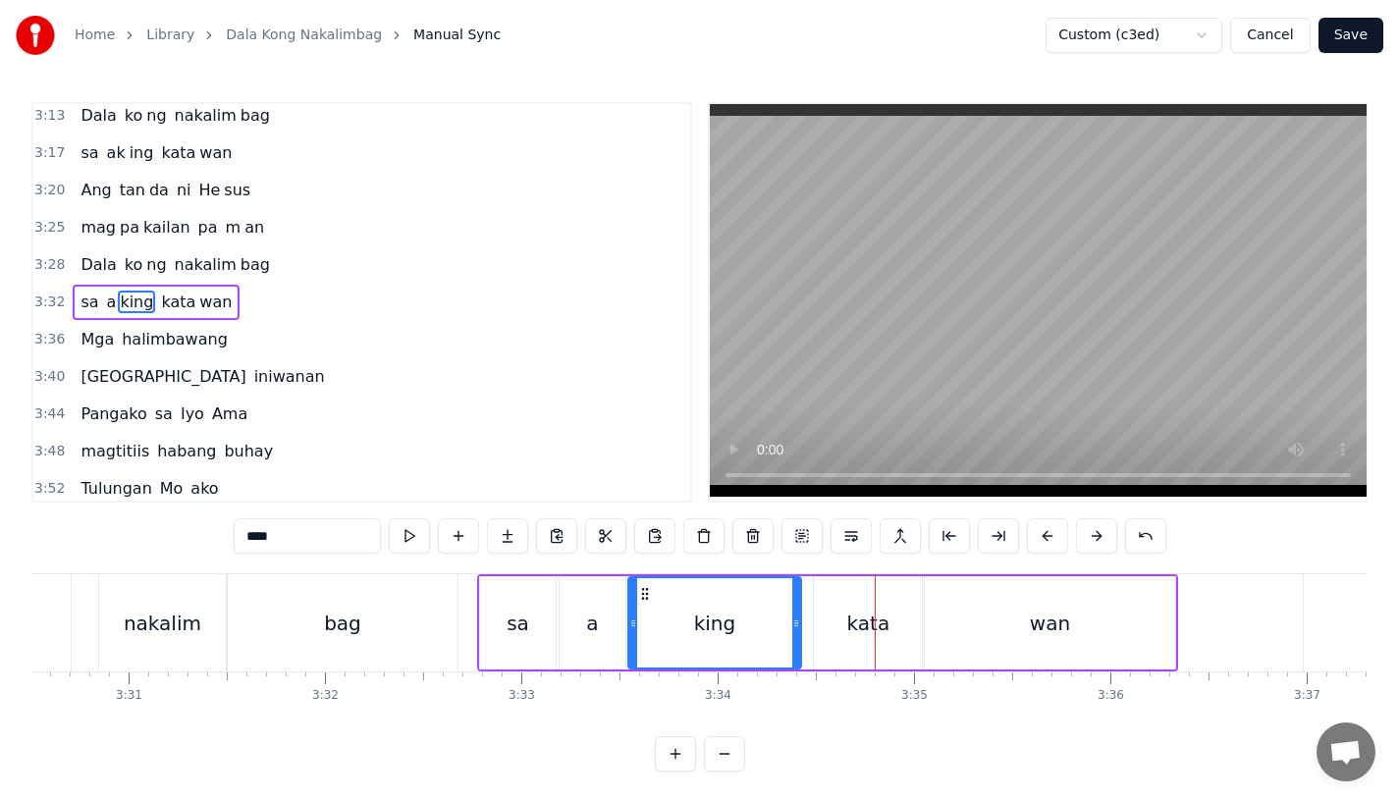
click at [847, 608] on div "kata" at bounding box center [868, 622] width 108 height 93
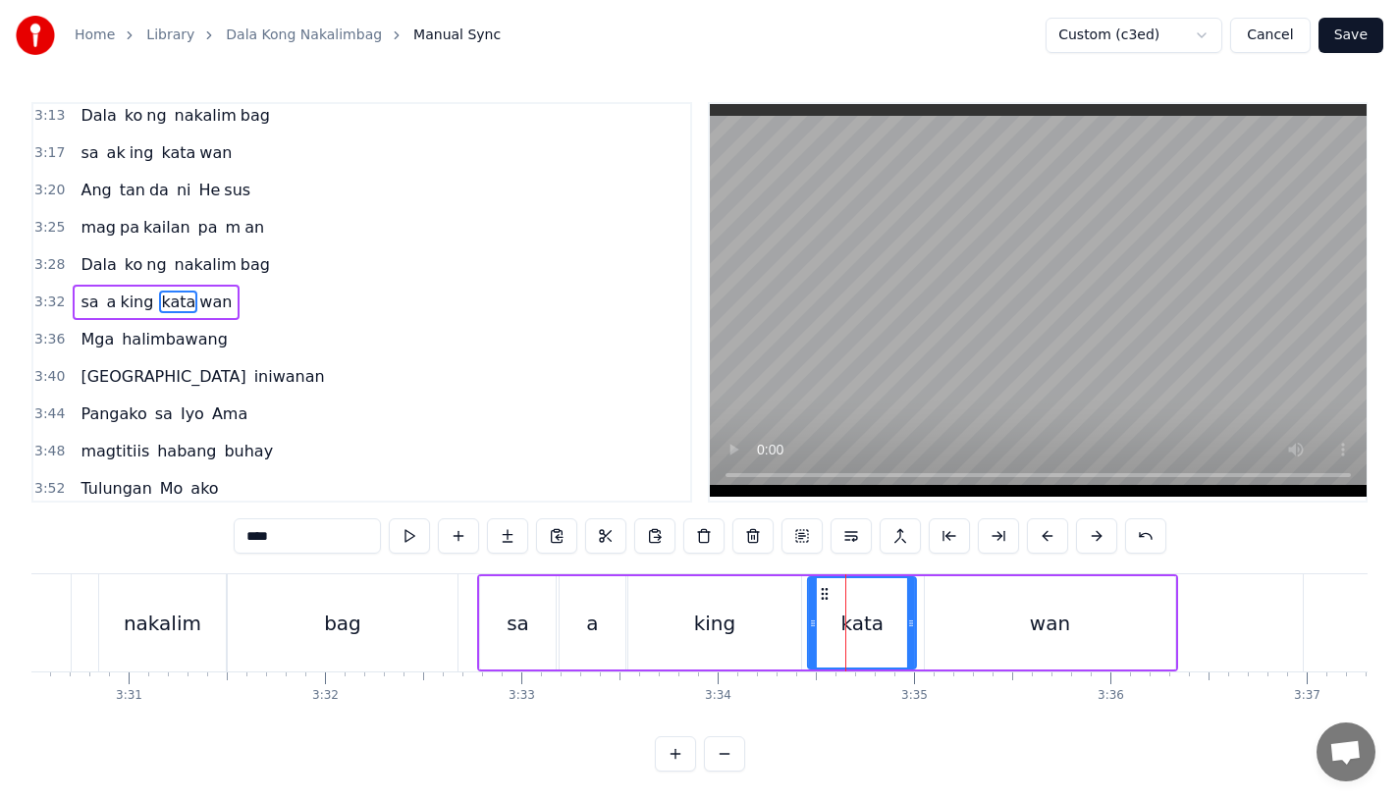
click at [821, 589] on icon at bounding box center [825, 594] width 16 height 16
click at [940, 623] on div "wan" at bounding box center [1050, 622] width 250 height 93
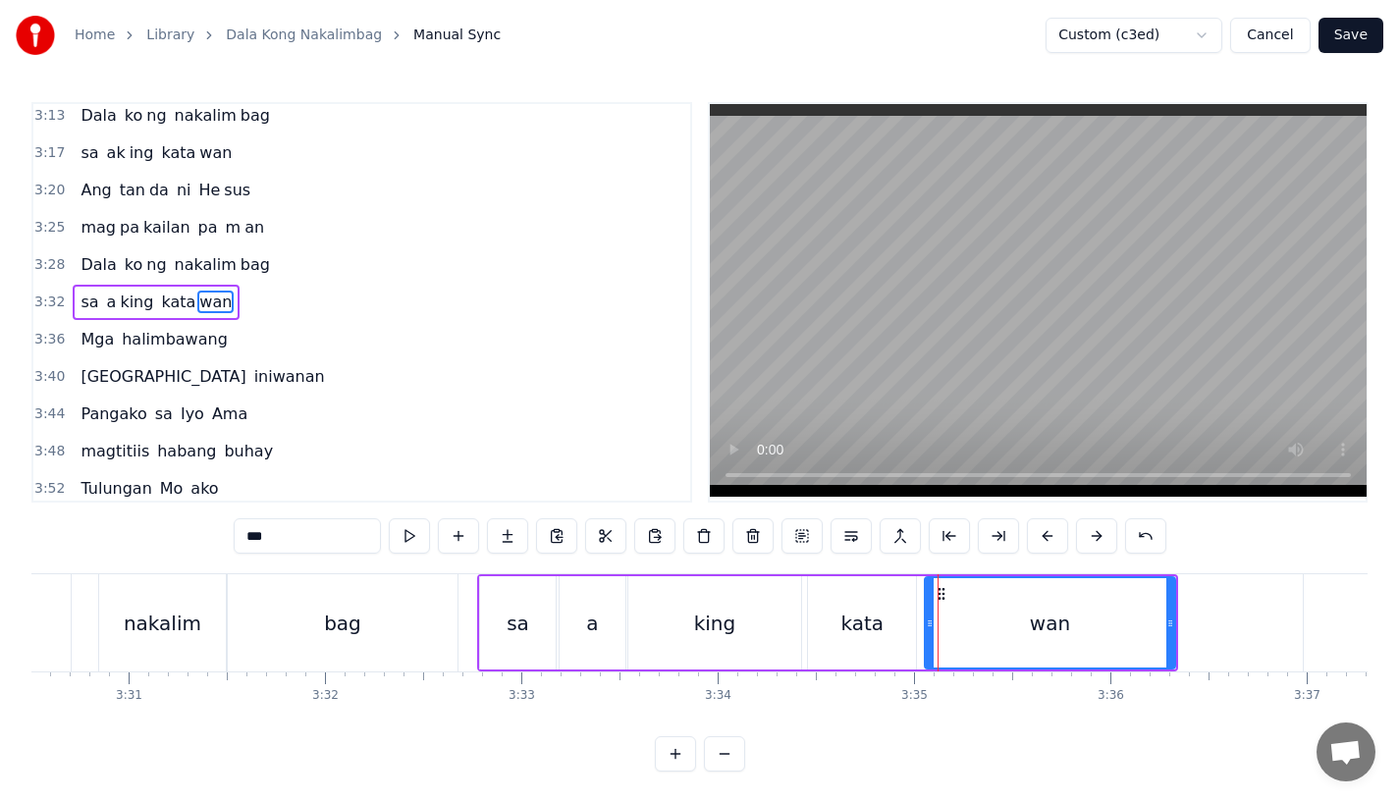
click at [907, 624] on div "kata" at bounding box center [862, 622] width 108 height 93
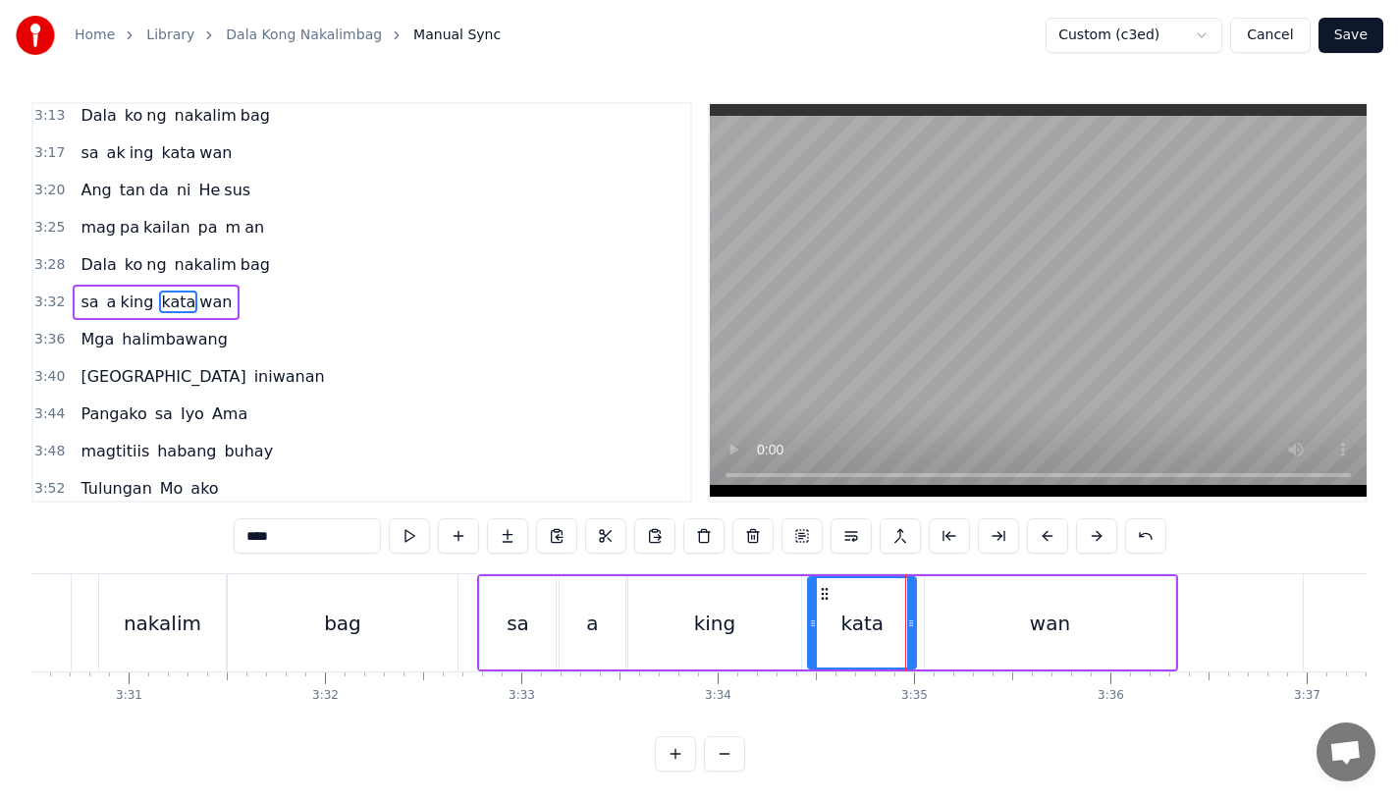
click at [949, 610] on div "wan" at bounding box center [1050, 622] width 250 height 93
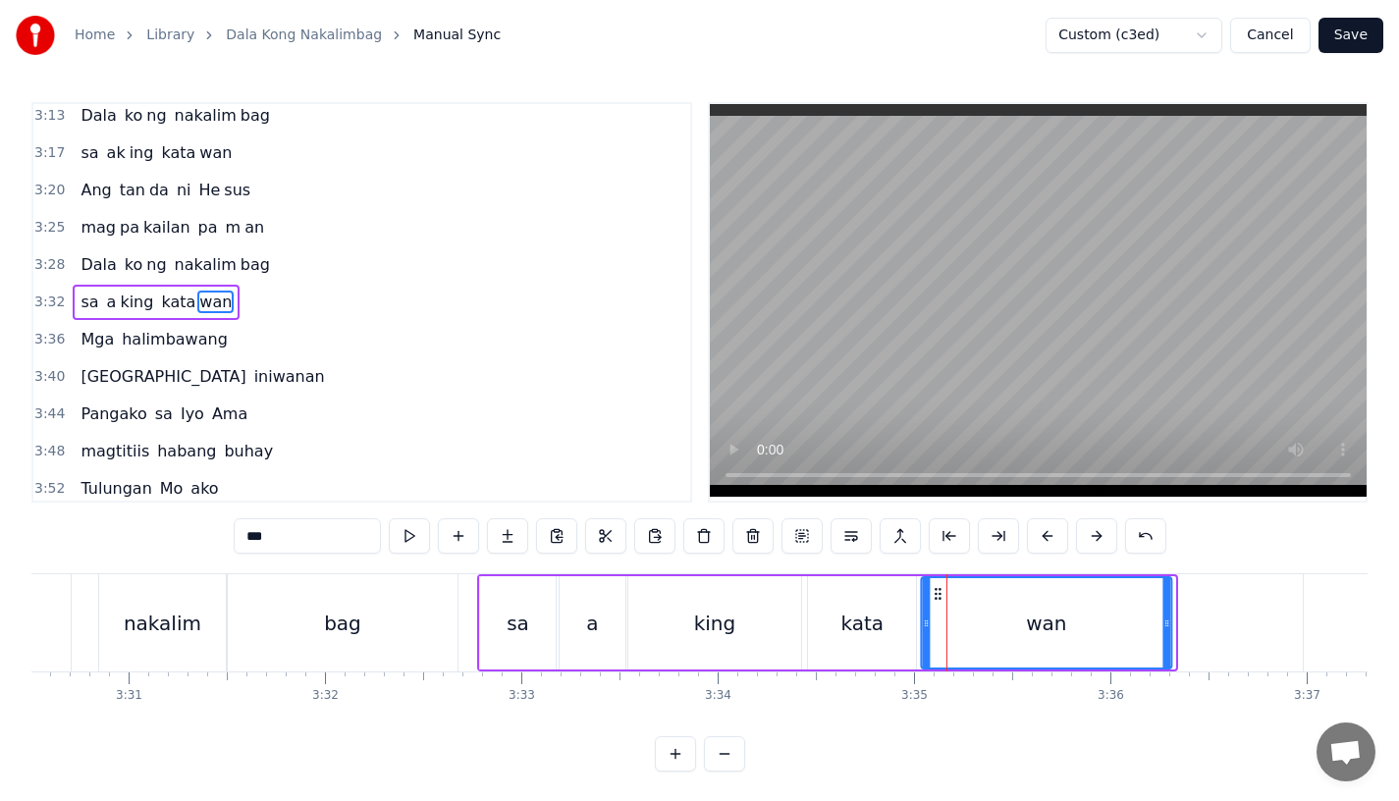
click at [936, 592] on icon at bounding box center [938, 594] width 16 height 16
click at [847, 630] on div "kata" at bounding box center [863, 623] width 43 height 29
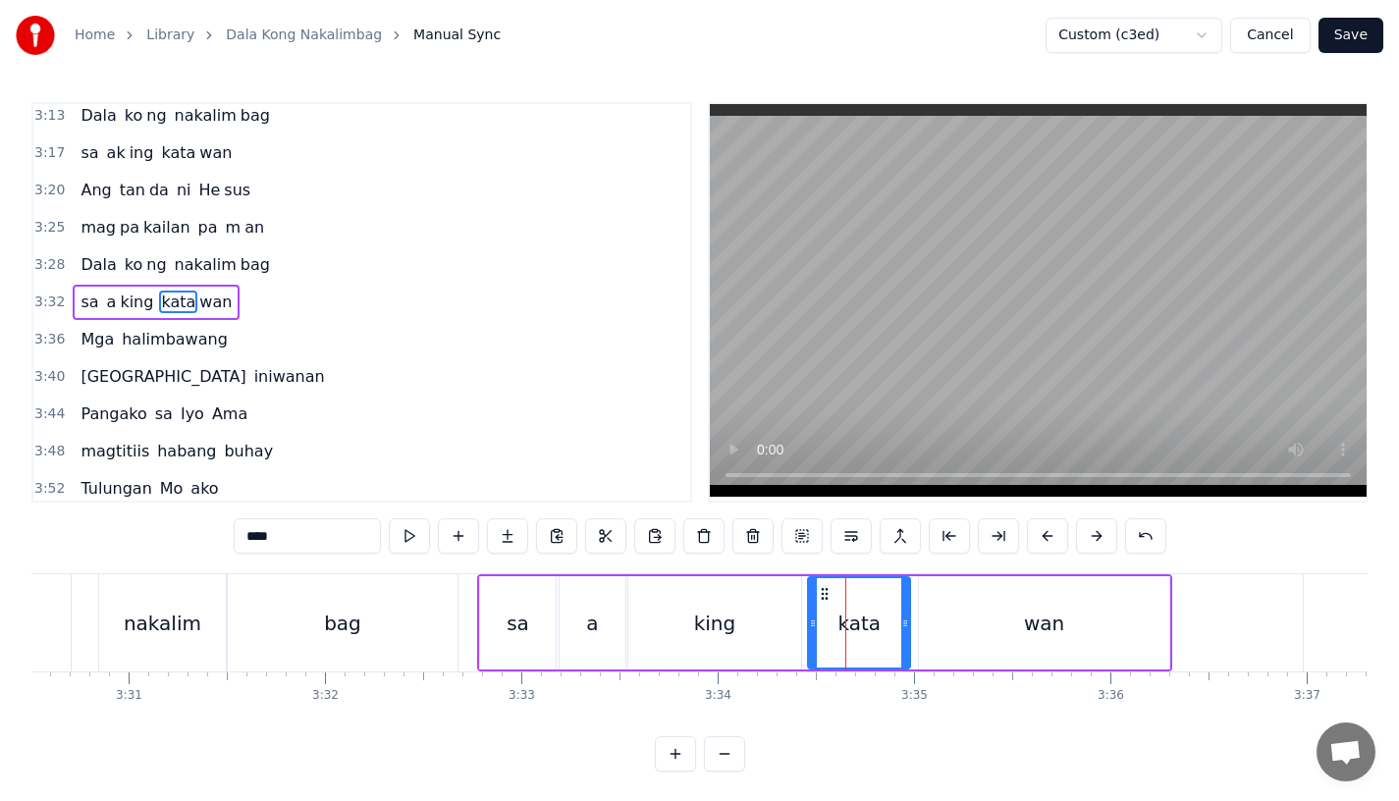
click at [901, 631] on div at bounding box center [905, 622] width 8 height 89
click at [900, 631] on div at bounding box center [904, 622] width 8 height 89
click at [924, 630] on div "wan" at bounding box center [1044, 622] width 250 height 93
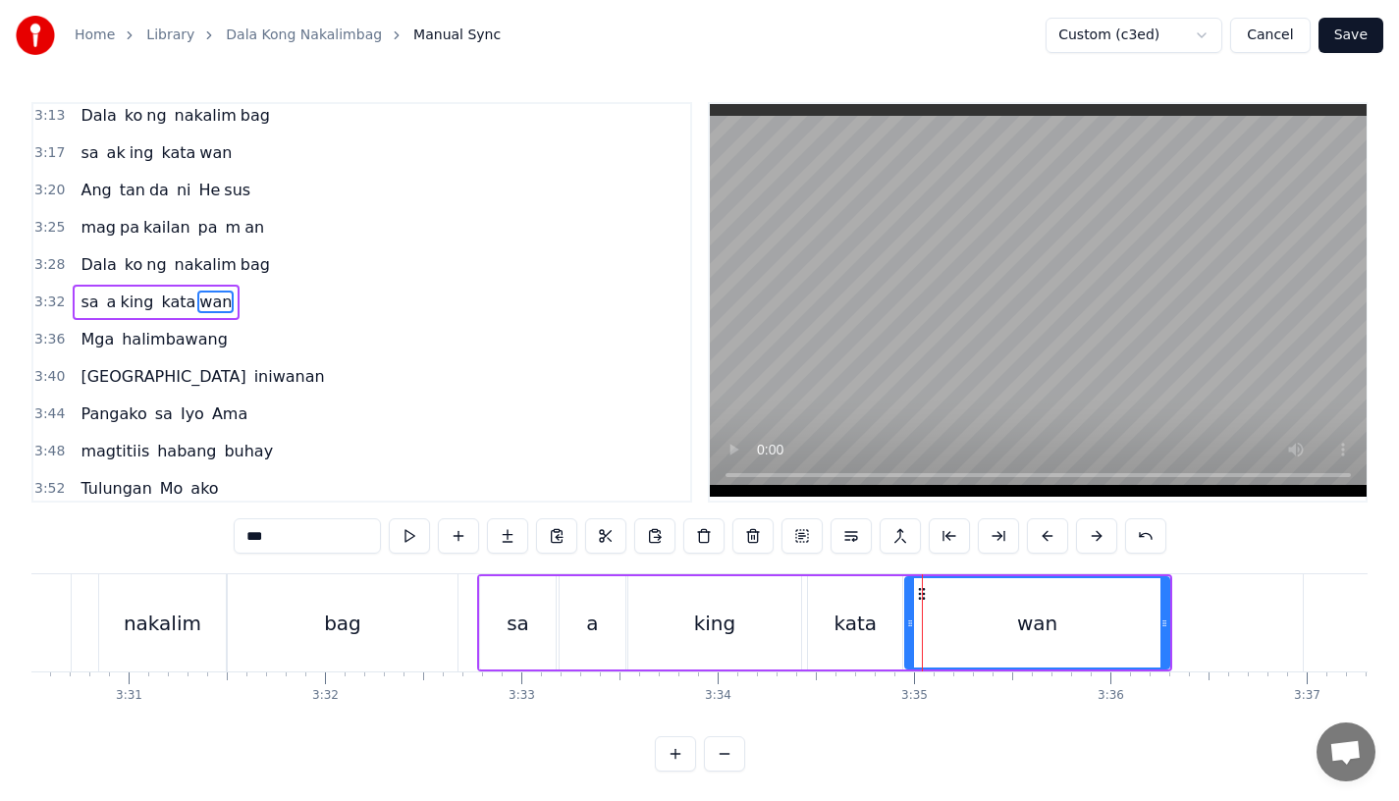
drag, startPoint x: 920, startPoint y: 629, endPoint x: 906, endPoint y: 629, distance: 13.7
click at [906, 629] on icon at bounding box center [910, 624] width 8 height 16
click at [736, 628] on div "king" at bounding box center [714, 622] width 173 height 93
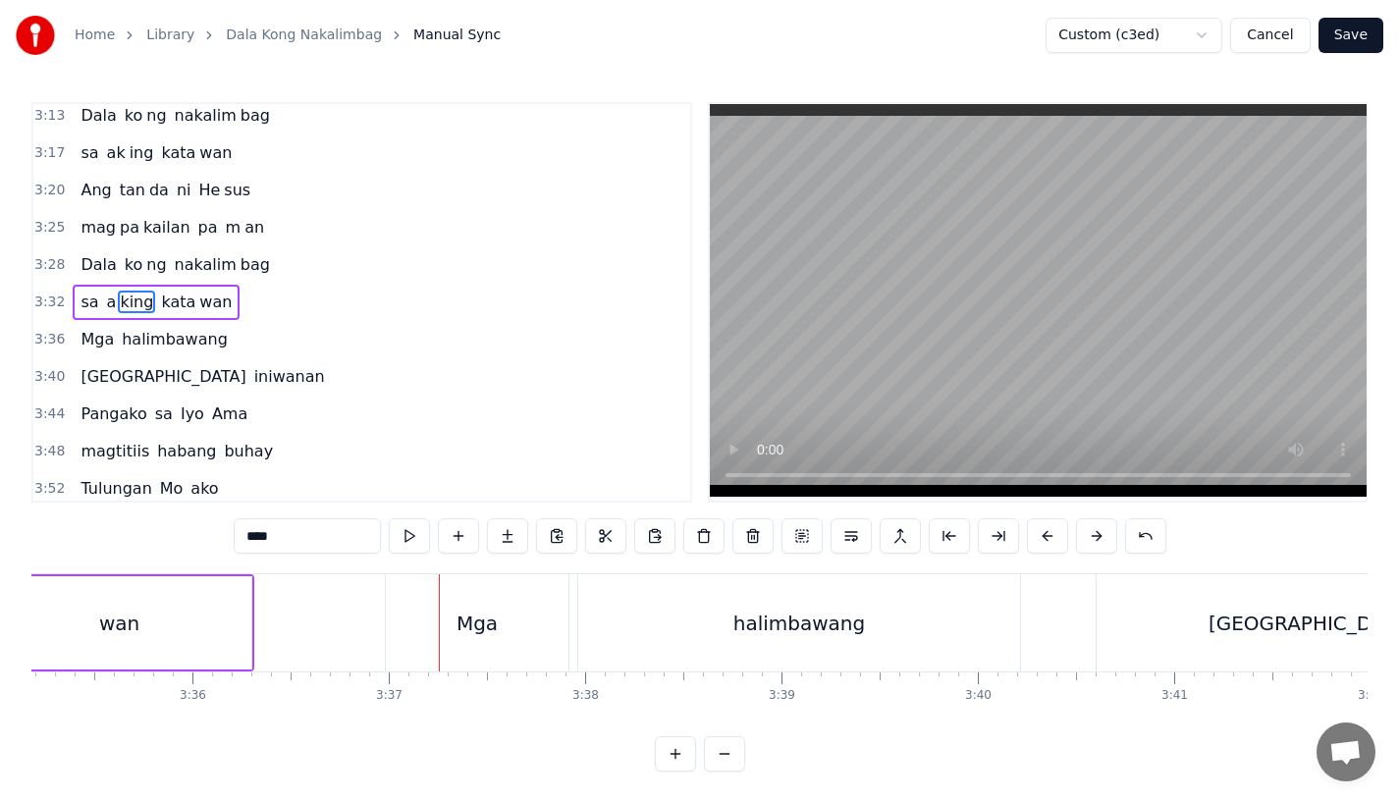
scroll to position [0, 42214]
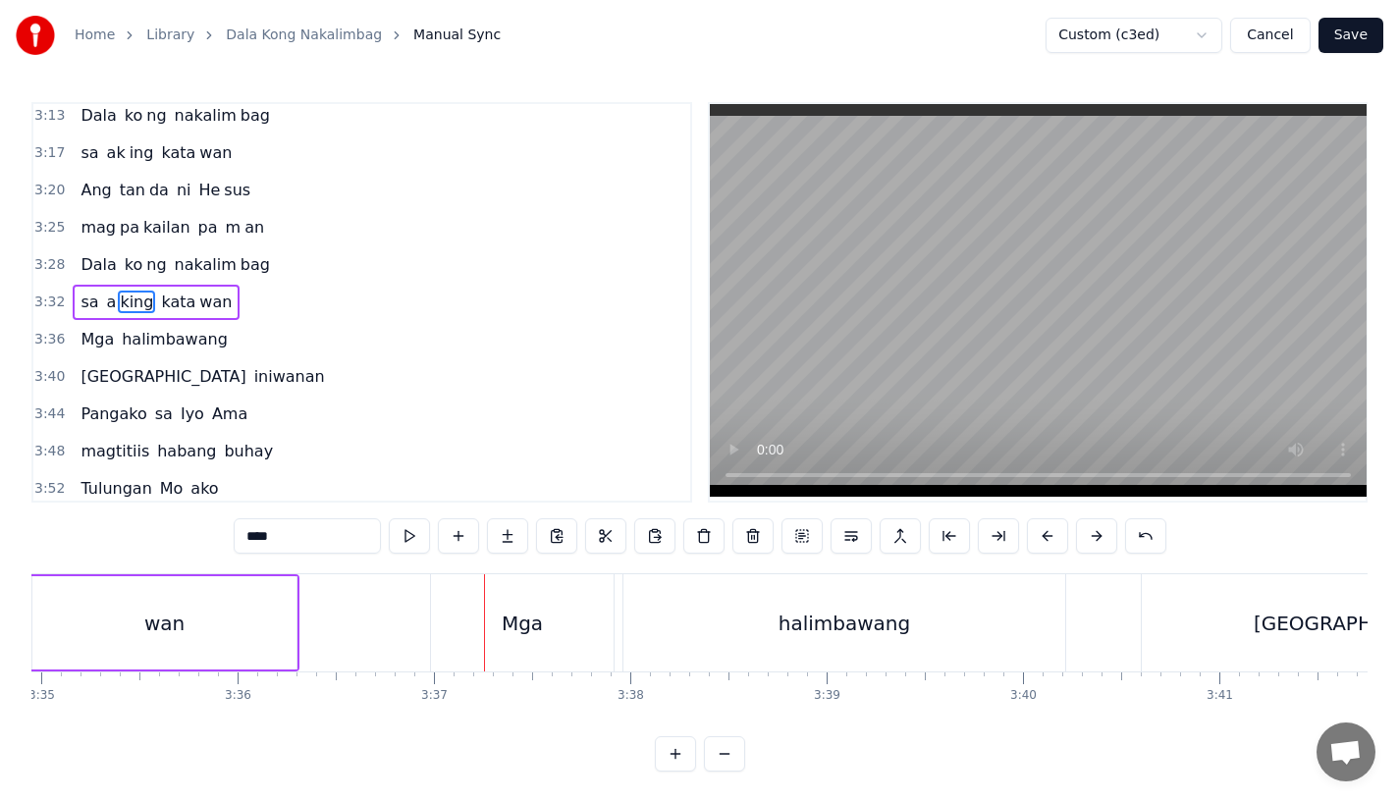
click at [440, 634] on div "Mga" at bounding box center [522, 622] width 183 height 97
type input "***"
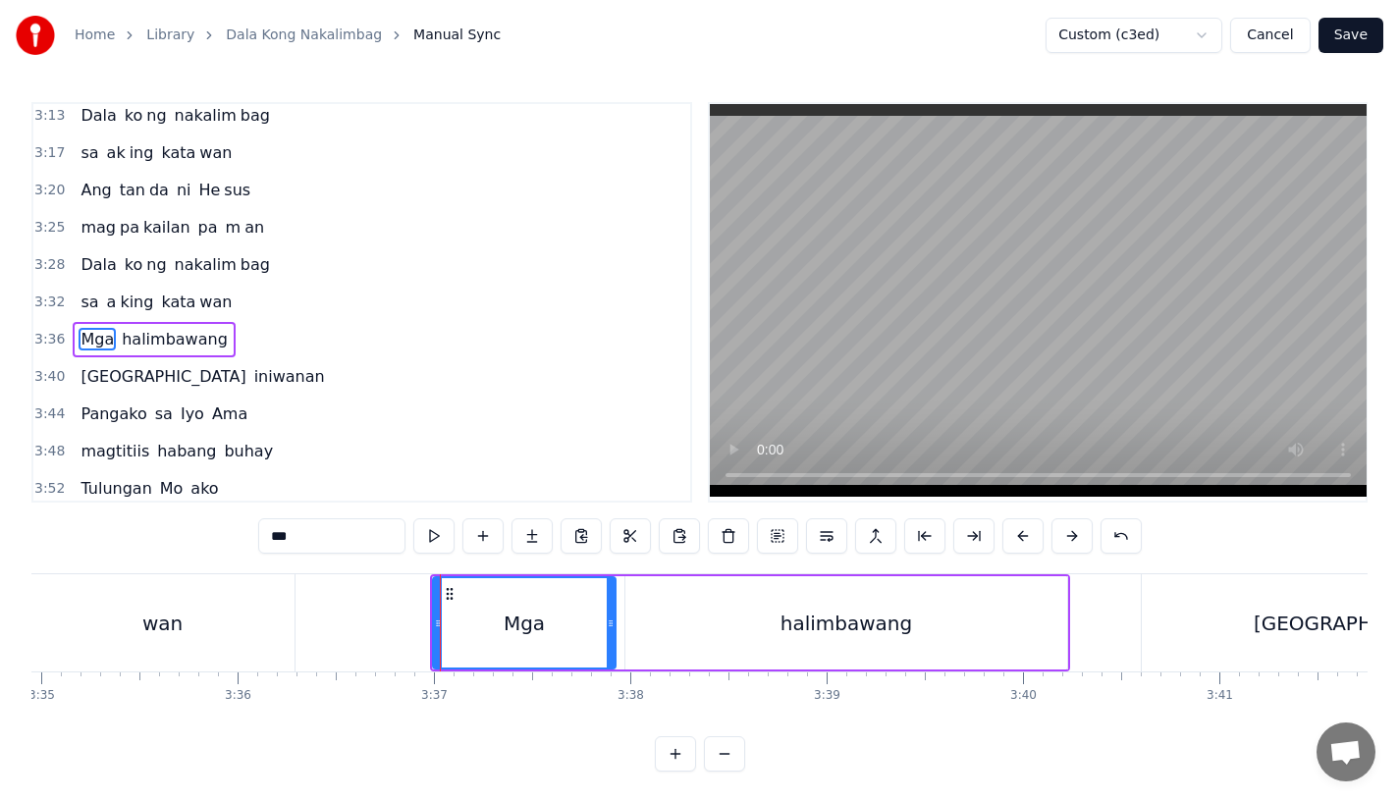
scroll to position [1313, 0]
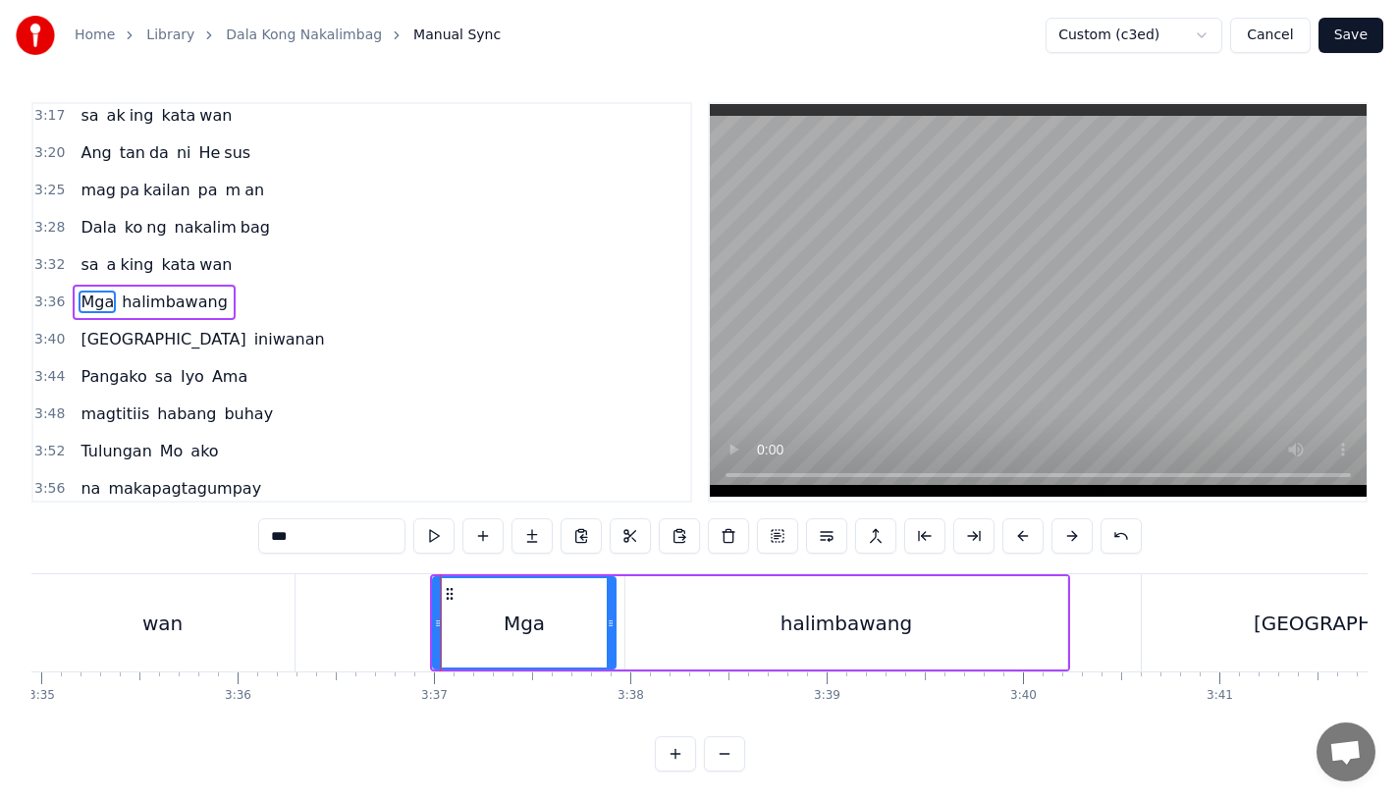
click at [547, 625] on div "Mga" at bounding box center [524, 622] width 181 height 89
drag, startPoint x: 606, startPoint y: 630, endPoint x: 486, endPoint y: 621, distance: 120.2
click at [486, 621] on div "Mga" at bounding box center [465, 622] width 63 height 89
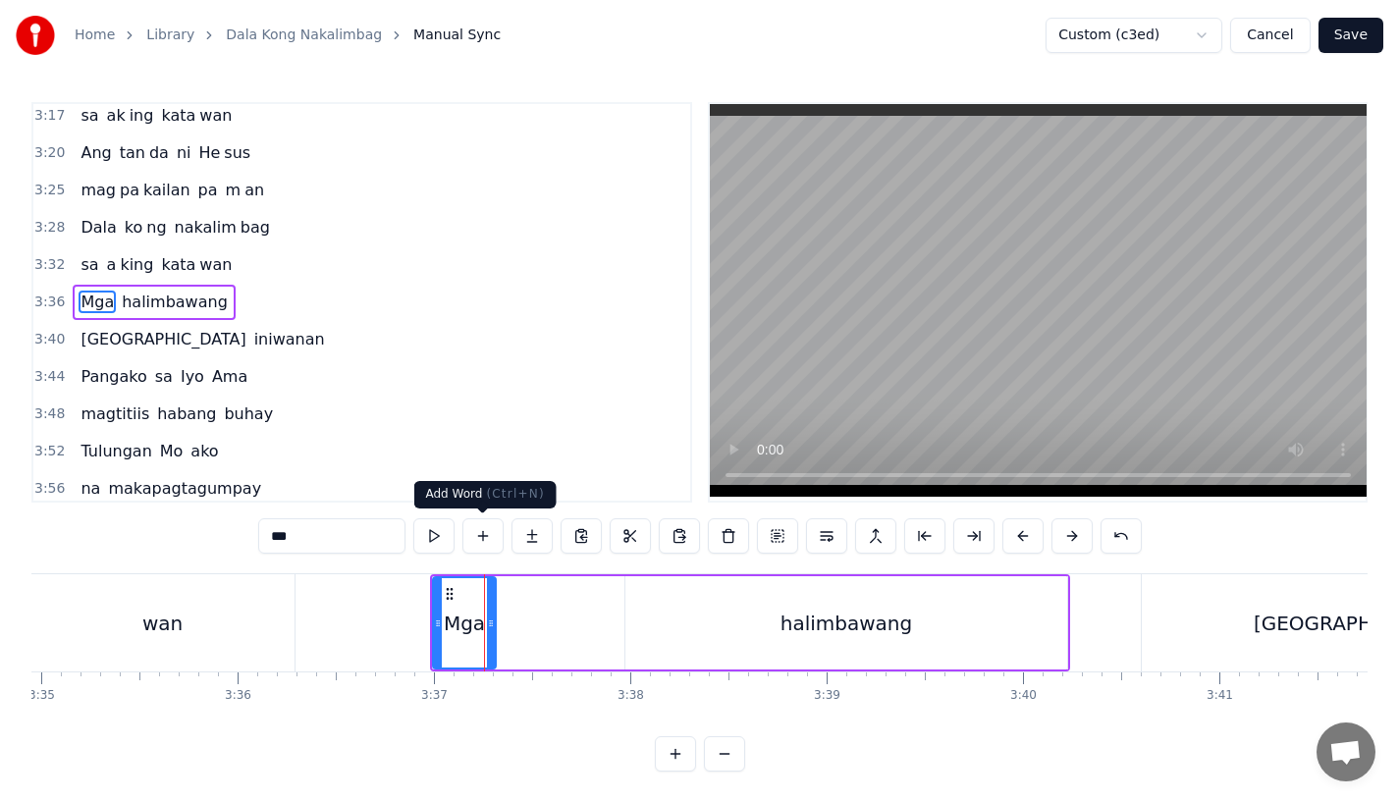
click at [527, 536] on button at bounding box center [532, 535] width 41 height 35
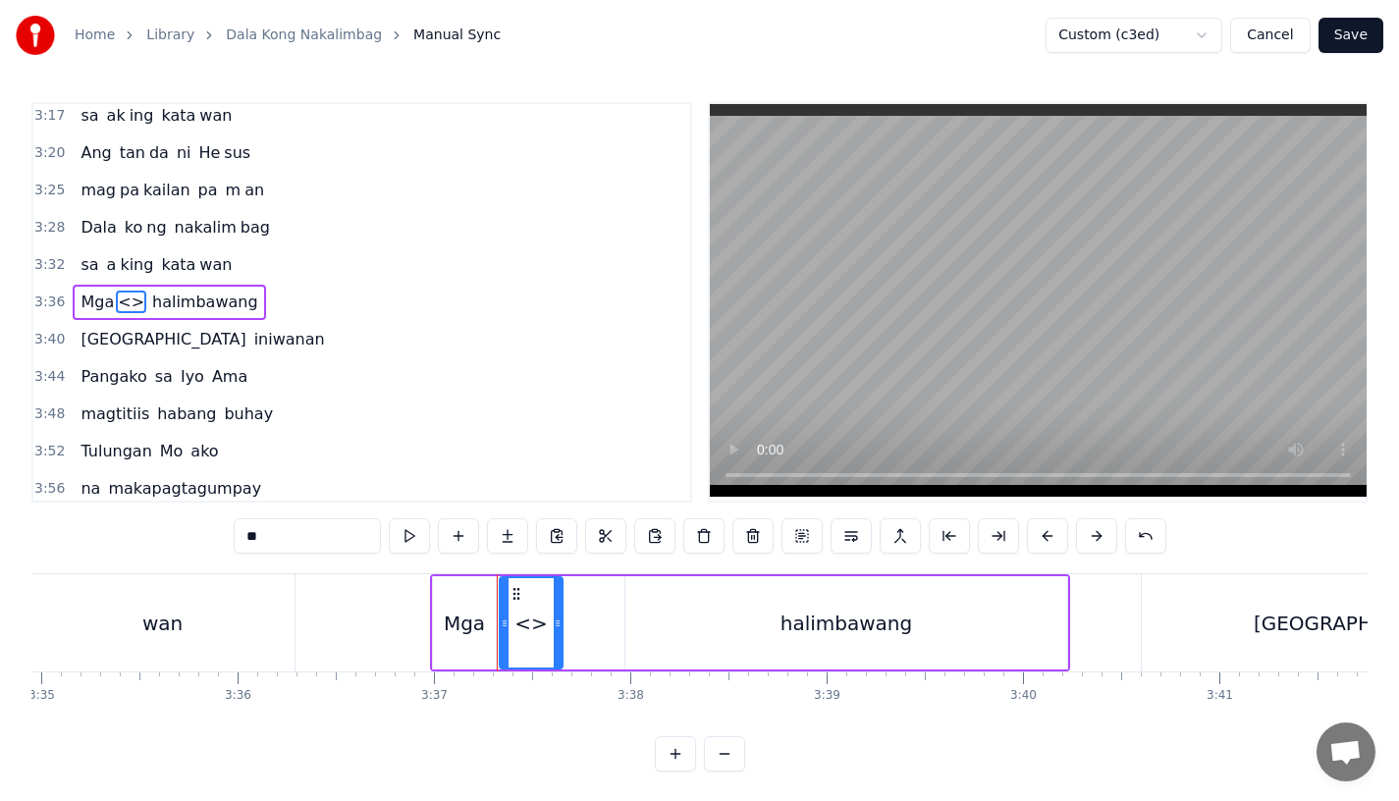
drag, startPoint x: 339, startPoint y: 534, endPoint x: 190, endPoint y: 534, distance: 149.3
click at [190, 534] on div "0:15 Pagsubok ay dumara ting, 0:19 sapin- saping kapang lawan 0:23 Puso’y ibig …" at bounding box center [699, 437] width 1336 height 670
drag, startPoint x: 557, startPoint y: 627, endPoint x: 615, endPoint y: 628, distance: 57.9
click at [615, 628] on icon at bounding box center [613, 624] width 8 height 16
click at [469, 627] on div "Mga" at bounding box center [464, 623] width 41 height 29
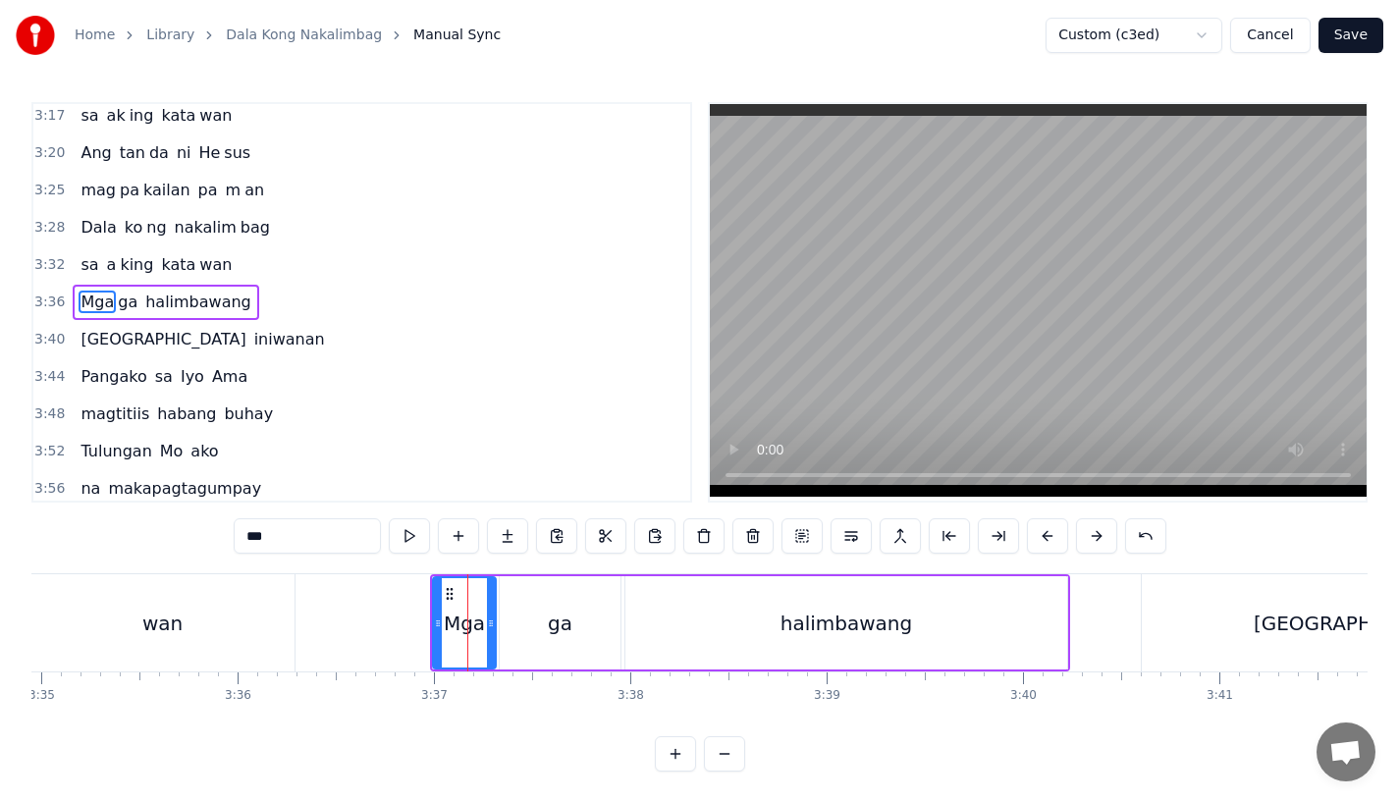
click at [327, 540] on input "***" at bounding box center [307, 535] width 147 height 35
click at [1049, 540] on button at bounding box center [1047, 535] width 41 height 35
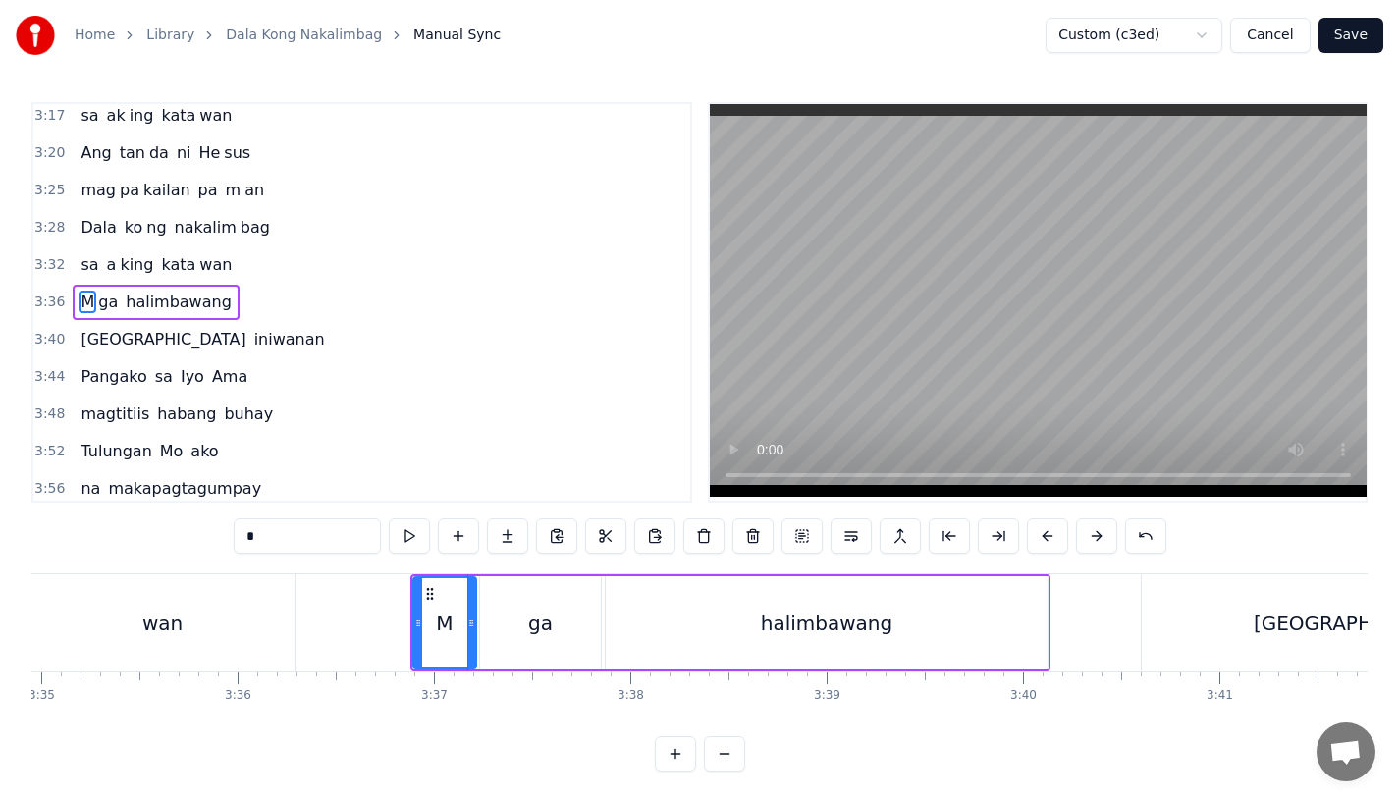
click at [1049, 540] on button at bounding box center [1047, 535] width 41 height 35
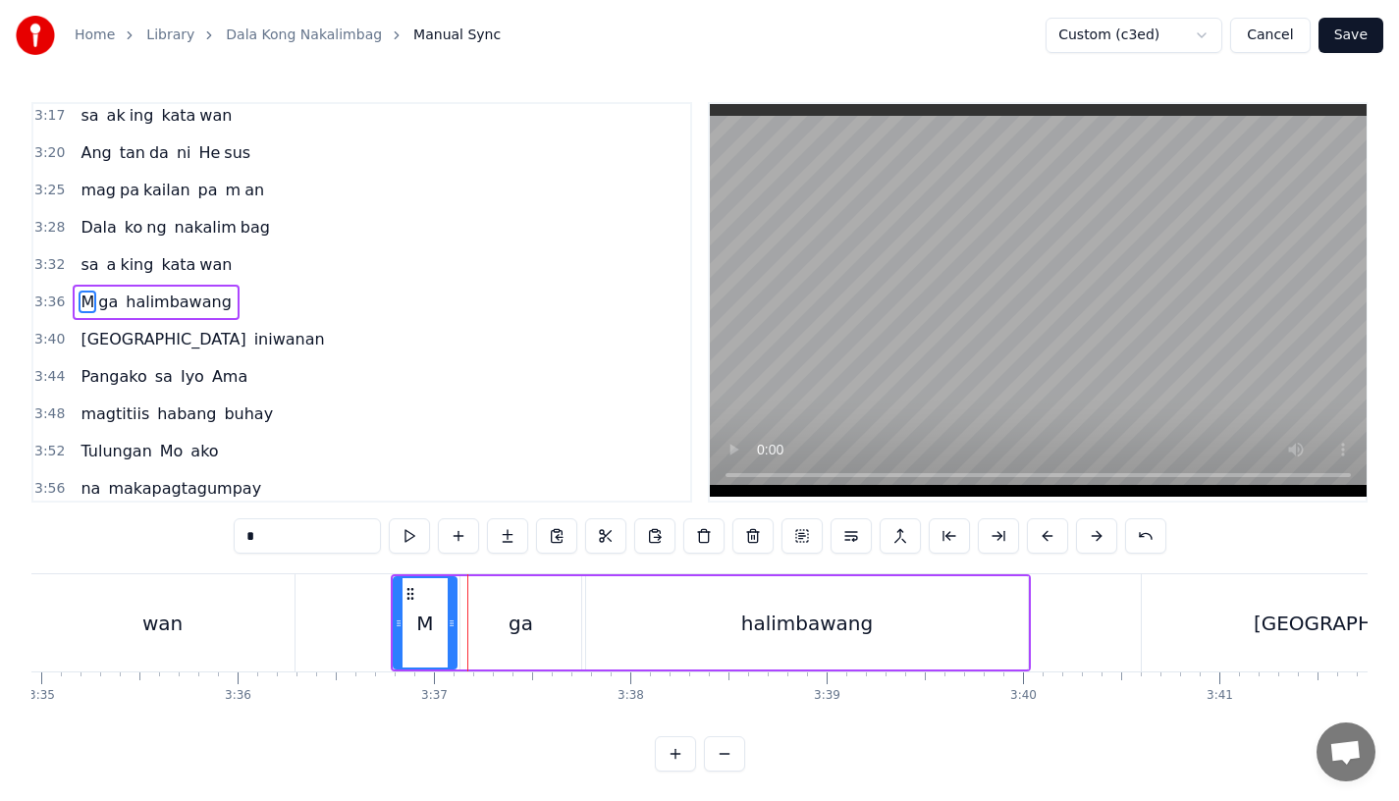
click at [1049, 540] on button at bounding box center [1047, 535] width 41 height 35
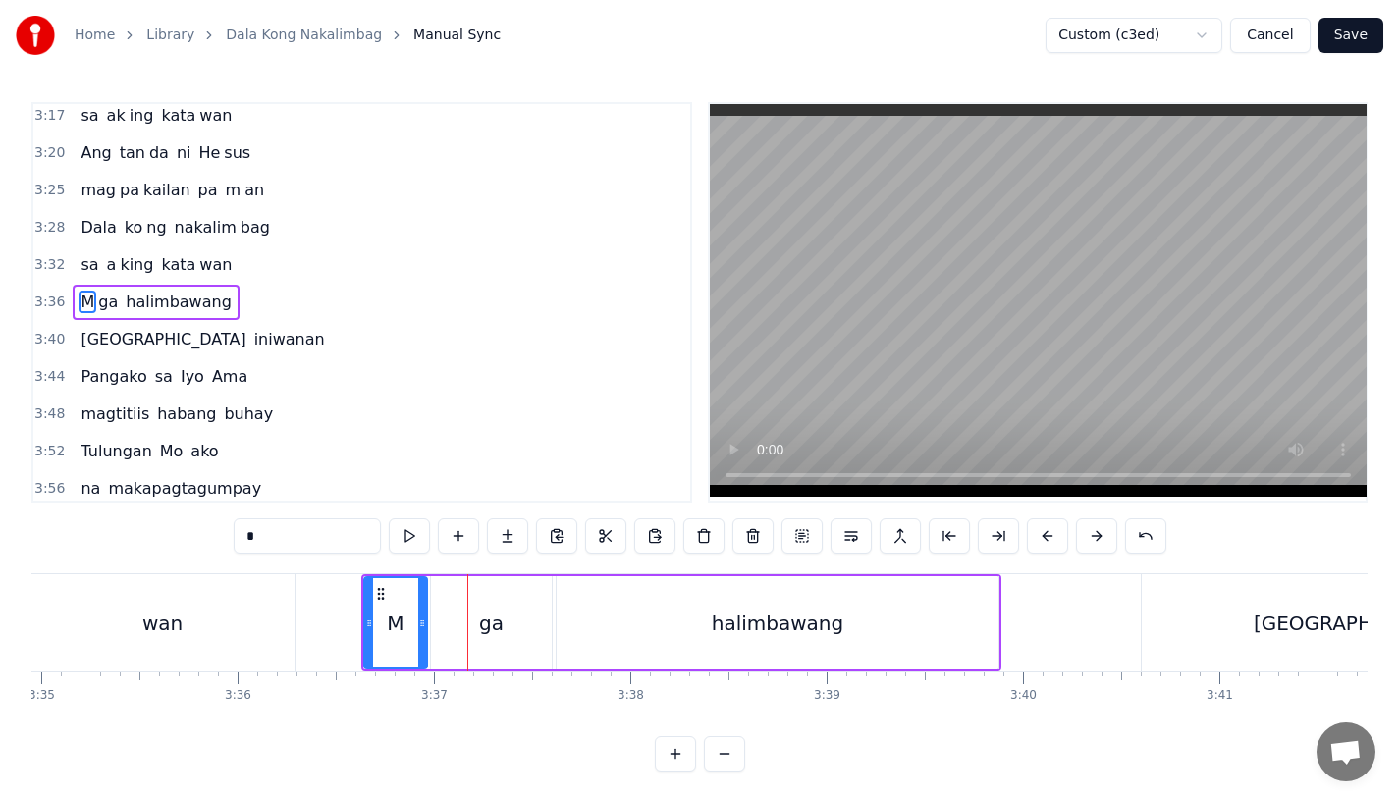
click at [1049, 540] on button at bounding box center [1047, 535] width 41 height 35
click at [216, 596] on div "wan" at bounding box center [162, 622] width 264 height 97
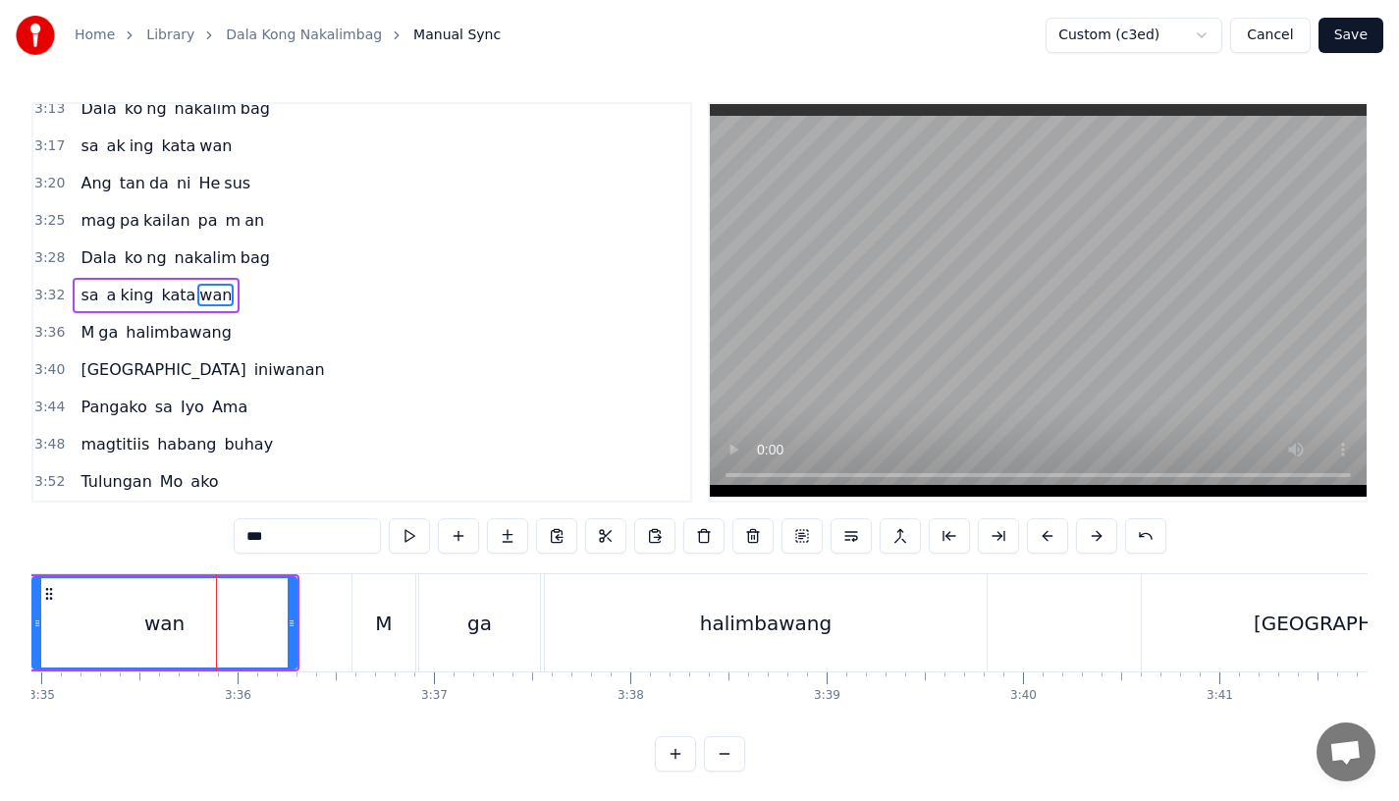
scroll to position [1276, 0]
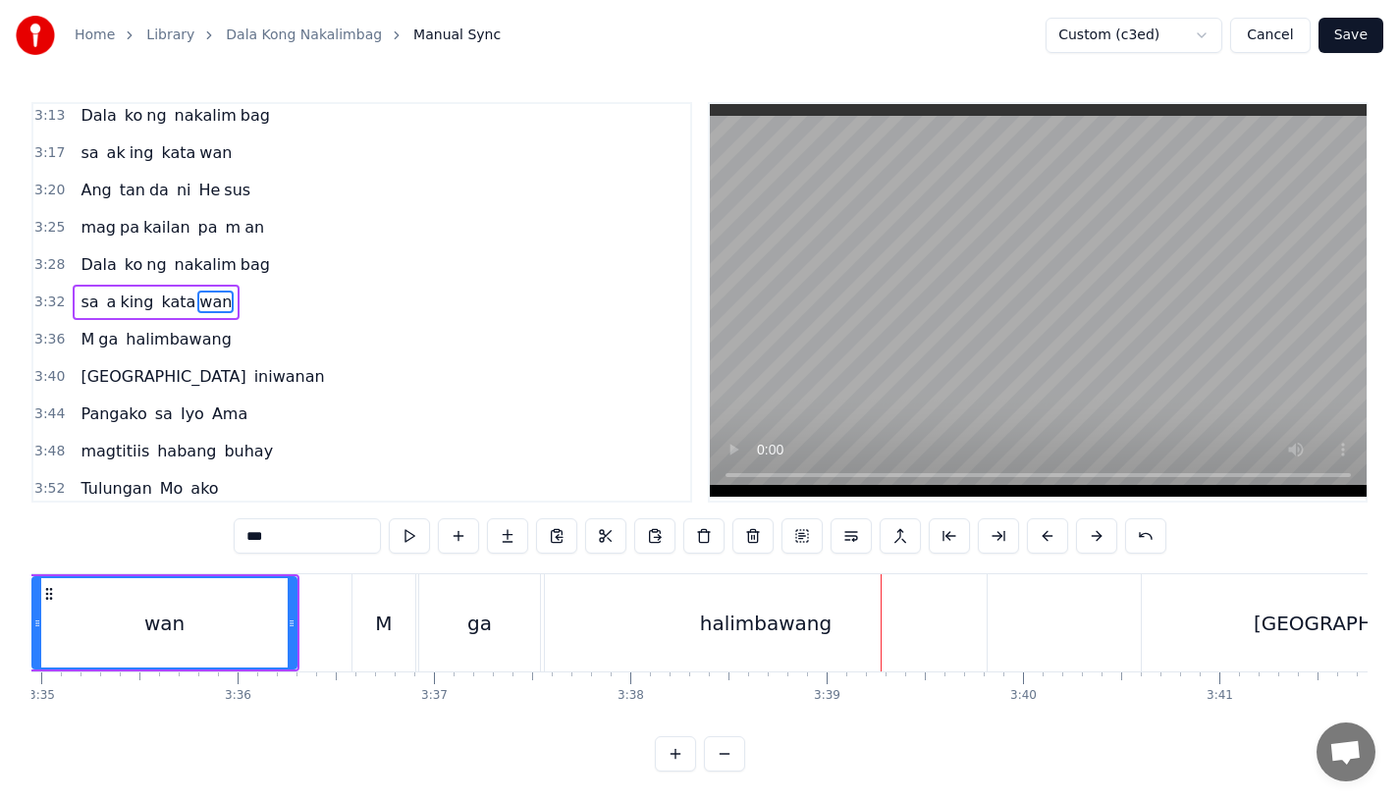
click at [269, 621] on div "wan" at bounding box center [164, 622] width 262 height 89
click at [244, 621] on div "wan" at bounding box center [164, 622] width 262 height 89
click at [693, 620] on div "halimbawang" at bounding box center [766, 622] width 442 height 97
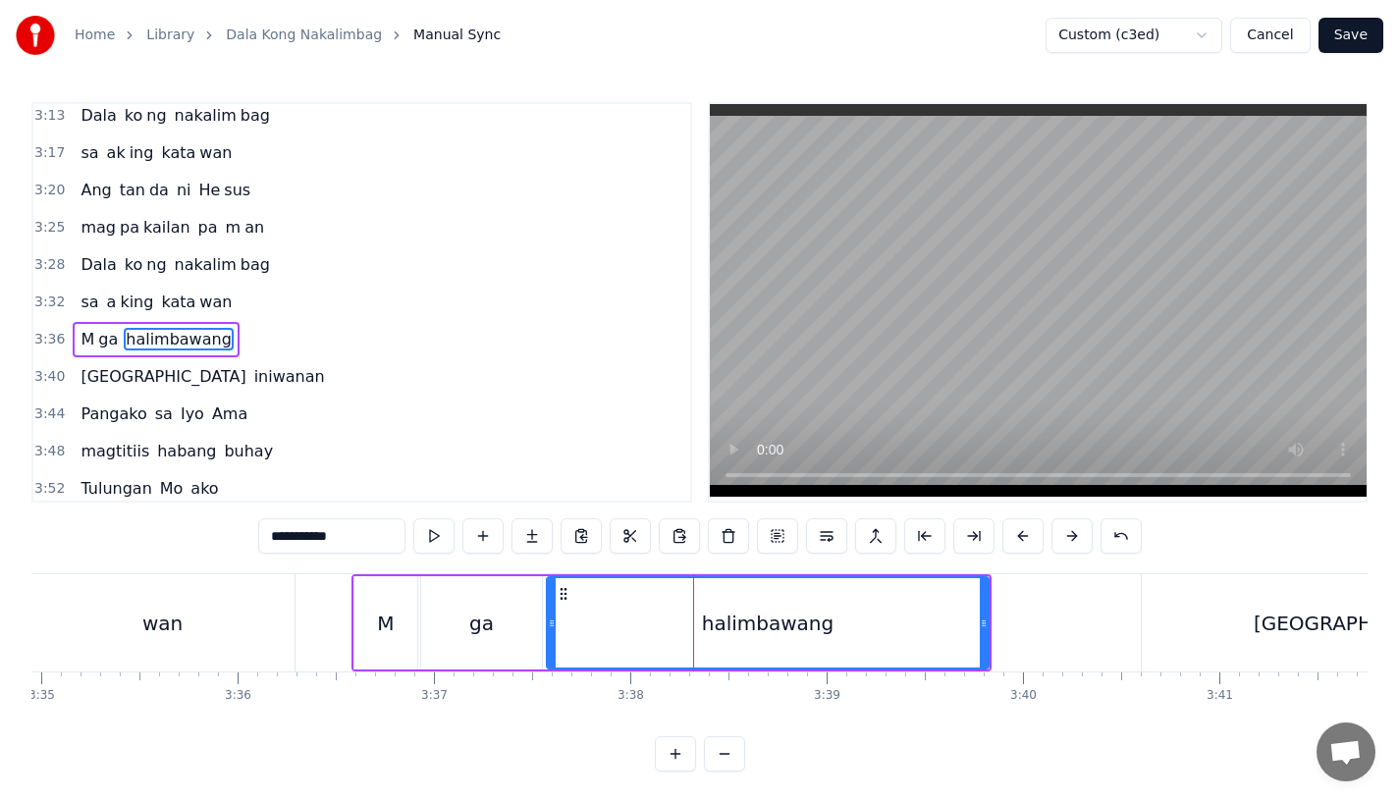
scroll to position [1313, 0]
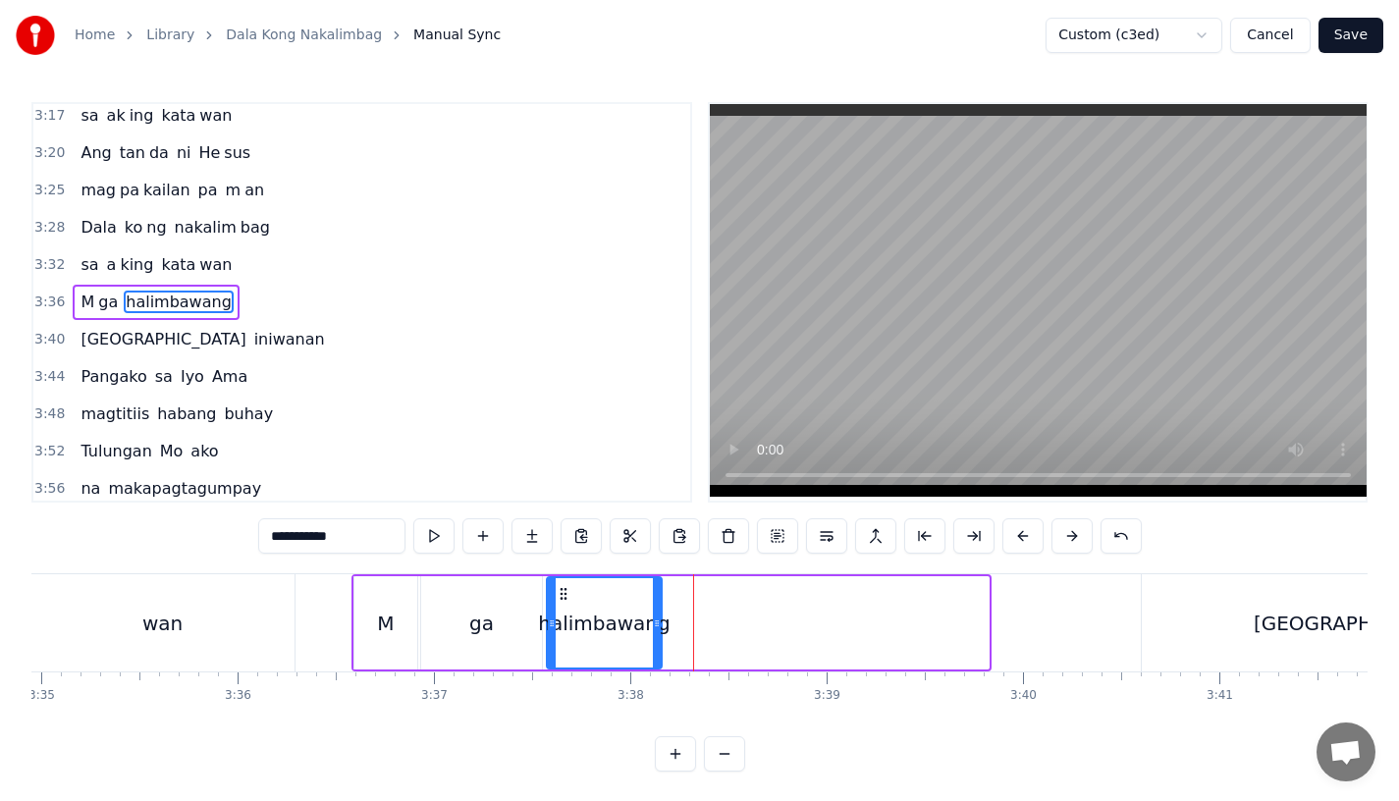
drag, startPoint x: 983, startPoint y: 619, endPoint x: 656, endPoint y: 614, distance: 327.0
click at [656, 614] on div at bounding box center [657, 622] width 8 height 89
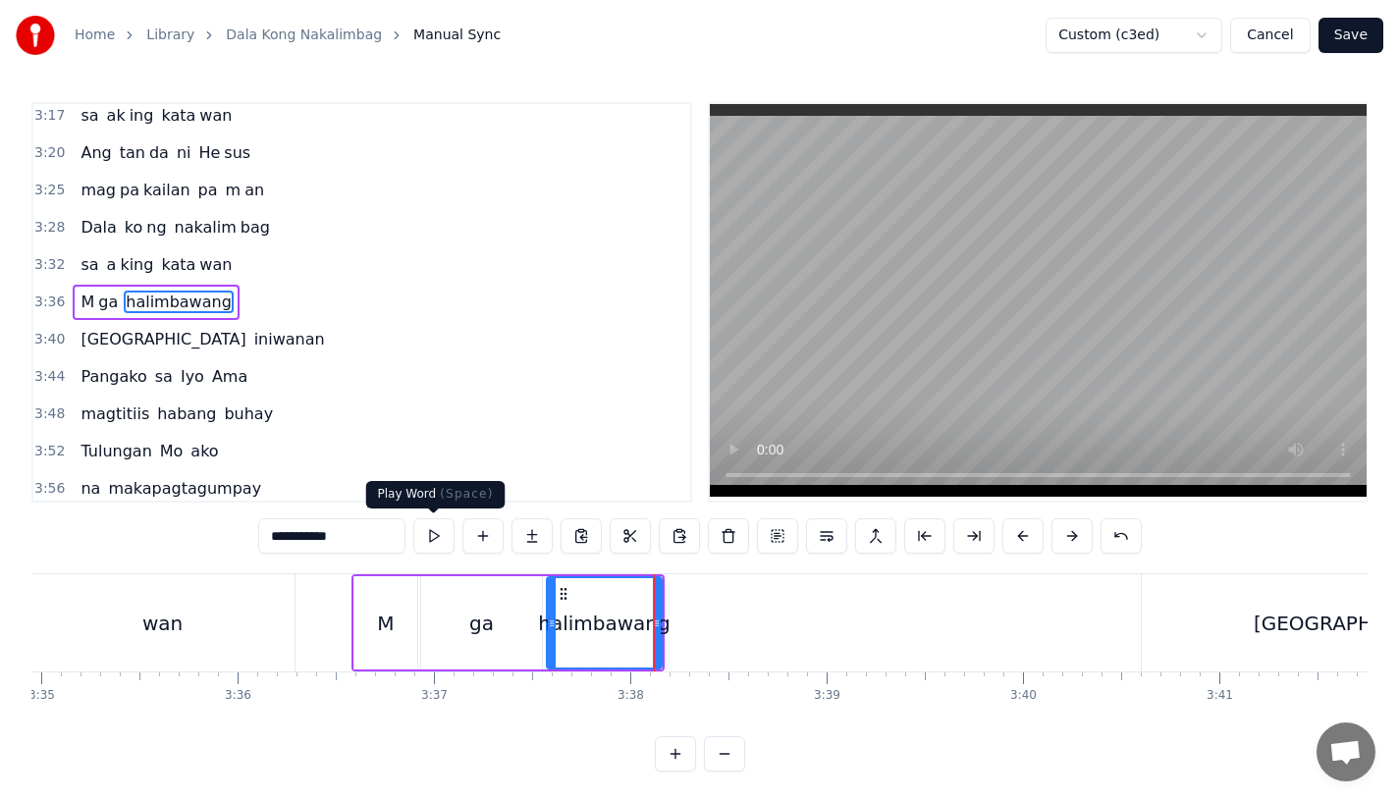
drag, startPoint x: 305, startPoint y: 534, endPoint x: 459, endPoint y: 534, distance: 153.2
click at [458, 534] on div "**********" at bounding box center [700, 535] width 884 height 35
type input "*****"
click at [523, 537] on button at bounding box center [532, 535] width 41 height 35
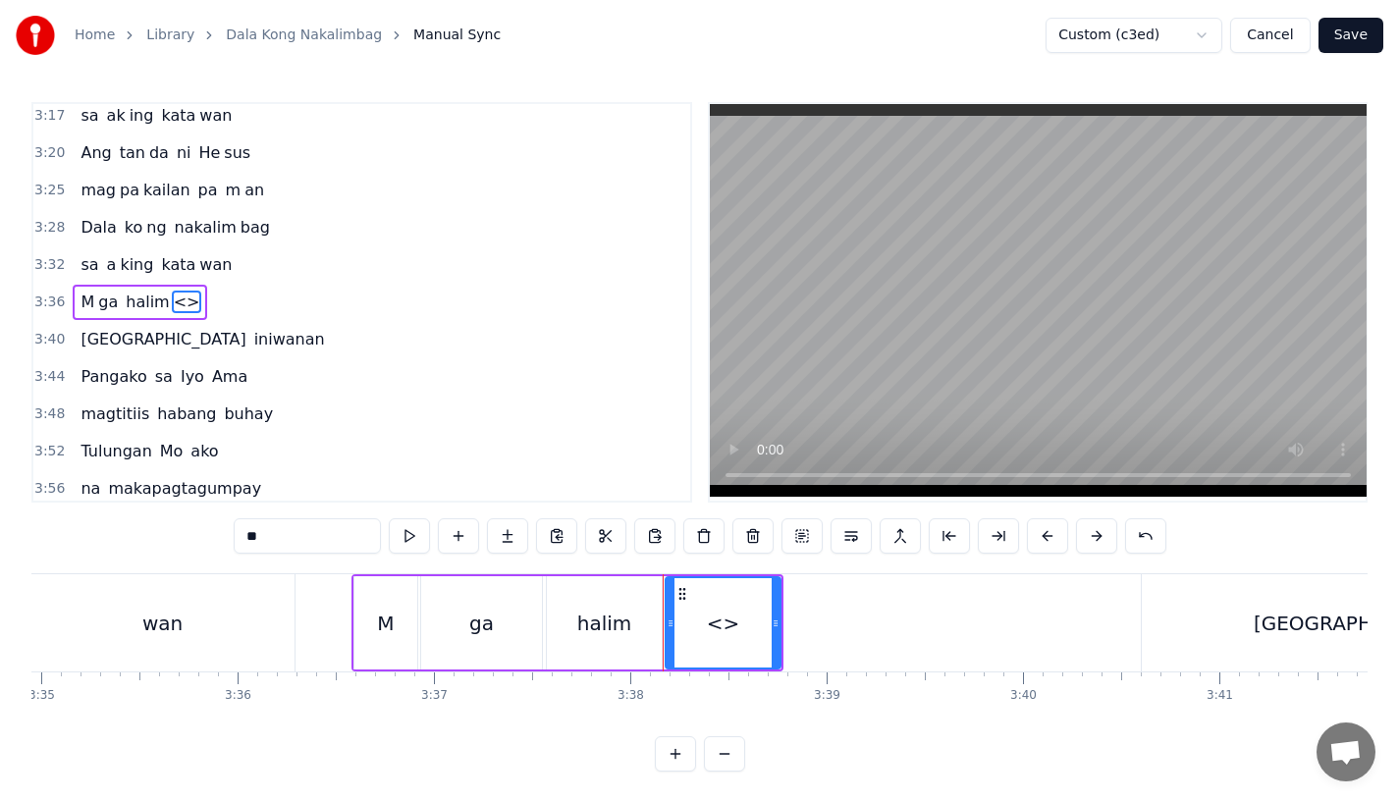
drag, startPoint x: 323, startPoint y: 546, endPoint x: 175, endPoint y: 525, distance: 149.7
click at [175, 525] on div "0:15 Pagsubok ay dumara ting, 0:19 sapin- saping kapang lawan 0:23 Puso’y ibig …" at bounding box center [699, 437] width 1336 height 670
type input "**"
click at [504, 543] on button at bounding box center [507, 535] width 41 height 35
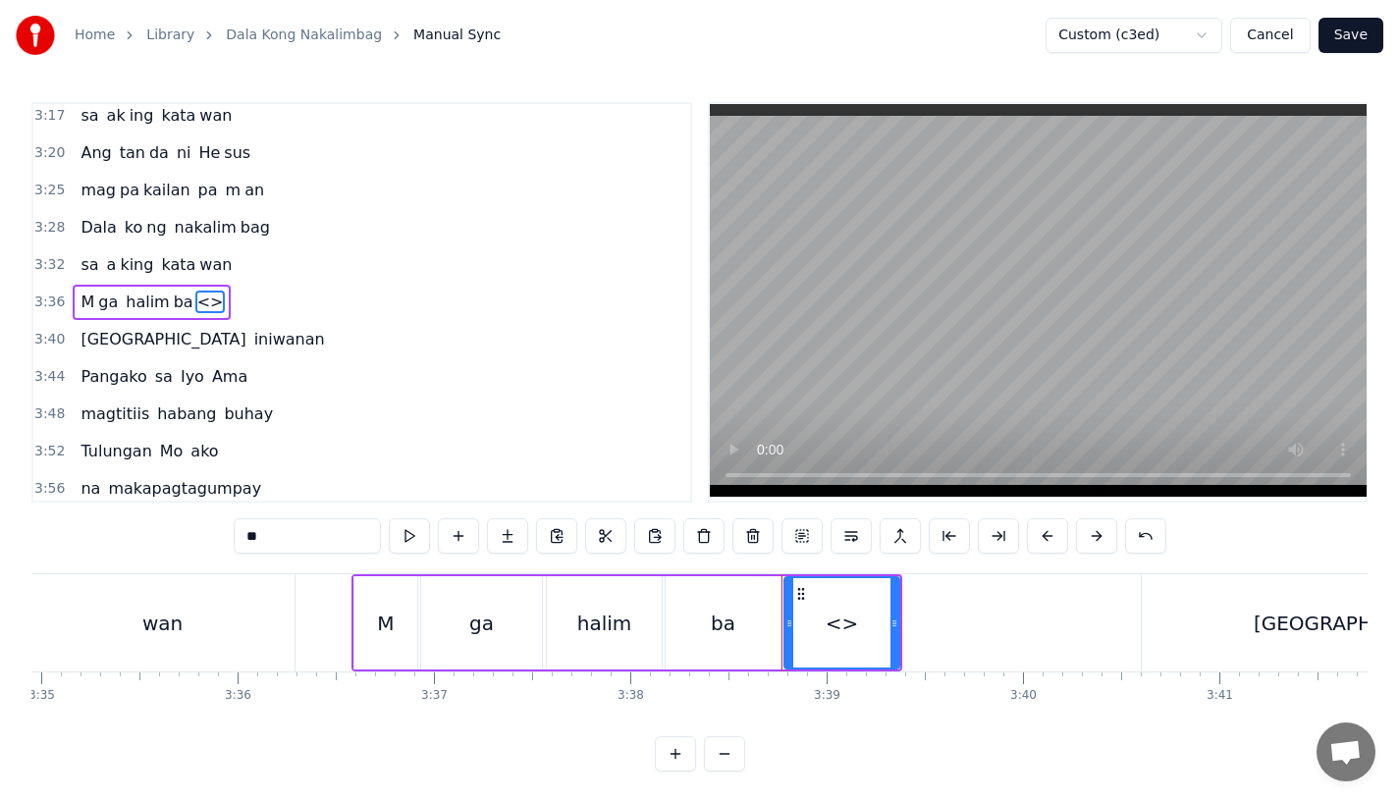
drag, startPoint x: 286, startPoint y: 545, endPoint x: 157, endPoint y: 526, distance: 130.0
click at [157, 526] on div "0:15 Pagsubok ay dumara ting, 0:19 sapin- saping kapang lawan 0:23 Puso’y ibig …" at bounding box center [699, 437] width 1336 height 670
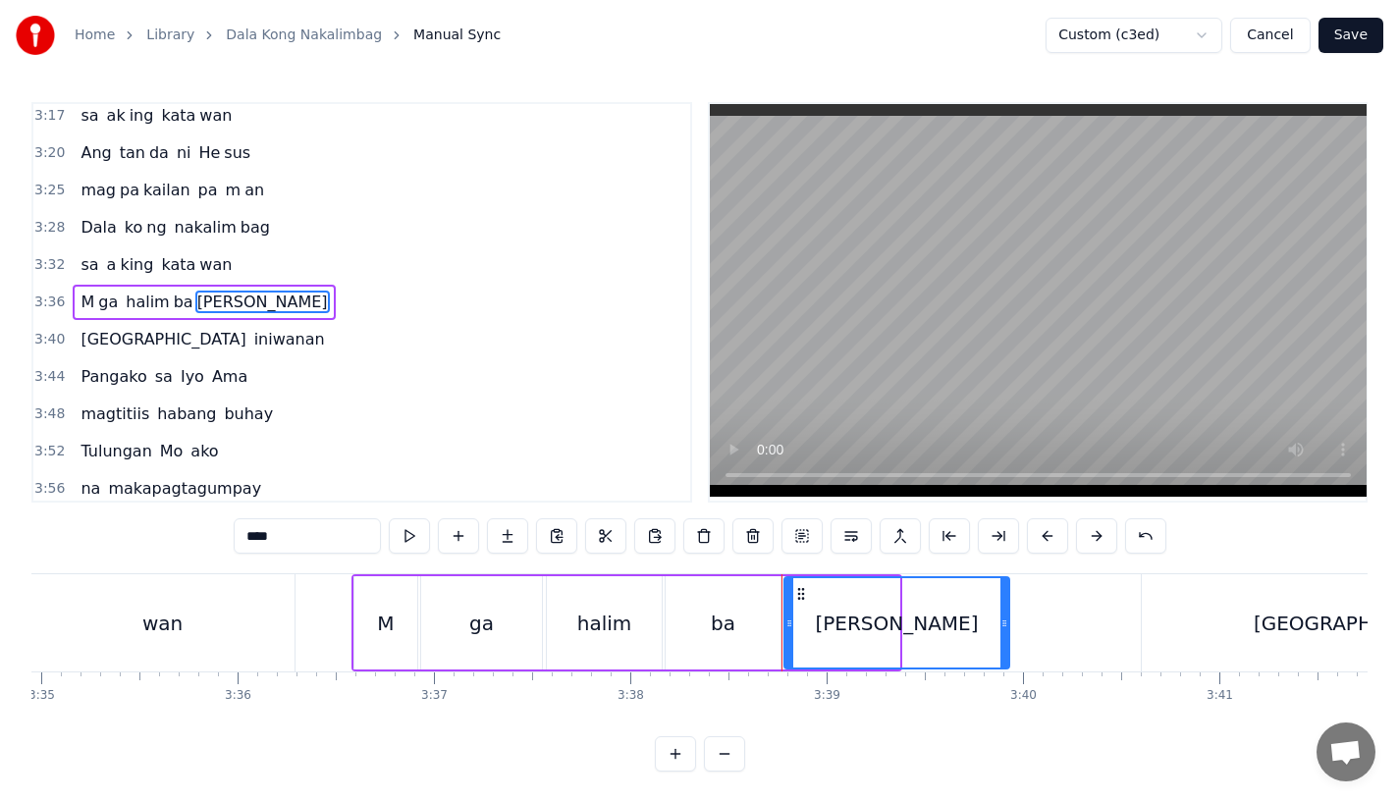
drag, startPoint x: 894, startPoint y: 630, endPoint x: 1005, endPoint y: 631, distance: 111.0
click at [1005, 631] on div at bounding box center [1005, 622] width 8 height 89
click at [604, 632] on div "halim" at bounding box center [604, 623] width 55 height 29
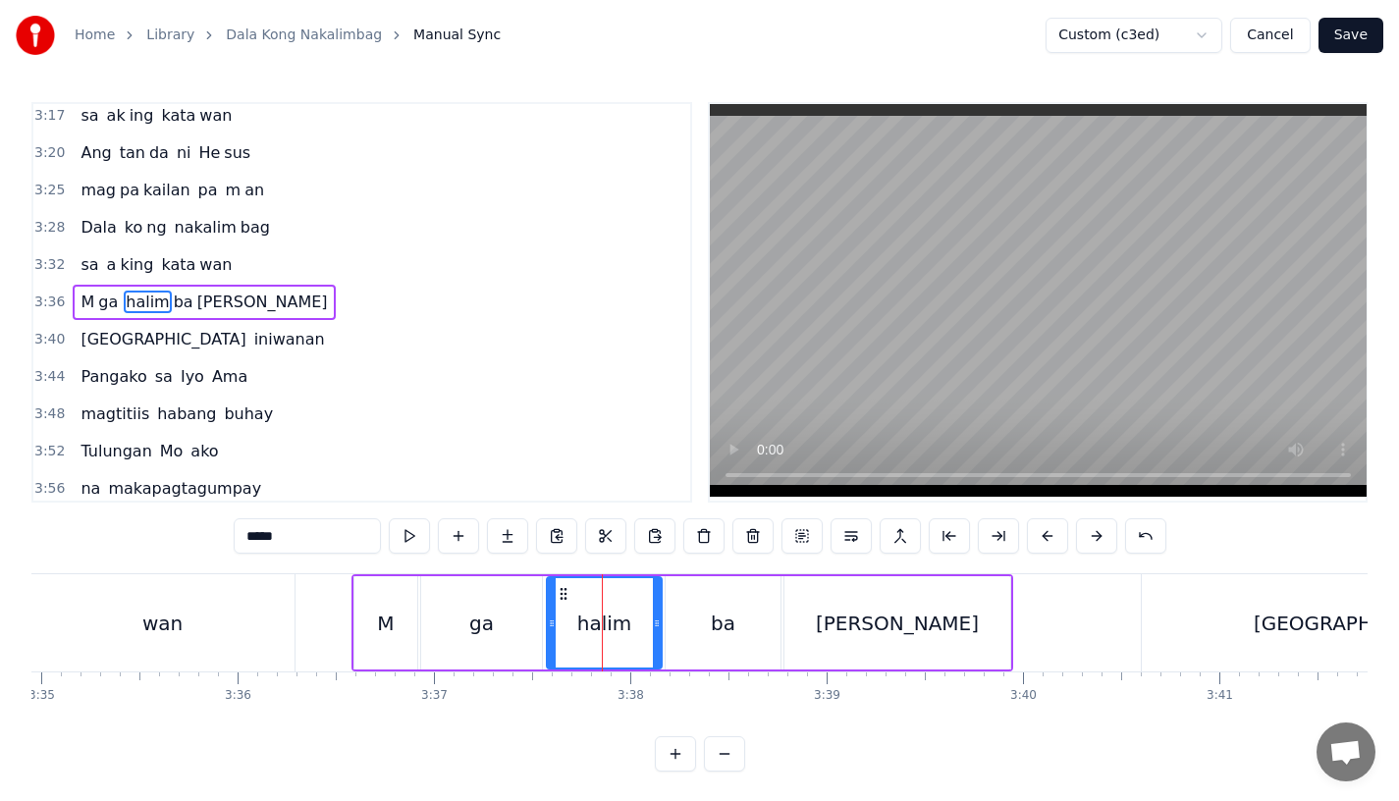
click at [500, 608] on div "ga" at bounding box center [481, 622] width 121 height 93
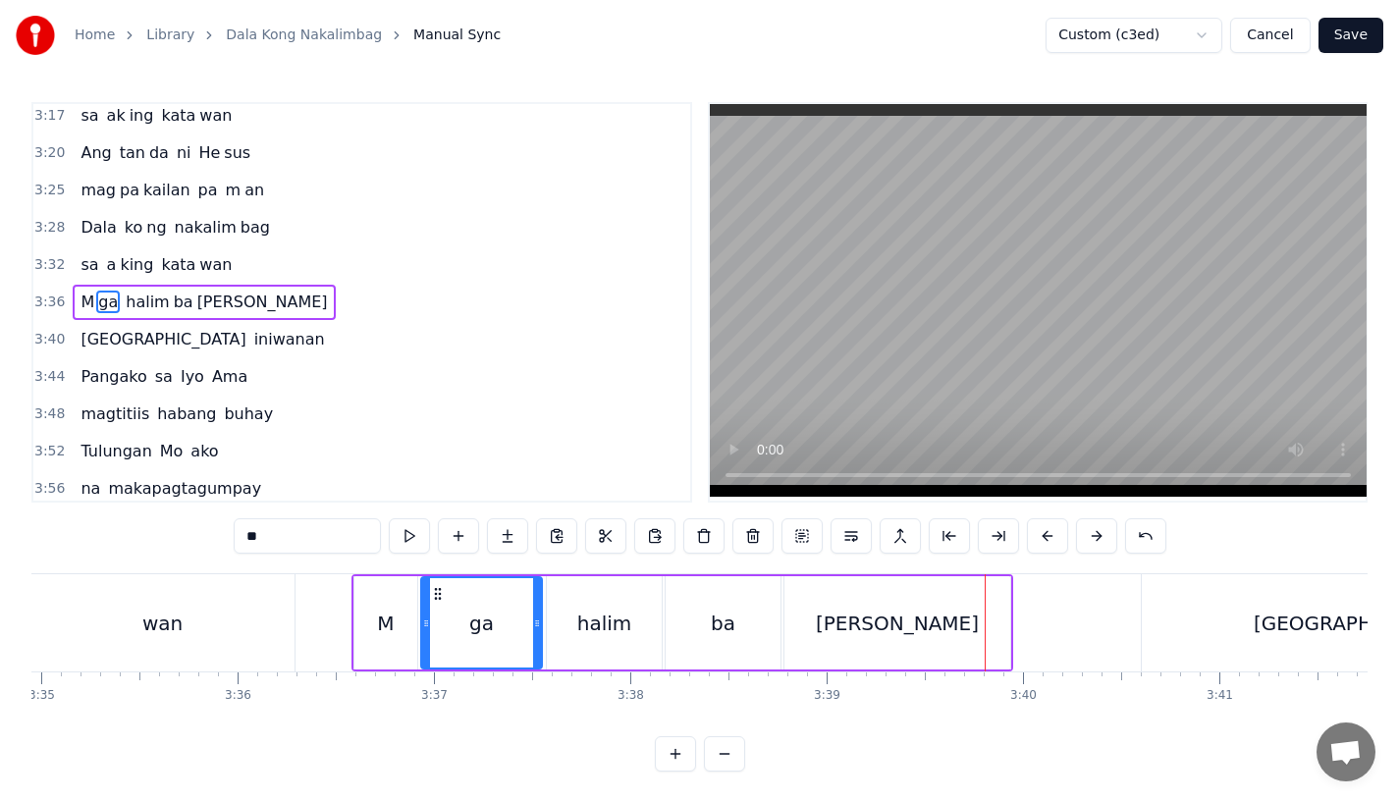
click at [644, 607] on div "halim" at bounding box center [604, 622] width 115 height 93
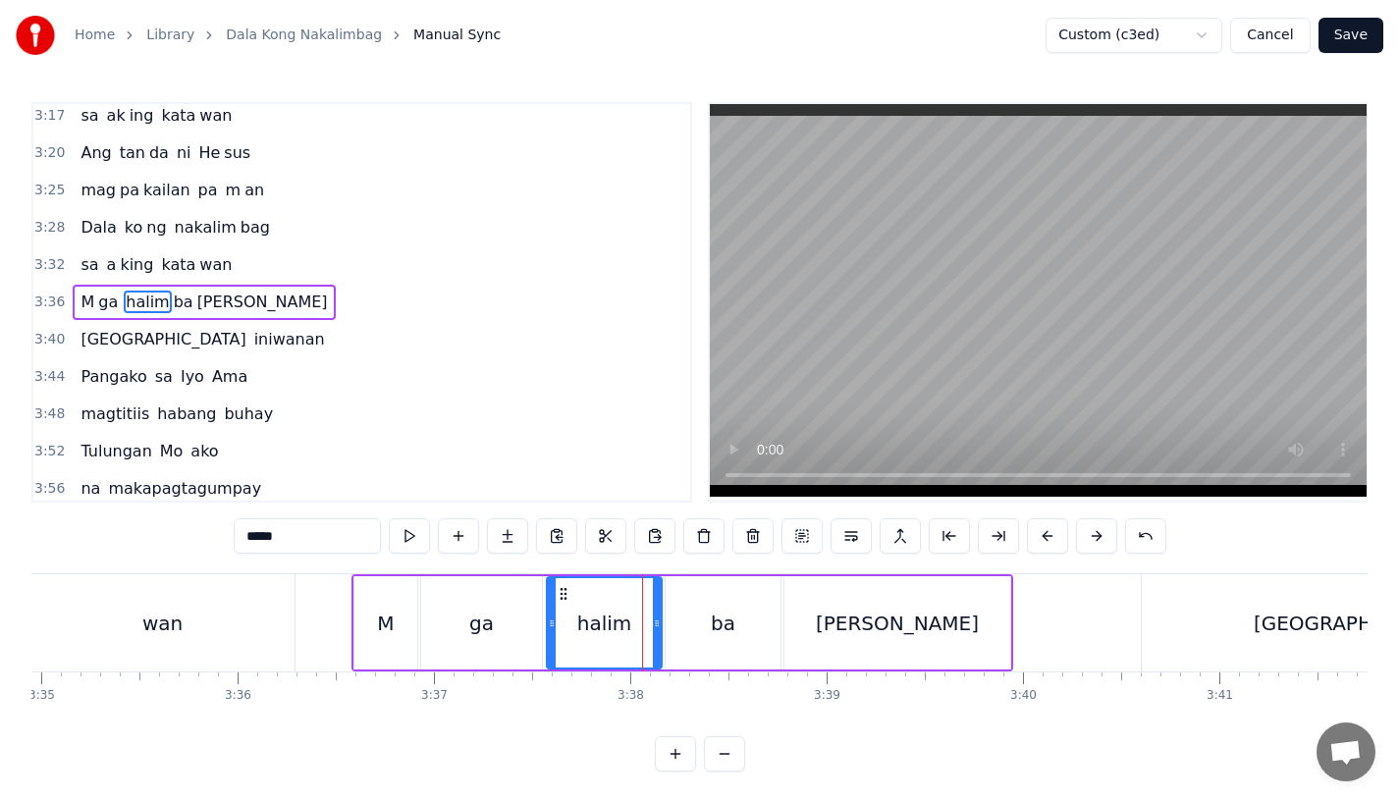
click at [720, 609] on div "ba" at bounding box center [723, 623] width 25 height 29
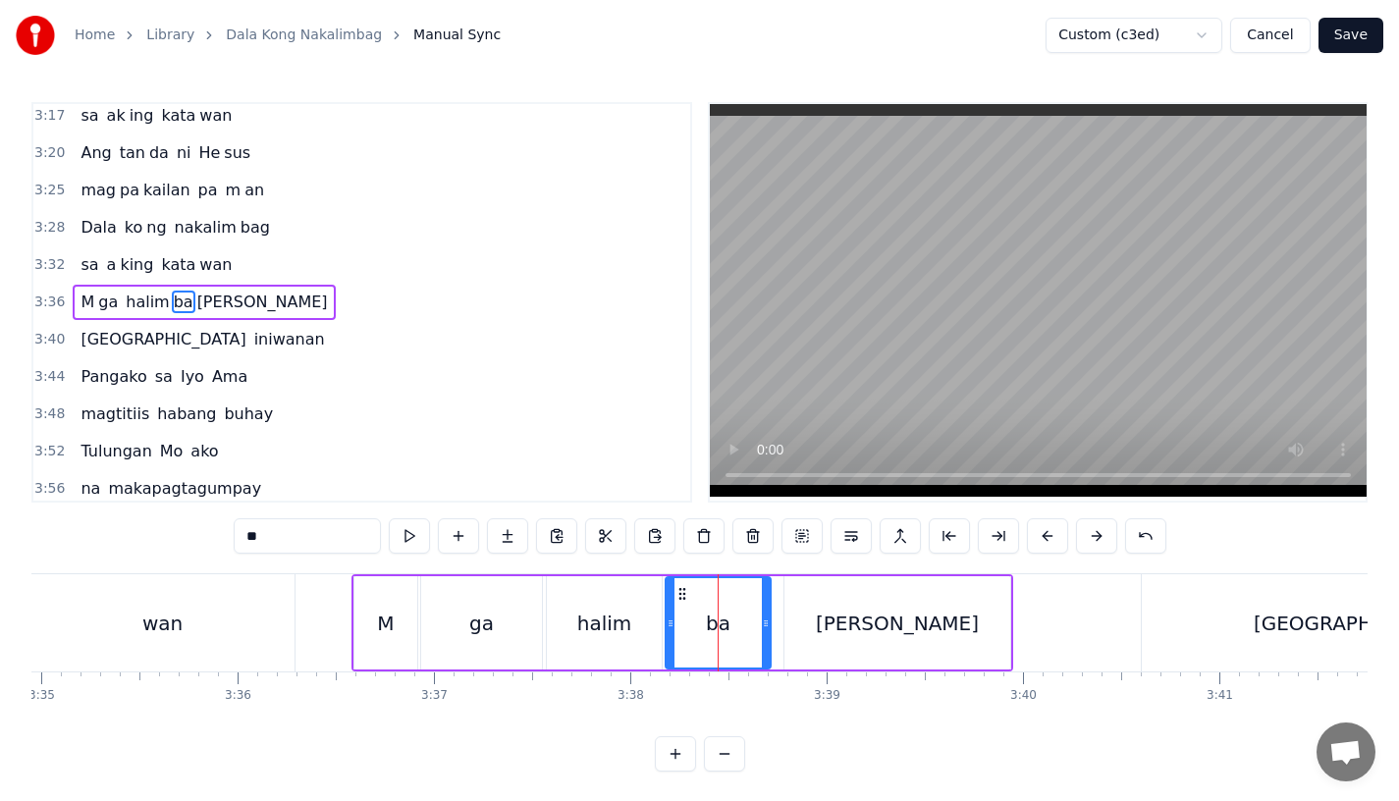
drag, startPoint x: 771, startPoint y: 624, endPoint x: 760, endPoint y: 625, distance: 10.8
click at [762, 625] on icon at bounding box center [766, 624] width 8 height 16
click at [807, 627] on div "[PERSON_NAME]" at bounding box center [898, 622] width 226 height 93
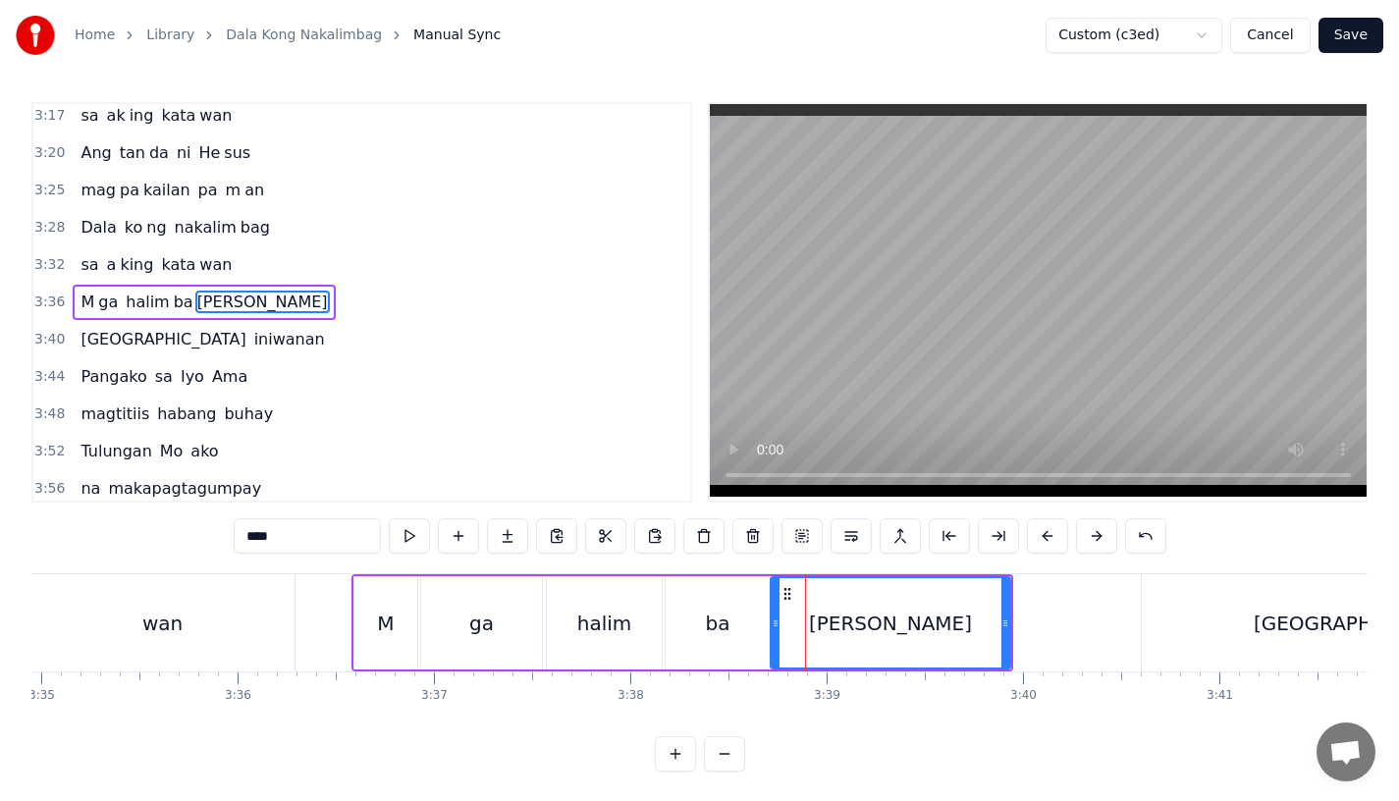
drag, startPoint x: 791, startPoint y: 627, endPoint x: 776, endPoint y: 627, distance: 15.7
click at [776, 627] on icon at bounding box center [776, 624] width 8 height 16
click at [534, 636] on div "ga" at bounding box center [481, 622] width 121 height 93
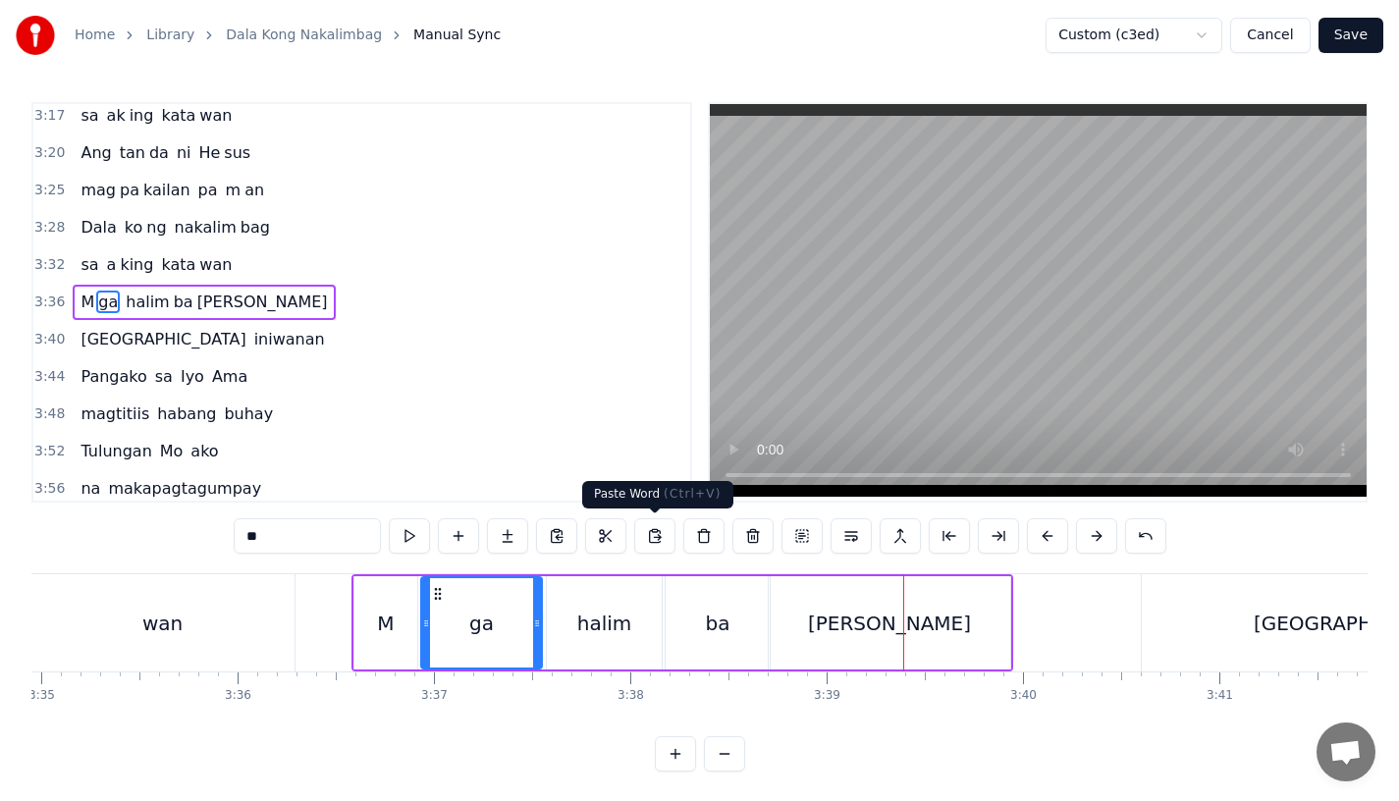
click at [725, 593] on div "ba" at bounding box center [718, 622] width 104 height 93
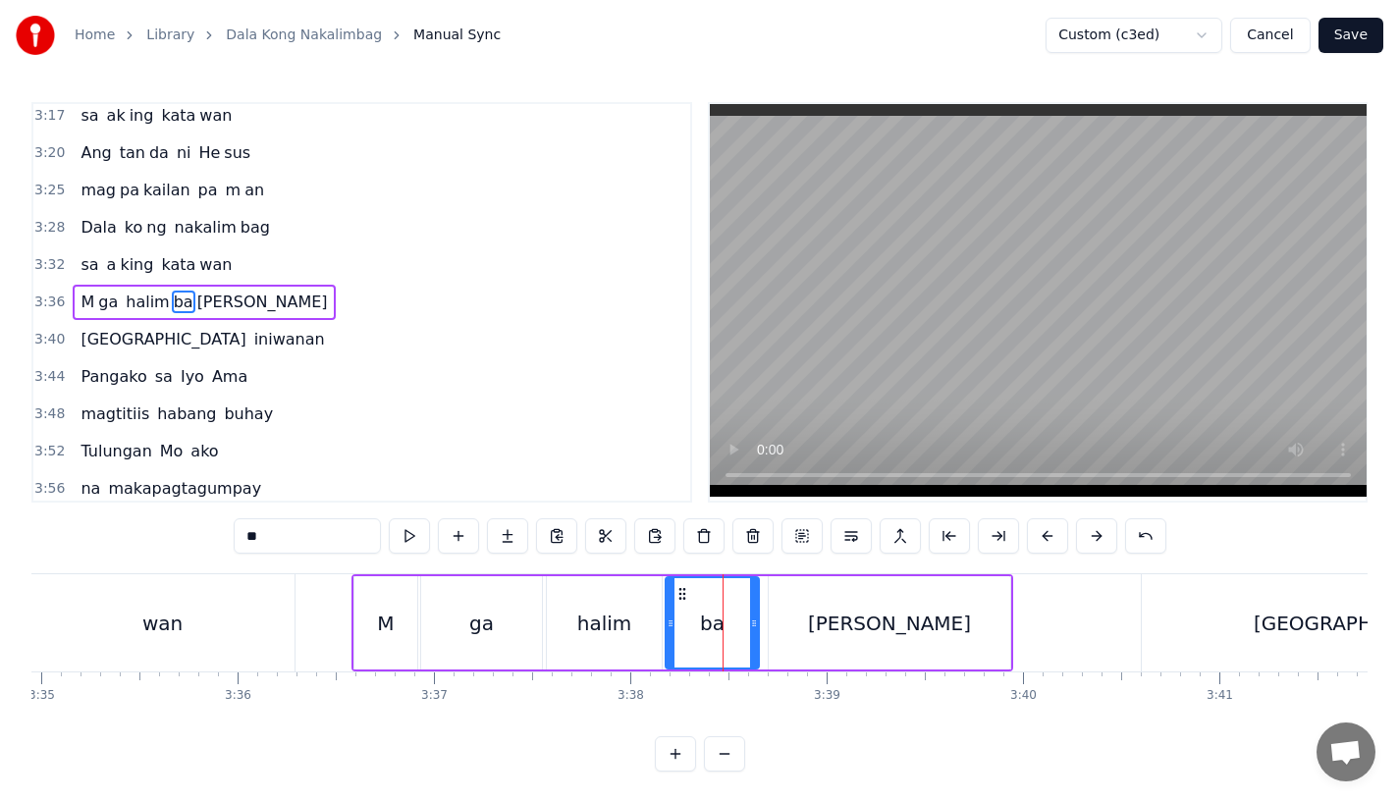
drag, startPoint x: 764, startPoint y: 626, endPoint x: 740, endPoint y: 627, distance: 23.6
click at [750, 627] on icon at bounding box center [754, 624] width 8 height 16
click at [790, 627] on div "[PERSON_NAME]" at bounding box center [890, 622] width 242 height 93
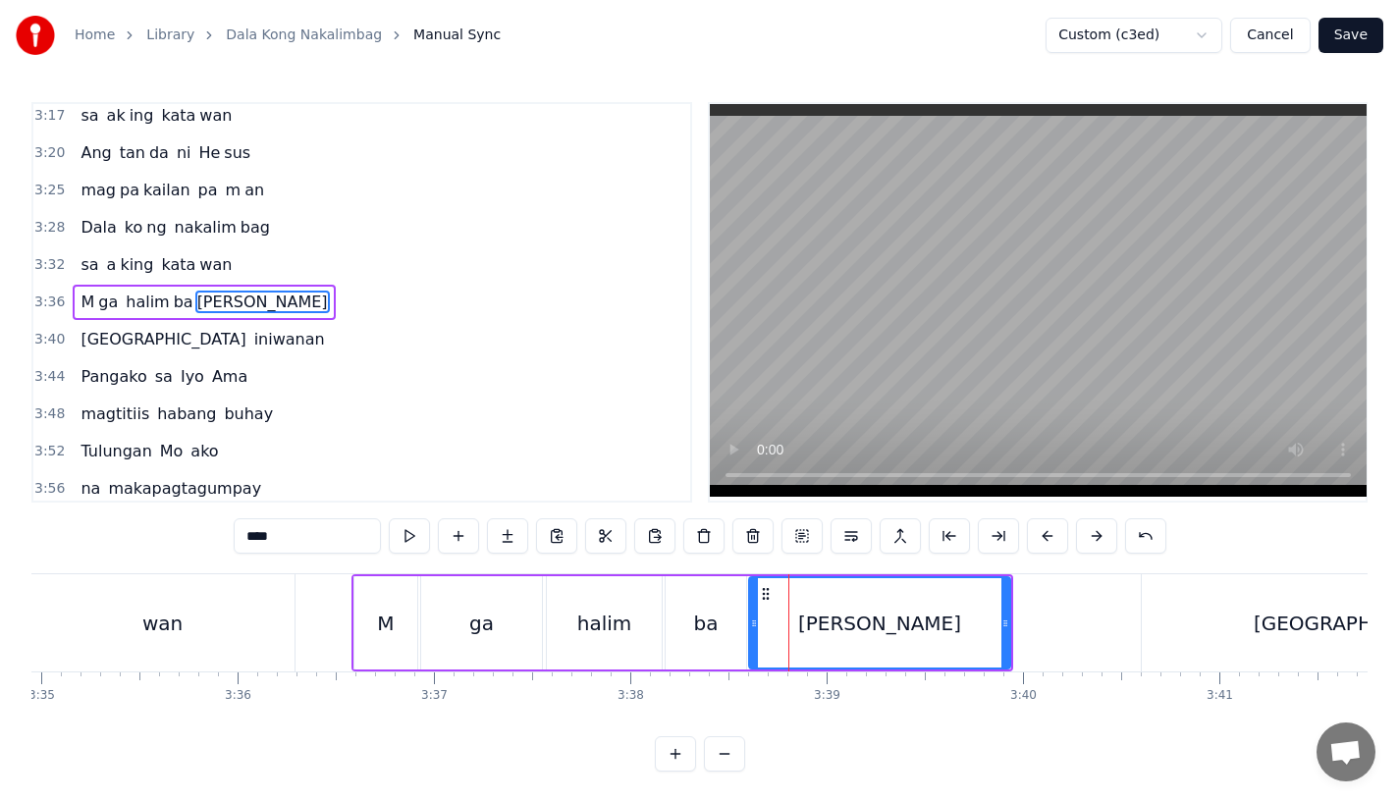
drag, startPoint x: 776, startPoint y: 627, endPoint x: 755, endPoint y: 628, distance: 20.6
click at [755, 628] on icon at bounding box center [754, 624] width 8 height 16
click at [563, 647] on div "halim" at bounding box center [604, 622] width 115 height 93
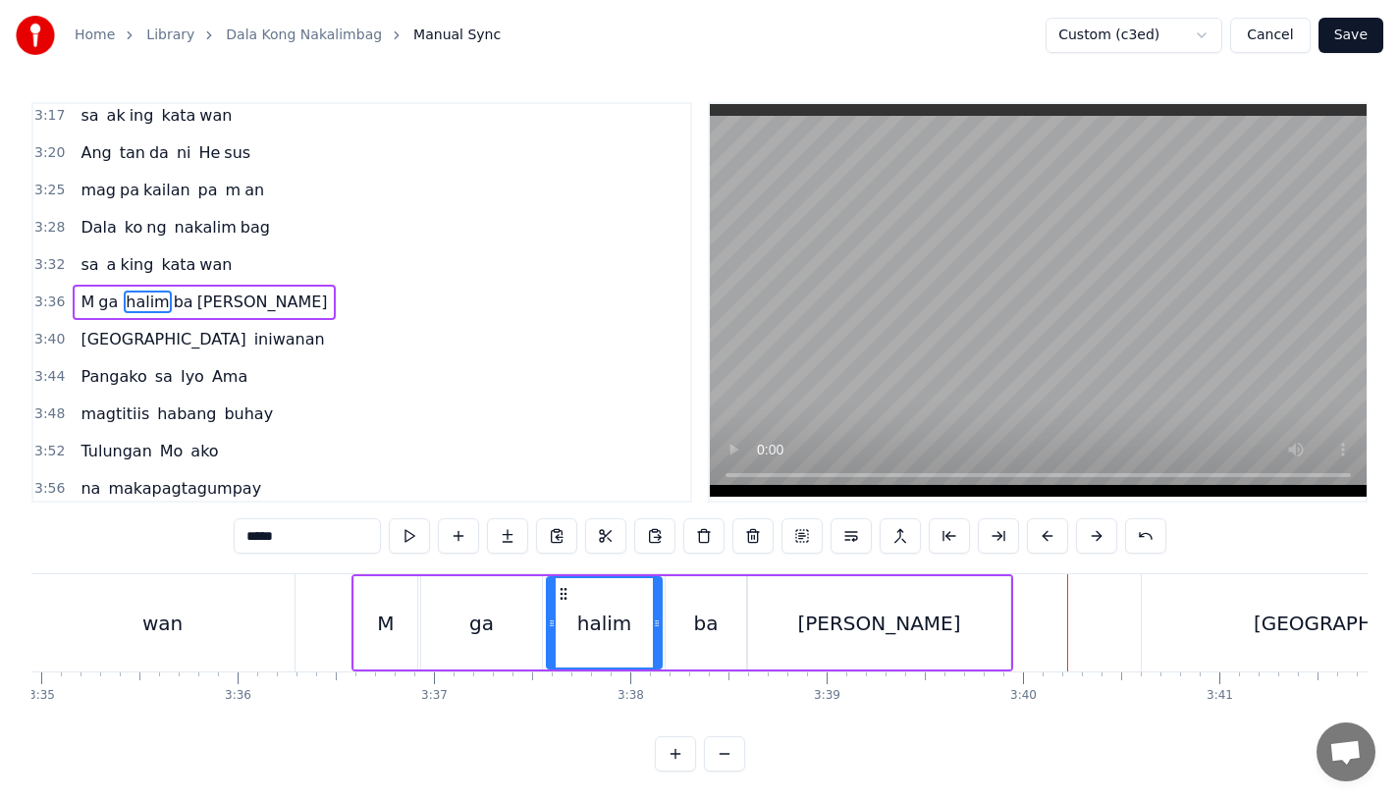
click at [551, 626] on circle at bounding box center [551, 626] width 1 height 1
click at [1205, 639] on div "[GEOGRAPHIC_DATA]" at bounding box center [1357, 622] width 430 height 97
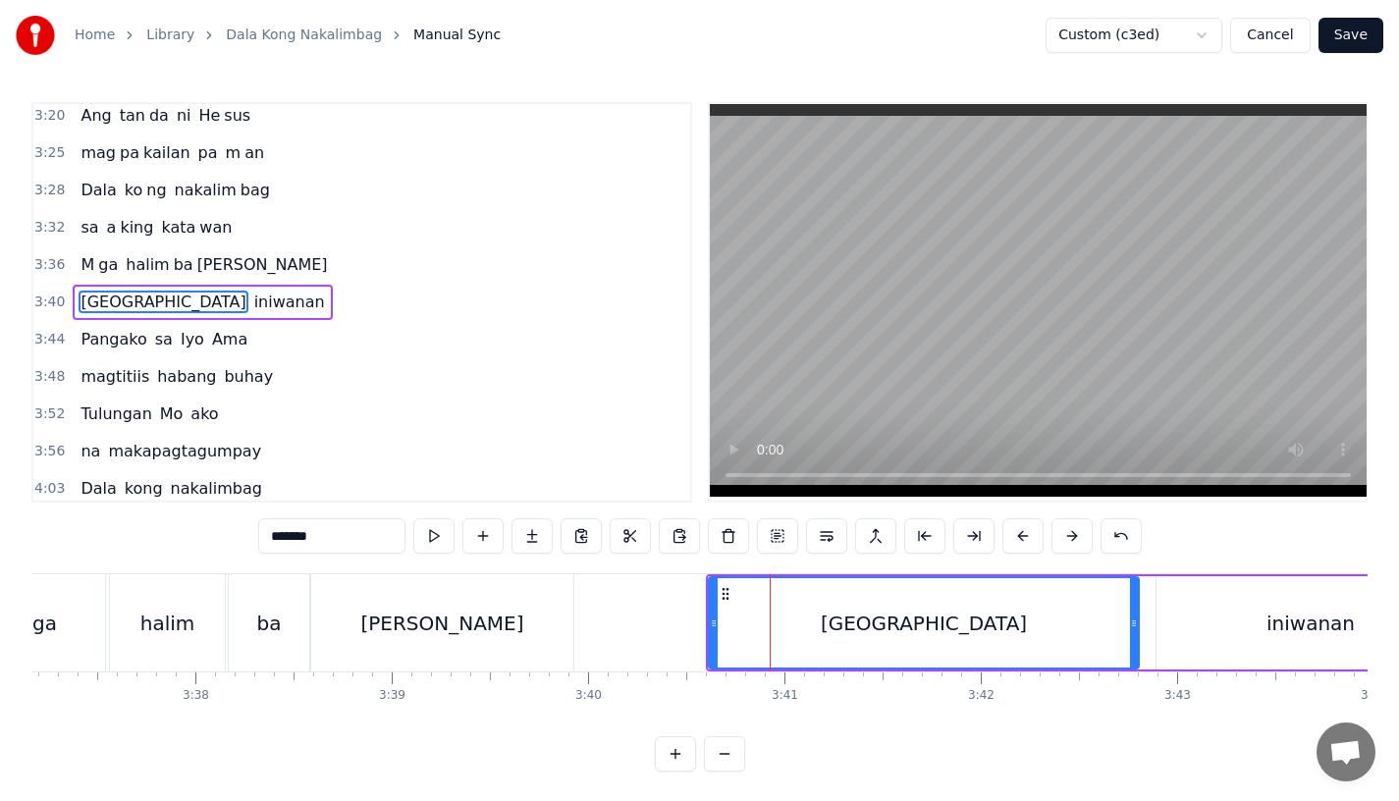
scroll to position [0, 42644]
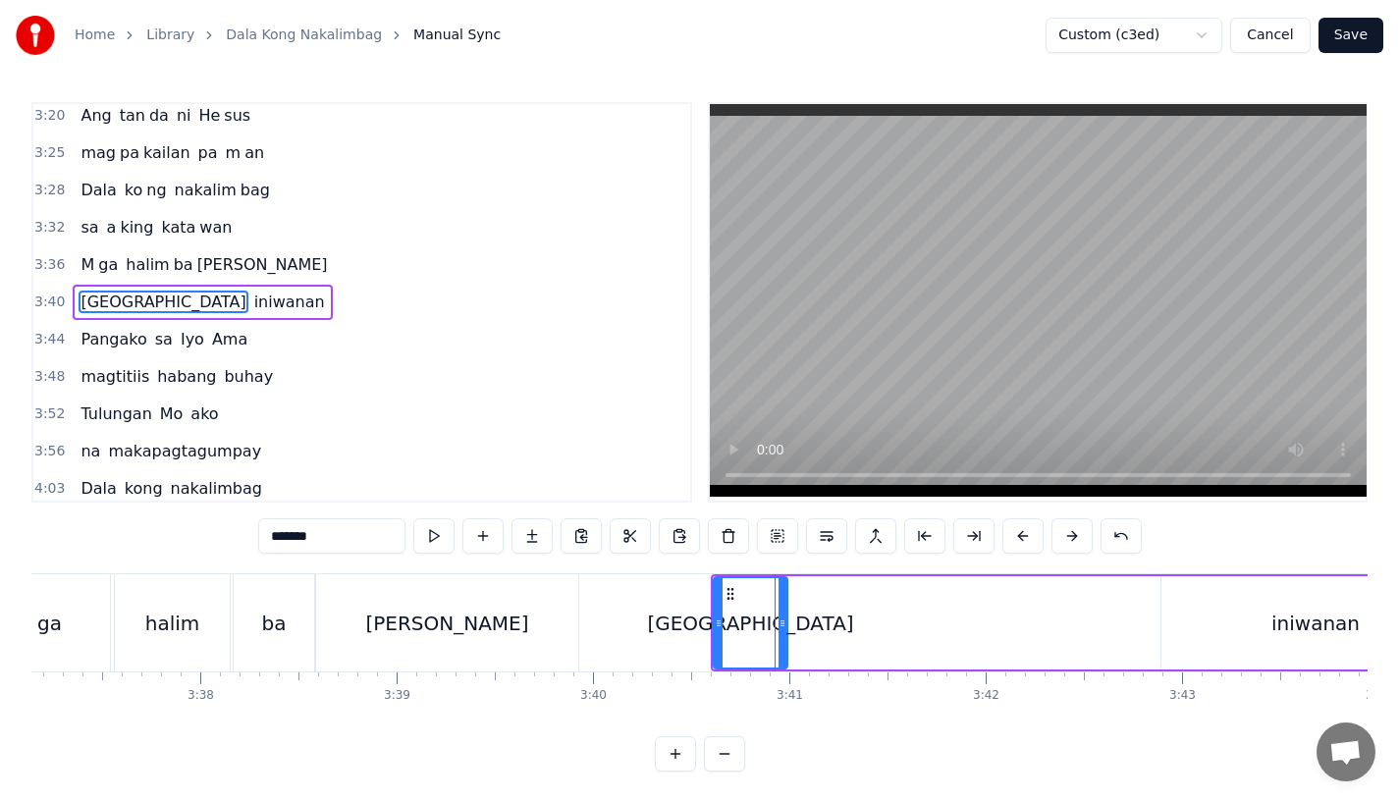
drag, startPoint x: 1138, startPoint y: 636, endPoint x: 782, endPoint y: 637, distance: 356.5
click at [782, 637] on div at bounding box center [783, 622] width 8 height 89
click
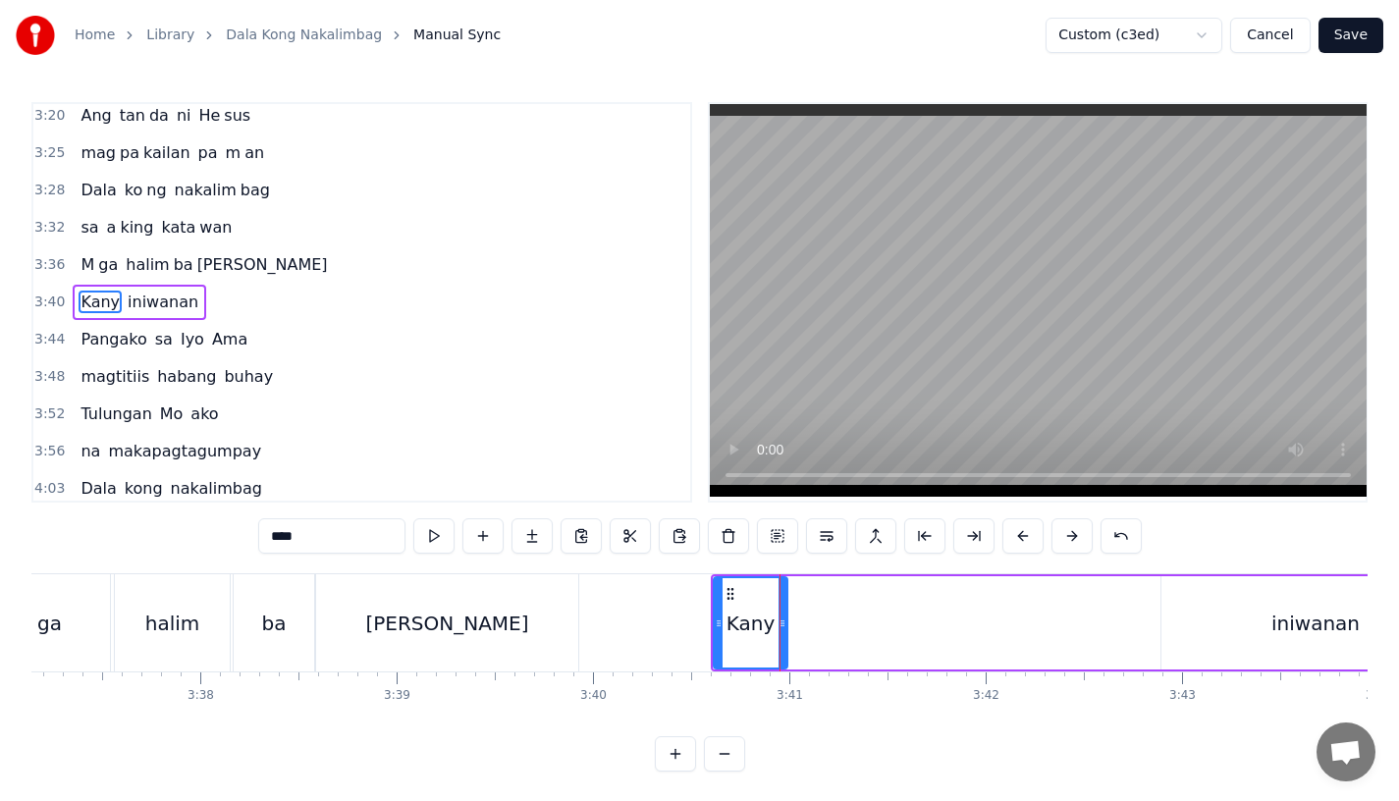
type input "***"
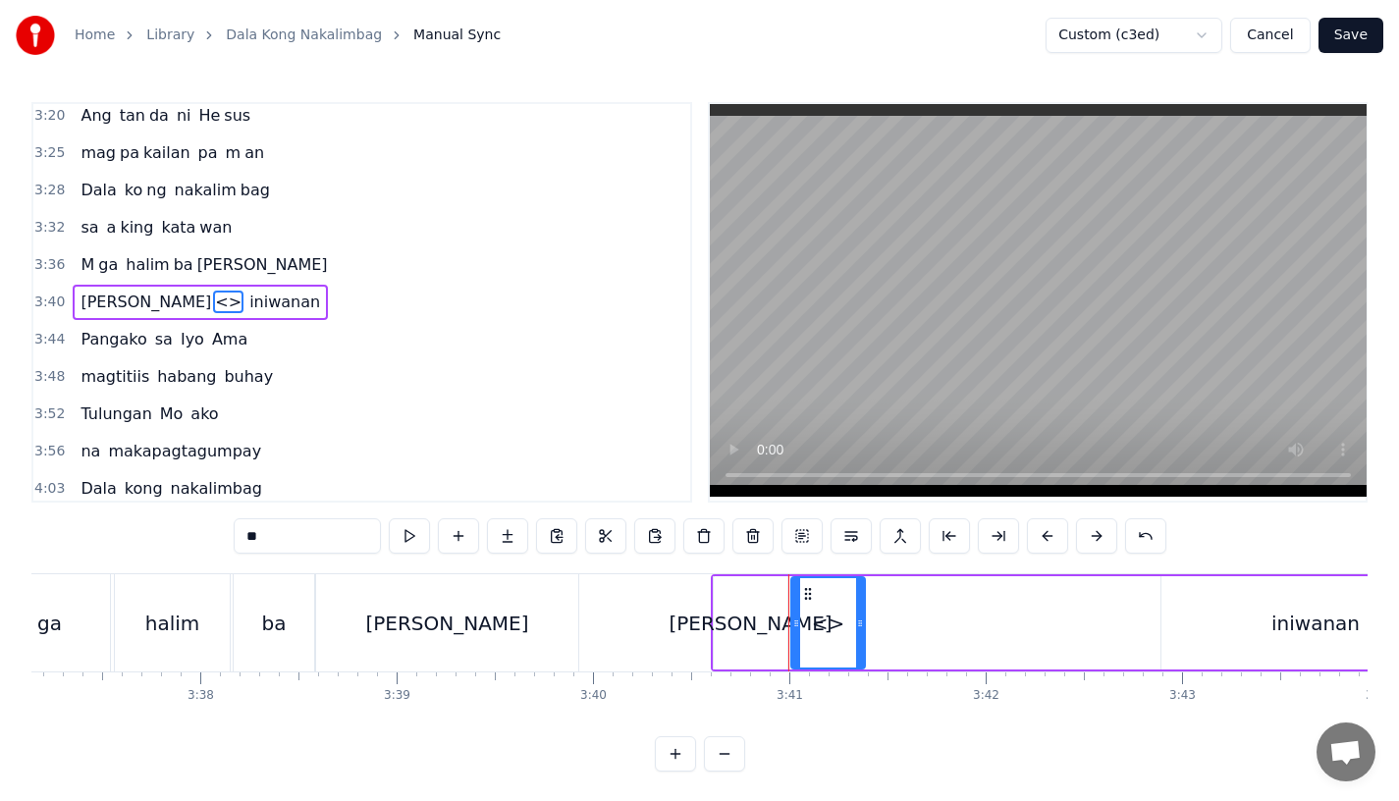
drag, startPoint x: 325, startPoint y: 527, endPoint x: 115, endPoint y: 520, distance: 210.3
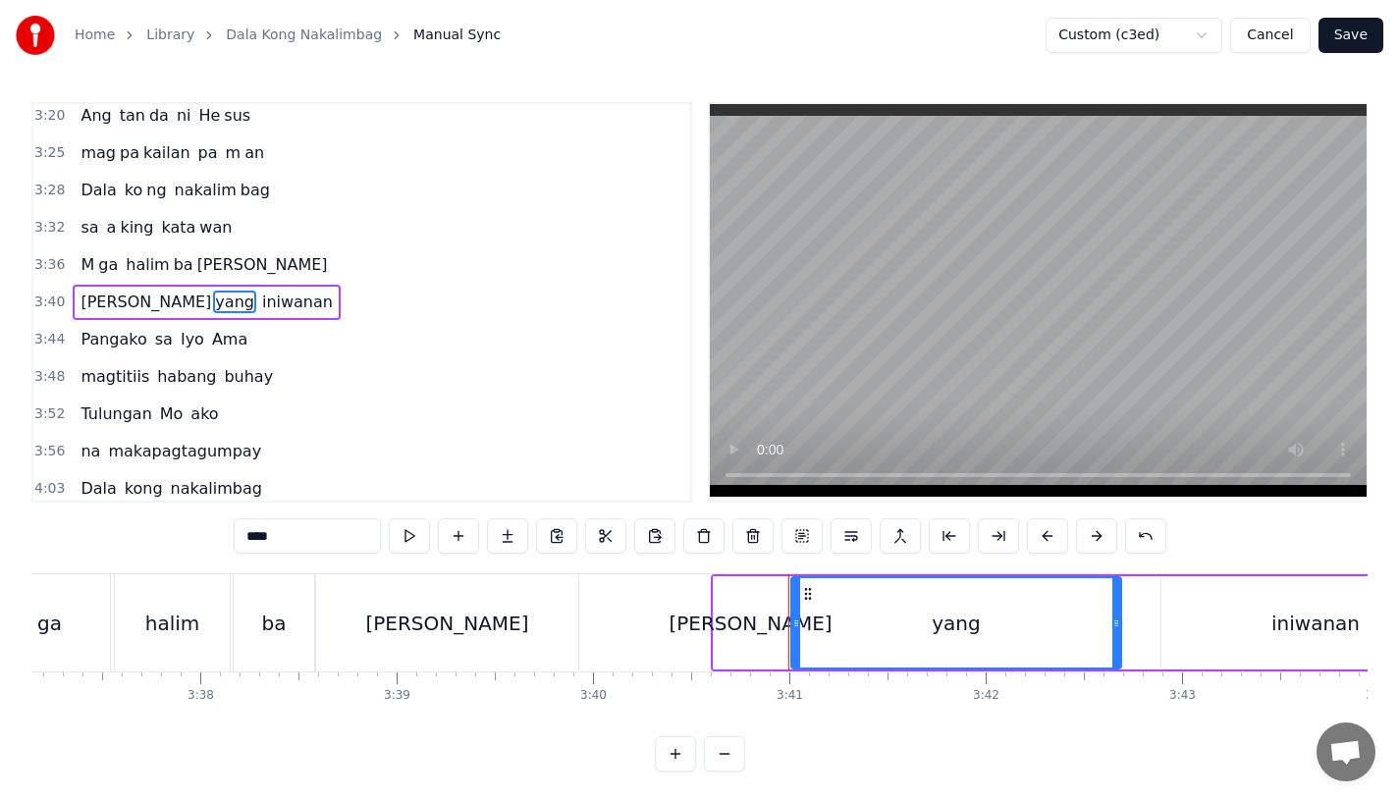
drag, startPoint x: 863, startPoint y: 627, endPoint x: 1119, endPoint y: 629, distance: 256.3
type input "****"
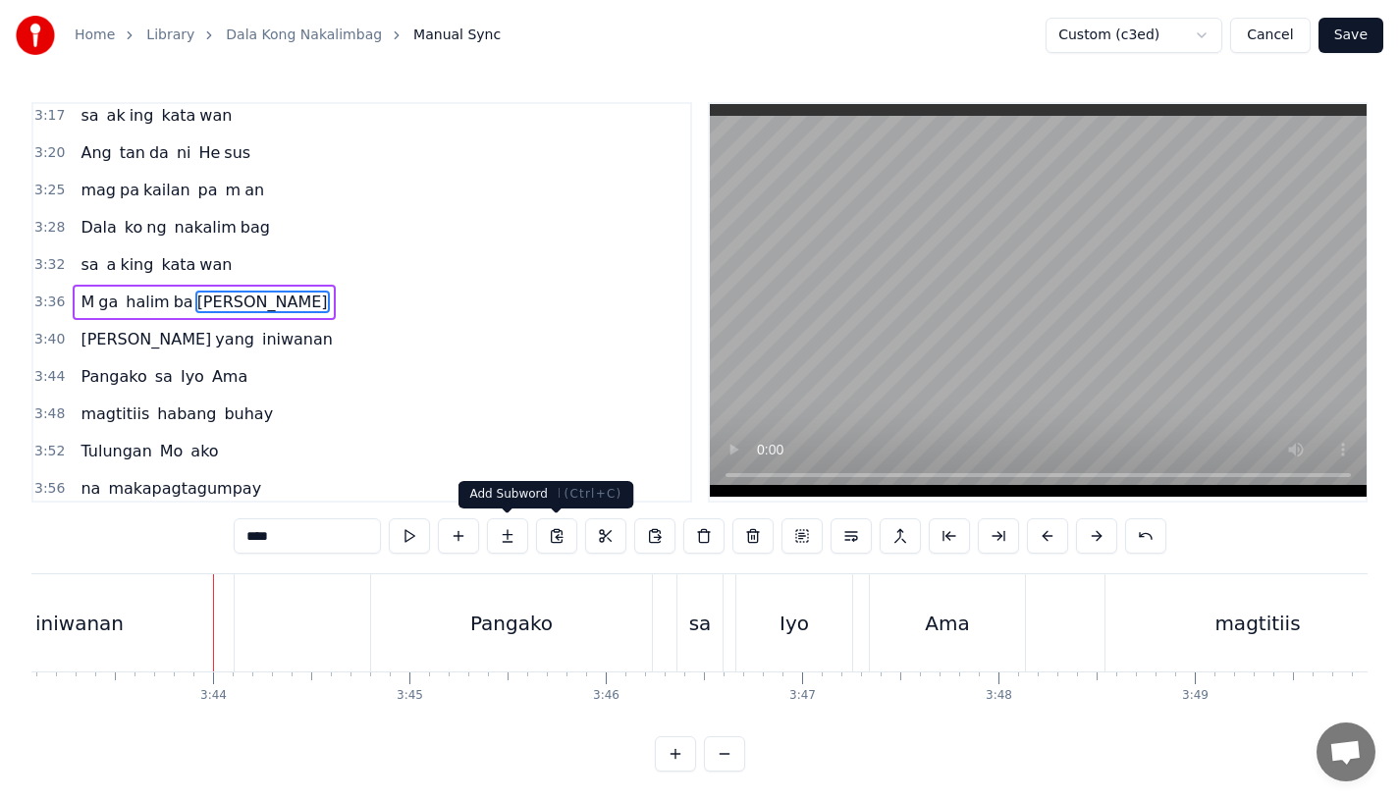
scroll to position [0, 43832]
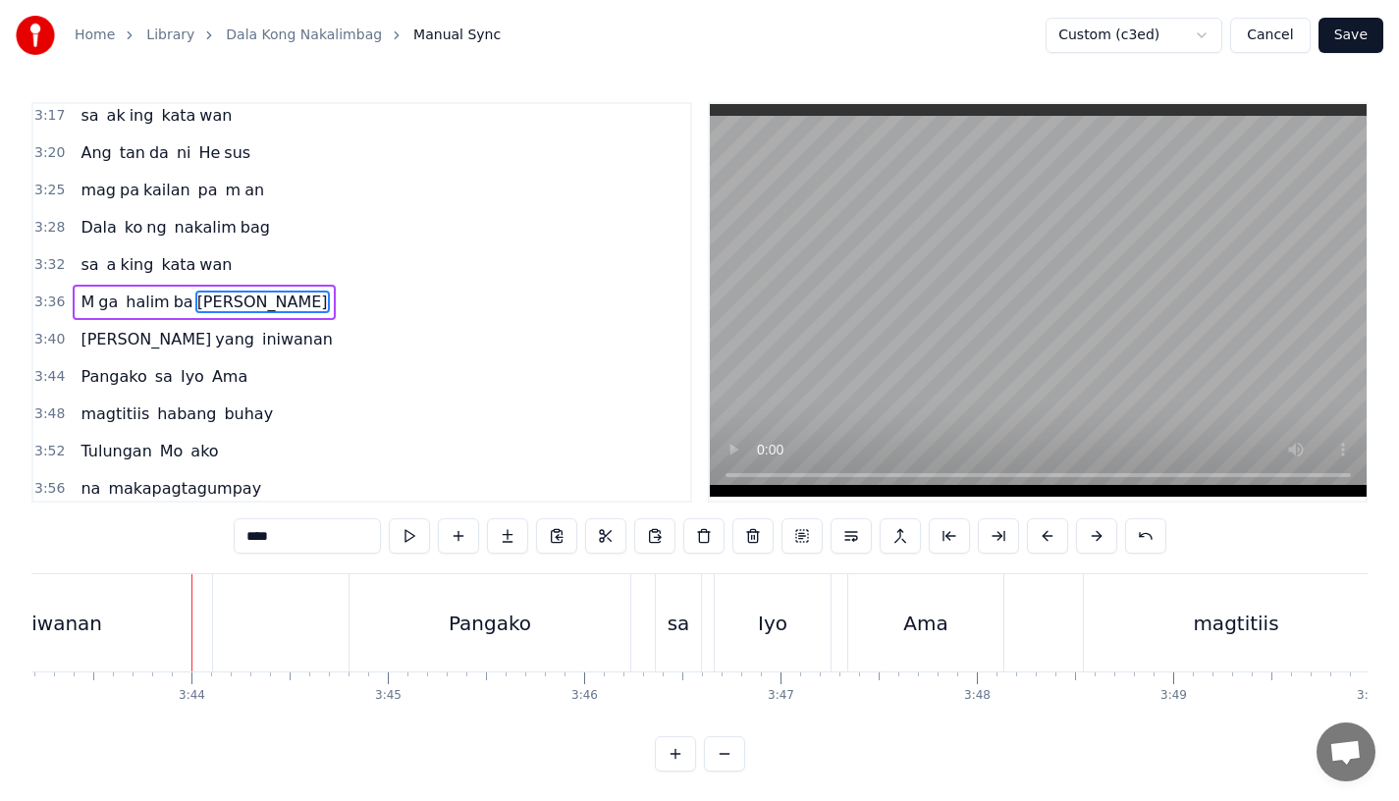
type input "********"
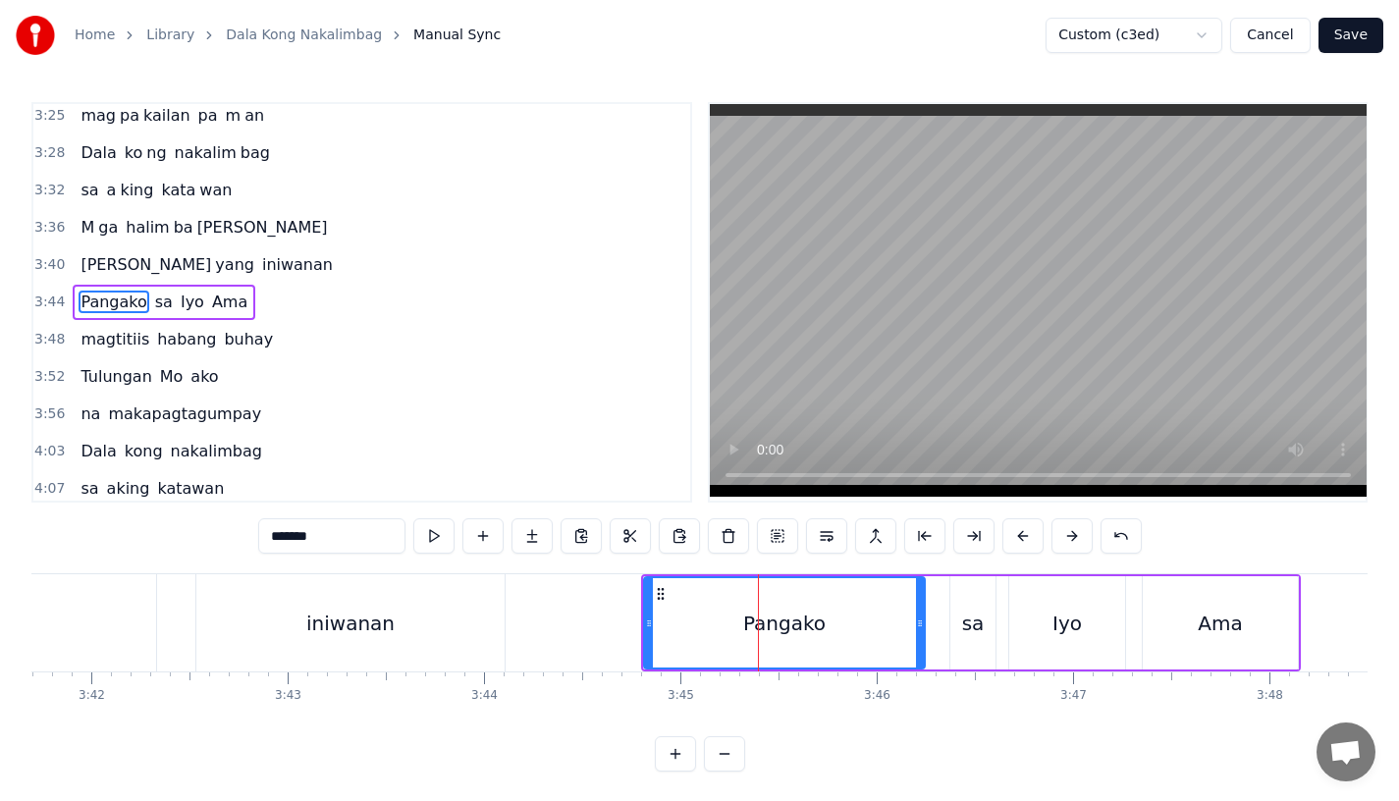
scroll to position [0, 43564]
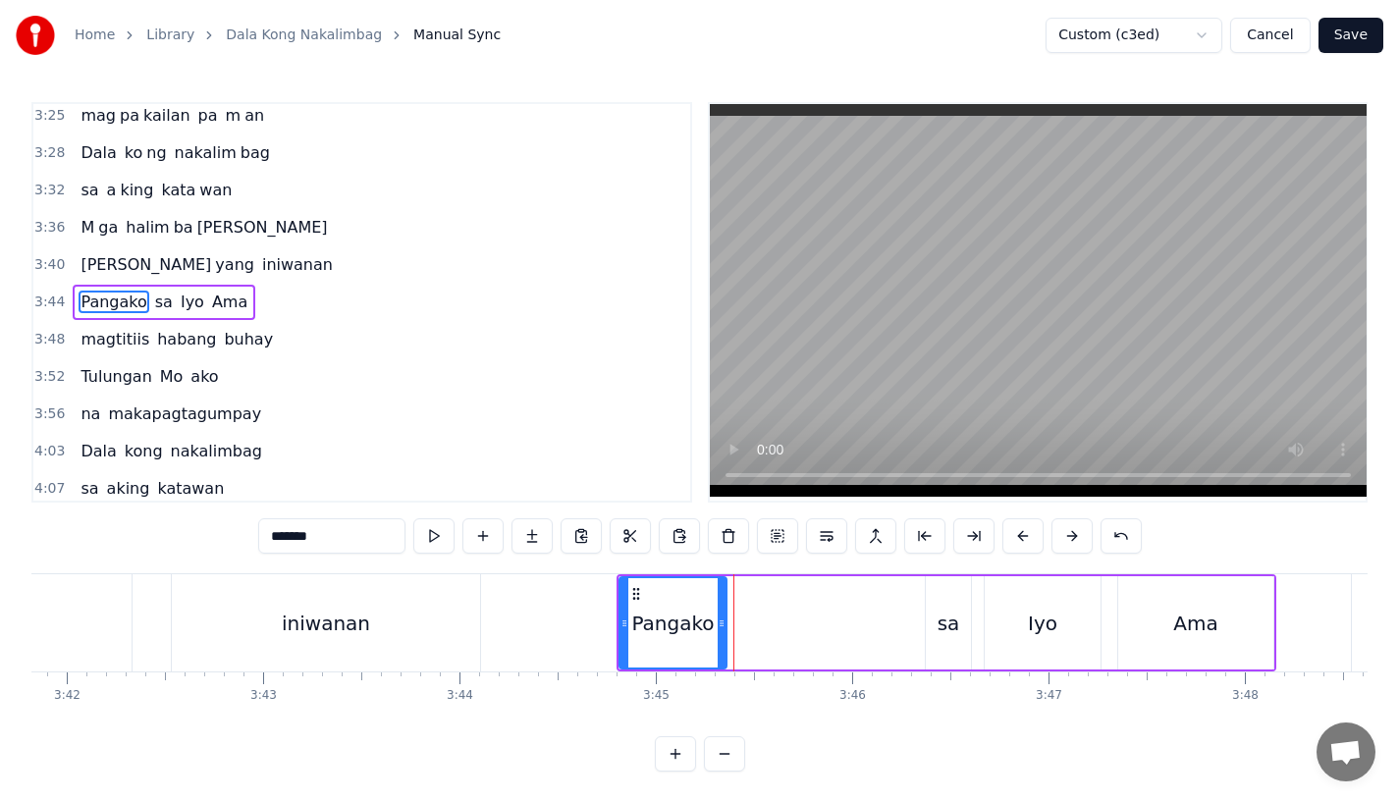
drag, startPoint x: 896, startPoint y: 630, endPoint x: 722, endPoint y: 629, distance: 173.8
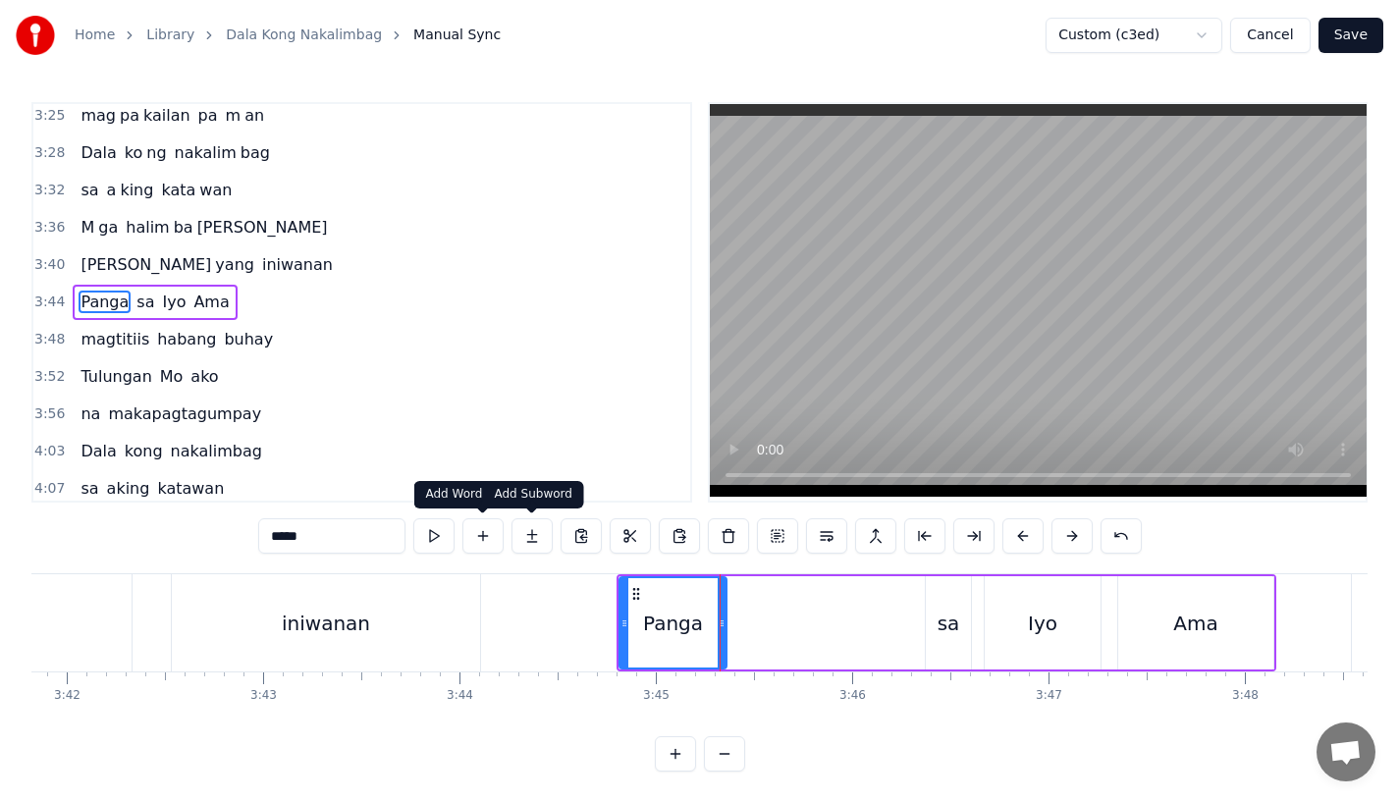
type input "*****"
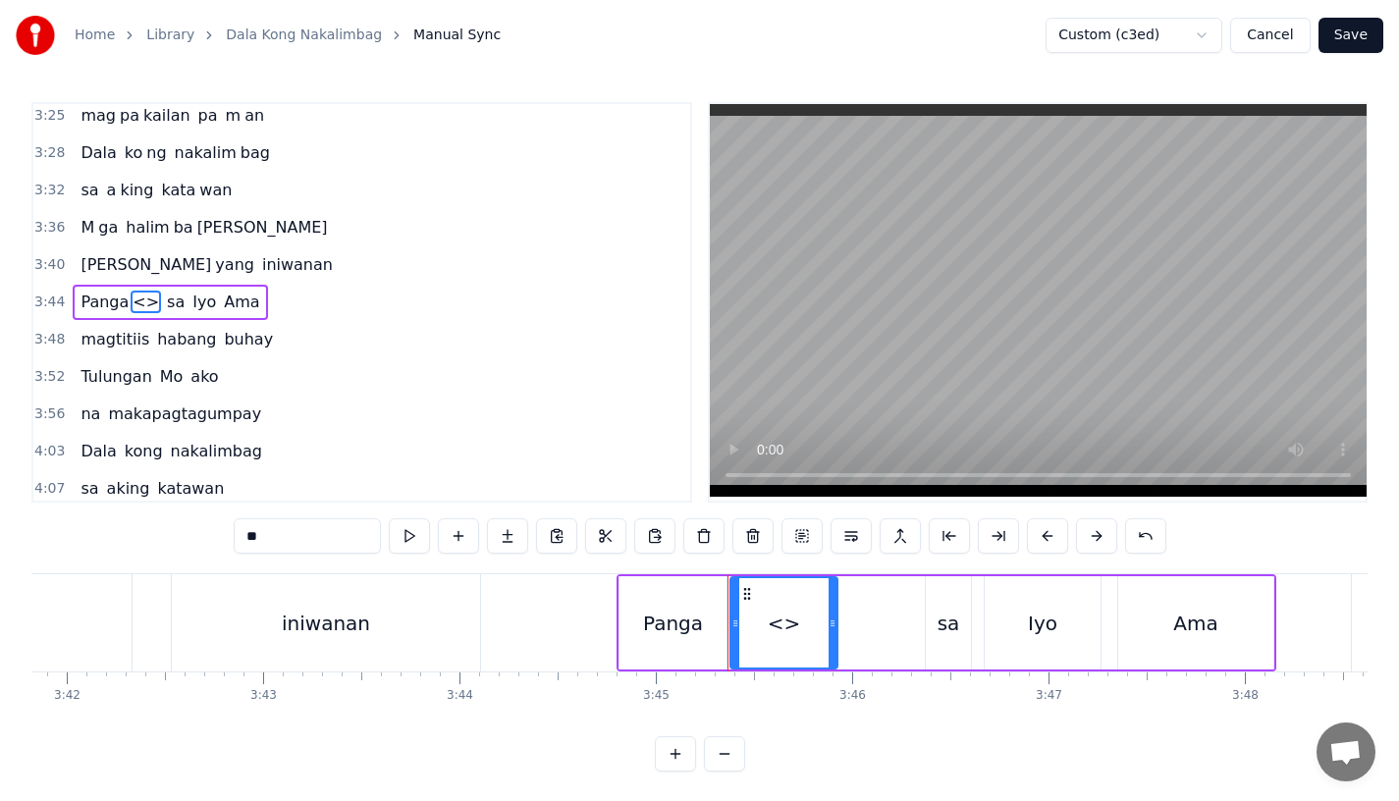
drag, startPoint x: 329, startPoint y: 534, endPoint x: 191, endPoint y: 533, distance: 137.5
drag, startPoint x: 829, startPoint y: 618, endPoint x: 910, endPoint y: 621, distance: 81.6
type input "**"
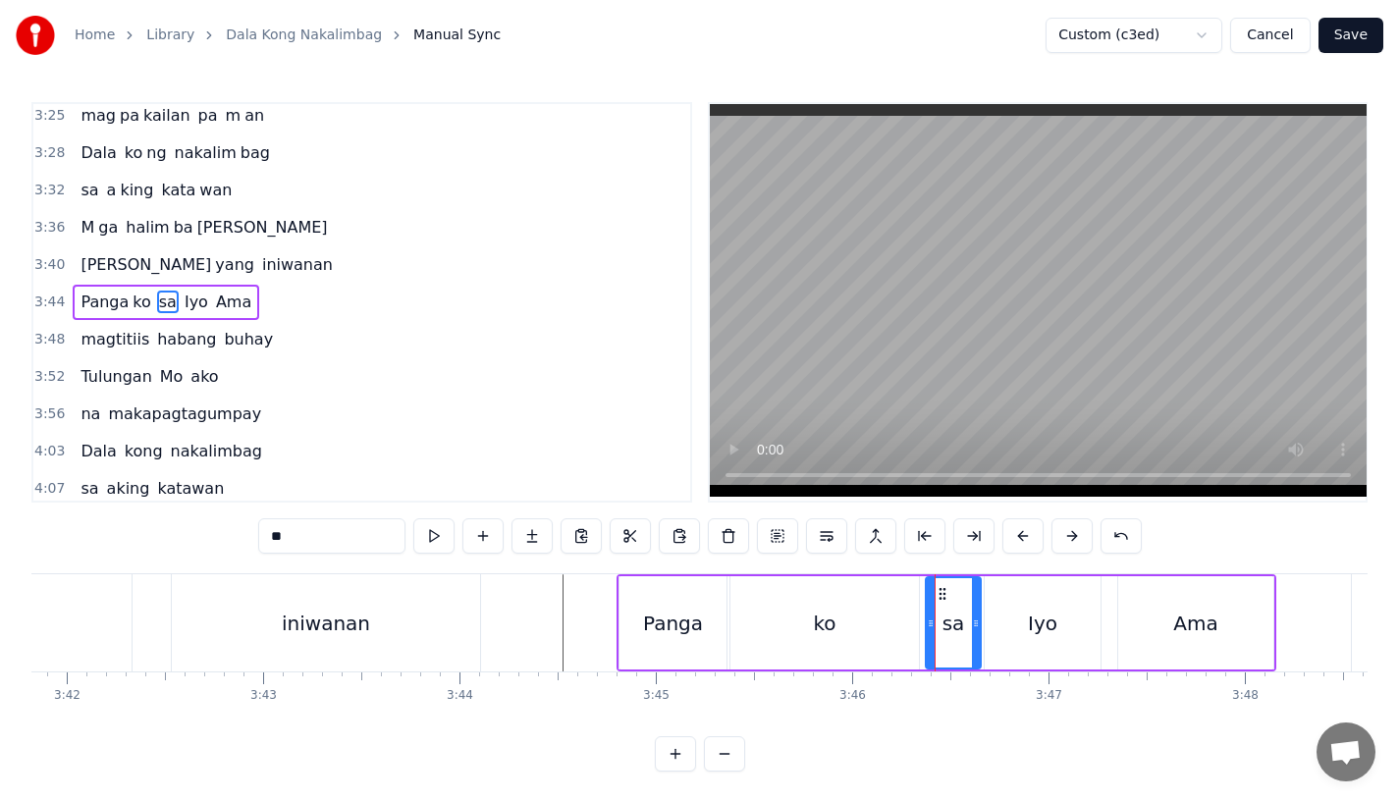
drag, startPoint x: 965, startPoint y: 624, endPoint x: 976, endPoint y: 623, distance: 10.8
drag, startPoint x: 1094, startPoint y: 631, endPoint x: 1018, endPoint y: 634, distance: 75.7
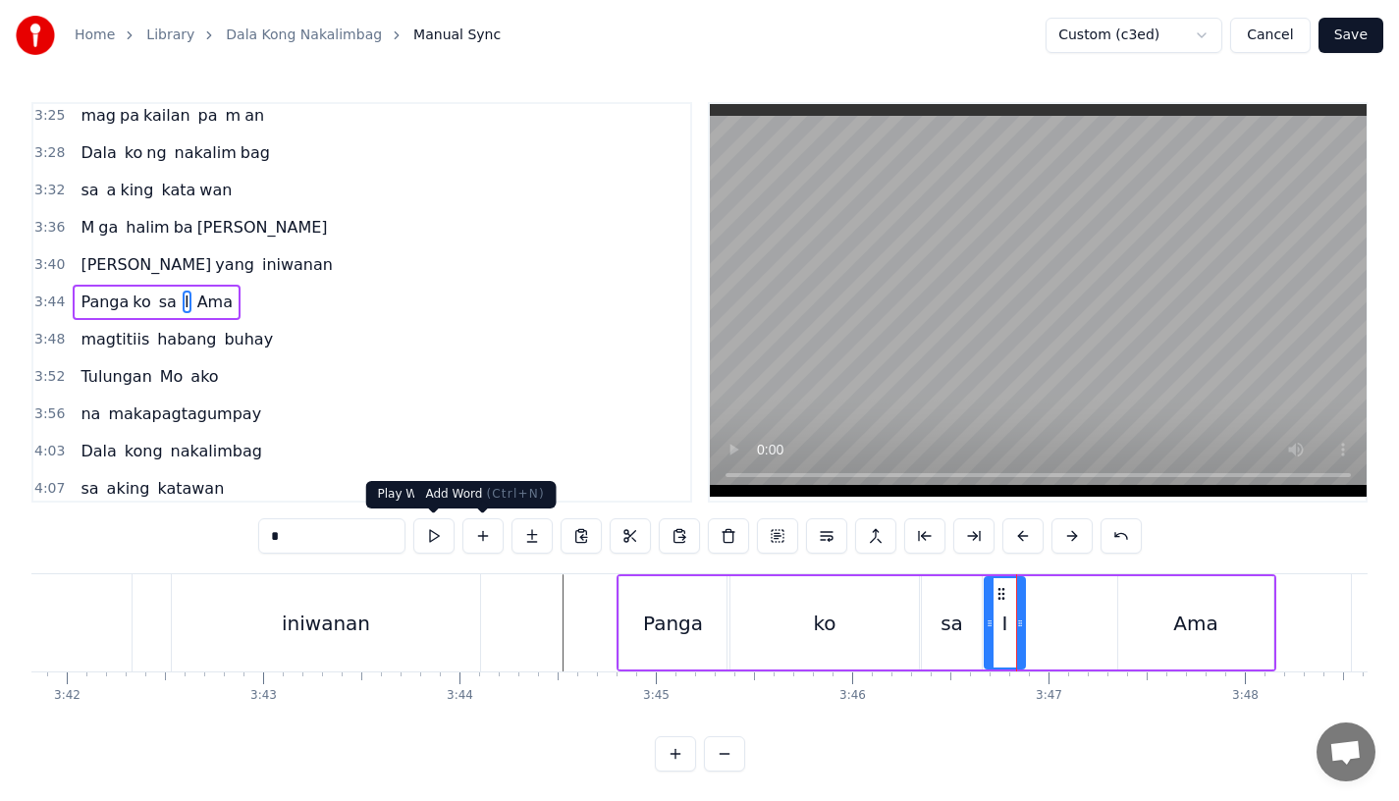
type input "*"
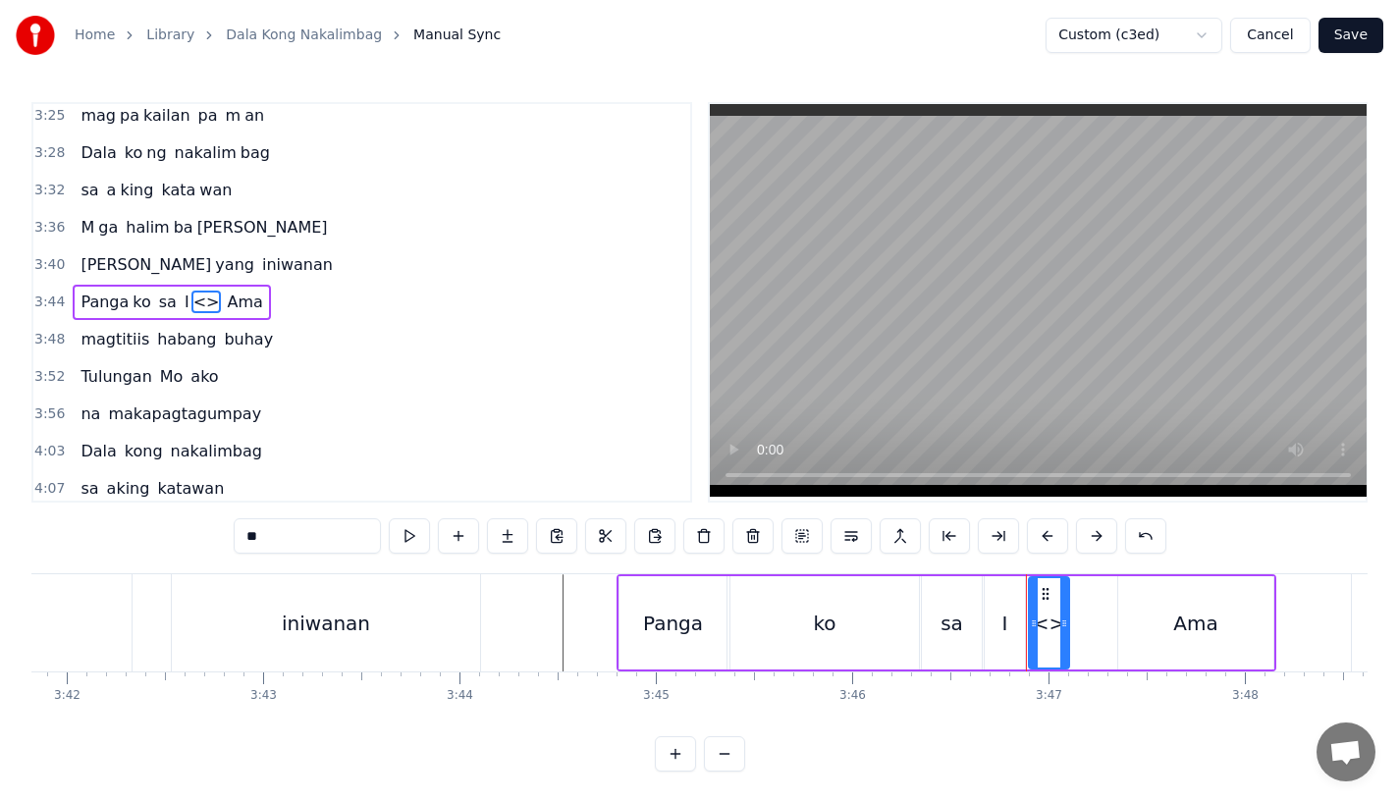
drag, startPoint x: 304, startPoint y: 541, endPoint x: 239, endPoint y: 540, distance: 65.8
drag, startPoint x: 1064, startPoint y: 628, endPoint x: 1098, endPoint y: 630, distance: 33.4
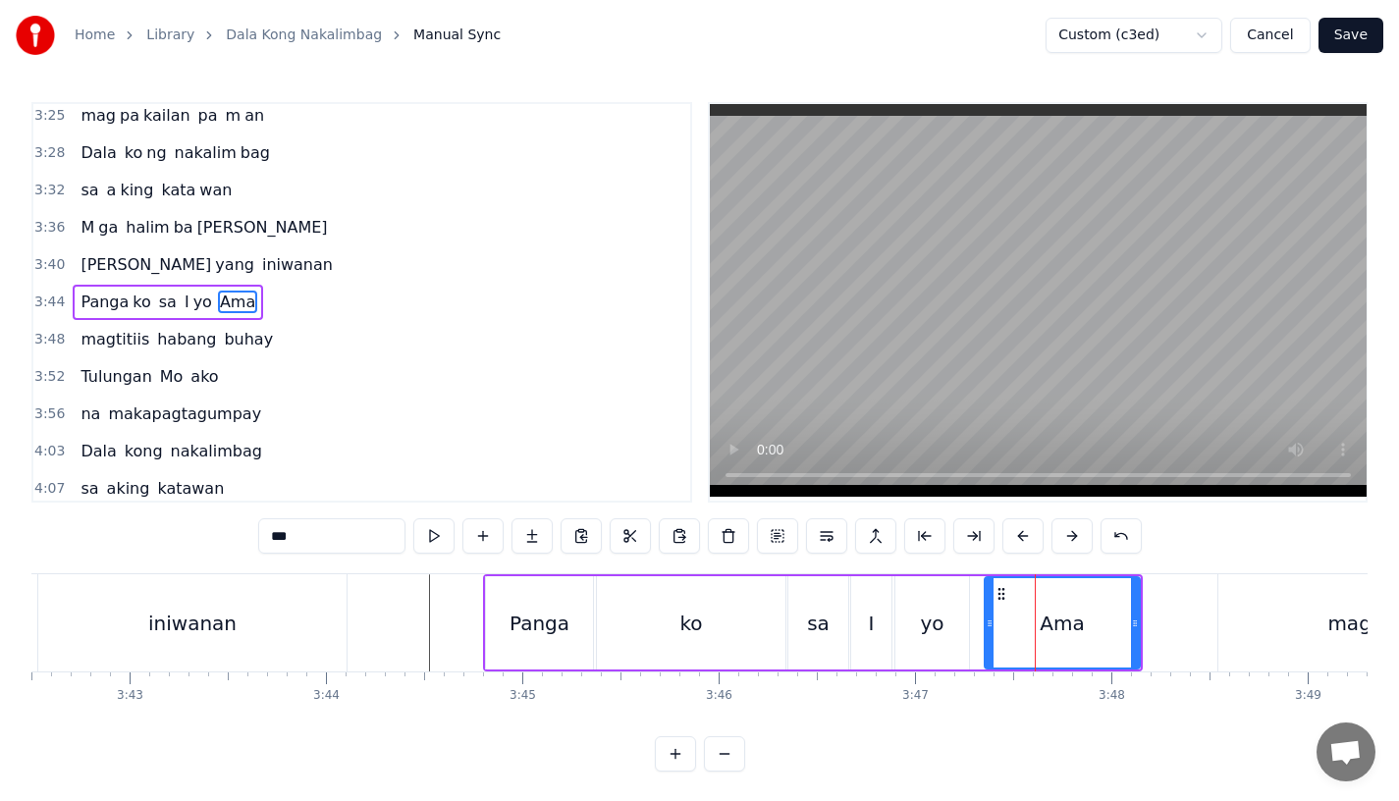
scroll to position [0, 43700]
drag, startPoint x: 1132, startPoint y: 634, endPoint x: 1013, endPoint y: 639, distance: 118.9
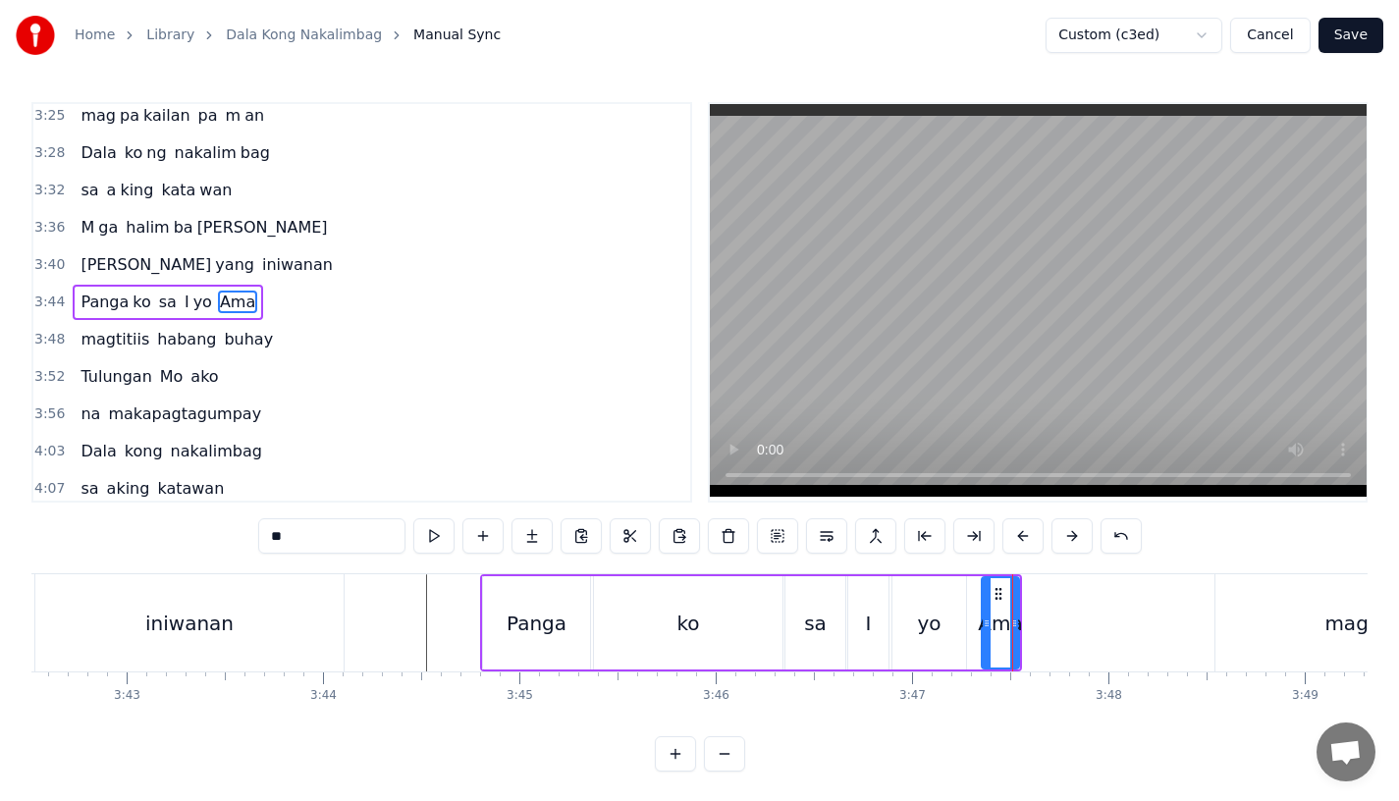
type input "*"
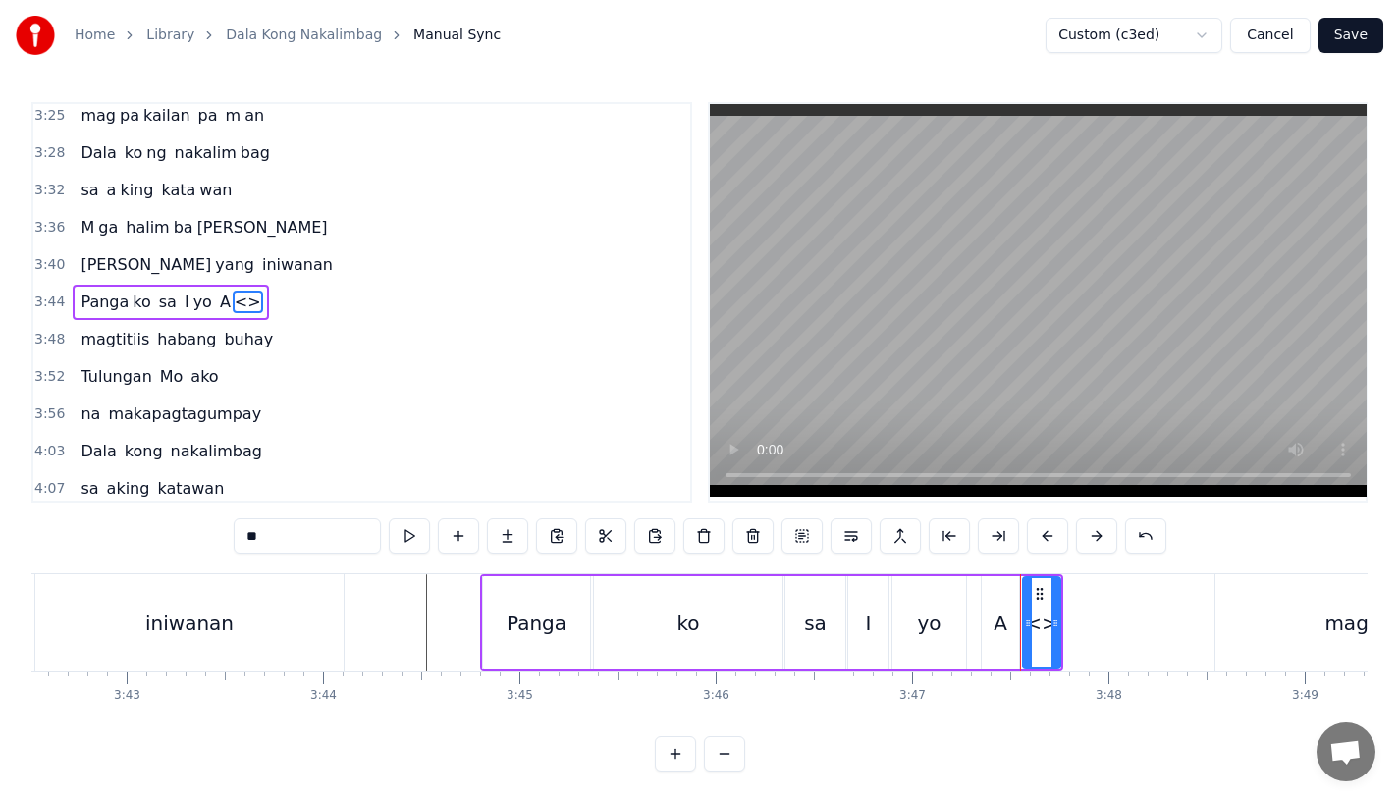
drag, startPoint x: 277, startPoint y: 532, endPoint x: 183, endPoint y: 530, distance: 94.3
drag, startPoint x: 1056, startPoint y: 630, endPoint x: 1118, endPoint y: 630, distance: 62.8
type input "*****"
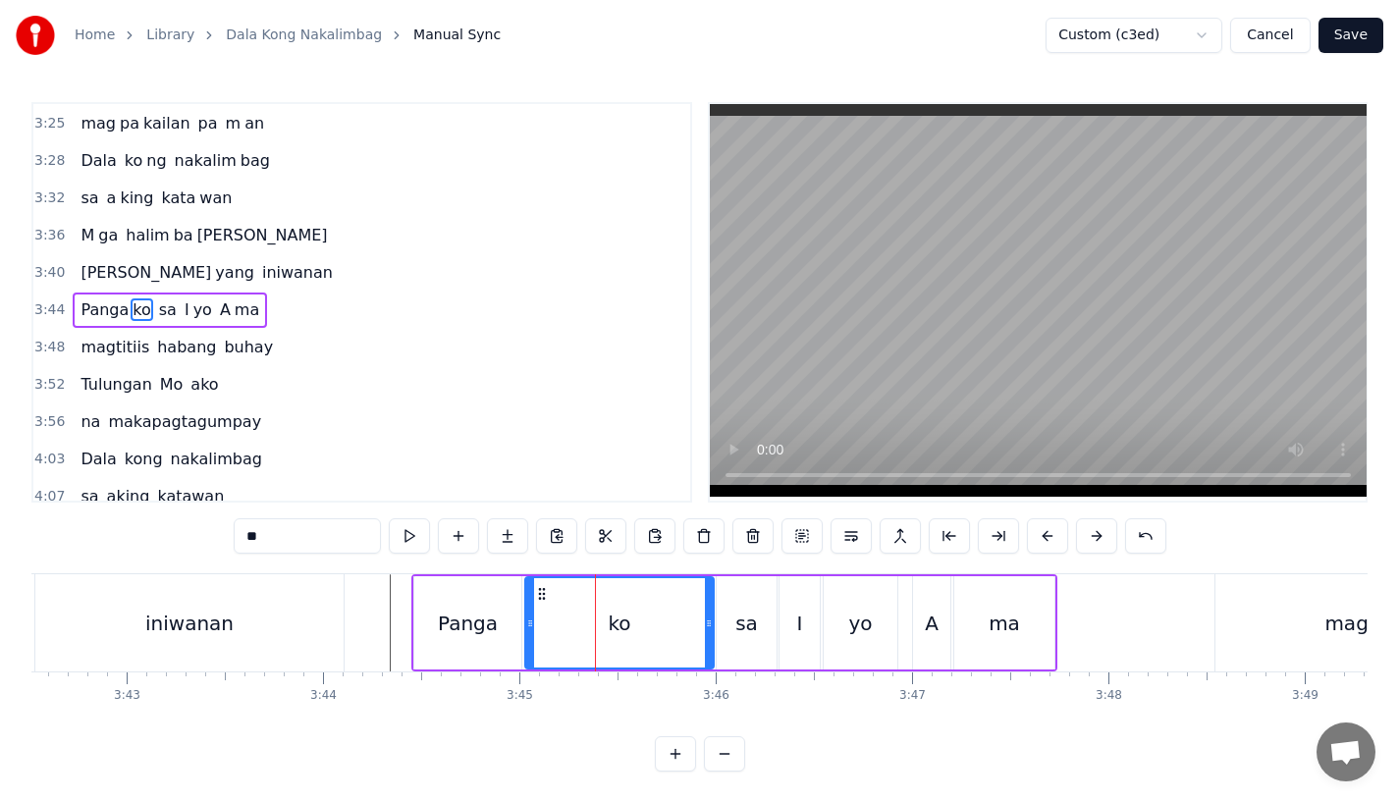
scroll to position [1388, 0]
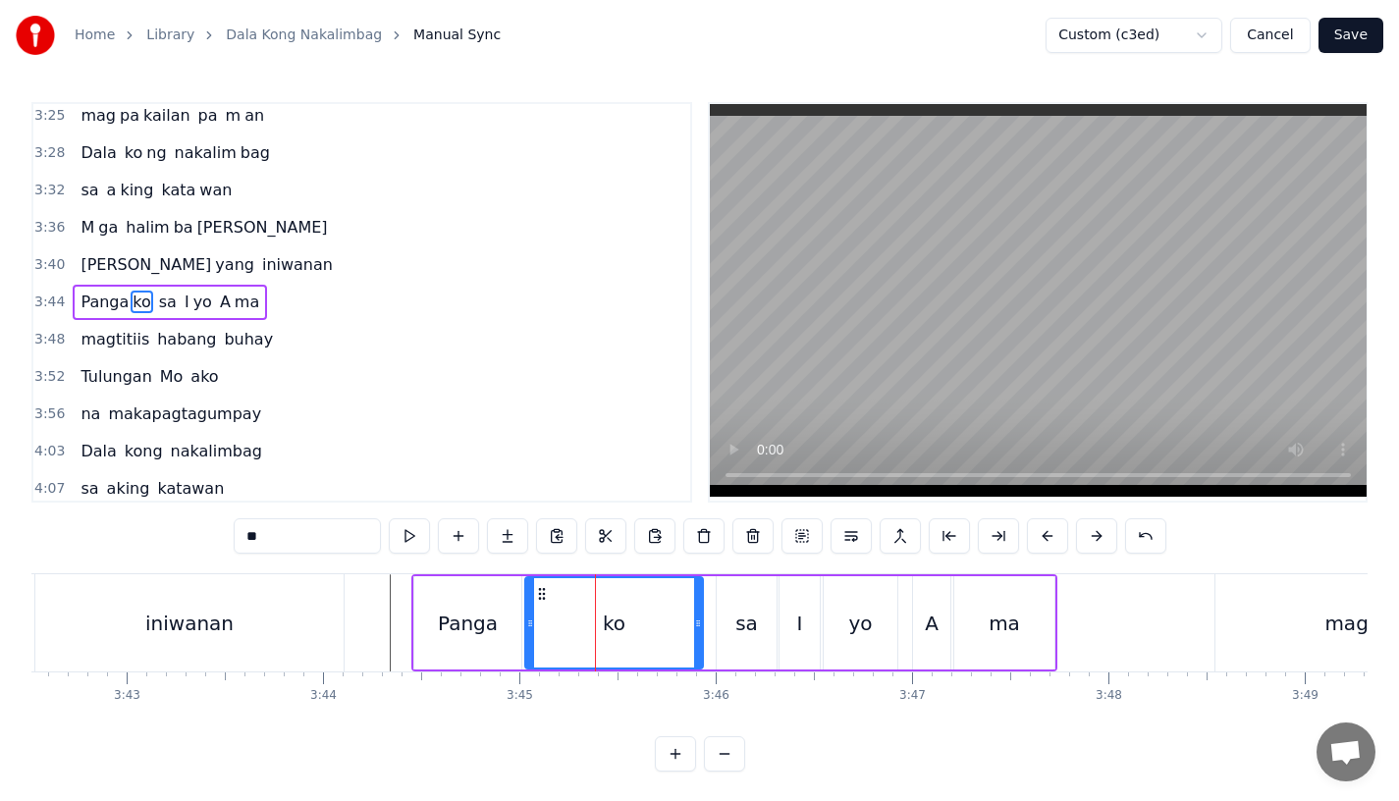
drag, startPoint x: 706, startPoint y: 632, endPoint x: 695, endPoint y: 633, distance: 10.8
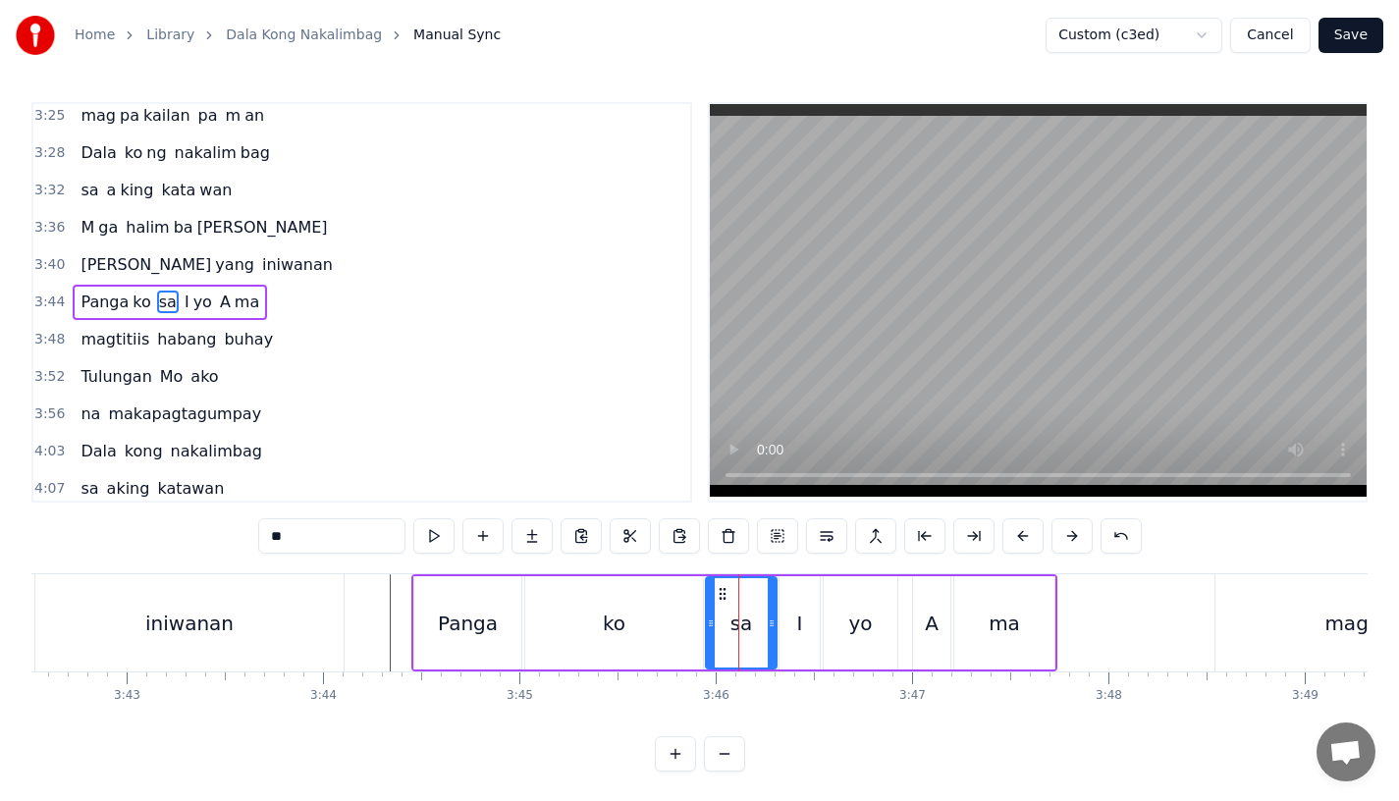
drag, startPoint x: 724, startPoint y: 631, endPoint x: 713, endPoint y: 633, distance: 11.0
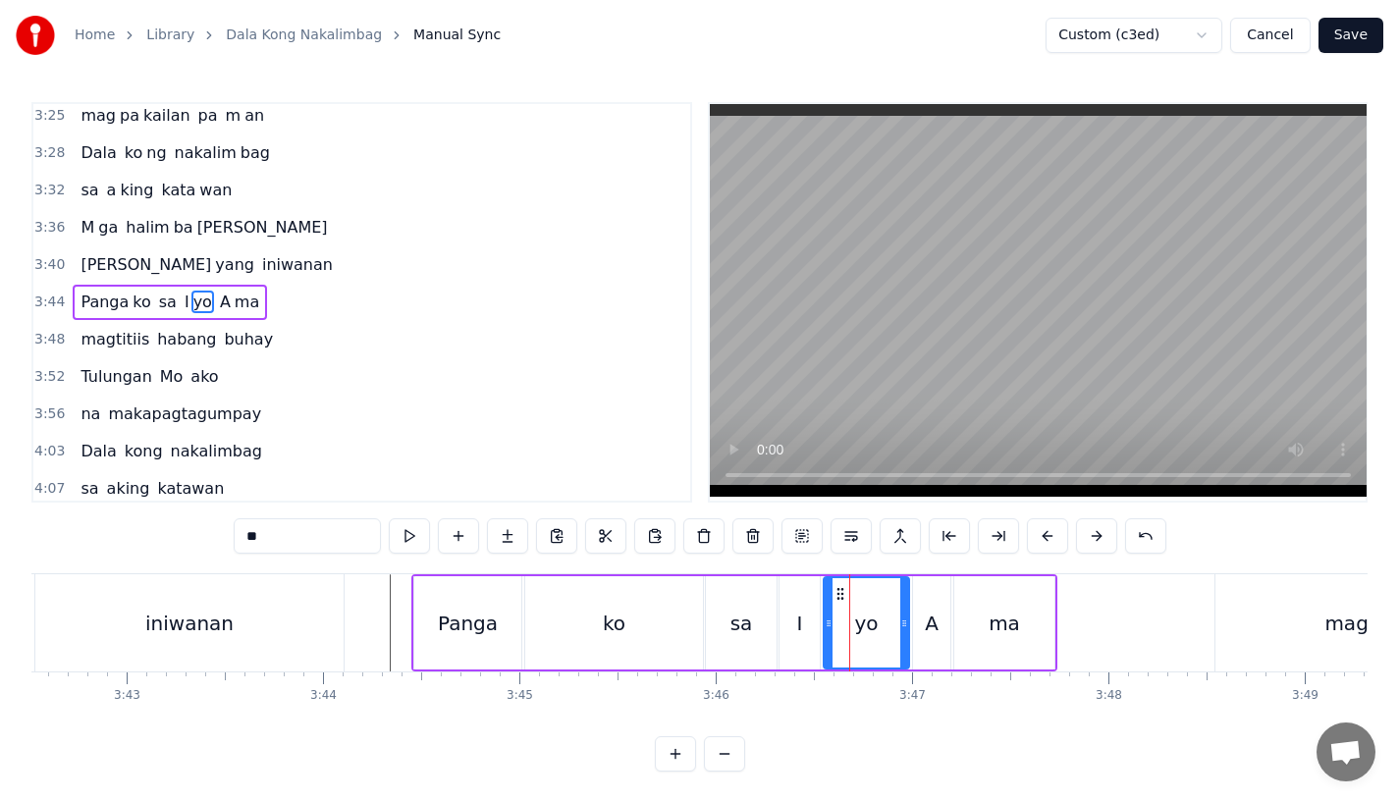
drag, startPoint x: 893, startPoint y: 626, endPoint x: 904, endPoint y: 626, distance: 11.8
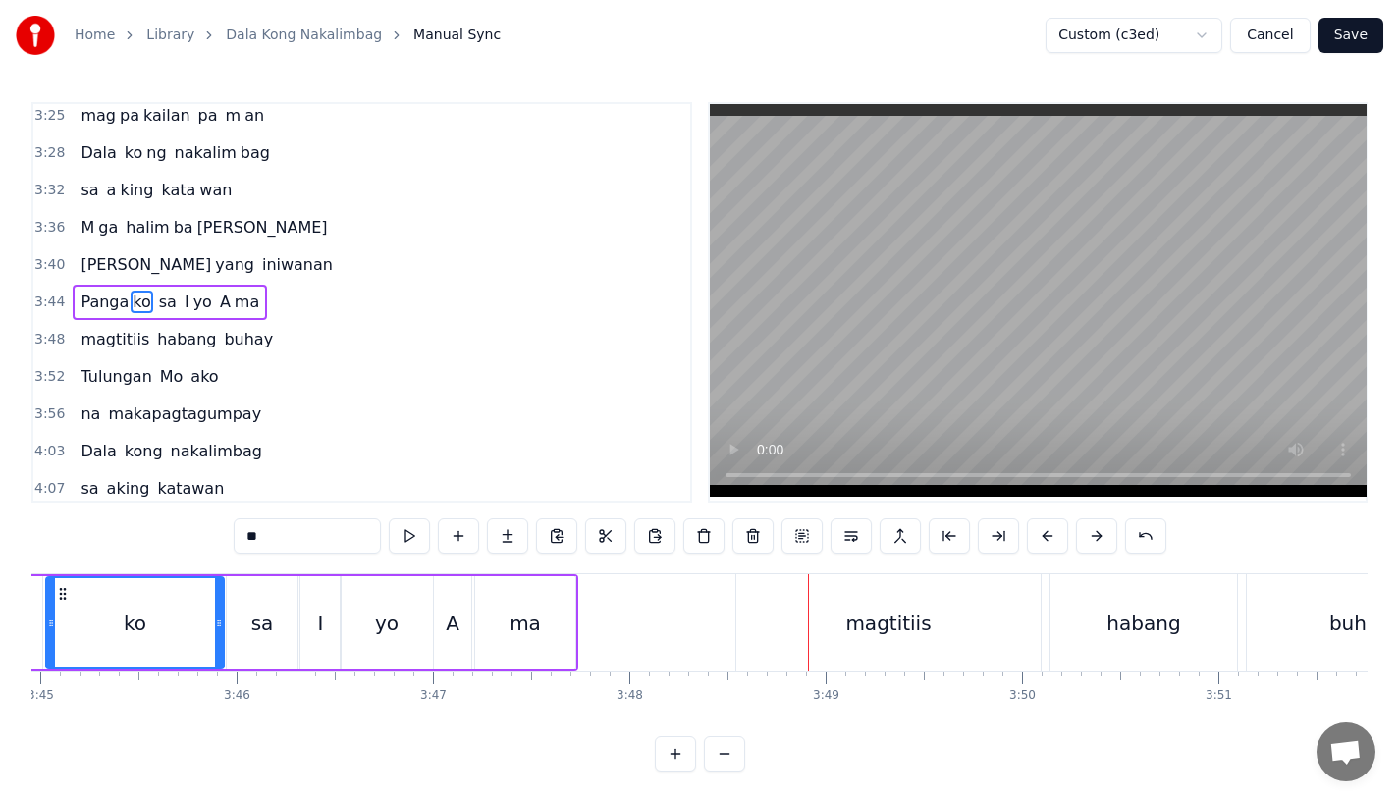
scroll to position [0, 44138]
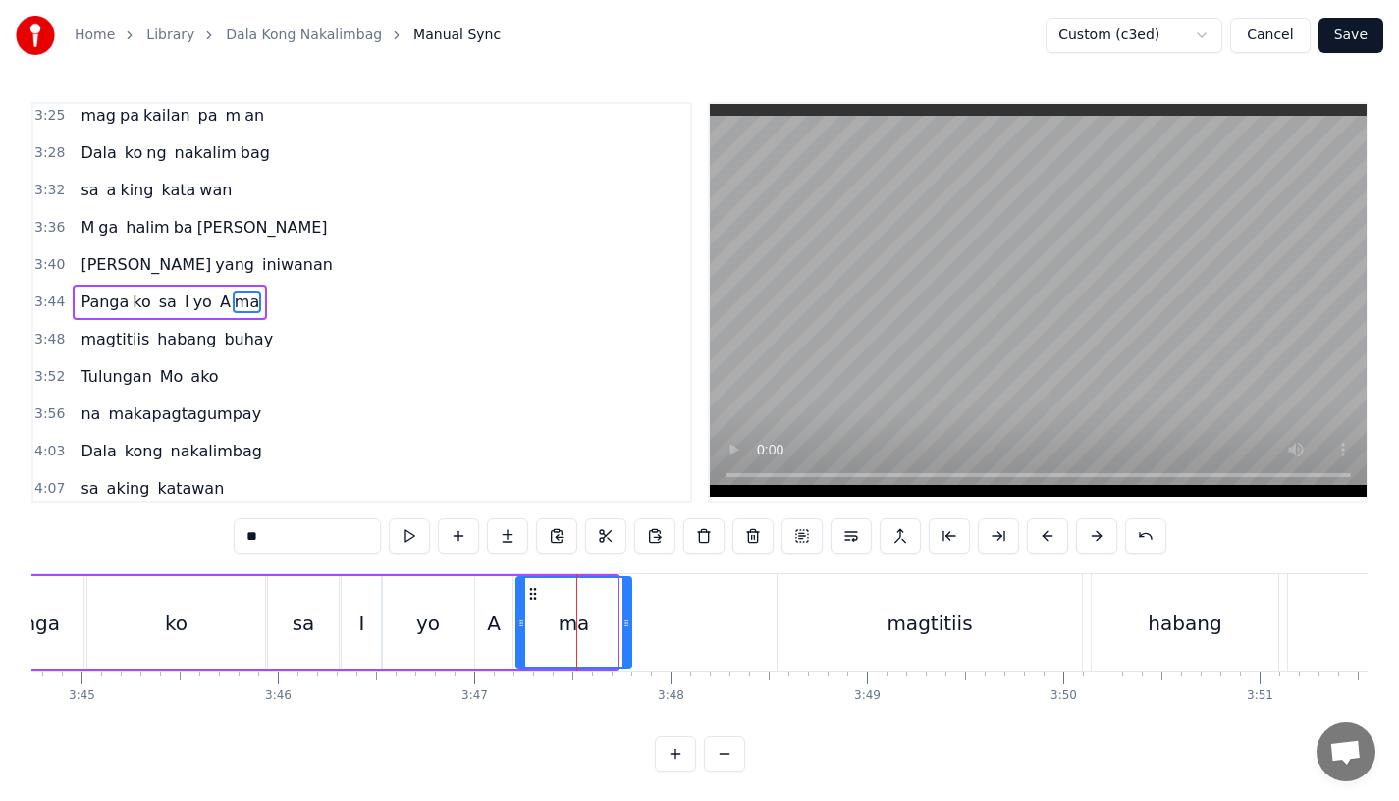
drag, startPoint x: 610, startPoint y: 629, endPoint x: 645, endPoint y: 630, distance: 35.4
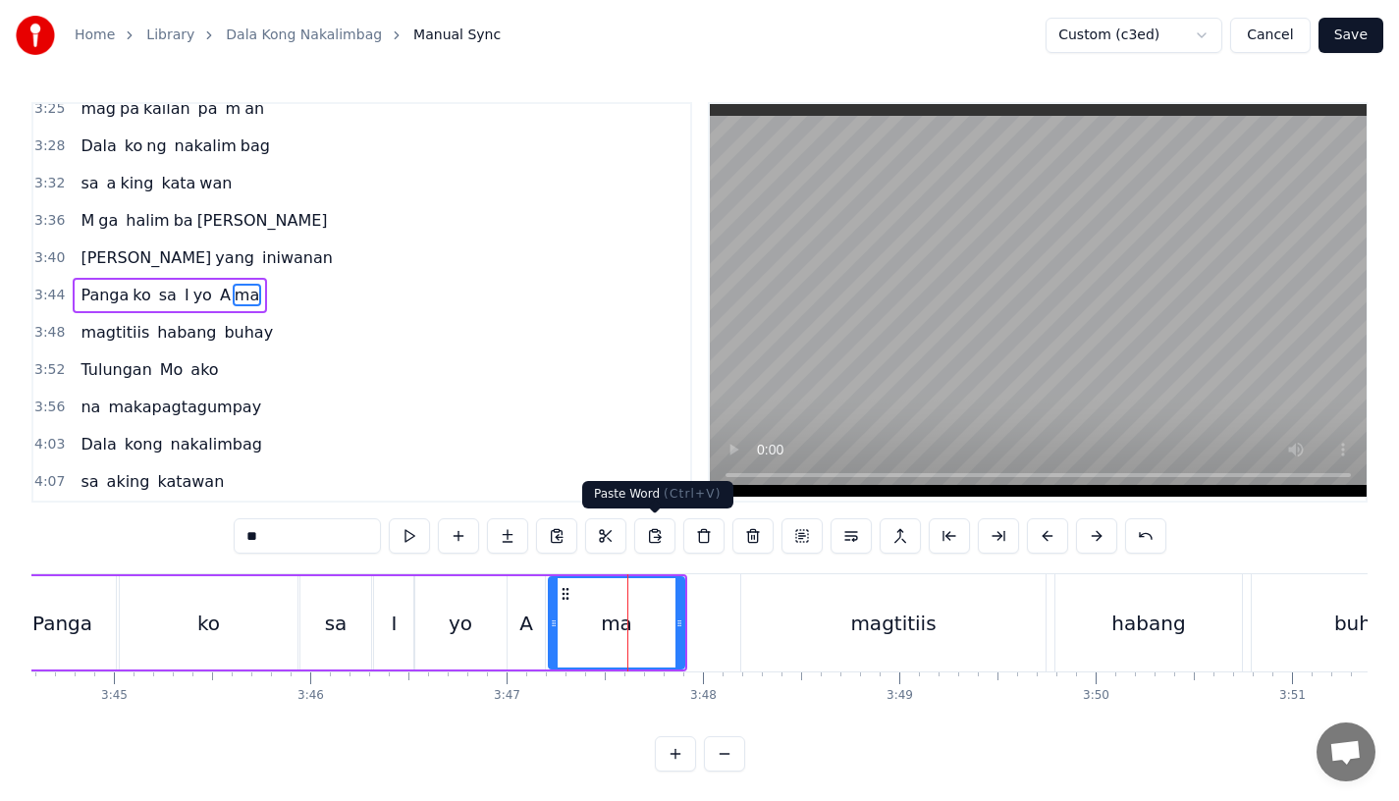
scroll to position [1388, 0]
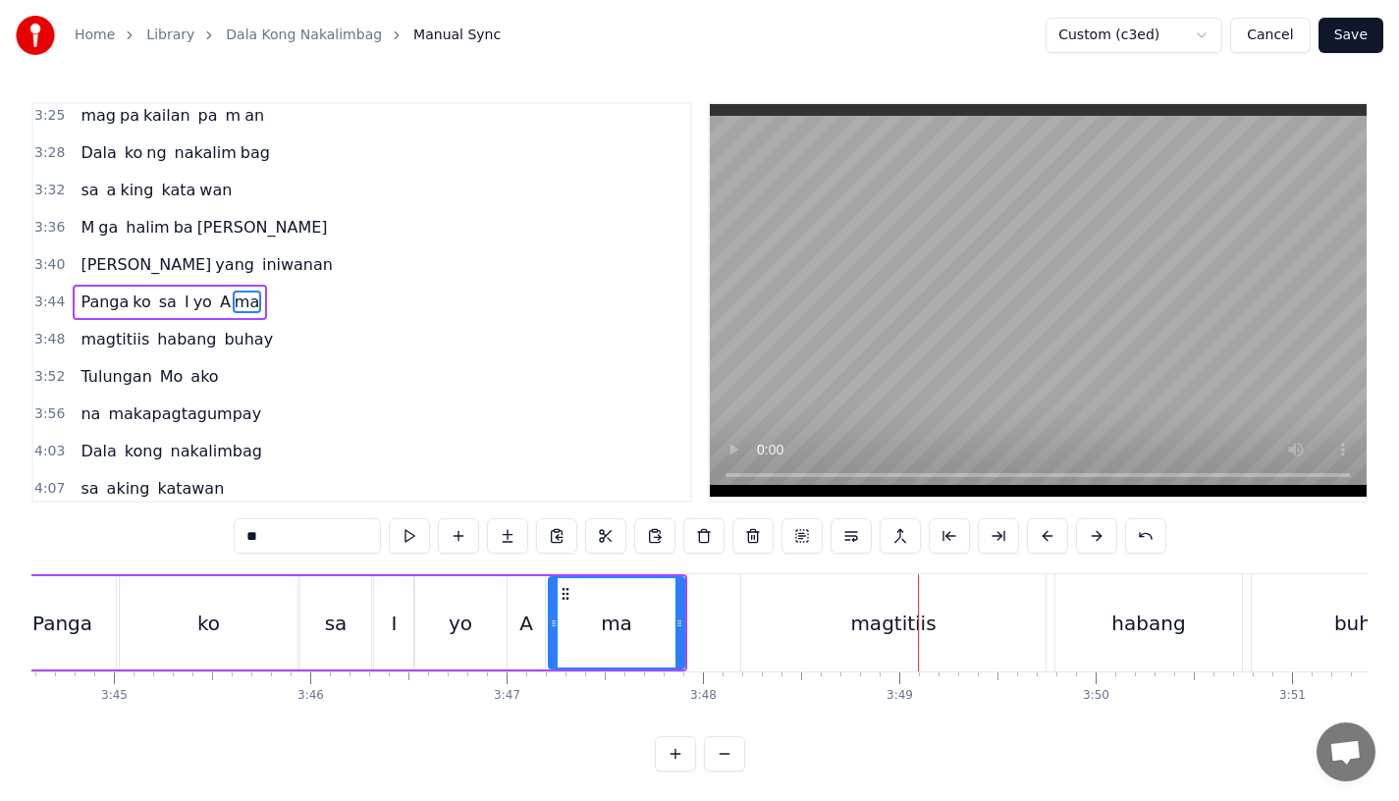
type input "*********"
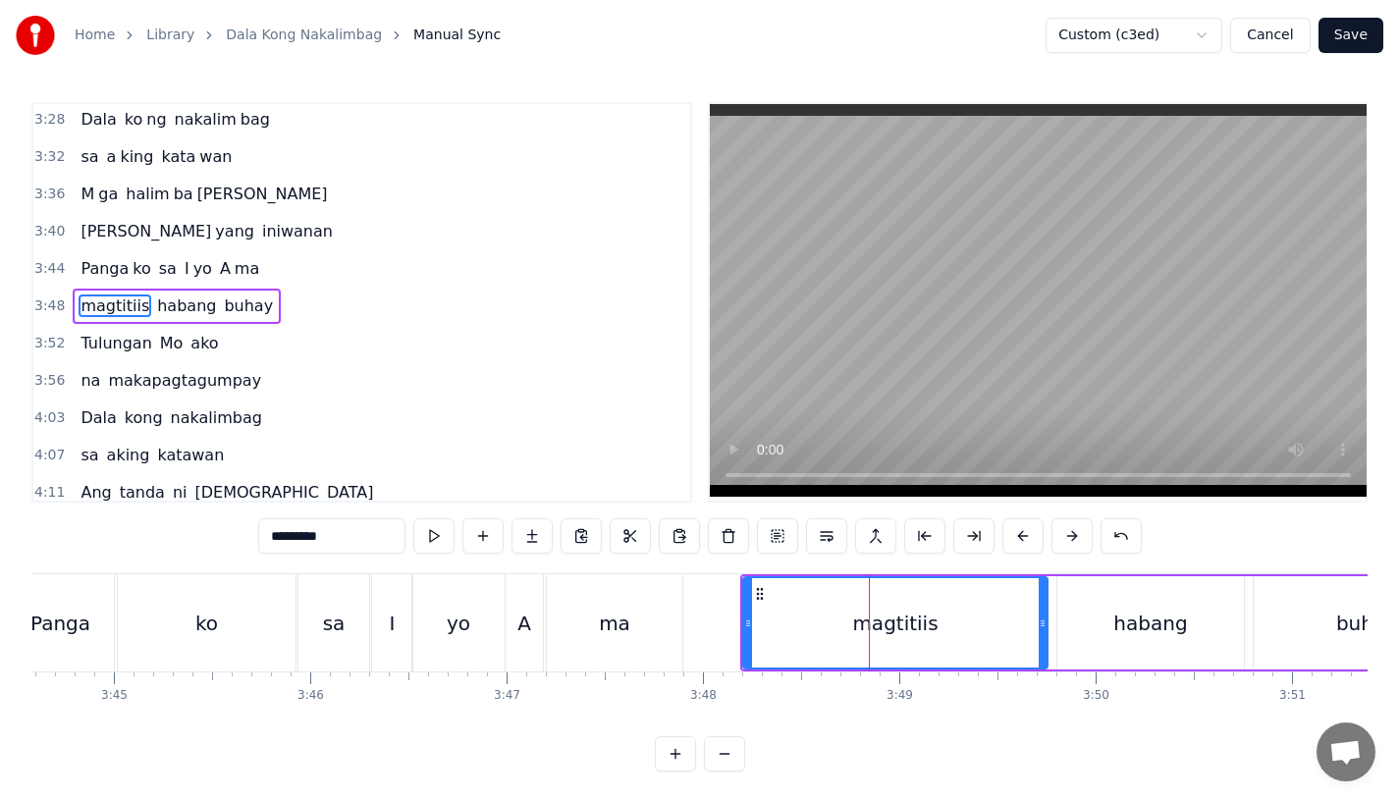
scroll to position [1425, 0]
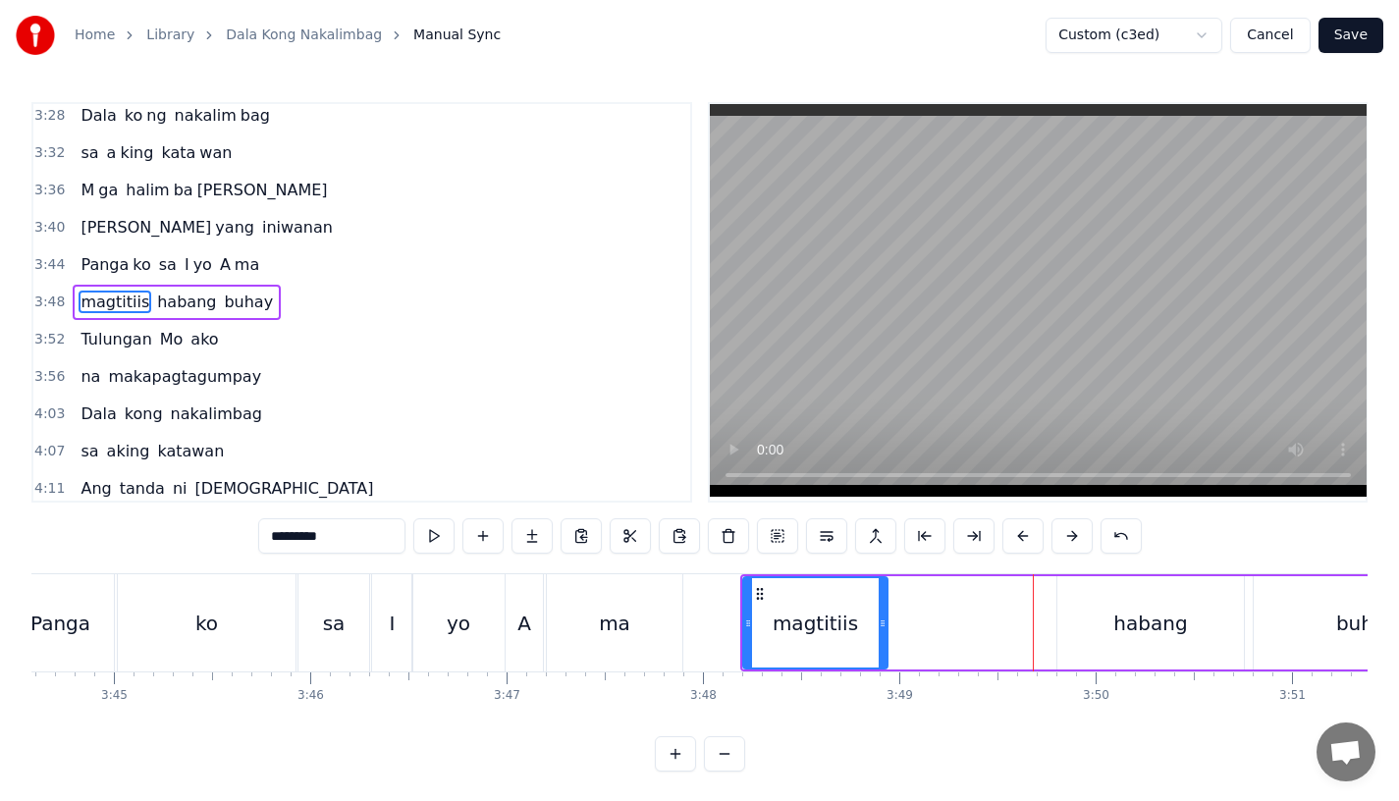
drag, startPoint x: 1039, startPoint y: 625, endPoint x: 877, endPoint y: 627, distance: 162.0
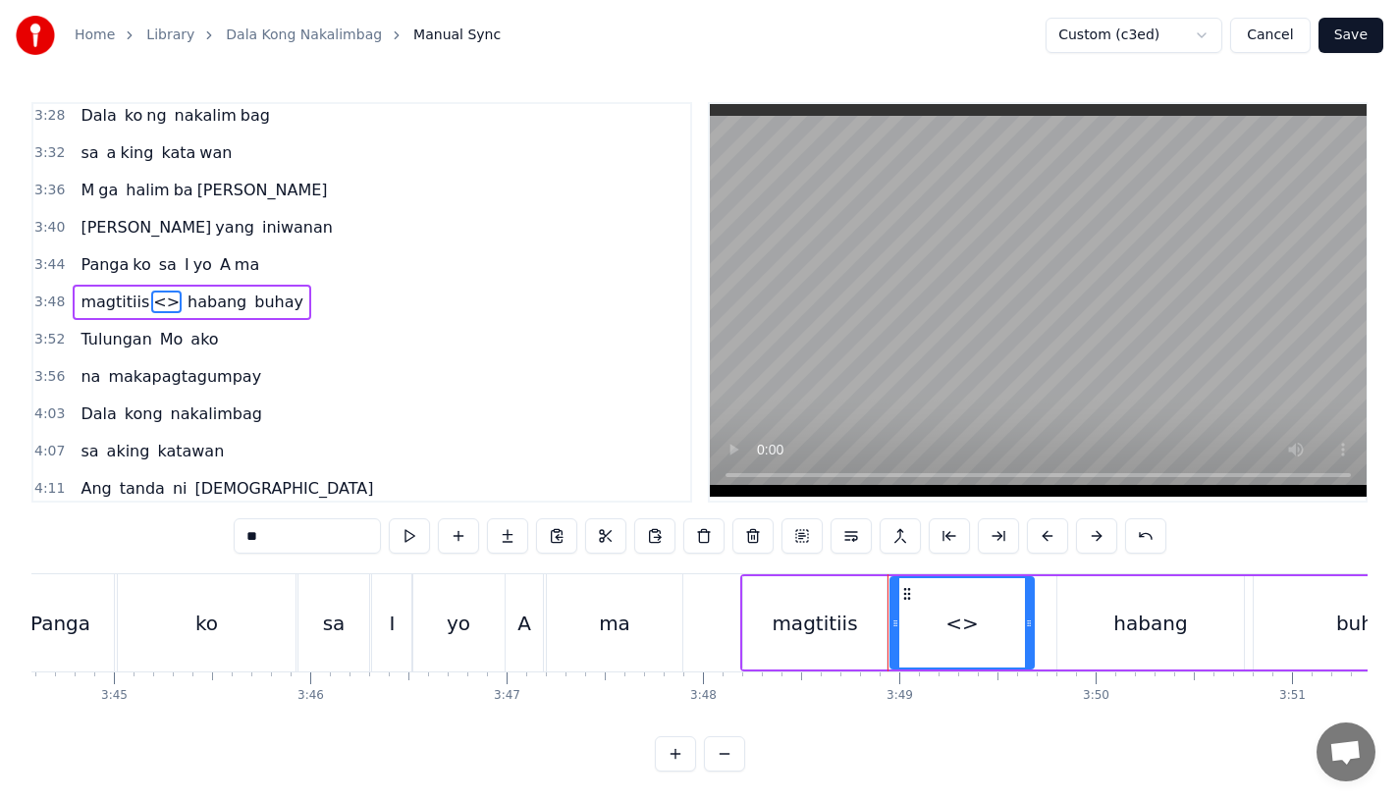
drag, startPoint x: 268, startPoint y: 528, endPoint x: 188, endPoint y: 527, distance: 80.5
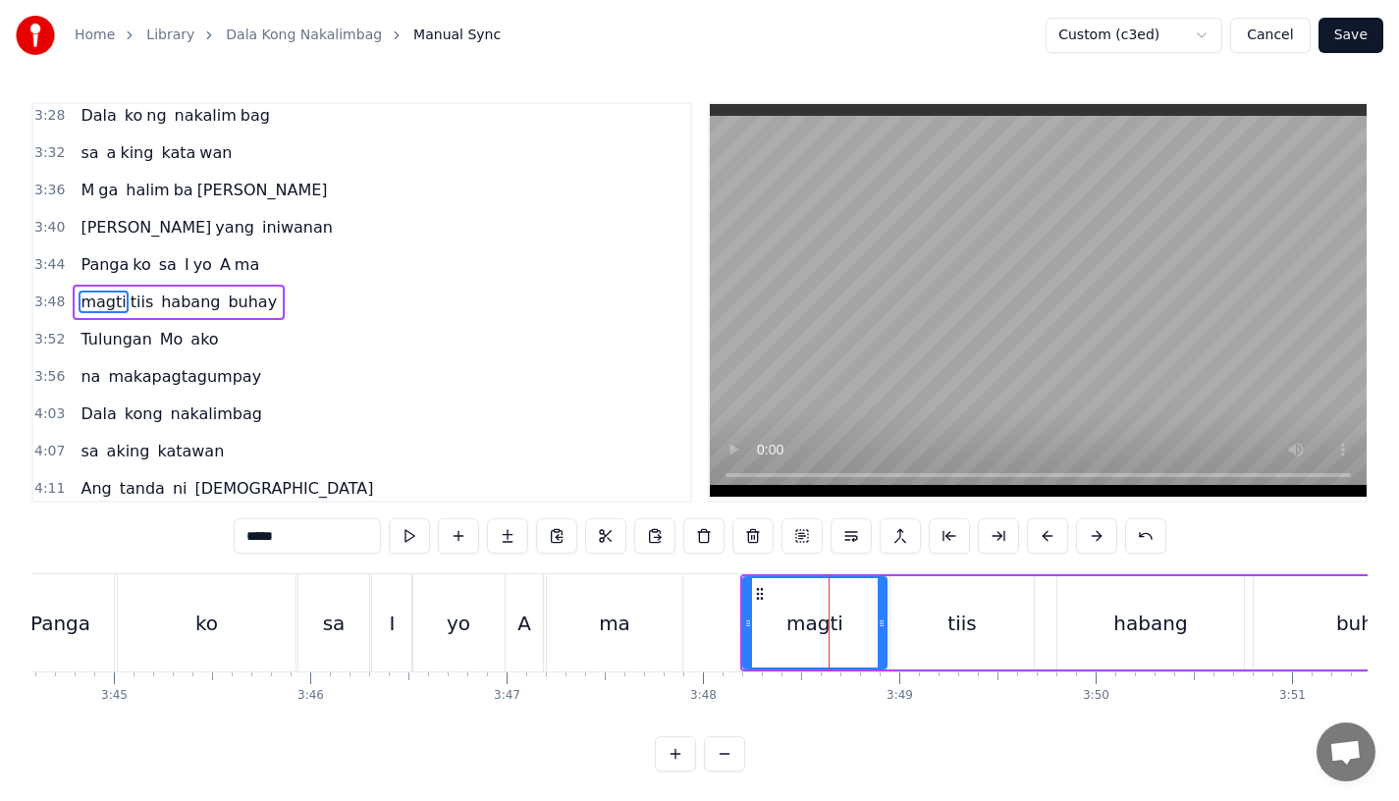
type input "****"
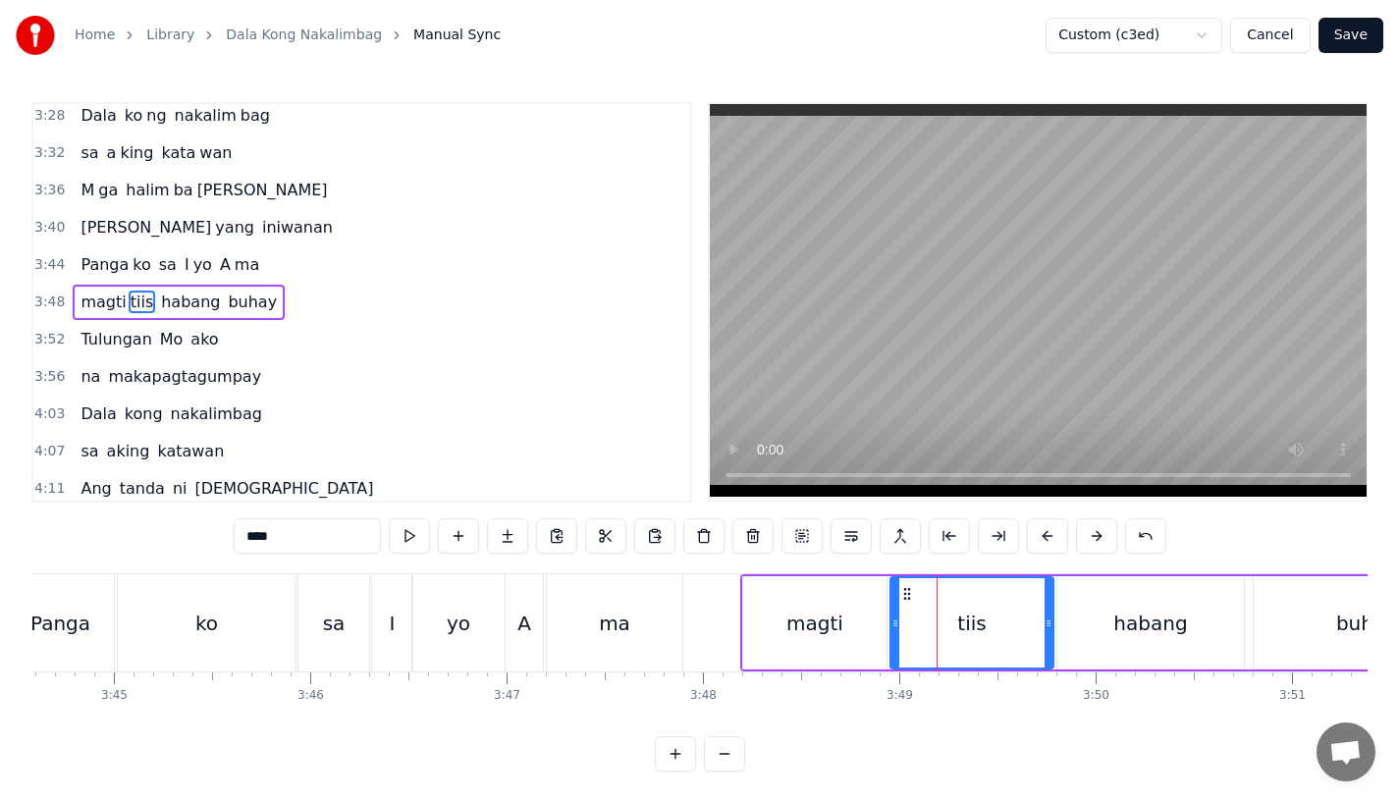
drag, startPoint x: 1028, startPoint y: 626, endPoint x: 1048, endPoint y: 628, distance: 19.7
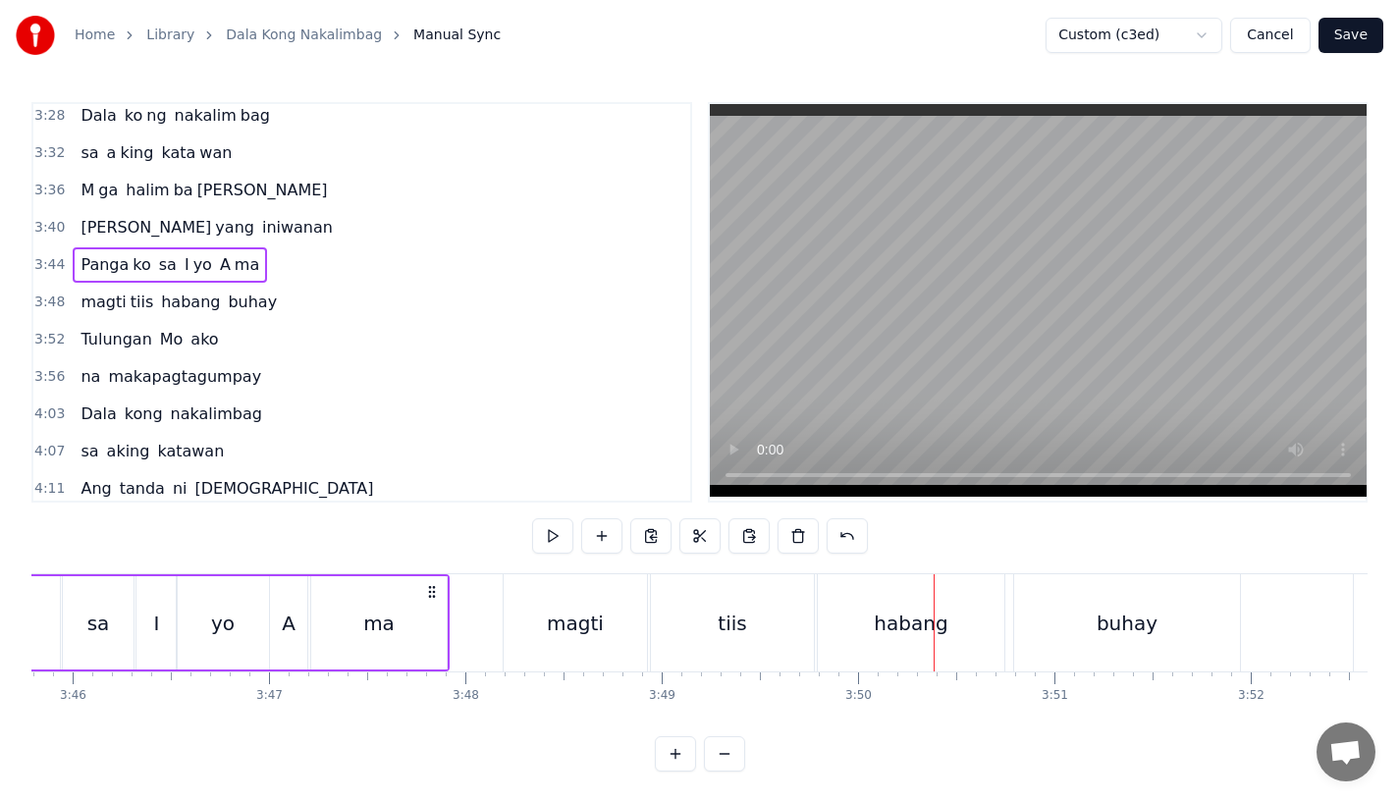
scroll to position [0, 44344]
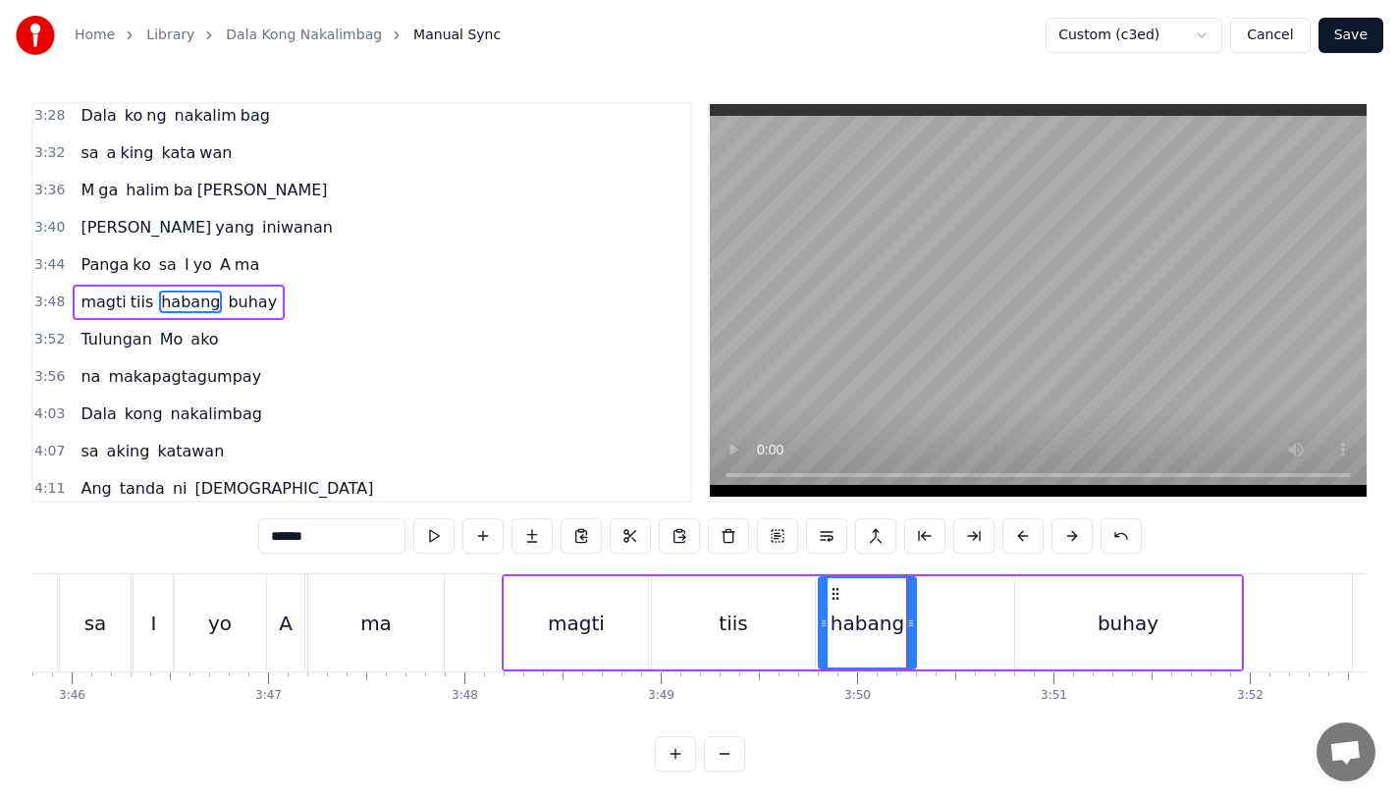
drag, startPoint x: 1000, startPoint y: 634, endPoint x: 905, endPoint y: 634, distance: 94.3
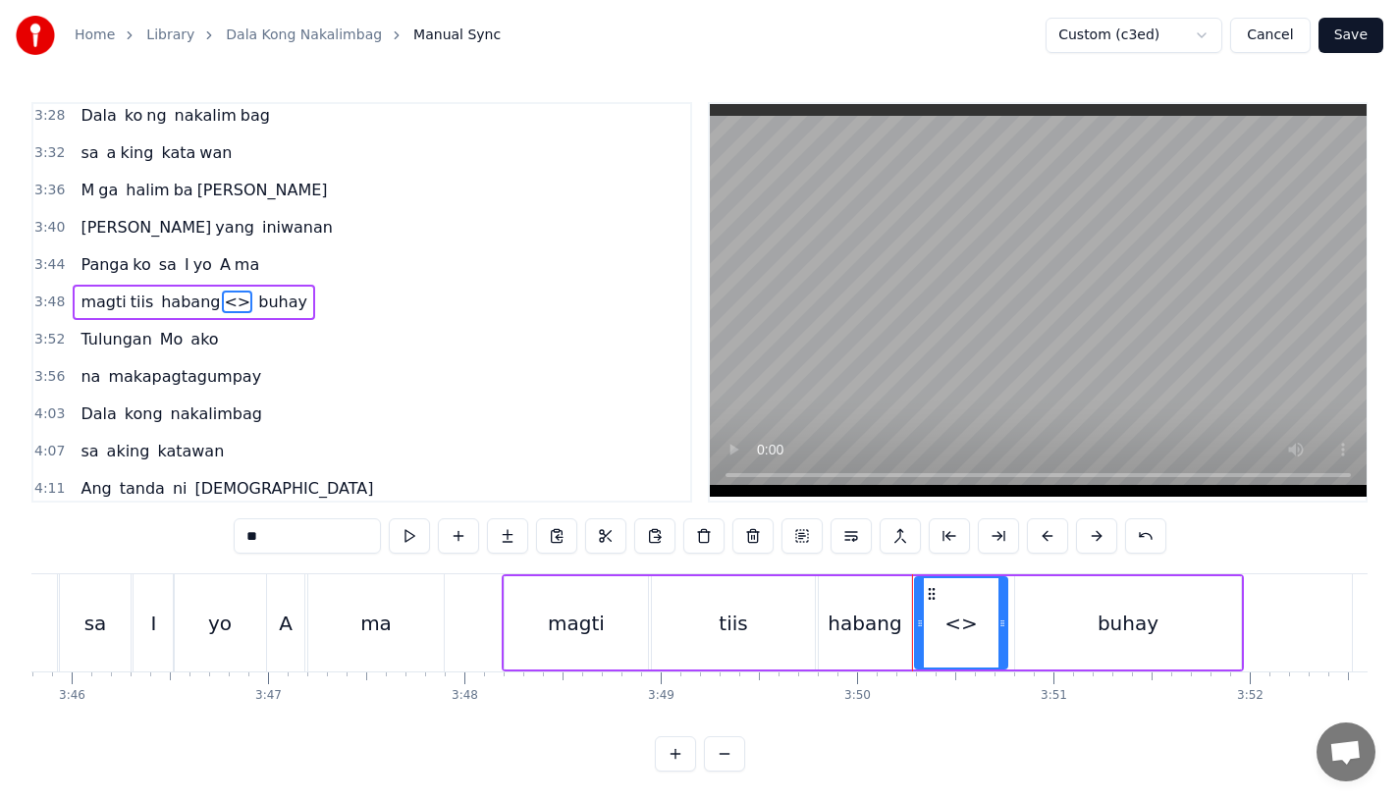
drag, startPoint x: 281, startPoint y: 531, endPoint x: 154, endPoint y: 529, distance: 126.7
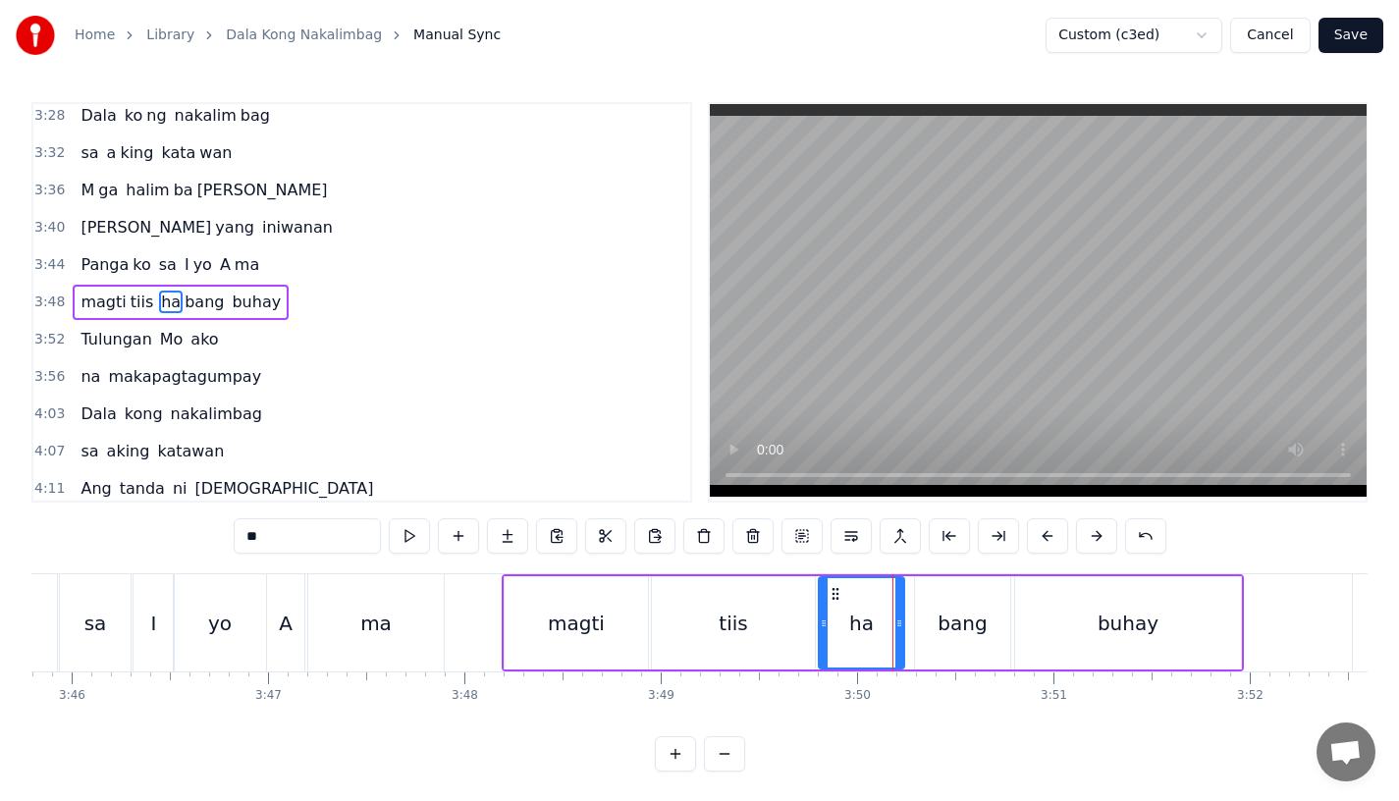
drag, startPoint x: 913, startPoint y: 635, endPoint x: 897, endPoint y: 635, distance: 16.7
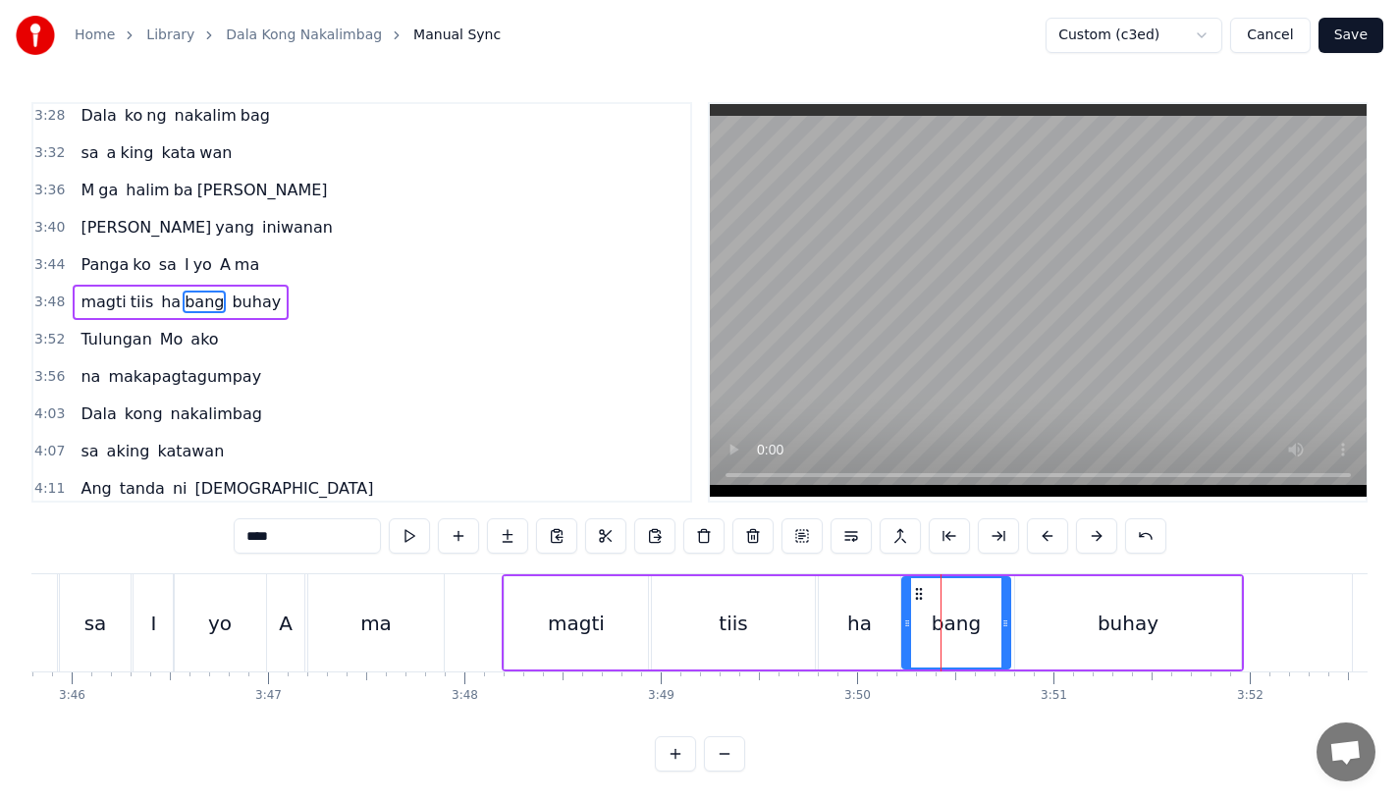
drag, startPoint x: 920, startPoint y: 630, endPoint x: 903, endPoint y: 633, distance: 17.0
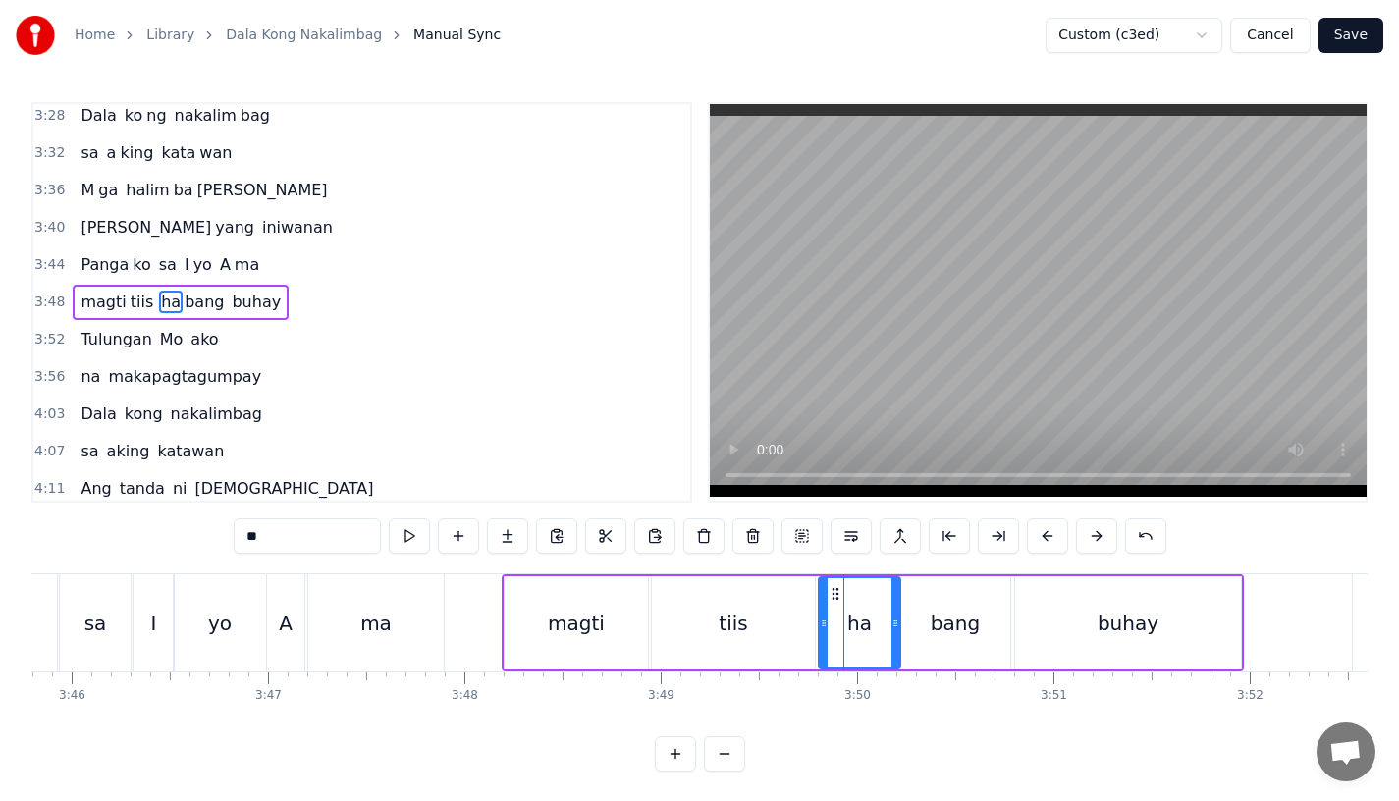
type input "****"
drag, startPoint x: 898, startPoint y: 626, endPoint x: 921, endPoint y: 626, distance: 23.6
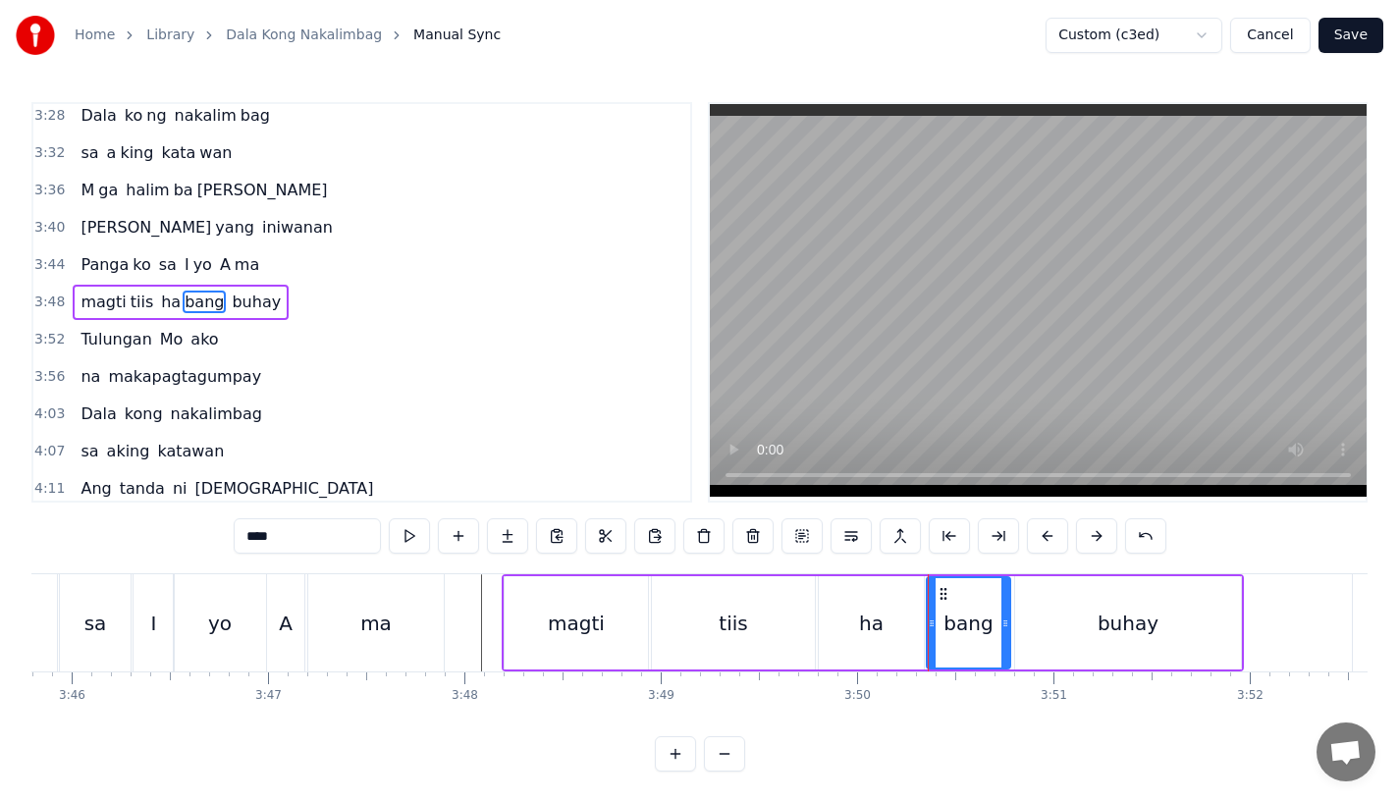
drag, startPoint x: 903, startPoint y: 626, endPoint x: 930, endPoint y: 628, distance: 26.6
drag, startPoint x: 1004, startPoint y: 631, endPoint x: 1021, endPoint y: 631, distance: 17.7
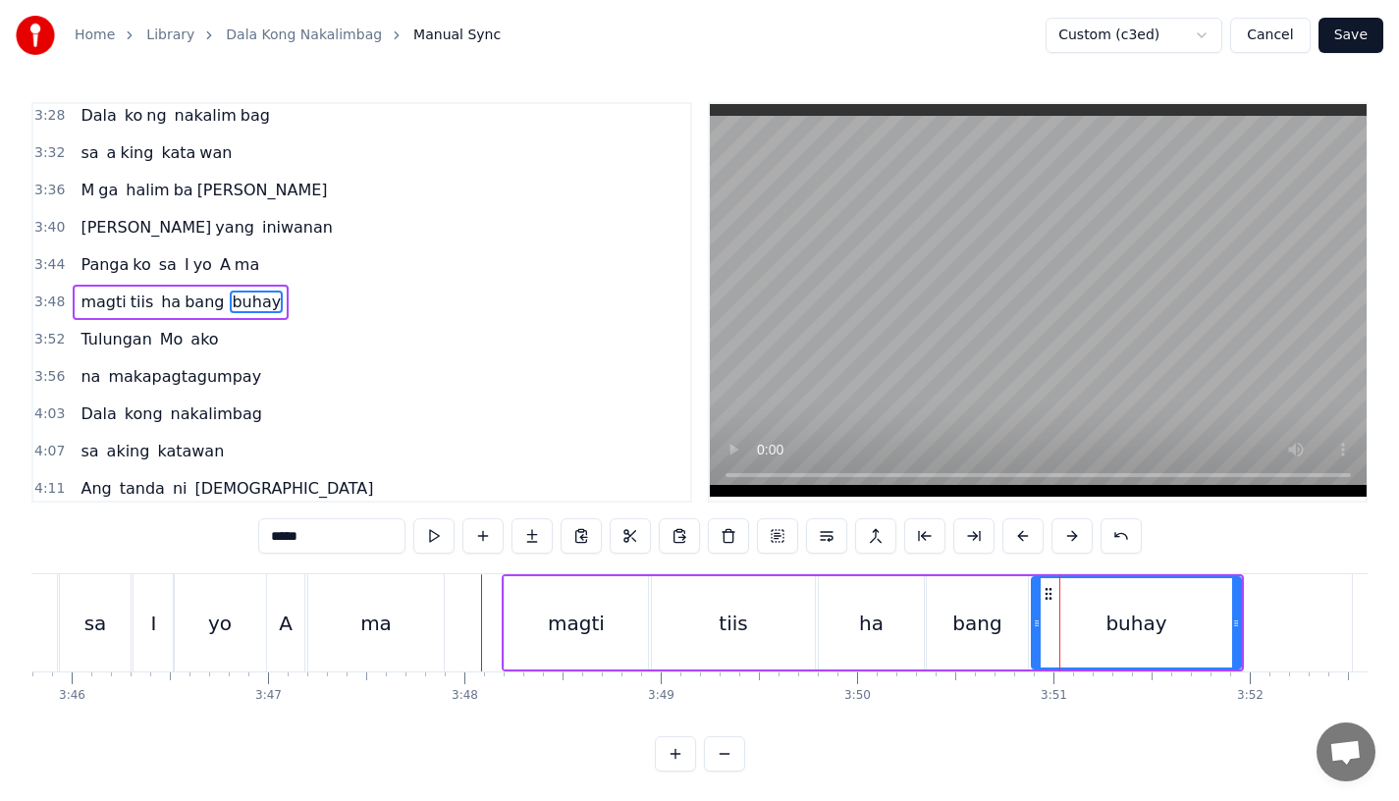
drag, startPoint x: 1018, startPoint y: 628, endPoint x: 1034, endPoint y: 628, distance: 15.7
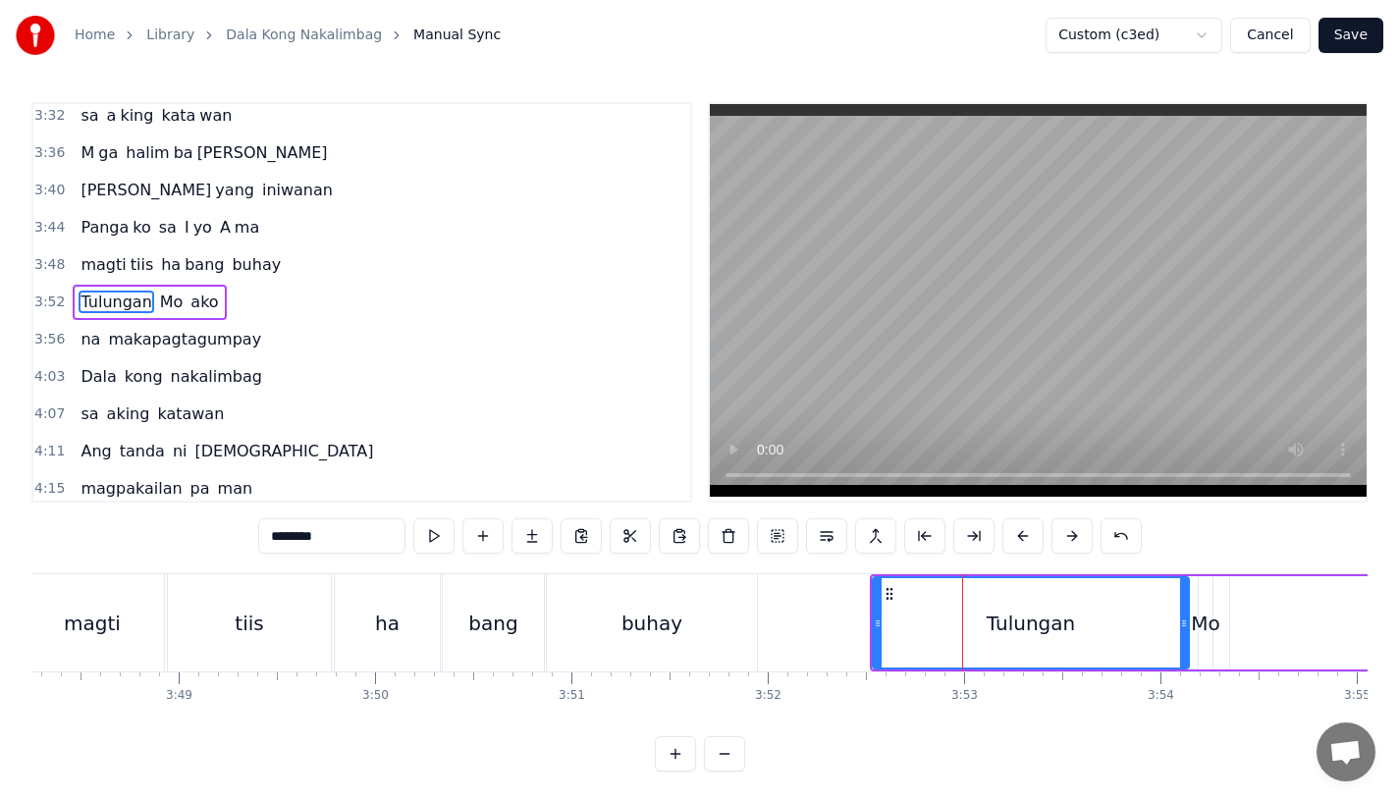
scroll to position [0, 45009]
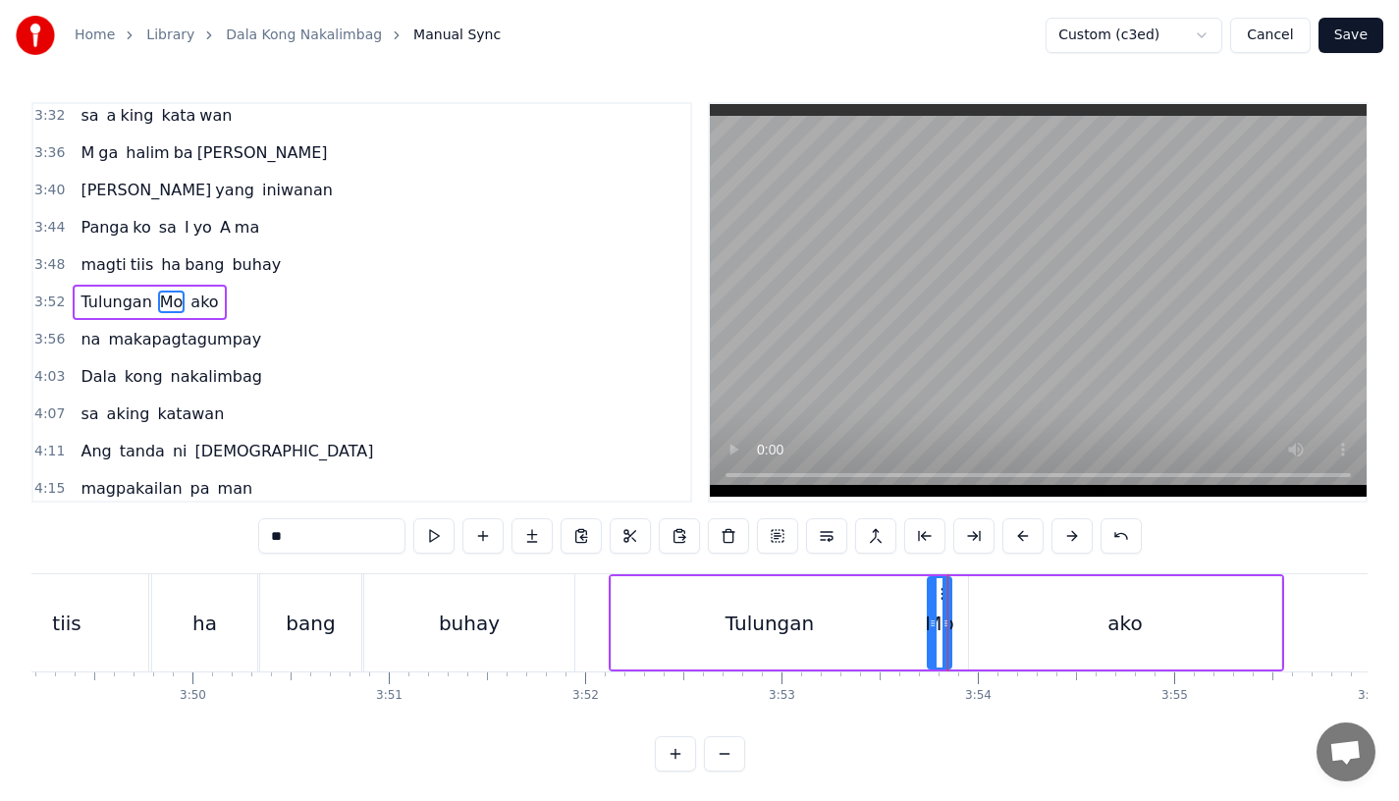
drag, startPoint x: 939, startPoint y: 629, endPoint x: 918, endPoint y: 629, distance: 20.6
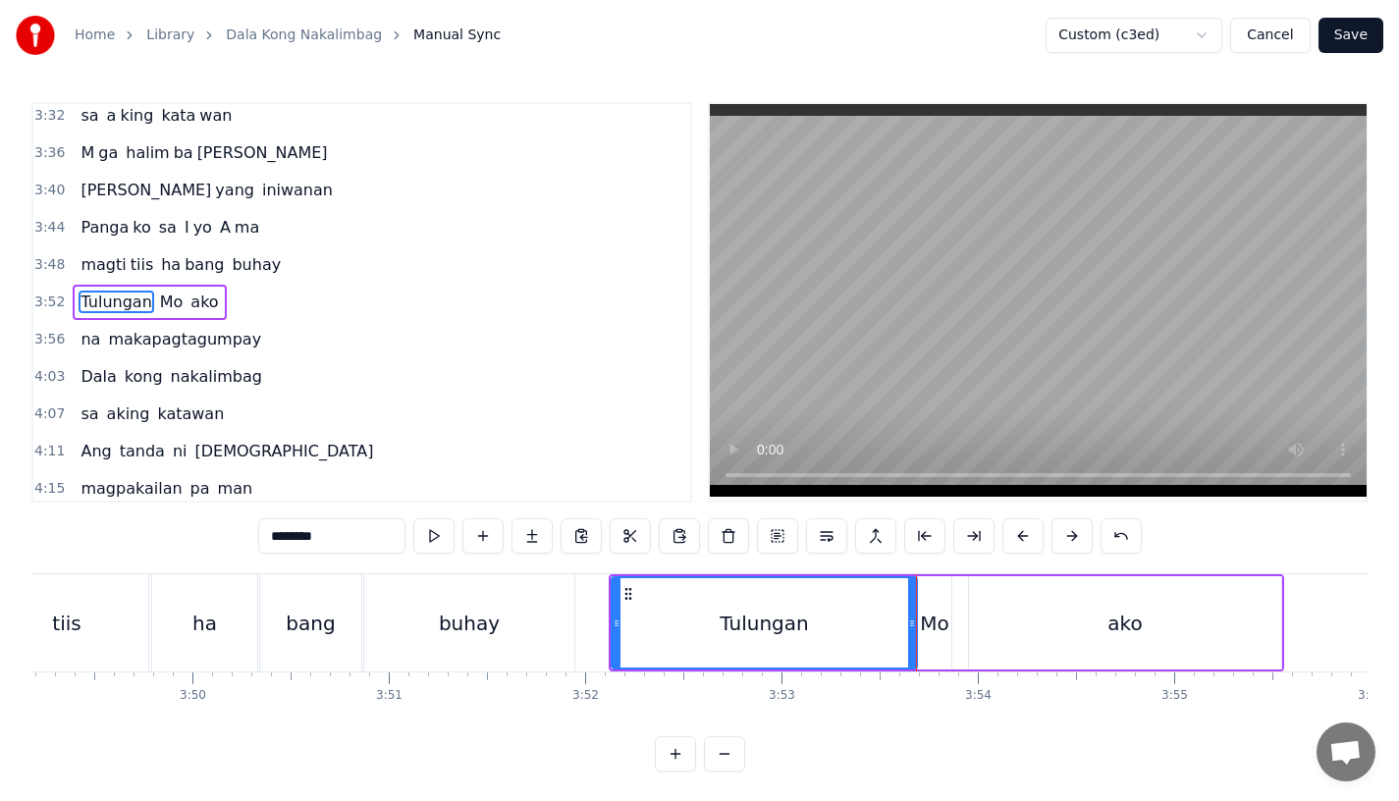
drag, startPoint x: 921, startPoint y: 633, endPoint x: 903, endPoint y: 634, distance: 17.7
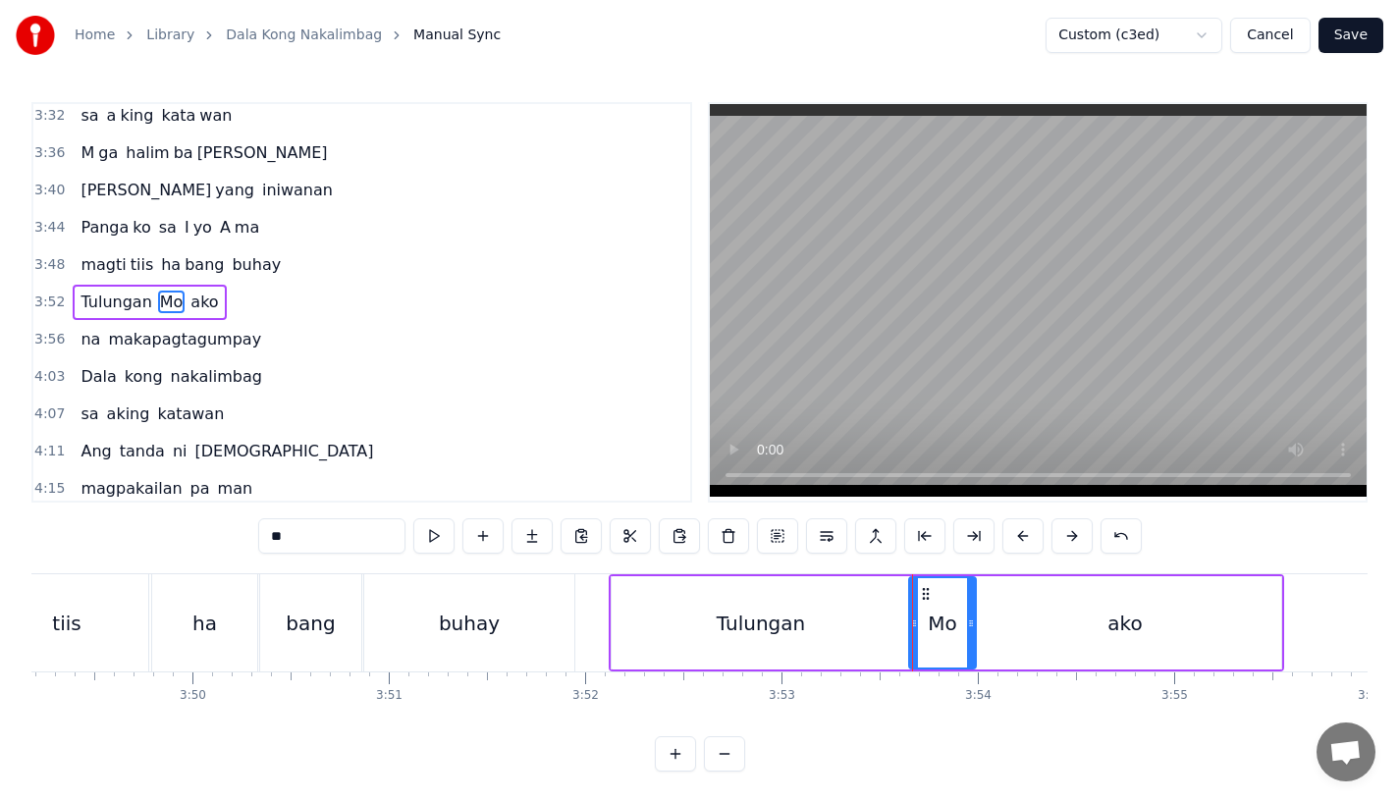
drag, startPoint x: 944, startPoint y: 633, endPoint x: 971, endPoint y: 635, distance: 27.6
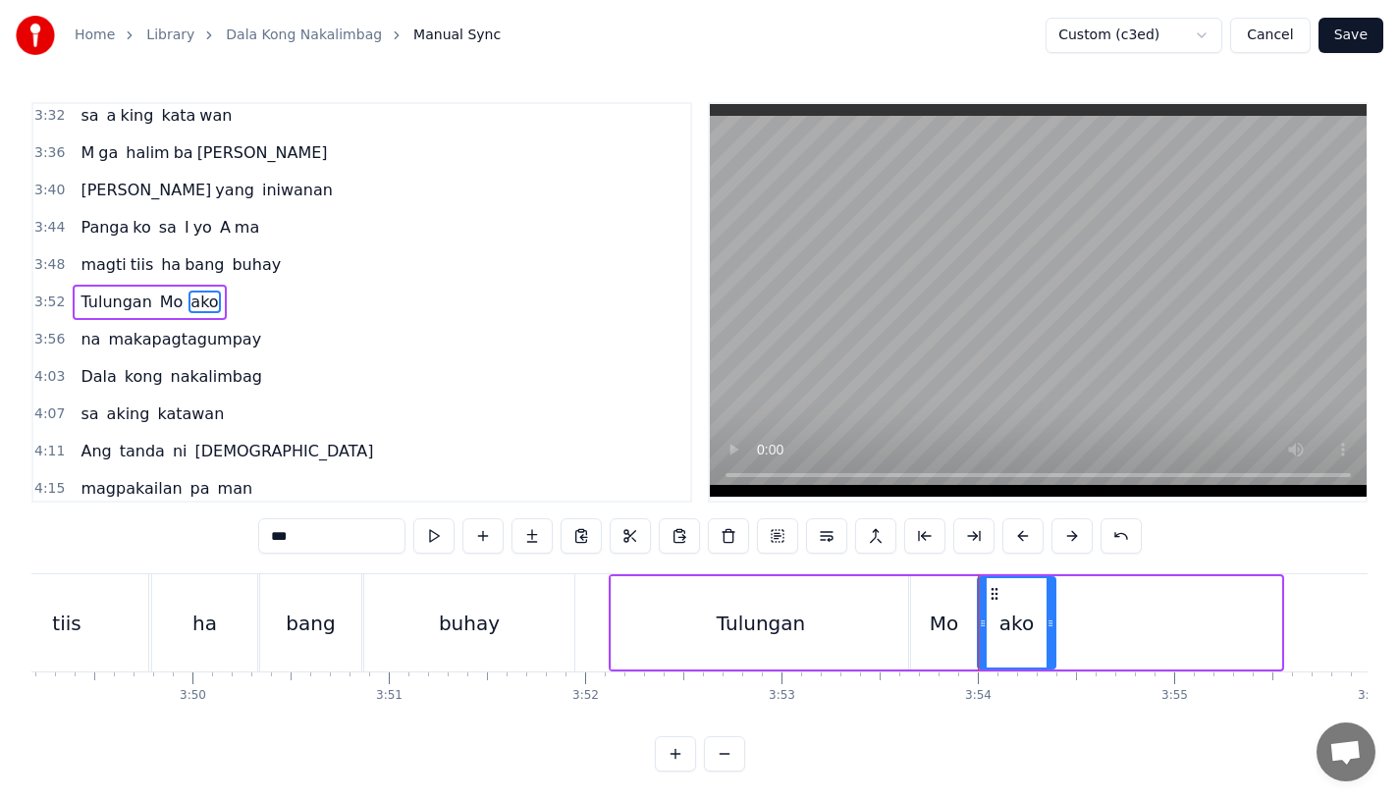
drag, startPoint x: 1274, startPoint y: 622, endPoint x: 1043, endPoint y: 631, distance: 231.0
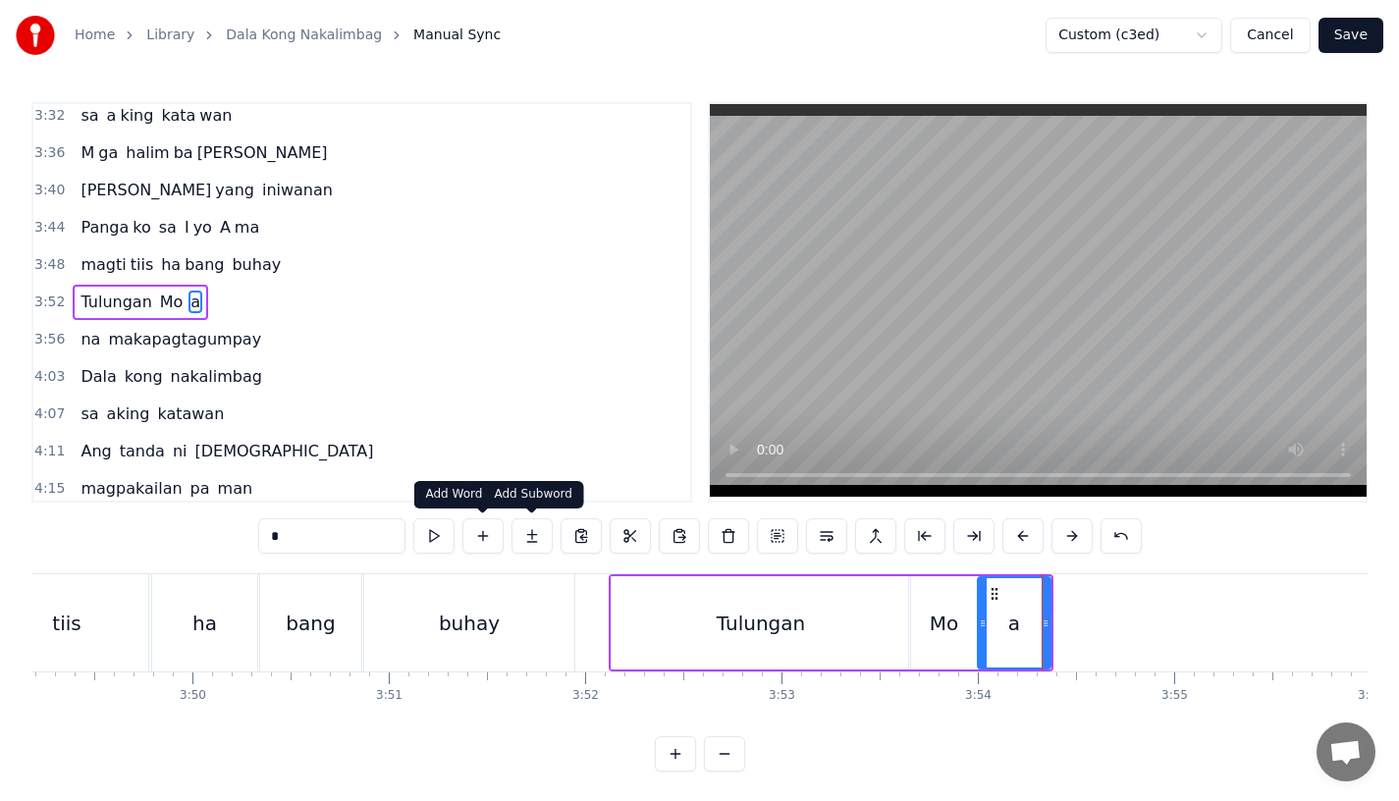
type input "*"
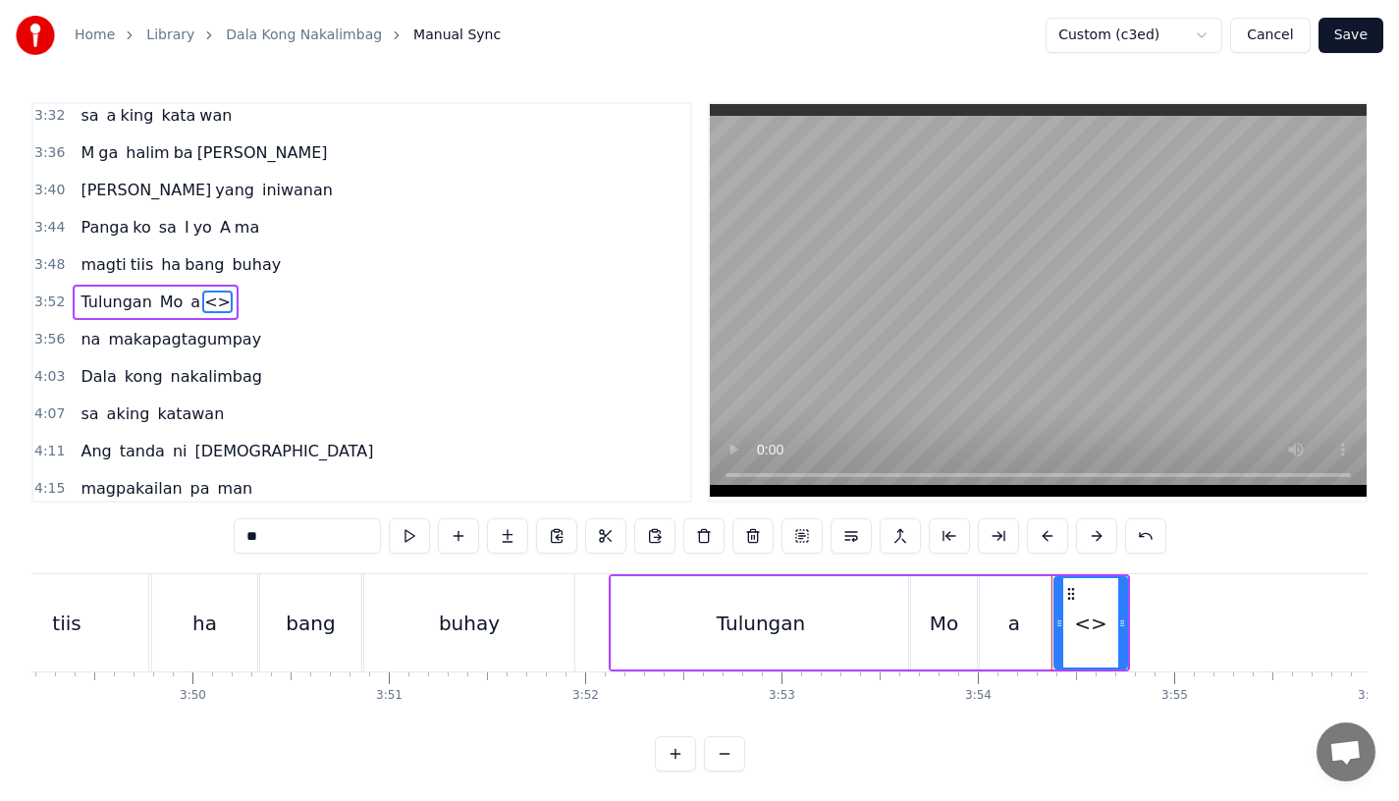
drag, startPoint x: 307, startPoint y: 533, endPoint x: 164, endPoint y: 533, distance: 143.4
drag, startPoint x: 1128, startPoint y: 633, endPoint x: 1273, endPoint y: 637, distance: 144.4
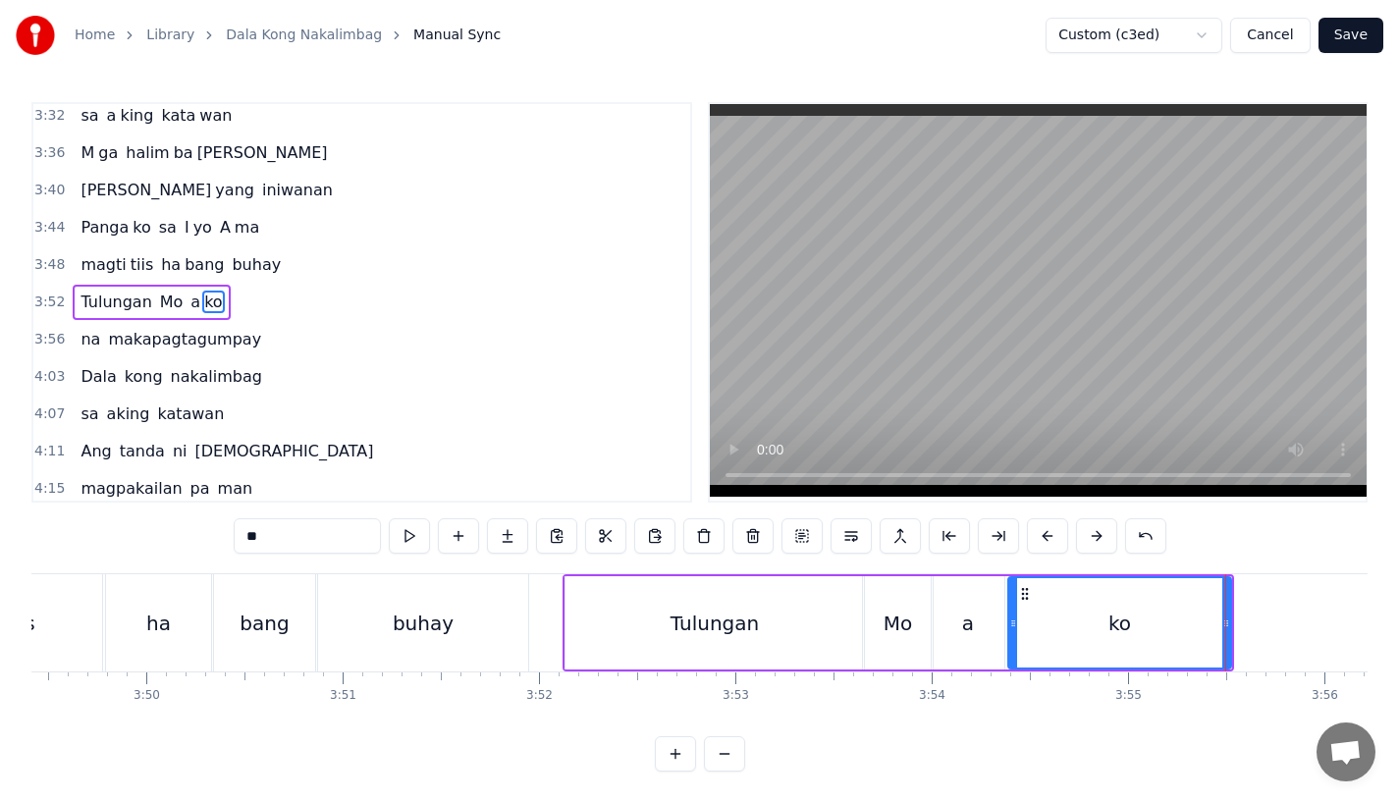
scroll to position [0, 44872]
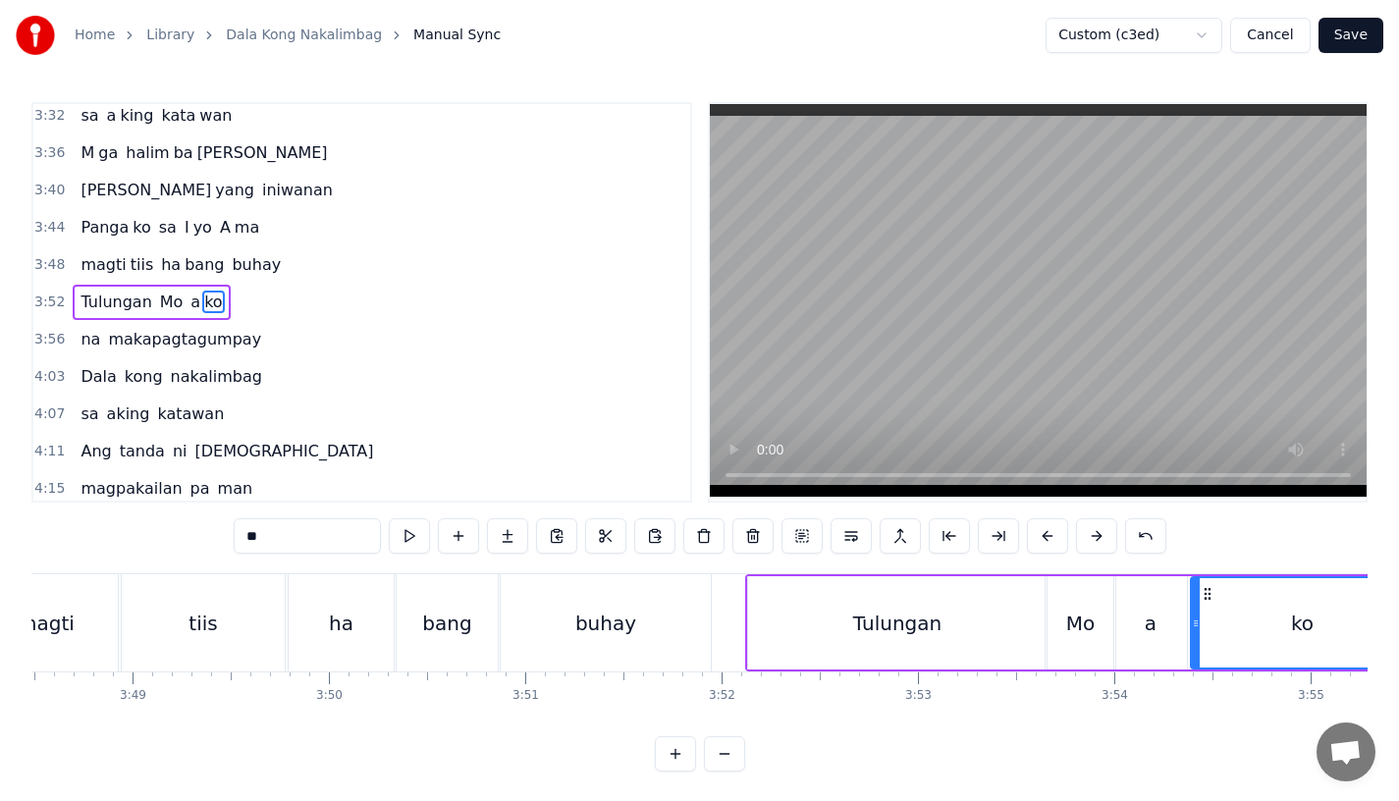
type input "*****"
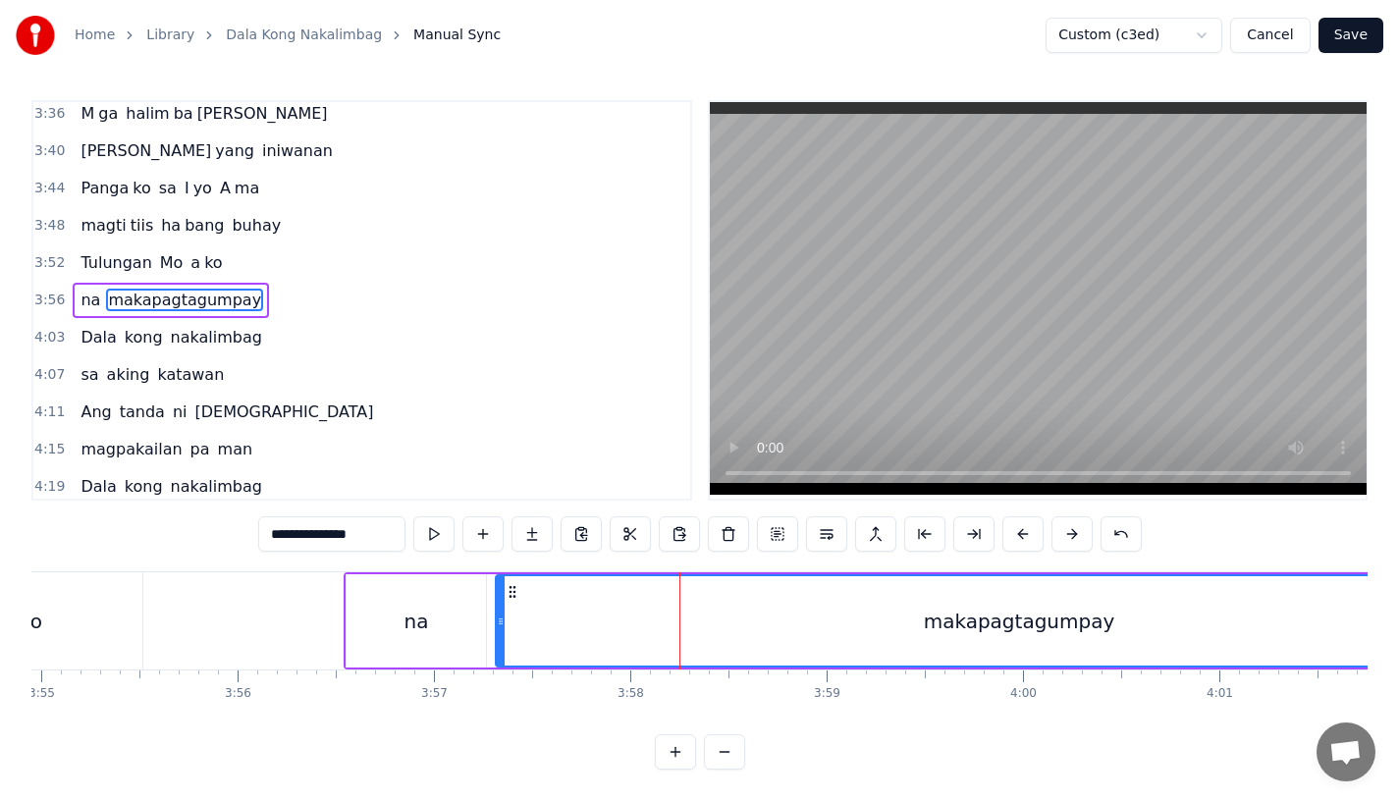
scroll to position [17, 0]
type input "**"
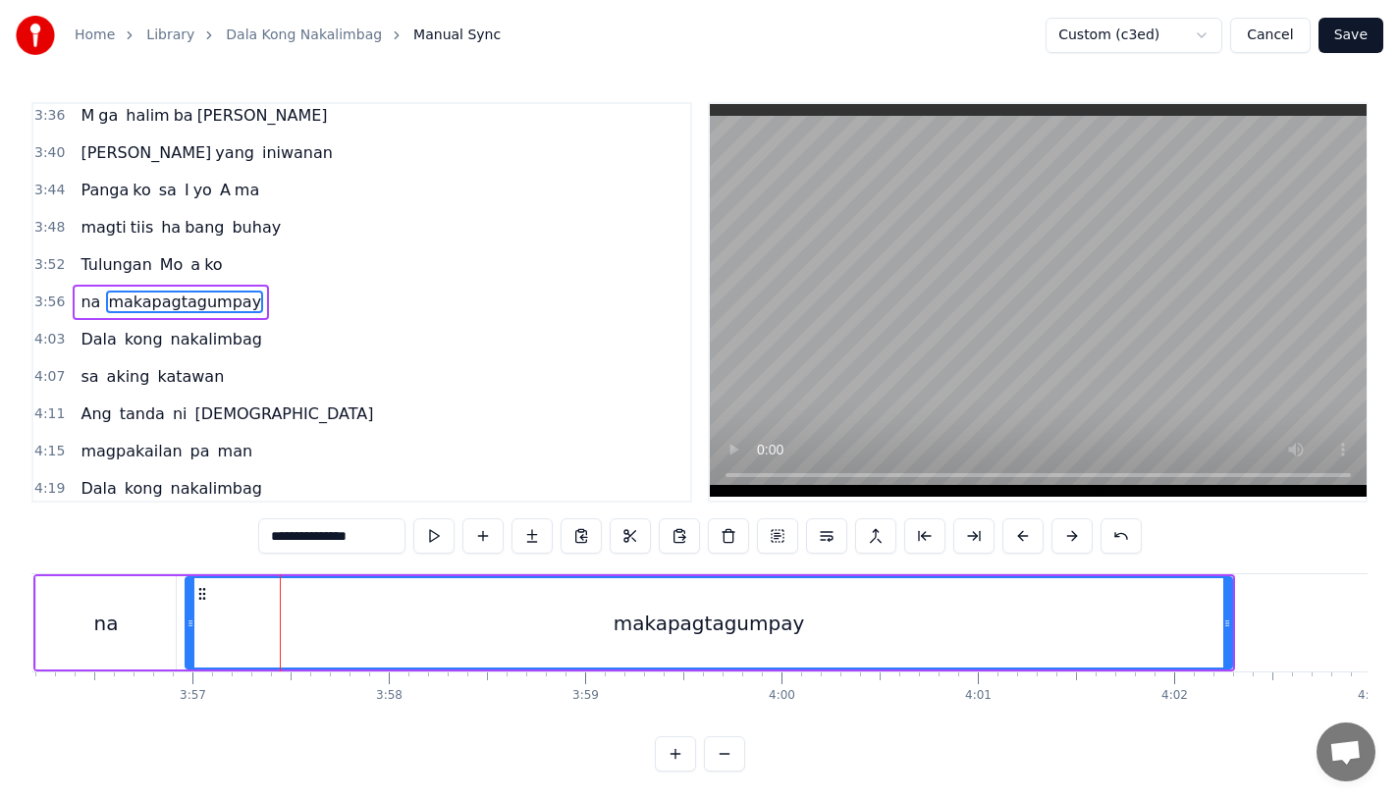
scroll to position [0, 46389]
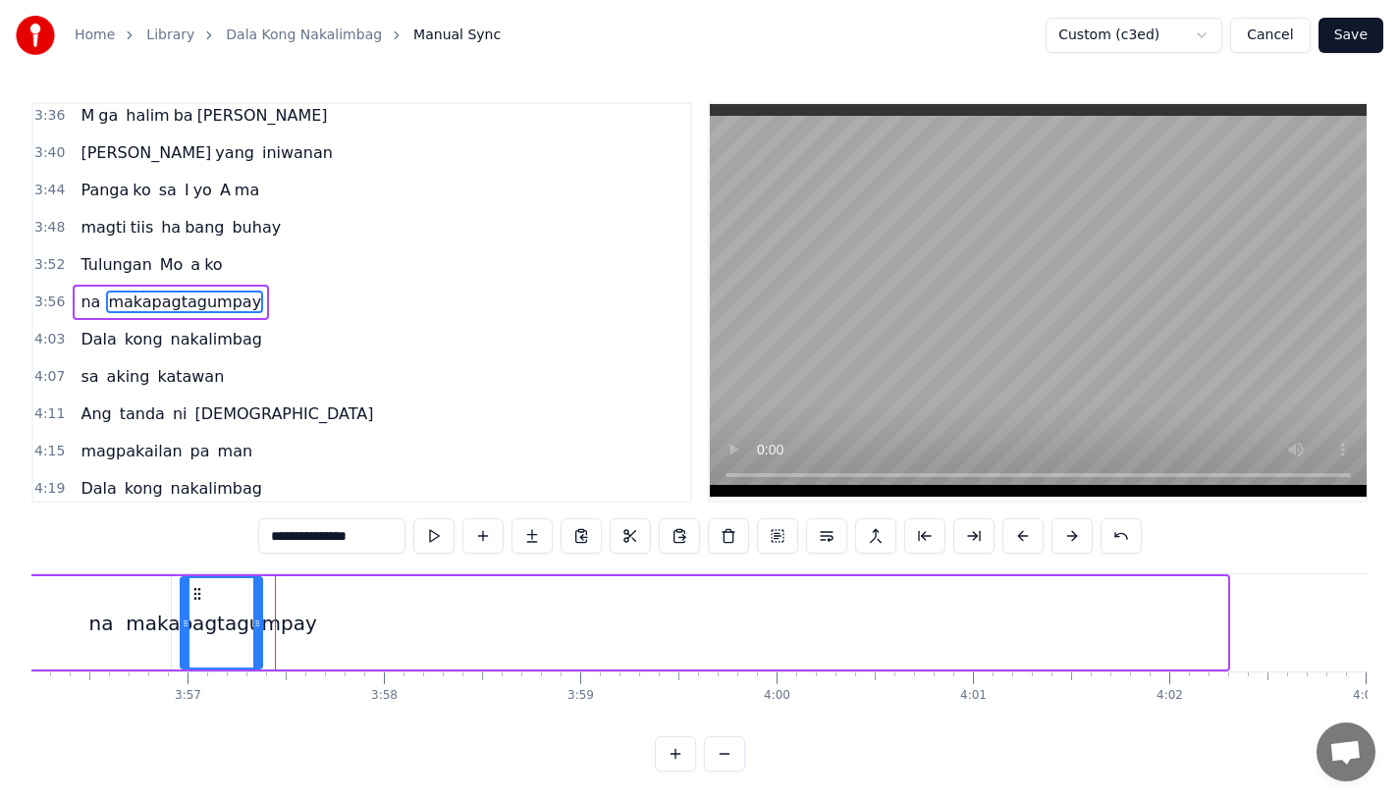
drag, startPoint x: 1225, startPoint y: 629, endPoint x: 259, endPoint y: 605, distance: 965.6
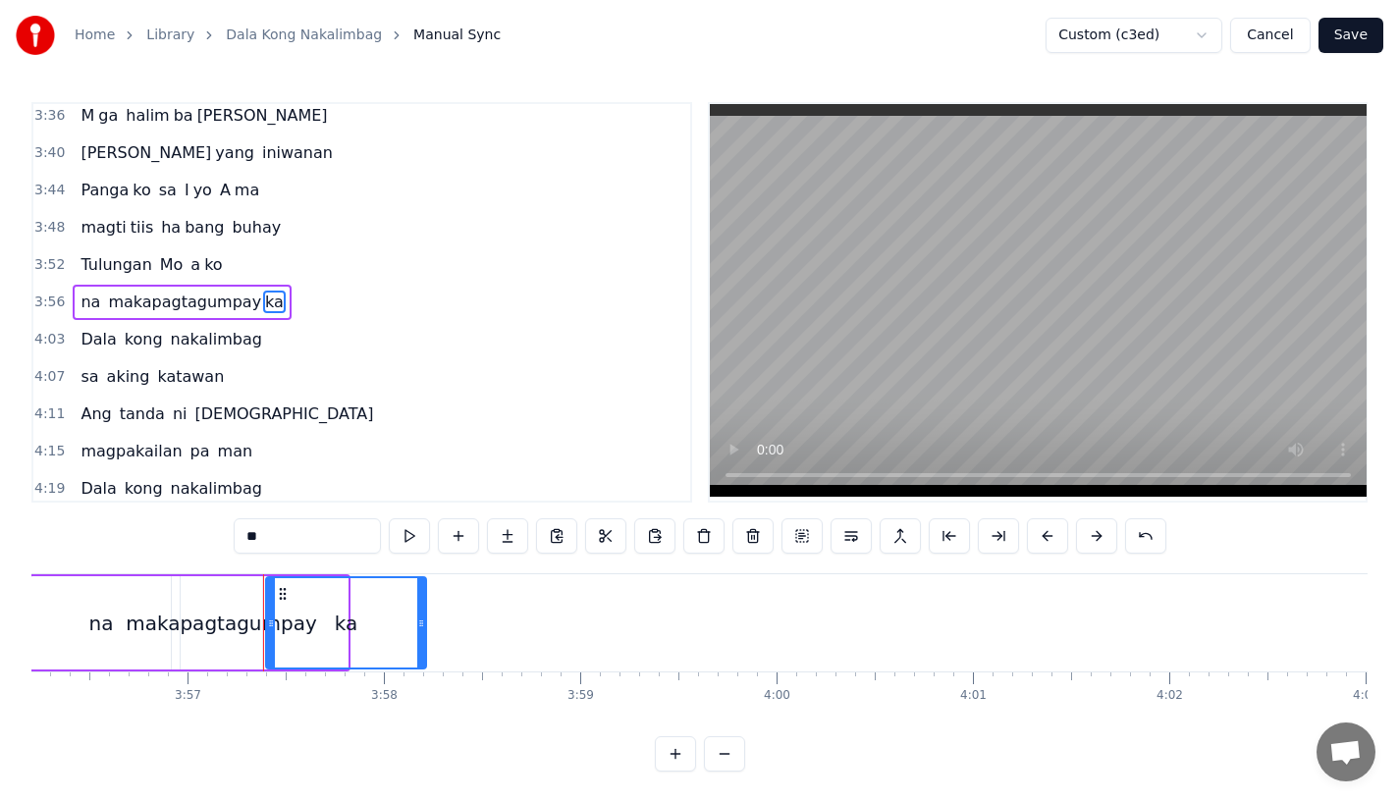
drag, startPoint x: 340, startPoint y: 634, endPoint x: 444, endPoint y: 638, distance: 104.2
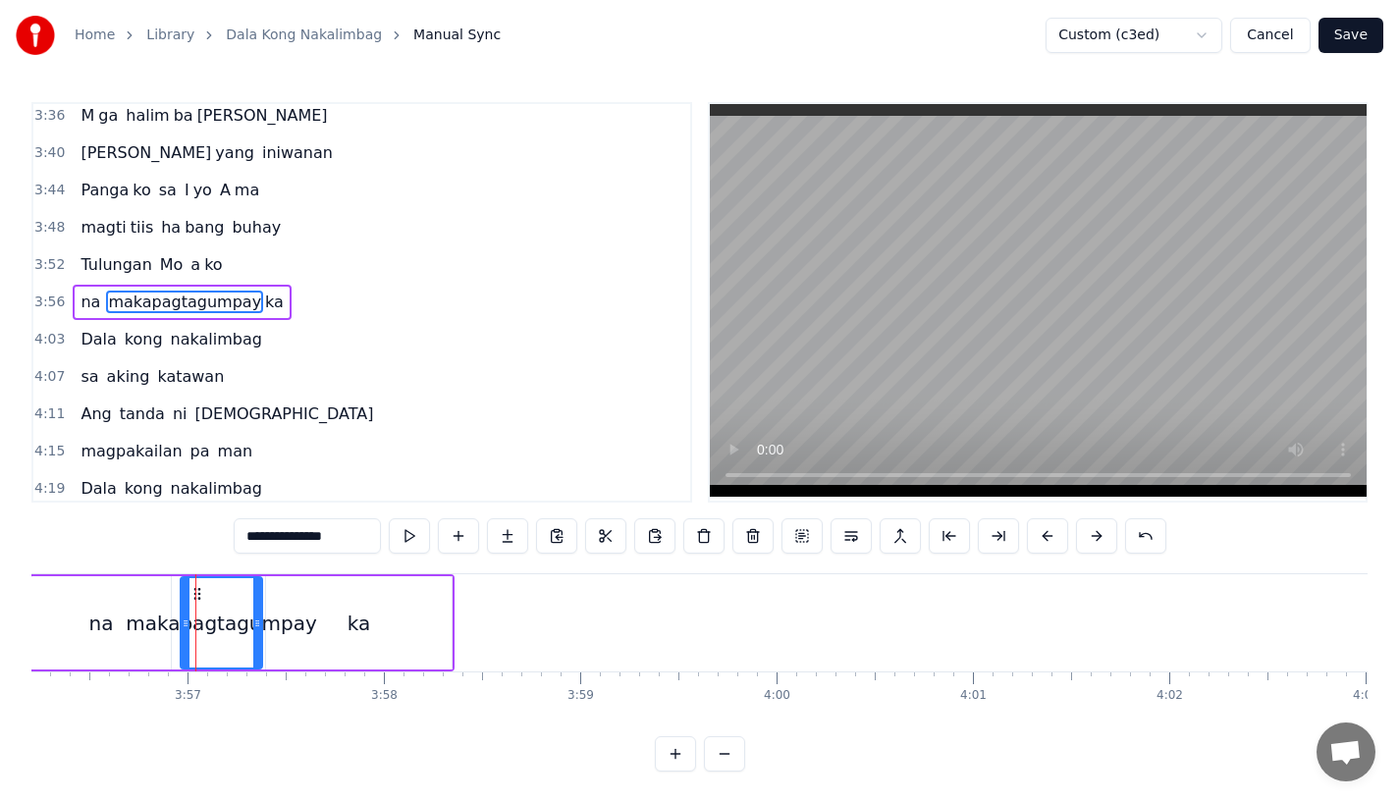
drag, startPoint x: 269, startPoint y: 539, endPoint x: 510, endPoint y: 539, distance: 240.6
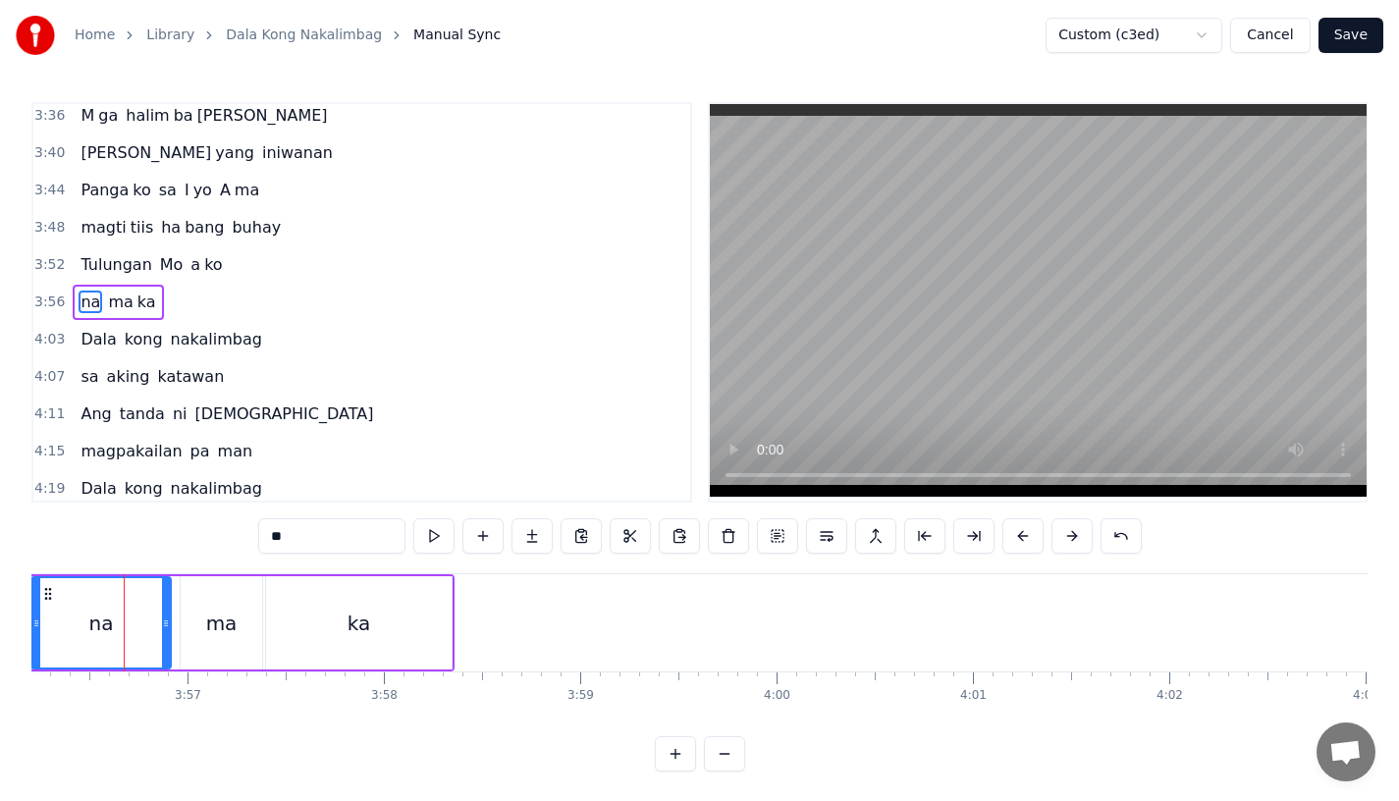
scroll to position [0, 46383]
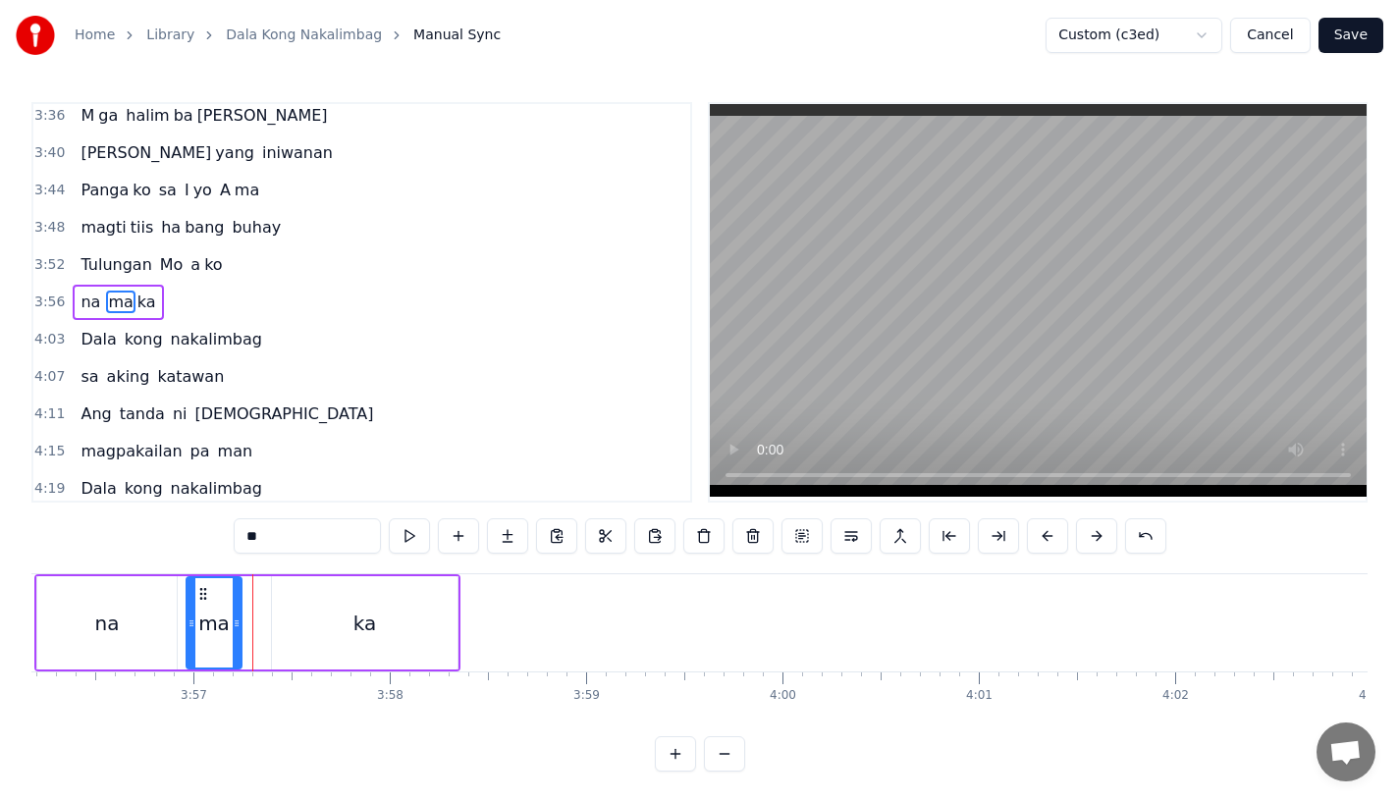
drag, startPoint x: 263, startPoint y: 643, endPoint x: 232, endPoint y: 643, distance: 31.4
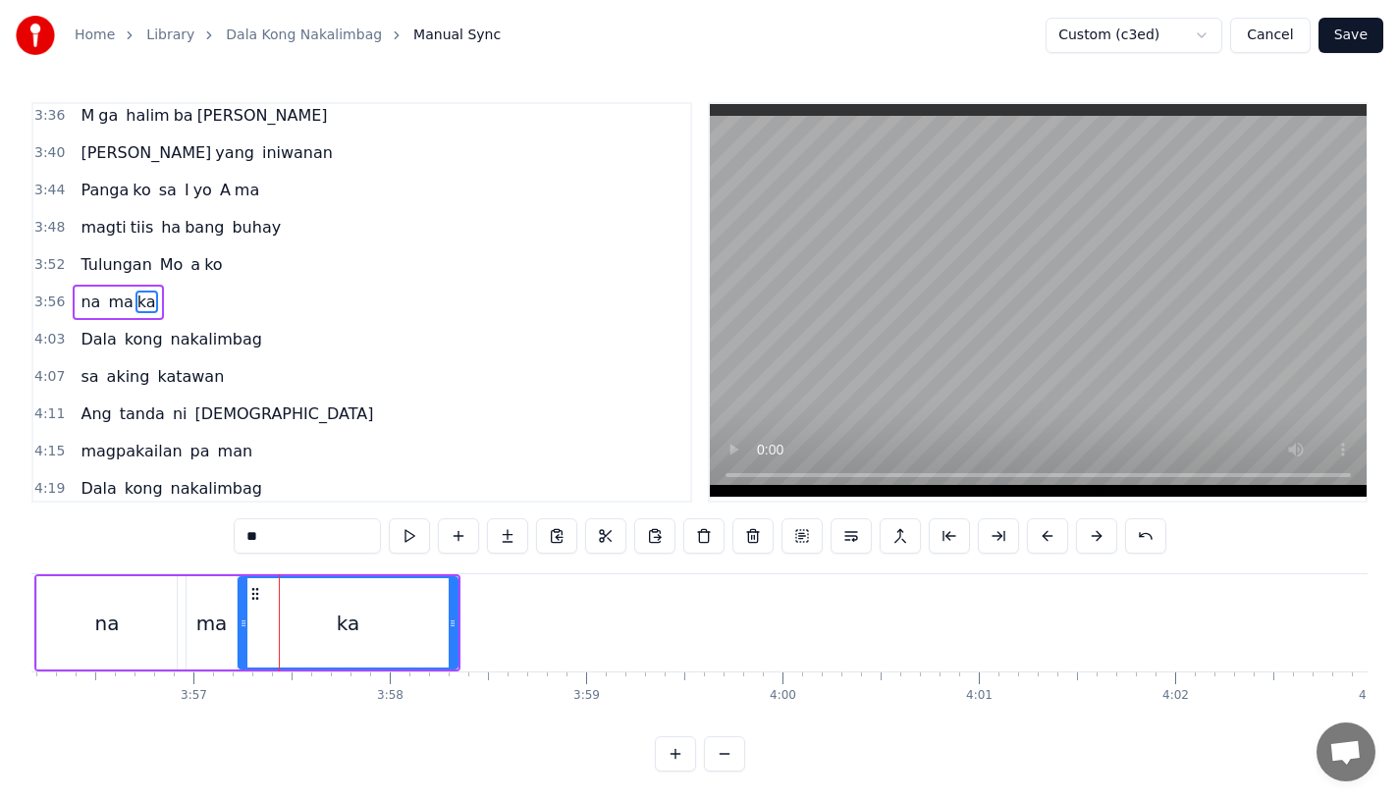
drag, startPoint x: 277, startPoint y: 635, endPoint x: 242, endPoint y: 635, distance: 35.4
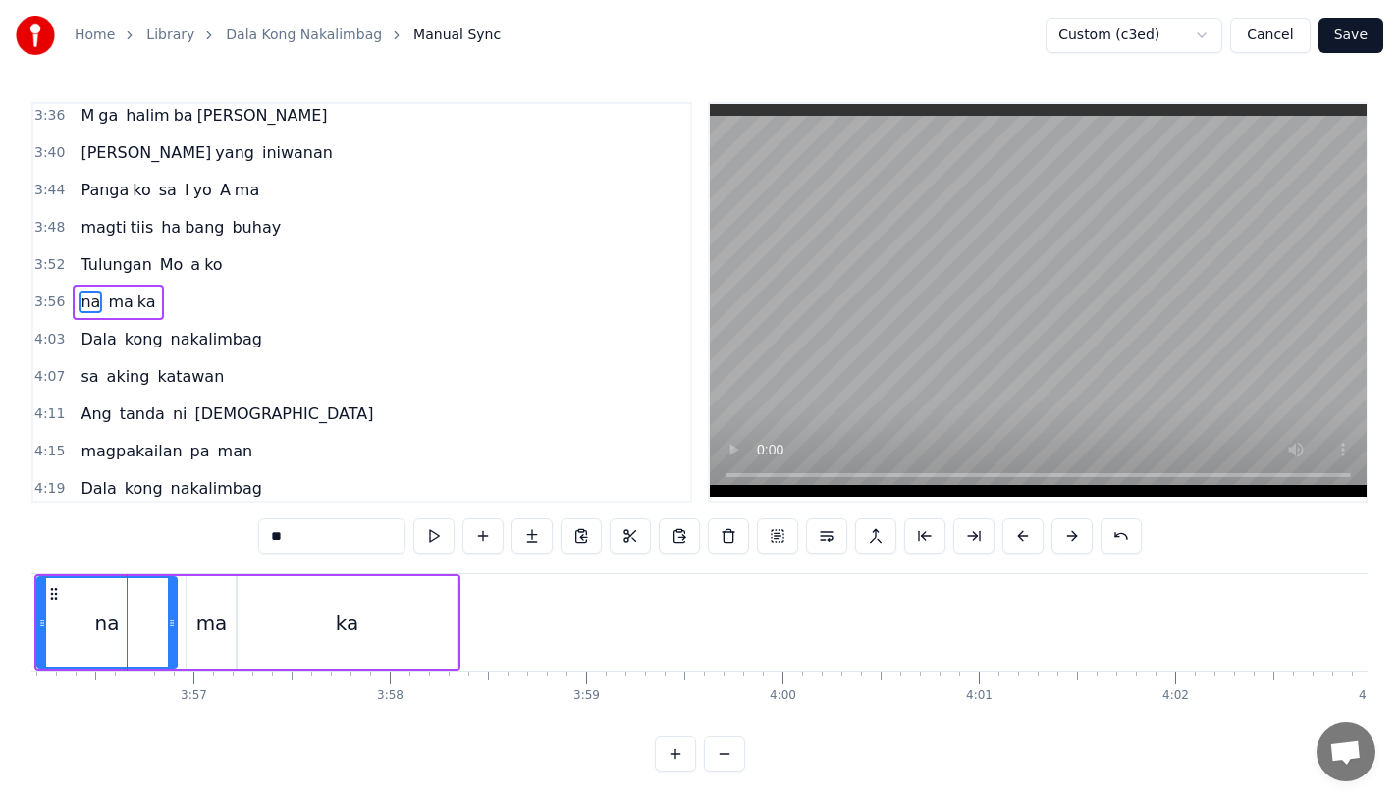
scroll to position [0, 46380]
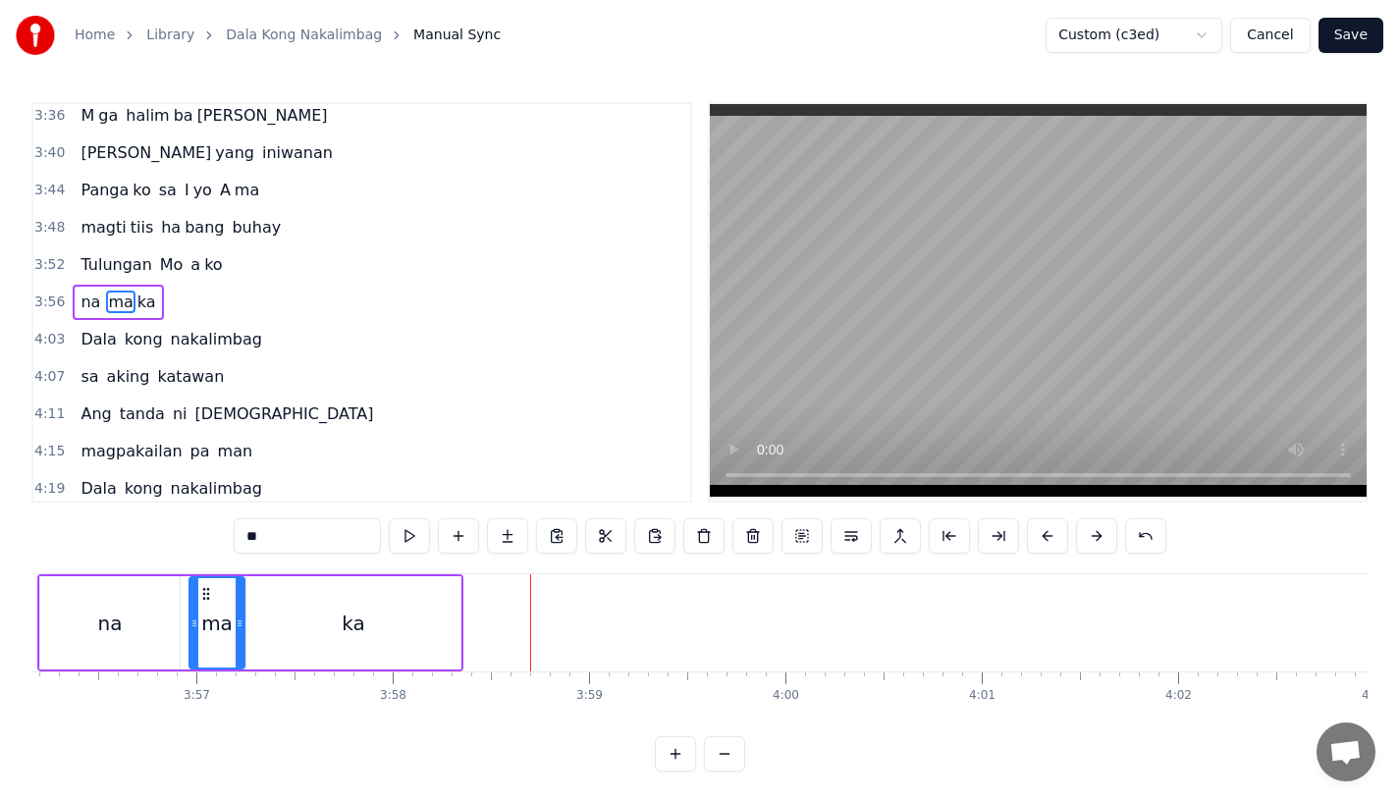
type input "**"
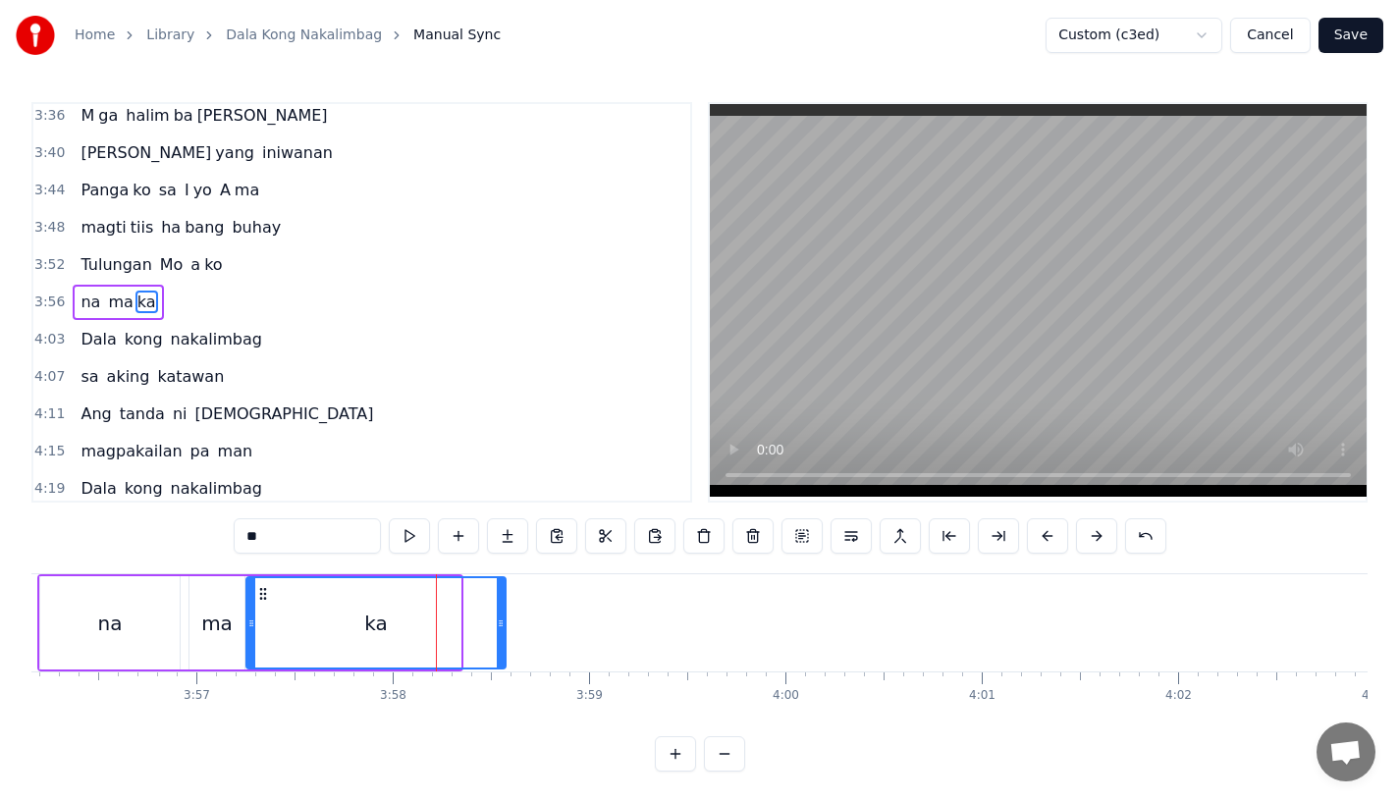
drag, startPoint x: 458, startPoint y: 622, endPoint x: 504, endPoint y: 626, distance: 46.3
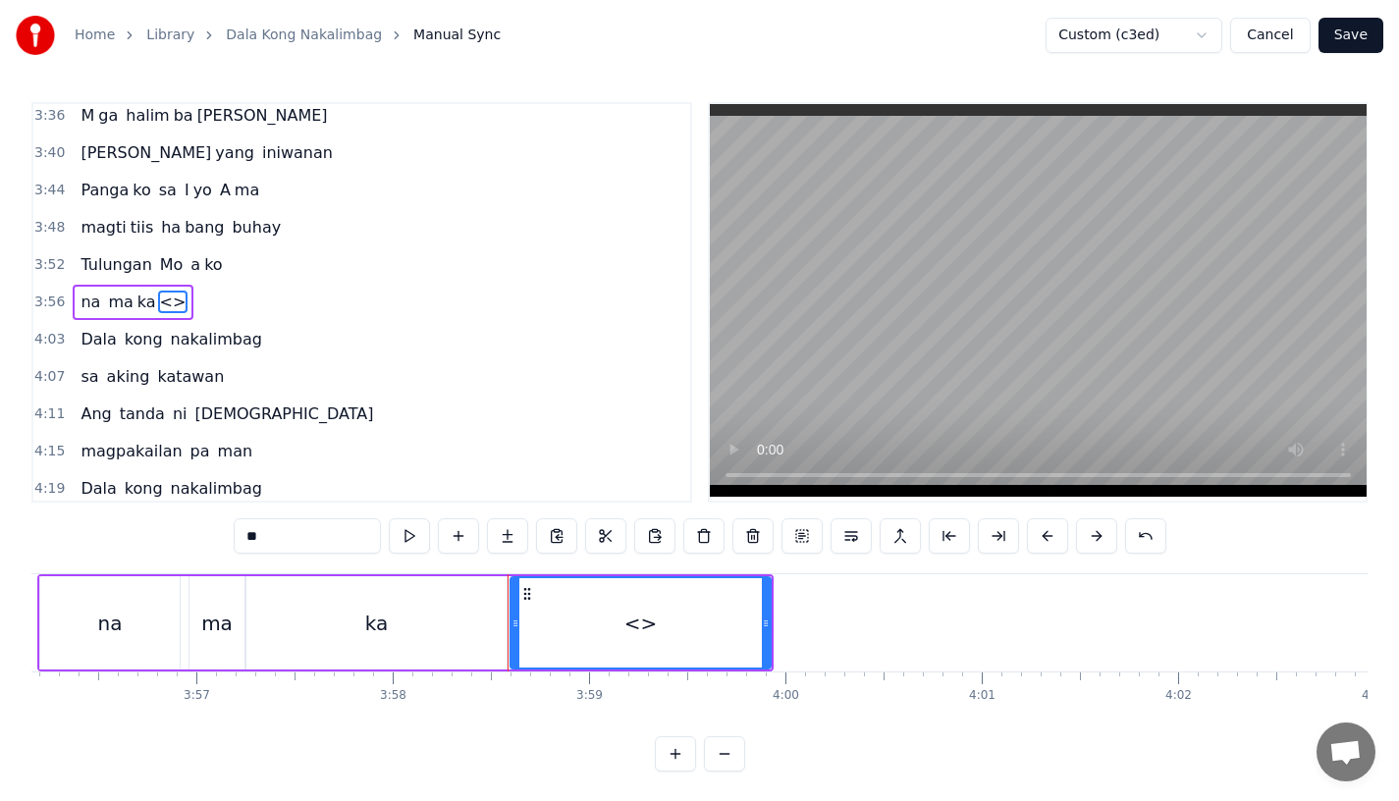
drag, startPoint x: 283, startPoint y: 547, endPoint x: 148, endPoint y: 546, distance: 134.5
type input "*"
drag, startPoint x: 769, startPoint y: 636, endPoint x: 642, endPoint y: 637, distance: 126.7
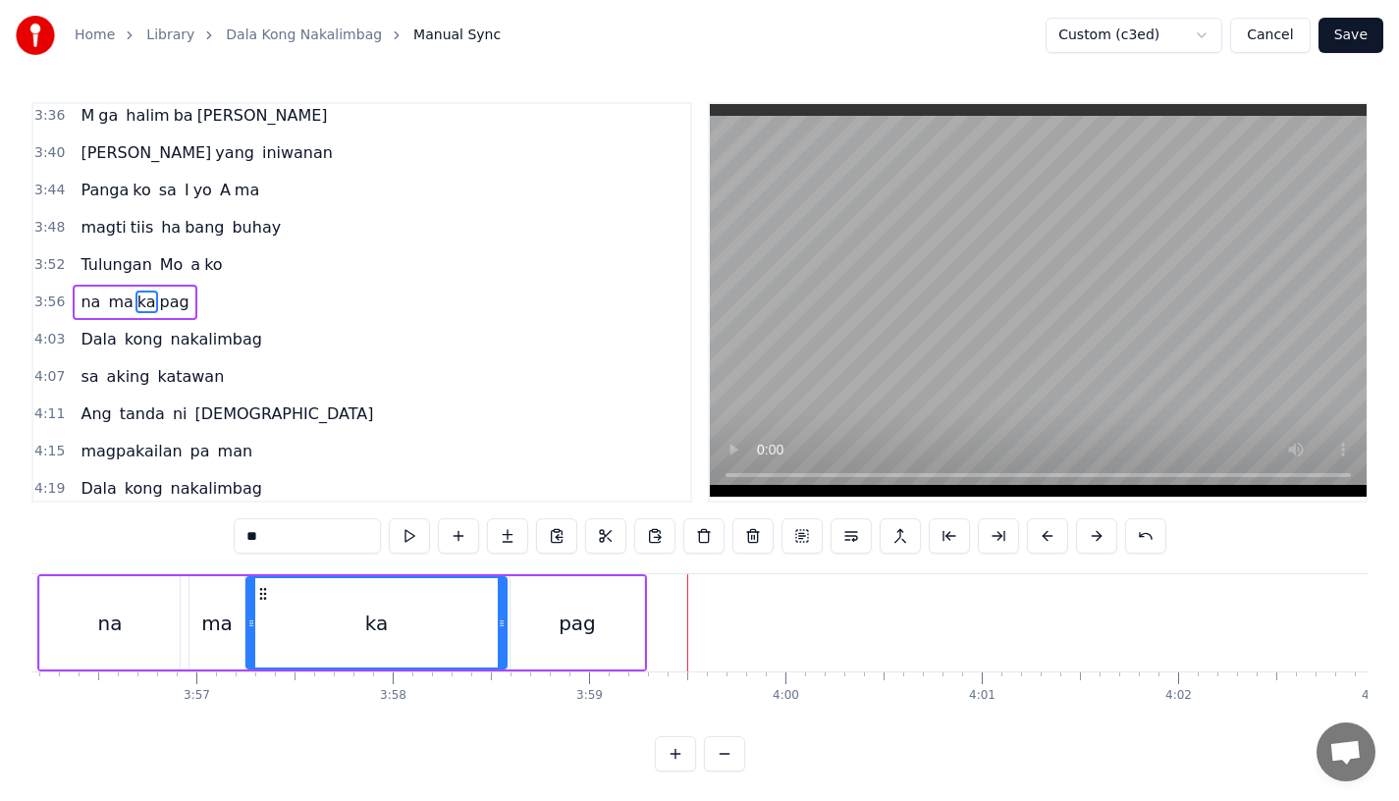
type input "***"
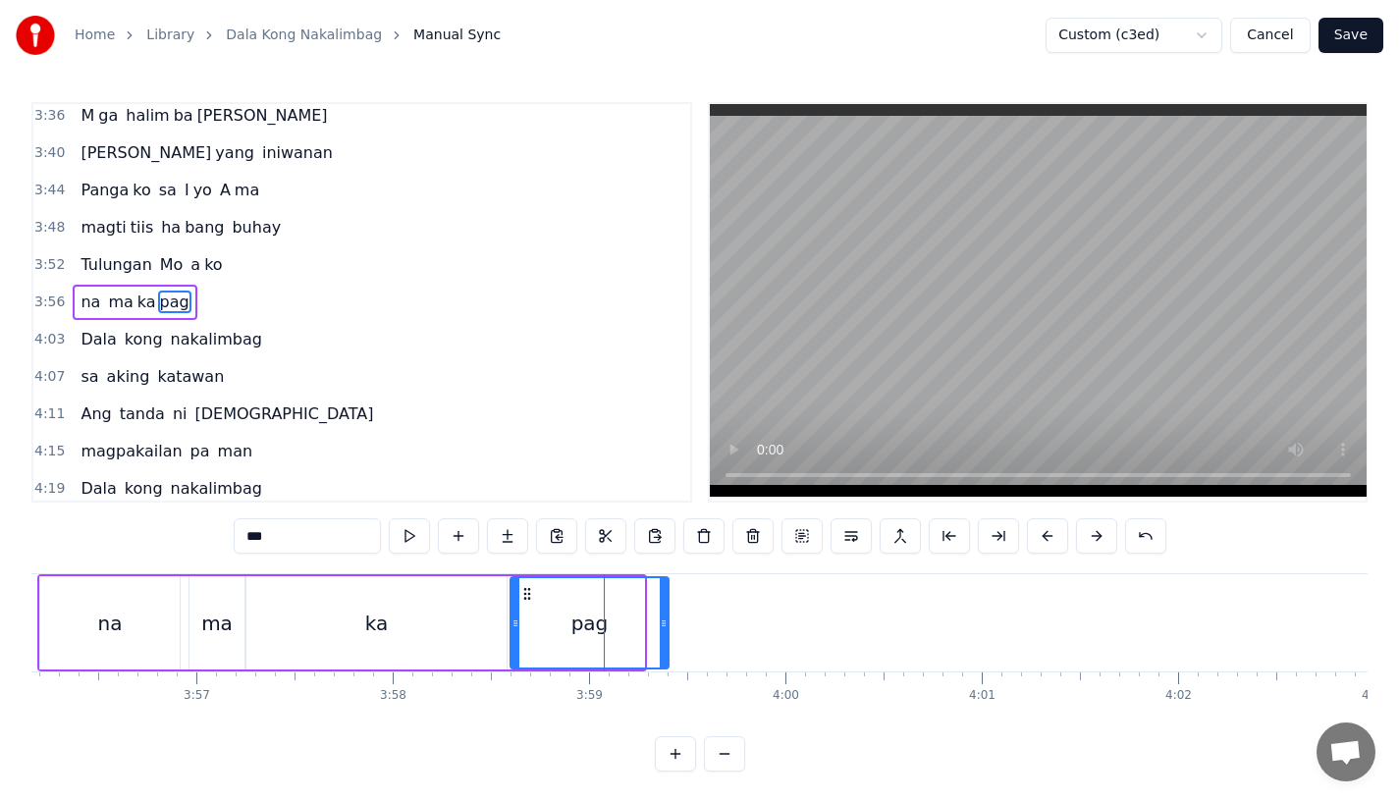
drag, startPoint x: 636, startPoint y: 637, endPoint x: 667, endPoint y: 638, distance: 30.5
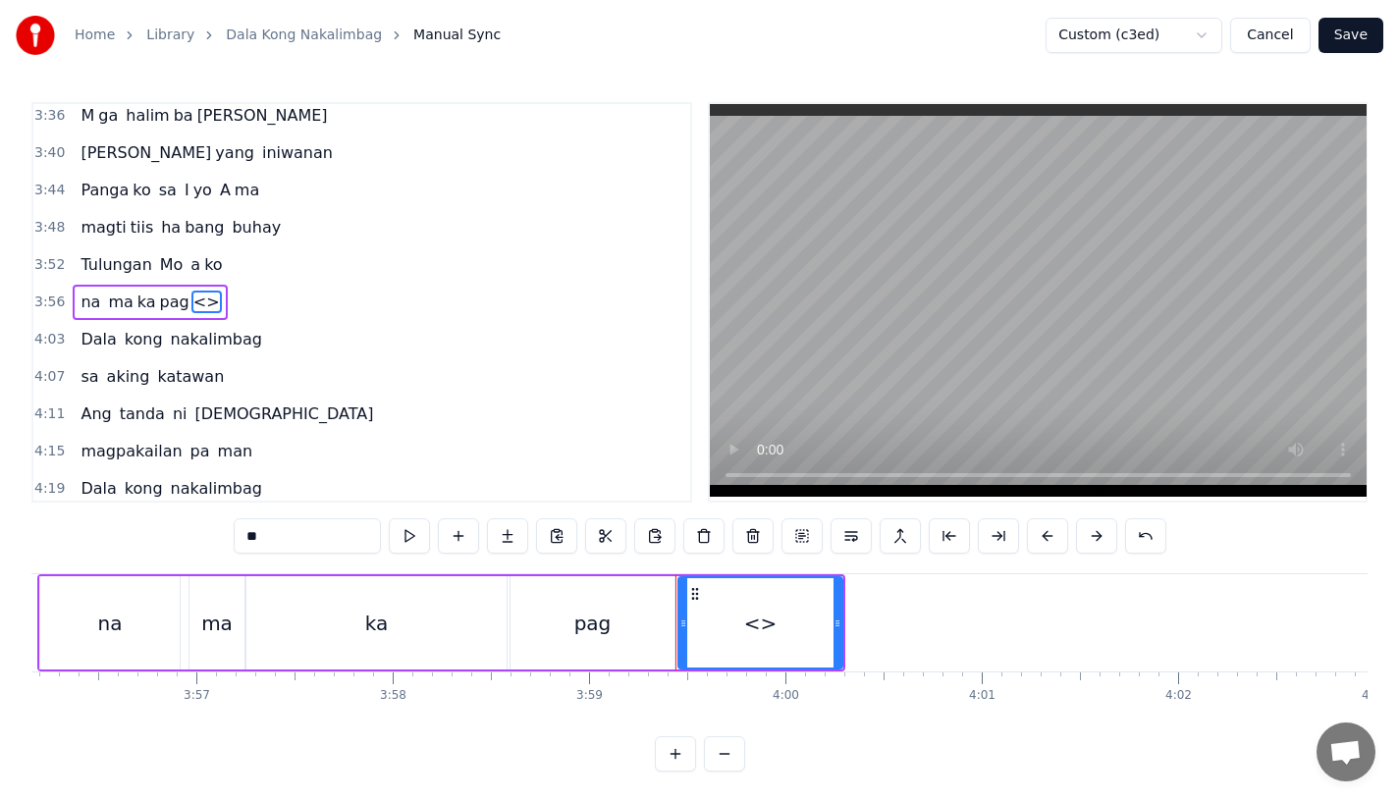
drag, startPoint x: 264, startPoint y: 541, endPoint x: 154, endPoint y: 541, distance: 110.0
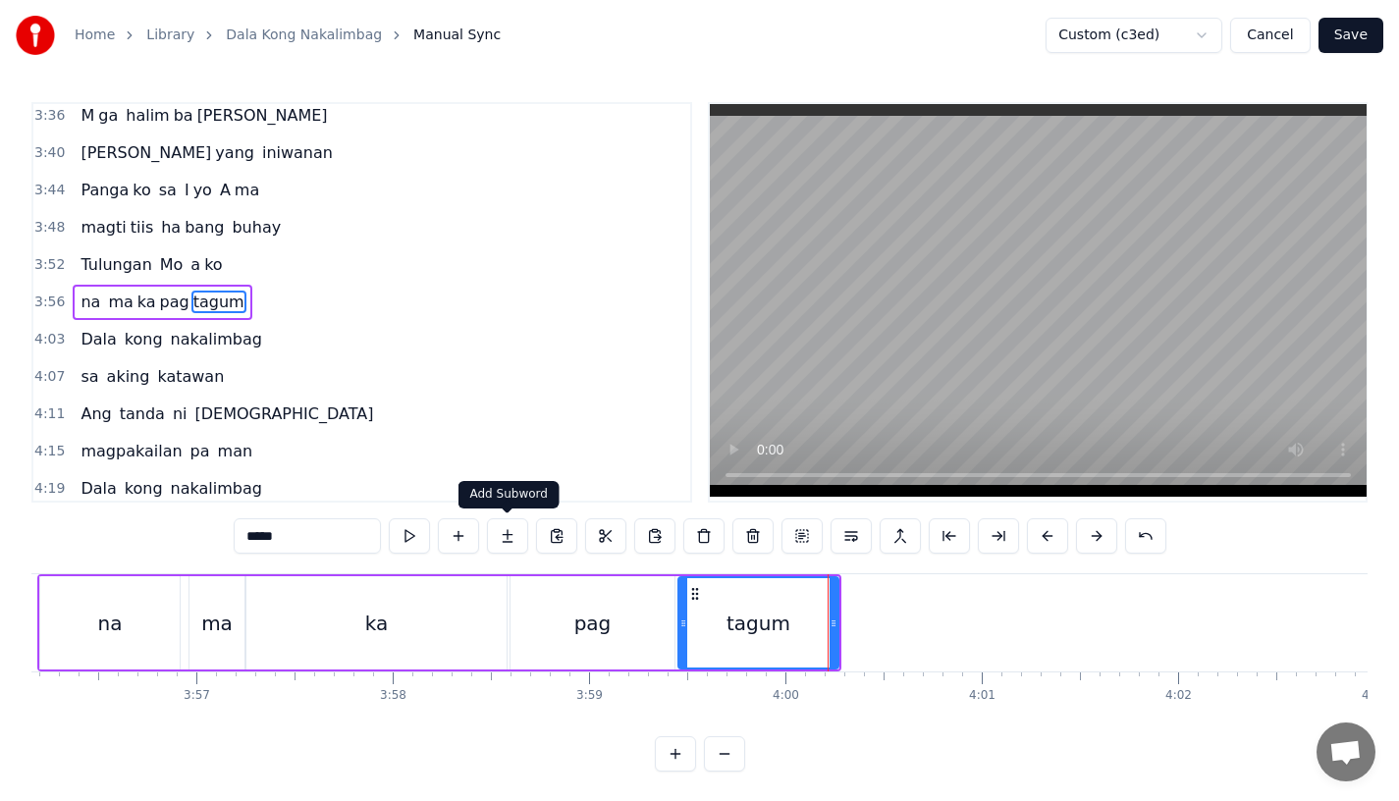
type input "*****"
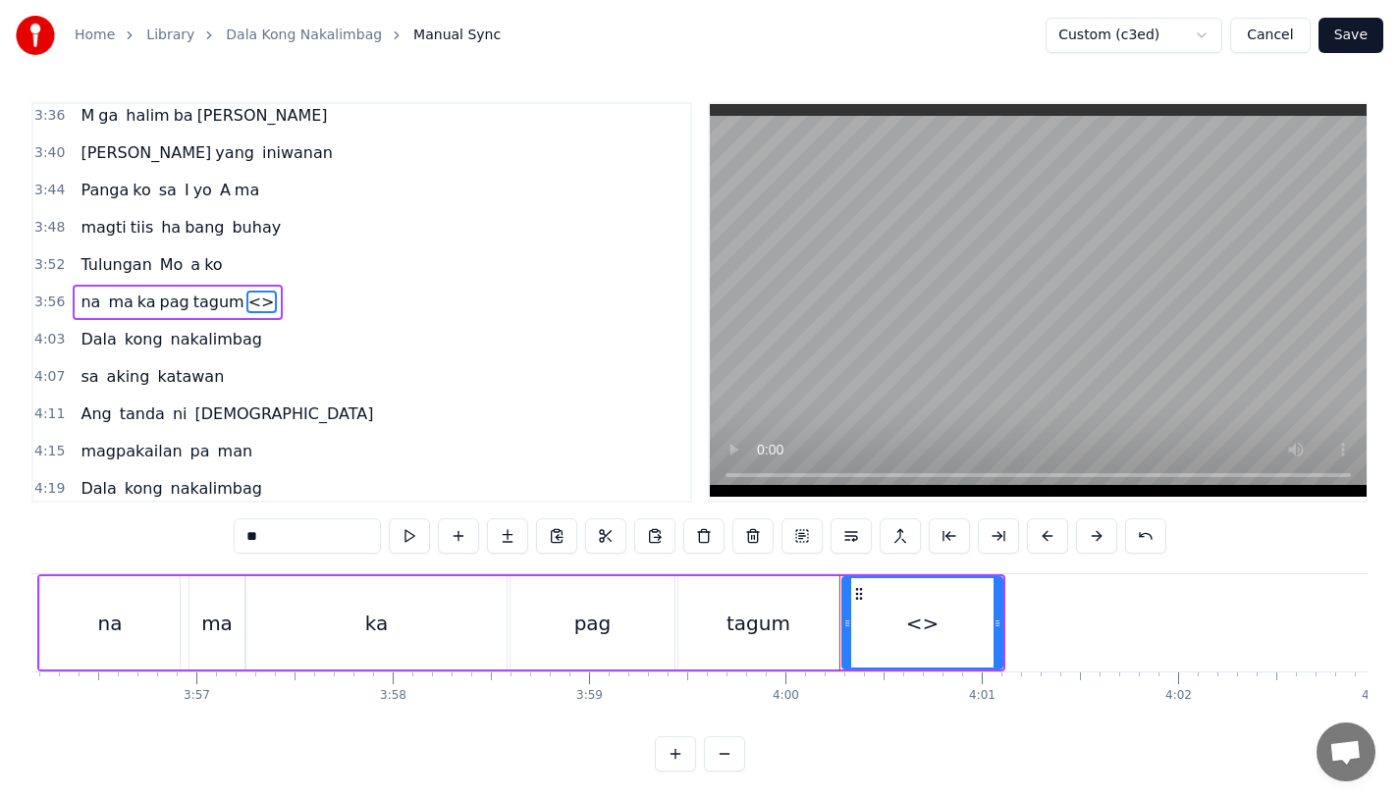
drag, startPoint x: 285, startPoint y: 528, endPoint x: 174, endPoint y: 528, distance: 111.0
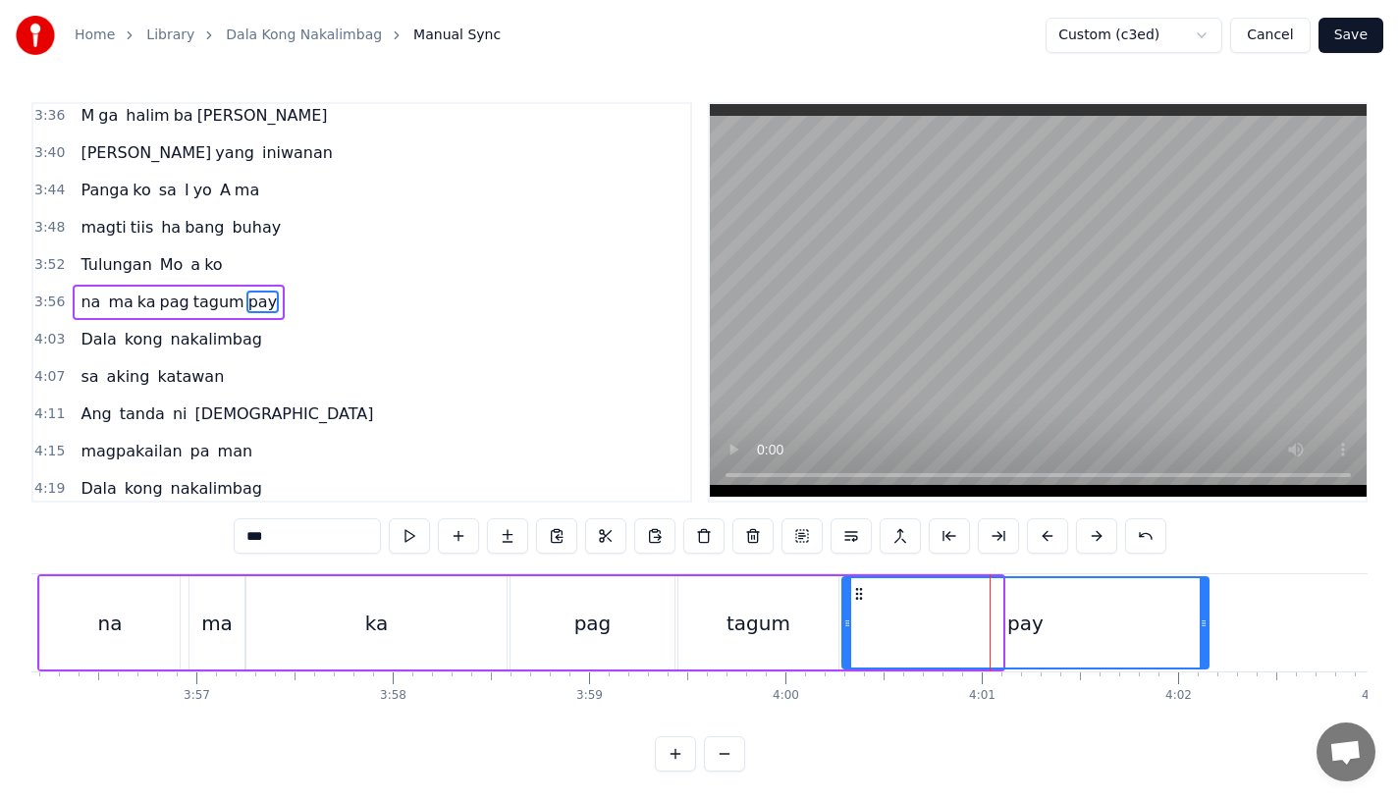
drag, startPoint x: 1001, startPoint y: 630, endPoint x: 1222, endPoint y: 632, distance: 220.9
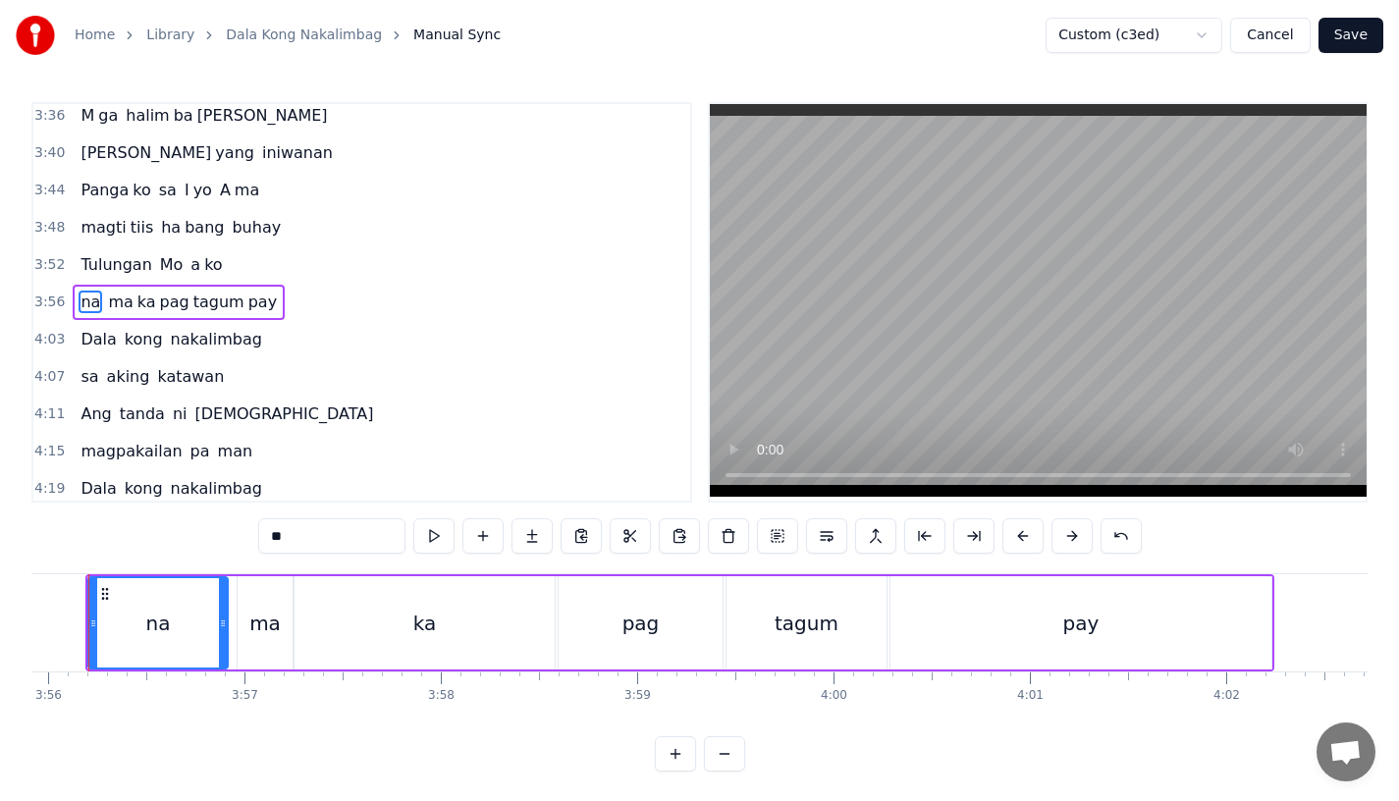
scroll to position [0, 46290]
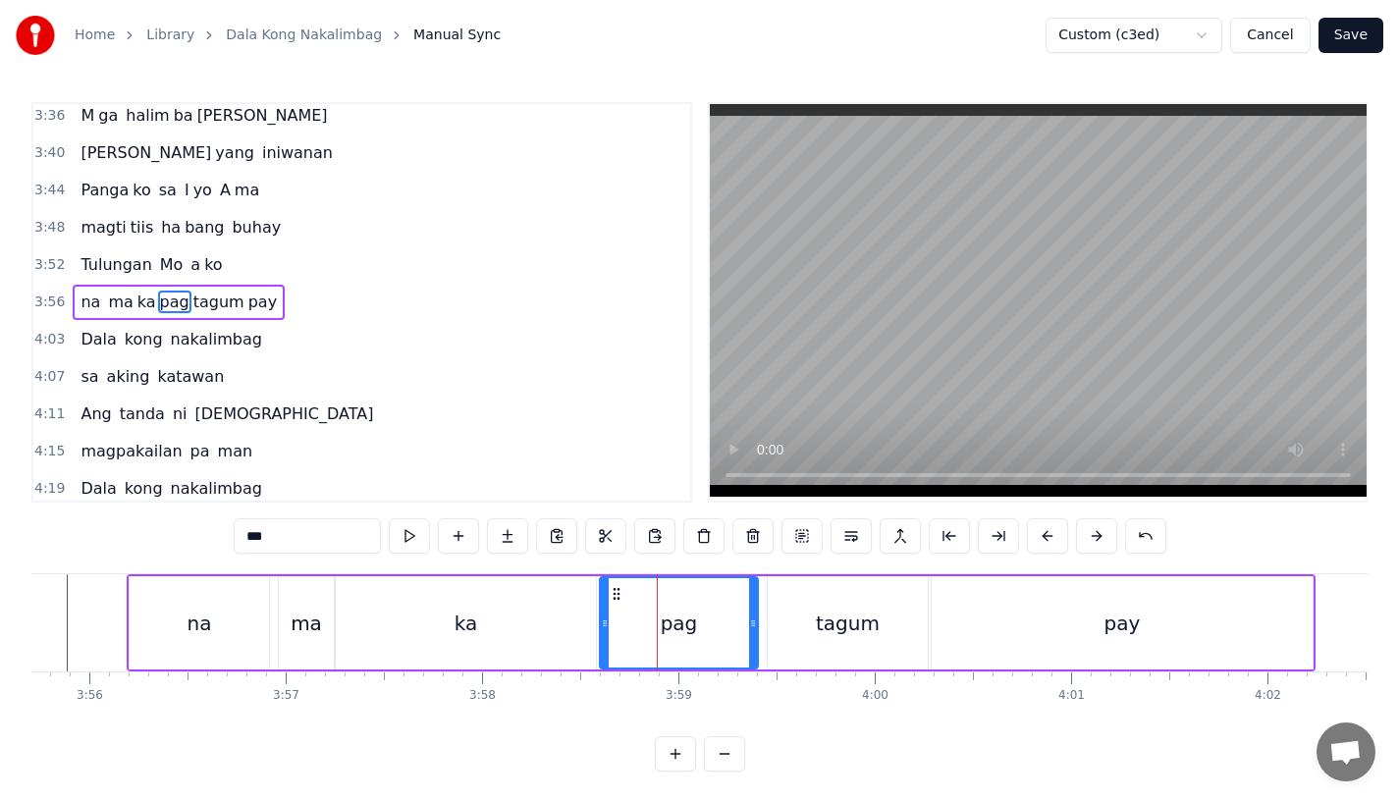
drag, startPoint x: 757, startPoint y: 644, endPoint x: 735, endPoint y: 644, distance: 22.6
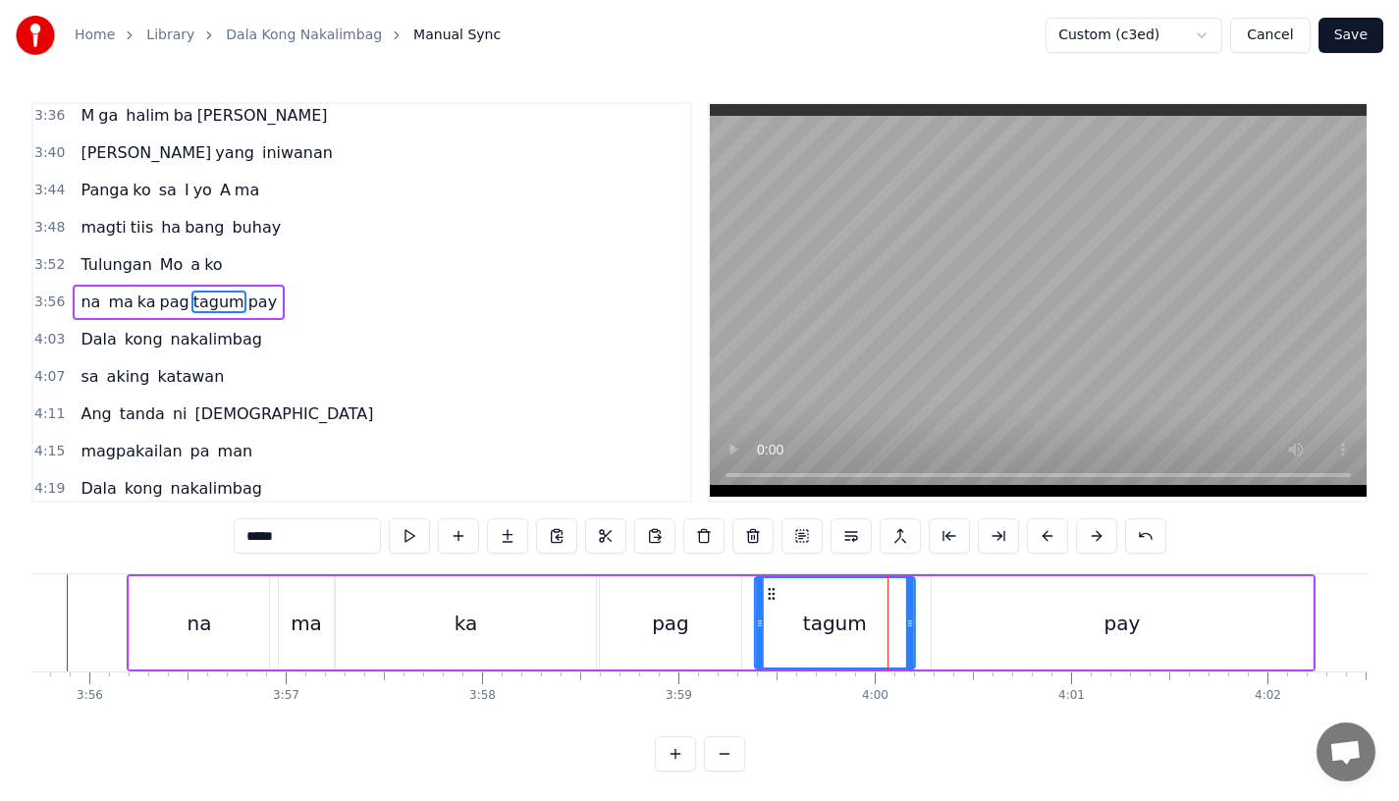
drag, startPoint x: 785, startPoint y: 595, endPoint x: 768, endPoint y: 595, distance: 16.7
drag, startPoint x: 905, startPoint y: 629, endPoint x: 893, endPoint y: 629, distance: 12.8
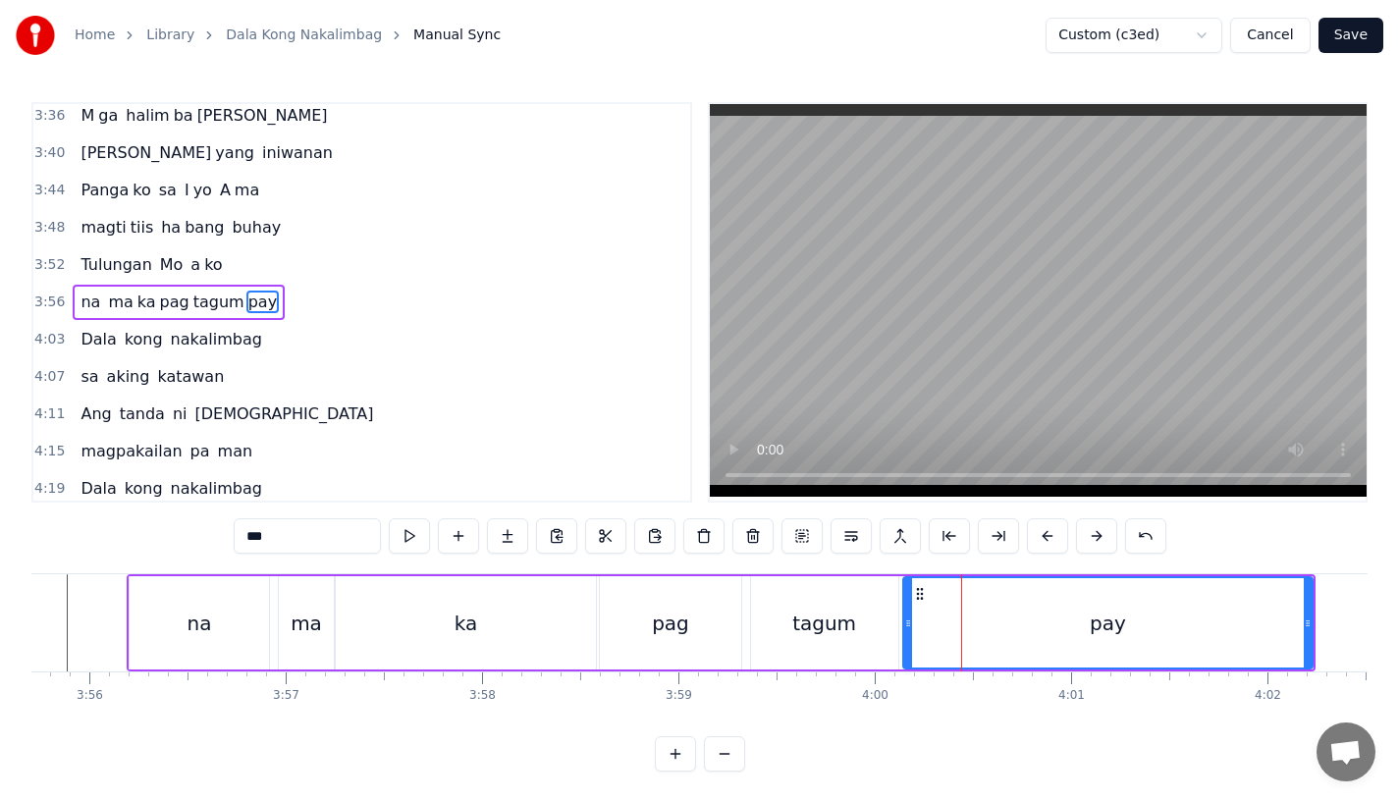
drag, startPoint x: 937, startPoint y: 628, endPoint x: 903, endPoint y: 629, distance: 33.4
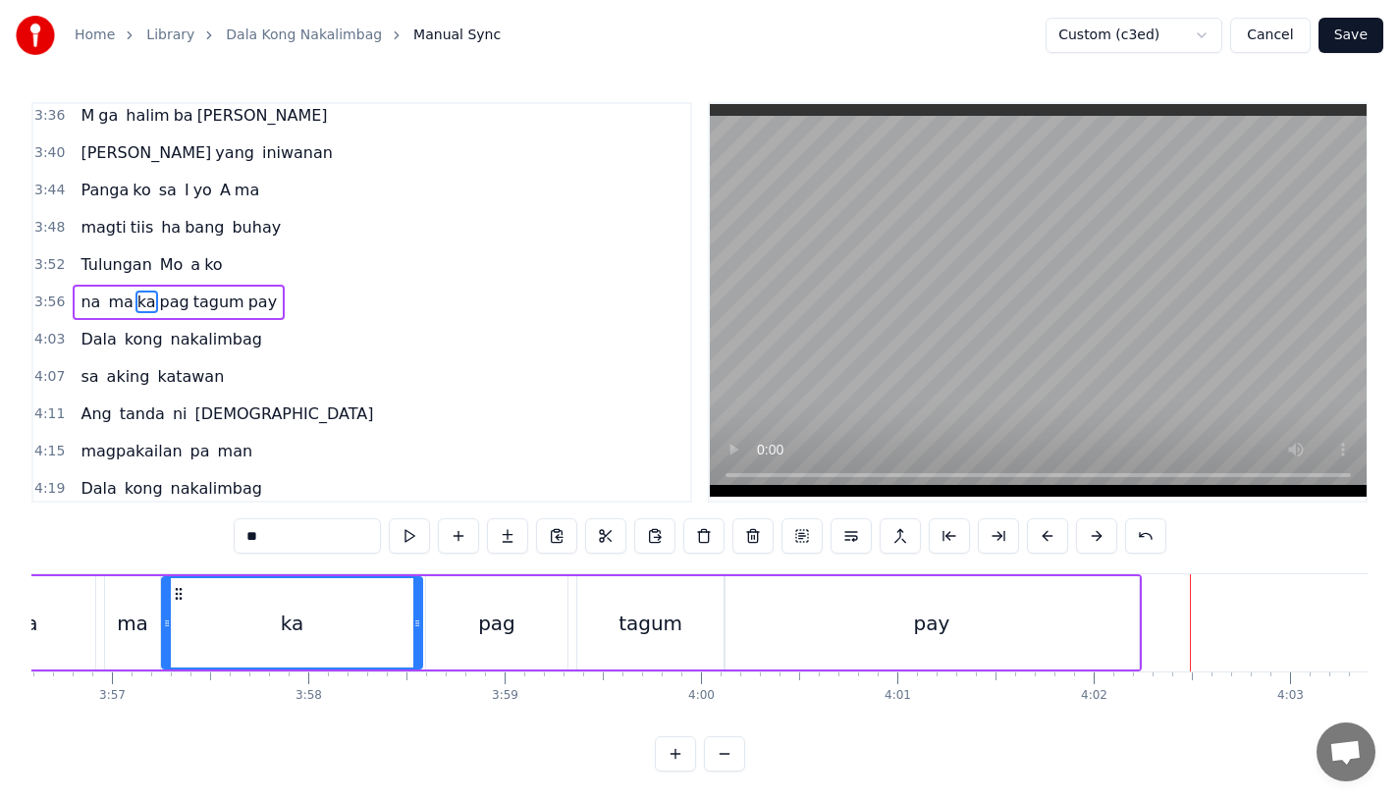
scroll to position [0, 46429]
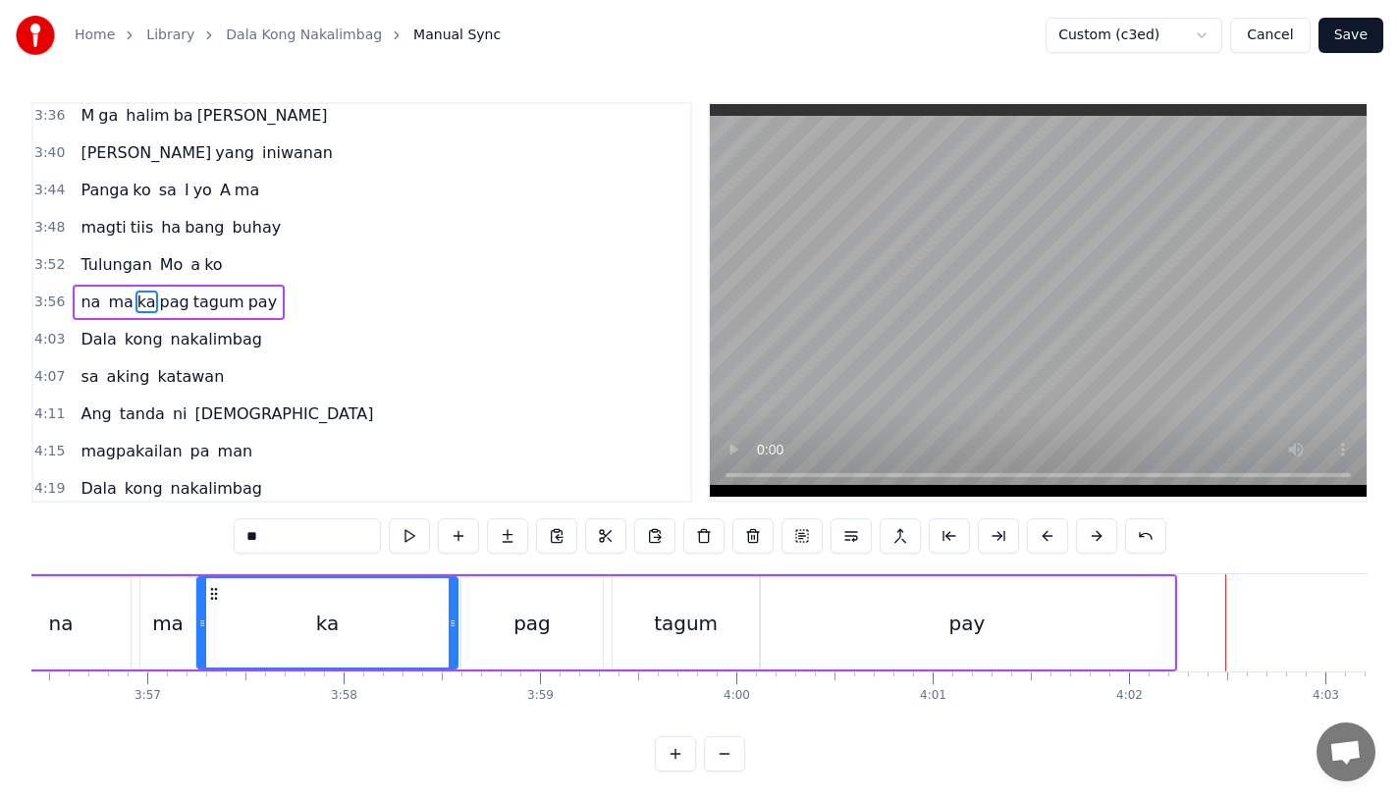
type input "**"
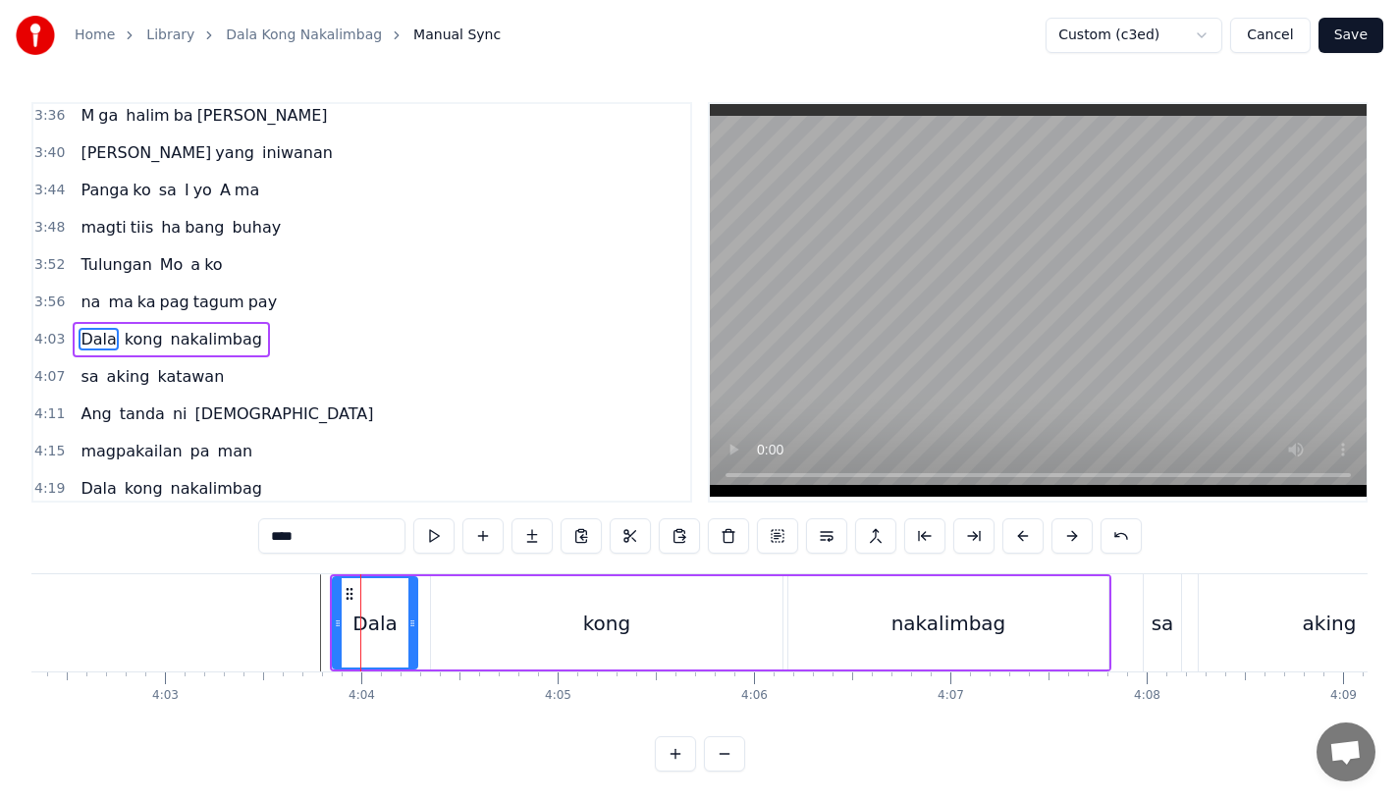
scroll to position [1537, 0]
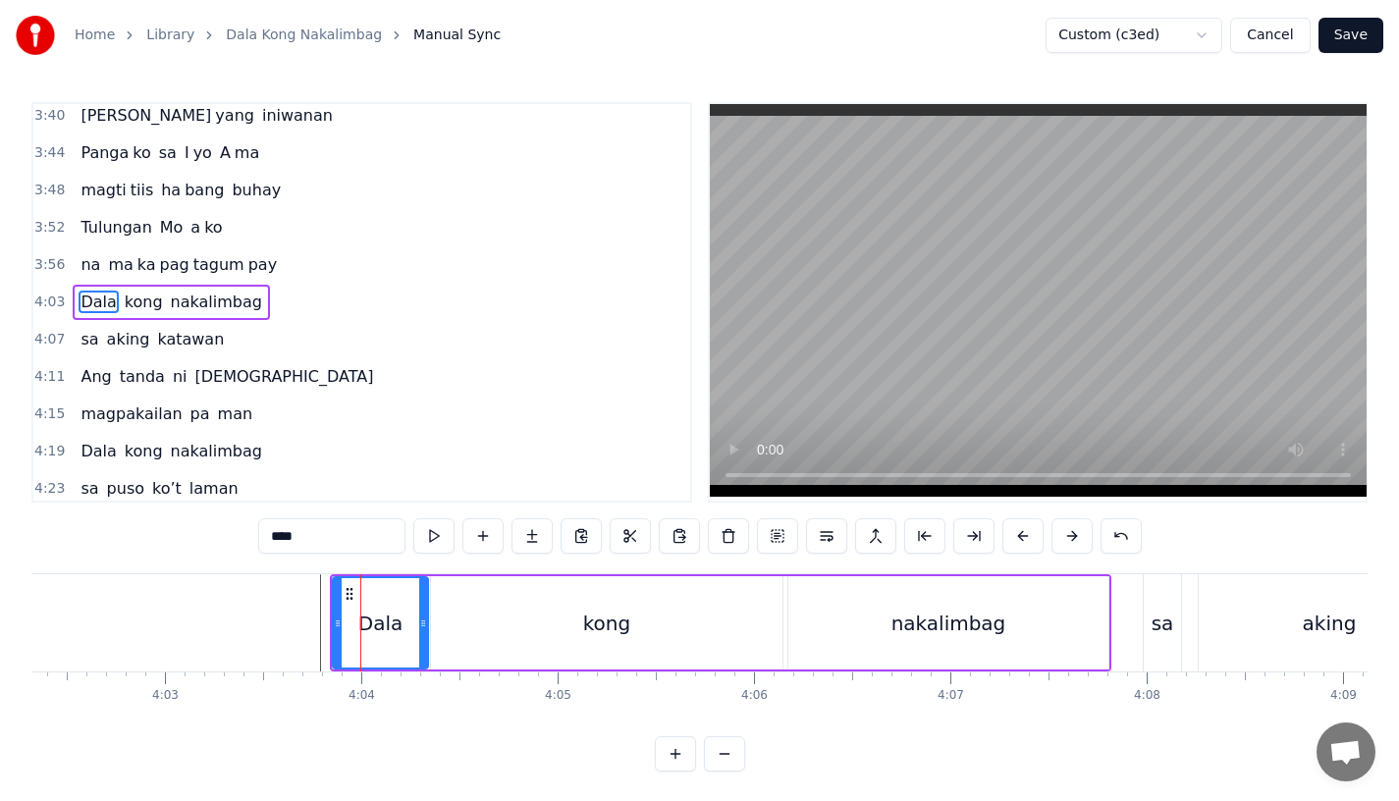
drag, startPoint x: 410, startPoint y: 631, endPoint x: 421, endPoint y: 631, distance: 10.8
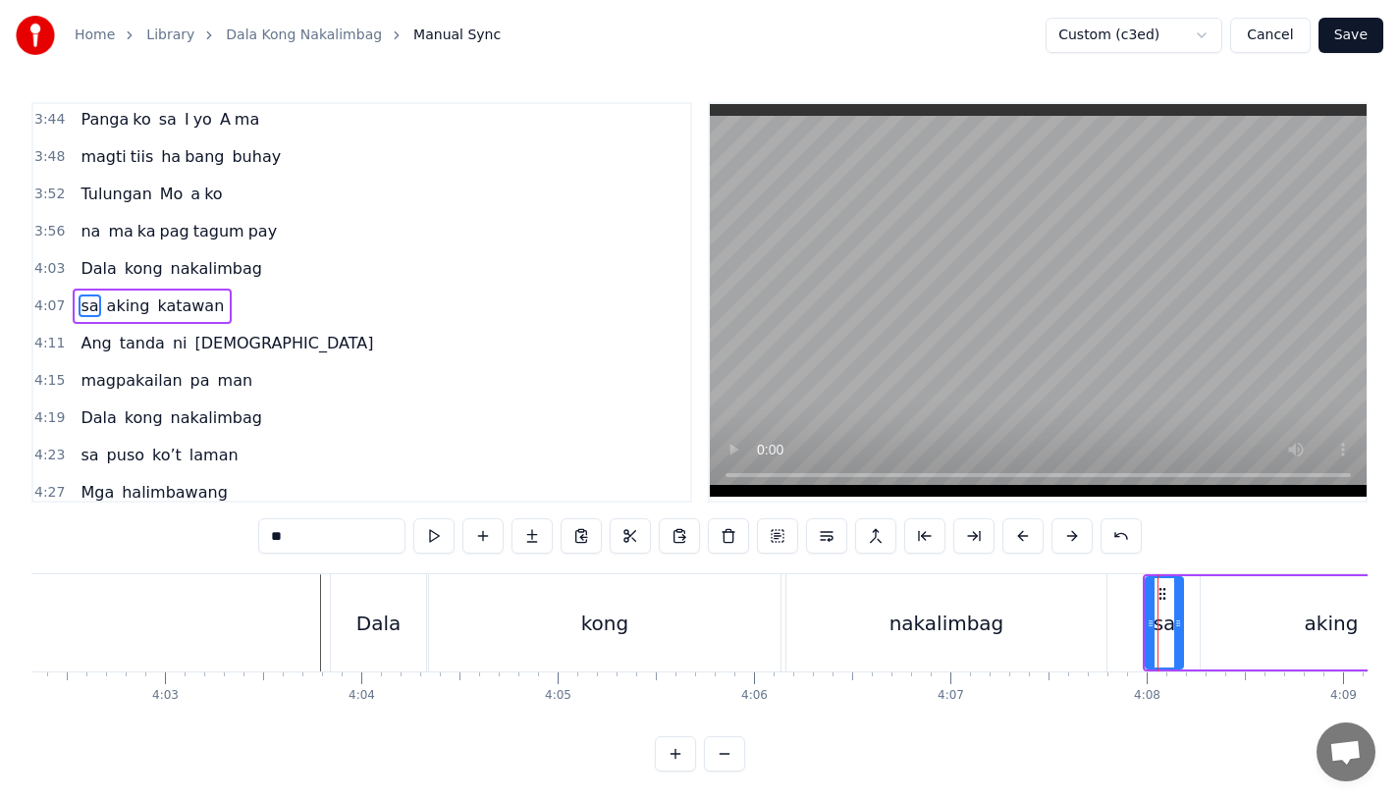
scroll to position [1574, 0]
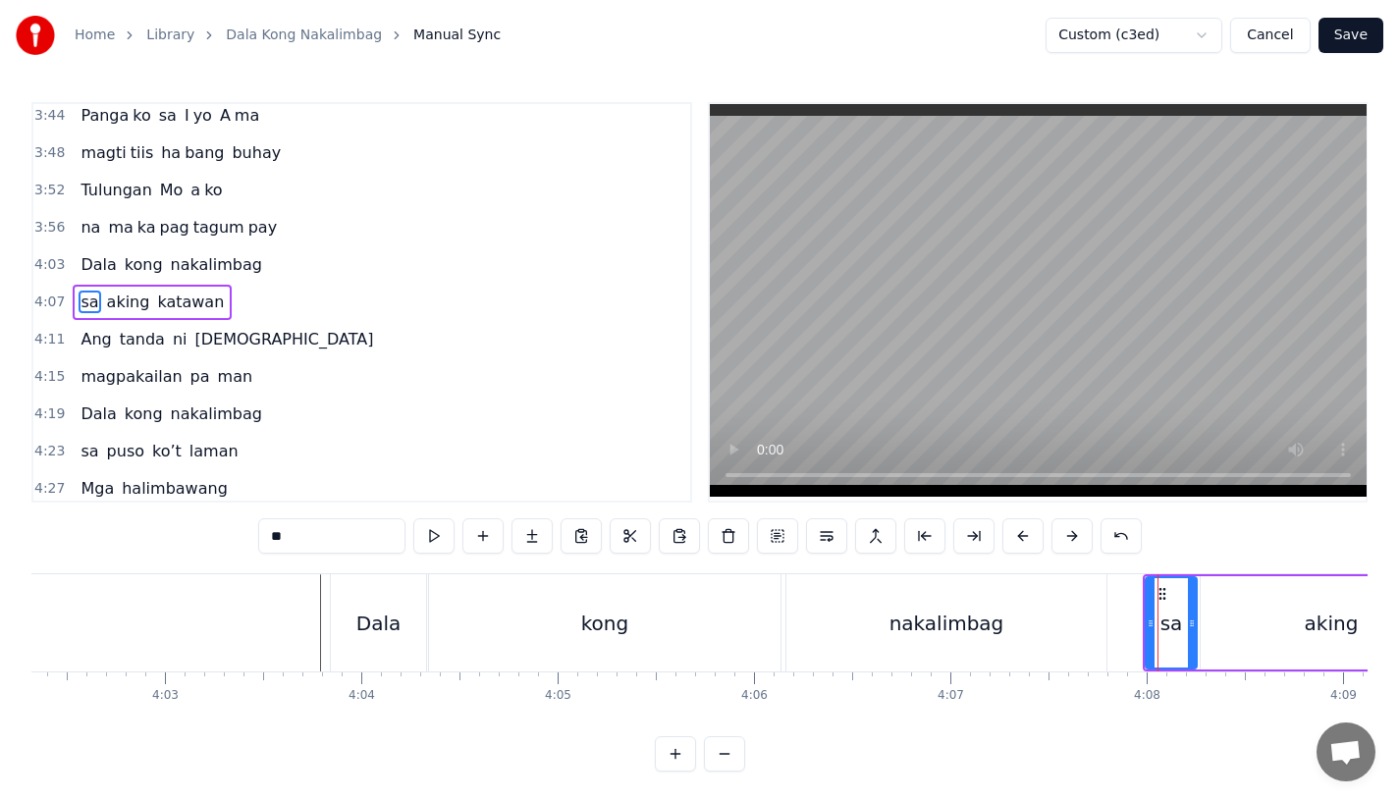
drag, startPoint x: 1177, startPoint y: 626, endPoint x: 1191, endPoint y: 626, distance: 13.7
drag, startPoint x: 1147, startPoint y: 631, endPoint x: 1126, endPoint y: 636, distance: 21.2
type input "****"
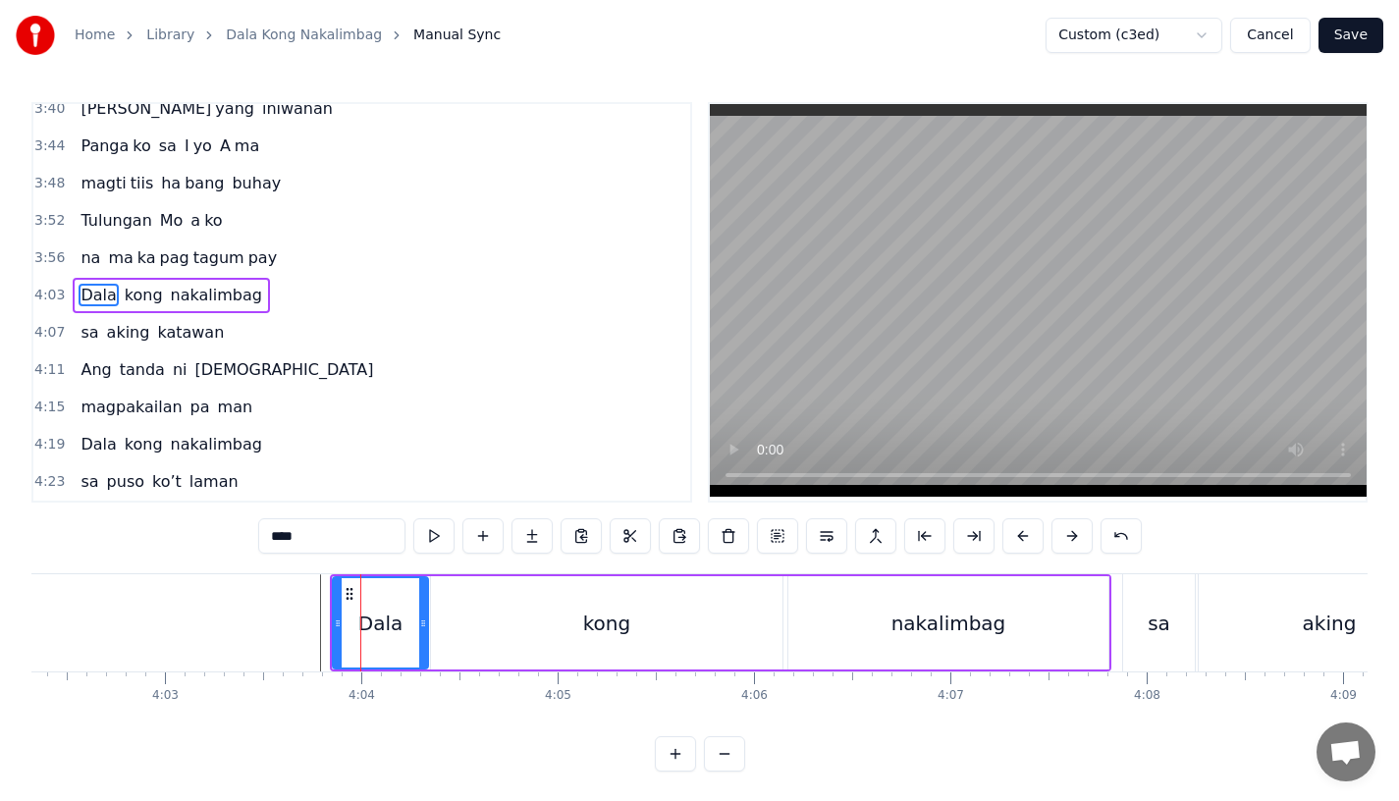
scroll to position [1537, 0]
